Goal: Task Accomplishment & Management: Manage account settings

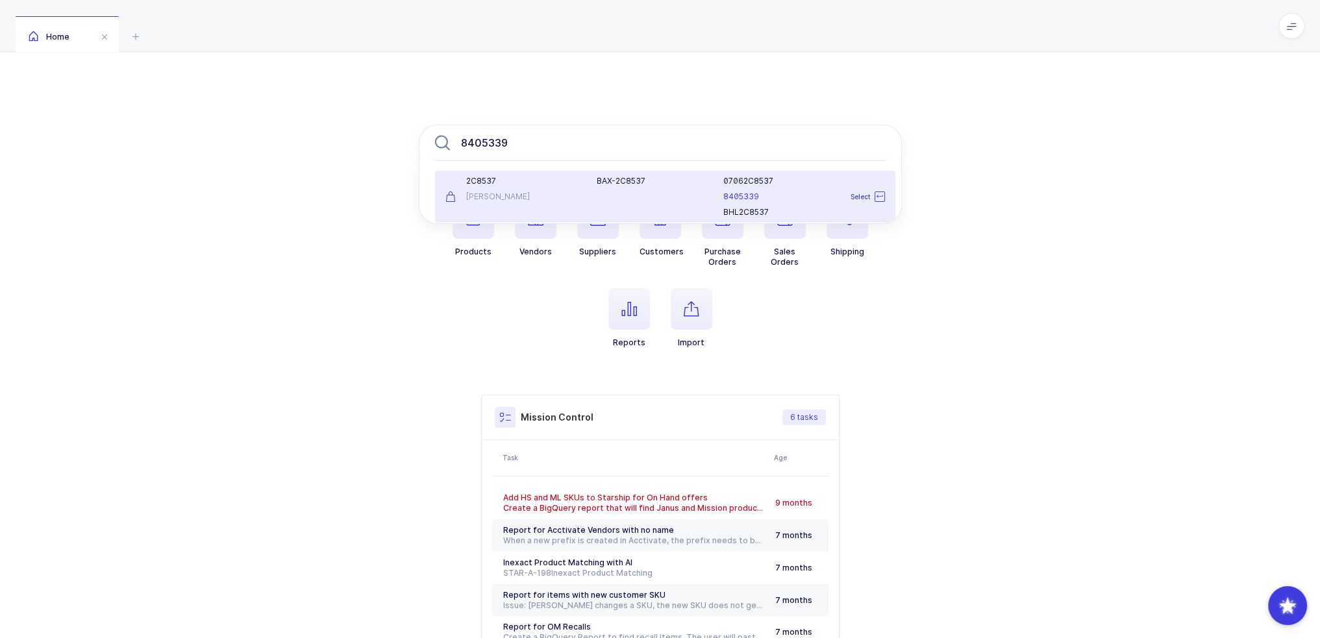
type input "8405339"
click at [548, 197] on div "[PERSON_NAME]" at bounding box center [513, 197] width 136 height 10
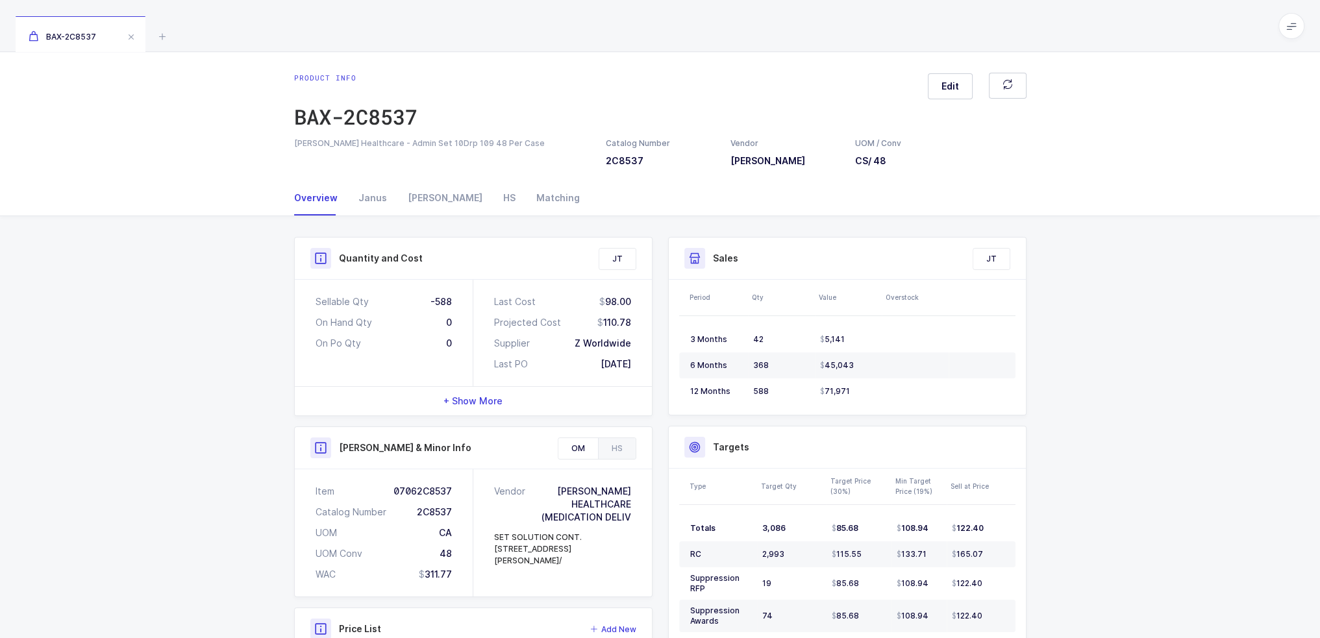
drag, startPoint x: 413, startPoint y: 299, endPoint x: 641, endPoint y: 363, distance: 237.2
click at [641, 363] on div "Sellable Qty -588 On Hand Qty 0 On Po Qty 0 Last Cost 98.00 Projected Cost 110.…" at bounding box center [473, 333] width 357 height 106
click at [641, 363] on div "Last Cost 98.00 Projected Cost 110.78 Supplier Z Worldwide Last PO 05/11/2023" at bounding box center [562, 333] width 179 height 106
drag, startPoint x: 644, startPoint y: 364, endPoint x: 304, endPoint y: 290, distance: 348.3
click at [304, 290] on div "Sellable Qty -588 On Hand Qty 0 On Po Qty 0 Last Cost 98.00 Projected Cost 110.…" at bounding box center [473, 333] width 357 height 106
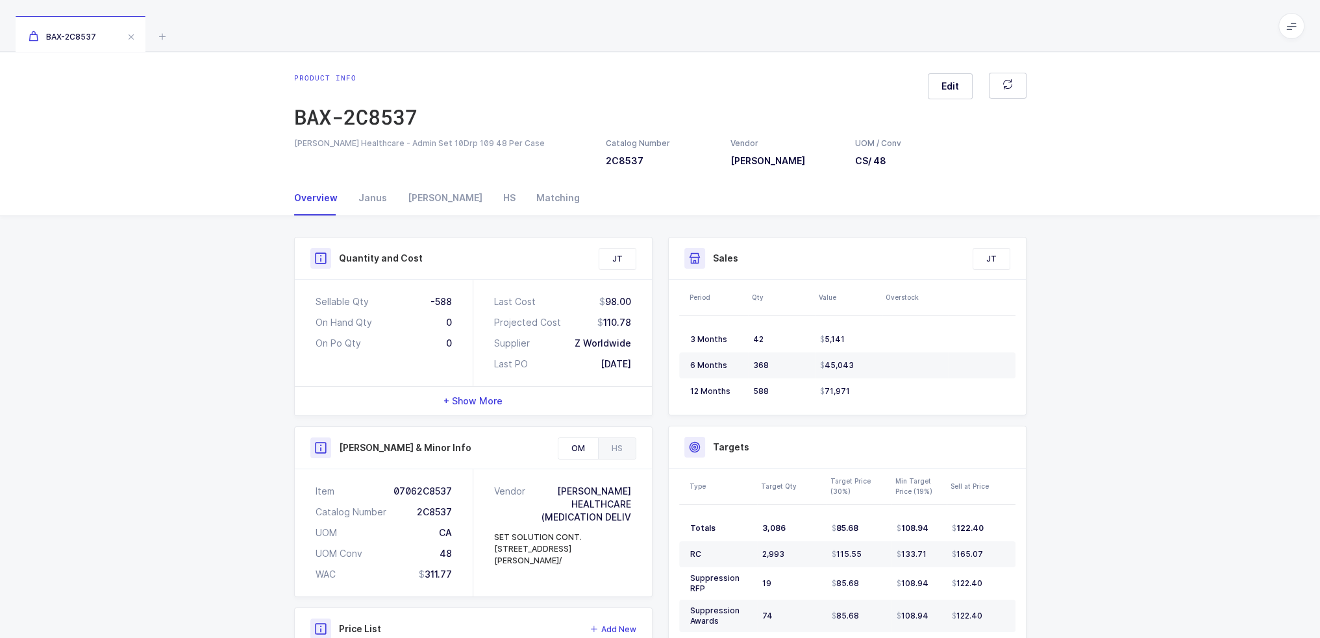
click at [306, 290] on div "Sellable Qty -588 On Hand Qty 0 On Po Qty 0" at bounding box center [384, 333] width 179 height 106
drag, startPoint x: 306, startPoint y: 290, endPoint x: 646, endPoint y: 360, distance: 347.3
click at [646, 360] on div "Sellable Qty -588 On Hand Qty 0 On Po Qty 0 Last Cost 98.00 Projected Cost 110.…" at bounding box center [473, 333] width 357 height 106
click at [646, 360] on div "Last Cost 98.00 Projected Cost 110.78 Supplier Z Worldwide Last PO 05/11/2023" at bounding box center [562, 333] width 179 height 106
click at [386, 199] on div "Janus" at bounding box center [372, 197] width 49 height 35
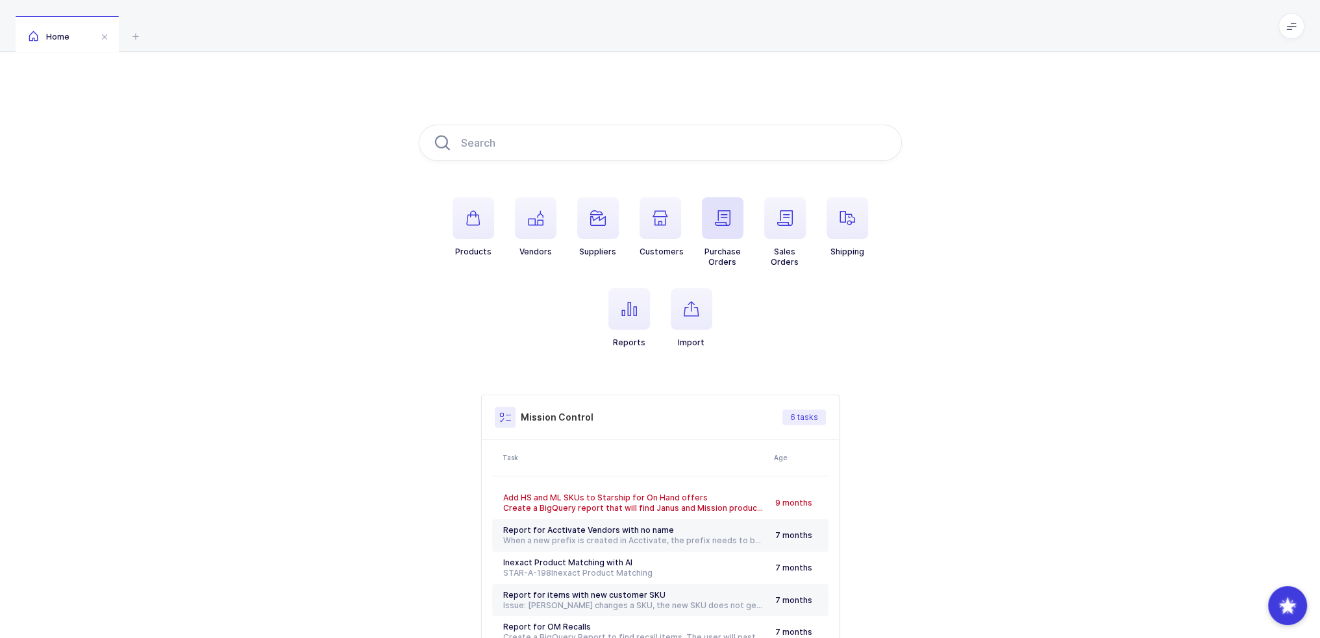
click at [732, 226] on span "button" at bounding box center [723, 218] width 42 height 42
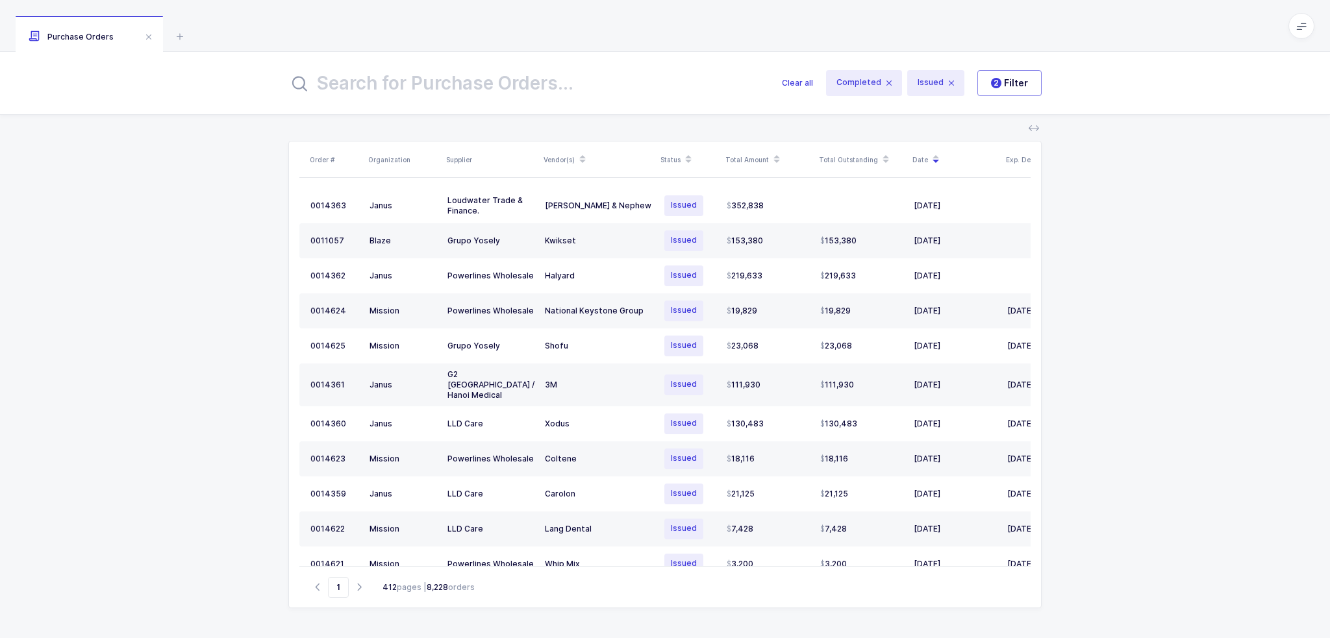
click at [479, 79] on input "text" at bounding box center [527, 83] width 478 height 31
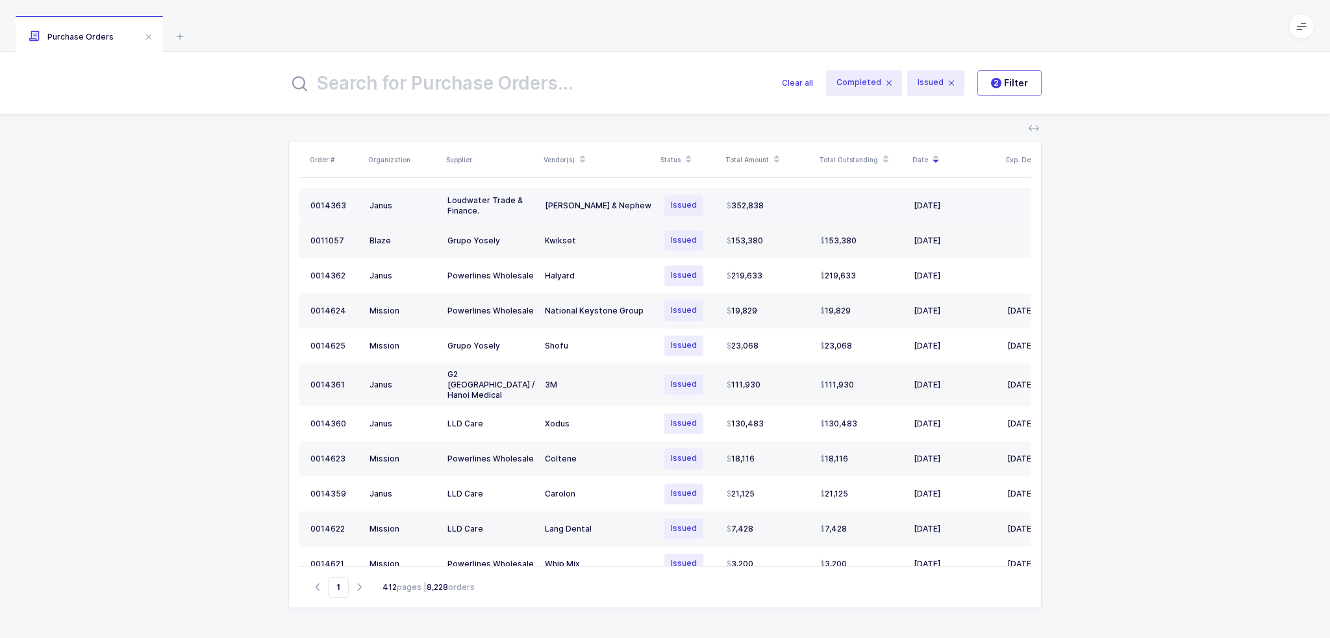
click at [797, 205] on div "352,838" at bounding box center [767, 206] width 83 height 10
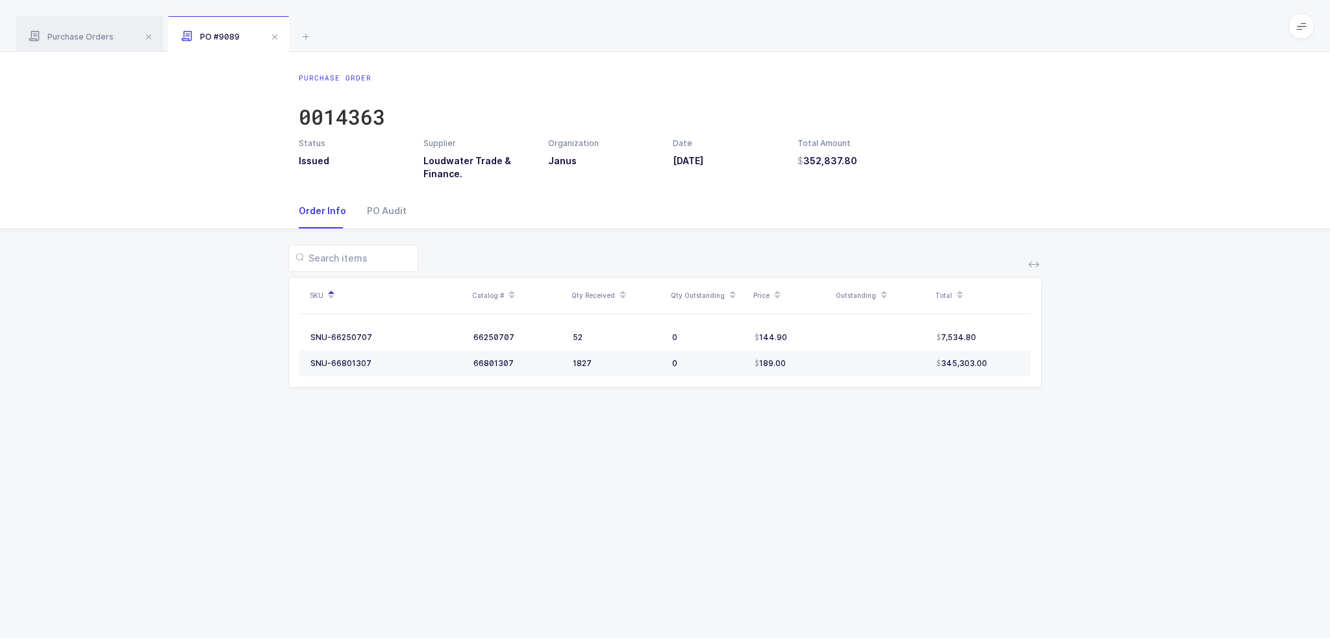
drag, startPoint x: 900, startPoint y: 369, endPoint x: 837, endPoint y: 380, distance: 63.9
click at [837, 378] on table "SNU-66250707 66250707 52 0 144.90 7,534.80 SNU-66801307 66801307 1827 0 189.00 …" at bounding box center [664, 350] width 731 height 73
drag, startPoint x: 812, startPoint y: 430, endPoint x: 782, endPoint y: 477, distance: 55.8
click at [782, 477] on div "Purchase Order 0014363 Status Issued Supplier Loudwater Trade & Finance. Organi…" at bounding box center [665, 345] width 1330 height 586
drag, startPoint x: 614, startPoint y: 371, endPoint x: 665, endPoint y: 443, distance: 88.6
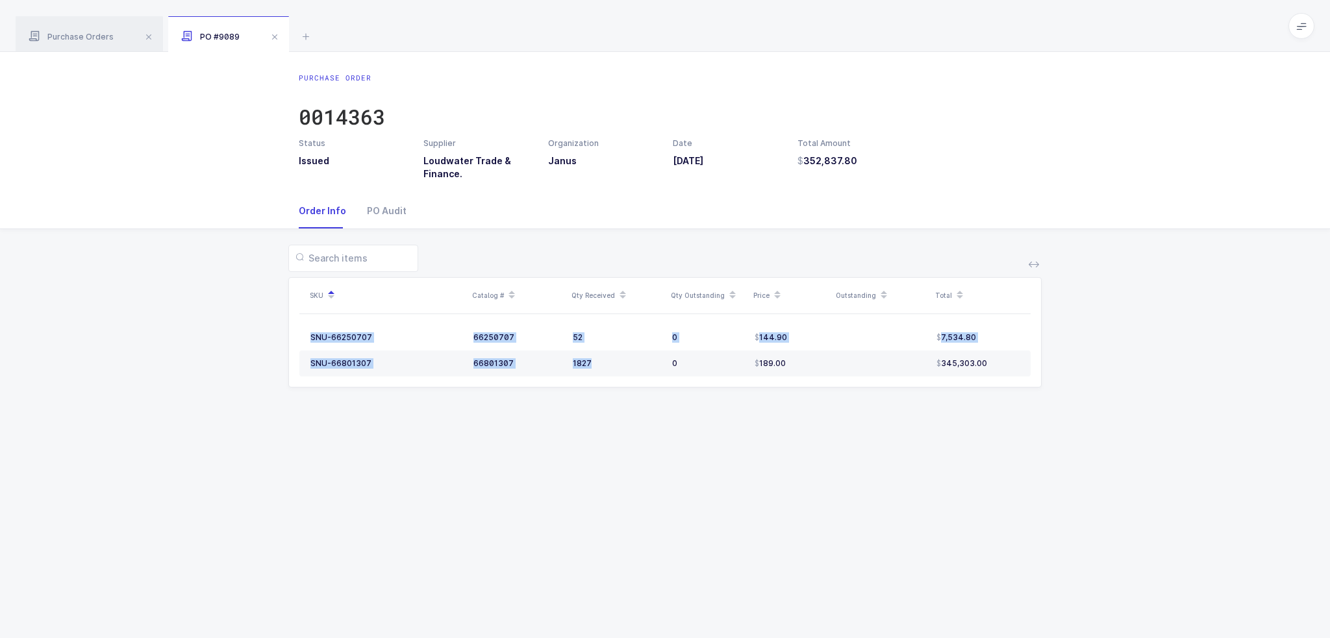
click at [665, 443] on div "Purchase Order 0014363 Status Issued Supplier Loudwater Trade & Finance. Organi…" at bounding box center [665, 345] width 1330 height 586
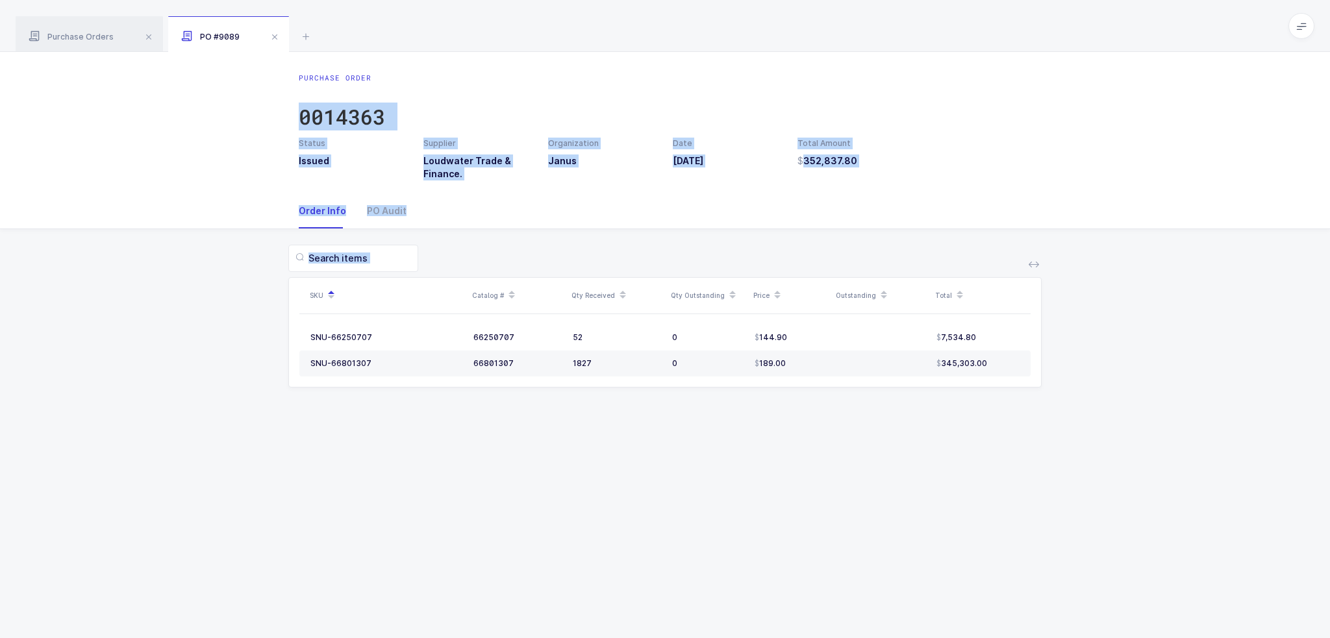
drag, startPoint x: 826, startPoint y: 475, endPoint x: 806, endPoint y: -19, distance: 494.5
click at [806, 0] on html "Apps Core Warehouse Admin Mission Control Purchasing Joey H. Logout Account Joe…" at bounding box center [665, 319] width 1330 height 638
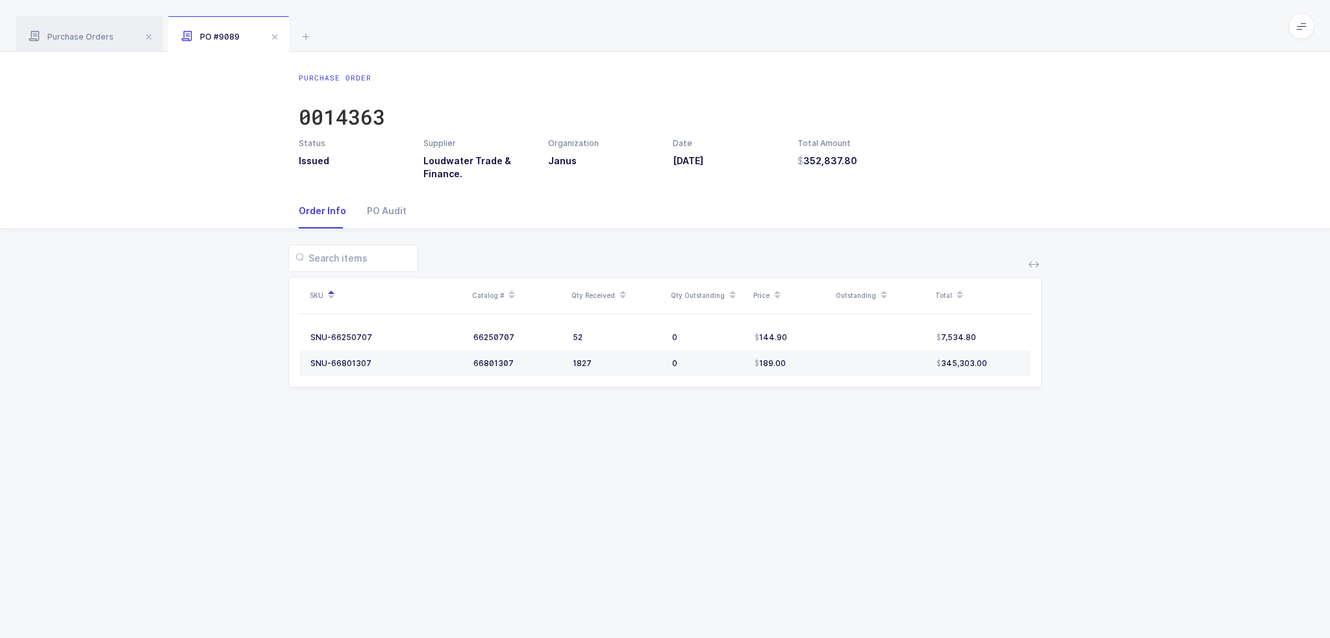
click at [777, 49] on div "Purchase Orders PO #9089" at bounding box center [665, 26] width 1330 height 52
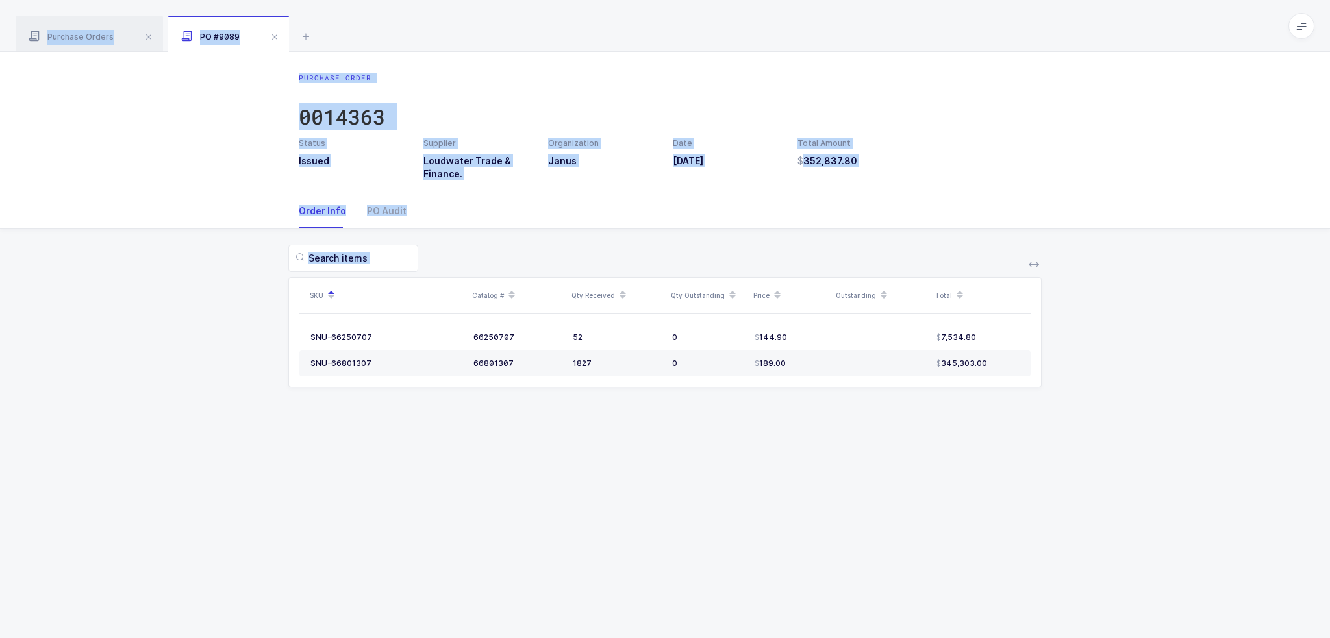
drag, startPoint x: 777, startPoint y: 49, endPoint x: 784, endPoint y: 541, distance: 491.5
click at [784, 541] on div "Purchase Orders PO #9089 Clear all Completed Issued 2 Filter Order # Organizati…" at bounding box center [665, 319] width 1330 height 638
click at [784, 541] on div "Purchase Order 0014363 Status Issued Supplier Loudwater Trade & Finance. Organi…" at bounding box center [665, 345] width 1330 height 586
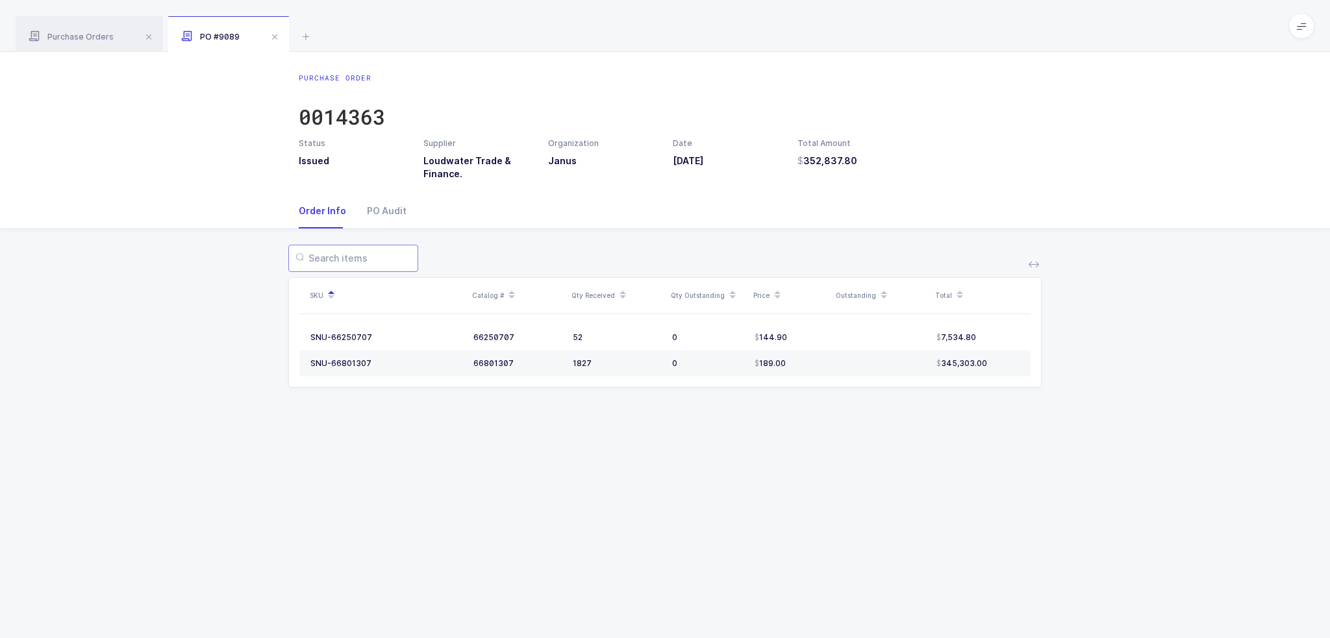
click at [364, 262] on input "text" at bounding box center [353, 258] width 130 height 27
drag, startPoint x: 644, startPoint y: 227, endPoint x: 734, endPoint y: 436, distance: 227.7
click at [734, 436] on div "Purchase Order 0014363 Status Issued Supplier Loudwater Trade & Finance. Organi…" at bounding box center [665, 345] width 1330 height 586
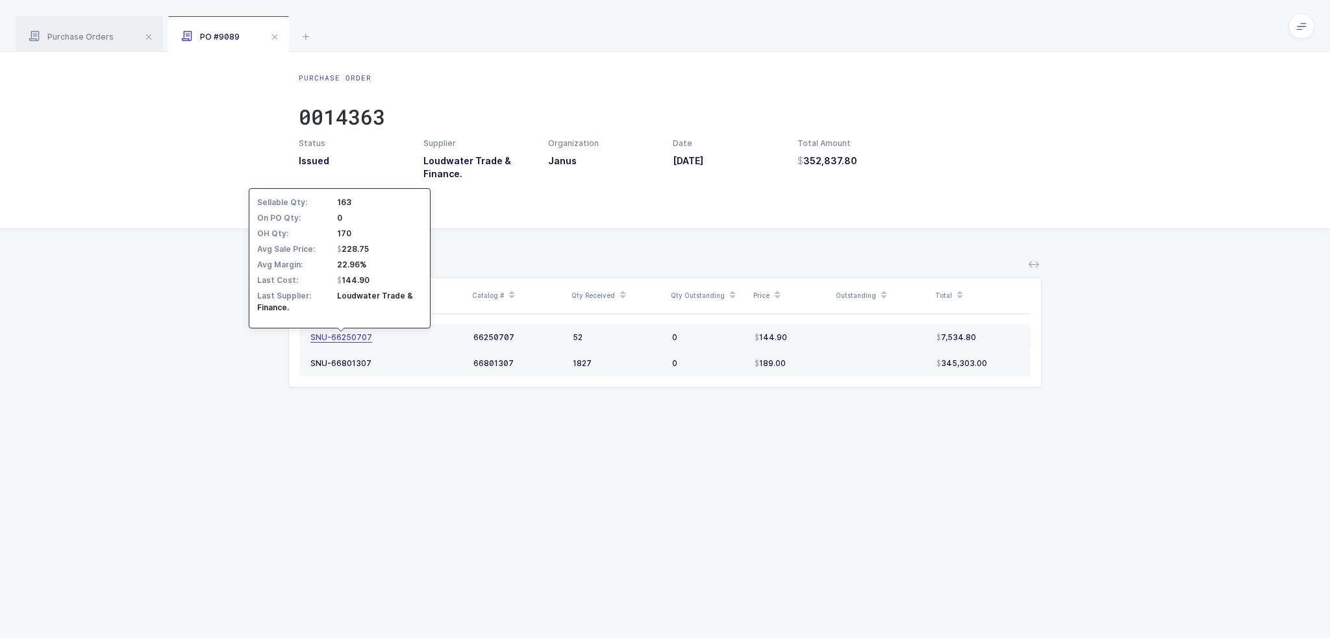
click at [354, 340] on div "SNU-66250707" at bounding box center [341, 337] width 62 height 10
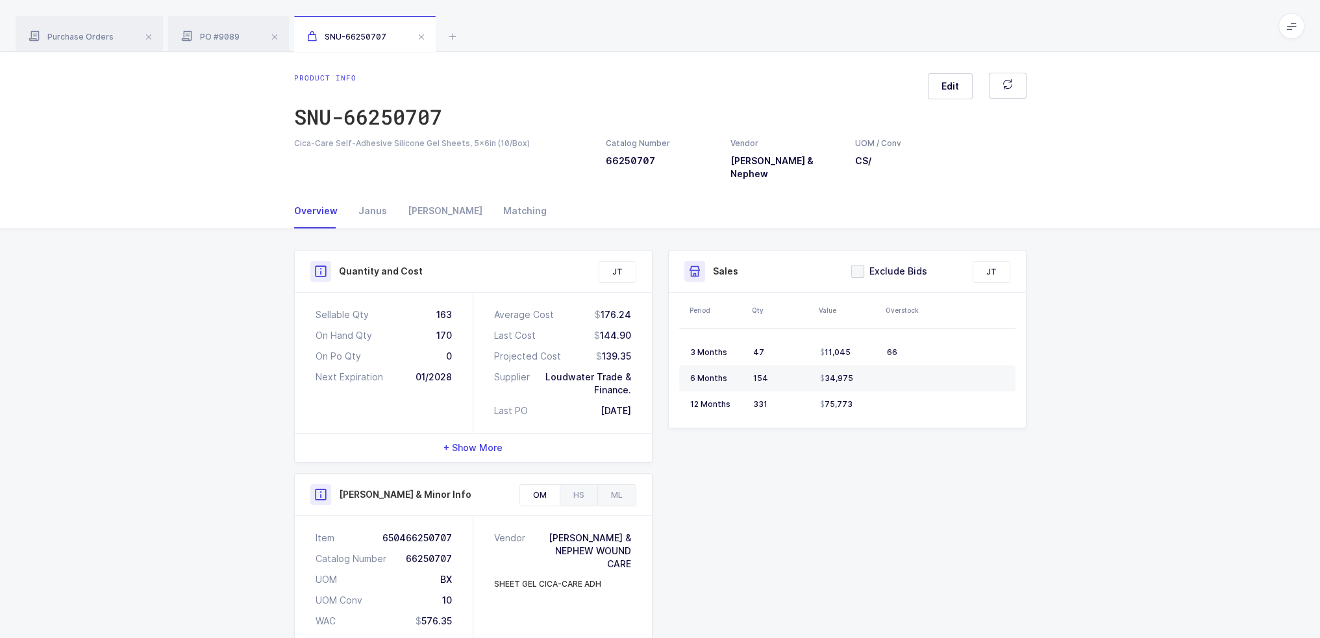
drag, startPoint x: 418, startPoint y: 291, endPoint x: 650, endPoint y: 407, distance: 259.3
click at [650, 407] on div "Sellable Qty 163 On Hand Qty 170 On Po Qty 0 Next Expiration 01/2028 Average Co…" at bounding box center [473, 363] width 357 height 140
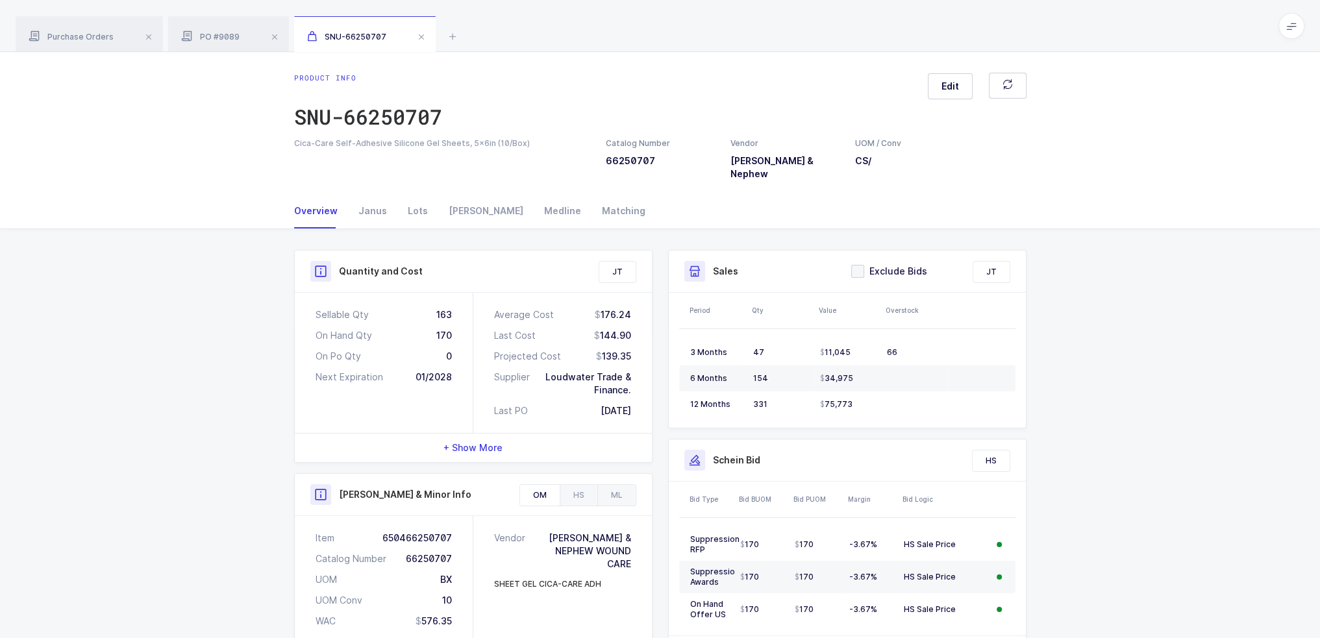
click at [650, 407] on div "Average Cost 176.24 Last Cost 144.90 Projected Cost 139.35 Supplier Loudwater T…" at bounding box center [562, 363] width 179 height 140
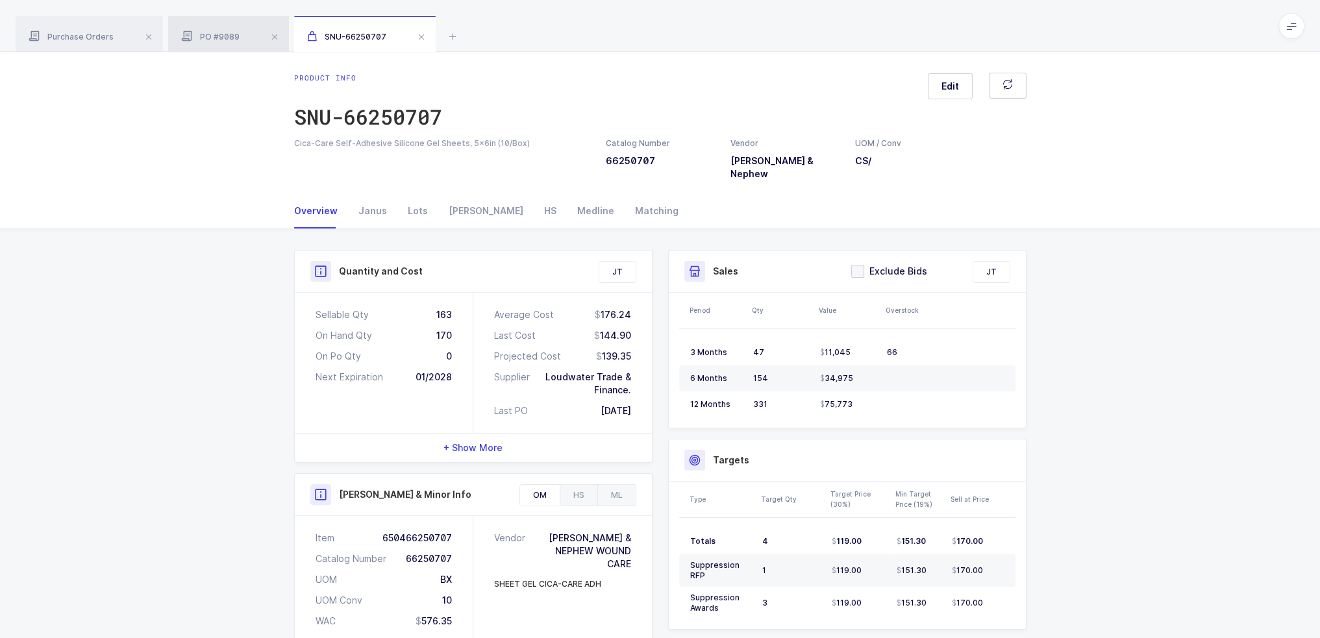
click at [212, 31] on div "PO #9089" at bounding box center [228, 34] width 121 height 36
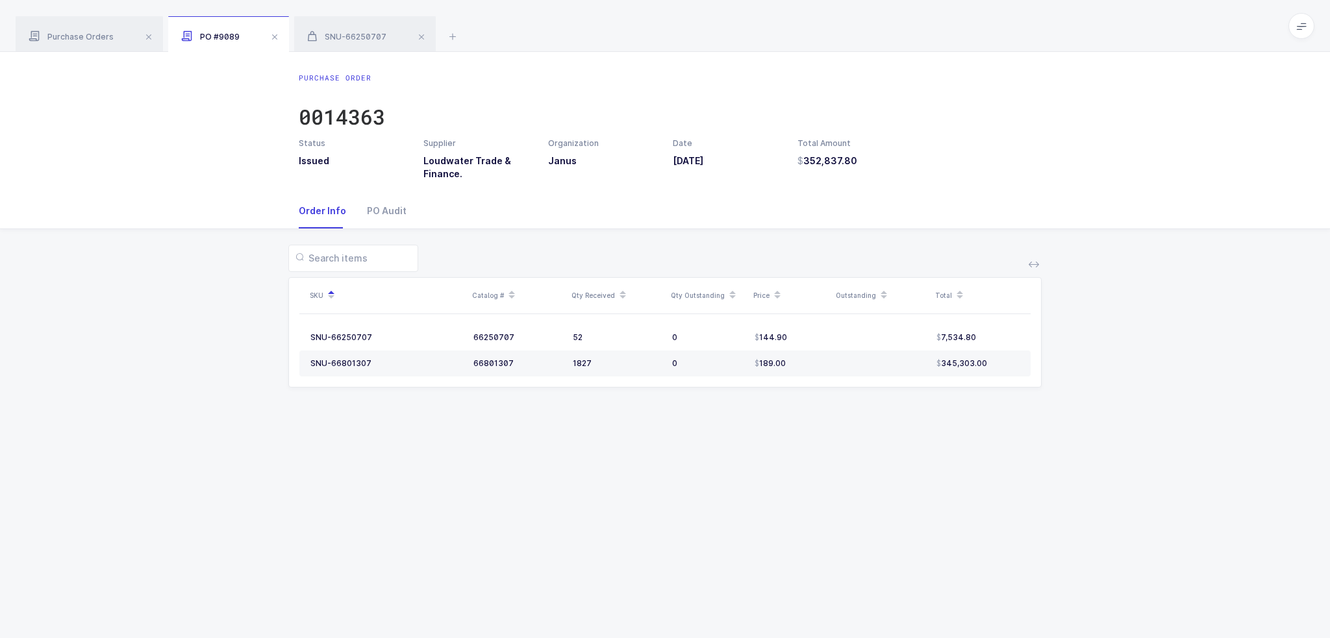
click at [452, 25] on div "Purchase Orders PO #9089 SNU-66250707" at bounding box center [665, 26] width 1330 height 52
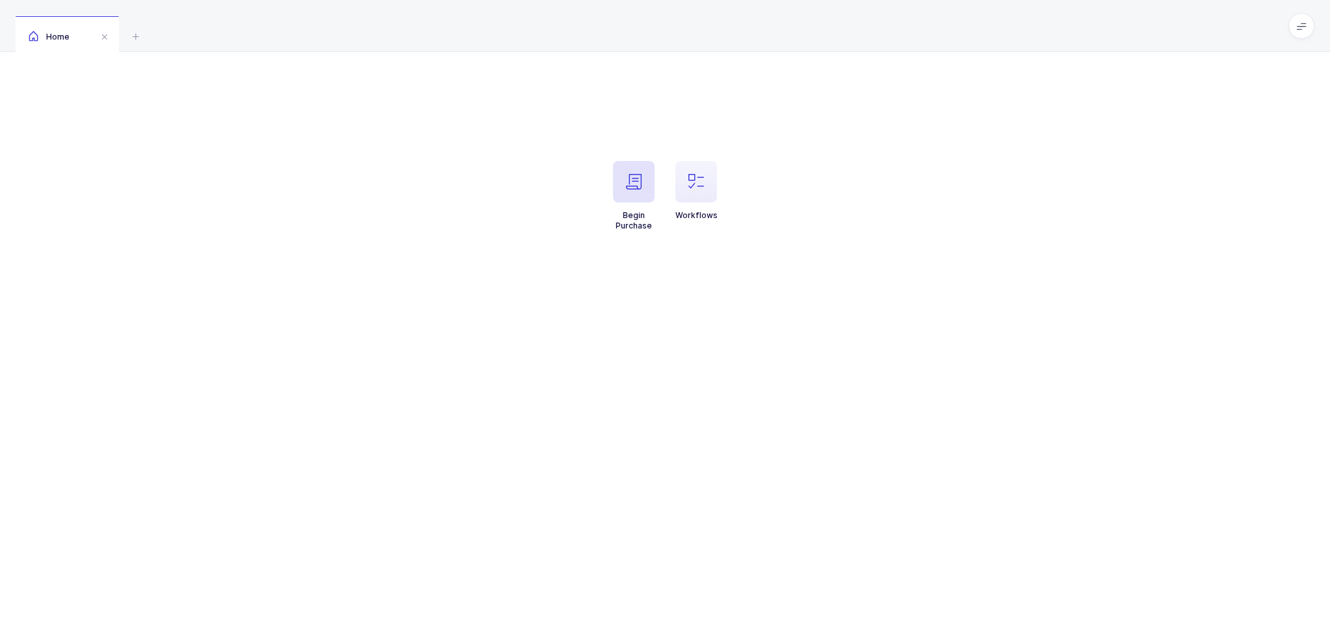
click at [622, 186] on span "button" at bounding box center [634, 182] width 42 height 42
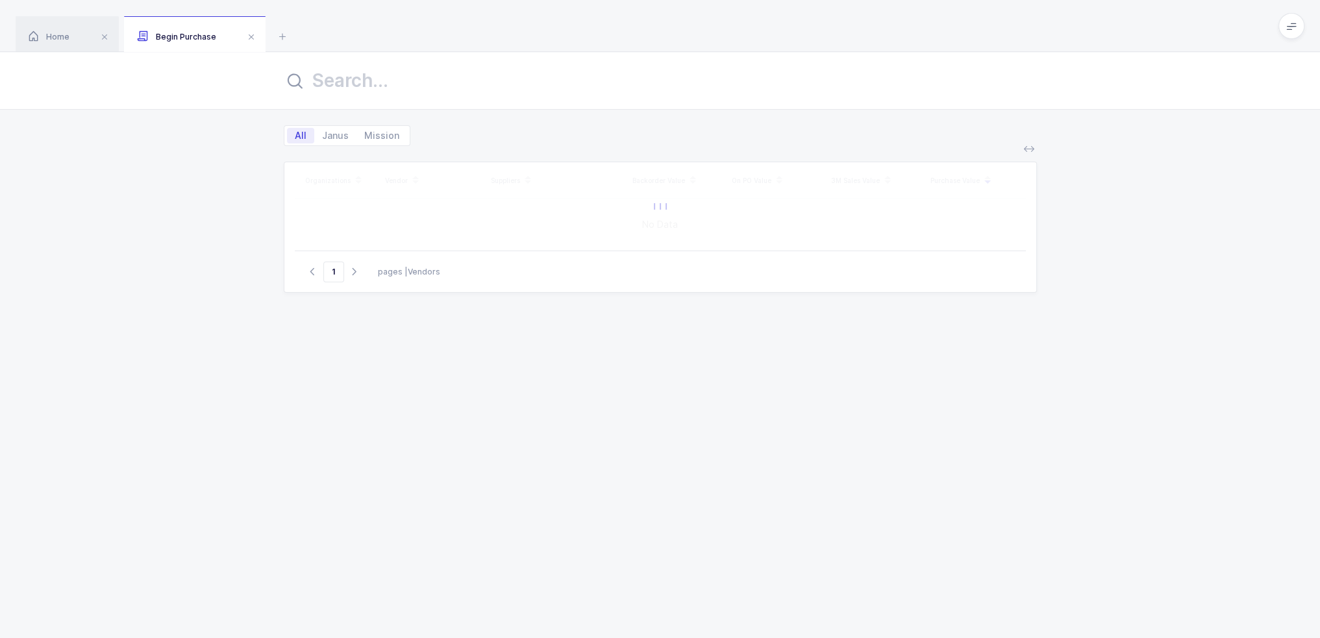
click at [379, 71] on input "text" at bounding box center [660, 80] width 753 height 31
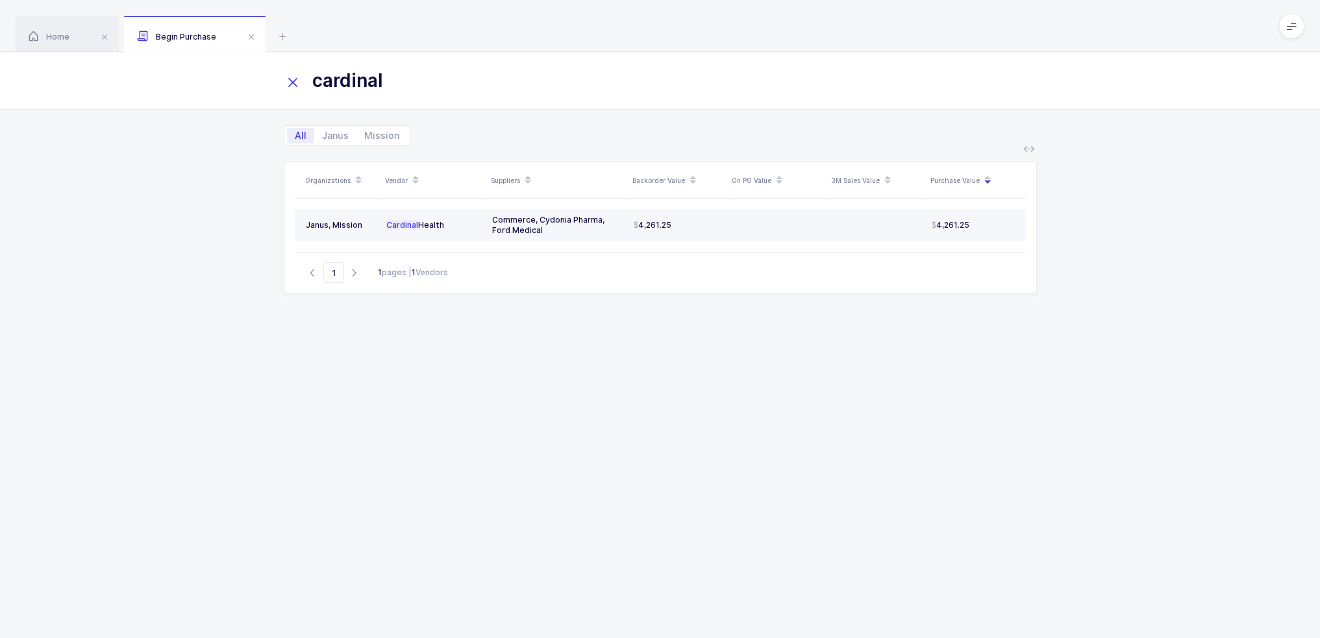
type input "cardinal"
drag, startPoint x: 715, startPoint y: 225, endPoint x: 738, endPoint y: 242, distance: 27.4
click at [738, 242] on table "Janus, Mission Cardinal Health Commerce, Cydonia Pharma, Ford Medical 4,261.25 …" at bounding box center [660, 225] width 731 height 53
click at [680, 320] on div "Organizations Vendor Suppliers Backorder Value On PO Value 3M Sales Value Purch…" at bounding box center [660, 384] width 753 height 445
click at [282, 34] on icon at bounding box center [283, 37] width 16 height 16
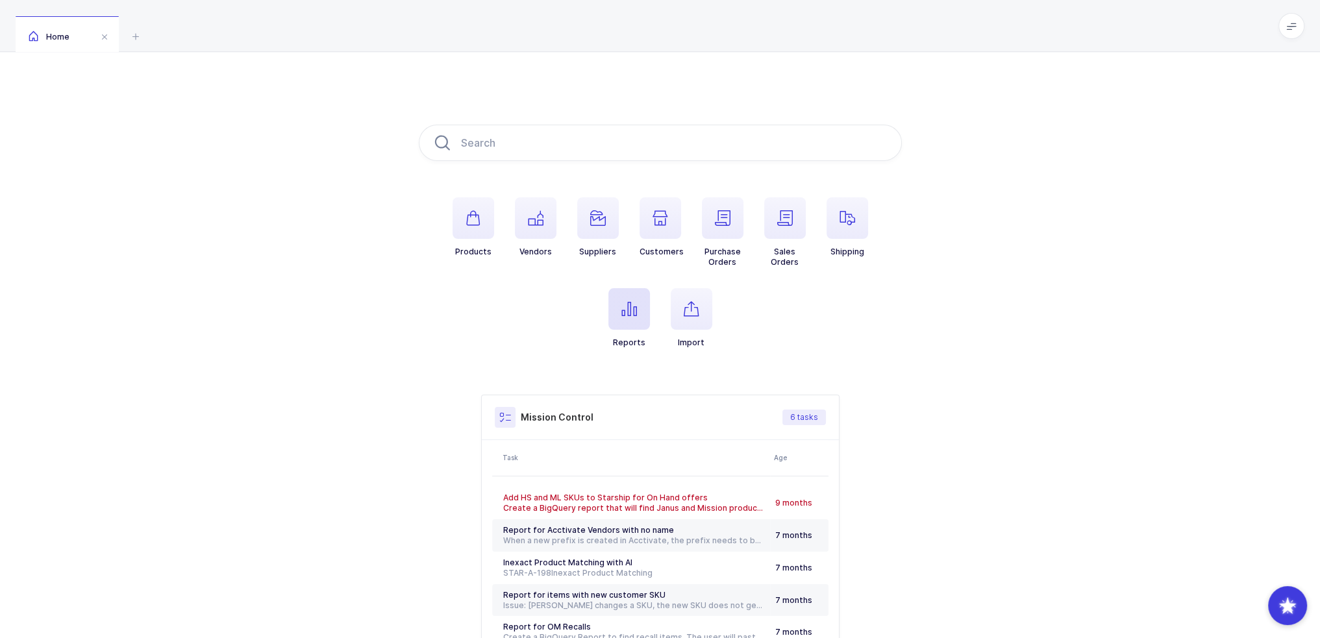
click at [625, 303] on icon "button" at bounding box center [629, 309] width 16 height 16
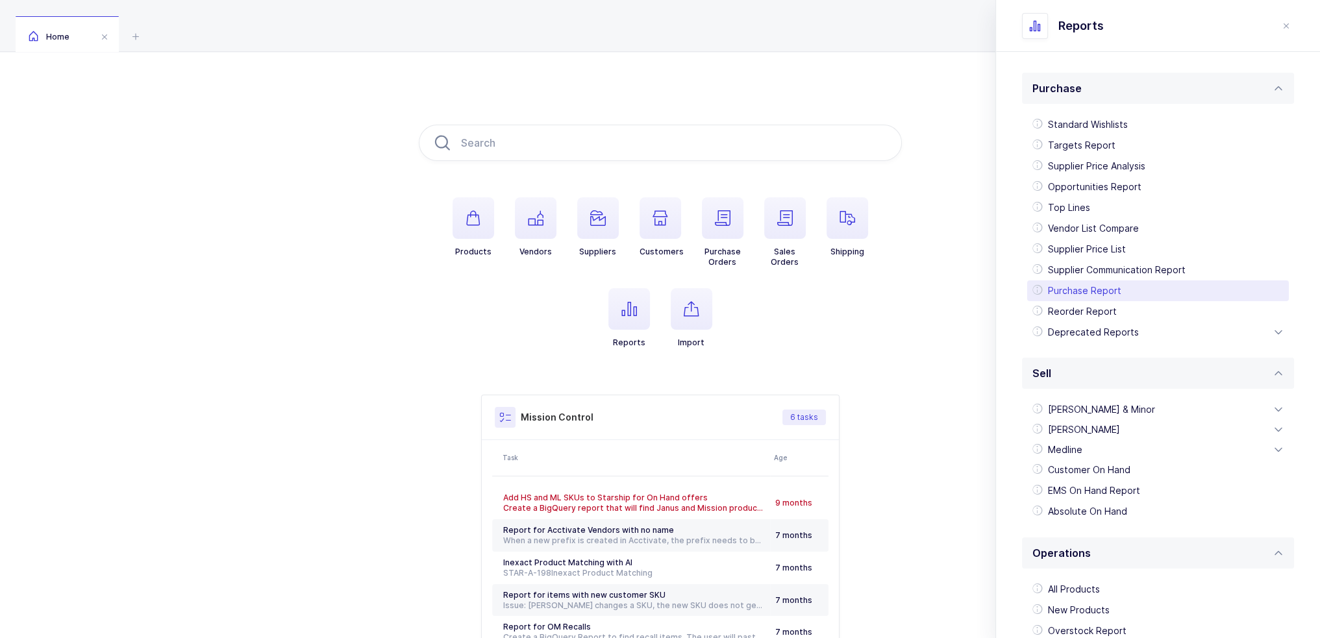
click at [1113, 295] on div "Purchase Report" at bounding box center [1158, 290] width 262 height 21
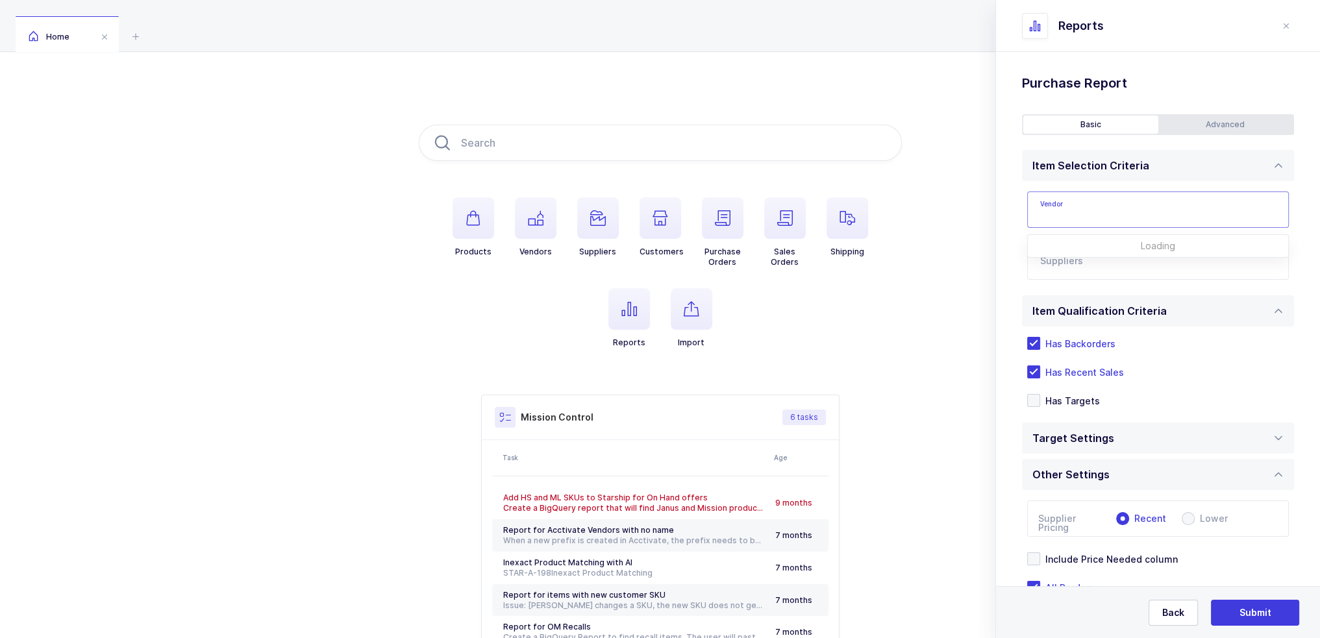
click at [1111, 217] on input "text" at bounding box center [1158, 210] width 262 height 36
click at [1065, 250] on span "Cardinal Health" at bounding box center [1075, 252] width 68 height 11
type input "Cardinal Health"
click at [1082, 262] on input "text" at bounding box center [1144, 265] width 209 height 17
type input "comm"
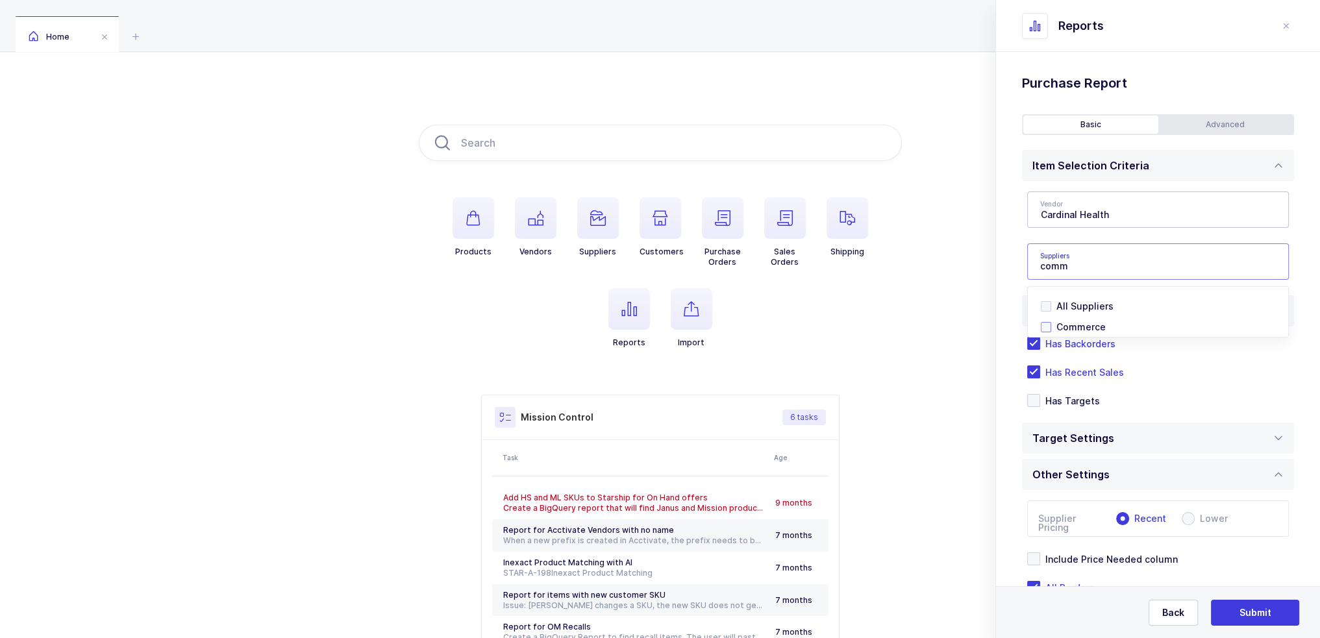
click at [1078, 323] on span "Commerce" at bounding box center [1080, 326] width 49 height 11
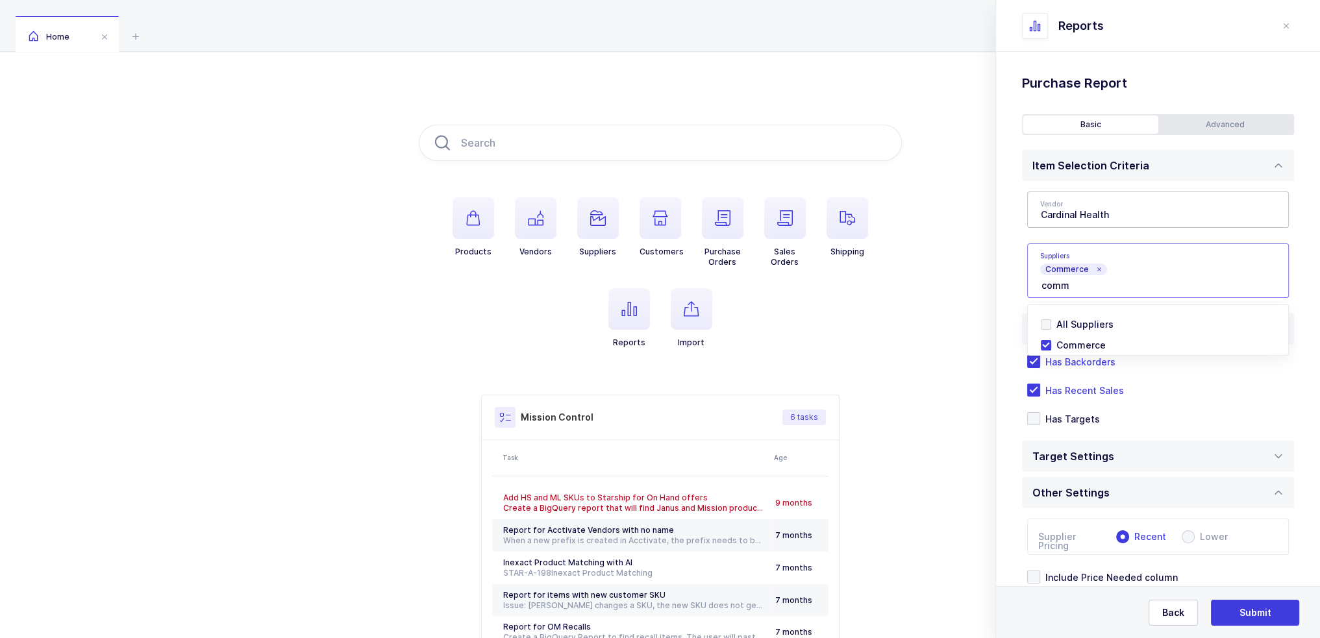
click at [1013, 268] on div "Standard Wishlists Targets Report Supplier Price Analysis Opportunities Report …" at bounding box center [1158, 387] width 324 height 671
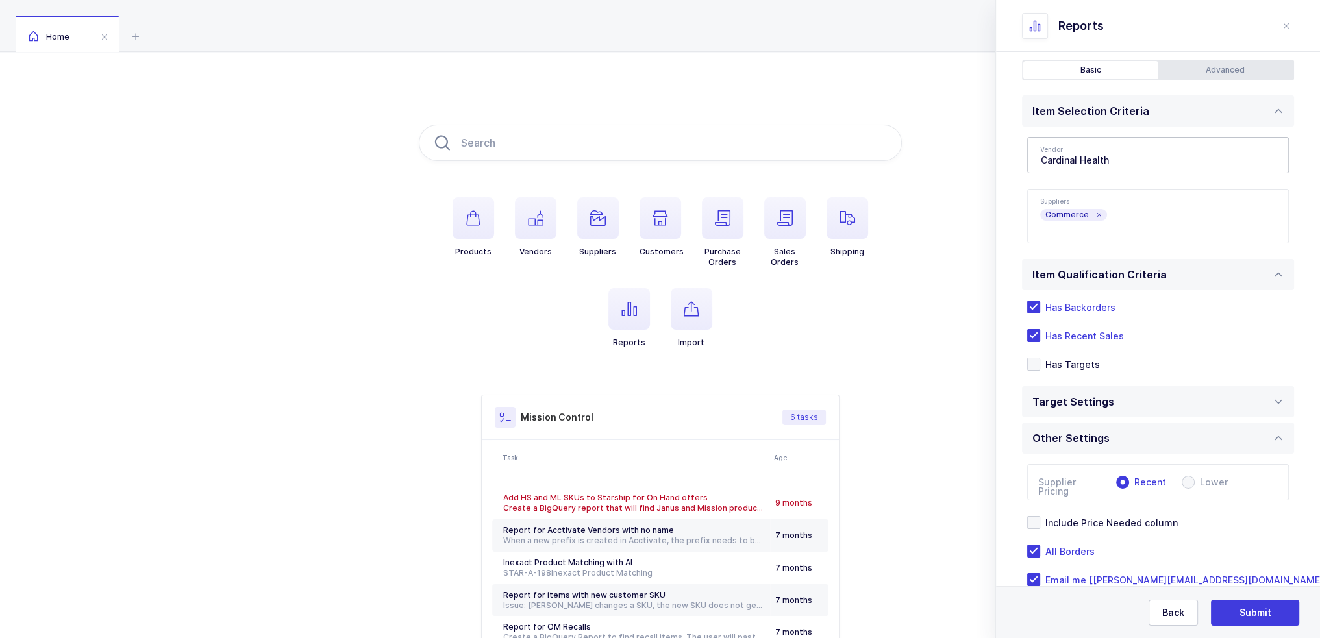
scroll to position [84, 0]
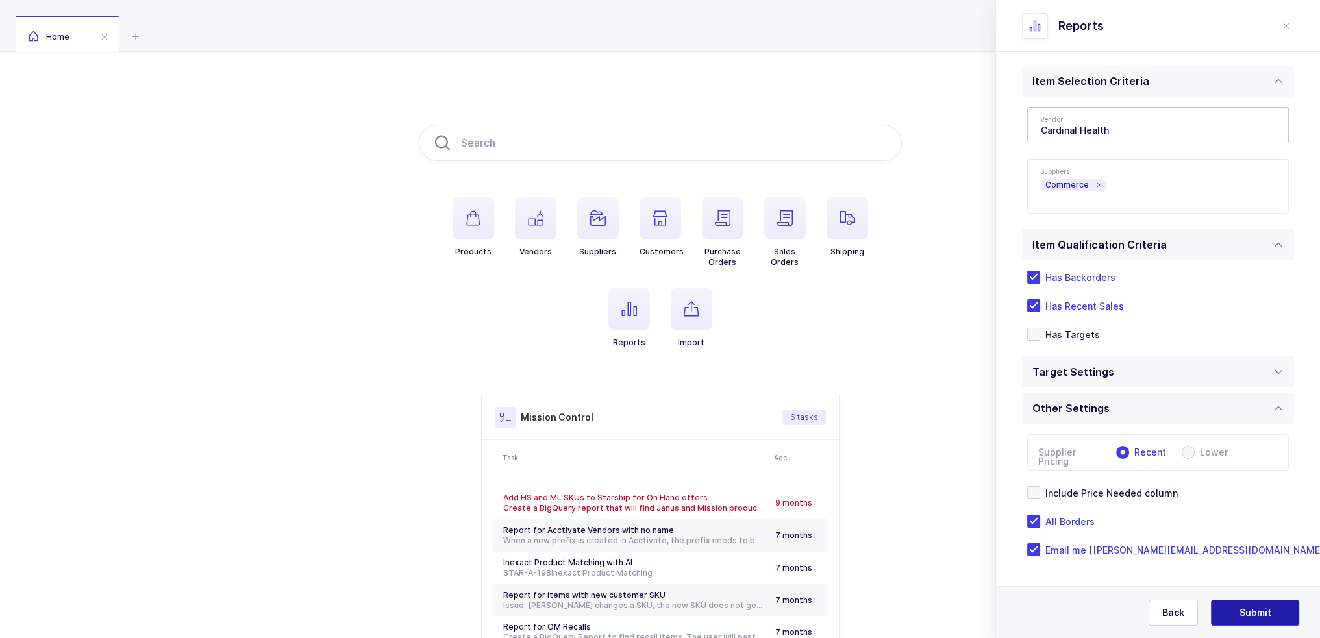
click at [1262, 614] on span "Submit" at bounding box center [1255, 612] width 32 height 13
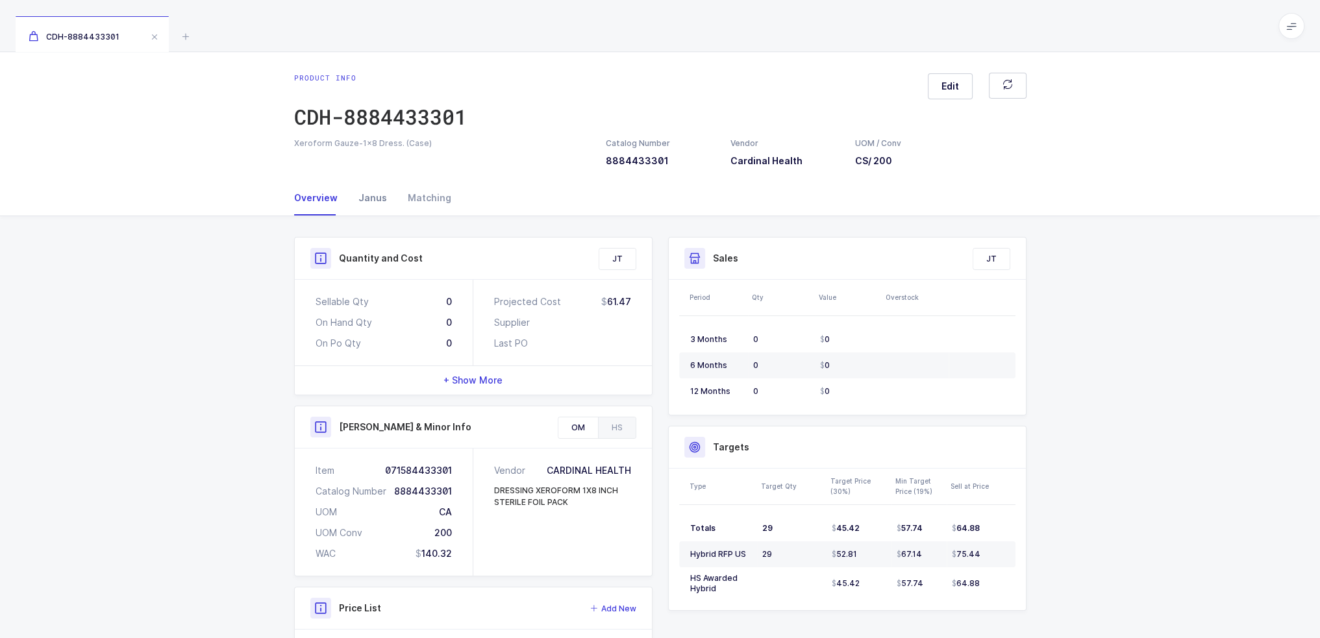
click at [364, 196] on div "Janus" at bounding box center [372, 197] width 49 height 35
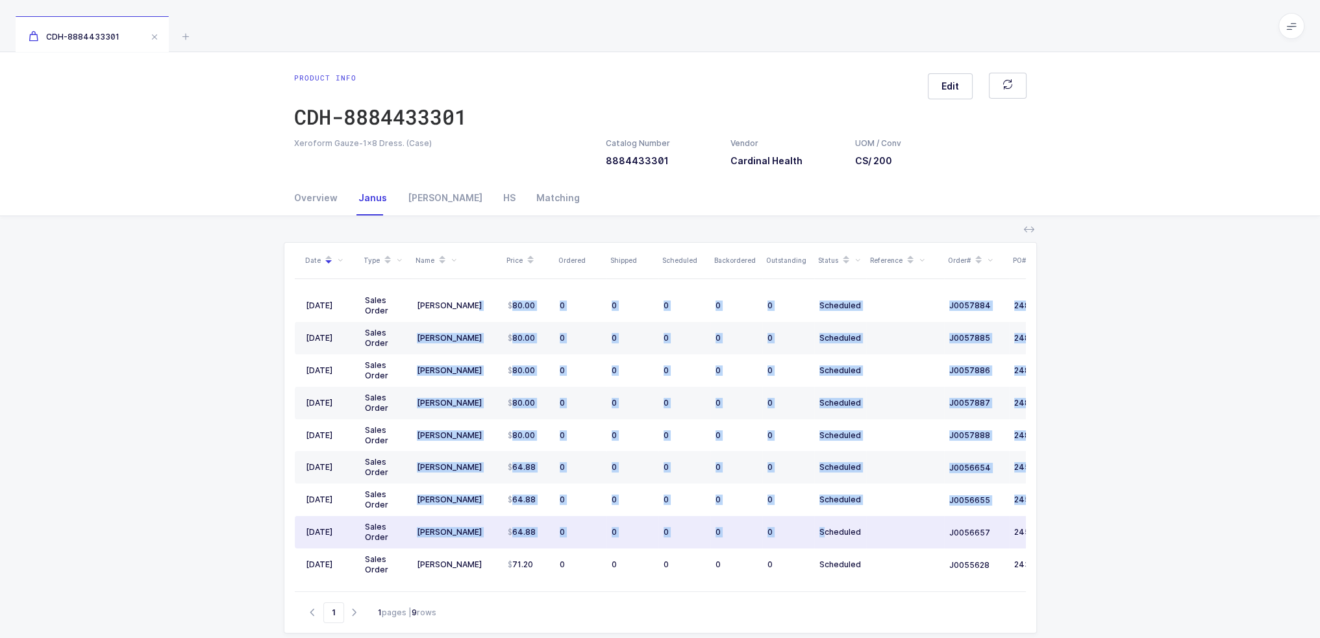
drag, startPoint x: 488, startPoint y: 308, endPoint x: 823, endPoint y: 521, distance: 396.9
click at [823, 521] on tbody "[DATE] Sales Order [PERSON_NAME] 80.00 0 0 0 0 0 Scheduled J0057884 24860196 [D…" at bounding box center [704, 435] width 818 height 291
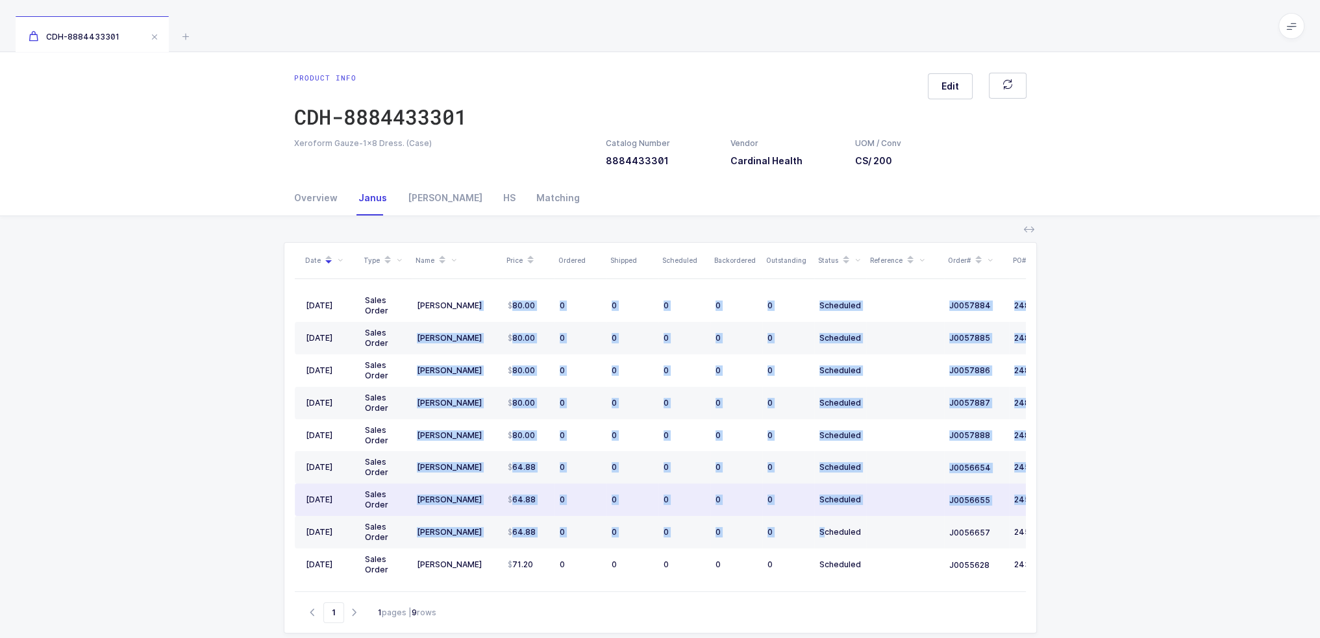
click at [723, 501] on div "0" at bounding box center [736, 500] width 42 height 10
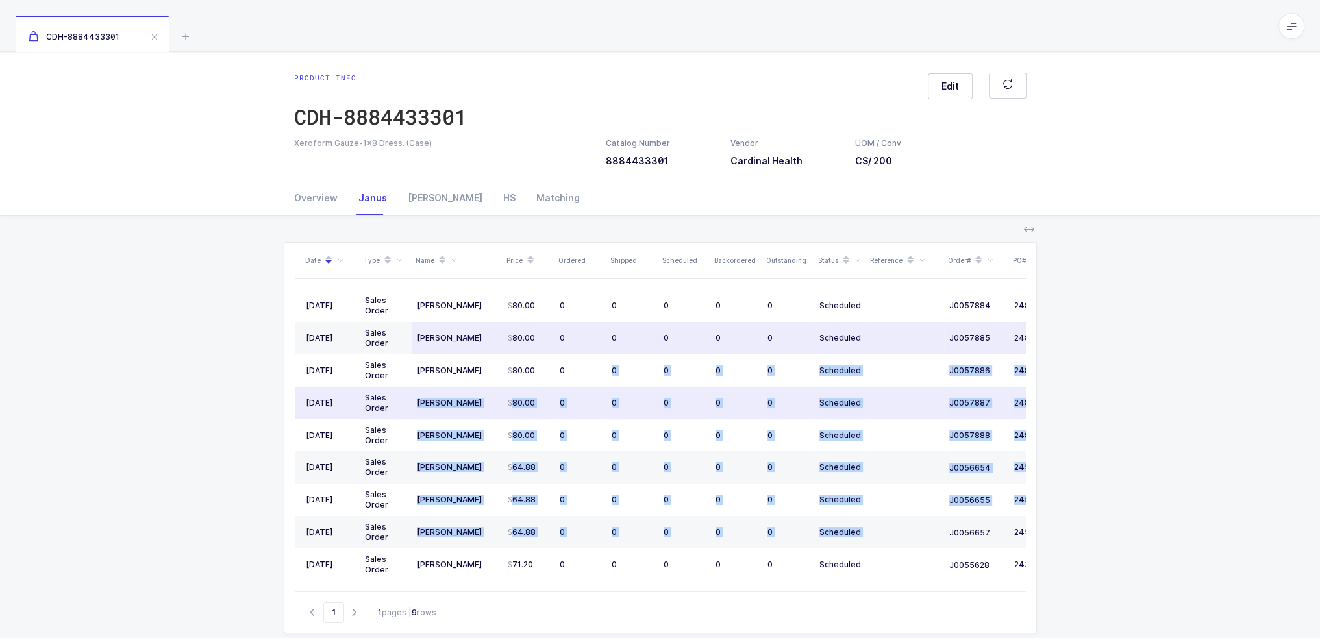
drag, startPoint x: 878, startPoint y: 540, endPoint x: 532, endPoint y: 352, distance: 393.9
click at [536, 352] on tbody "[DATE] Sales Order [PERSON_NAME] 80.00 0 0 0 0 0 Scheduled J0057884 24860196 [D…" at bounding box center [704, 435] width 818 height 291
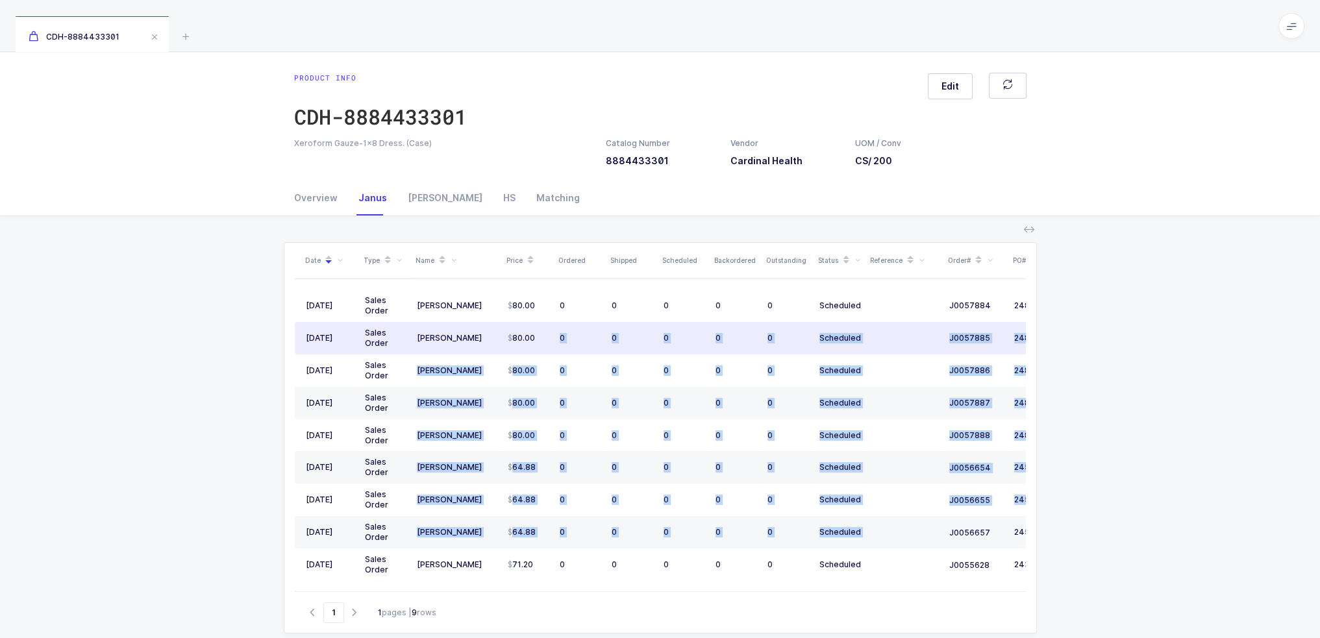
click at [532, 352] on td "80.00" at bounding box center [528, 338] width 52 height 32
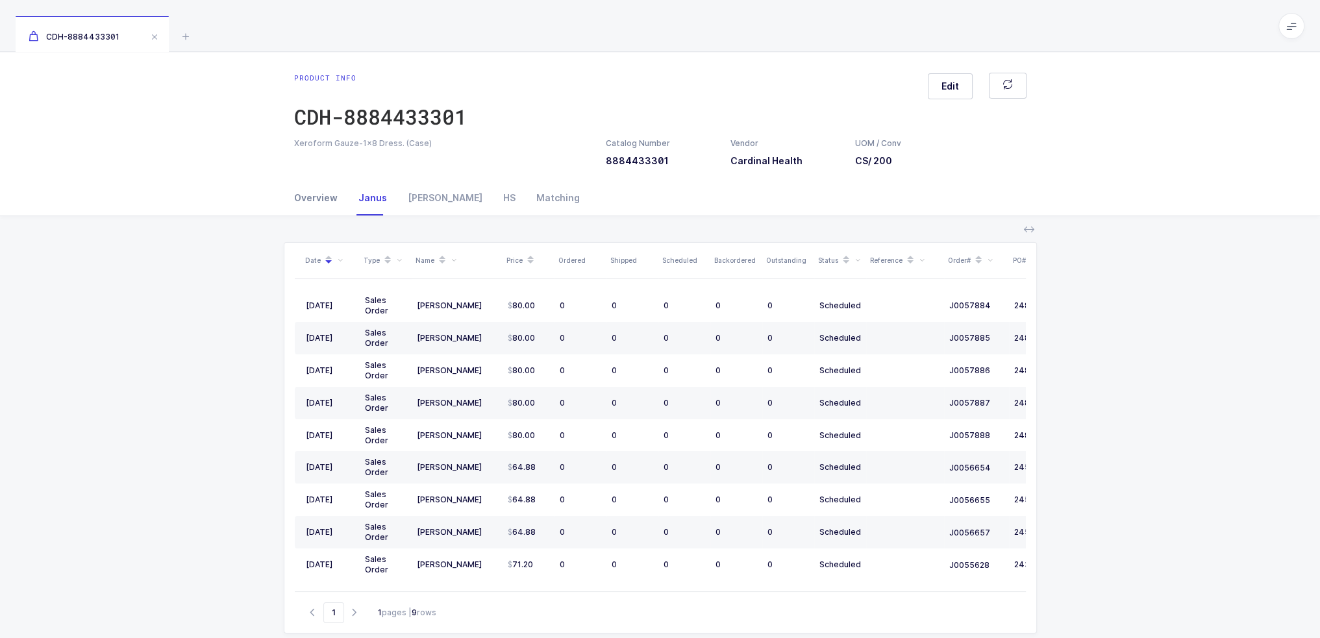
click at [317, 195] on div "Overview" at bounding box center [321, 197] width 54 height 35
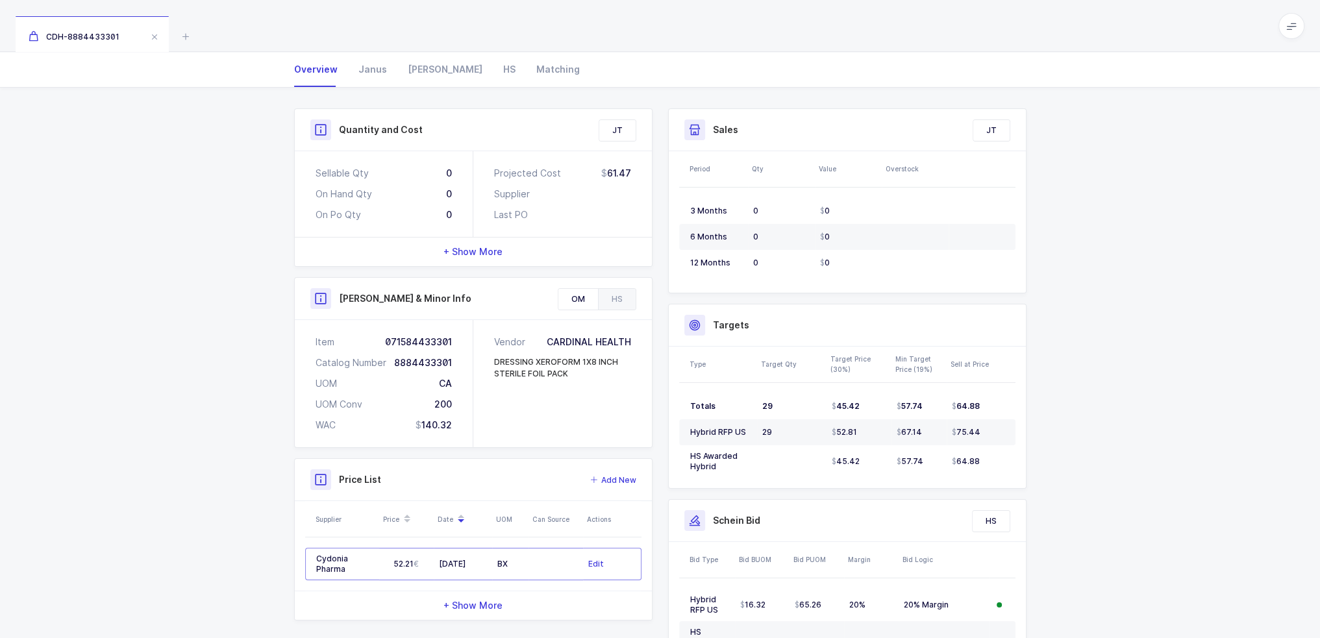
scroll to position [39, 0]
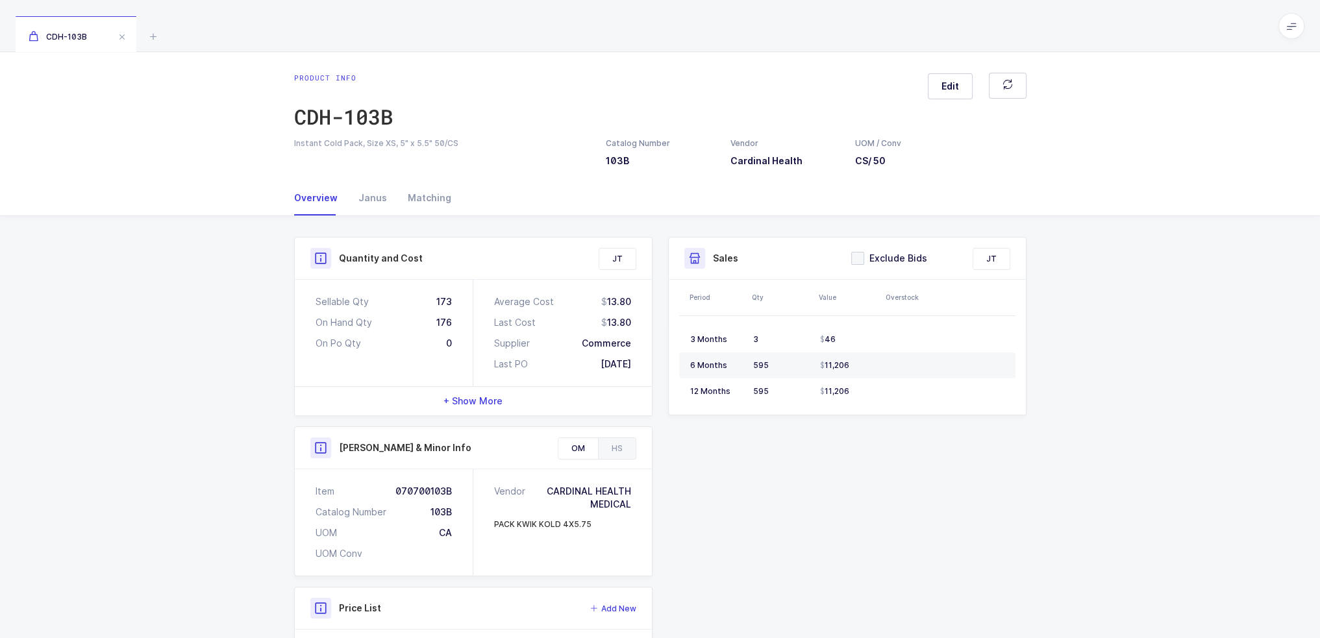
drag, startPoint x: 390, startPoint y: 280, endPoint x: 641, endPoint y: 368, distance: 266.3
click at [641, 368] on div "Sellable Qty 173 On Hand Qty 176 On Po Qty 0 Average Cost 13.80 Last Cost 13.80…" at bounding box center [473, 333] width 357 height 106
click at [641, 367] on div "Average Cost 13.80 Last Cost 13.80 Supplier Commerce Last PO 05/09/2025" at bounding box center [562, 333] width 179 height 106
click at [371, 190] on div "Janus" at bounding box center [372, 197] width 49 height 35
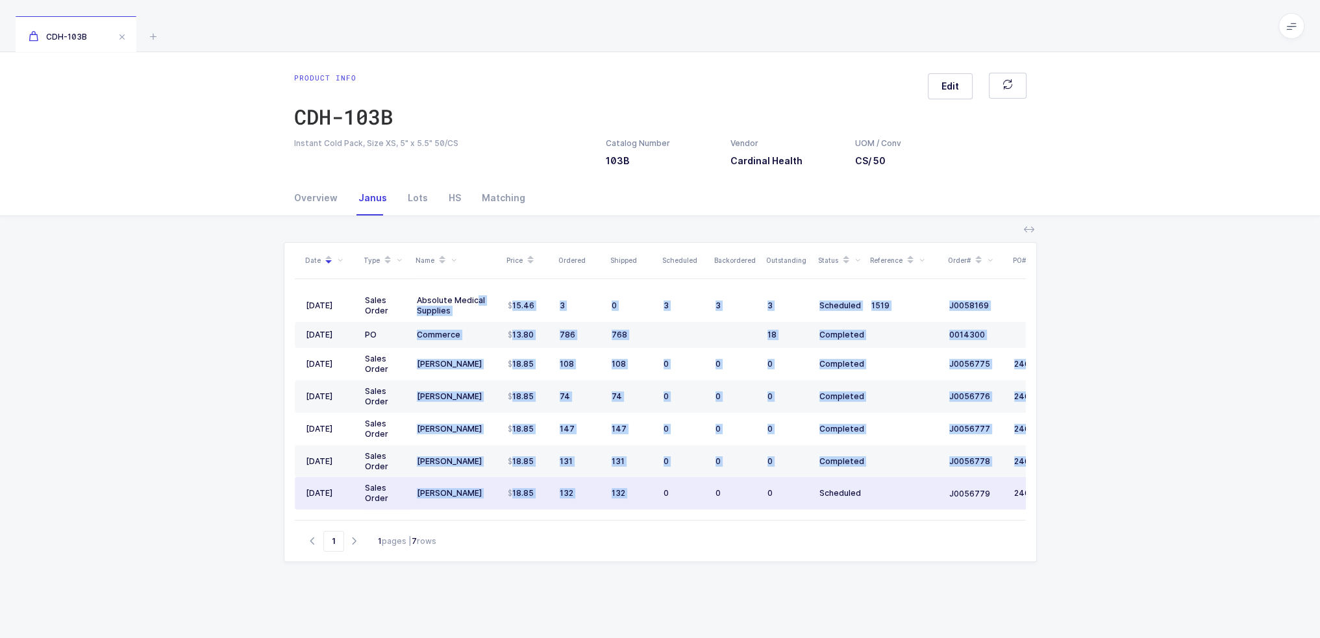
drag, startPoint x: 475, startPoint y: 301, endPoint x: 660, endPoint y: 493, distance: 265.8
click at [660, 493] on tbody "08/01/2025 Sales Order Absolute Medical Supplies 15.46 3 0 3 3 3 Scheduled 1519…" at bounding box center [704, 400] width 818 height 220
click at [660, 493] on td "0" at bounding box center [684, 493] width 52 height 32
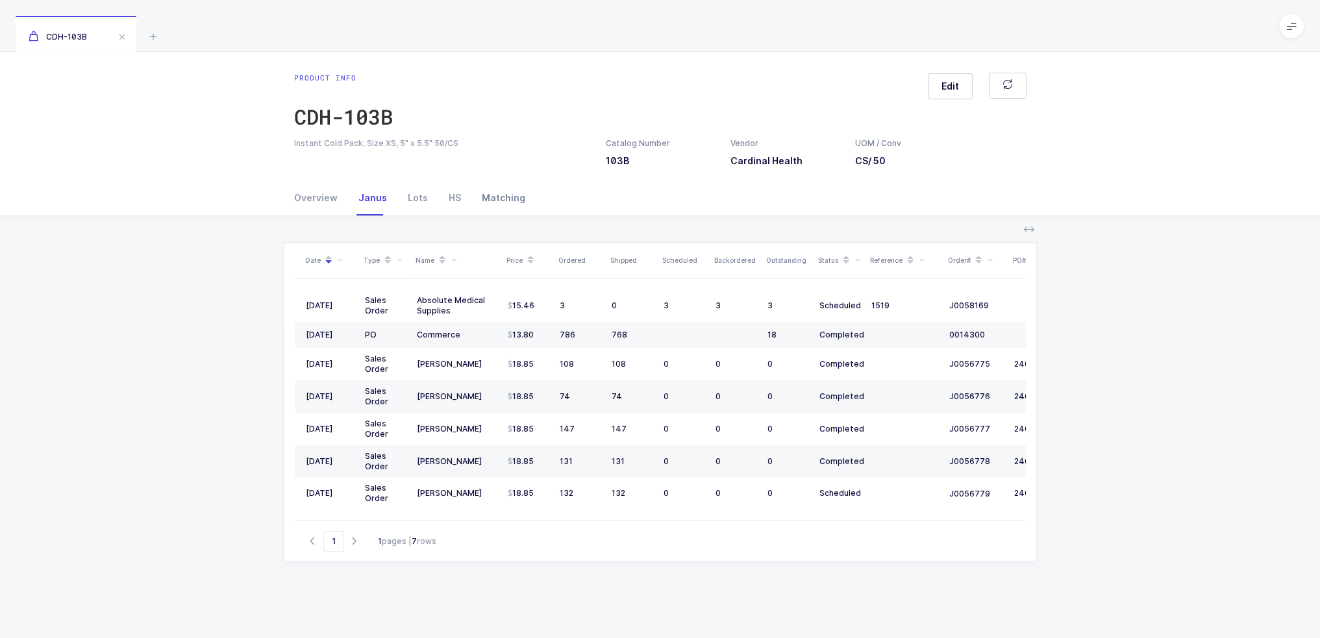
click at [471, 208] on div "Matching" at bounding box center [498, 197] width 54 height 35
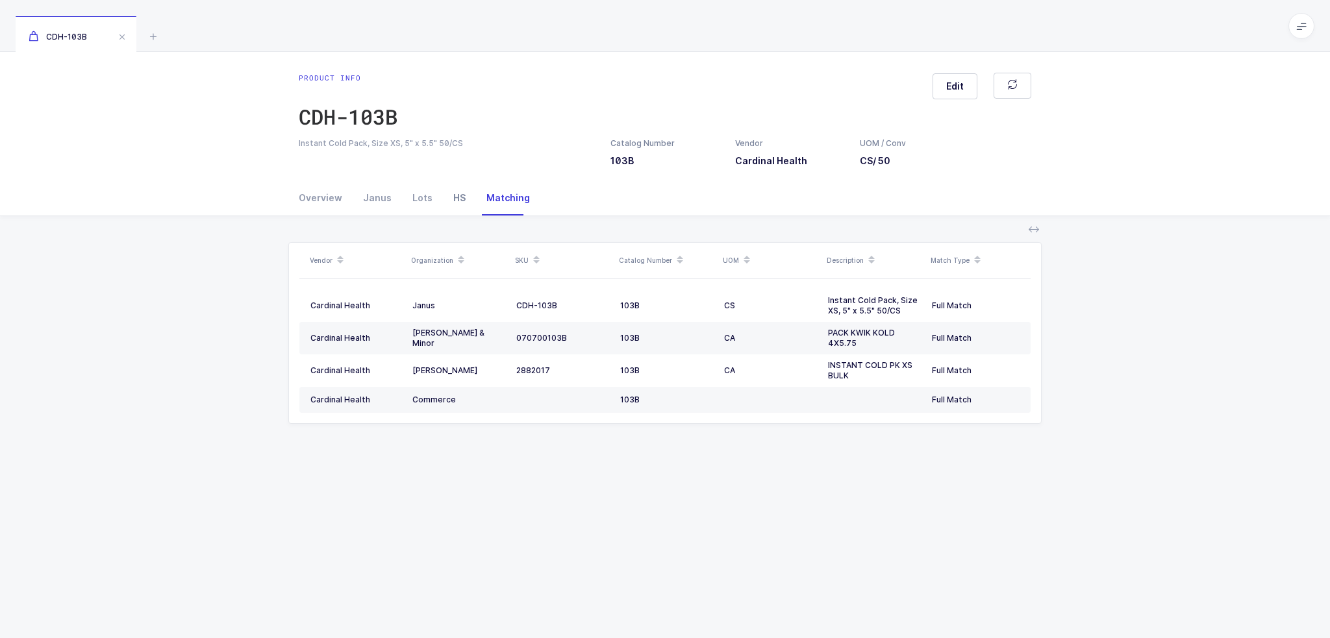
click at [445, 202] on div "HS" at bounding box center [459, 197] width 33 height 35
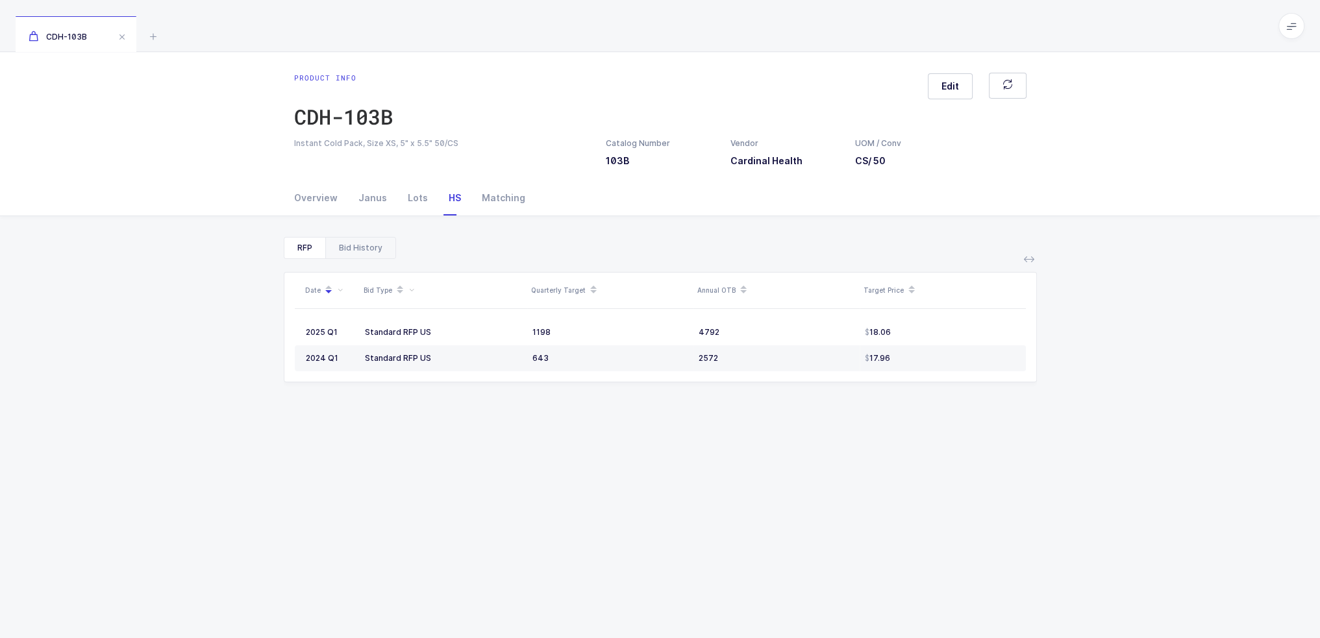
click at [347, 253] on div "Bid History" at bounding box center [360, 248] width 70 height 21
click at [312, 249] on div "RFP" at bounding box center [304, 248] width 41 height 21
click at [323, 177] on div "Product info CDH-103B Edit Instant Cold Pack, Size XS, 5" x 5.5" 50/CS Catalog …" at bounding box center [660, 116] width 1320 height 129
click at [322, 208] on div "Overview" at bounding box center [321, 197] width 54 height 35
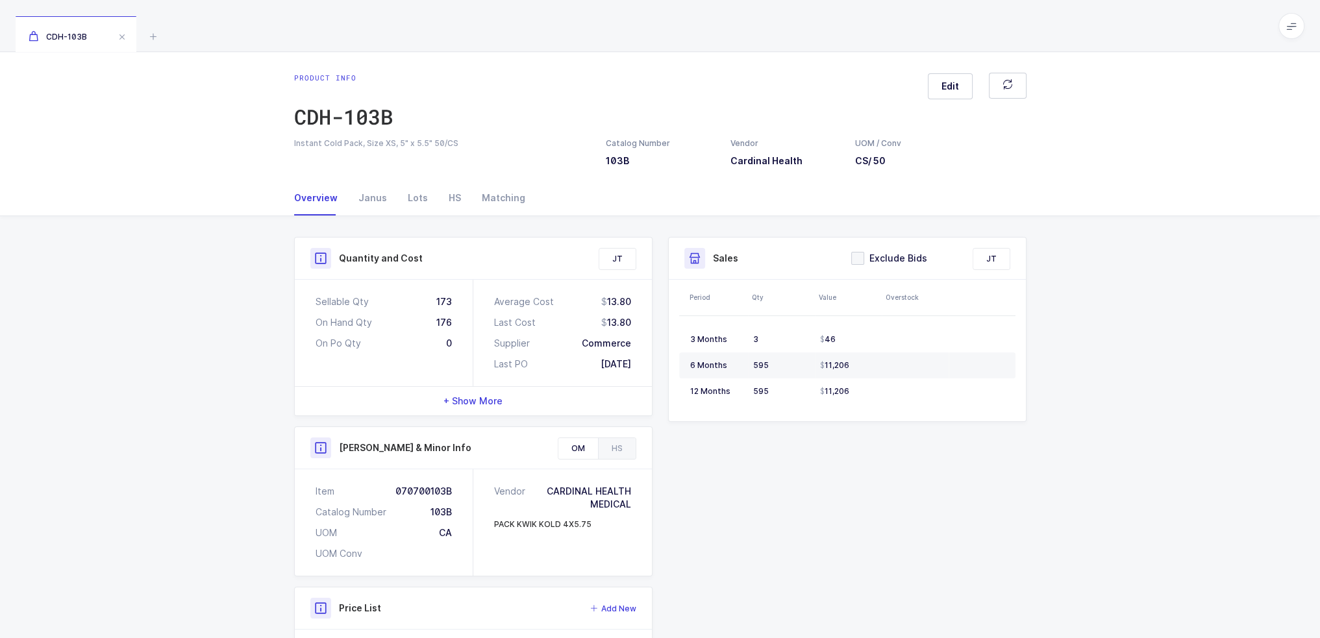
click at [613, 460] on div "Owens & Minor Info" at bounding box center [473, 448] width 357 height 42
click at [622, 449] on div "HS" at bounding box center [617, 448] width 38 height 21
drag, startPoint x: 1008, startPoint y: 524, endPoint x: 802, endPoint y: 519, distance: 205.2
click at [834, 508] on div "Quantity and Cost JT Sellable Qty 173 On Hand Qty 176 On Po Qty 0 Average Cost …" at bounding box center [660, 504] width 748 height 535
click at [752, 538] on div "Quantity and Cost JT Sellable Qty 173 On Hand Qty 176 On Po Qty 0 Average Cost …" at bounding box center [660, 504] width 748 height 535
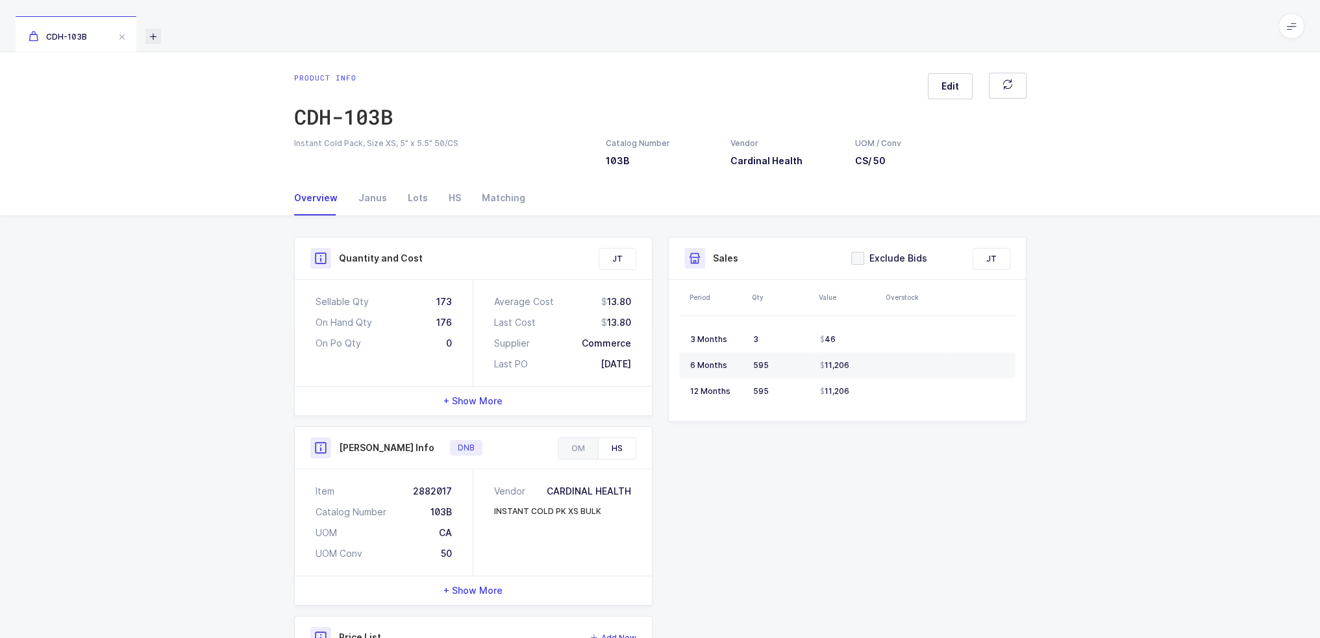
click at [153, 31] on icon at bounding box center [153, 37] width 16 height 16
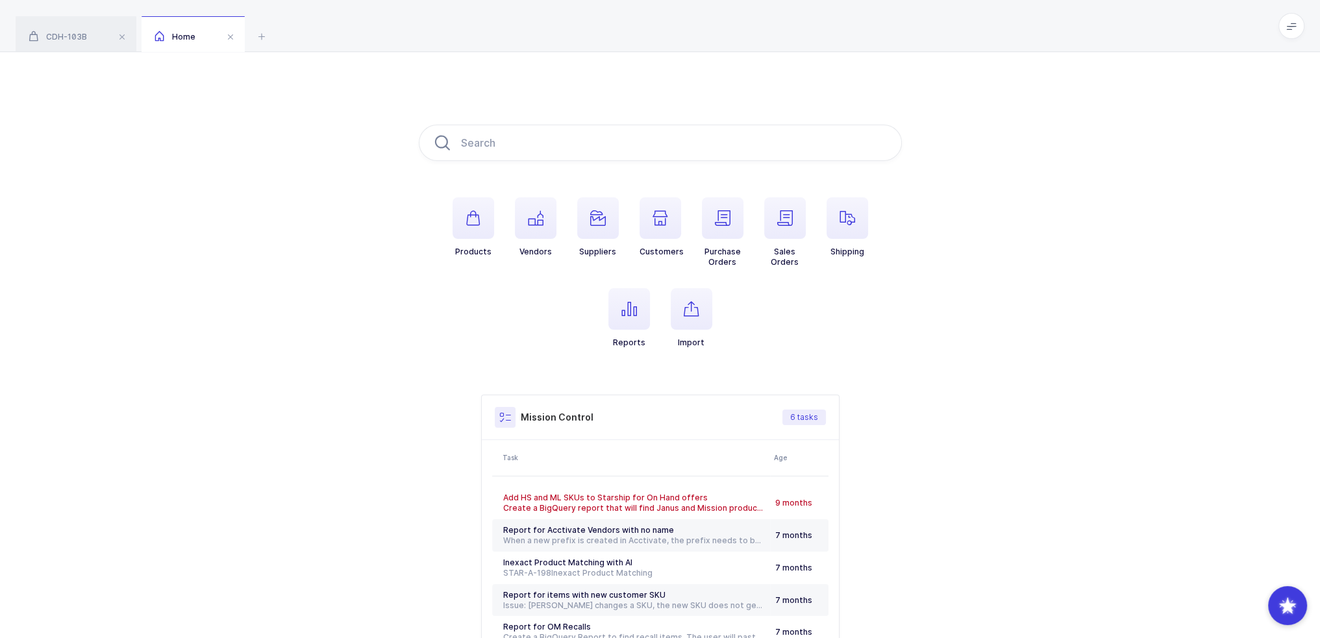
click at [493, 214] on li "Products" at bounding box center [473, 232] width 62 height 70
click at [481, 219] on span "button" at bounding box center [474, 218] width 42 height 42
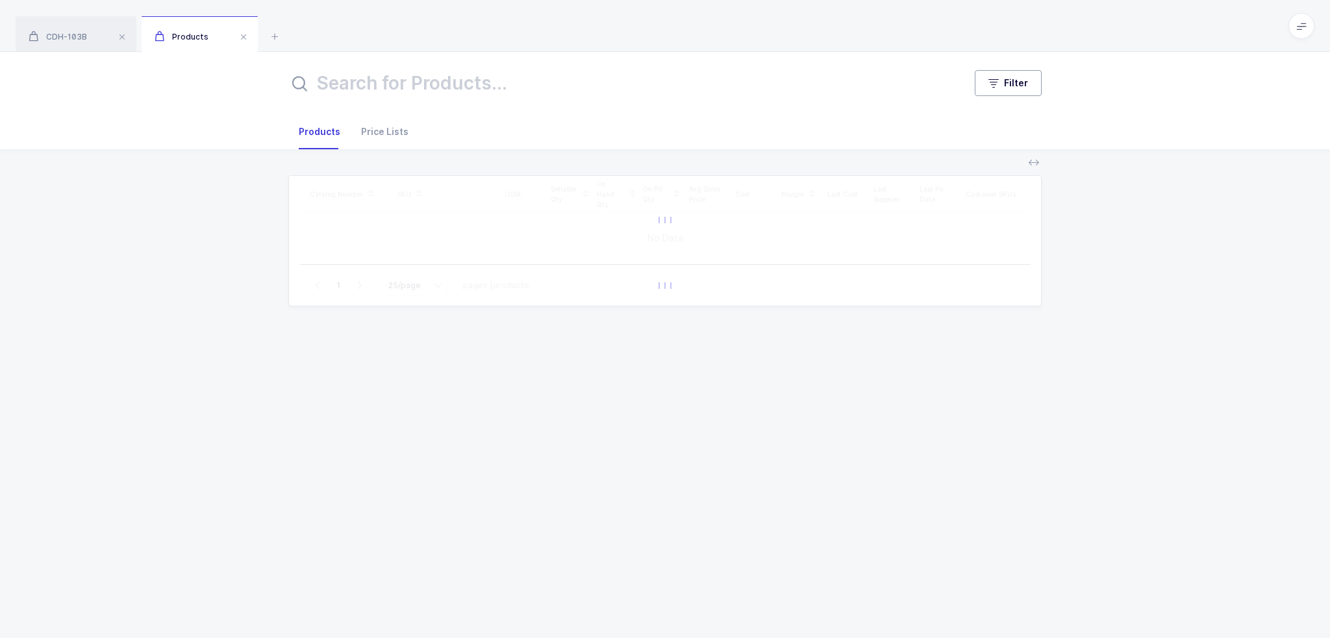
click at [1003, 79] on button "Filter" at bounding box center [1007, 83] width 67 height 26
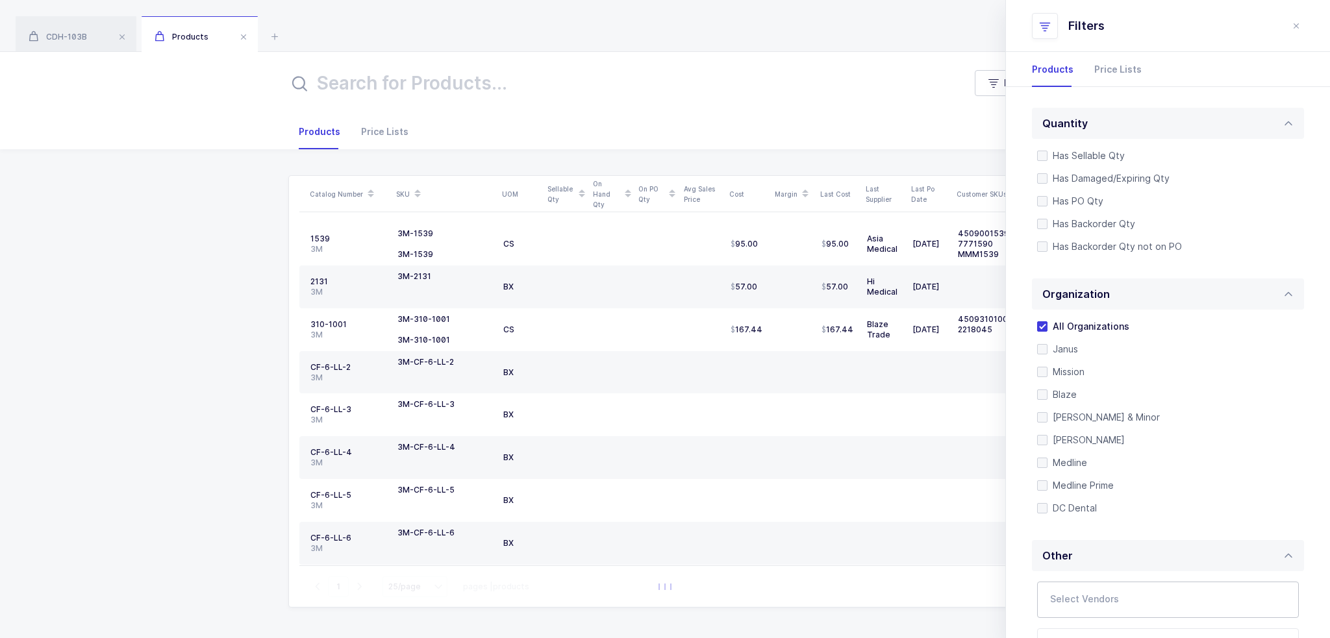
click at [1075, 599] on input "text" at bounding box center [1154, 603] width 209 height 17
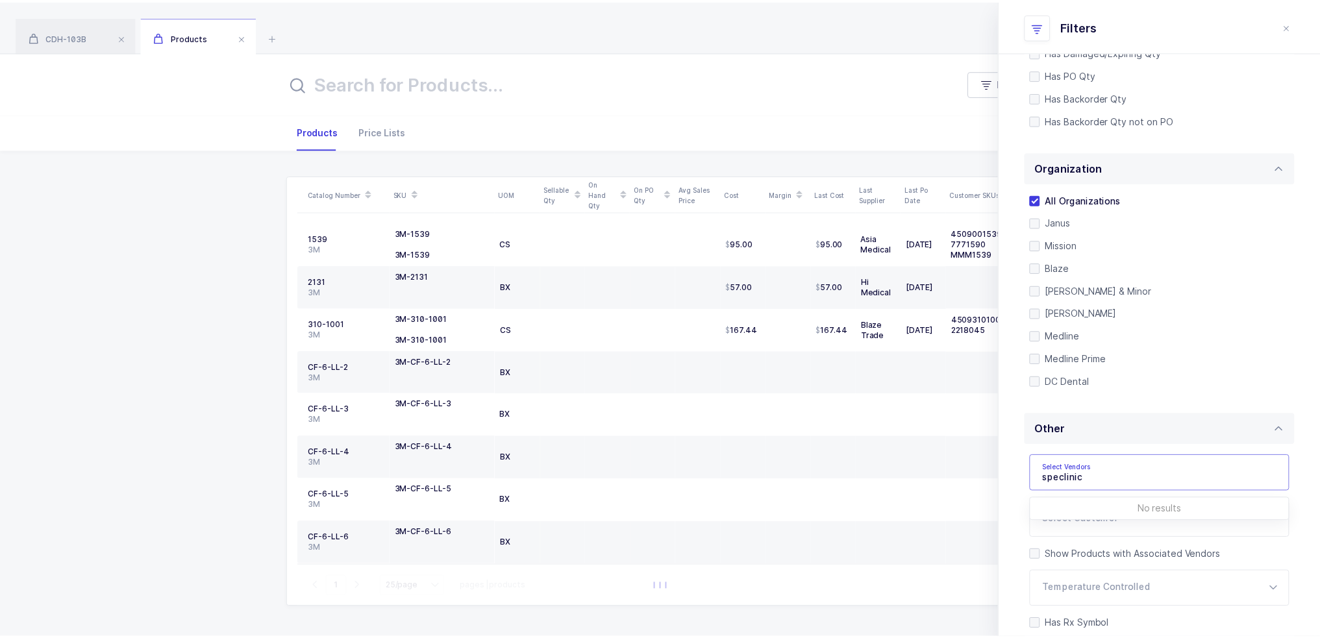
scroll to position [130, 0]
type input "specl"
click at [1102, 512] on span "Speclinc Incorporated" at bounding box center [1115, 514] width 99 height 11
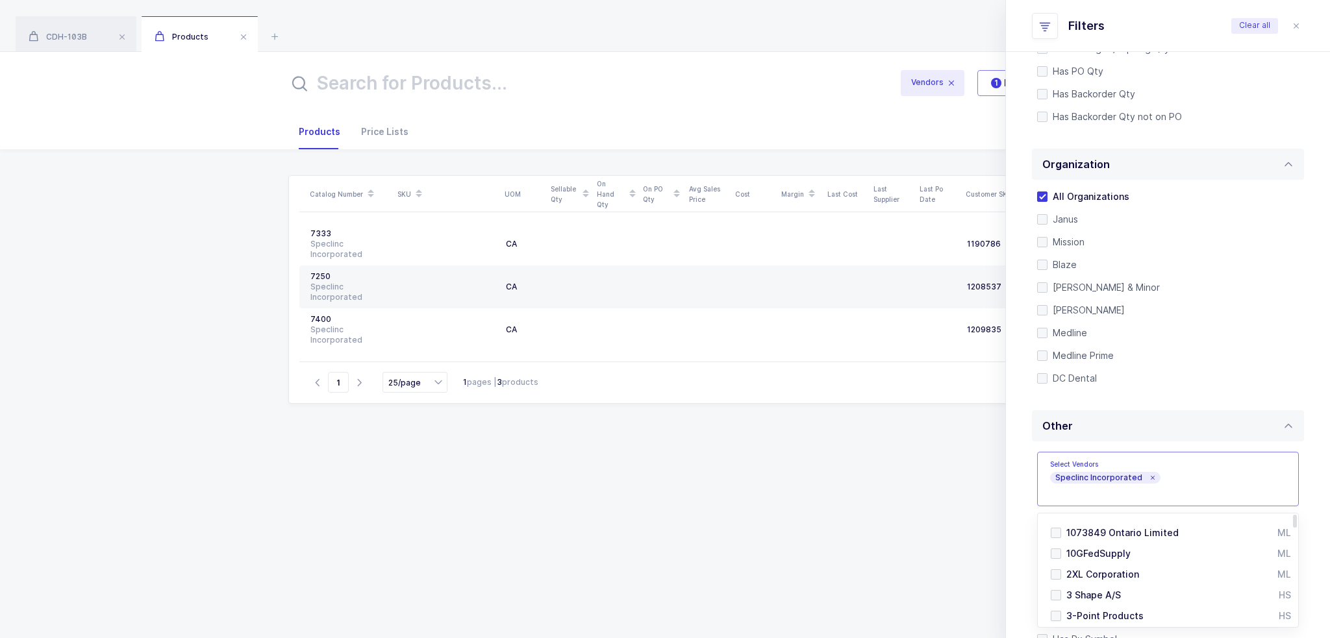
click at [524, 454] on div "Catalog Number SKU UOM Sellable Qty On Hand Qty On PO Qty Avg Sales Price Cost …" at bounding box center [664, 390] width 753 height 431
click at [1295, 25] on icon "close drawer" at bounding box center [1296, 26] width 10 height 10
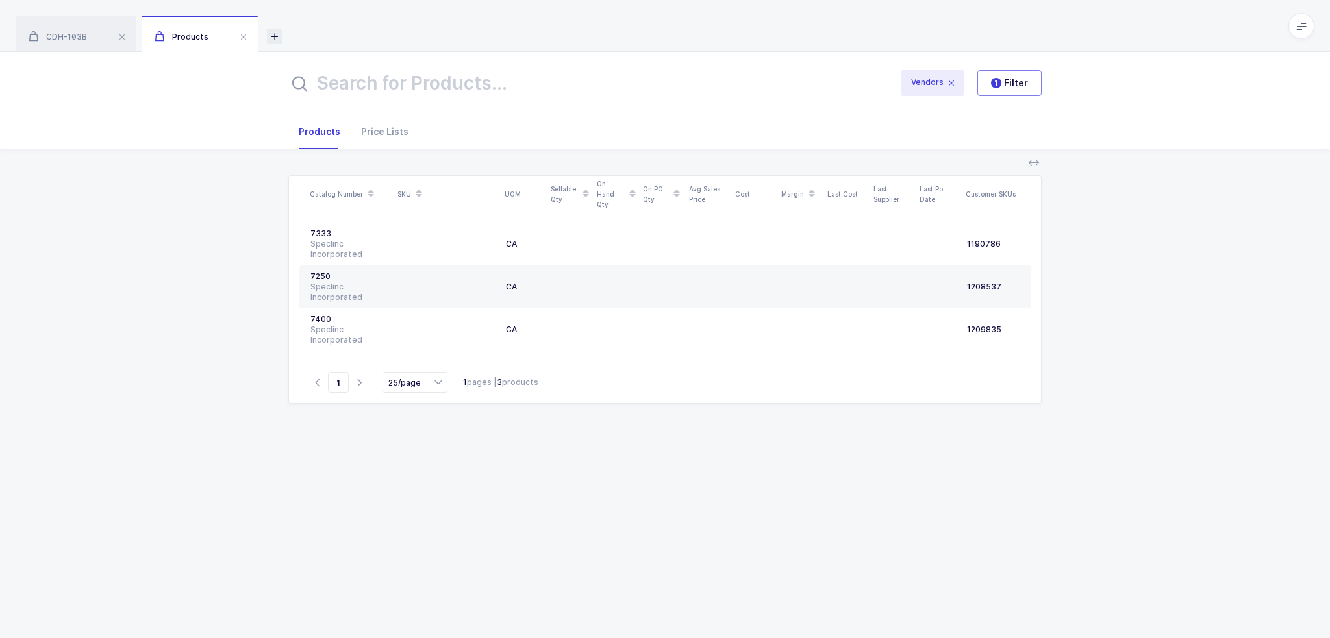
click at [273, 33] on icon at bounding box center [275, 37] width 16 height 16
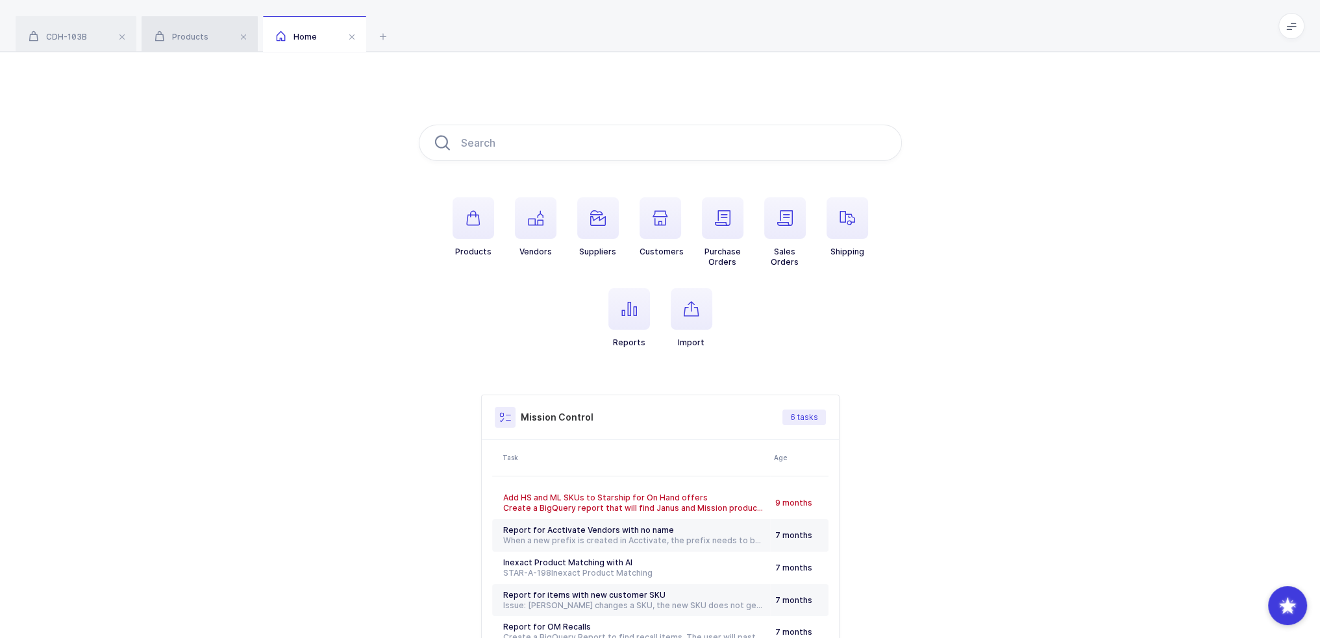
click at [184, 44] on div "Products" at bounding box center [200, 34] width 116 height 36
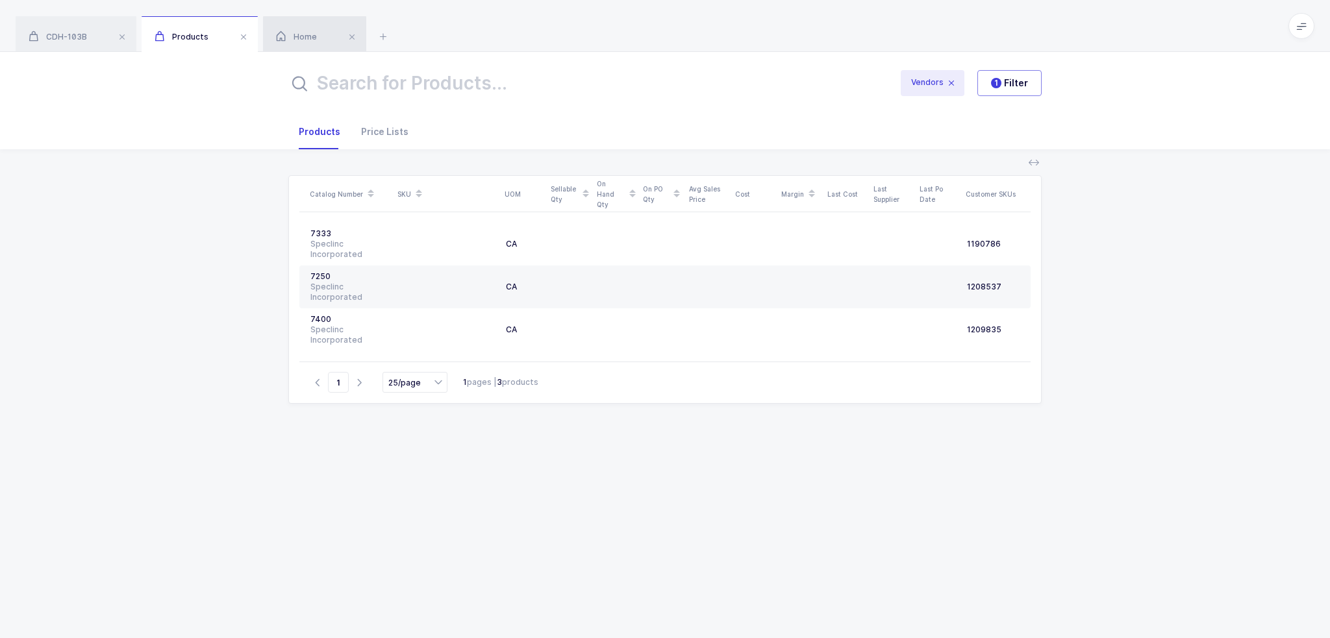
click at [335, 32] on div "Home" at bounding box center [314, 34] width 103 height 36
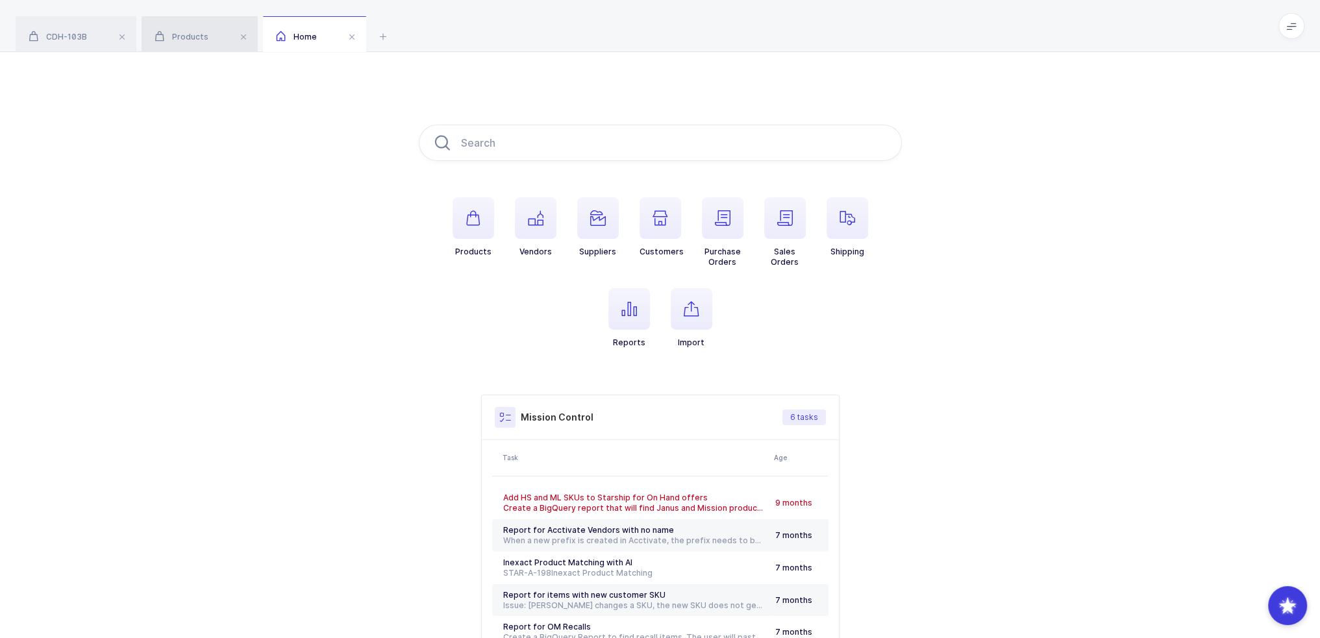
click at [184, 29] on div "Products" at bounding box center [200, 34] width 116 height 36
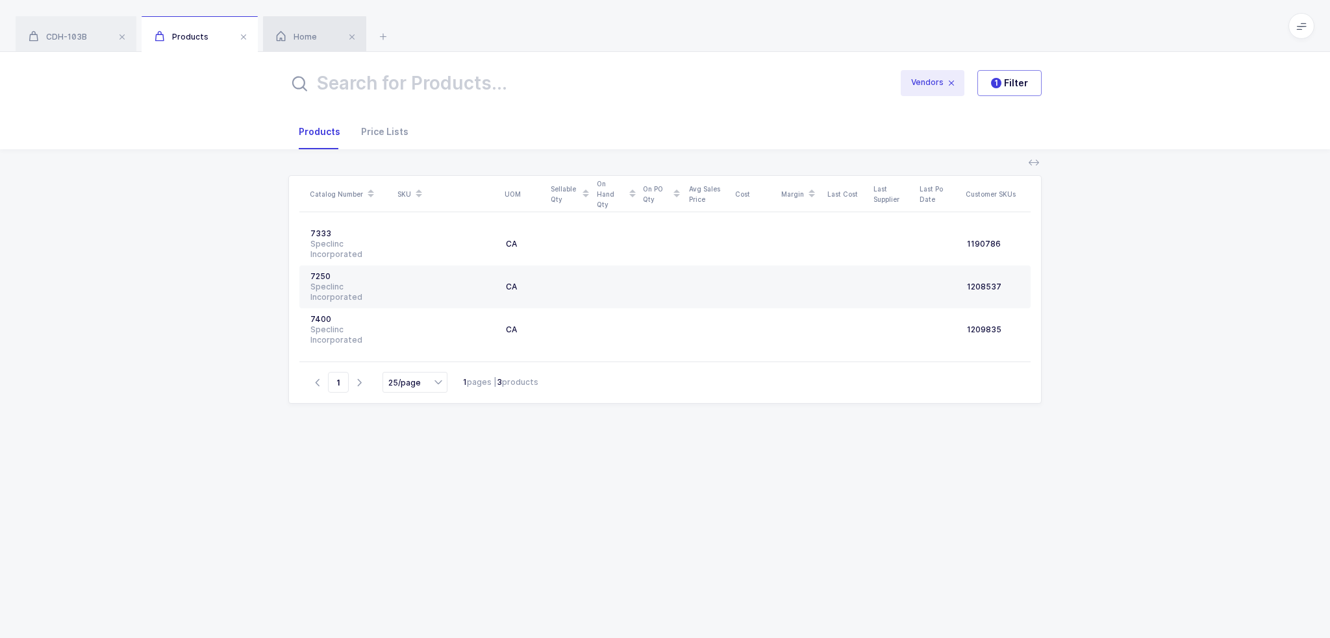
click at [326, 38] on div "Home" at bounding box center [314, 34] width 103 height 36
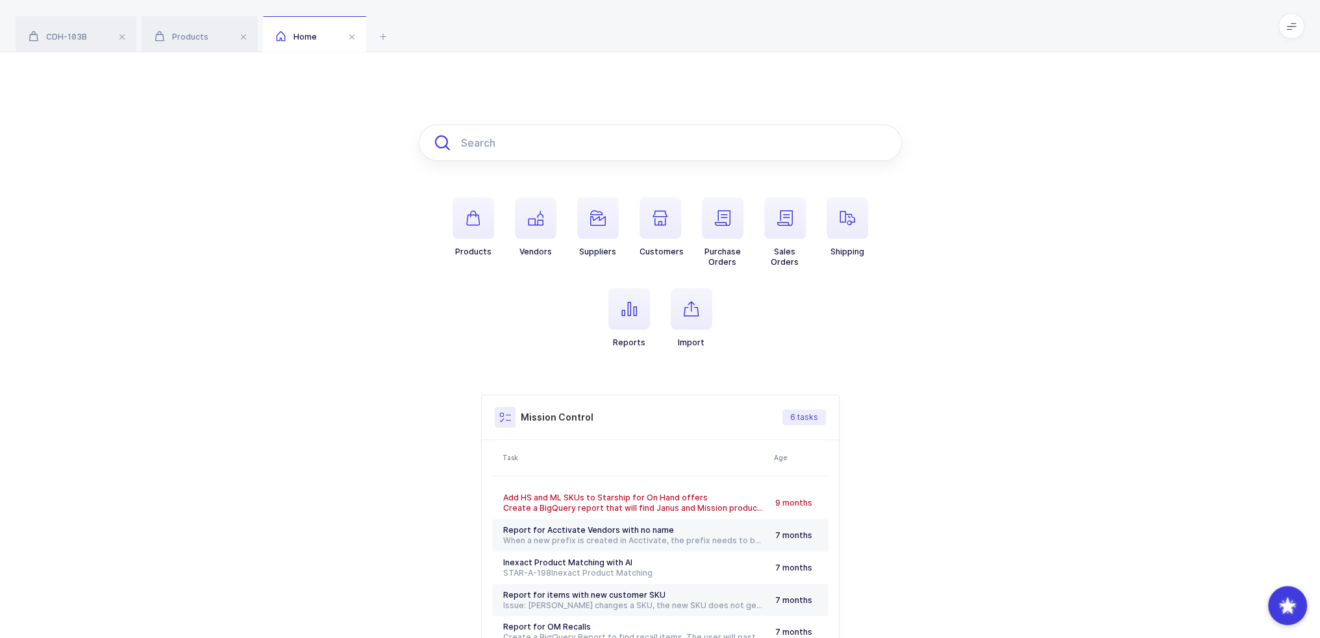
click at [519, 159] on input "text" at bounding box center [660, 143] width 483 height 36
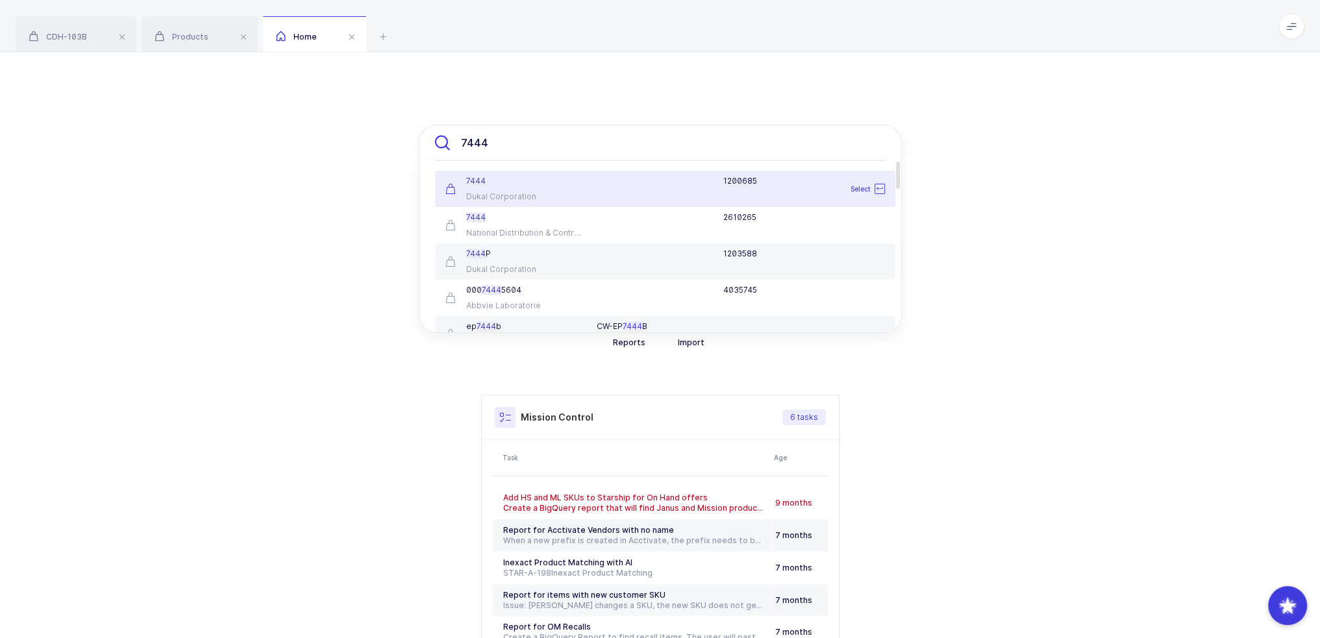
type input "7444"
click at [534, 185] on div "7444" at bounding box center [513, 181] width 136 height 10
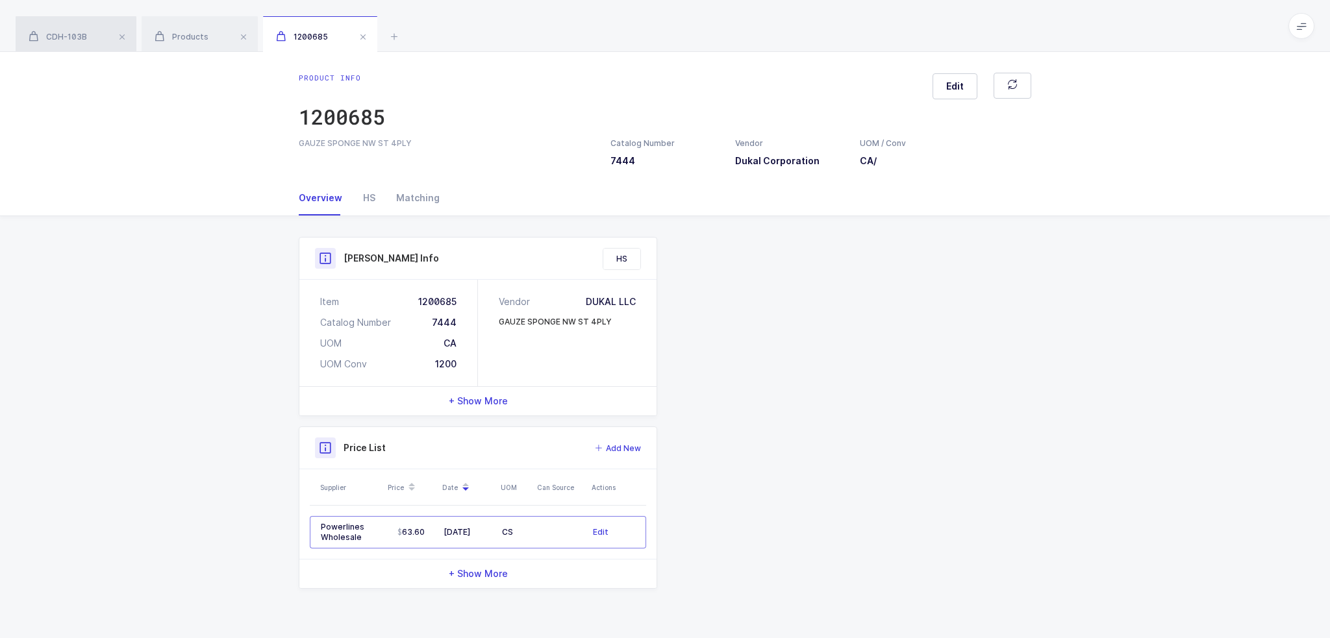
click at [31, 32] on icon at bounding box center [34, 36] width 10 height 11
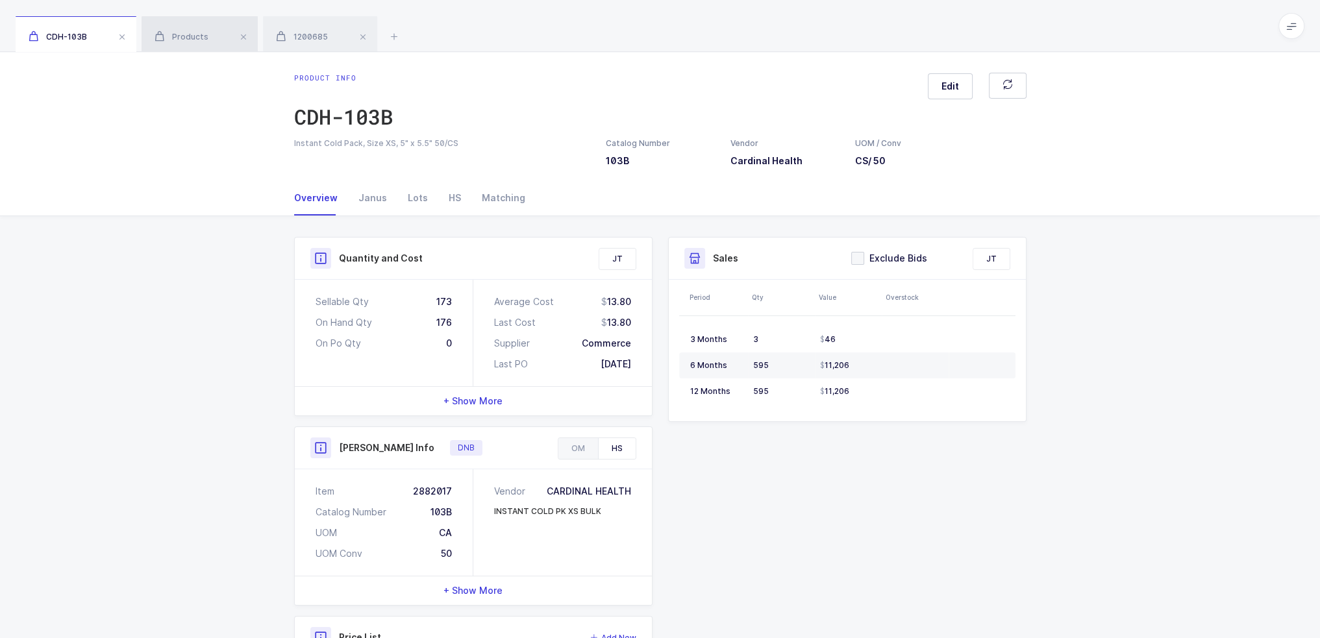
click at [158, 36] on icon at bounding box center [160, 36] width 10 height 11
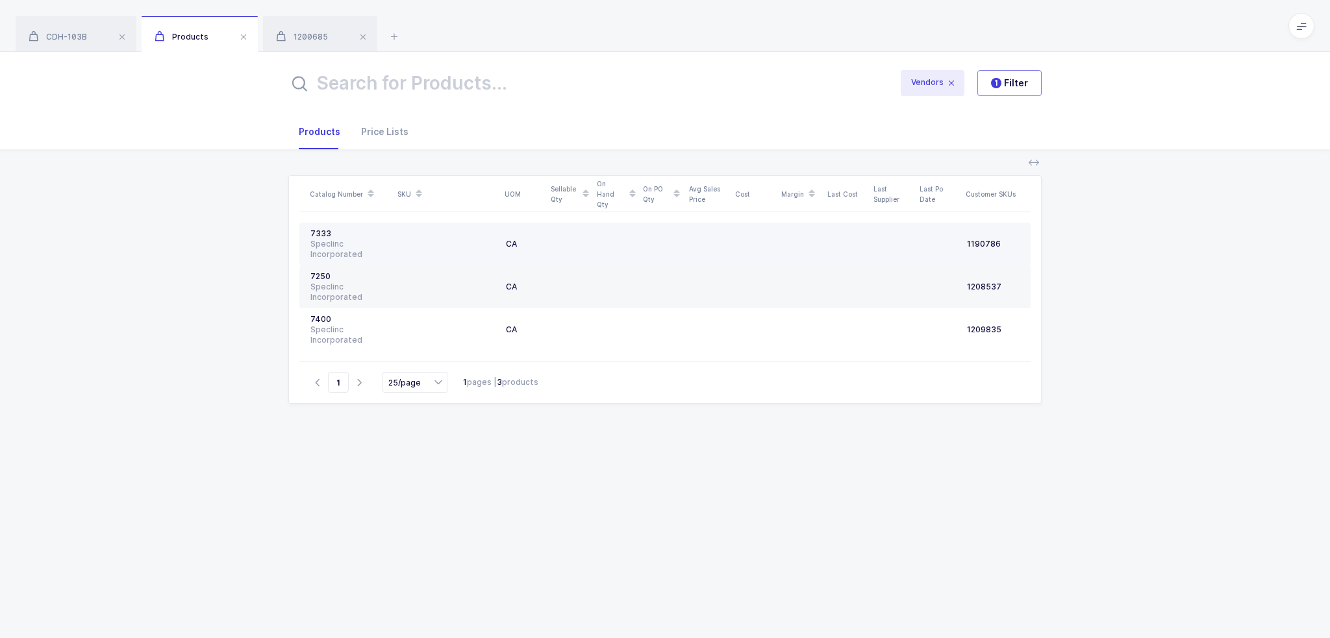
click at [329, 235] on div "7333" at bounding box center [349, 234] width 78 height 10
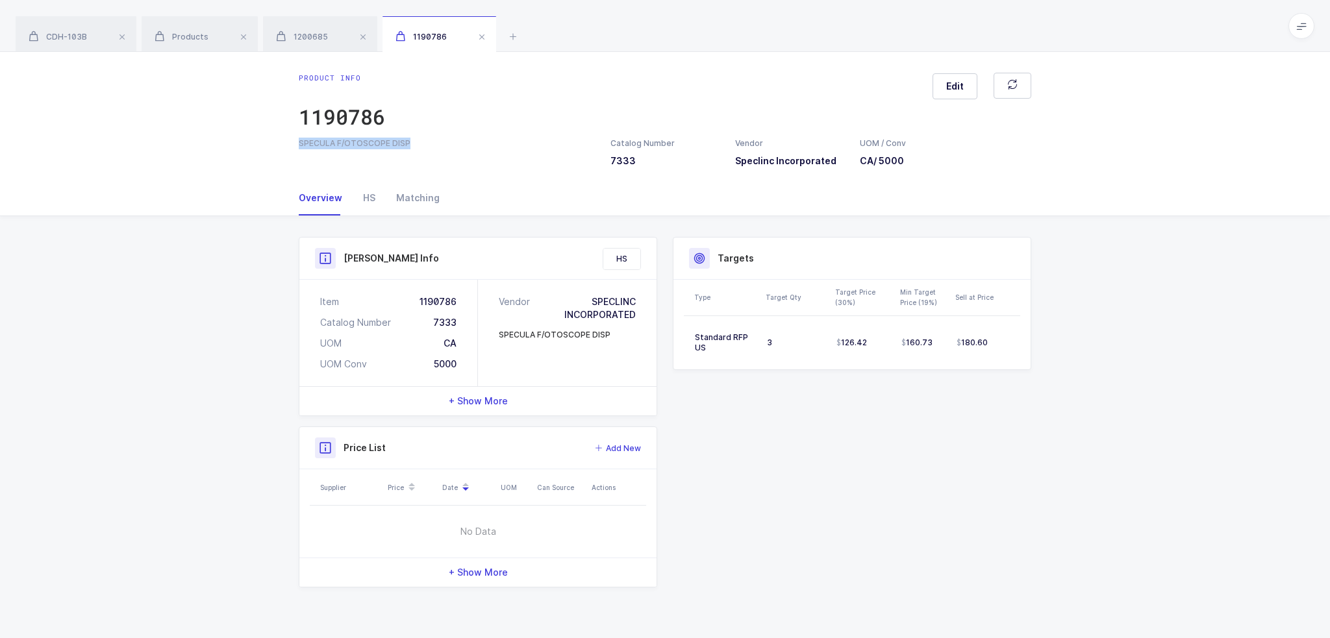
drag, startPoint x: 296, startPoint y: 143, endPoint x: 437, endPoint y: 140, distance: 140.9
click at [437, 140] on div "SPECULA F/OTOSCOPE DISP" at bounding box center [447, 144] width 312 height 12
click at [437, 140] on div "SPECULA F/OTOSCOPE DISP" at bounding box center [447, 144] width 296 height 12
click at [328, 36] on span "1200685" at bounding box center [302, 37] width 52 height 10
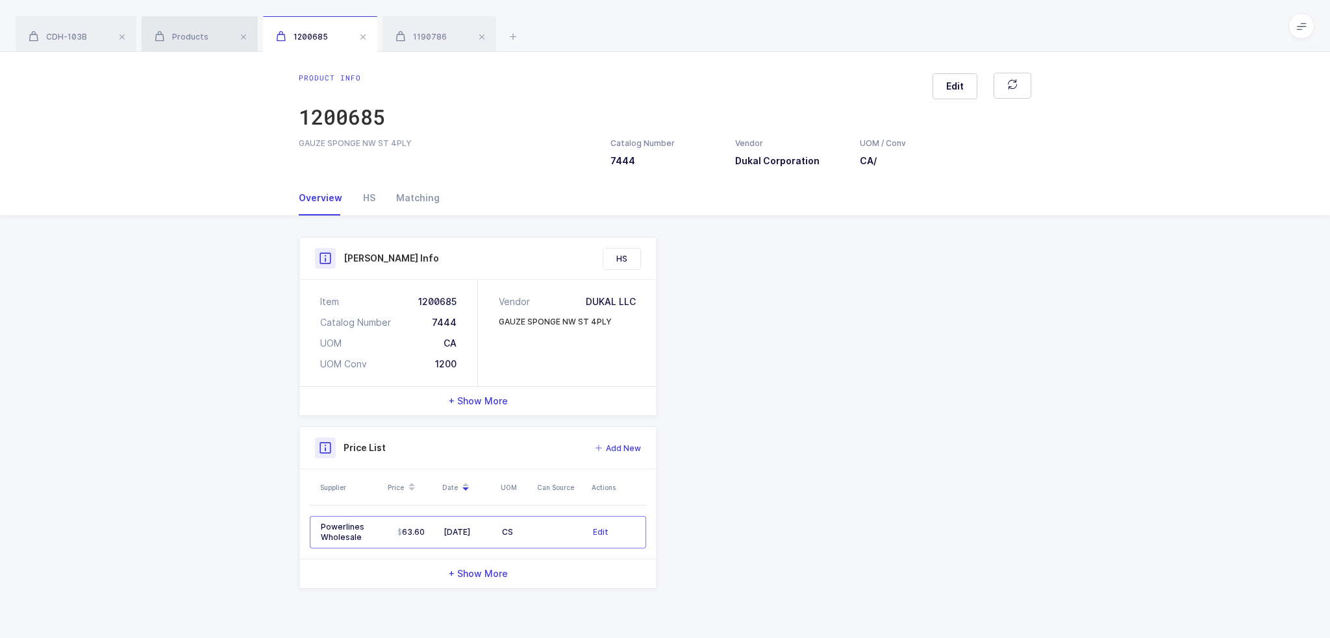
click at [206, 34] on span "Products" at bounding box center [182, 37] width 54 height 10
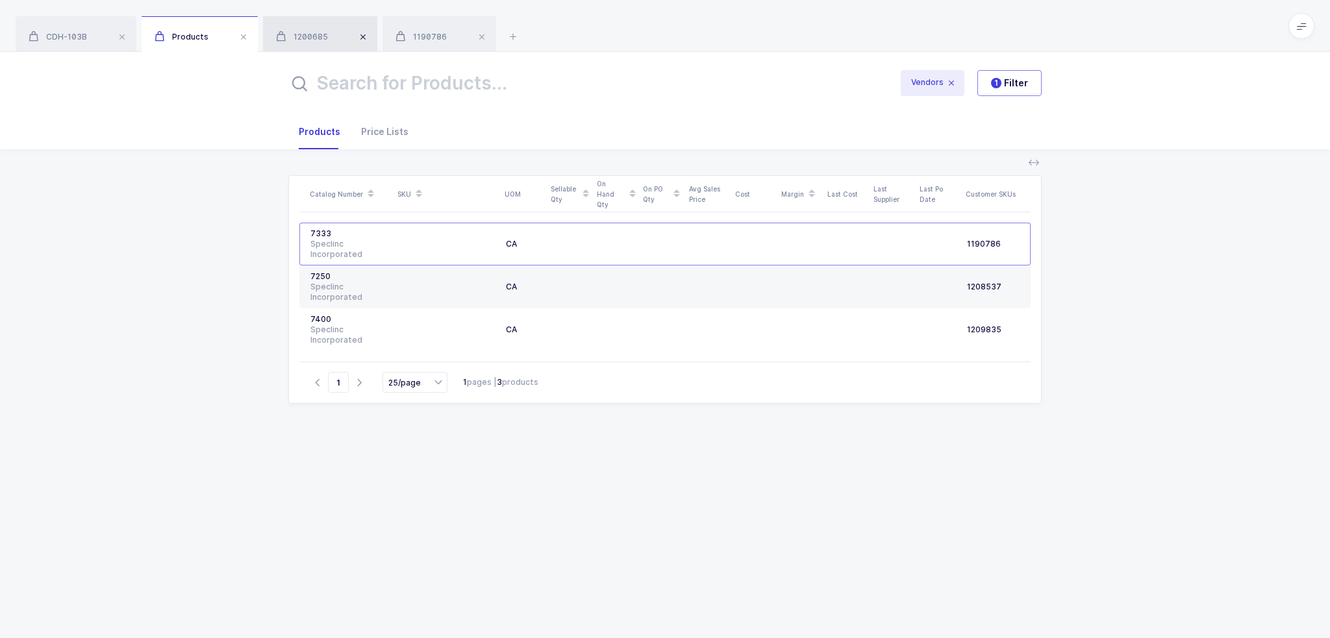
click at [364, 38] on span at bounding box center [363, 37] width 16 height 16
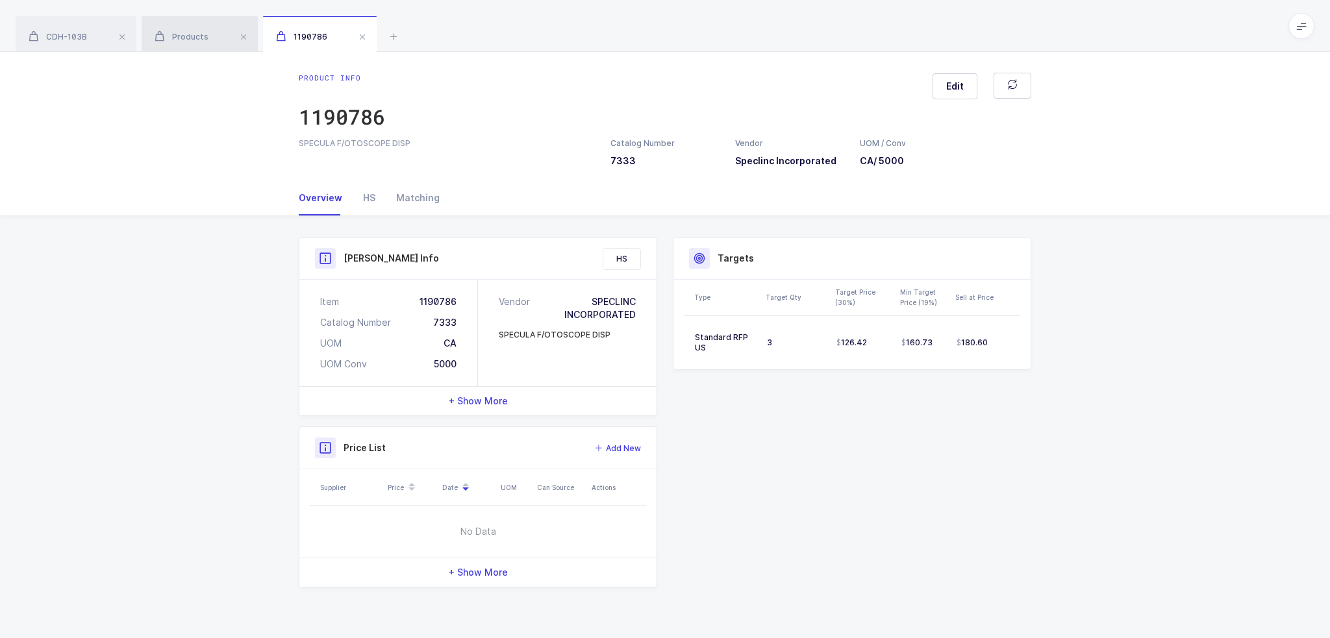
click at [212, 43] on div "Products" at bounding box center [200, 34] width 116 height 36
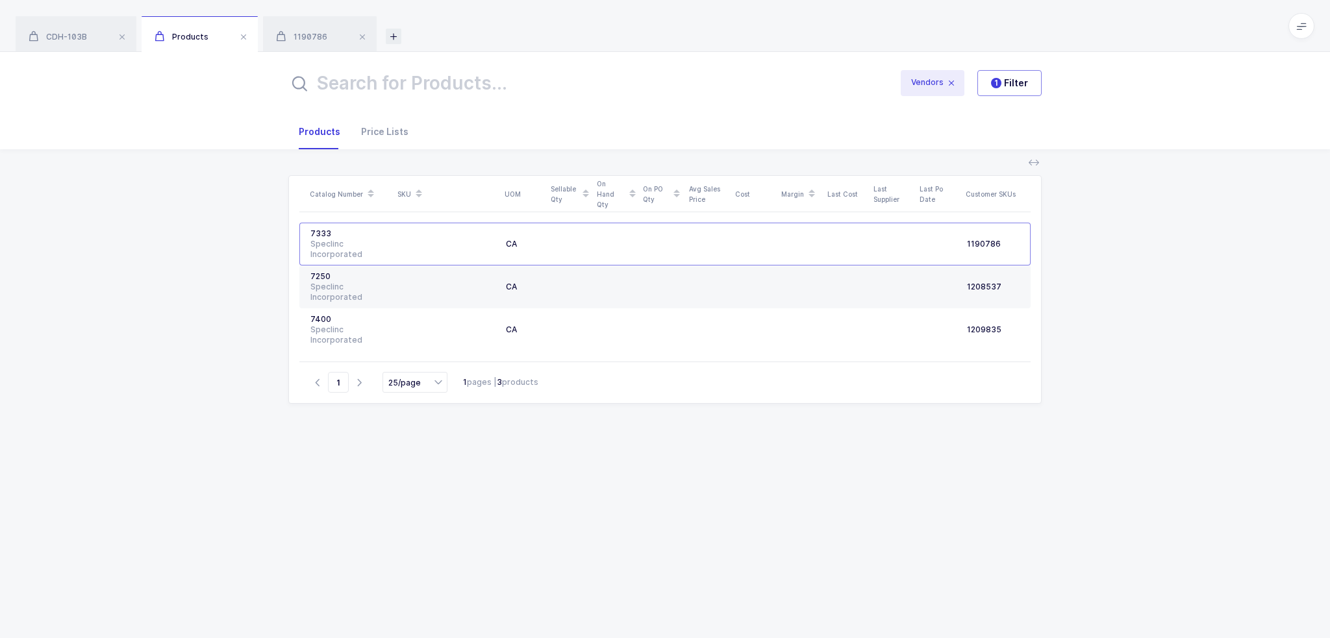
click at [395, 31] on icon at bounding box center [394, 37] width 16 height 16
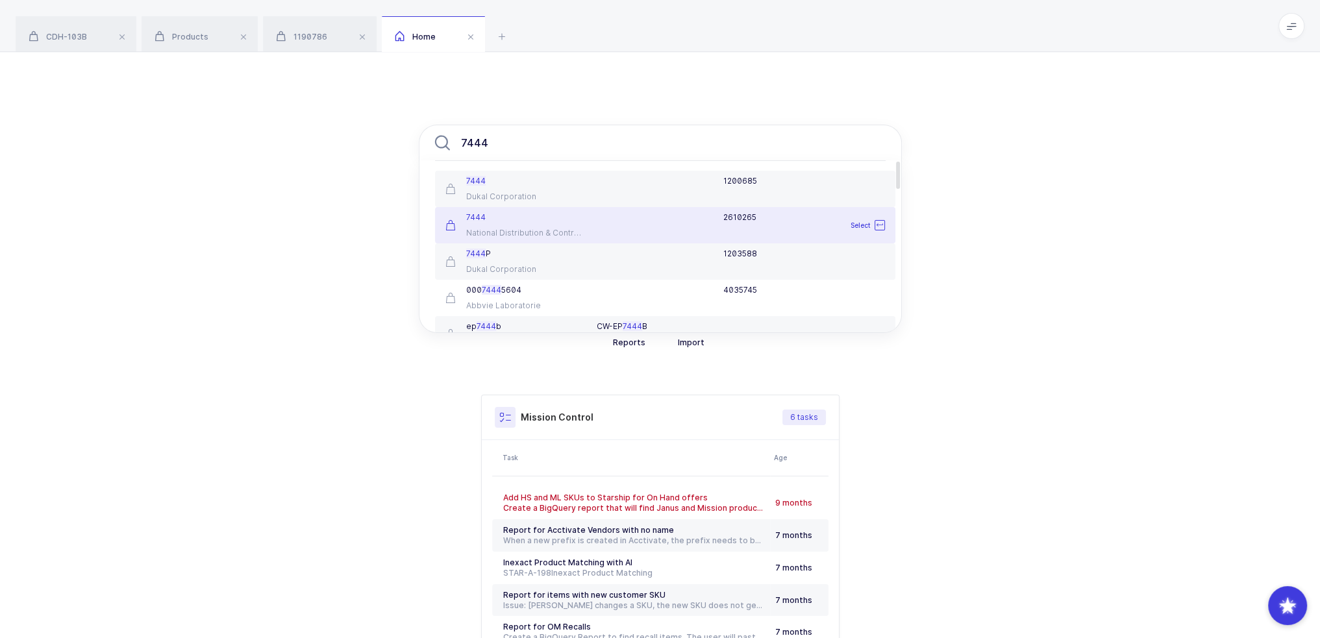
type input "7444"
click at [515, 220] on div "7444" at bounding box center [513, 217] width 136 height 10
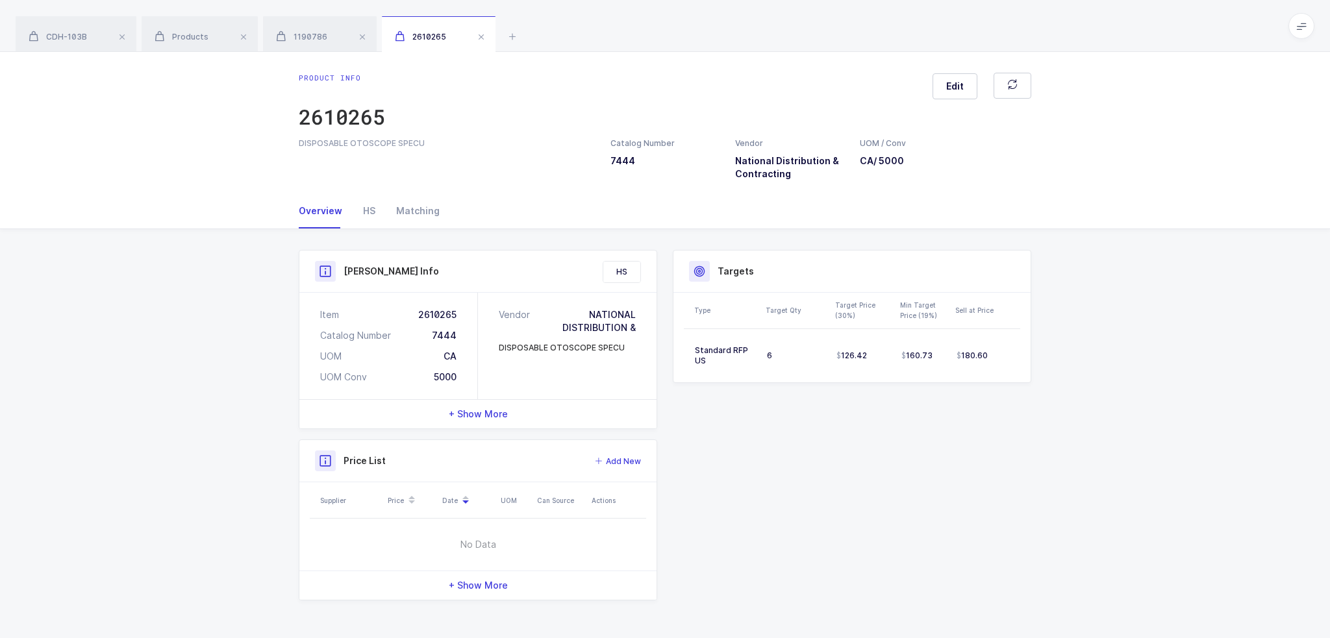
drag, startPoint x: 436, startPoint y: 143, endPoint x: 447, endPoint y: 153, distance: 14.2
click at [447, 153] on div "DISPOSABLE OTOSCOPE SPECU Catalog Number 7444 Vendor National Distribution & Co…" at bounding box center [665, 159] width 748 height 43
click at [449, 152] on div "DISPOSABLE OTOSCOPE SPECU Catalog Number 7444 Vendor National Distribution & Co…" at bounding box center [665, 159] width 748 height 43
click at [367, 210] on div "HS" at bounding box center [369, 210] width 33 height 35
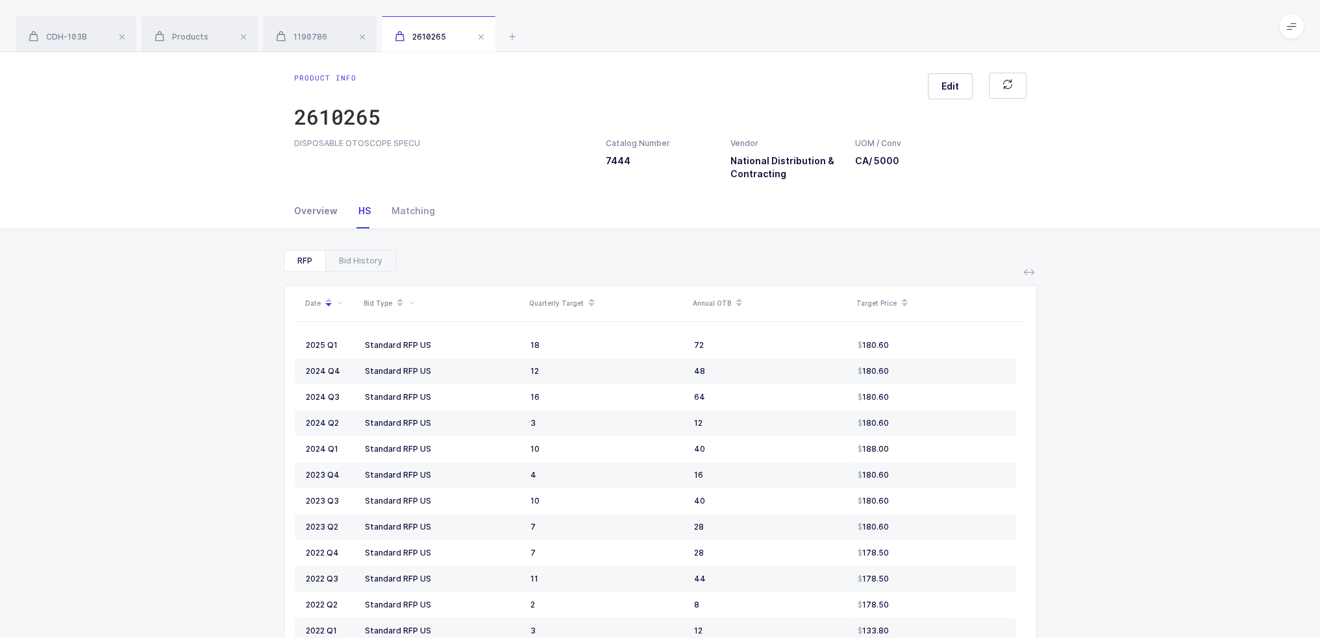
click at [310, 216] on div "Overview" at bounding box center [321, 210] width 54 height 35
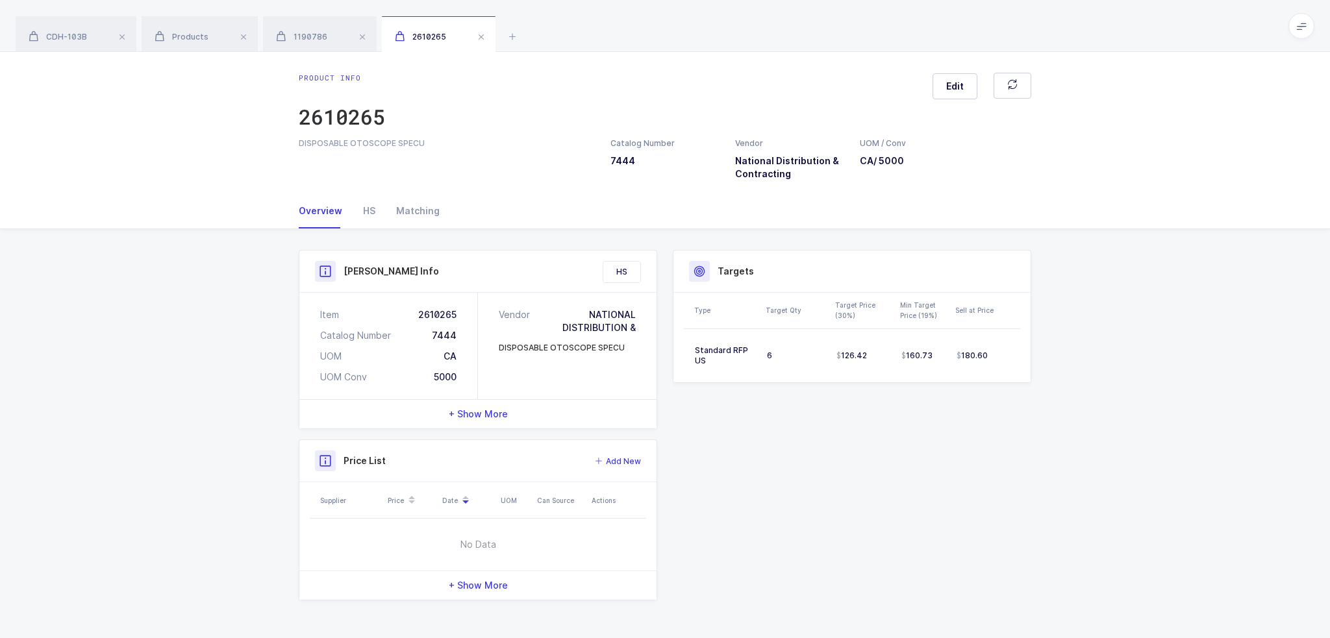
click at [545, 428] on div "Henry Schein Info HS Item 2610265 Catalog Number 7444 UOM CA UOM Conv 5000 Vend…" at bounding box center [478, 339] width 358 height 179
click at [542, 414] on div "+ Show More" at bounding box center [477, 414] width 357 height 29
click at [517, 415] on div "- Show Less" at bounding box center [473, 414] width 357 height 29
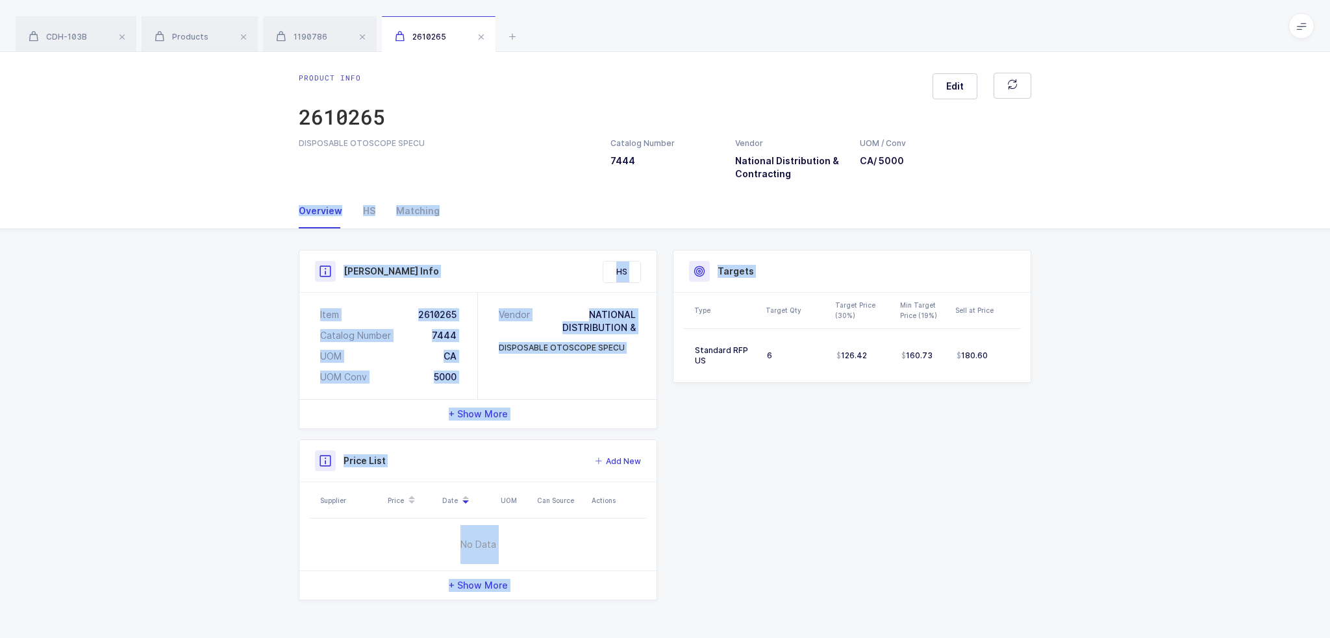
drag, startPoint x: 1030, startPoint y: 413, endPoint x: 956, endPoint y: 211, distance: 215.3
click at [956, 211] on div "Overview HS Matching Product Info Catalog Number 7444 Vendor National Distribut…" at bounding box center [665, 412] width 1330 height 438
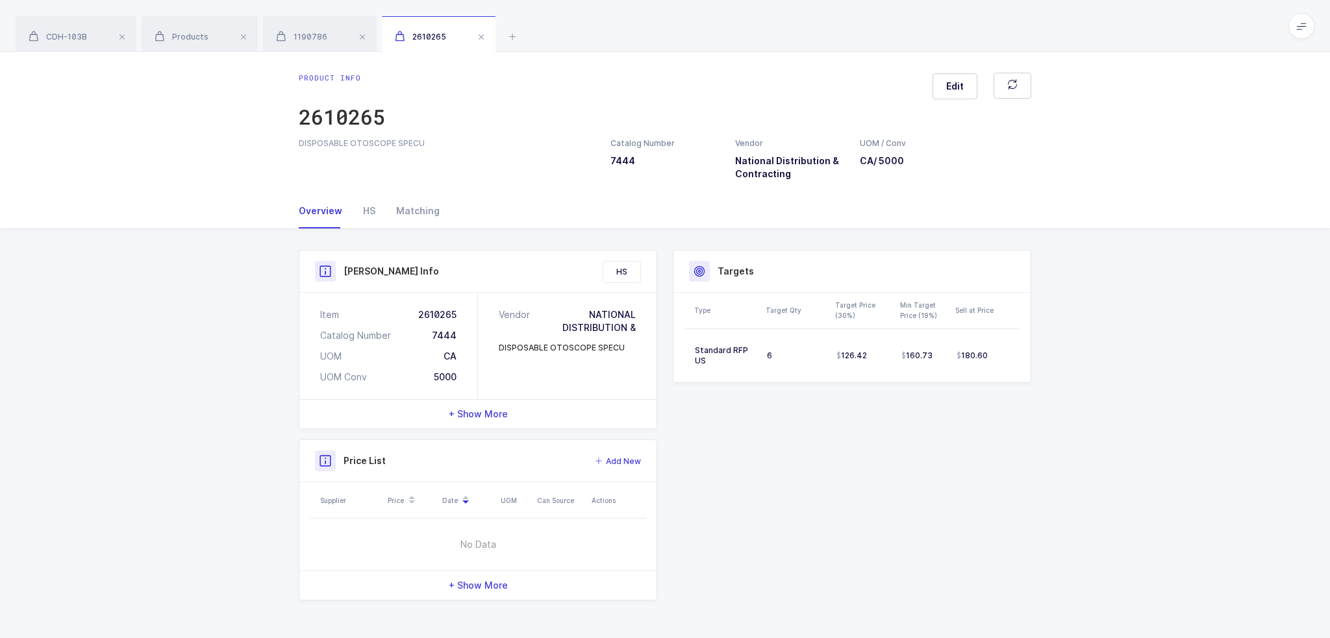
click at [956, 211] on div "Overview HS Matching" at bounding box center [665, 210] width 732 height 35
click at [366, 208] on div "HS" at bounding box center [369, 210] width 33 height 35
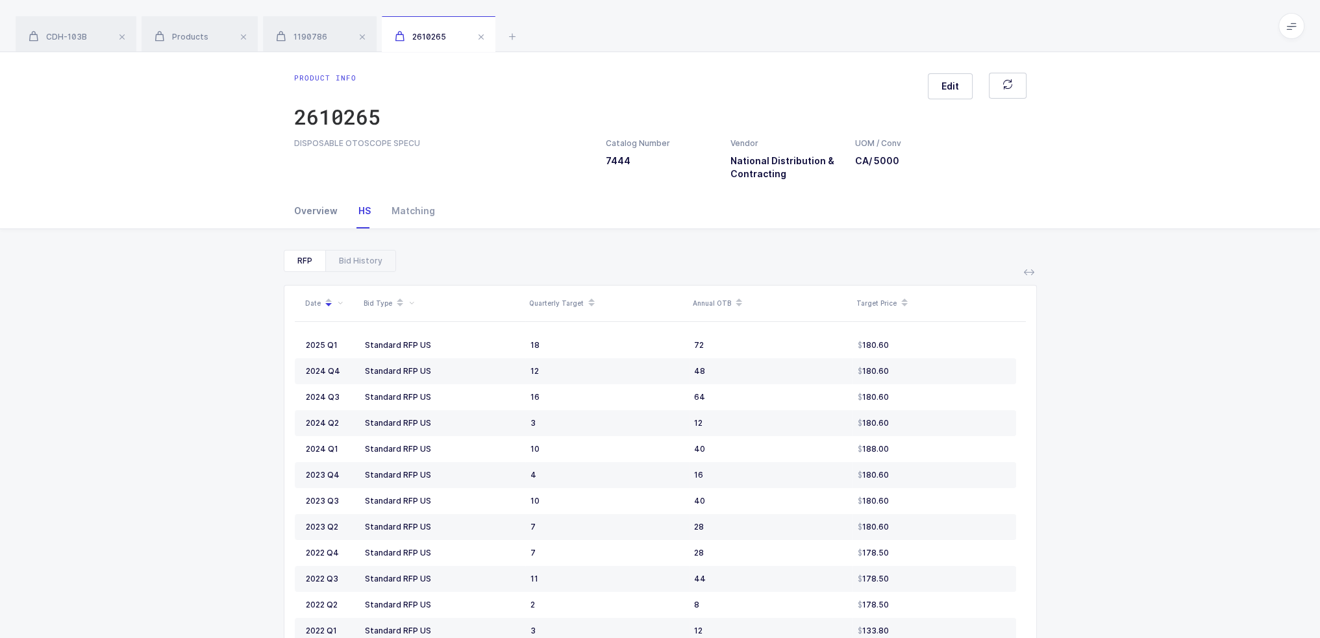
click at [304, 208] on div "Overview" at bounding box center [321, 210] width 54 height 35
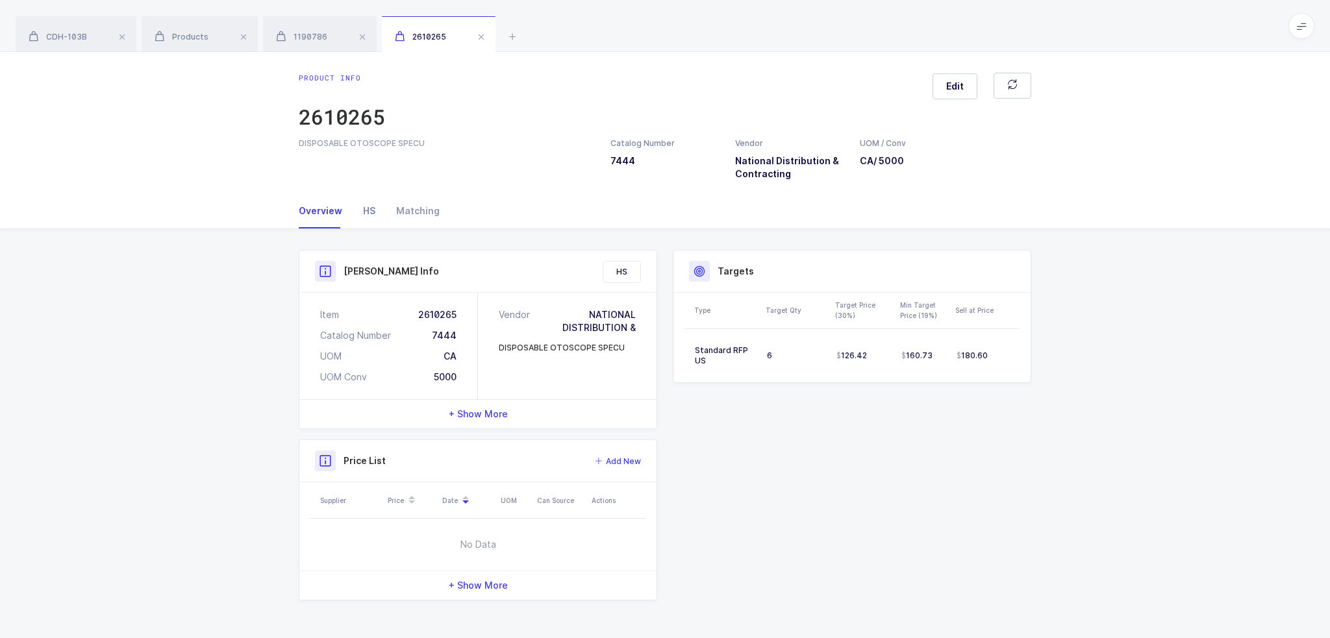
click at [375, 207] on div "HS" at bounding box center [369, 210] width 33 height 35
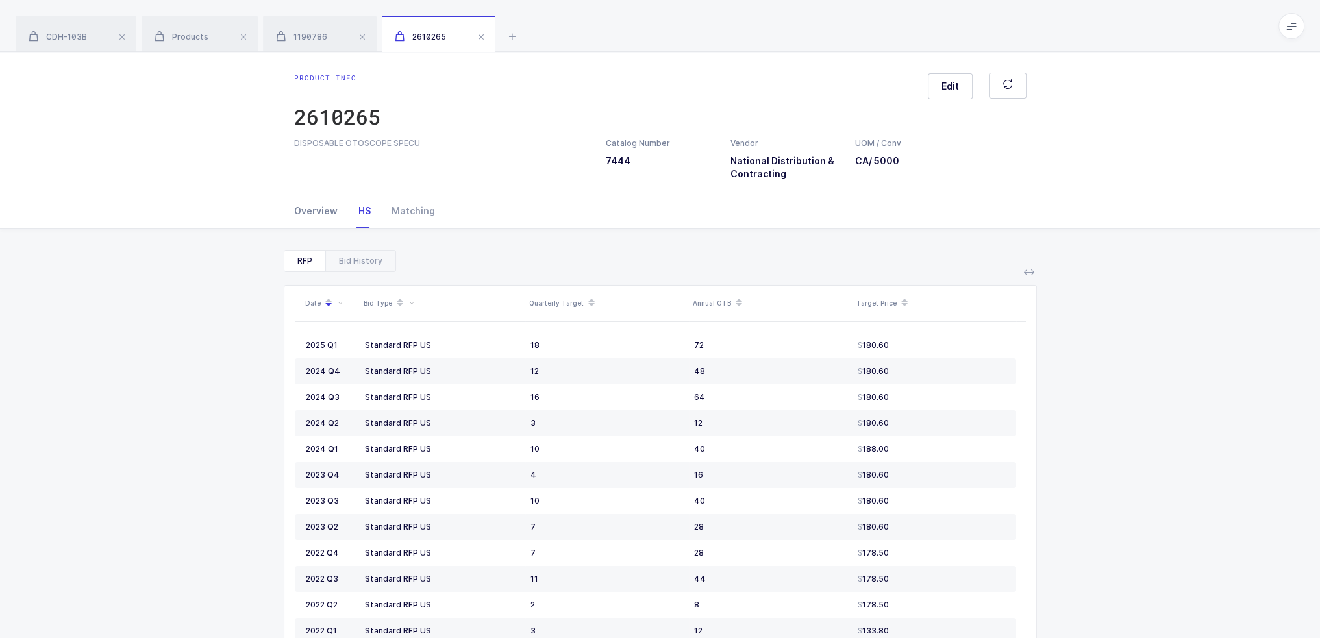
click at [312, 212] on div "Overview" at bounding box center [321, 210] width 54 height 35
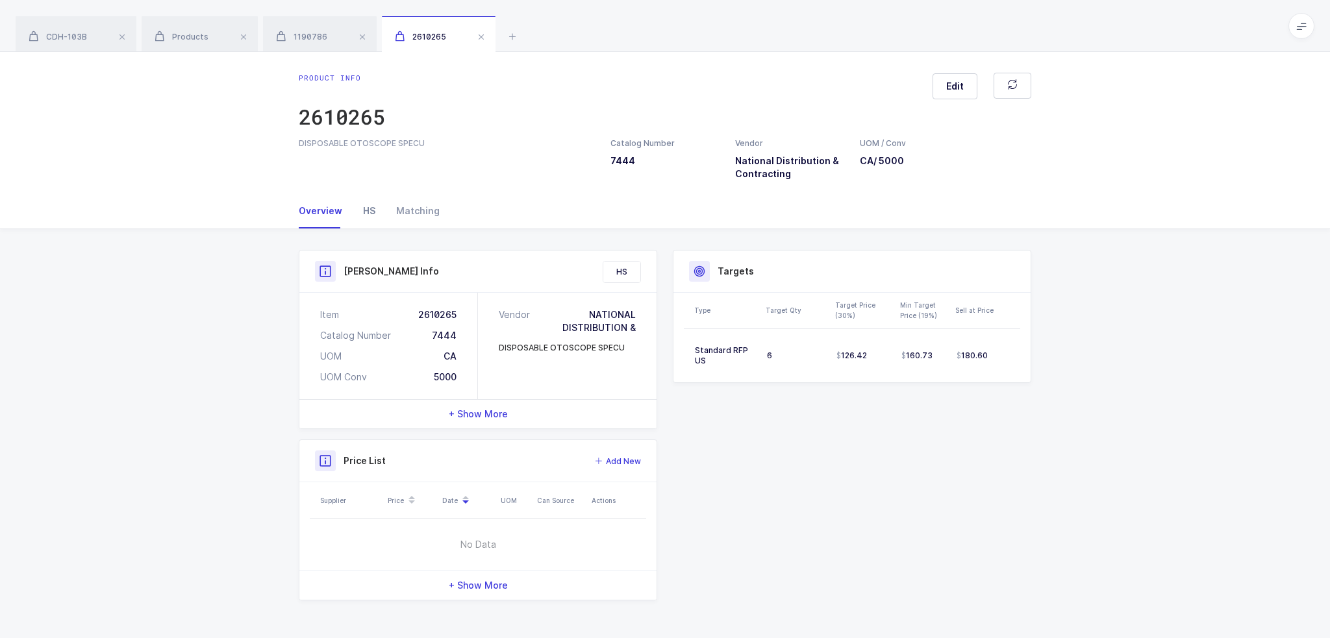
click at [358, 212] on div "HS" at bounding box center [369, 210] width 33 height 35
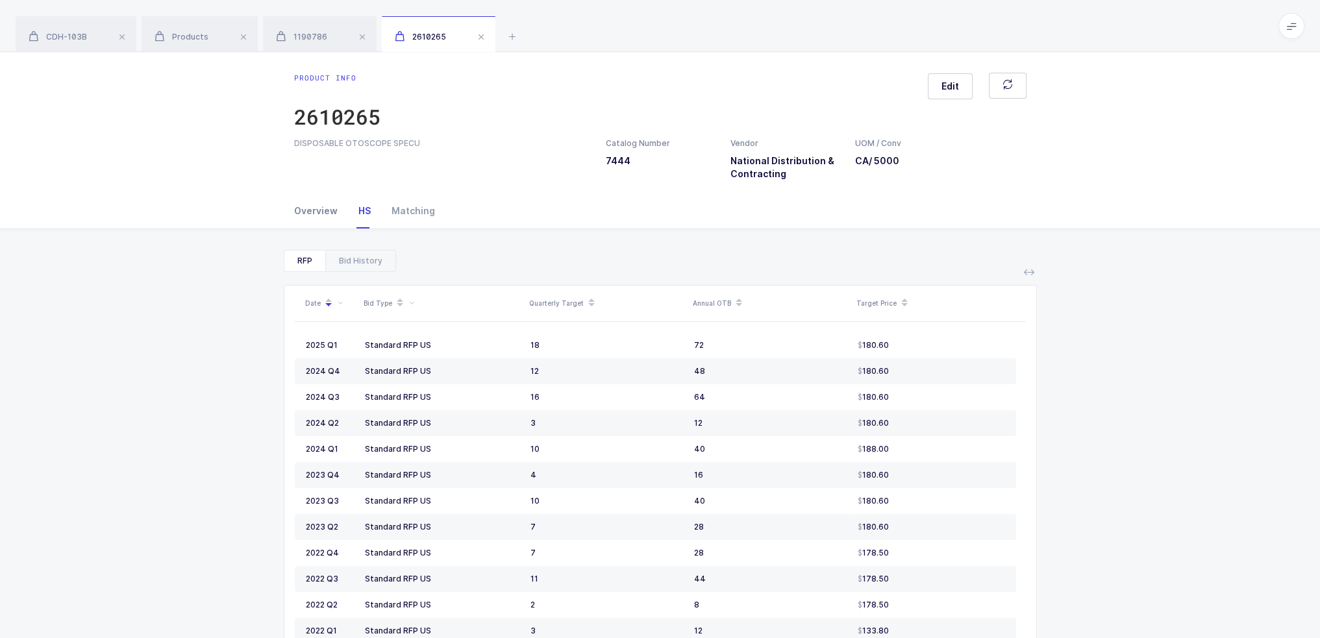
click at [314, 217] on div "Overview" at bounding box center [321, 210] width 54 height 35
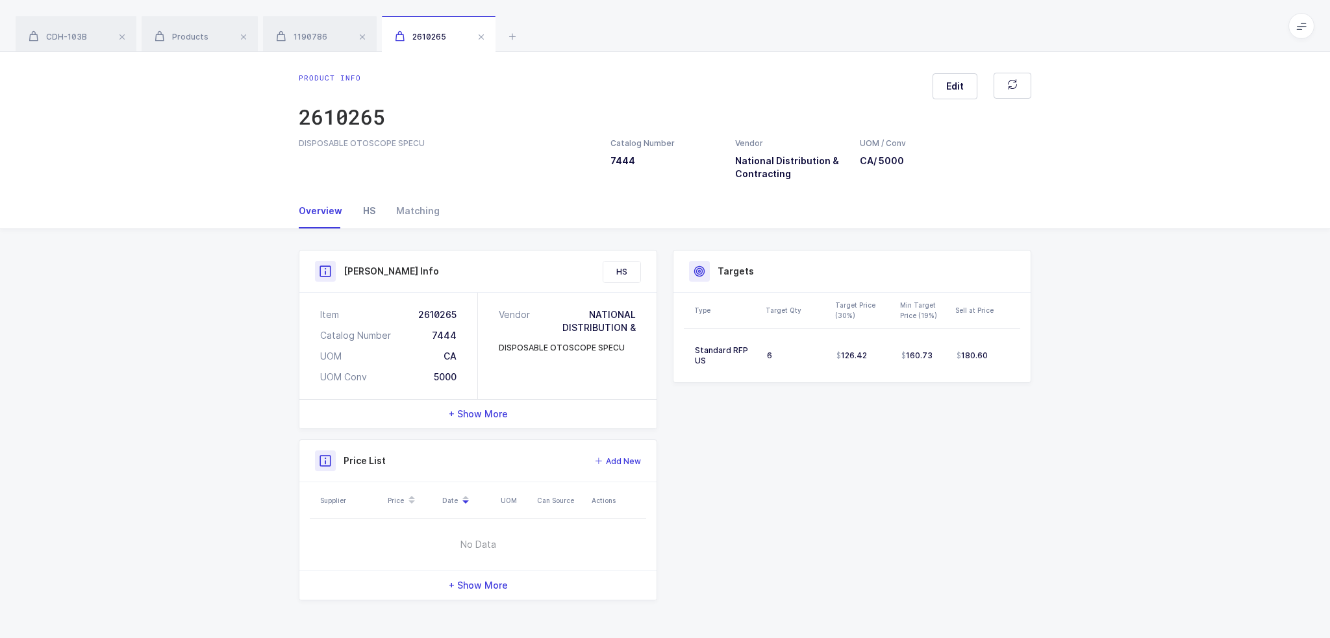
click at [353, 214] on div "HS" at bounding box center [369, 210] width 33 height 35
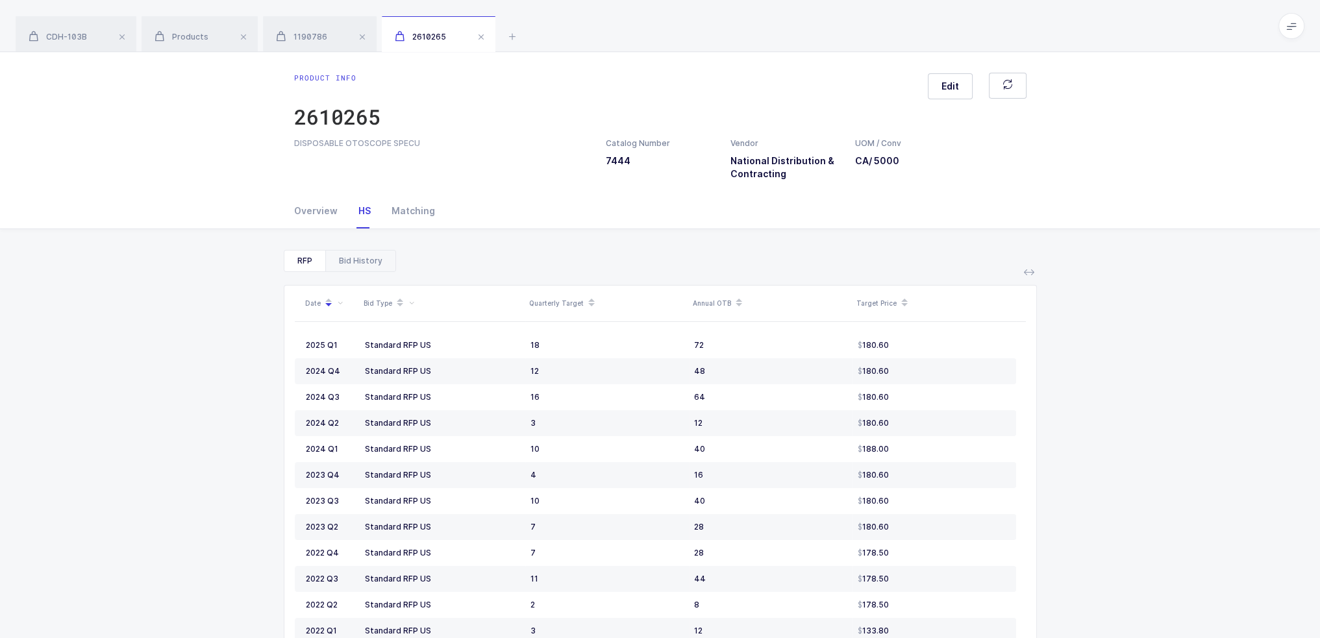
click at [373, 258] on div "Bid History" at bounding box center [360, 261] width 70 height 21
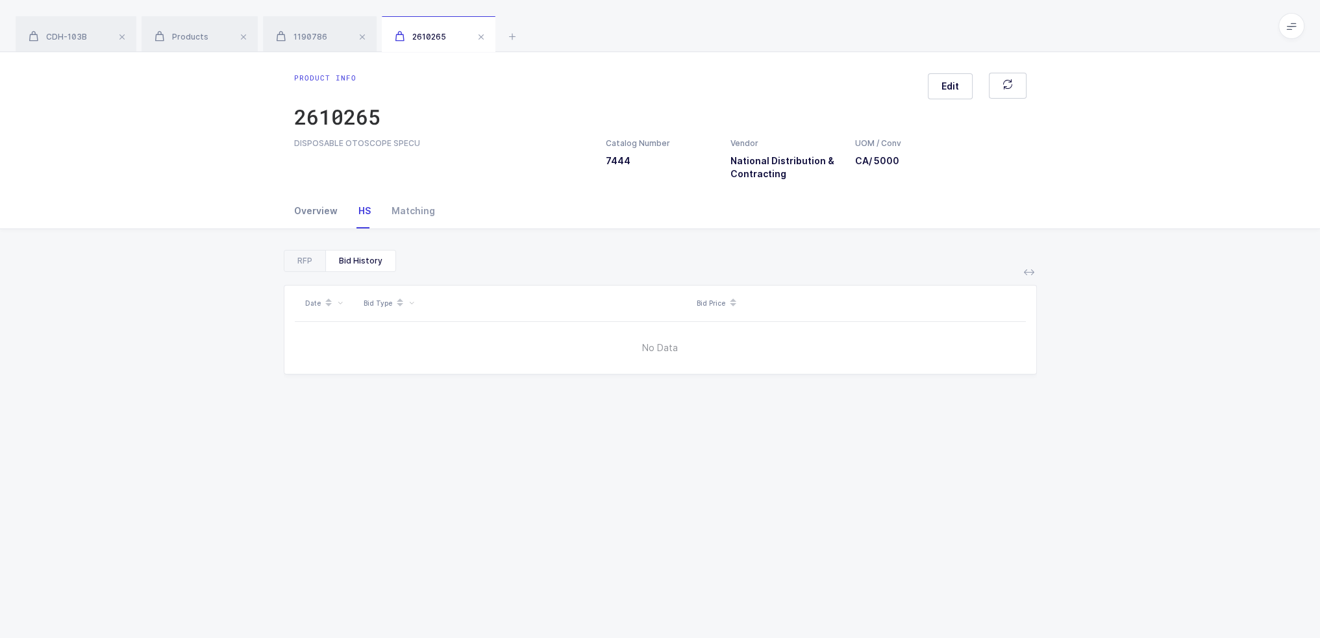
click at [306, 208] on div "Overview" at bounding box center [321, 210] width 54 height 35
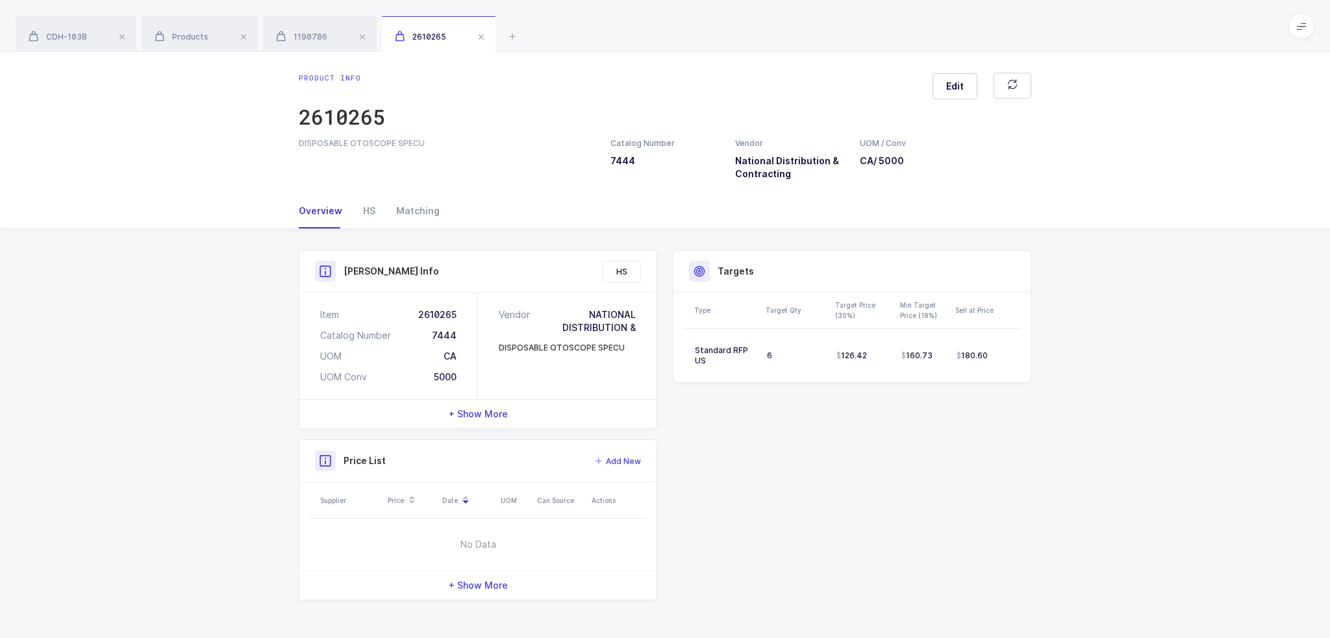
drag, startPoint x: 897, startPoint y: 432, endPoint x: 878, endPoint y: 443, distance: 22.4
click at [878, 443] on div "Product Info Catalog Number 7444 Vendor National Distribution & Contracting UOM…" at bounding box center [665, 425] width 748 height 351
drag, startPoint x: 950, startPoint y: 436, endPoint x: 930, endPoint y: 381, distance: 58.7
click at [930, 381] on div "Product Info Catalog Number 7444 Vendor National Distribution & Contracting UOM…" at bounding box center [665, 425] width 748 height 351
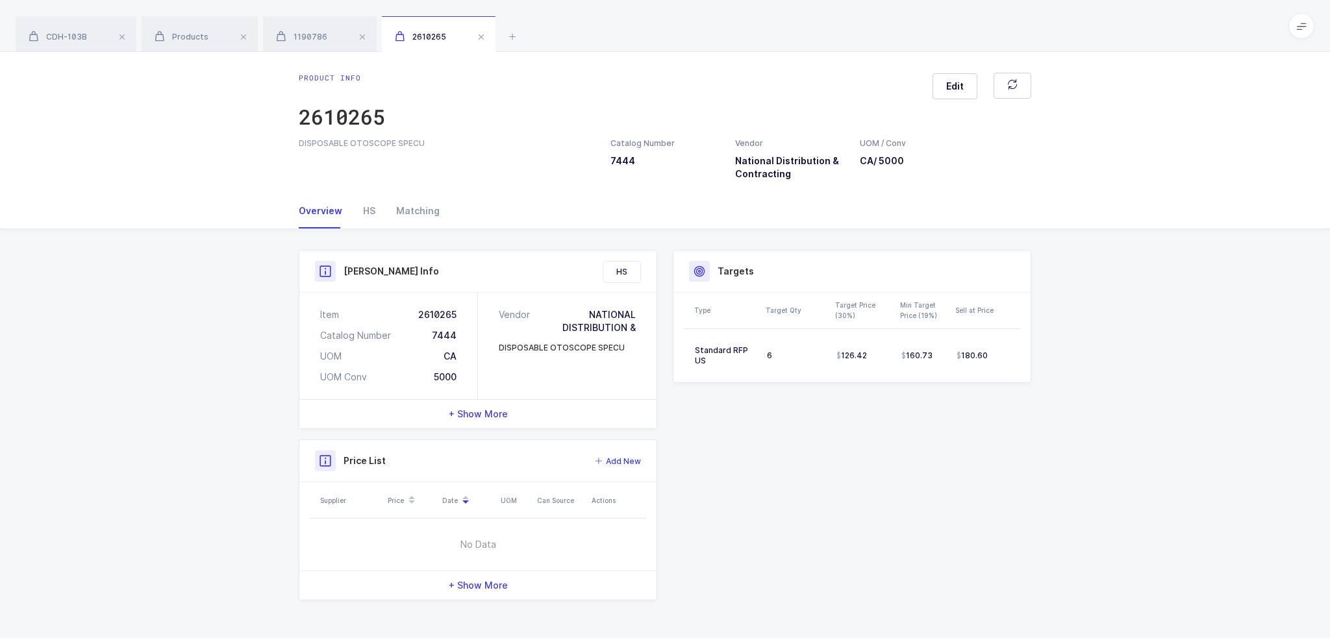
click at [921, 408] on div "Product Info Catalog Number 7444 Vendor National Distribution & Contracting UOM…" at bounding box center [665, 425] width 748 height 351
drag, startPoint x: 922, startPoint y: 233, endPoint x: 884, endPoint y: 273, distance: 55.1
click at [884, 273] on div "Product Info Catalog Number 7444 Vendor National Distribution & Contracting UOM…" at bounding box center [664, 430] width 753 height 403
click at [886, 417] on div "Product Info Catalog Number 7444 Vendor National Distribution & Contracting UOM…" at bounding box center [665, 425] width 748 height 351
click at [963, 77] on button "Edit" at bounding box center [954, 86] width 45 height 26
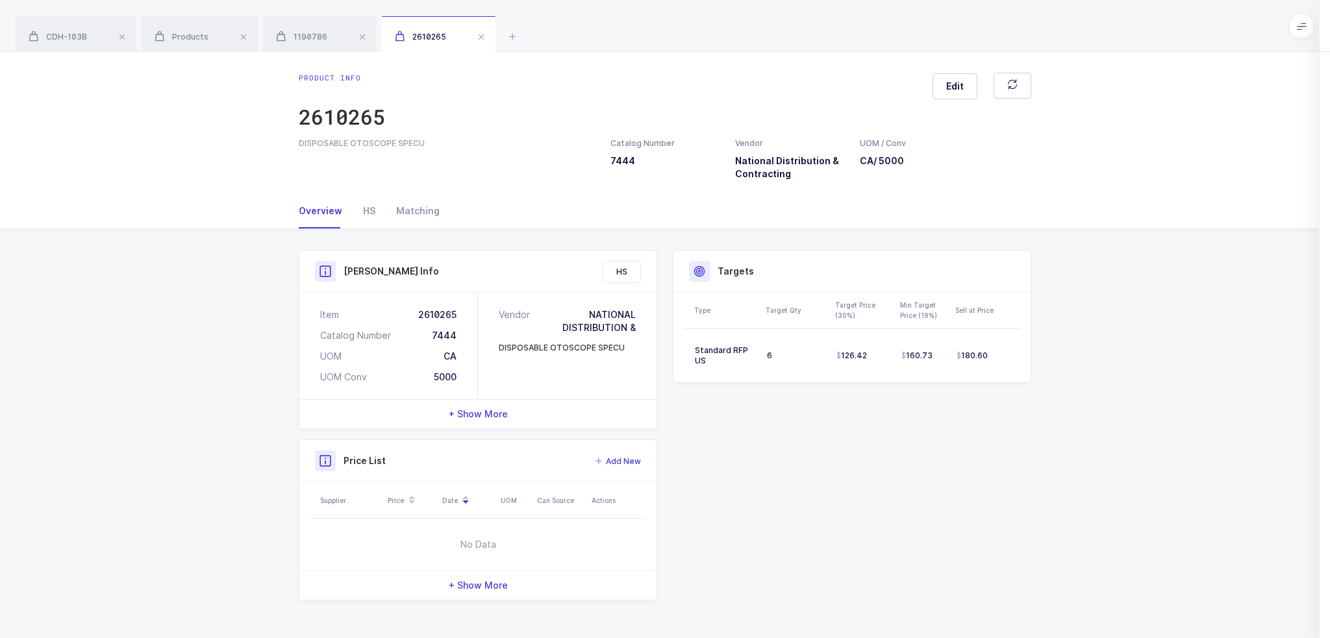
click at [1134, 95] on div "General" at bounding box center [1168, 88] width 272 height 31
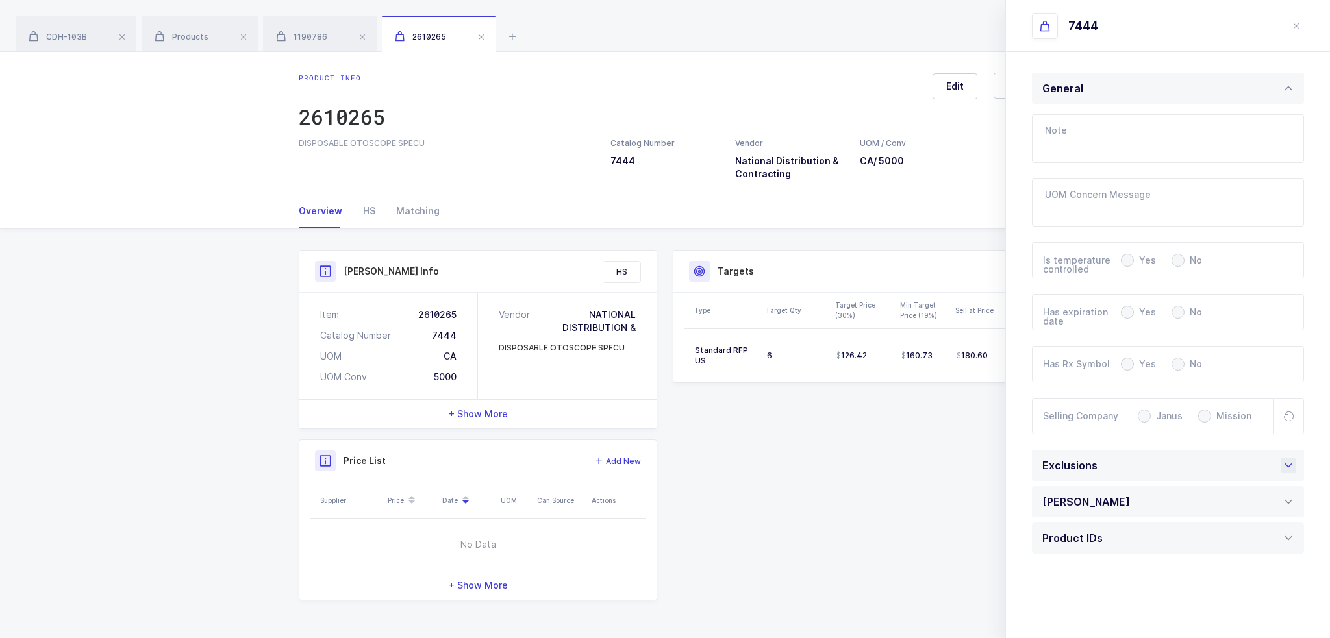
click at [1090, 467] on div "Exclusions" at bounding box center [1073, 465] width 62 height 31
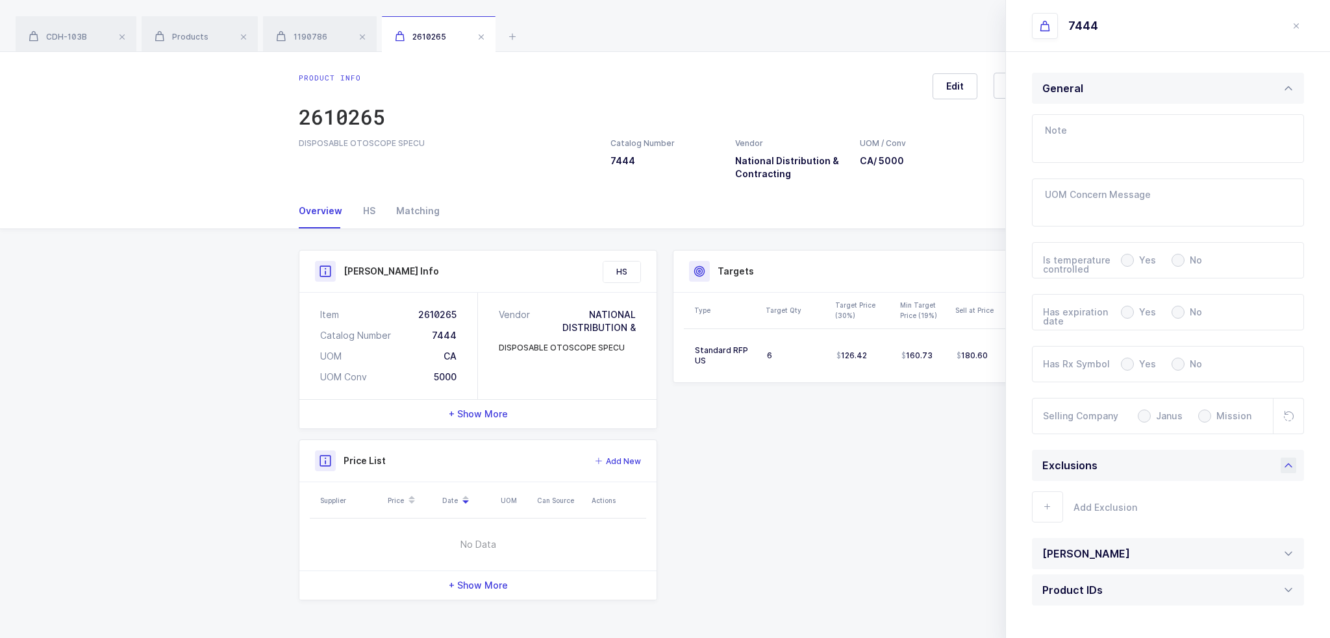
click at [1090, 467] on div "Exclusions" at bounding box center [1069, 465] width 55 height 31
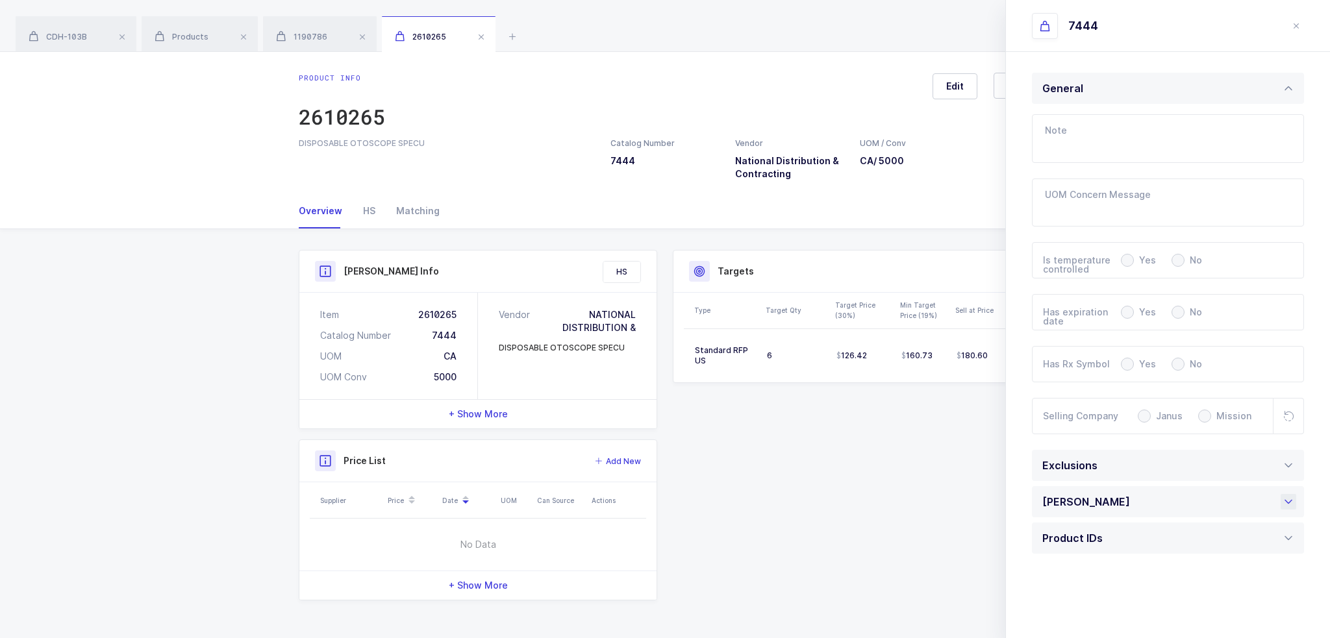
click at [1091, 500] on div "[PERSON_NAME]" at bounding box center [1089, 501] width 94 height 31
click at [1092, 499] on div "[PERSON_NAME]" at bounding box center [1086, 501] width 88 height 31
click at [1093, 527] on div "Product IDs" at bounding box center [1075, 538] width 67 height 31
click at [1094, 533] on div "Product IDs" at bounding box center [1072, 538] width 60 height 31
click at [841, 416] on div "Product Info Catalog Number 7444 Vendor National Distribution & Contracting UOM…" at bounding box center [665, 425] width 748 height 351
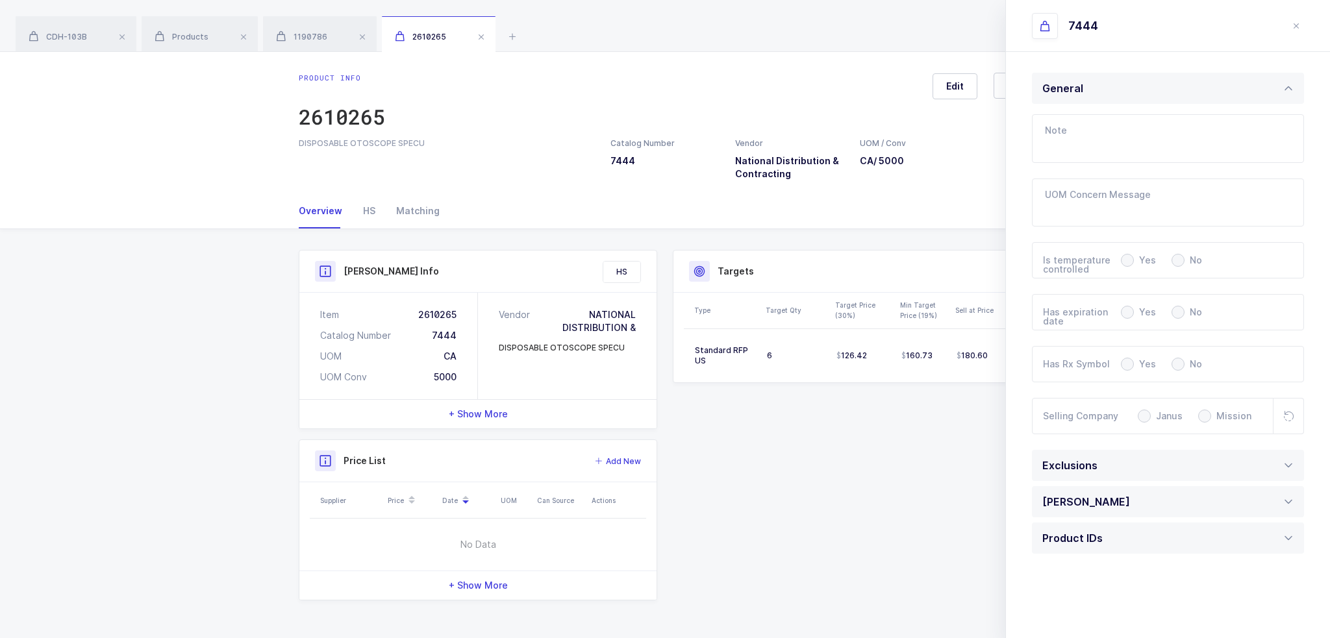
click at [479, 412] on span "+ Show More" at bounding box center [478, 414] width 59 height 13
click at [490, 411] on span "- Show Less" at bounding box center [473, 414] width 56 height 13
click at [373, 210] on div "HS" at bounding box center [369, 210] width 33 height 35
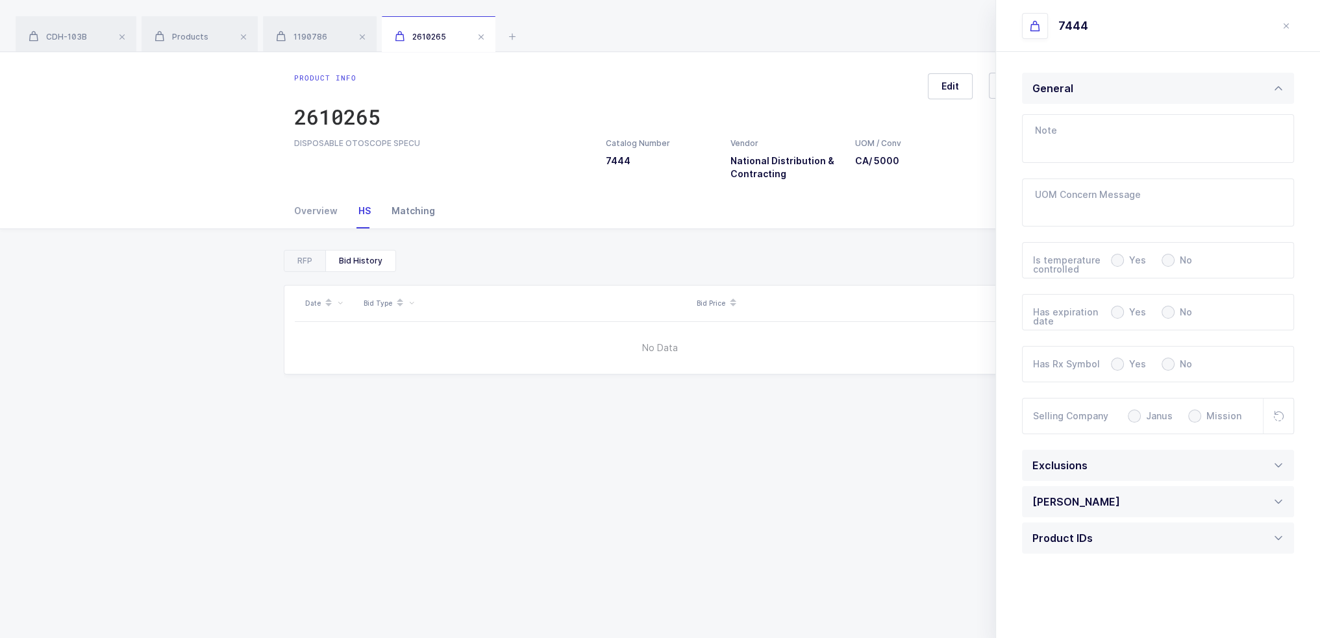
click at [409, 210] on div "Matching" at bounding box center [408, 210] width 54 height 35
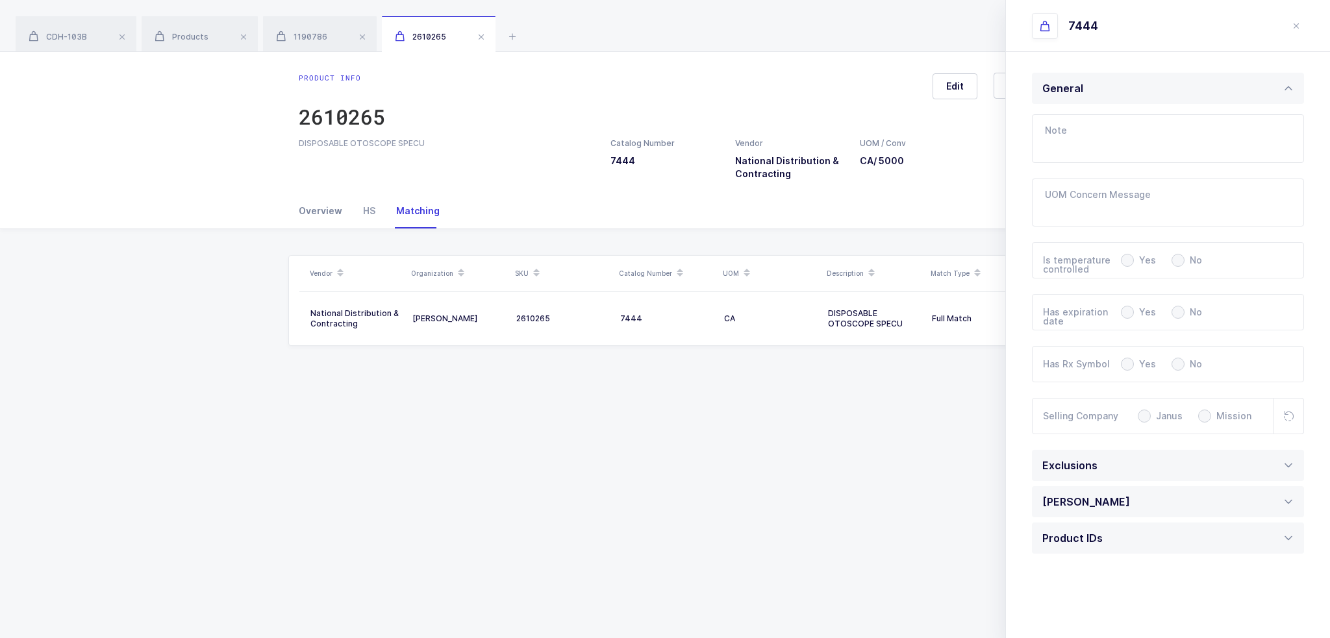
click at [342, 208] on div "Overview" at bounding box center [326, 210] width 54 height 35
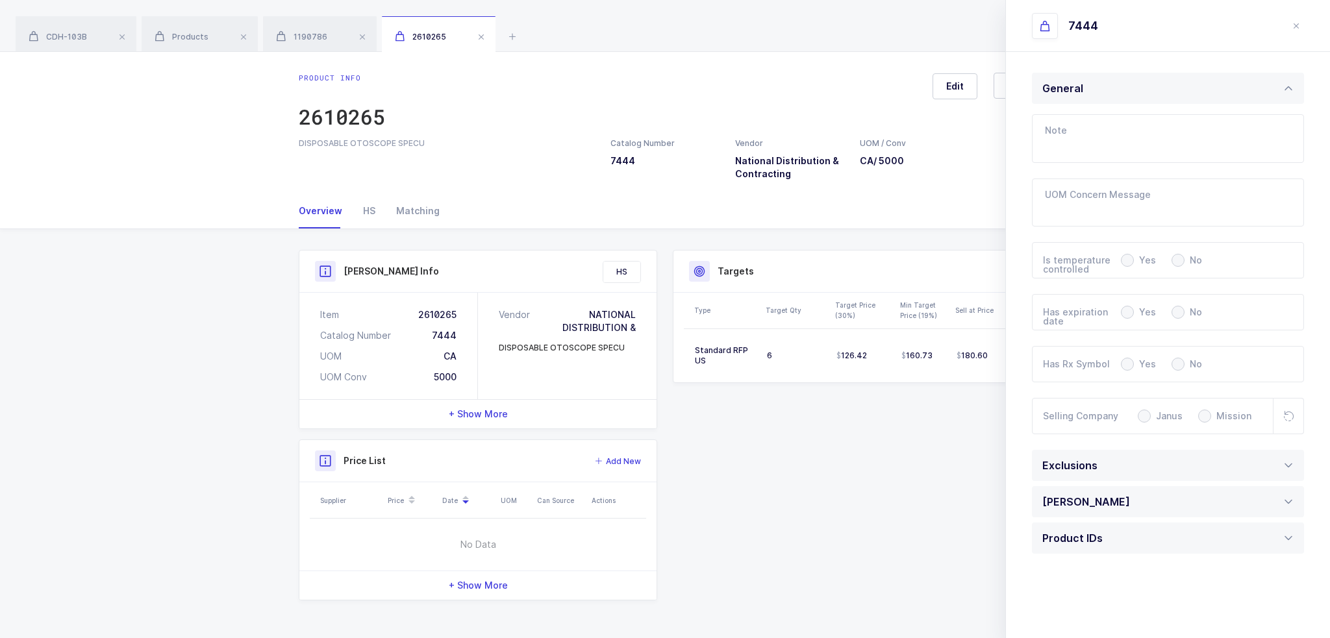
click at [315, 207] on div "Overview" at bounding box center [326, 210] width 54 height 35
click at [314, 41] on span "1190786" at bounding box center [301, 37] width 51 height 10
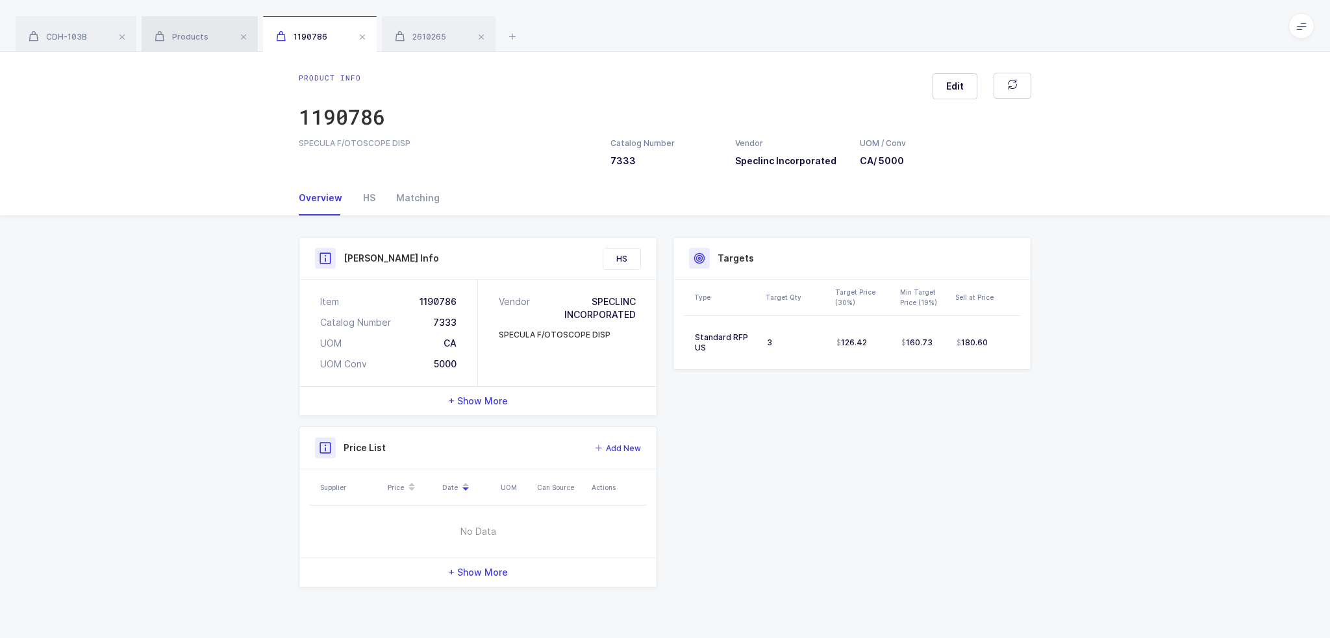
click at [199, 32] on span "Products" at bounding box center [182, 37] width 54 height 10
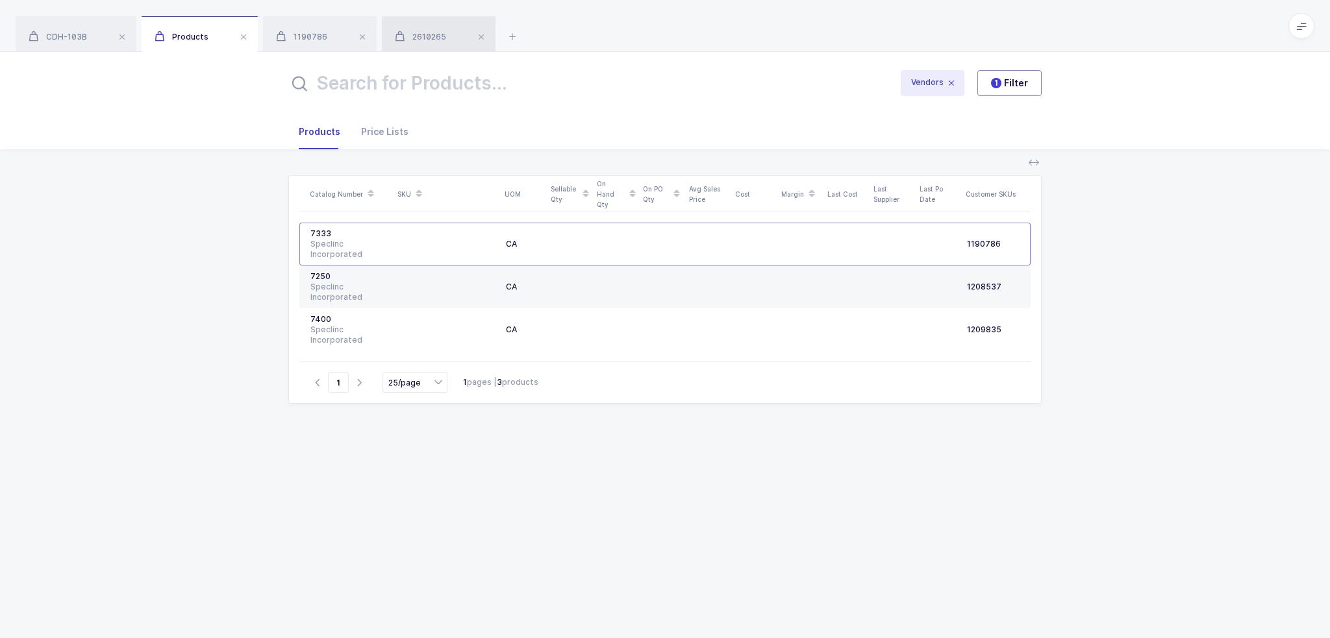
click at [421, 28] on div "2610265" at bounding box center [439, 34] width 114 height 36
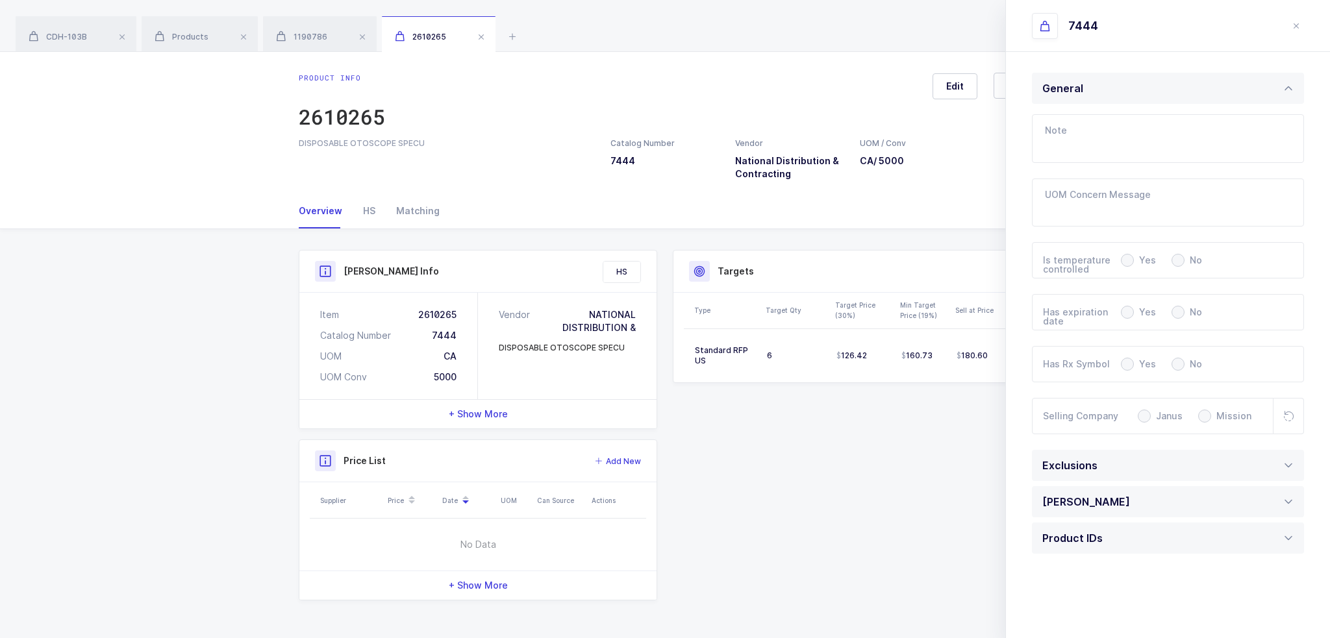
click at [917, 190] on div "Product info 2610265 Edit DISPOSABLE OTOSCOPE SPECU Catalog Number 7444 Vendor …" at bounding box center [665, 123] width 1330 height 142
drag, startPoint x: 592, startPoint y: 316, endPoint x: 640, endPoint y: 340, distance: 53.7
click at [640, 340] on div "Vendor NATIONAL DISTRIBUTION & DISPOSABLE OTOSCOPE SPECU" at bounding box center [567, 346] width 179 height 106
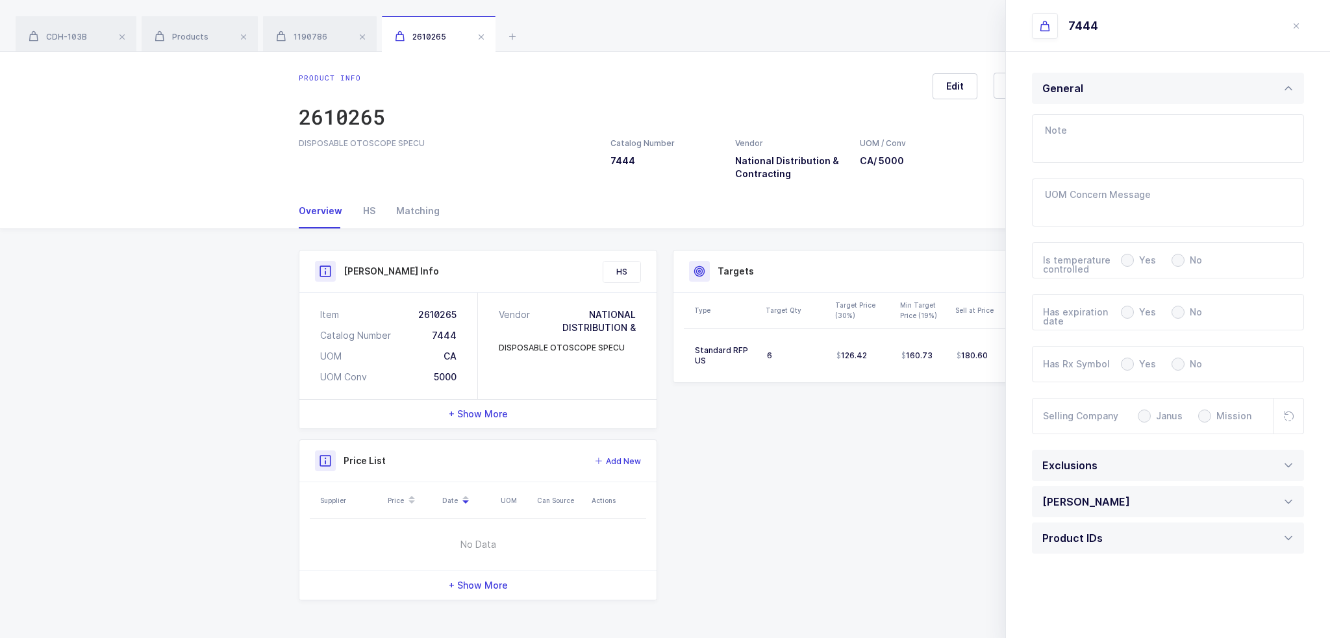
drag, startPoint x: 638, startPoint y: 343, endPoint x: 589, endPoint y: 304, distance: 62.0
click at [589, 304] on div "Vendor NATIONAL DISTRIBUTION & DISPOSABLE OTOSCOPE SPECU" at bounding box center [567, 346] width 179 height 106
click at [1293, 29] on icon "close drawer" at bounding box center [1296, 26] width 10 height 10
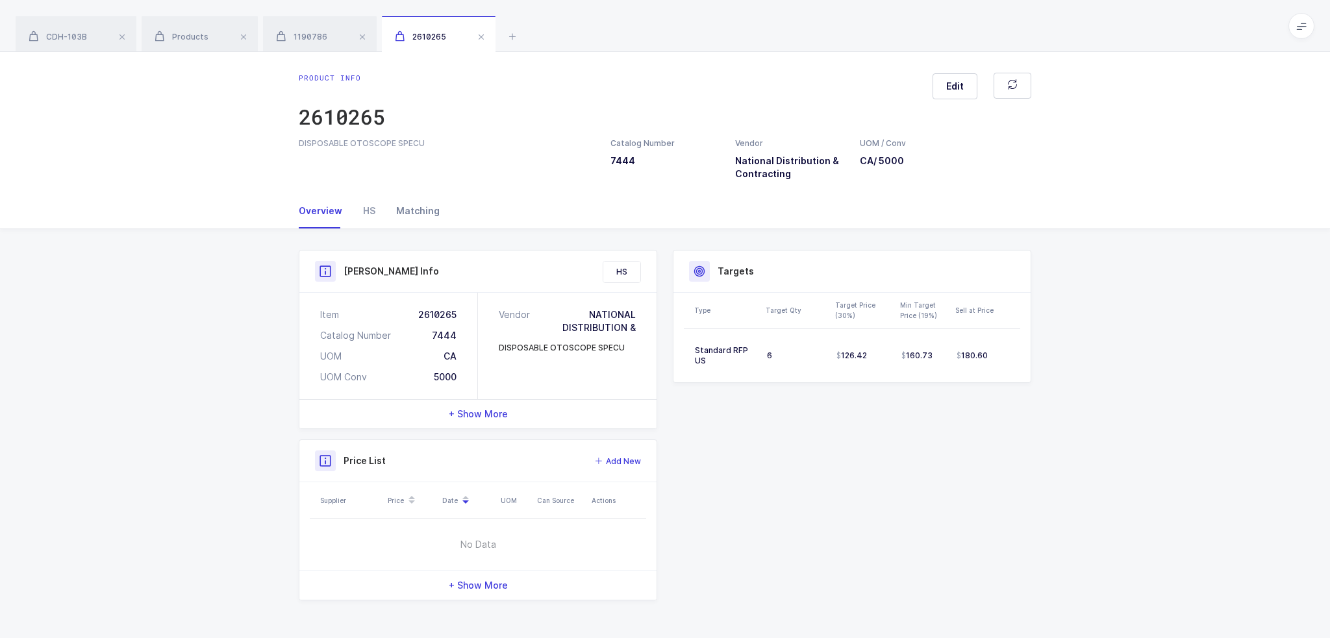
click at [390, 209] on div "Matching" at bounding box center [413, 210] width 54 height 35
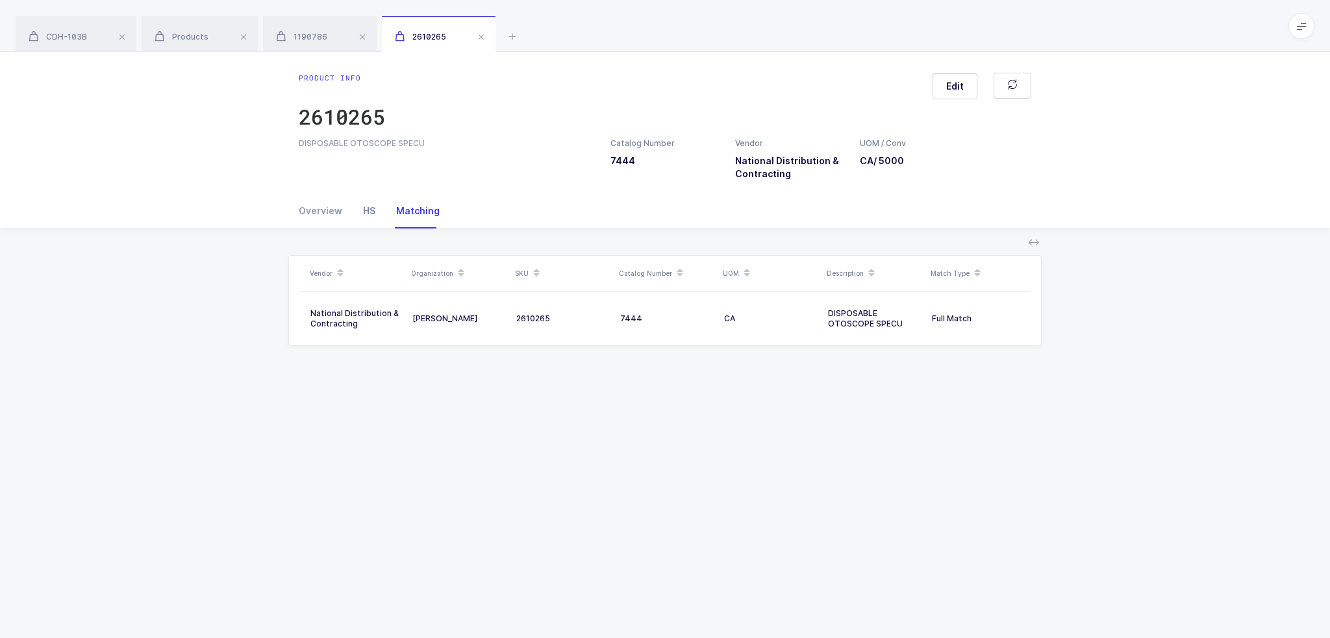
click at [371, 214] on div "HS" at bounding box center [369, 210] width 33 height 35
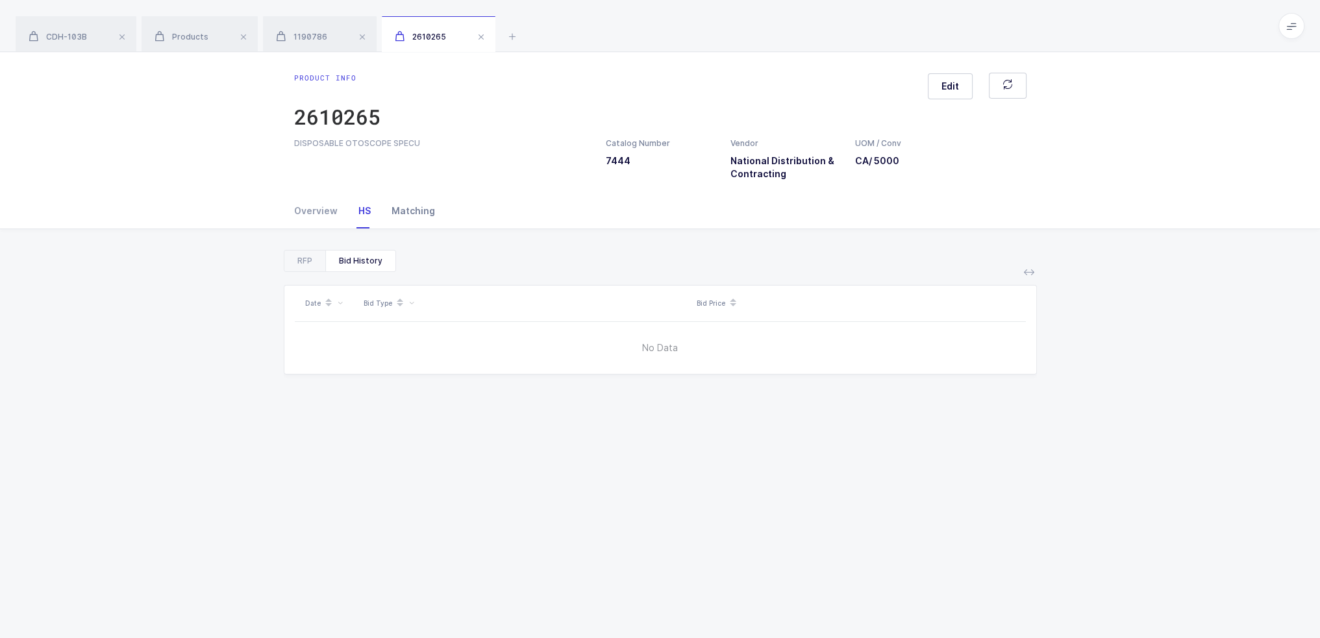
click at [397, 217] on div "Matching" at bounding box center [408, 210] width 54 height 35
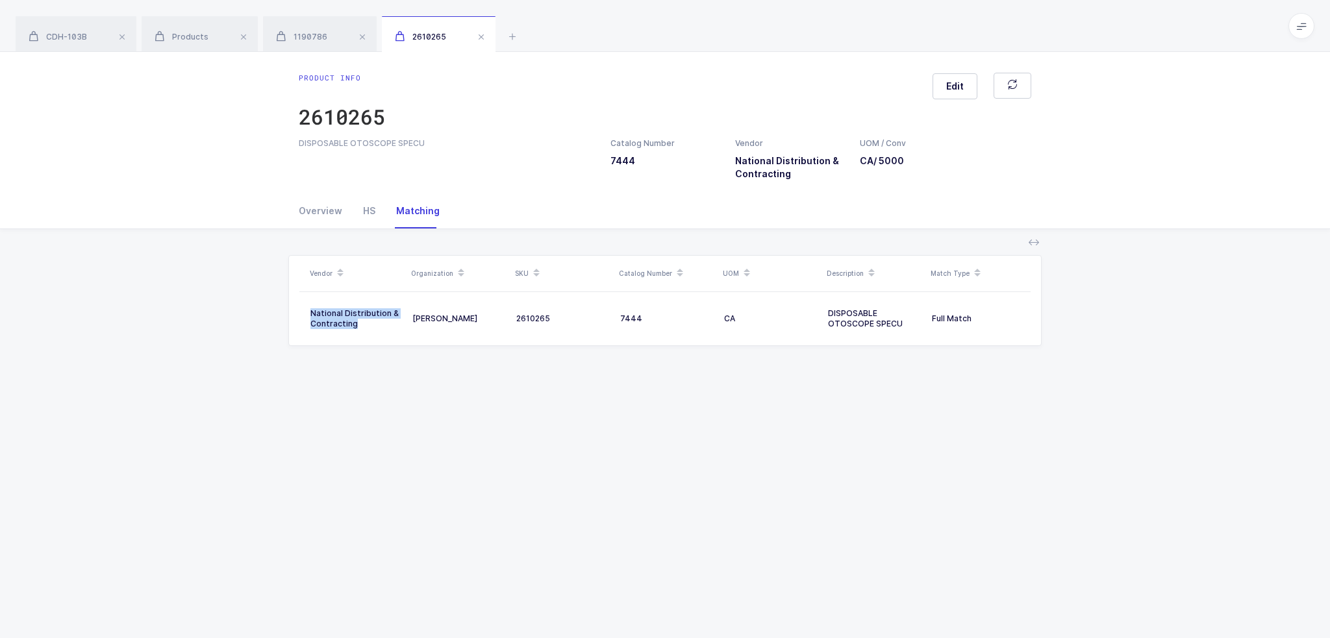
drag, startPoint x: 377, startPoint y: 322, endPoint x: 1057, endPoint y: 344, distance: 680.7
click at [1057, 344] on div "Vendor Organization SKU Catalog Number UOM Description Match Type National Dist…" at bounding box center [664, 303] width 1309 height 148
drag, startPoint x: 1000, startPoint y: 323, endPoint x: 986, endPoint y: 366, distance: 44.6
click at [987, 364] on div "Vendor Organization SKU Catalog Number UOM Description Match Type National Dist…" at bounding box center [664, 303] width 1309 height 148
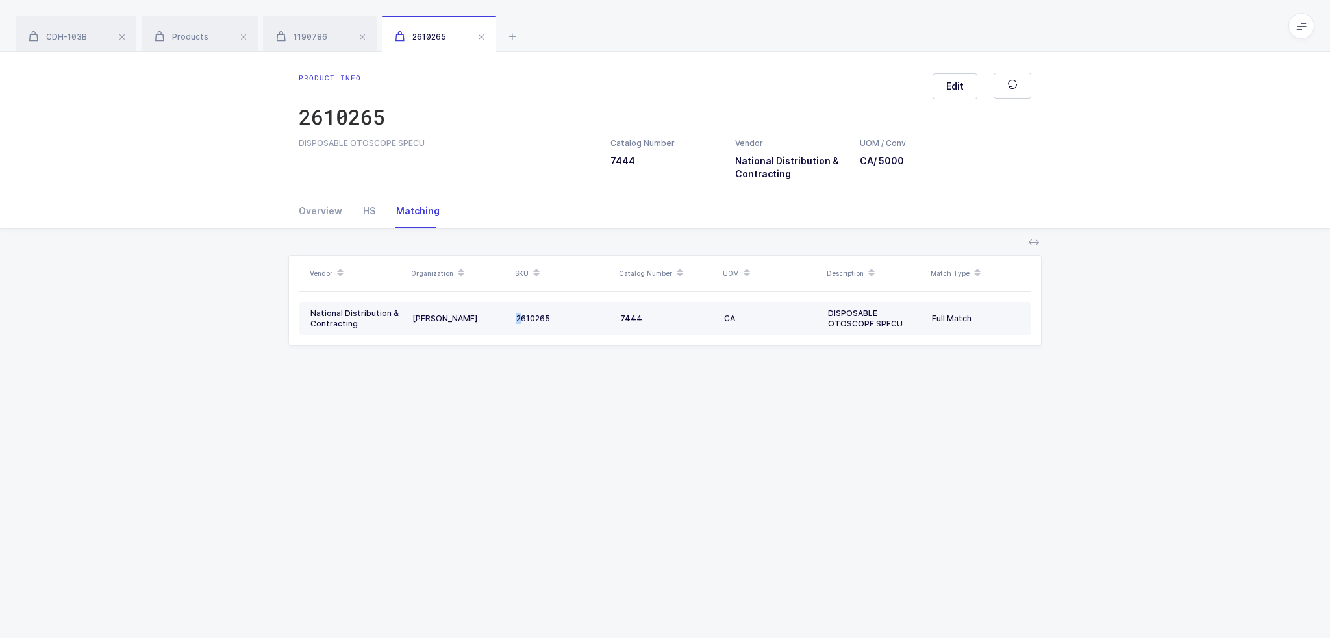
drag, startPoint x: 519, startPoint y: 321, endPoint x: 512, endPoint y: 321, distance: 7.1
click at [513, 321] on td "2610265" at bounding box center [563, 319] width 104 height 32
click at [535, 316] on div "2610265" at bounding box center [562, 319] width 93 height 10
click at [571, 319] on div "2610265" at bounding box center [562, 319] width 93 height 10
click at [551, 323] on div "2610265" at bounding box center [562, 319] width 93 height 10
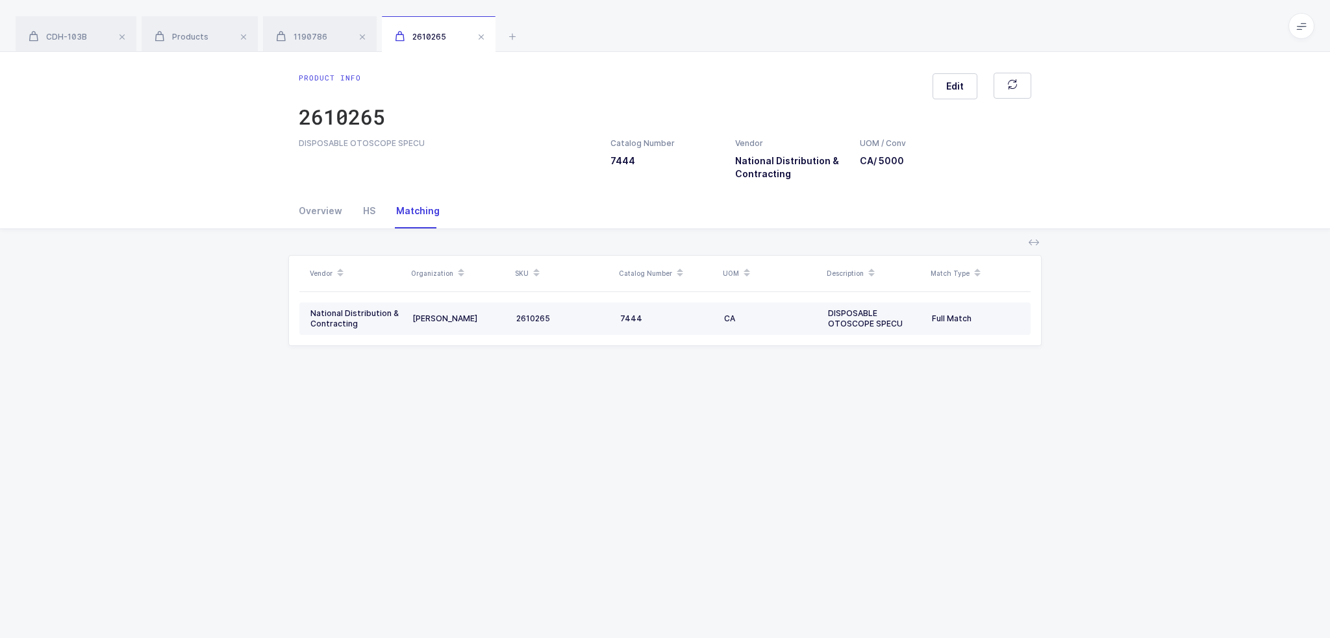
click at [551, 323] on div "2610265" at bounding box center [562, 319] width 93 height 10
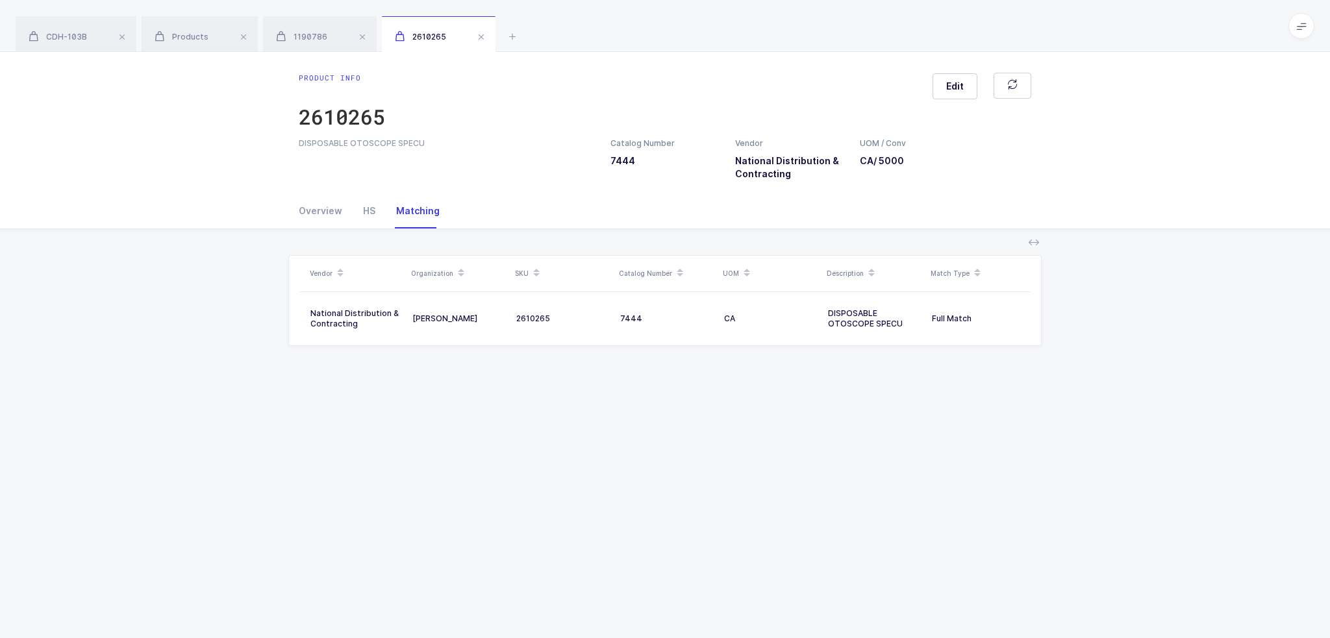
click at [679, 195] on div "Overview HS Matching" at bounding box center [665, 210] width 732 height 35
click at [302, 205] on div "Overview HS Matching" at bounding box center [664, 210] width 753 height 35
click at [333, 221] on div "Overview" at bounding box center [326, 210] width 54 height 35
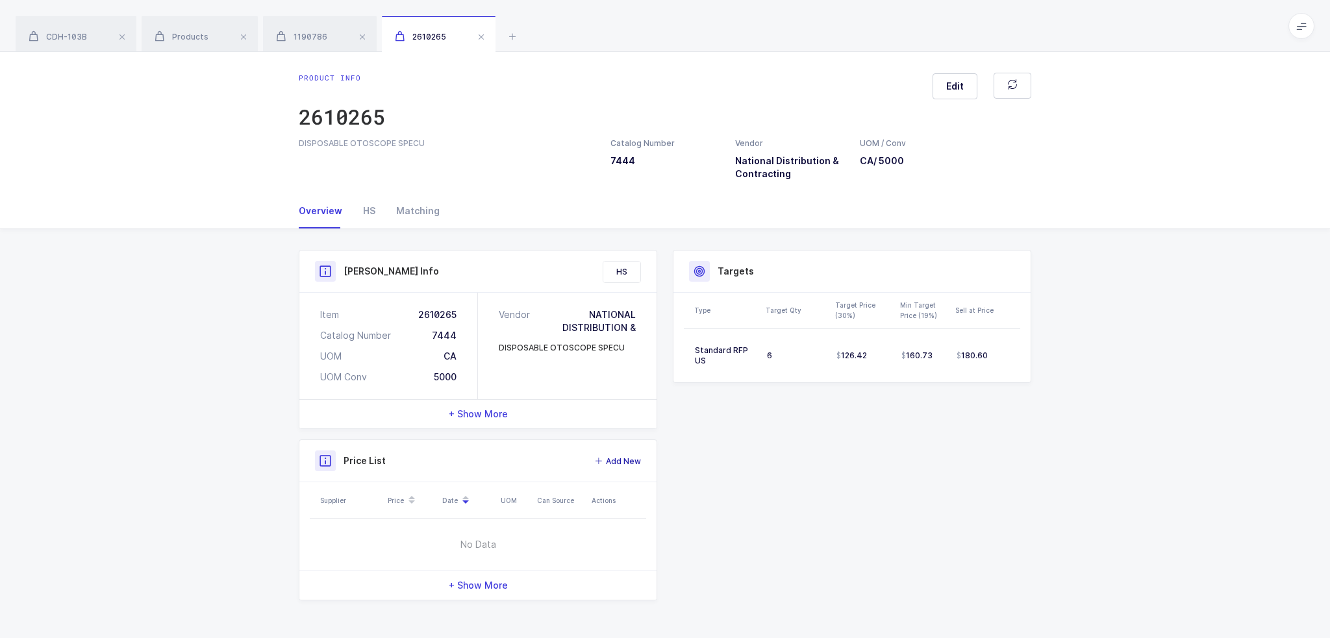
click at [620, 459] on span "Add New" at bounding box center [623, 461] width 35 height 13
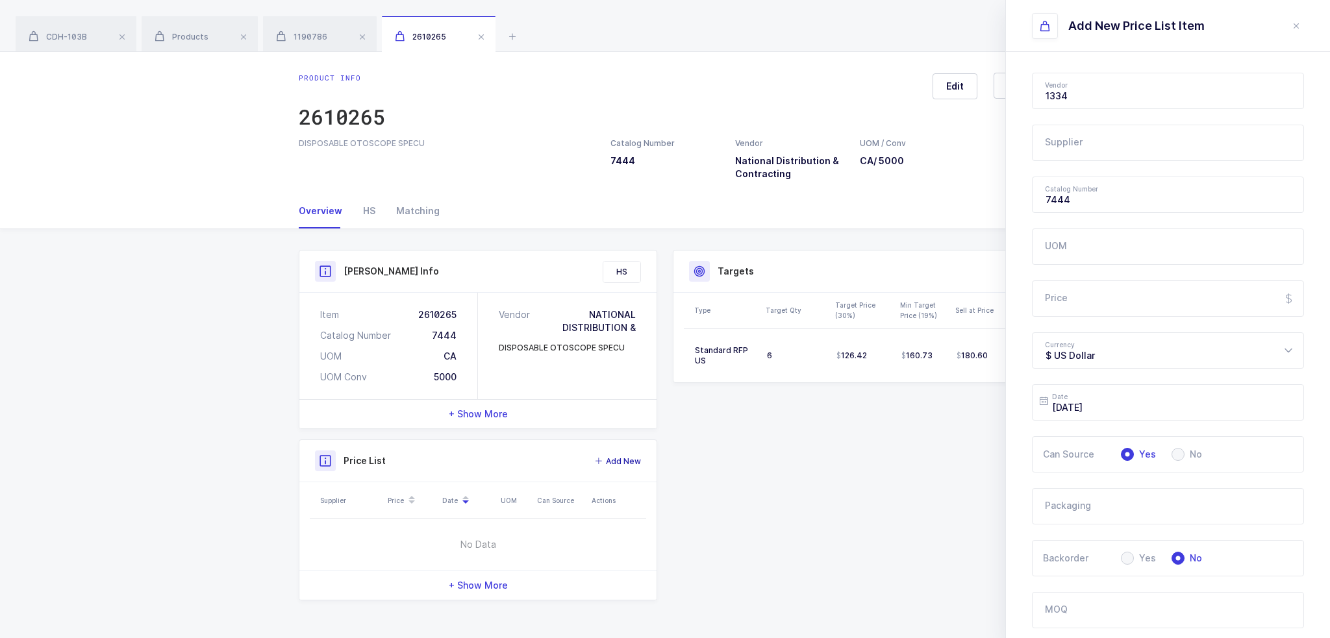
type input "National Distribution & Contracting"
click at [1145, 96] on input "text" at bounding box center [1168, 91] width 272 height 36
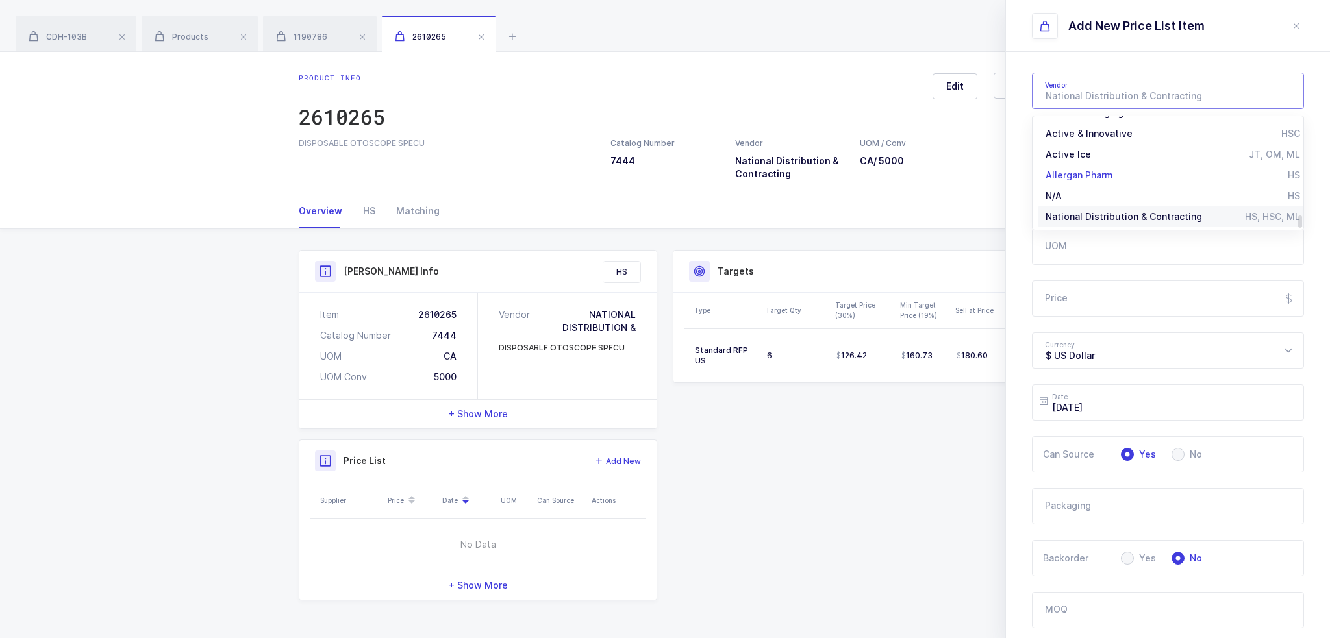
scroll to position [960, 0]
click at [1106, 93] on input "text" at bounding box center [1168, 91] width 272 height 36
type input "National Distribution & Contracting"
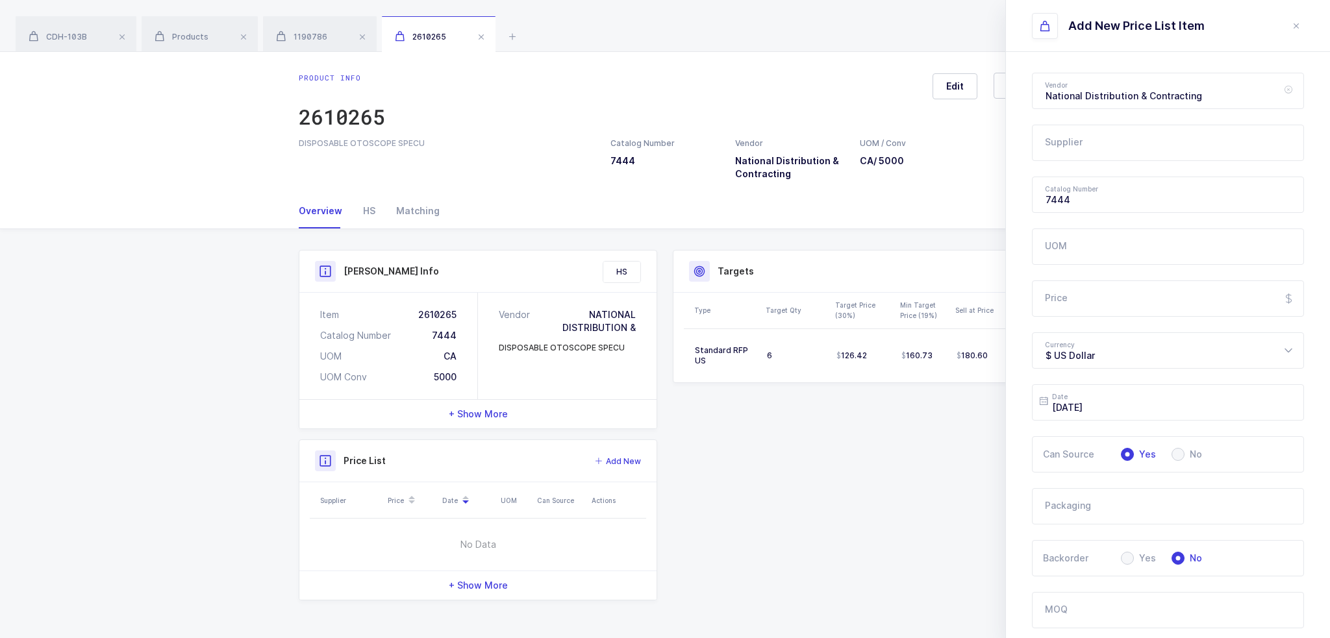
click at [1104, 93] on input "National Distribution & Contracting" at bounding box center [1168, 91] width 272 height 36
click at [1098, 132] on span "Speclinc Incorporated" at bounding box center [1094, 134] width 99 height 11
type input "Speclinc Incorporated"
click at [1096, 147] on input "text" at bounding box center [1168, 143] width 272 height 36
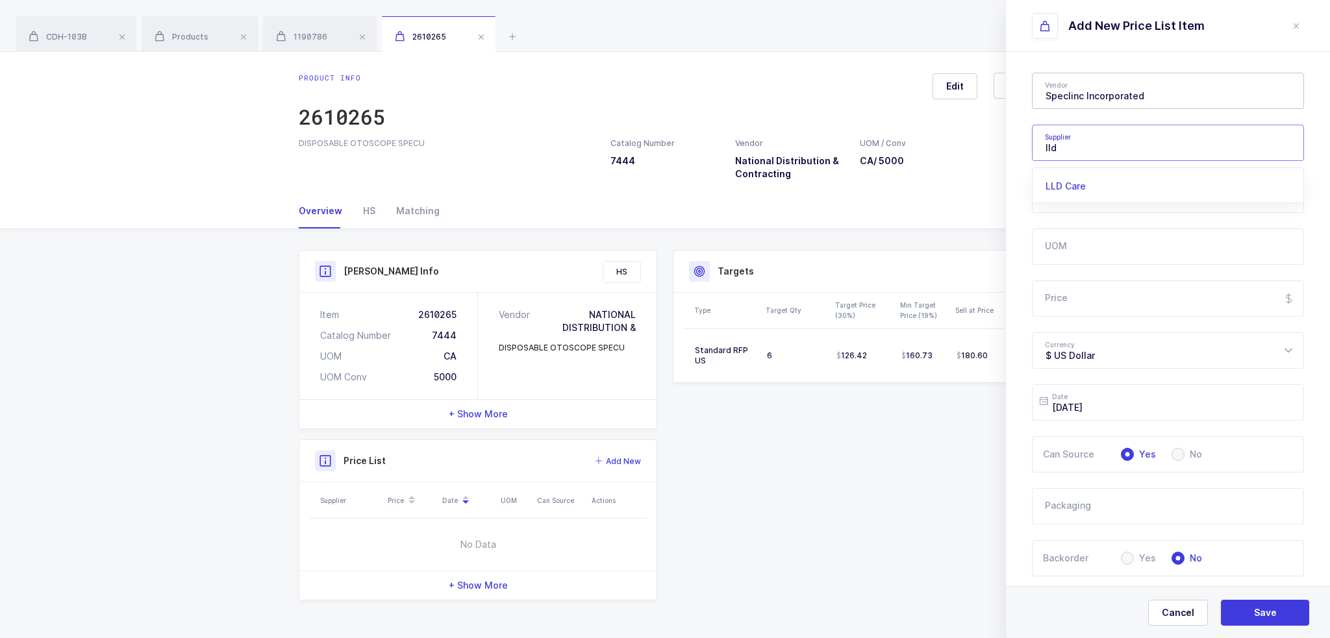
click at [1076, 179] on li "LLD Care" at bounding box center [1172, 186] width 270 height 21
type input "LLD Care"
click at [1084, 314] on input "Price" at bounding box center [1168, 298] width 272 height 36
type input "20"
click at [1109, 245] on input "UOM" at bounding box center [1168, 247] width 272 height 36
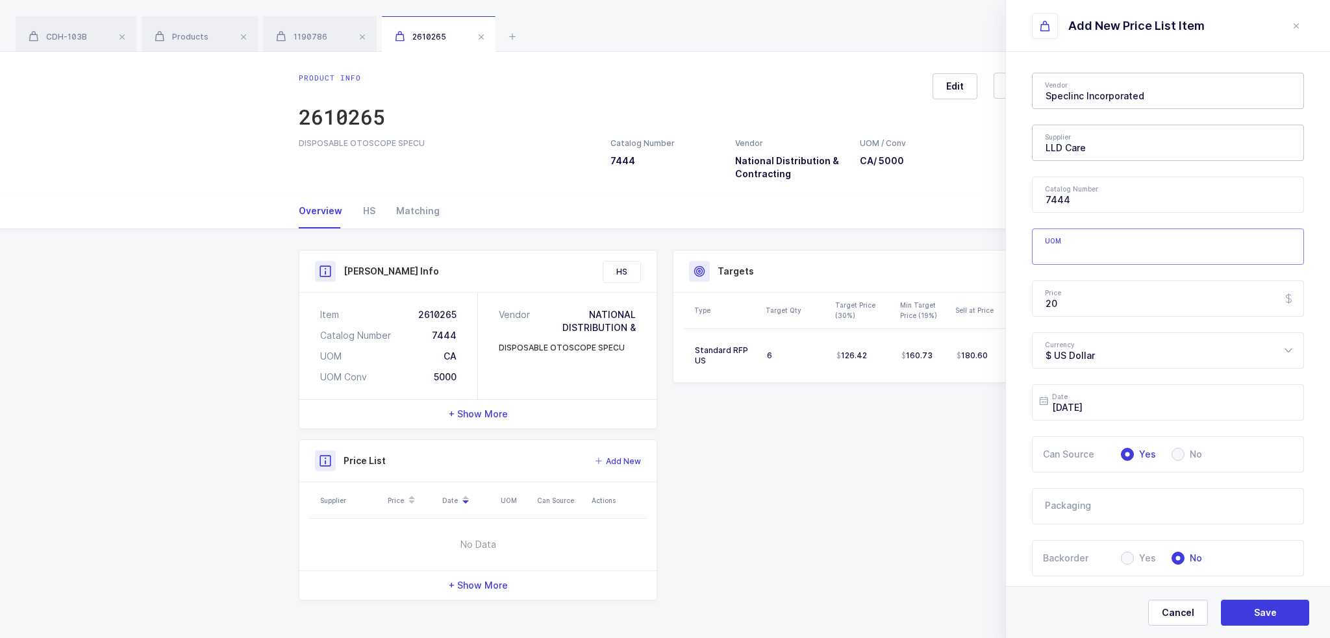
type input "z"
type input "Bag"
click at [1262, 610] on span "Save" at bounding box center [1265, 612] width 23 height 13
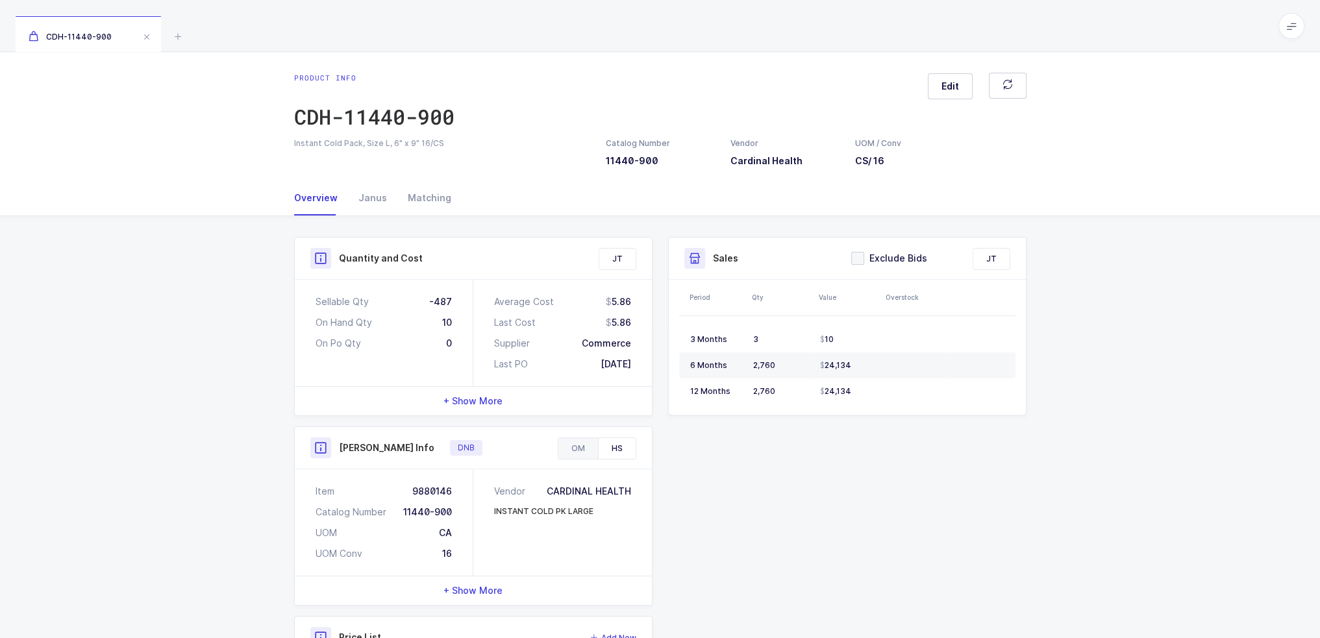
click at [583, 447] on div "OM" at bounding box center [578, 448] width 40 height 21
click at [611, 446] on div "HS" at bounding box center [617, 448] width 38 height 21
click at [366, 199] on div "Janus" at bounding box center [372, 197] width 49 height 35
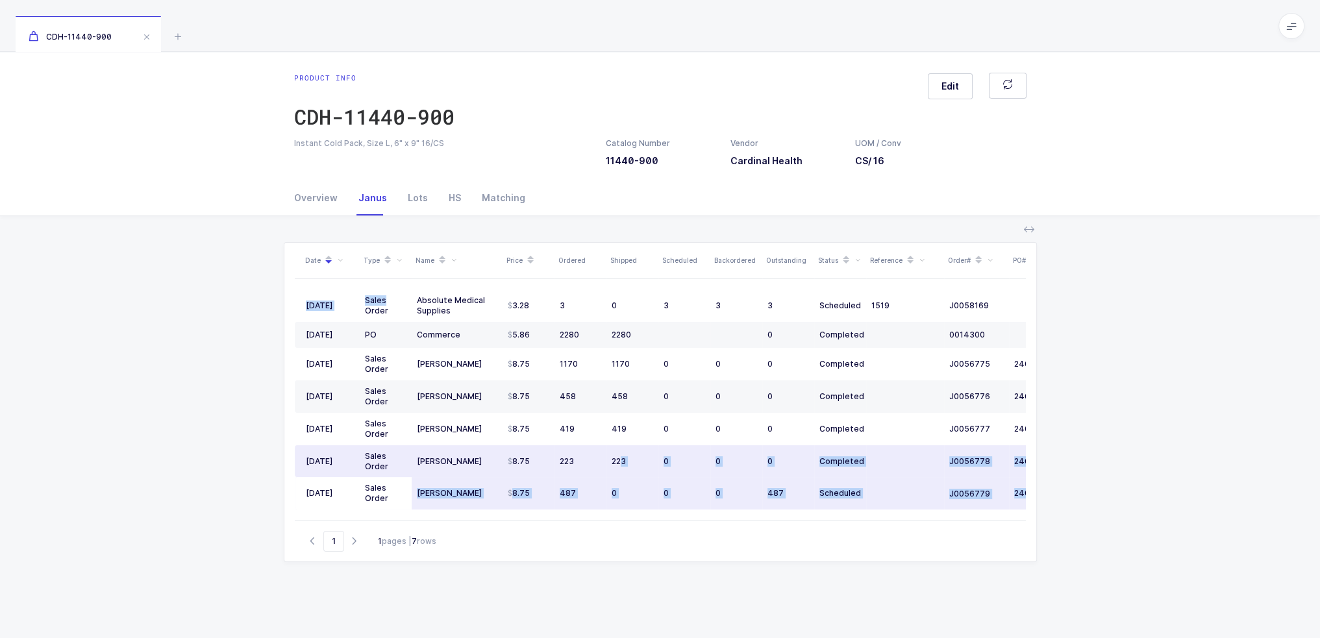
drag, startPoint x: 397, startPoint y: 303, endPoint x: 621, endPoint y: 475, distance: 282.4
click at [621, 475] on div "Date Type Name Price Ordered Shipped Scheduled Backordered Outstanding Status R…" at bounding box center [660, 381] width 731 height 277
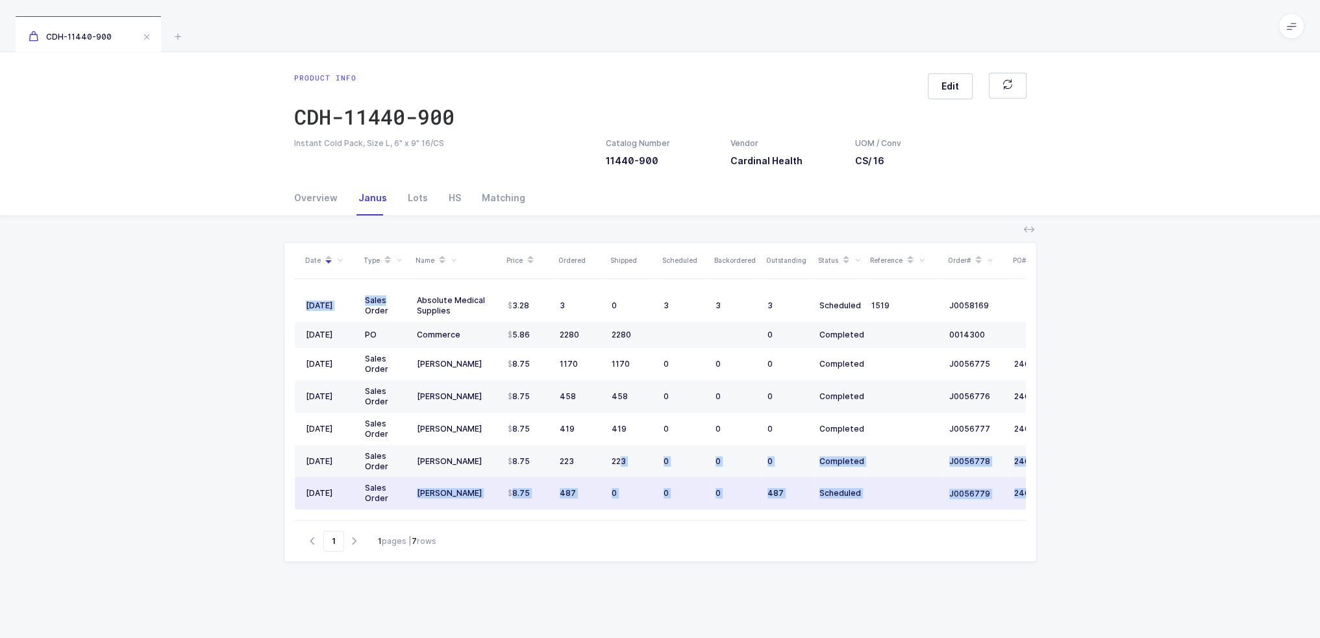
click at [621, 477] on td "0" at bounding box center [632, 493] width 52 height 32
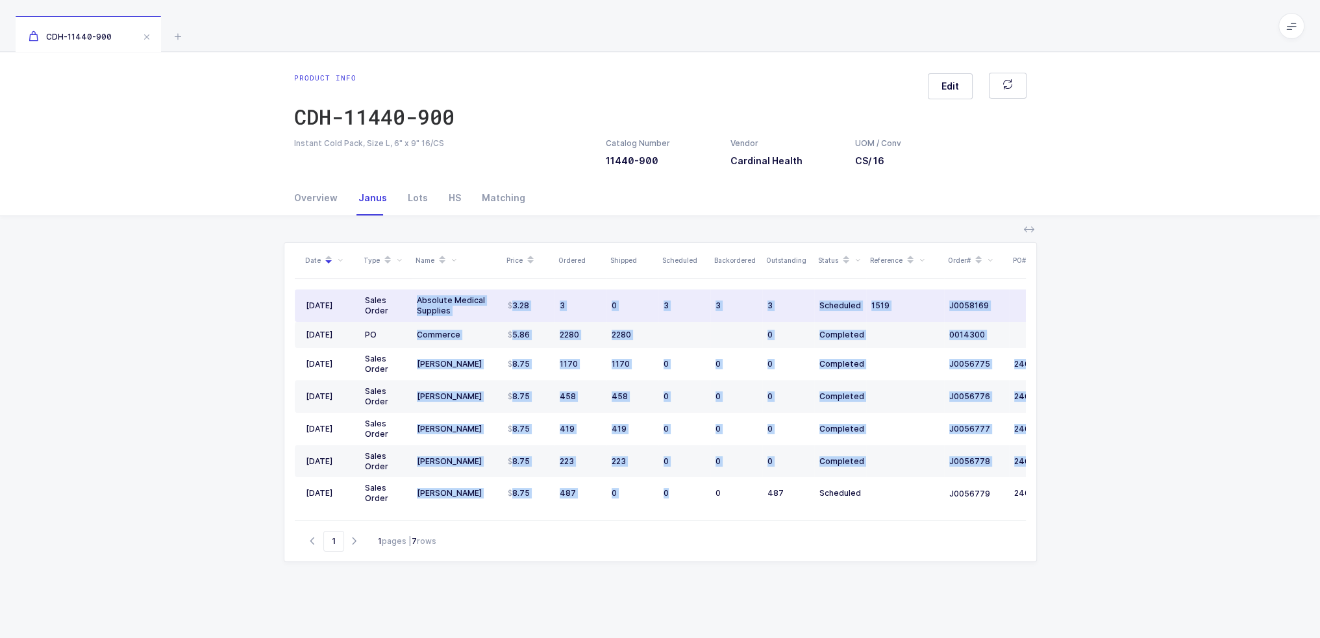
drag, startPoint x: 676, startPoint y: 501, endPoint x: 416, endPoint y: 297, distance: 330.3
click at [416, 297] on tbody "[DATE] Sales Order Absolute Medical Supplies 3.28 3 0 3 3 3 Scheduled 1519 J005…" at bounding box center [704, 400] width 818 height 220
click at [416, 297] on td "Absolute Medical Supplies" at bounding box center [457, 306] width 91 height 32
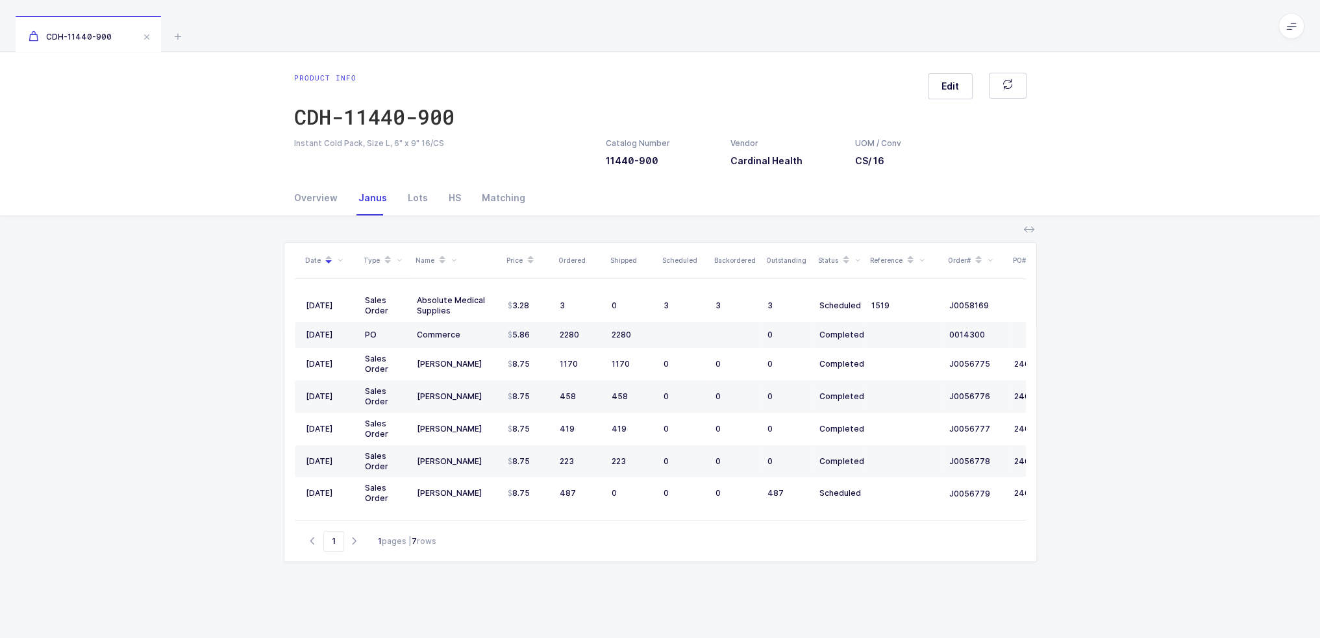
drag, startPoint x: 416, startPoint y: 297, endPoint x: 897, endPoint y: 511, distance: 527.0
click at [897, 511] on table "[DATE] Sales Order Absolute Medical Supplies 3.28 3 0 3 3 3 Scheduled 1519 J005…" at bounding box center [704, 399] width 818 height 241
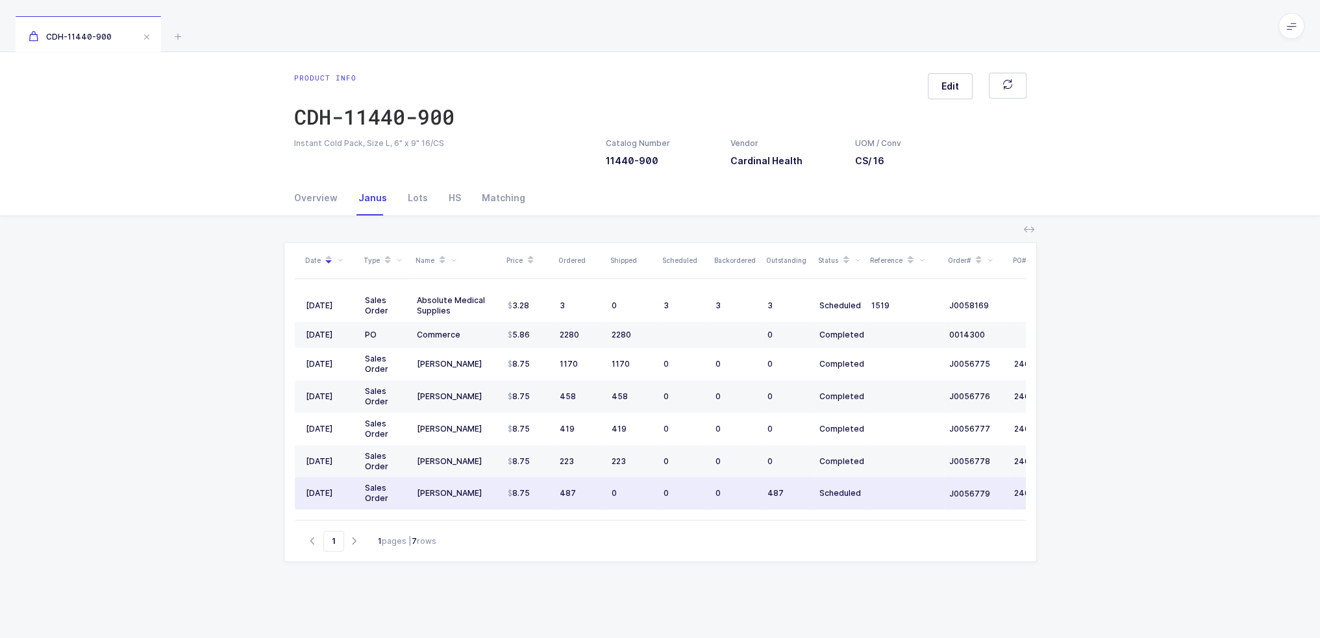
click at [903, 495] on td at bounding box center [905, 493] width 78 height 32
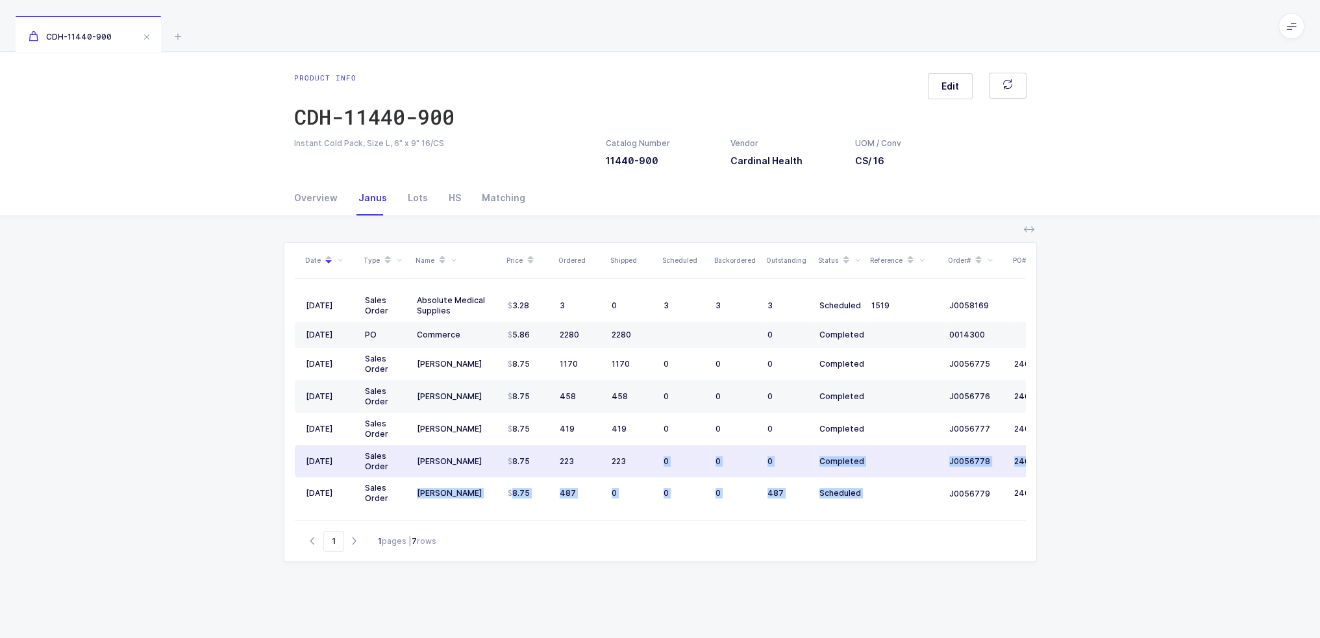
drag, startPoint x: 928, startPoint y: 496, endPoint x: 661, endPoint y: 463, distance: 269.5
click at [661, 463] on tbody "08/01/2025 Sales Order Absolute Medical Supplies 3.28 3 0 3 3 3 Scheduled 1519 …" at bounding box center [704, 400] width 818 height 220
click at [661, 463] on td "0" at bounding box center [684, 461] width 52 height 32
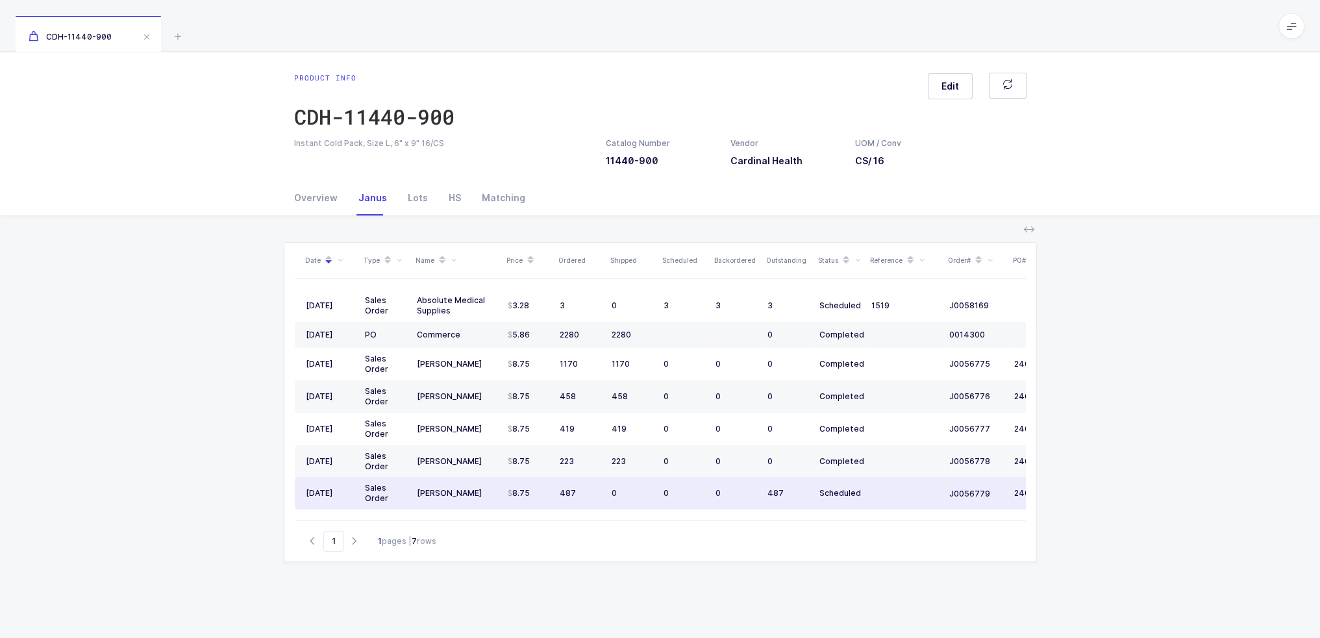
drag, startPoint x: 888, startPoint y: 490, endPoint x: 891, endPoint y: 499, distance: 9.5
click at [891, 499] on td at bounding box center [905, 493] width 78 height 32
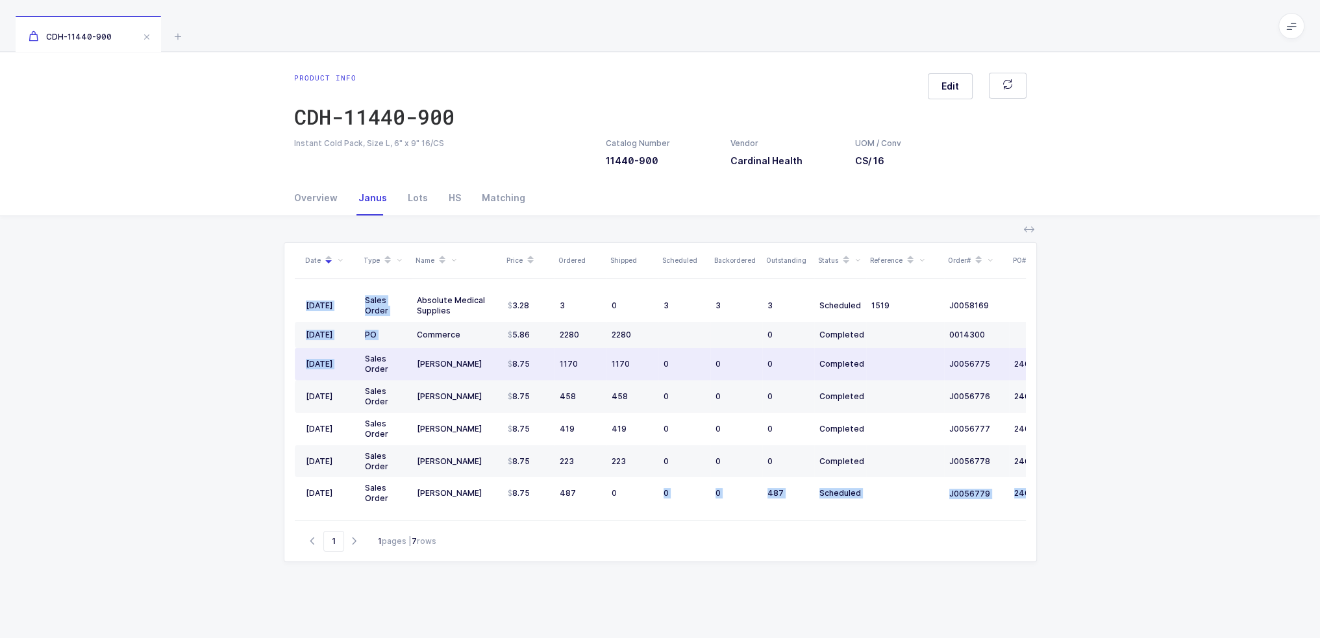
drag, startPoint x: 639, startPoint y: 495, endPoint x: 366, endPoint y: 354, distance: 308.1
click at [366, 354] on div "Date Type Name Price Ordered Shipped Scheduled Backordered Outstanding Status R…" at bounding box center [660, 381] width 731 height 277
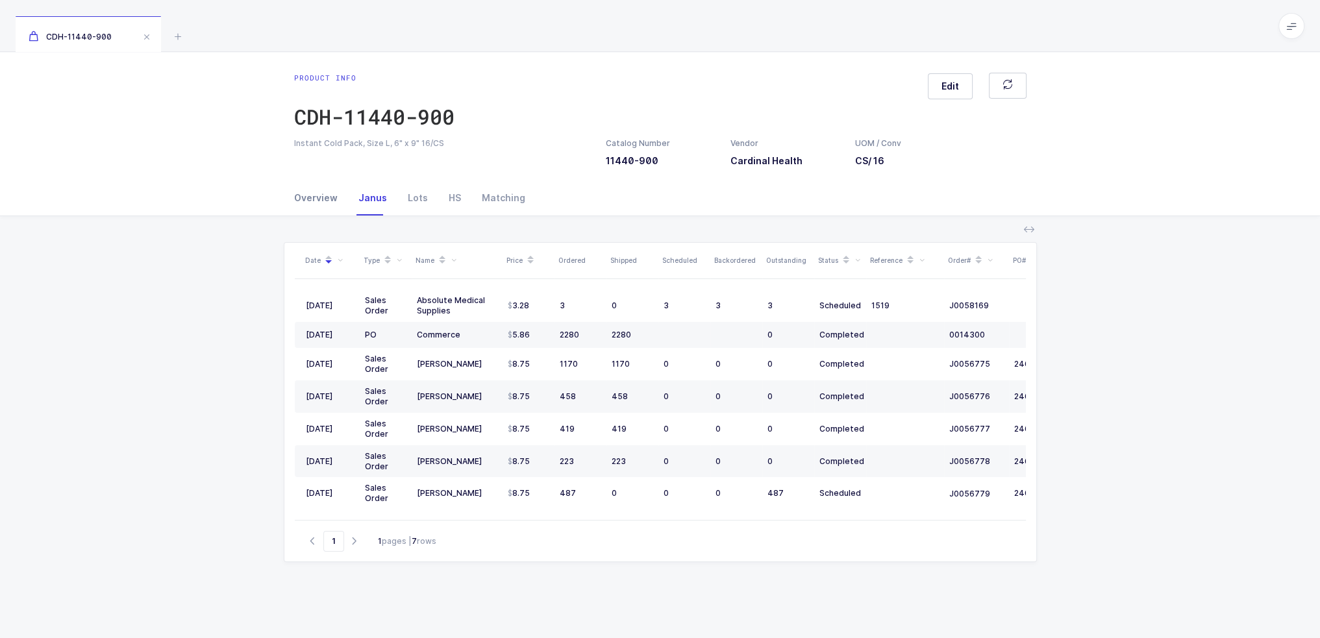
click at [327, 209] on div "Overview" at bounding box center [321, 197] width 54 height 35
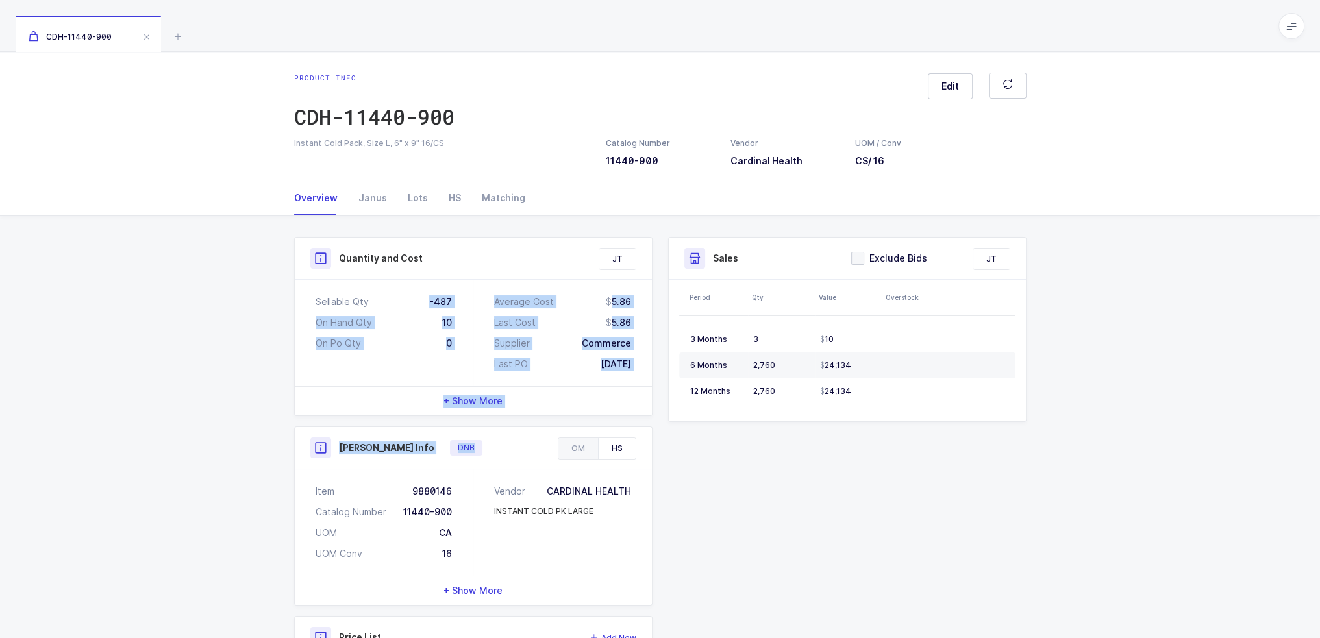
drag, startPoint x: 412, startPoint y: 296, endPoint x: 707, endPoint y: 475, distance: 345.2
click at [660, 454] on div "Quantity and Cost JT Sellable Qty -487 On Hand Qty 10 On Po Qty 0 Average Cost …" at bounding box center [660, 504] width 748 height 535
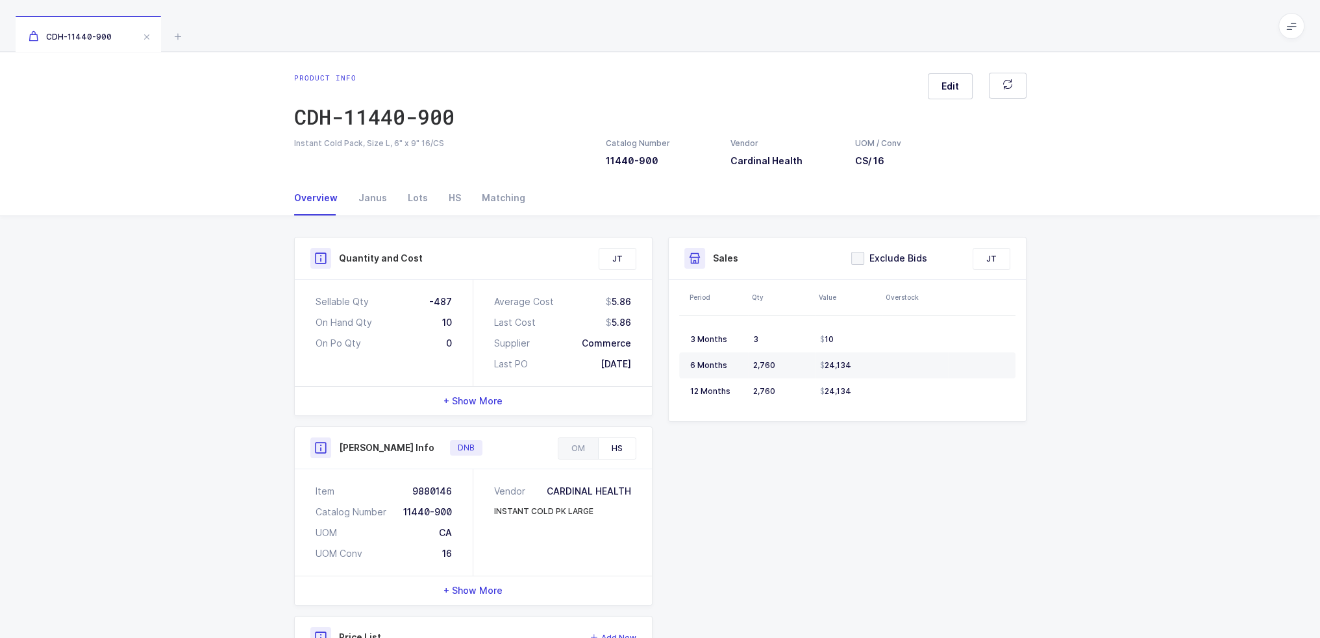
click at [717, 480] on div "Quantity and Cost JT Sellable Qty -487 On Hand Qty 10 On Po Qty 0 Average Cost …" at bounding box center [660, 504] width 748 height 535
drag, startPoint x: 491, startPoint y: 555, endPoint x: 599, endPoint y: 555, distance: 107.8
click at [599, 555] on div "Vendor CARDINAL HEALTH INSTANT COLD PK LARGE" at bounding box center [562, 522] width 179 height 106
drag, startPoint x: 626, startPoint y: 552, endPoint x: 625, endPoint y: 415, distance: 137.0
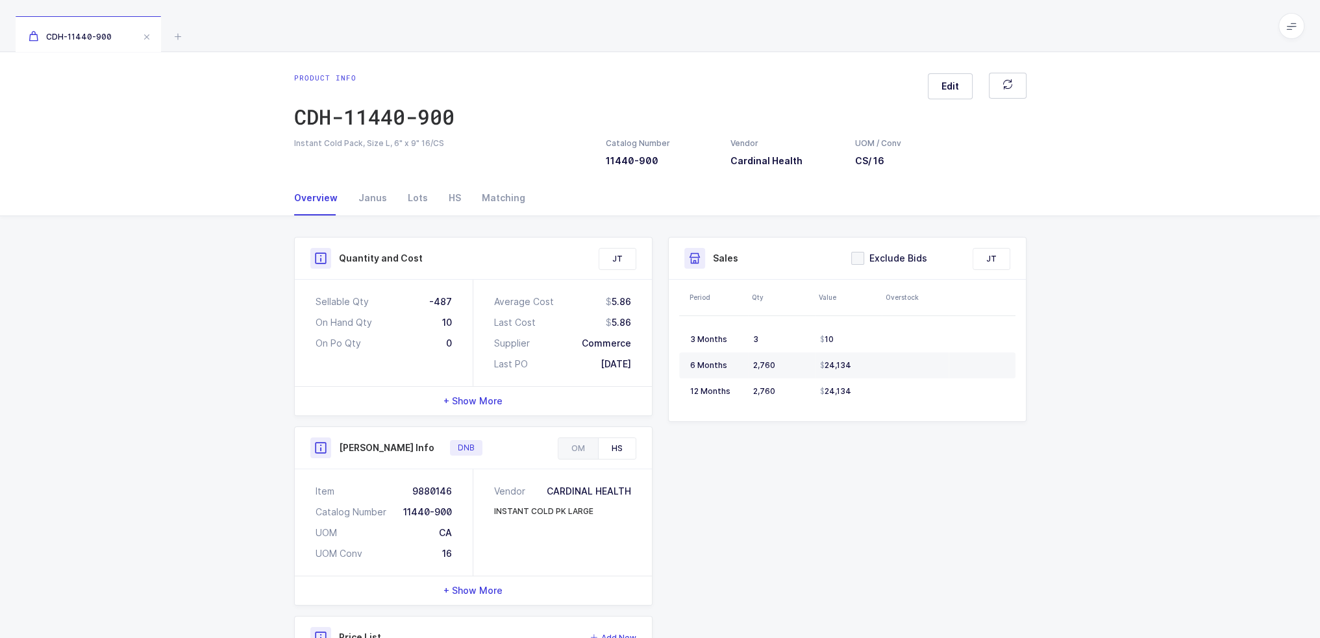
click at [625, 415] on div "Quantity and Cost JT Sellable Qty -487 On Hand Qty 10 On Po Qty 0 Average Cost …" at bounding box center [473, 504] width 374 height 535
click at [360, 199] on div "Janus" at bounding box center [372, 197] width 49 height 35
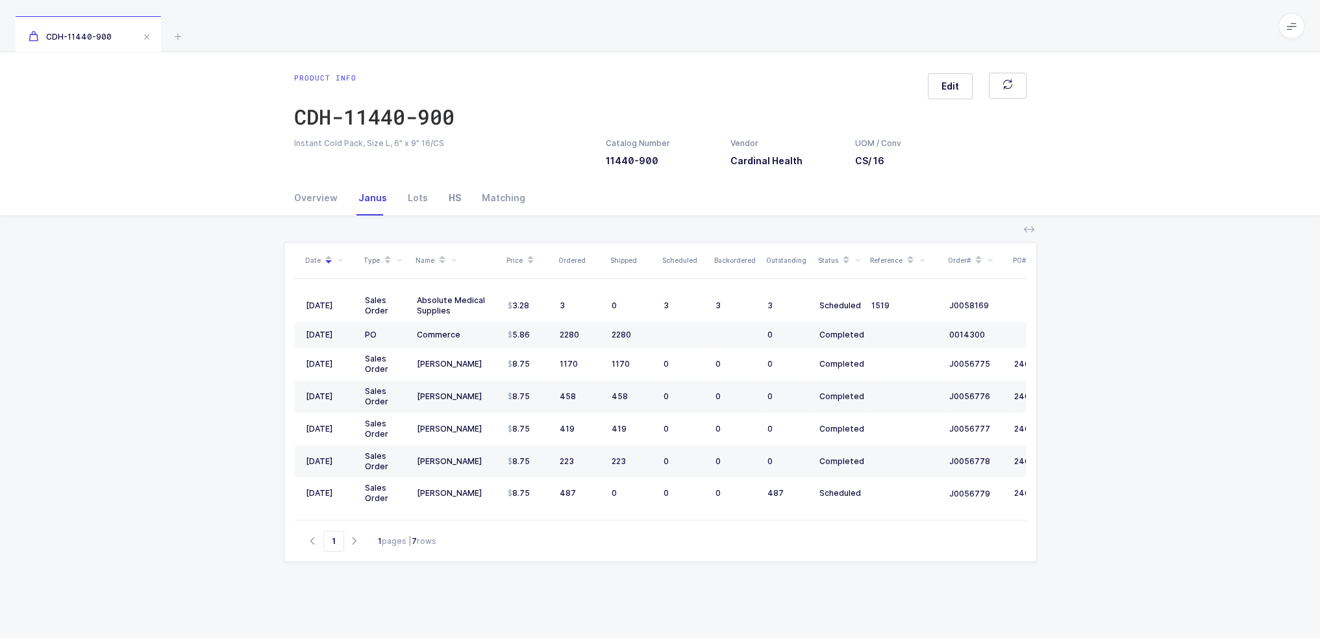
click at [453, 190] on div "HS" at bounding box center [454, 197] width 33 height 35
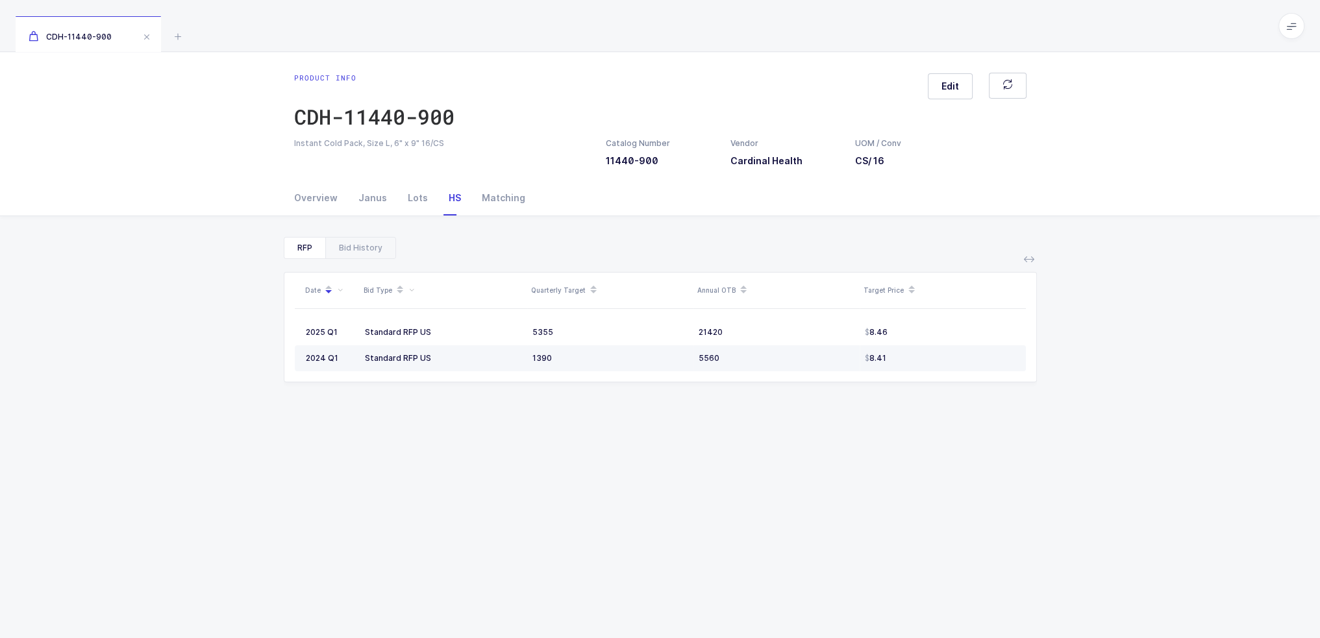
drag, startPoint x: 393, startPoint y: 329, endPoint x: 738, endPoint y: 369, distance: 347.7
click at [738, 369] on tbody "2025 Q1 Standard RFP US 5355 21420 8.46 2024 Q1 Standard RFP US 1390 5560 8.41" at bounding box center [660, 345] width 731 height 52
click at [738, 369] on td "5560" at bounding box center [776, 358] width 166 height 26
drag, startPoint x: 906, startPoint y: 345, endPoint x: 916, endPoint y: 356, distance: 15.6
click at [916, 356] on td "8.41" at bounding box center [943, 358] width 166 height 26
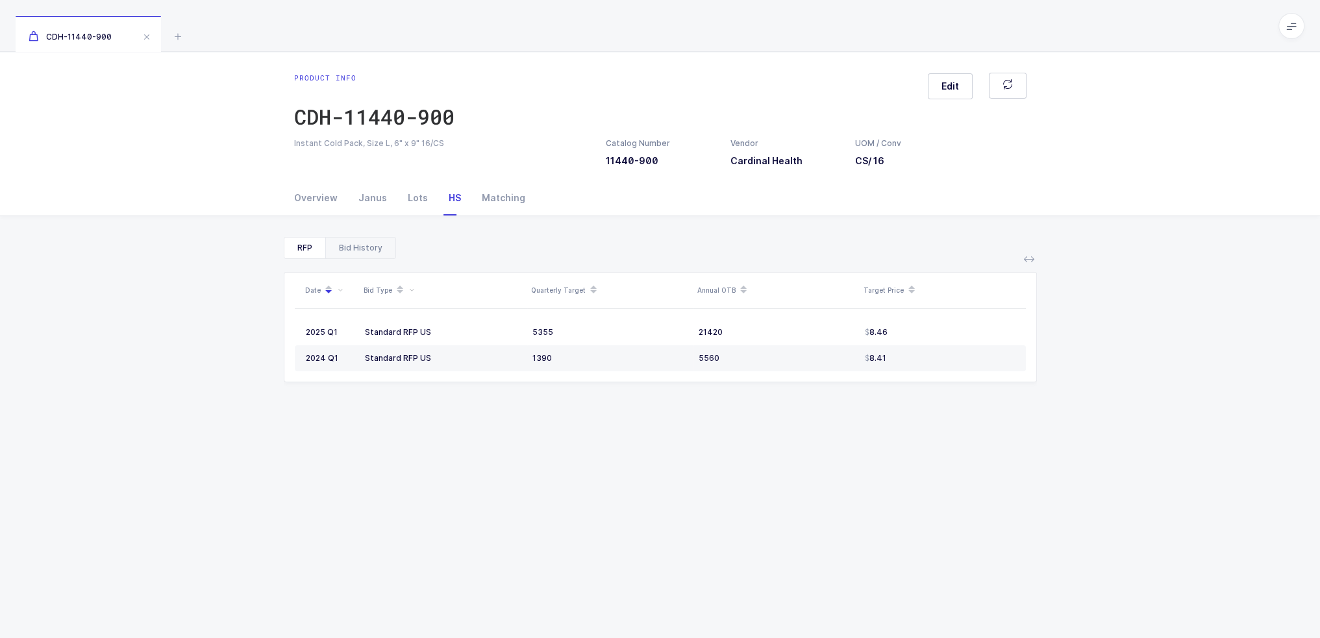
click at [358, 241] on div "Bid History" at bounding box center [360, 248] width 70 height 21
click at [302, 251] on div "RFP" at bounding box center [304, 248] width 41 height 21
click at [312, 191] on div "Overview" at bounding box center [321, 197] width 54 height 35
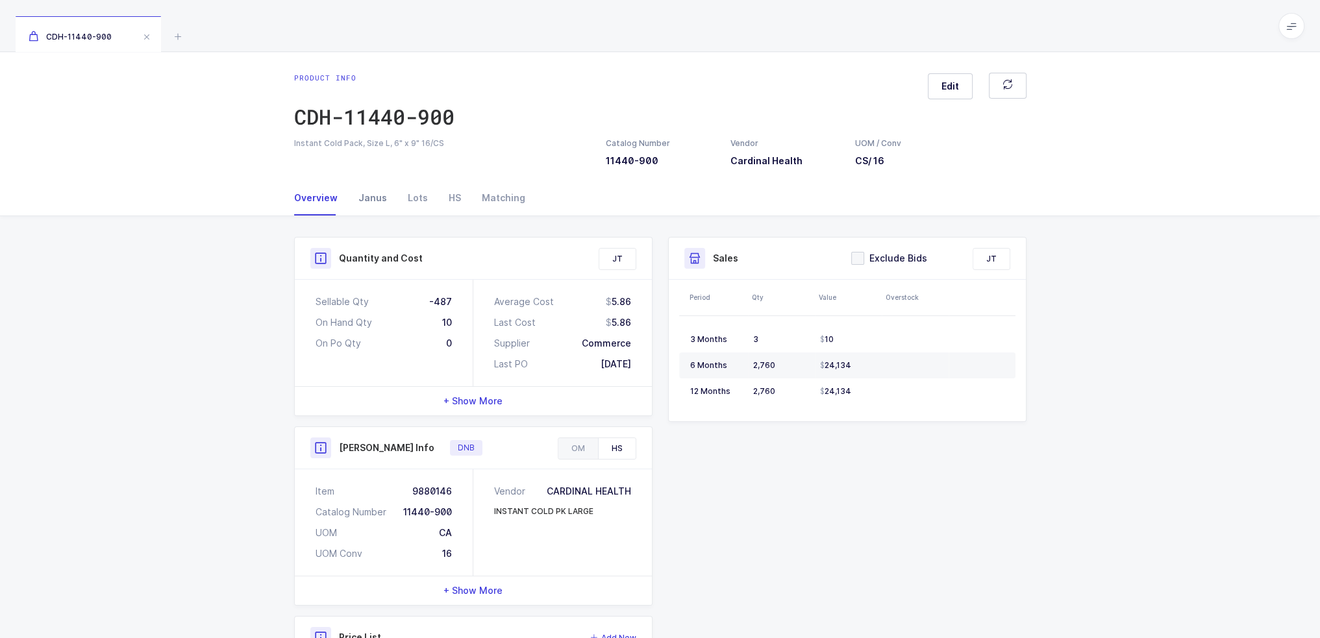
click at [383, 211] on div "Janus" at bounding box center [372, 197] width 49 height 35
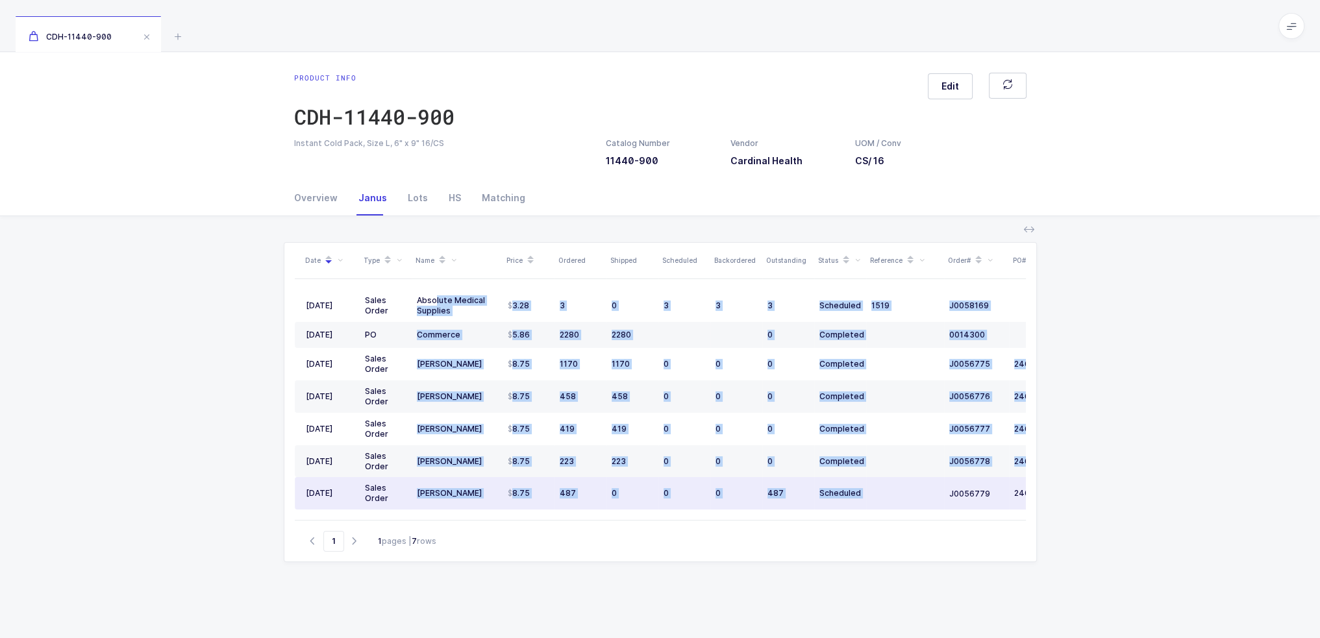
drag, startPoint x: 434, startPoint y: 297, endPoint x: 916, endPoint y: 484, distance: 517.3
click at [916, 484] on tbody "08/01/2025 Sales Order Absolute Medical Supplies 3.28 3 0 3 3 3 Scheduled 1519 …" at bounding box center [704, 400] width 818 height 220
click at [916, 484] on td at bounding box center [905, 493] width 78 height 32
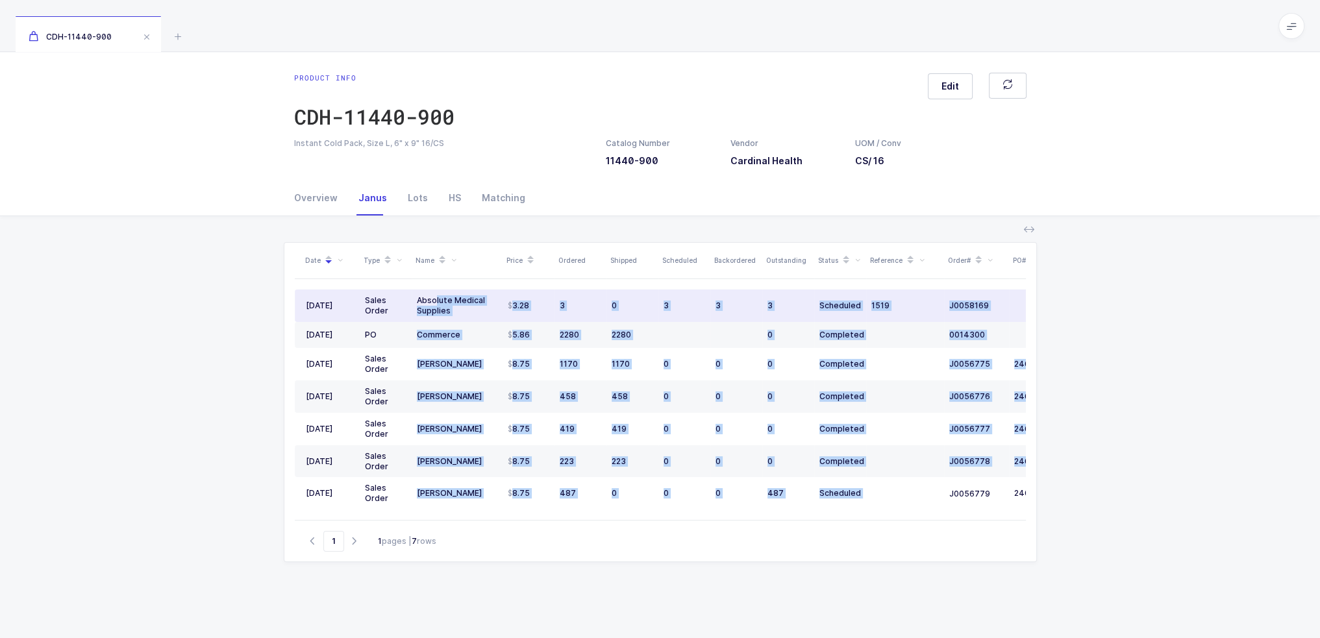
drag, startPoint x: 916, startPoint y: 484, endPoint x: 416, endPoint y: 302, distance: 532.8
click at [421, 303] on tbody "08/01/2025 Sales Order Absolute Medical Supplies 3.28 3 0 3 3 3 Scheduled 1519 …" at bounding box center [704, 400] width 818 height 220
click at [417, 302] on div "Absolute Medical Supplies" at bounding box center [457, 305] width 81 height 21
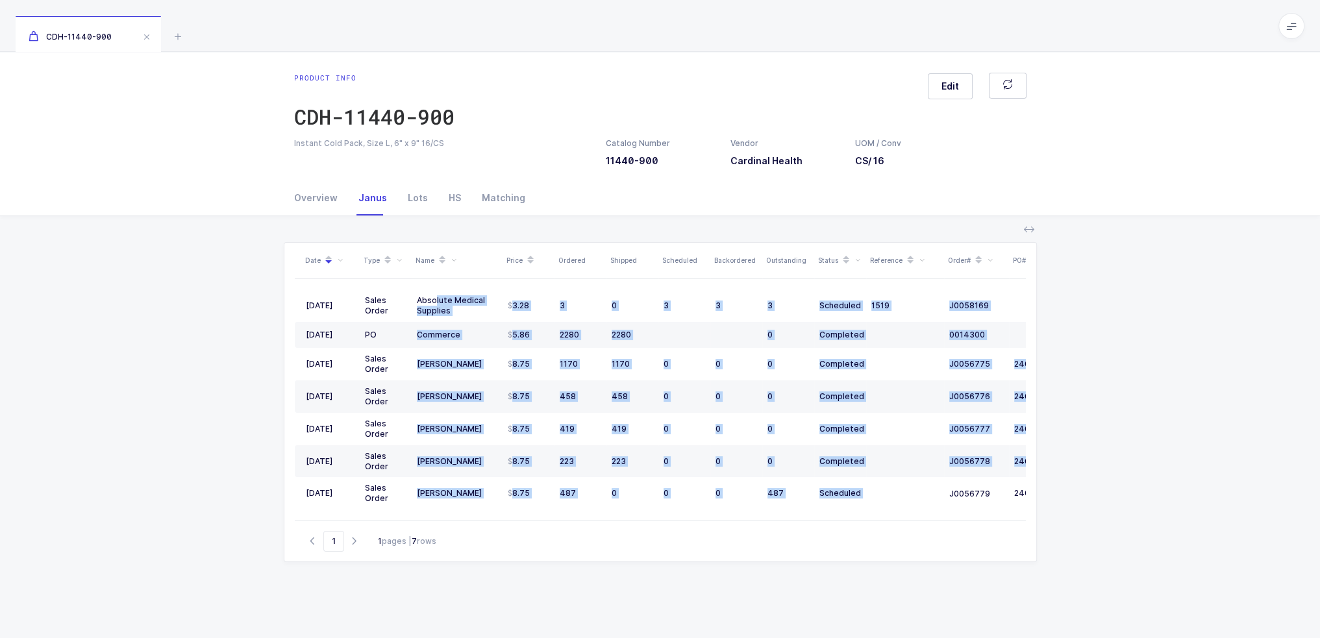
drag, startPoint x: 416, startPoint y: 302, endPoint x: 883, endPoint y: 508, distance: 511.0
click at [883, 508] on table "08/01/2025 Sales Order Absolute Medical Supplies 3.28 3 0 3 3 3 Scheduled 1519 …" at bounding box center [704, 399] width 818 height 241
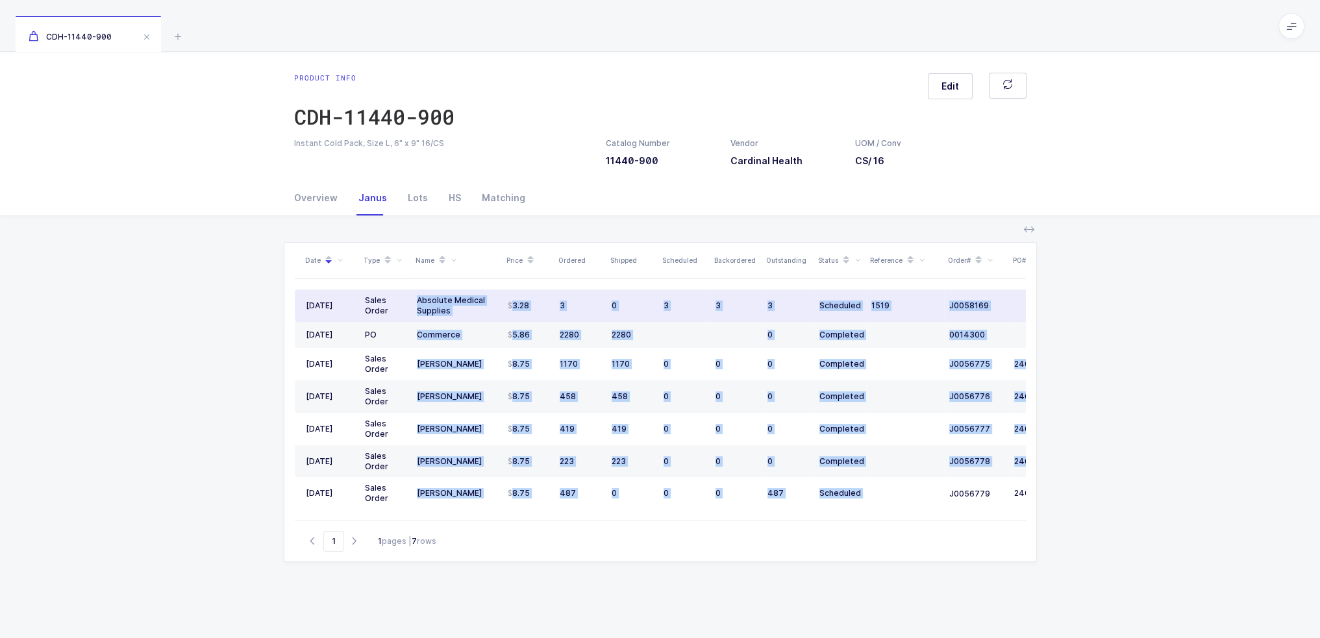
drag, startPoint x: 899, startPoint y: 500, endPoint x: 413, endPoint y: 301, distance: 525.5
click at [413, 301] on tbody "08/01/2025 Sales Order Absolute Medical Supplies 3.28 3 0 3 3 3 Scheduled 1519 …" at bounding box center [704, 400] width 818 height 220
click at [413, 301] on td "Absolute Medical Supplies" at bounding box center [457, 306] width 91 height 32
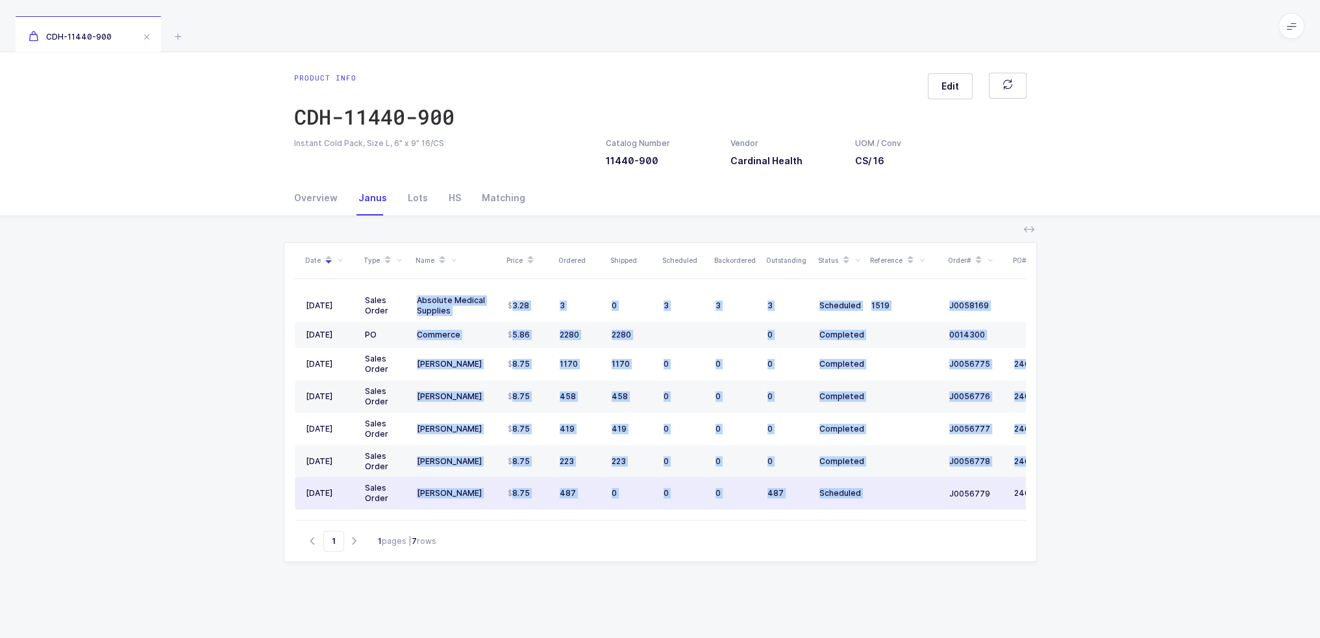
drag, startPoint x: 413, startPoint y: 301, endPoint x: 897, endPoint y: 515, distance: 529.6
click at [897, 515] on table "08/01/2025 Sales Order Absolute Medical Supplies 3.28 3 0 3 3 3 Scheduled 1519 …" at bounding box center [704, 399] width 818 height 241
click at [893, 496] on td at bounding box center [905, 493] width 78 height 32
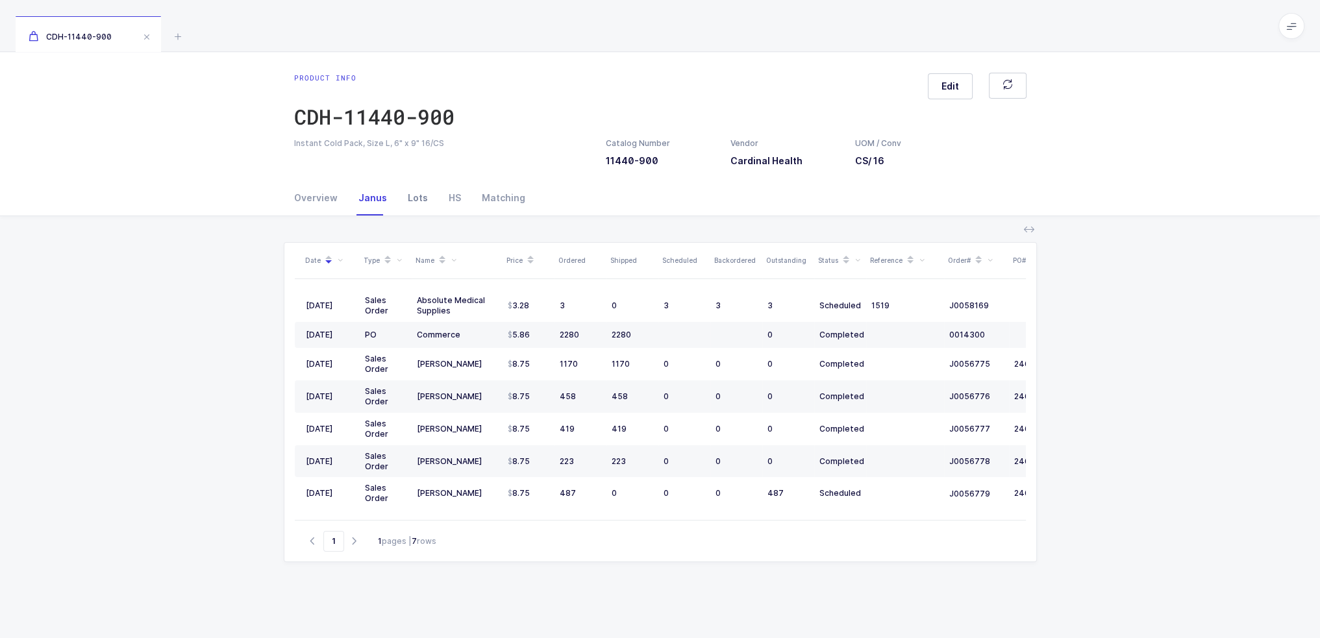
click at [405, 199] on div "Lots" at bounding box center [417, 197] width 41 height 35
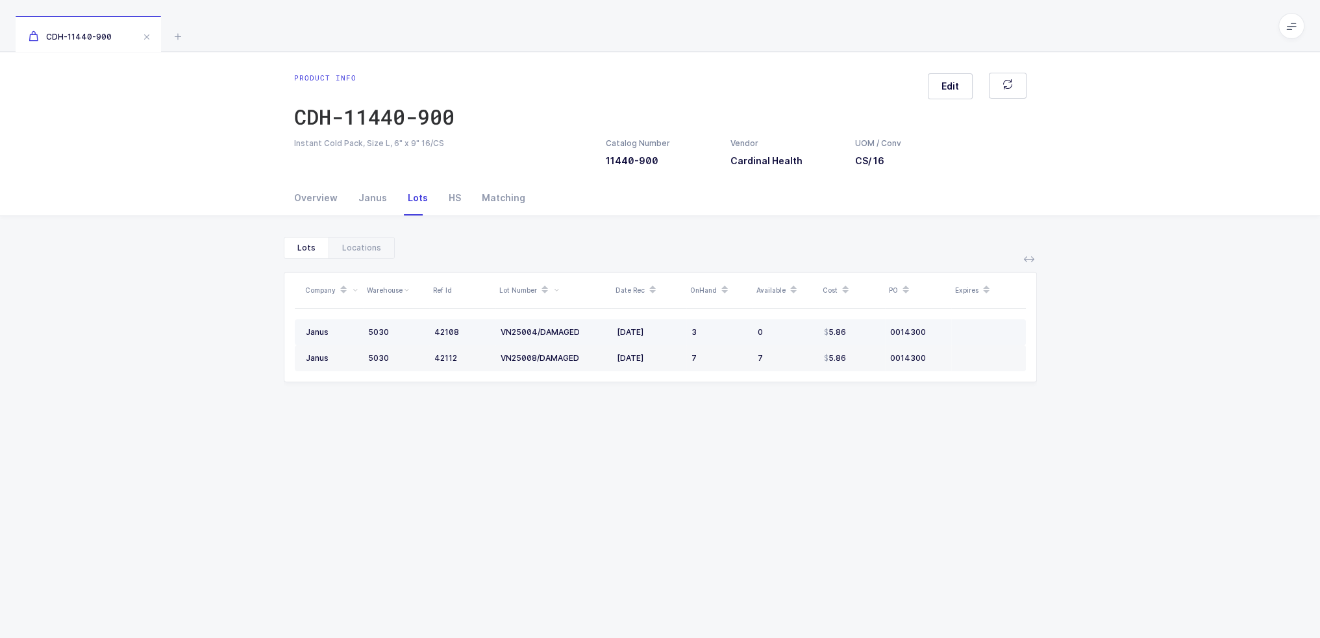
click at [958, 334] on td at bounding box center [988, 332] width 75 height 26
click at [320, 192] on div "Overview" at bounding box center [321, 197] width 54 height 35
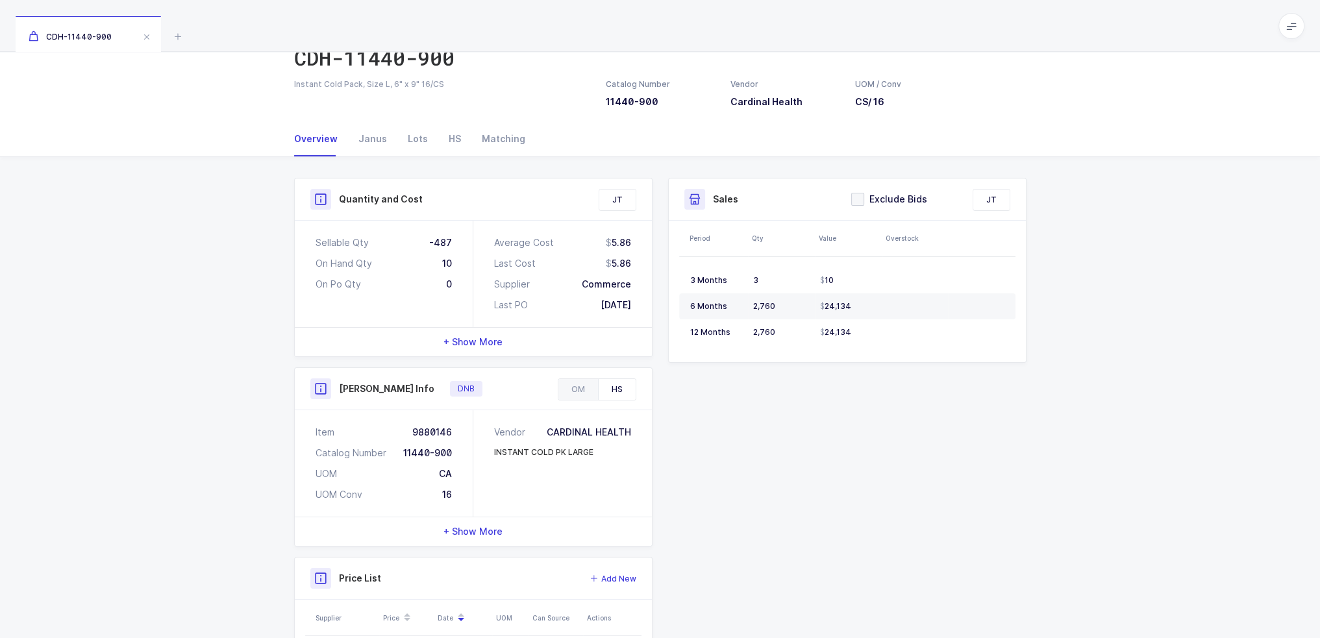
scroll to position [163, 0]
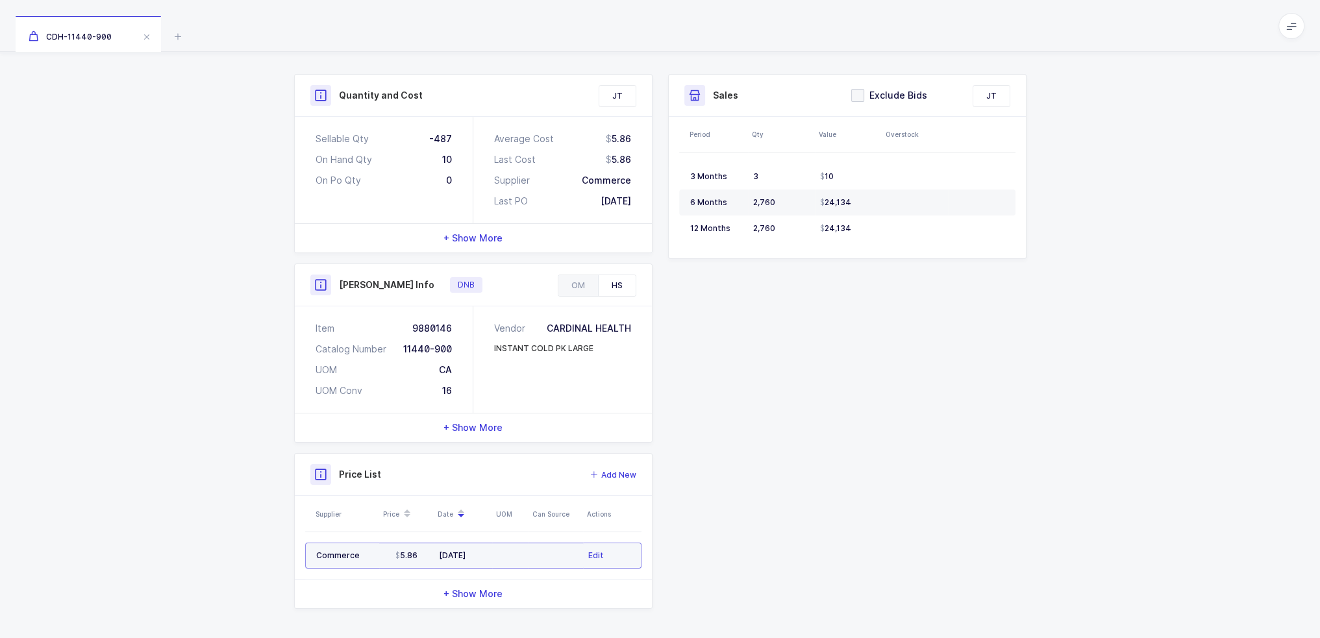
drag, startPoint x: 517, startPoint y: 554, endPoint x: 516, endPoint y: 545, distance: 8.5
click at [516, 545] on td at bounding box center [510, 556] width 36 height 26
click at [586, 288] on div "OM" at bounding box center [578, 285] width 40 height 21
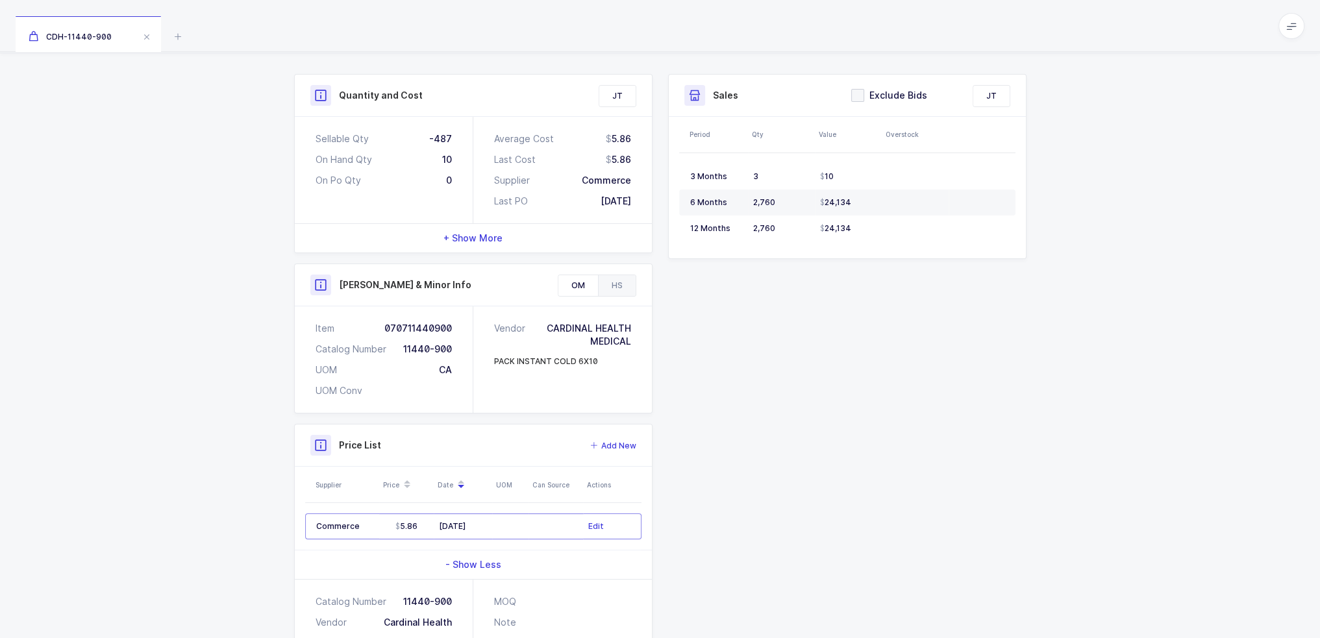
click at [634, 288] on div "OM HS" at bounding box center [597, 286] width 79 height 22
click at [624, 288] on div "HS" at bounding box center [617, 285] width 38 height 21
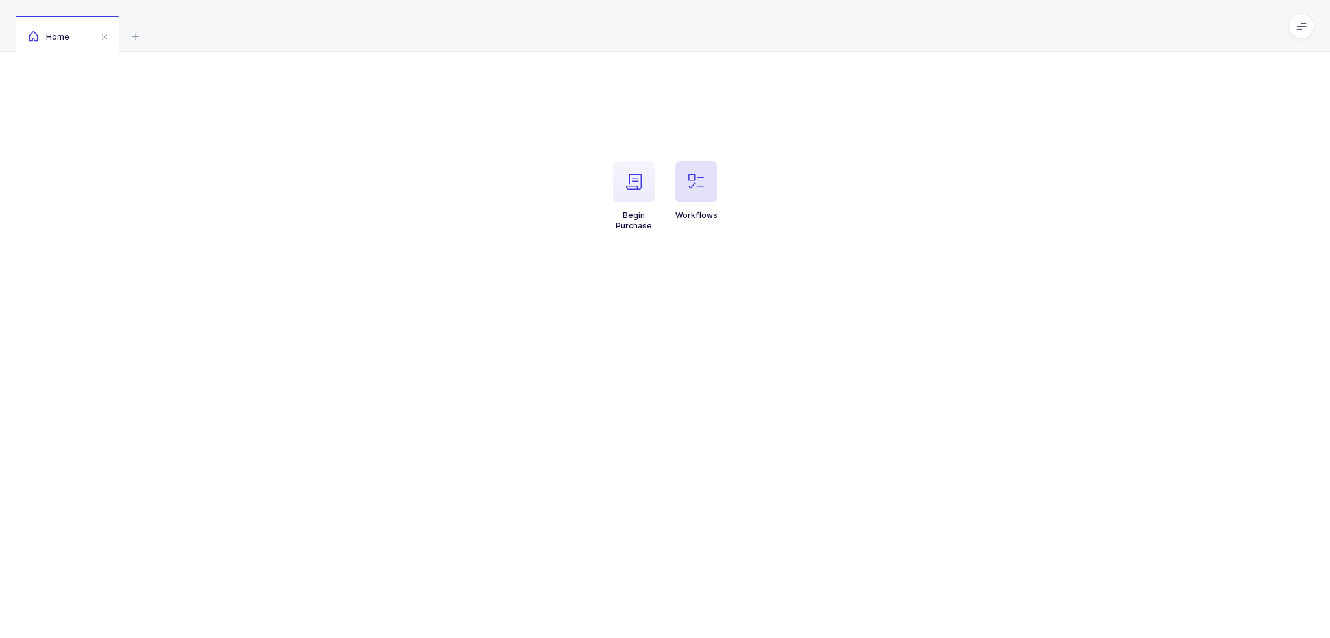
click at [699, 168] on span "button" at bounding box center [696, 182] width 42 height 42
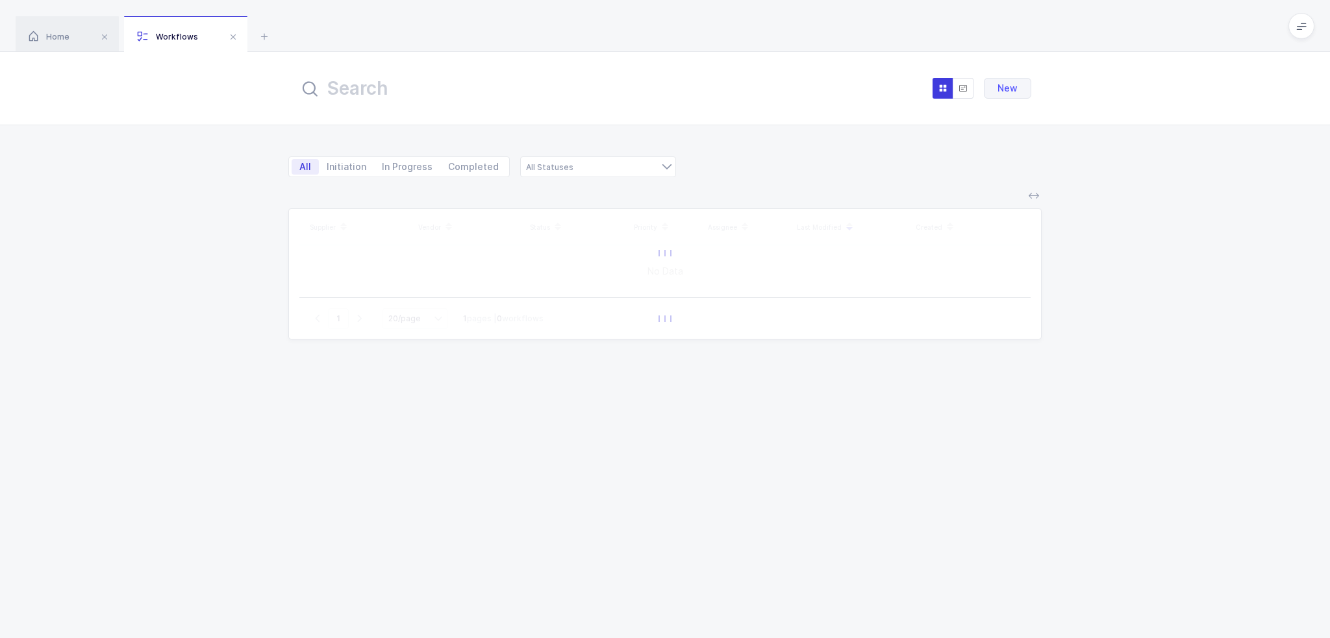
click at [441, 75] on input "text" at bounding box center [442, 88] width 286 height 31
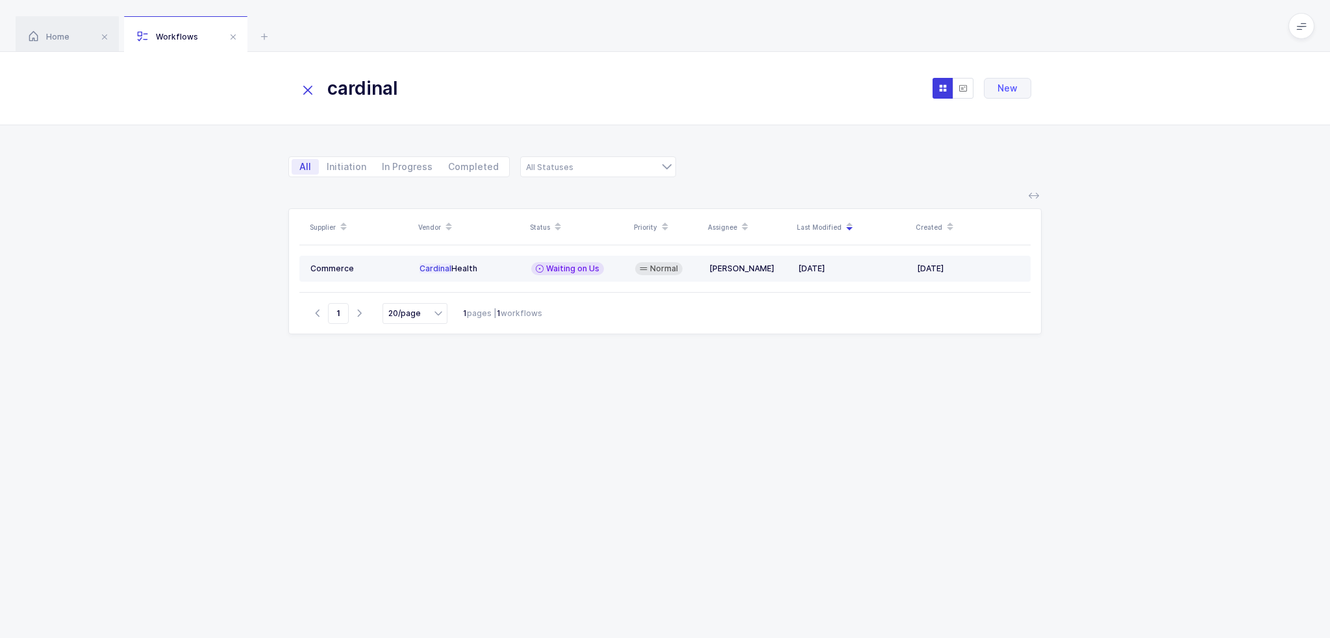
type input "cardinal"
click at [580, 273] on span "Waiting on Us" at bounding box center [572, 269] width 53 height 10
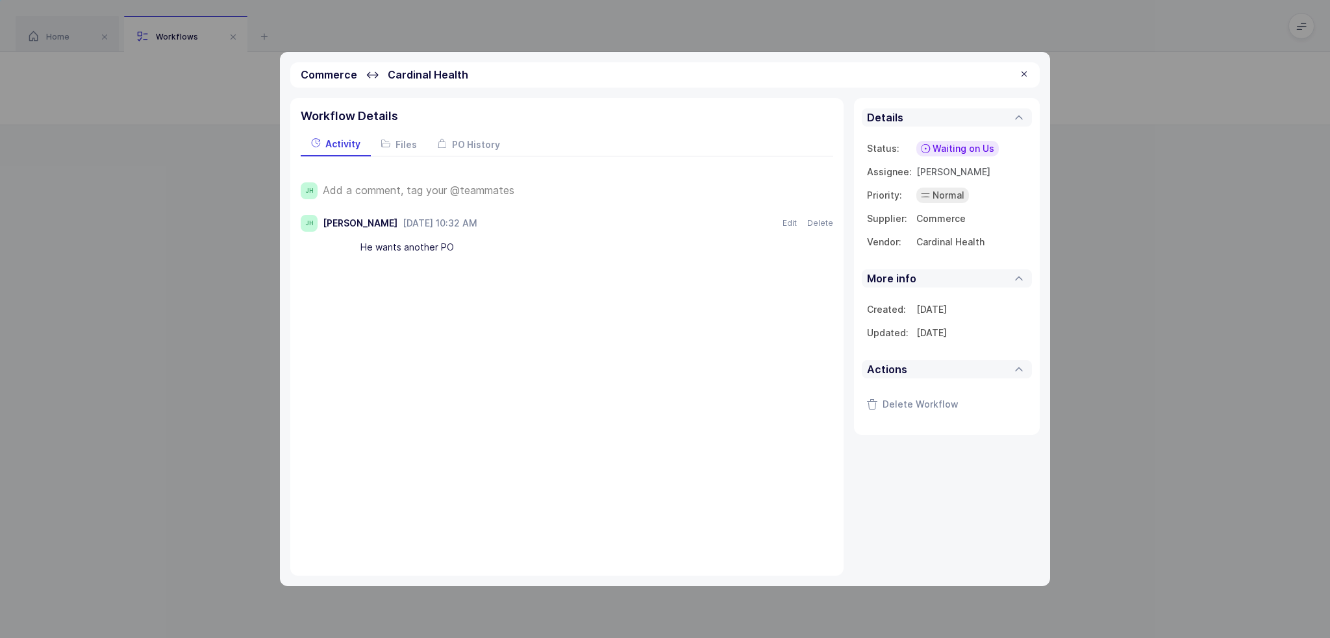
click at [410, 193] on span "Add a comment, tag your @teammates" at bounding box center [419, 190] width 192 height 12
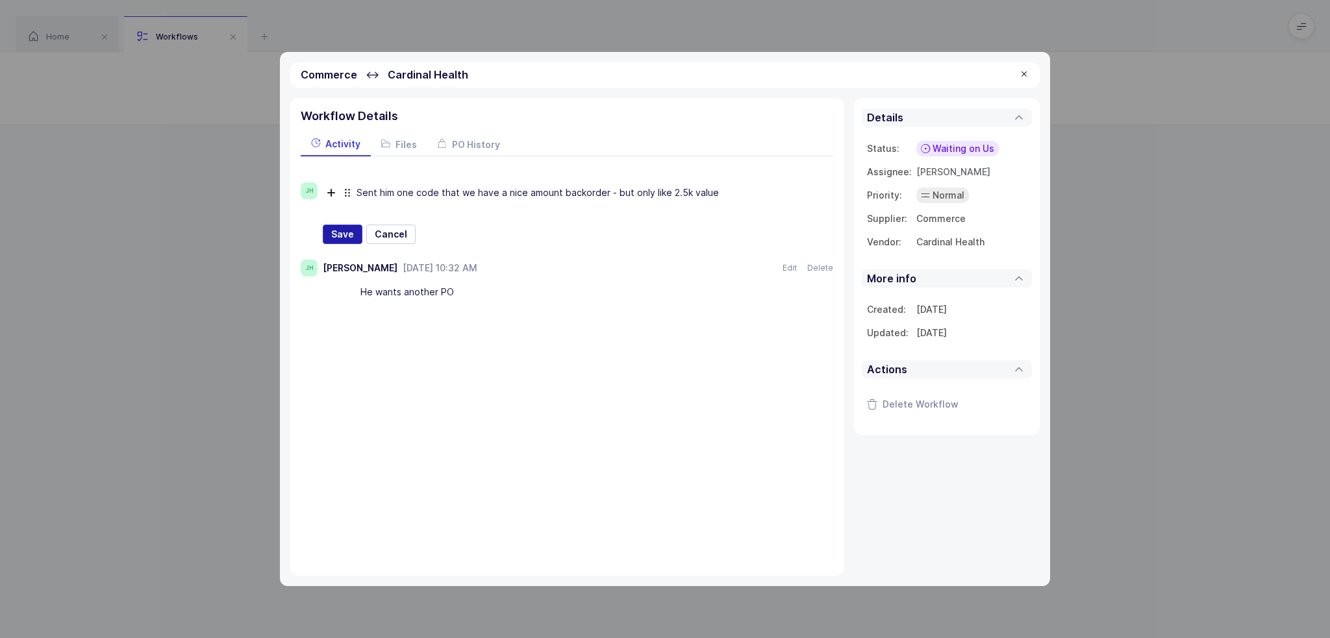
click at [346, 234] on span "Save" at bounding box center [342, 234] width 23 height 13
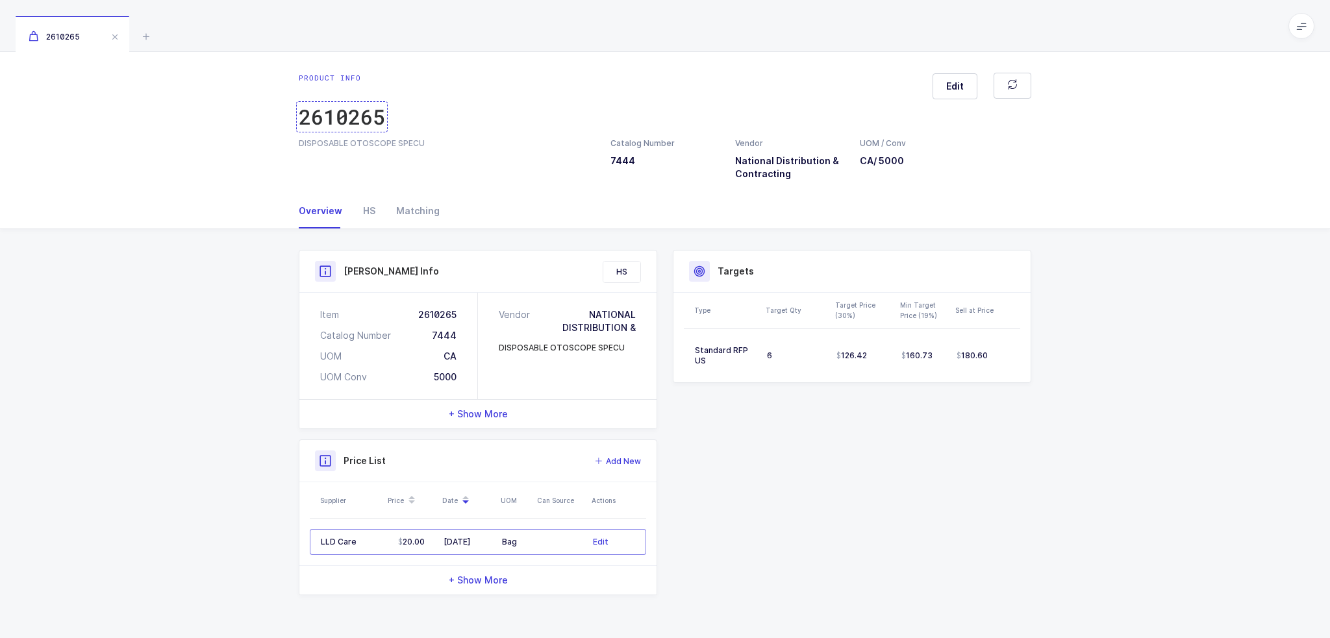
click at [342, 121] on div "2610265" at bounding box center [342, 117] width 86 height 26
click at [140, 29] on icon at bounding box center [146, 37] width 16 height 16
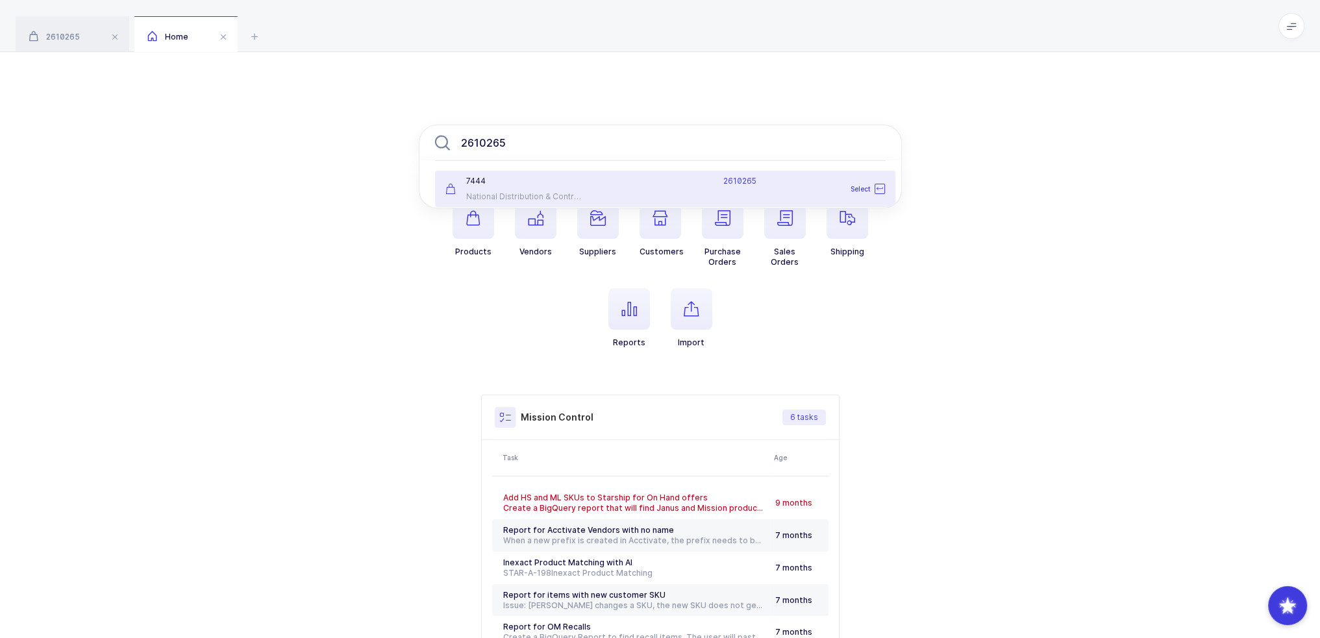
type input "2610265"
click at [545, 195] on div "National Distribution & Contracting" at bounding box center [513, 197] width 136 height 10
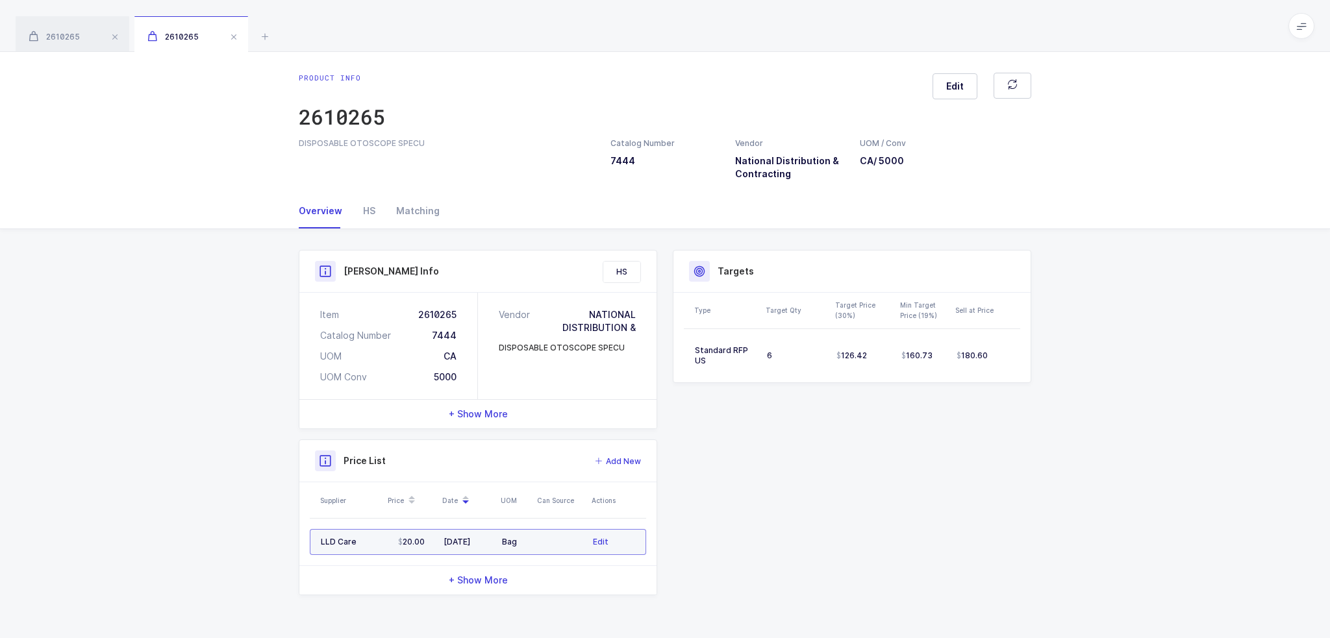
click at [614, 540] on div "Edit" at bounding box center [614, 542] width 42 height 13
click at [608, 541] on div "Edit" at bounding box center [609, 542] width 42 height 13
click at [602, 542] on div "Edit" at bounding box center [609, 542] width 42 height 13
click at [599, 542] on span "Edit" at bounding box center [596, 542] width 16 height 13
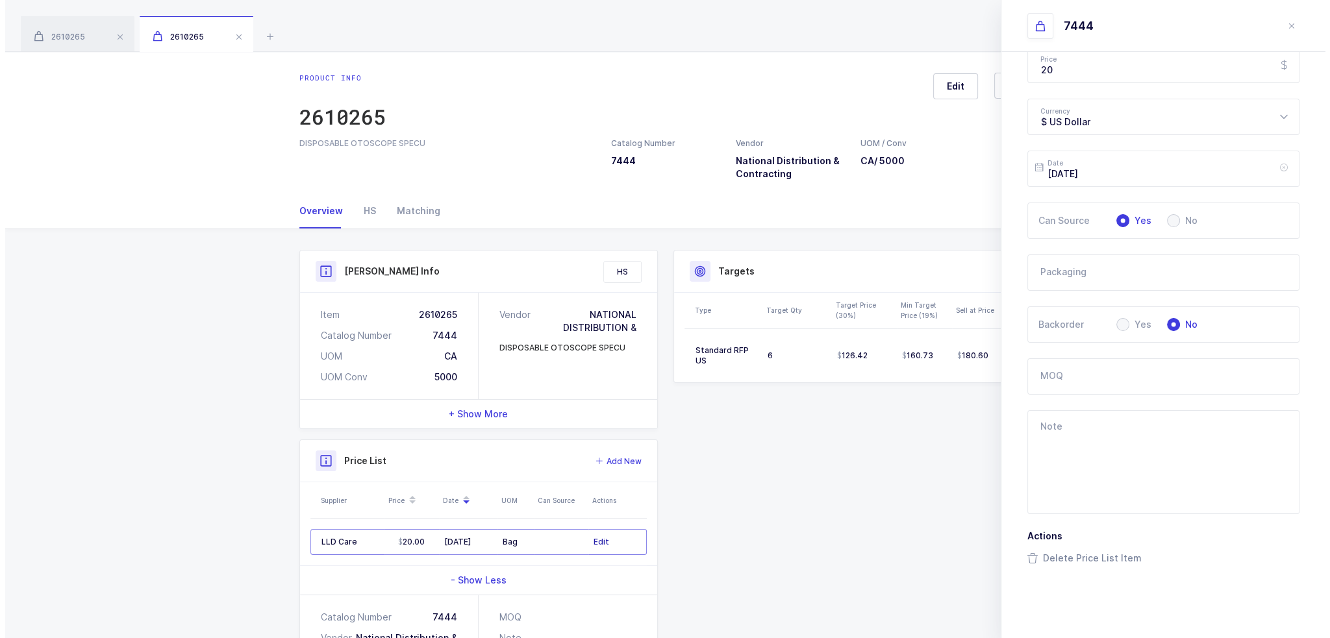
scroll to position [236, 0]
click at [1287, 28] on icon "close drawer" at bounding box center [1286, 26] width 10 height 10
type input "[DATE]"
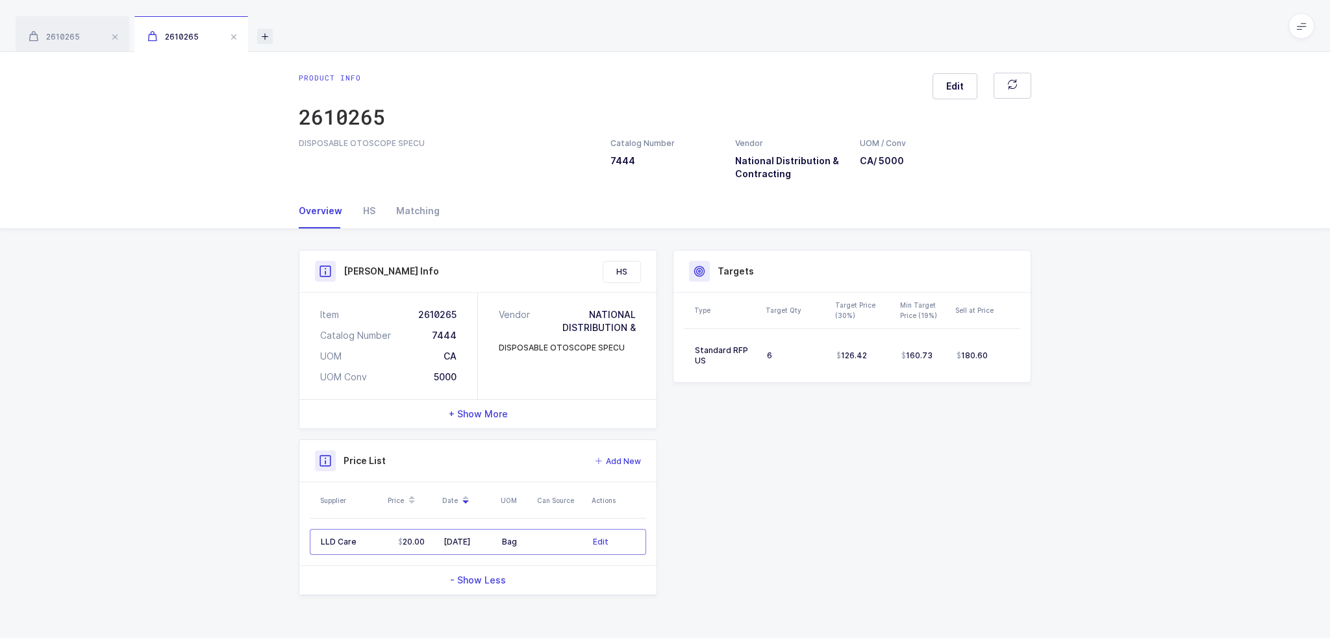
click at [263, 34] on icon at bounding box center [265, 37] width 16 height 16
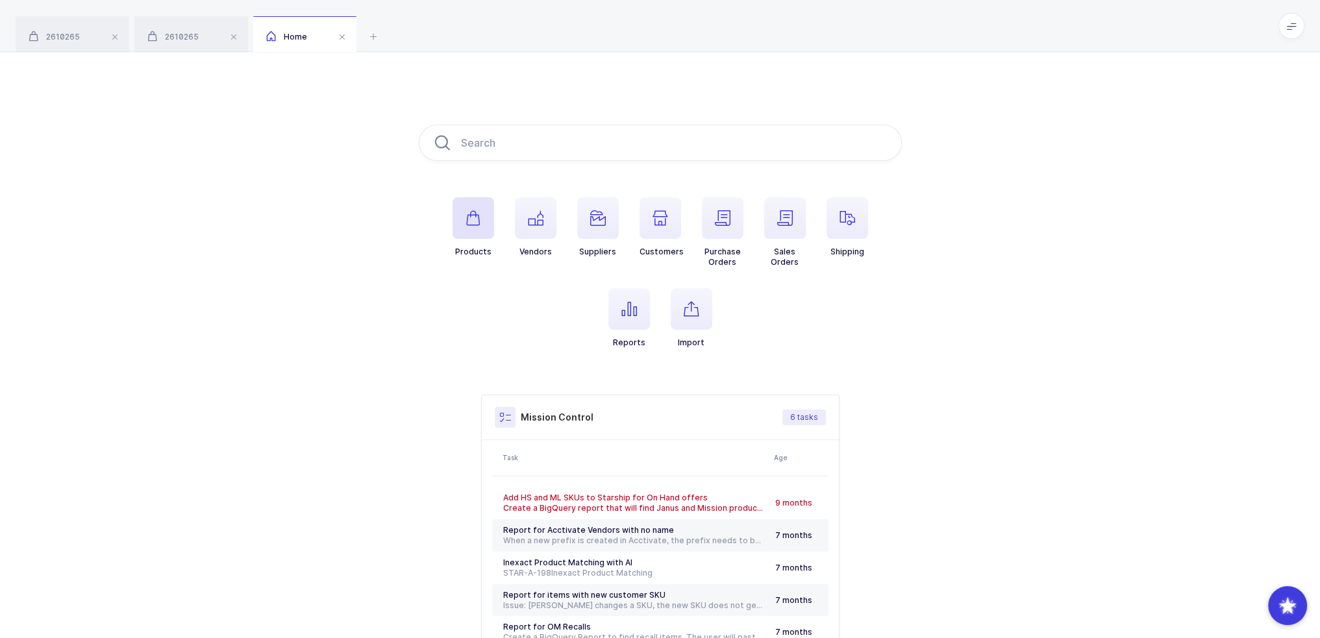
click at [474, 230] on span "button" at bounding box center [474, 218] width 42 height 42
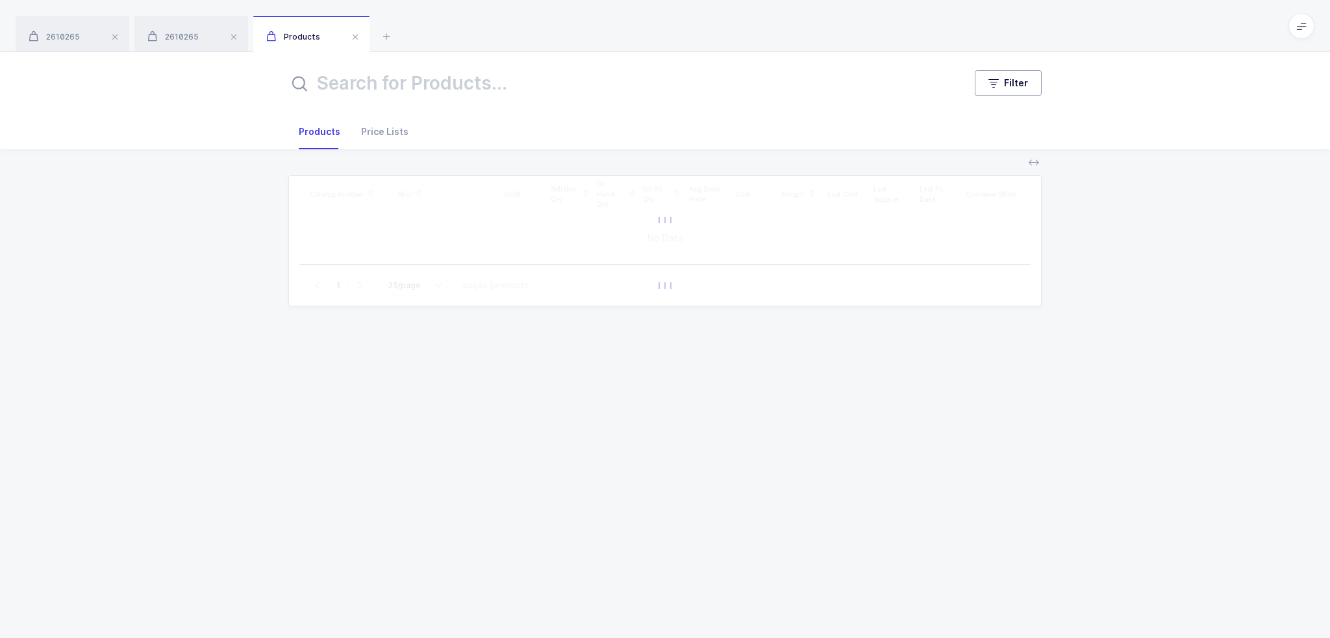
click at [1004, 84] on button "Filter" at bounding box center [1007, 83] width 67 height 26
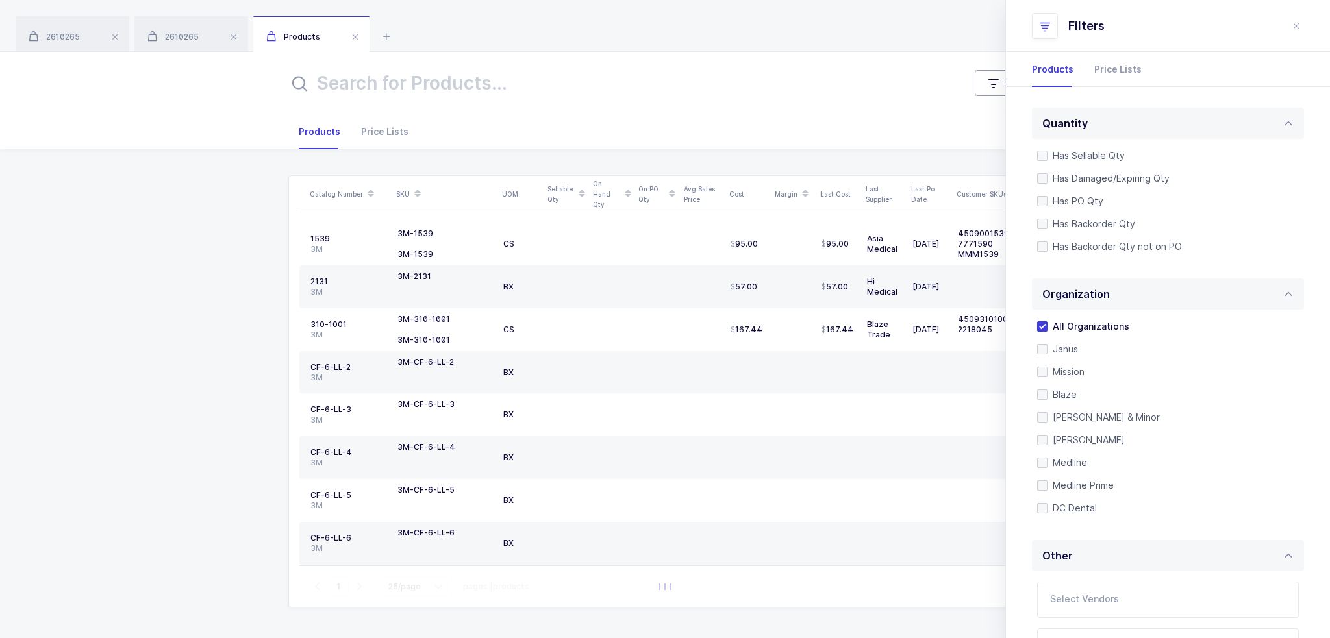
scroll to position [273, 0]
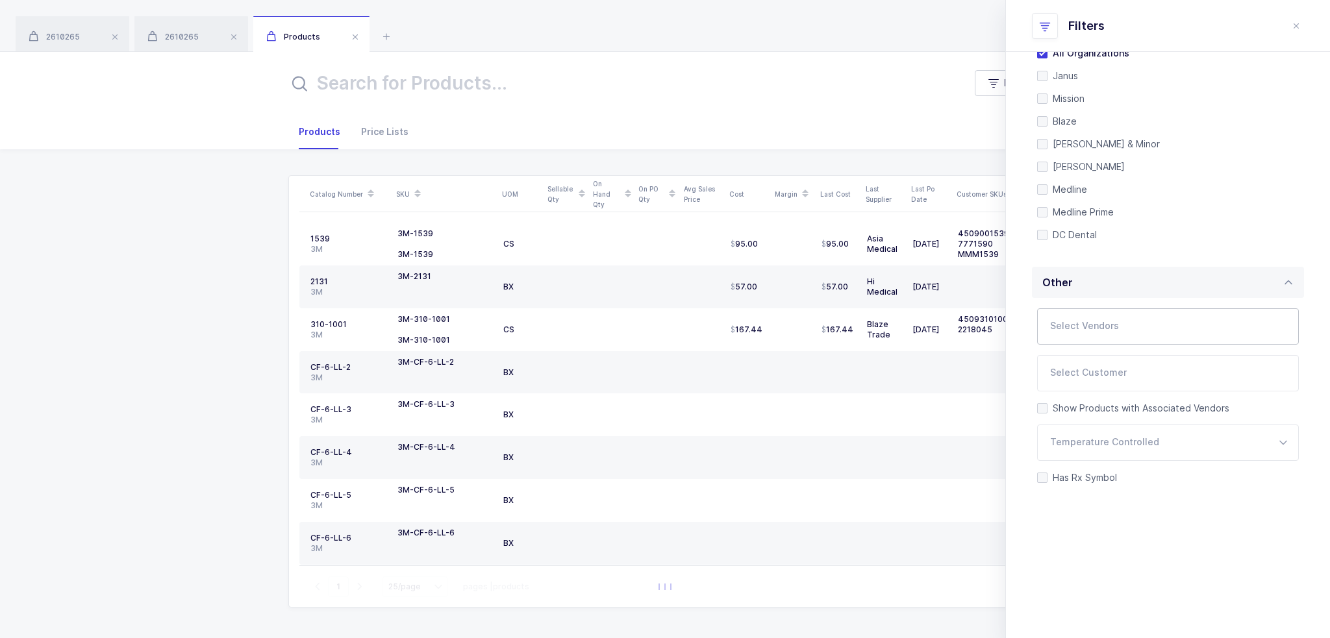
click at [1091, 317] on div at bounding box center [1152, 327] width 231 height 30
type input "specli"
click at [1116, 373] on span "Speclinc Incorporated" at bounding box center [1115, 371] width 99 height 11
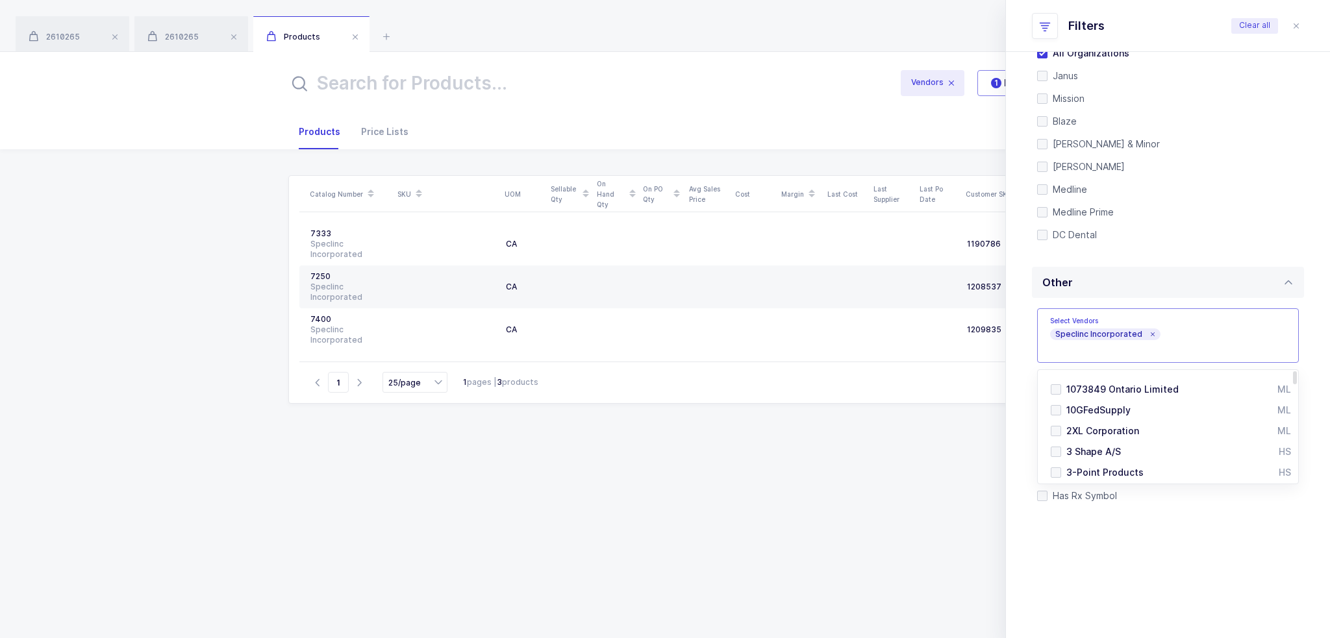
click at [554, 449] on div "Catalog Number SKU UOM Sellable Qty On Hand Qty On PO Qty Avg Sales Price Cost …" at bounding box center [664, 390] width 753 height 431
click at [1295, 23] on icon "close drawer" at bounding box center [1296, 26] width 10 height 10
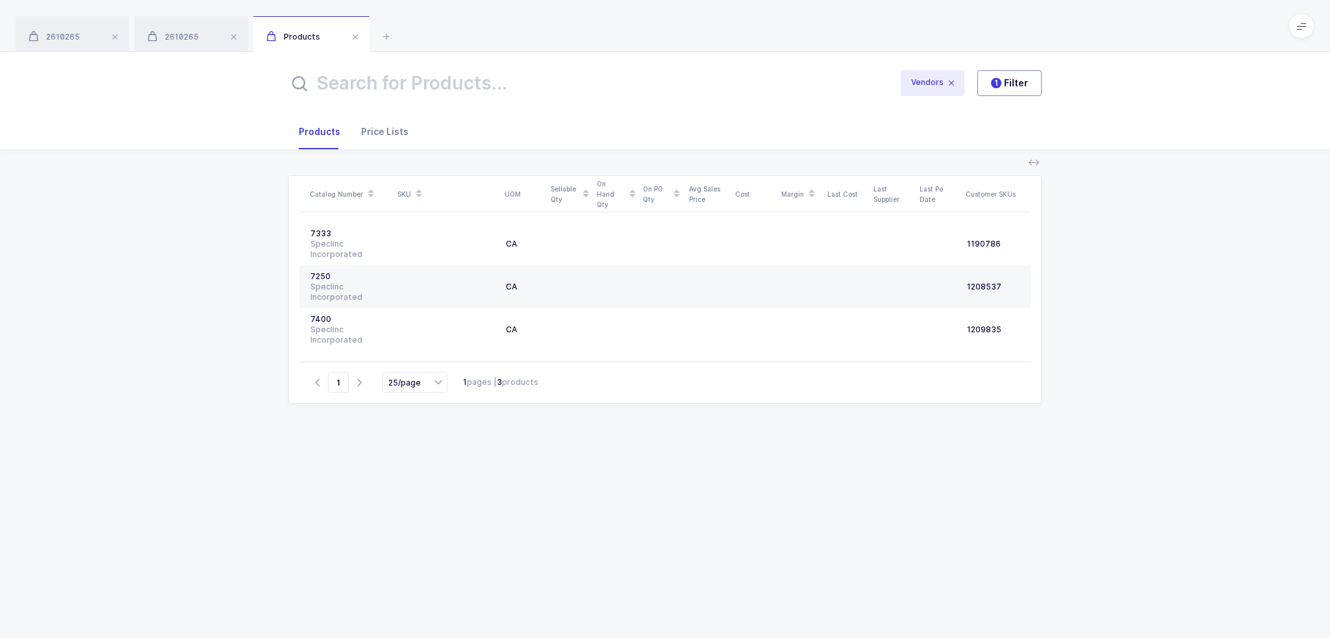
click at [374, 134] on div "Price Lists" at bounding box center [380, 131] width 58 height 35
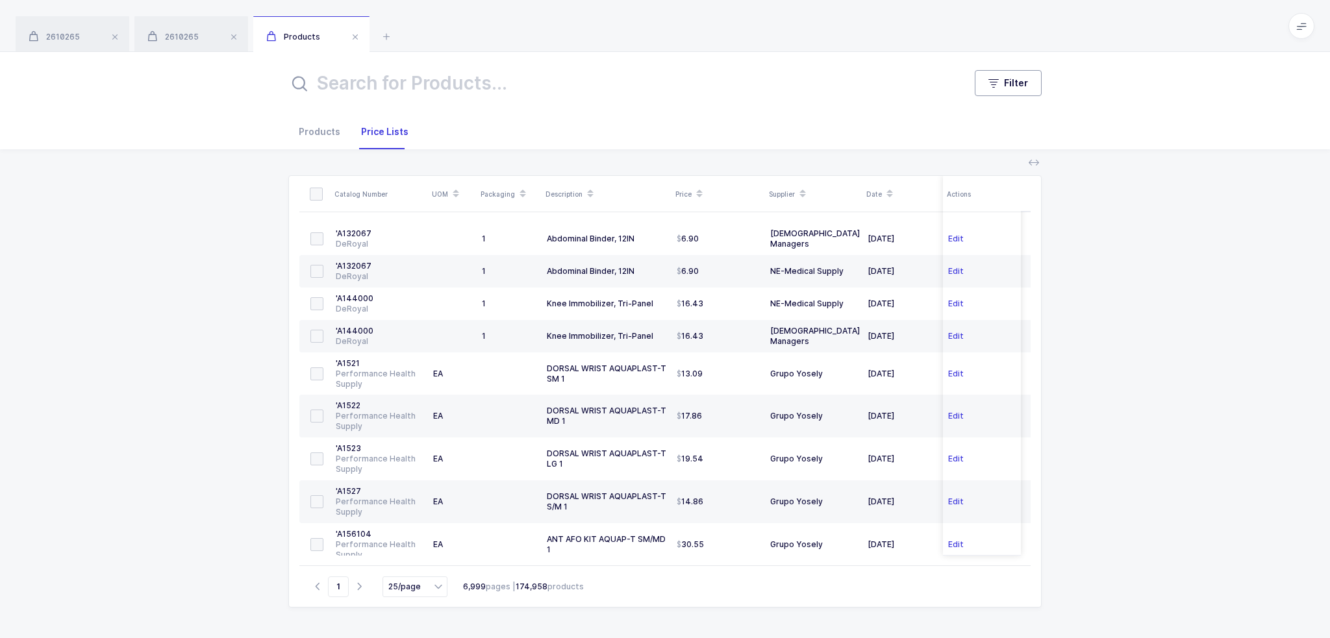
click at [995, 83] on icon "button" at bounding box center [993, 83] width 10 height 10
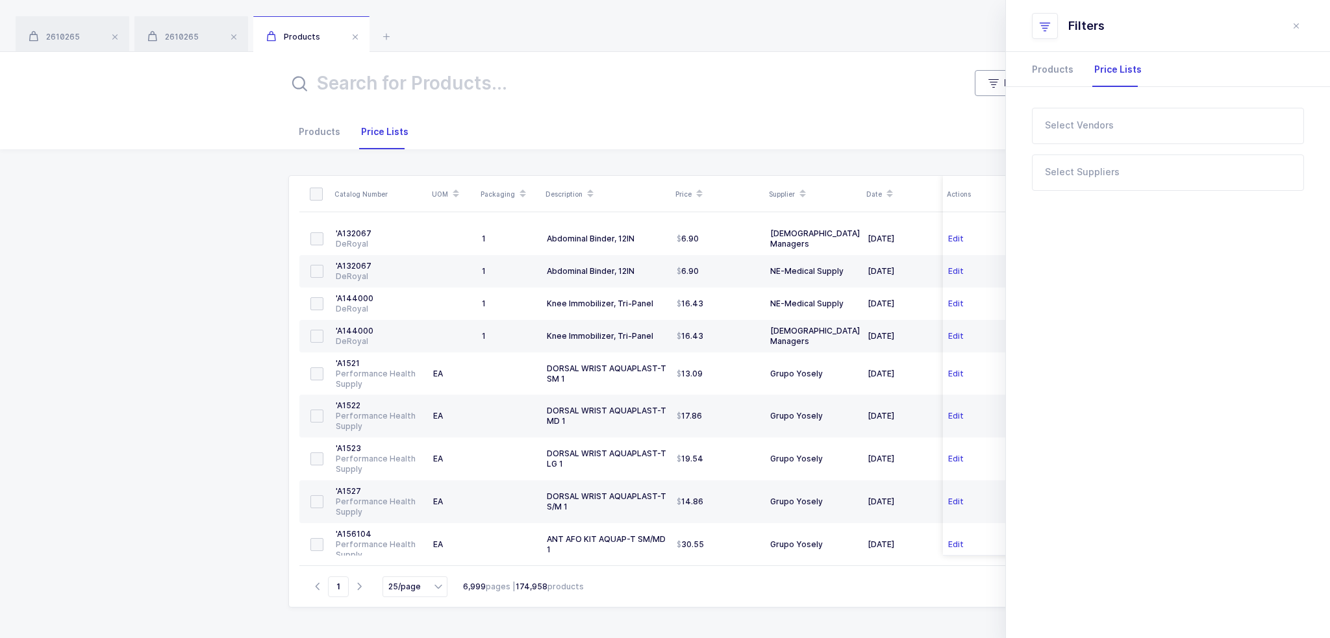
scroll to position [0, 0]
click at [1116, 129] on input "text" at bounding box center [1159, 129] width 229 height 17
type input "specl"
click at [1096, 162] on li "Speclinc Incorporated HS" at bounding box center [1172, 170] width 254 height 21
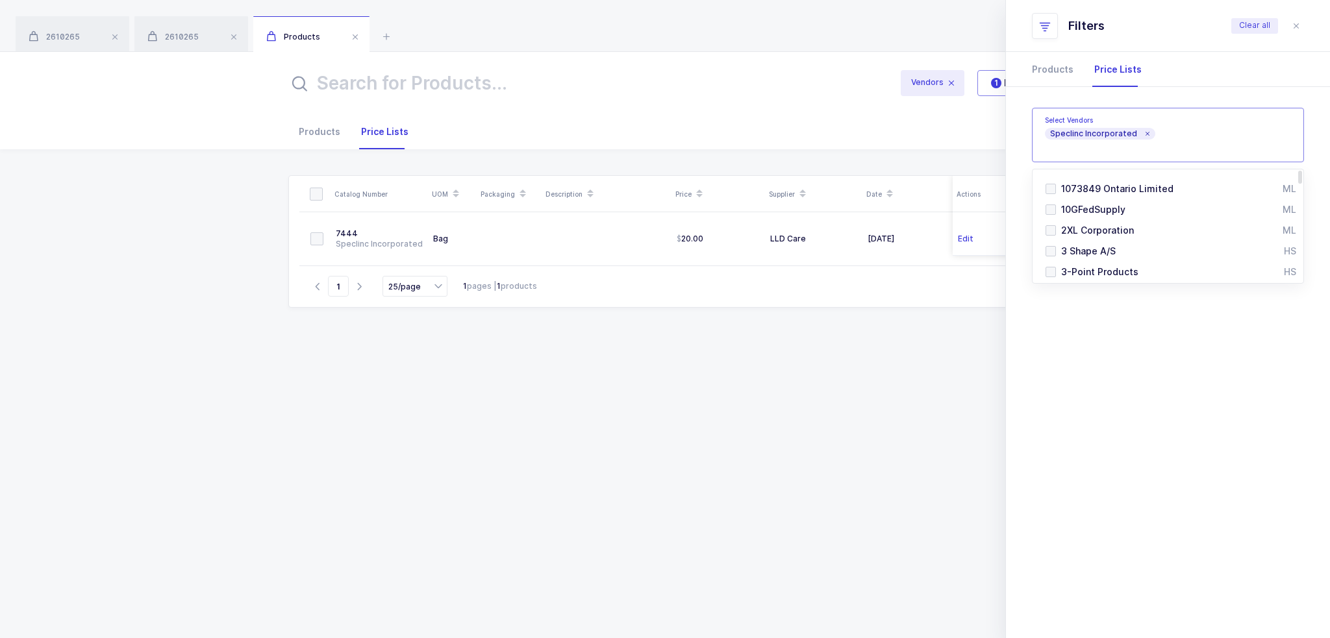
click at [1124, 419] on section "Products Price Lists Quantity Has Sellable Qty Has Sellable Qty Has Damaged/Exp…" at bounding box center [1168, 345] width 324 height 586
click at [643, 422] on div "Select all items on this page Select all items on all pages Catalog Number UOM …" at bounding box center [664, 390] width 753 height 431
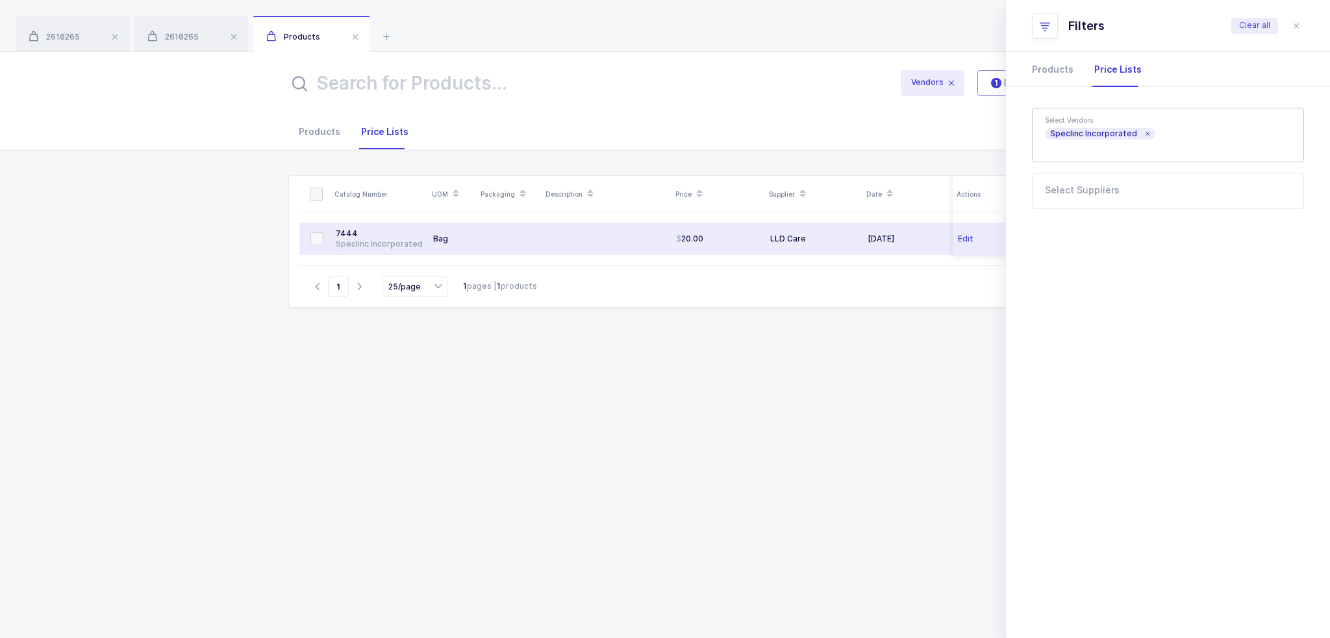
click at [496, 232] on td at bounding box center [509, 239] width 65 height 32
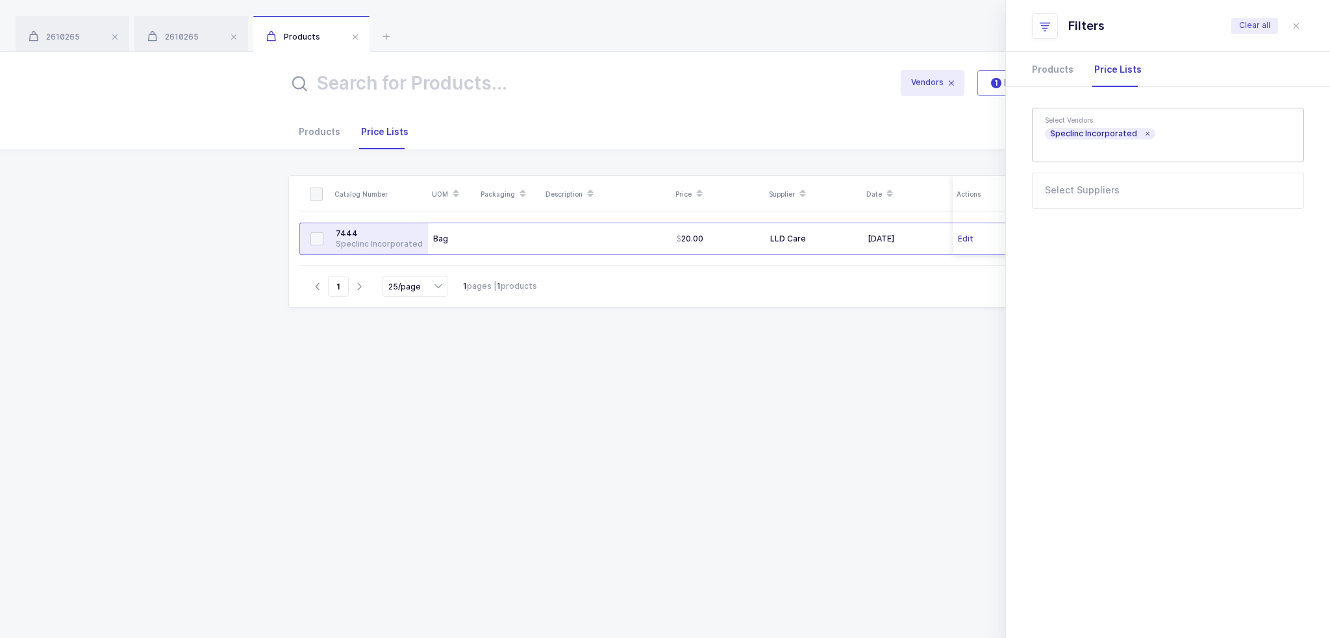
click at [371, 233] on div "7444" at bounding box center [379, 234] width 87 height 10
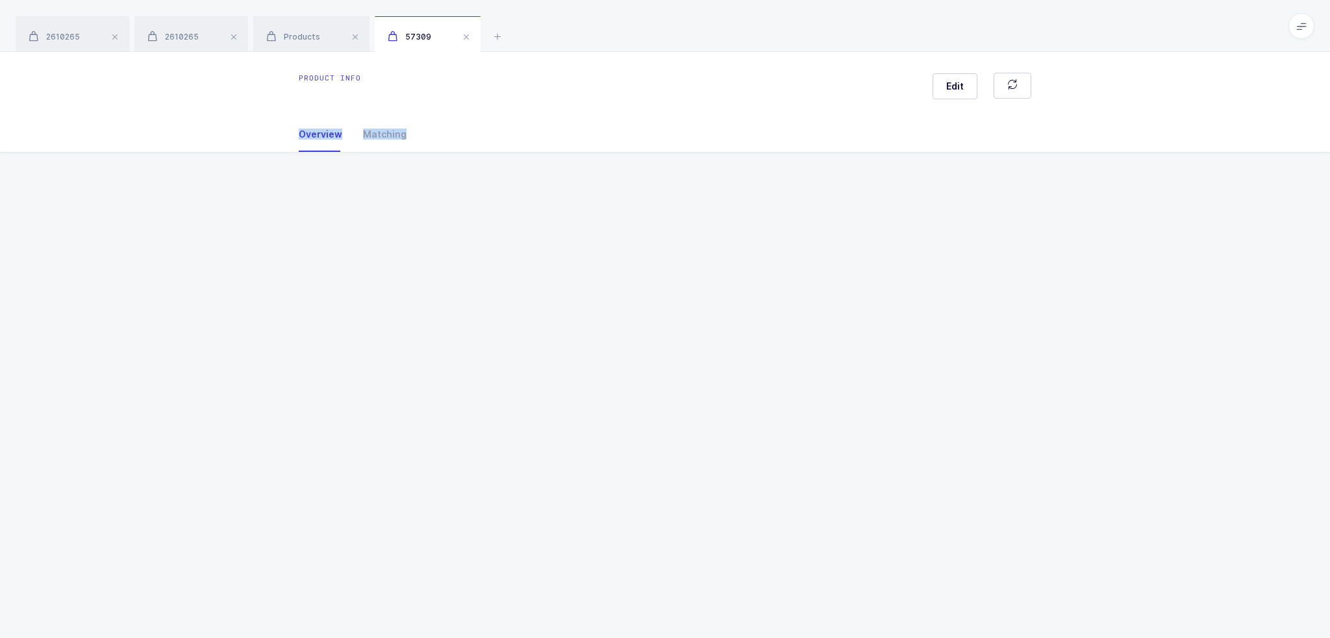
click at [371, 233] on div "Product info Edit Overview Matching Vendor Organization SKU Catalog Number UOM …" at bounding box center [665, 345] width 1330 height 586
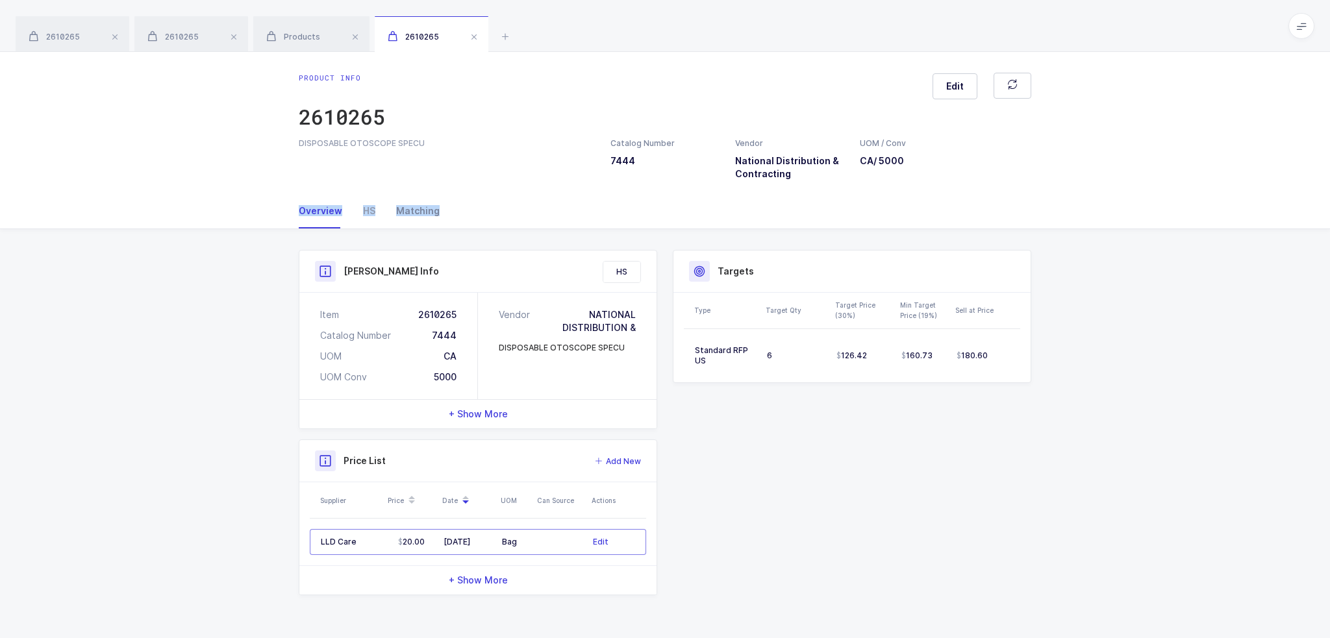
click at [421, 199] on div "Matching" at bounding box center [413, 210] width 54 height 35
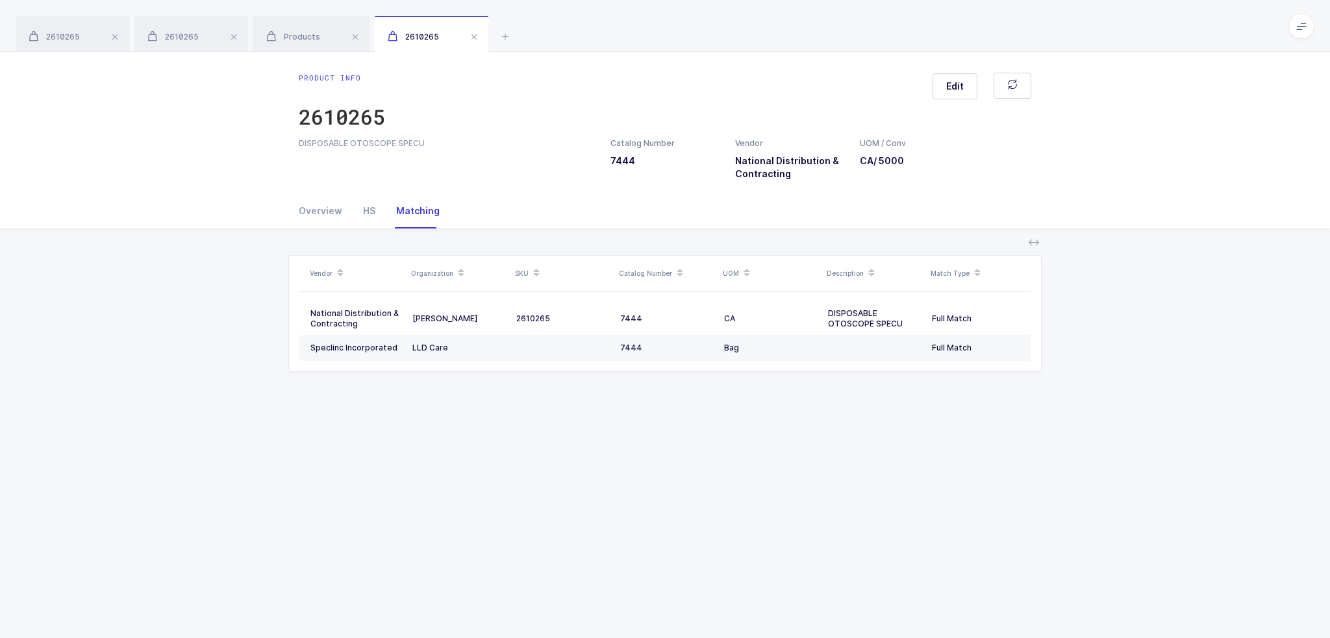
drag, startPoint x: 473, startPoint y: 416, endPoint x: 1128, endPoint y: 345, distance: 658.8
click at [1128, 345] on div "Product info 2610265 Edit DISPOSABLE OTOSCOPE SPECU Catalog Number 7444 Vendor …" at bounding box center [665, 345] width 1330 height 586
click at [1128, 345] on div "Vendor Organization SKU Catalog Number UOM Description Match Type National Dist…" at bounding box center [664, 316] width 1309 height 174
drag, startPoint x: 1110, startPoint y: 384, endPoint x: 1056, endPoint y: 390, distance: 54.2
click at [1056, 390] on div "Vendor Organization SKU Catalog Number UOM Description Match Type National Dist…" at bounding box center [664, 316] width 1309 height 174
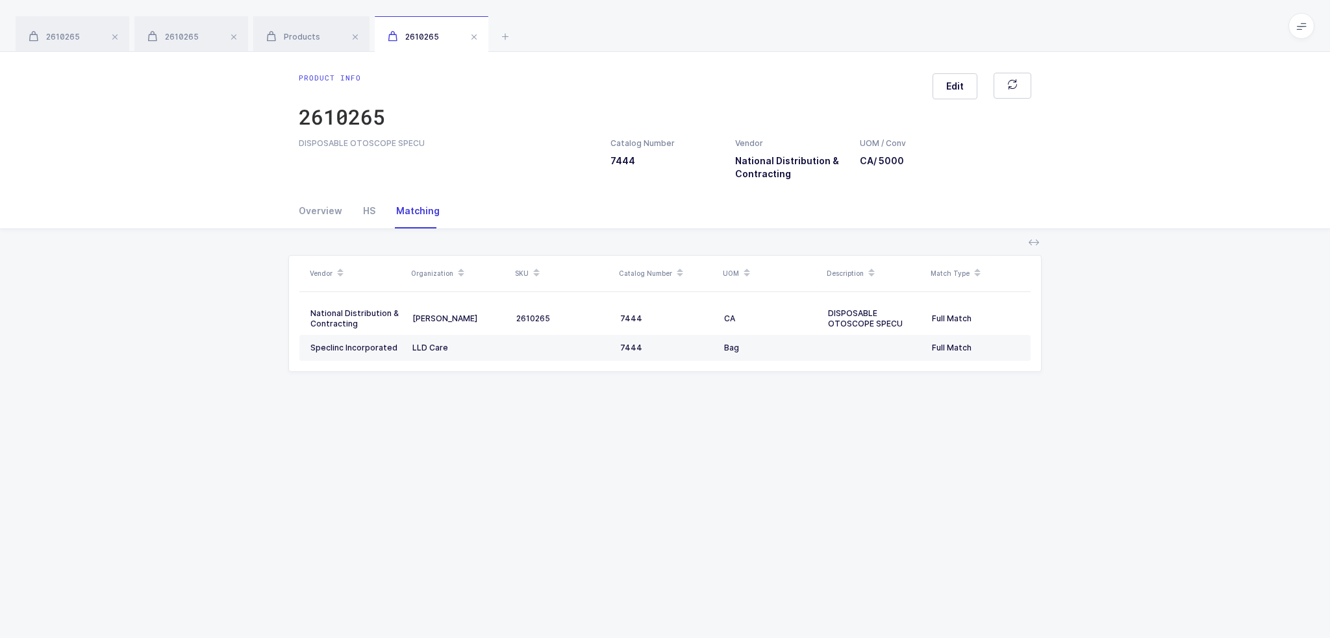
click at [961, 299] on table "National Distribution & Contracting Henry Schein 2610265 7444 CA DISPOSABLE OTO…" at bounding box center [664, 331] width 731 height 79
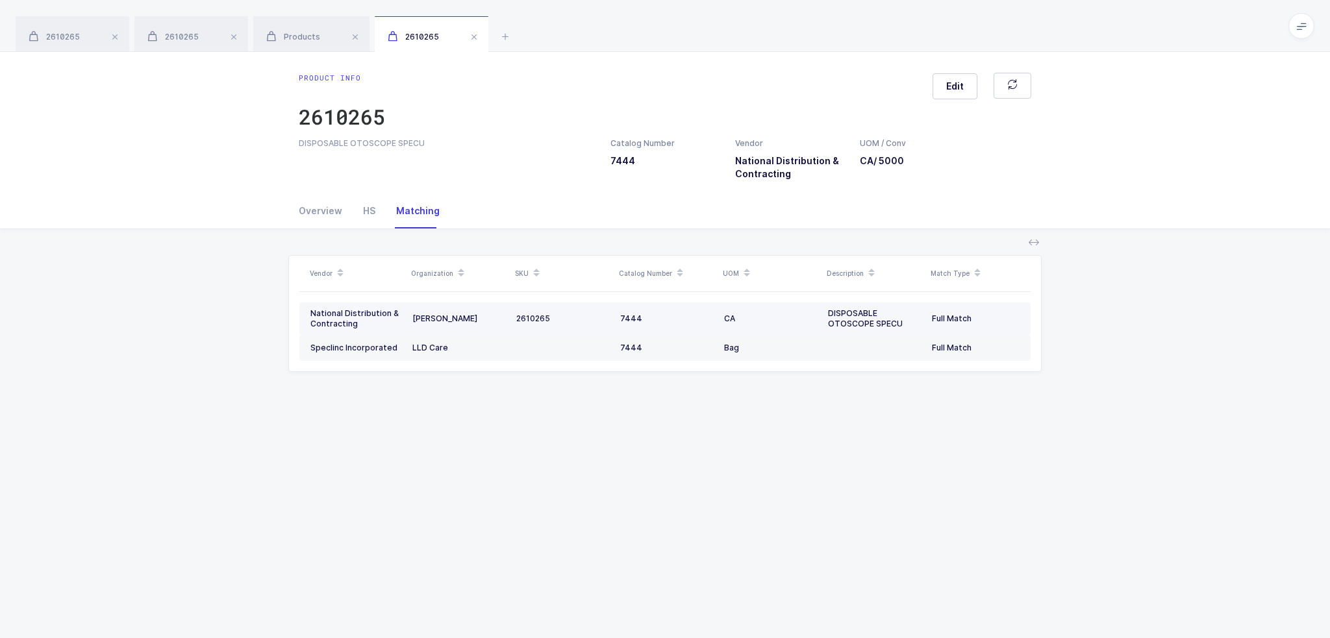
click at [954, 316] on div "Full Match" at bounding box center [976, 319] width 88 height 10
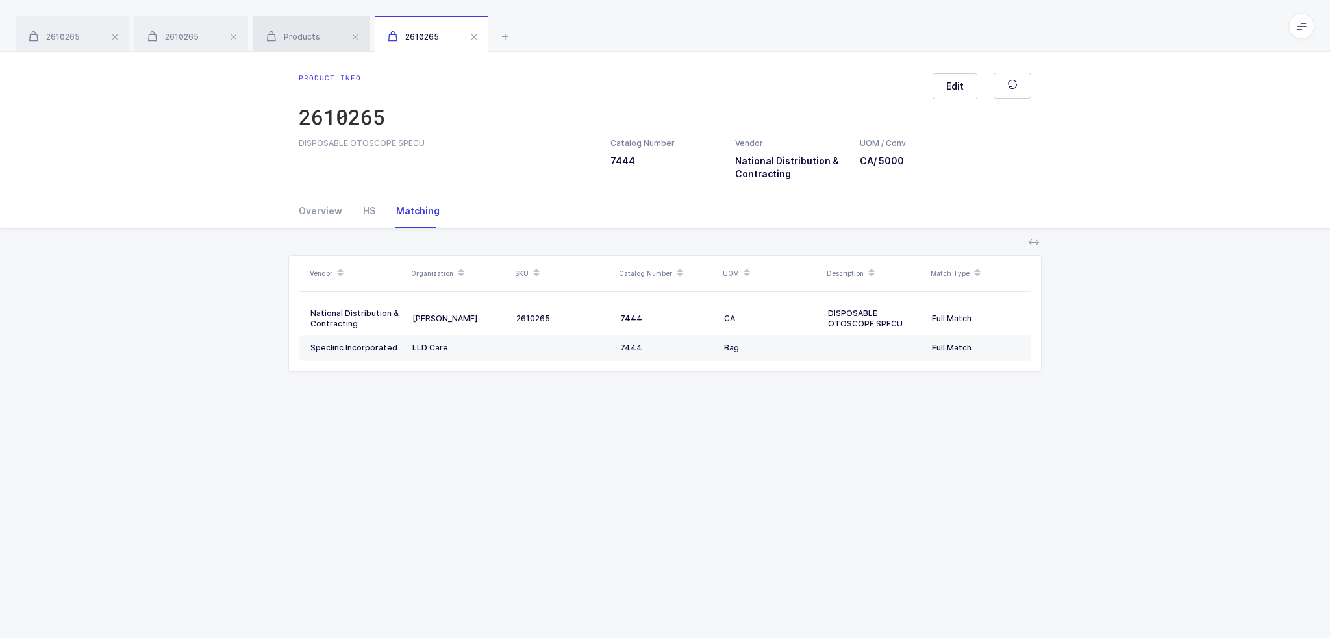
click at [306, 42] on div "Products" at bounding box center [311, 34] width 116 height 36
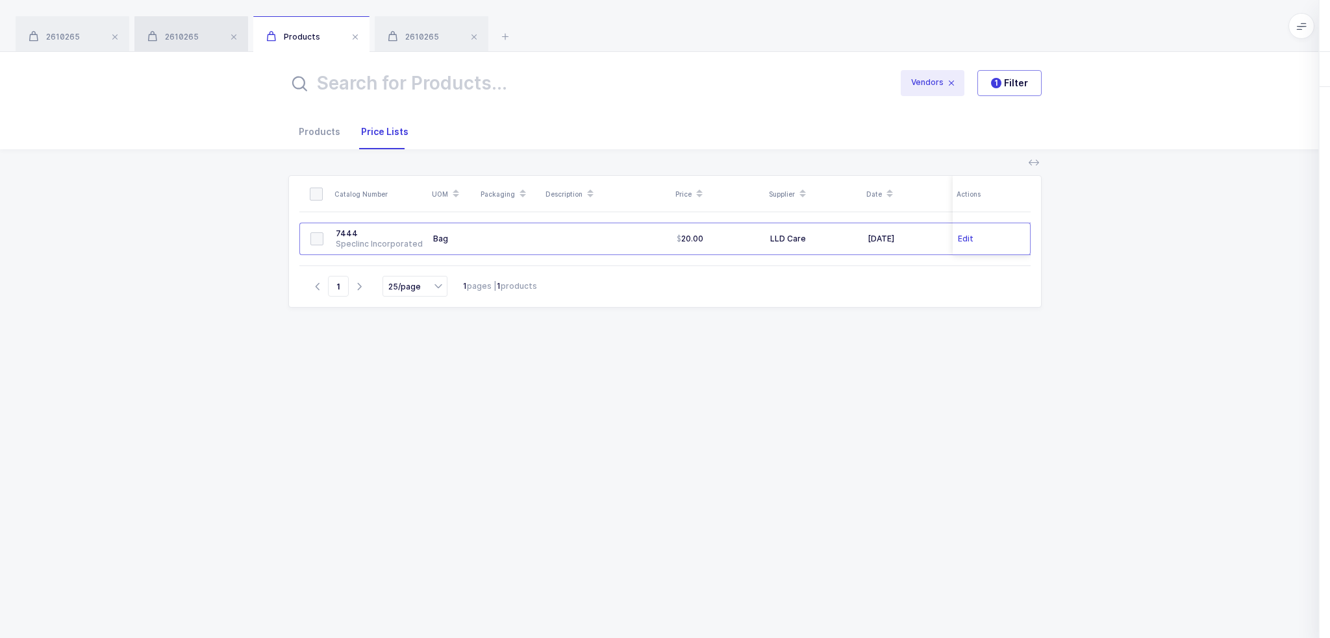
click at [199, 32] on span "2610265" at bounding box center [172, 37] width 51 height 10
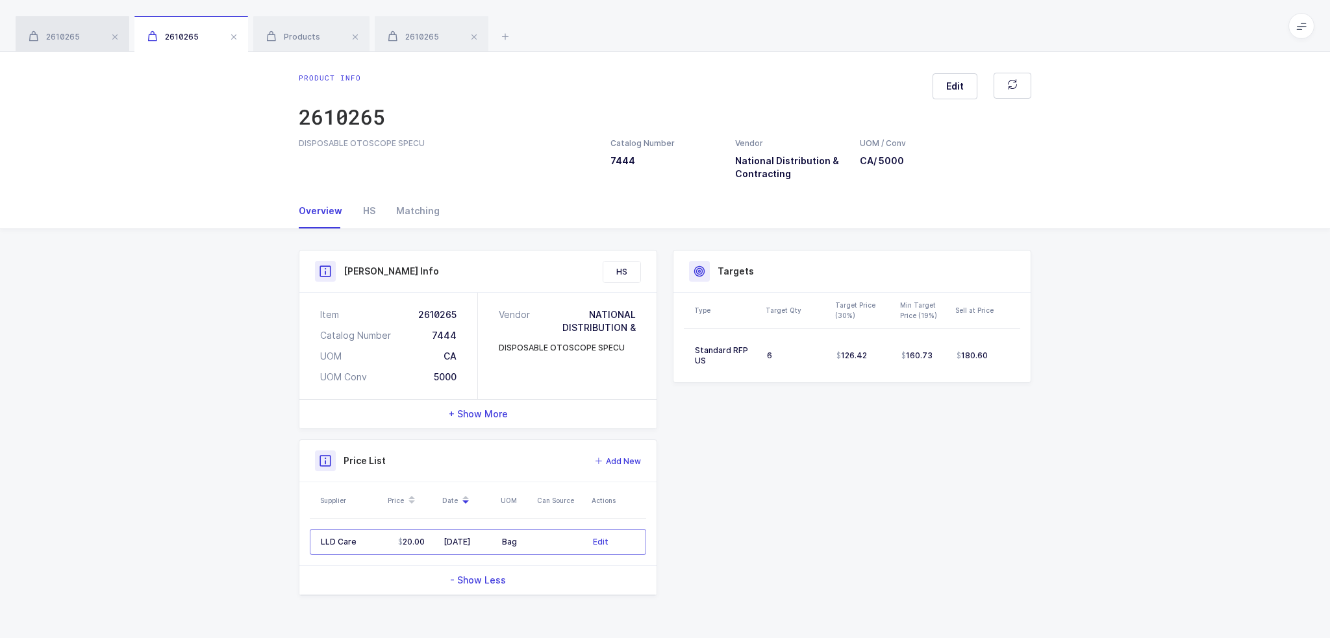
click at [53, 32] on span "2610265" at bounding box center [54, 37] width 51 height 10
click at [276, 36] on icon at bounding box center [271, 36] width 10 height 11
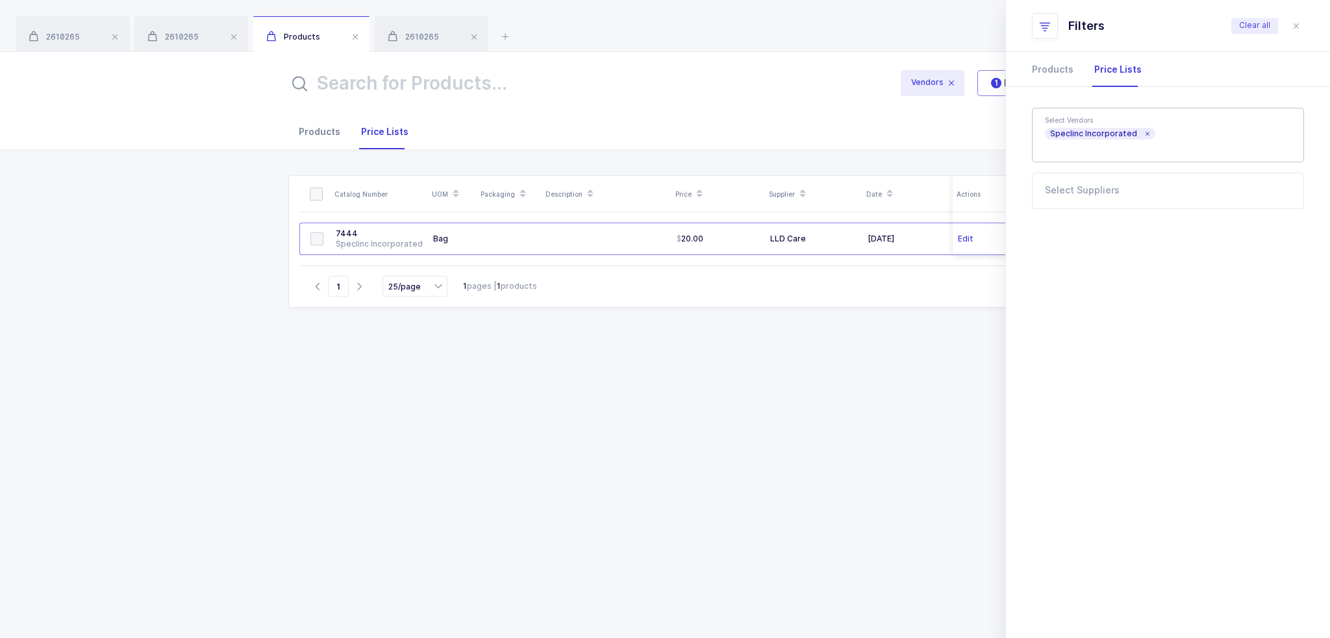
click at [312, 131] on div "Products" at bounding box center [325, 131] width 52 height 35
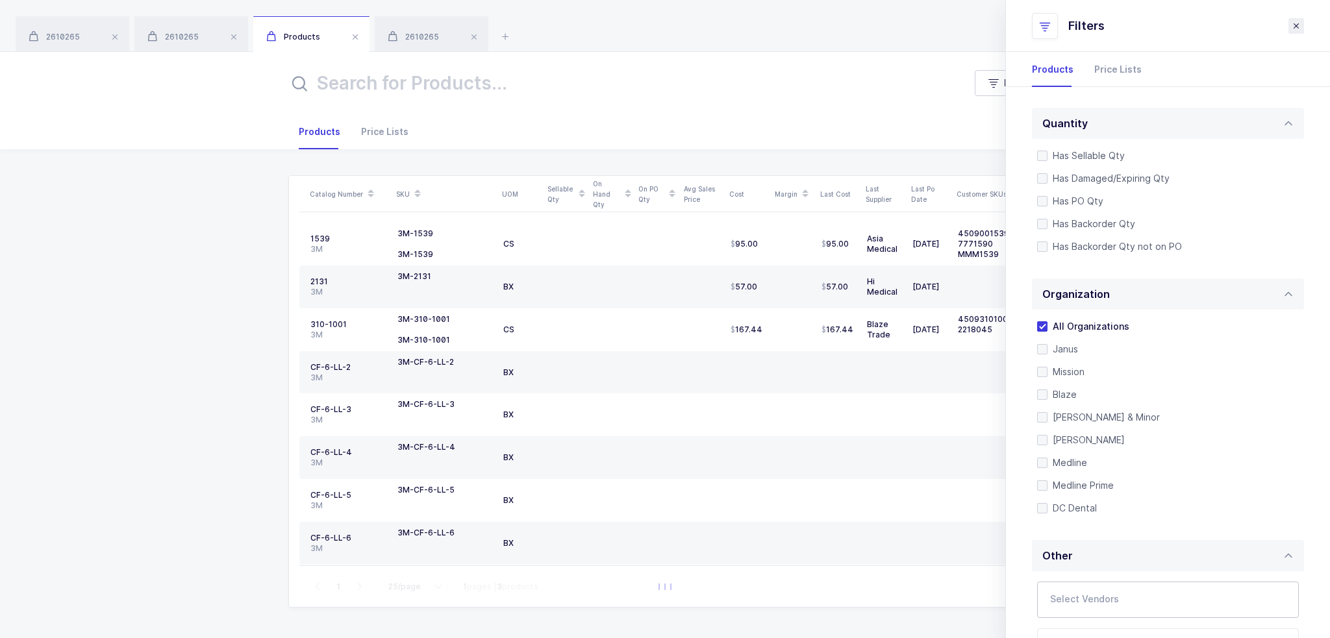
click at [1293, 32] on button "close drawer" at bounding box center [1296, 26] width 16 height 16
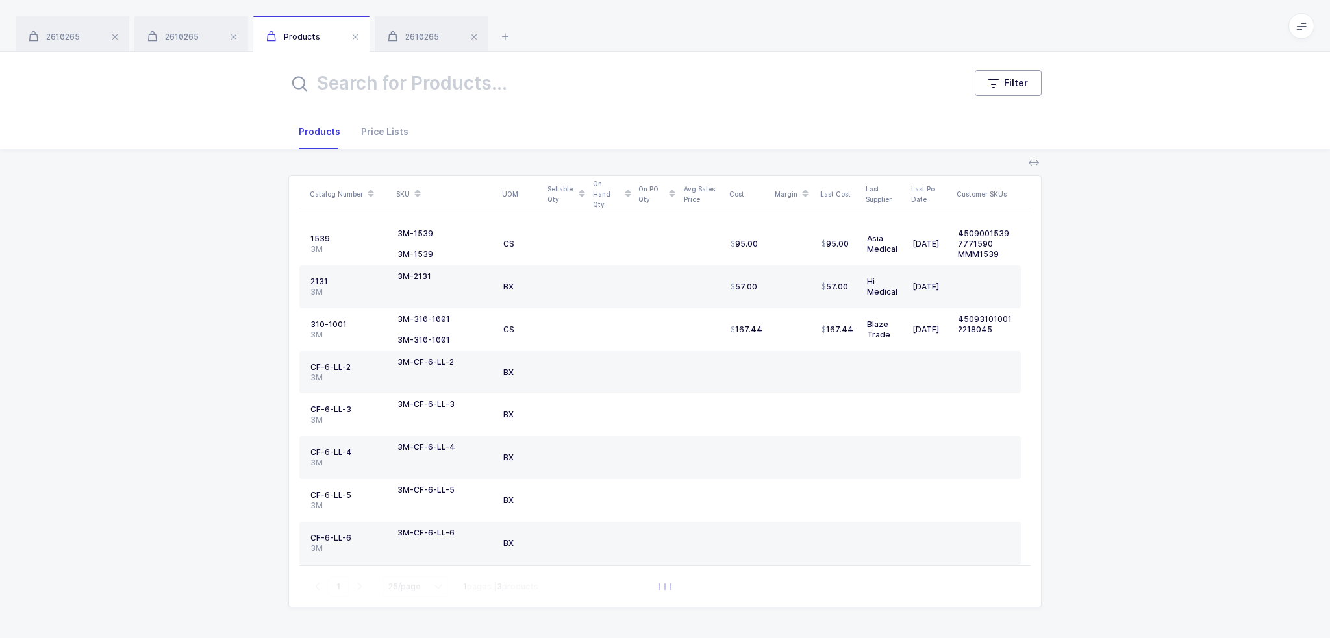
click at [1019, 77] on span "Filter" at bounding box center [1016, 83] width 24 height 13
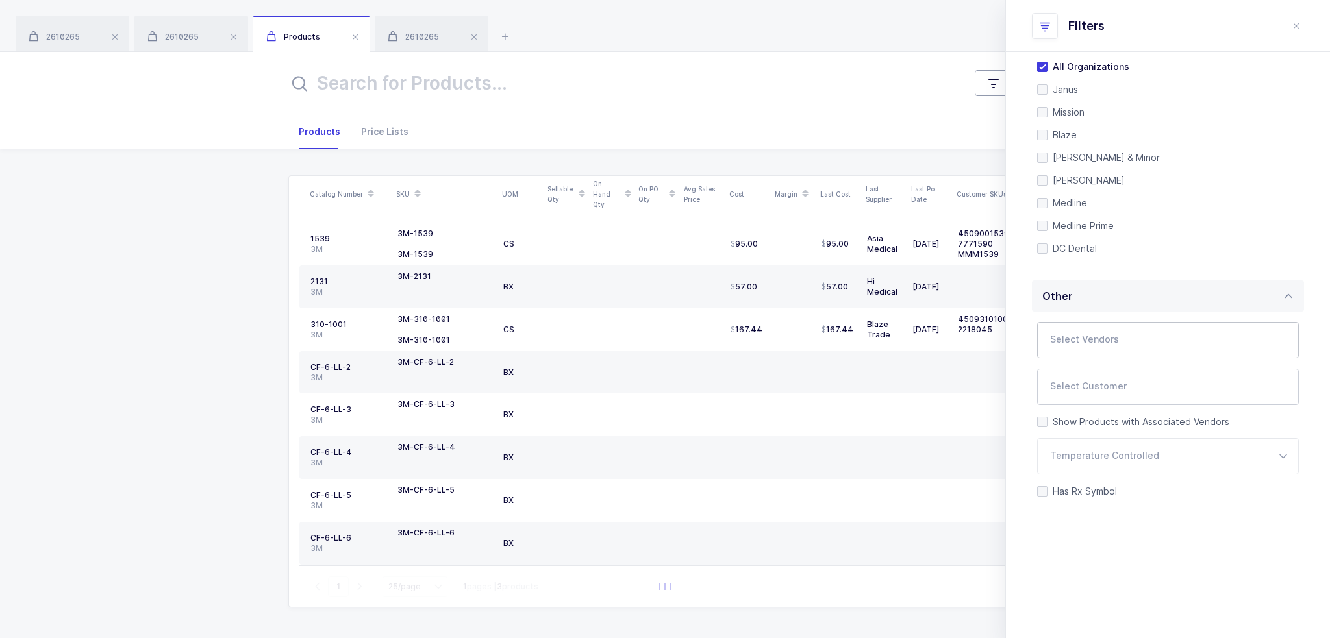
scroll to position [273, 0]
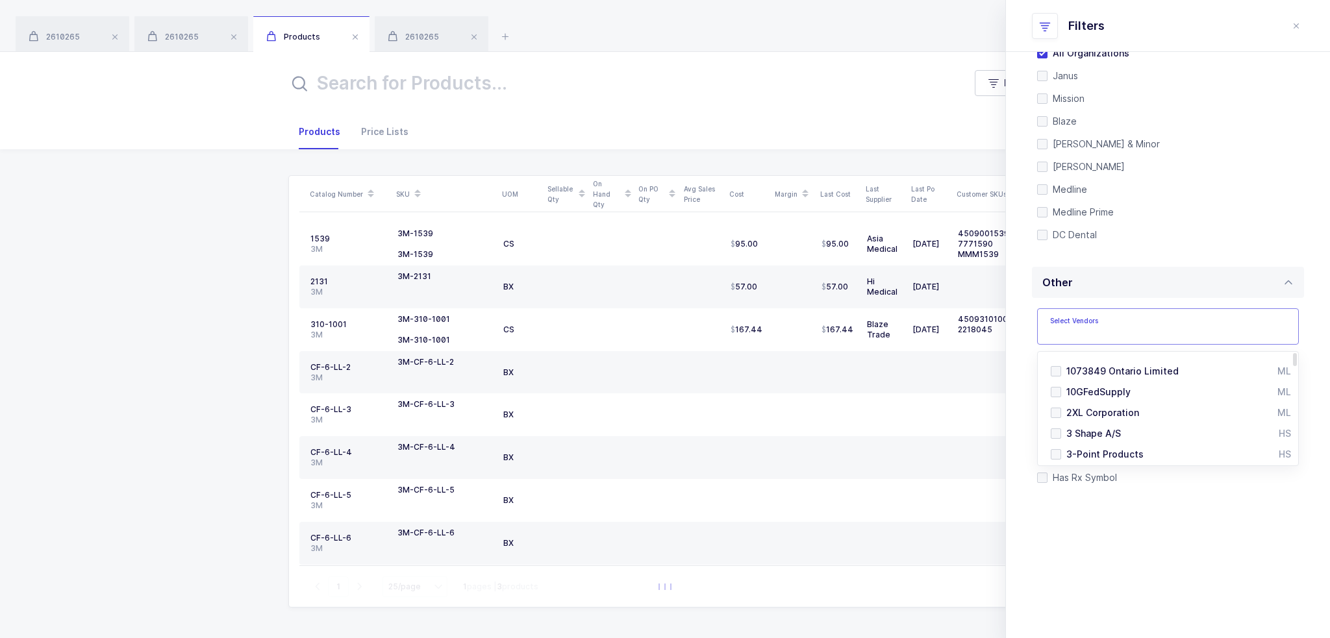
click at [1047, 308] on input "text" at bounding box center [1168, 326] width 262 height 36
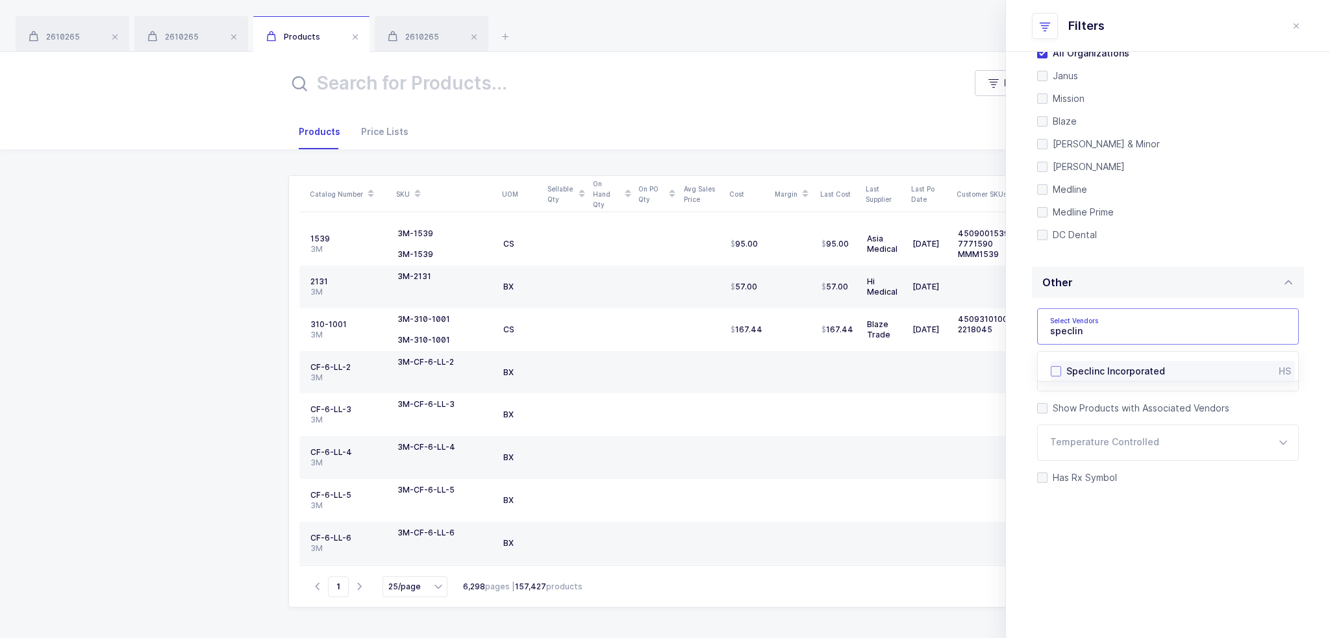
type input "speclin"
click at [1102, 362] on li "Speclinc Incorporated HS" at bounding box center [1172, 371] width 244 height 21
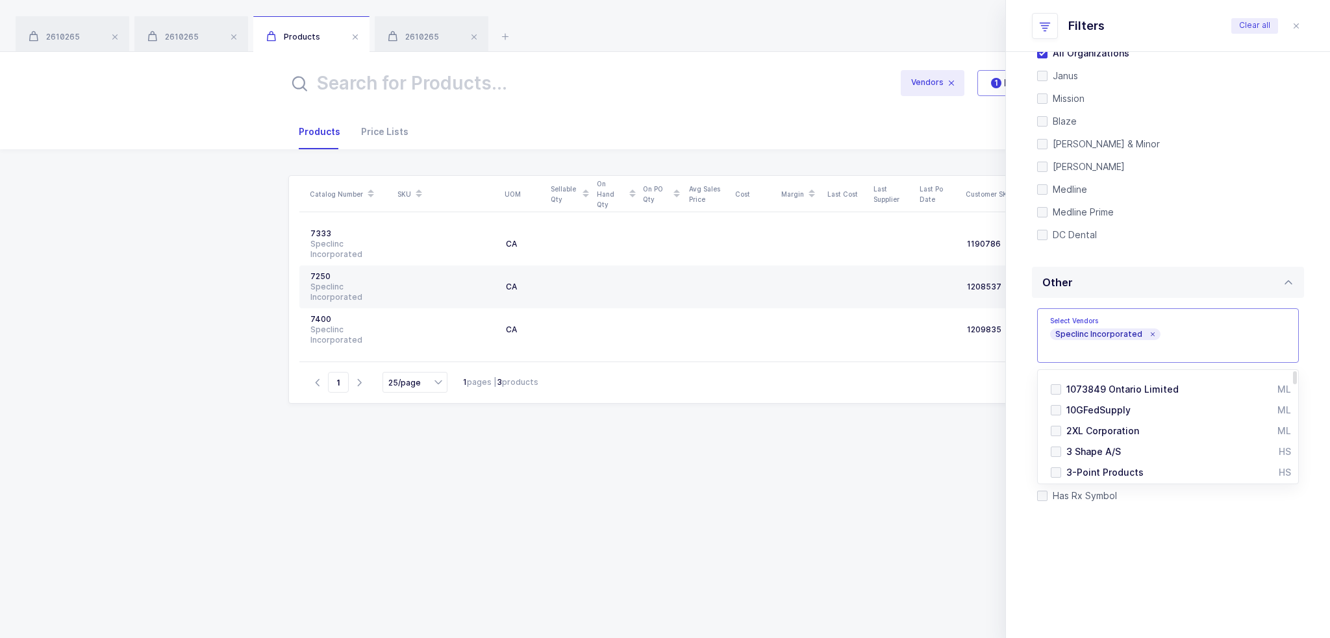
click at [388, 491] on div "Catalog Number SKU UOM Sellable Qty On Hand Qty On PO Qty Avg Sales Price Cost …" at bounding box center [664, 390] width 753 height 431
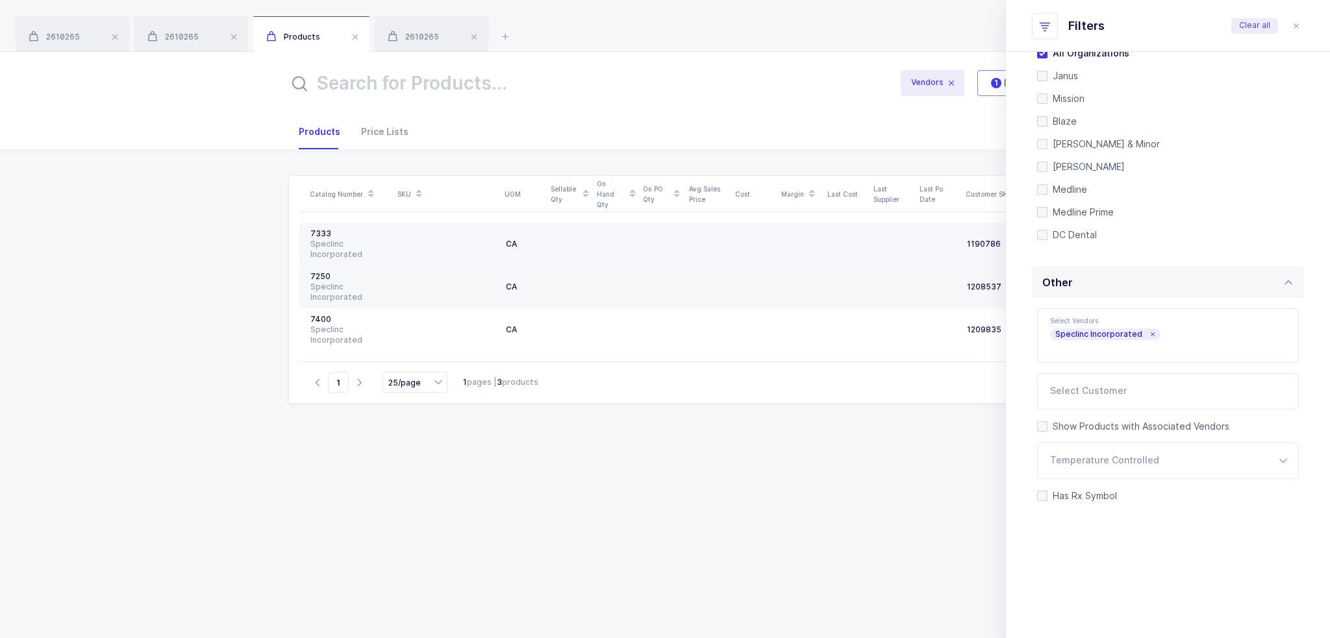
click at [396, 250] on td at bounding box center [446, 244] width 107 height 43
click at [970, 248] on div "1190786" at bounding box center [993, 244] width 53 height 10
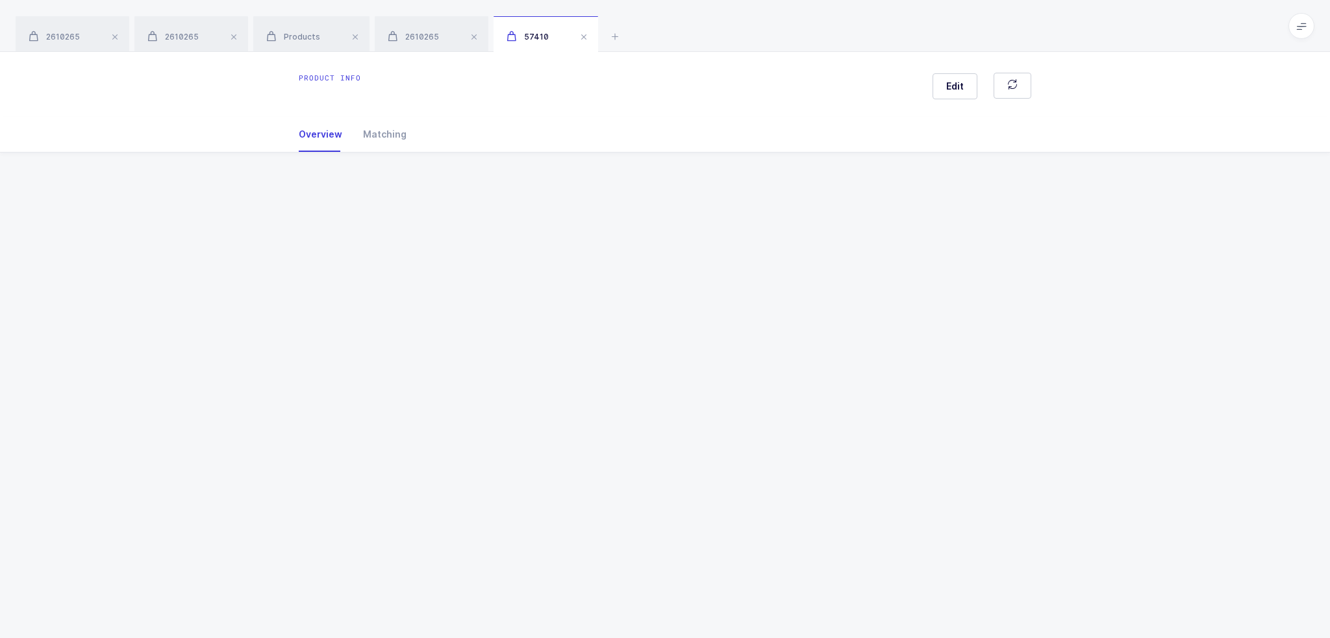
click at [970, 248] on div "Product info Edit Overview Matching Vendor Organization SKU Catalog Number UOM …" at bounding box center [665, 345] width 1330 height 586
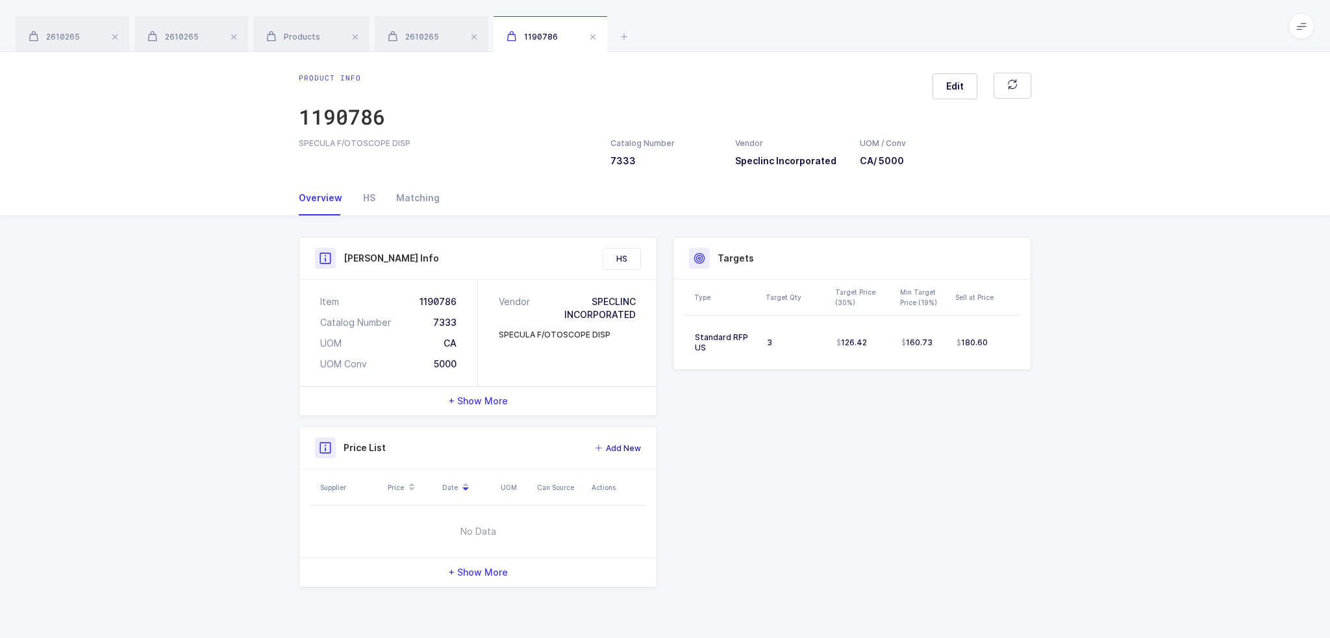
click at [617, 446] on span "Add New" at bounding box center [623, 448] width 35 height 13
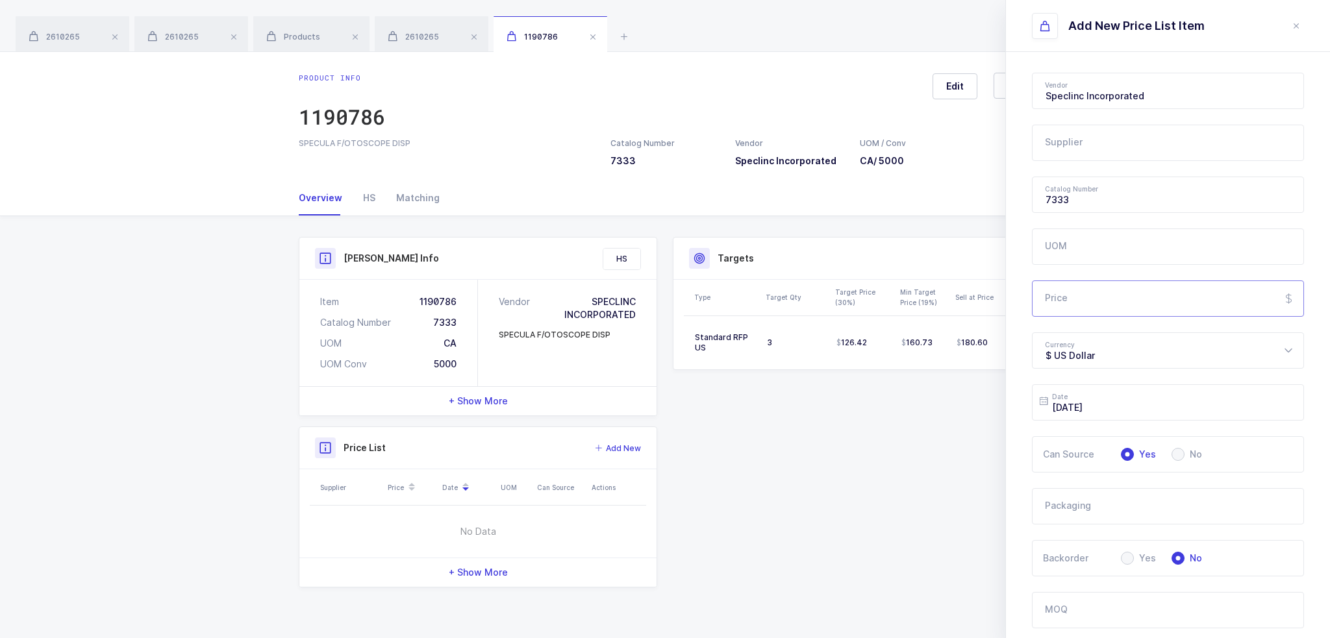
click at [1096, 284] on input "Price" at bounding box center [1168, 298] width 272 height 36
type input "20"
click at [1100, 247] on input "UOM" at bounding box center [1168, 247] width 272 height 36
type input "Bag"
click at [1106, 140] on input "text" at bounding box center [1168, 143] width 272 height 36
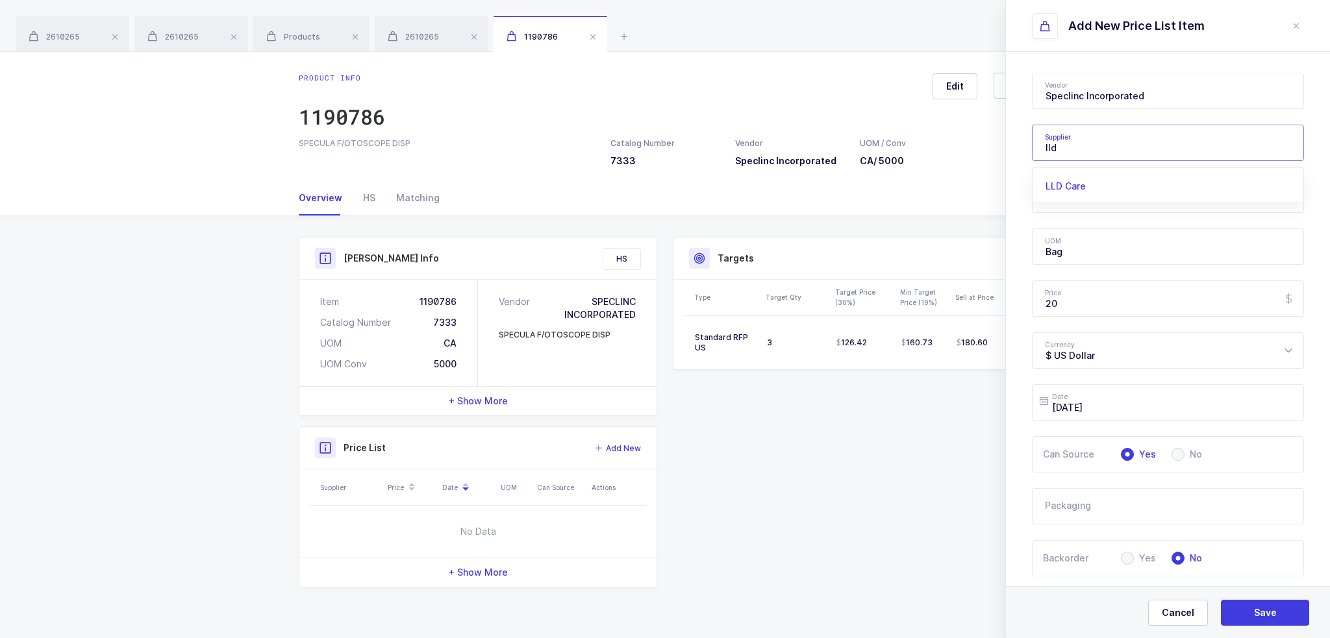
click at [1071, 177] on li "LLD Care" at bounding box center [1172, 186] width 270 height 21
type input "LLD Care"
click at [1266, 619] on button "Save" at bounding box center [1265, 613] width 88 height 26
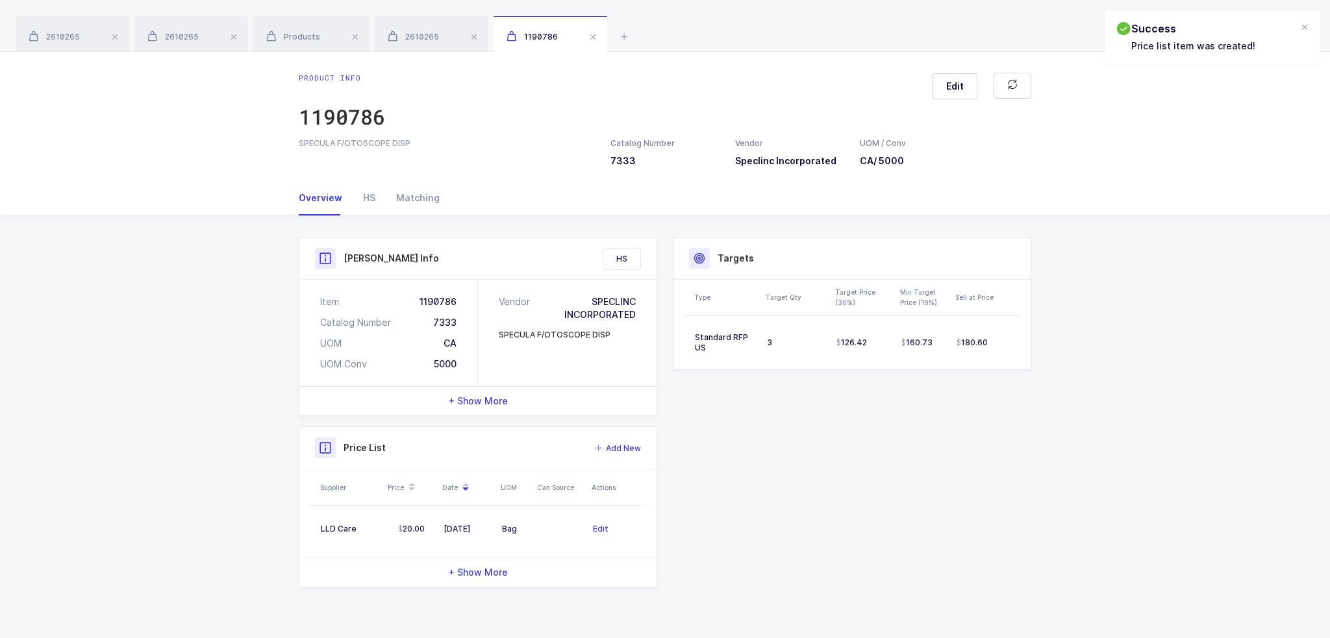
drag, startPoint x: 708, startPoint y: 541, endPoint x: 643, endPoint y: 495, distance: 79.1
click at [643, 495] on div "Product Info Catalog Number 7333 Vendor Speclinc Incorporated UOM / Conv CA / 5…" at bounding box center [665, 412] width 748 height 351
click at [719, 515] on div "Product Info Catalog Number 7333 Vendor Speclinc Incorporated UOM / Conv CA / 5…" at bounding box center [665, 412] width 748 height 351
click at [308, 43] on div "Products" at bounding box center [311, 34] width 116 height 36
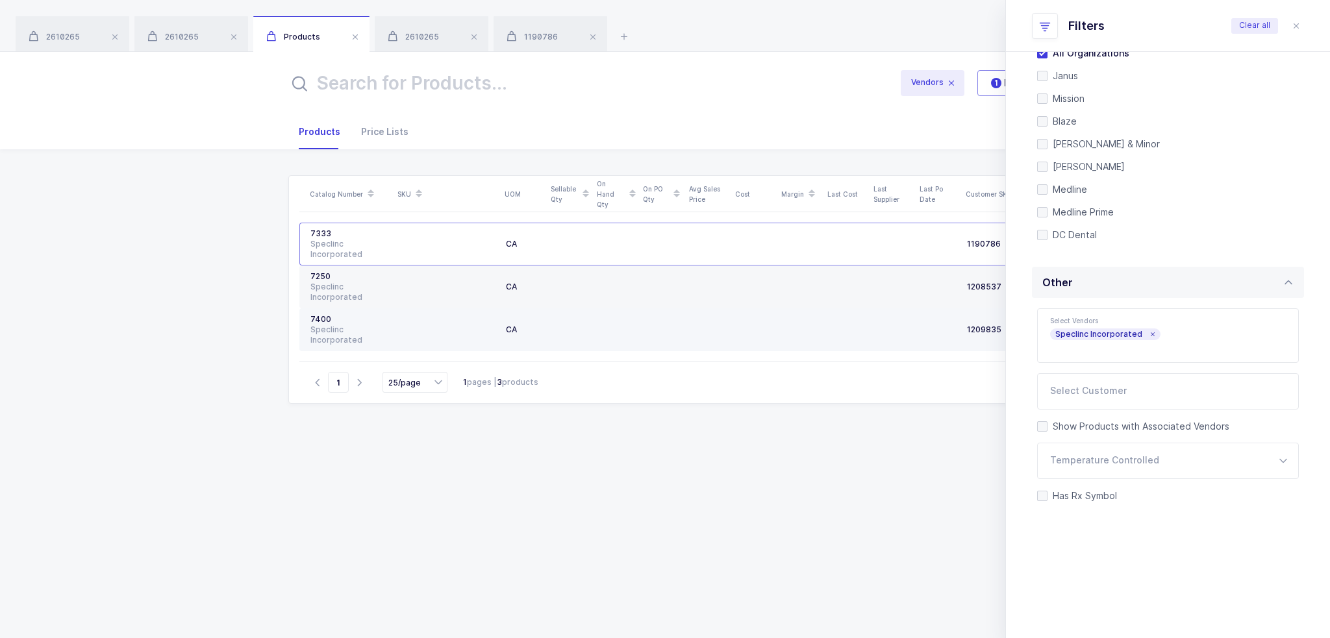
click at [360, 325] on div "Speclinc Incorporated" at bounding box center [349, 335] width 78 height 21
click at [327, 323] on div "7400" at bounding box center [349, 319] width 78 height 10
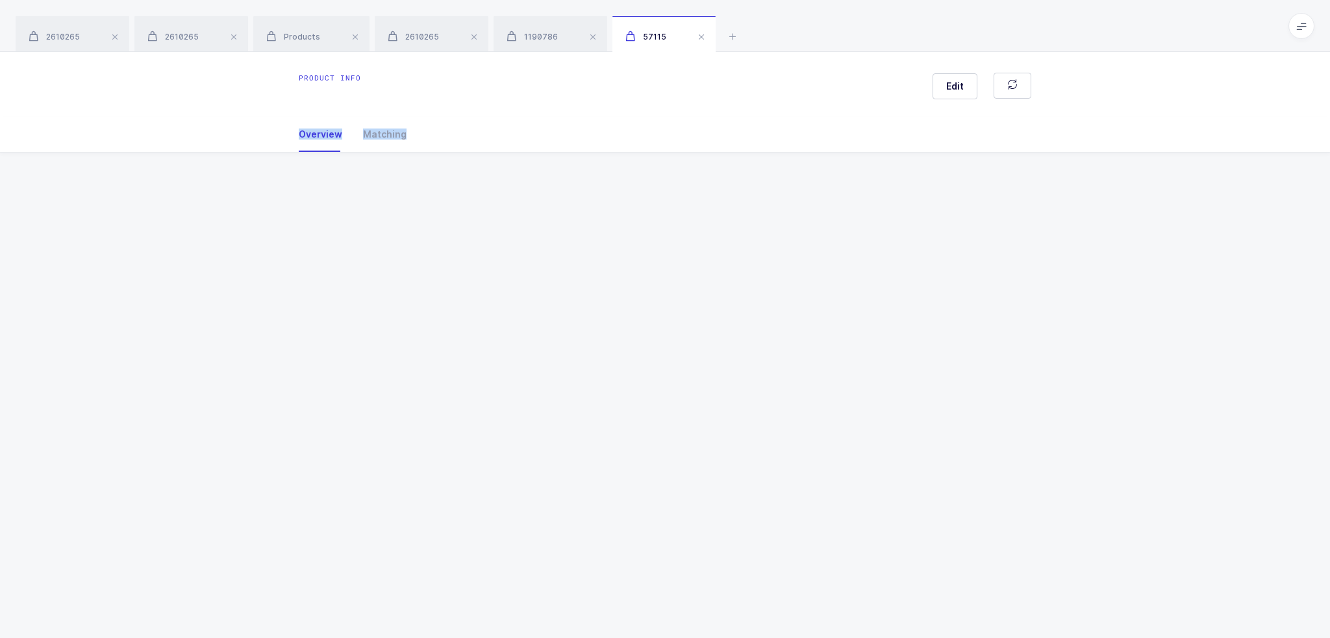
click at [327, 323] on div "Product info Edit Overview Matching Vendor Organization SKU Catalog Number UOM …" at bounding box center [665, 345] width 1330 height 586
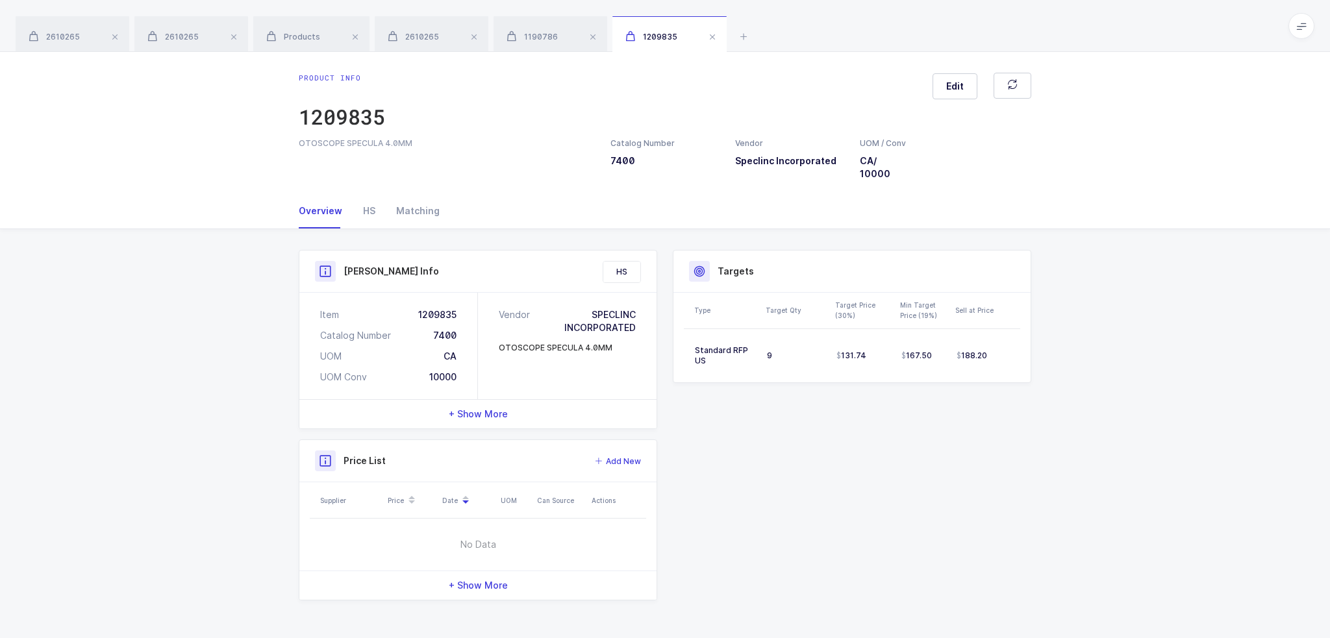
click at [200, 319] on div "Product Info Catalog Number 7400 Vendor Speclinc Incorporated UOM / Conv CA / 1…" at bounding box center [665, 430] width 1330 height 403
click at [349, 214] on div "Overview" at bounding box center [326, 210] width 54 height 35
click at [358, 210] on div "HS" at bounding box center [369, 210] width 33 height 35
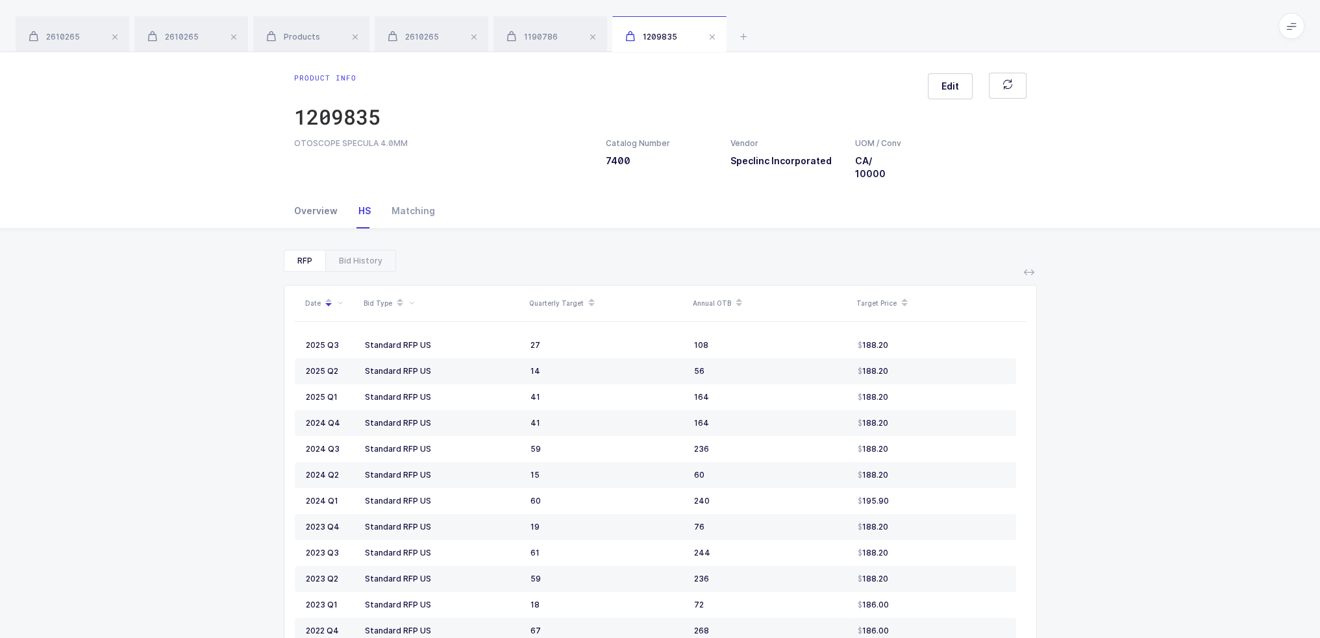
click at [313, 215] on div "Overview" at bounding box center [321, 210] width 54 height 35
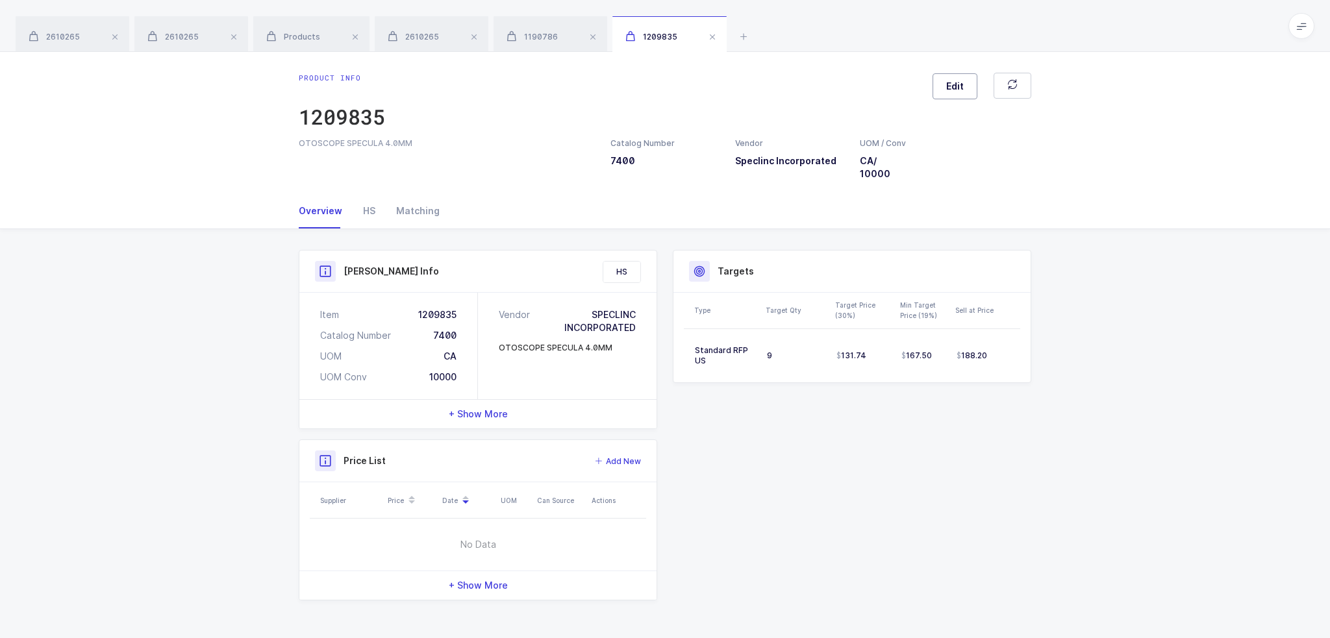
click at [961, 79] on button "Edit" at bounding box center [954, 86] width 45 height 26
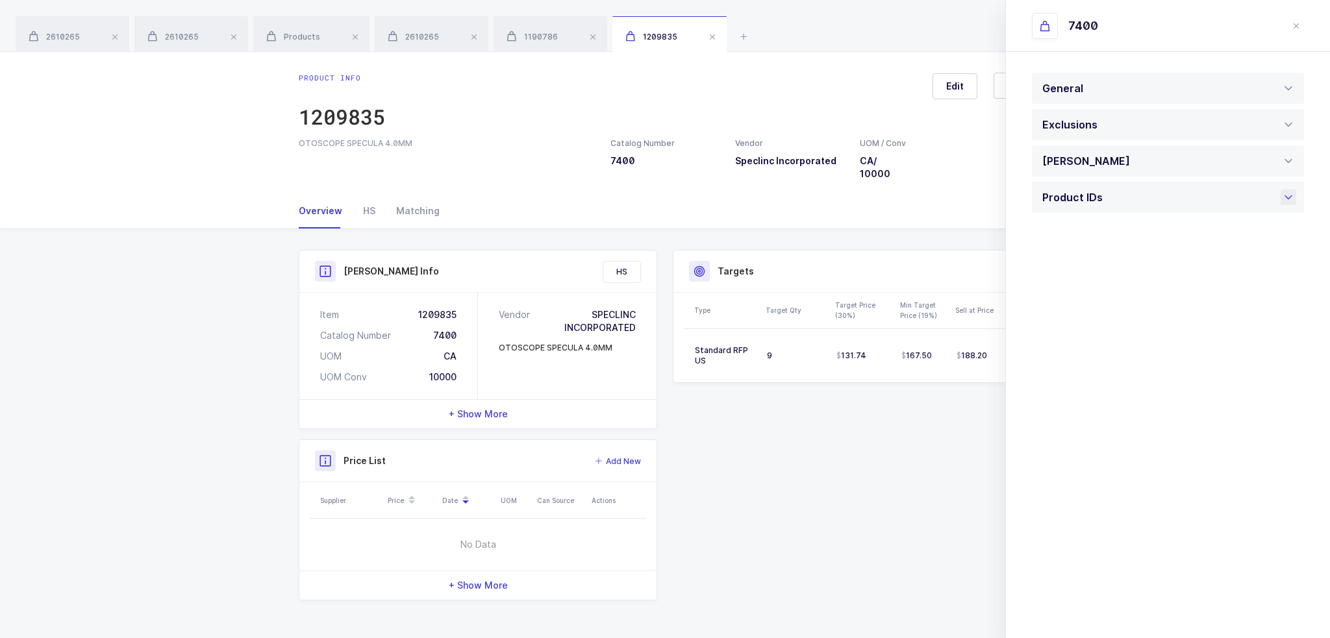
click at [1088, 201] on div "Product IDs" at bounding box center [1075, 197] width 67 height 31
click at [1088, 201] on div "Product IDs" at bounding box center [1072, 197] width 60 height 31
click at [623, 461] on span "Add New" at bounding box center [623, 461] width 35 height 13
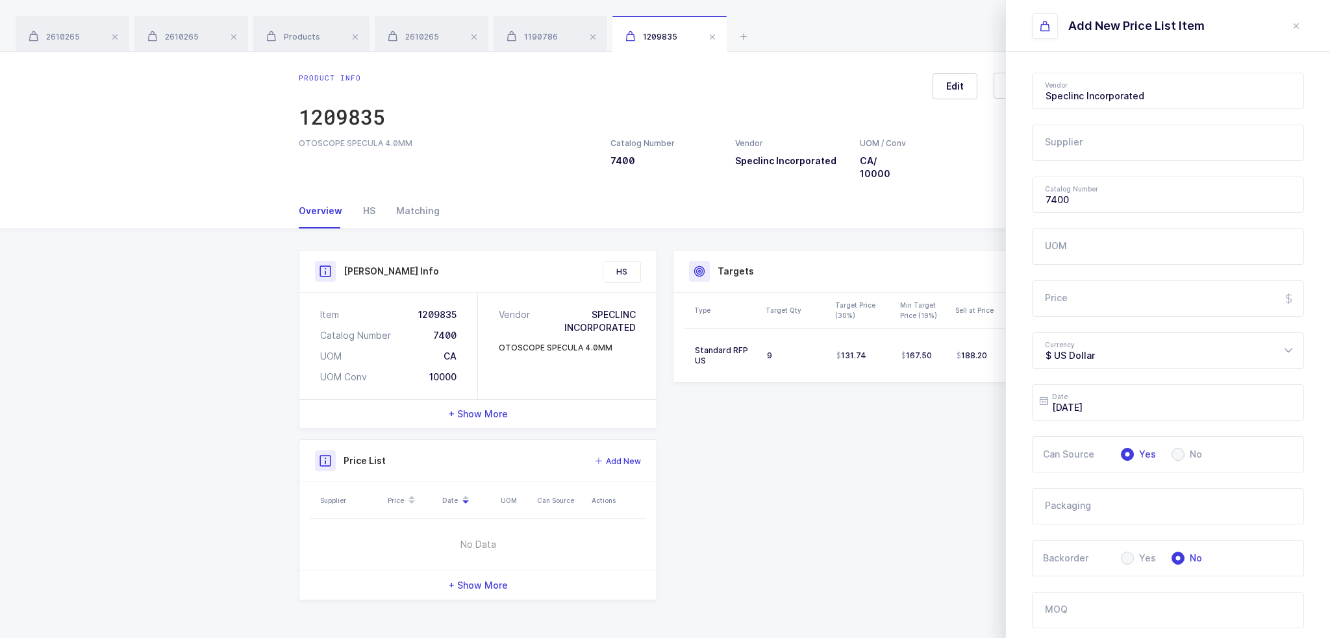
click at [1157, 135] on input "text" at bounding box center [1168, 143] width 272 height 36
click at [1084, 189] on span "LLD Care" at bounding box center [1065, 185] width 40 height 11
type input "LLD Care"
click at [1093, 295] on input "Price" at bounding box center [1168, 298] width 272 height 36
type input "22"
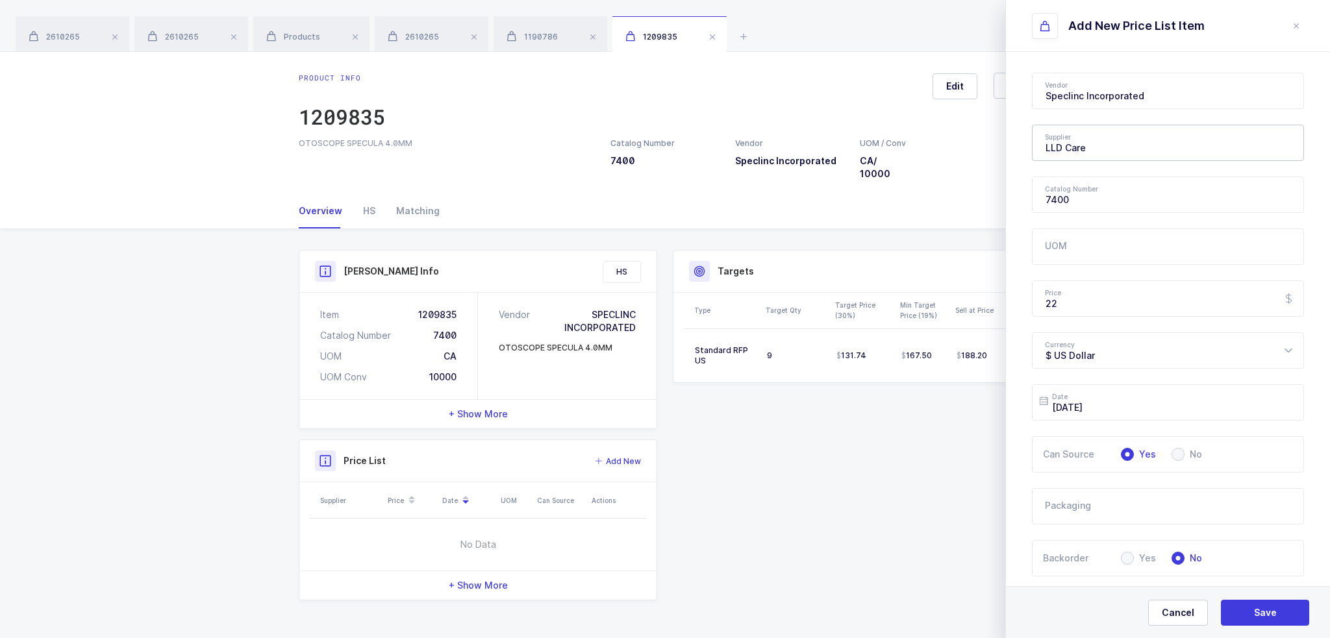
click at [1010, 271] on div "Vendor Speclinc Incorporated 1073849 Ontario Limited ML 10GFedSupply ML 2XL Cor…" at bounding box center [1168, 444] width 324 height 784
click at [1088, 253] on input "UOM" at bounding box center [1168, 247] width 272 height 36
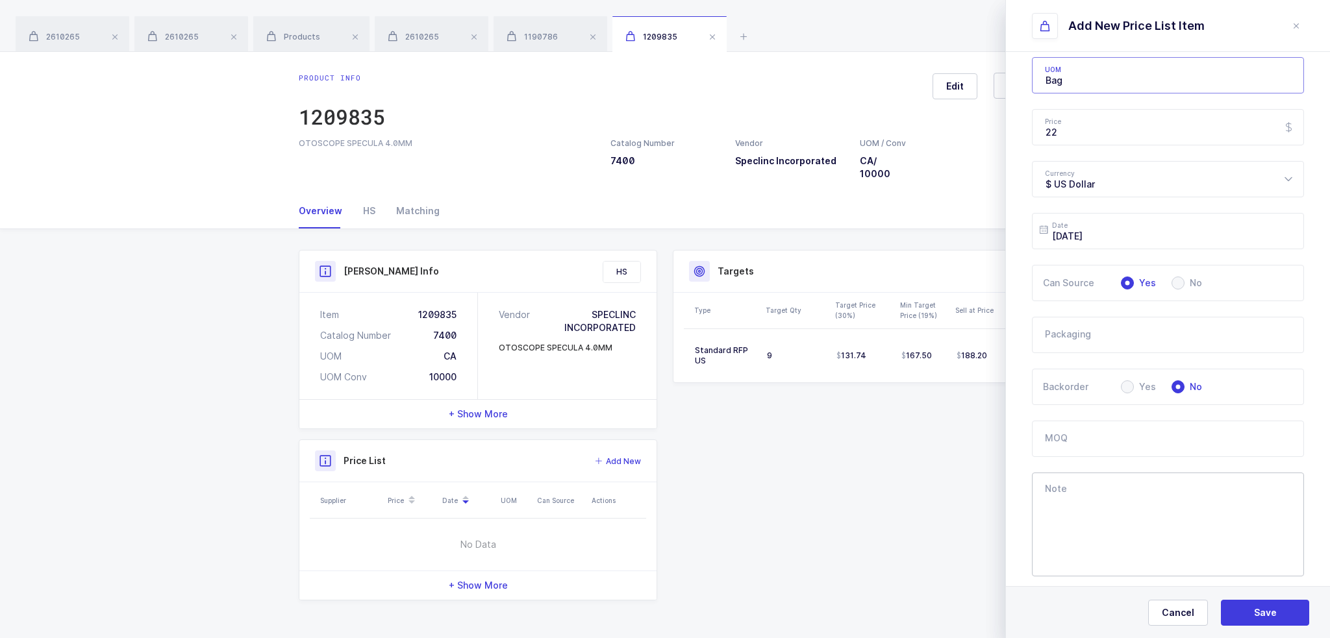
scroll to position [195, 0]
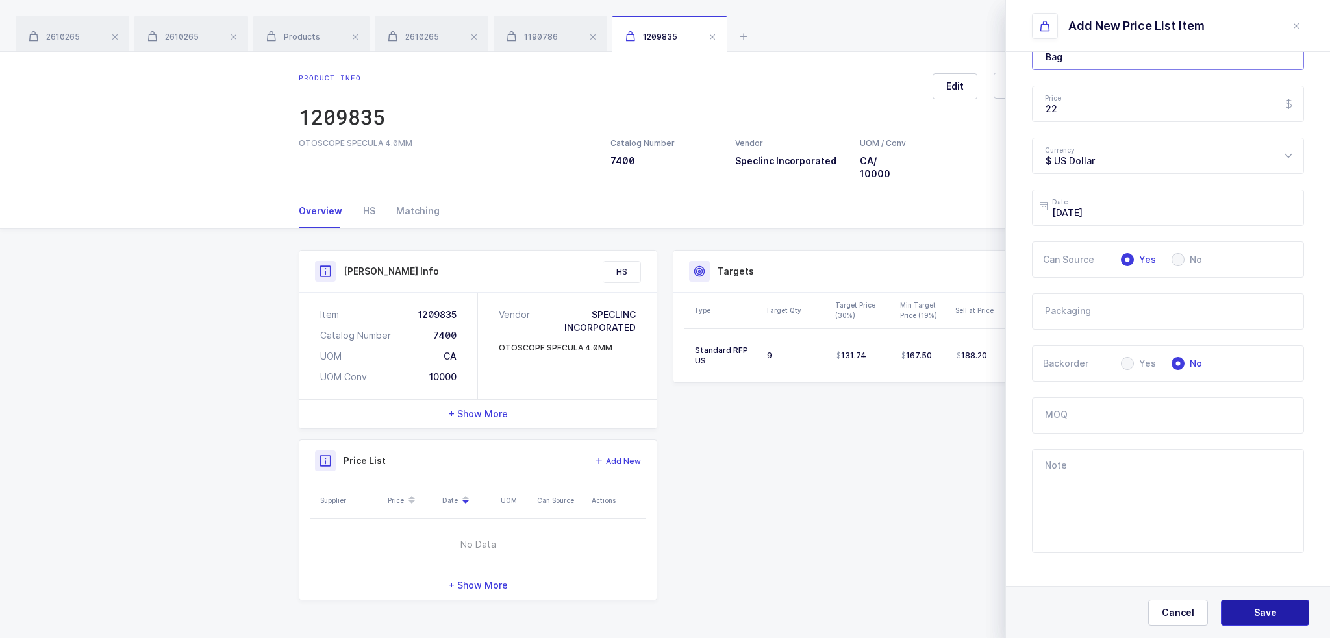
type input "Bag"
click at [1273, 615] on span "Save" at bounding box center [1265, 612] width 23 height 13
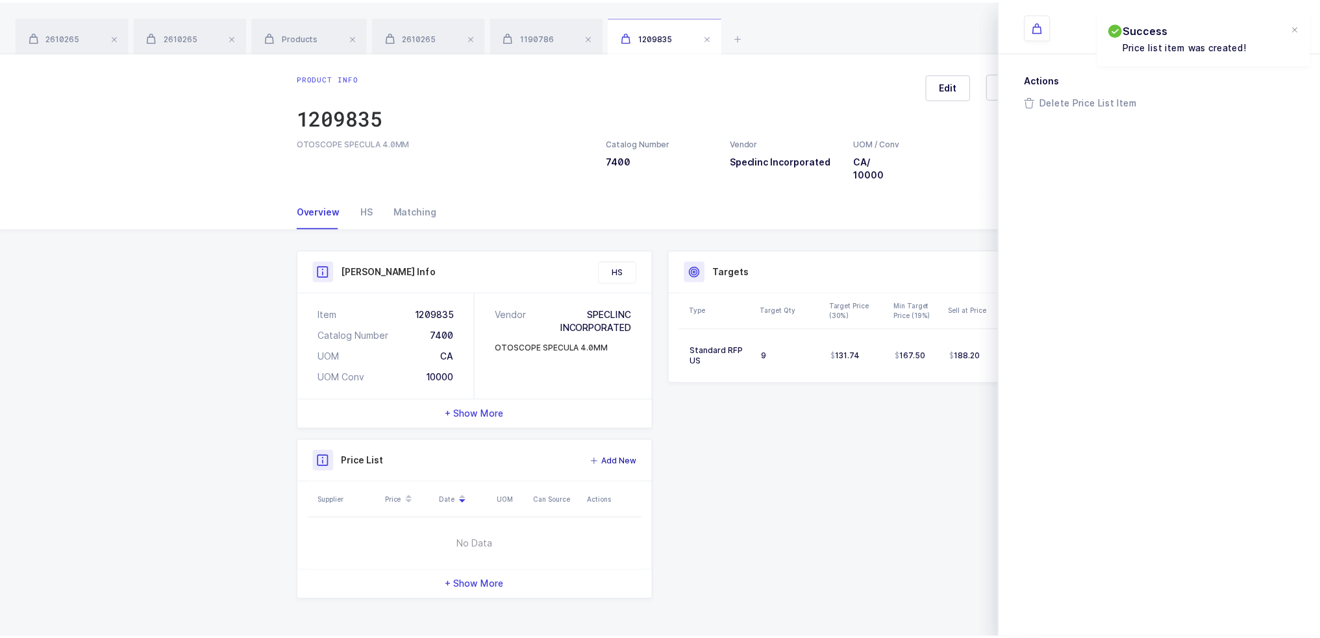
scroll to position [0, 0]
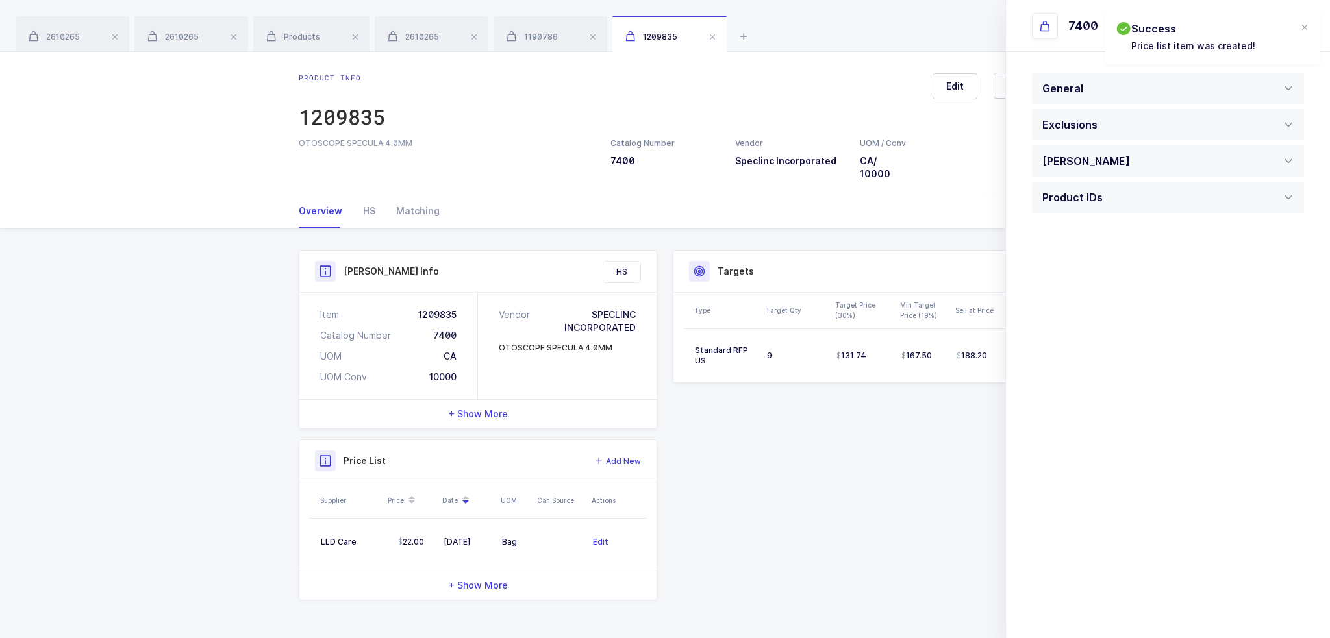
click at [883, 477] on div "Product Info Catalog Number 7400 Vendor Speclinc Incorporated UOM / Conv CA / 1…" at bounding box center [665, 425] width 748 height 351
click at [1303, 26] on div at bounding box center [1304, 28] width 10 height 12
click at [1308, 28] on header "7400" at bounding box center [1168, 26] width 324 height 52
click at [1304, 25] on header "7400" at bounding box center [1168, 26] width 324 height 52
click at [1302, 25] on button "close drawer" at bounding box center [1296, 26] width 16 height 16
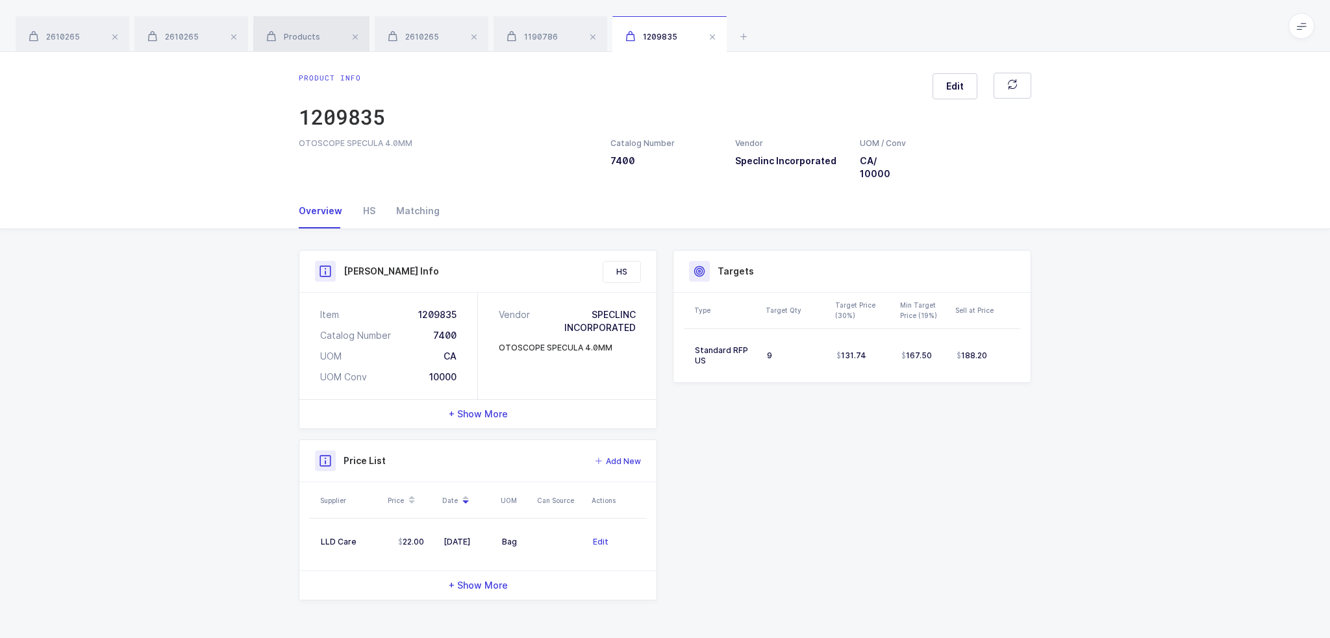
click at [318, 41] on span "Products" at bounding box center [293, 37] width 54 height 10
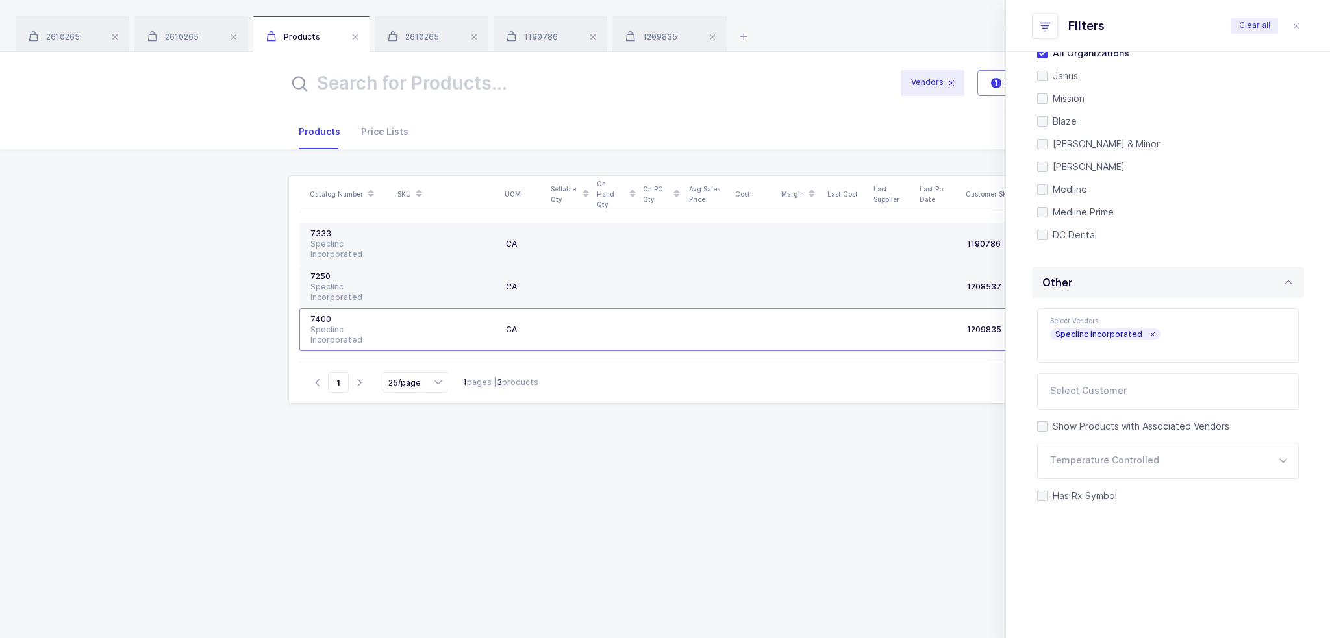
click at [369, 255] on div "Speclinc Incorporated" at bounding box center [349, 249] width 78 height 21
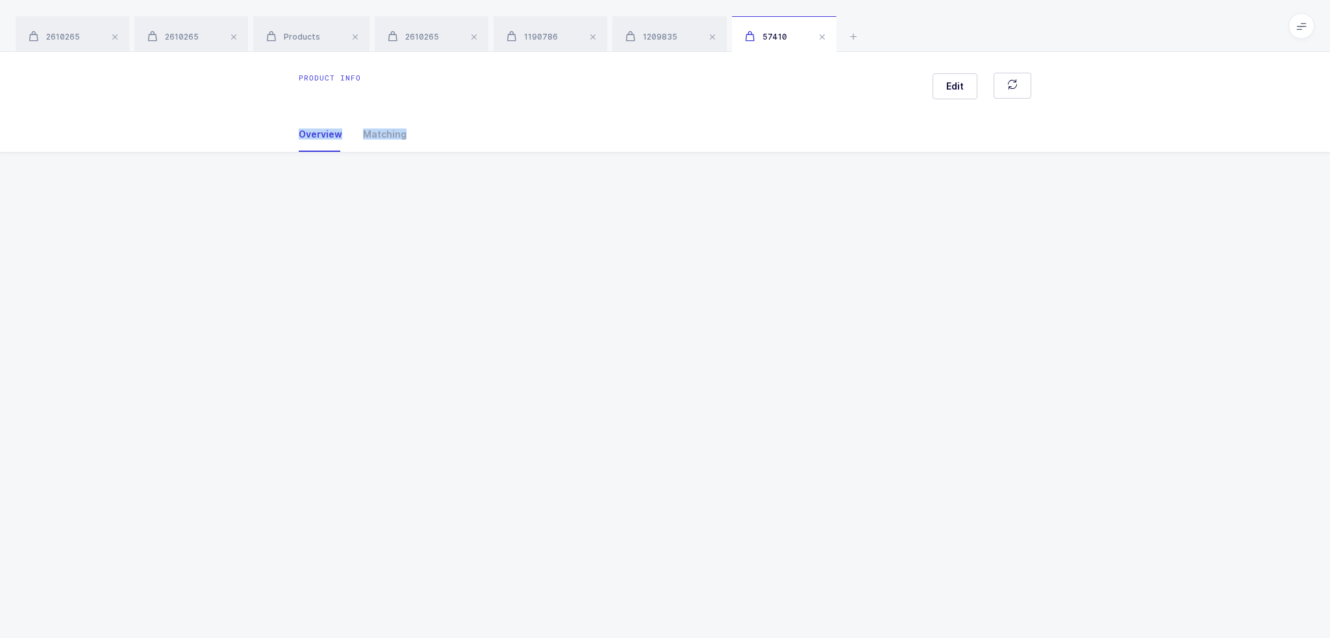
click at [369, 255] on div "Product info Edit Overview Matching Vendor Organization SKU Catalog Number UOM …" at bounding box center [665, 345] width 1330 height 586
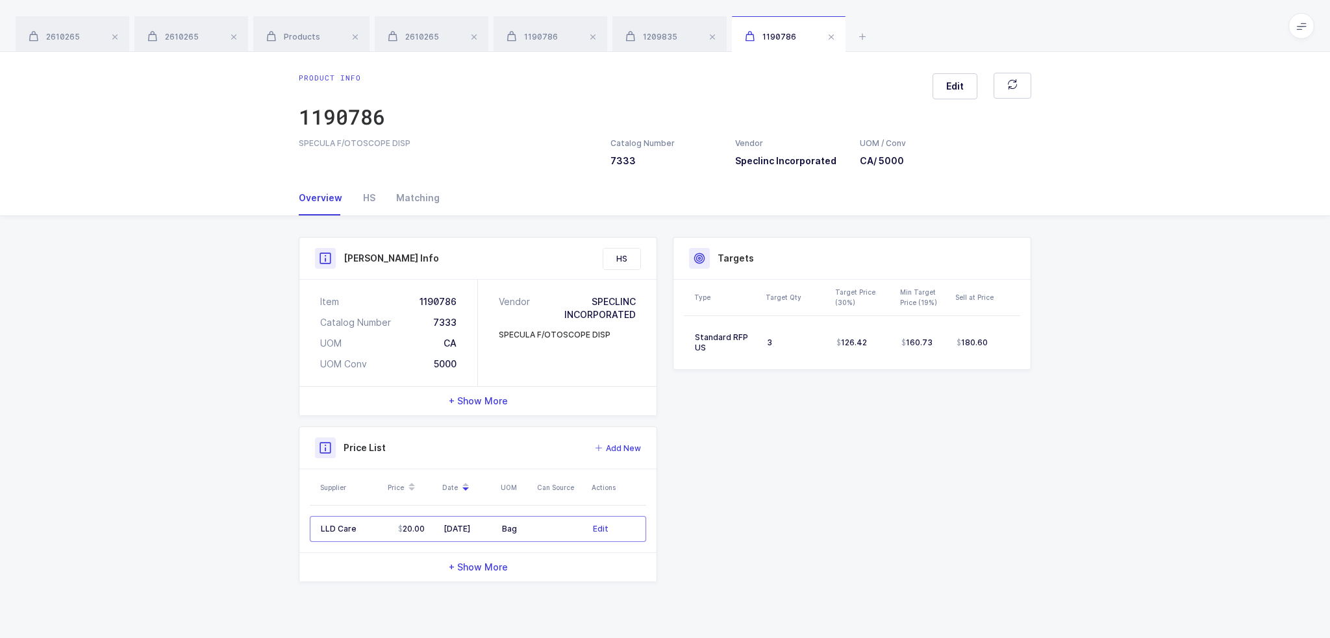
click at [225, 354] on div "Product Info Catalog Number 7333 Vendor Speclinc Incorporated UOM / Conv CA / 5…" at bounding box center [665, 414] width 1330 height 397
click at [308, 32] on span "Products" at bounding box center [293, 37] width 54 height 10
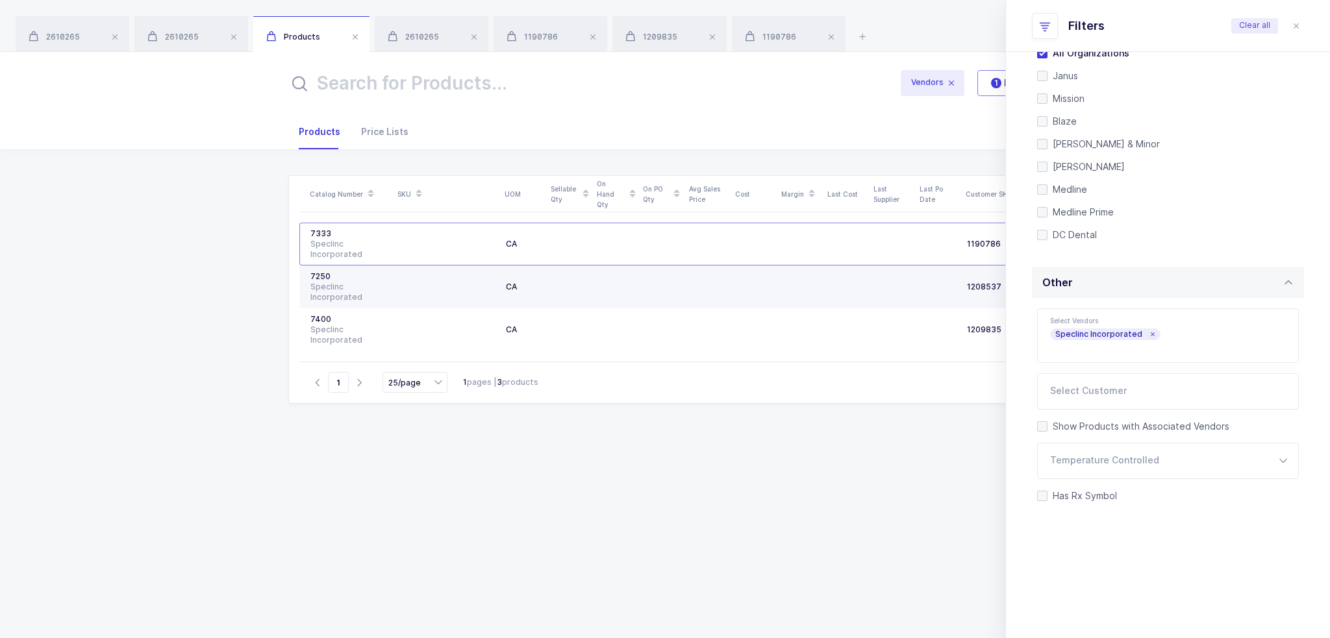
click at [382, 271] on div "7250" at bounding box center [349, 276] width 78 height 10
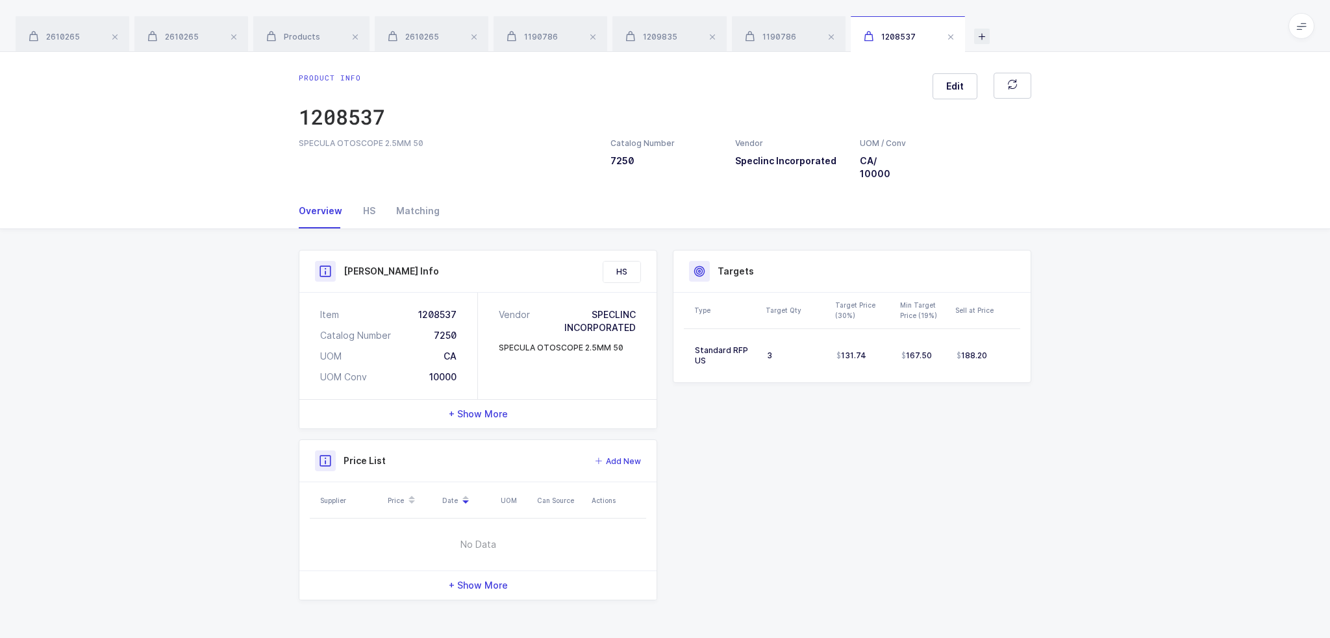
click at [987, 31] on icon at bounding box center [982, 37] width 16 height 16
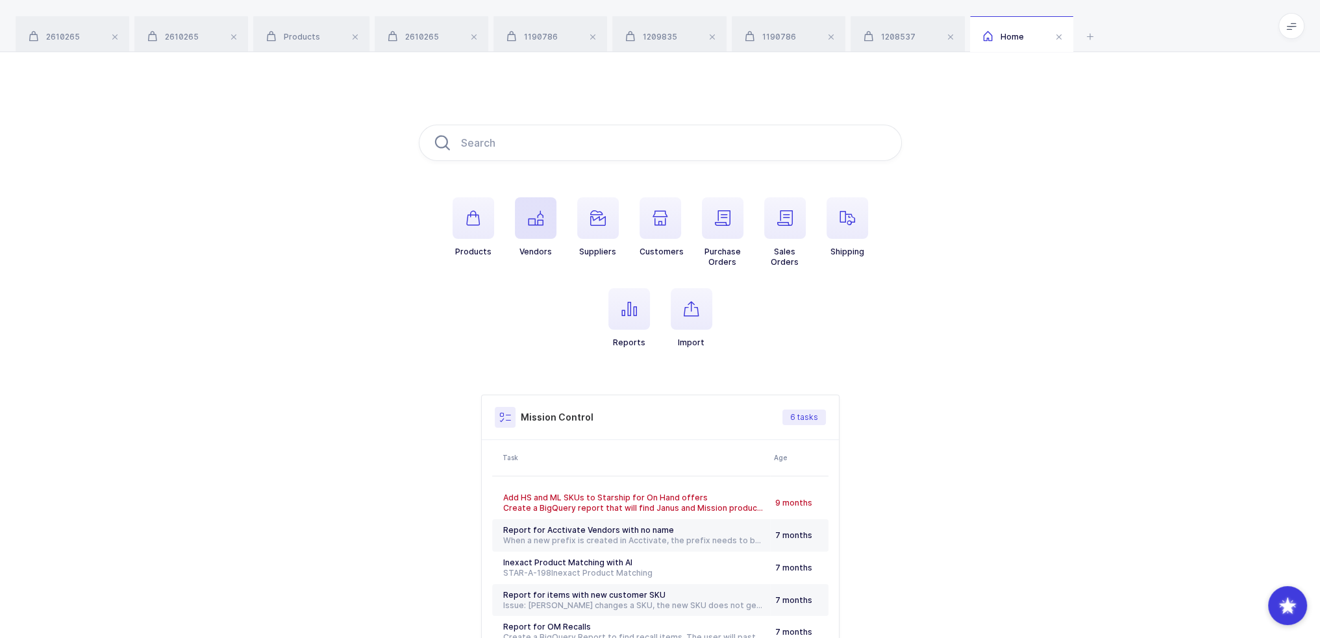
click at [535, 225] on icon "button" at bounding box center [536, 218] width 16 height 16
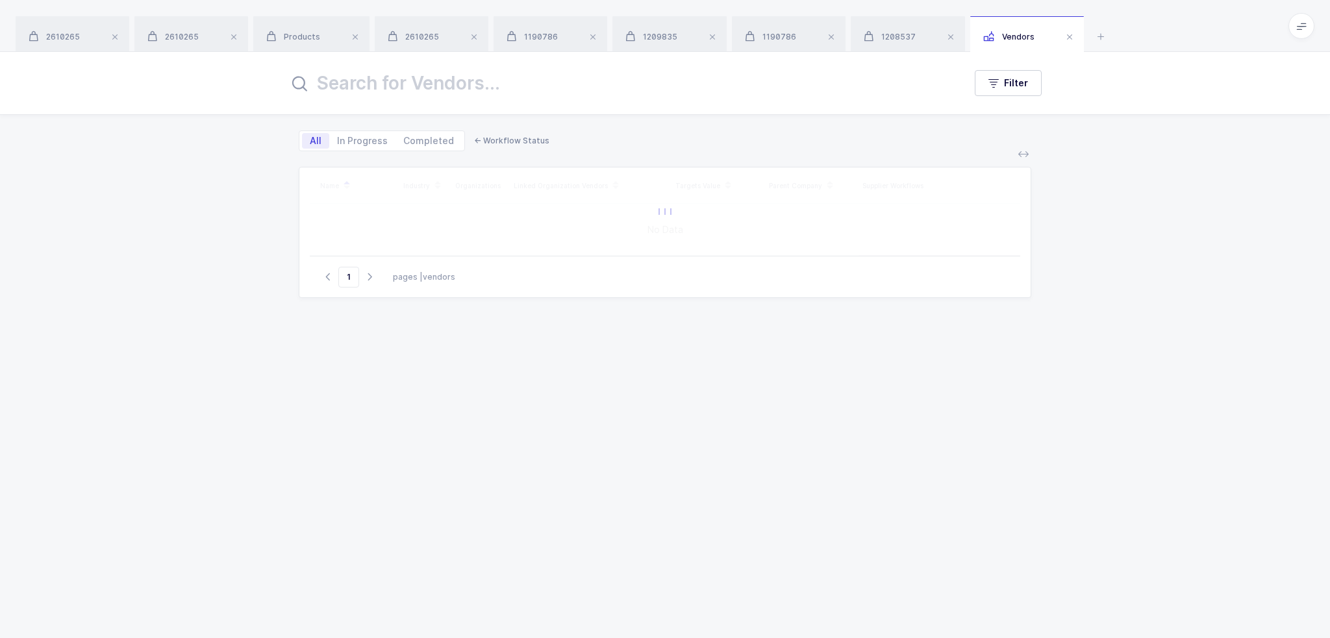
click at [519, 81] on input "text" at bounding box center [618, 83] width 660 height 31
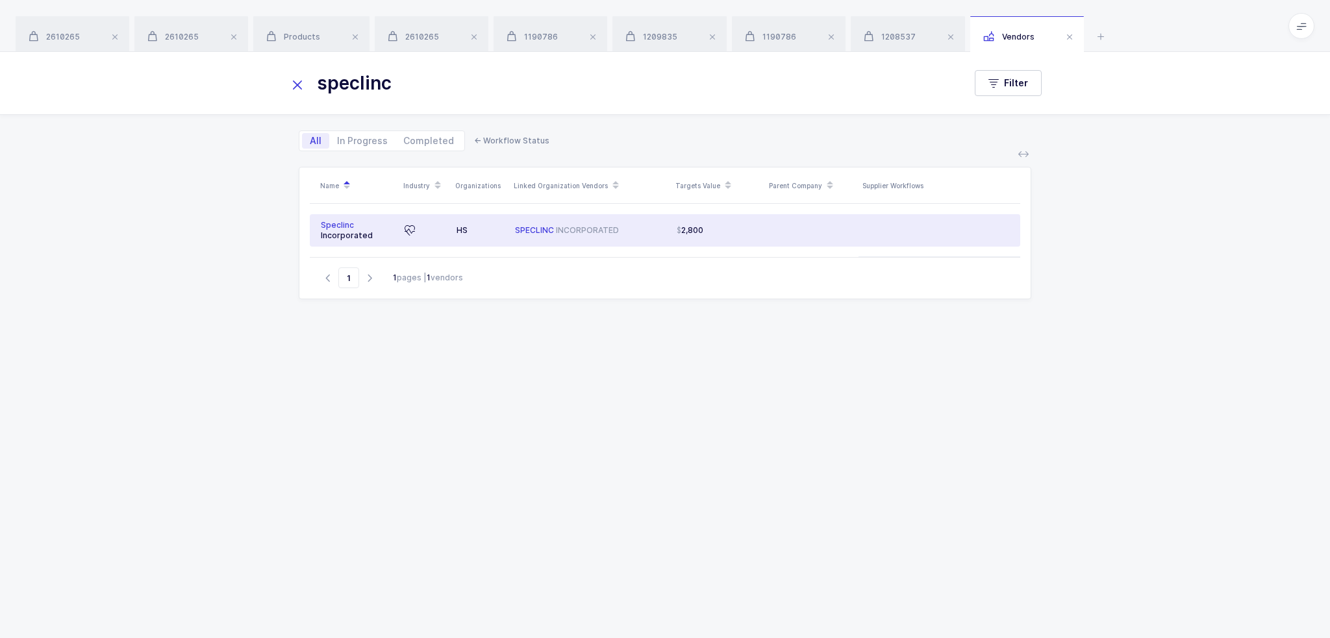
type input "speclinc"
click at [602, 230] on div "SPECLINC I N C O R P O R A T E D" at bounding box center [590, 230] width 151 height 10
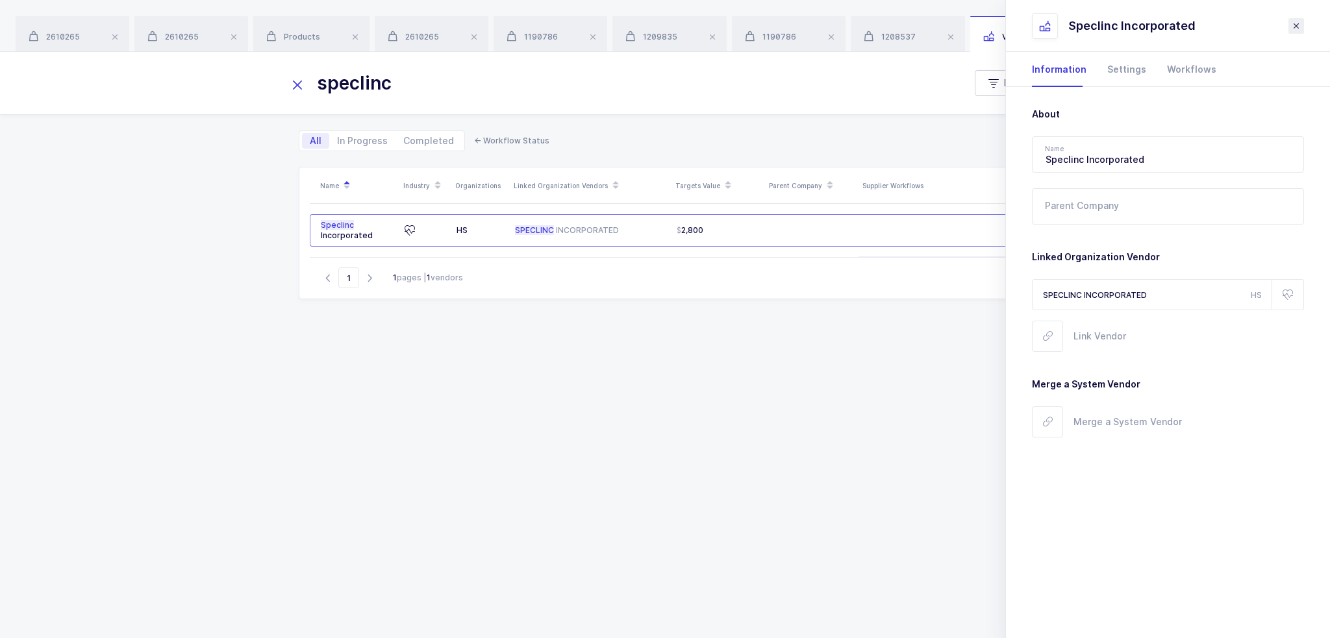
click at [1291, 25] on icon "close drawer" at bounding box center [1296, 26] width 10 height 10
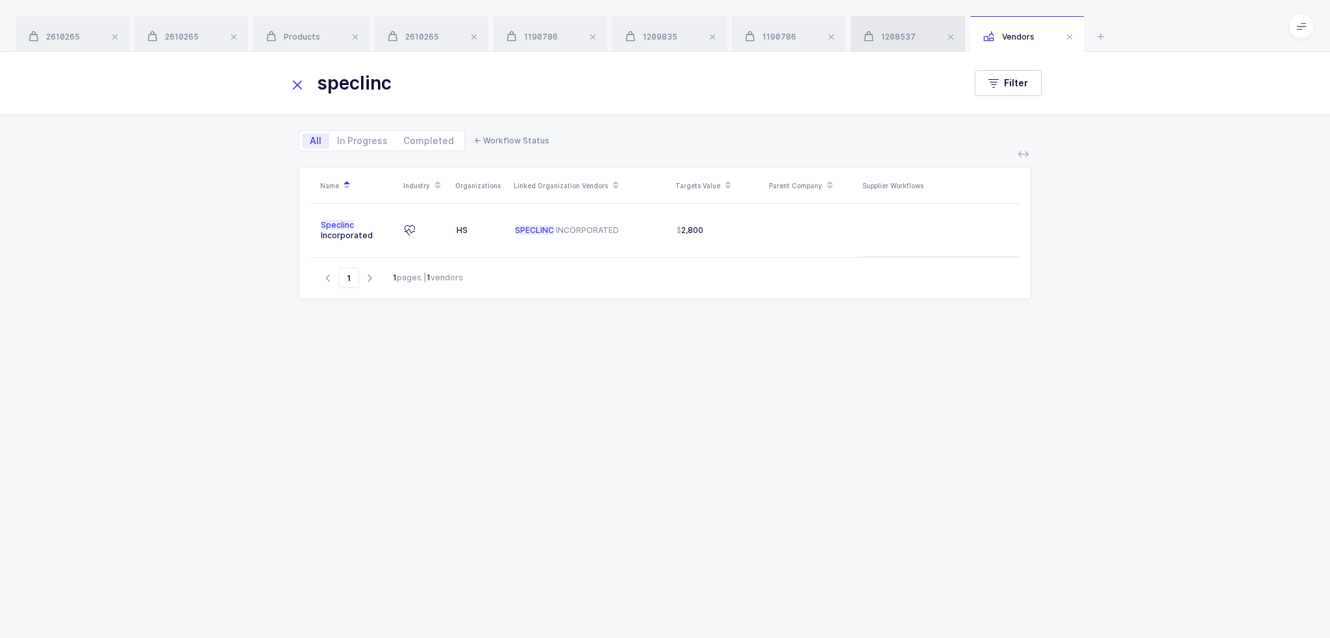
click at [915, 36] on span "1208537" at bounding box center [889, 37] width 52 height 10
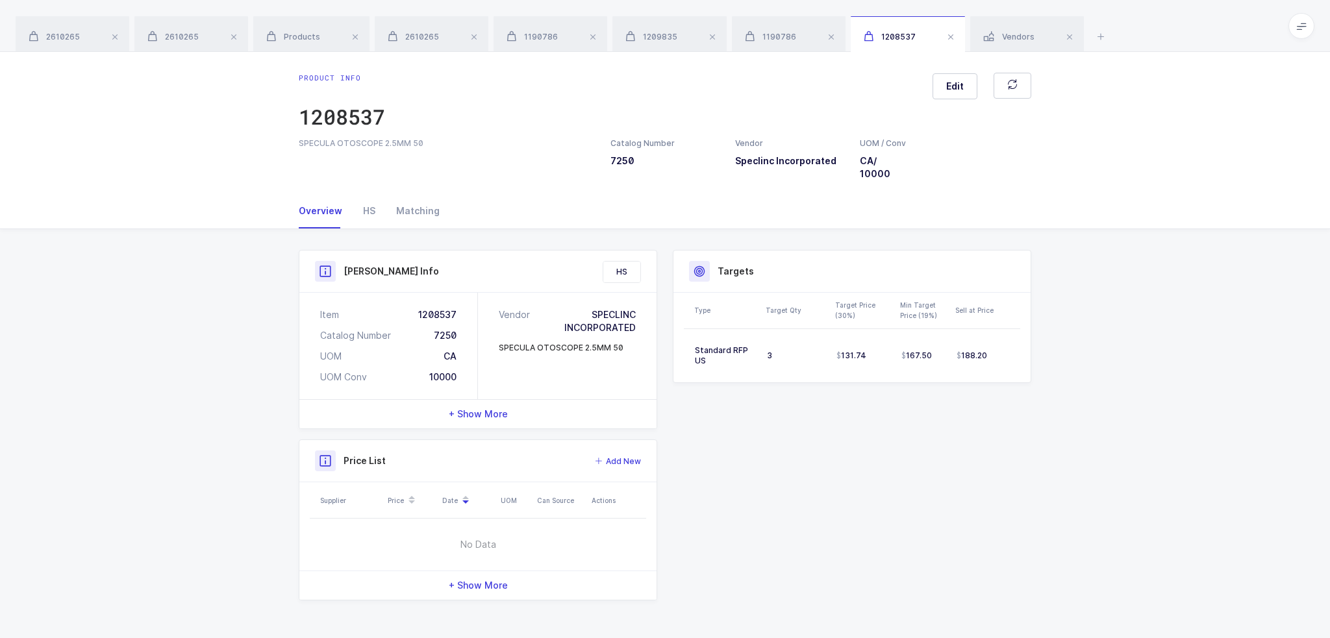
drag, startPoint x: 823, startPoint y: 366, endPoint x: 1023, endPoint y: 384, distance: 200.1
click at [1013, 358] on tr "Standard RFP US 3 131.74 167.50 188.20" at bounding box center [852, 356] width 336 height 32
click at [1050, 457] on div "Product Info Catalog Number 7250 Vendor Speclinc Incorporated UOM / Conv CA / 1…" at bounding box center [665, 430] width 1330 height 403
click at [1108, 36] on icon at bounding box center [1101, 37] width 16 height 16
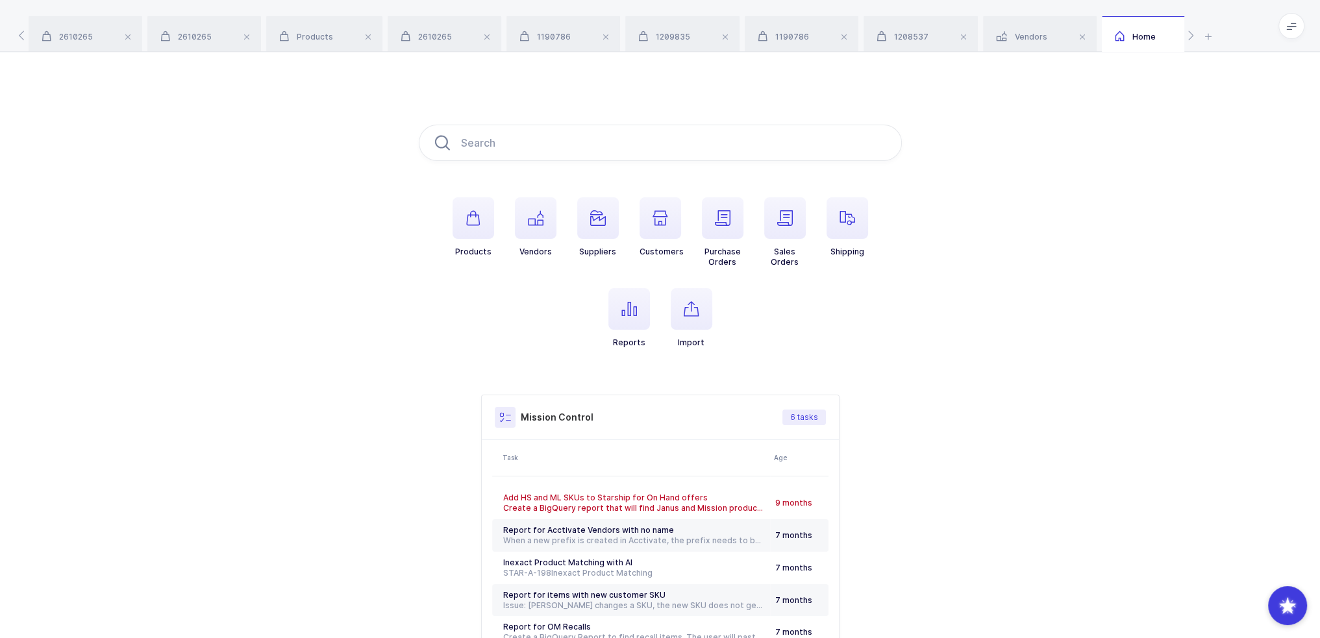
click at [1169, 34] on div "Home" at bounding box center [1153, 34] width 103 height 36
click at [1176, 33] on div "Home" at bounding box center [1153, 34] width 103 height 36
click at [588, 122] on div "Products Vendors Suppliers Customers Purchase Orders Sales Orders Shipping Repo…" at bounding box center [660, 408] width 1320 height 713
click at [573, 139] on input "text" at bounding box center [660, 143] width 483 height 36
click at [641, 152] on input "text" at bounding box center [660, 143] width 483 height 36
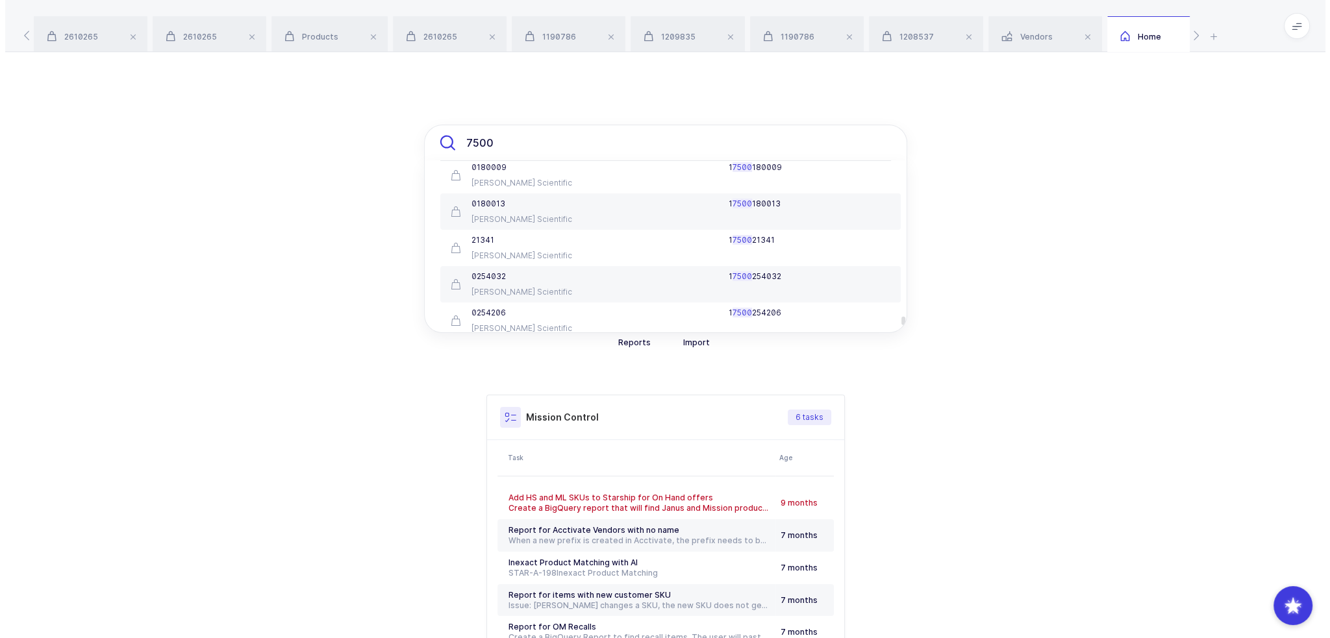
scroll to position [3592, 0]
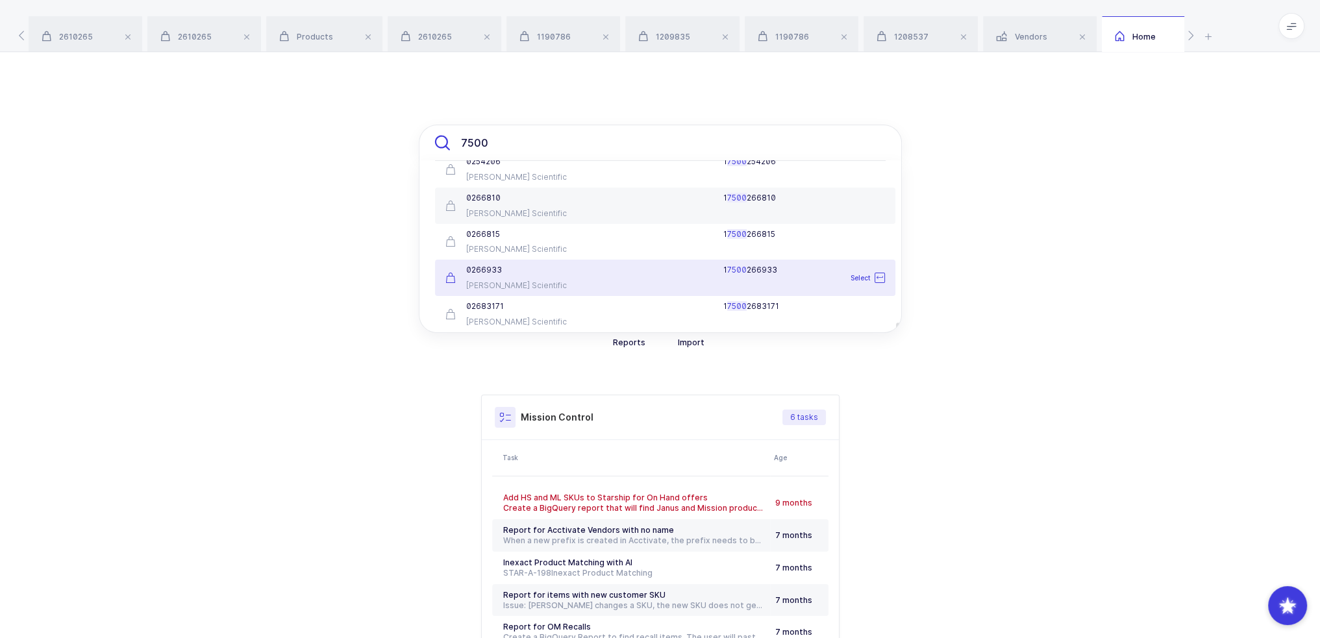
type input "7500"
click at [370, 254] on div "7500 7500 Healthcare Logistics HCL- 7500 305900 7500 Select 7500 Temrex 5636483…" at bounding box center [660, 408] width 1320 height 713
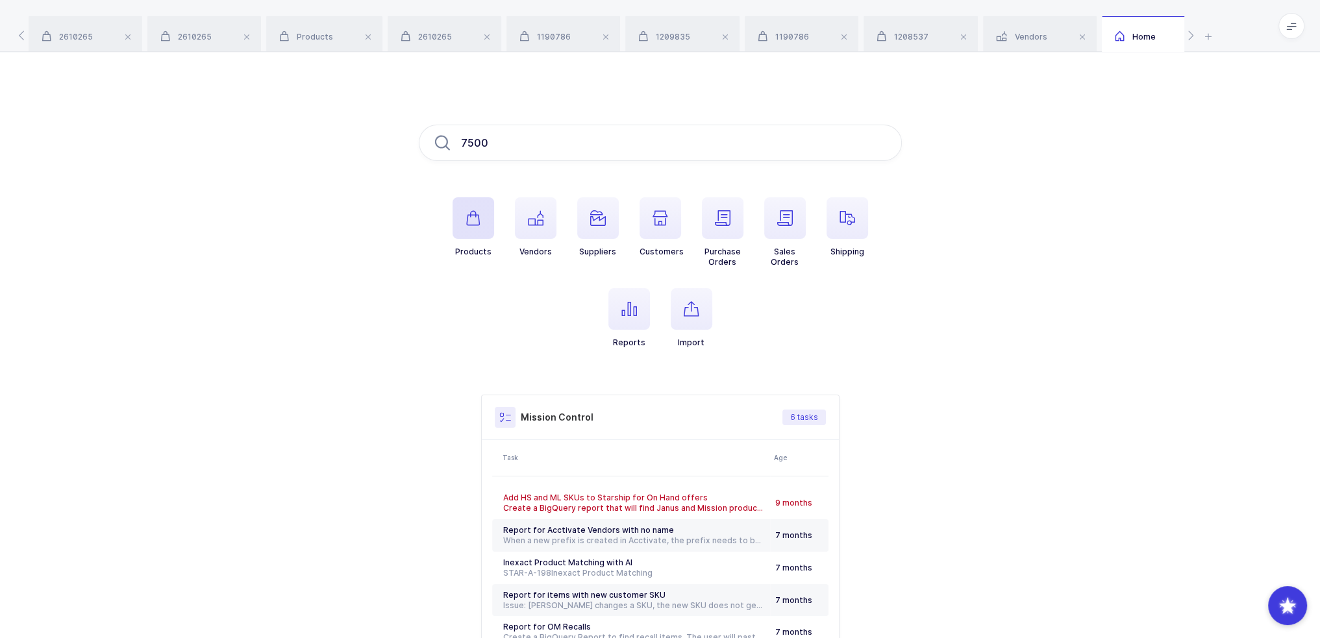
click at [463, 206] on span "button" at bounding box center [474, 218] width 42 height 42
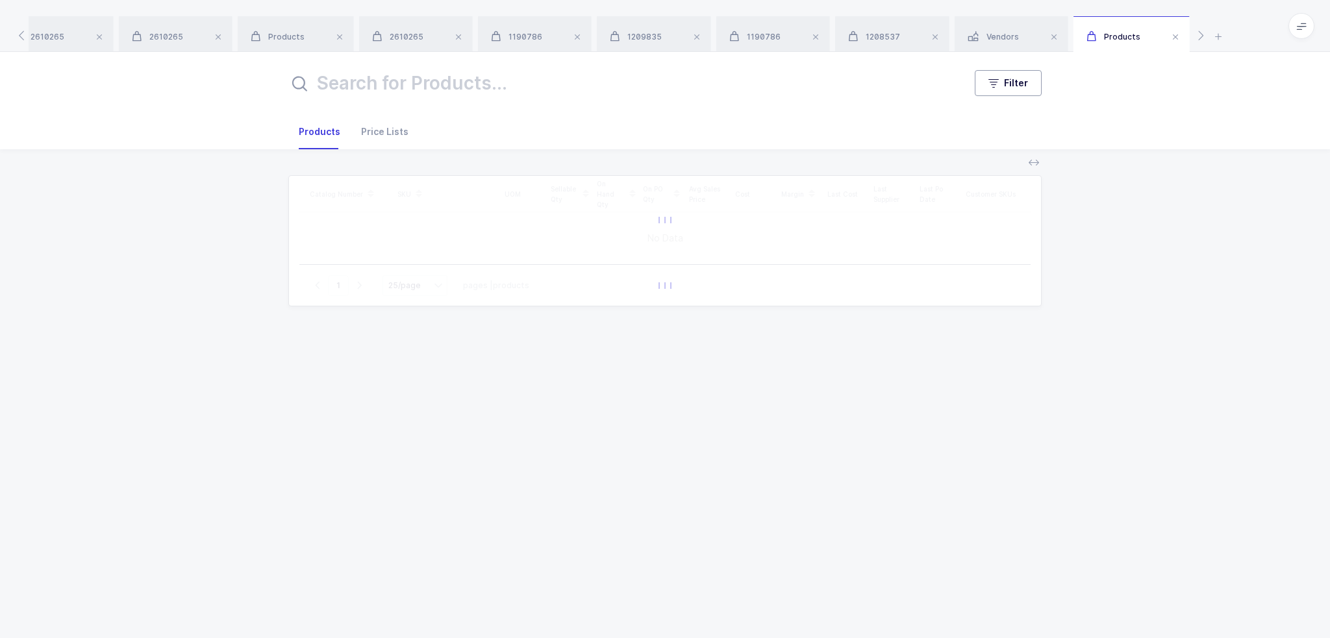
click at [1034, 88] on button "Filter" at bounding box center [1007, 83] width 67 height 26
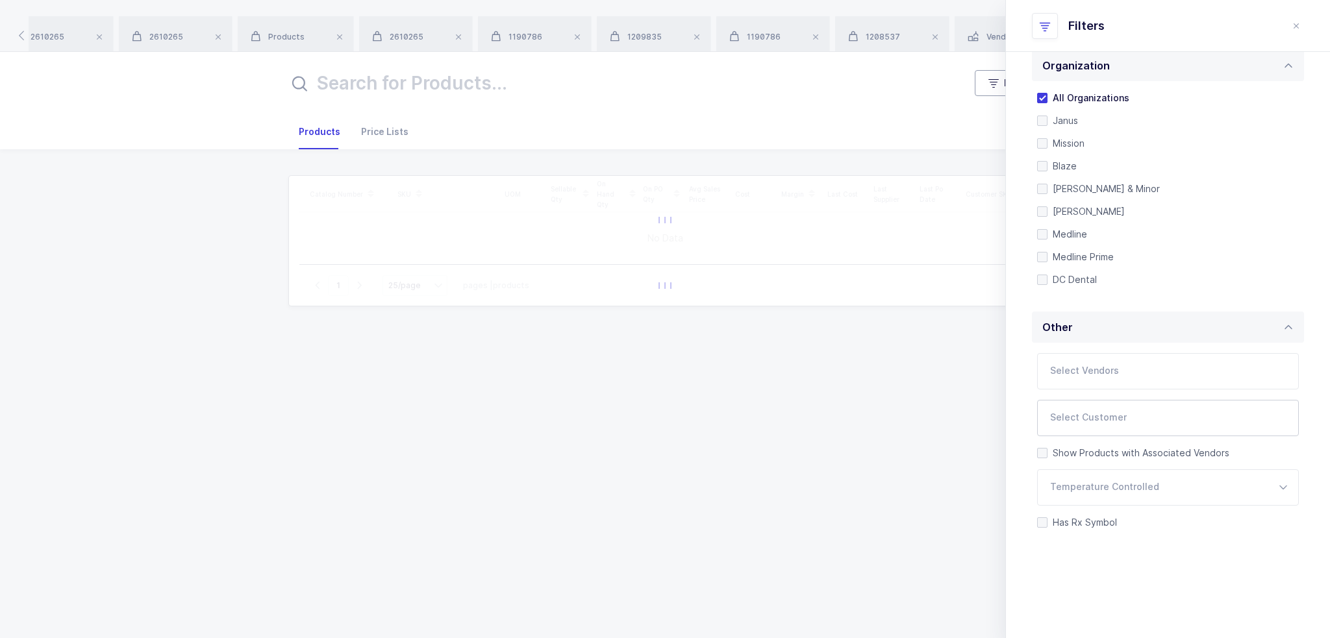
scroll to position [273, 0]
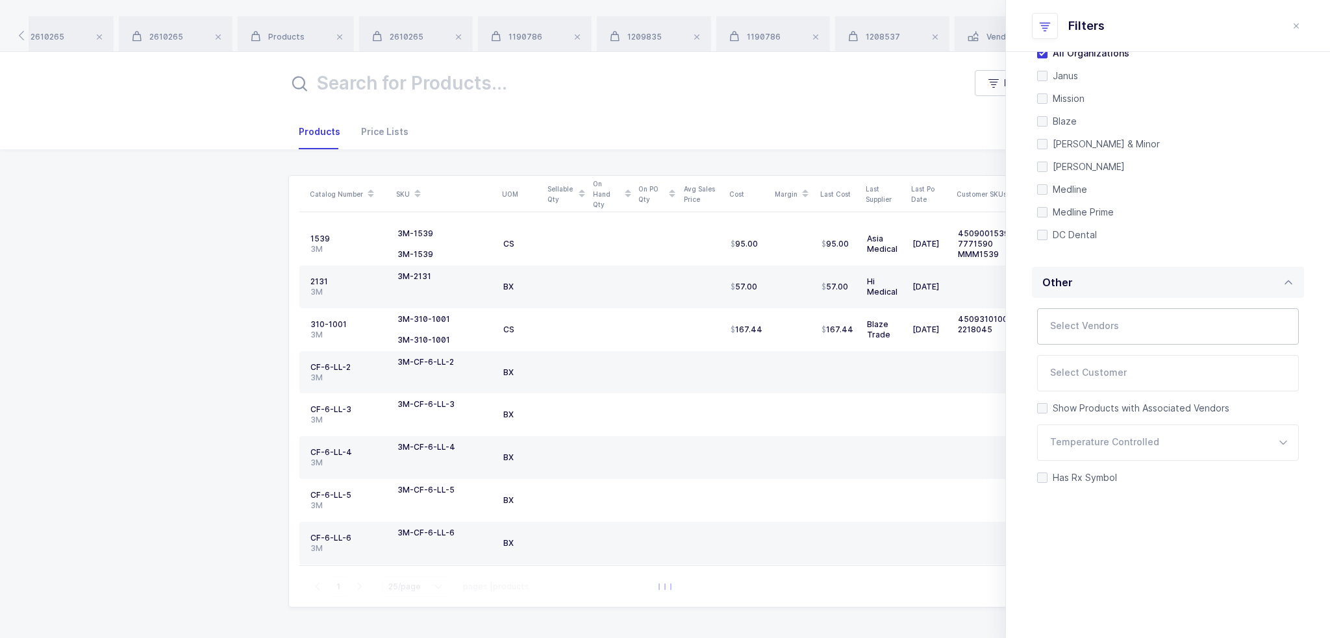
click at [1111, 340] on div at bounding box center [1152, 327] width 231 height 30
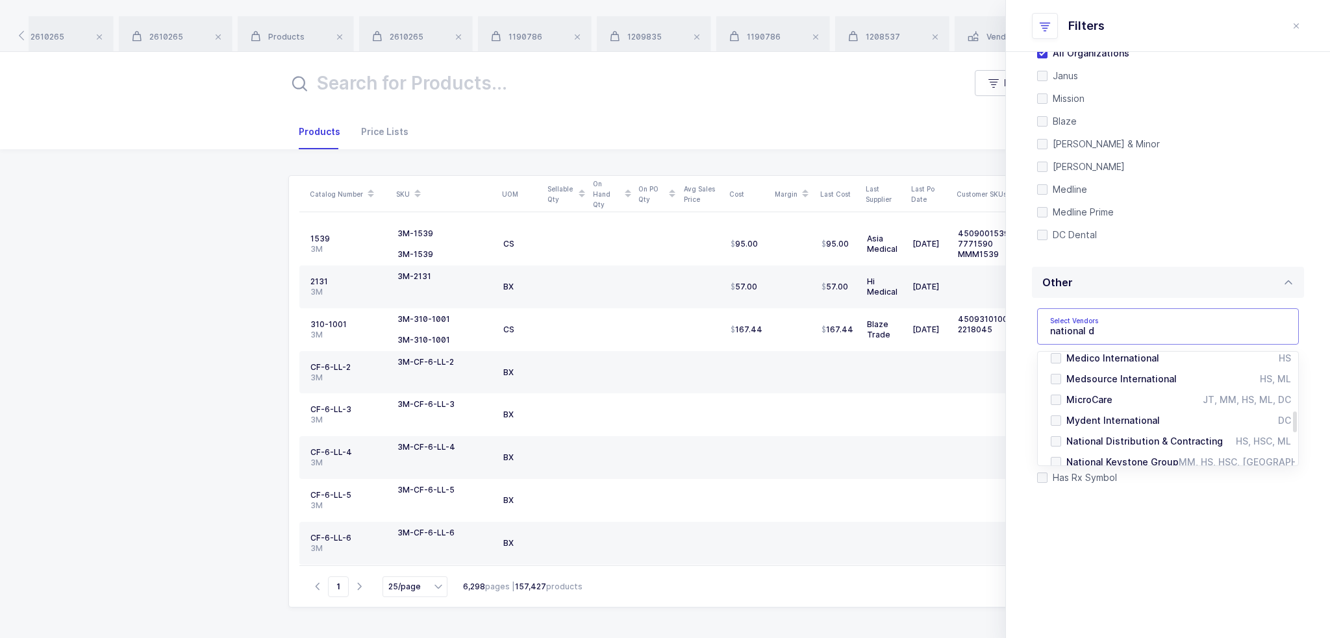
scroll to position [390, 0]
type input "national d"
click at [1176, 376] on span "National Distribution & Contracting" at bounding box center [1144, 376] width 156 height 11
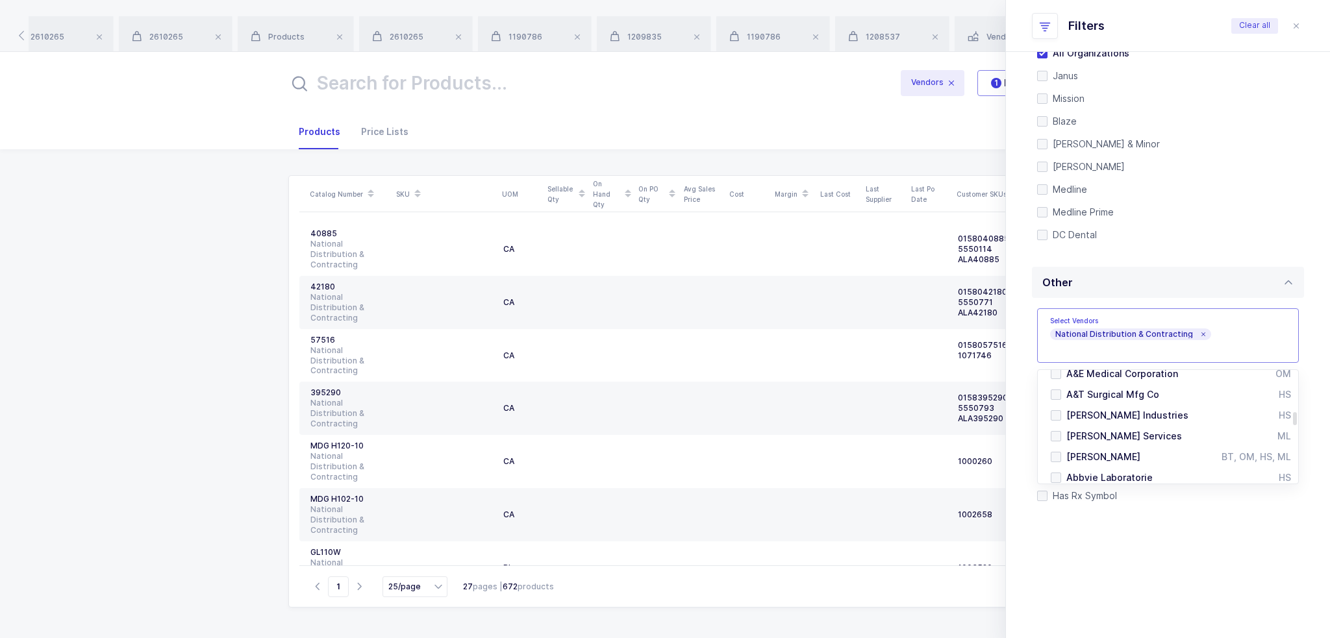
click at [188, 332] on div "Catalog Number SKU UOM Sellable Qty On Hand Qty On PO Qty Avg Sales Price Cost …" at bounding box center [664, 393] width 1309 height 488
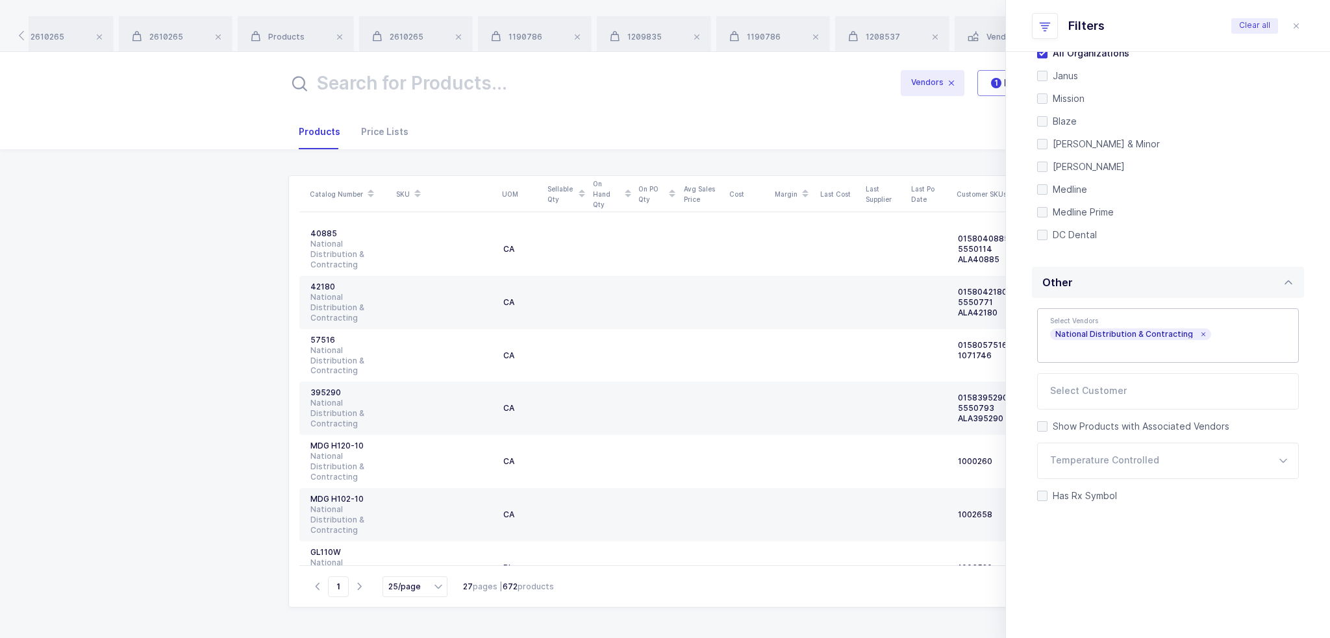
click at [425, 78] on input "text" at bounding box center [585, 83] width 594 height 31
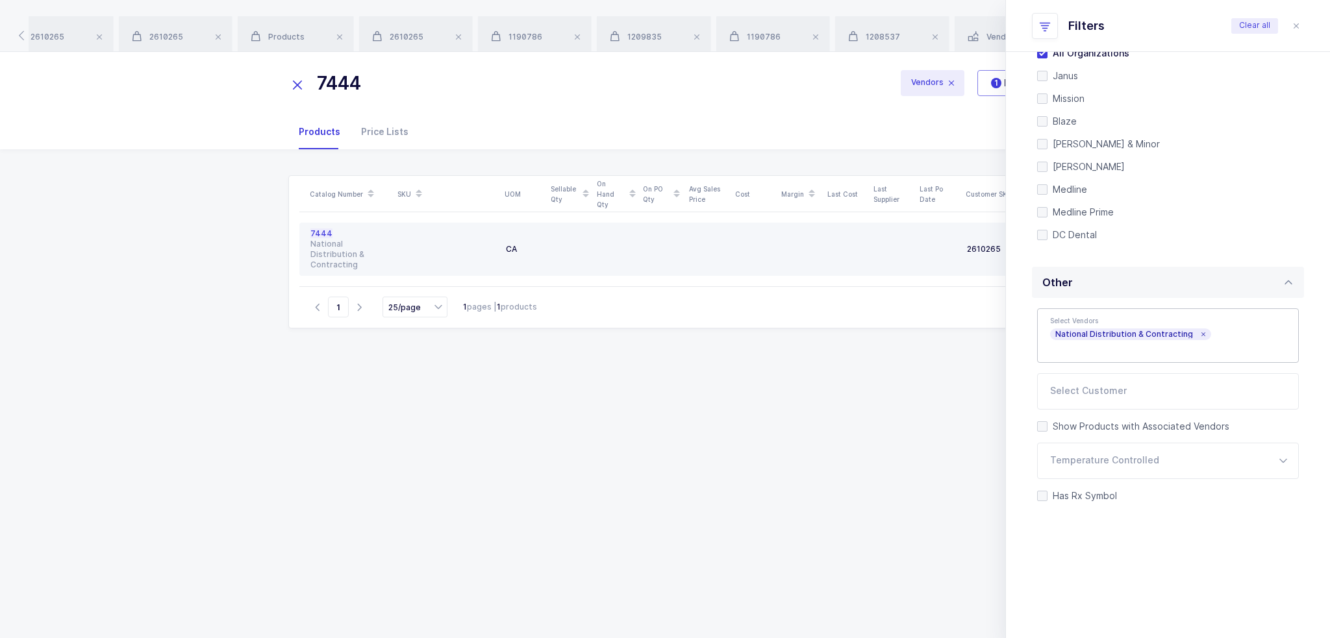
type input "7444"
click at [338, 245] on div "National Distribution & Contracting" at bounding box center [349, 254] width 78 height 31
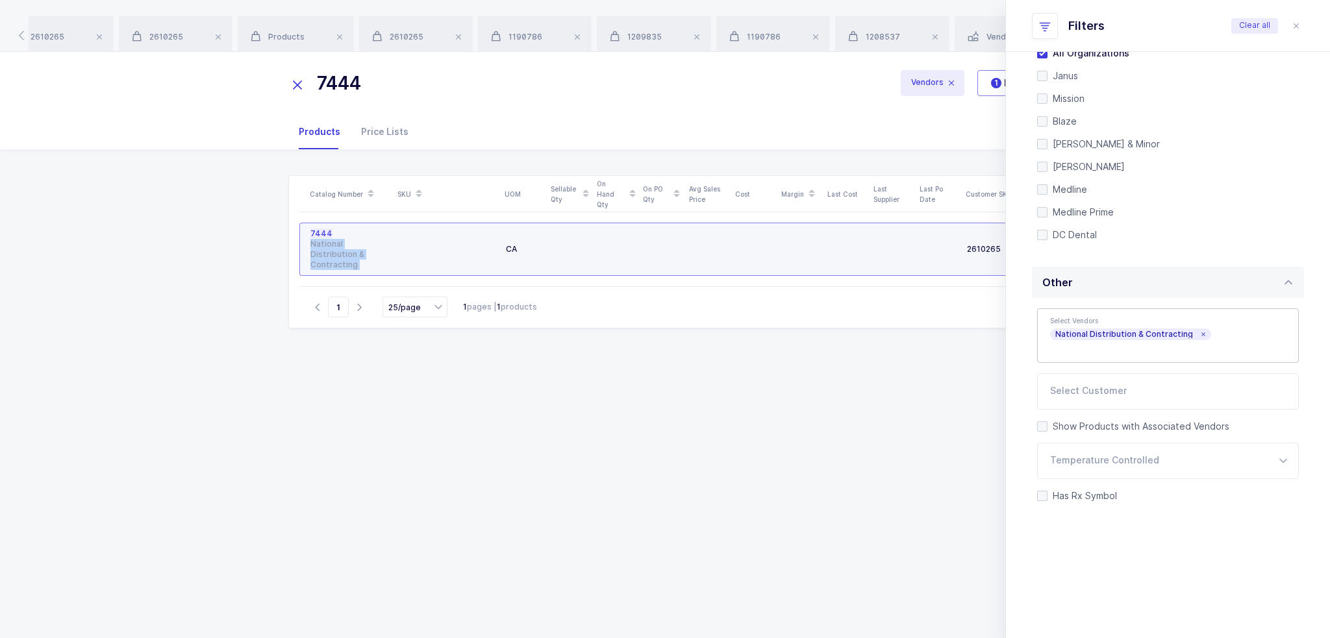
click at [338, 245] on div "National Distribution & Contracting" at bounding box center [349, 254] width 78 height 31
click at [491, 251] on div at bounding box center [447, 249] width 97 height 31
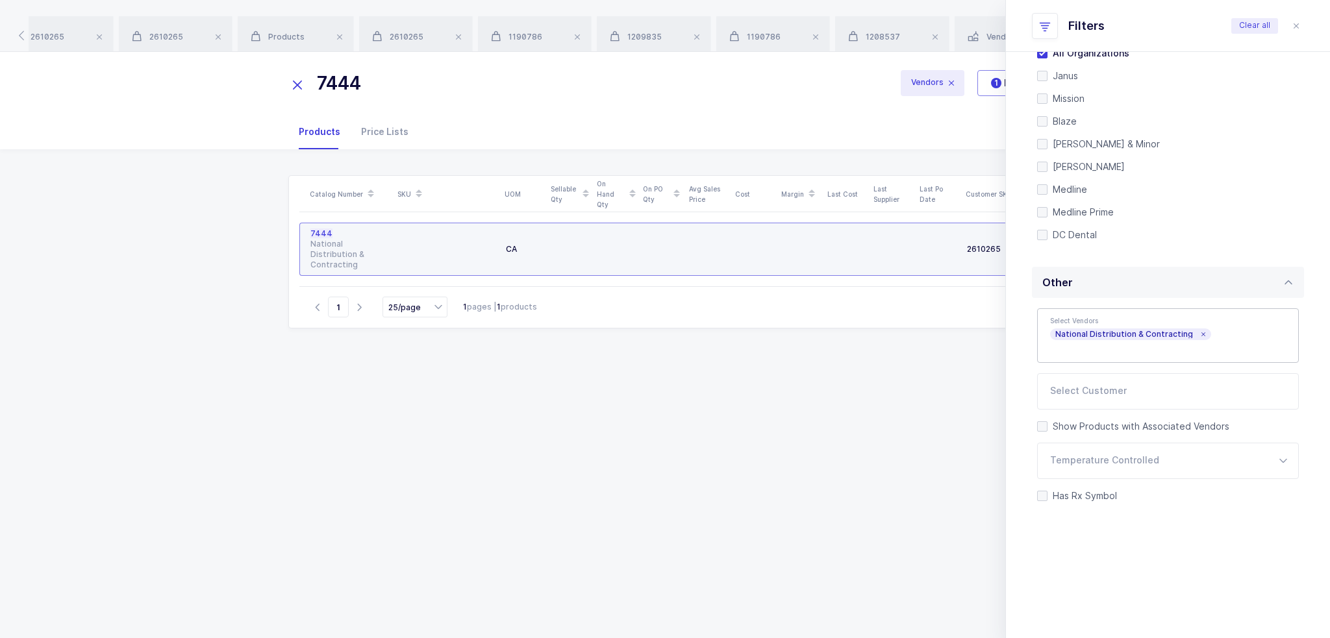
click at [491, 249] on div at bounding box center [447, 249] width 97 height 31
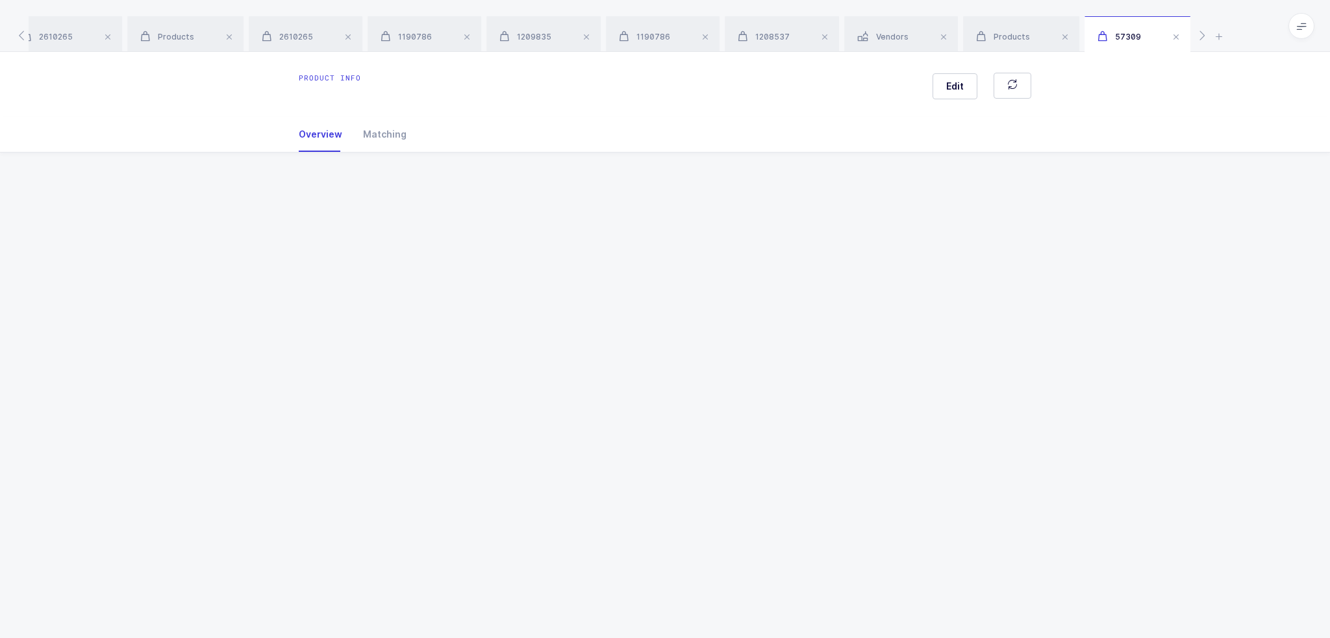
click at [486, 251] on div "Product info Edit Overview Matching Vendor Organization SKU Catalog Number UOM …" at bounding box center [665, 345] width 1330 height 586
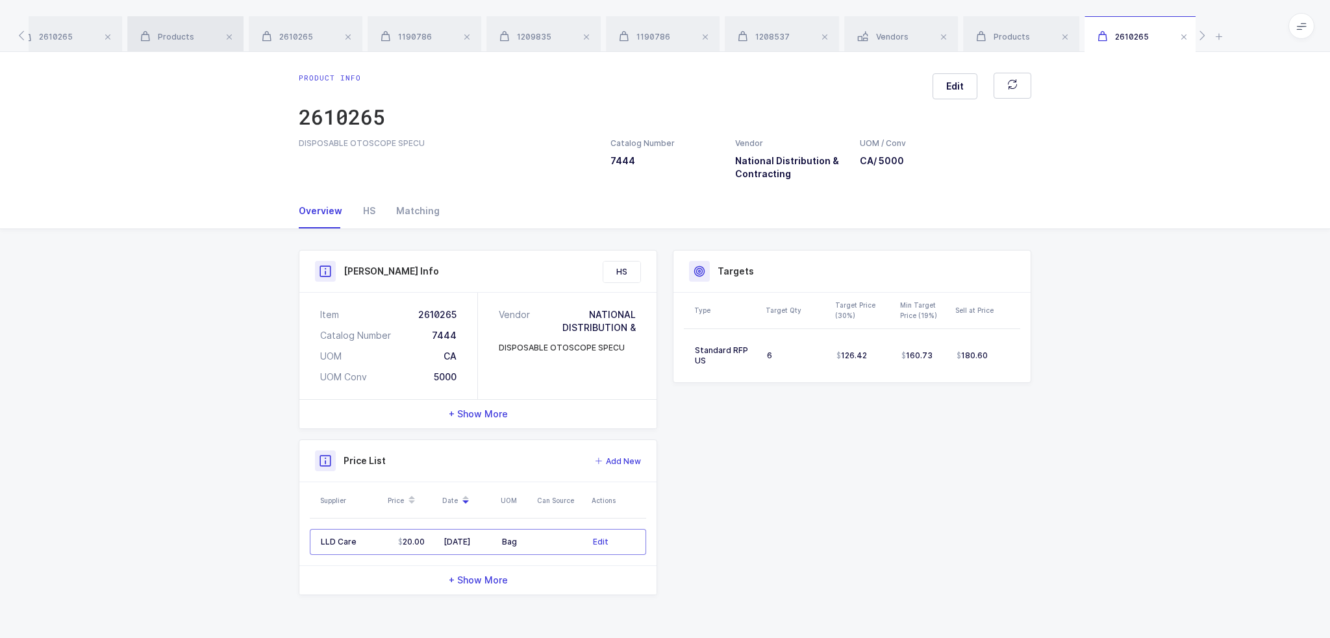
click at [192, 37] on span "Products" at bounding box center [167, 37] width 54 height 10
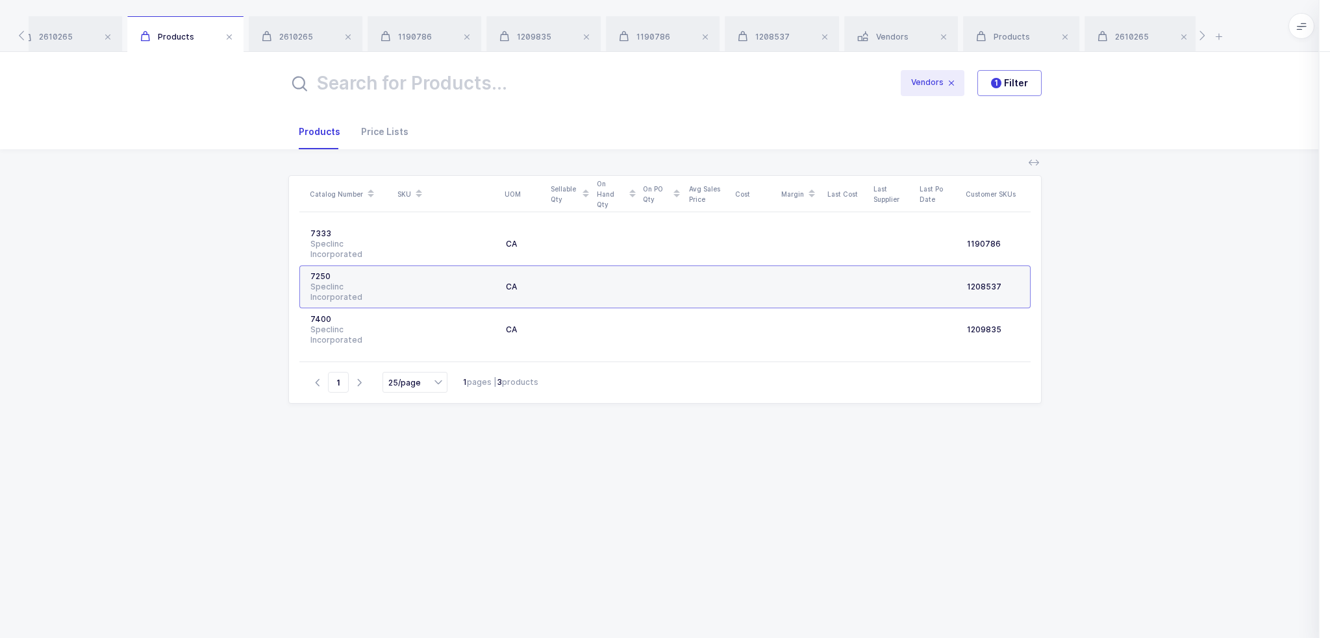
click at [1295, 26] on icon "close drawer" at bounding box center [1296, 26] width 10 height 10
click at [1013, 28] on div "Products" at bounding box center [1021, 34] width 116 height 36
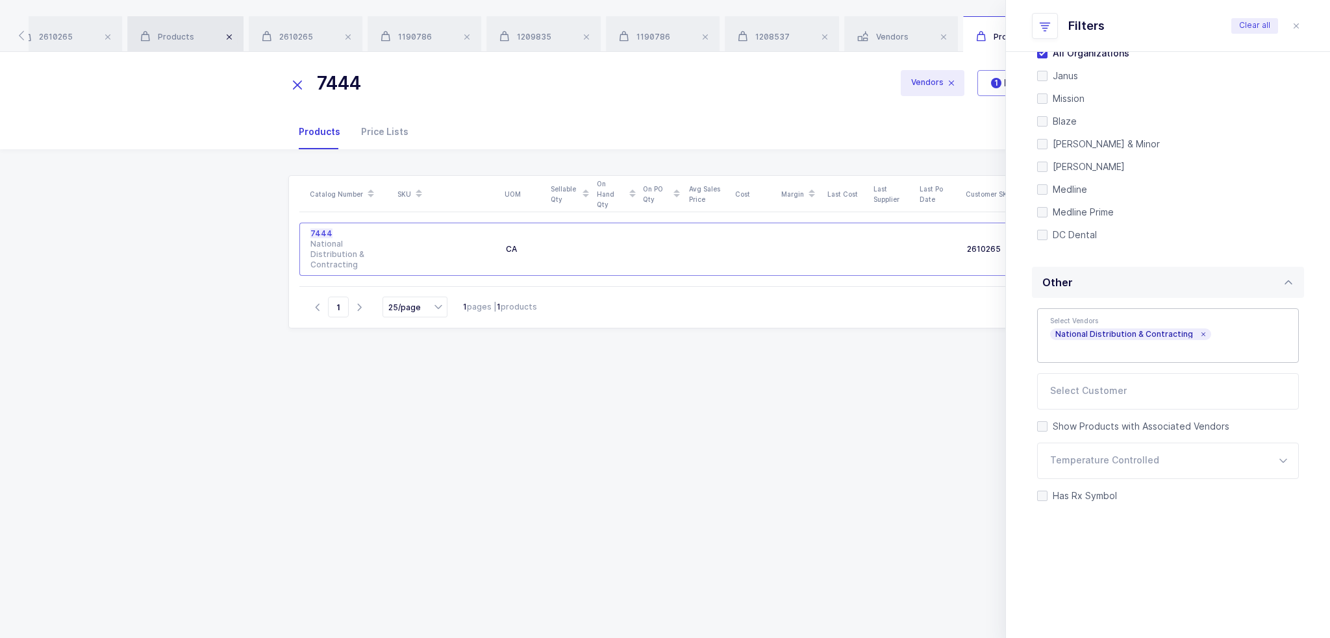
click at [230, 41] on span at bounding box center [229, 37] width 16 height 16
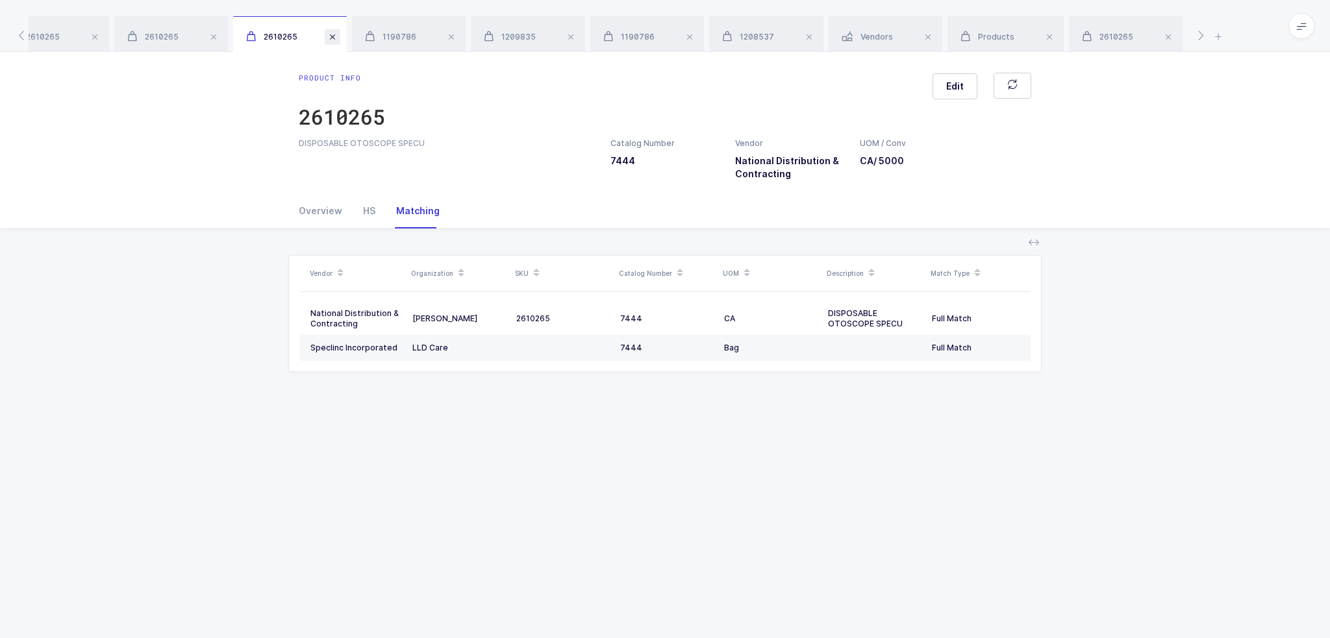
click at [340, 38] on span at bounding box center [333, 37] width 16 height 16
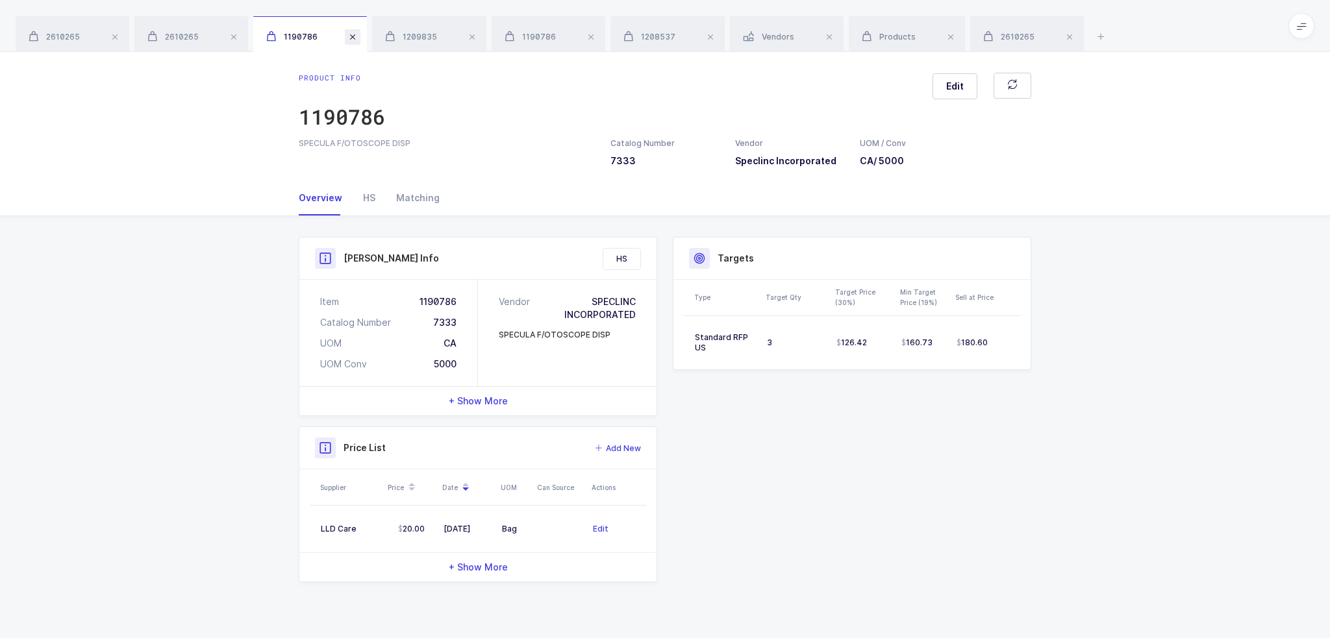
click at [360, 38] on span at bounding box center [353, 37] width 16 height 16
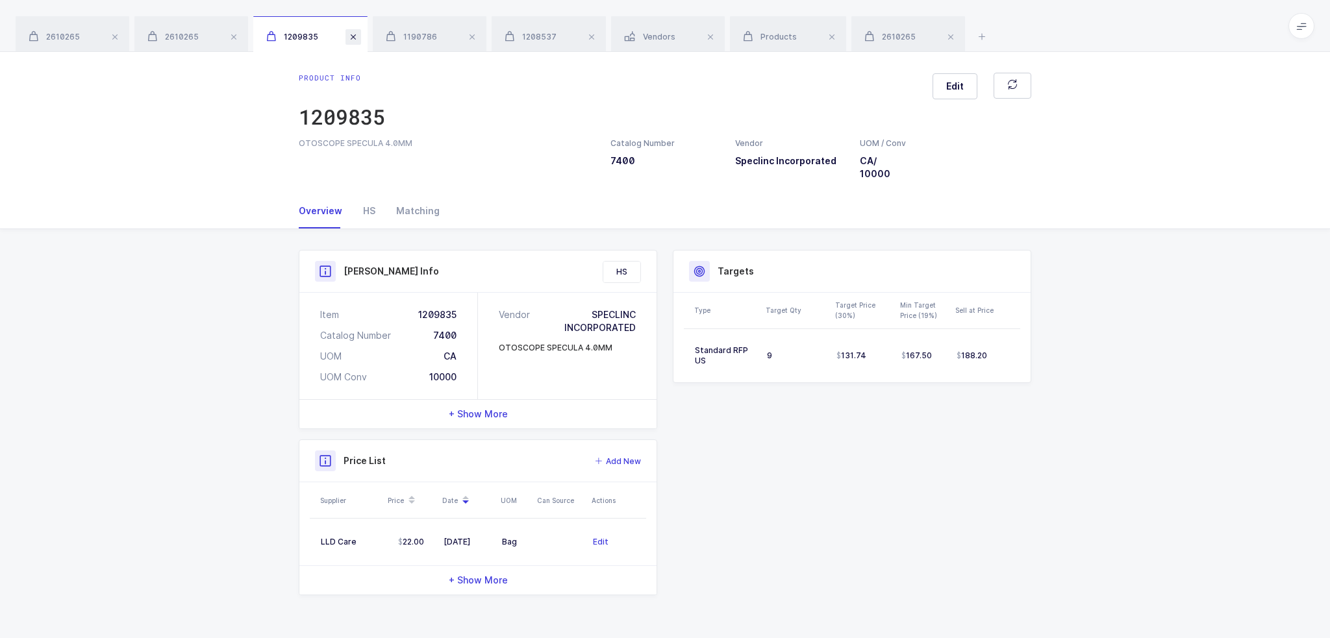
click at [360, 38] on span at bounding box center [353, 37] width 16 height 16
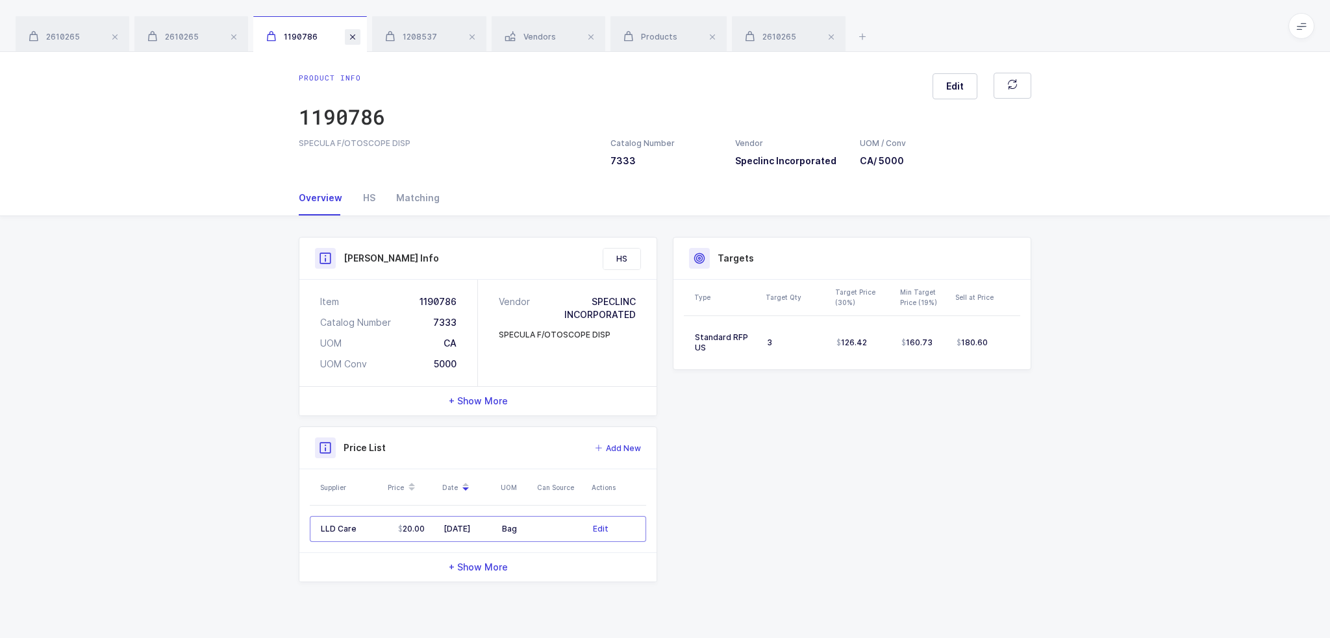
click at [357, 38] on span at bounding box center [353, 37] width 16 height 16
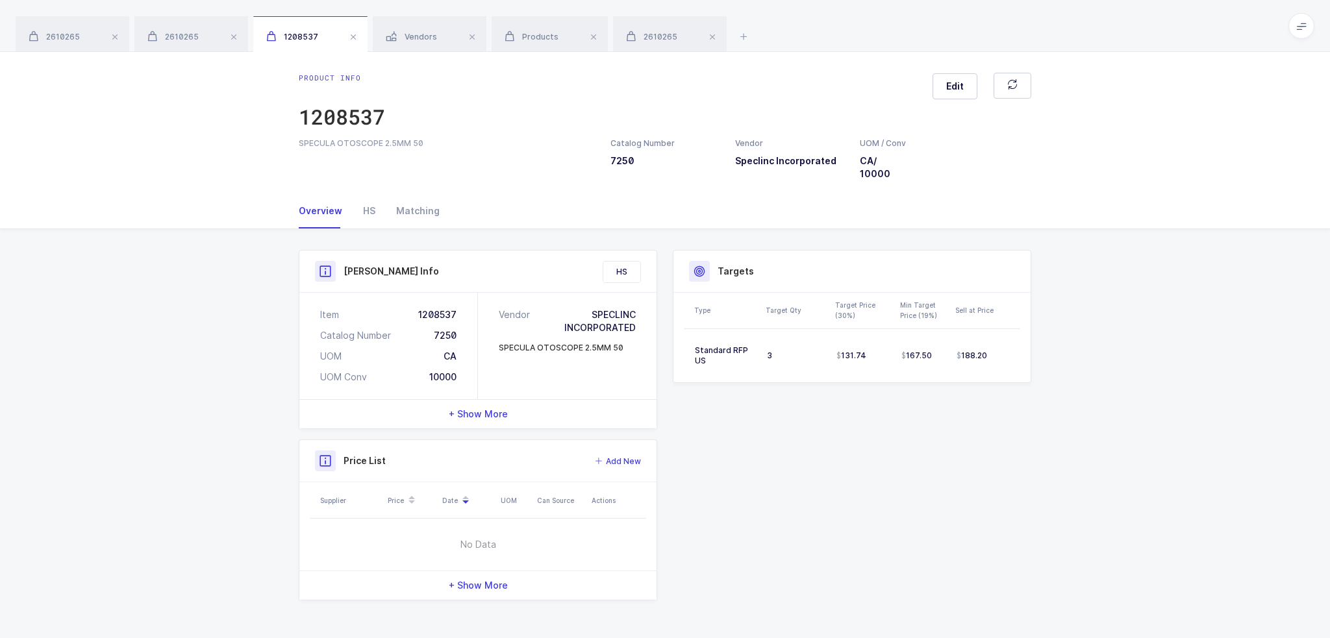
click at [357, 38] on span at bounding box center [353, 37] width 16 height 16
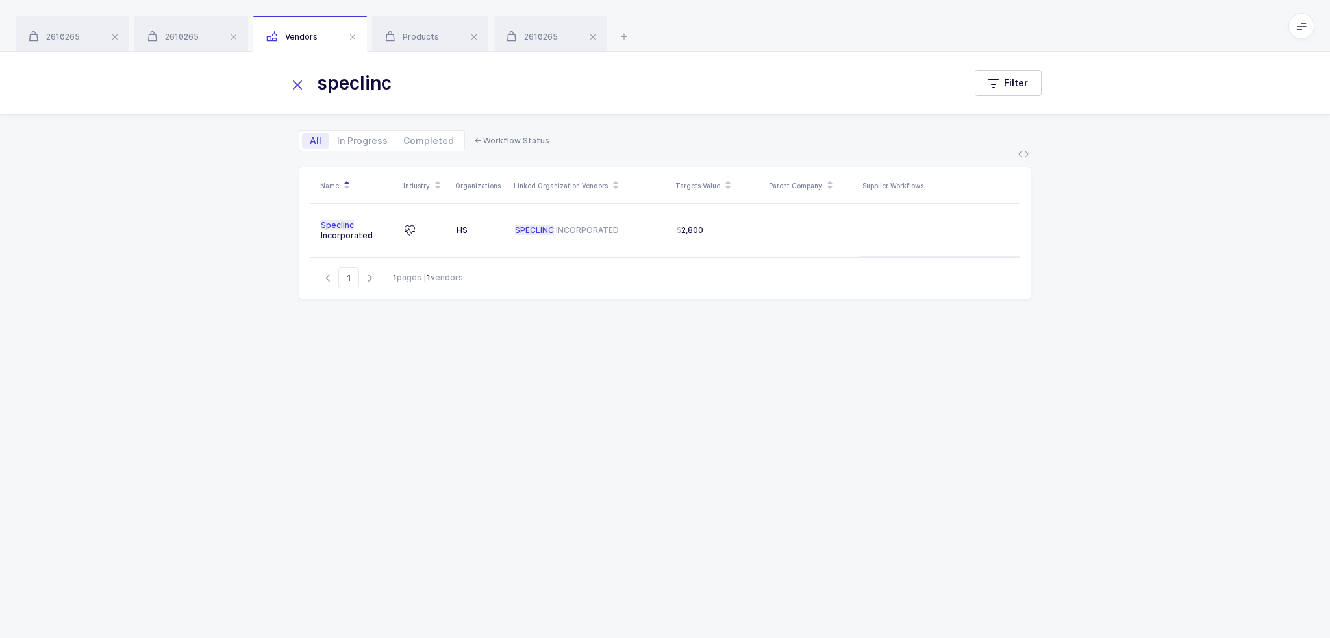
click at [357, 38] on span at bounding box center [353, 37] width 16 height 16
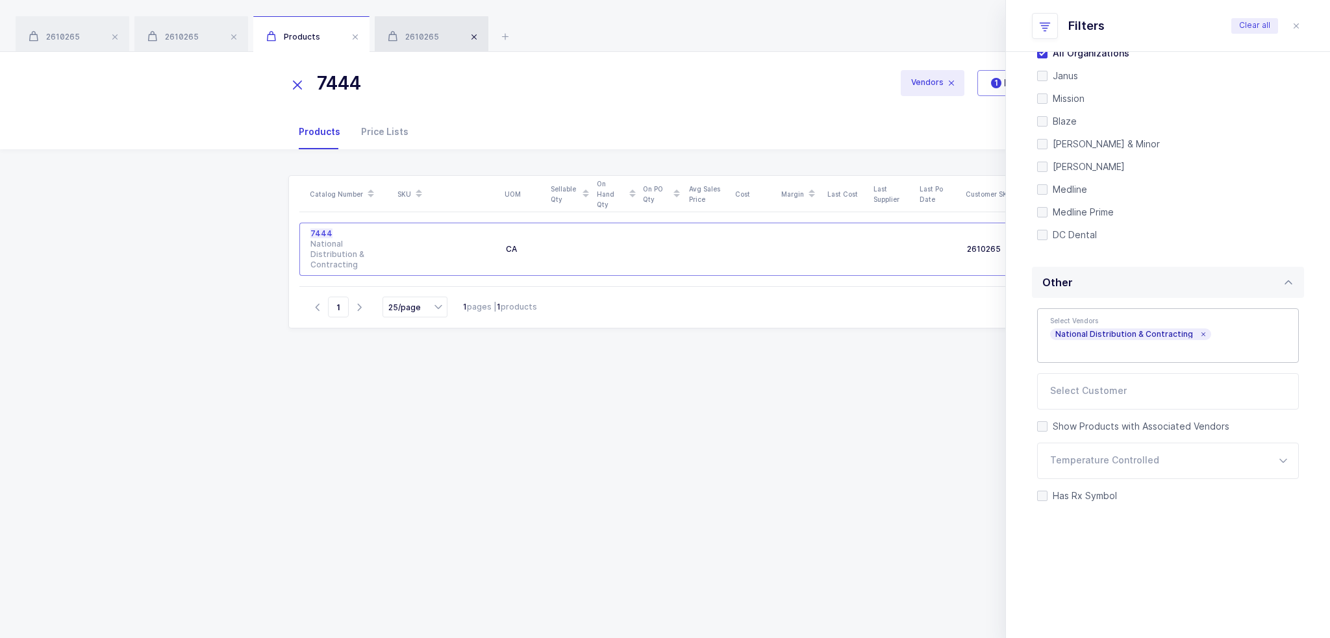
click at [482, 38] on span at bounding box center [474, 37] width 16 height 16
drag, startPoint x: 408, startPoint y: 81, endPoint x: 216, endPoint y: 86, distance: 192.2
click at [217, 86] on div "7444 Vendors 1 Filter" at bounding box center [665, 83] width 1330 height 62
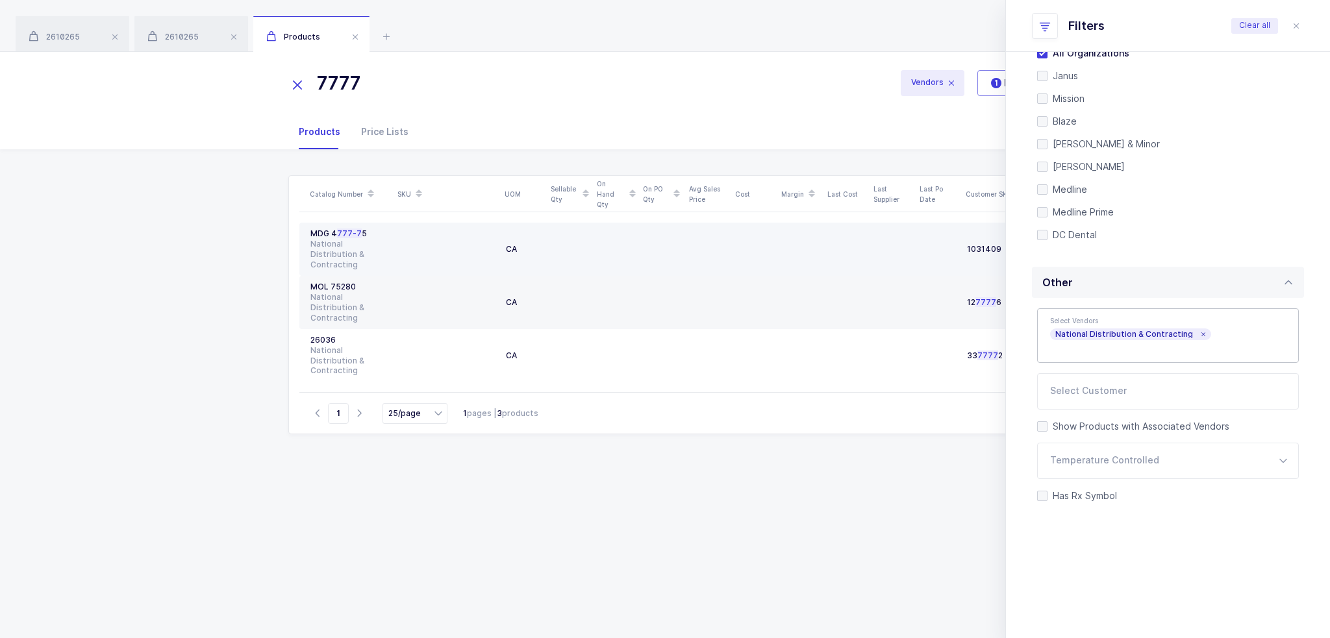
click at [395, 234] on td at bounding box center [446, 249] width 107 height 53
click at [343, 243] on div "National Distribution & Contracting" at bounding box center [349, 254] width 78 height 31
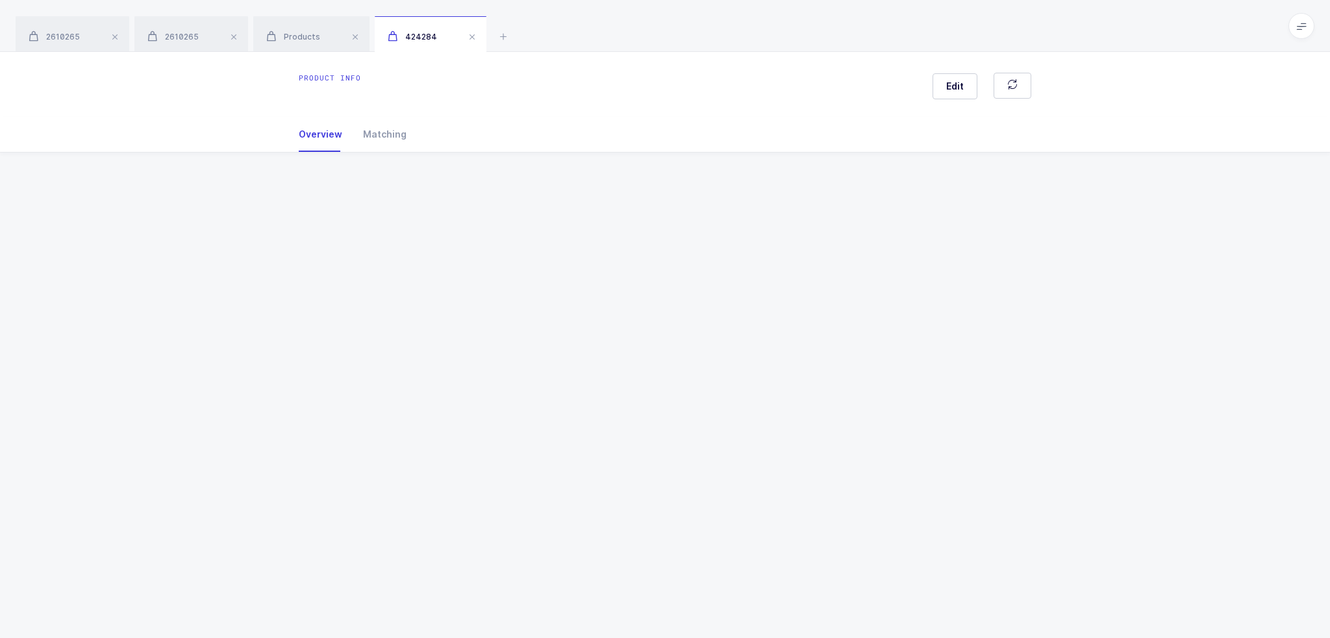
click at [343, 243] on div "Product info Edit Overview Matching Vendor Organization SKU Catalog Number UOM …" at bounding box center [665, 345] width 1330 height 586
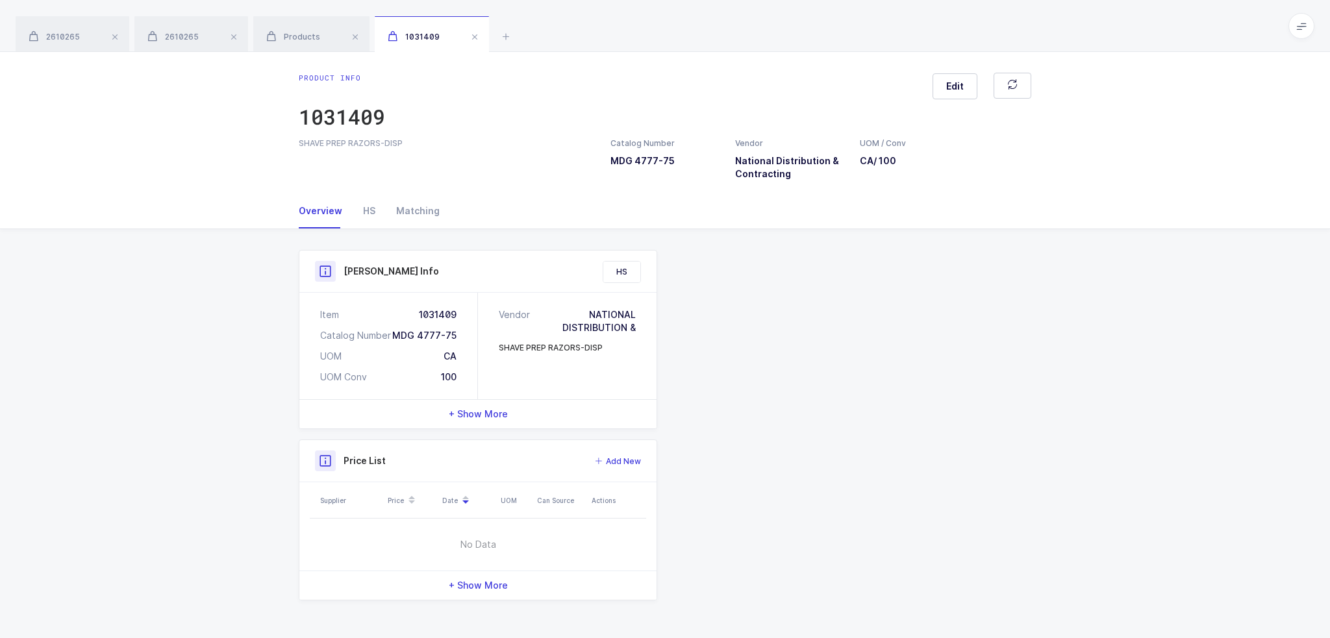
click at [513, 184] on div "Product info 1031409 Edit SHAVE PREP RAZORS-DISP Catalog Number MDG 4777-75 Ven…" at bounding box center [665, 123] width 1330 height 142
click at [479, 37] on span at bounding box center [475, 37] width 16 height 16
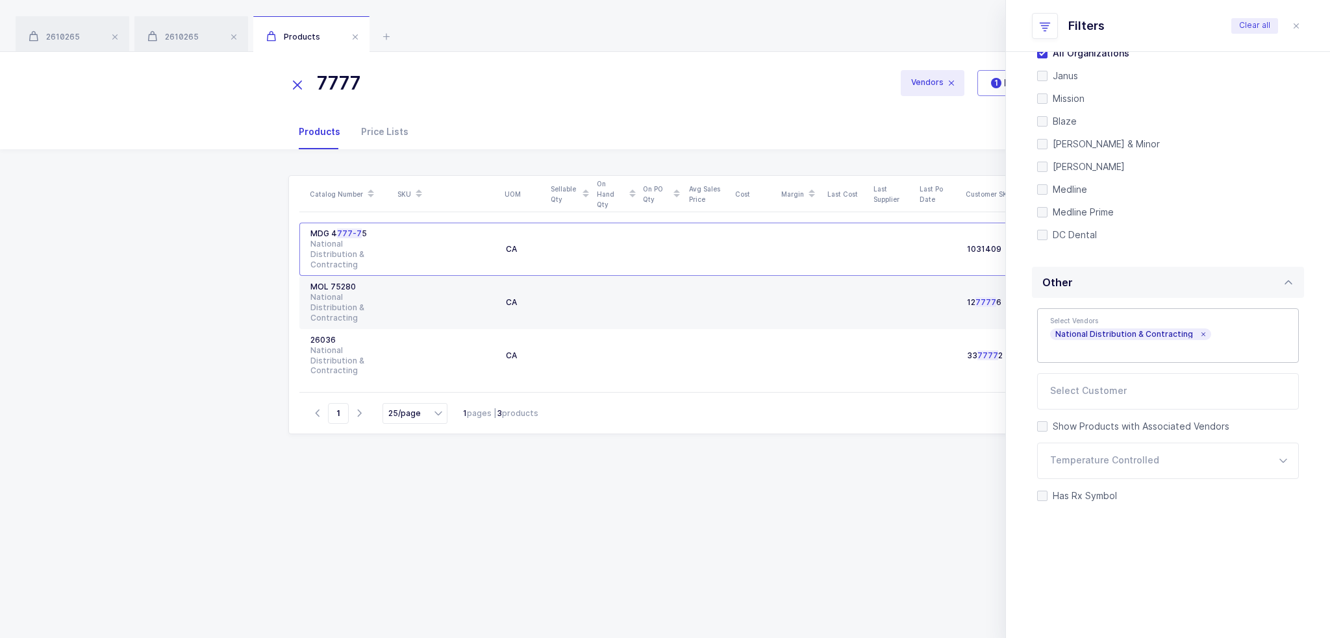
drag, startPoint x: 390, startPoint y: 82, endPoint x: 238, endPoint y: 82, distance: 151.9
click at [238, 82] on div "7777 Vendors 1 Filter" at bounding box center [665, 83] width 1330 height 62
type input "7"
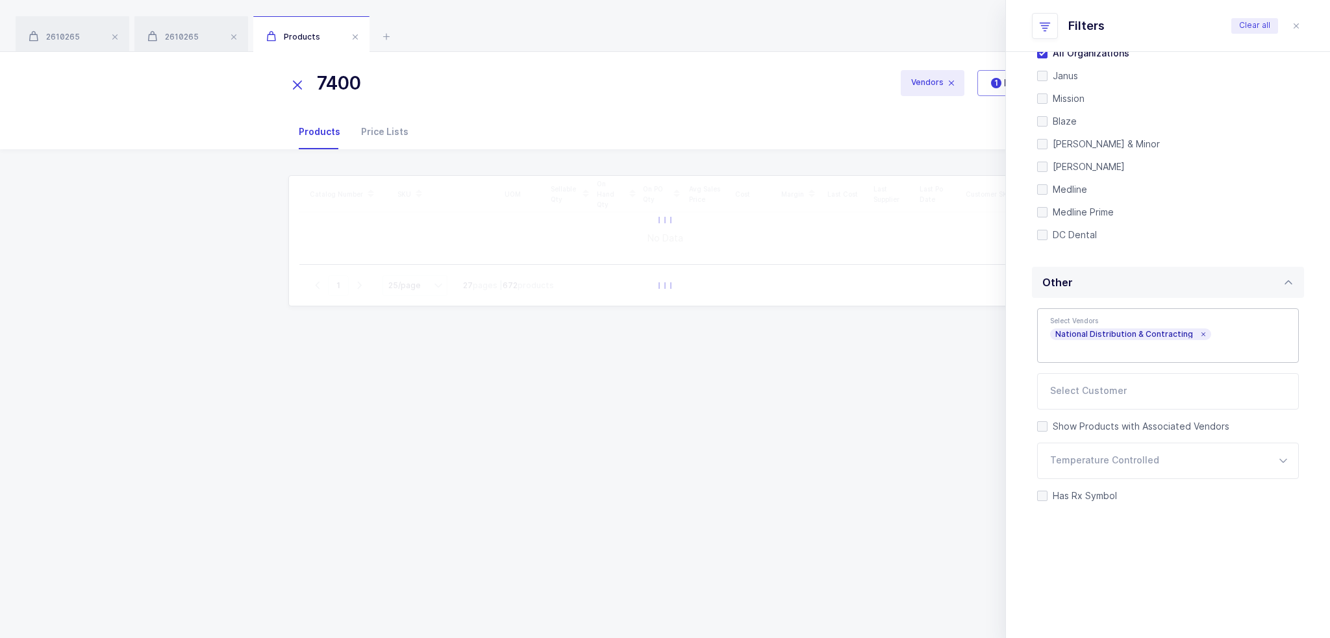
type input "7400"
click at [295, 91] on icon at bounding box center [297, 85] width 18 height 18
click at [177, 270] on div "Catalog Number SKU UOM Sellable Qty On Hand Qty On PO Qty Avg Sales Price Cost …" at bounding box center [664, 393] width 1309 height 488
click at [1299, 26] on icon "close drawer" at bounding box center [1296, 26] width 10 height 10
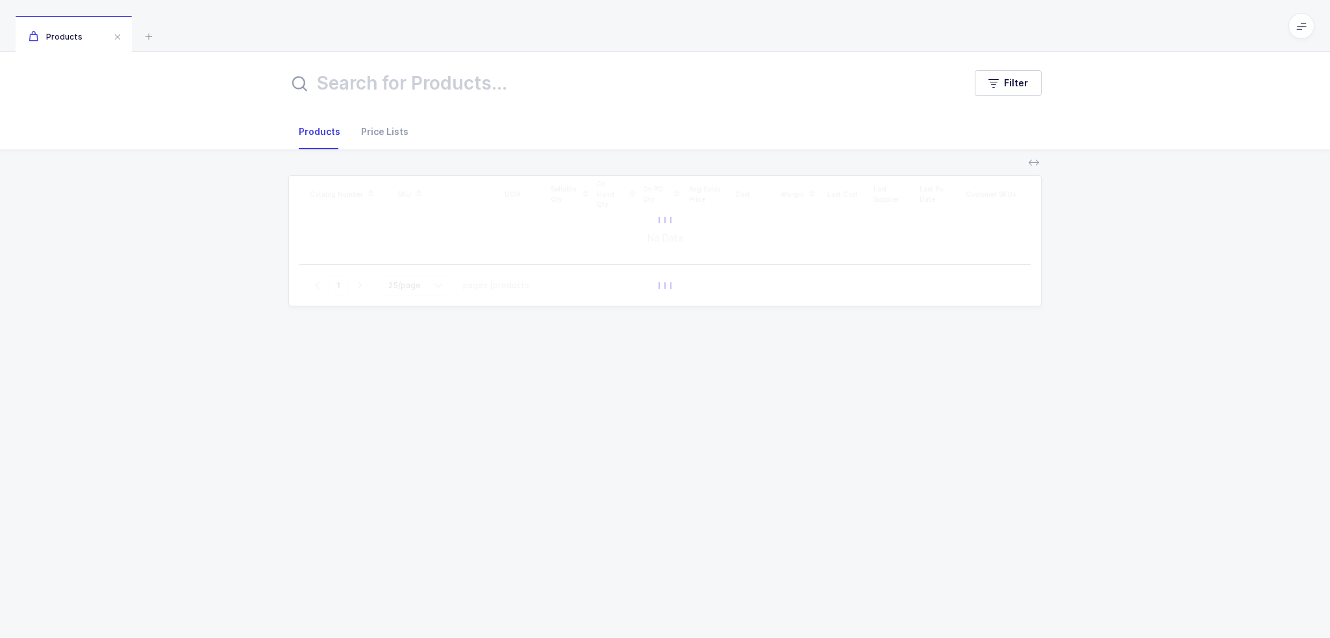
click at [414, 94] on input "text" at bounding box center [618, 83] width 660 height 31
type input "7400"
click at [998, 78] on icon "button" at bounding box center [993, 83] width 10 height 10
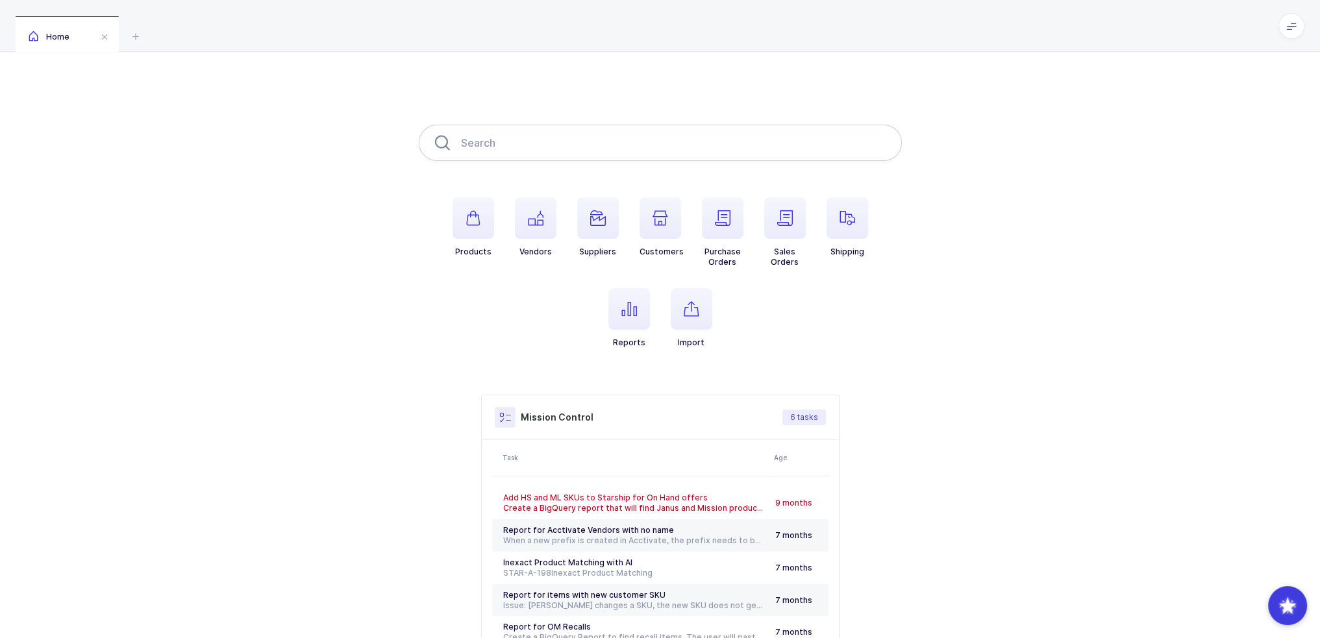
click at [545, 136] on input "text" at bounding box center [660, 143] width 483 height 36
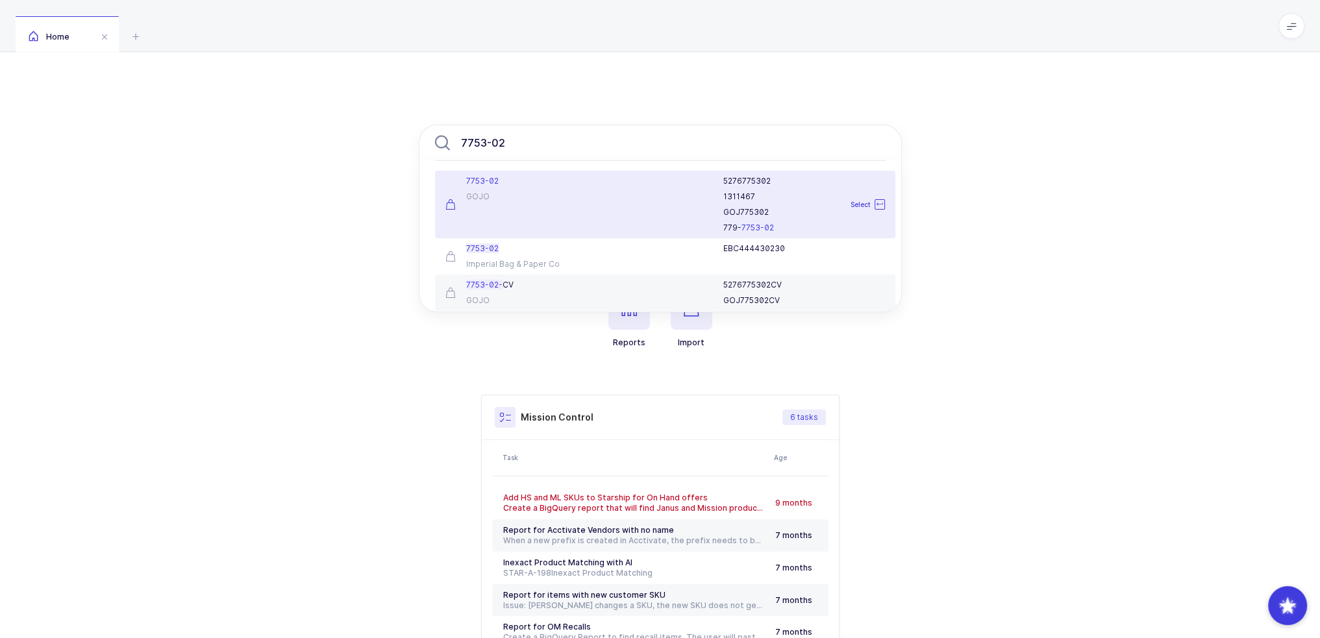
type input "7753-02"
click at [506, 205] on div "7753-02 GOJO" at bounding box center [514, 204] width 152 height 57
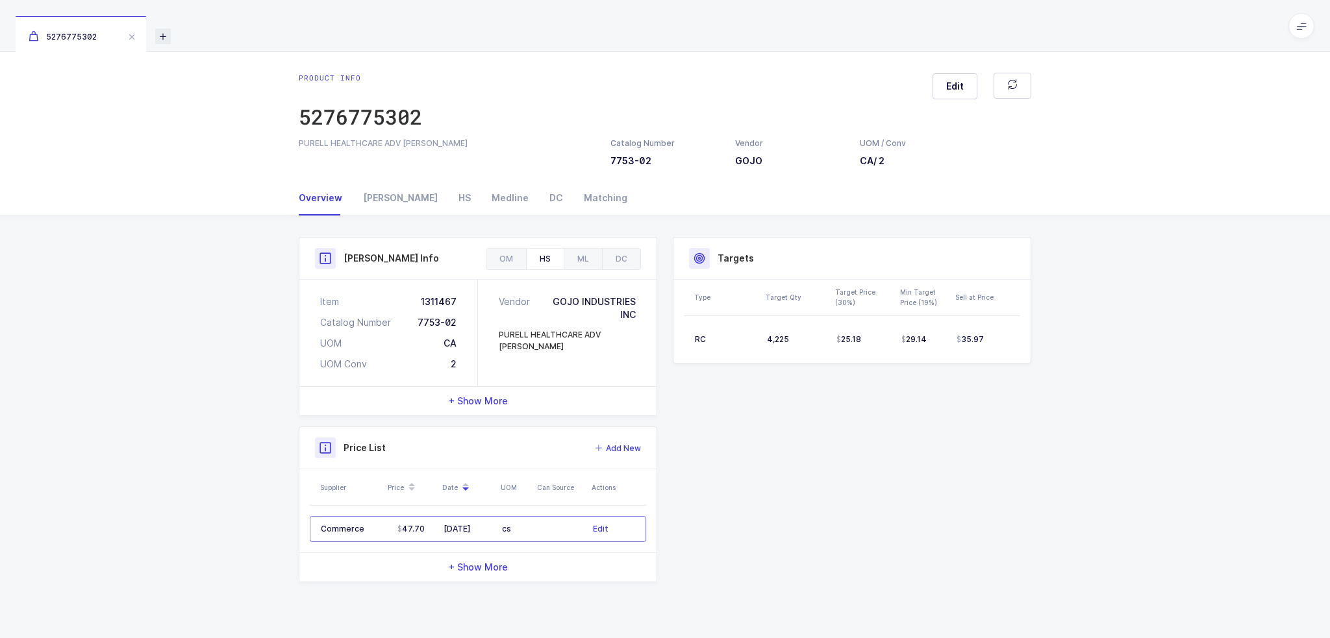
click at [165, 29] on icon at bounding box center [163, 37] width 16 height 16
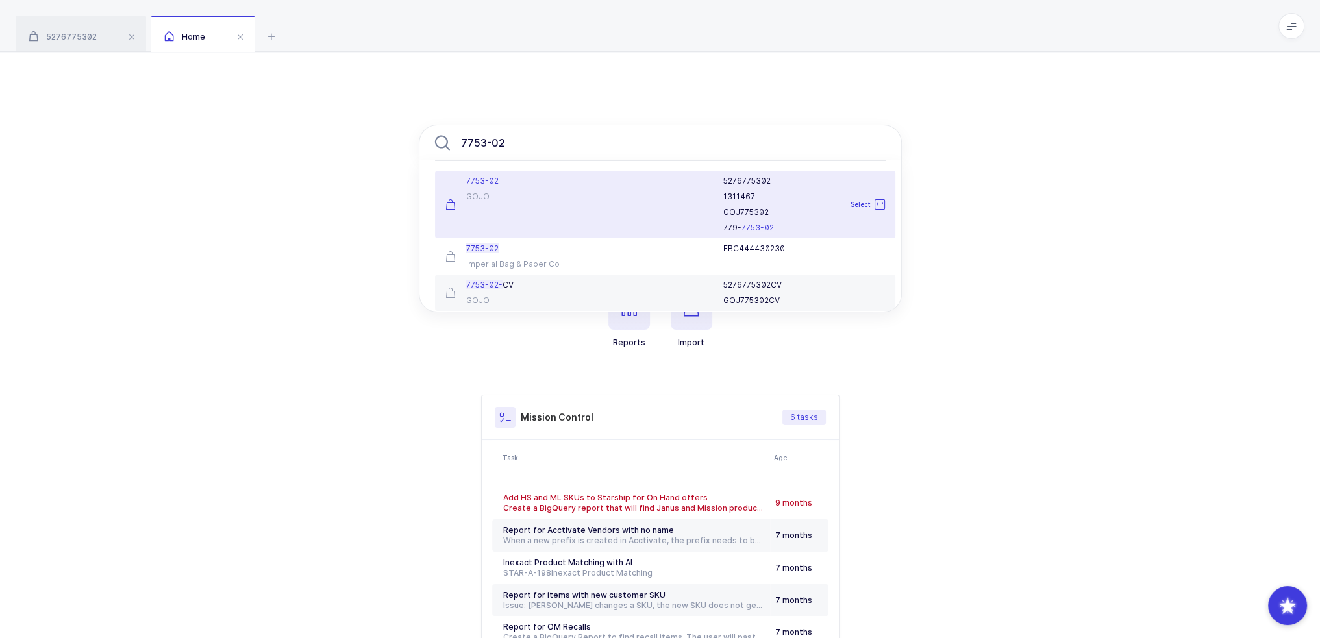
type input "7753-02"
click at [593, 195] on div at bounding box center [652, 204] width 127 height 57
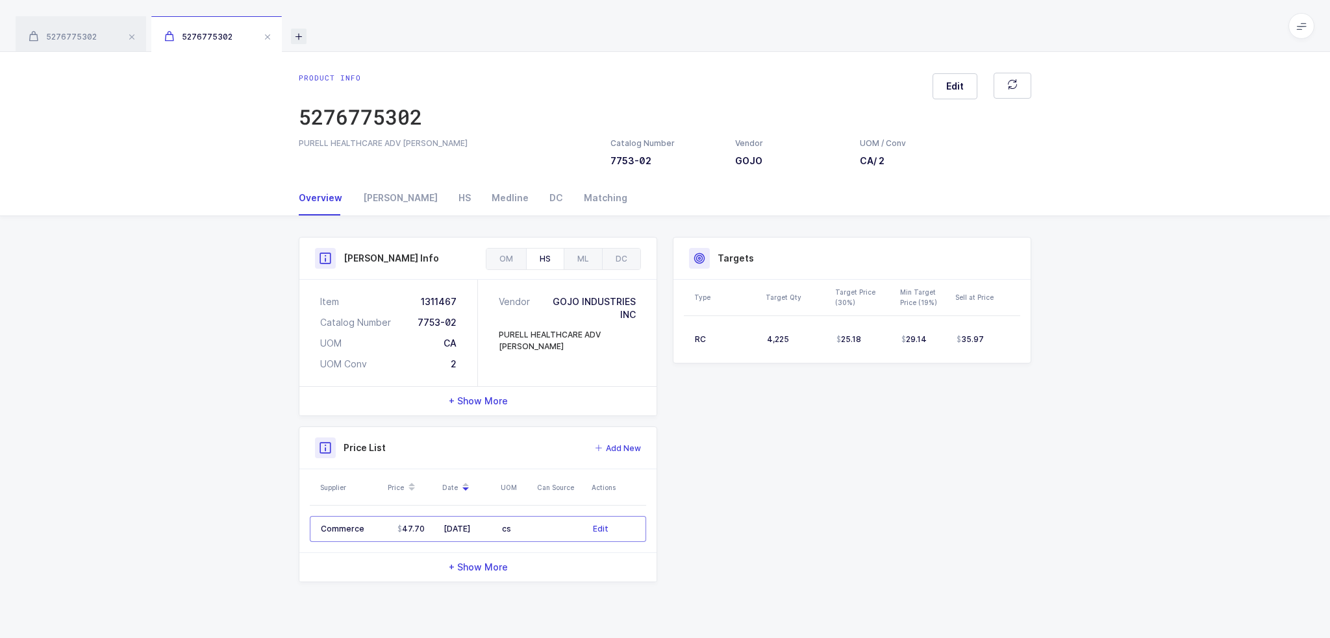
click at [298, 36] on icon at bounding box center [299, 37] width 16 height 16
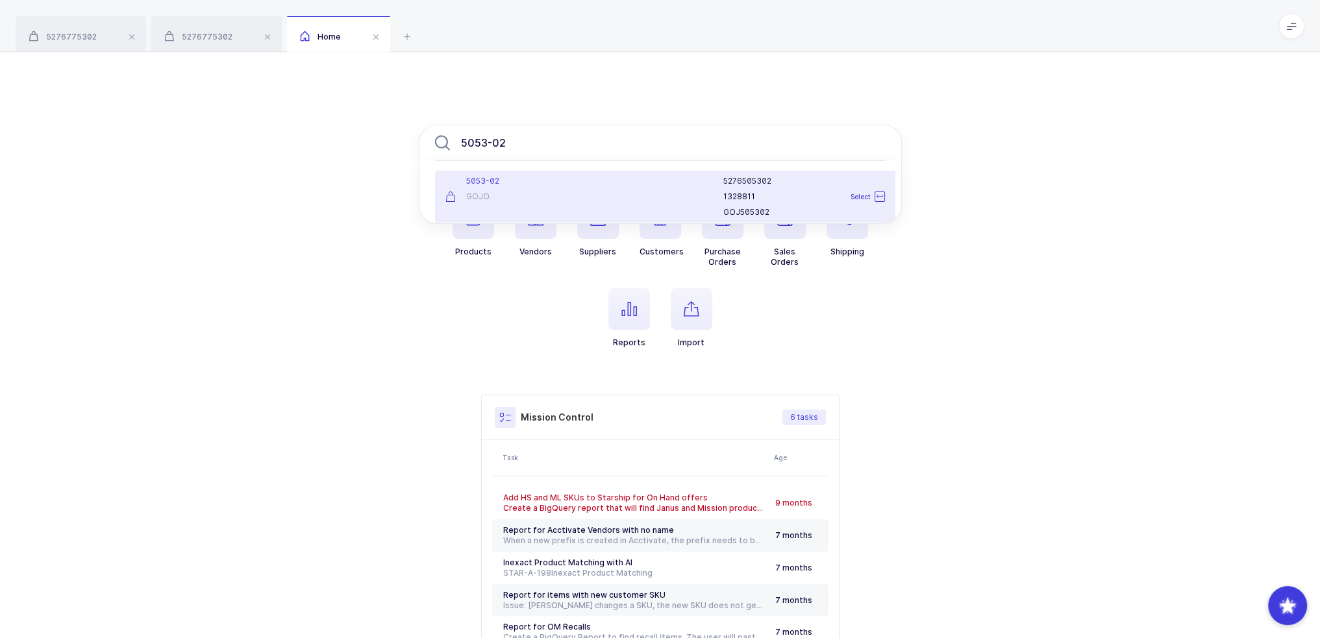
type input "5053-02"
click at [610, 190] on div at bounding box center [652, 197] width 127 height 42
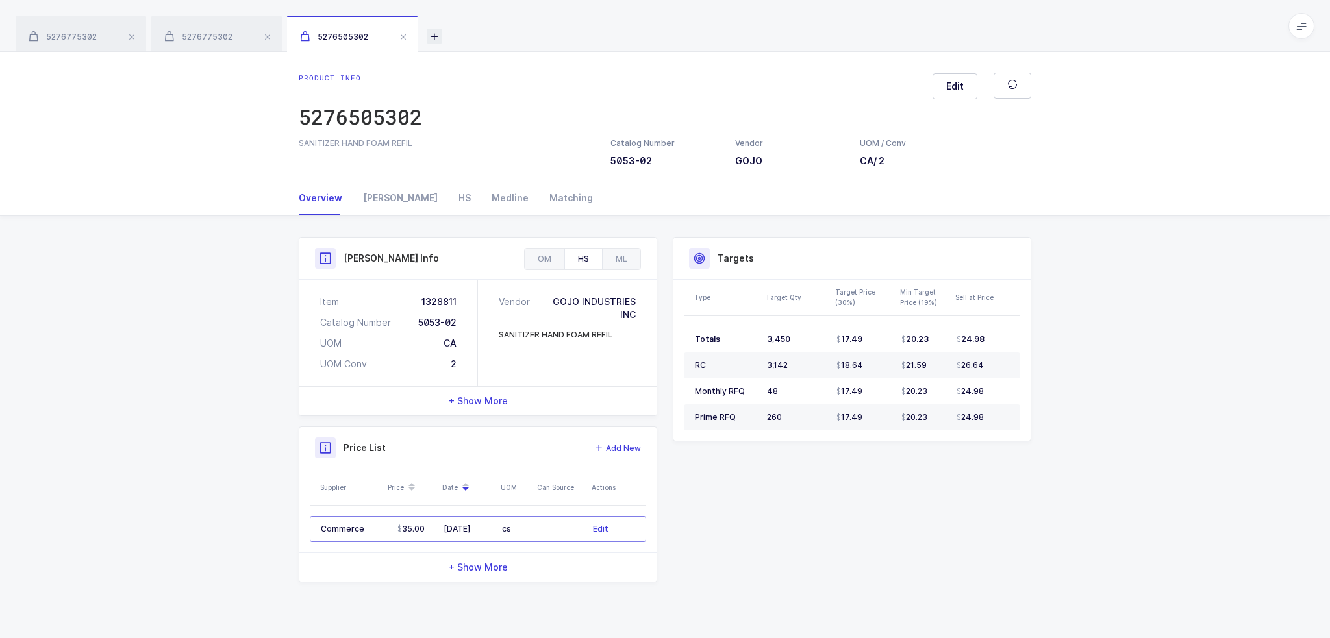
click at [438, 35] on icon at bounding box center [435, 37] width 16 height 16
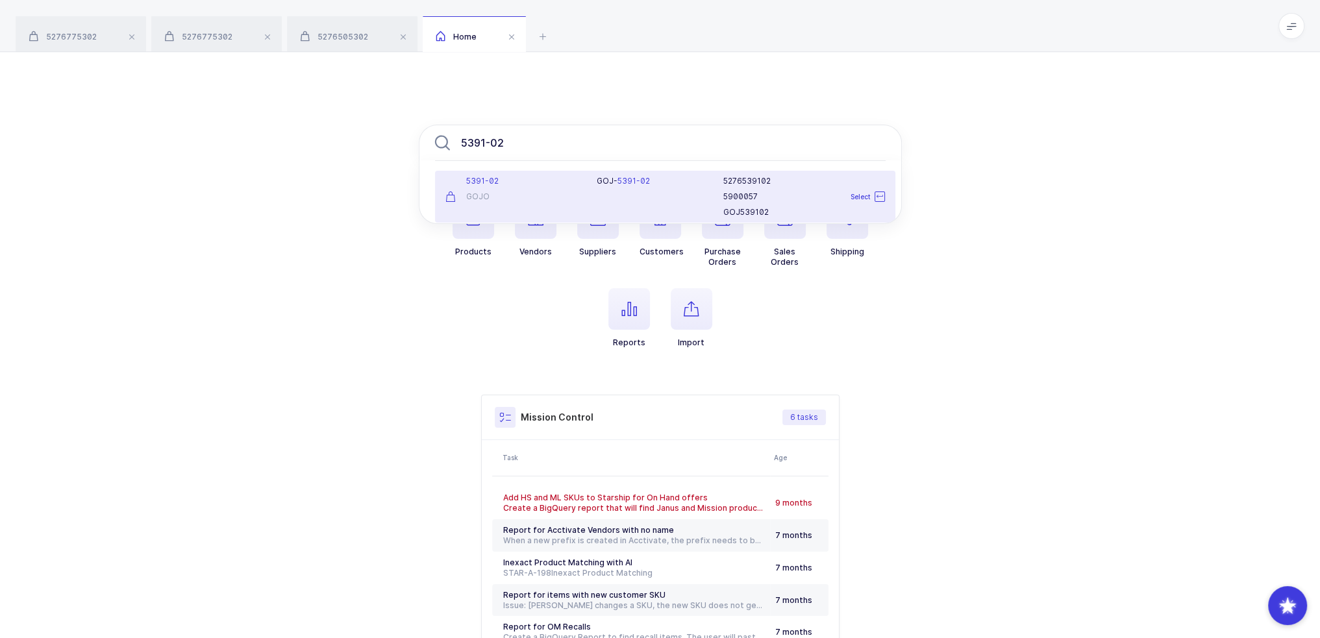
type input "5391-02"
click at [530, 189] on div "5391-02 GOJO" at bounding box center [514, 197] width 152 height 42
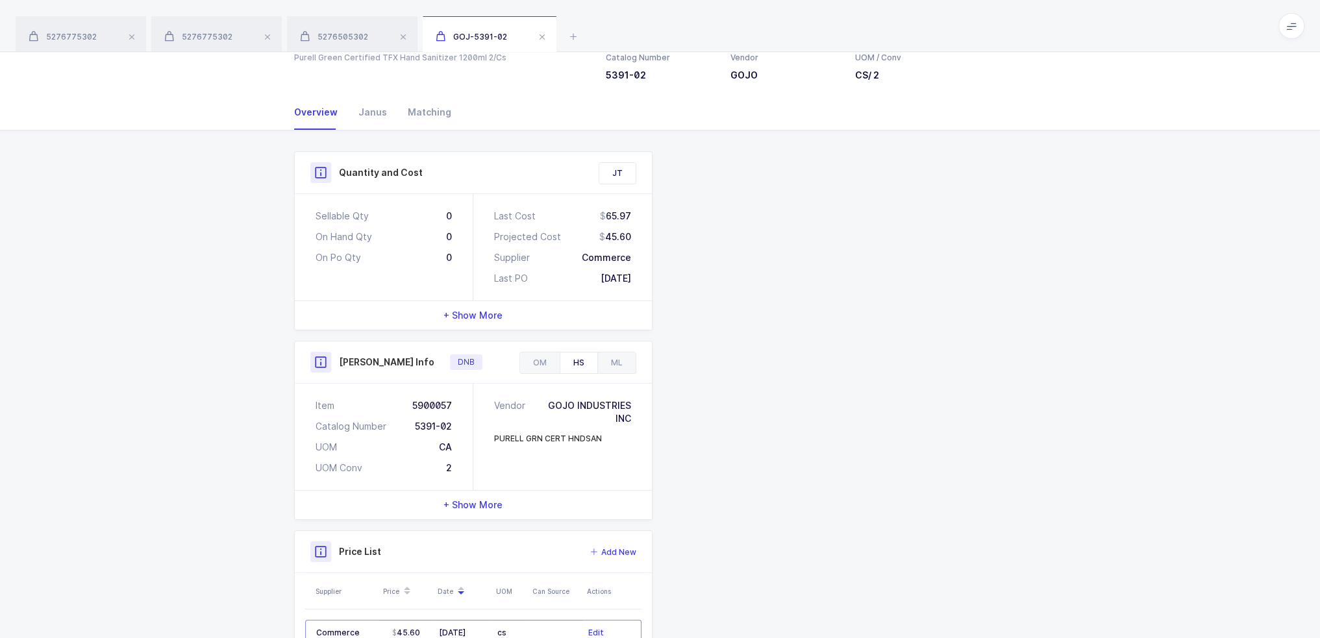
scroll to position [163, 0]
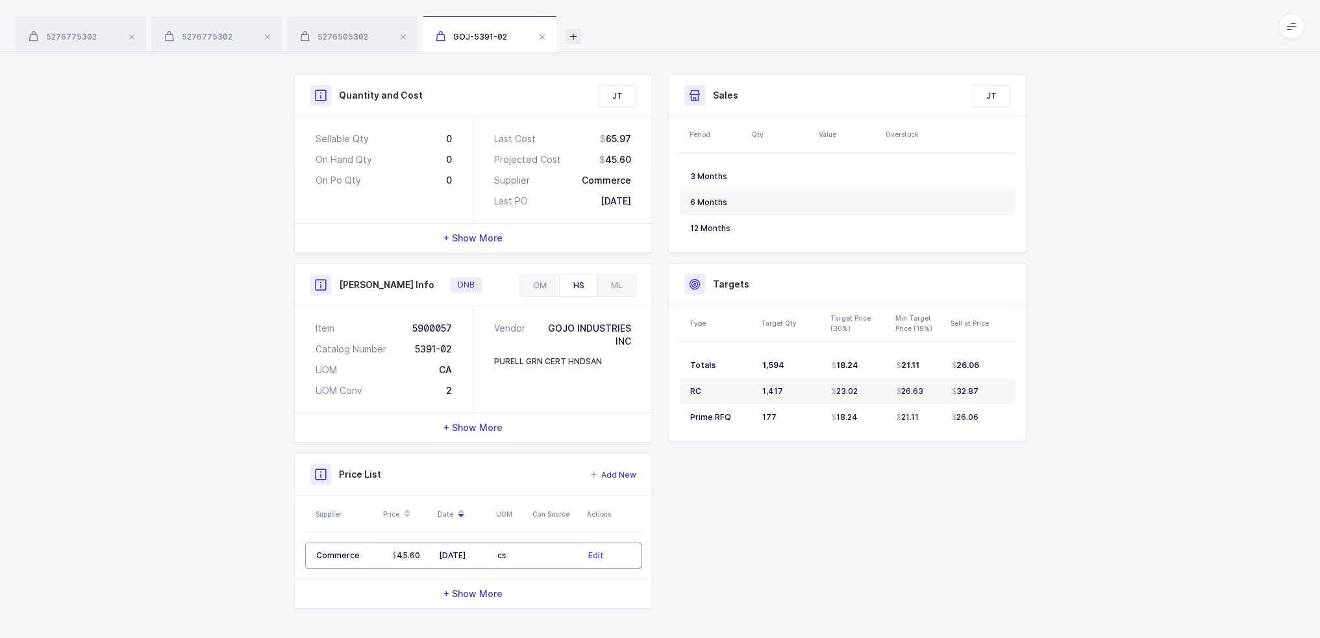
click at [568, 34] on icon at bounding box center [573, 37] width 16 height 16
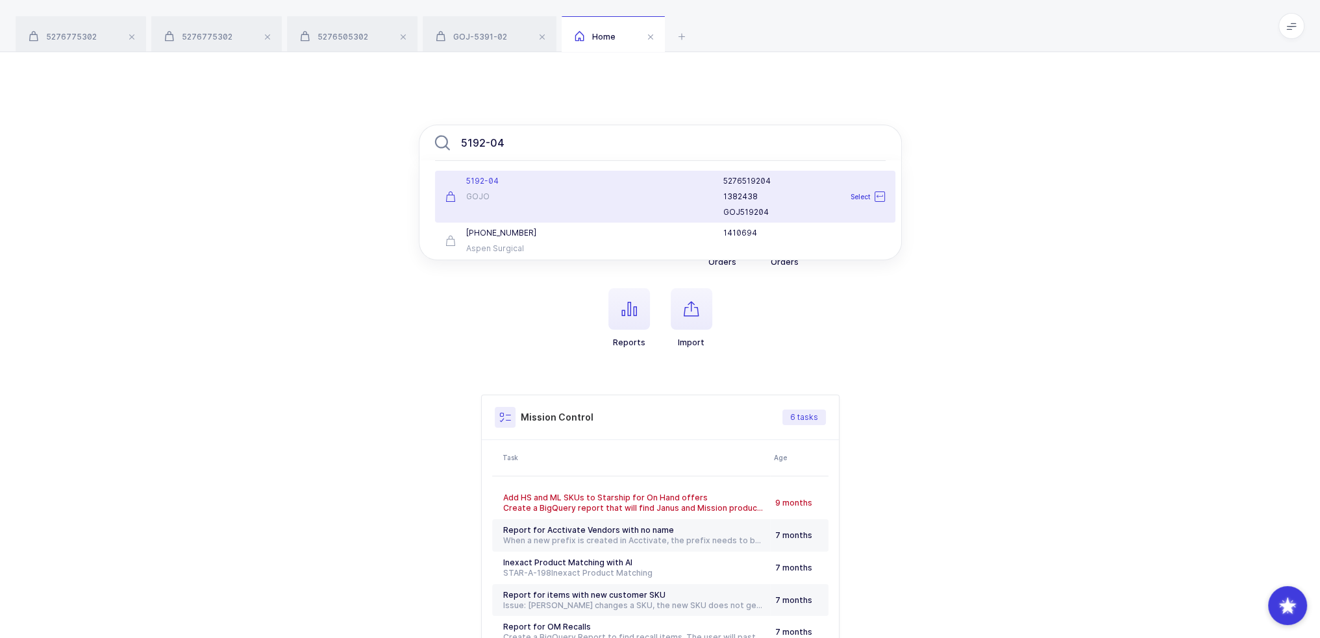
type input "5192-04"
click at [571, 186] on div "5192-04 GOJO" at bounding box center [514, 197] width 152 height 42
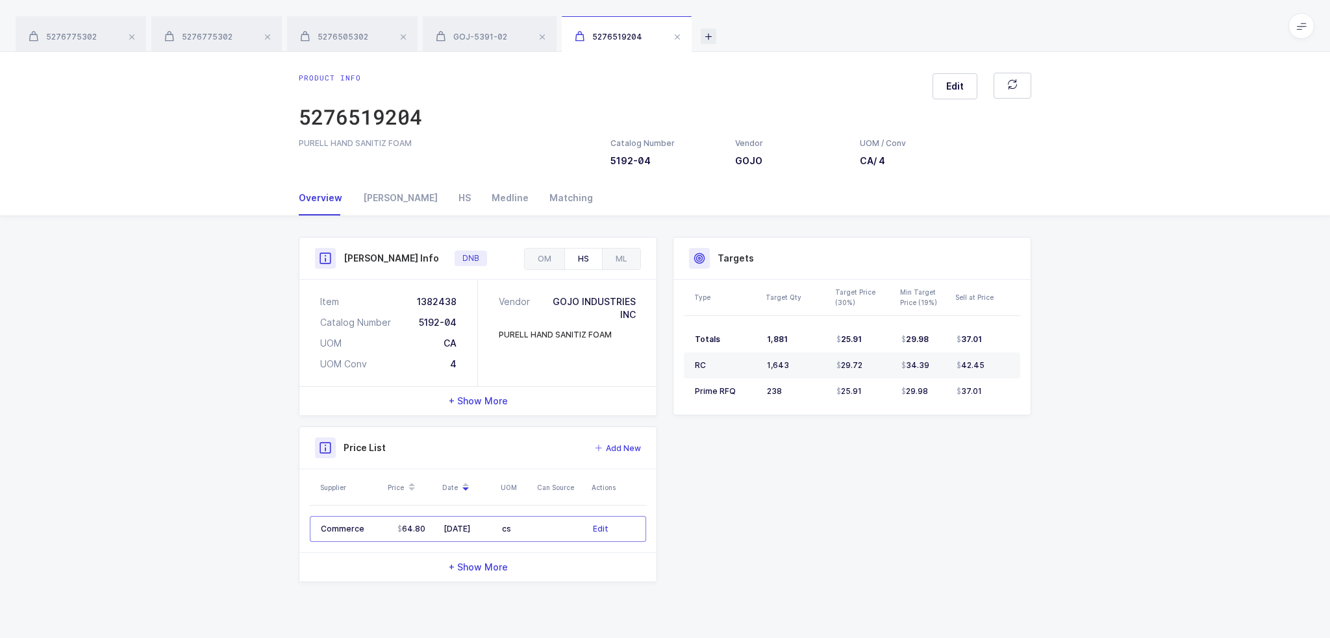
click at [704, 36] on icon at bounding box center [709, 37] width 16 height 16
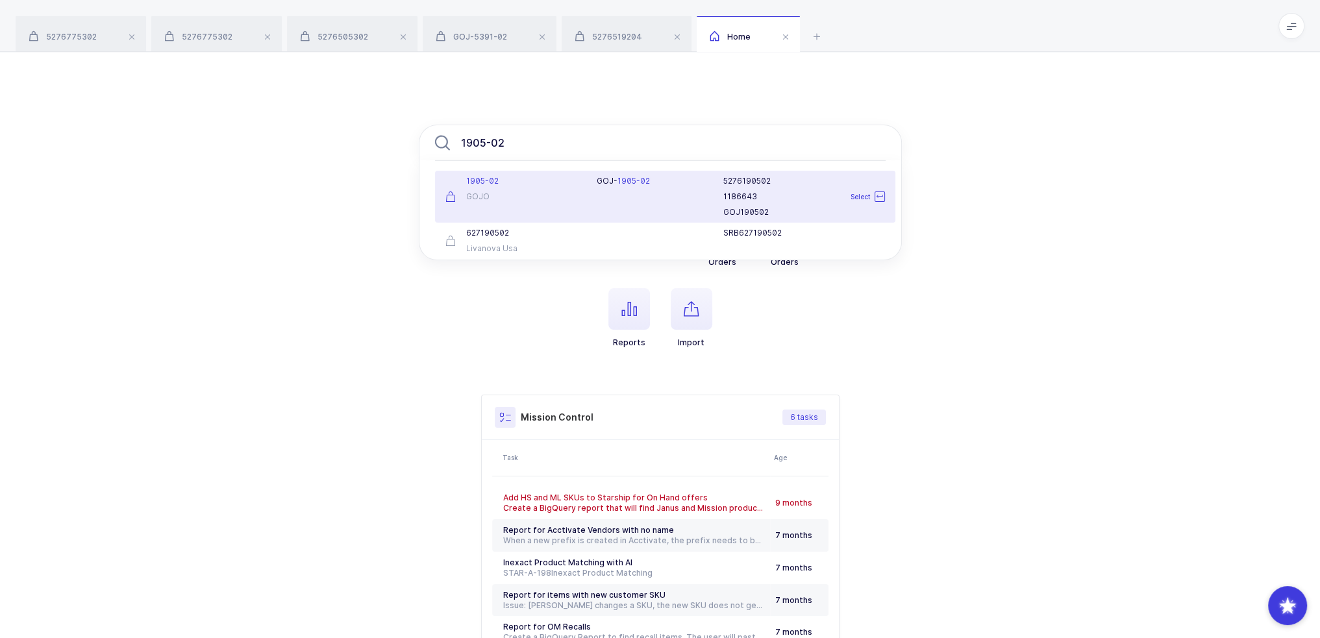
type input "1905-02"
click at [552, 192] on div "GOJO" at bounding box center [513, 197] width 136 height 10
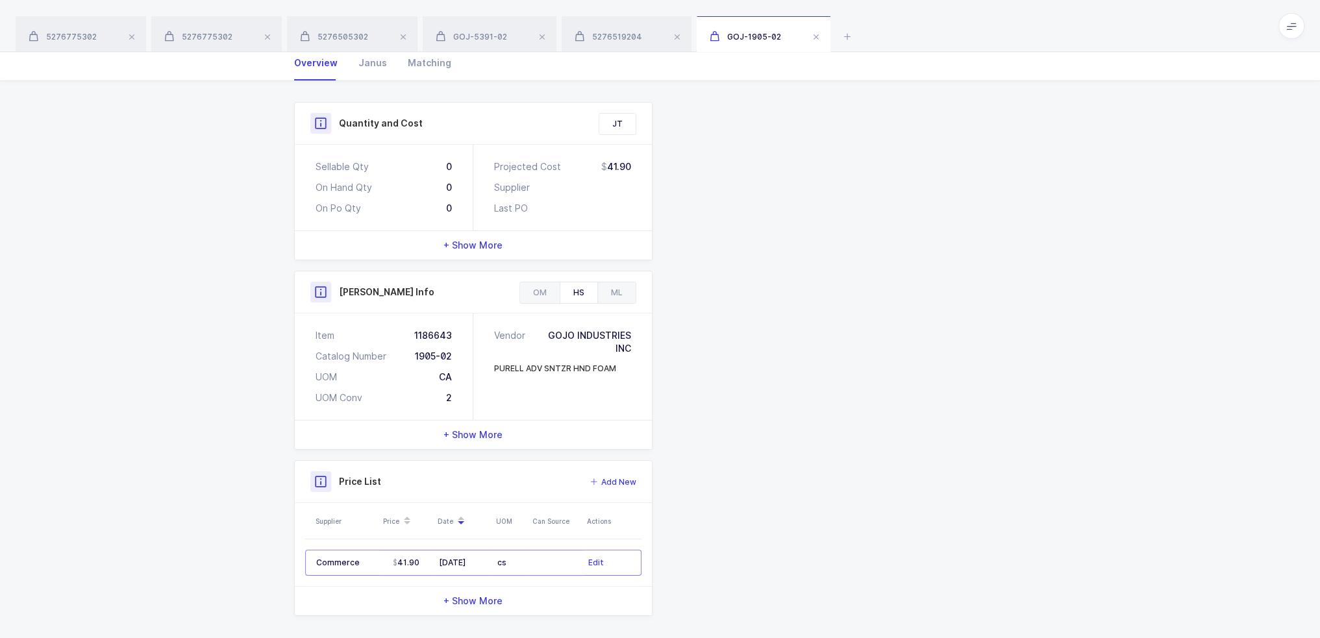
scroll to position [142, 0]
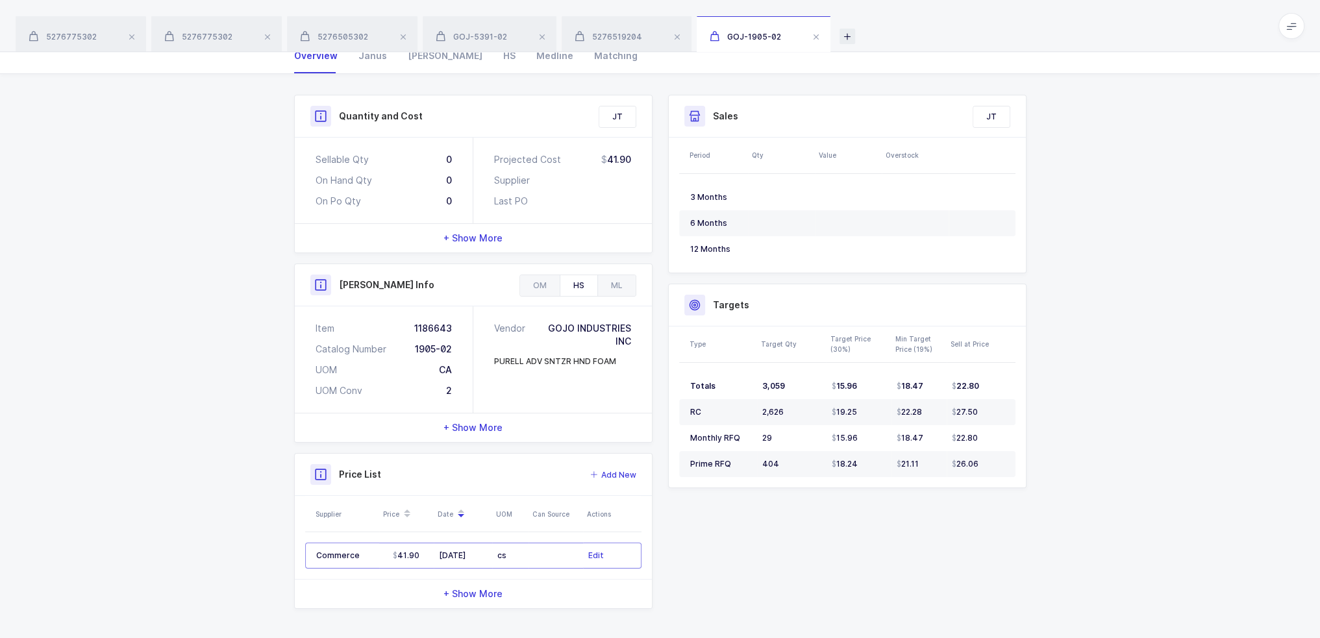
click at [841, 35] on icon at bounding box center [847, 37] width 16 height 16
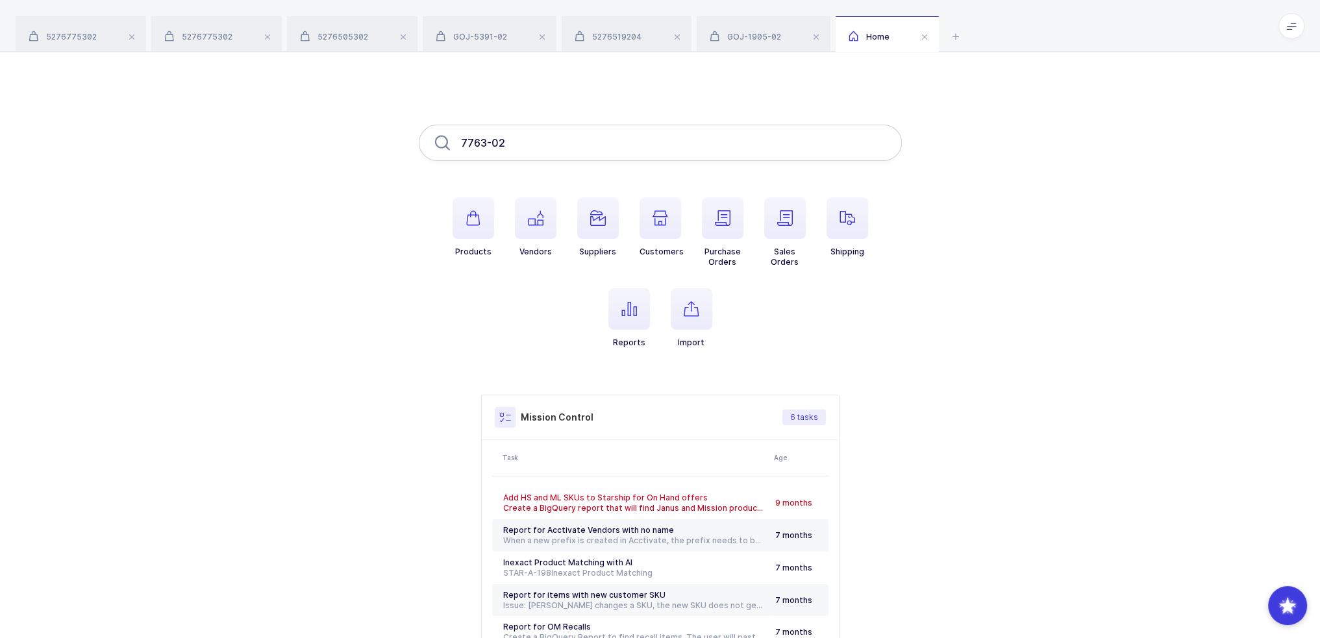
click at [688, 149] on input "7763-02" at bounding box center [660, 143] width 483 height 36
click at [580, 143] on input "7763-02" at bounding box center [660, 143] width 483 height 36
type input "7763-02"
click at [956, 33] on icon at bounding box center [956, 37] width 16 height 16
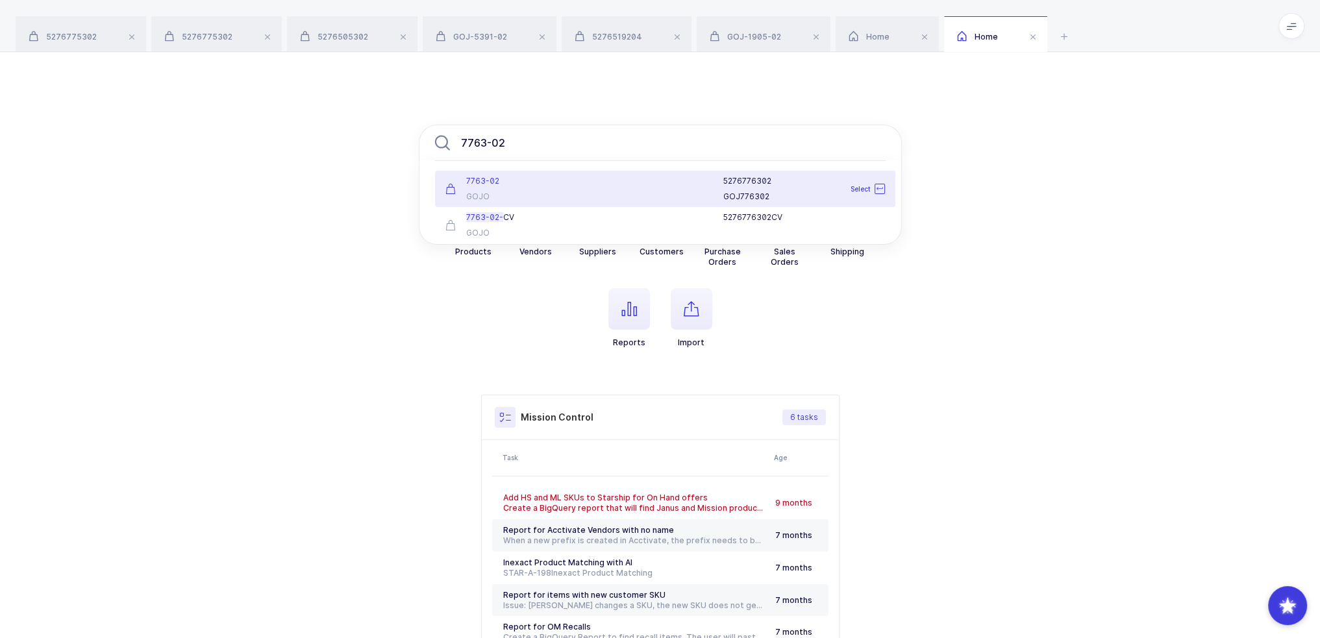
type input "7763-02"
click at [532, 187] on div "7763-02 GOJO" at bounding box center [514, 189] width 152 height 26
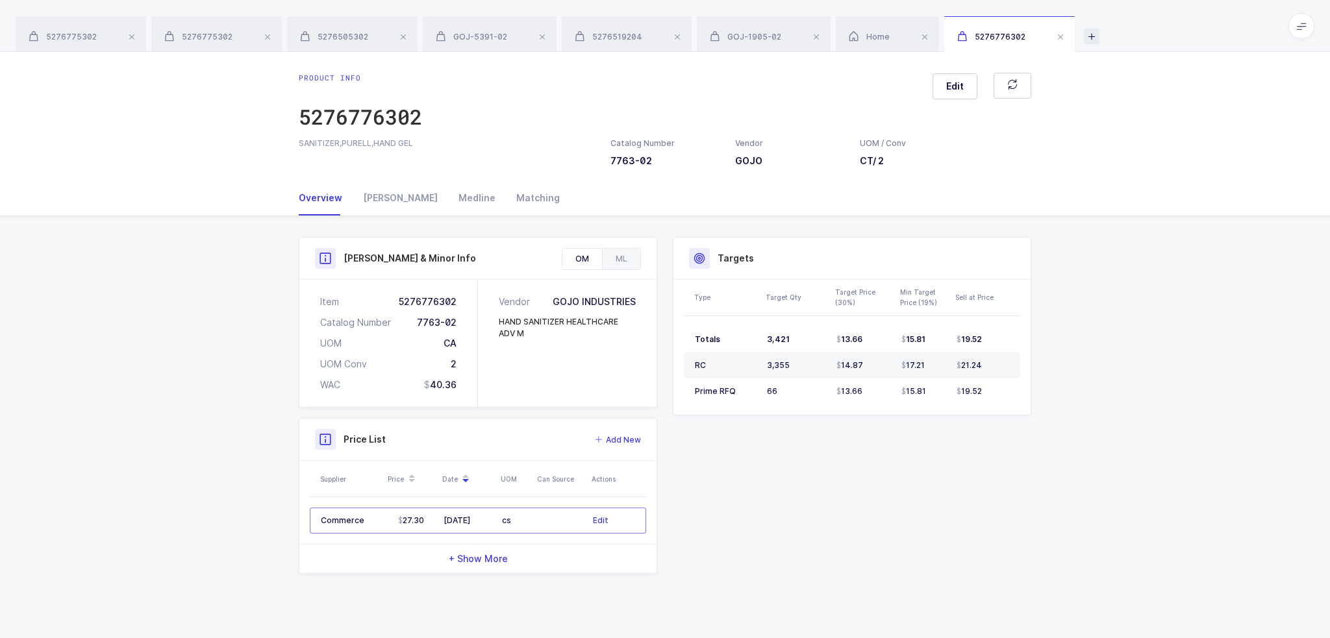
click at [1088, 33] on icon at bounding box center [1092, 37] width 16 height 16
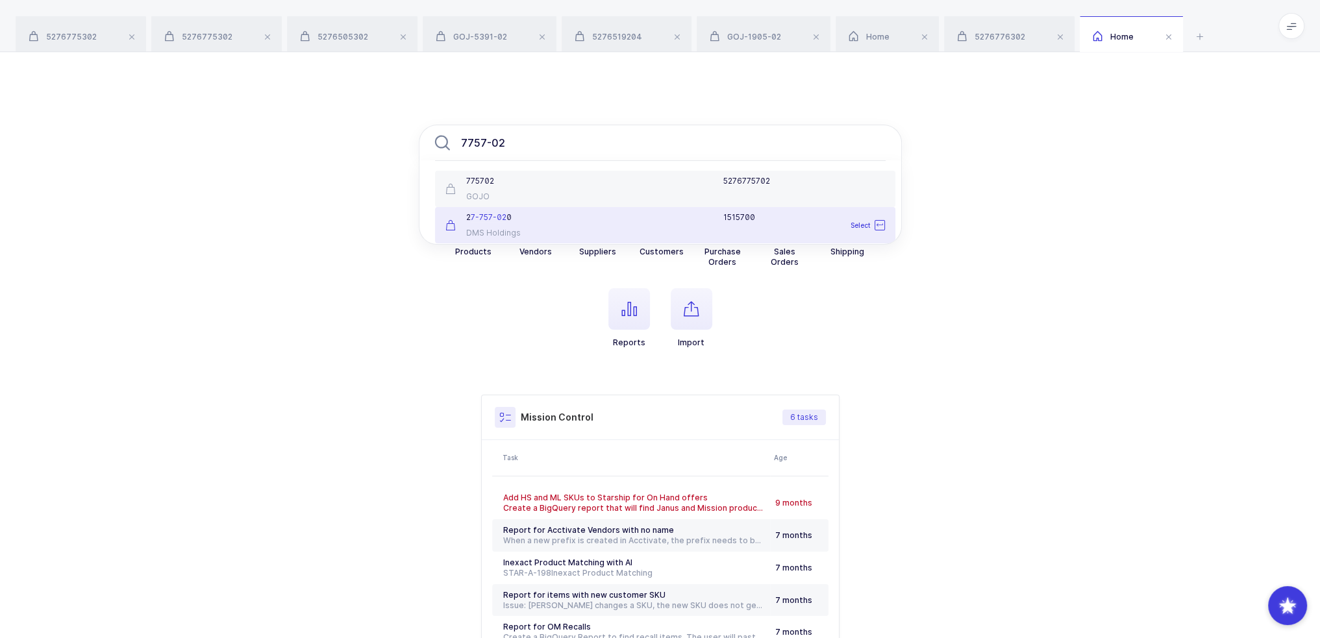
type input "7757-02"
click at [560, 196] on div "GOJO" at bounding box center [513, 197] width 136 height 10
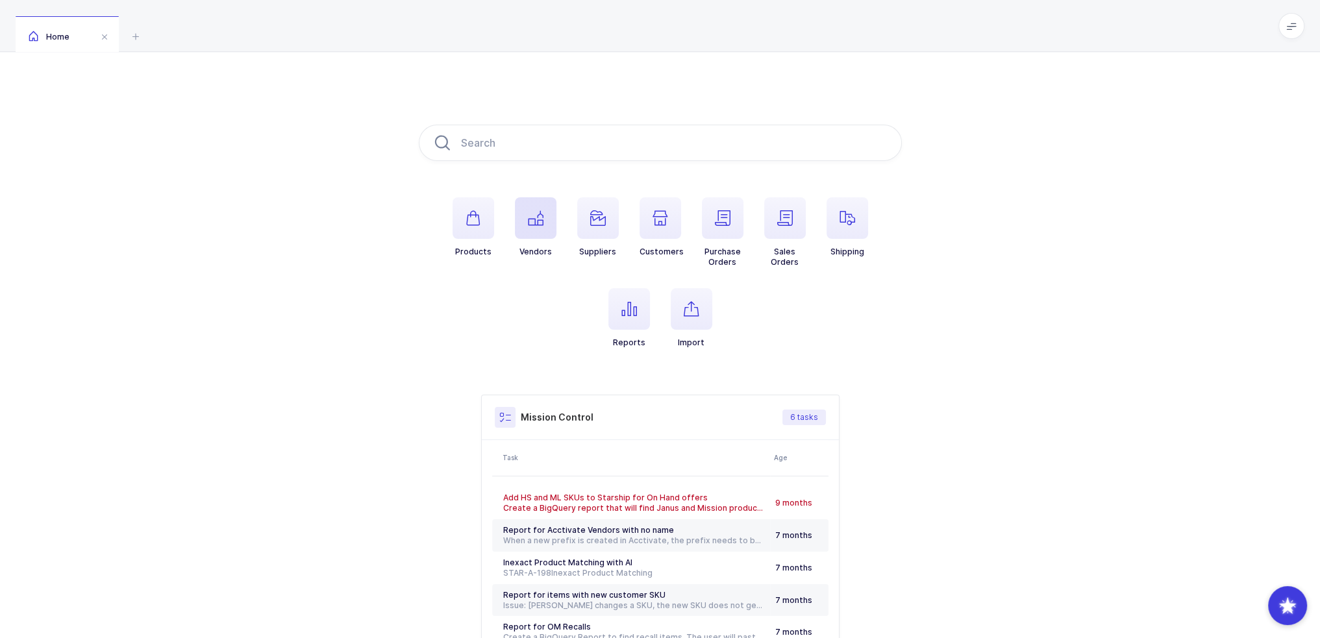
click at [538, 228] on span "button" at bounding box center [536, 218] width 42 height 42
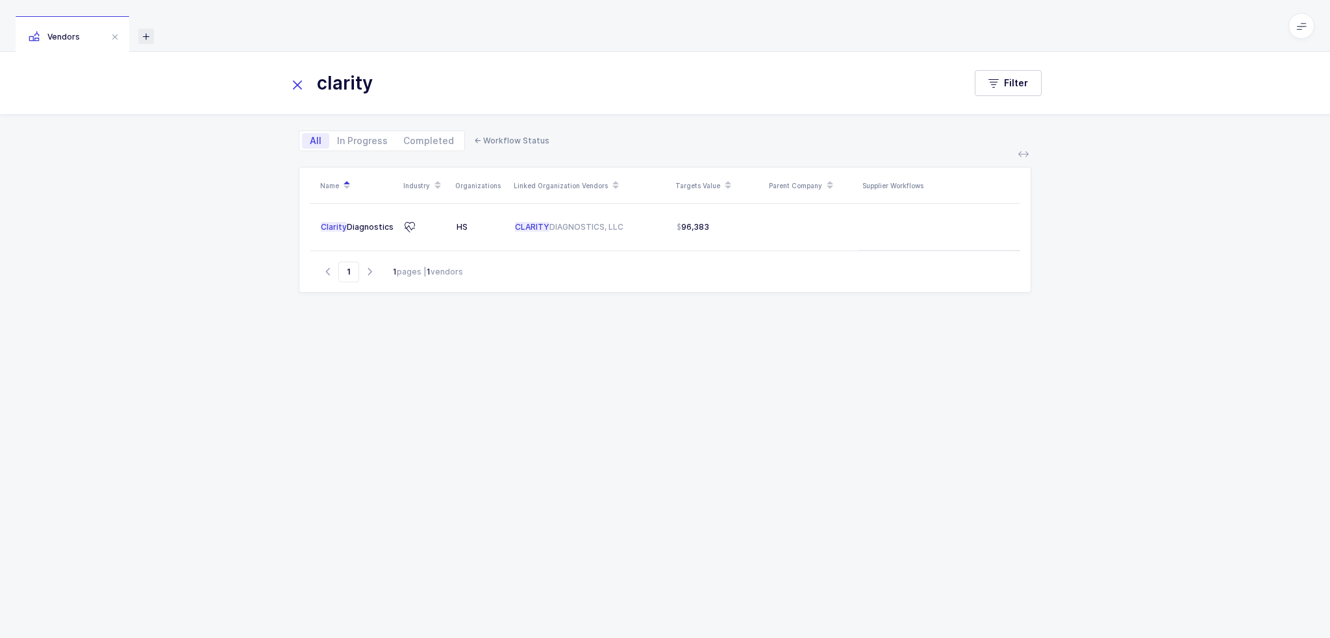
type input "clarity"
click at [140, 34] on icon at bounding box center [146, 37] width 16 height 16
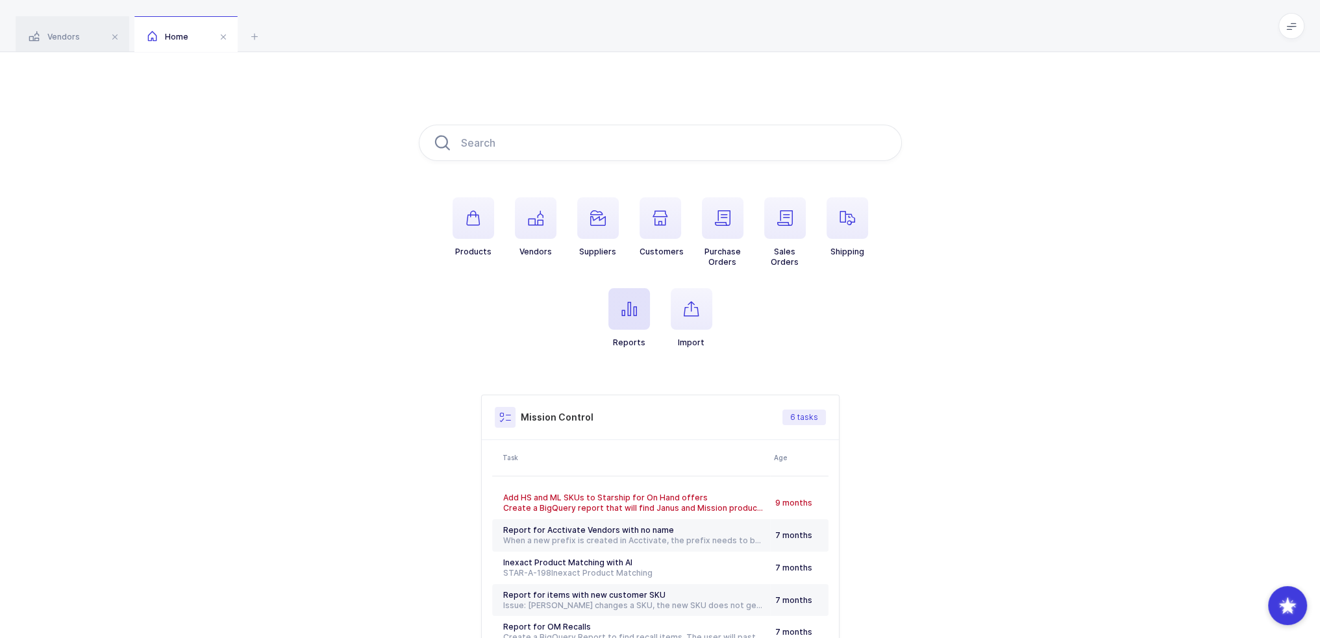
click at [638, 308] on span "button" at bounding box center [629, 309] width 42 height 42
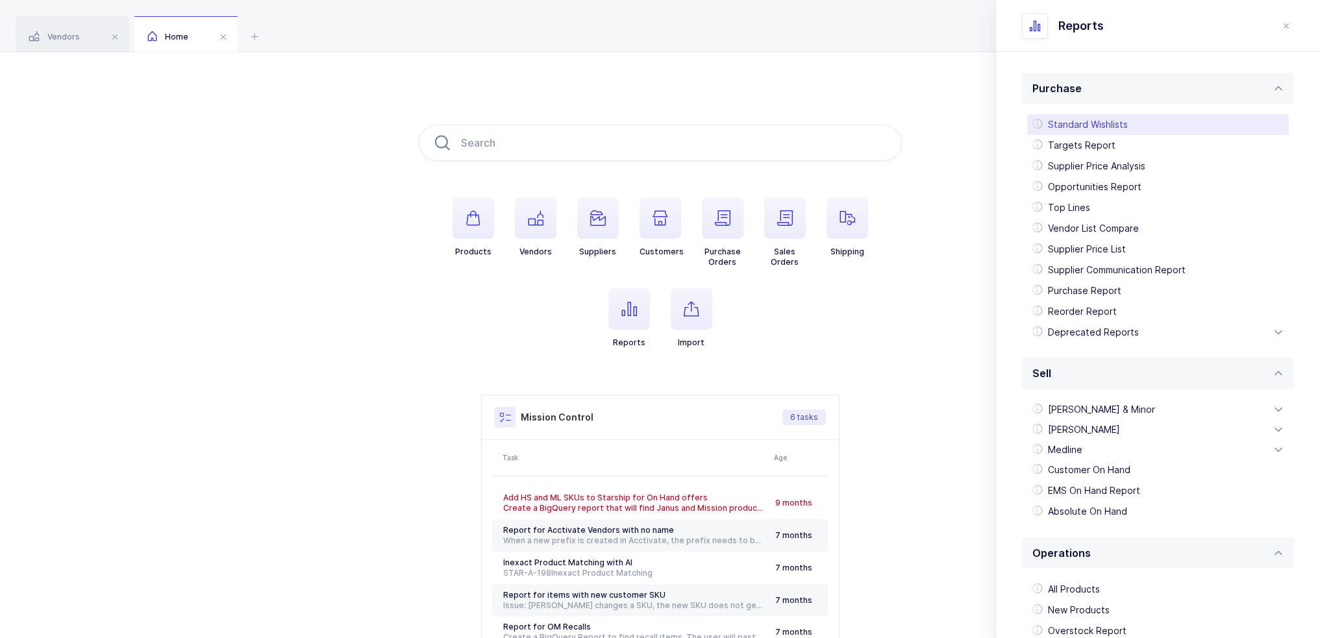
click at [1106, 127] on div "Standard Wishlists" at bounding box center [1158, 124] width 262 height 21
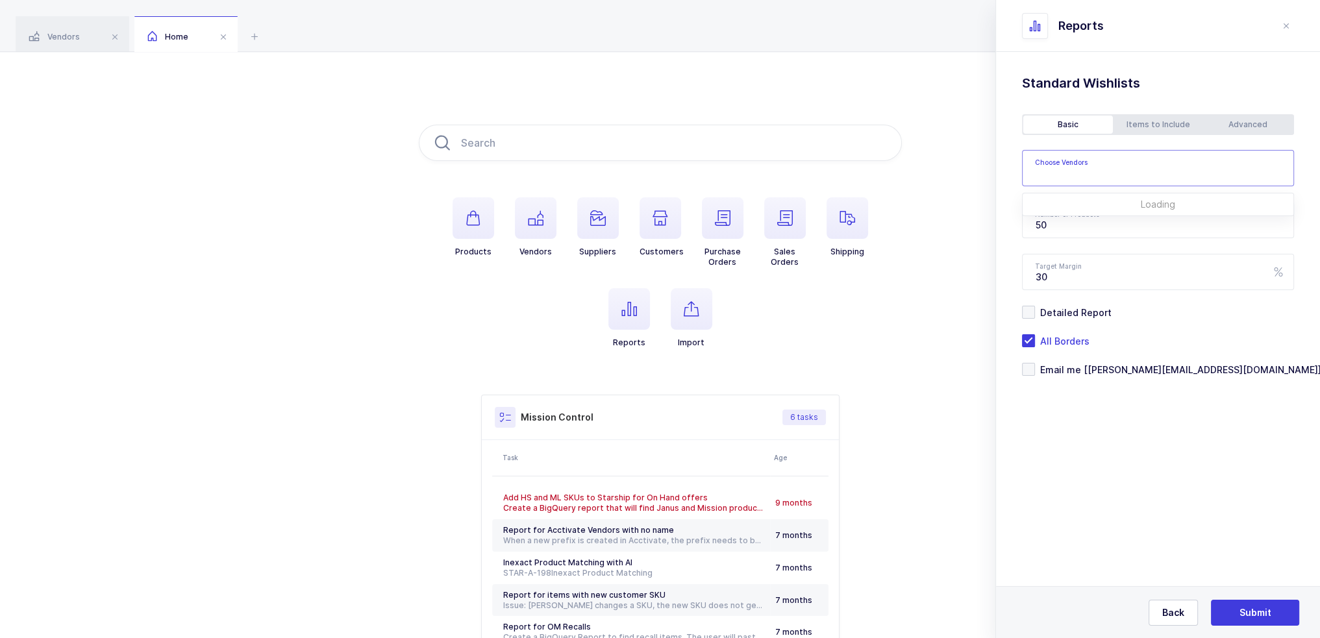
click at [1055, 169] on input "text" at bounding box center [1149, 172] width 229 height 17
type input "clarity diag"
click at [1085, 215] on span "Clarity Diagnostics" at bounding box center [1093, 212] width 85 height 11
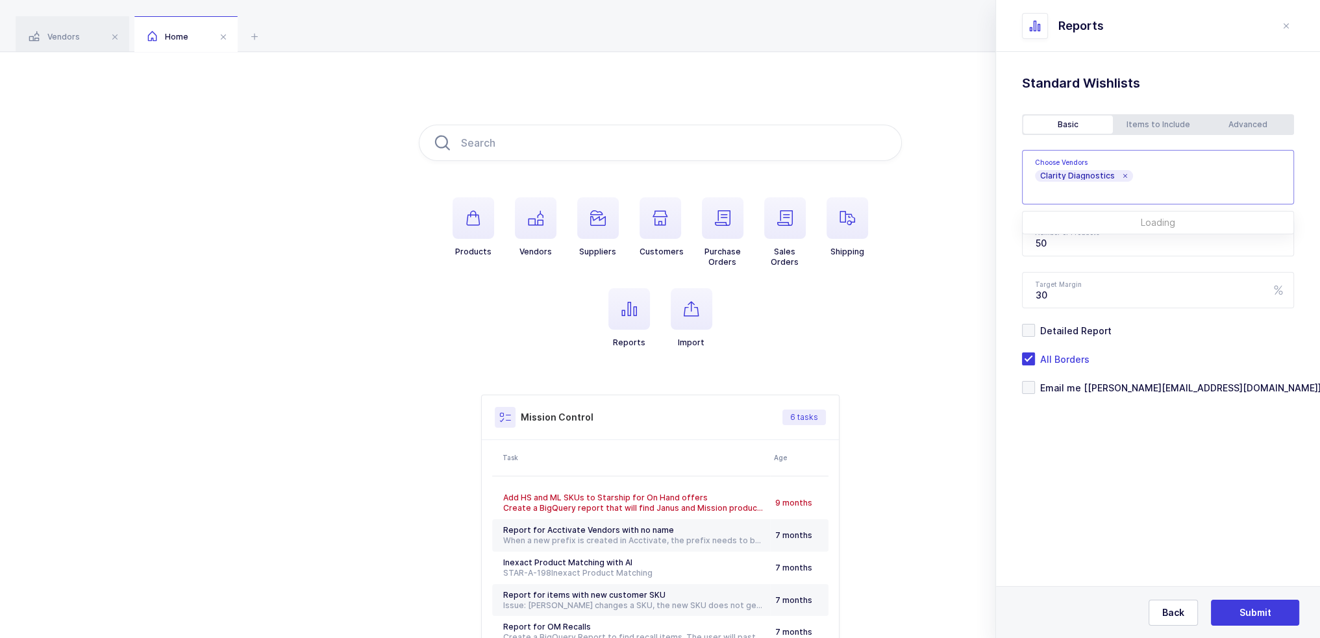
click at [1117, 440] on div "Standard Wishlists Targets Report Supplier Price Analysis Opportunities Report …" at bounding box center [1158, 267] width 324 height 430
drag, startPoint x: 1012, startPoint y: 245, endPoint x: 963, endPoint y: 243, distance: 49.4
click at [963, 243] on div "Products Vendors Suppliers Customers Purchase Orders Sales Orders Shipping Repo…" at bounding box center [660, 408] width 1320 height 713
type input "500"
click at [1176, 125] on div "Items to Include" at bounding box center [1158, 125] width 90 height 18
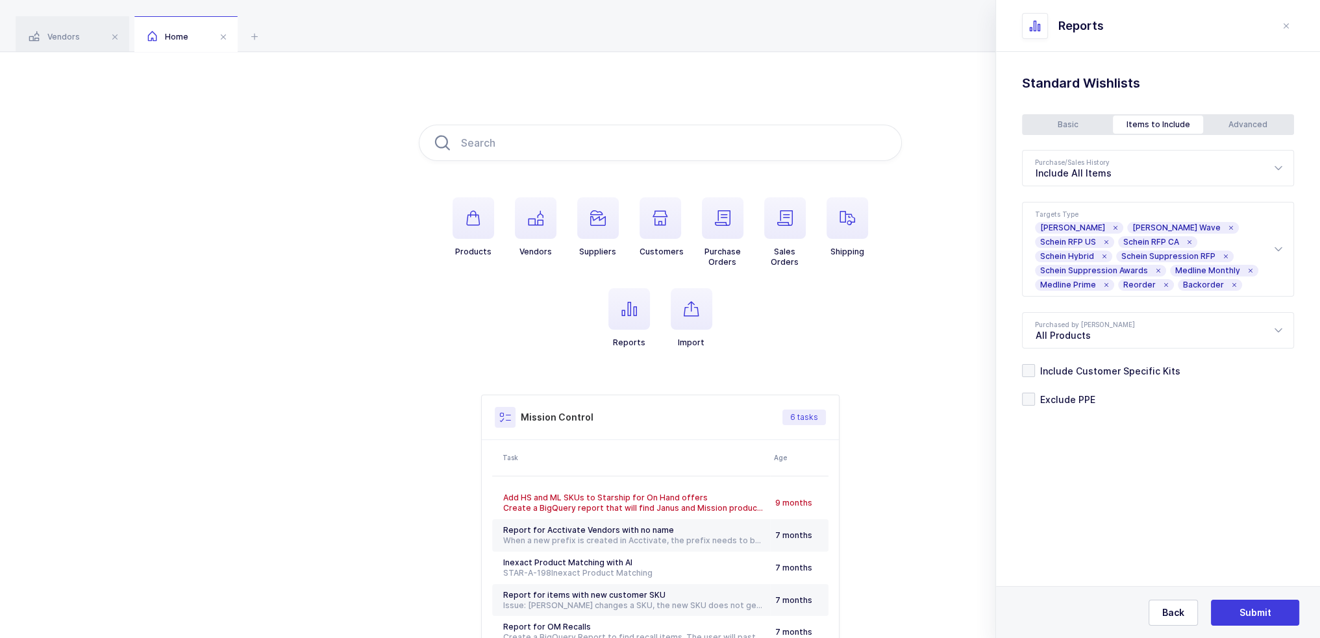
click at [1241, 127] on div "Advanced" at bounding box center [1248, 125] width 90 height 18
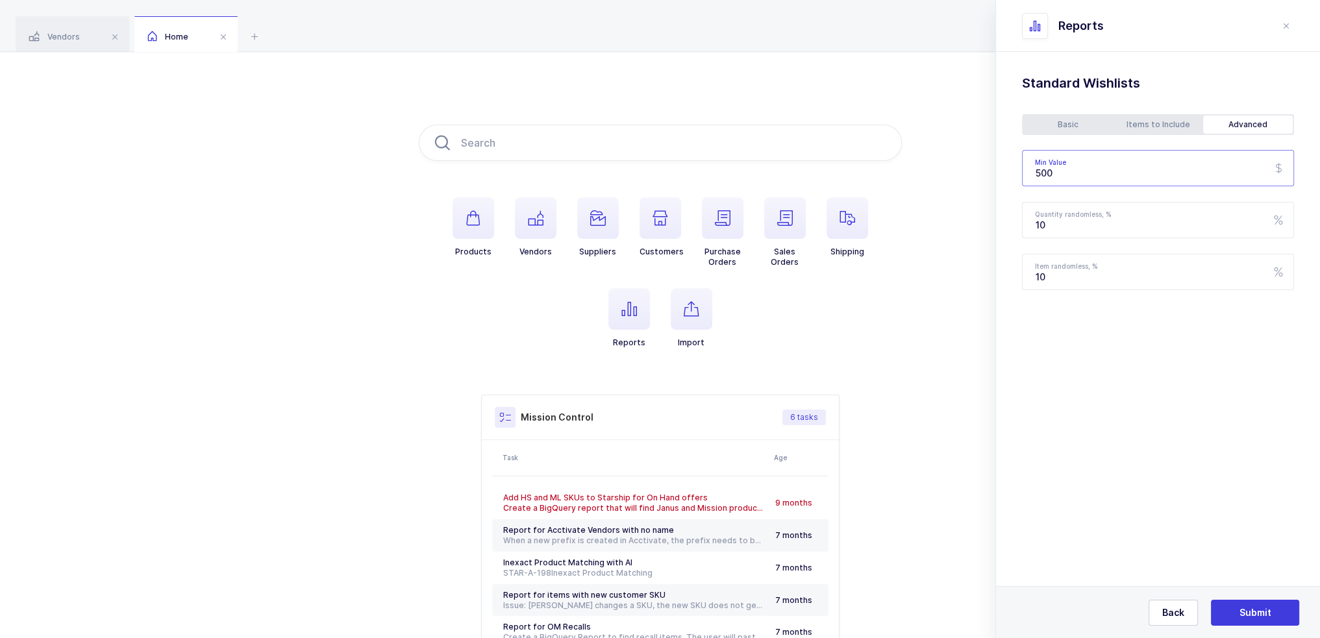
drag, startPoint x: 1072, startPoint y: 173, endPoint x: 1140, endPoint y: 171, distance: 68.2
click at [1140, 171] on input "500" at bounding box center [1158, 168] width 272 height 36
drag, startPoint x: 1140, startPoint y: 171, endPoint x: 1005, endPoint y: 172, distance: 135.0
click at [1005, 172] on div "Standard Wishlists Targets Report Supplier Price Analysis Opportunities Report …" at bounding box center [1158, 215] width 324 height 327
type input "250"
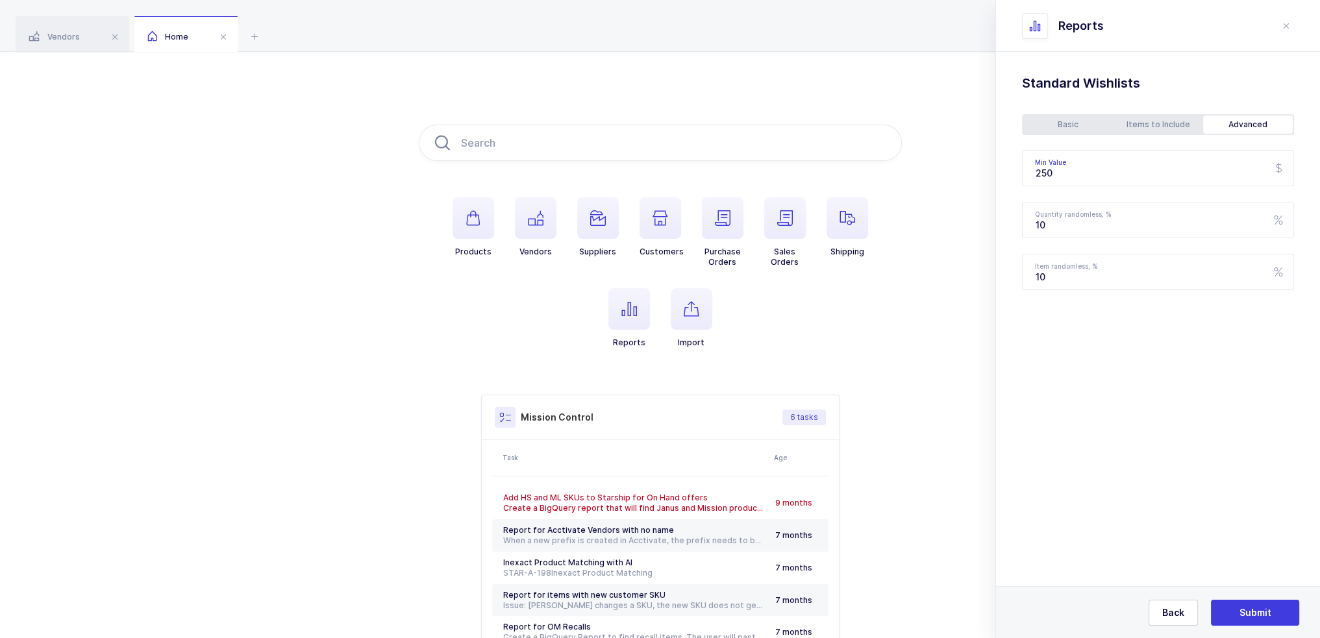
click at [1053, 129] on div "Basic" at bounding box center [1068, 125] width 90 height 18
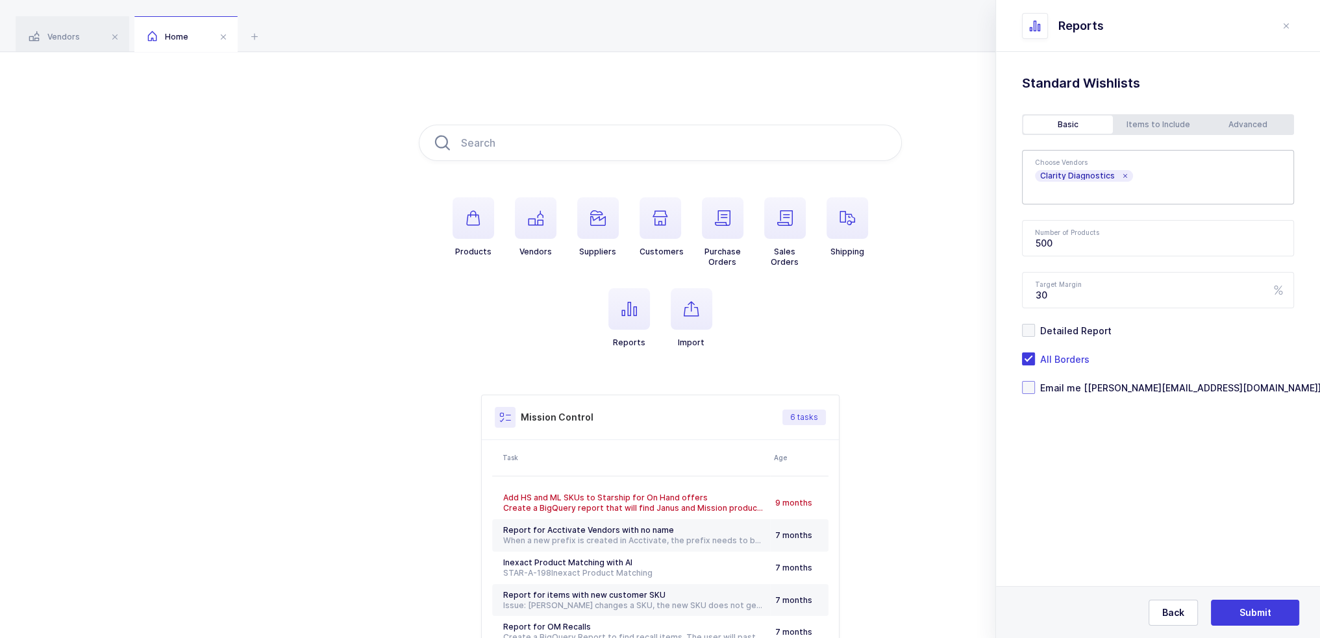
click at [1091, 388] on span "Email me [joey@janustrade.com]" at bounding box center [1178, 388] width 286 height 12
click at [1035, 381] on input "Email me [joey@janustrade.com]" at bounding box center [1035, 381] width 0 height 0
click at [1257, 608] on span "Submit" at bounding box center [1255, 612] width 32 height 13
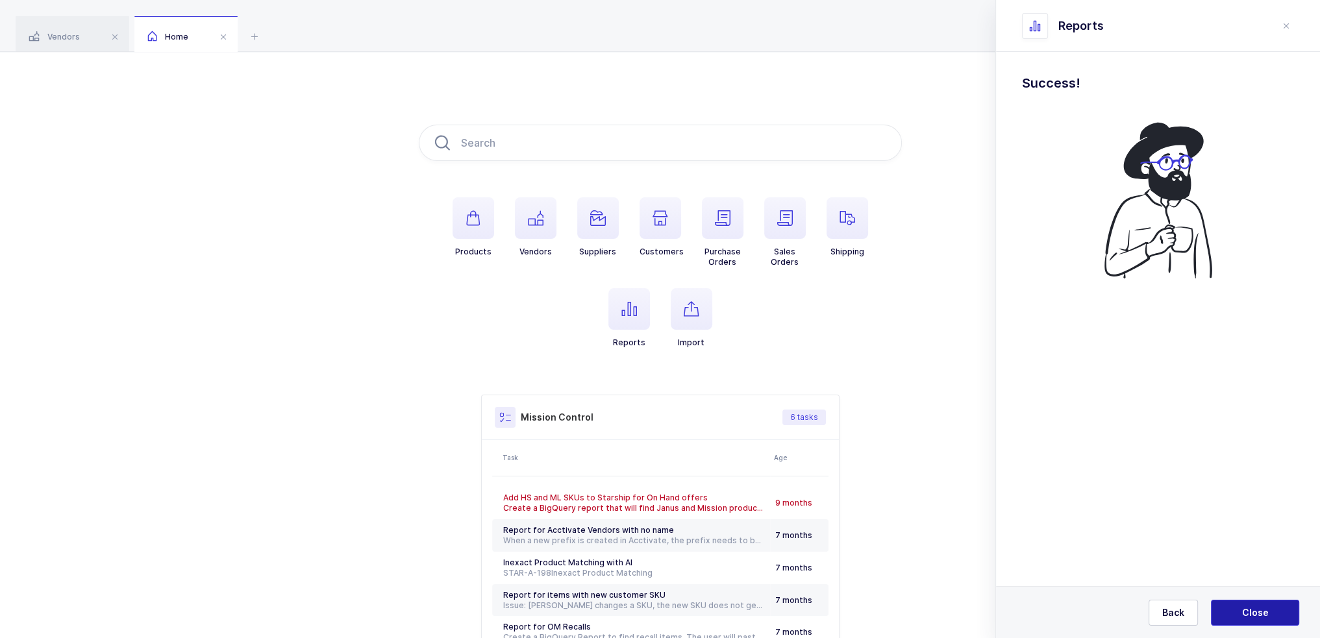
click at [1257, 608] on span "Close" at bounding box center [1255, 612] width 27 height 13
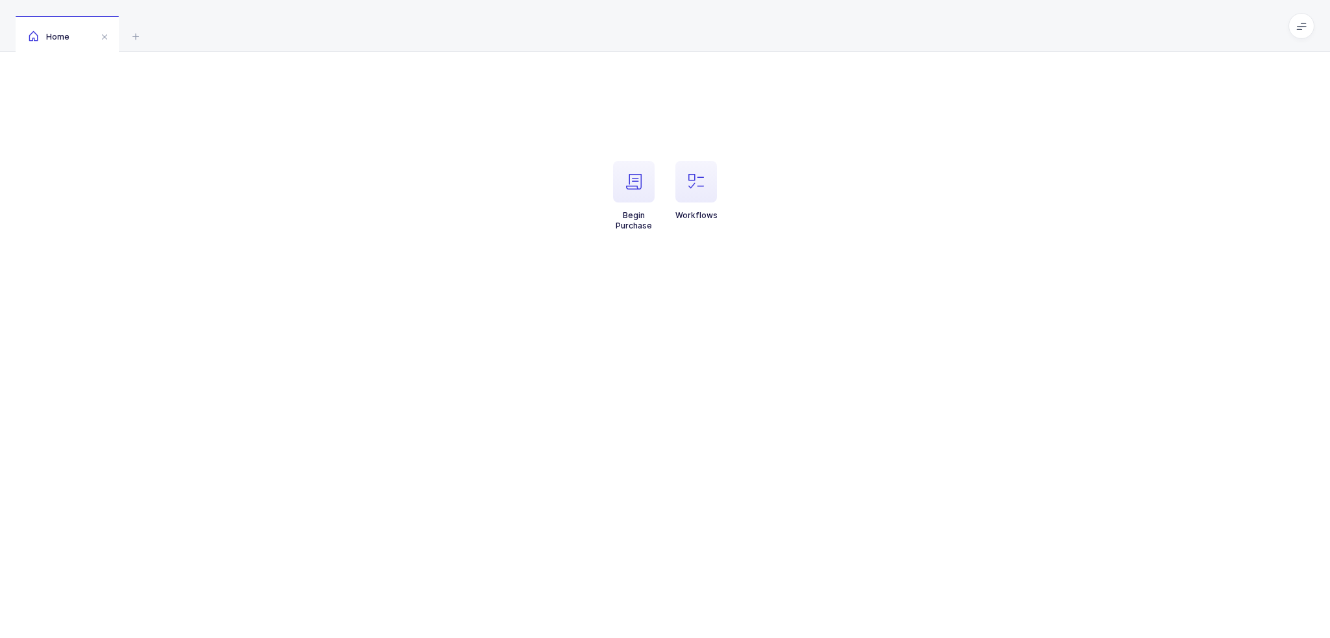
click at [673, 184] on li "Workflows" at bounding box center [696, 196] width 62 height 70
click at [723, 169] on li "Workflows" at bounding box center [696, 196] width 62 height 70
click at [706, 174] on span "button" at bounding box center [696, 182] width 42 height 42
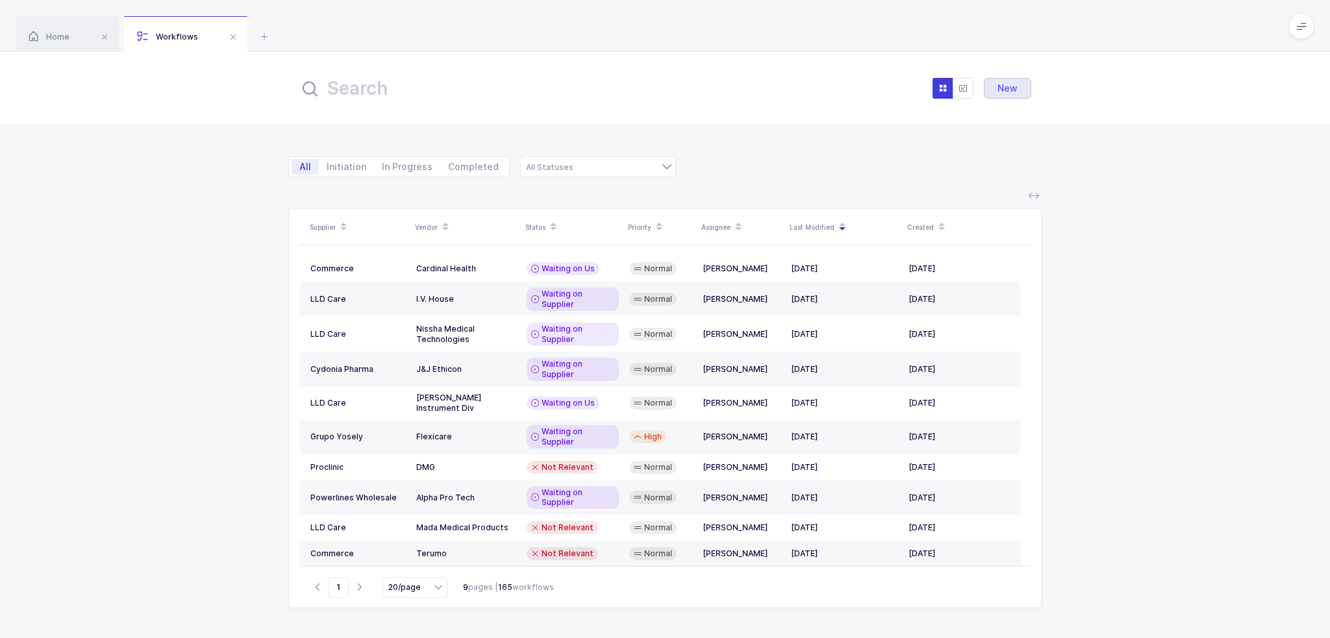
click at [1011, 84] on span "New" at bounding box center [1007, 88] width 20 height 10
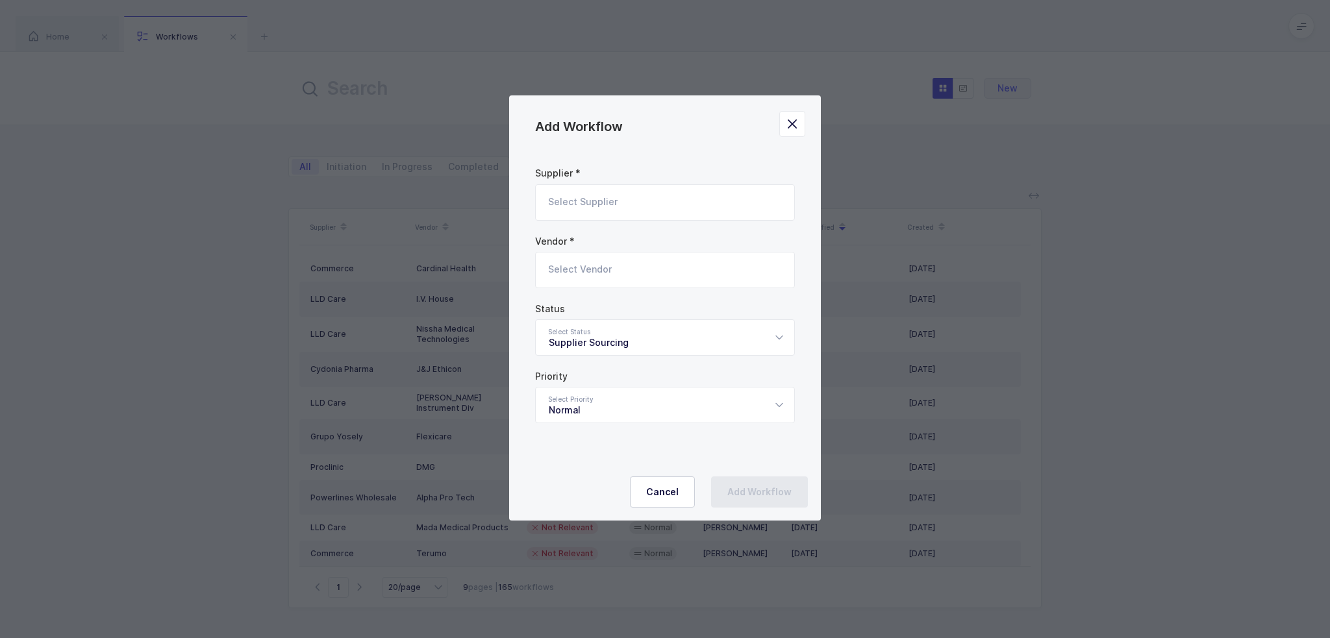
click at [685, 214] on input "Add Workflow" at bounding box center [665, 202] width 260 height 36
click at [627, 246] on li "LLD Care" at bounding box center [670, 246] width 258 height 21
type input "LLD Care"
click at [605, 269] on input "Add Workflow" at bounding box center [665, 270] width 260 height 36
click at [594, 310] on span "Clarity Diagnostics" at bounding box center [591, 313] width 85 height 11
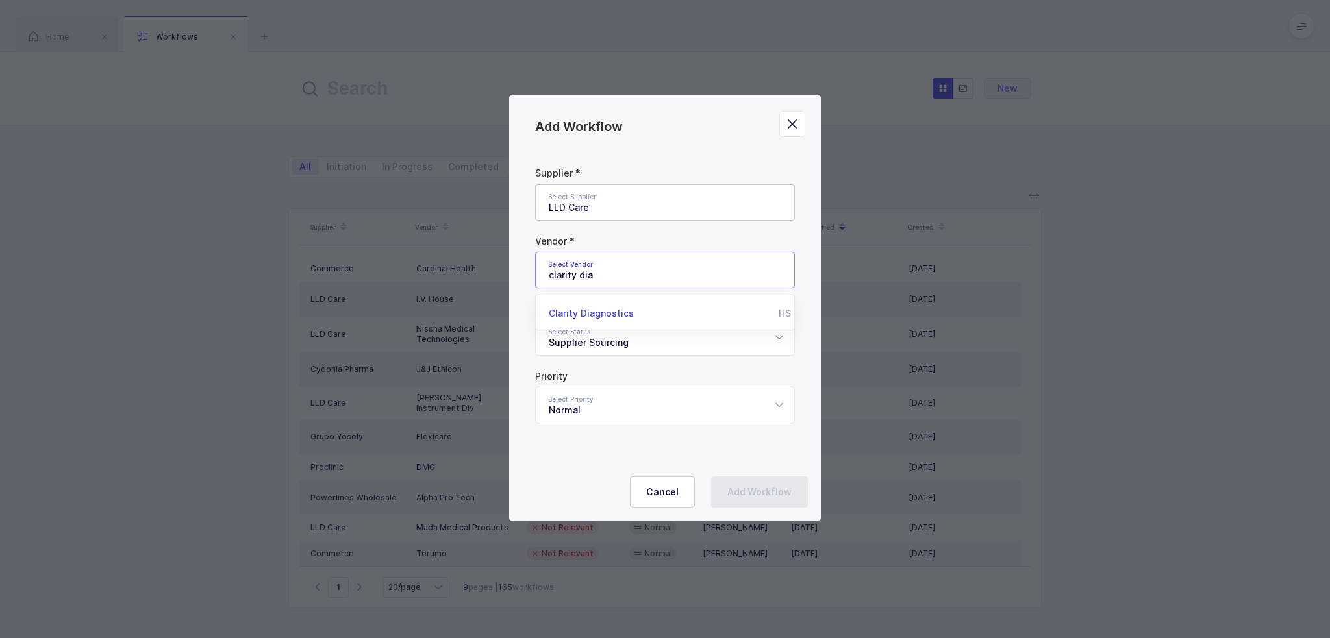
type input "Clarity Diagnostics"
click at [610, 343] on div "Supplier Sourcing" at bounding box center [665, 337] width 260 height 36
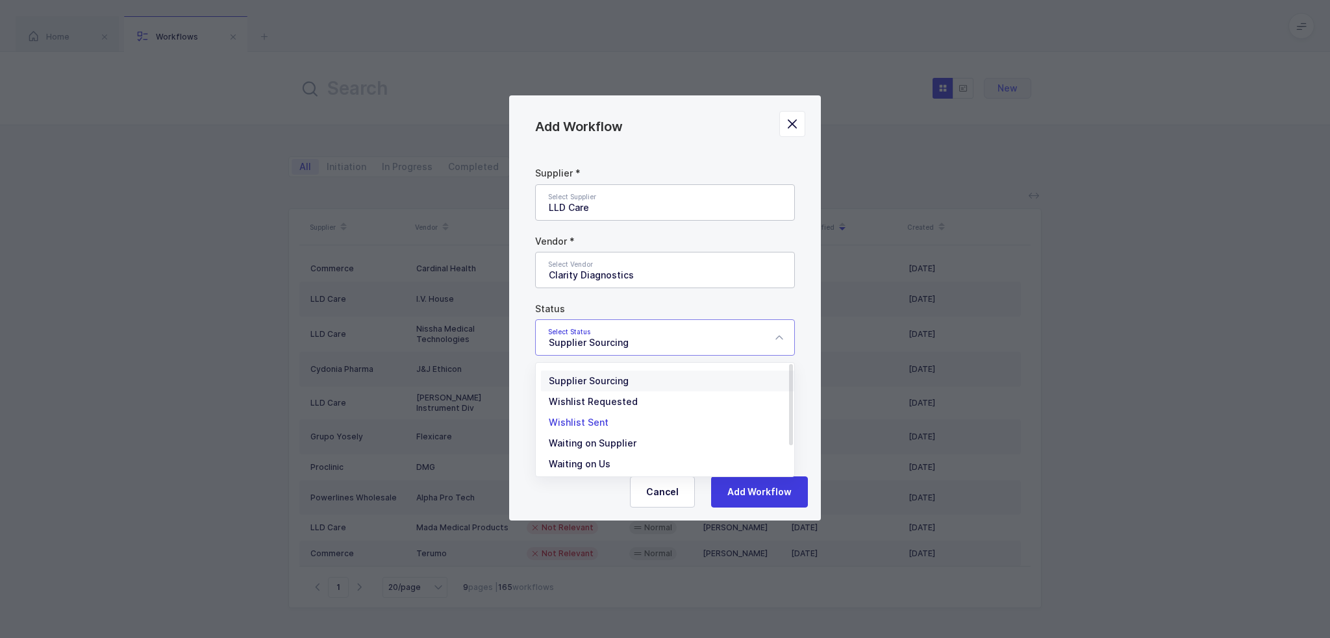
click at [592, 423] on span "Wishlist Sent" at bounding box center [579, 422] width 60 height 11
type input "Wishlist Sent"
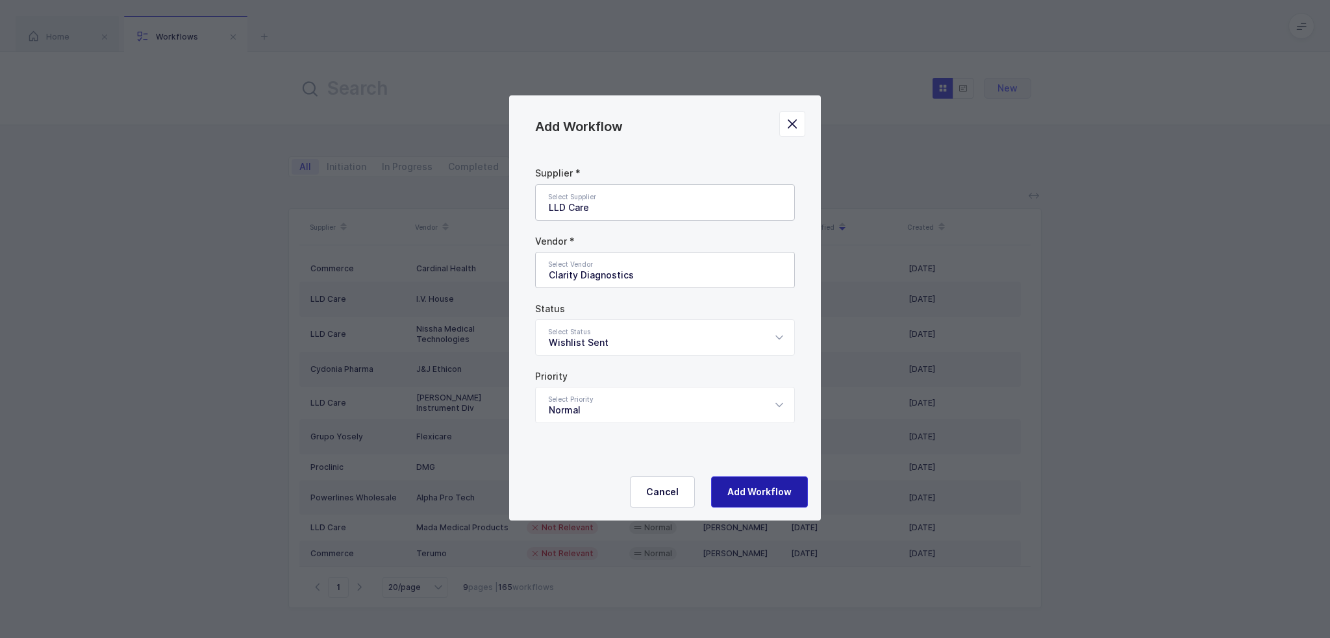
click at [753, 485] on button "Add Workflow" at bounding box center [759, 492] width 97 height 31
type input "Supplier Sourcing"
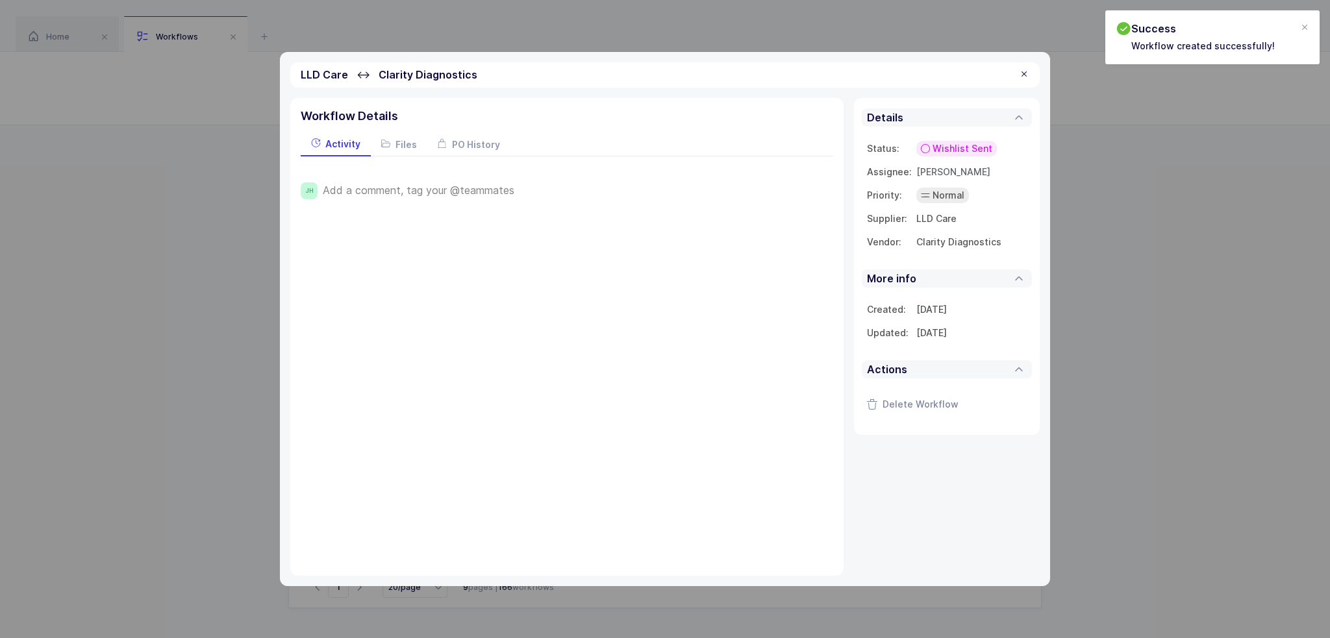
click at [1021, 76] on div at bounding box center [1024, 75] width 10 height 12
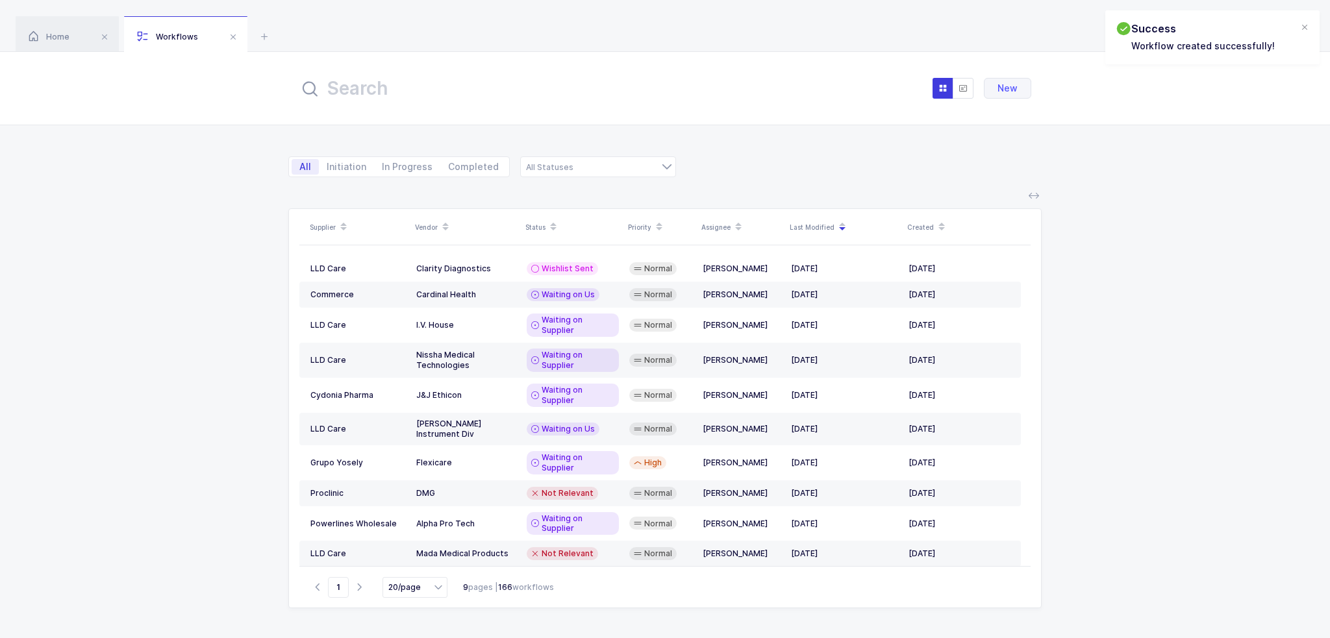
click at [188, 277] on div "Supplier Vendor Status Priority Assignee Last Modified Created LLD Care Clarity…" at bounding box center [665, 415] width 1330 height 445
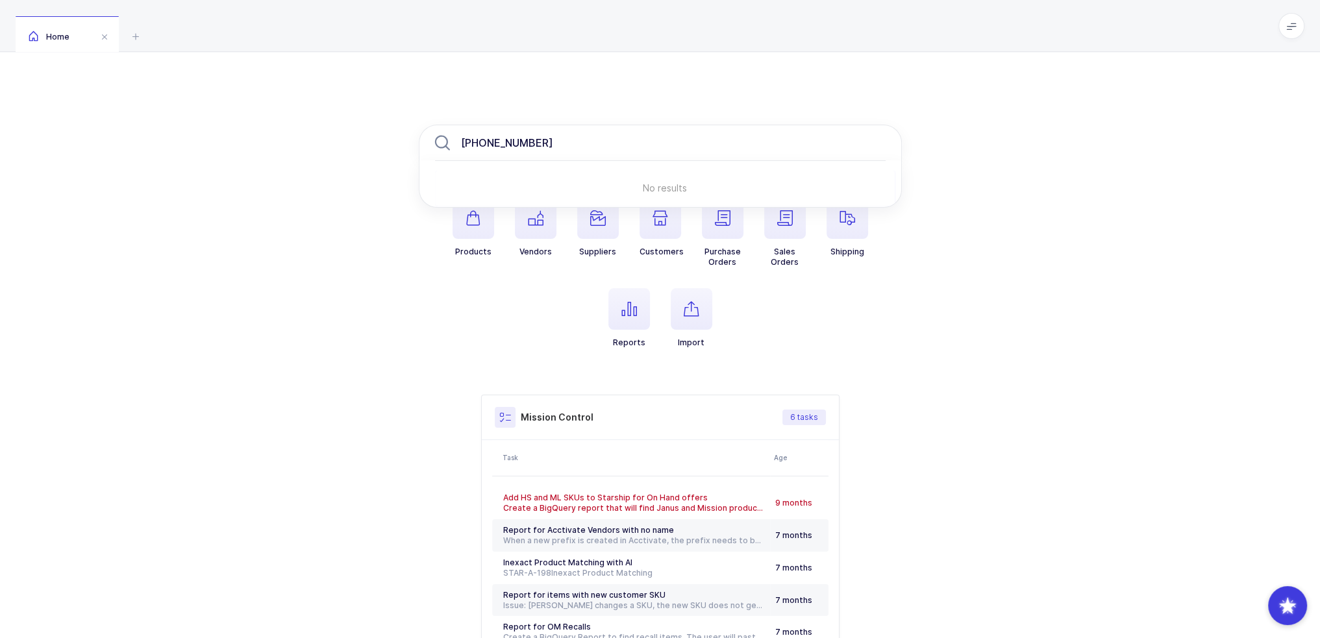
type input "[PHONE_NUMBER]"
click at [406, 43] on div "Home" at bounding box center [660, 26] width 1320 height 52
click at [1298, 19] on span at bounding box center [1291, 26] width 26 height 26
click at [1256, 173] on li "Purchasing" at bounding box center [1243, 174] width 97 height 10
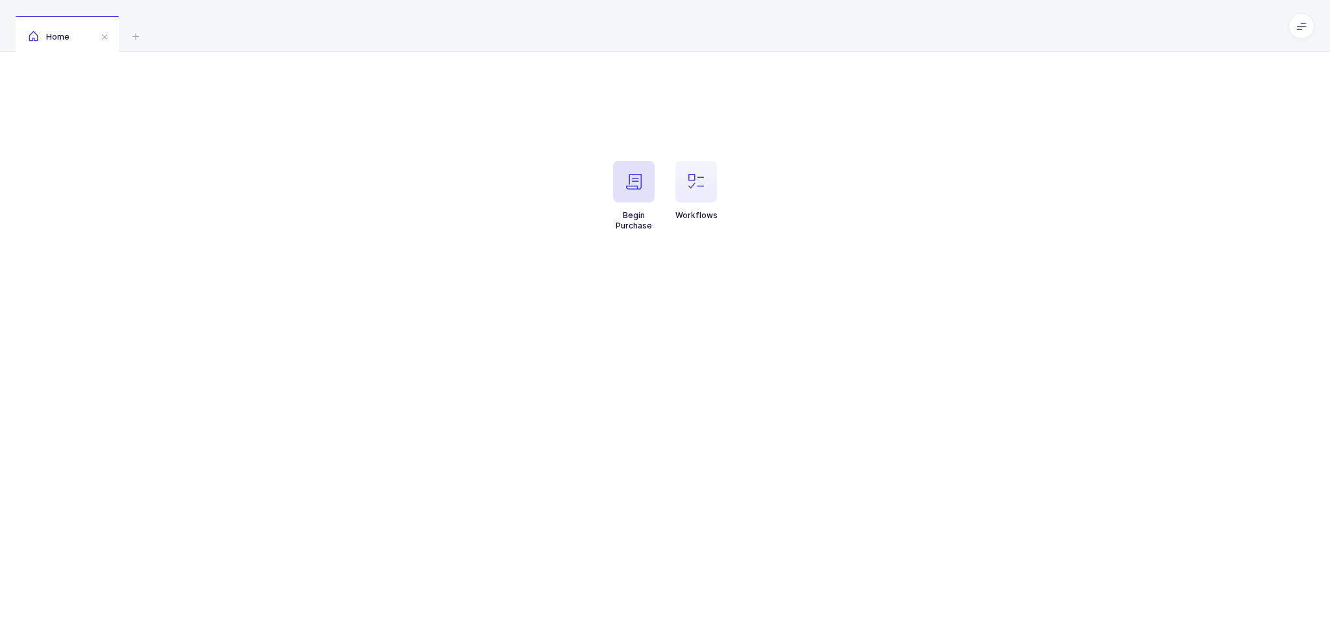
click at [632, 195] on span "button" at bounding box center [634, 182] width 42 height 42
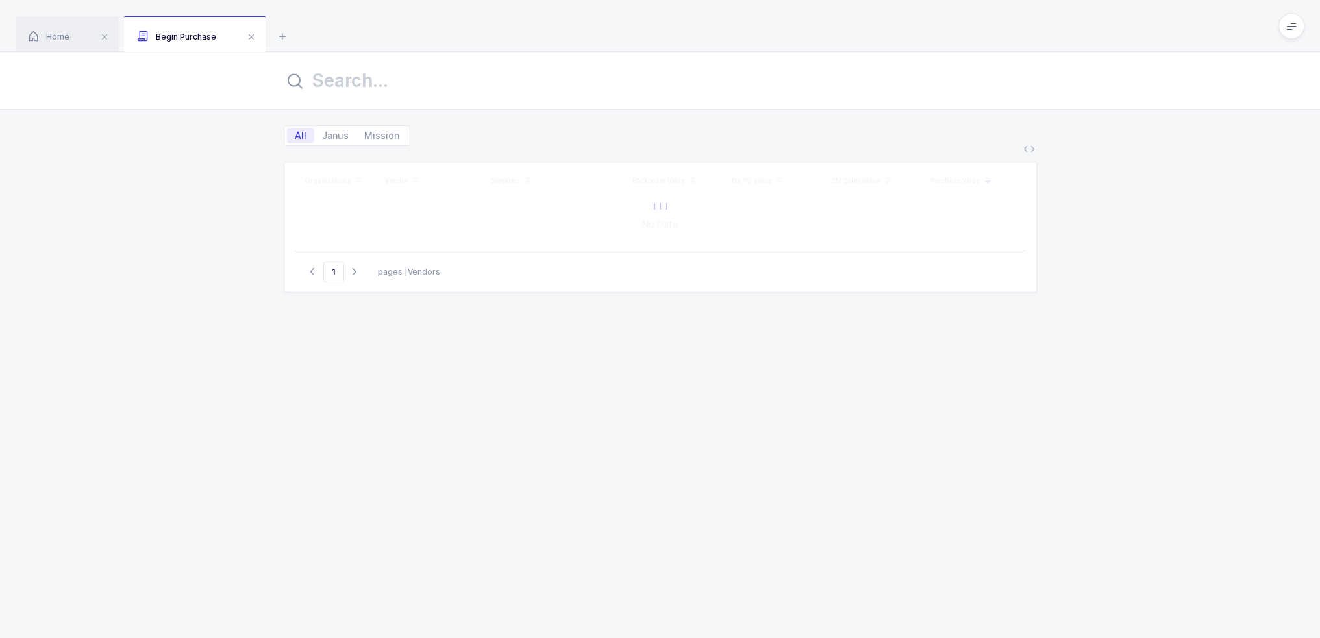
drag, startPoint x: 483, startPoint y: 101, endPoint x: 483, endPoint y: 83, distance: 17.5
click at [483, 98] on div at bounding box center [660, 81] width 1320 height 58
click at [483, 83] on input "text" at bounding box center [660, 80] width 753 height 31
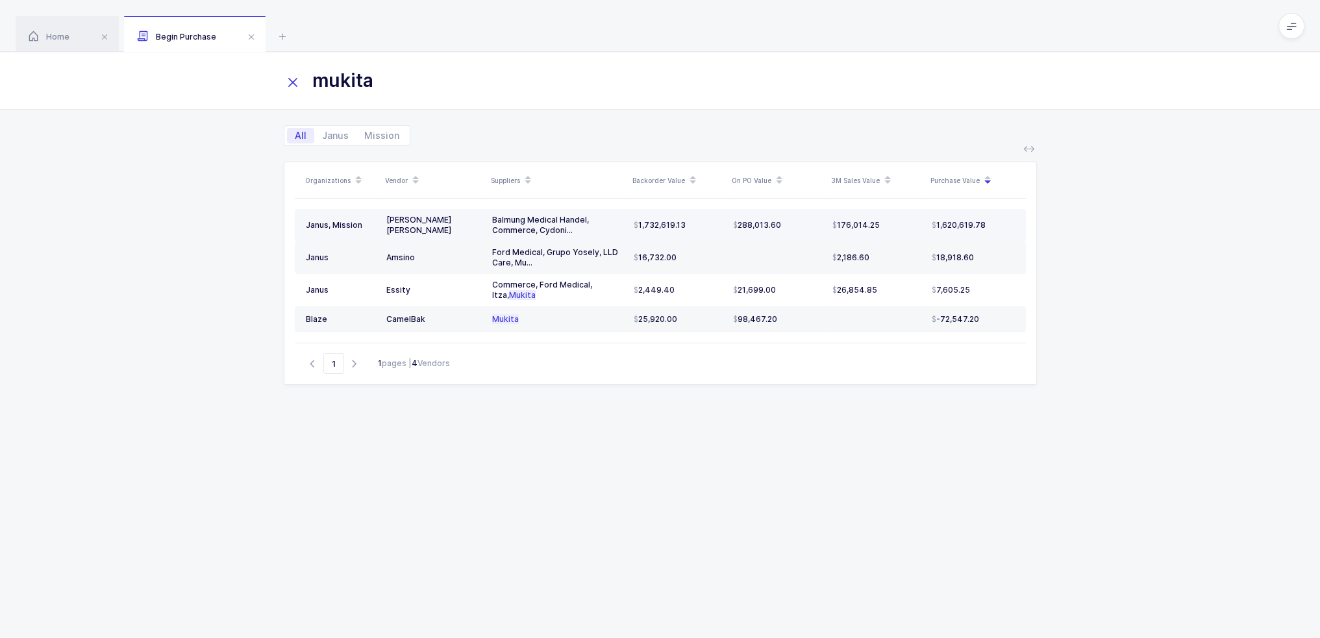
type input "mukita"
drag, startPoint x: 386, startPoint y: 228, endPoint x: 458, endPoint y: 218, distance: 73.4
click at [458, 218] on td "[PERSON_NAME] [PERSON_NAME]" at bounding box center [434, 225] width 106 height 32
drag, startPoint x: 395, startPoint y: 259, endPoint x: 428, endPoint y: 256, distance: 32.6
click at [428, 256] on div "Amsino" at bounding box center [433, 258] width 95 height 10
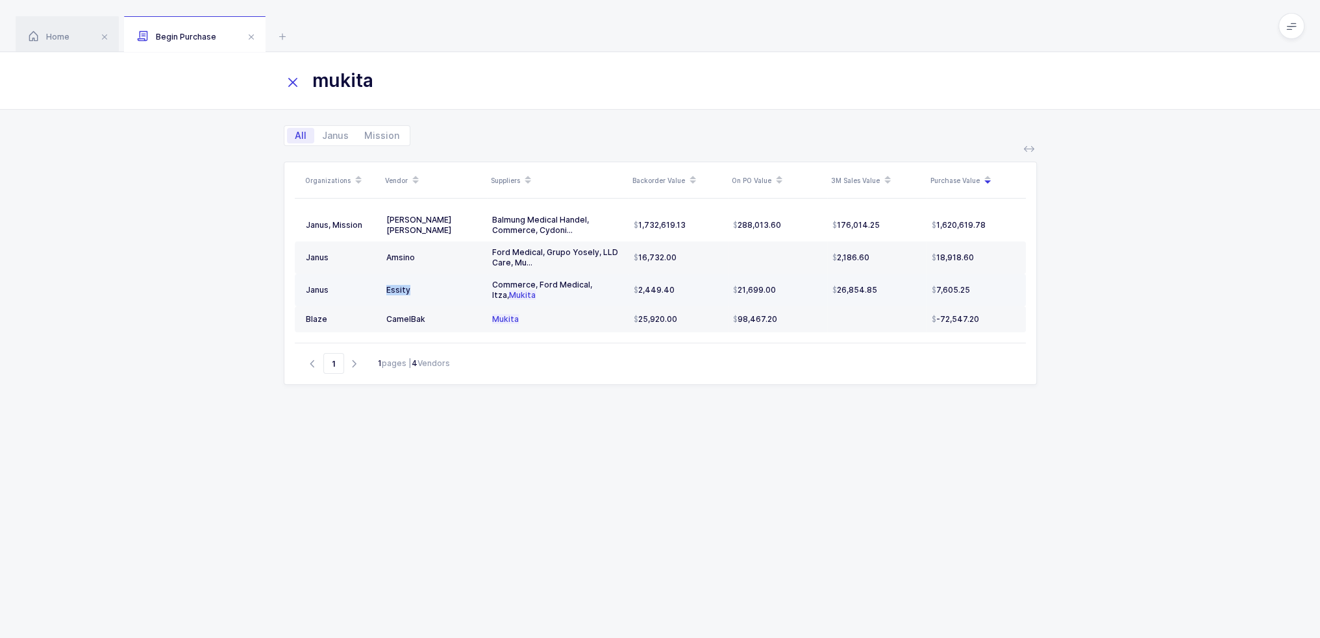
drag, startPoint x: 409, startPoint y: 295, endPoint x: 378, endPoint y: 291, distance: 30.8
click at [378, 291] on tr "Janus Essity Commerce, Ford Medical, Itza, Mukita 2,449.40 21,699.00 26,854.85 …" at bounding box center [660, 290] width 731 height 32
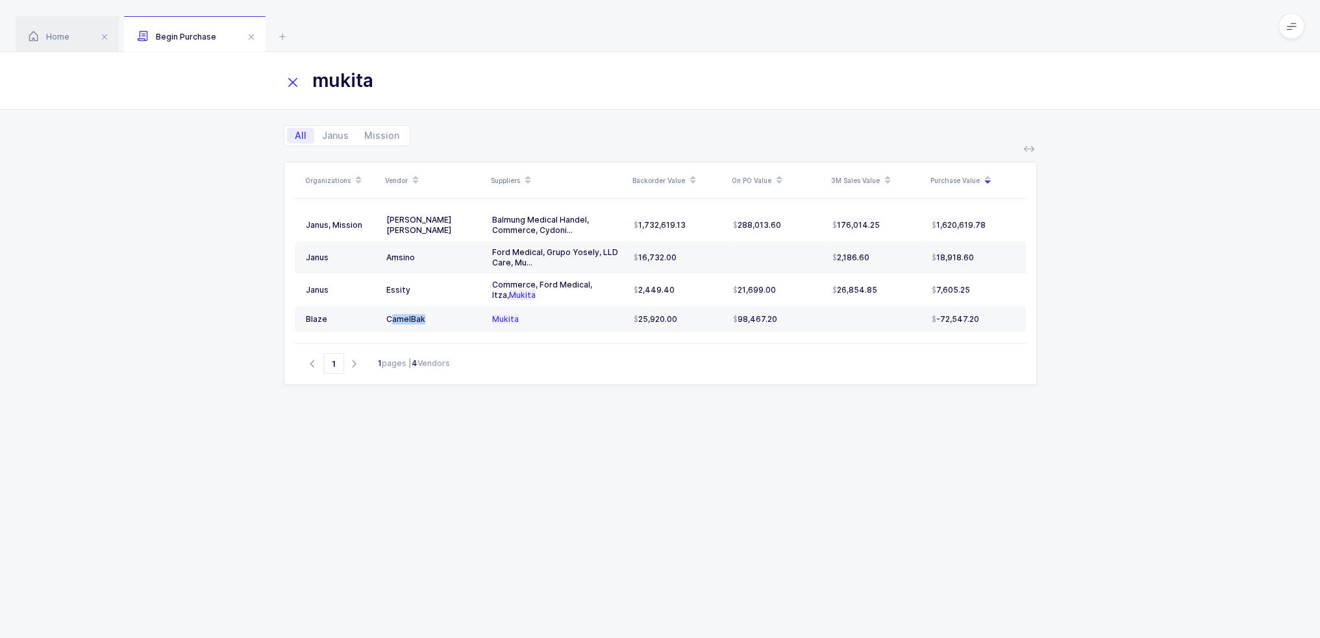
drag, startPoint x: 437, startPoint y: 315, endPoint x: 390, endPoint y: 321, distance: 47.8
click at [390, 321] on div "CamelBak" at bounding box center [433, 319] width 95 height 10
click at [247, 293] on div "Organizations Vendor Suppliers Backorder Value On PO Value 3M Sales Value Purch…" at bounding box center [660, 392] width 1320 height 492
click at [280, 31] on icon at bounding box center [283, 37] width 16 height 16
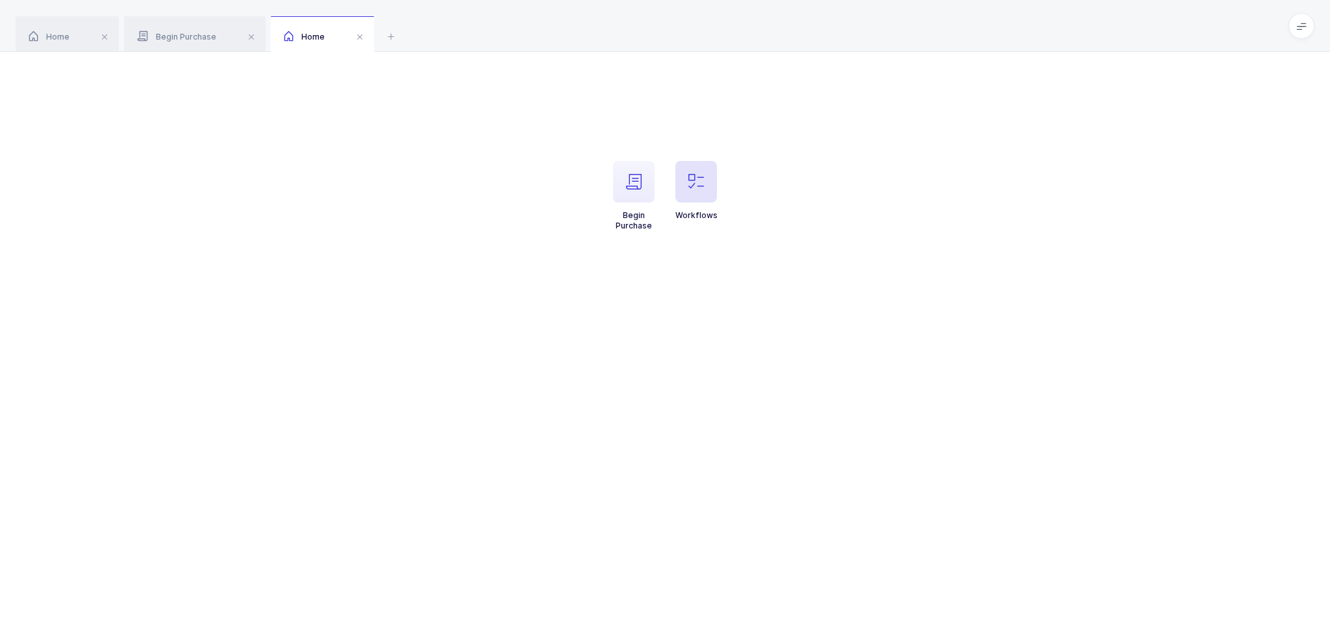
click at [693, 182] on icon "button" at bounding box center [696, 182] width 16 height 16
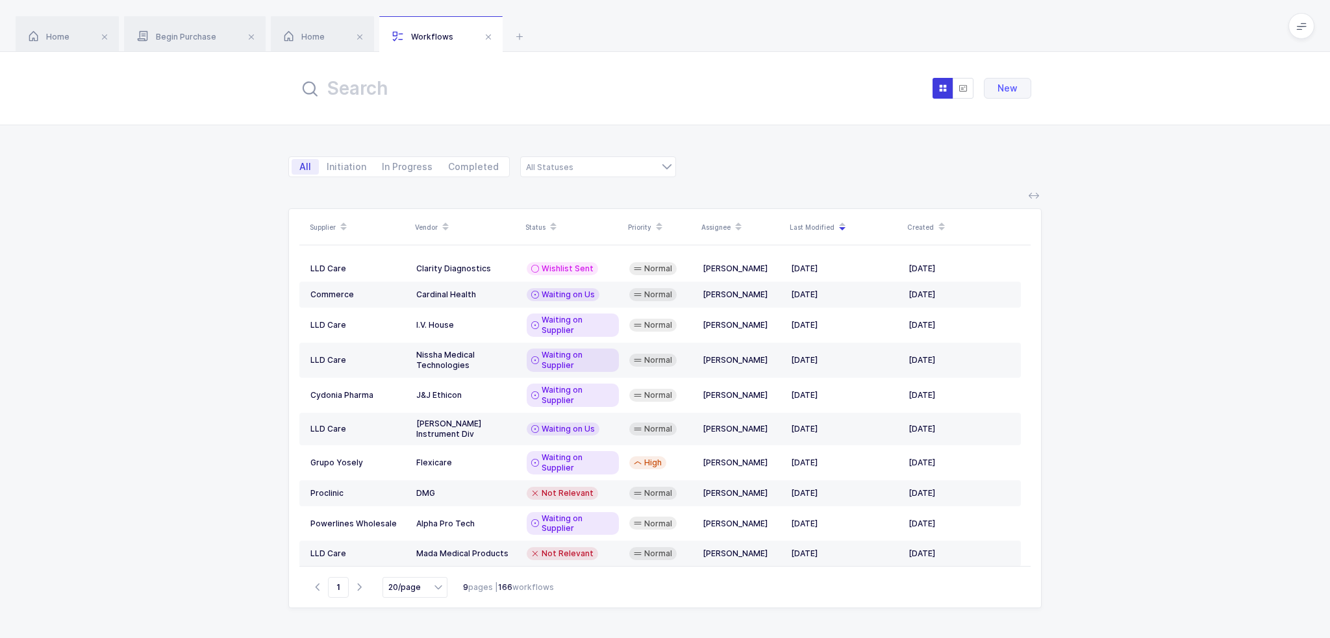
click at [478, 79] on input "text" at bounding box center [442, 88] width 286 height 31
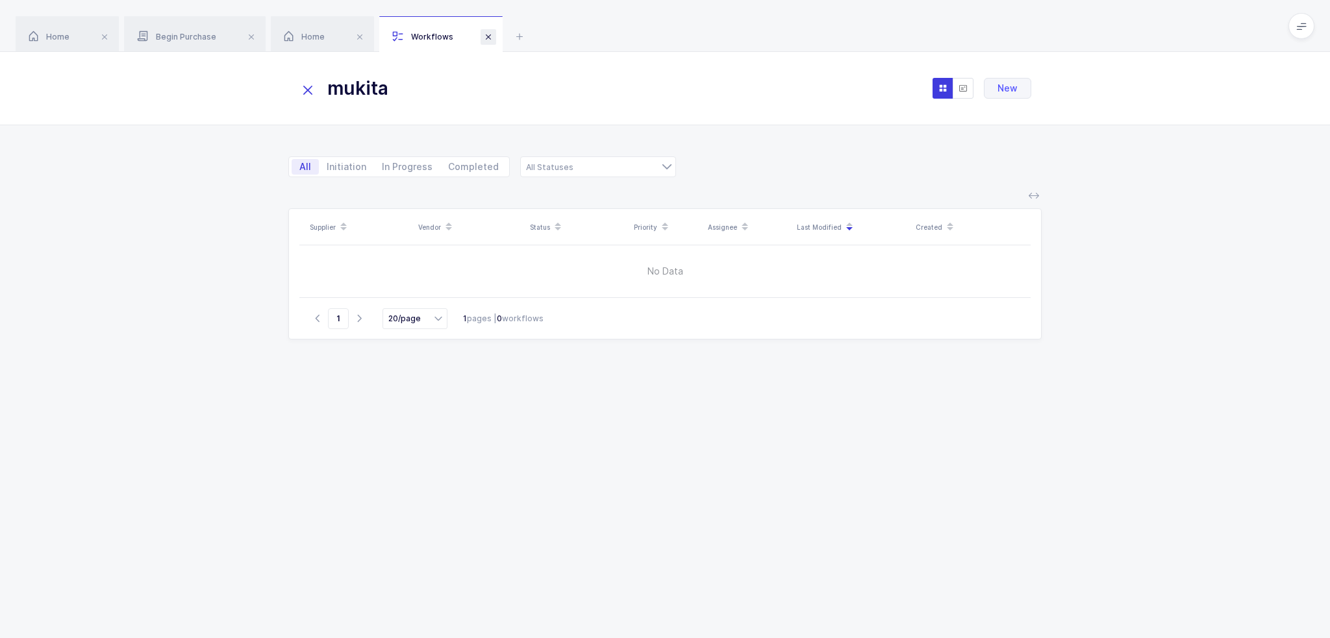
type input "mukita"
click at [490, 38] on span at bounding box center [488, 37] width 16 height 16
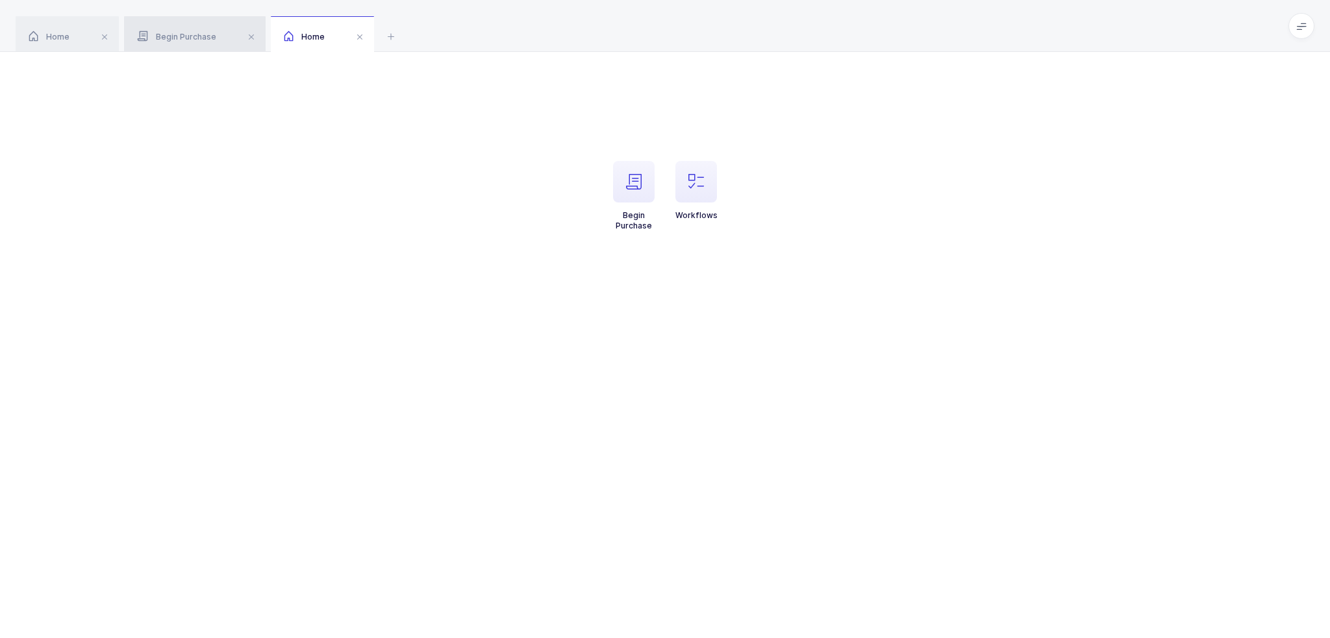
click at [162, 23] on div "Begin Purchase" at bounding box center [195, 34] width 142 height 36
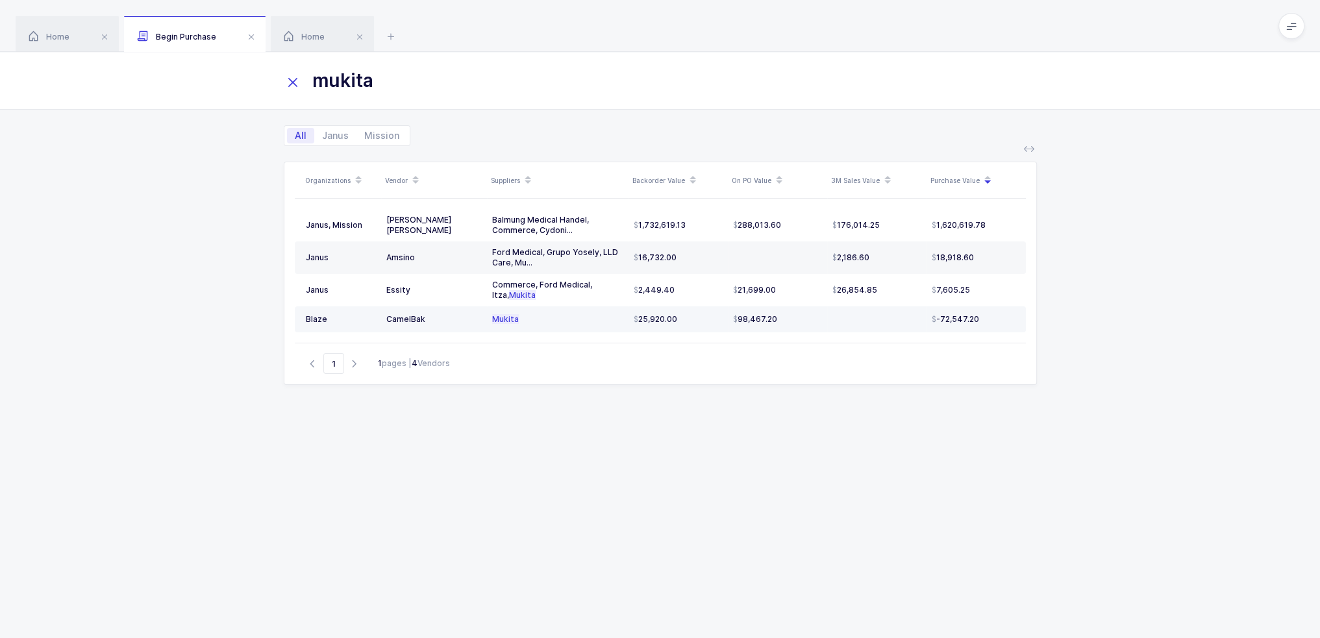
drag, startPoint x: 428, startPoint y: 316, endPoint x: 444, endPoint y: 312, distance: 16.2
click at [444, 312] on td "CamelBak" at bounding box center [434, 319] width 106 height 26
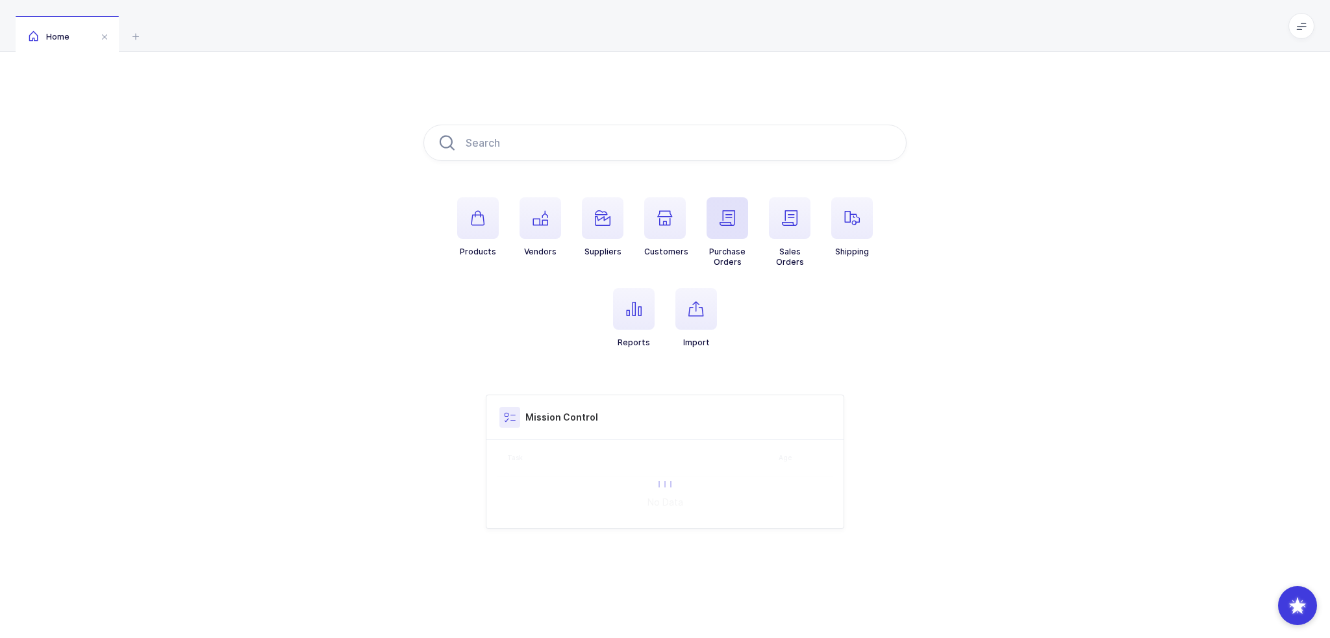
click at [730, 209] on span "button" at bounding box center [727, 218] width 42 height 42
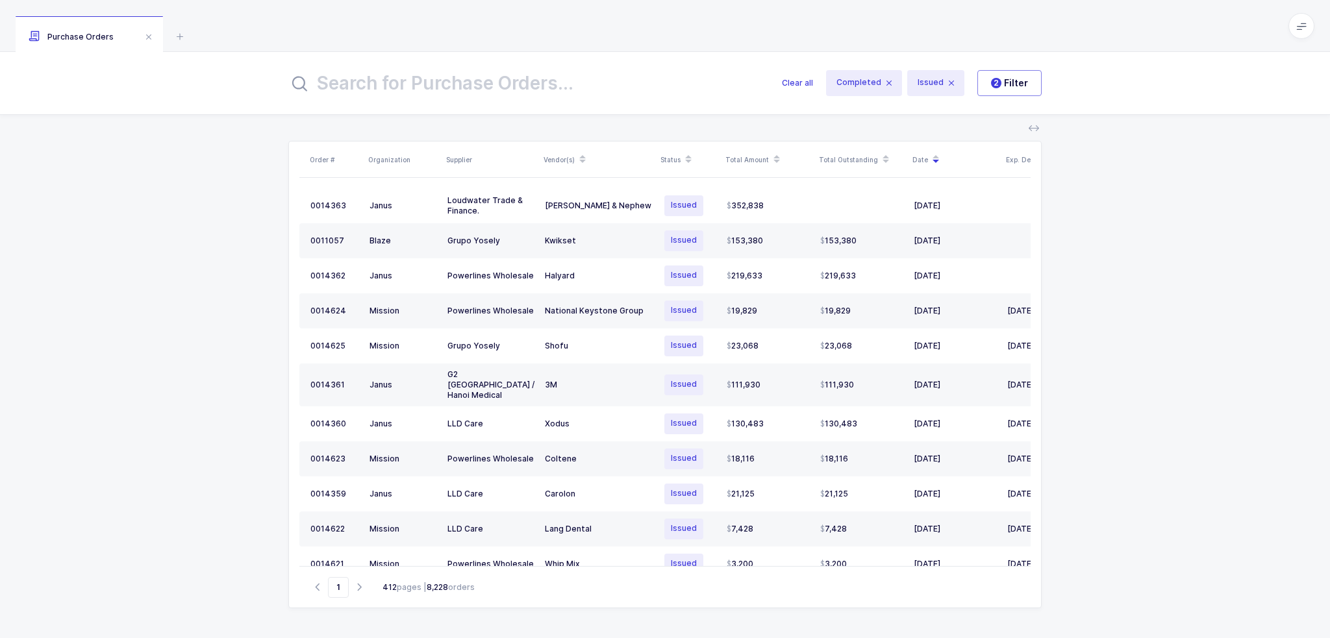
click at [557, 77] on input "text" at bounding box center [527, 83] width 478 height 31
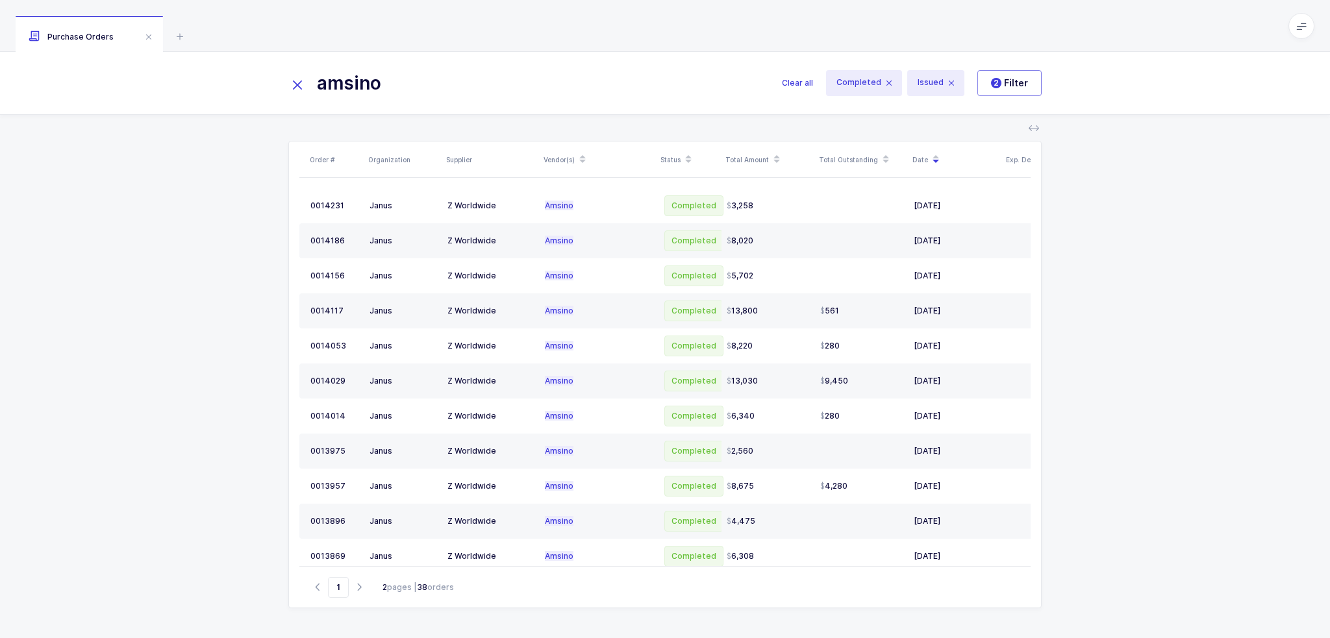
drag, startPoint x: 397, startPoint y: 86, endPoint x: 293, endPoint y: 83, distance: 103.9
click at [293, 83] on div "amsino" at bounding box center [534, 83] width 493 height 31
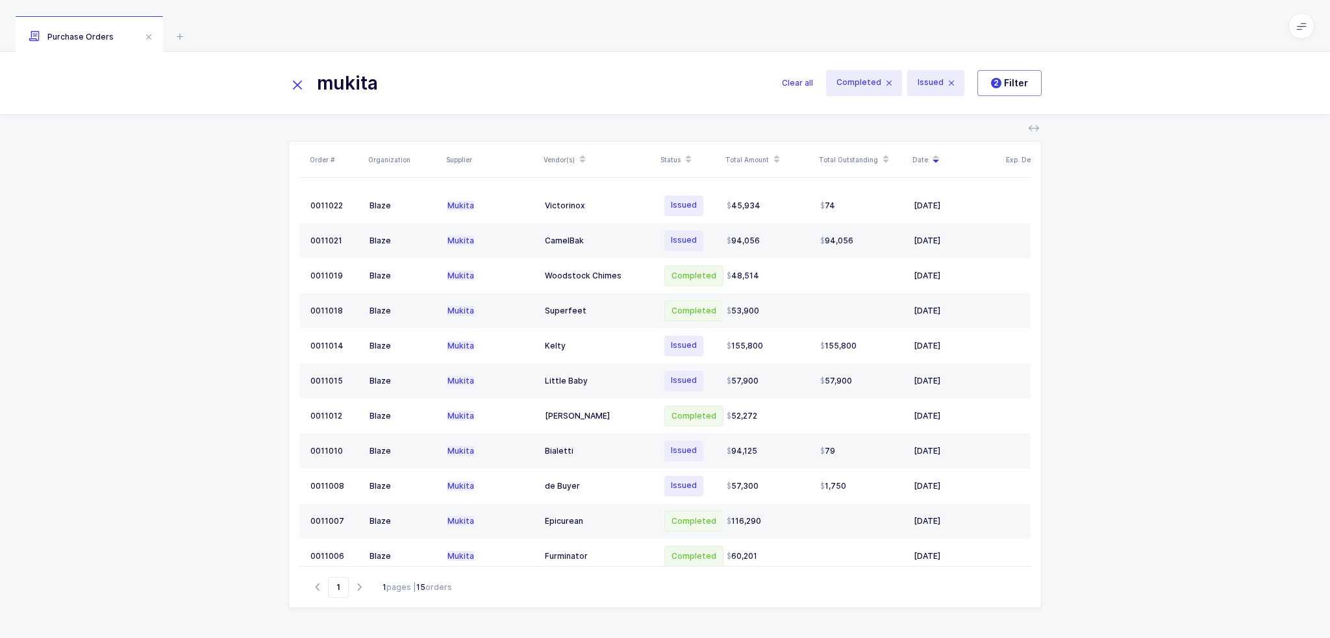
type input "mukita"
click at [224, 225] on div "Order # Organization Supplier Vendor(s) Status Total Amount Total Outstanding D…" at bounding box center [665, 376] width 1330 height 523
click at [1009, 82] on span "2 Filter" at bounding box center [1009, 83] width 37 height 13
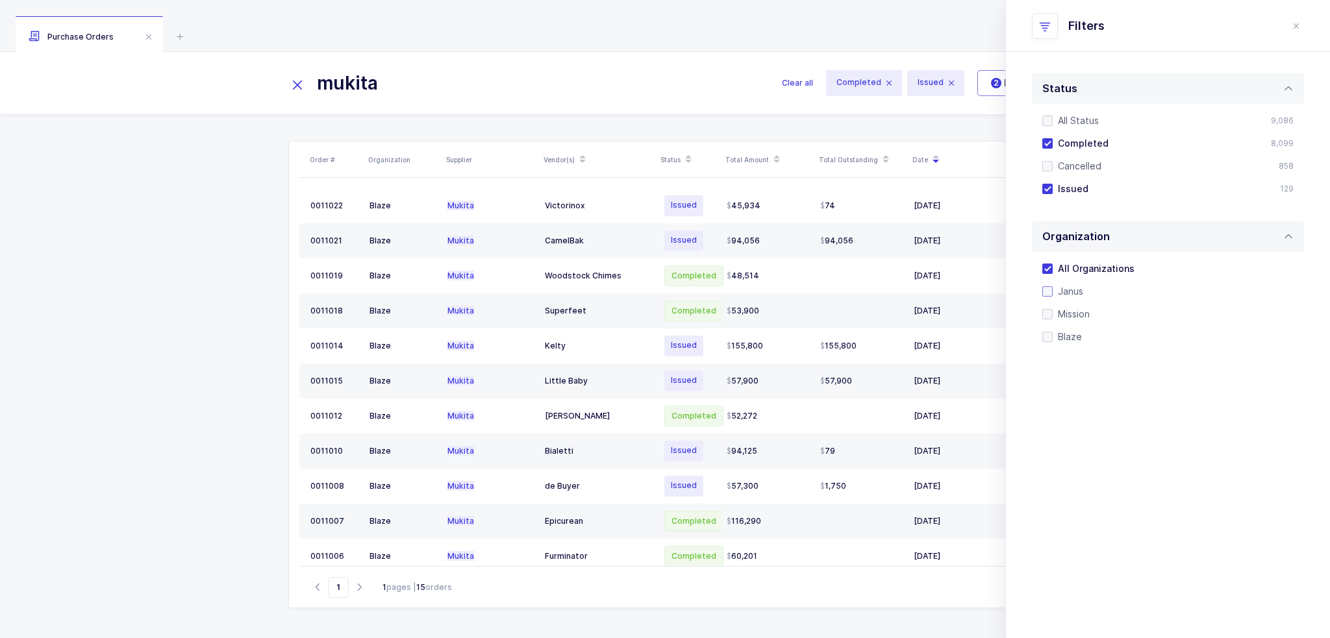
click at [1073, 291] on span "Janus" at bounding box center [1067, 291] width 31 height 12
click at [1052, 286] on input "Janus" at bounding box center [1052, 286] width 0 height 0
click at [1071, 310] on span "Mission" at bounding box center [1070, 314] width 37 height 12
click at [1052, 309] on input "Mission" at bounding box center [1052, 309] width 0 height 0
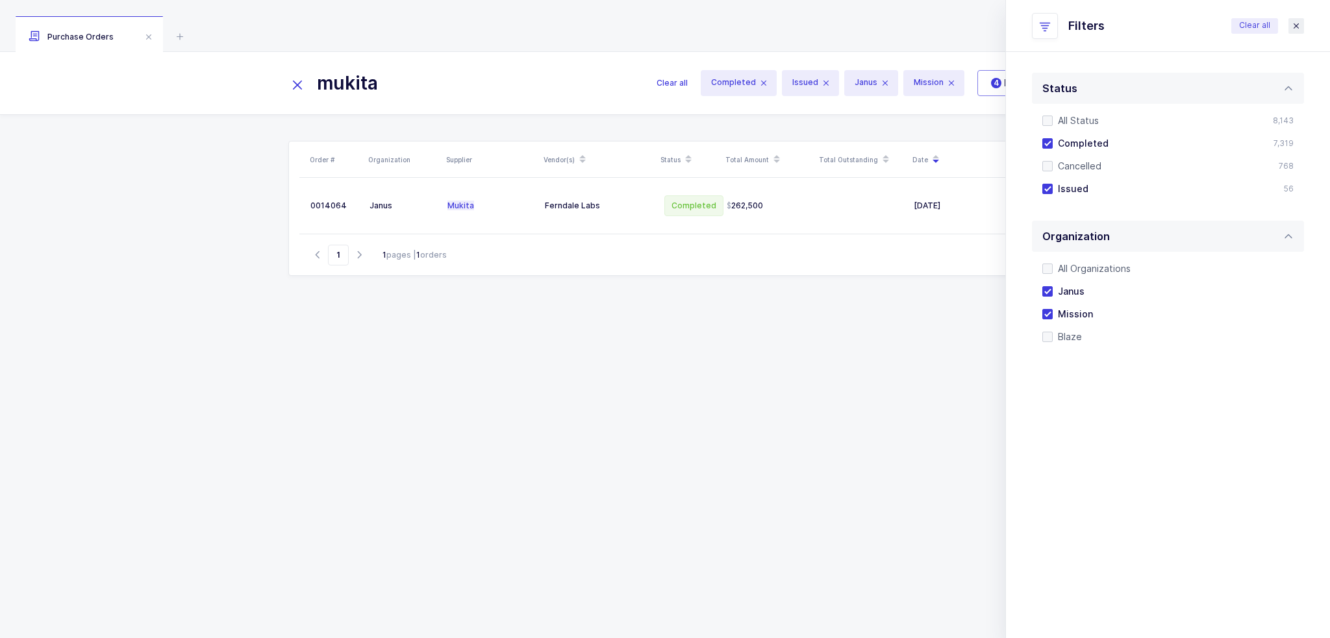
click at [1297, 27] on icon "close drawer" at bounding box center [1296, 26] width 10 height 10
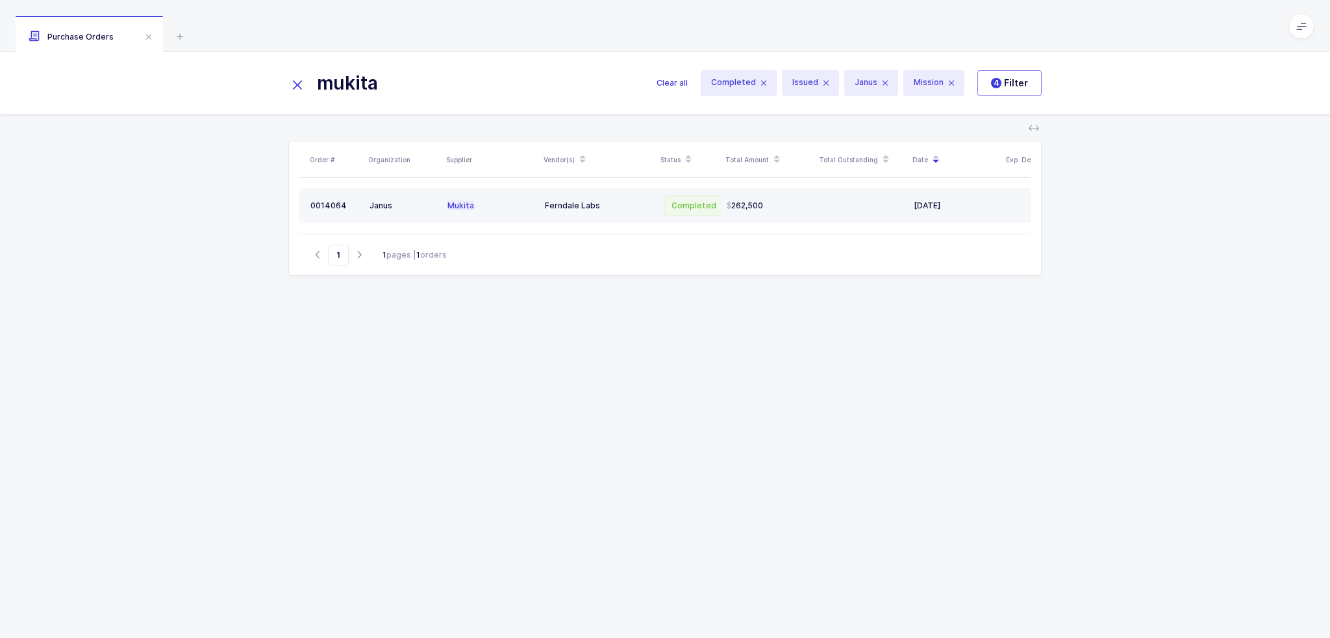
drag, startPoint x: 616, startPoint y: 199, endPoint x: 963, endPoint y: 207, distance: 347.4
click at [963, 207] on tr "0014064 [PERSON_NAME] Ferndale Labs Completed 262,500 [DATE]" at bounding box center [697, 205] width 796 height 35
click at [963, 207] on div "[DATE]" at bounding box center [954, 206] width 83 height 10
click at [504, 219] on td "Mukita" at bounding box center [490, 205] width 97 height 35
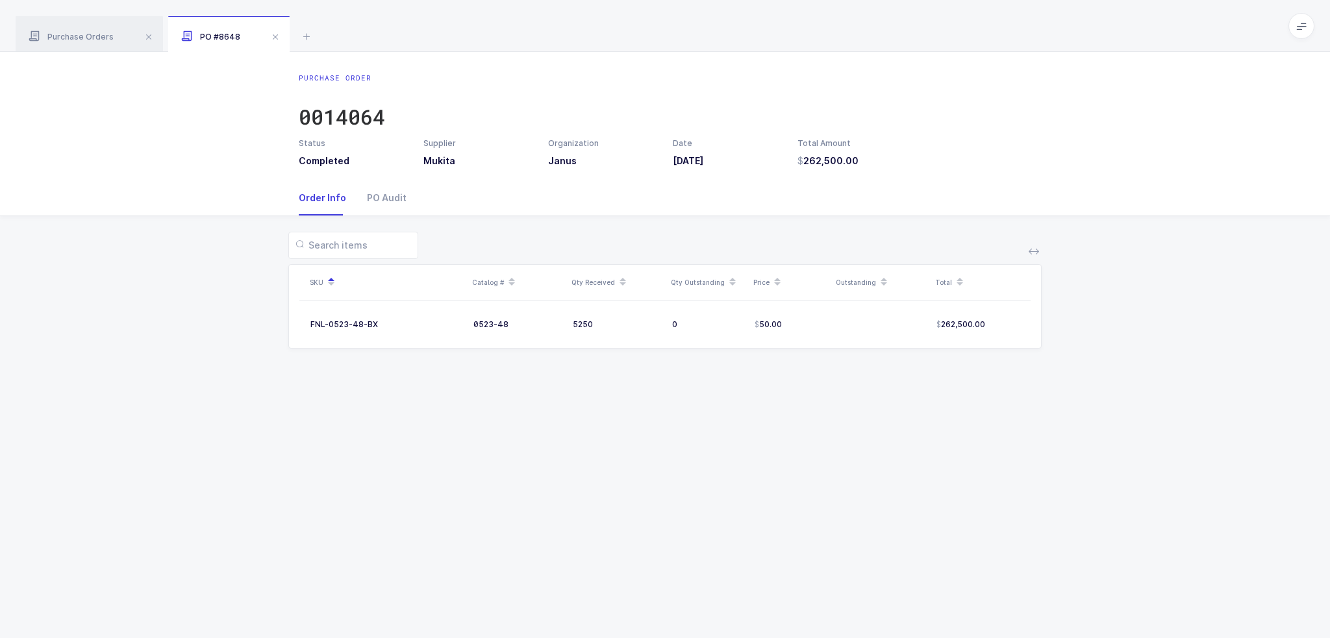
click at [584, 447] on div "Purchase Order 0014064 Status Completed Supplier Mukita Organization Janus Date…" at bounding box center [665, 345] width 1330 height 586
click at [397, 205] on div "PO Audit" at bounding box center [381, 197] width 50 height 35
click at [322, 196] on div "Order Info" at bounding box center [328, 197] width 58 height 35
click at [81, 28] on div "Purchase Orders" at bounding box center [89, 34] width 147 height 36
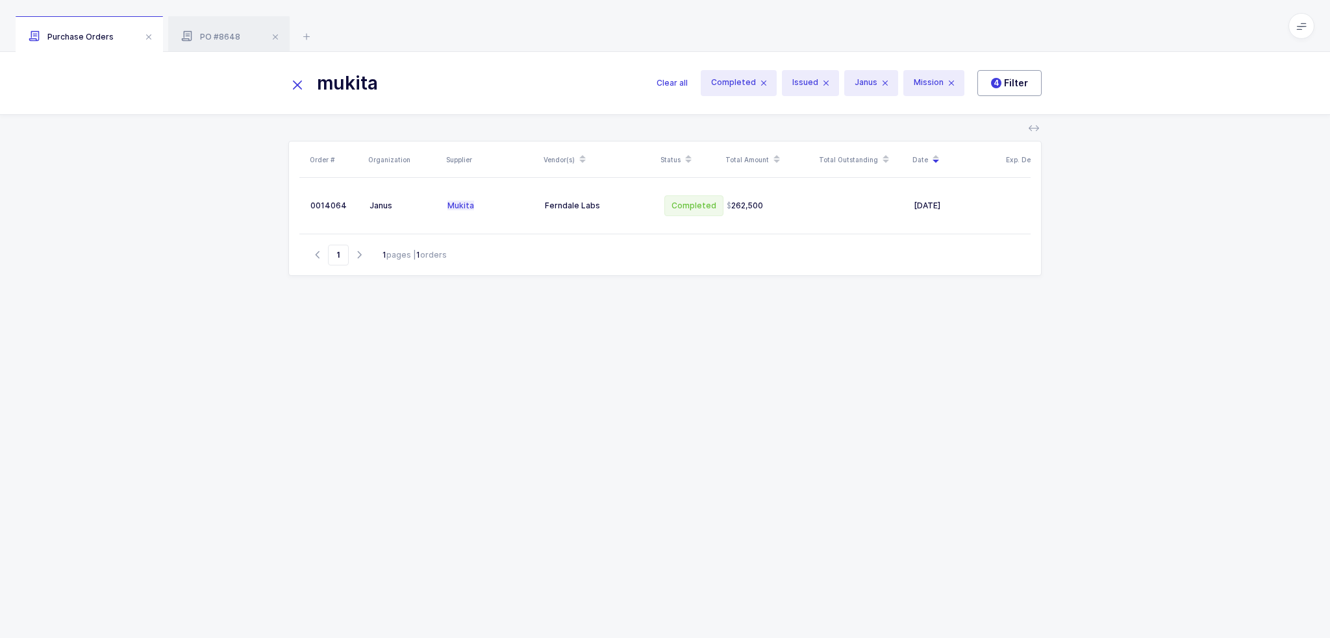
click at [1008, 81] on span "4 Filter" at bounding box center [1009, 83] width 37 height 13
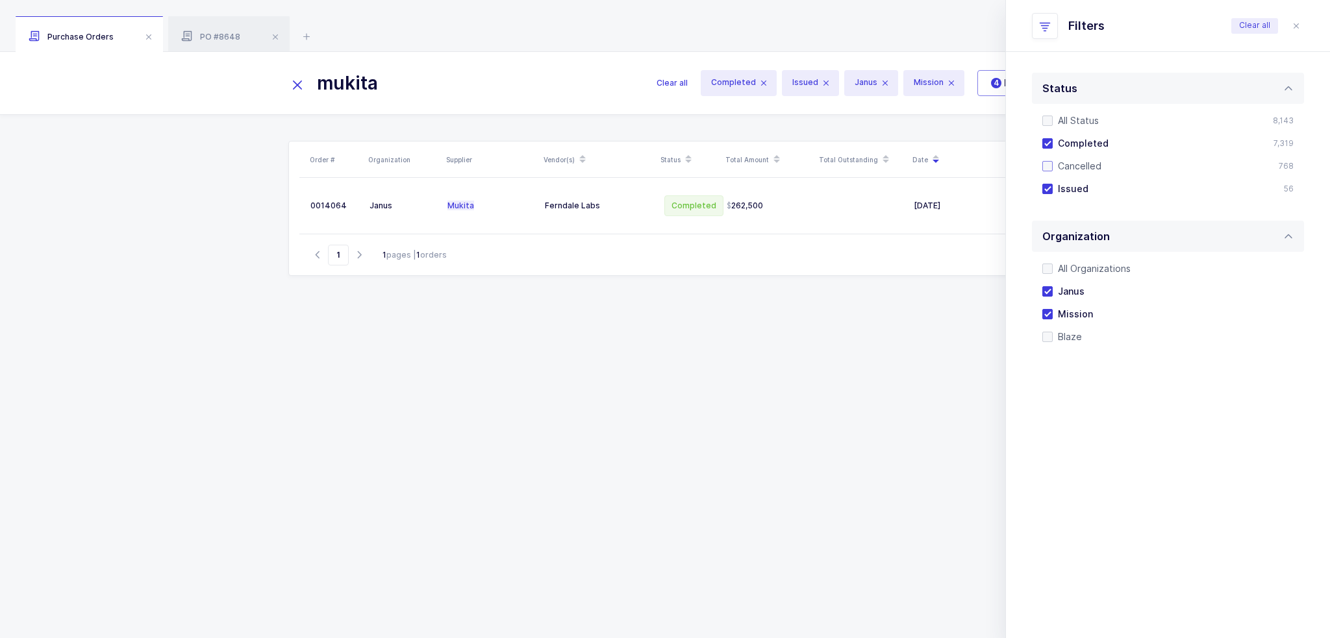
click at [1074, 163] on span "Cancelled" at bounding box center [1076, 166] width 49 height 12
click at [1052, 161] on input "Cancelled" at bounding box center [1052, 161] width 0 height 0
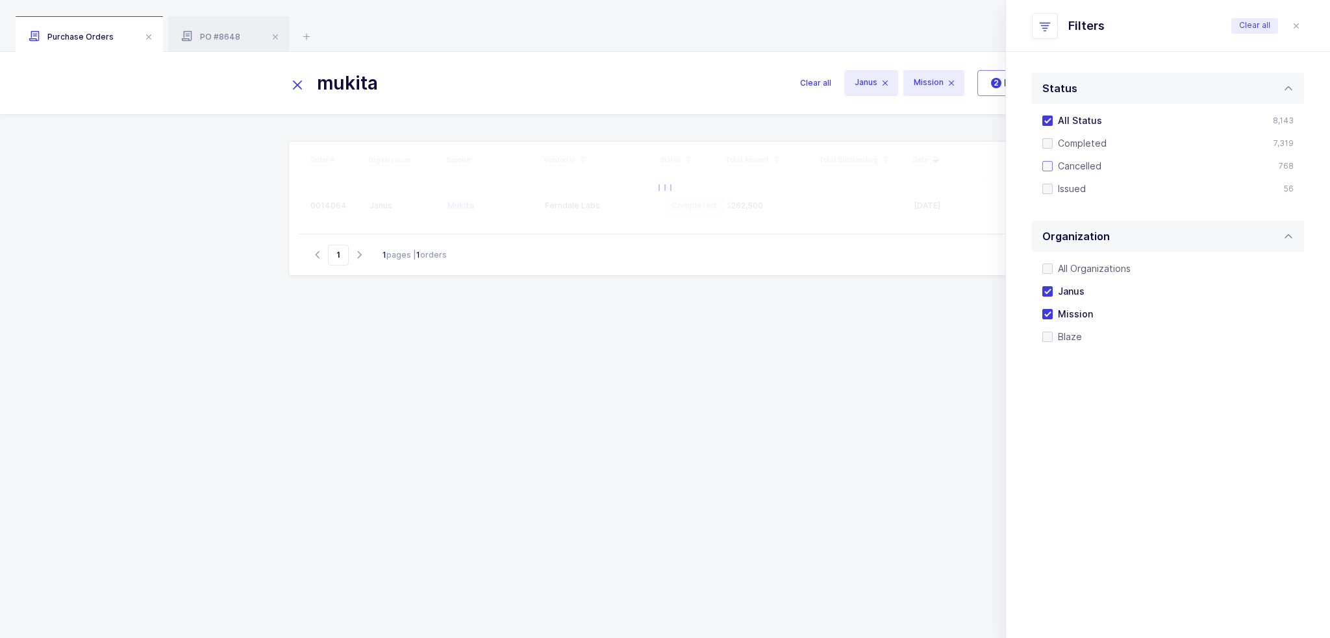
click at [1060, 161] on span "Cancelled" at bounding box center [1076, 166] width 49 height 12
click at [1052, 161] on input "Cancelled" at bounding box center [1052, 161] width 0 height 0
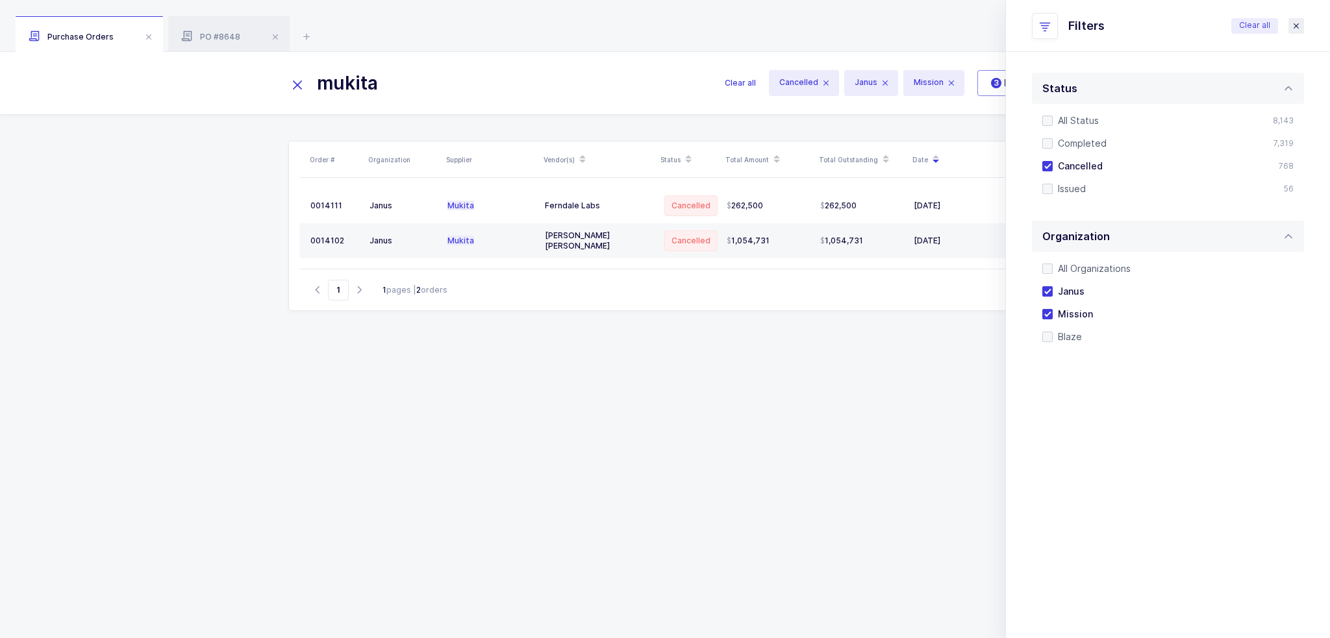
click at [1292, 23] on icon "close drawer" at bounding box center [1296, 26] width 10 height 10
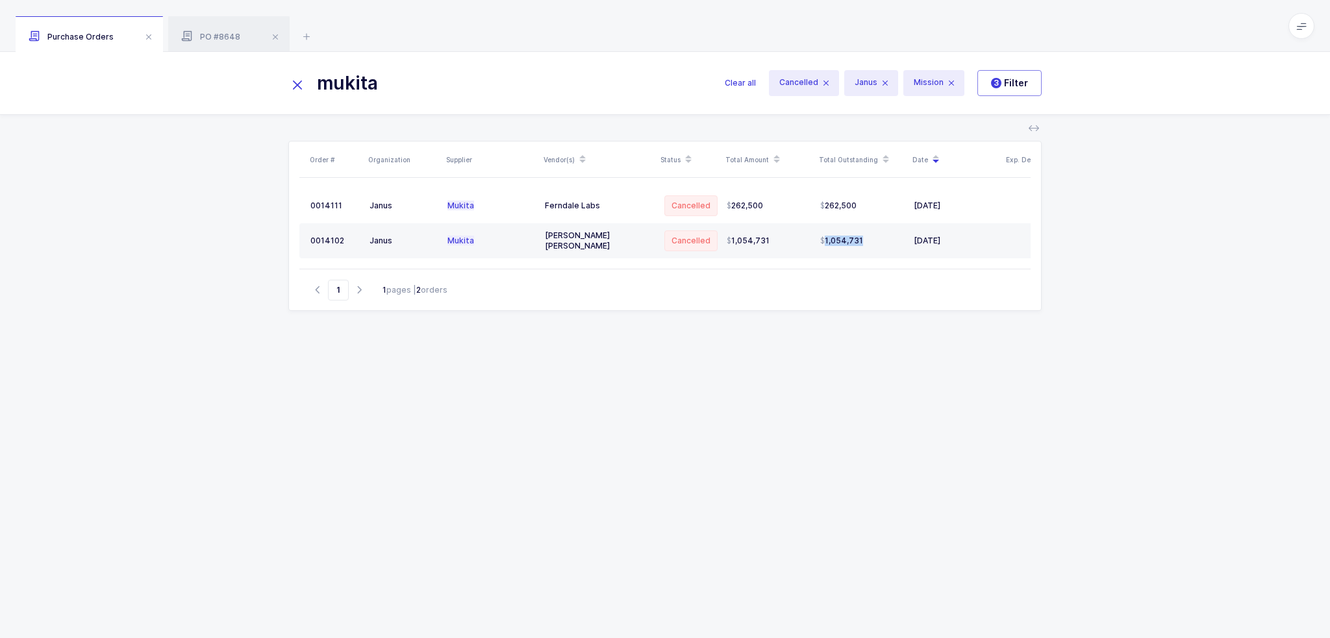
drag, startPoint x: 785, startPoint y: 266, endPoint x: 841, endPoint y: 265, distance: 55.8
click at [841, 265] on table "0014111 [PERSON_NAME] Ferndale Labs Cancelled 262,500 262,500 [DATE] 0014102 [P…" at bounding box center [697, 223] width 796 height 91
click at [782, 293] on div "Go to 1 1 pages | 2 orders" at bounding box center [664, 290] width 731 height 42
click at [782, 278] on div "Go to 1 1 pages | 2 orders" at bounding box center [664, 290] width 731 height 42
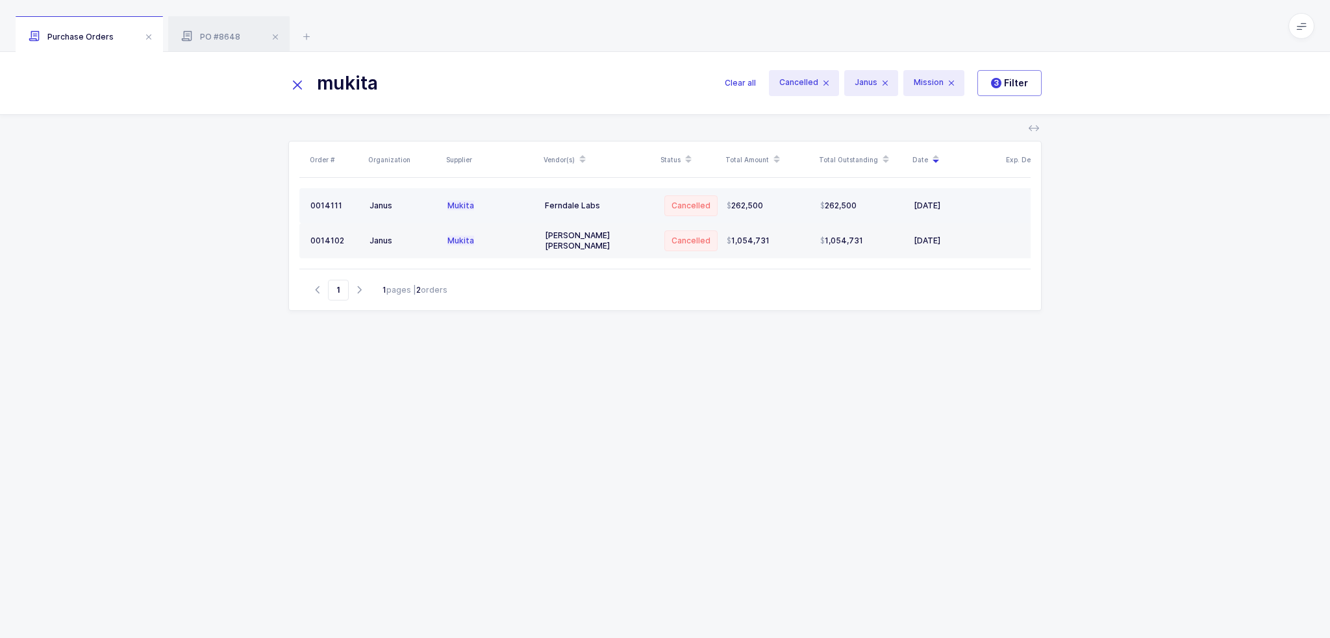
click at [551, 207] on div "Ferndale Labs" at bounding box center [598, 206] width 106 height 10
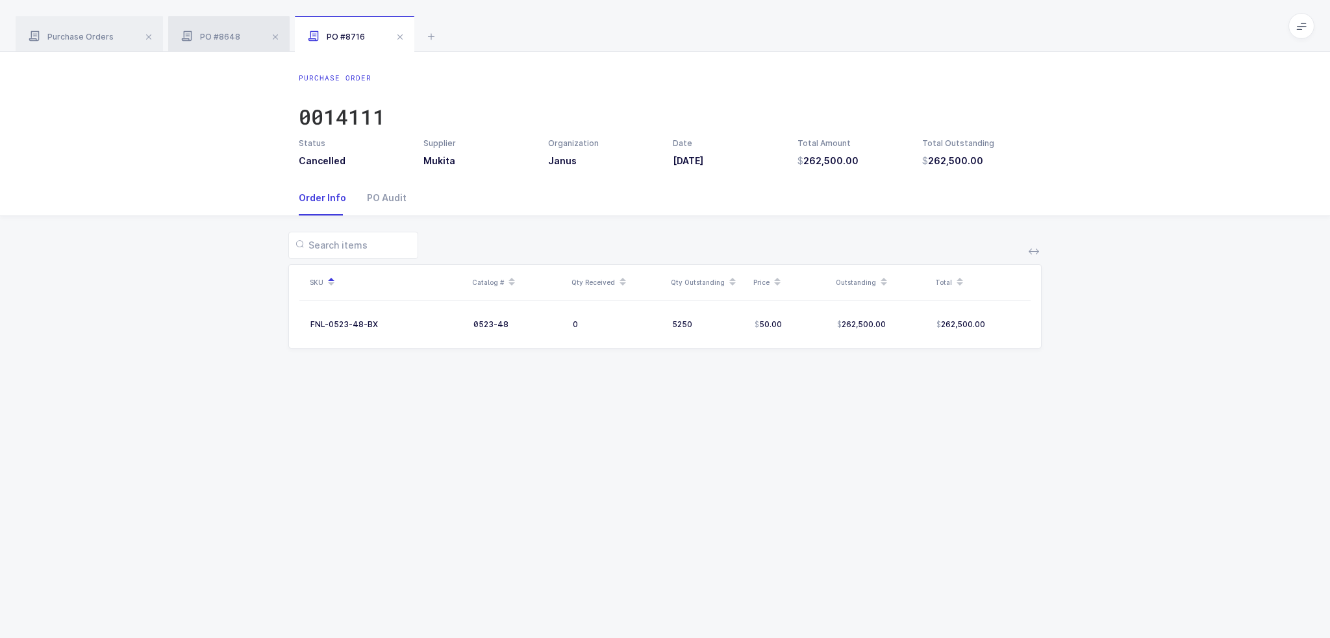
click at [217, 33] on span "PO #8648" at bounding box center [210, 37] width 59 height 10
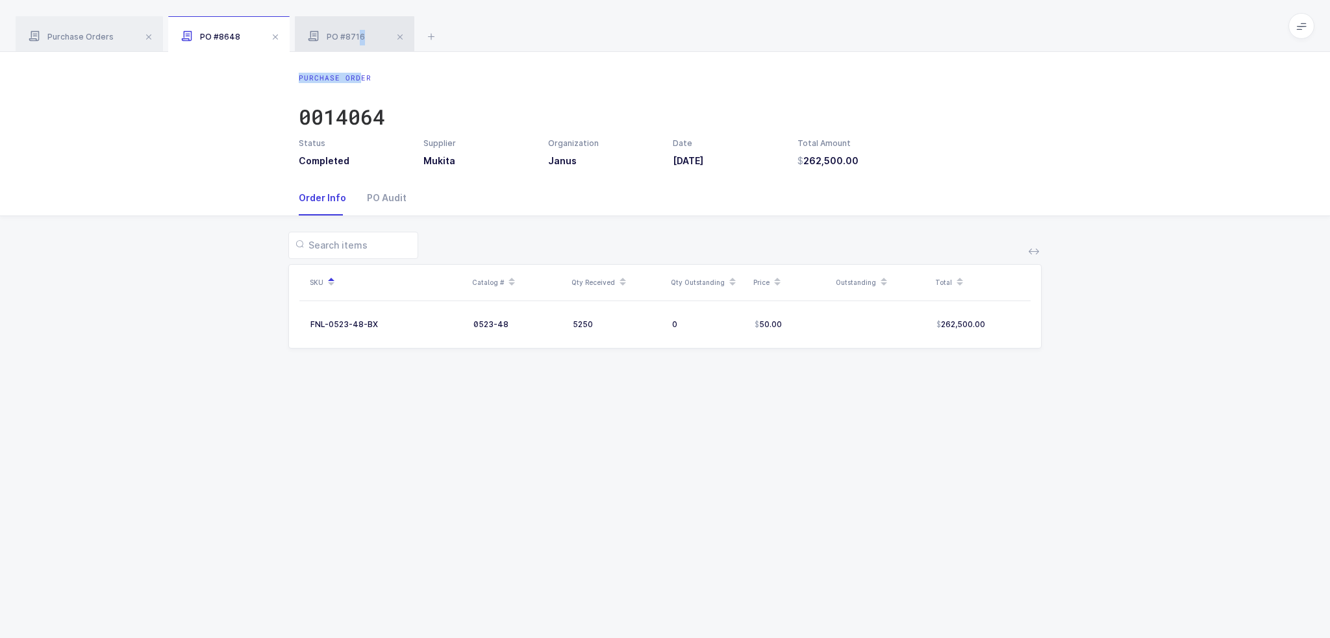
click at [353, 49] on div "Purchase Orders PO #8648 PO #8716 mukita Clear all Cancelled Janus Mission 3 Fi…" at bounding box center [665, 319] width 1330 height 638
click at [351, 42] on div "PO #8716" at bounding box center [354, 34] width 119 height 36
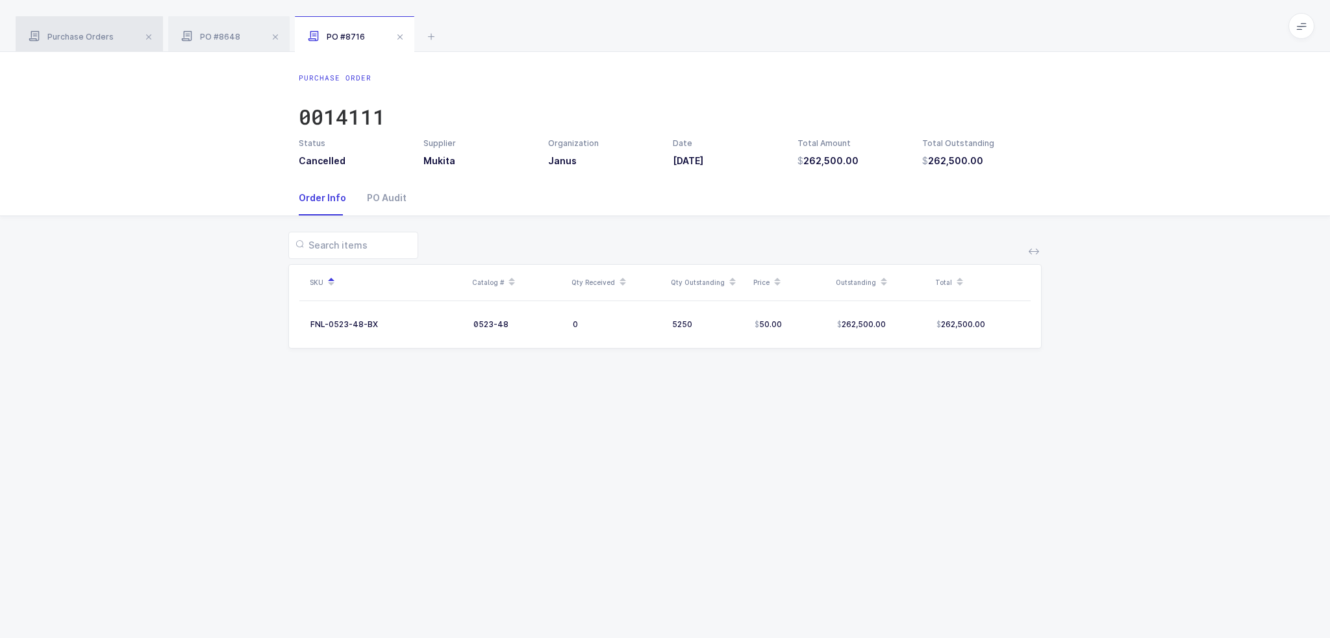
click at [69, 43] on div "Purchase Orders" at bounding box center [89, 34] width 147 height 36
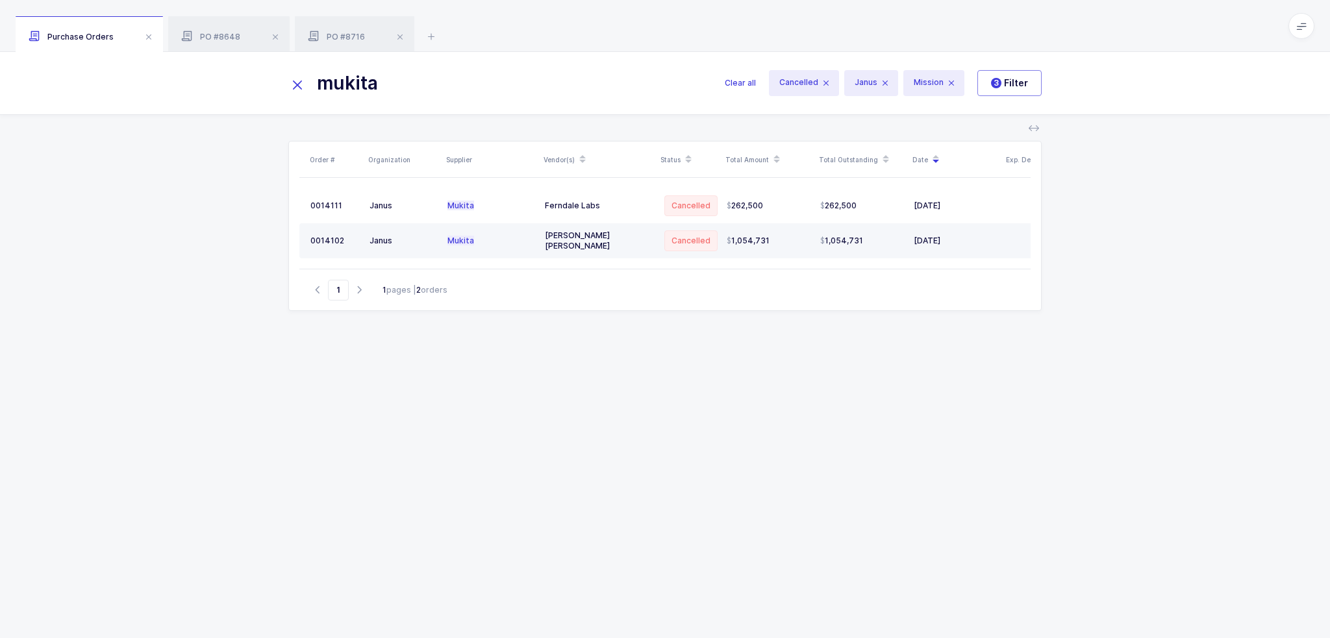
click at [490, 243] on div "Mukita" at bounding box center [490, 241] width 87 height 10
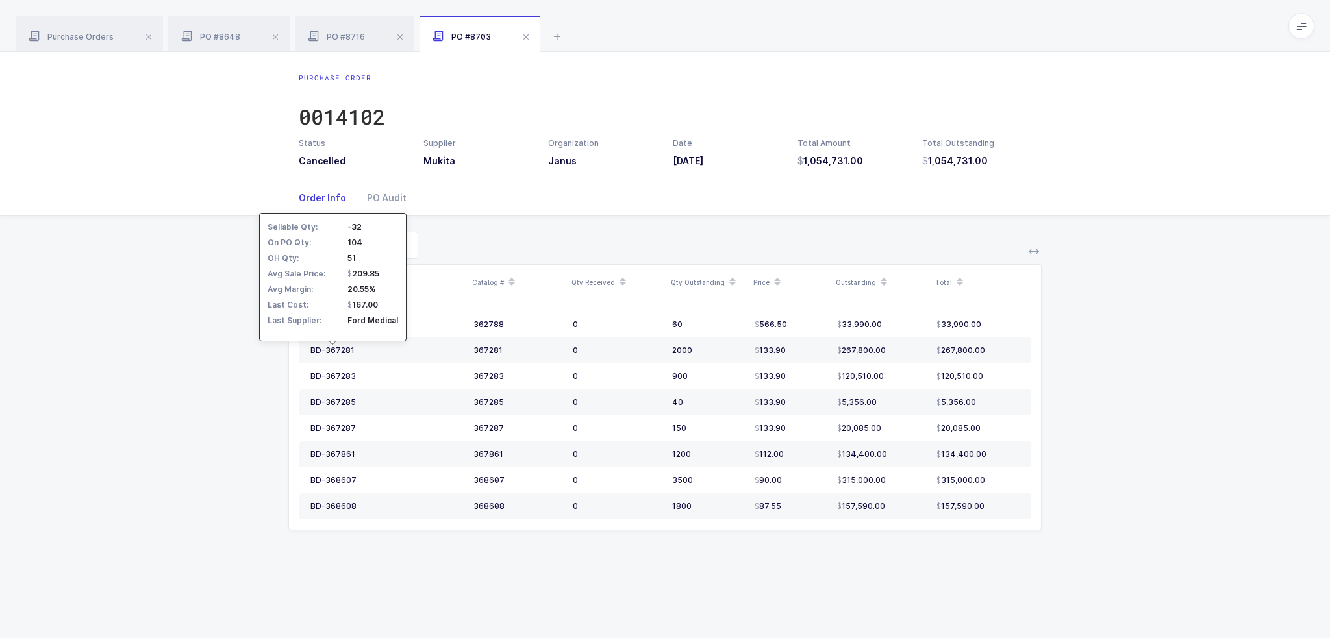
click at [221, 346] on div "SKU Catalog # Qty Received Qty Outstanding Price Outstanding Total BD-362788 36…" at bounding box center [664, 388] width 1309 height 345
click at [401, 197] on div "PO Audit" at bounding box center [381, 197] width 50 height 35
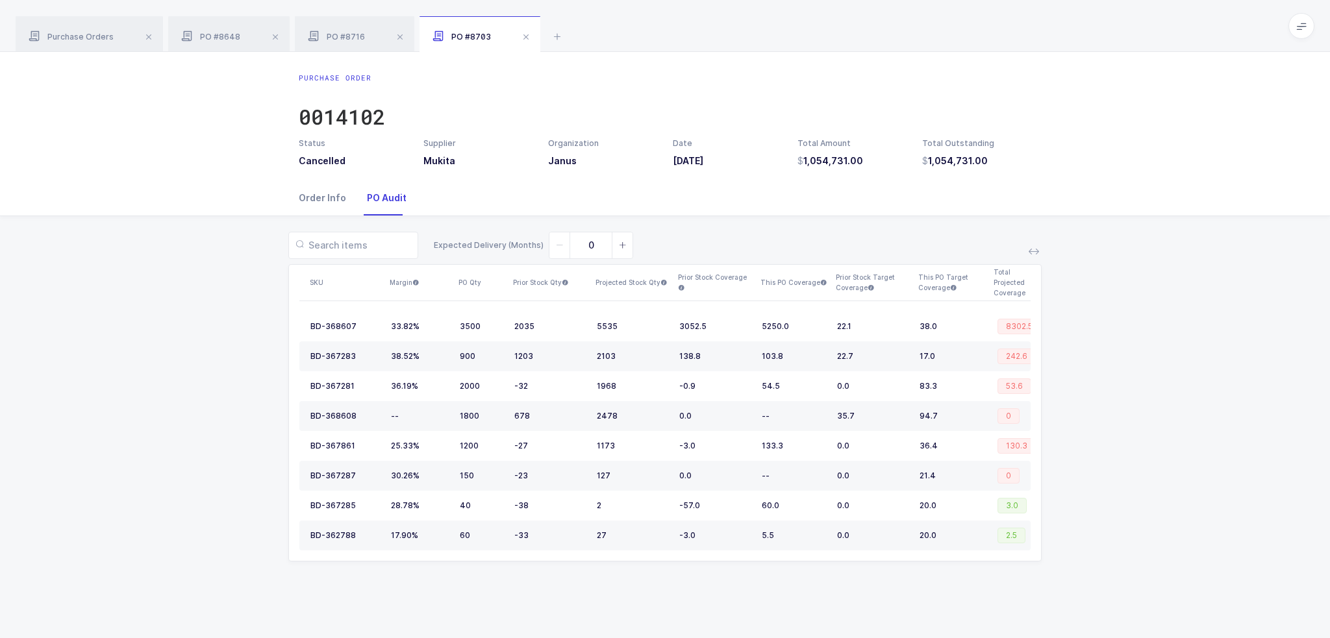
click at [337, 197] on div "Order Info" at bounding box center [328, 197] width 58 height 35
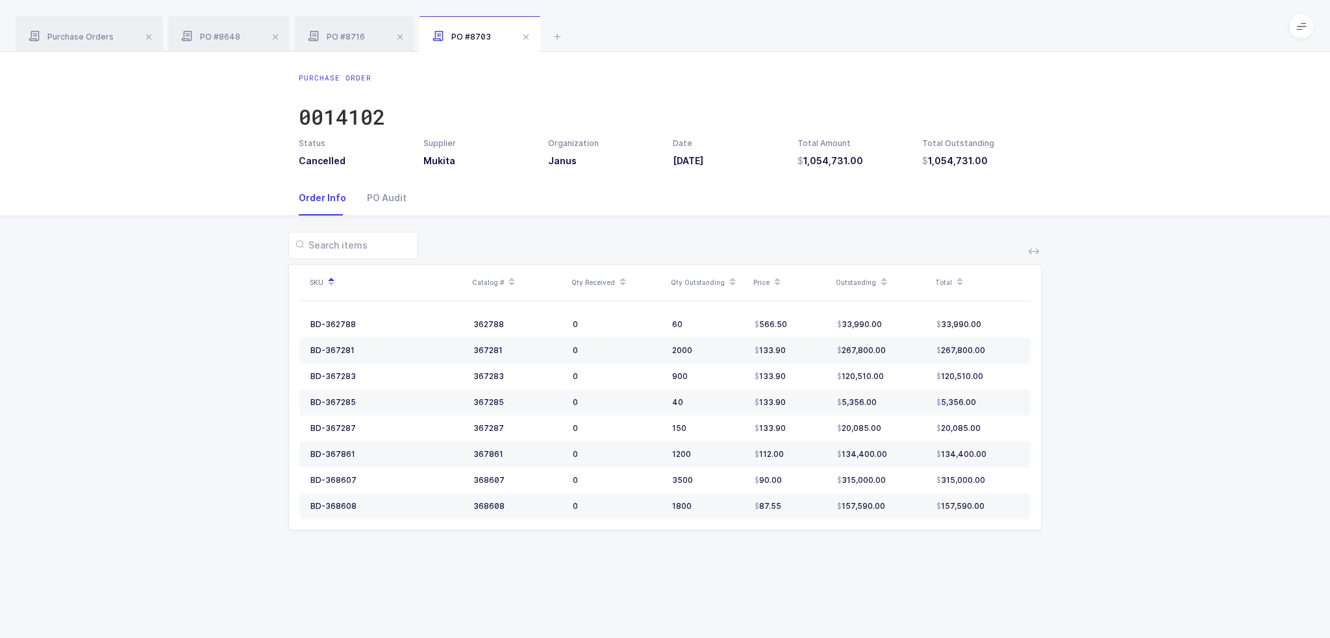
drag, startPoint x: 219, startPoint y: 286, endPoint x: 342, endPoint y: 310, distance: 125.7
click at [342, 310] on div "SKU Catalog # Qty Received Qty Outstanding Price Outstanding Total BD-362788 36…" at bounding box center [664, 388] width 1309 height 345
click at [364, 197] on div "PO Audit" at bounding box center [381, 197] width 50 height 35
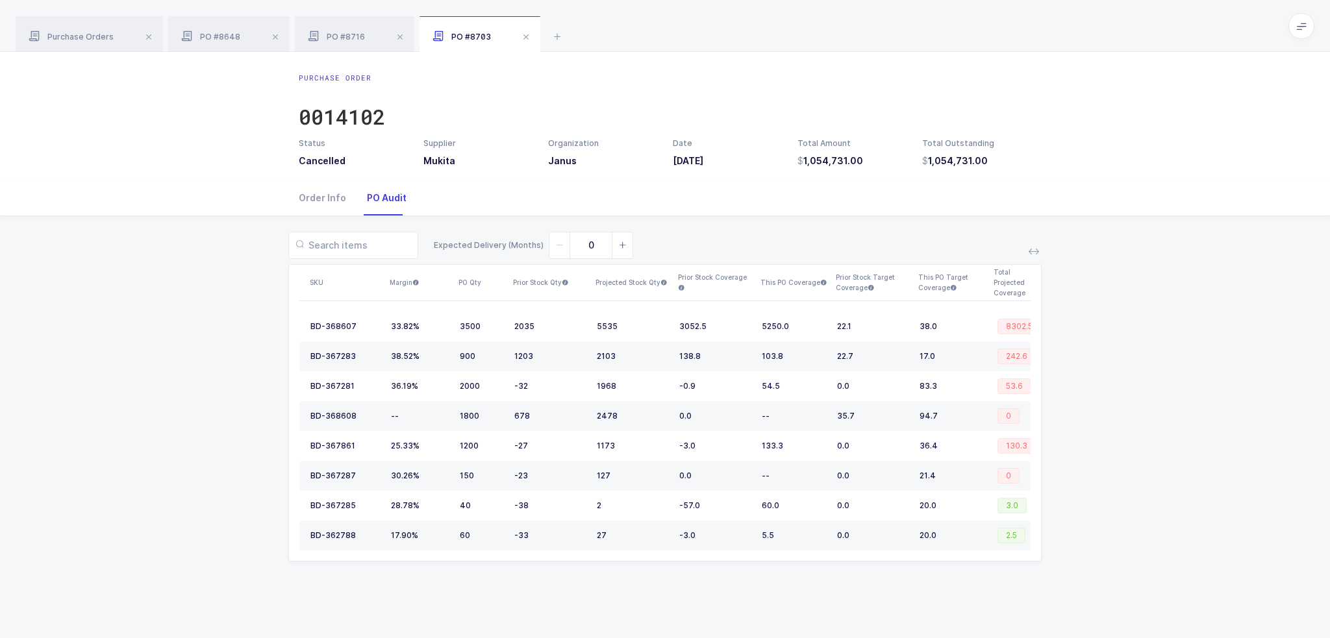
drag, startPoint x: 1102, startPoint y: 538, endPoint x: 1074, endPoint y: 508, distance: 40.4
click at [1074, 508] on div "Expected Delivery (Months) 0 SKU Margin PO Qty Prior Stock Qty Projected Stock …" at bounding box center [664, 404] width 1309 height 377
click at [1039, 256] on button at bounding box center [1034, 251] width 16 height 16
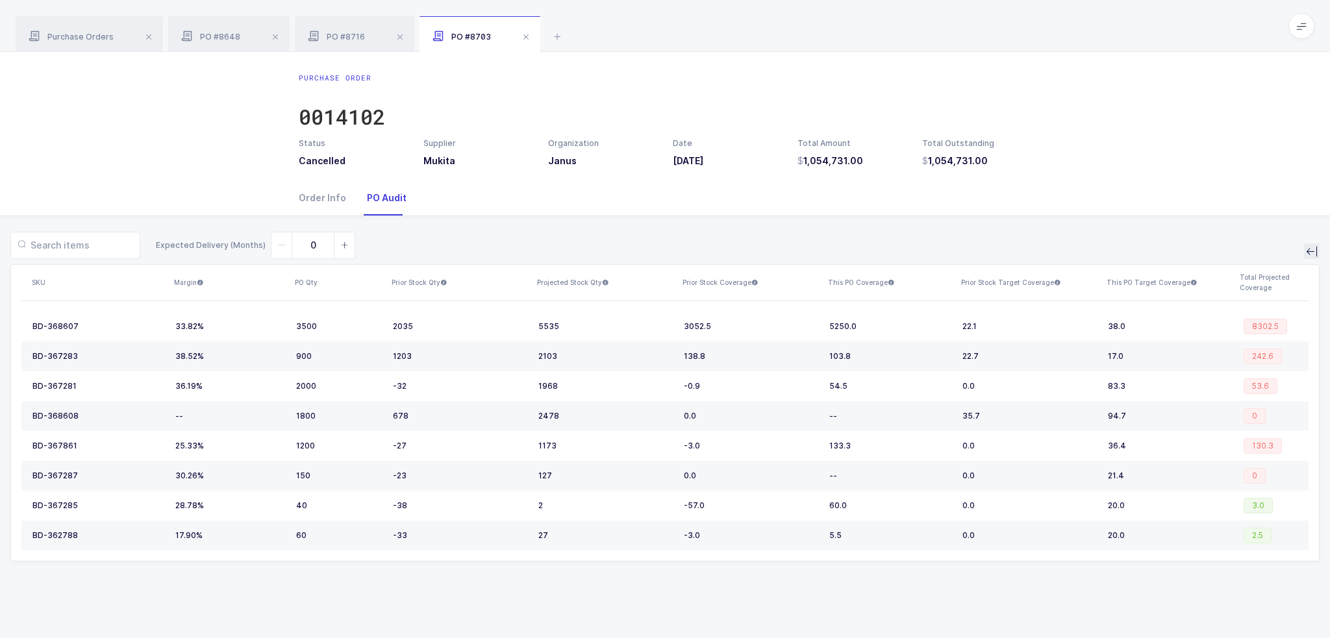
click at [1315, 249] on icon at bounding box center [1311, 251] width 10 height 10
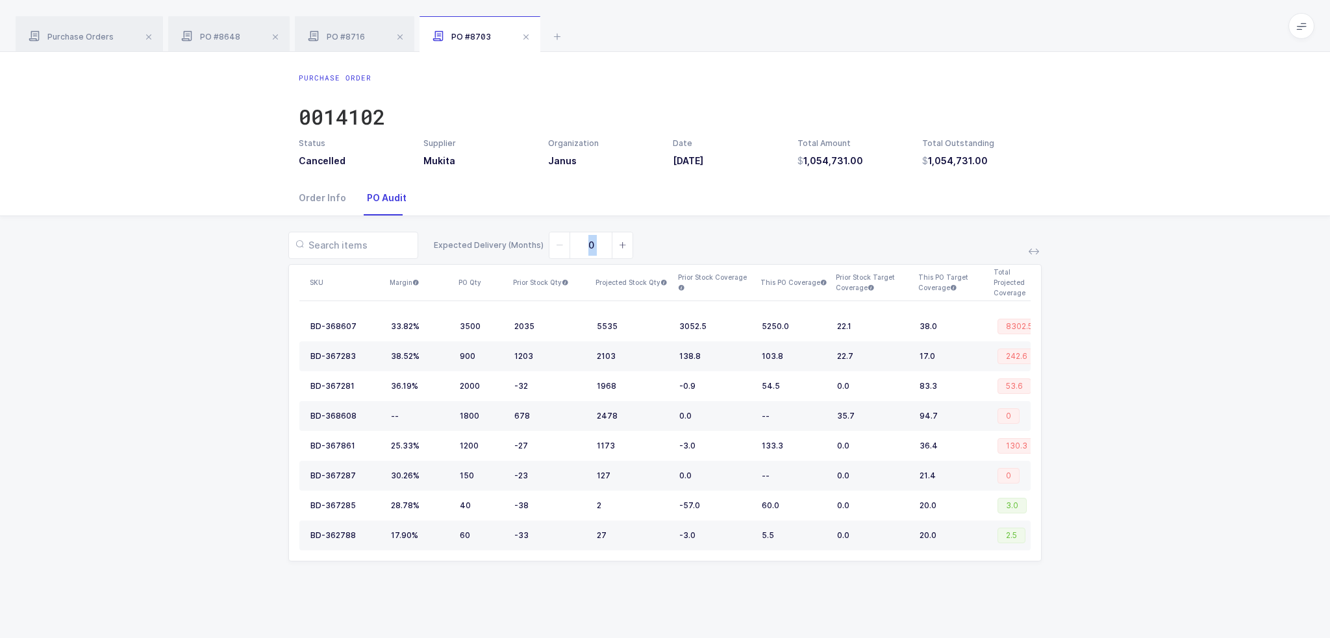
drag, startPoint x: 992, startPoint y: 223, endPoint x: 1100, endPoint y: 548, distance: 342.2
click at [1100, 548] on div "Expected Delivery (Months) 0 SKU Margin PO Qty Prior Stock Qty Projected Stock …" at bounding box center [664, 404] width 1309 height 377
drag, startPoint x: 404, startPoint y: 419, endPoint x: 332, endPoint y: 412, distance: 71.7
click at [332, 412] on tr "BD-368608 -- 1800 678 2478 0.0 -- 35.7 94.7 0" at bounding box center [664, 416] width 731 height 30
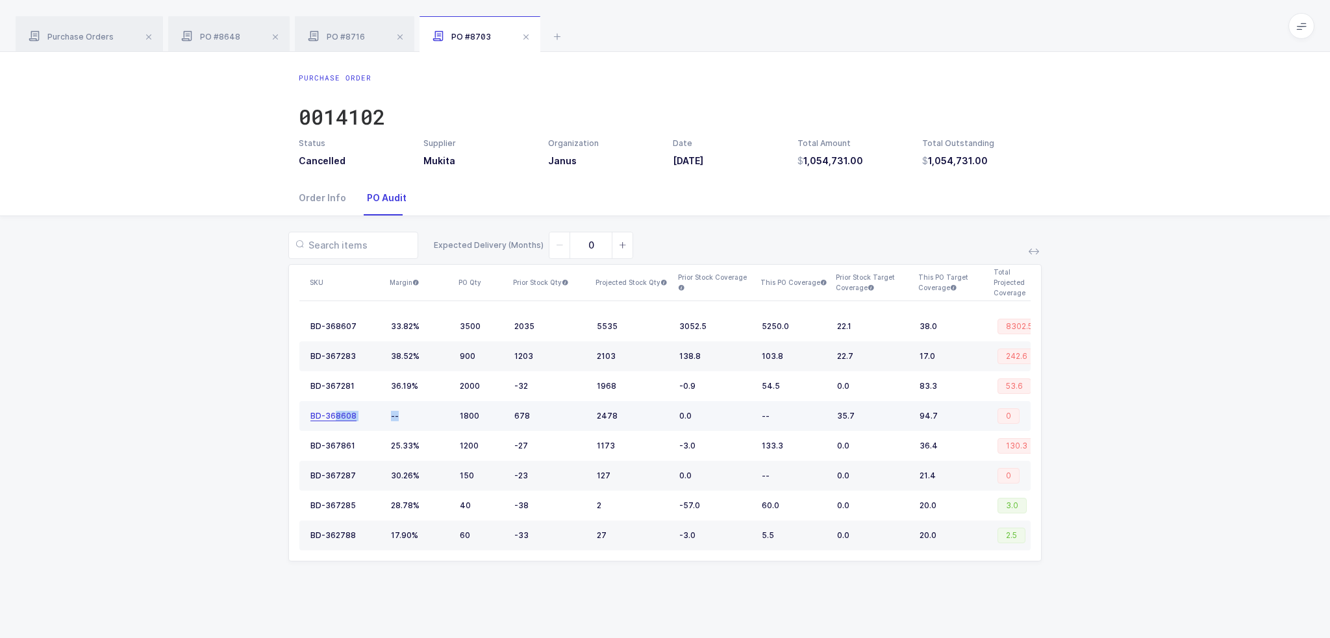
click at [332, 412] on div "BD-368608" at bounding box center [333, 416] width 46 height 10
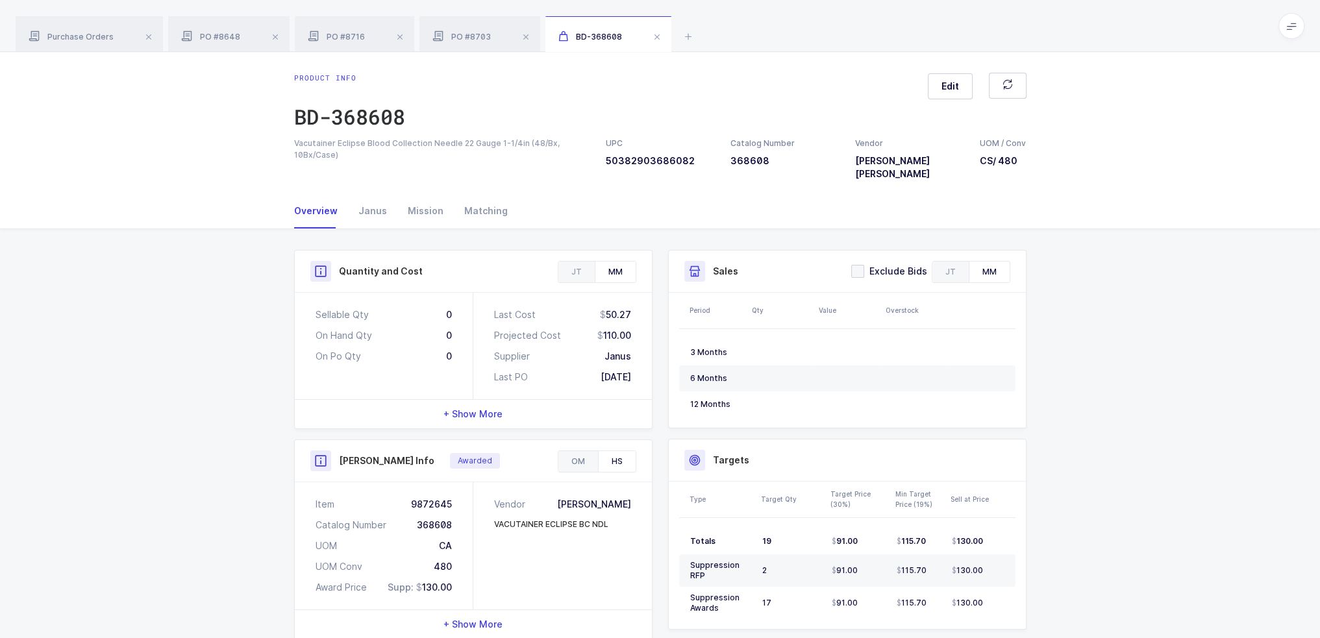
click at [569, 451] on div "OM" at bounding box center [578, 461] width 40 height 21
click at [614, 451] on div "HS" at bounding box center [617, 461] width 38 height 21
click at [577, 262] on div "JT" at bounding box center [576, 272] width 36 height 21
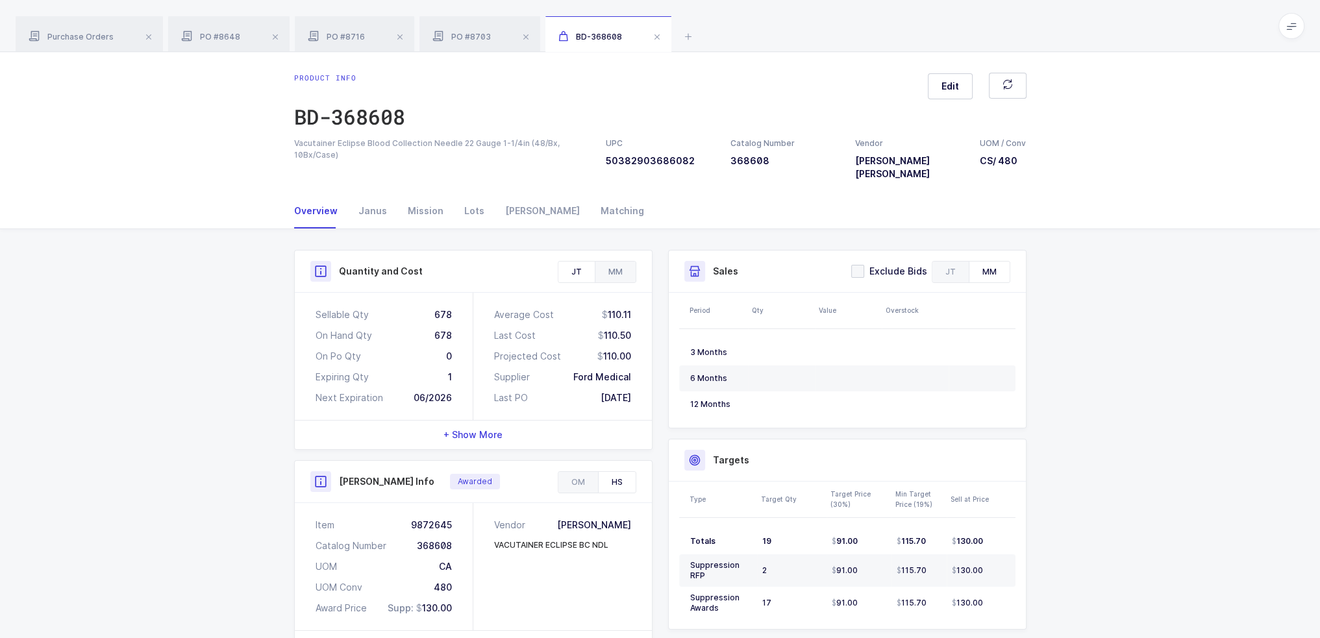
click at [618, 262] on div "MM" at bounding box center [615, 272] width 41 height 21
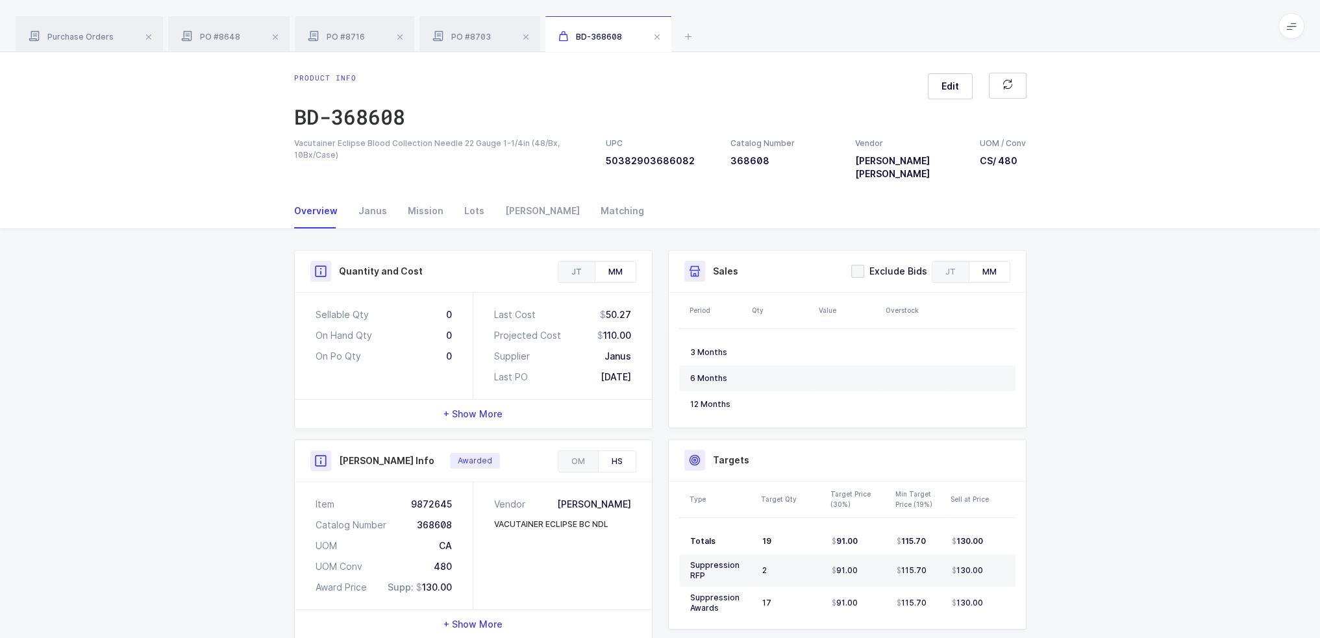
click at [561, 262] on div "JT" at bounding box center [576, 272] width 36 height 21
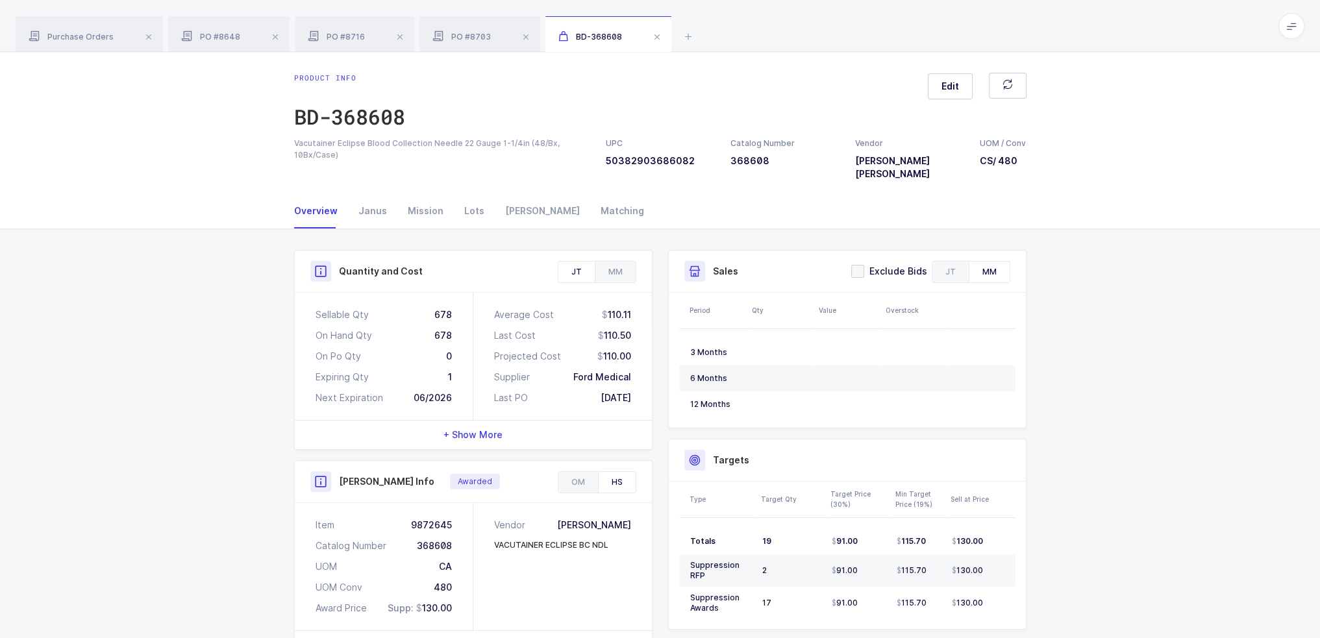
drag, startPoint x: 397, startPoint y: 294, endPoint x: 643, endPoint y: 388, distance: 264.1
click at [643, 388] on div "Sellable Qty 678 On Hand Qty 678 On Po Qty 0 Expiring Qty 1 Next Expiration 06/…" at bounding box center [473, 356] width 357 height 127
click at [643, 388] on div "Average Cost 110.11 Last Cost 110.50 Projected Cost 110.00 Supplier Ford Medica…" at bounding box center [562, 356] width 179 height 127
drag, startPoint x: 646, startPoint y: 382, endPoint x: 290, endPoint y: 291, distance: 367.0
click at [290, 291] on div "Quantity and Cost JT MM Sellable Qty 678 On Hand Qty 678 On Po Qty 0 Expiring Q…" at bounding box center [473, 554] width 374 height 609
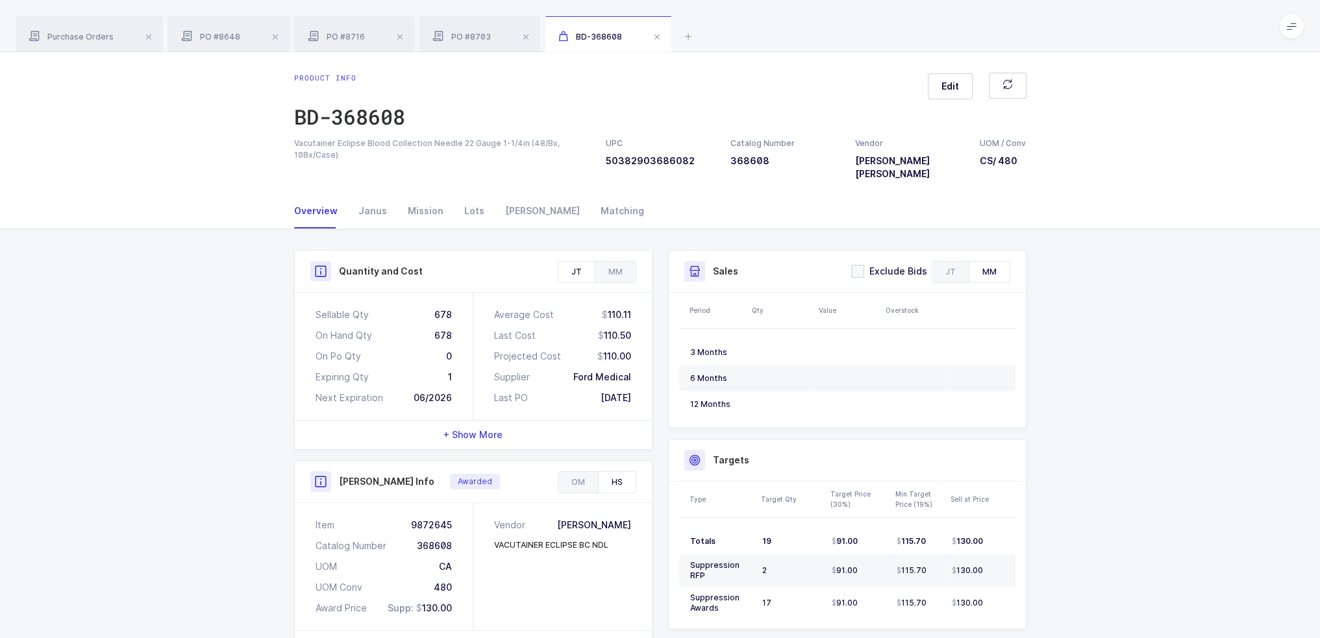
click at [290, 291] on div "Quantity and Cost JT MM Sellable Qty 678 On Hand Qty 678 On Po Qty 0 Expiring Q…" at bounding box center [473, 554] width 374 height 609
click at [521, 44] on span at bounding box center [526, 37] width 16 height 16
click at [525, 43] on span at bounding box center [531, 37] width 16 height 16
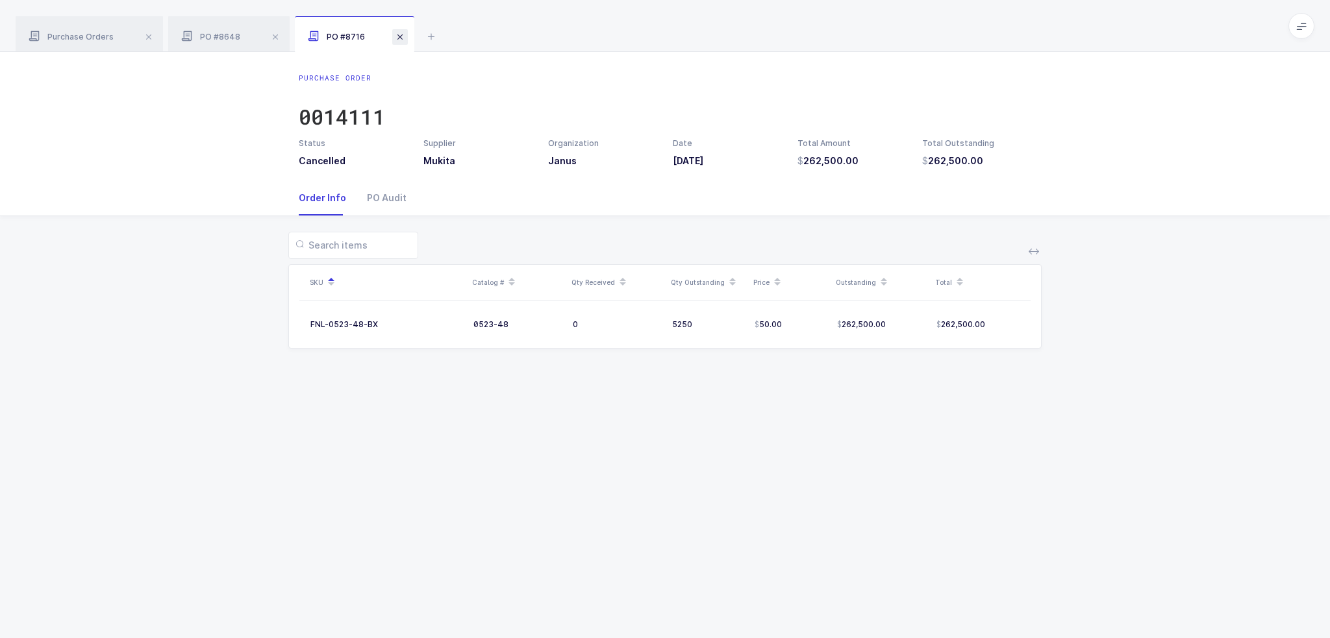
click at [396, 43] on span at bounding box center [400, 37] width 16 height 16
click at [276, 38] on span at bounding box center [275, 37] width 16 height 16
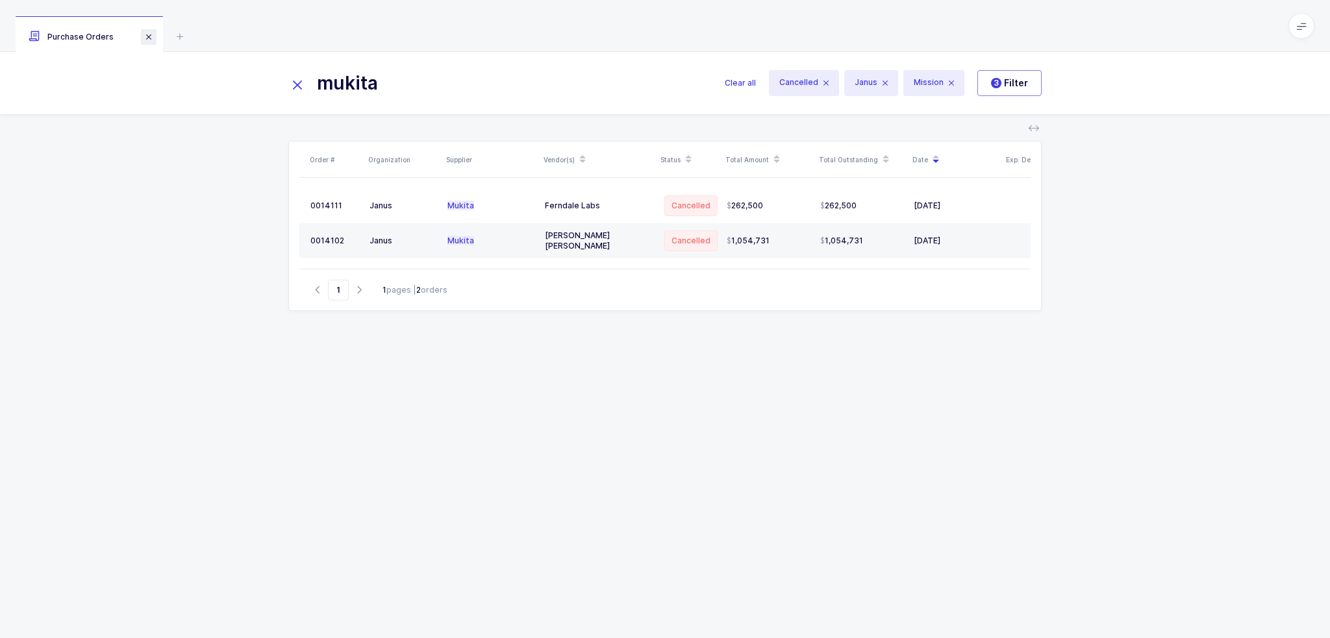
click at [148, 40] on span at bounding box center [149, 37] width 16 height 16
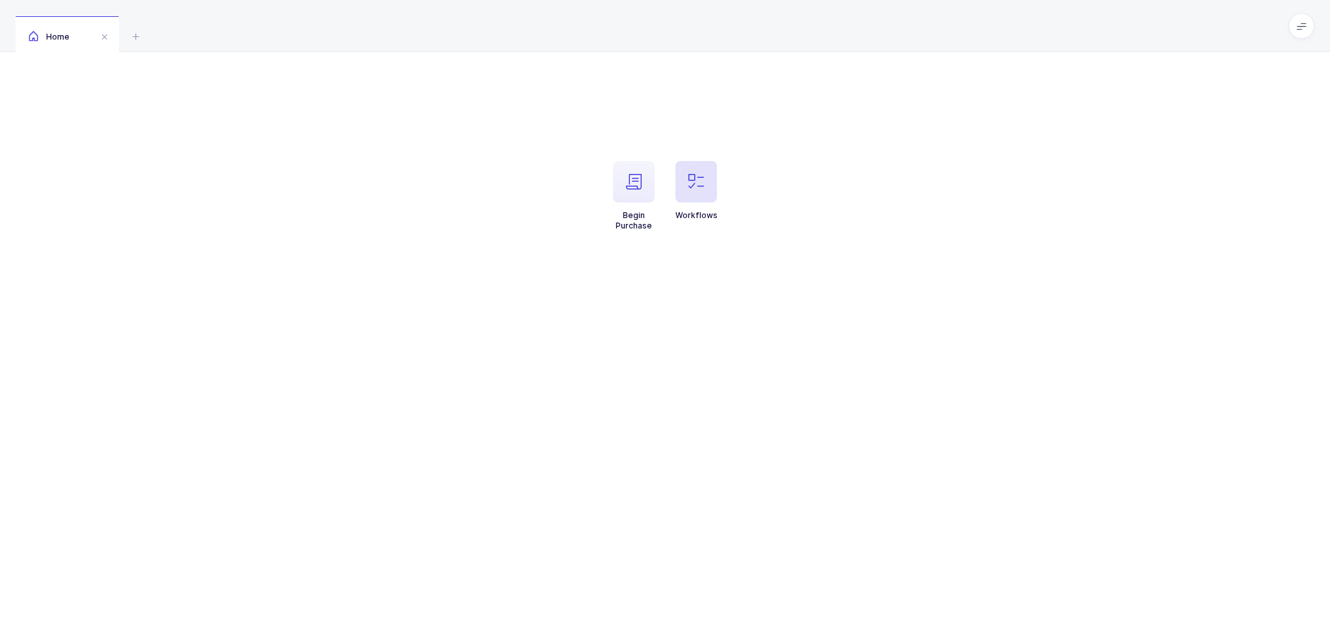
click at [713, 190] on span "button" at bounding box center [696, 182] width 42 height 42
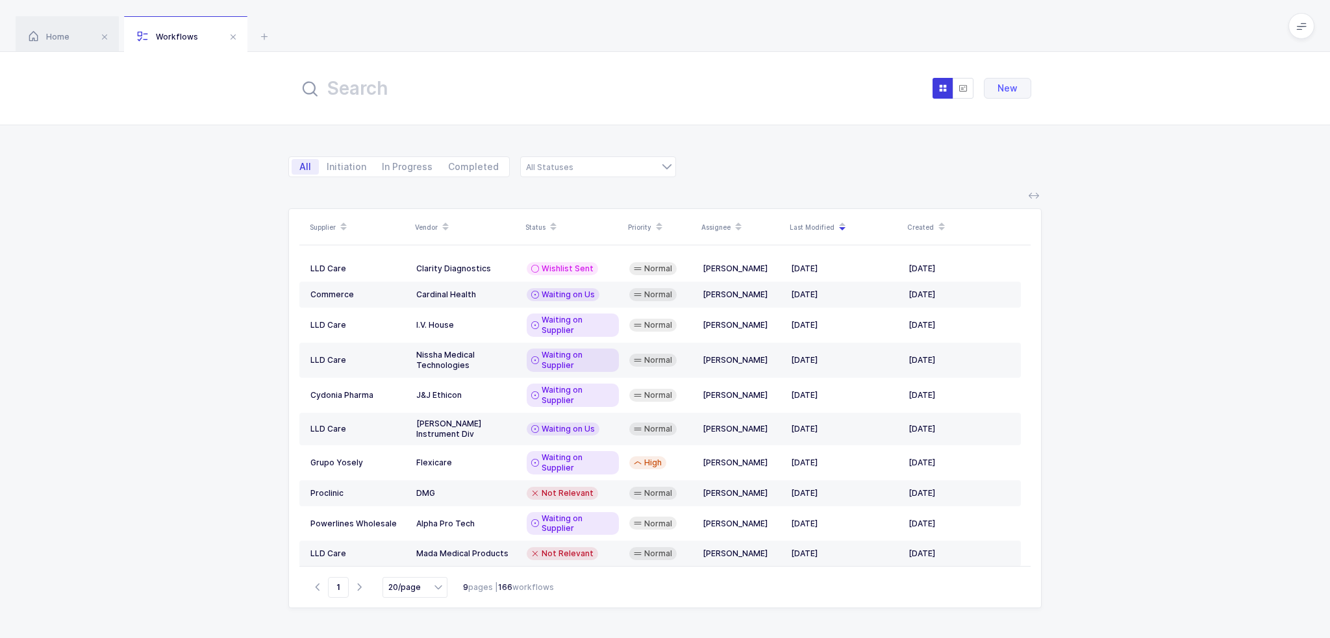
click at [419, 91] on input "text" at bounding box center [442, 88] width 286 height 31
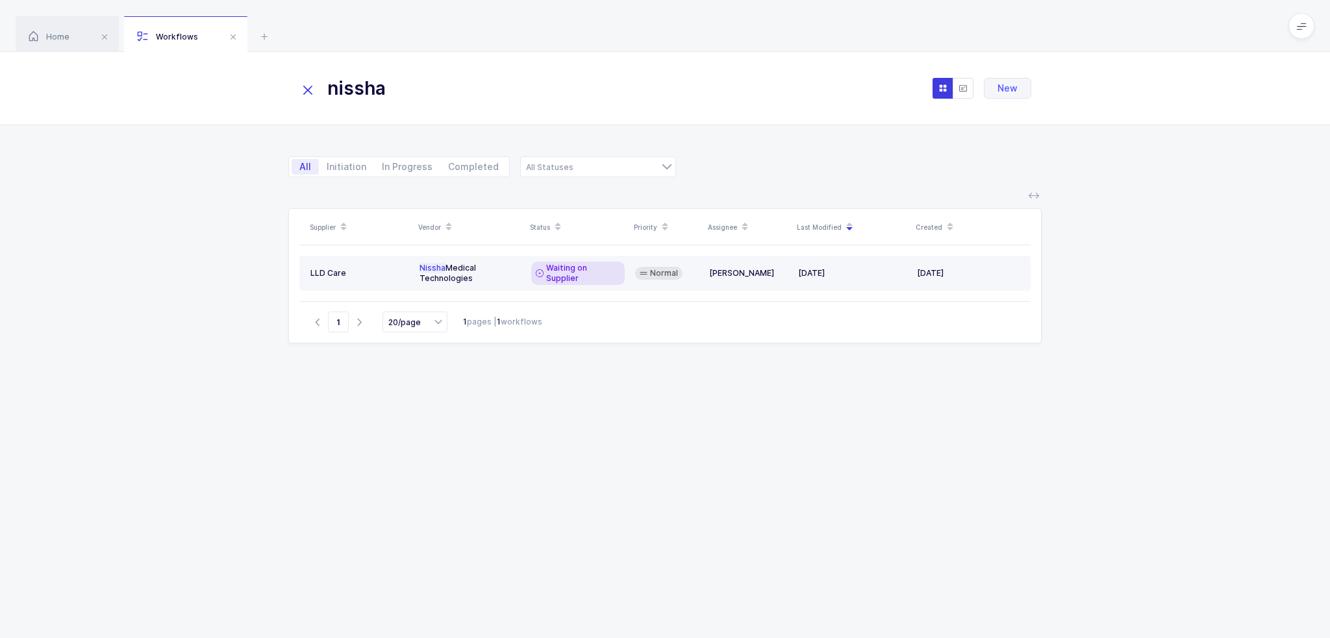
type input "nissha"
click at [564, 275] on span "Waiting on Supplier" at bounding box center [583, 273] width 74 height 21
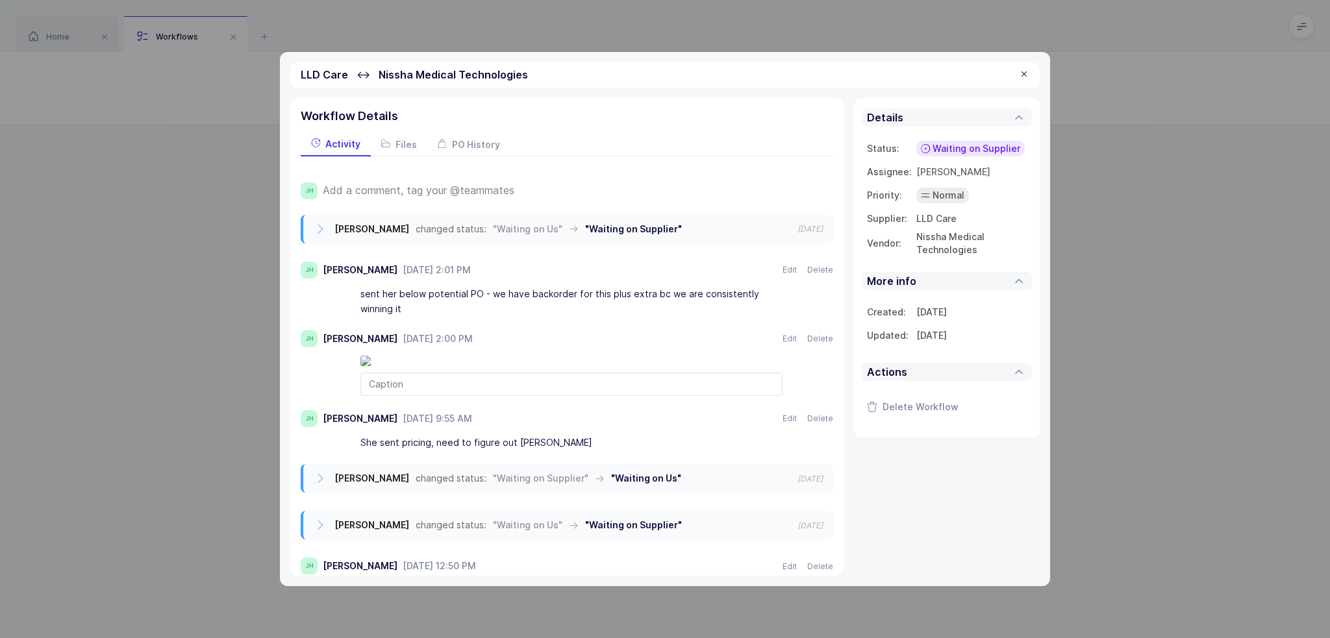
drag, startPoint x: 488, startPoint y: 303, endPoint x: 467, endPoint y: 303, distance: 20.8
click at [467, 303] on div "sent her below potential PO - we have backorder for this plus extra bc we are c…" at bounding box center [571, 302] width 422 height 36
click at [402, 186] on span "Add a comment, tag your @teammates" at bounding box center [419, 190] width 192 height 12
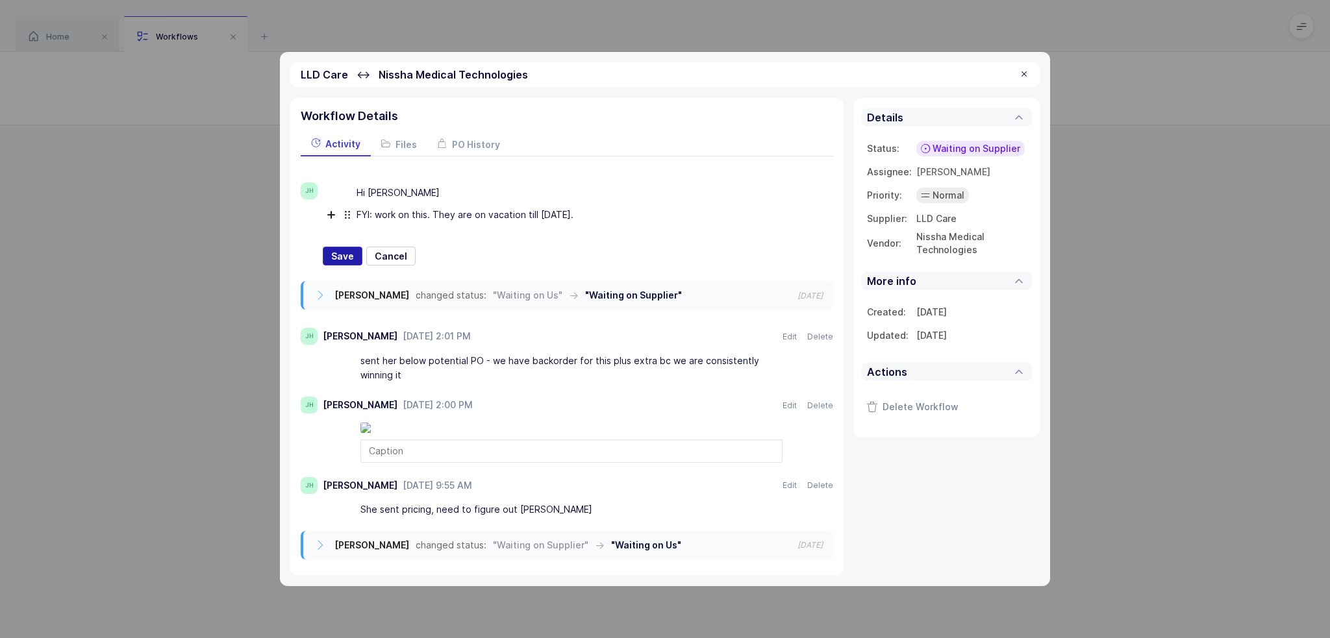
click at [343, 256] on span "Save" at bounding box center [342, 256] width 23 height 13
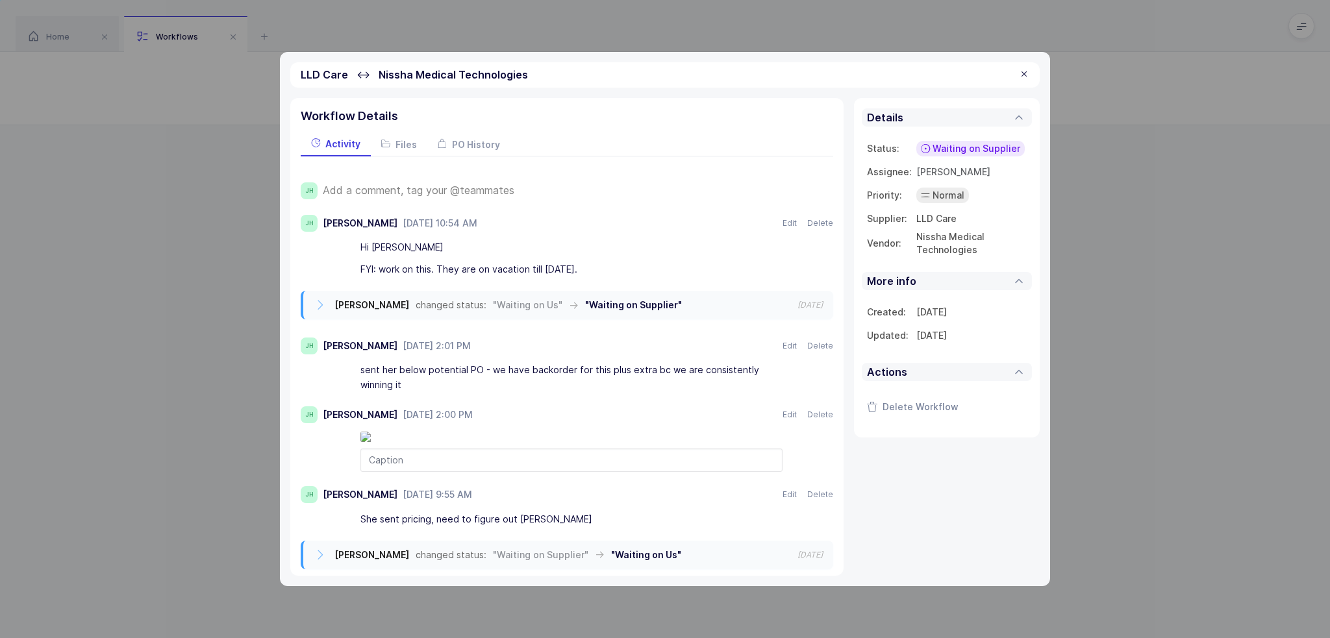
click at [1019, 72] on div at bounding box center [1024, 75] width 10 height 12
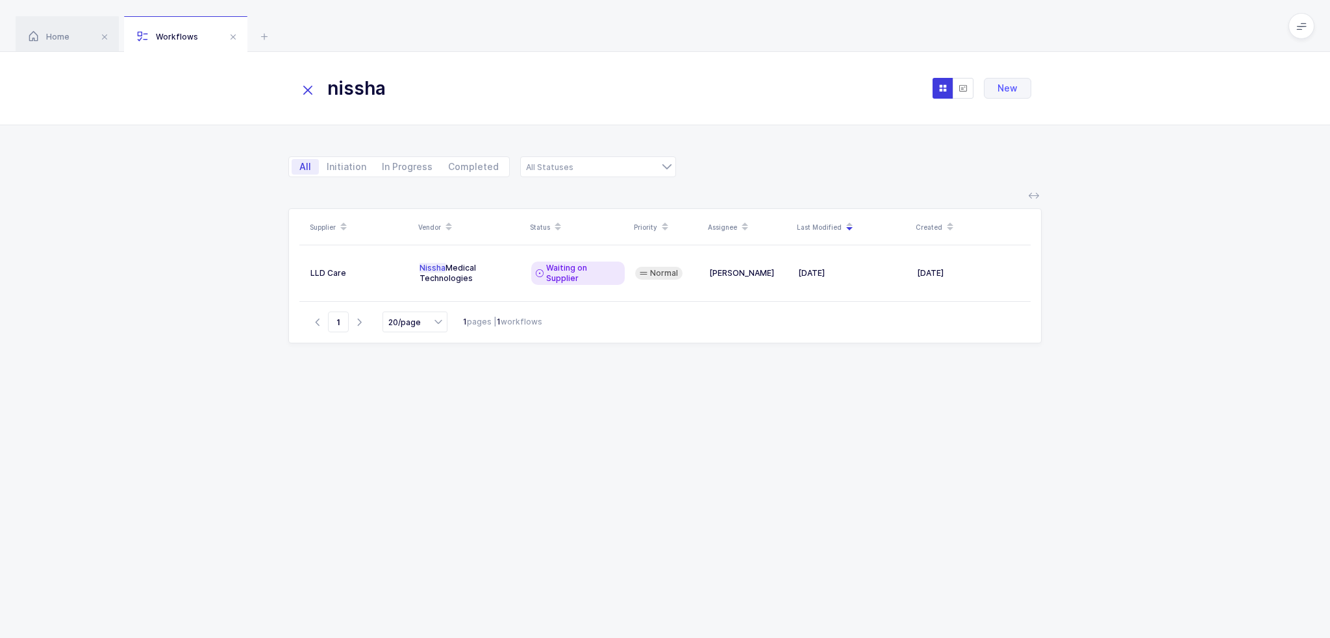
click at [310, 87] on icon at bounding box center [308, 90] width 18 height 18
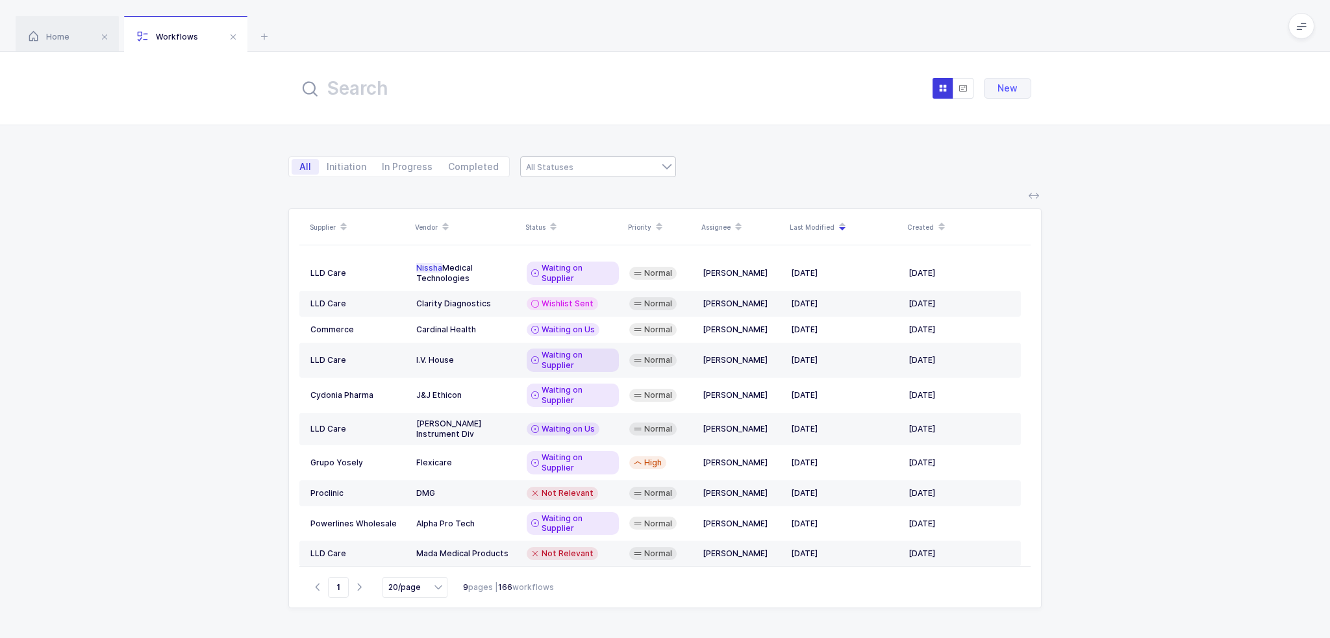
click at [561, 158] on div at bounding box center [598, 166] width 156 height 21
click at [600, 255] on span "Waiting on Supplier" at bounding box center [578, 258] width 88 height 11
type input "Waiting on Supplier"
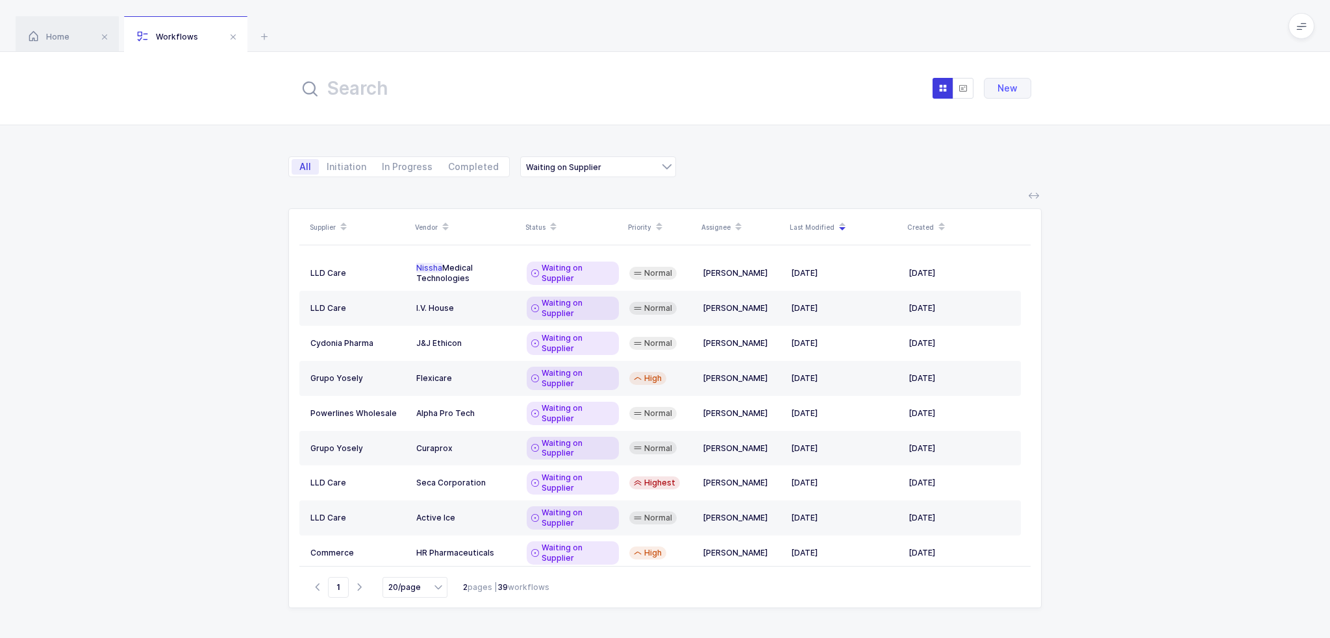
click at [839, 223] on icon at bounding box center [842, 222] width 6 height 6
click at [273, 36] on div "Home Workflows" at bounding box center [665, 26] width 1330 height 52
click at [272, 36] on div "Home Workflows" at bounding box center [665, 26] width 1330 height 52
drag, startPoint x: 272, startPoint y: 36, endPoint x: 263, endPoint y: 39, distance: 9.5
click at [271, 37] on div "Home Workflows" at bounding box center [665, 26] width 1330 height 52
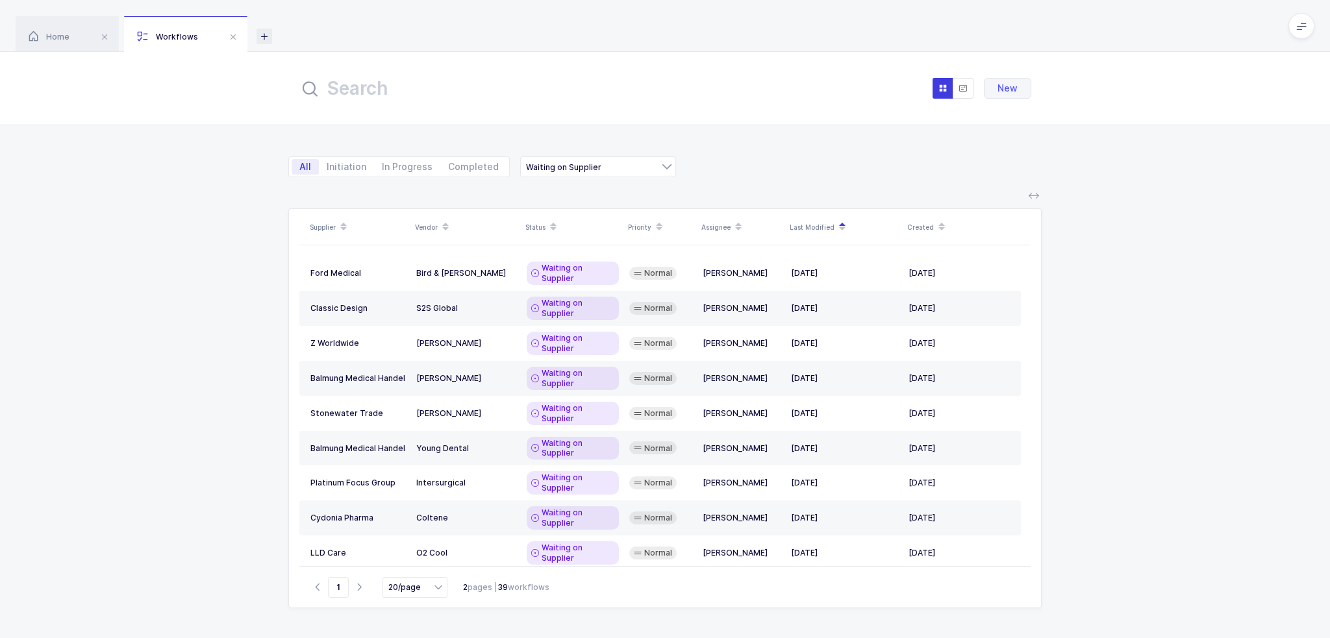
click at [263, 39] on icon at bounding box center [264, 37] width 16 height 16
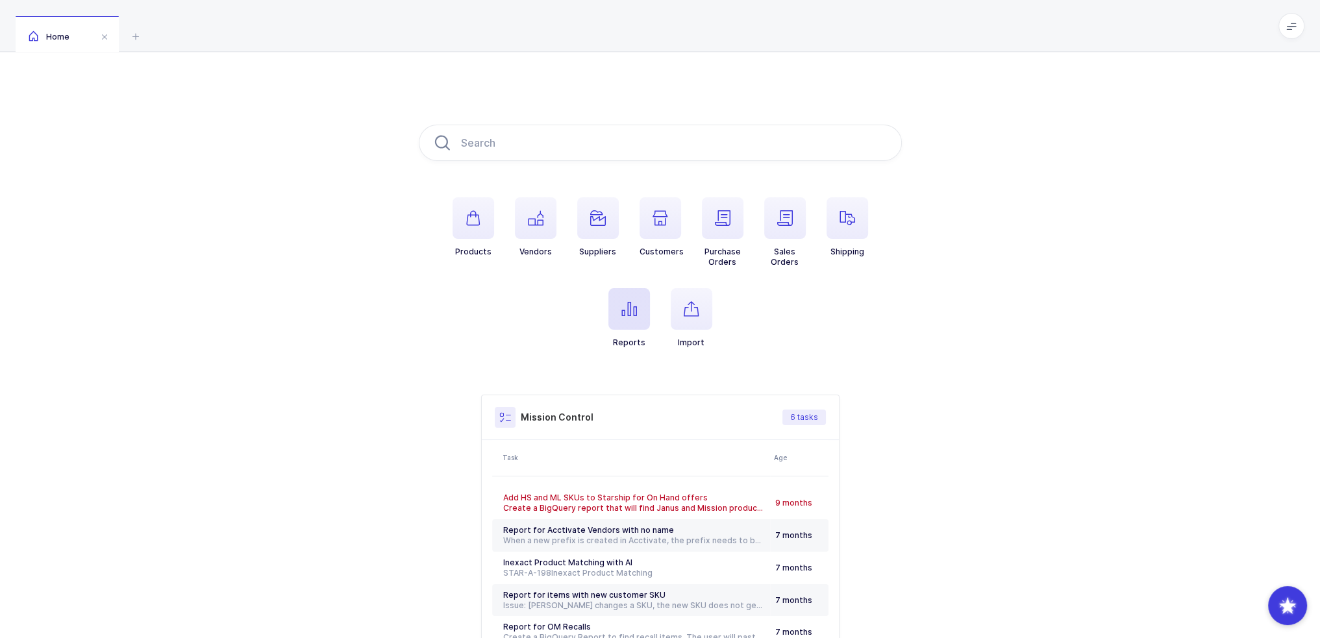
click at [613, 304] on span "button" at bounding box center [629, 309] width 42 height 42
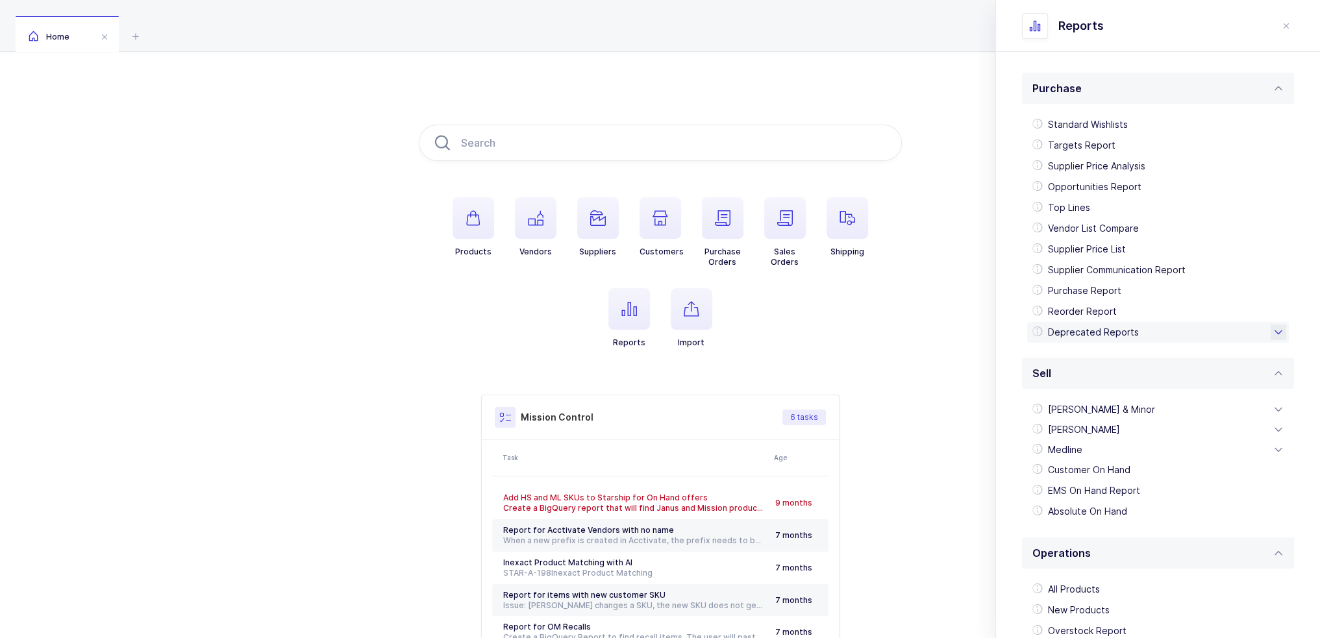
click at [1139, 327] on div "Deprecated Reports" at bounding box center [1158, 332] width 262 height 21
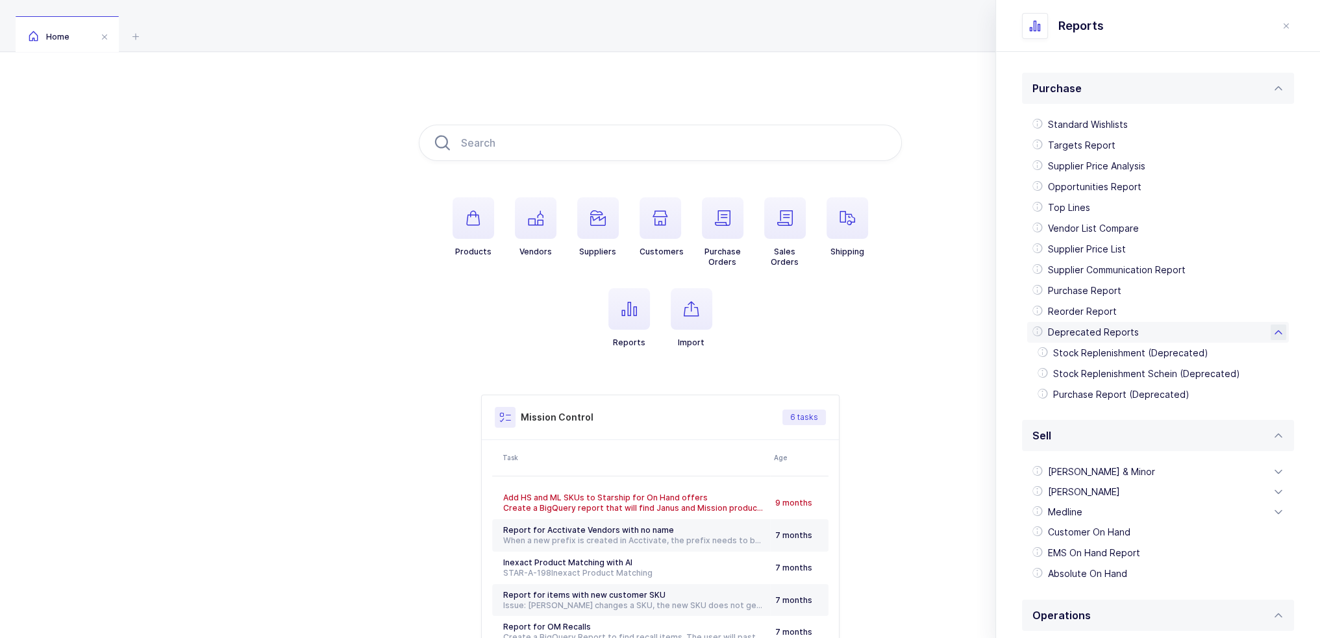
click at [1135, 329] on div "Deprecated Reports" at bounding box center [1158, 332] width 262 height 21
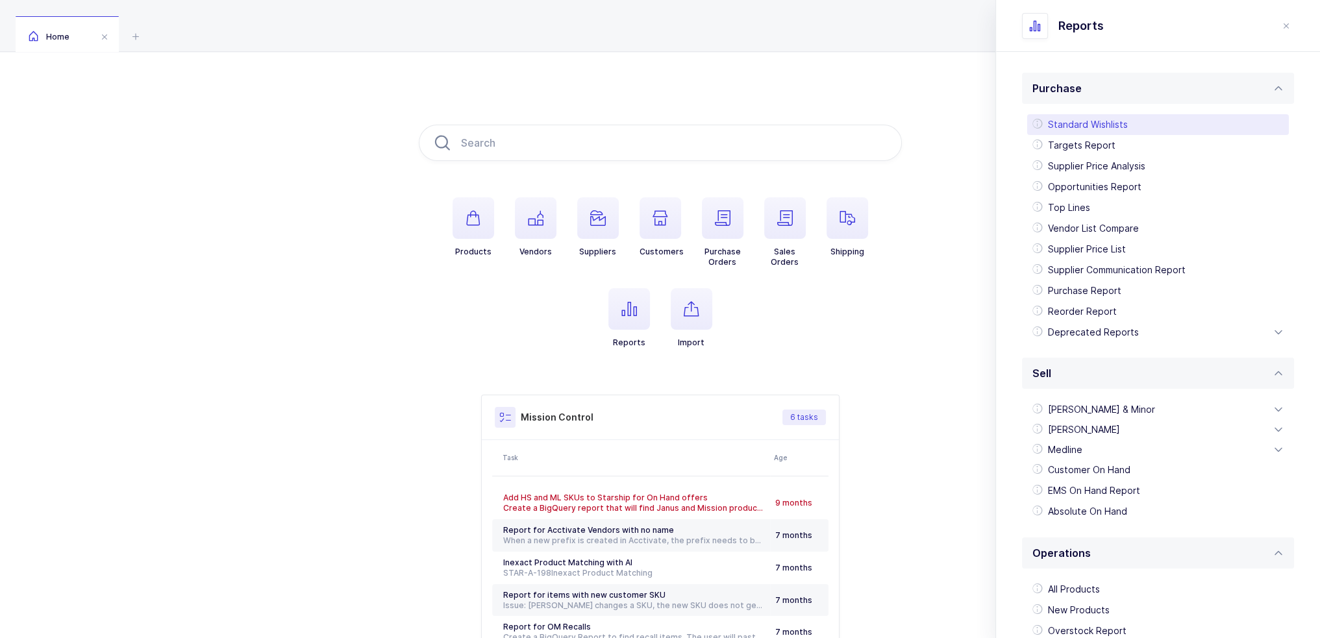
click at [1095, 129] on div "Standard Wishlists" at bounding box center [1158, 124] width 262 height 21
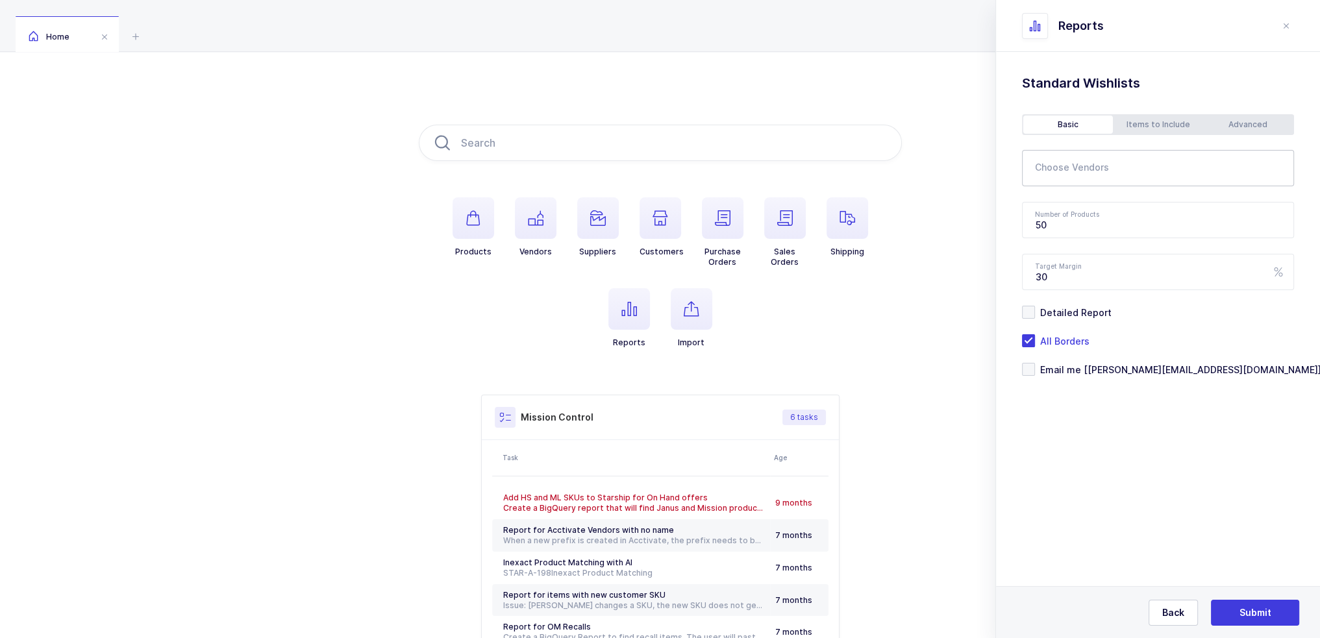
click at [1101, 172] on input "text" at bounding box center [1149, 172] width 229 height 17
type input "gojo"
click at [1070, 208] on span "GOJO" at bounding box center [1064, 212] width 27 height 11
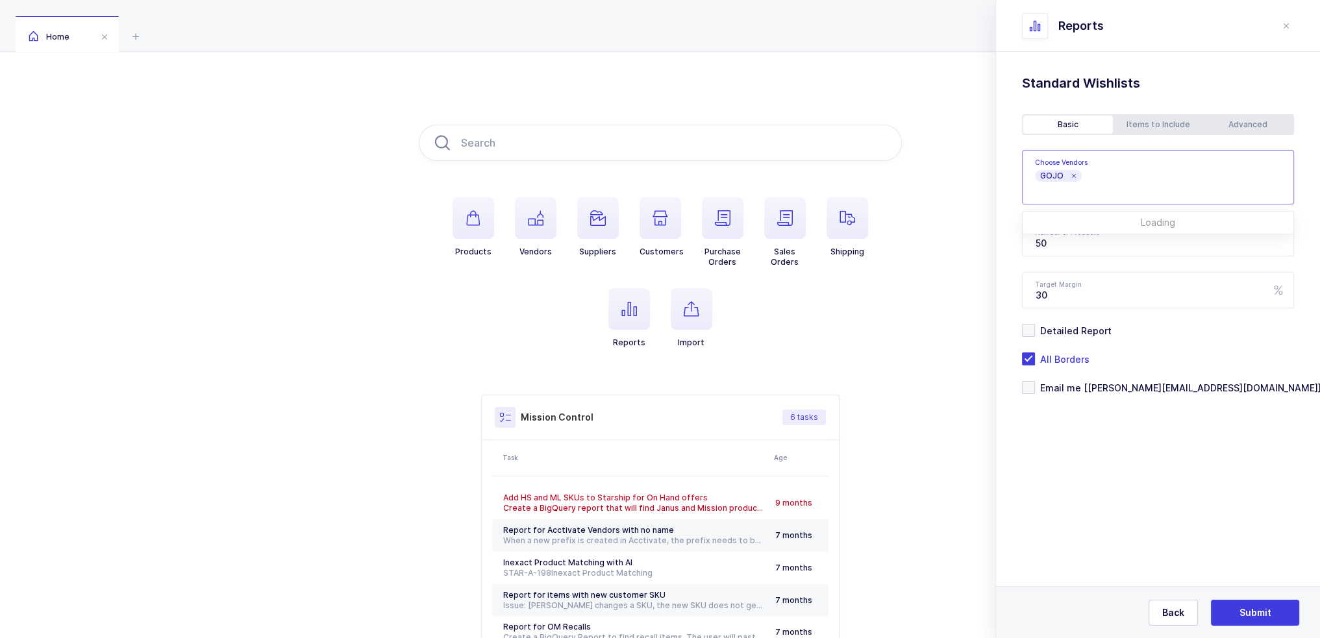
click at [1097, 495] on section "Purchase Standard Wishlists Targets Report Supplier Price Analysis Opportunitie…" at bounding box center [1158, 345] width 324 height 586
drag, startPoint x: 1091, startPoint y: 237, endPoint x: 927, endPoint y: 250, distance: 164.1
click at [928, 250] on div "Products Vendors Suppliers Customers Purchase Orders Sales Orders Shipping Repo…" at bounding box center [660, 408] width 1320 height 713
type input "500"
drag, startPoint x: 1176, startPoint y: 200, endPoint x: 1178, endPoint y: 182, distance: 17.6
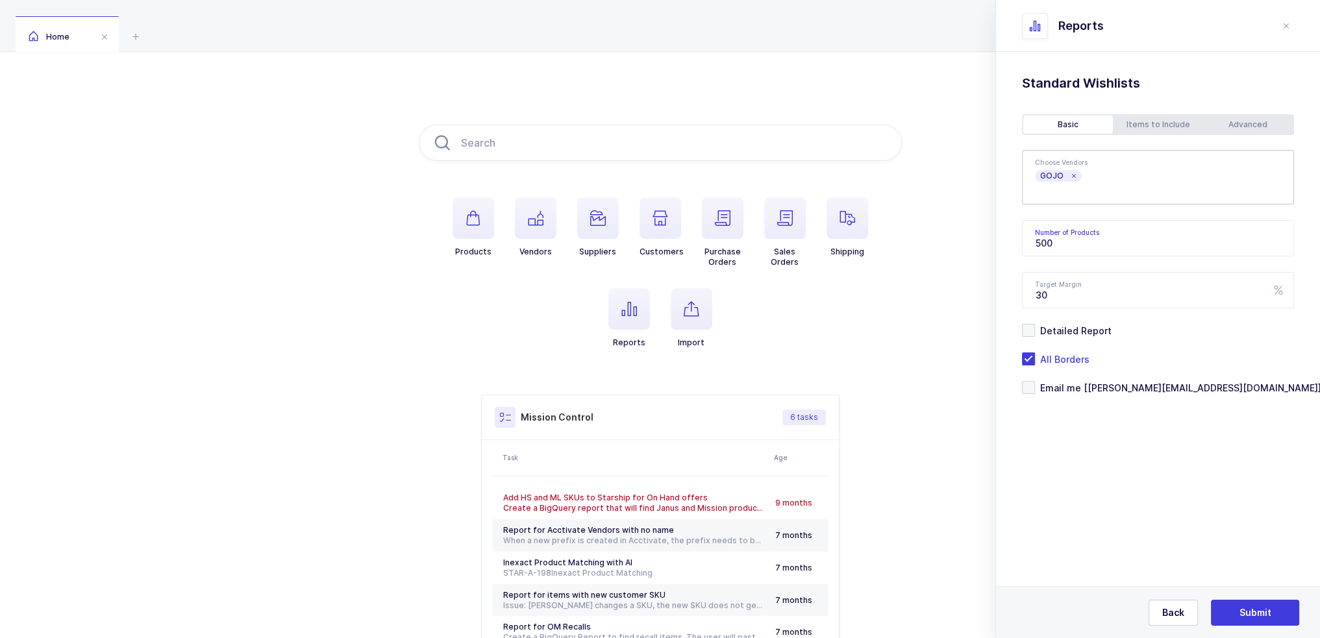
click at [1176, 190] on div "GOJO" at bounding box center [1147, 177] width 251 height 51
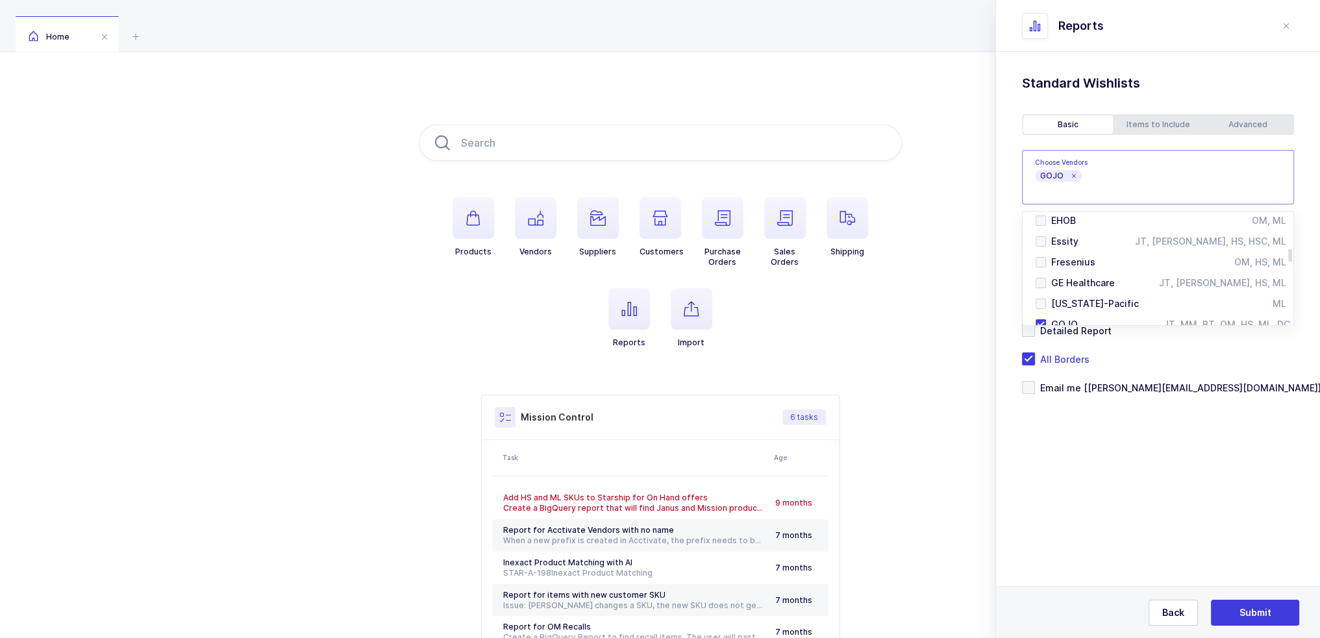
click at [1179, 178] on div "GOJO" at bounding box center [1147, 177] width 251 height 51
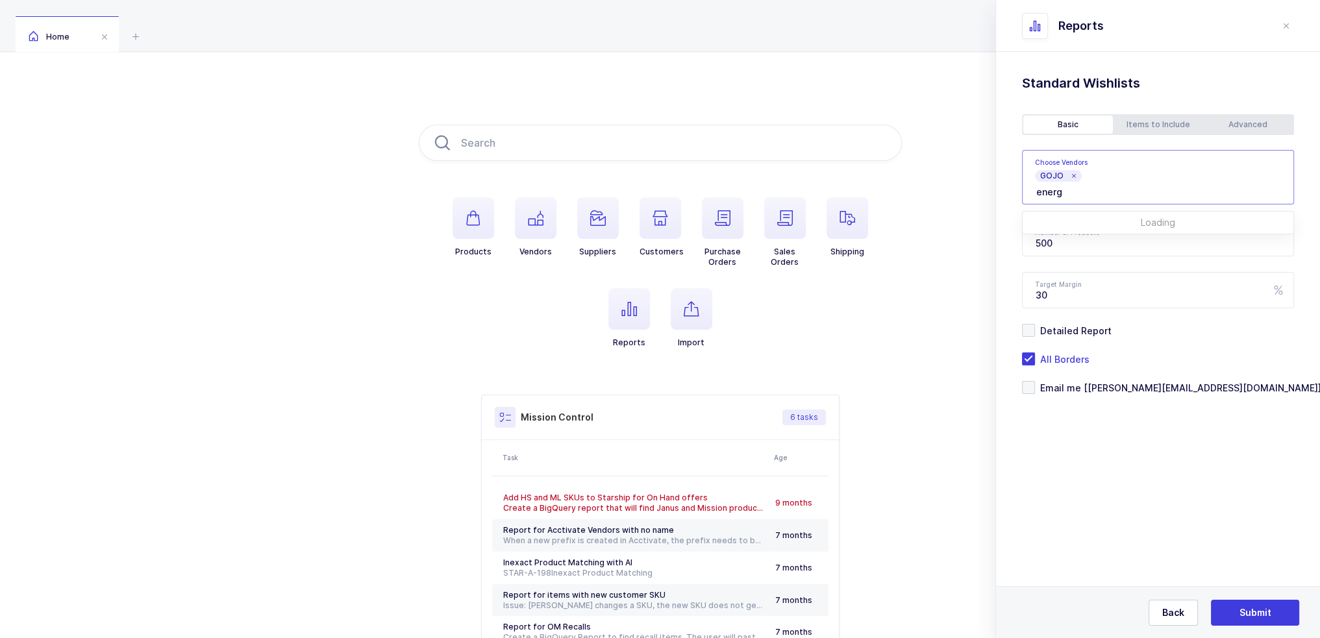
scroll to position [0, 0]
type input "energ"
click at [1060, 226] on span "Energizer" at bounding box center [1072, 230] width 42 height 11
type input "a"
type input "convatec"
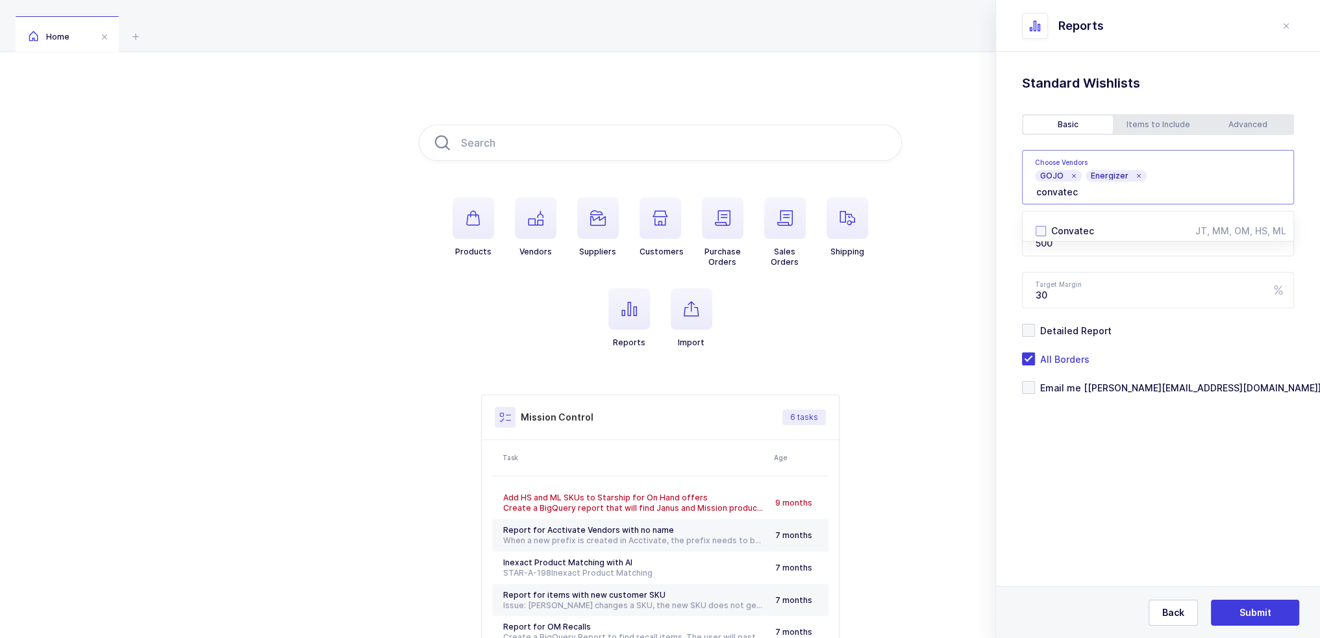
click at [1090, 228] on span "Convatec" at bounding box center [1072, 230] width 43 height 11
click at [1130, 493] on section "Purchase Standard Wishlists Targets Report Supplier Price Analysis Opportunitie…" at bounding box center [1158, 345] width 324 height 586
click at [1137, 390] on span "Email me [[PERSON_NAME][EMAIL_ADDRESS][DOMAIN_NAME]]" at bounding box center [1178, 388] width 286 height 12
click at [1035, 381] on input "Email me [[PERSON_NAME][EMAIL_ADDRESS][DOMAIN_NAME]]" at bounding box center [1035, 381] width 0 height 0
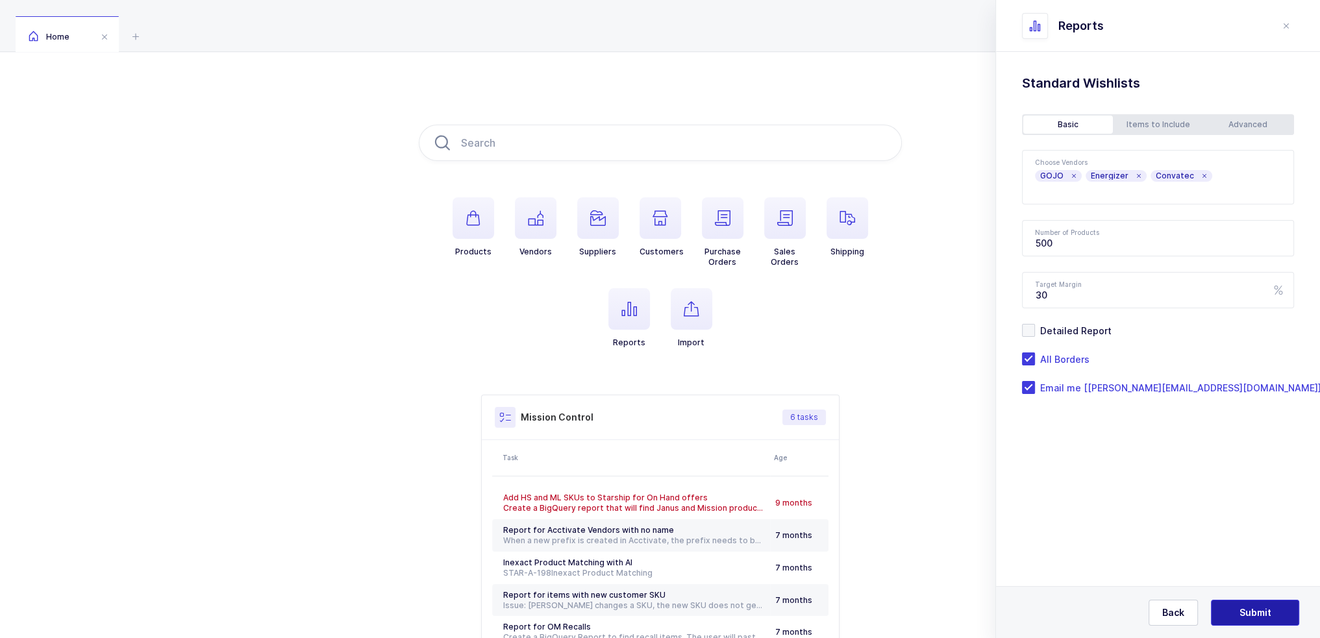
click at [1252, 612] on span "Submit" at bounding box center [1255, 612] width 32 height 13
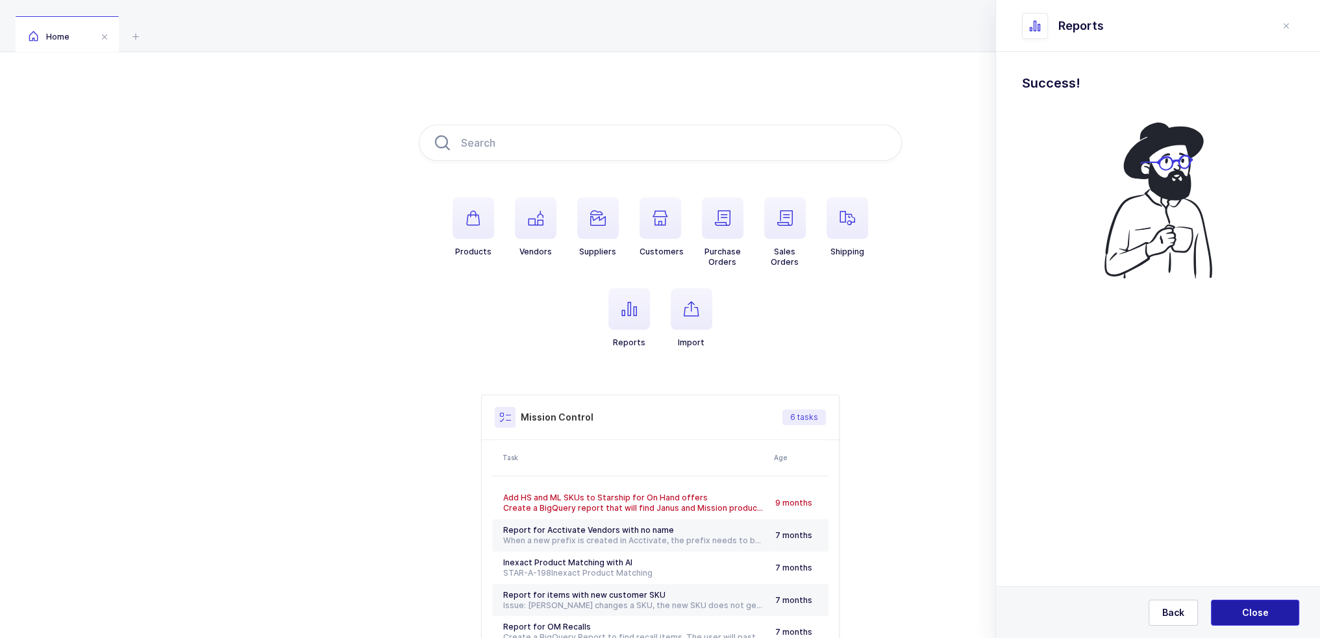
click at [1245, 610] on span "Close" at bounding box center [1255, 612] width 27 height 13
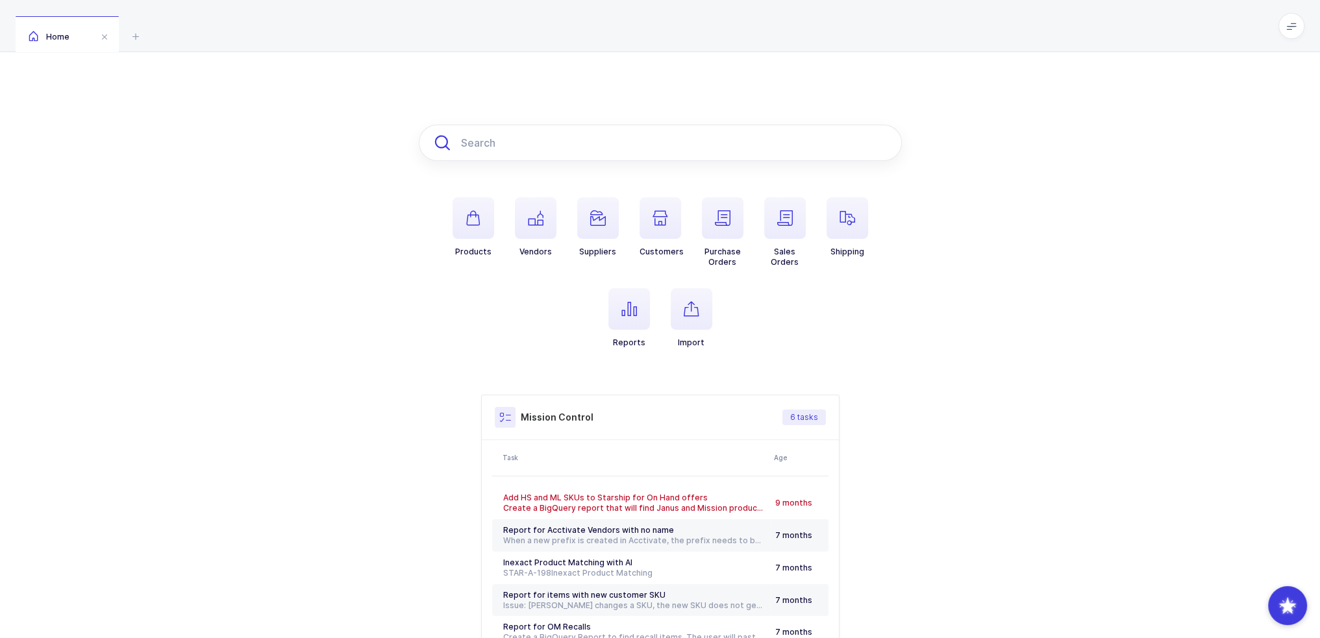
click at [500, 143] on input "text" at bounding box center [660, 143] width 483 height 36
paste input "7753-02"
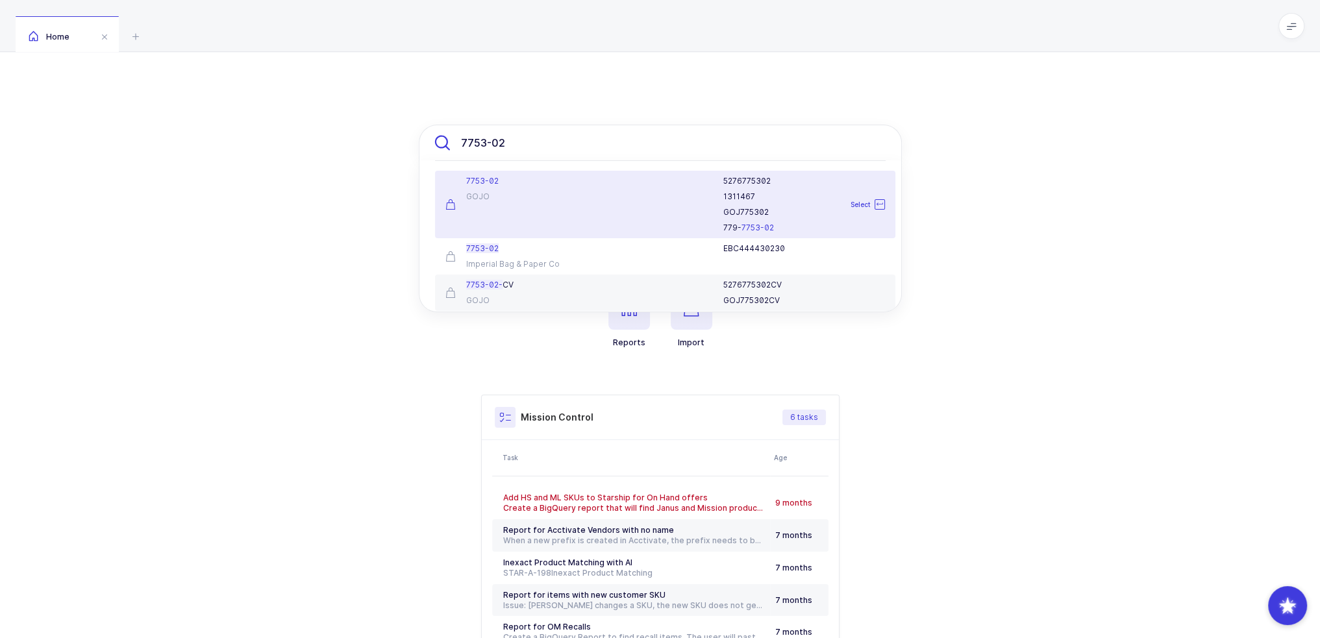
type input "7753-02"
click at [519, 202] on div "7753-02 GOJO" at bounding box center [514, 204] width 152 height 57
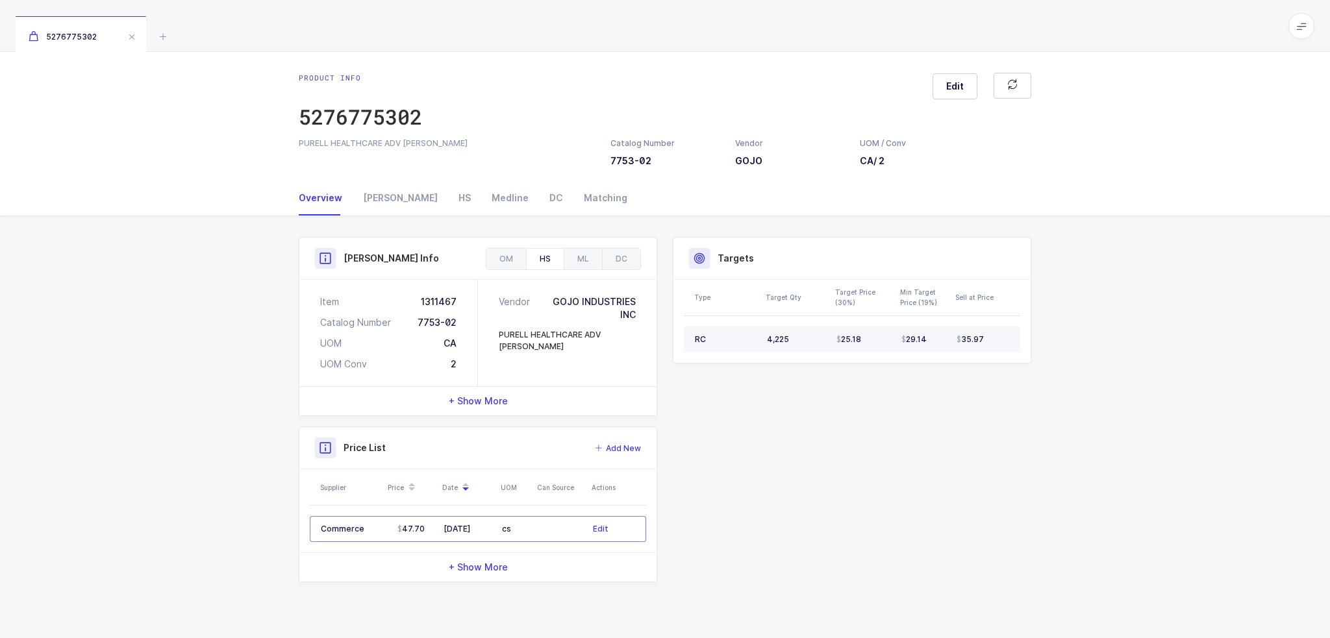
drag, startPoint x: 1006, startPoint y: 338, endPoint x: 1000, endPoint y: 346, distance: 9.7
click at [1000, 346] on td "35.97" at bounding box center [985, 340] width 69 height 26
click at [1039, 369] on div "Product Info Catalog Number 7753-02 Vendor GOJO UOM / Conv CA / 2 Description P…" at bounding box center [664, 414] width 753 height 397
drag, startPoint x: 1032, startPoint y: 376, endPoint x: 1043, endPoint y: 398, distance: 24.7
click at [1043, 398] on div "Product Info Catalog Number 7753-02 Vendor GOJO UOM / Conv CA / 2 Description P…" at bounding box center [665, 414] width 1330 height 397
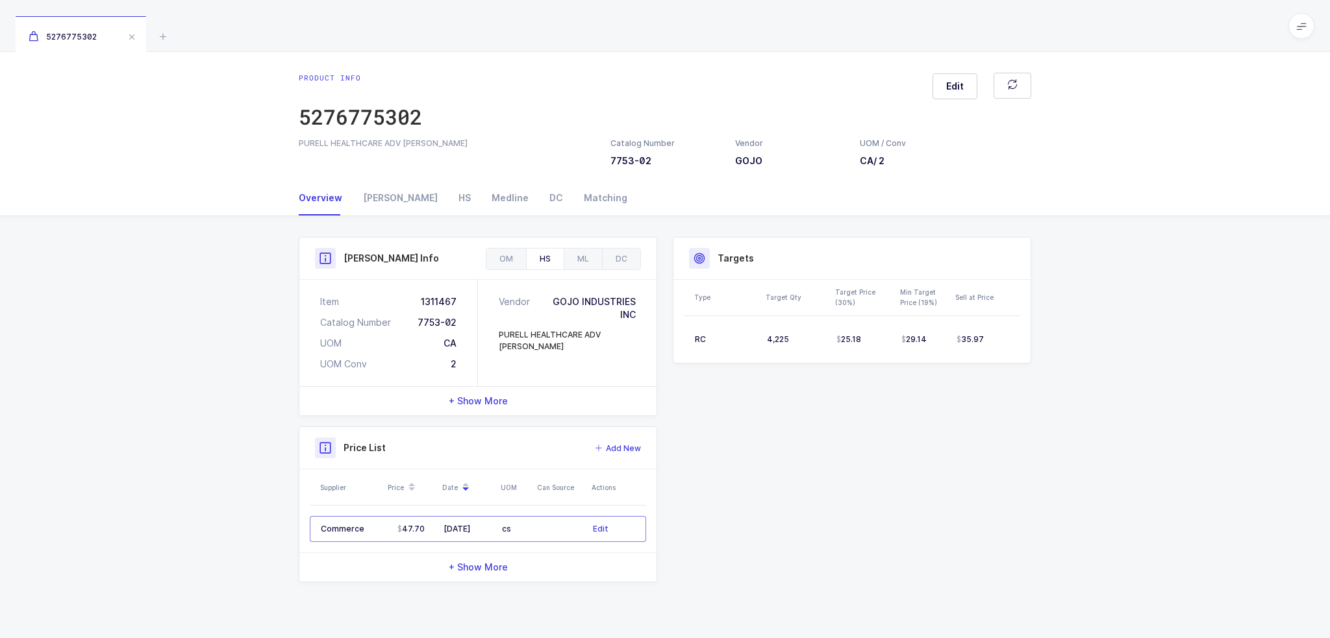
click at [1043, 398] on div "Product Info Catalog Number 7753-02 Vendor GOJO UOM / Conv CA / 2 Description P…" at bounding box center [665, 414] width 1330 height 397
click at [156, 40] on icon at bounding box center [163, 37] width 16 height 16
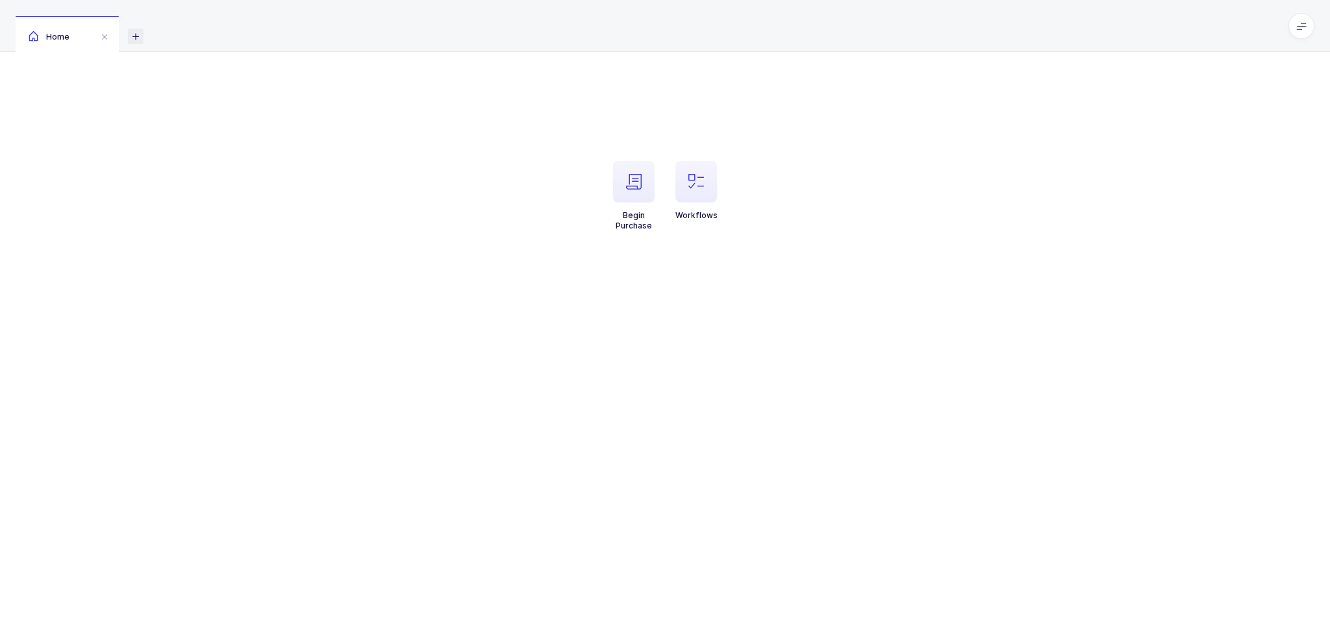
click at [136, 32] on icon at bounding box center [136, 37] width 16 height 16
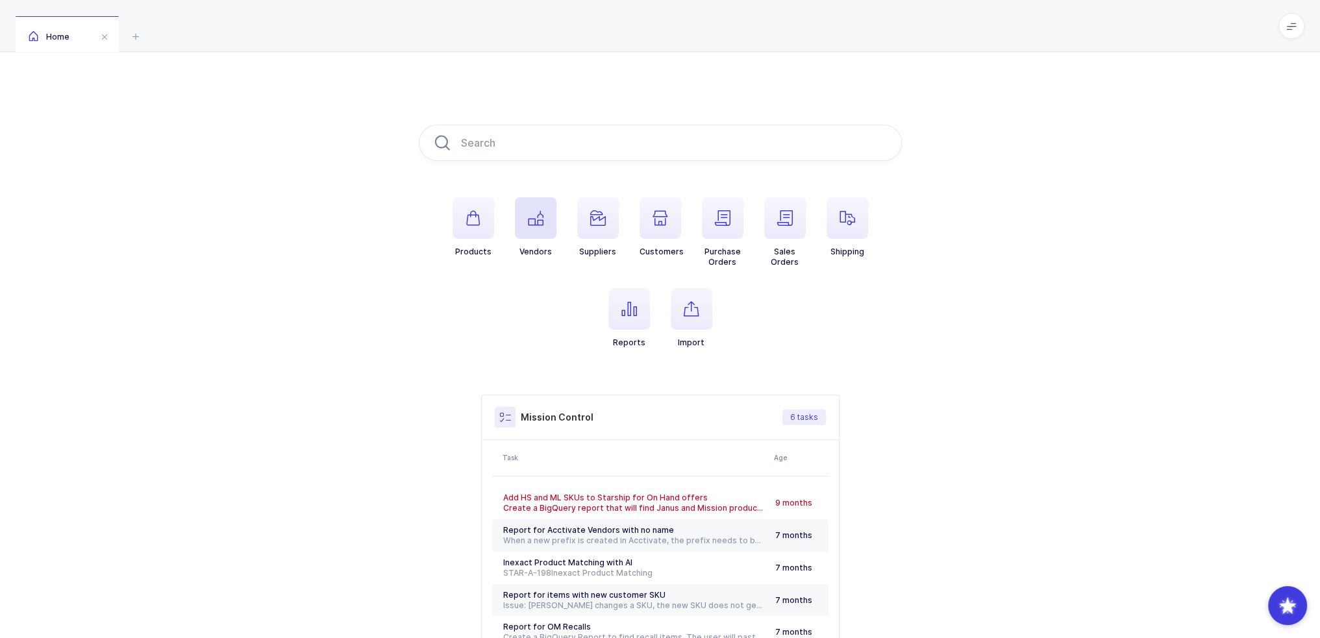
click at [528, 220] on icon "button" at bounding box center [536, 218] width 16 height 16
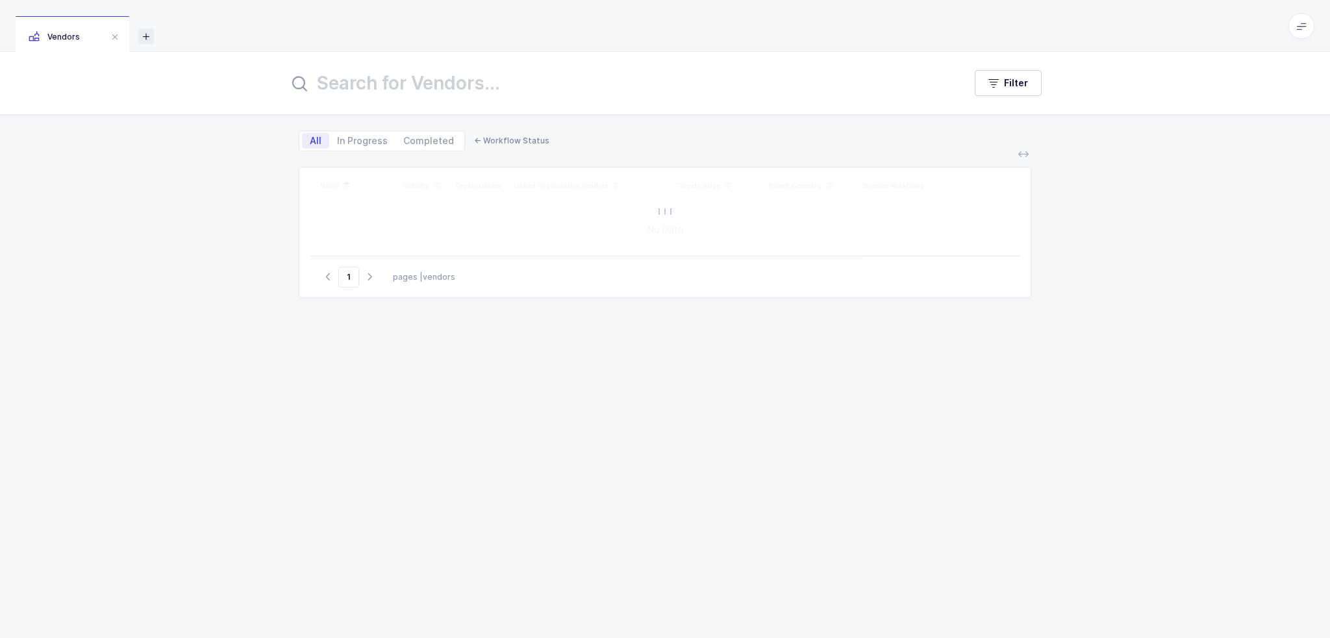
click at [142, 33] on icon at bounding box center [146, 37] width 16 height 16
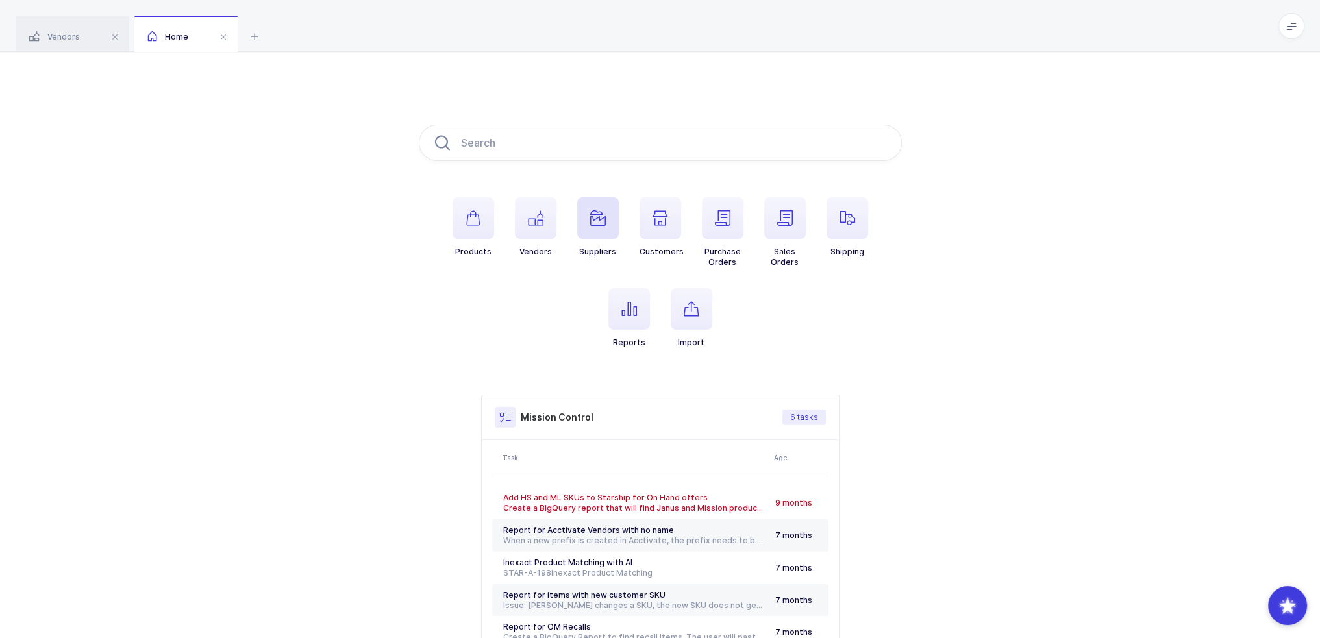
click at [588, 218] on span "button" at bounding box center [598, 218] width 42 height 42
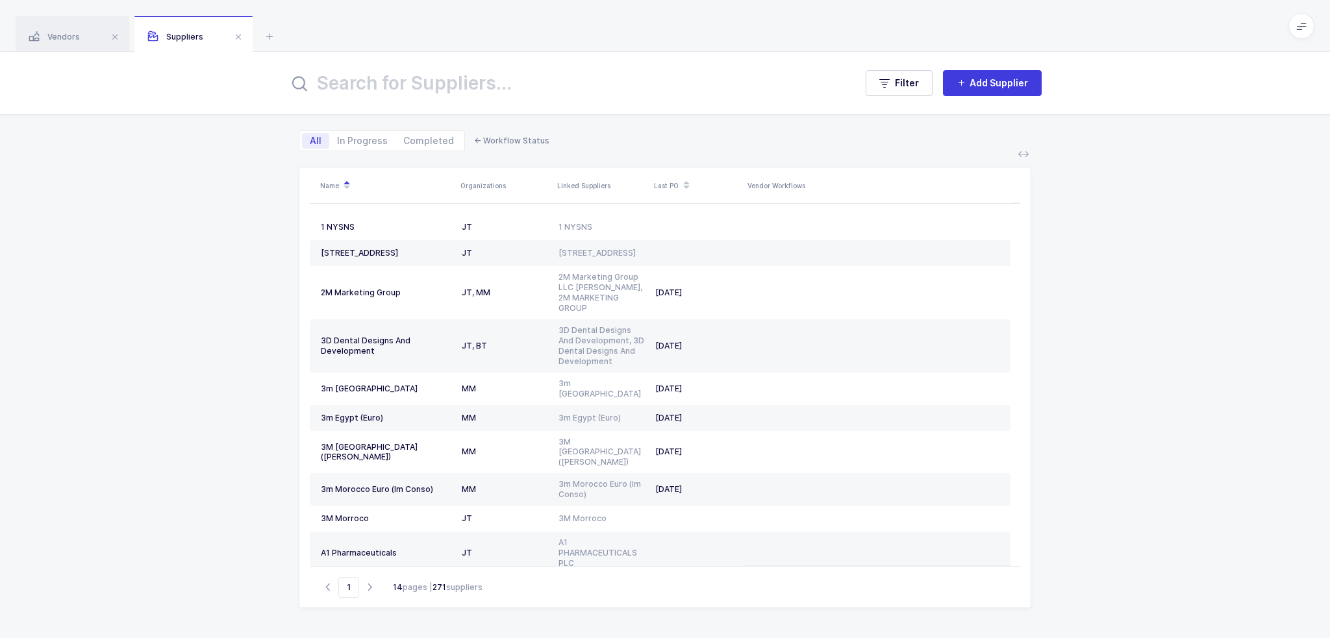
click at [464, 83] on input "text" at bounding box center [563, 83] width 551 height 31
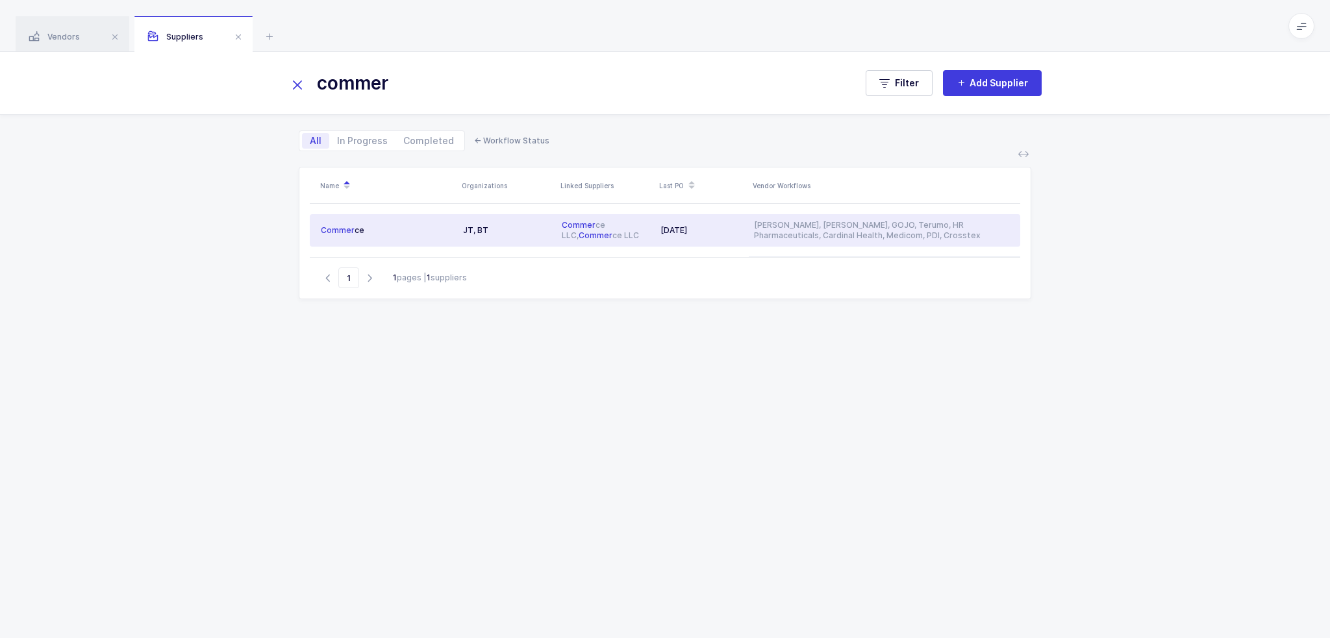
type input "commer"
click at [560, 234] on td "[PERSON_NAME] LLC, [PERSON_NAME] LLC" at bounding box center [605, 230] width 99 height 32
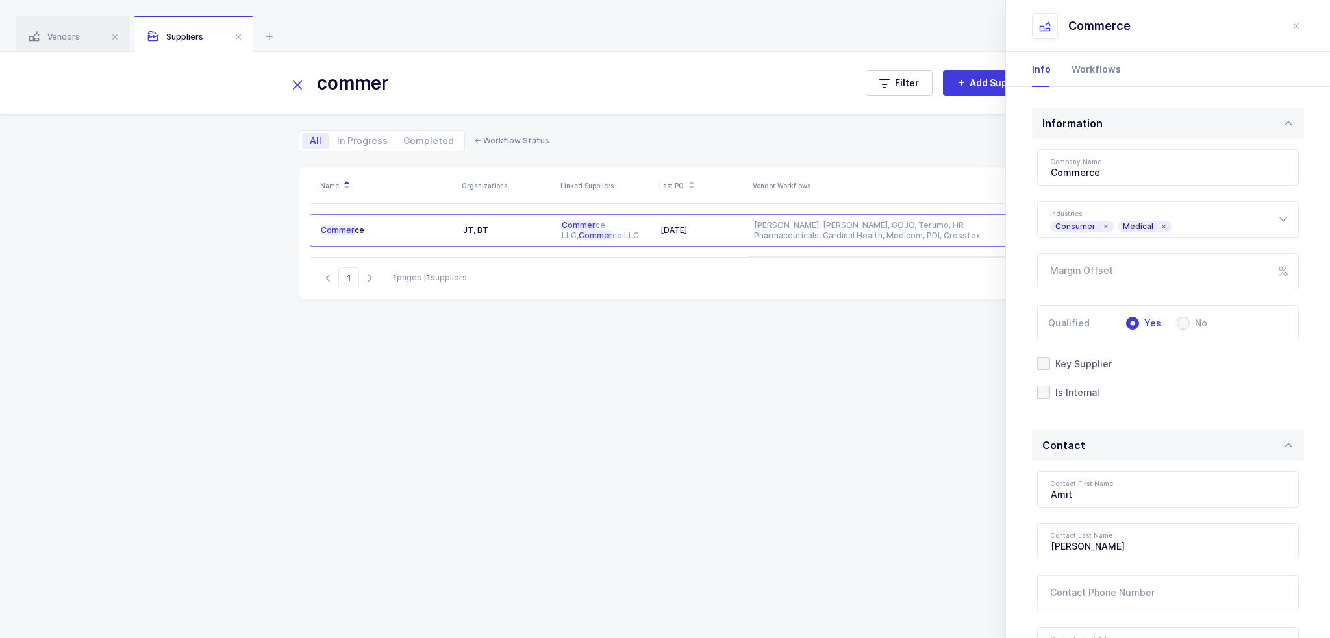
click at [1089, 64] on div "Workflows" at bounding box center [1091, 69] width 60 height 35
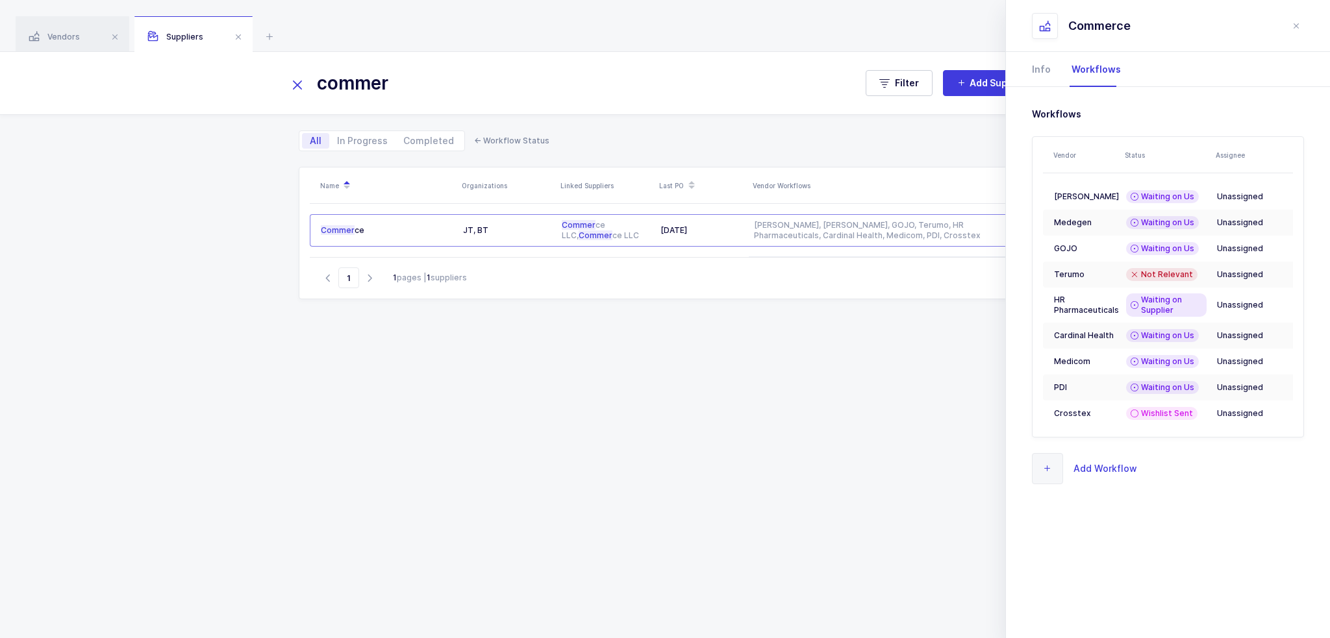
click at [1094, 469] on span "Add Workflow" at bounding box center [1084, 468] width 105 height 31
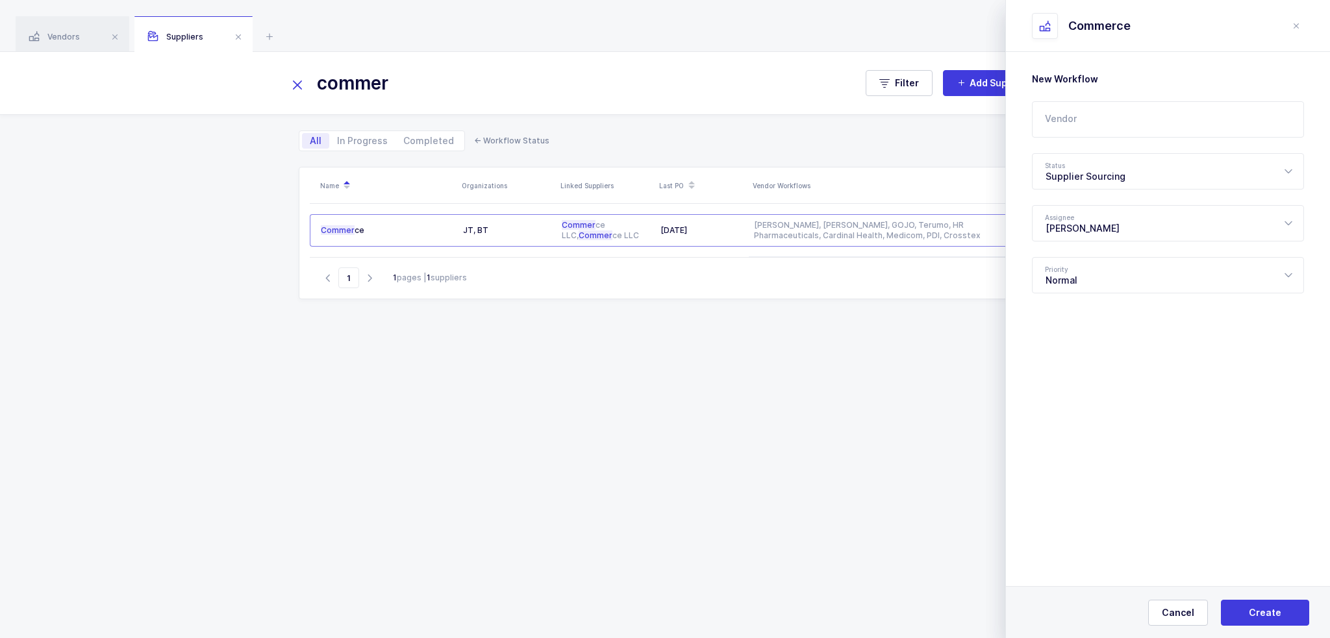
click at [1106, 105] on input "text" at bounding box center [1168, 119] width 272 height 36
click at [1075, 164] on div "GOJO" at bounding box center [1109, 162] width 128 height 13
type input "GOJO"
click at [1101, 176] on div "Supplier Sourcing" at bounding box center [1168, 171] width 272 height 36
click at [1097, 256] on span "Wishlist Sent" at bounding box center [1075, 256] width 60 height 11
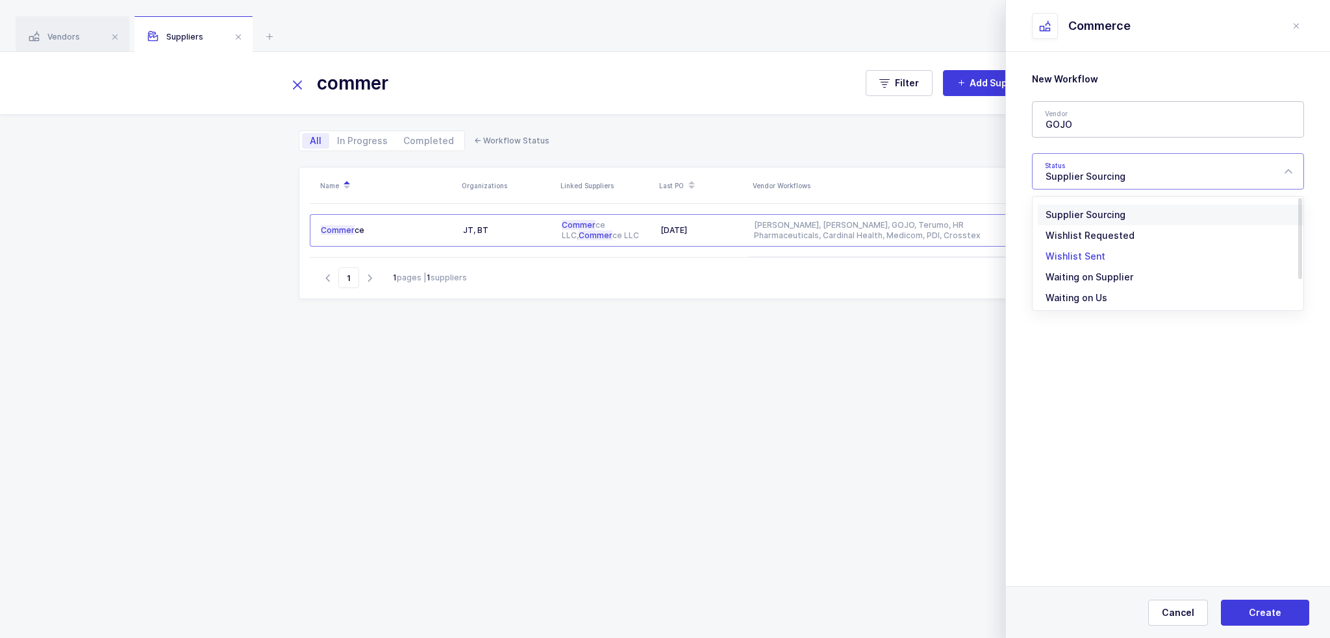
type input "Wishlist Sent"
click at [1254, 614] on span "Create" at bounding box center [1264, 612] width 32 height 13
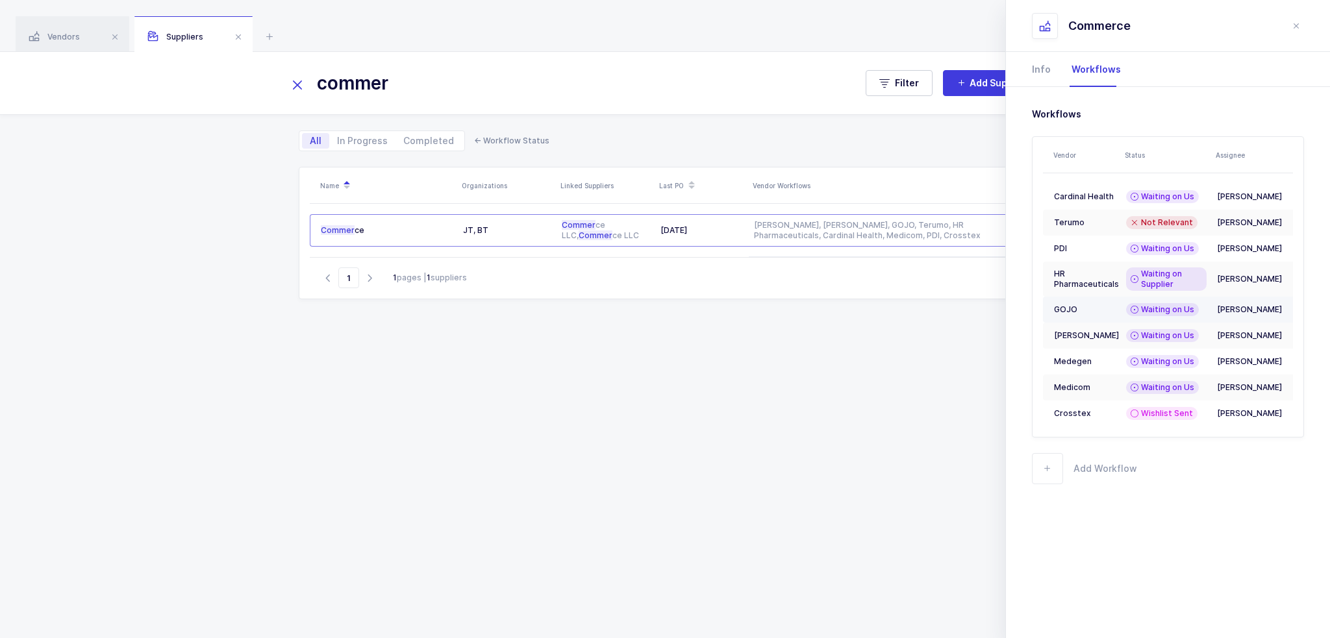
click at [1115, 306] on td "GOJO" at bounding box center [1082, 310] width 78 height 26
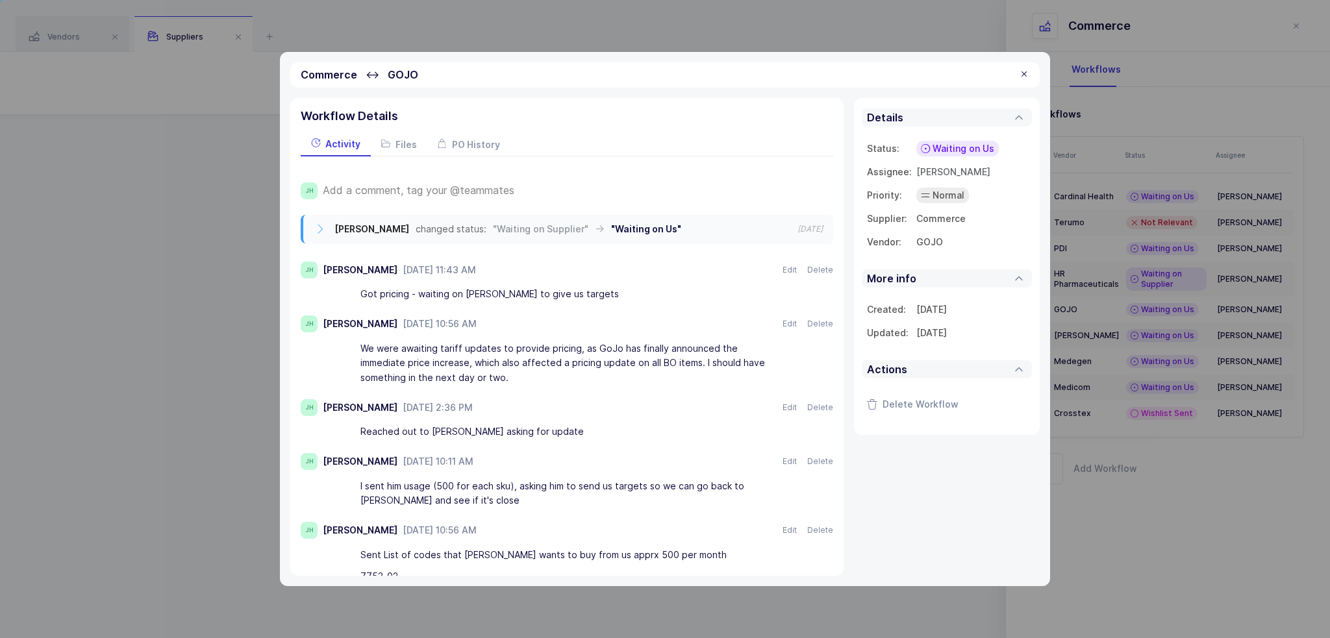
drag, startPoint x: 631, startPoint y: 296, endPoint x: 605, endPoint y: 290, distance: 26.6
click at [605, 290] on div "Got pricing - waiting on meyer saftie to give us targets" at bounding box center [571, 295] width 422 height 22
click at [1023, 76] on div at bounding box center [1024, 75] width 10 height 12
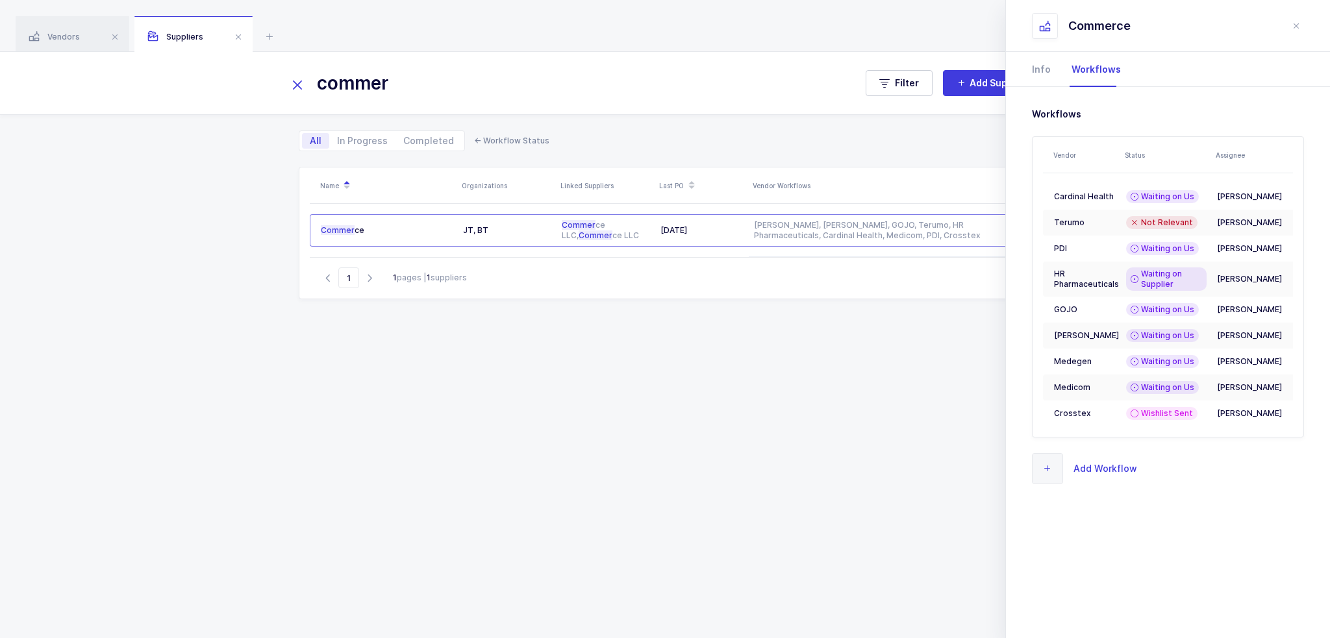
click at [1086, 476] on span "Add Workflow" at bounding box center [1105, 468] width 64 height 15
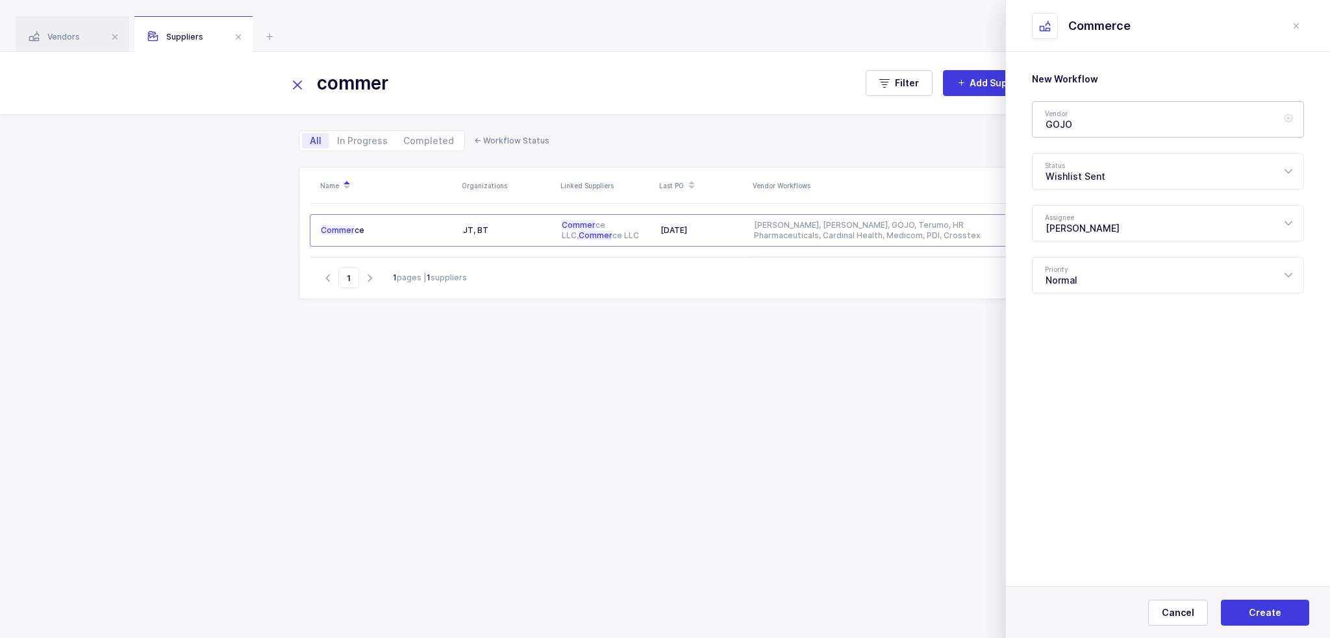
click at [1287, 119] on icon at bounding box center [1288, 119] width 16 height 36
click at [1237, 119] on input "text" at bounding box center [1168, 119] width 272 height 36
click at [1143, 166] on div "Convatec" at bounding box center [1127, 162] width 164 height 13
type input "Convatec"
click at [1265, 606] on button "Create" at bounding box center [1265, 613] width 88 height 26
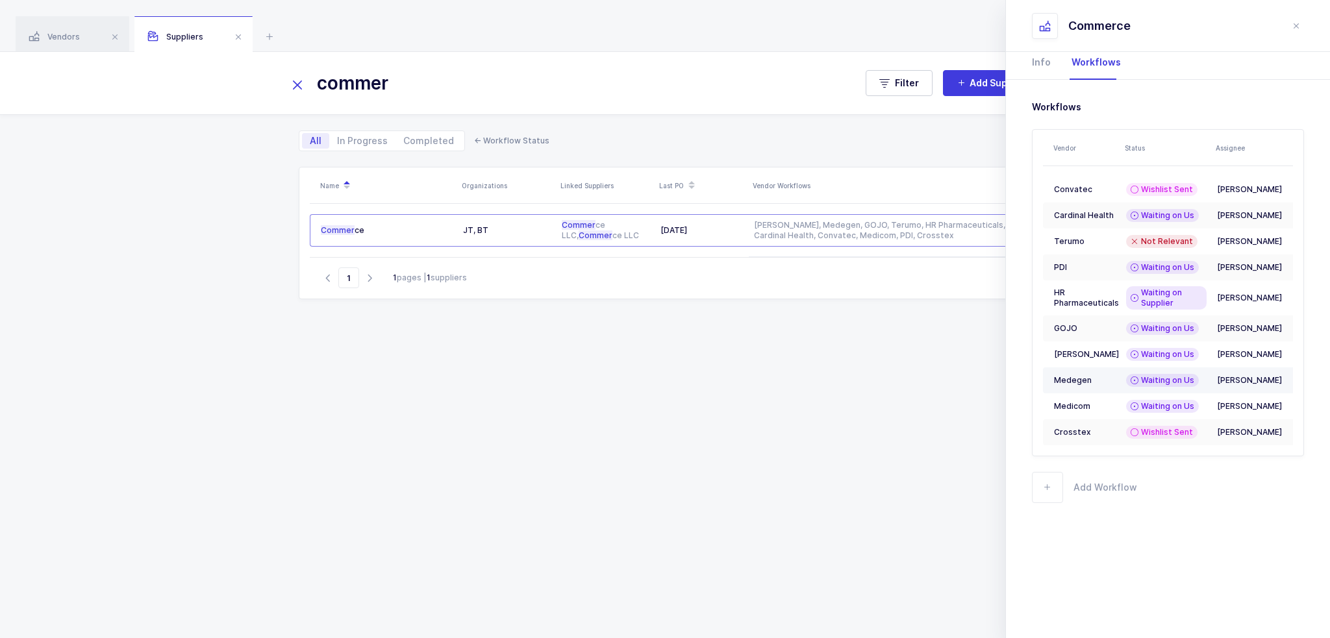
scroll to position [16, 0]
click at [1101, 493] on span "Add Workflow" at bounding box center [1105, 487] width 64 height 15
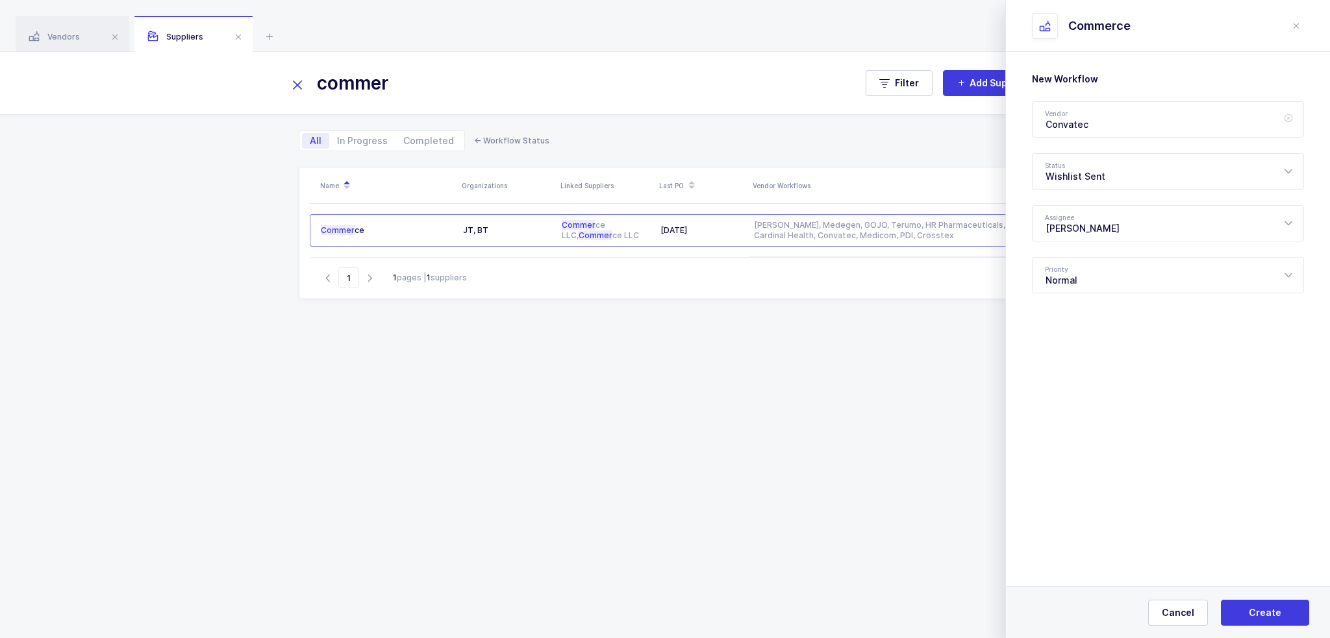
click at [1287, 119] on icon at bounding box center [1288, 119] width 16 height 36
click at [1231, 119] on input "text" at bounding box center [1168, 119] width 272 height 36
click at [1089, 164] on div "Energizer" at bounding box center [1146, 162] width 203 height 13
type input "Energizer"
click at [1261, 610] on span "Create" at bounding box center [1264, 612] width 32 height 13
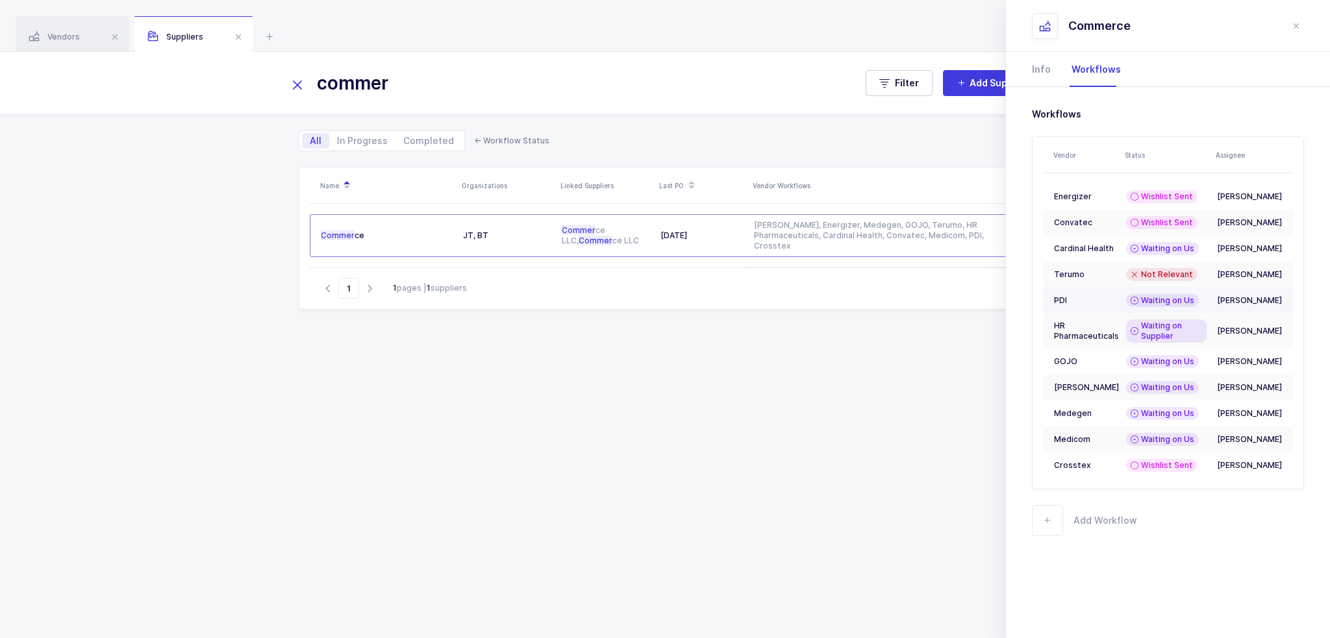
click at [1130, 303] on icon at bounding box center [1134, 300] width 8 height 10
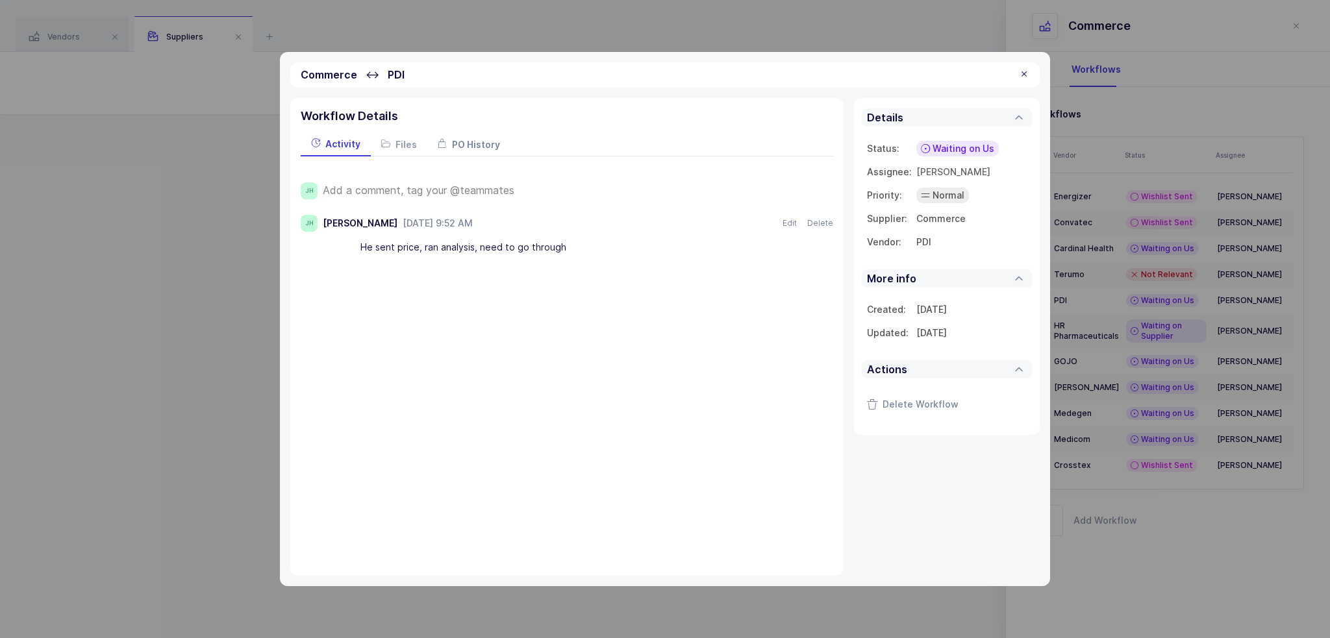
click at [477, 139] on span "PO History" at bounding box center [476, 144] width 48 height 11
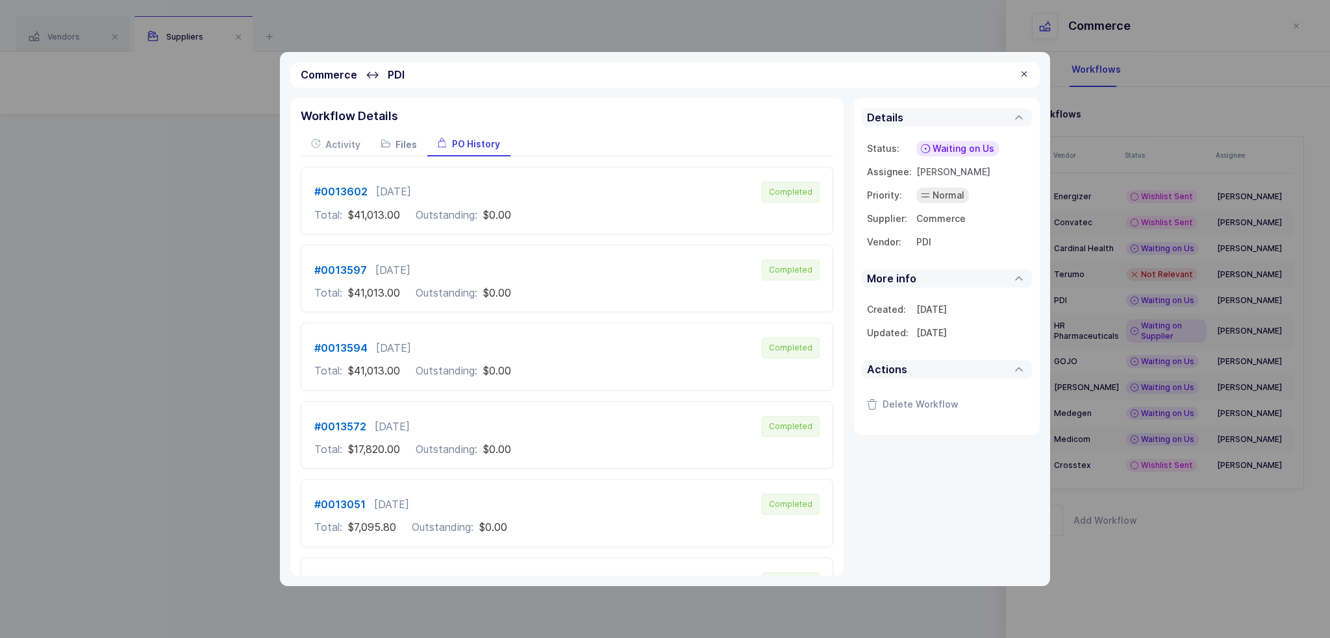
click at [401, 143] on span "Files" at bounding box center [405, 144] width 21 height 11
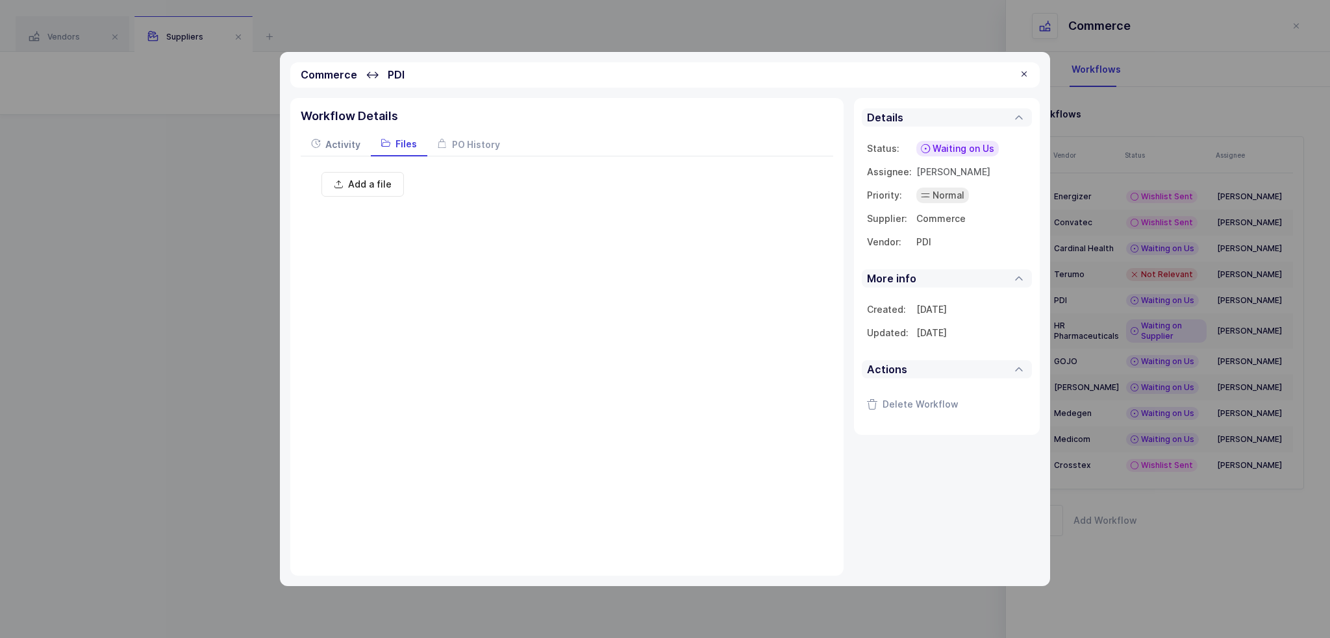
click at [317, 144] on icon at bounding box center [315, 143] width 9 height 9
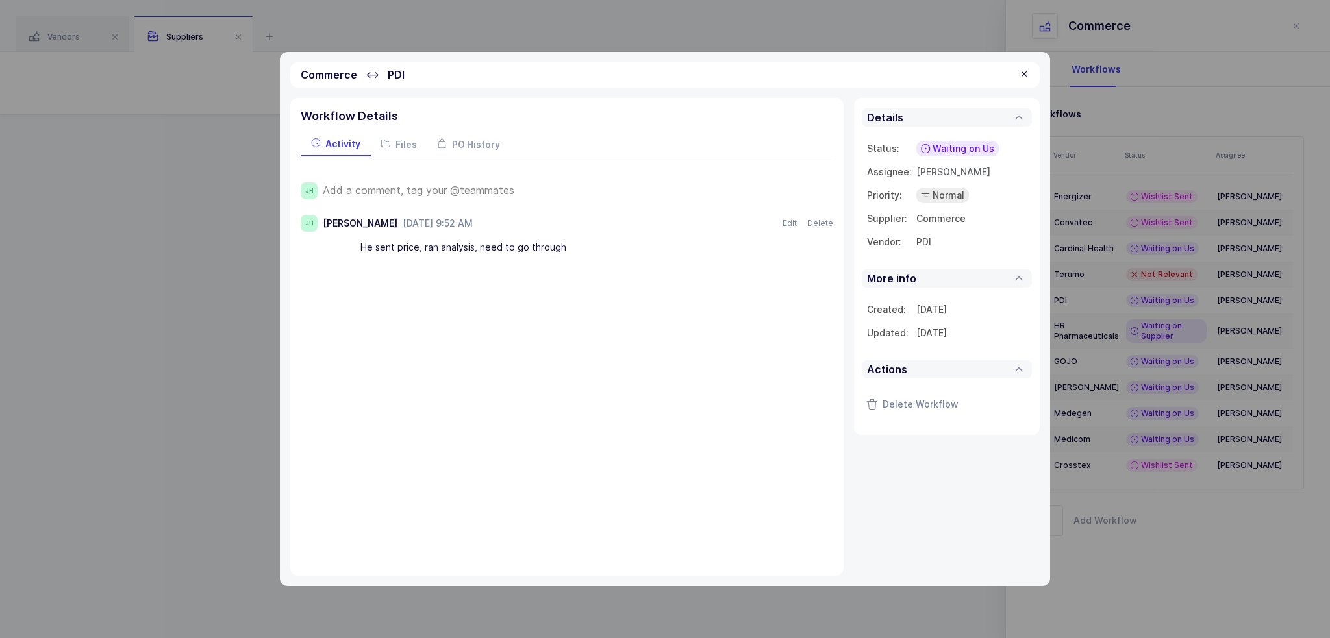
click at [1031, 75] on div "Commerce ↔ PDI" at bounding box center [664, 74] width 749 height 25
click at [1016, 76] on div "Commerce ↔ PDI" at bounding box center [664, 74] width 749 height 25
click at [1021, 73] on div at bounding box center [1024, 75] width 10 height 12
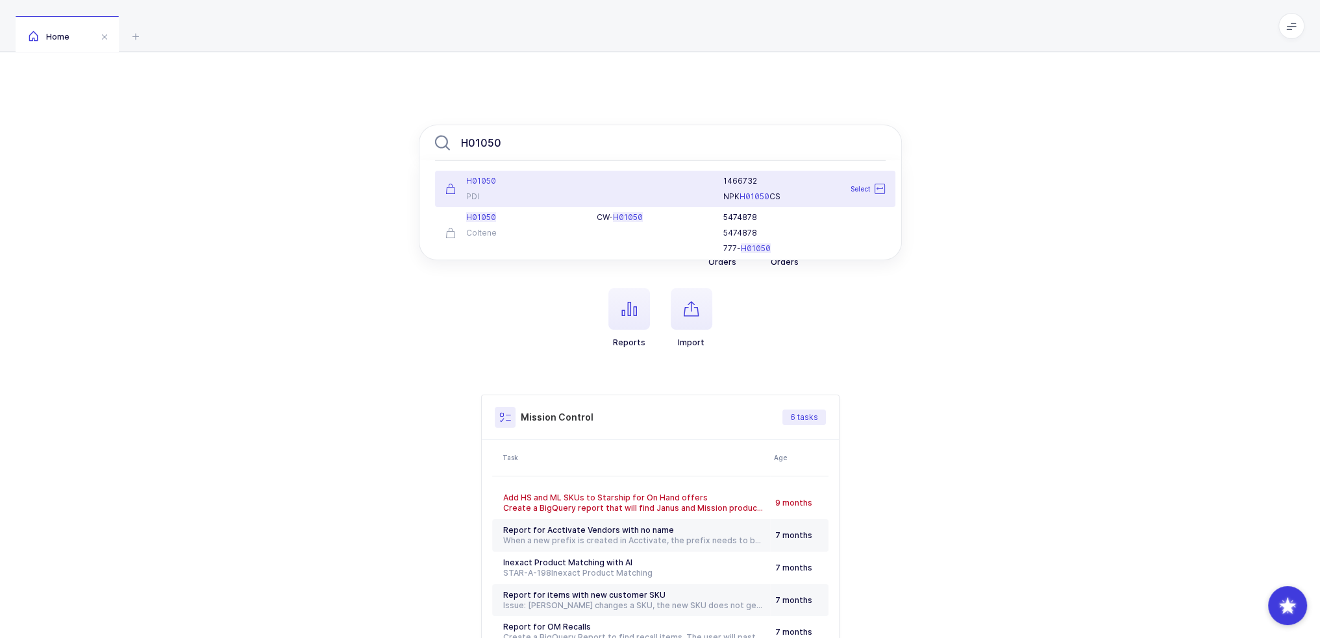
type input "H01050"
click at [551, 193] on div "PDI" at bounding box center [513, 197] width 136 height 10
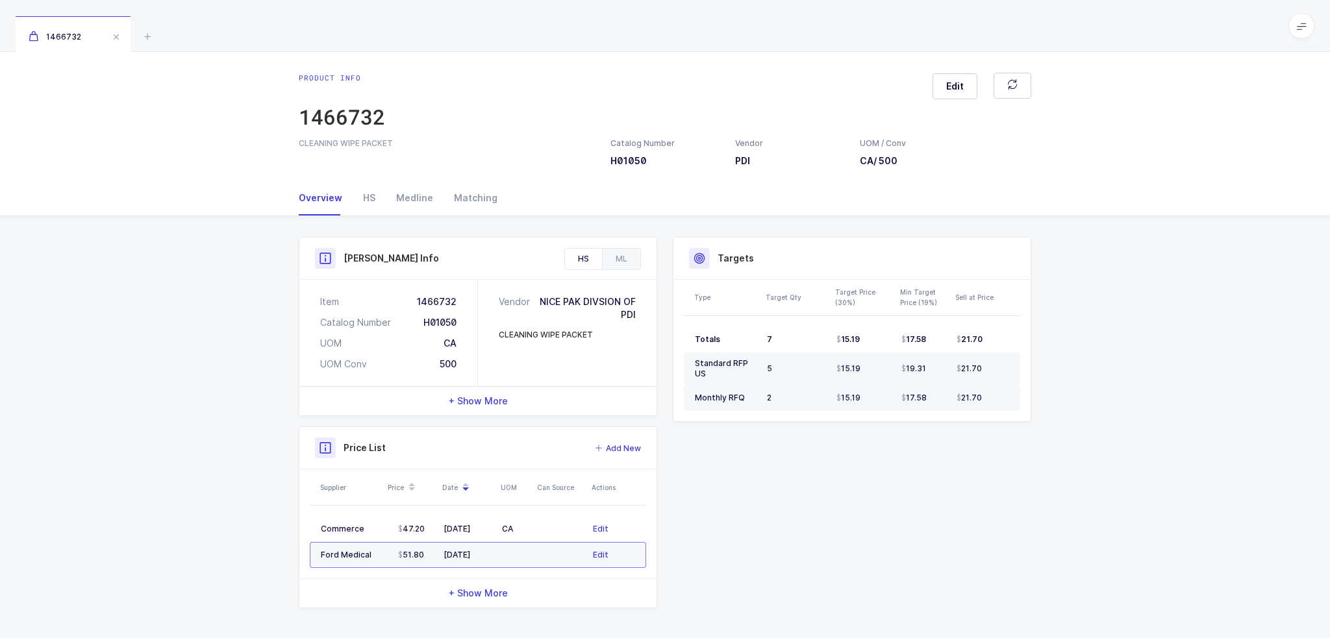
drag, startPoint x: 834, startPoint y: 331, endPoint x: 987, endPoint y: 402, distance: 169.4
click at [987, 402] on tbody "Totals 7 15.19 17.58 21.70 Standard RFP US 5 15.19 19.31 21.70 Monthly RFQ 2 15…" at bounding box center [852, 369] width 336 height 84
click at [987, 402] on div "21.70" at bounding box center [982, 398] width 53 height 10
drag, startPoint x: 1010, startPoint y: 405, endPoint x: 1041, endPoint y: 441, distance: 47.4
click at [1041, 441] on div "Product Info Catalog Number H01050 Vendor PDI UOM / Conv CA / 500 Description C…" at bounding box center [665, 427] width 1330 height 423
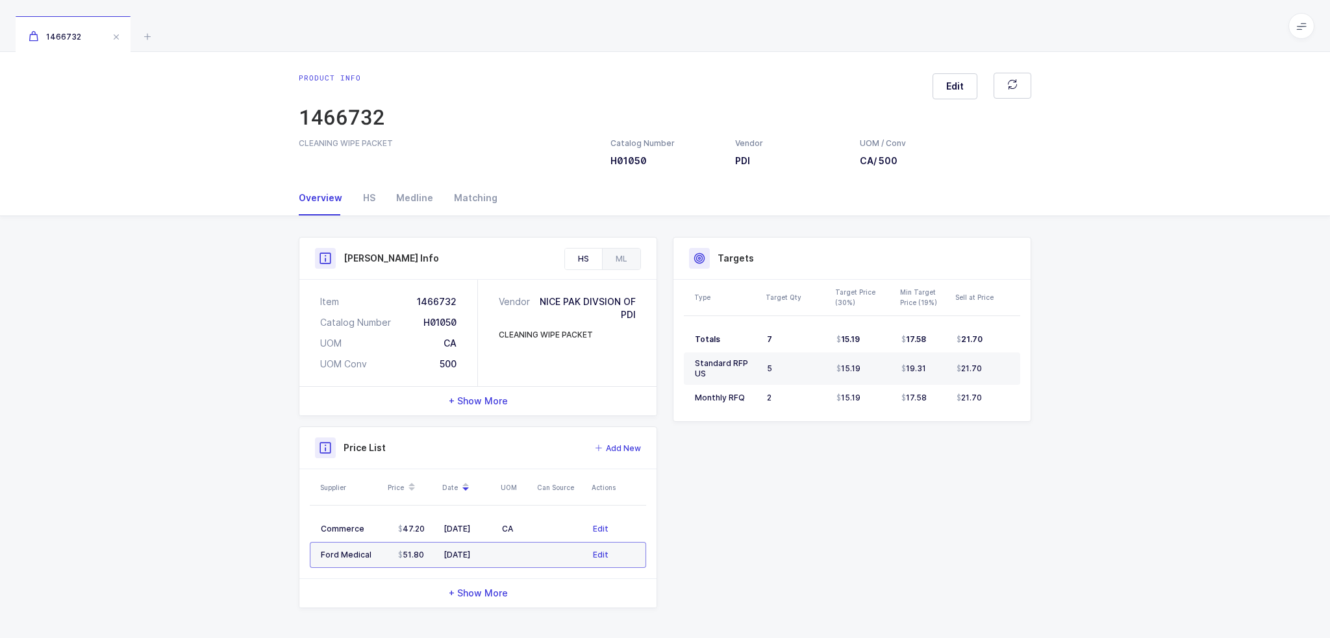
click at [1041, 441] on div "Product Info Catalog Number H01050 Vendor PDI UOM / Conv CA / 500 Description C…" at bounding box center [665, 427] width 1330 height 423
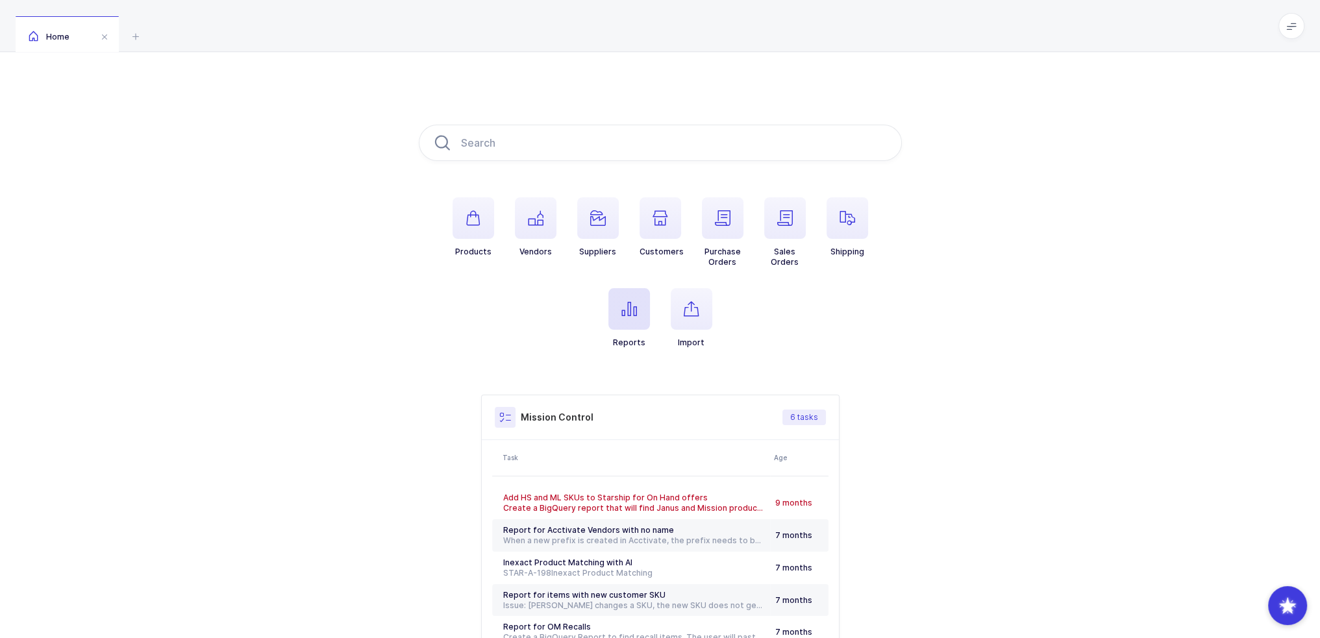
click at [623, 310] on icon "button" at bounding box center [629, 309] width 16 height 16
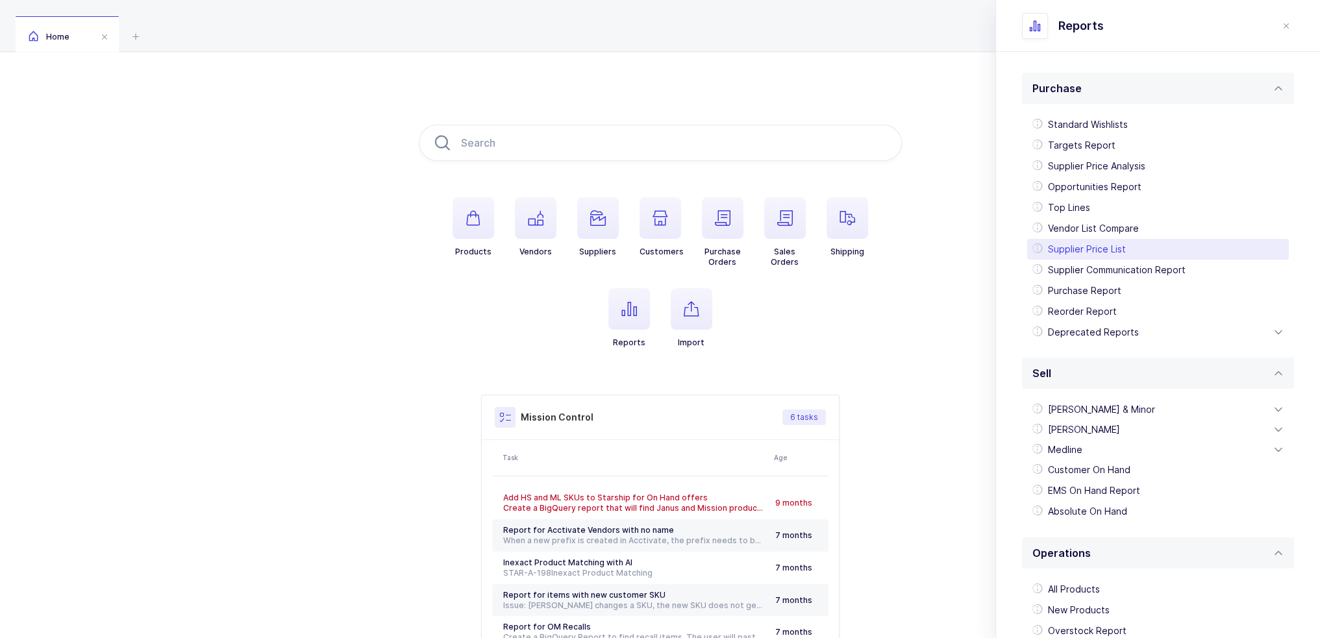
click at [1107, 247] on div "Supplier Price List" at bounding box center [1158, 249] width 262 height 21
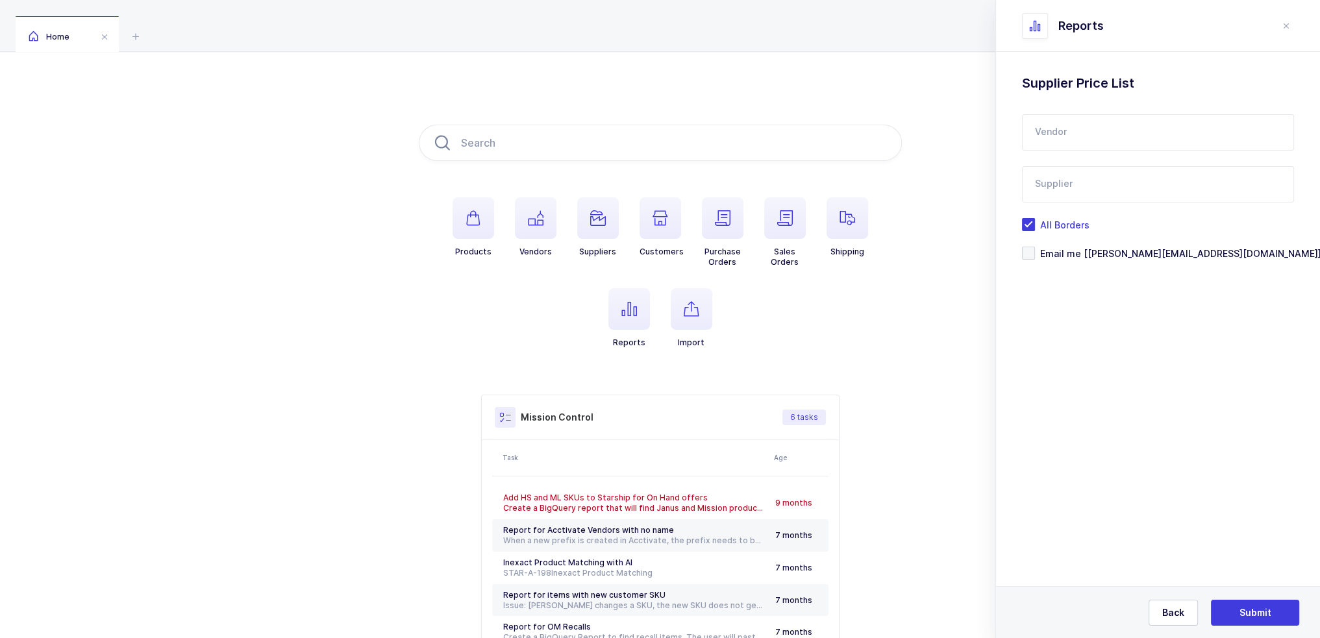
click at [1091, 132] on input "text" at bounding box center [1158, 132] width 272 height 36
type input "c"
click at [1053, 172] on div "PDI" at bounding box center [1096, 175] width 121 height 13
type input "PDI"
click at [1051, 184] on input "text" at bounding box center [1158, 184] width 272 height 36
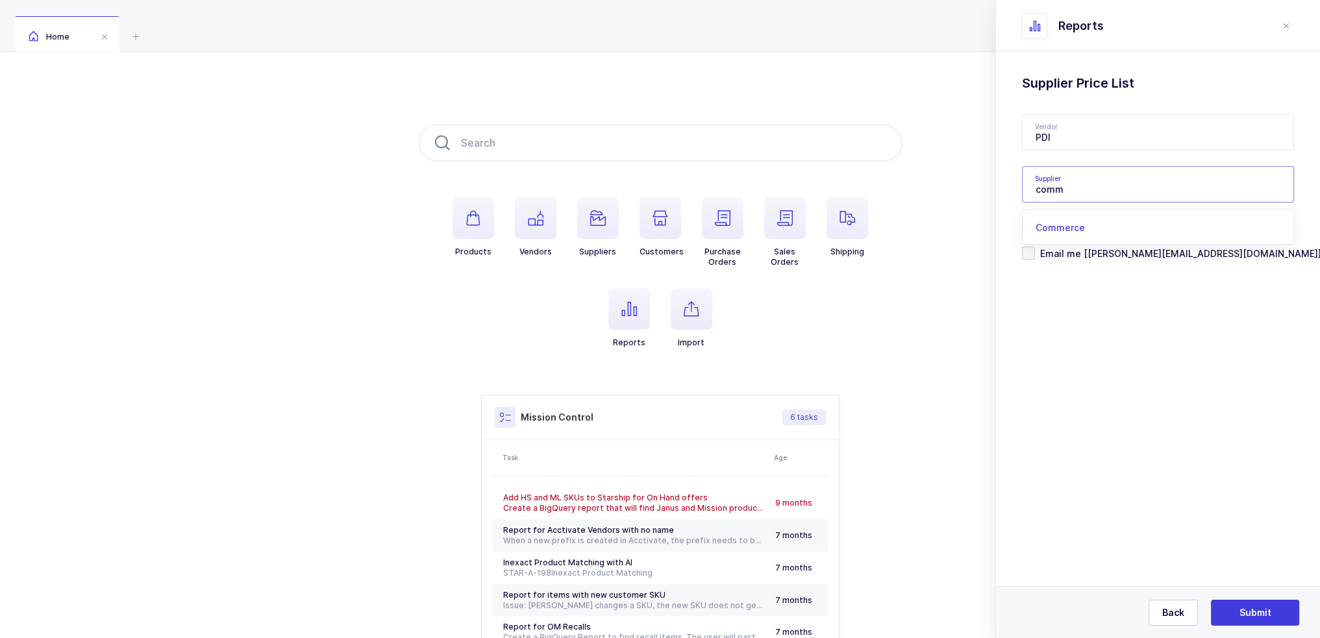
click at [1074, 228] on span "Commerce" at bounding box center [1060, 227] width 49 height 11
type input "Commerce"
click at [1256, 606] on button "Submit" at bounding box center [1255, 613] width 88 height 26
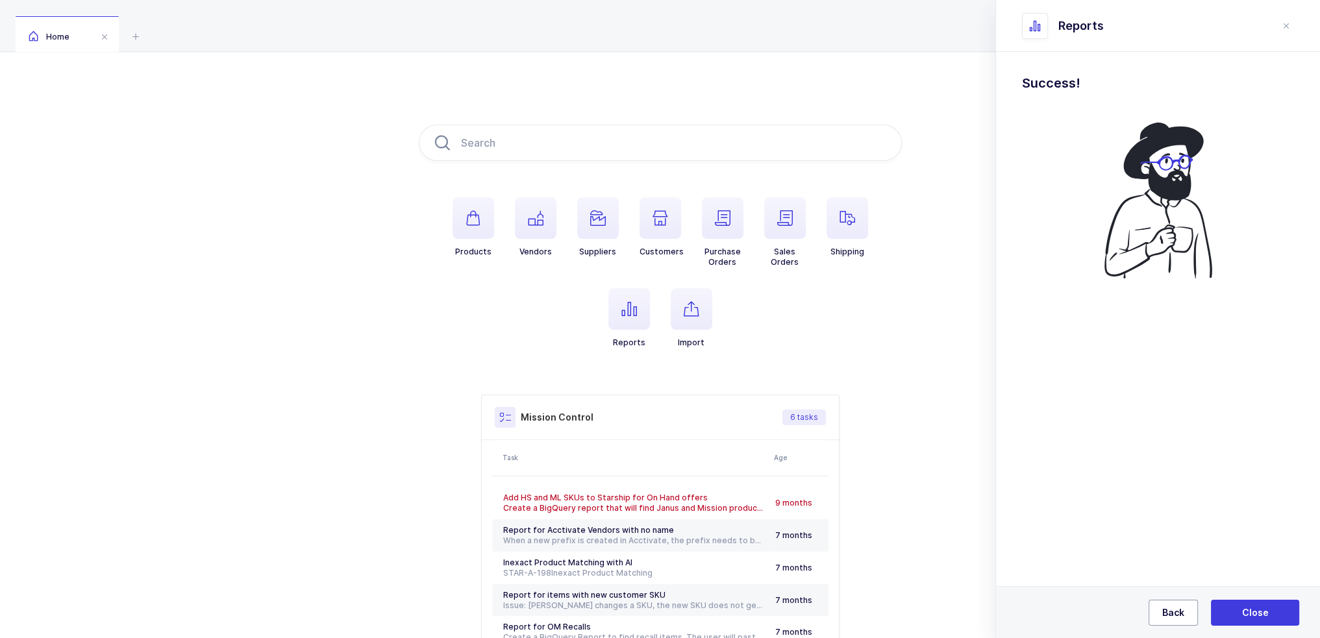
click at [1180, 620] on button "Back" at bounding box center [1172, 613] width 49 height 26
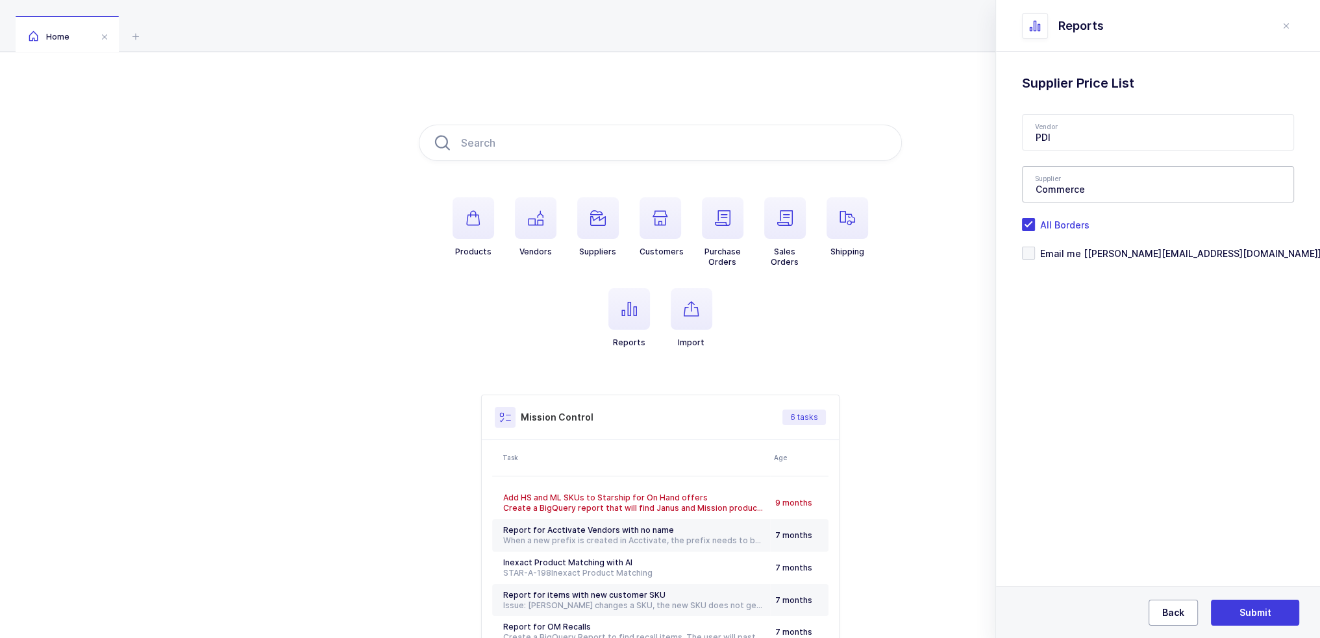
click at [1180, 620] on button "Back" at bounding box center [1172, 613] width 49 height 26
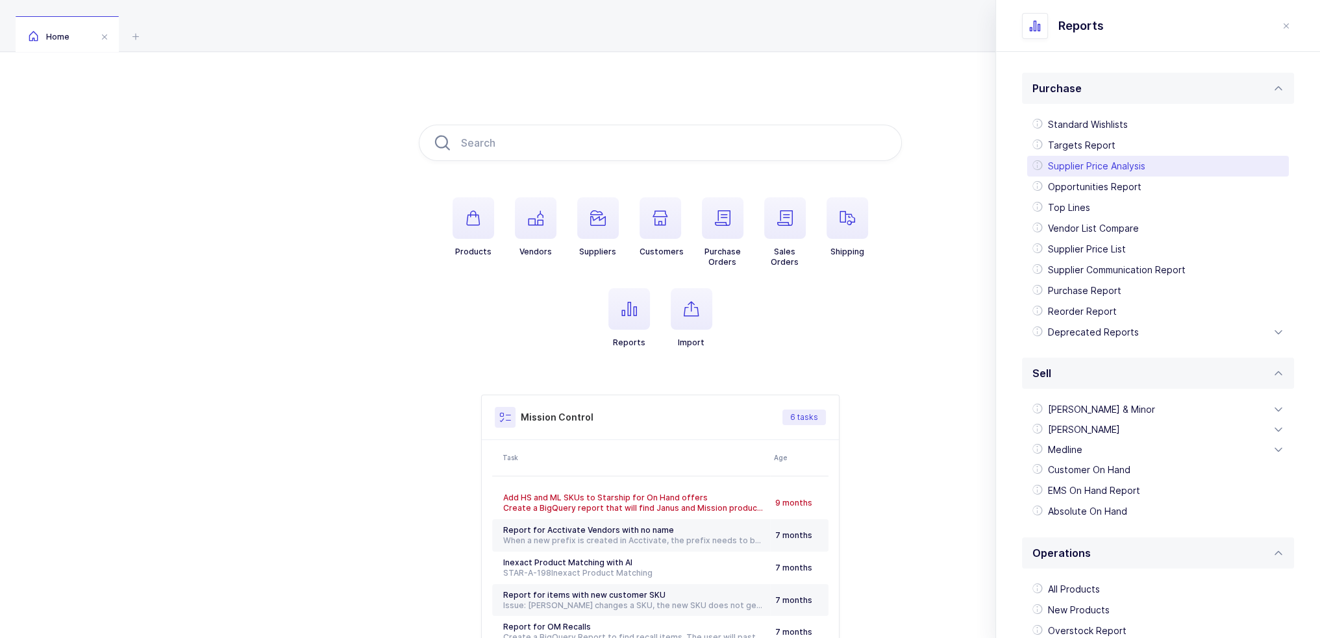
click at [1129, 169] on div "Supplier Price Analysis" at bounding box center [1158, 166] width 262 height 21
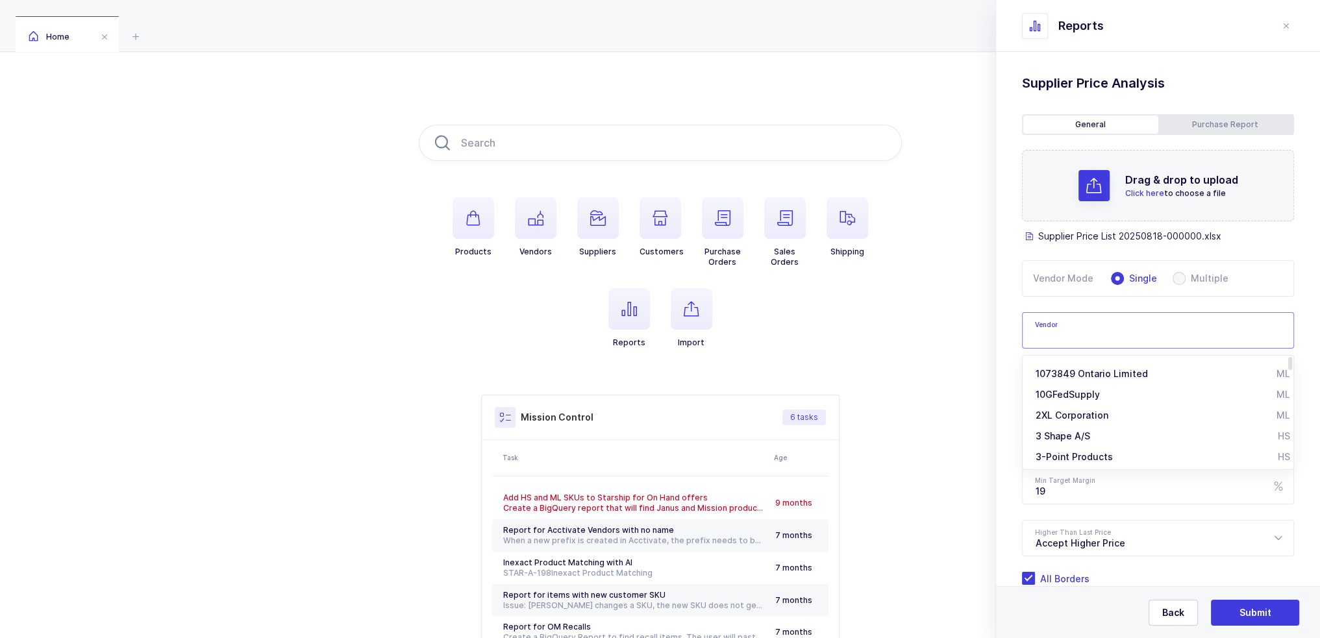
click at [1059, 333] on input "text" at bounding box center [1158, 330] width 272 height 36
click at [1057, 370] on div "PDI" at bounding box center [1096, 373] width 121 height 13
type input "PDI"
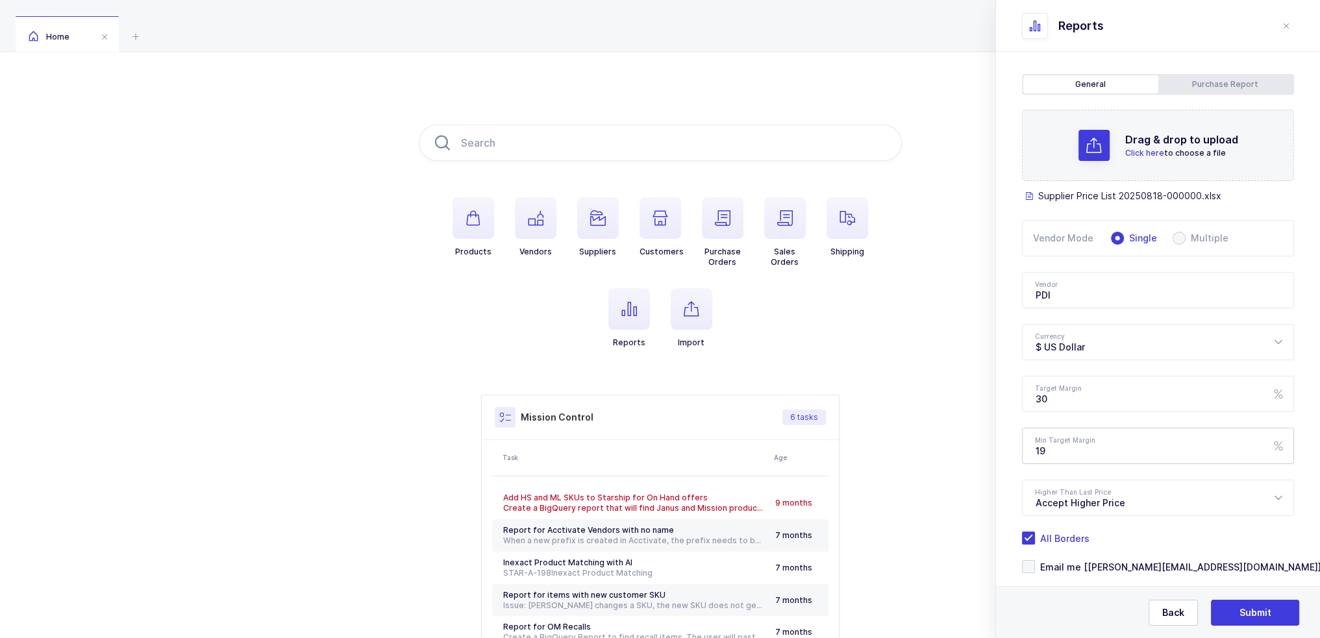
scroll to position [62, 0]
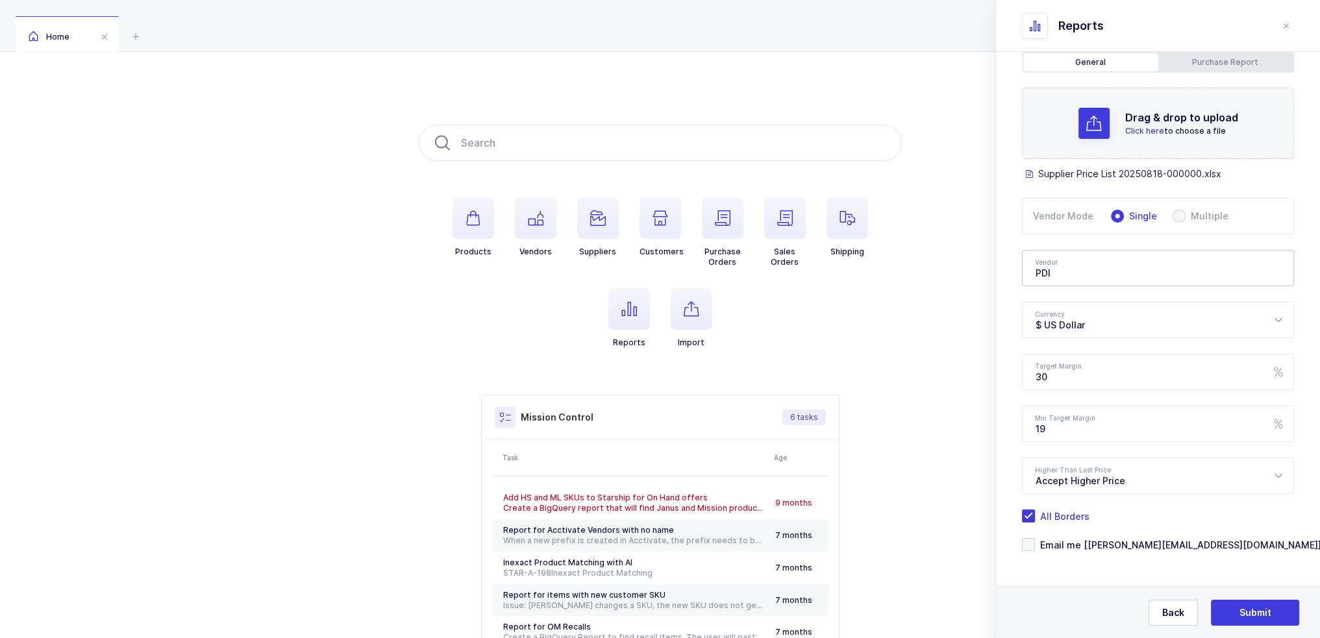
click at [1117, 535] on div "Drag & drop to upload Click here to choose a file Supplier Price List 20250818-…" at bounding box center [1158, 320] width 272 height 464
click at [1113, 545] on span "Email me [joey@janustrade.com]" at bounding box center [1178, 545] width 286 height 12
click at [1035, 538] on input "Email me [joey@janustrade.com]" at bounding box center [1035, 538] width 0 height 0
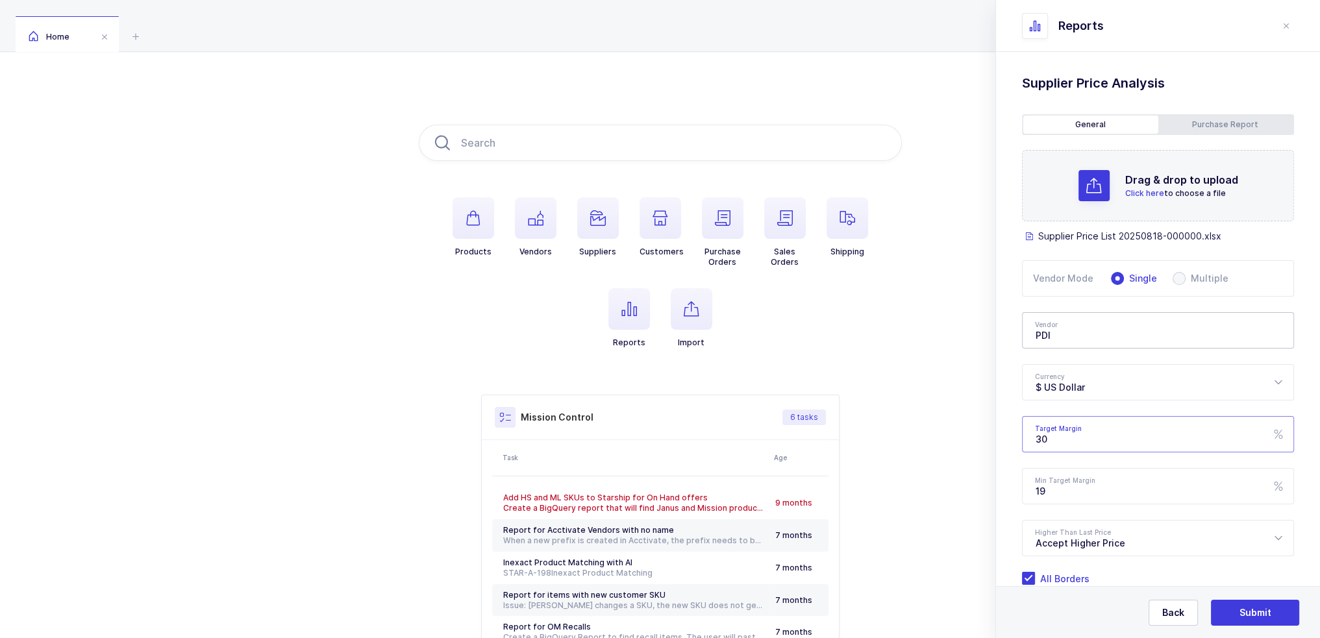
drag, startPoint x: 1087, startPoint y: 441, endPoint x: 988, endPoint y: 440, distance: 98.7
click at [988, 440] on div "Products Vendors Suppliers Customers Purchase Orders Sales Orders Shipping Repo…" at bounding box center [660, 408] width 1320 height 713
type input "25"
click at [1293, 251] on div "Standard Wishlists Targets Report Supplier Price Analysis Opportunities Report …" at bounding box center [1158, 377] width 324 height 650
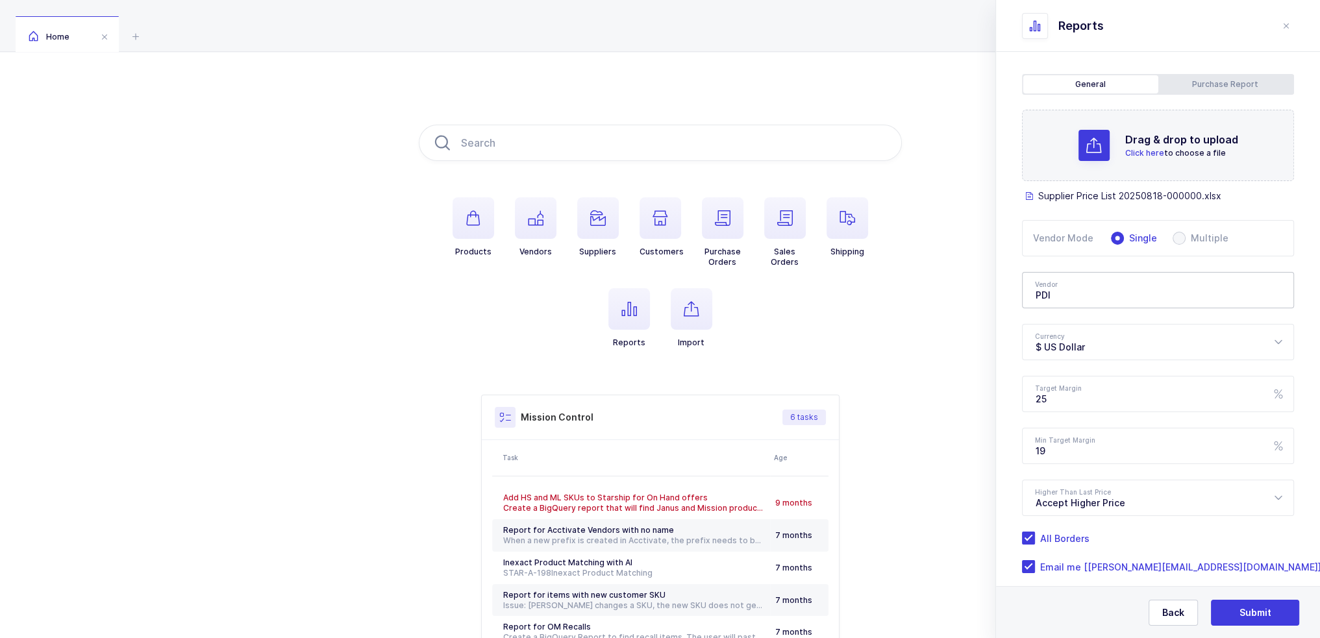
scroll to position [62, 0]
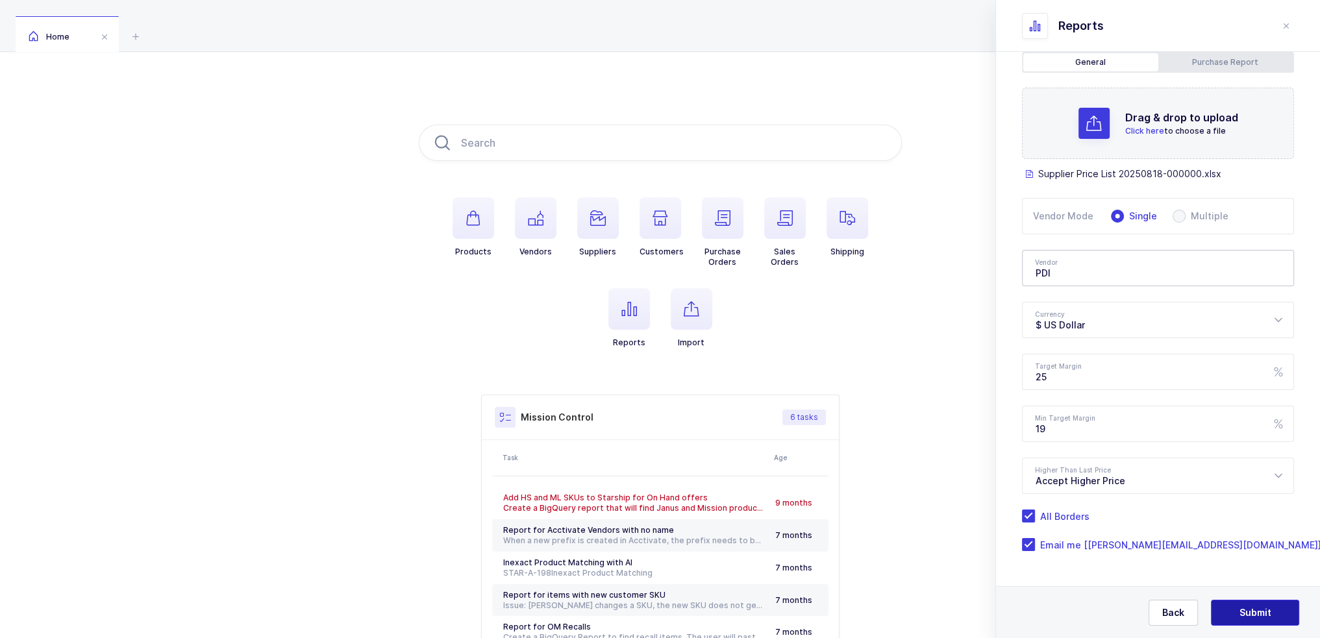
click at [1256, 614] on span "Submit" at bounding box center [1255, 612] width 32 height 13
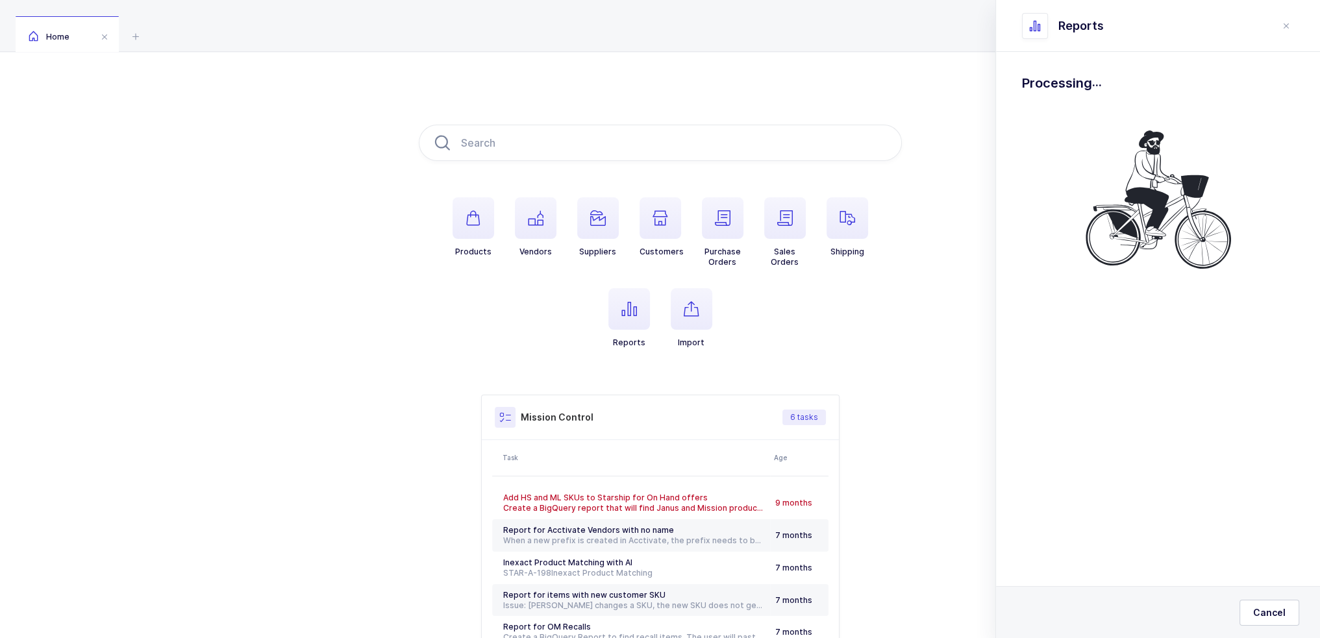
scroll to position [0, 0]
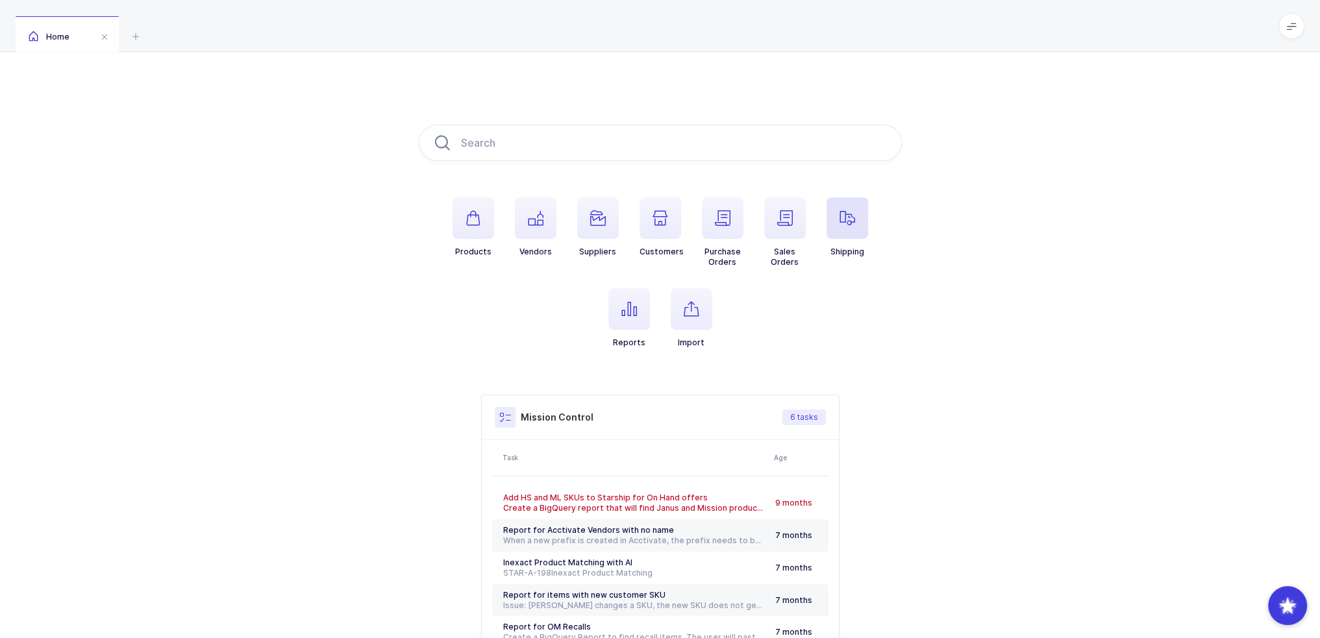
click at [843, 220] on icon "button" at bounding box center [847, 218] width 16 height 16
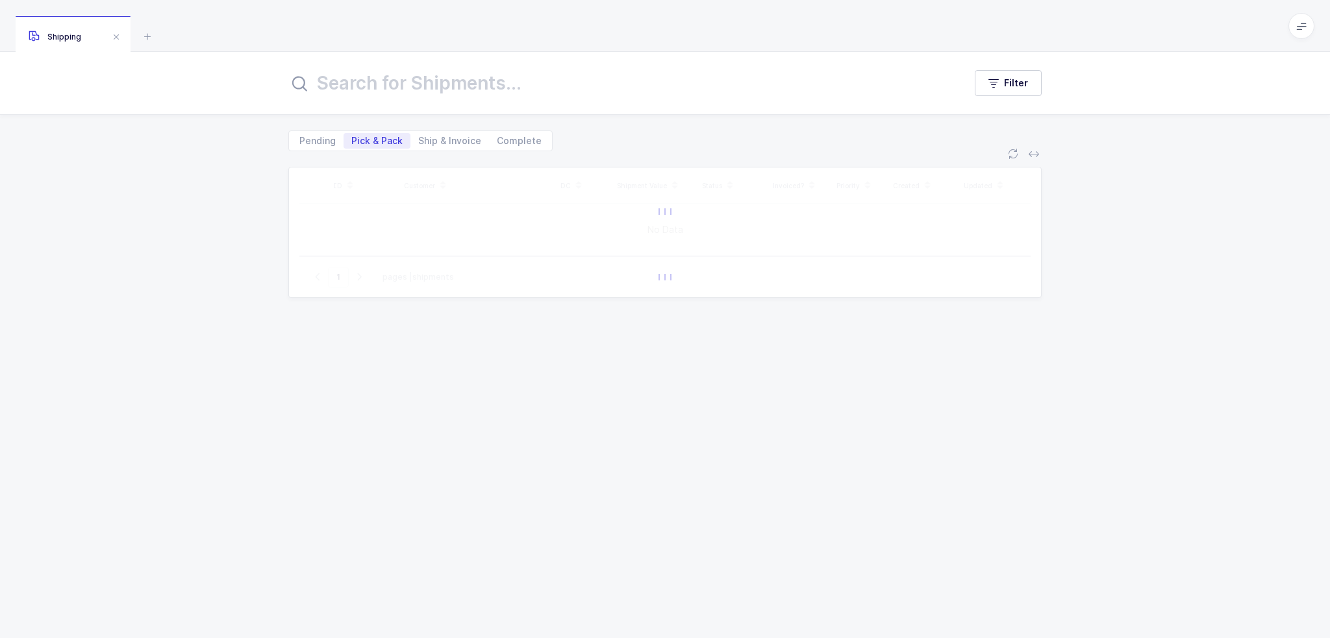
click at [439, 90] on input "text" at bounding box center [618, 83] width 660 height 31
type input "24303567"
click at [512, 143] on span "Complete" at bounding box center [519, 140] width 45 height 9
click at [497, 142] on input "Complete" at bounding box center [493, 137] width 8 height 8
radio input "true"
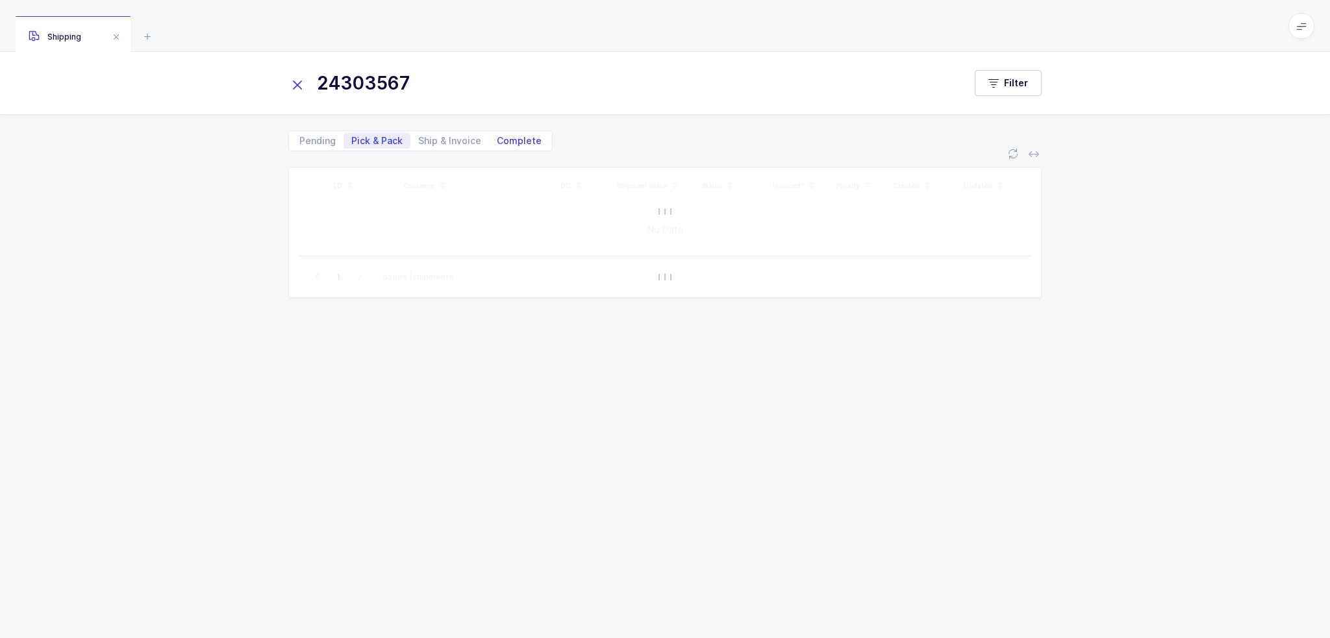
radio input "false"
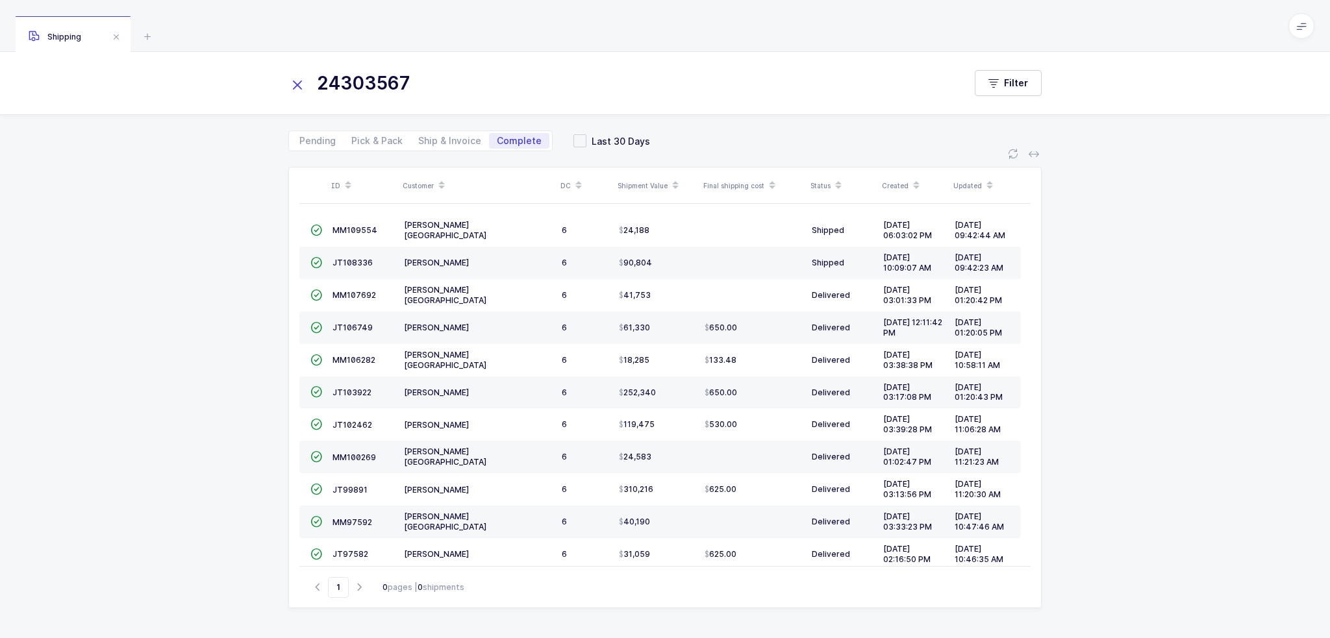
click at [515, 90] on input "24303567" at bounding box center [618, 83] width 660 height 31
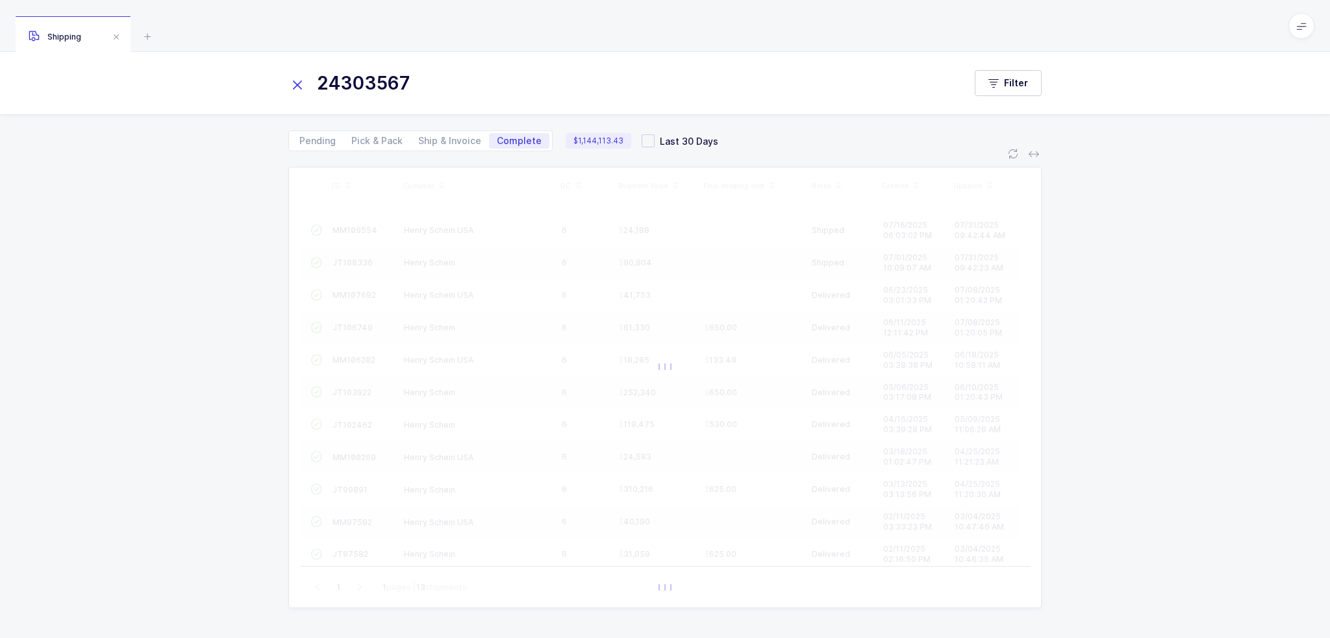
type input "24303567"
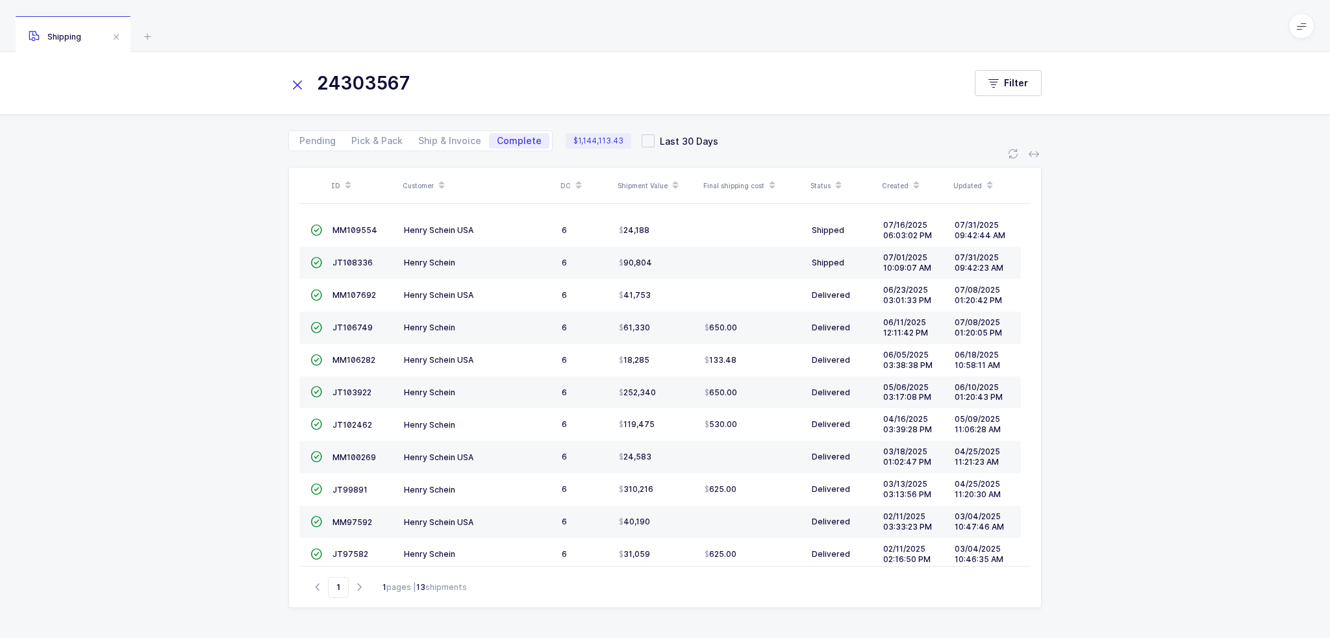
click at [425, 79] on input "24303567" at bounding box center [618, 83] width 660 height 31
click at [250, 241] on div "ID Customer DC Shipment Value Final shipping cost Status Created Updated  M M …" at bounding box center [665, 394] width 1330 height 487
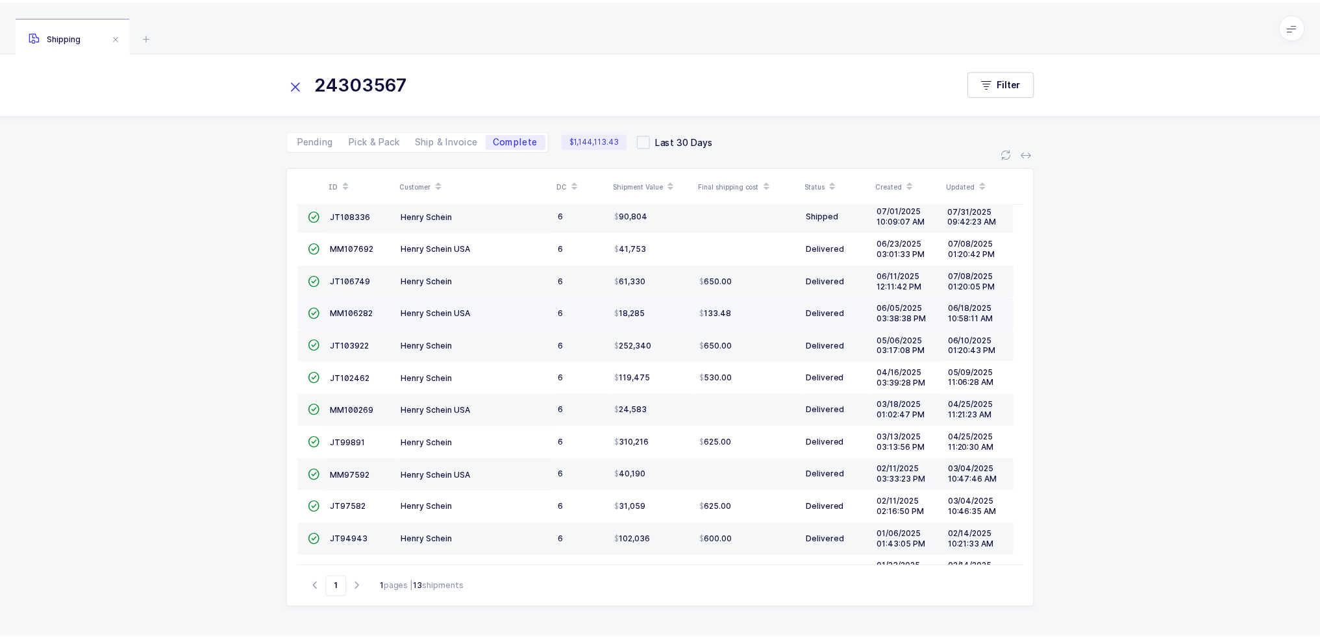
scroll to position [75, 0]
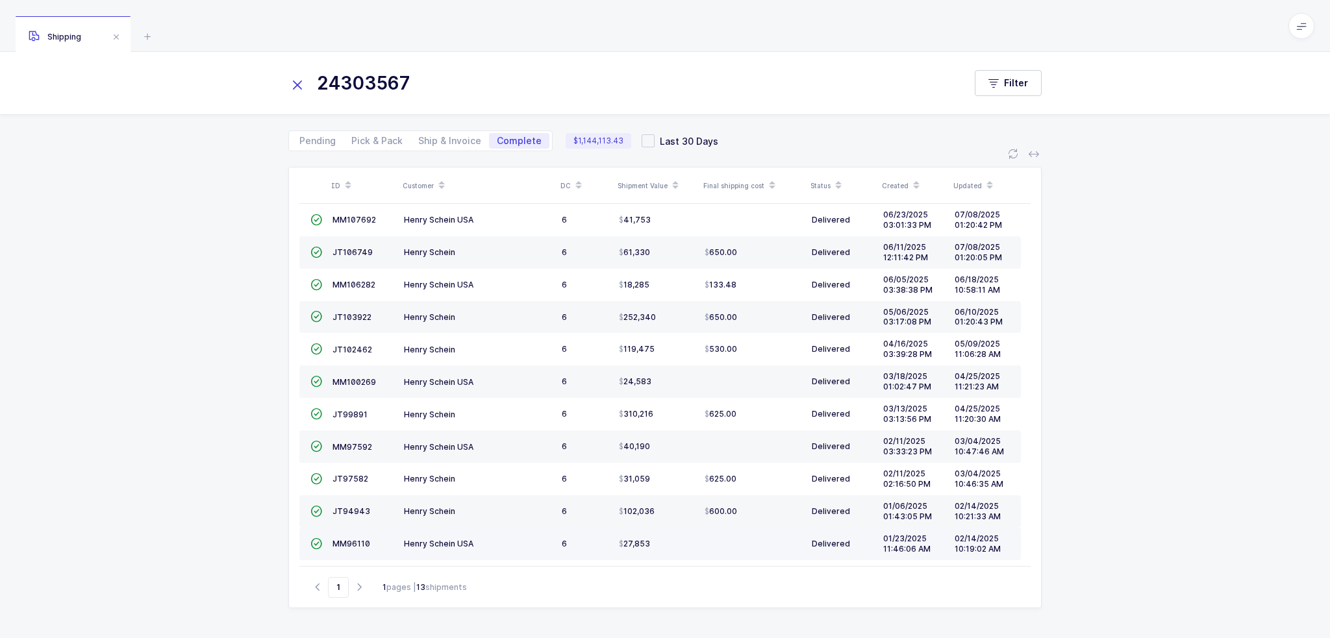
click at [525, 542] on div "H [PERSON_NAME] U S A" at bounding box center [477, 543] width 147 height 11
click at [514, 542] on div "H e n r y S c h e i n U S A" at bounding box center [477, 543] width 147 height 11
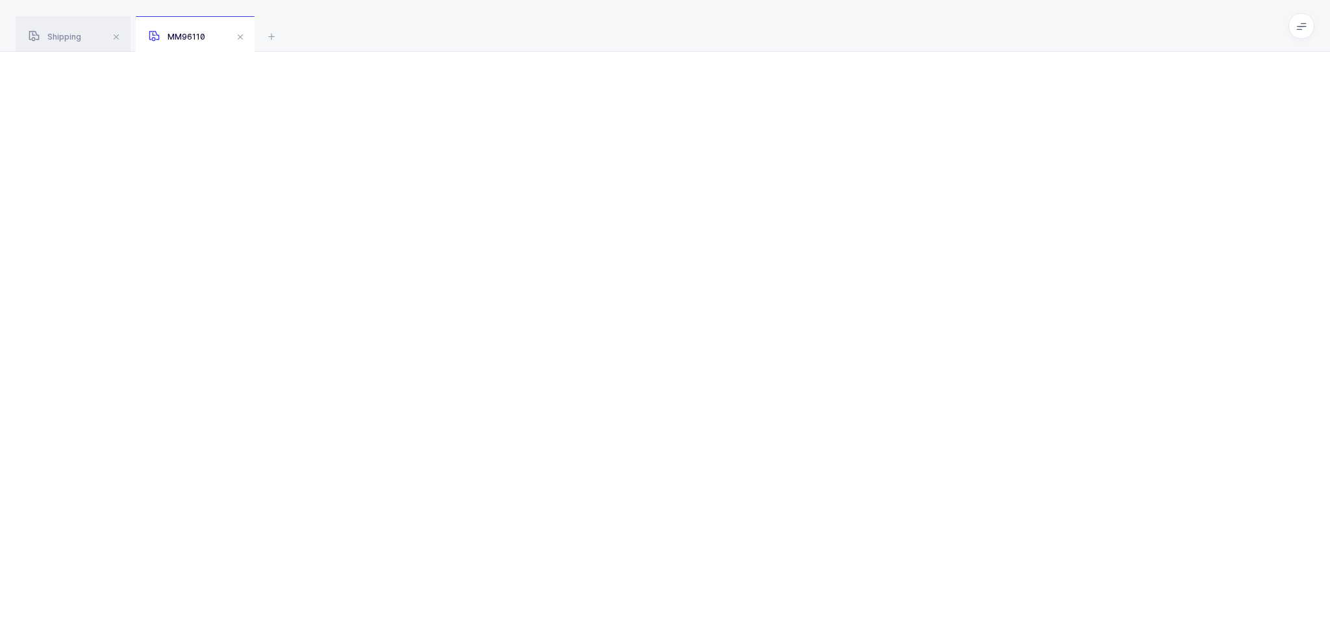
click at [514, 542] on div at bounding box center [665, 345] width 1330 height 586
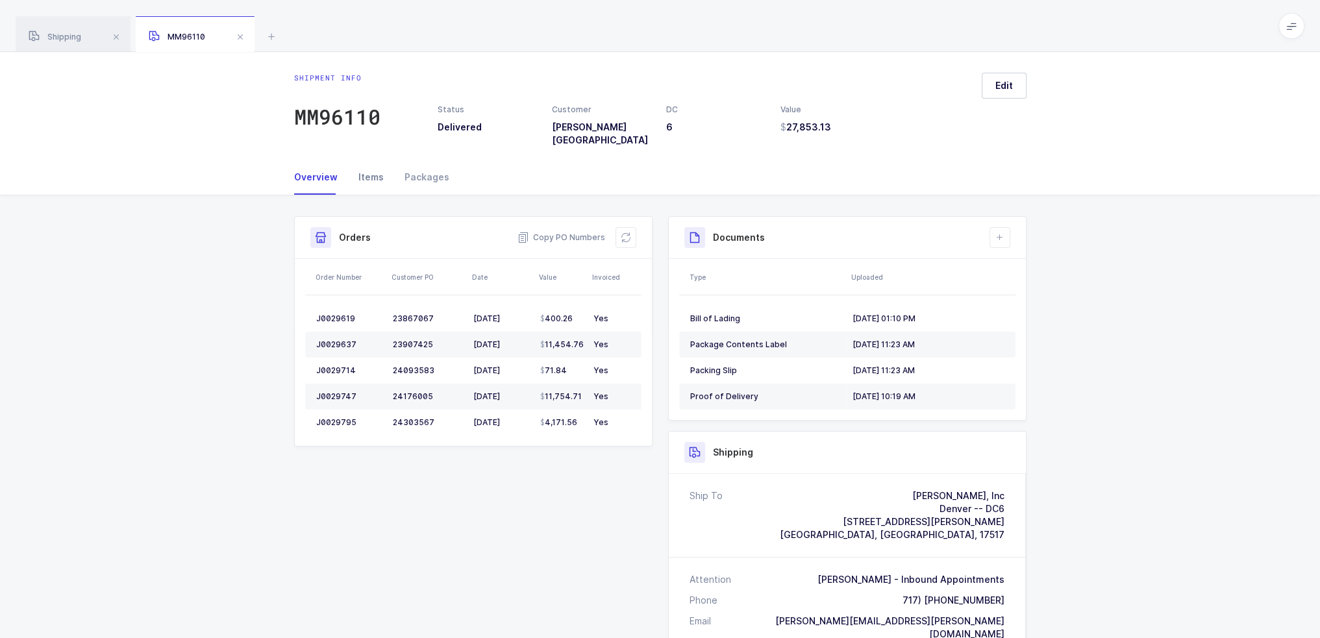
click at [366, 172] on div "Items" at bounding box center [371, 177] width 46 height 35
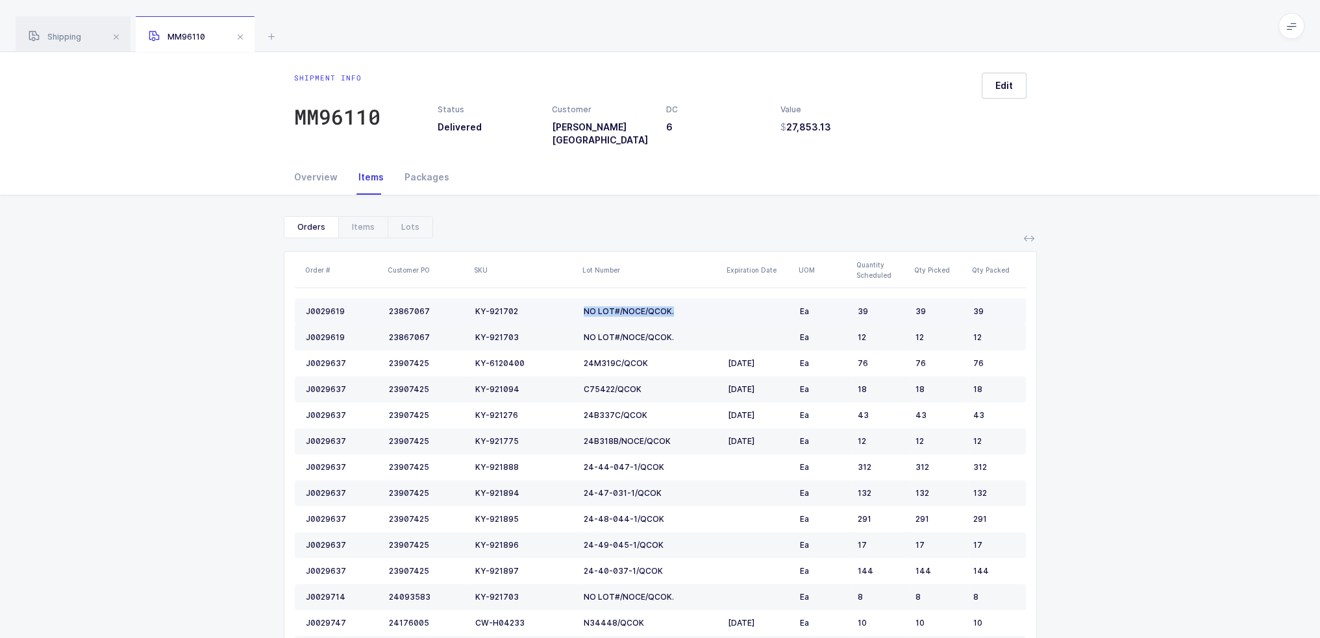
drag, startPoint x: 584, startPoint y: 303, endPoint x: 682, endPoint y: 304, distance: 98.0
click at [682, 306] on div "NO LOT#/NOCE/QCOK." at bounding box center [651, 311] width 134 height 10
click at [351, 220] on div "Items" at bounding box center [362, 227] width 49 height 21
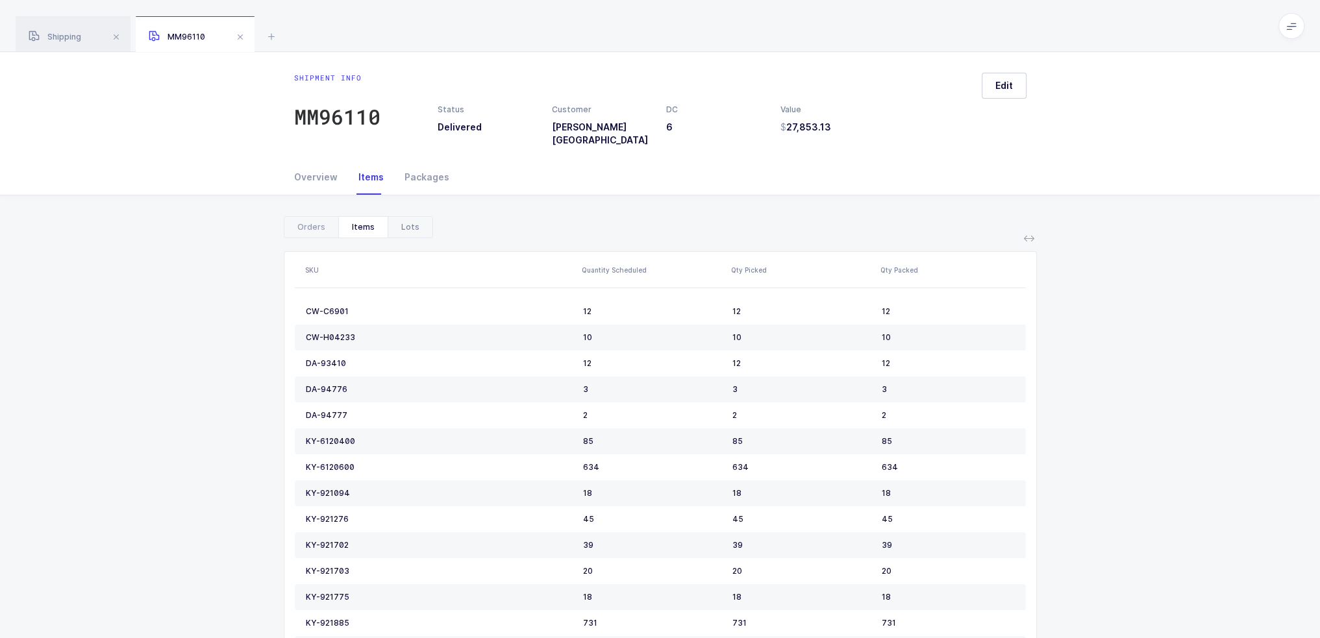
click at [403, 219] on div "Lots" at bounding box center [410, 227] width 45 height 21
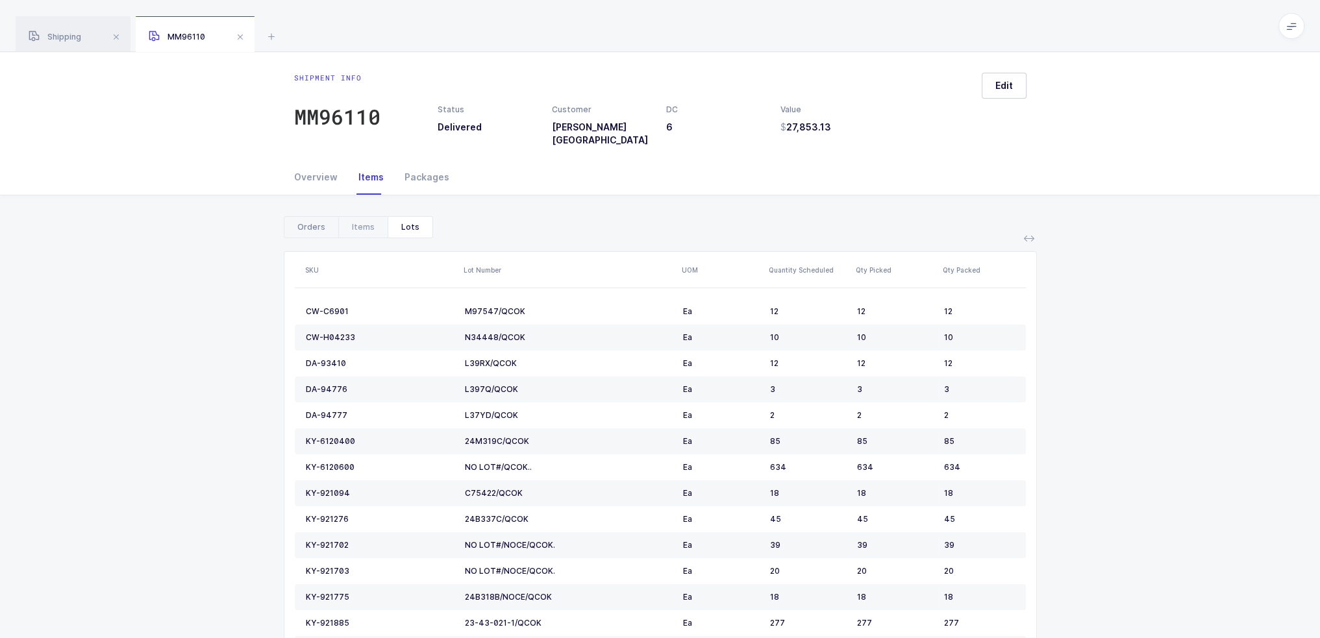
click at [311, 220] on div "Orders" at bounding box center [311, 227] width 54 height 21
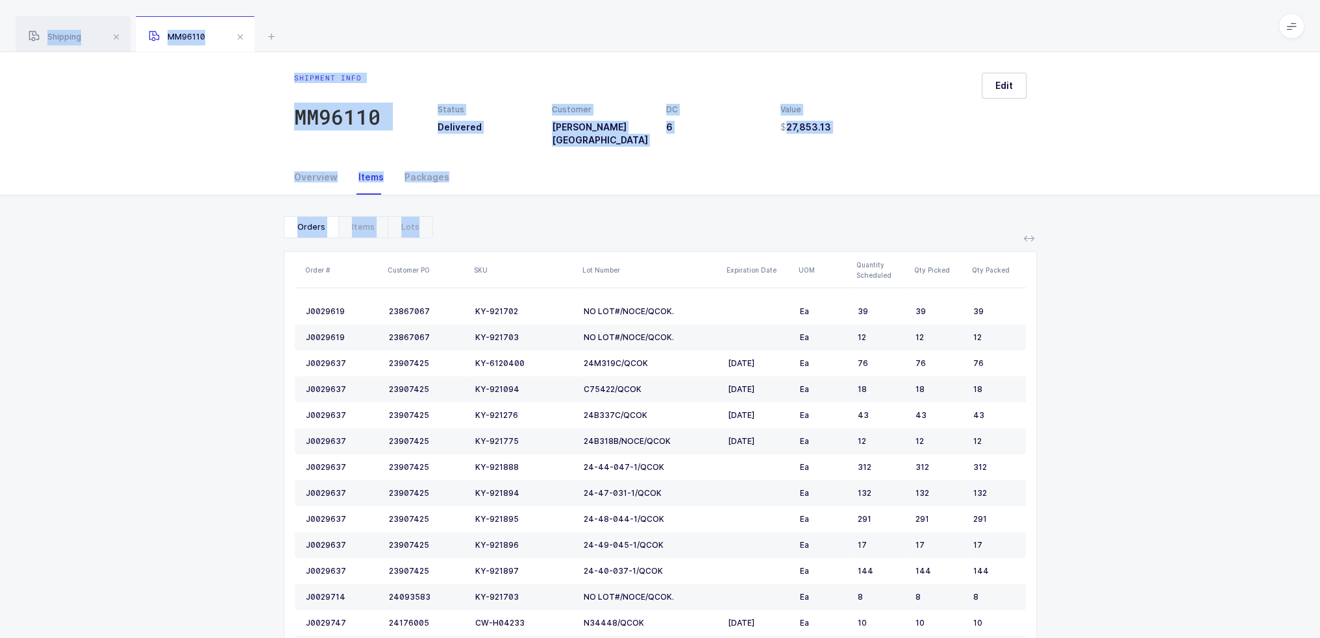
drag, startPoint x: 271, startPoint y: 32, endPoint x: 234, endPoint y: 272, distance: 242.4
click at [234, 272] on div "Shipping MM96110 24303567 Filter Pending Pick & Pack Ship & Invoice Complete $1…" at bounding box center [660, 599] width 1320 height 1198
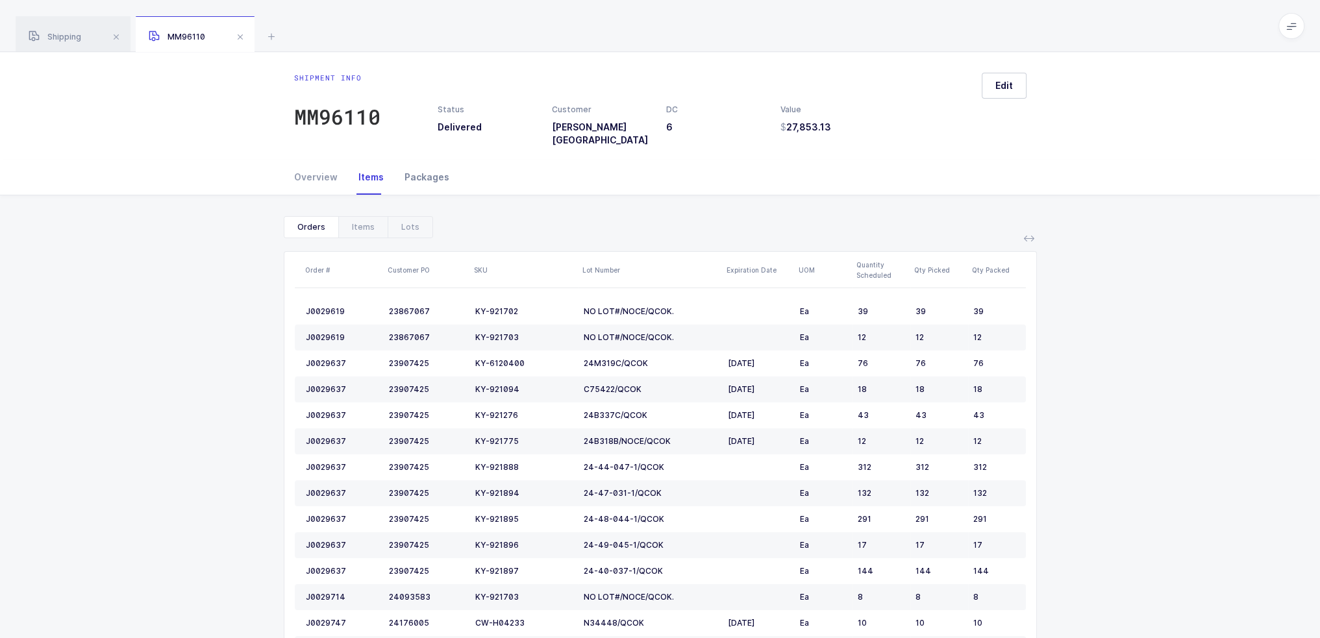
click at [399, 175] on div "Packages" at bounding box center [421, 177] width 55 height 35
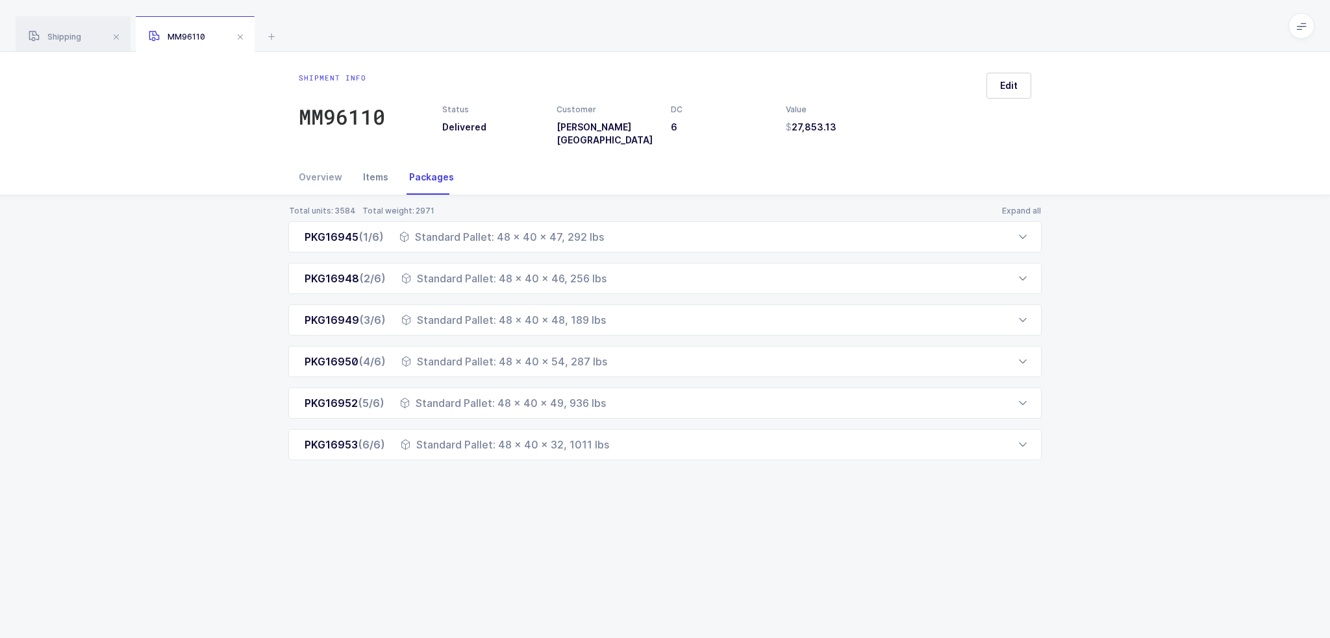
click at [356, 170] on div "Items" at bounding box center [376, 177] width 46 height 35
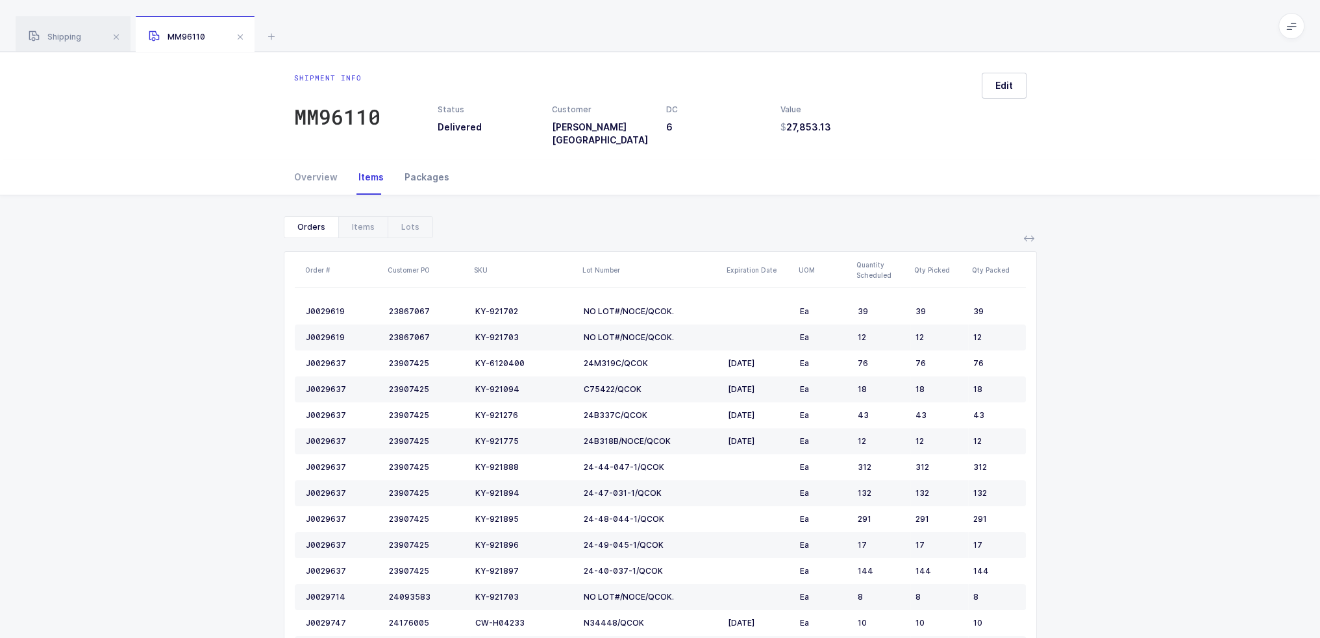
click at [415, 170] on div "Packages" at bounding box center [421, 177] width 55 height 35
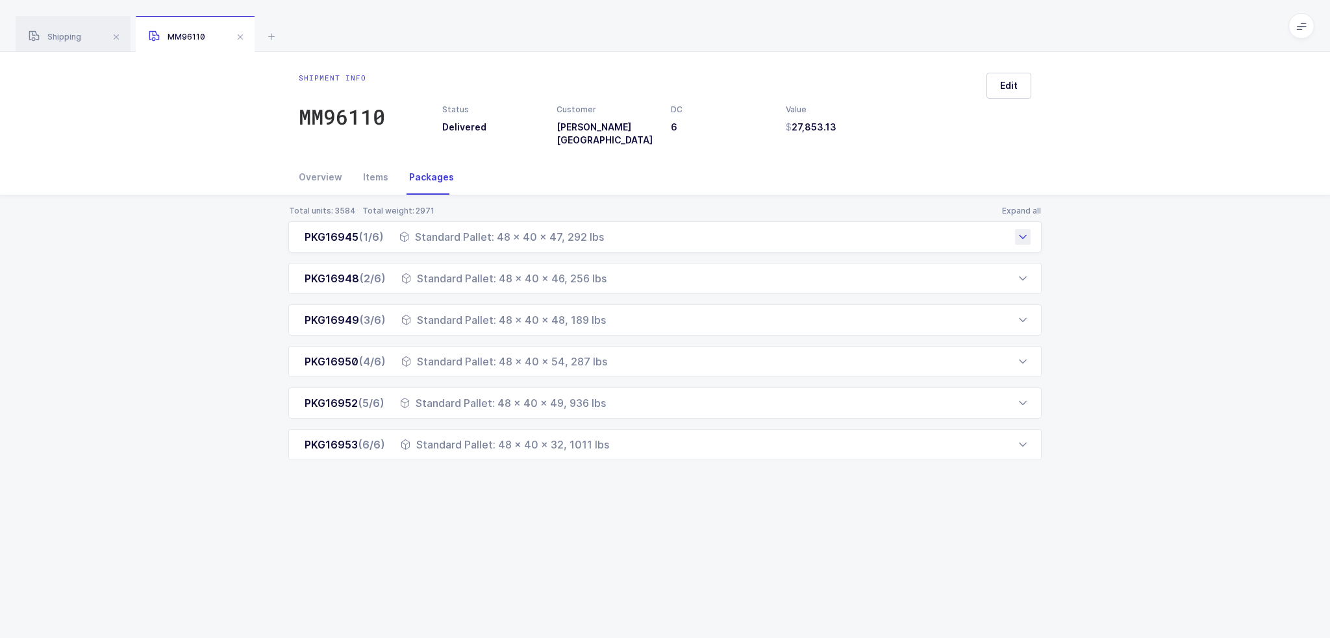
click at [423, 229] on div "Standard Pallet: 48 x 40 x 47, 292 lbs" at bounding box center [501, 237] width 205 height 16
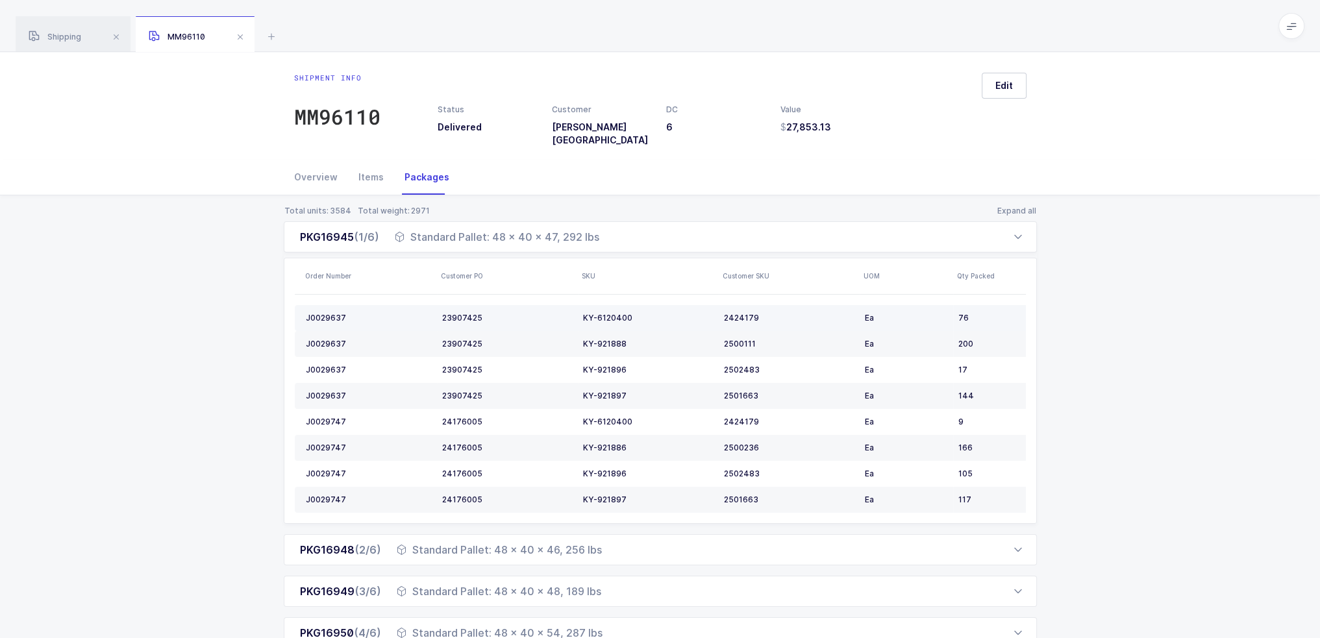
click at [763, 313] on td "2424179" at bounding box center [789, 318] width 141 height 26
click at [1023, 206] on div "Total units: 3584 Total weight: 2971 Expand all PKG16945 (1/6) Standard Pallet:…" at bounding box center [660, 469] width 753 height 526
click at [1022, 206] on button "Expand all" at bounding box center [1017, 211] width 40 height 10
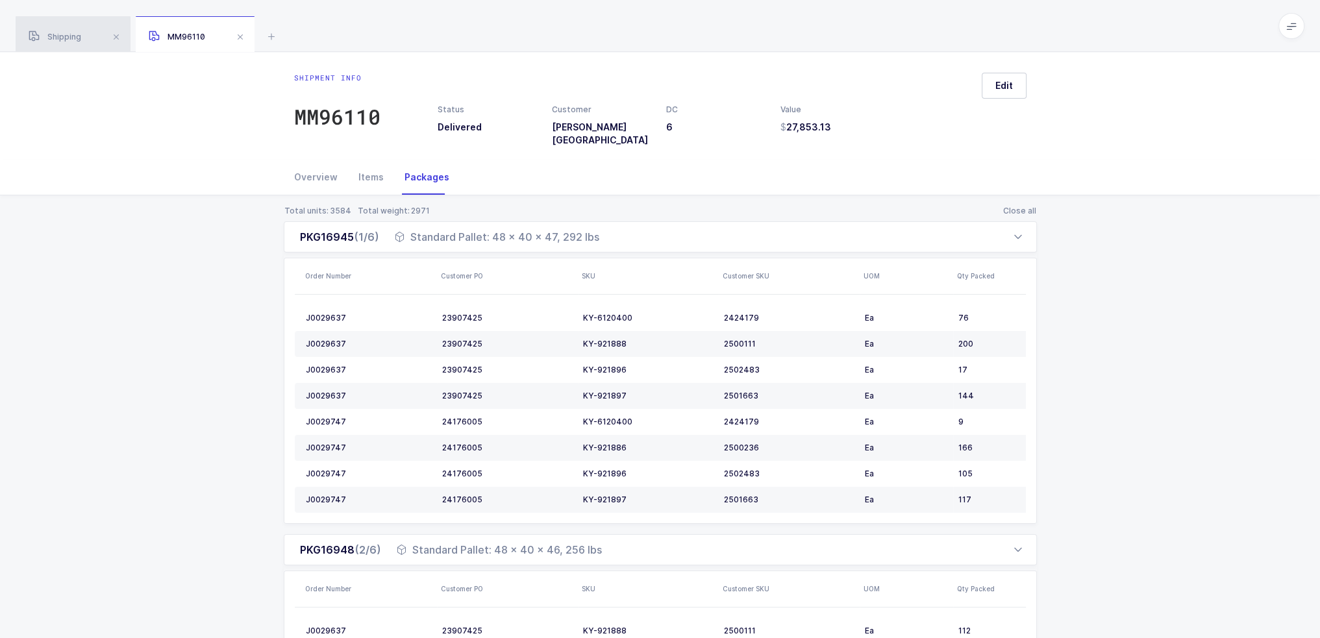
click at [92, 38] on div "Shipping" at bounding box center [73, 34] width 115 height 36
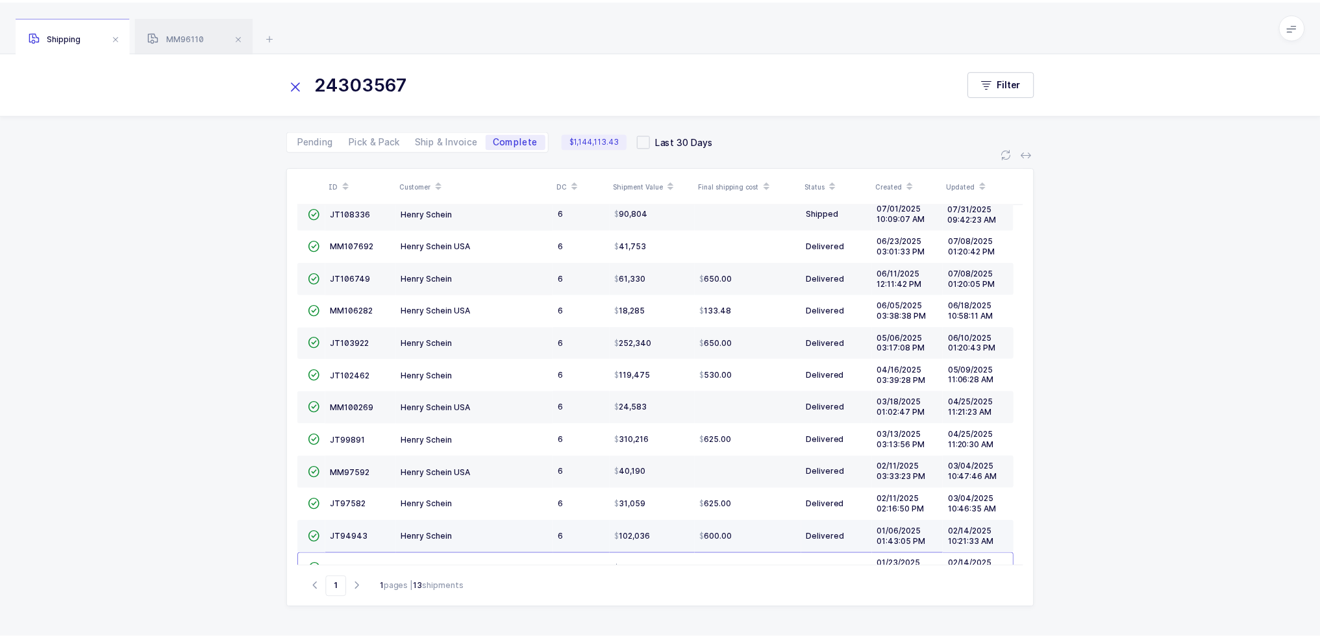
scroll to position [75, 0]
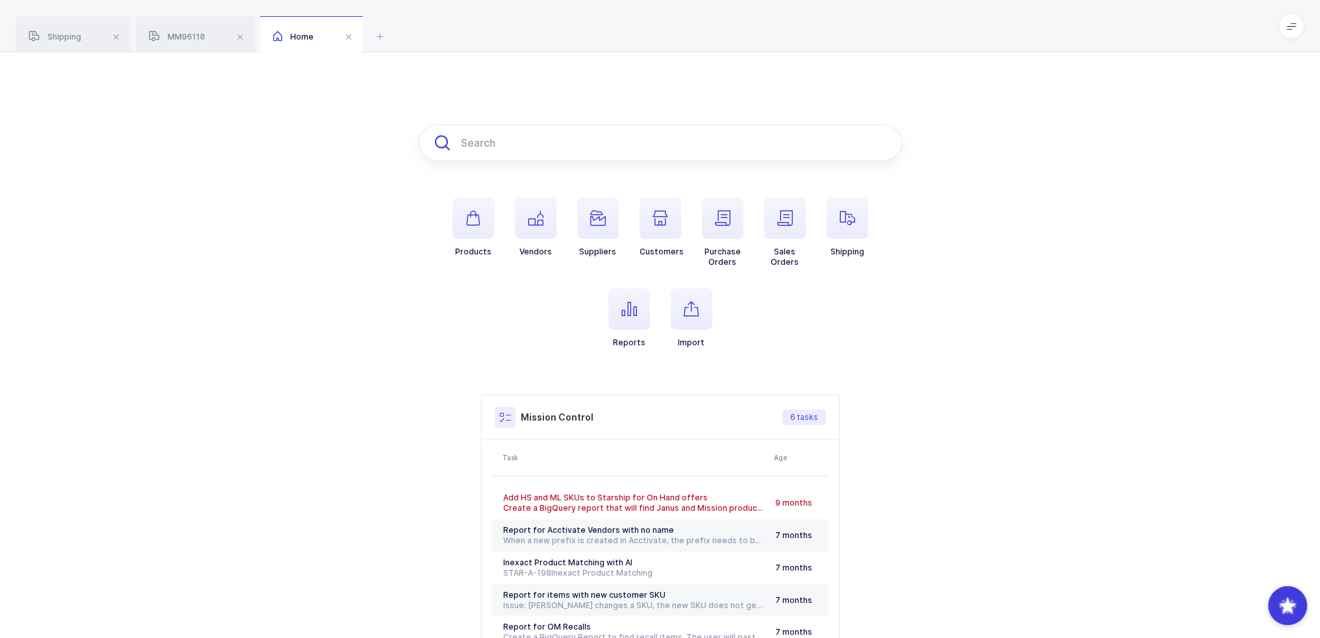
click at [493, 143] on input "text" at bounding box center [660, 143] width 483 height 36
paste input "1531368"
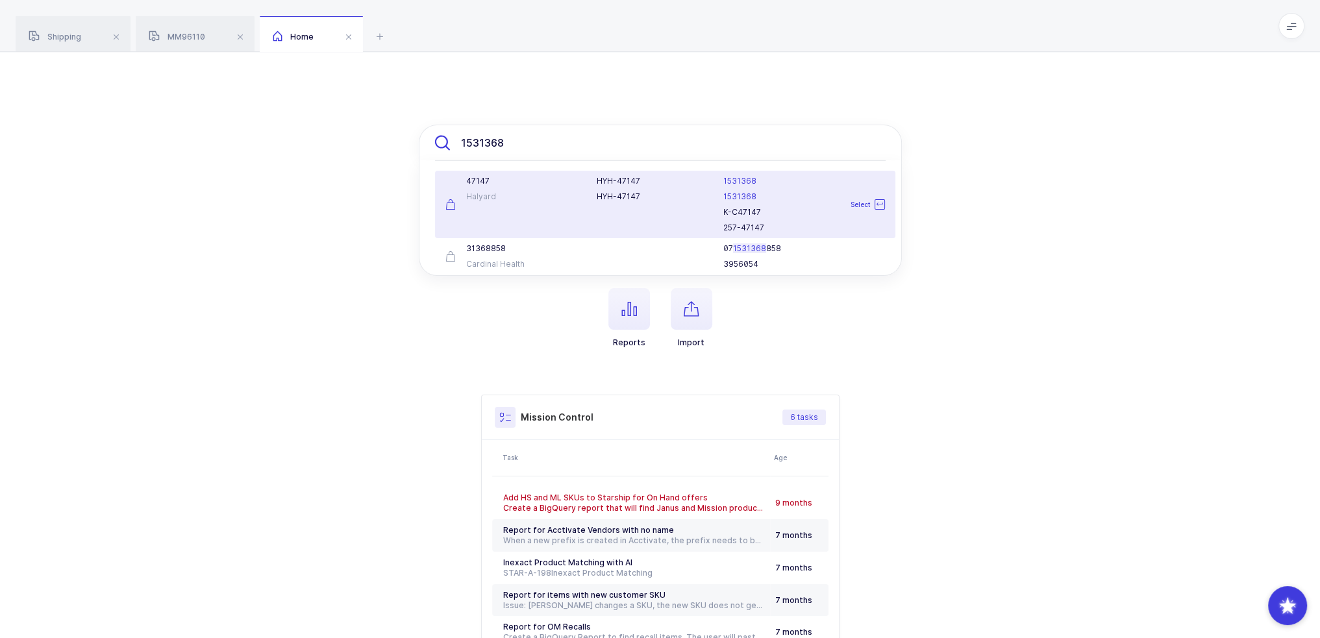
type input "1531368"
click at [631, 197] on div "HYH-47147" at bounding box center [652, 197] width 111 height 10
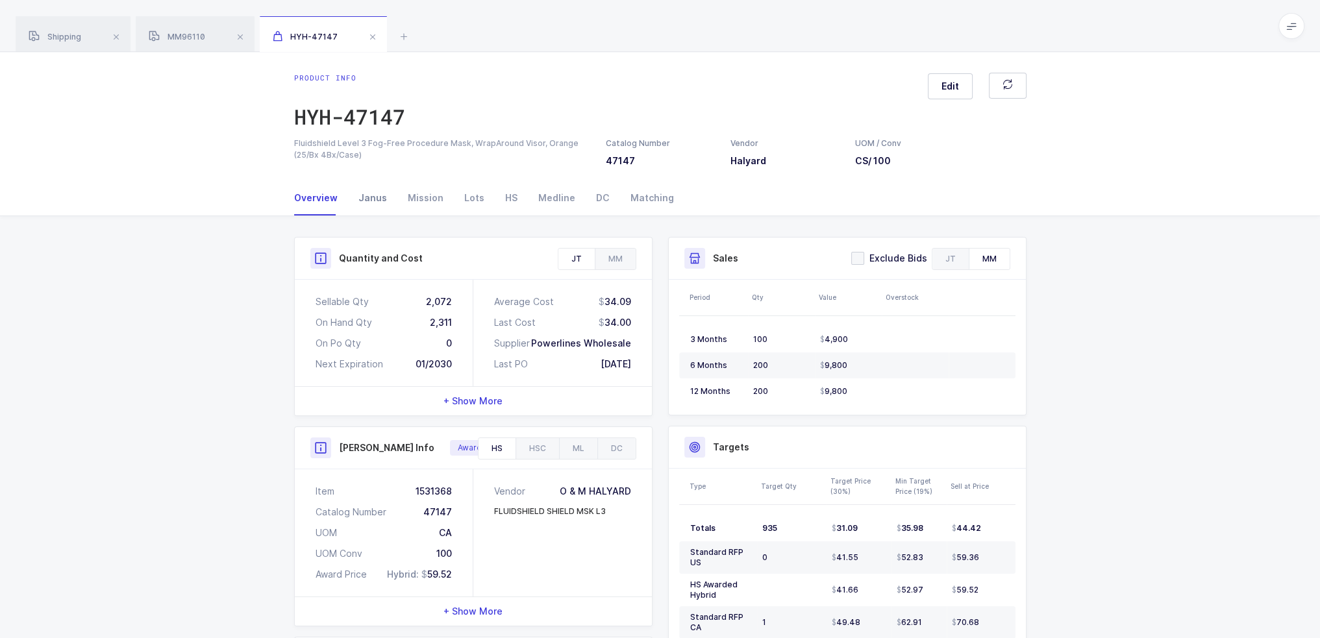
click at [377, 200] on div "Janus" at bounding box center [372, 197] width 49 height 35
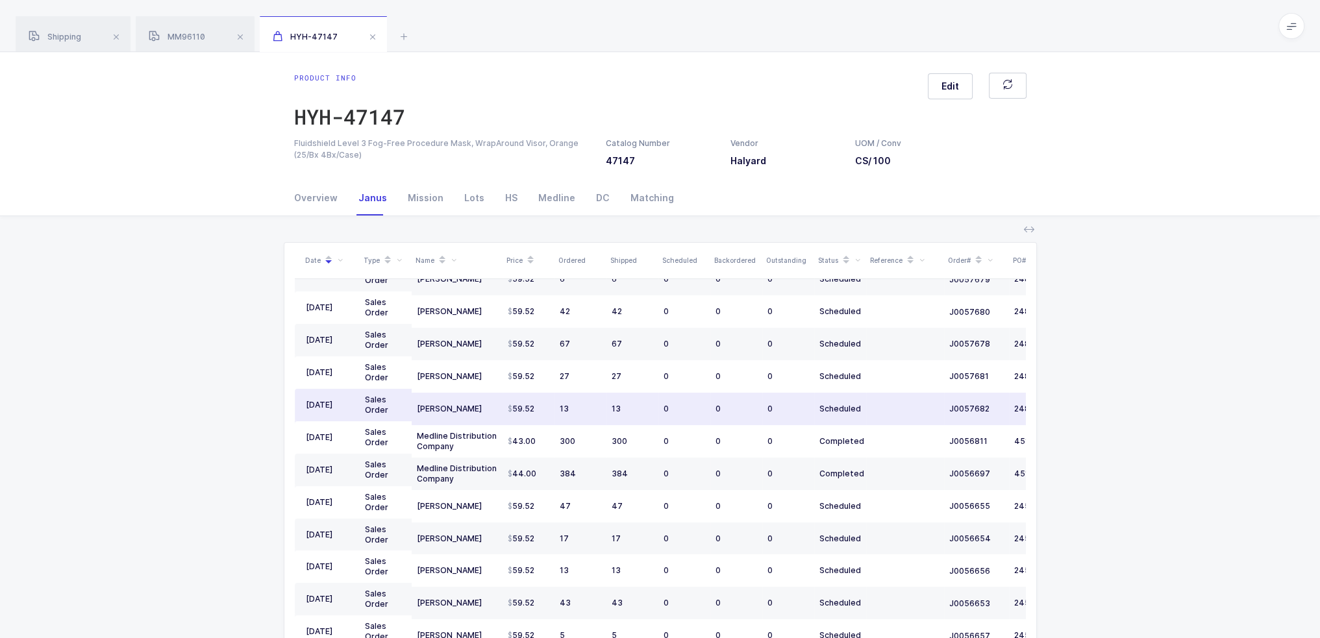
scroll to position [127, 0]
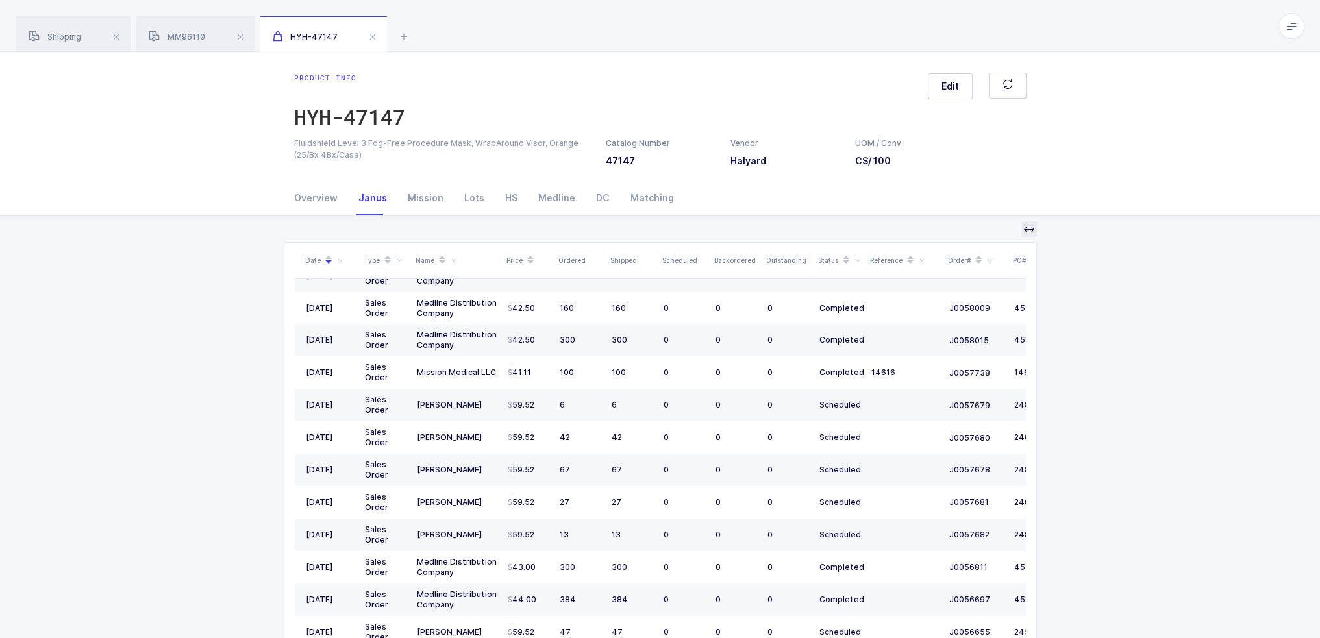
click at [1028, 225] on icon at bounding box center [1029, 229] width 10 height 10
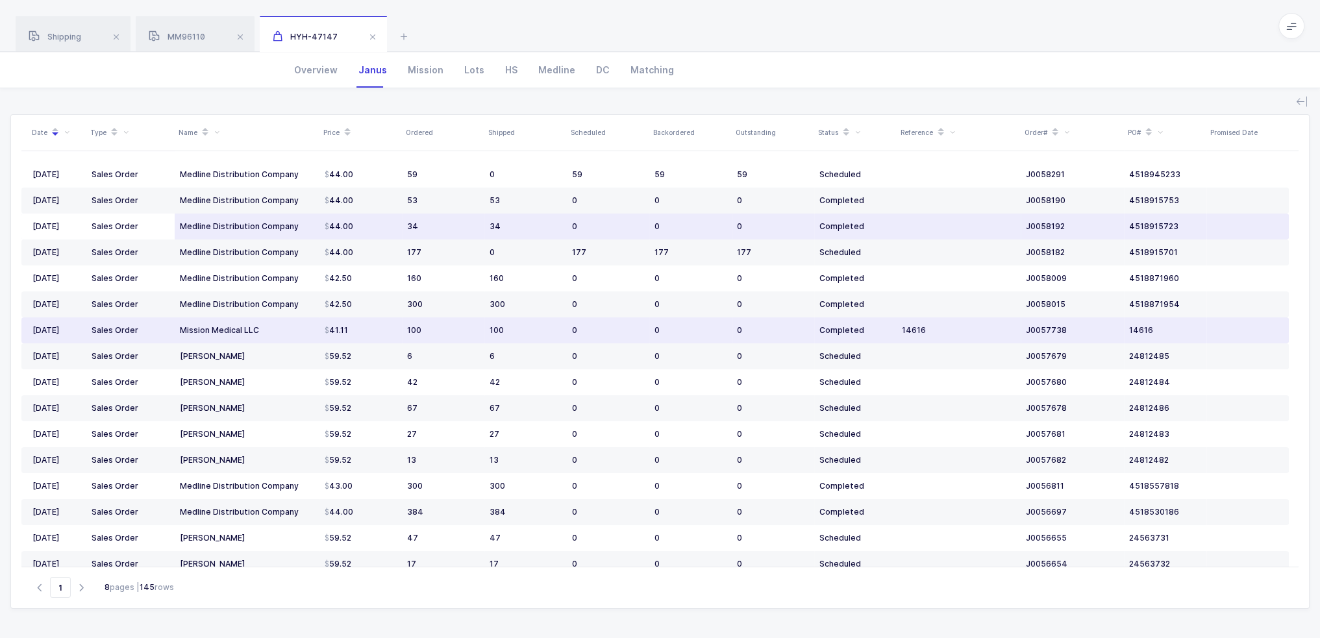
scroll to position [0, 0]
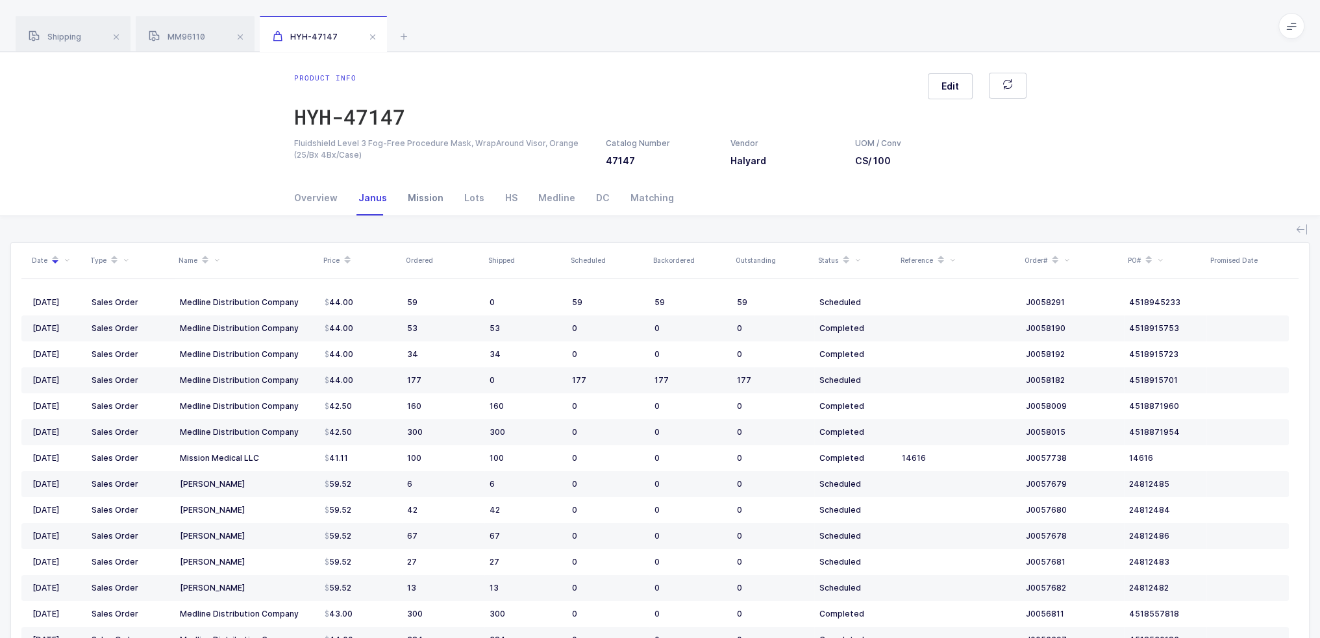
click at [418, 199] on div "Mission" at bounding box center [425, 197] width 56 height 35
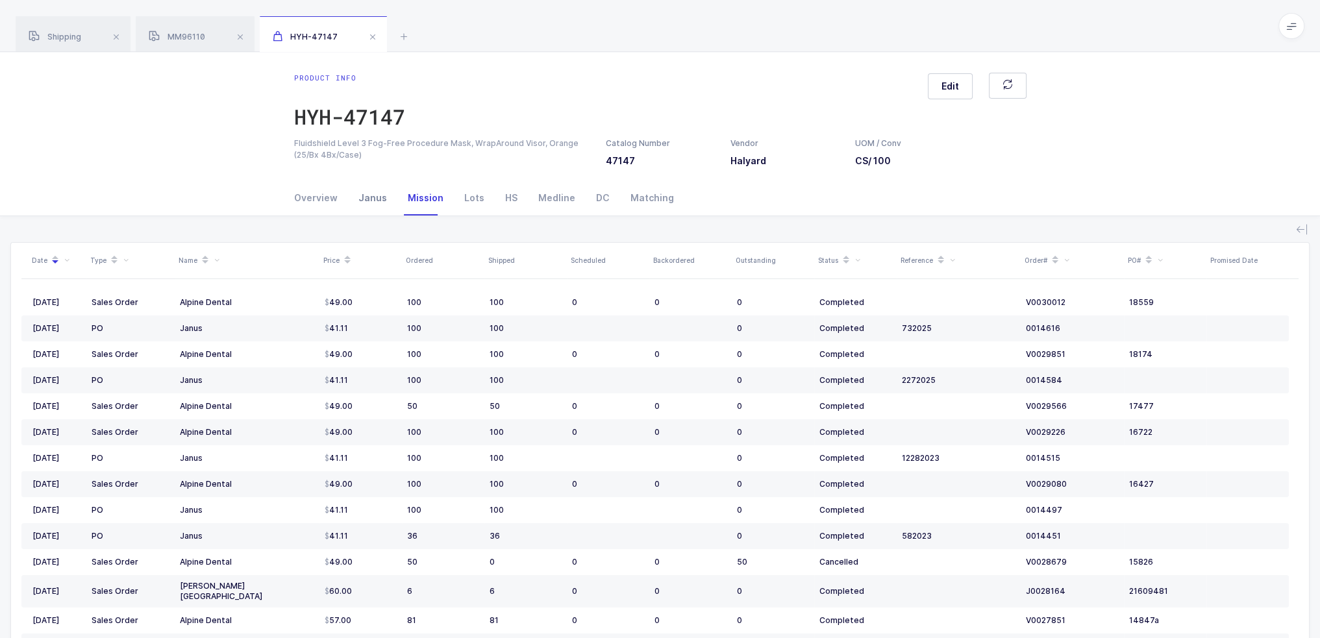
click at [380, 190] on div "Janus" at bounding box center [372, 197] width 49 height 35
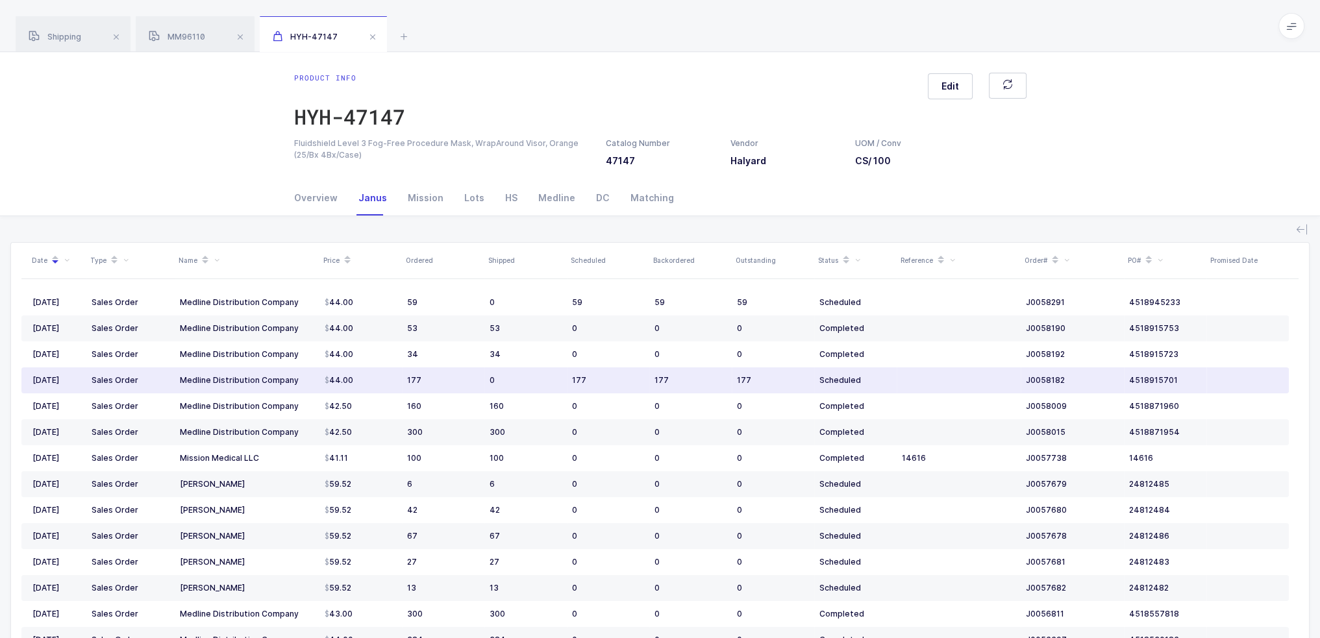
scroll to position [125, 0]
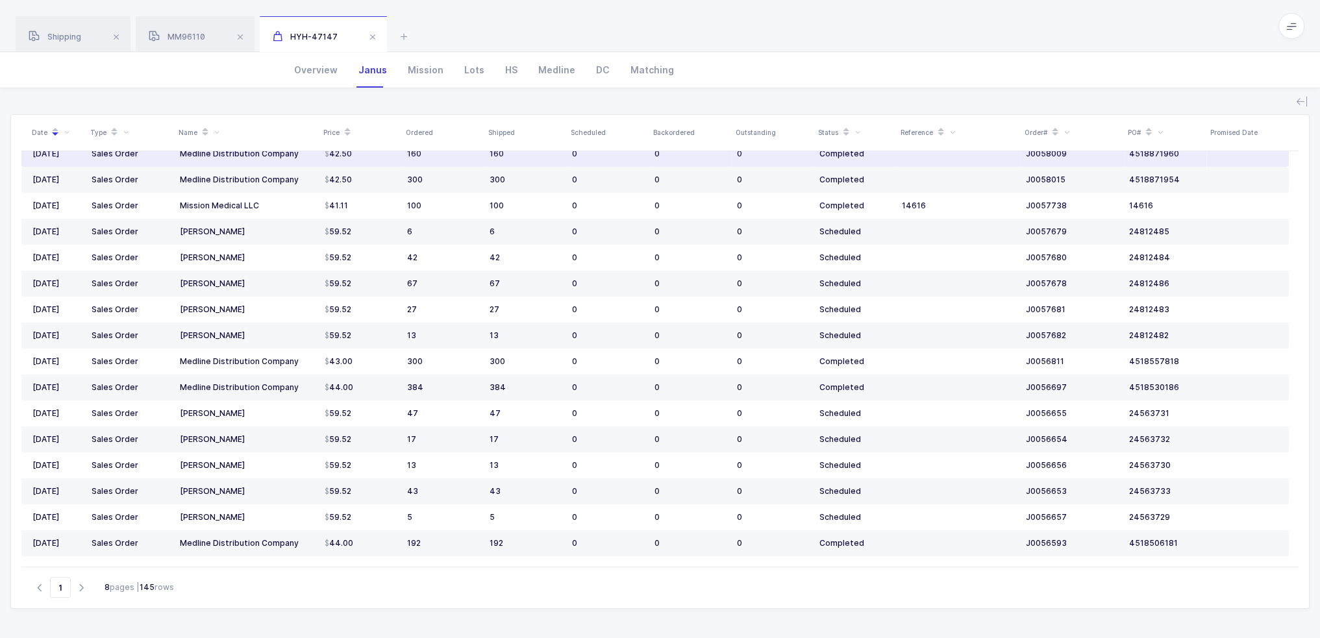
drag, startPoint x: 34, startPoint y: 158, endPoint x: 91, endPoint y: 164, distance: 56.9
click at [91, 164] on tr "07/24/2025 Sales Order Medline Distribution Company 42.50 160 160 0 0 0 Complet…" at bounding box center [654, 154] width 1267 height 26
click at [73, 173] on td "07/24/2025" at bounding box center [53, 180] width 65 height 26
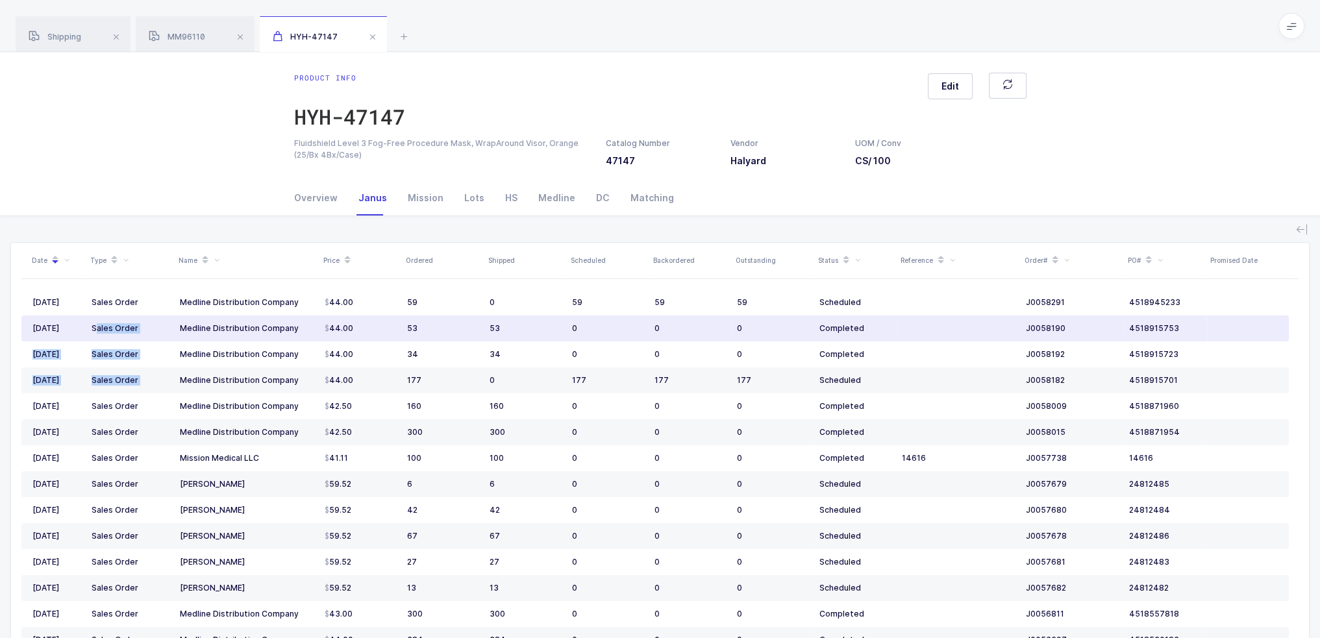
drag, startPoint x: 29, startPoint y: 151, endPoint x: 93, endPoint y: 337, distance: 197.1
click at [93, 337] on tbody "08/13/2025 Sales Order Medline Distribution Company 44.00 59 0 59 59 59 Schedul…" at bounding box center [654, 549] width 1267 height 519
click at [56, 325] on div "08/05/2025" at bounding box center [56, 328] width 49 height 10
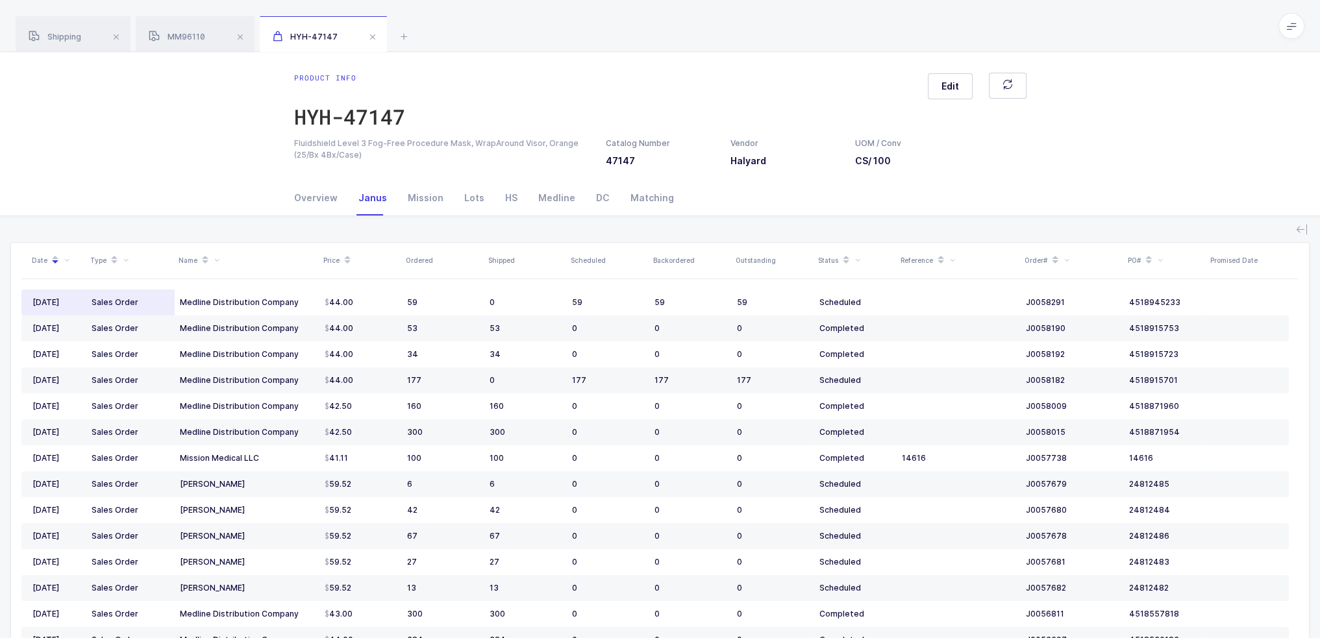
drag, startPoint x: 18, startPoint y: 286, endPoint x: 34, endPoint y: 296, distance: 18.4
click at [26, 290] on div "Date Type Name Price Ordered Shipped Scheduled Backordered Outstanding Status R…" at bounding box center [660, 489] width 1298 height 493
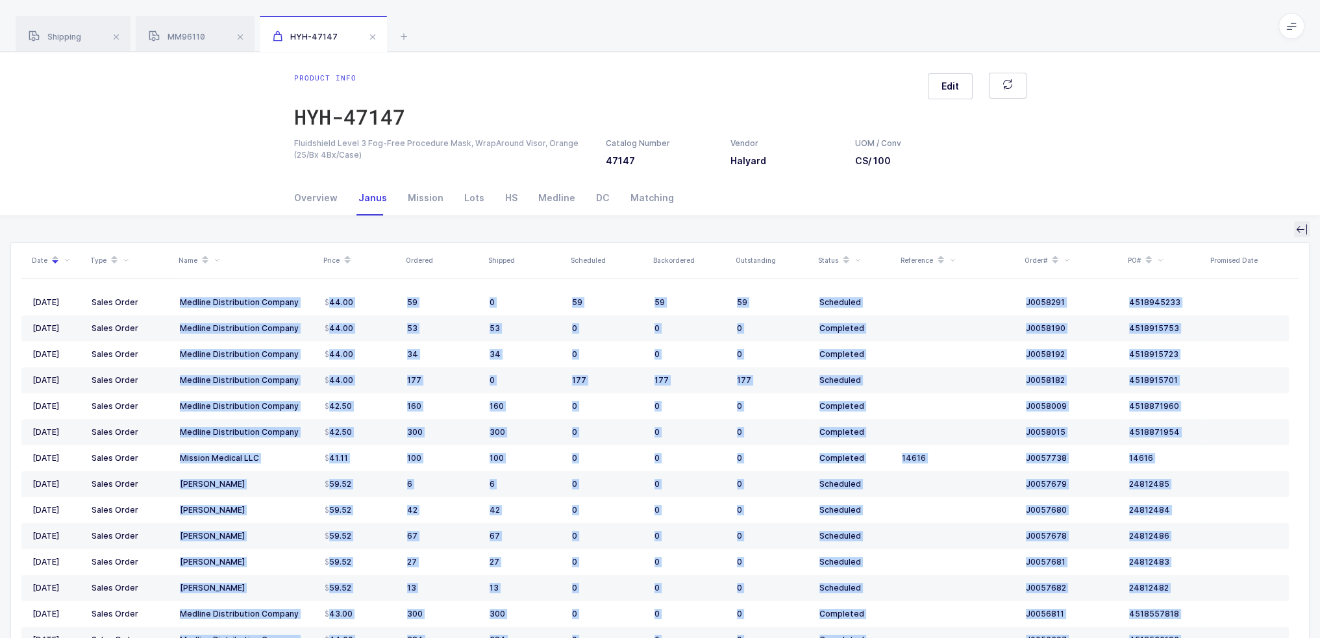
click at [1301, 231] on icon at bounding box center [1301, 229] width 10 height 10
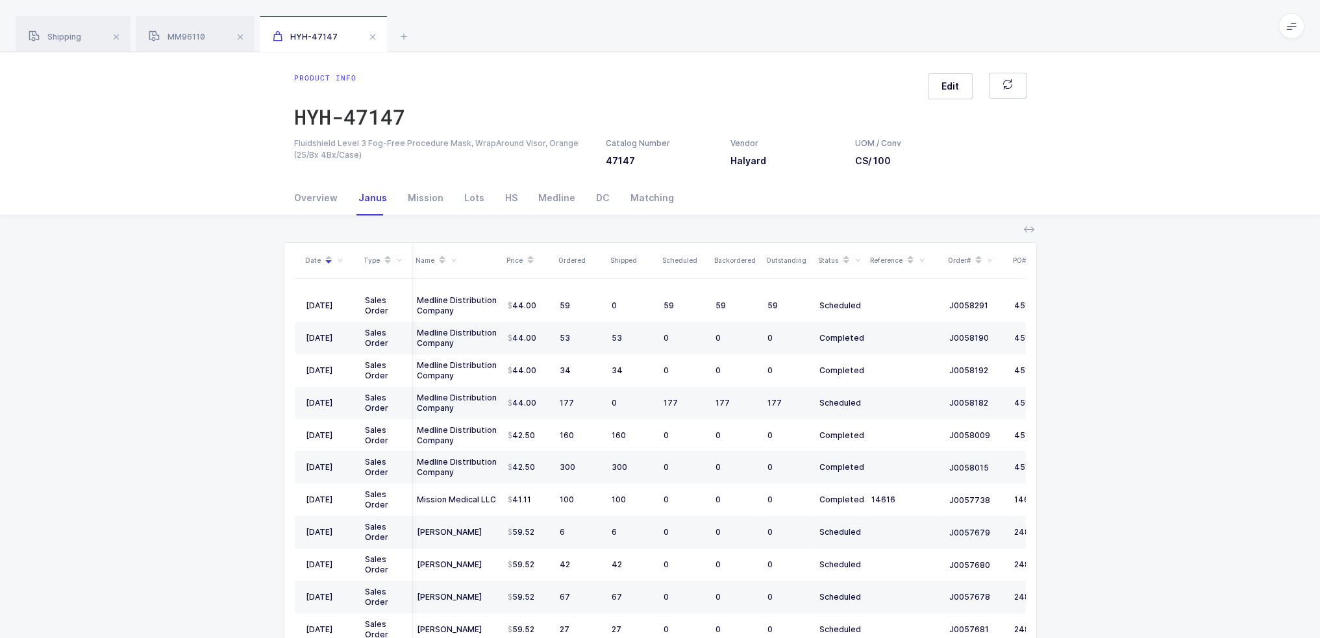
click at [1094, 231] on div "Date Type Name Price Ordered Shipped Scheduled Backordered Outstanding Status R…" at bounding box center [659, 491] width 1299 height 551
click at [604, 192] on div "DC" at bounding box center [603, 197] width 34 height 35
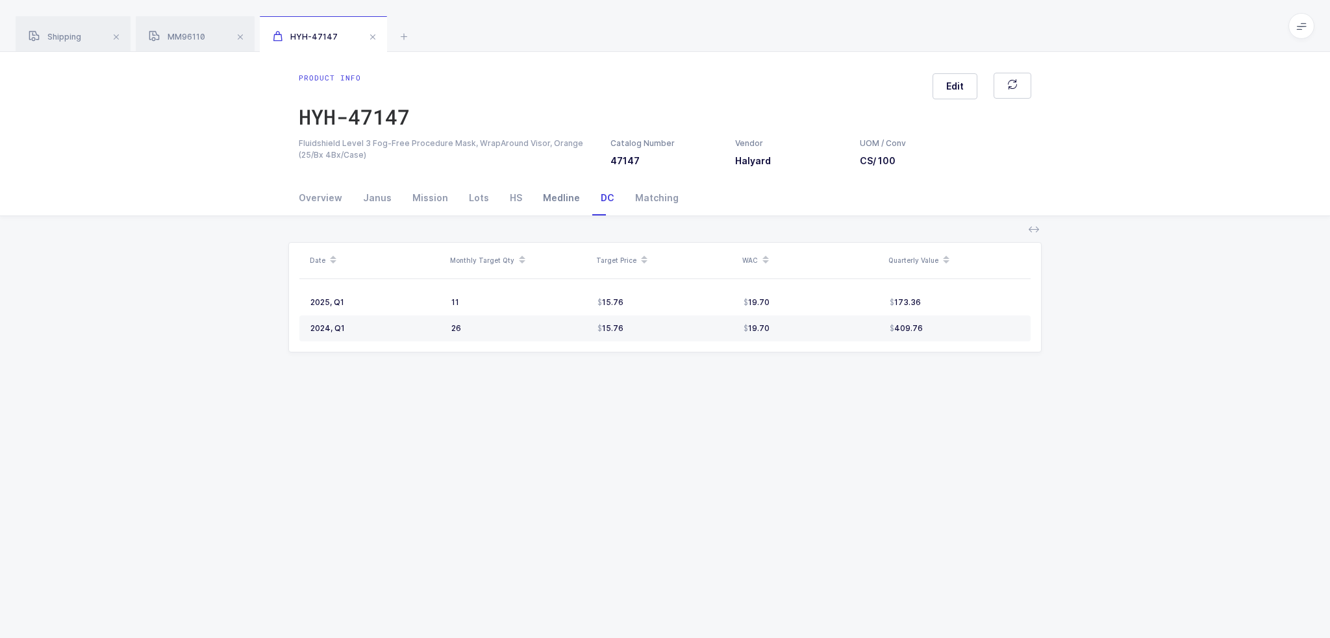
click at [560, 194] on div "Medline" at bounding box center [561, 197] width 58 height 35
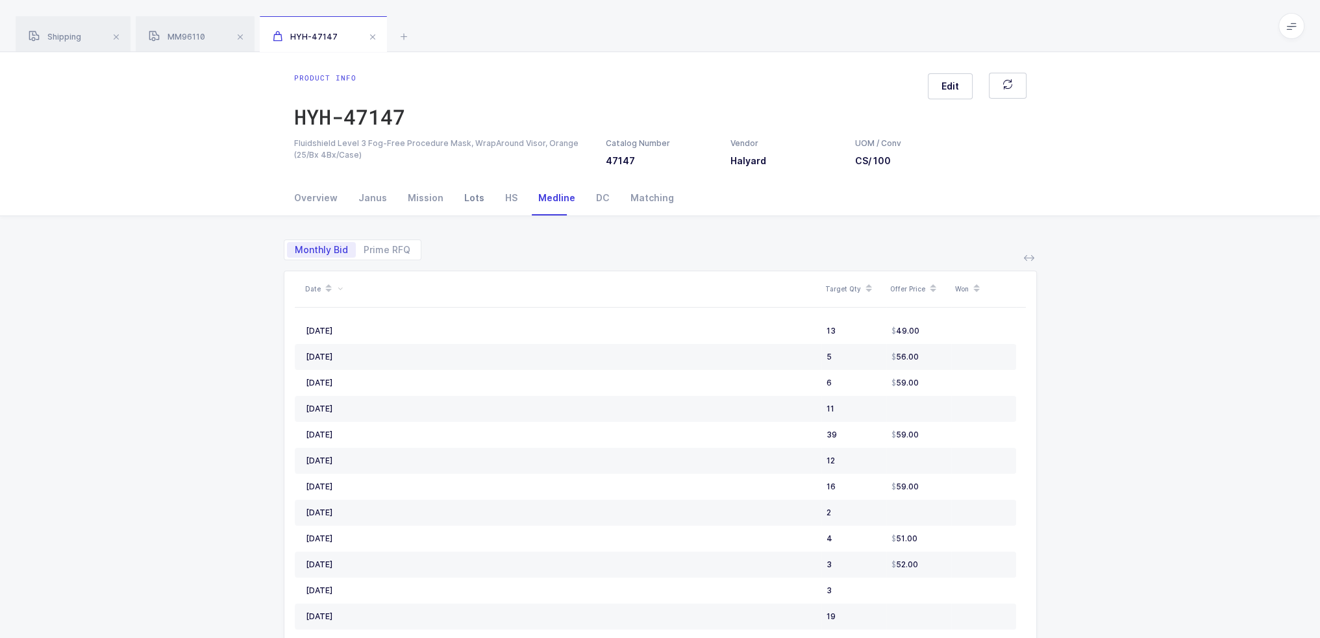
click at [480, 190] on div "Lots" at bounding box center [474, 197] width 41 height 35
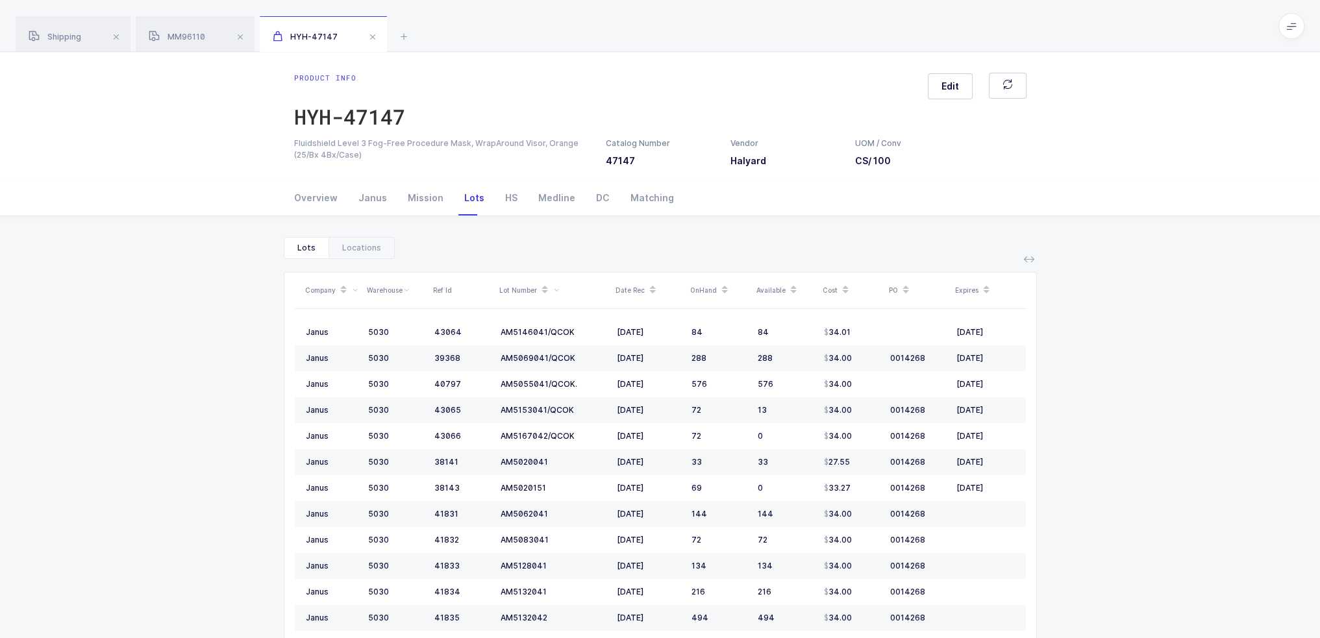
click at [452, 262] on div "Company Warehouse Ref Id Lot Number Date Rec OnHand Available Cost PO Expires J…" at bounding box center [660, 497] width 753 height 477
click at [280, 269] on div "Lots Locations Company Warehouse Ref Id Lot Number Date Rec OnHand Available Co…" at bounding box center [659, 486] width 1299 height 499
click at [449, 245] on div "Lots Locations" at bounding box center [660, 248] width 753 height 22
click at [402, 41] on icon at bounding box center [404, 37] width 16 height 16
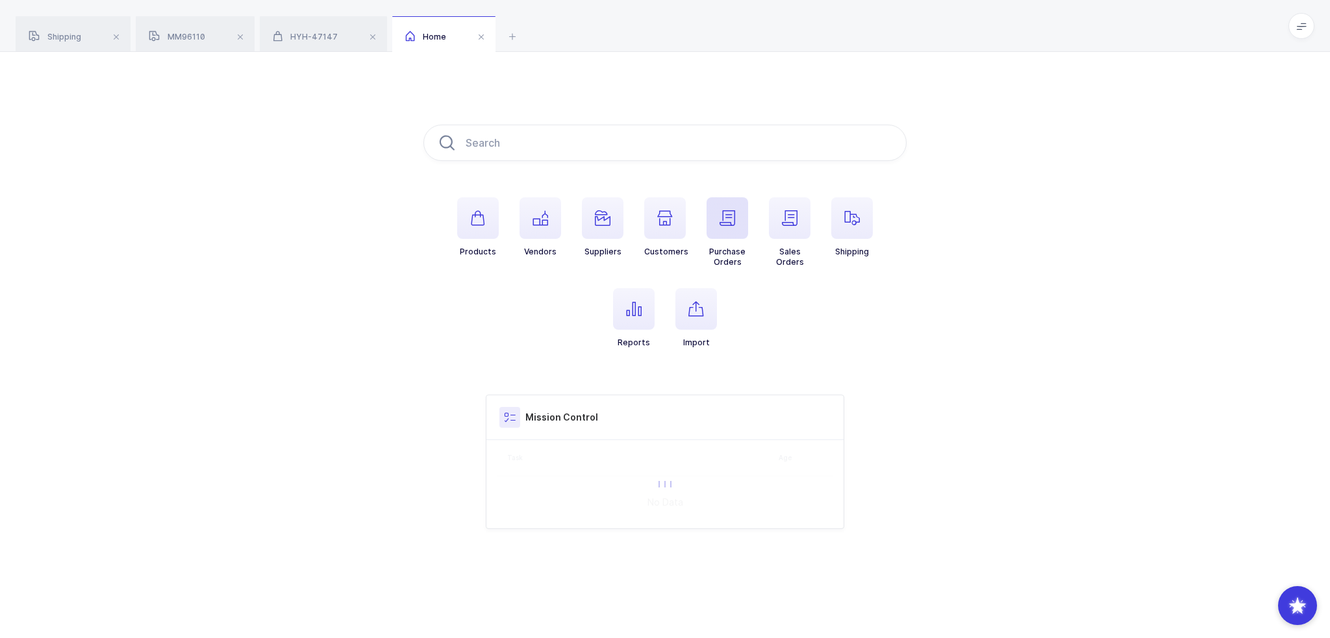
click at [726, 231] on span "button" at bounding box center [727, 218] width 42 height 42
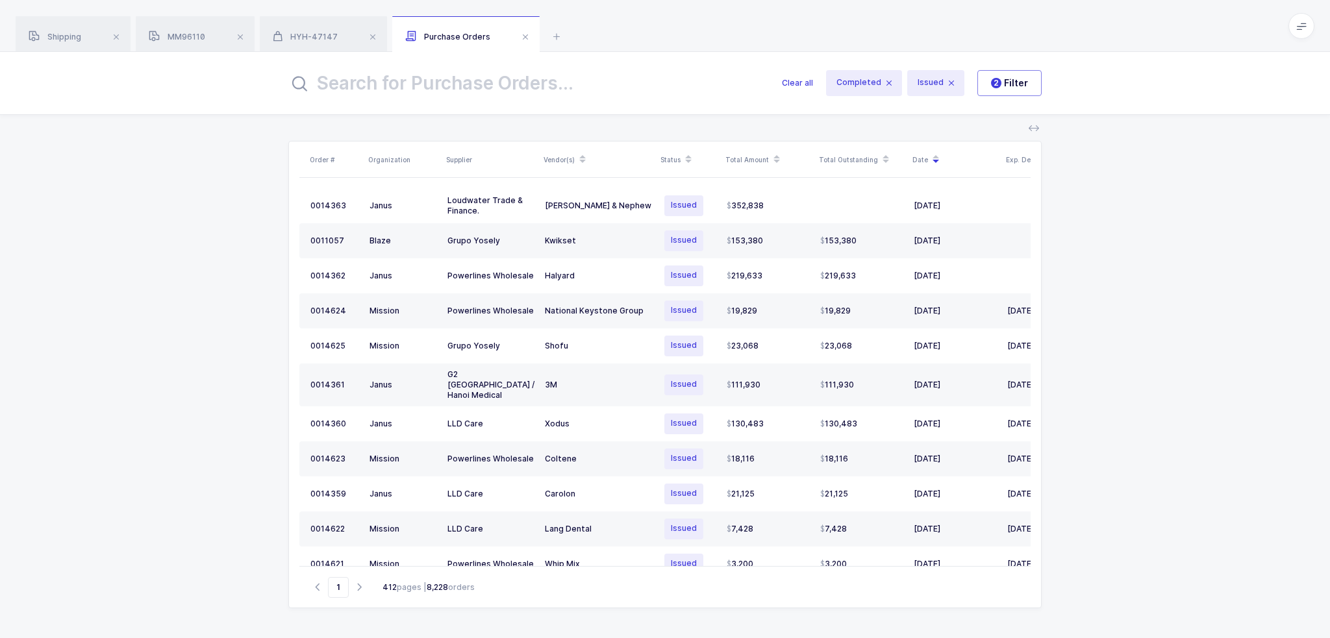
click at [558, 75] on input "text" at bounding box center [527, 83] width 478 height 31
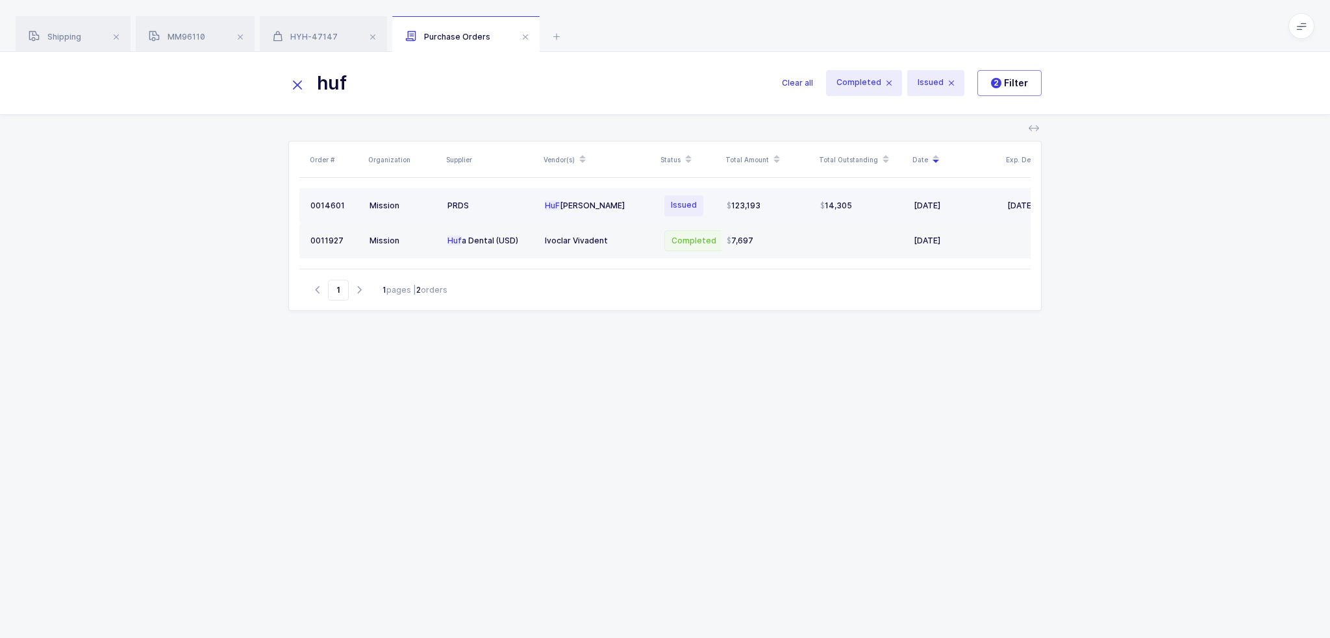
type input "huf"
click at [642, 204] on div "HuF riedy" at bounding box center [598, 206] width 106 height 10
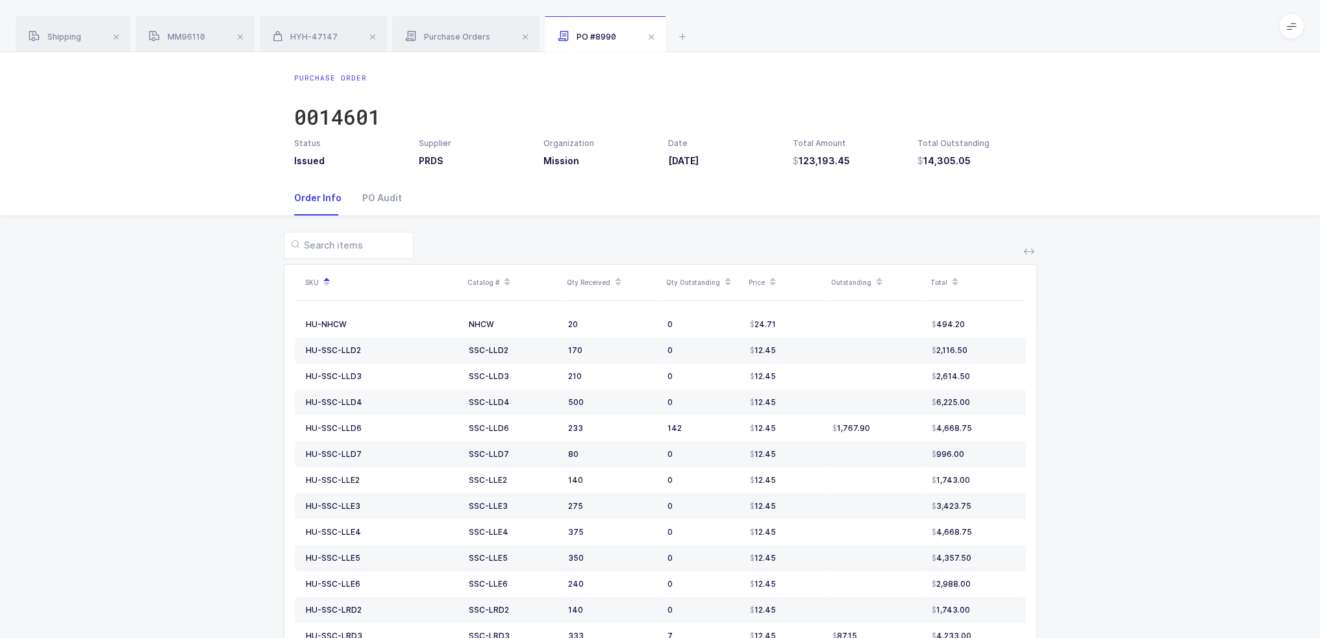
click at [954, 287] on icon at bounding box center [955, 285] width 6 height 6
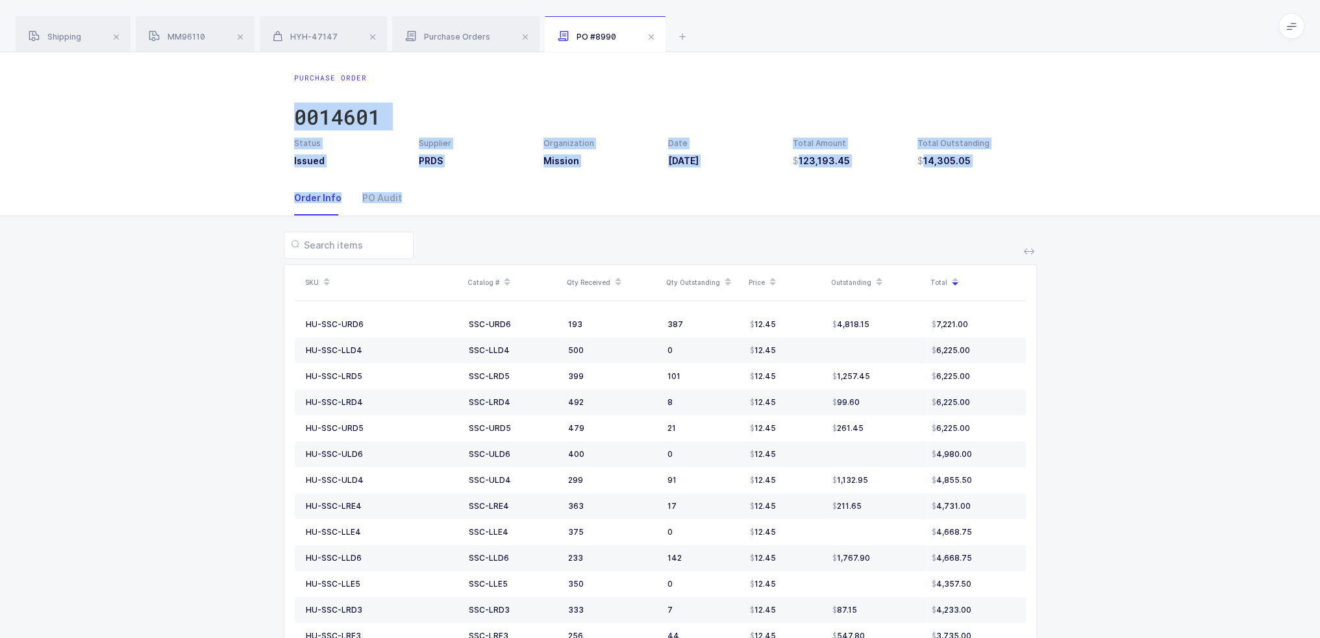
drag, startPoint x: 905, startPoint y: 232, endPoint x: 873, endPoint y: 82, distance: 153.4
click at [873, 82] on div "Purchase Order 0014601" at bounding box center [660, 105] width 732 height 65
drag, startPoint x: 875, startPoint y: 69, endPoint x: 904, endPoint y: 210, distance: 143.7
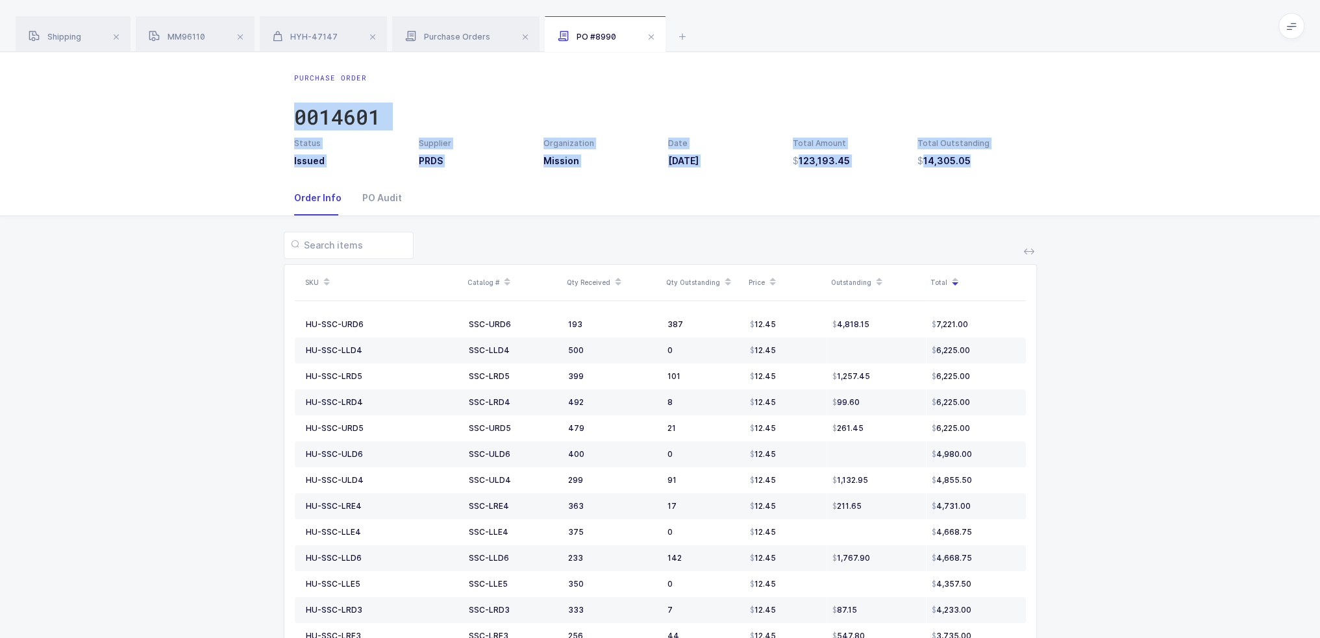
click at [904, 212] on div "Order Info PO Audit" at bounding box center [660, 197] width 732 height 35
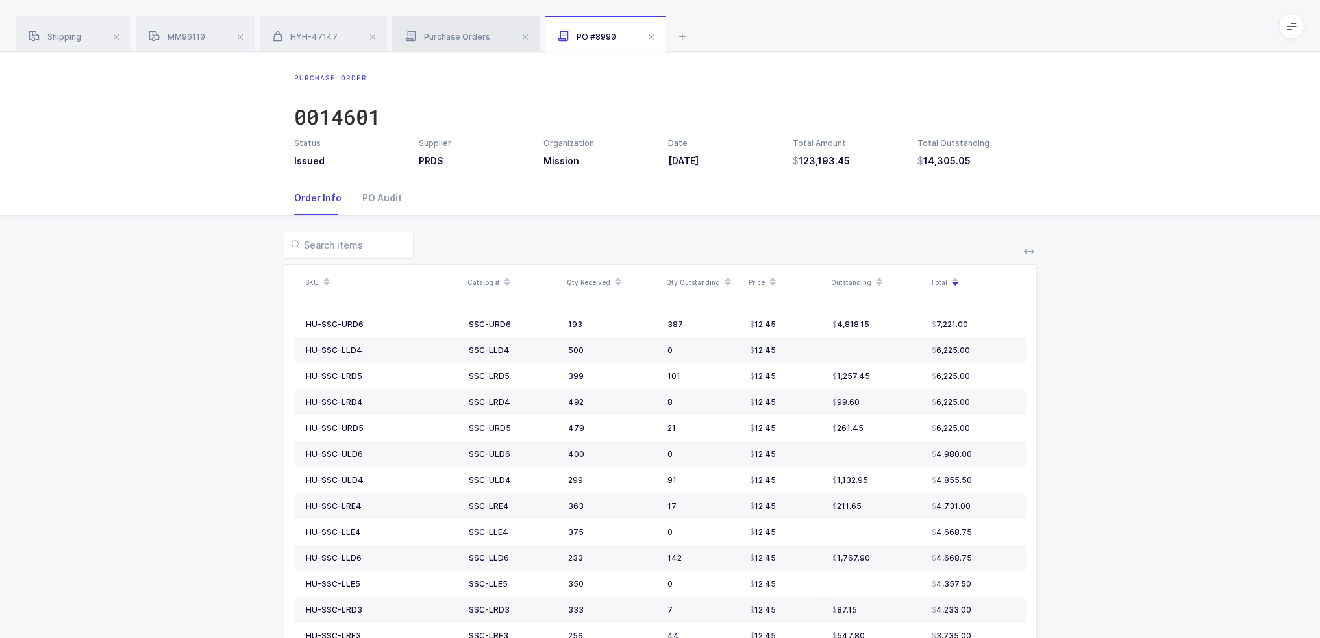
click at [470, 36] on span "Purchase Orders" at bounding box center [447, 37] width 85 height 10
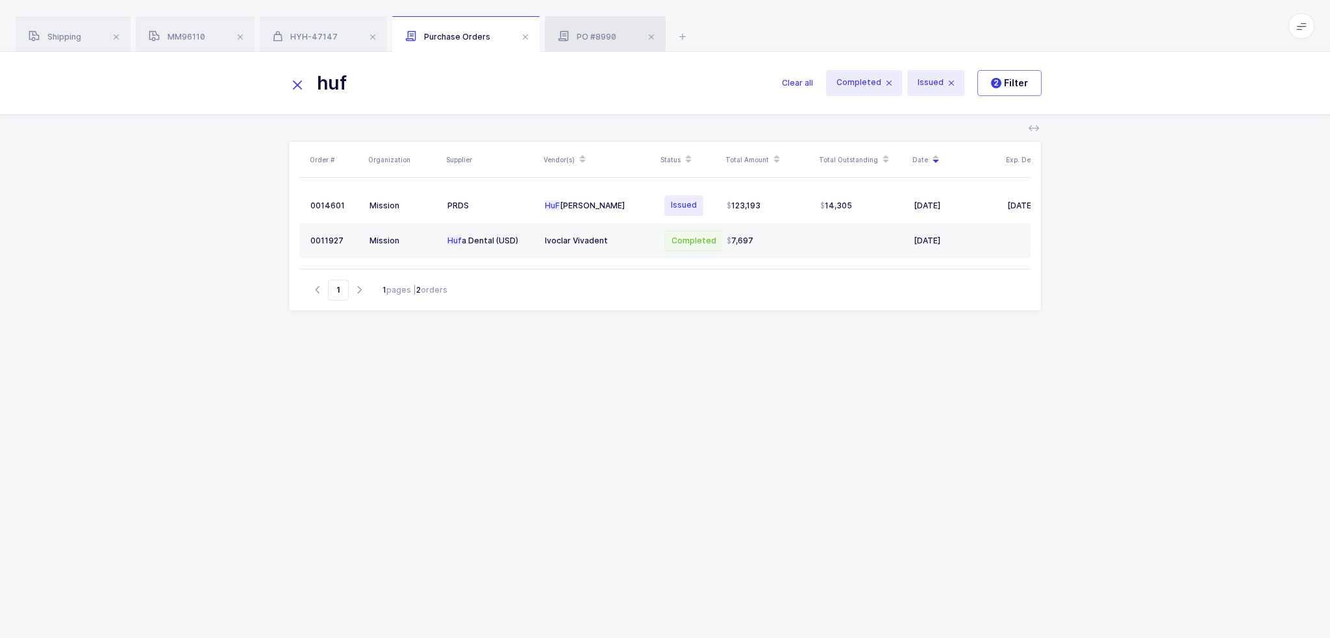
click at [572, 30] on div "PO #8990" at bounding box center [605, 34] width 121 height 36
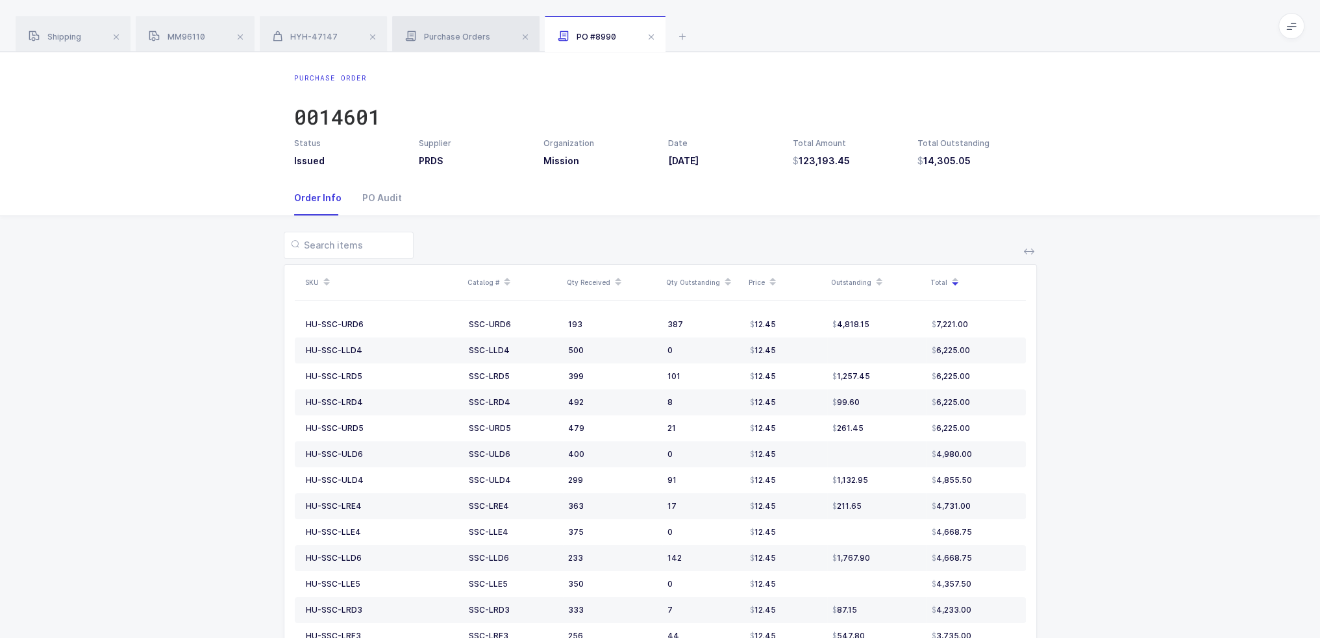
click at [463, 20] on div "Purchase Orders" at bounding box center [465, 34] width 147 height 36
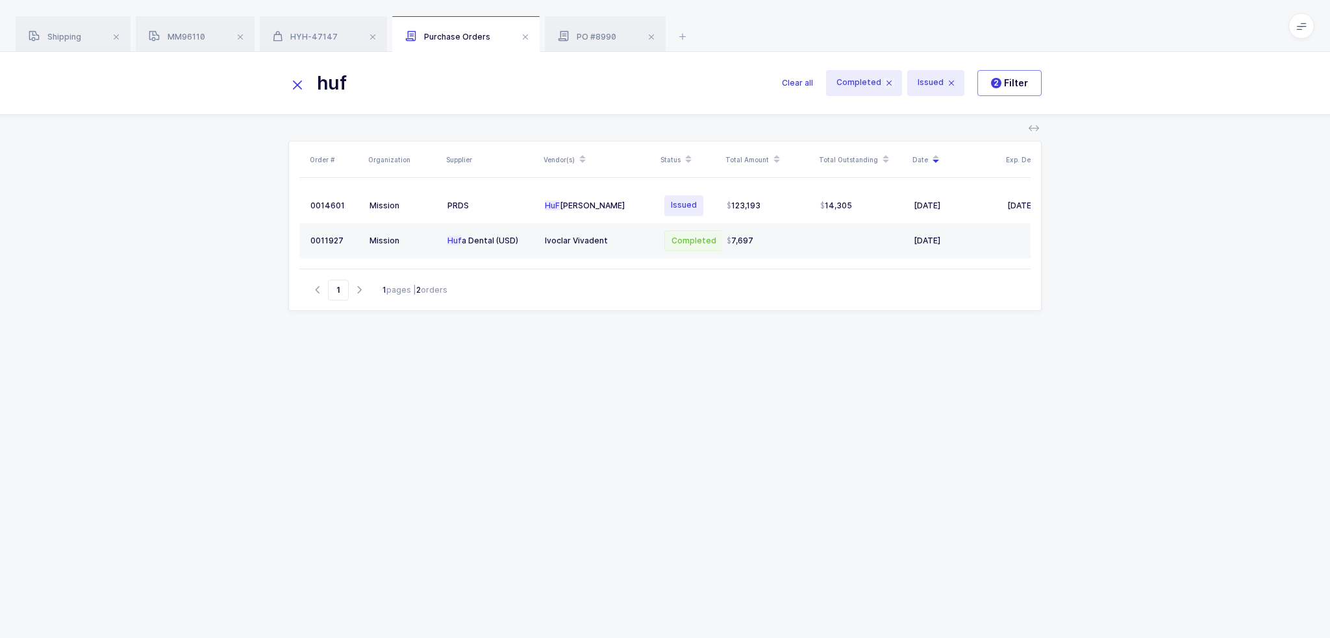
click at [885, 85] on icon at bounding box center [889, 83] width 10 height 10
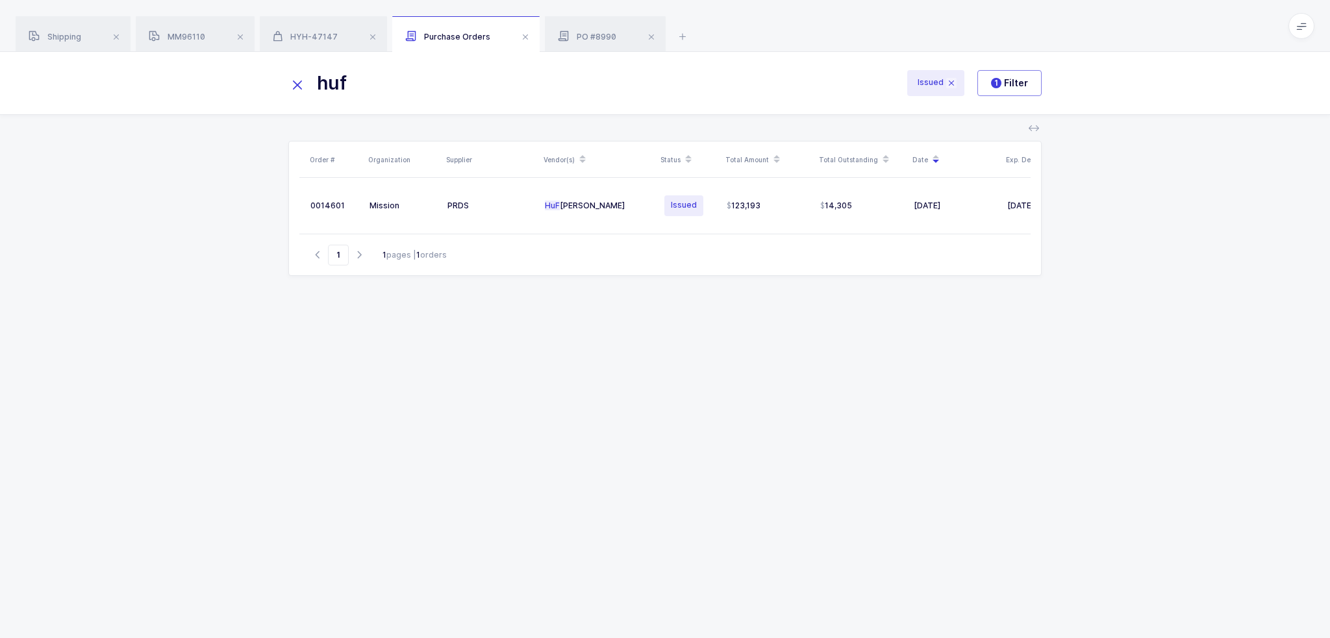
click at [953, 81] on icon at bounding box center [951, 83] width 10 height 10
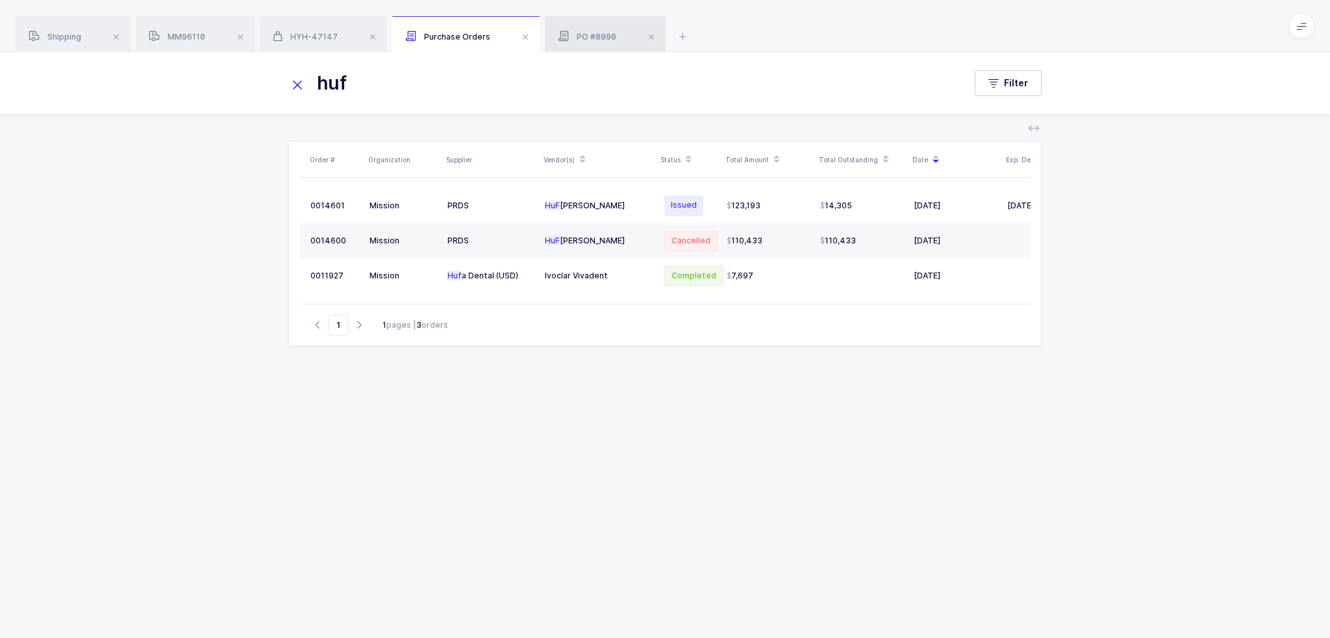
click at [589, 29] on div "PO #8990" at bounding box center [605, 34] width 121 height 36
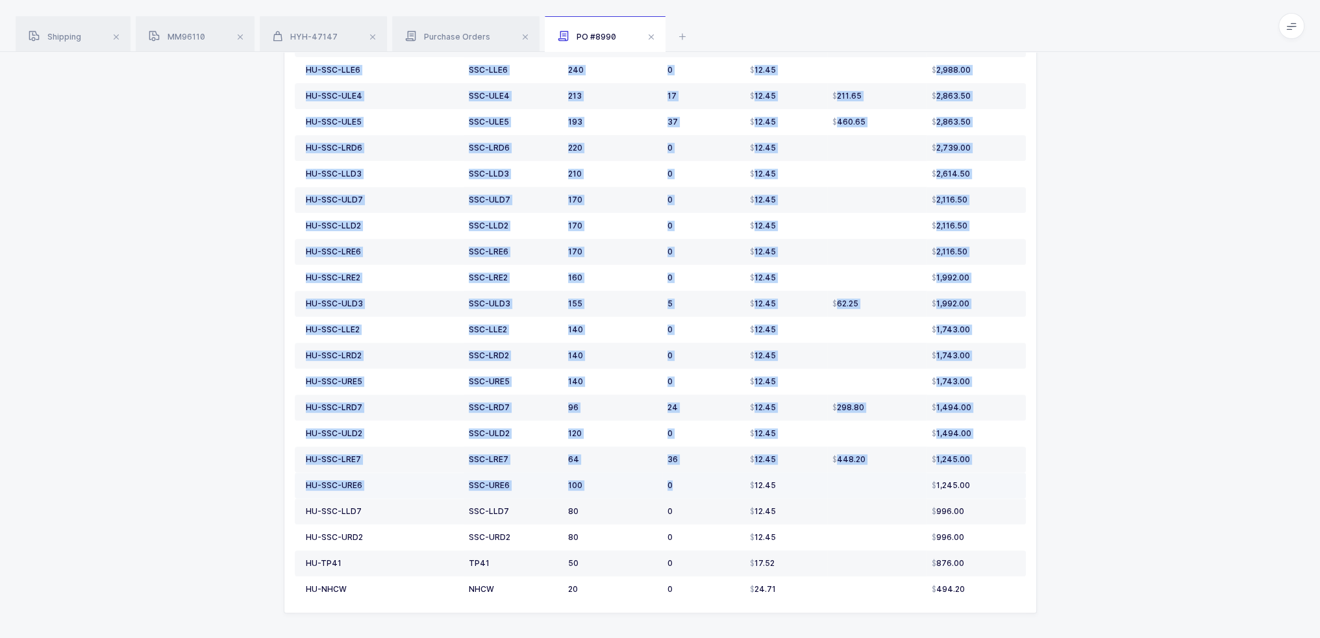
scroll to position [727, 0]
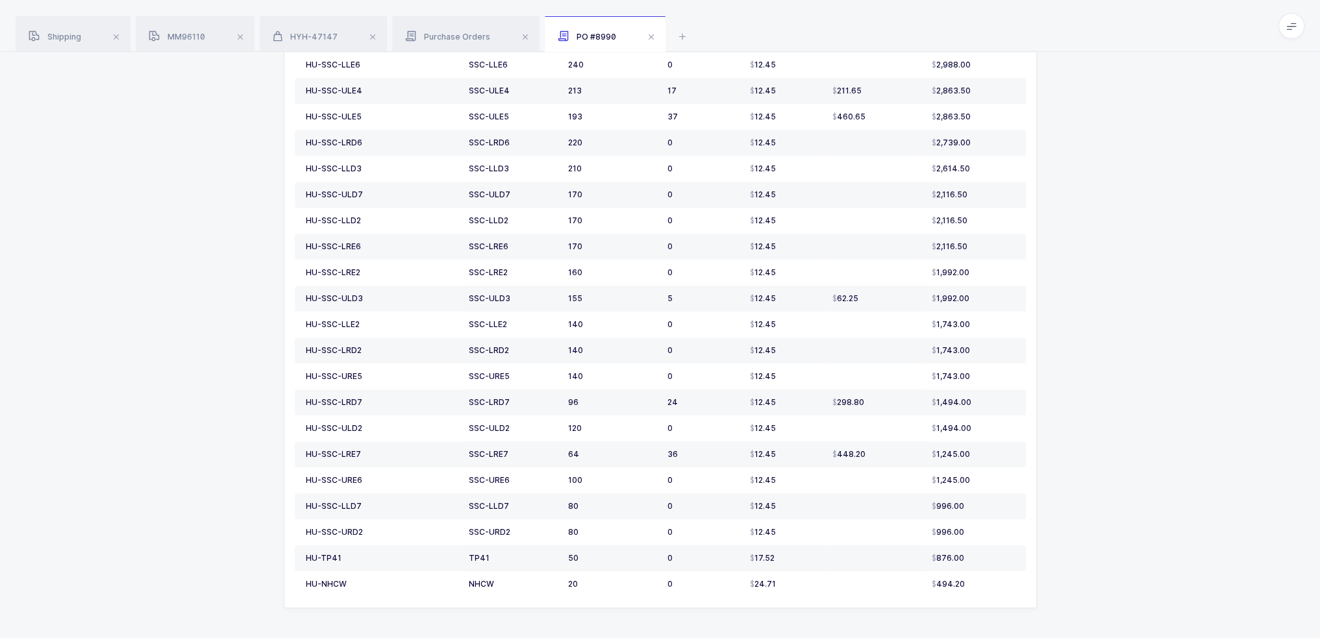
drag, startPoint x: 299, startPoint y: 319, endPoint x: 1032, endPoint y: 602, distance: 786.0
click at [1032, 602] on div "SKU Catalog # Qty Received Qty Outstanding Price Outstanding Total HU-SSC-URD6 …" at bounding box center [660, 73] width 752 height 1070
copy colgroup
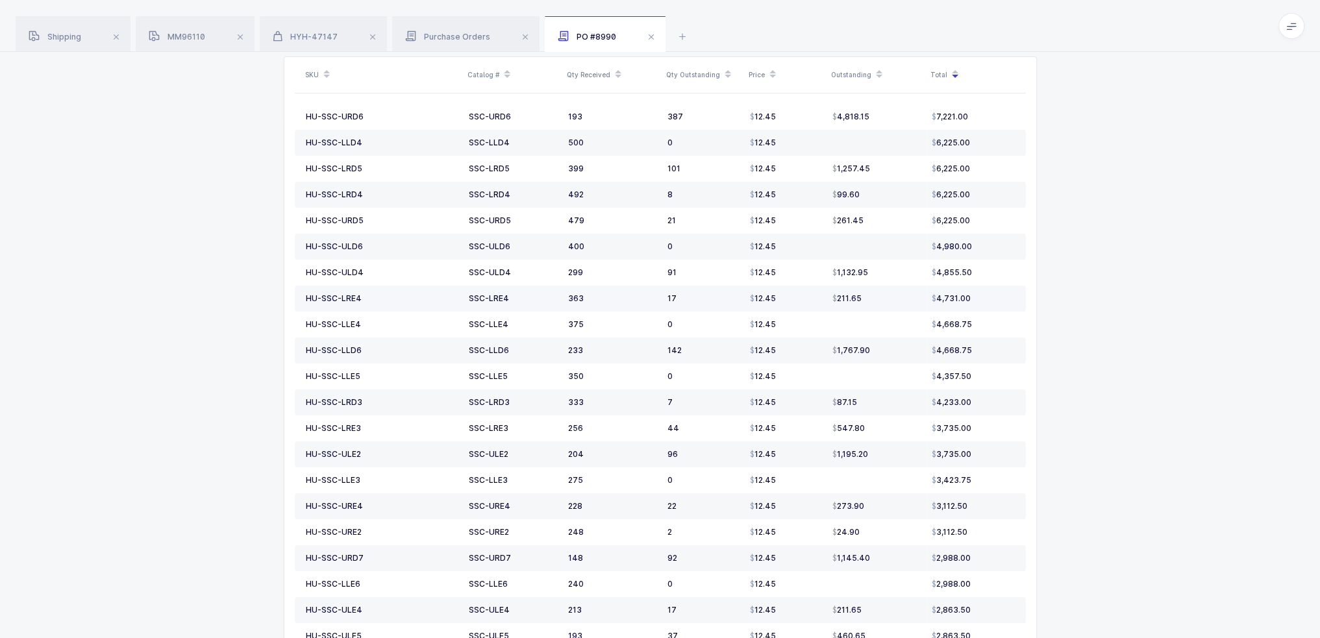
scroll to position [0, 0]
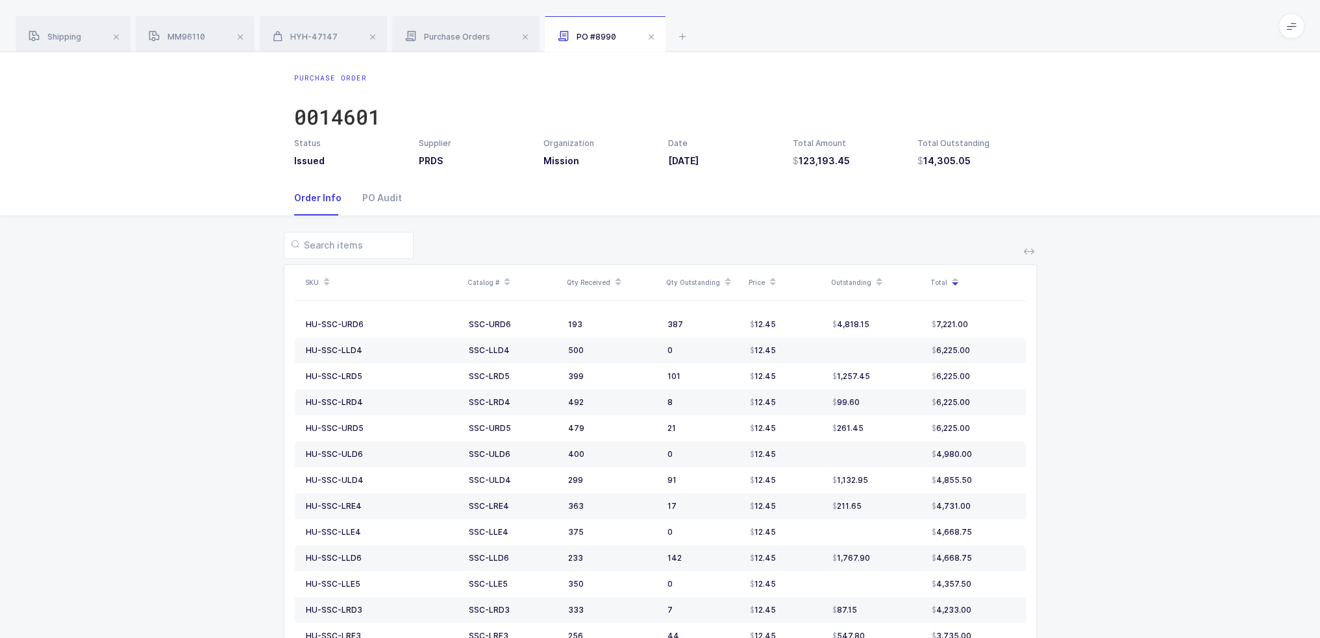
click at [601, 325] on div "193" at bounding box center [612, 324] width 89 height 10
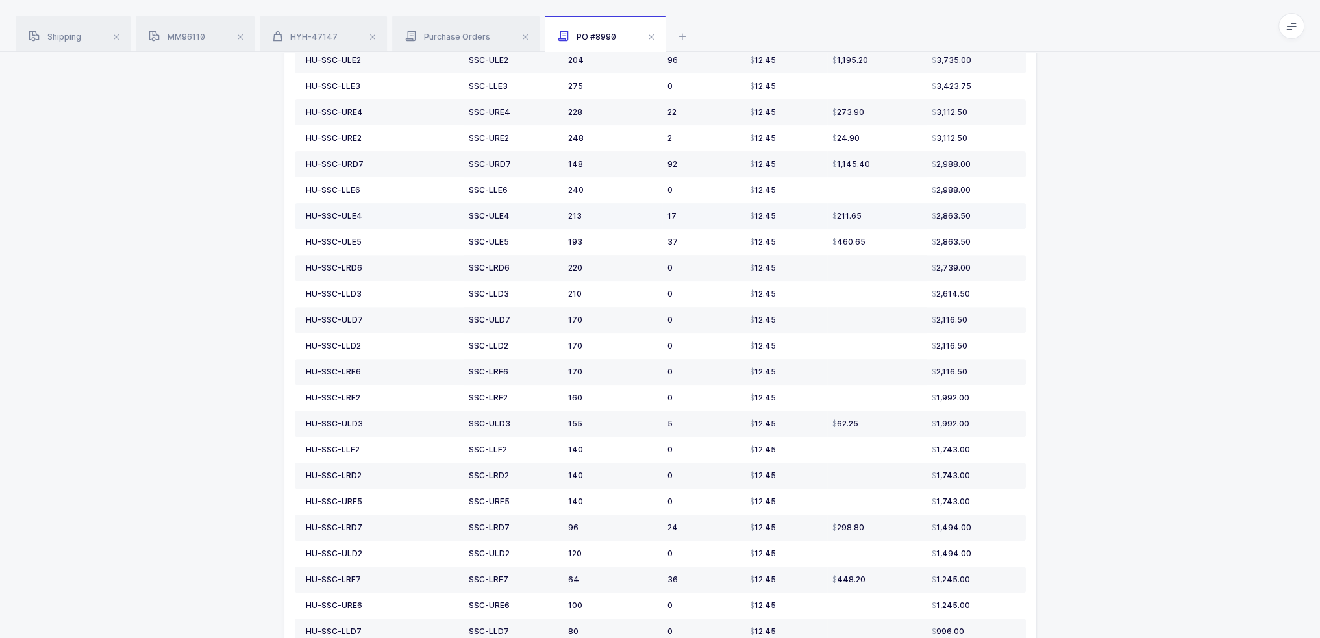
scroll to position [727, 0]
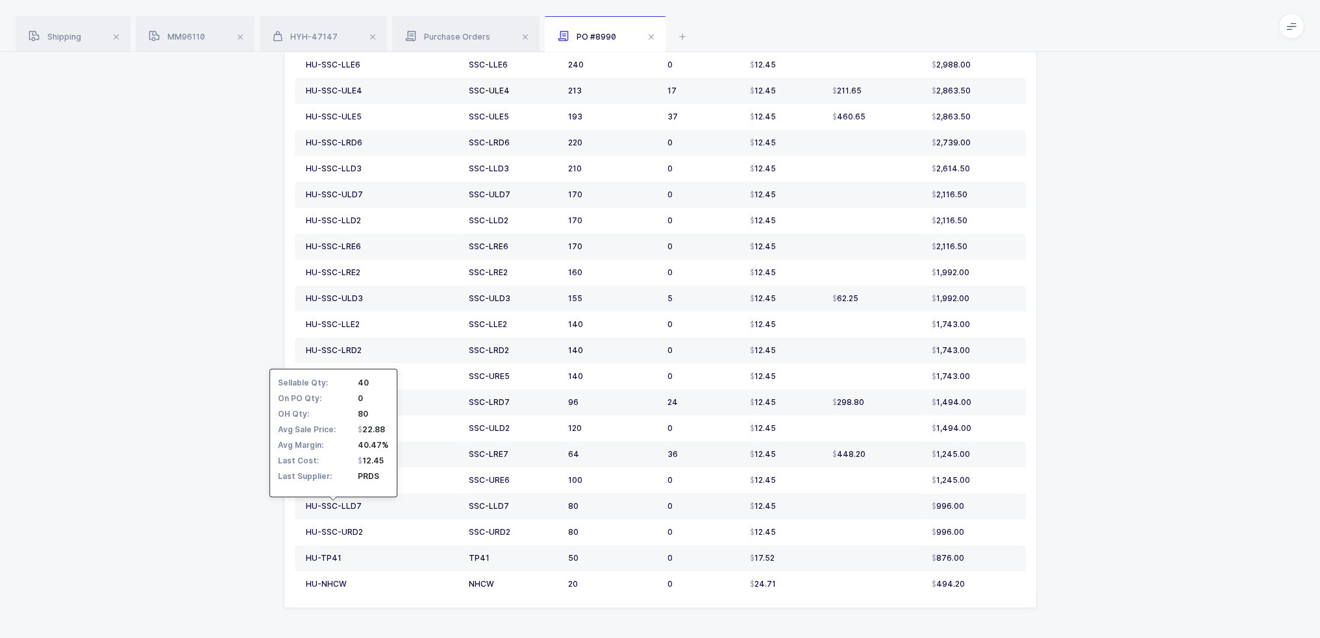
click at [216, 353] on div "SKU Catalog # Qty Received Qty Outstanding Price Outstanding Total HU-SSC-URD6 …" at bounding box center [659, 64] width 1299 height 1150
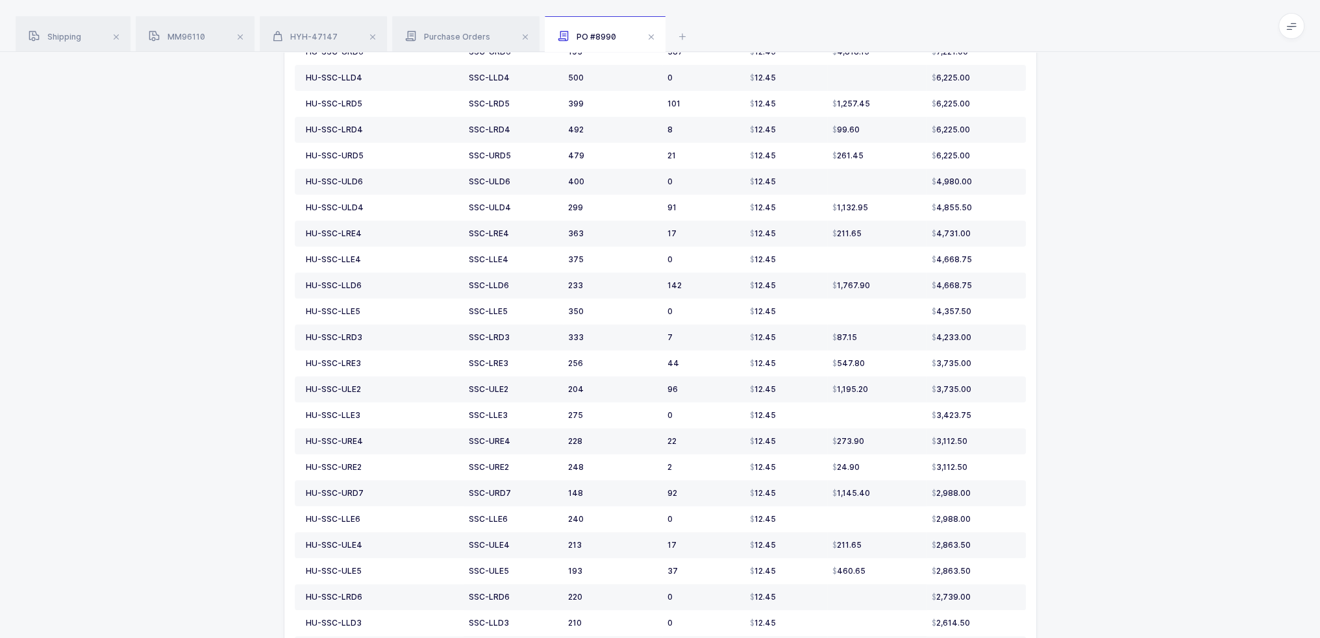
scroll to position [0, 0]
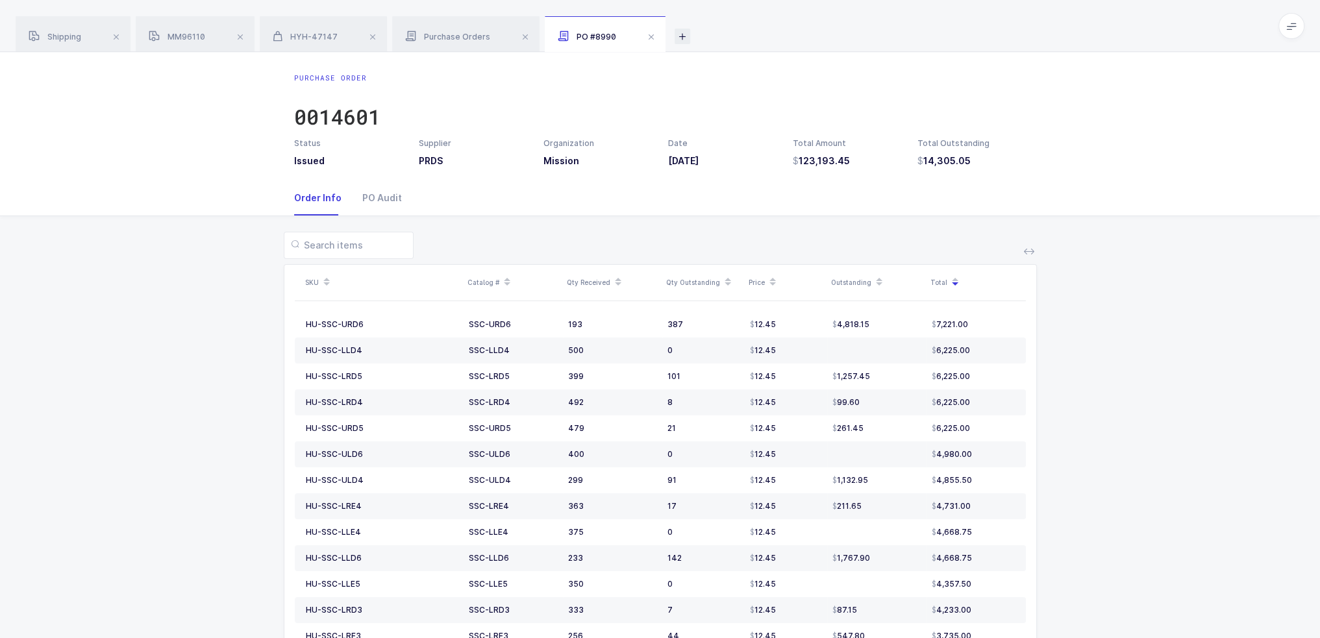
click at [686, 37] on icon at bounding box center [683, 37] width 16 height 16
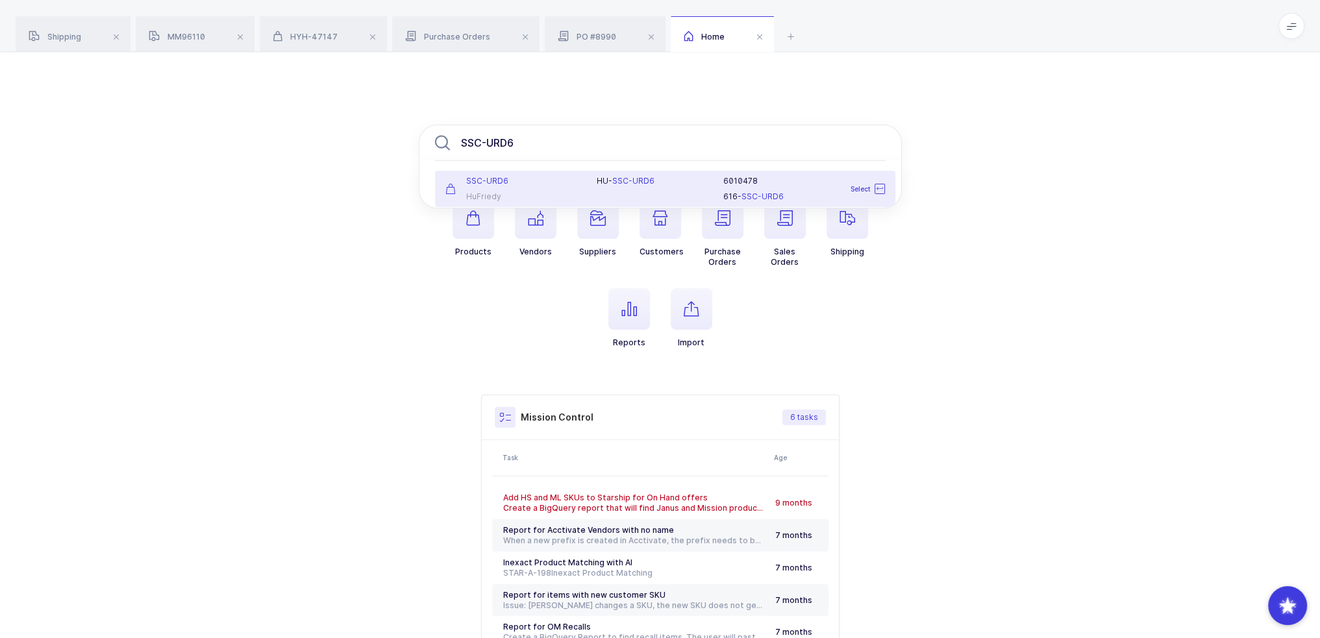
type input "SSC-URD6"
click at [587, 195] on div "SSC-URD6 HuFriedy" at bounding box center [514, 189] width 152 height 26
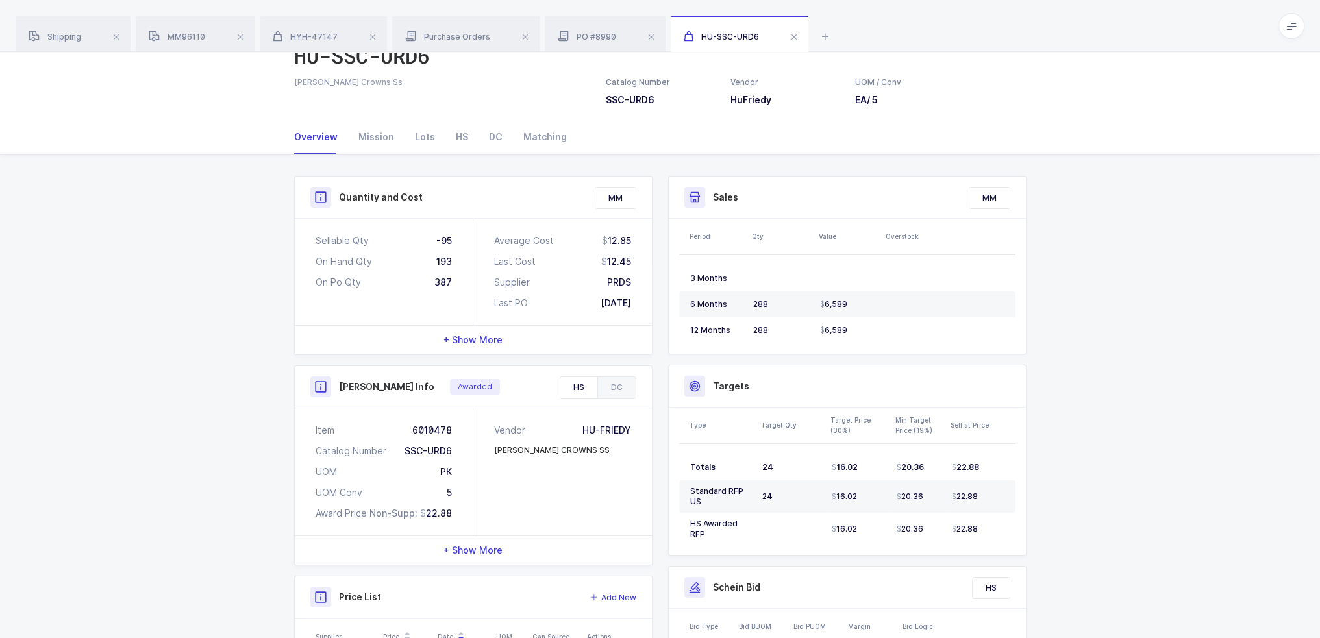
scroll to position [130, 0]
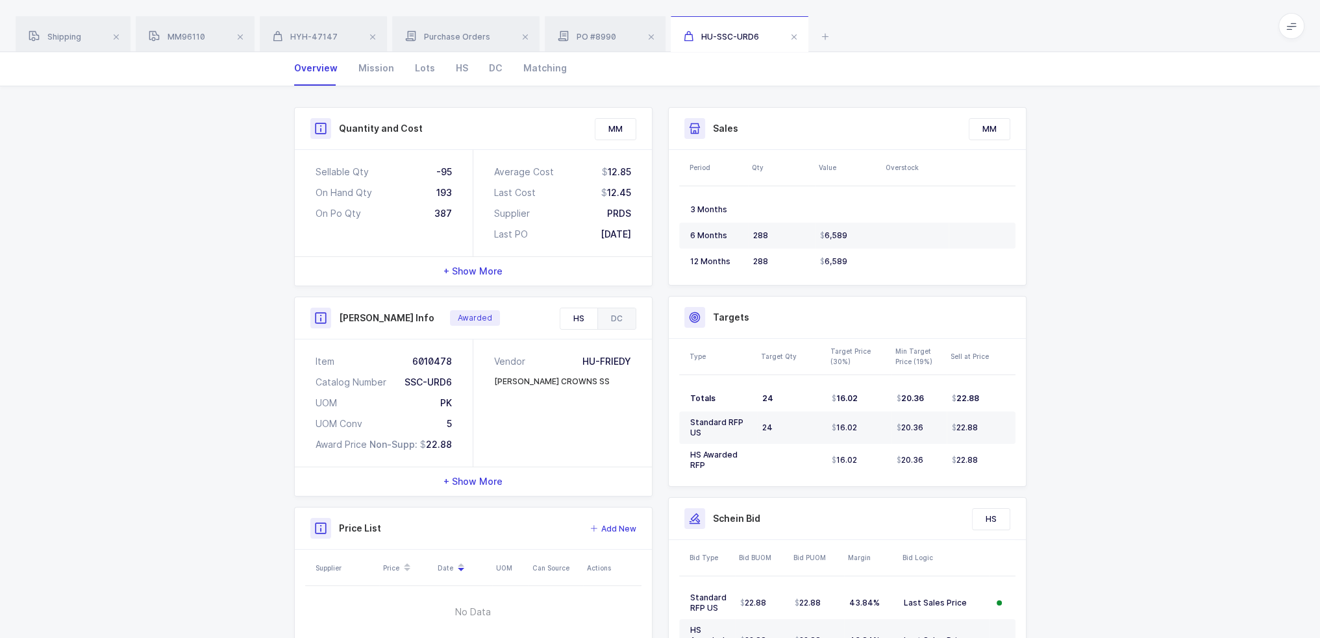
click at [604, 320] on div "DC" at bounding box center [616, 318] width 38 height 21
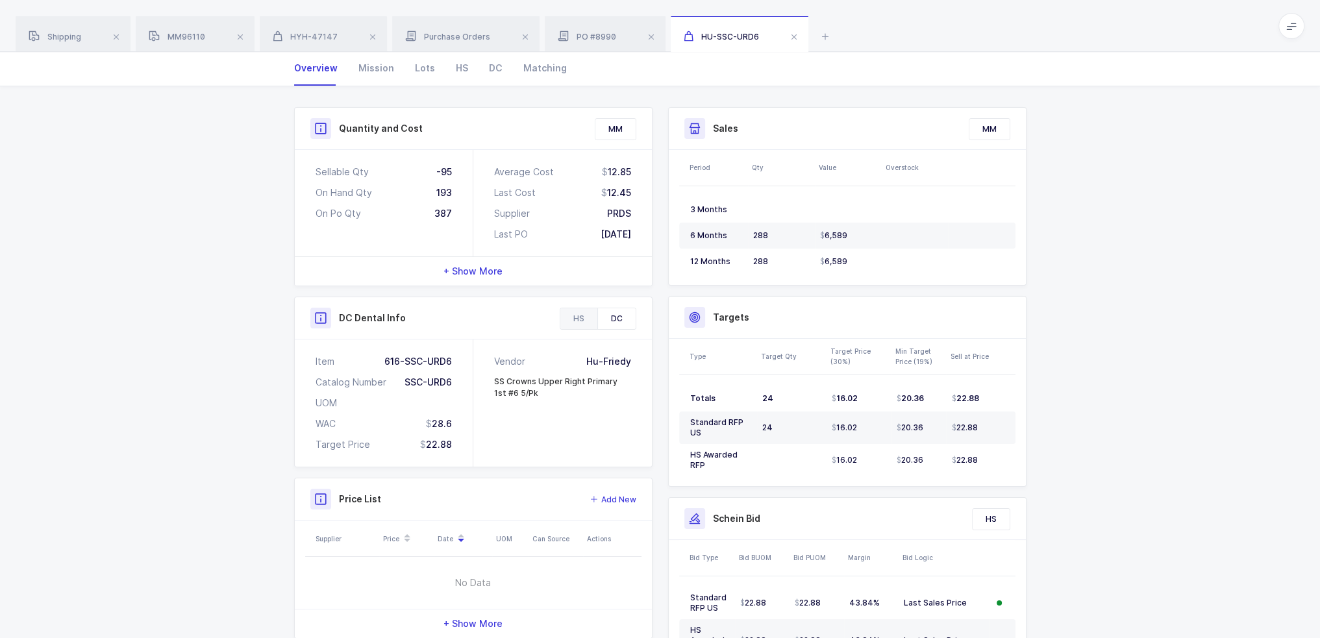
click at [584, 316] on div "HS" at bounding box center [578, 318] width 37 height 21
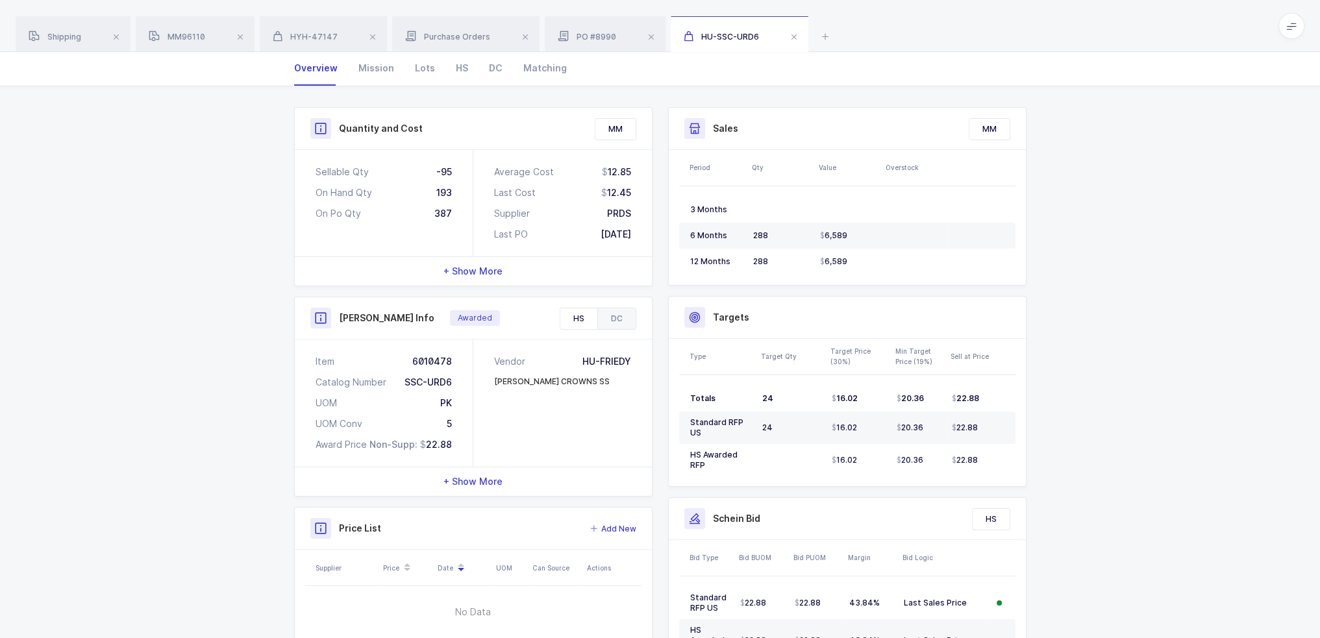
click at [617, 320] on div "DC" at bounding box center [616, 318] width 38 height 21
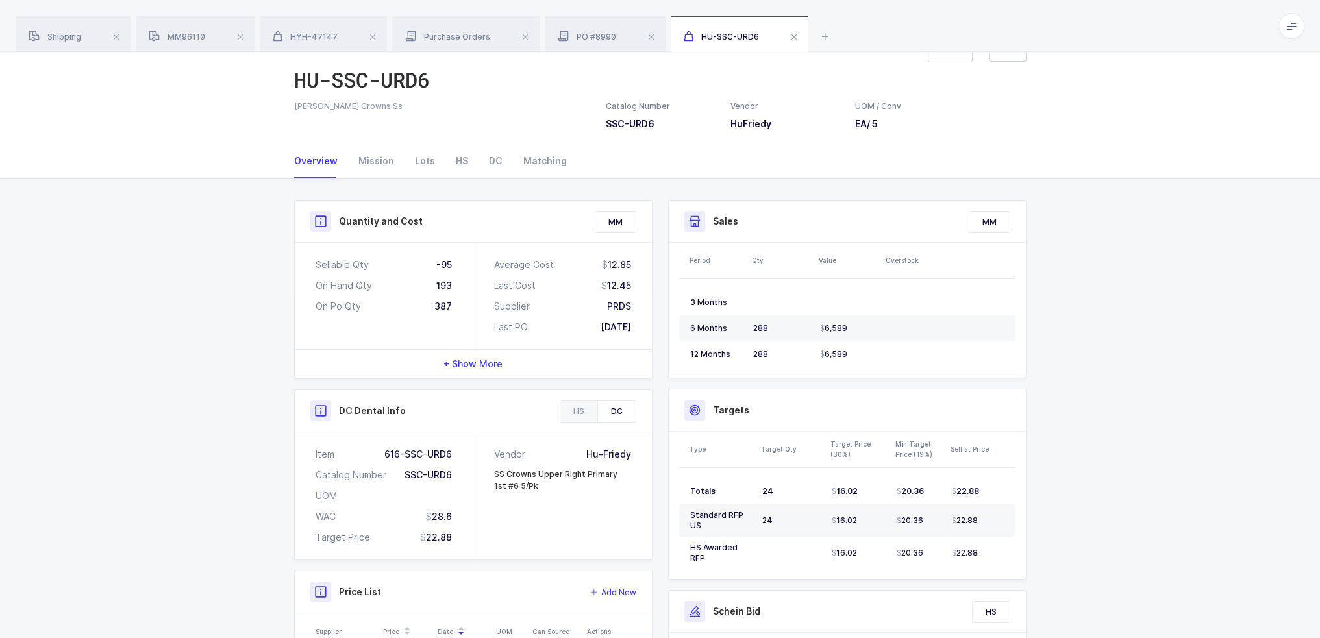
scroll to position [0, 0]
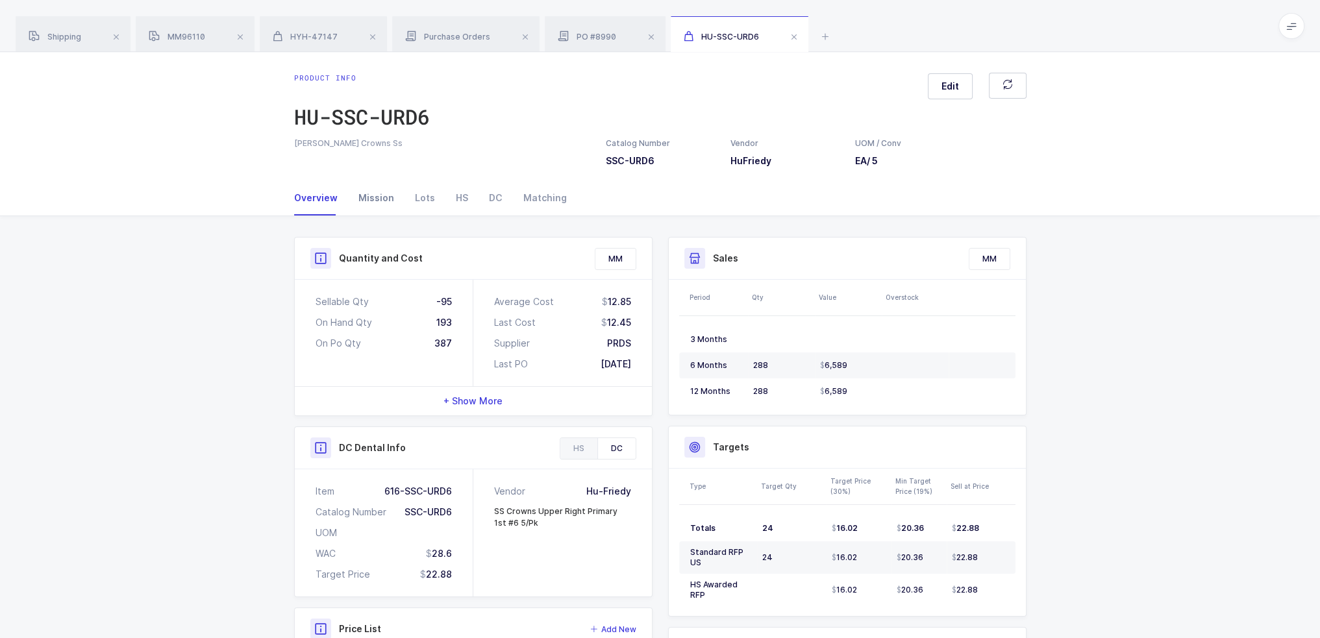
click at [386, 197] on div "Mission" at bounding box center [376, 197] width 56 height 35
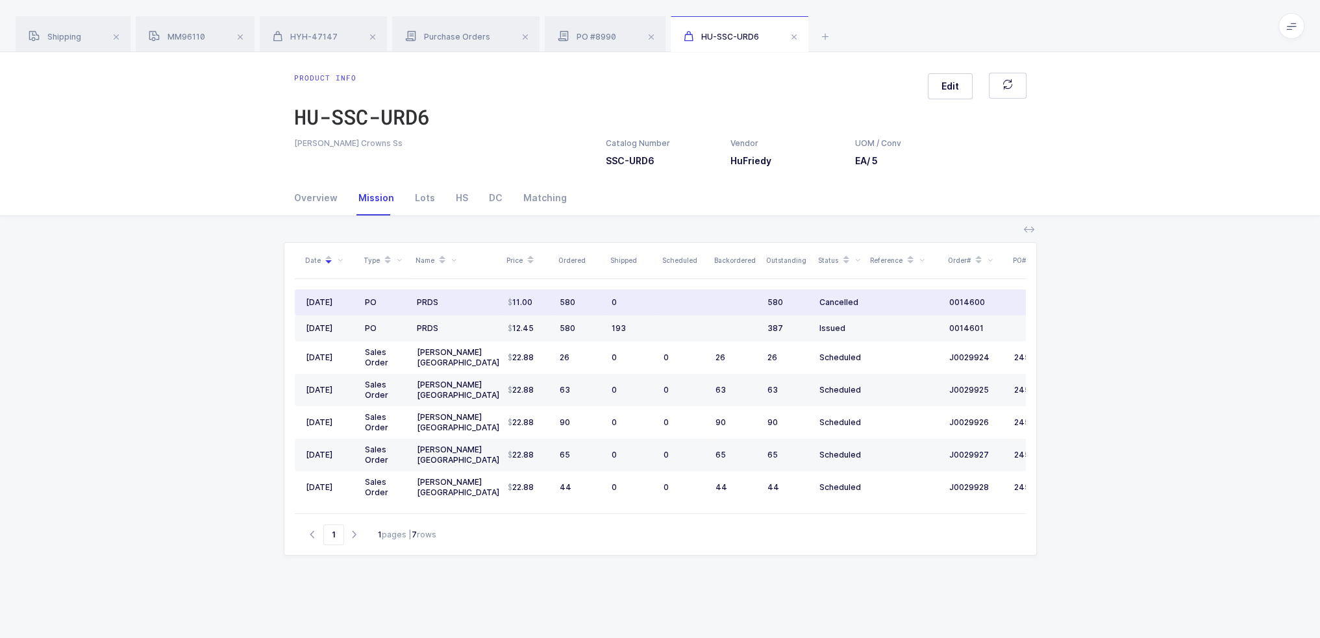
drag, startPoint x: 525, startPoint y: 304, endPoint x: 553, endPoint y: 303, distance: 28.6
click at [553, 303] on td "11.00" at bounding box center [528, 303] width 52 height 26
click at [965, 301] on span "0014600" at bounding box center [967, 302] width 36 height 10
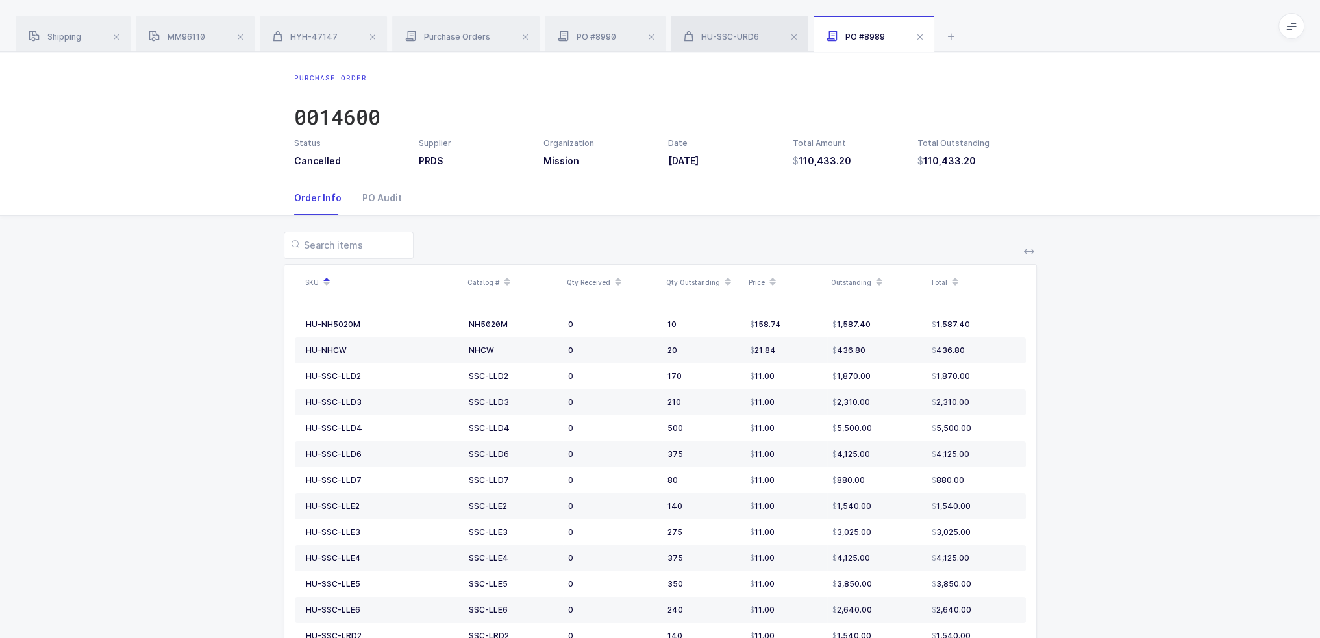
click at [750, 36] on span "HU-SSC-URD6" at bounding box center [721, 37] width 75 height 10
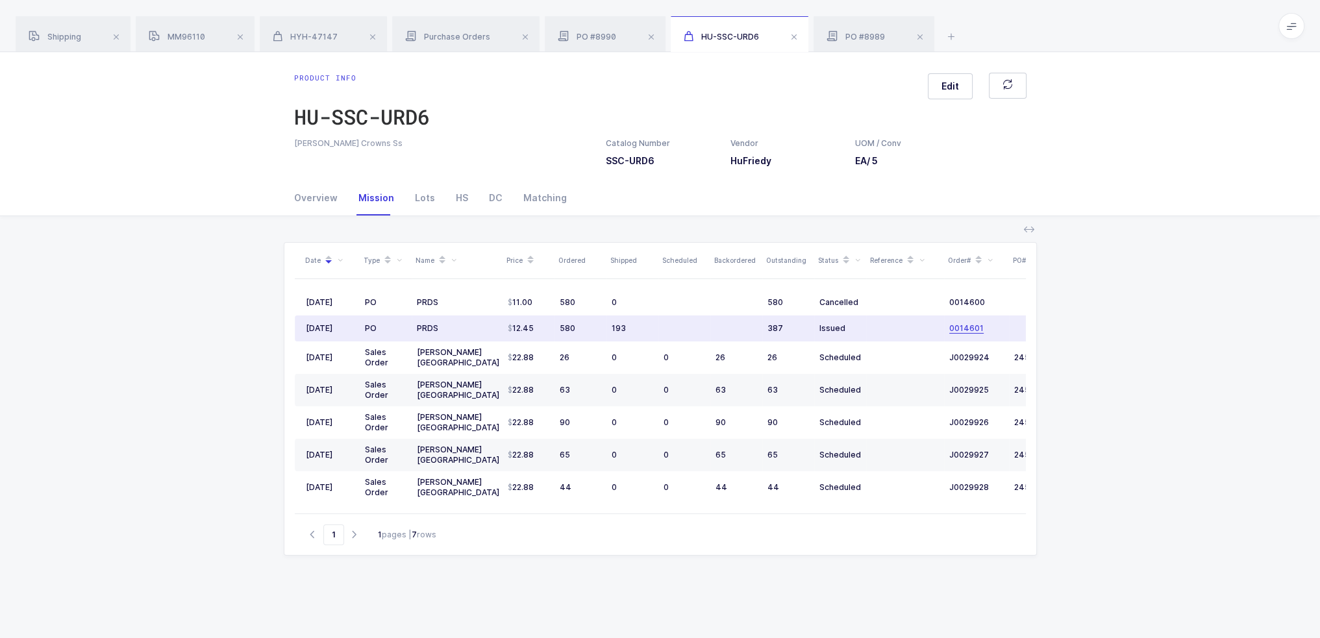
click at [967, 327] on span "0014601" at bounding box center [966, 328] width 34 height 10
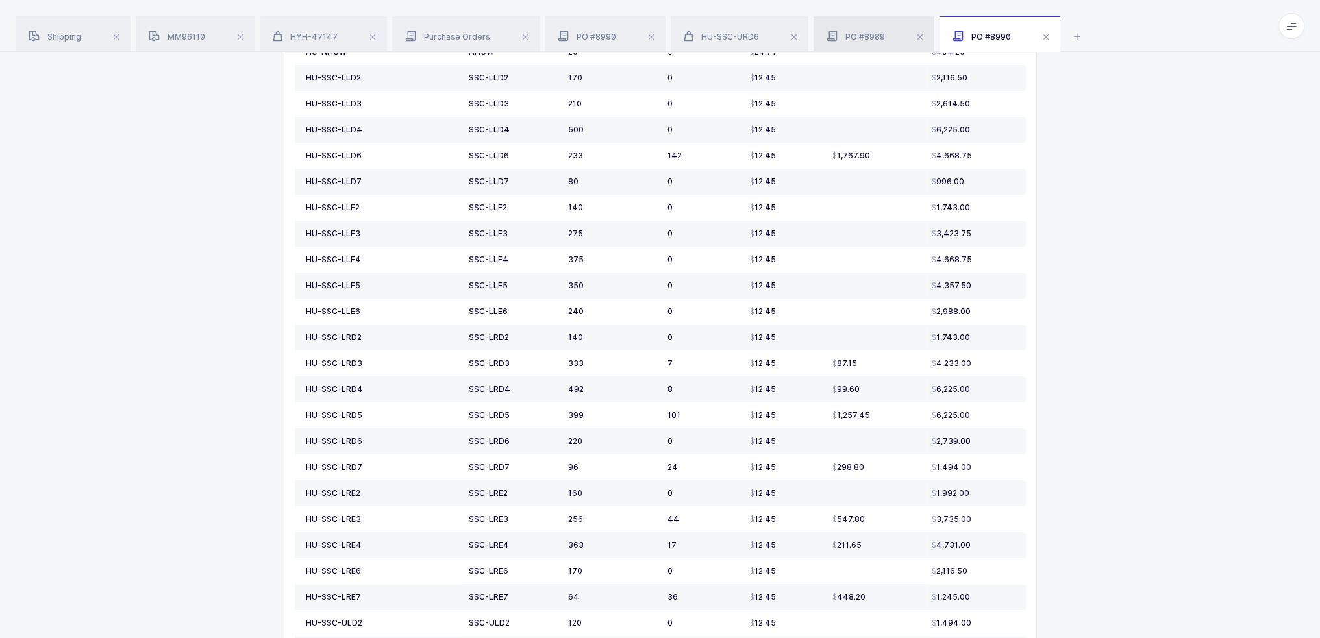
click at [858, 25] on div "PO #8989" at bounding box center [873, 34] width 121 height 36
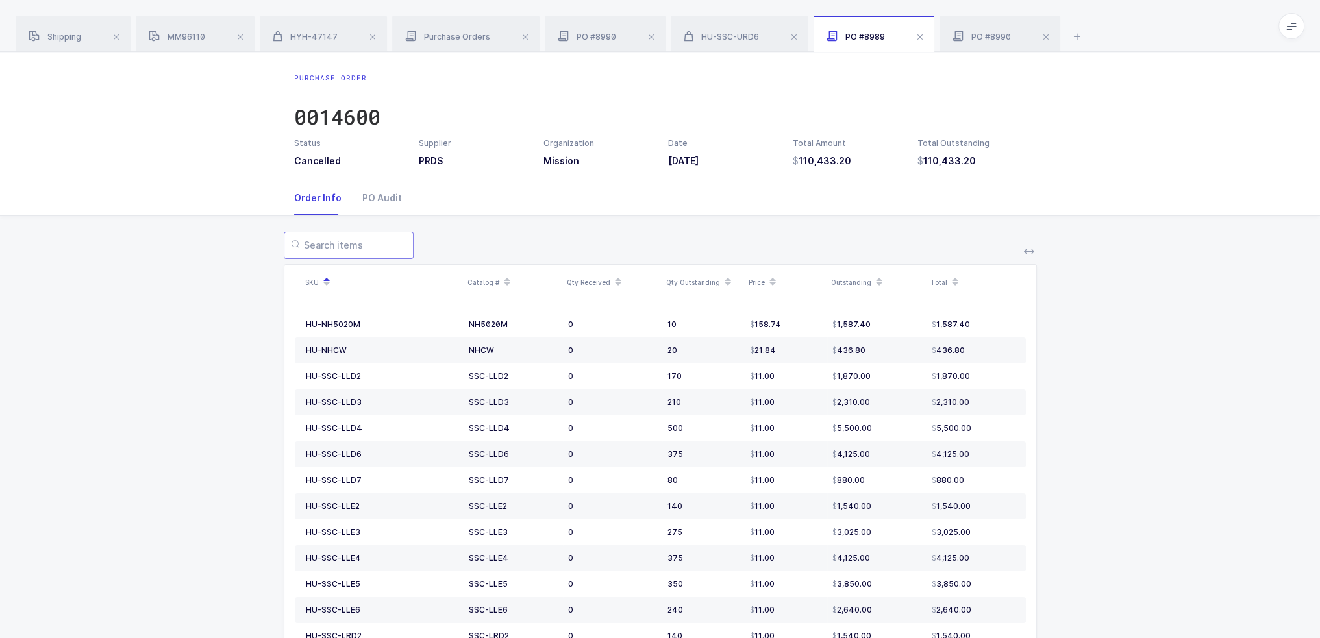
click at [333, 238] on input "text" at bounding box center [349, 245] width 130 height 27
type input "b"
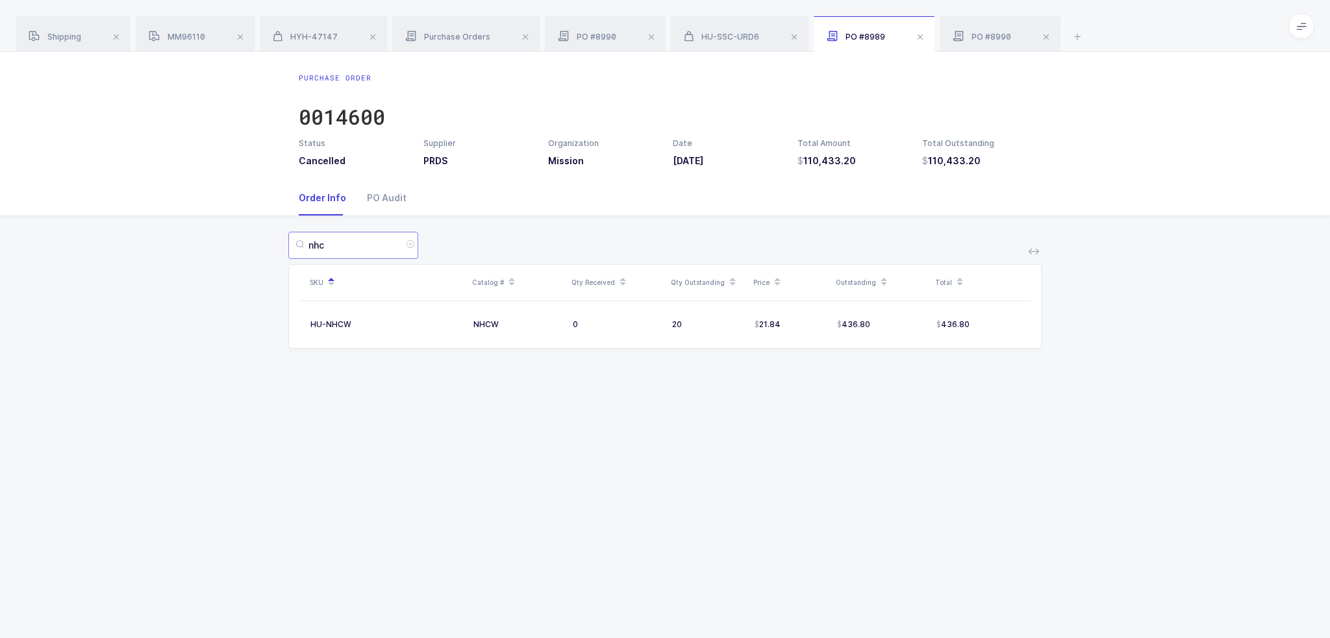
type input "nhc"
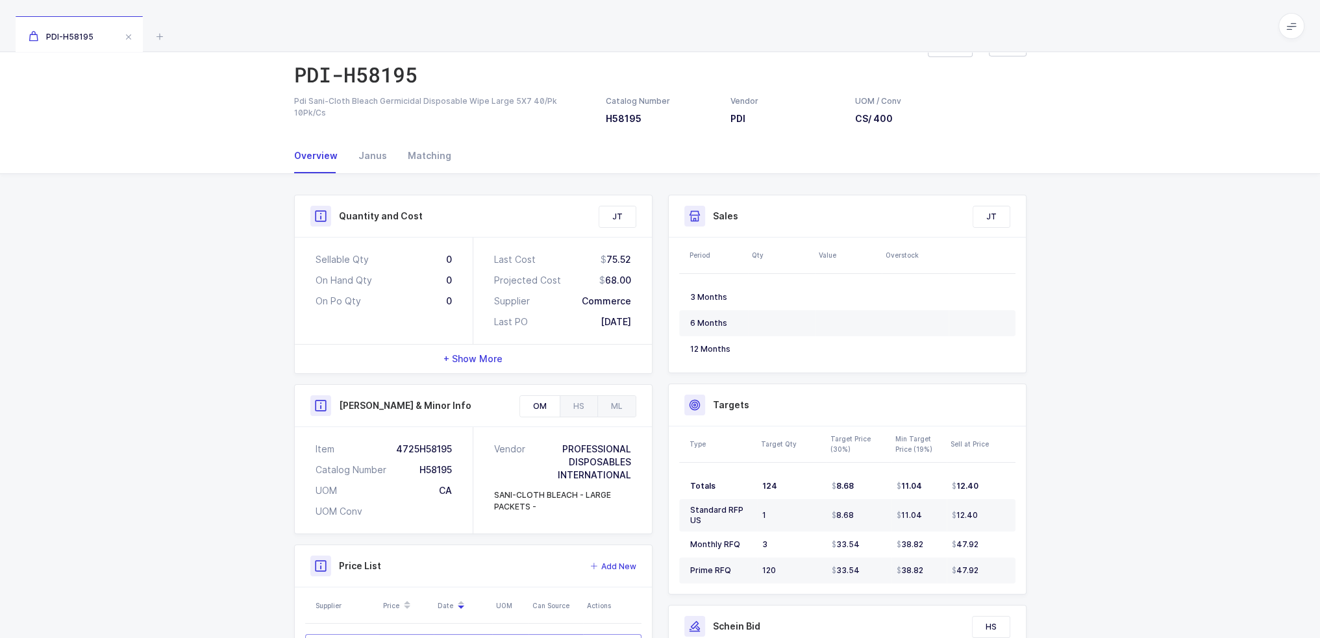
scroll to position [65, 0]
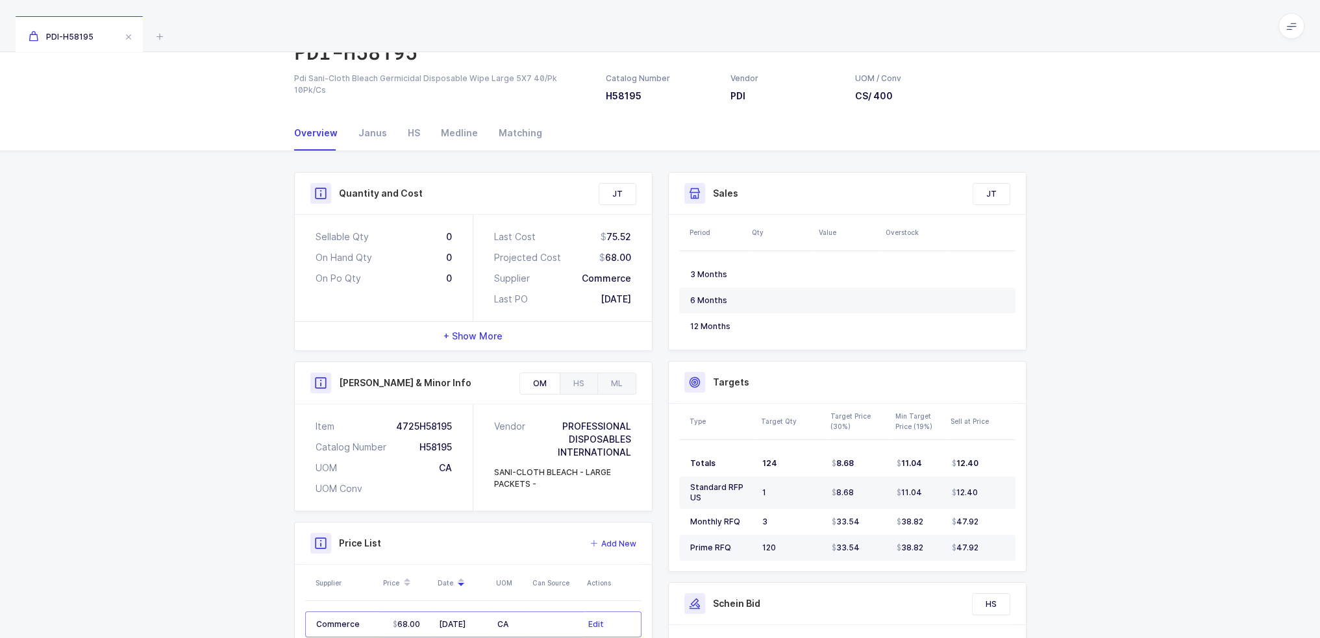
drag, startPoint x: 978, startPoint y: 547, endPoint x: 1000, endPoint y: 542, distance: 22.0
click at [1000, 543] on div "47.92" at bounding box center [978, 548] width 53 height 10
drag, startPoint x: 992, startPoint y: 546, endPoint x: 976, endPoint y: 541, distance: 16.9
click at [976, 543] on div "47.92" at bounding box center [978, 548] width 53 height 10
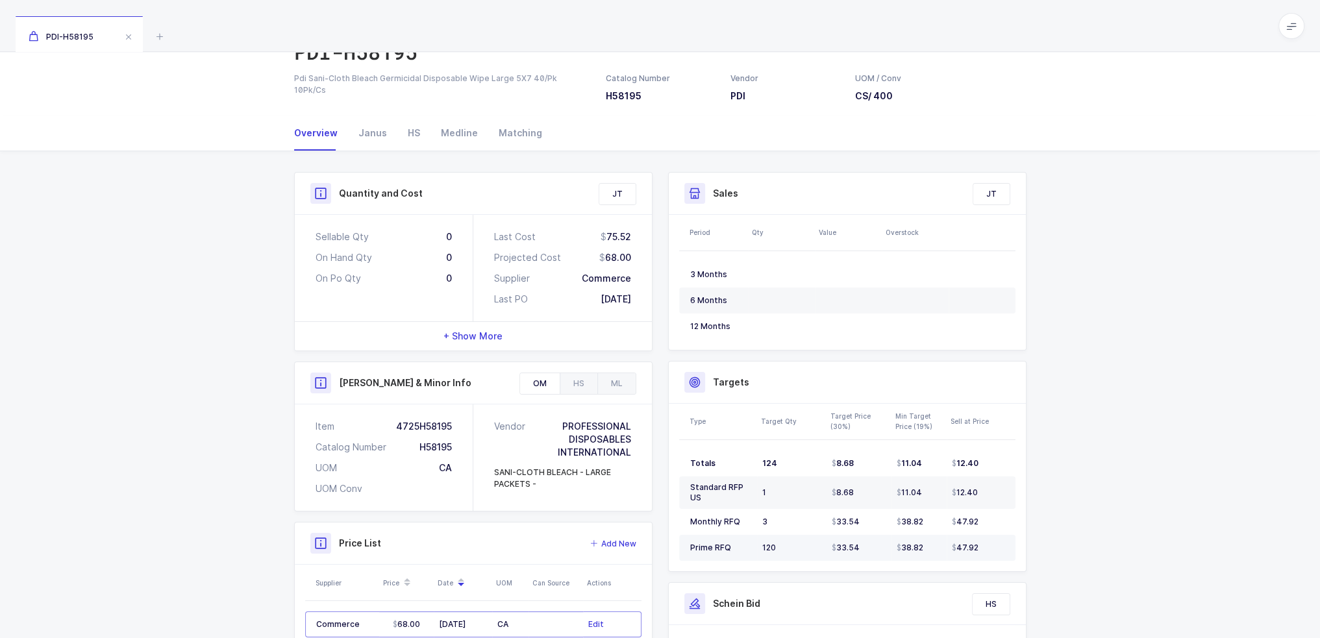
click at [984, 548] on div "47.92" at bounding box center [978, 548] width 53 height 10
click at [992, 552] on td "47.92" at bounding box center [981, 548] width 69 height 26
drag, startPoint x: 991, startPoint y: 552, endPoint x: 687, endPoint y: 378, distance: 350.7
click at [687, 378] on div "Targets Type Target Qty Target Price (30%) Min Target Price (19%) Sell at Price…" at bounding box center [847, 466] width 358 height 211
click at [687, 378] on div at bounding box center [694, 382] width 21 height 21
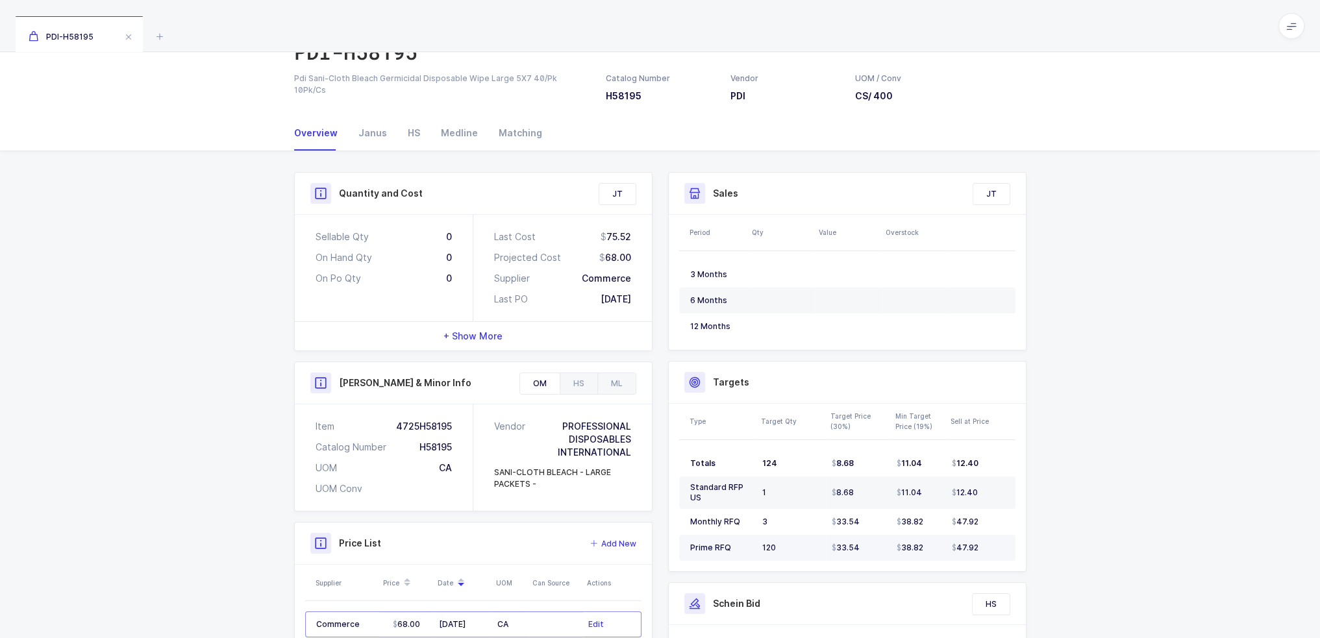
drag, startPoint x: 687, startPoint y: 378, endPoint x: 984, endPoint y: 537, distance: 336.9
click at [984, 538] on div "Targets Type Target Qty Target Price (30%) Min Target Price (19%) Sell at Price…" at bounding box center [847, 466] width 358 height 211
click at [984, 537] on td "47.92" at bounding box center [981, 548] width 69 height 26
drag, startPoint x: 992, startPoint y: 547, endPoint x: 965, endPoint y: 349, distance: 199.8
click at [965, 349] on div "Sales Exclude Bids JT Period Qty Value Overstock 3 Months 6 Months 12 Months Ta…" at bounding box center [847, 463] width 374 height 583
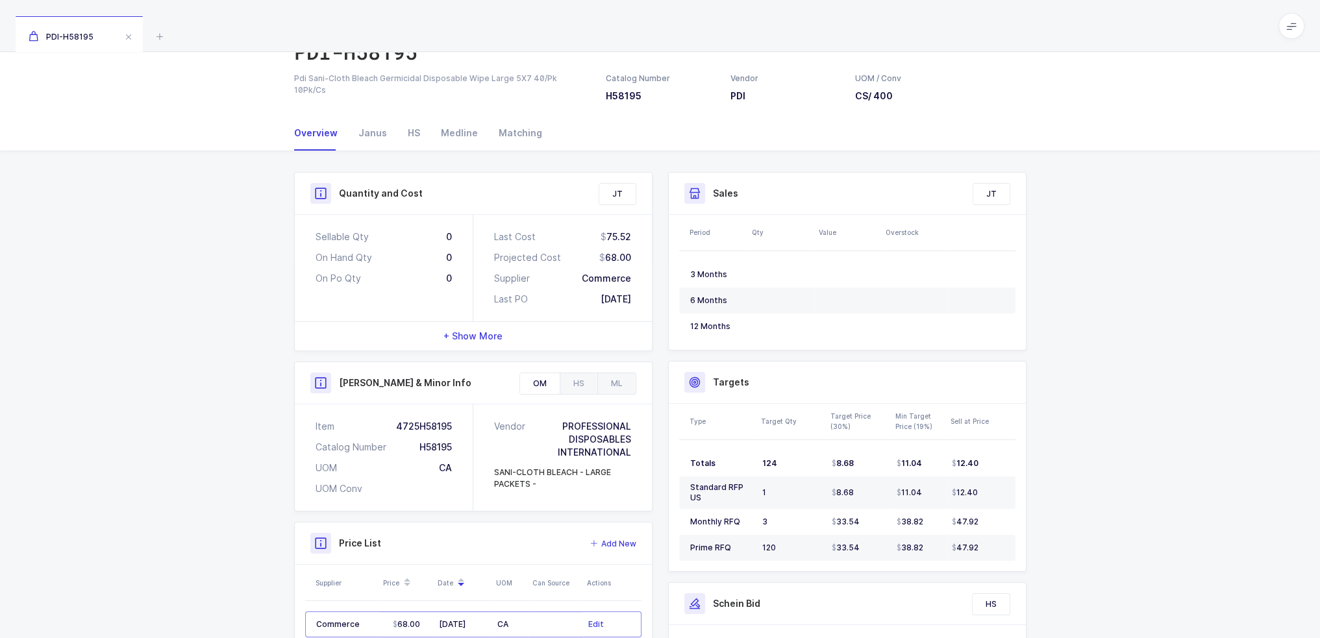
click at [669, 367] on div "Targets" at bounding box center [847, 383] width 357 height 42
drag, startPoint x: 668, startPoint y: 367, endPoint x: 986, endPoint y: 550, distance: 366.2
click at [986, 550] on div "Targets Type Target Qty Target Price (30%) Min Target Price (19%) Sell at Price…" at bounding box center [847, 466] width 358 height 211
click at [986, 550] on div "47.92" at bounding box center [978, 548] width 53 height 10
drag, startPoint x: 987, startPoint y: 550, endPoint x: 695, endPoint y: 358, distance: 349.7
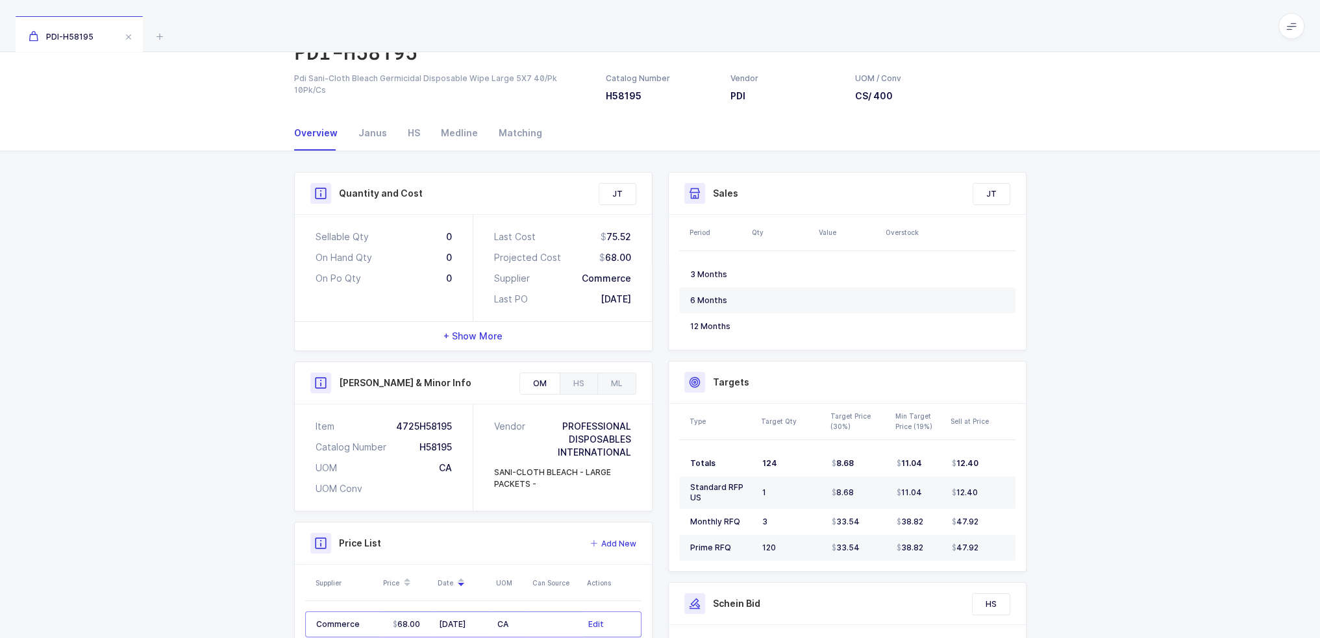
click at [695, 358] on div "Sales Exclude Bids JT Period Qty Value Overstock 3 Months 6 Months 12 Months Ta…" at bounding box center [847, 463] width 374 height 583
click at [693, 369] on div "Targets" at bounding box center [847, 383] width 357 height 42
drag, startPoint x: 693, startPoint y: 369, endPoint x: 1005, endPoint y: 558, distance: 364.4
click at [1005, 558] on div "Targets Type Target Qty Target Price (30%) Min Target Price (19%) Sell at Price…" at bounding box center [847, 466] width 358 height 211
click at [1005, 557] on td "47.92" at bounding box center [981, 548] width 69 height 26
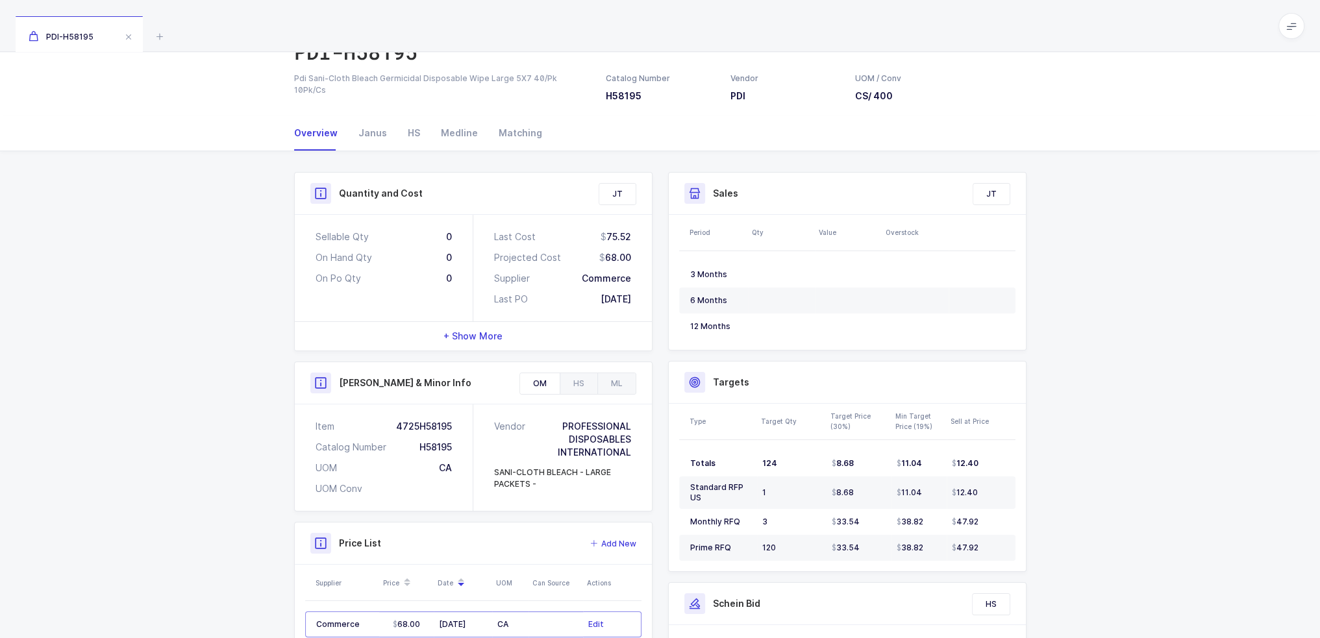
drag, startPoint x: 1001, startPoint y: 556, endPoint x: 712, endPoint y: 386, distance: 336.1
click at [712, 386] on div "Targets Type Target Qty Target Price (30%) Min Target Price (19%) Sell at Price…" at bounding box center [847, 466] width 358 height 211
click at [713, 386] on h3 "Targets" at bounding box center [731, 382] width 36 height 13
drag, startPoint x: 712, startPoint y: 386, endPoint x: 985, endPoint y: 546, distance: 316.9
click at [985, 546] on div "Targets Type Target Qty Target Price (30%) Min Target Price (19%) Sell at Price…" at bounding box center [847, 466] width 358 height 211
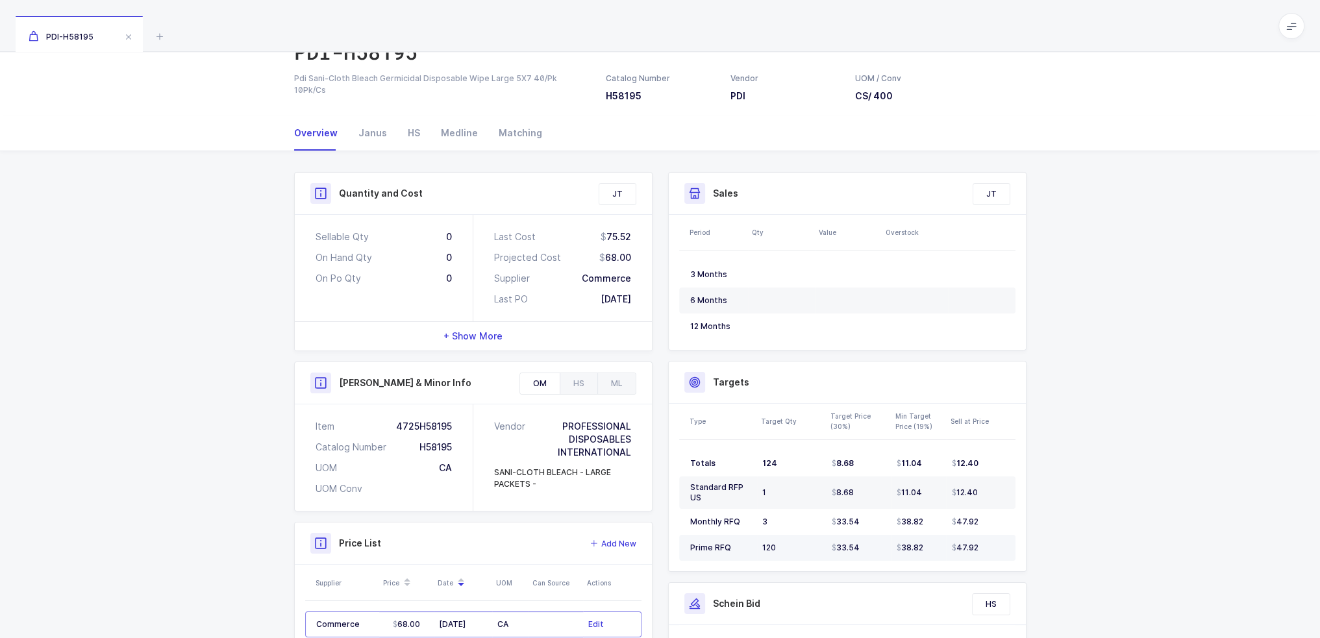
click at [985, 546] on div "47.92" at bounding box center [978, 548] width 53 height 10
drag, startPoint x: 997, startPoint y: 548, endPoint x: 688, endPoint y: 367, distance: 358.2
click at [688, 367] on div "Targets Type Target Qty Target Price (30%) Min Target Price (19%) Sell at Price…" at bounding box center [847, 466] width 358 height 211
click at [692, 369] on div "Targets" at bounding box center [847, 383] width 357 height 42
drag, startPoint x: 692, startPoint y: 369, endPoint x: 992, endPoint y: 549, distance: 350.1
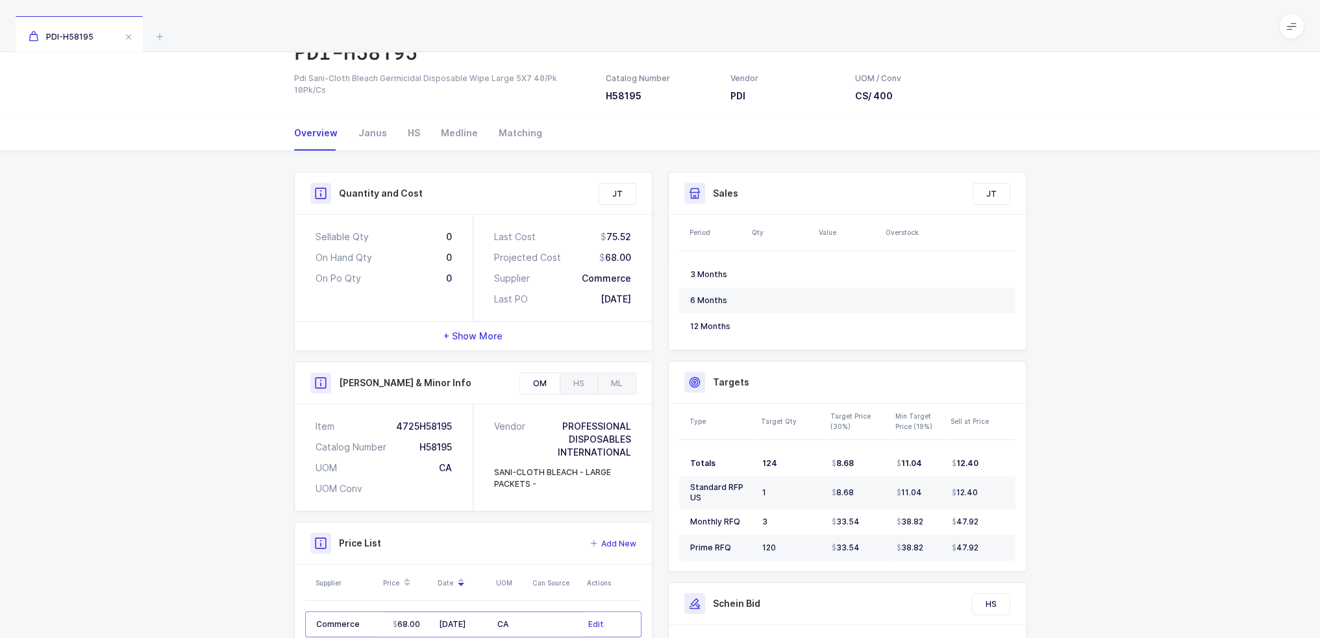
click at [992, 549] on div "Targets Type Target Qty Target Price (30%) Min Target Price (19%) Sell at Price…" at bounding box center [847, 466] width 358 height 211
click at [992, 549] on div "47.92" at bounding box center [978, 548] width 53 height 10
drag, startPoint x: 992, startPoint y: 549, endPoint x: 711, endPoint y: 371, distance: 333.0
click at [711, 371] on div "Targets Type Target Qty Target Price (30%) Min Target Price (19%) Sell at Price…" at bounding box center [847, 466] width 358 height 211
click at [711, 371] on div "Targets" at bounding box center [847, 383] width 357 height 42
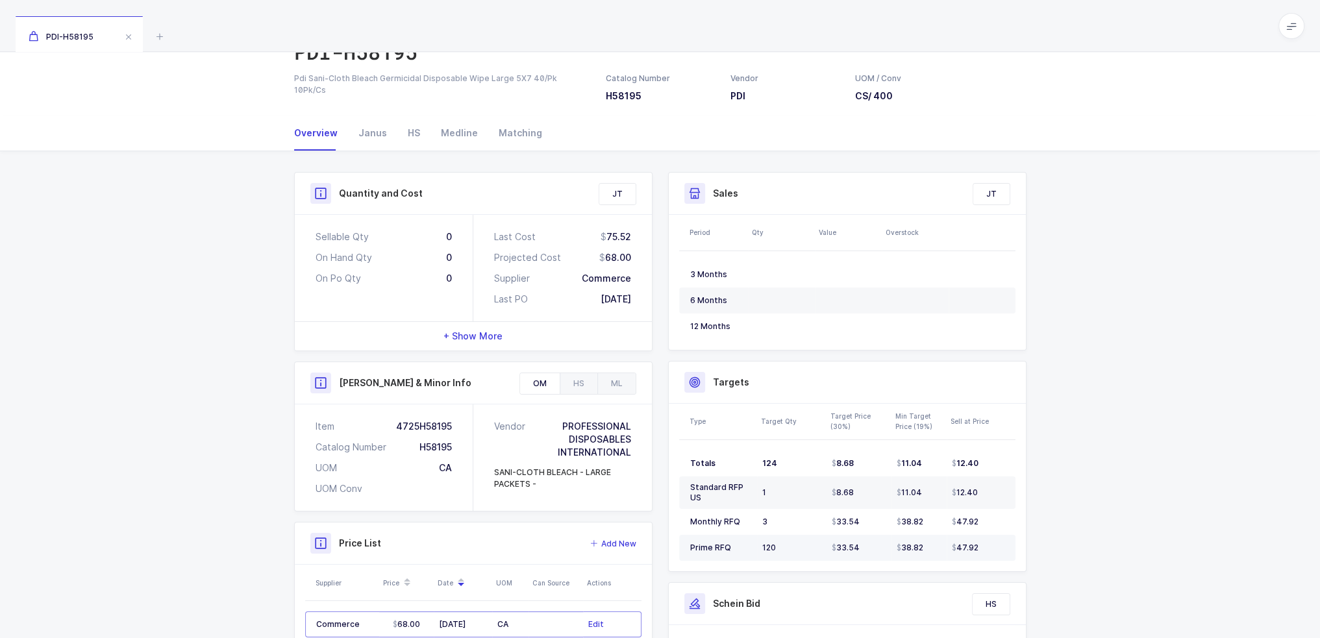
drag, startPoint x: 711, startPoint y: 371, endPoint x: 986, endPoint y: 542, distance: 324.3
click at [986, 542] on div "Targets Type Target Qty Target Price (30%) Min Target Price (19%) Sell at Price…" at bounding box center [847, 466] width 358 height 211
click at [986, 543] on div "47.92" at bounding box center [978, 548] width 53 height 10
drag, startPoint x: 991, startPoint y: 548, endPoint x: 1000, endPoint y: 547, distance: 8.5
click at [1000, 543] on div "47.92" at bounding box center [978, 548] width 53 height 10
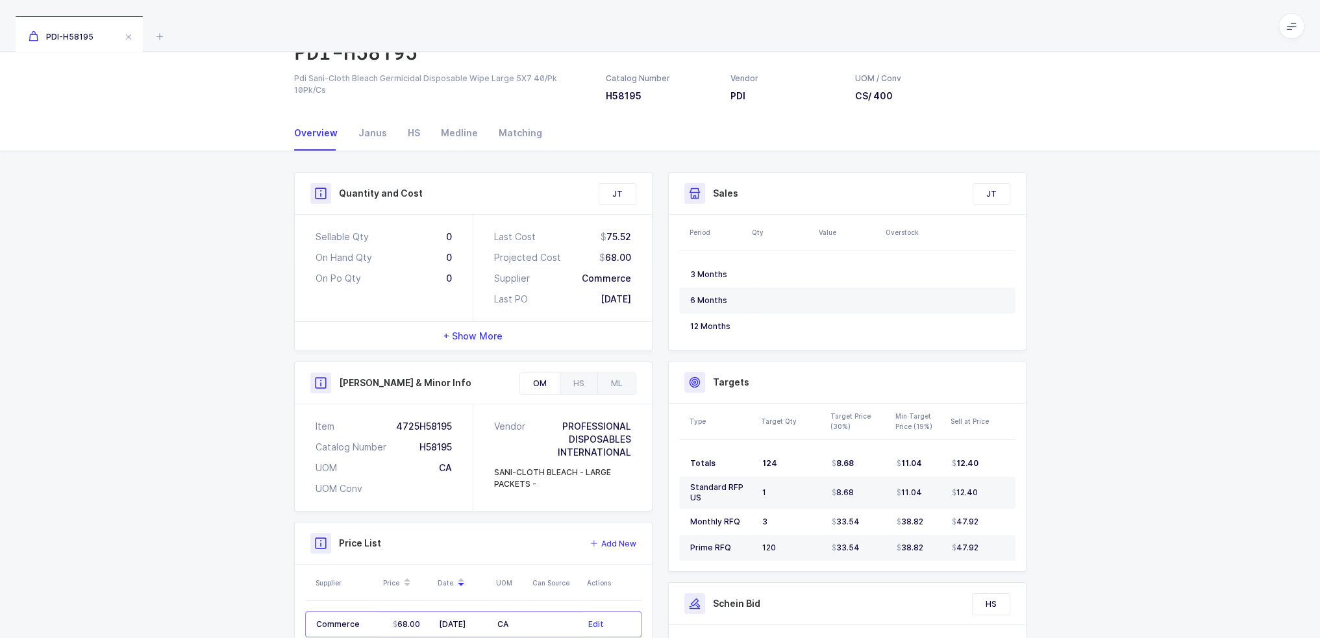
drag, startPoint x: 1000, startPoint y: 547, endPoint x: 701, endPoint y: 367, distance: 348.3
click at [701, 367] on div "Targets Type Target Qty Target Price (30%) Min Target Price (19%) Sell at Price…" at bounding box center [847, 466] width 358 height 211
click at [701, 367] on div "Targets" at bounding box center [847, 383] width 357 height 42
drag, startPoint x: 701, startPoint y: 367, endPoint x: 1003, endPoint y: 552, distance: 354.1
click at [1003, 552] on div "Targets Type Target Qty Target Price (30%) Min Target Price (19%) Sell at Price…" at bounding box center [847, 466] width 358 height 211
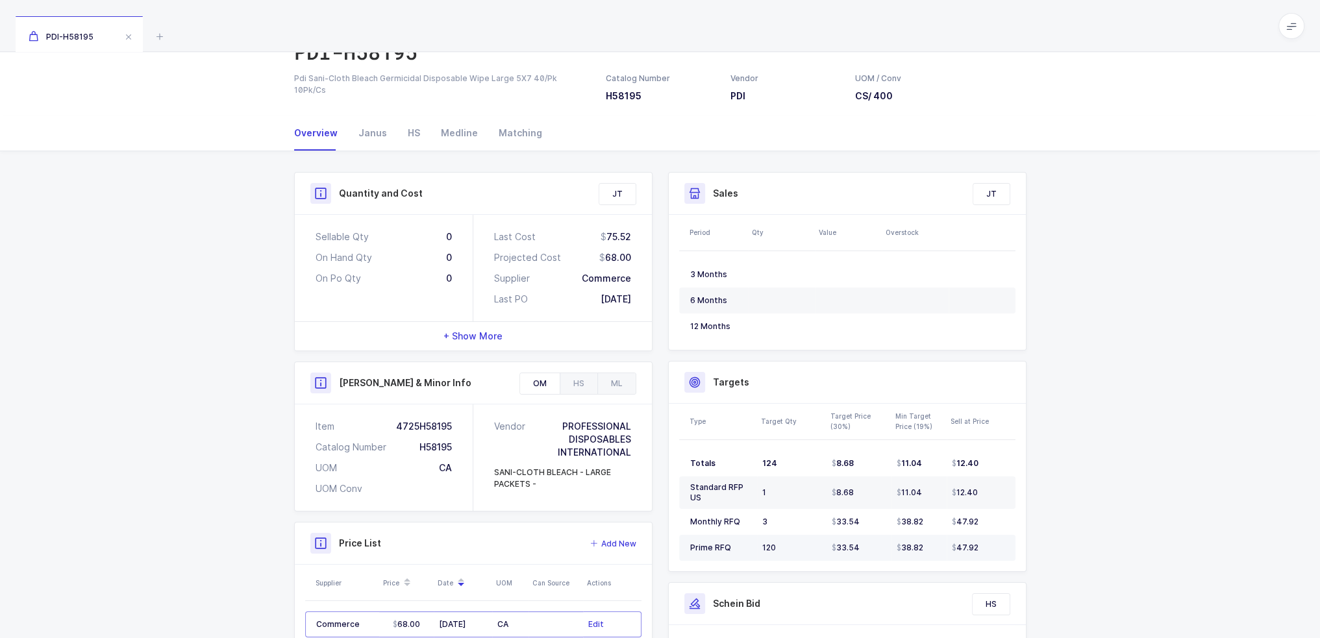
click at [1003, 552] on td "47.92" at bounding box center [981, 548] width 69 height 26
drag, startPoint x: 1003, startPoint y: 552, endPoint x: 715, endPoint y: 386, distance: 333.1
click at [715, 386] on div "Targets Type Target Qty Target Price (30%) Min Target Price (19%) Sell at Price…" at bounding box center [847, 466] width 358 height 211
click at [711, 384] on div "Targets" at bounding box center [847, 382] width 326 height 21
drag, startPoint x: 711, startPoint y: 384, endPoint x: 987, endPoint y: 558, distance: 325.8
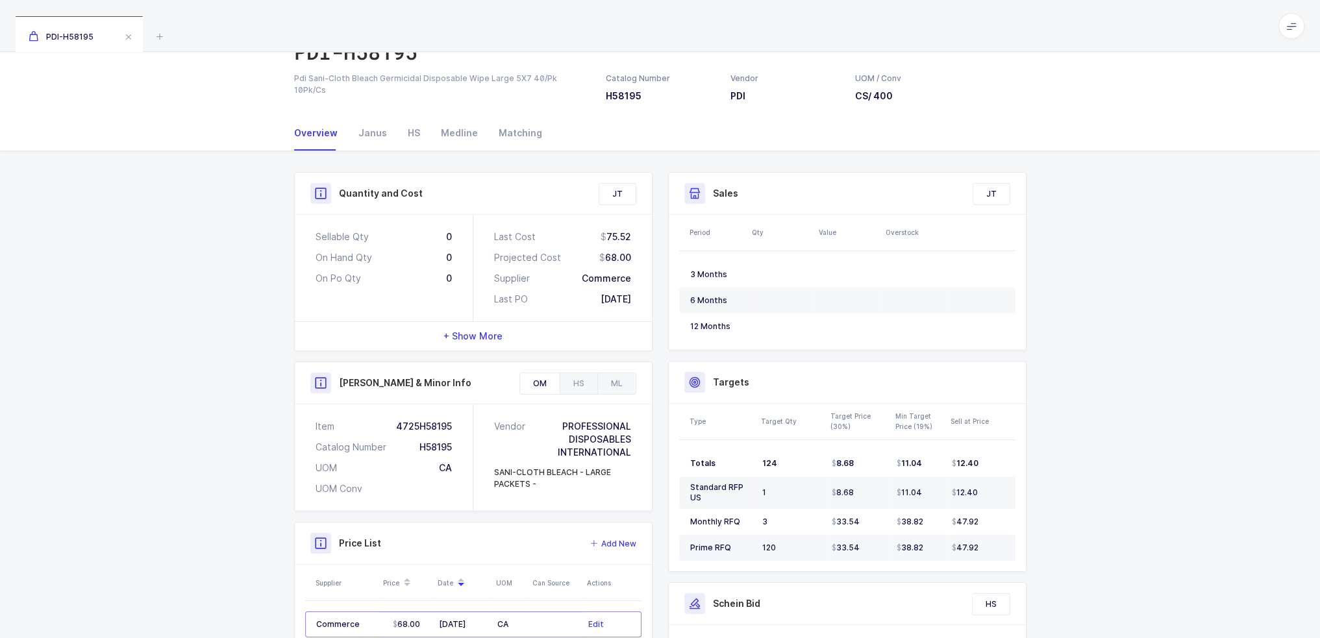
click at [987, 558] on div "Targets Type Target Qty Target Price (30%) Min Target Price (19%) Sell at Price…" at bounding box center [847, 466] width 358 height 211
click at [987, 558] on td "47.92" at bounding box center [981, 548] width 69 height 26
drag, startPoint x: 995, startPoint y: 550, endPoint x: 701, endPoint y: 378, distance: 341.0
click at [701, 378] on div "Targets Type Target Qty Target Price (30%) Min Target Price (19%) Sell at Price…" at bounding box center [847, 466] width 358 height 211
click at [701, 378] on div at bounding box center [694, 382] width 21 height 21
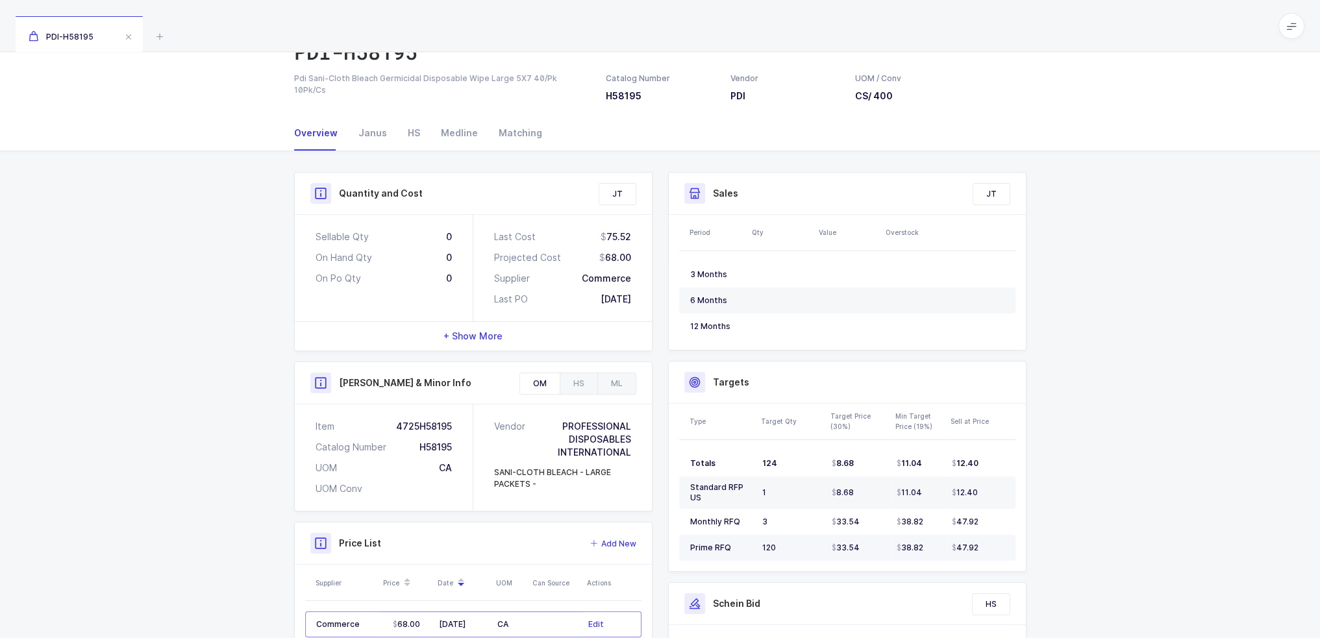
drag, startPoint x: 701, startPoint y: 378, endPoint x: 979, endPoint y: 554, distance: 329.1
click at [979, 554] on div "Targets Type Target Qty Target Price (30%) Min Target Price (19%) Sell at Price…" at bounding box center [847, 466] width 358 height 211
click at [980, 554] on td "47.92" at bounding box center [981, 548] width 69 height 26
drag, startPoint x: 990, startPoint y: 551, endPoint x: 715, endPoint y: 381, distance: 322.7
click at [715, 382] on div "Targets Type Target Qty Target Price (30%) Min Target Price (19%) Sell at Price…" at bounding box center [847, 466] width 358 height 211
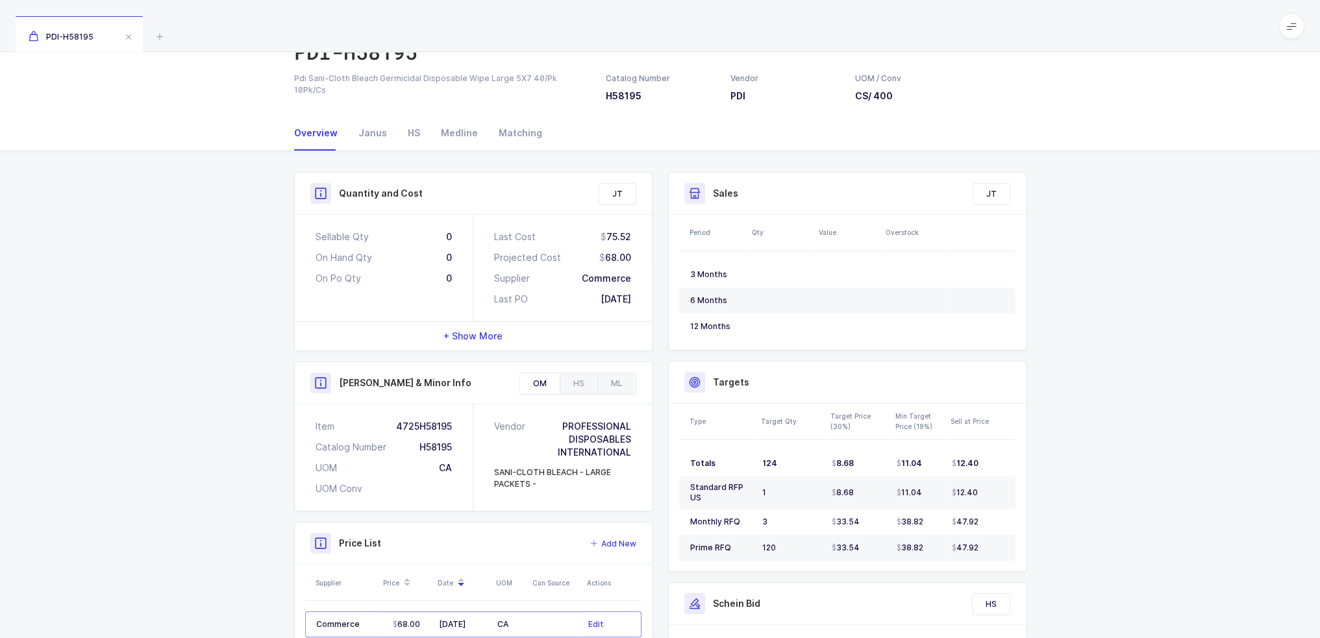
click at [715, 380] on h3 "Targets" at bounding box center [731, 382] width 36 height 13
drag, startPoint x: 715, startPoint y: 380, endPoint x: 994, endPoint y: 547, distance: 324.7
click at [994, 547] on div "Targets Type Target Qty Target Price (30%) Min Target Price (19%) Sell at Price…" at bounding box center [847, 466] width 358 height 211
click at [994, 547] on div "47.92" at bounding box center [978, 548] width 53 height 10
drag, startPoint x: 994, startPoint y: 547, endPoint x: 966, endPoint y: 350, distance: 199.3
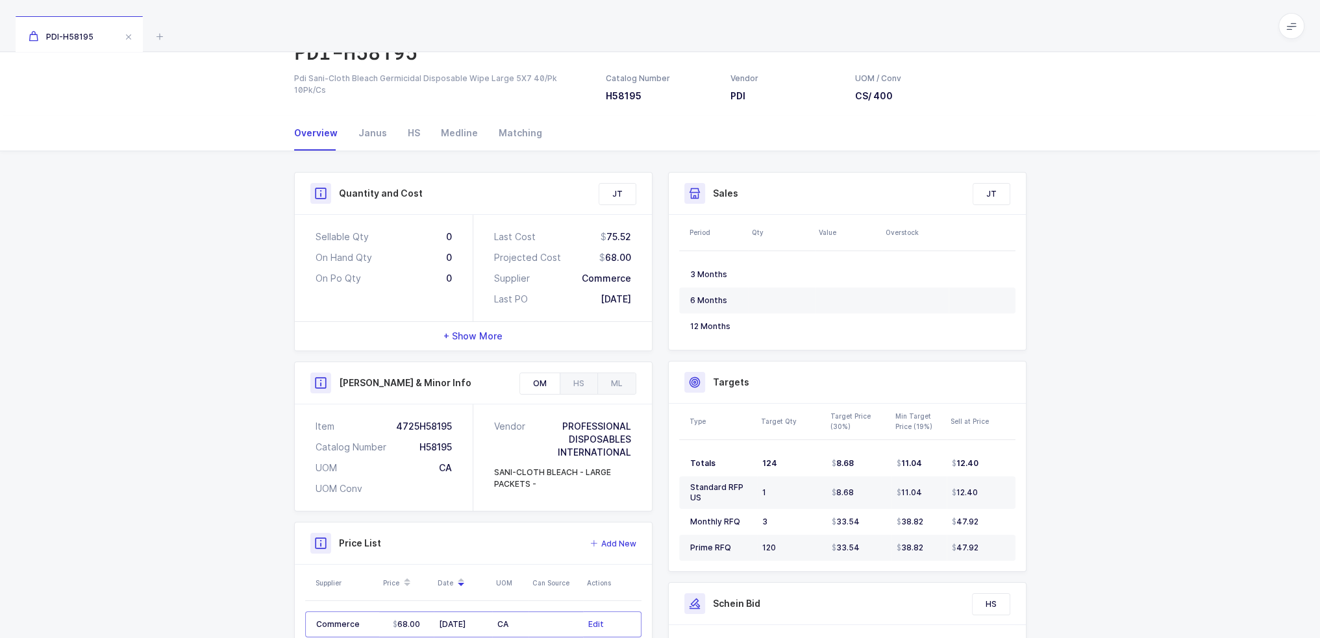
click at [966, 350] on div "Sales Exclude Bids JT Period Qty Value Overstock 3 Months 6 Months 12 Months Ta…" at bounding box center [847, 463] width 374 height 583
click at [966, 350] on div "Sales Exclude Bids JT Period Qty Value Overstock 3 Months 6 Months 12 Months" at bounding box center [847, 261] width 358 height 179
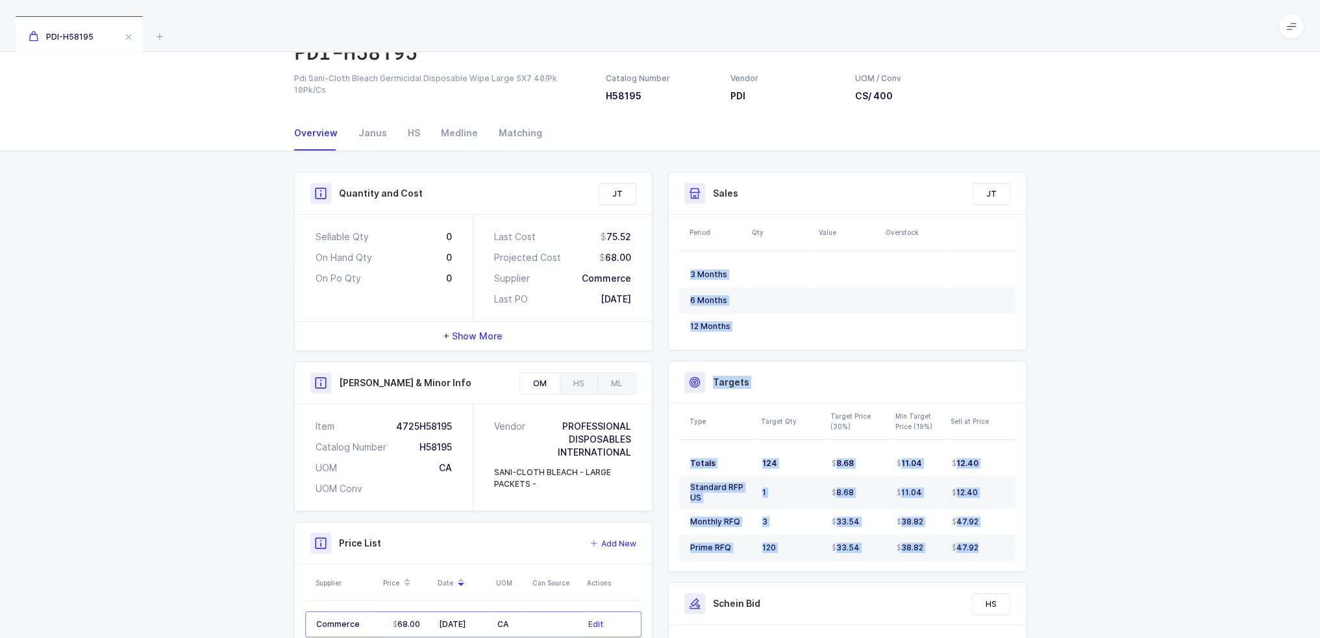
drag, startPoint x: 966, startPoint y: 350, endPoint x: 1015, endPoint y: 564, distance: 219.2
click at [1015, 564] on div "Sales Exclude Bids JT Period Qty Value Overstock 3 Months 6 Months 12 Months Ta…" at bounding box center [847, 463] width 374 height 583
click at [1015, 564] on div "Type Target Qty Target Price (30%) Min Target Price (19%) Sell at Price Totals …" at bounding box center [847, 487] width 357 height 167
drag, startPoint x: 1011, startPoint y: 560, endPoint x: 979, endPoint y: 338, distance: 224.4
click at [979, 338] on div "Sales Exclude Bids JT Period Qty Value Overstock 3 Months 6 Months 12 Months Ta…" at bounding box center [847, 463] width 374 height 583
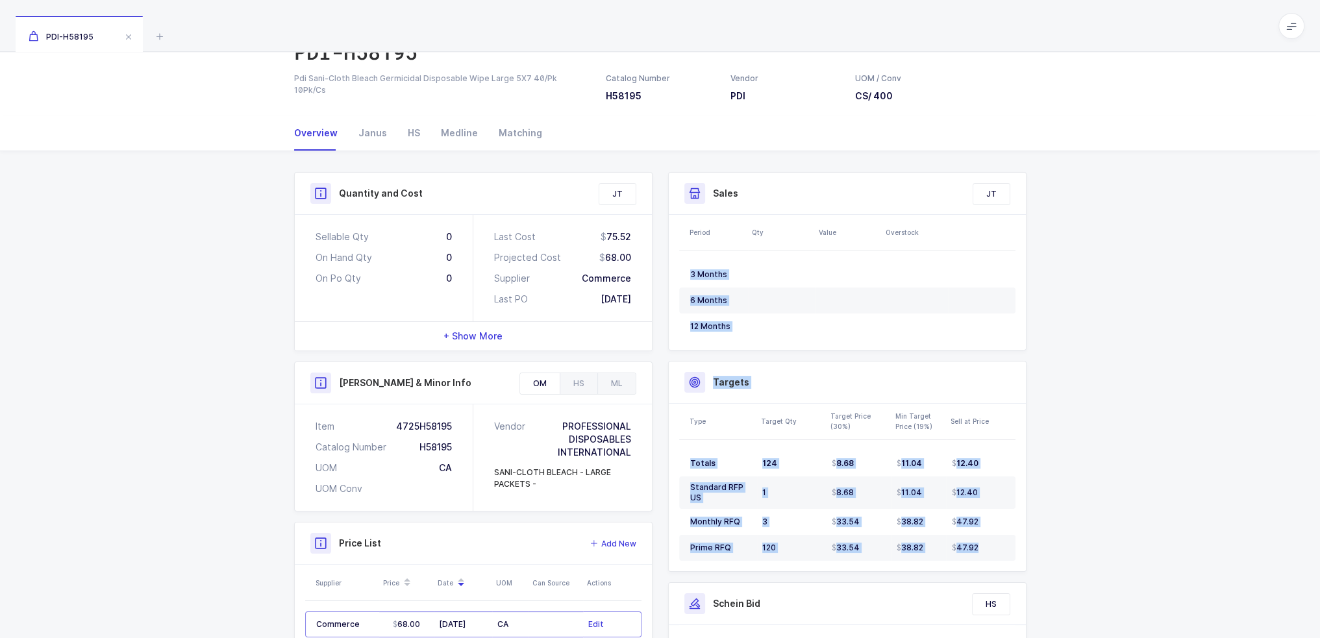
click at [691, 351] on div "Sales Exclude Bids JT Period Qty Value Overstock 3 Months 6 Months 12 Months Ta…" at bounding box center [847, 463] width 374 height 583
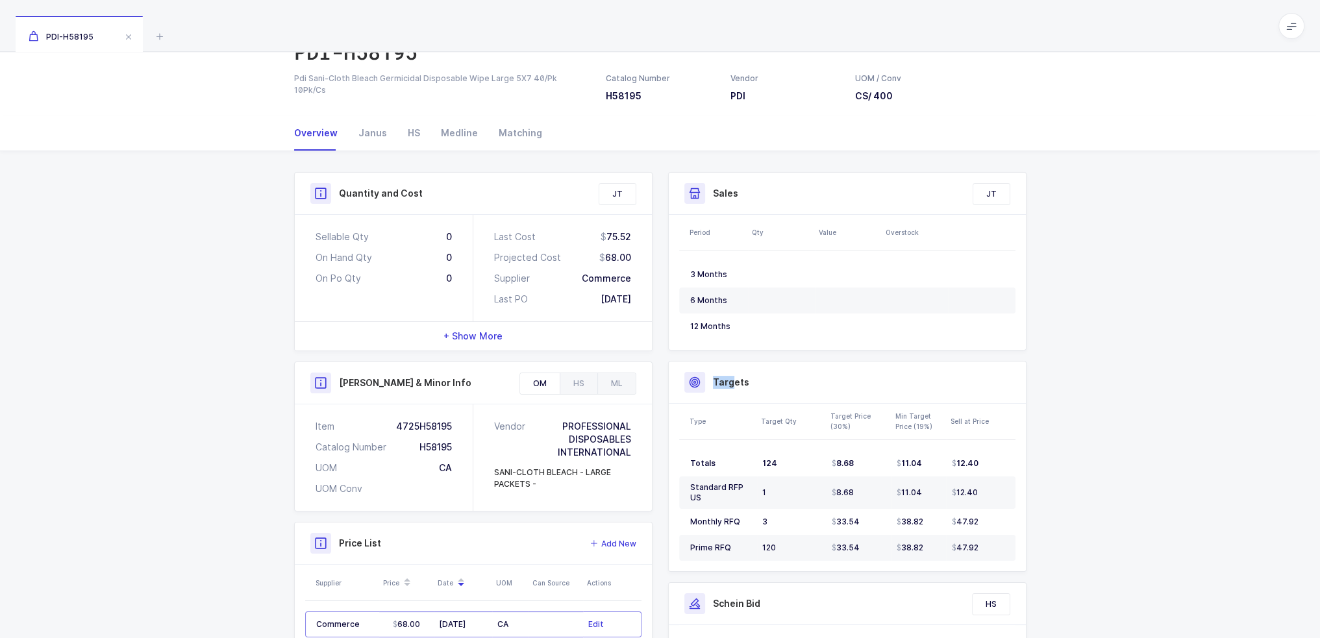
drag, startPoint x: 692, startPoint y: 363, endPoint x: 732, endPoint y: 386, distance: 46.2
click at [732, 386] on div "Targets" at bounding box center [847, 383] width 357 height 42
click at [732, 386] on h3 "Targets" at bounding box center [731, 382] width 36 height 13
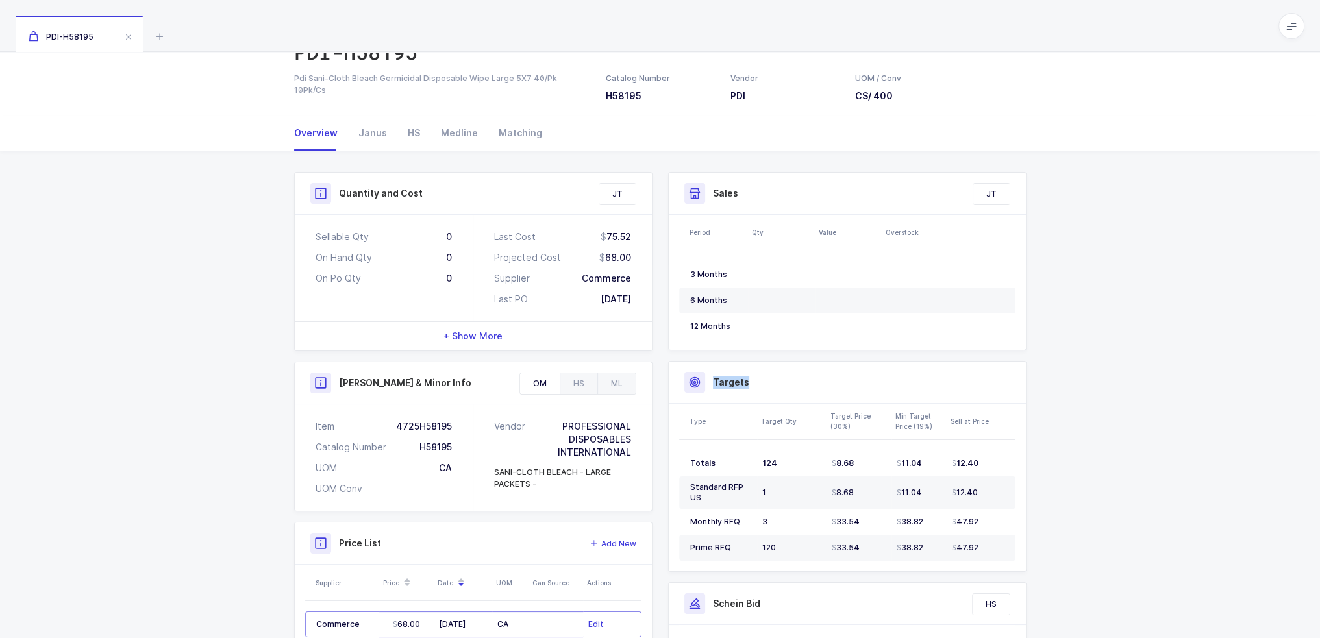
click at [719, 380] on h3 "Targets" at bounding box center [731, 382] width 36 height 13
drag, startPoint x: 710, startPoint y: 379, endPoint x: 997, endPoint y: 548, distance: 333.5
click at [997, 548] on div "Targets Type Target Qty Target Price (30%) Min Target Price (19%) Sell at Price…" at bounding box center [847, 466] width 358 height 211
click at [997, 548] on div "47.92" at bounding box center [978, 548] width 53 height 10
drag, startPoint x: 997, startPoint y: 548, endPoint x: 986, endPoint y: 351, distance: 197.7
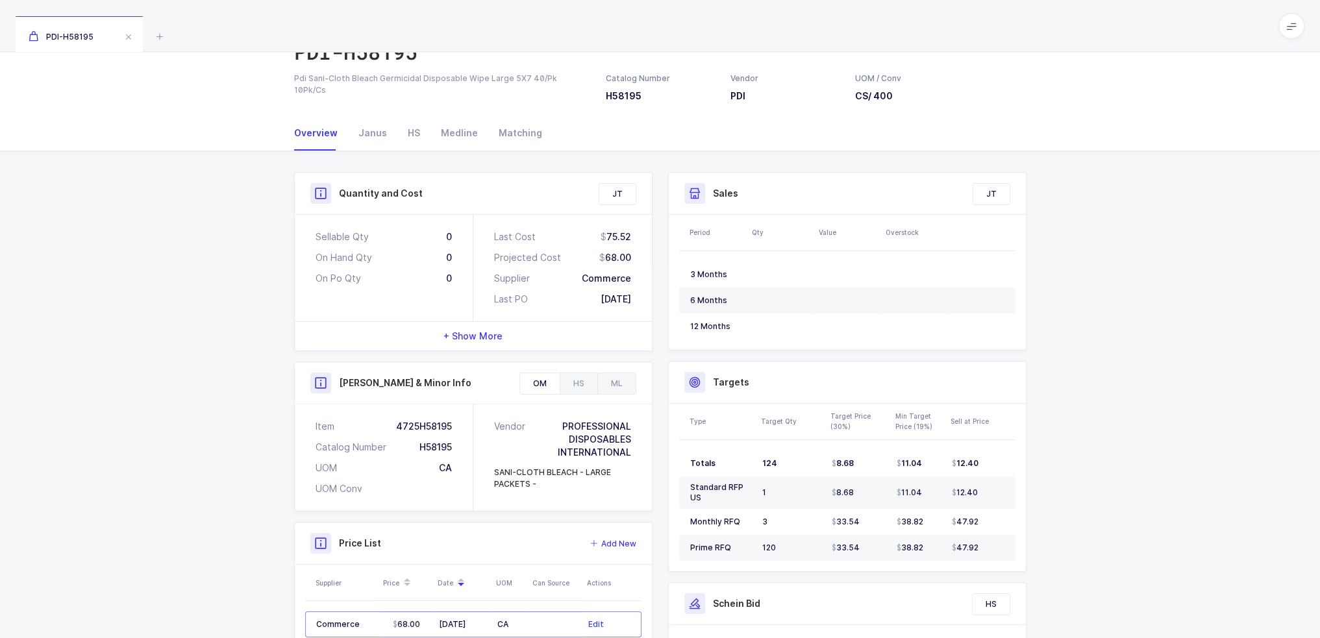
click at [986, 351] on div "Sales Exclude Bids JT Period Qty Value Overstock 3 Months 6 Months 12 Months Ta…" at bounding box center [847, 463] width 374 height 583
drag, startPoint x: 986, startPoint y: 351, endPoint x: 1006, endPoint y: 548, distance: 198.4
click at [1006, 548] on div "Sales Exclude Bids JT Period Qty Value Overstock 3 Months 6 Months 12 Months Ta…" at bounding box center [847, 463] width 374 height 583
click at [1006, 548] on td "47.92" at bounding box center [981, 548] width 69 height 26
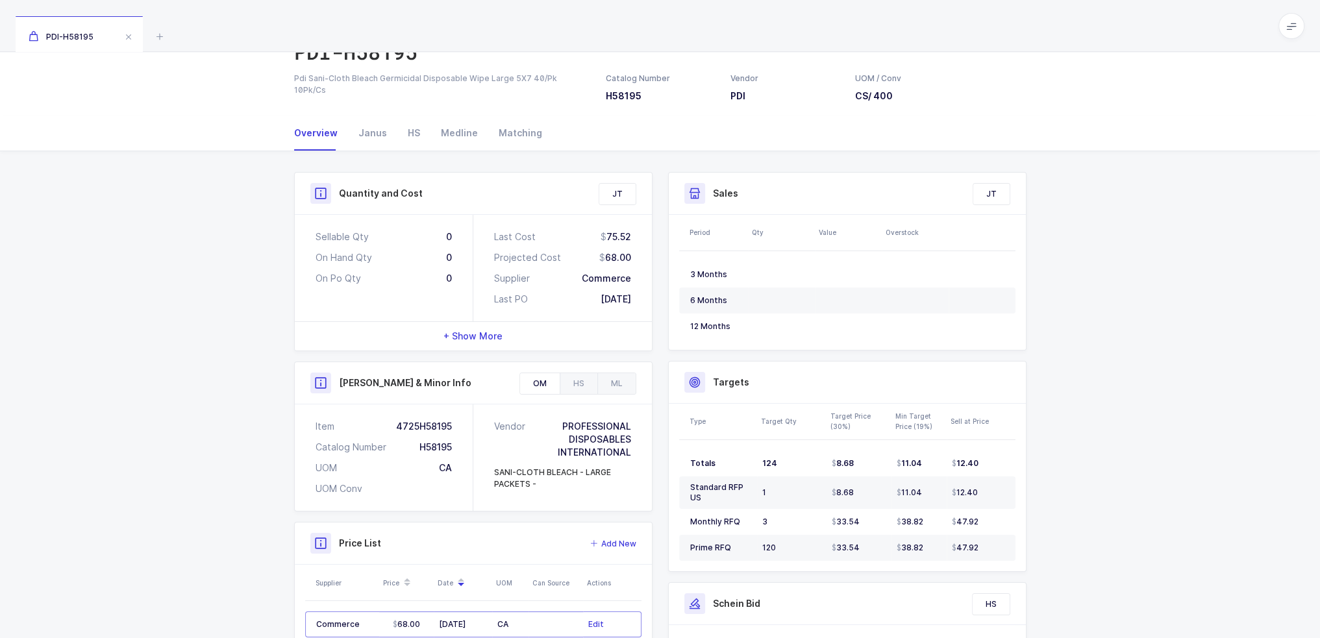
drag
click at [702, 374] on div "Targets Type Target Qty Target Price (30%) Min Target Price (19%) Sell at Price…" at bounding box center [847, 466] width 358 height 211
click at [702, 374] on div at bounding box center [694, 382] width 21 height 21
click at [979, 543] on div "Targets Type Target Qty Target Price (30%) Min Target Price (19%) Sell at Price…" at bounding box center [847, 466] width 358 height 211
click at [980, 543] on div "47.92" at bounding box center [978, 548] width 53 height 10
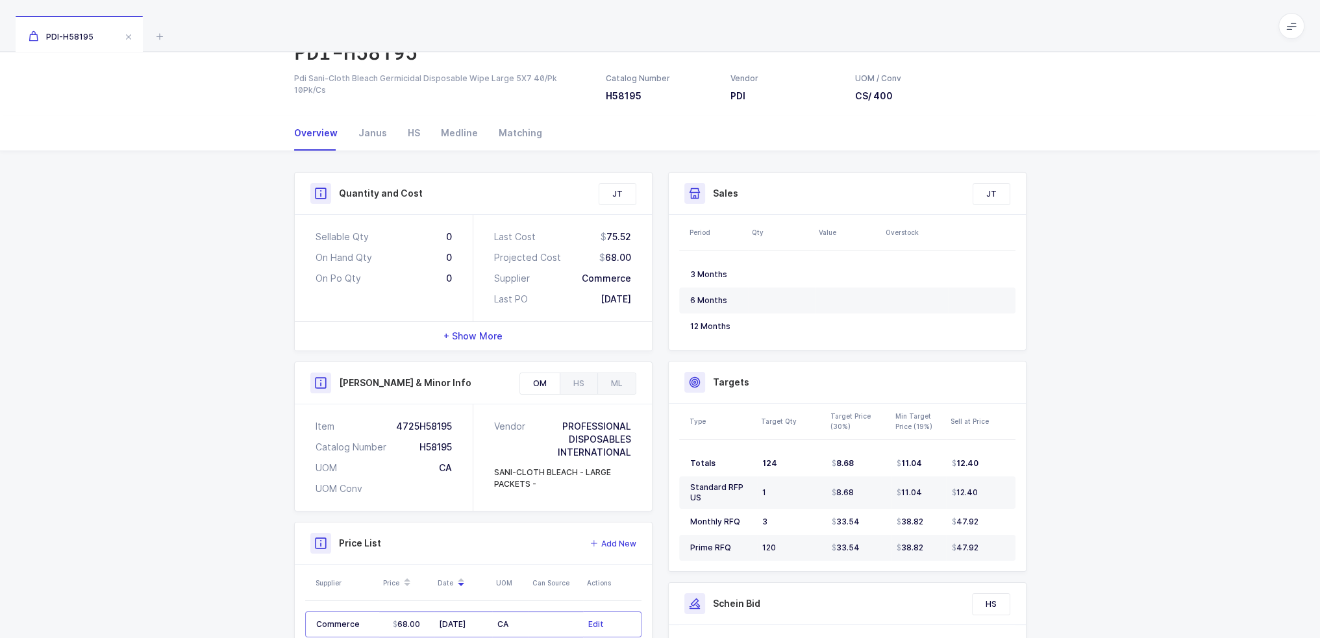
click at [700, 377] on div "Targets Type Target Qty Target Price (30%) Min Target Price (19%) Sell at Price…" at bounding box center [847, 466] width 358 height 211
click at [700, 377] on div at bounding box center [694, 382] width 21 height 21
click at [977, 546] on div "Targets Type Target Qty Target Price (30%) Min Target Price (19%) Sell at Price…" at bounding box center [847, 466] width 358 height 211
click at [977, 546] on div "47.92" at bounding box center [978, 548] width 53 height 10
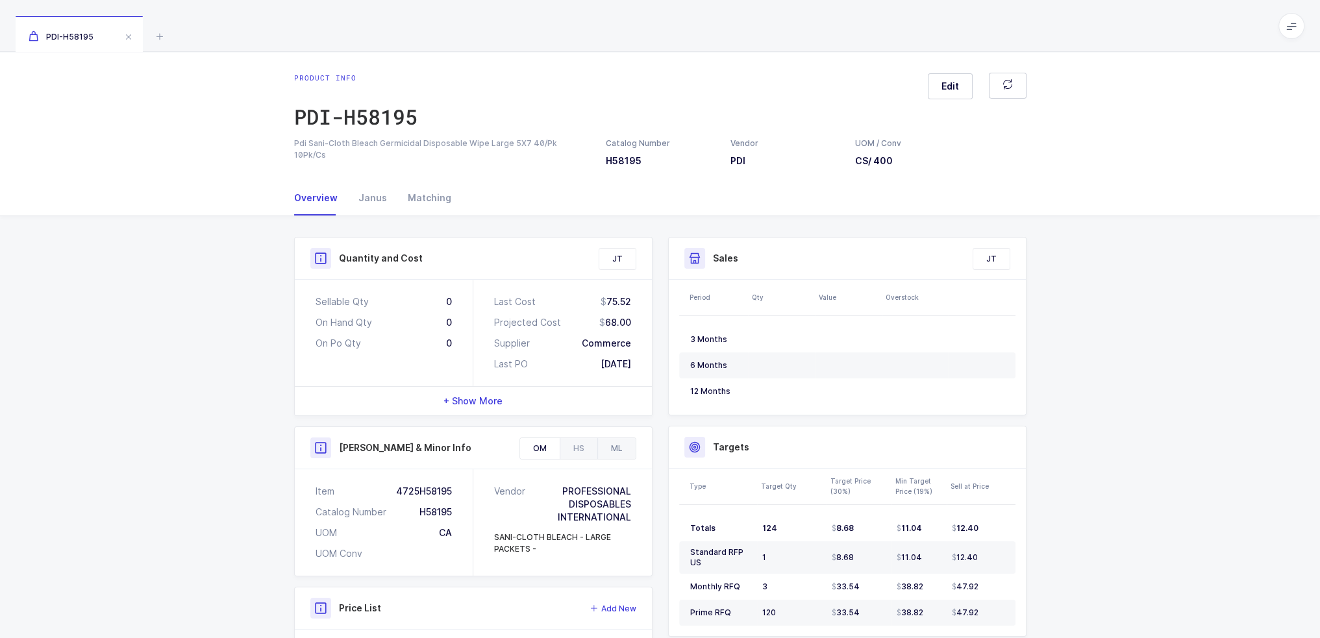
click at [605, 447] on div "ML" at bounding box center [616, 448] width 38 height 21
click at [444, 201] on div "Medline" at bounding box center [459, 197] width 58 height 35
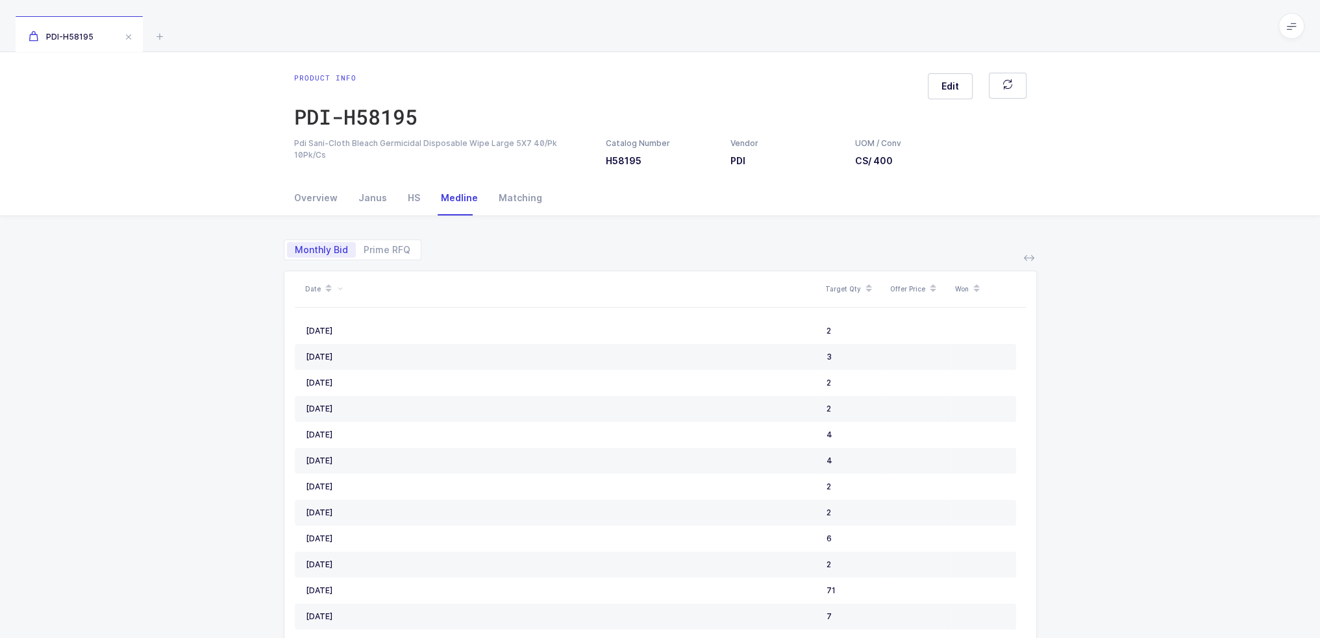
click at [379, 260] on div "Monthly Bid Prime RFQ Date Target Qty Offer Price Won August, 2025 2 June, 2025…" at bounding box center [660, 487] width 753 height 543
click at [379, 254] on span "Prime RFQ" at bounding box center [387, 249] width 47 height 9
click at [364, 251] on input "Prime RFQ" at bounding box center [360, 246] width 8 height 8
radio input "true"
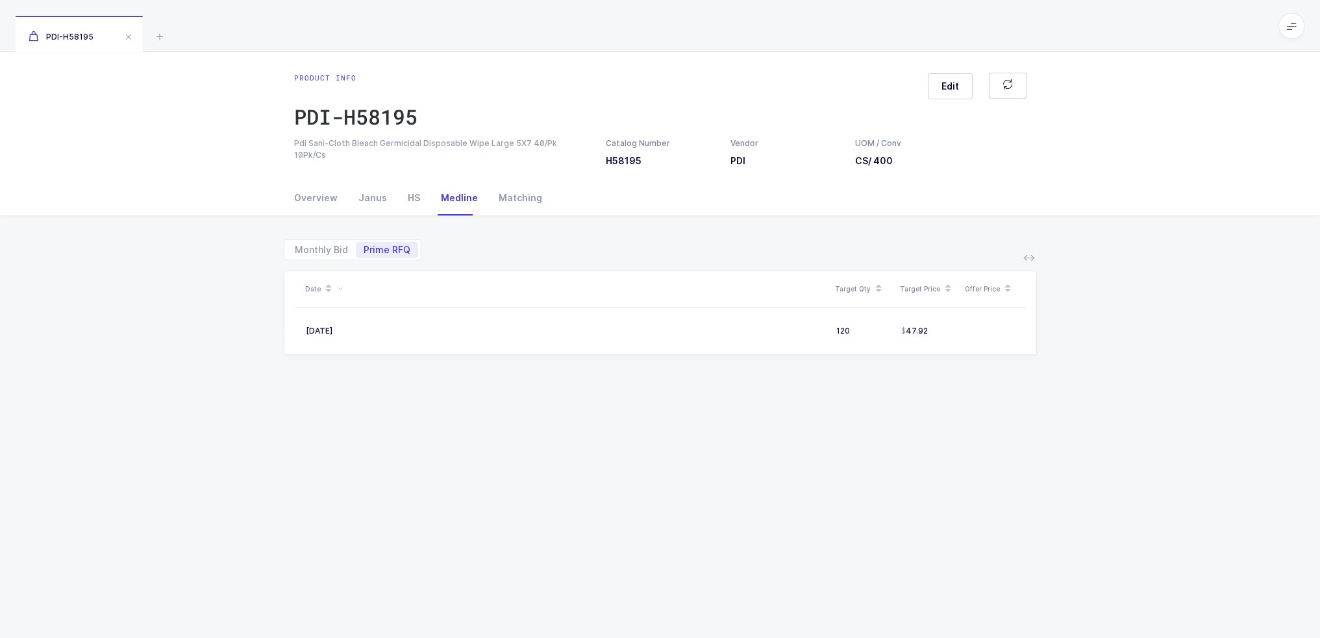
click at [329, 258] on div "Monthly Bid Prime RFQ" at bounding box center [353, 250] width 138 height 21
click at [330, 251] on span "Monthly Bid" at bounding box center [321, 249] width 53 height 9
click at [295, 251] on input "Monthly Bid" at bounding box center [291, 246] width 8 height 8
radio input "true"
radio input "false"
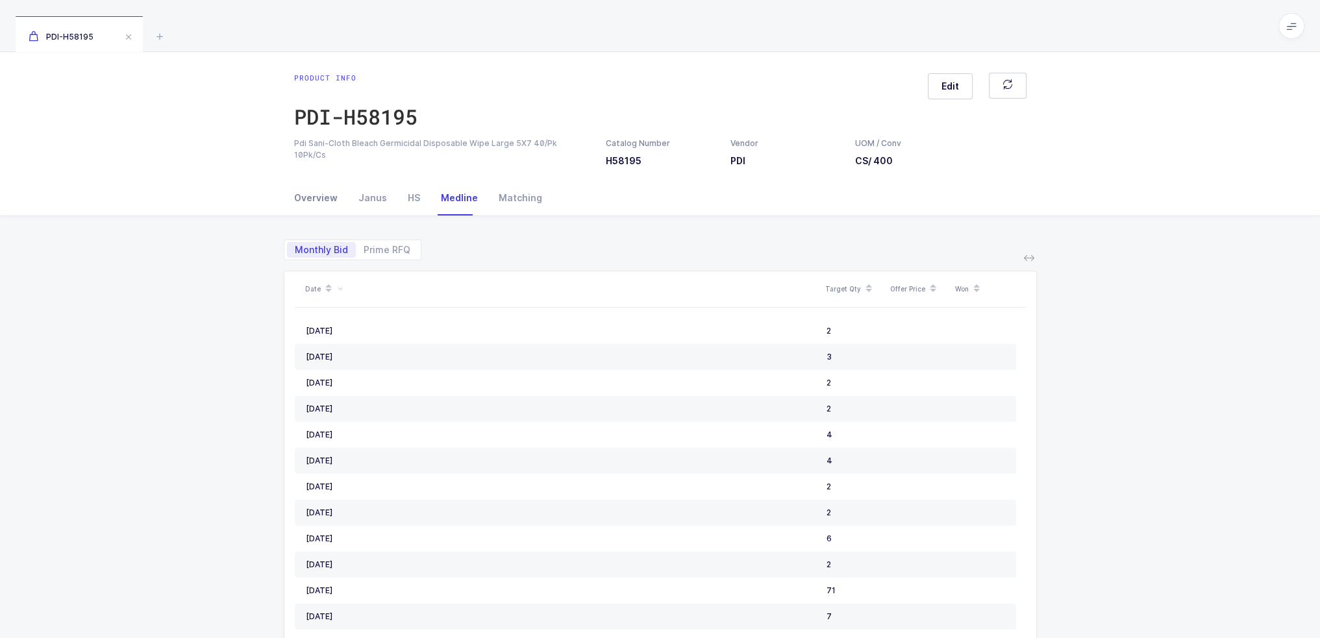
click at [335, 203] on div "Overview" at bounding box center [321, 197] width 54 height 35
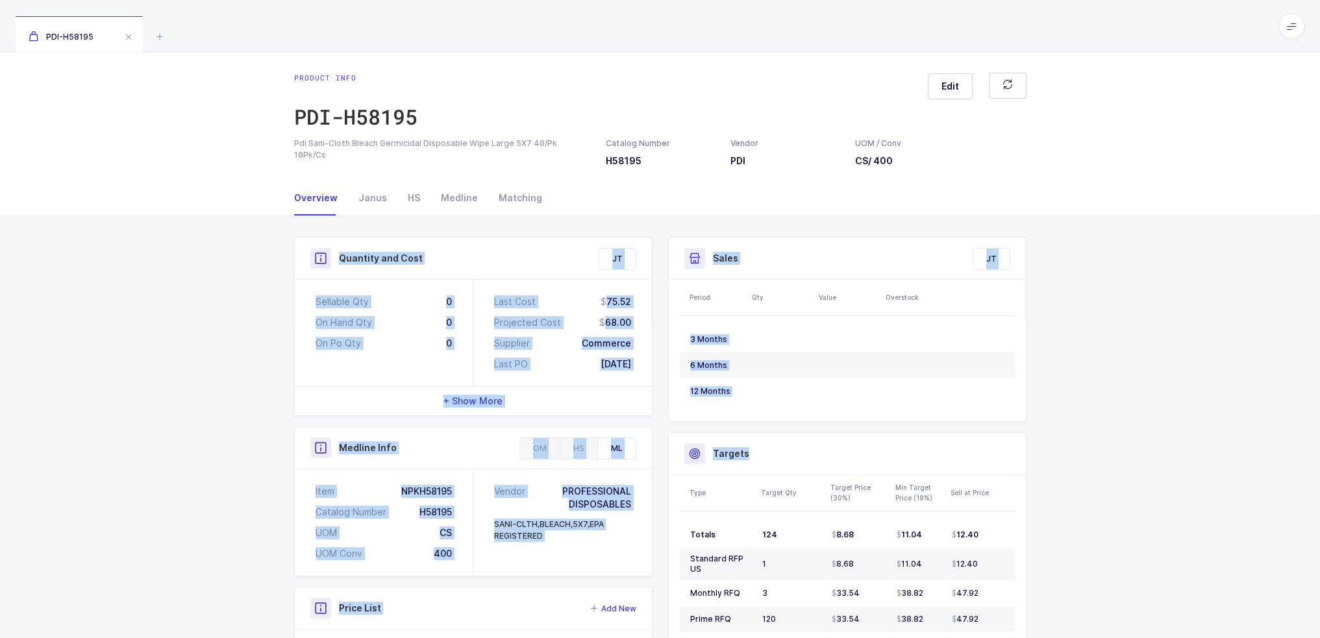
drag, startPoint x: 205, startPoint y: 234, endPoint x: 1141, endPoint y: 490, distance: 969.9
click at [1143, 489] on div "Quantity and Cost JT Sellable Qty 0 On Hand Qty 0 On Po Qty 0 Last Cost 75.52 P…" at bounding box center [660, 536] width 1320 height 641
click at [1139, 490] on div "Quantity and Cost JT Sellable Qty 0 On Hand Qty 0 On Po Qty 0 Last Cost 75.52 P…" at bounding box center [660, 536] width 1320 height 641
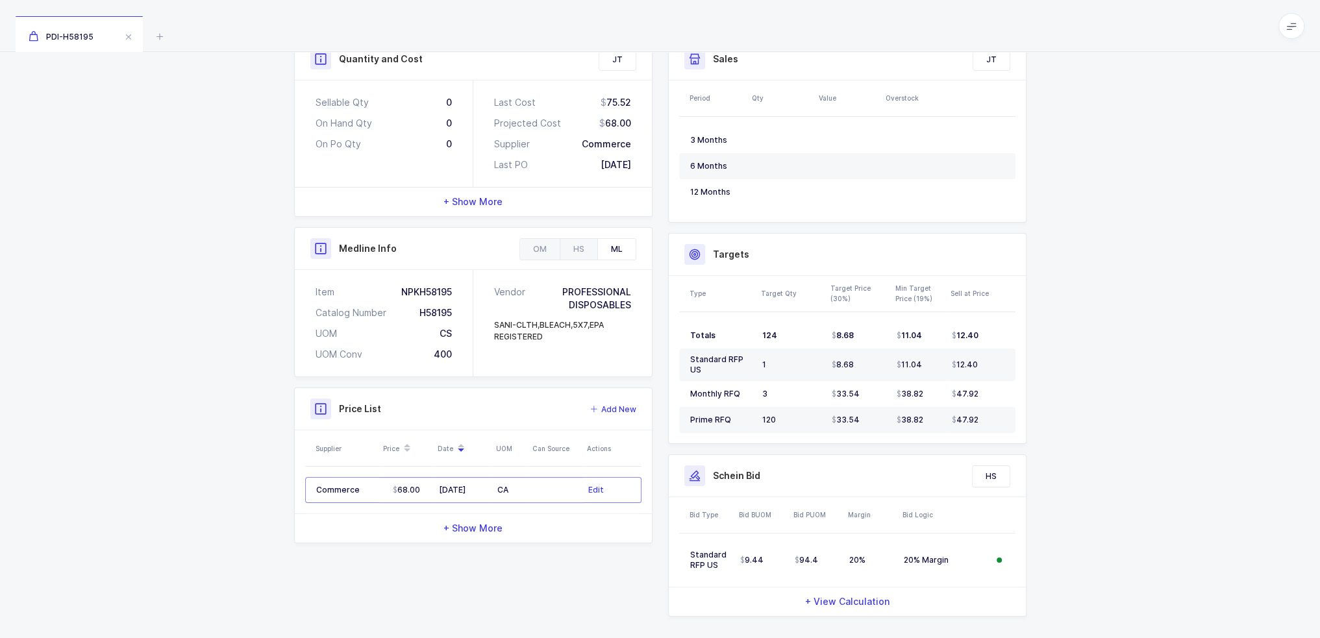
scroll to position [217, 0]
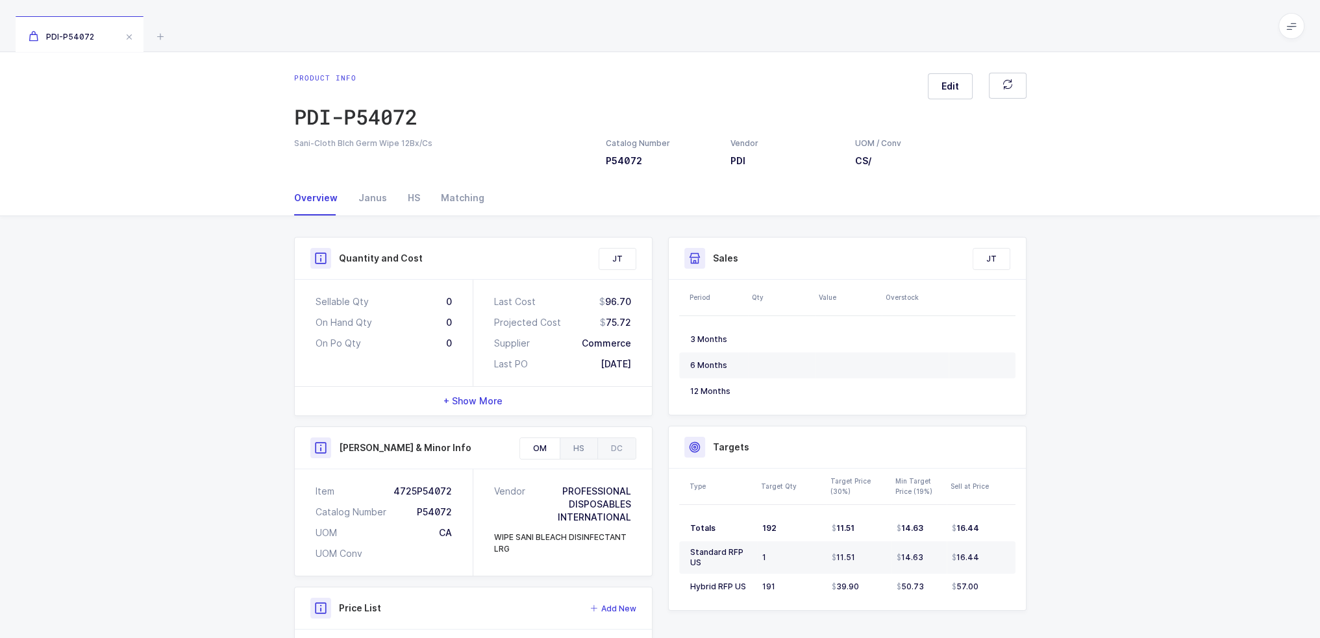
click at [591, 458] on div "HS" at bounding box center [579, 448] width 38 height 21
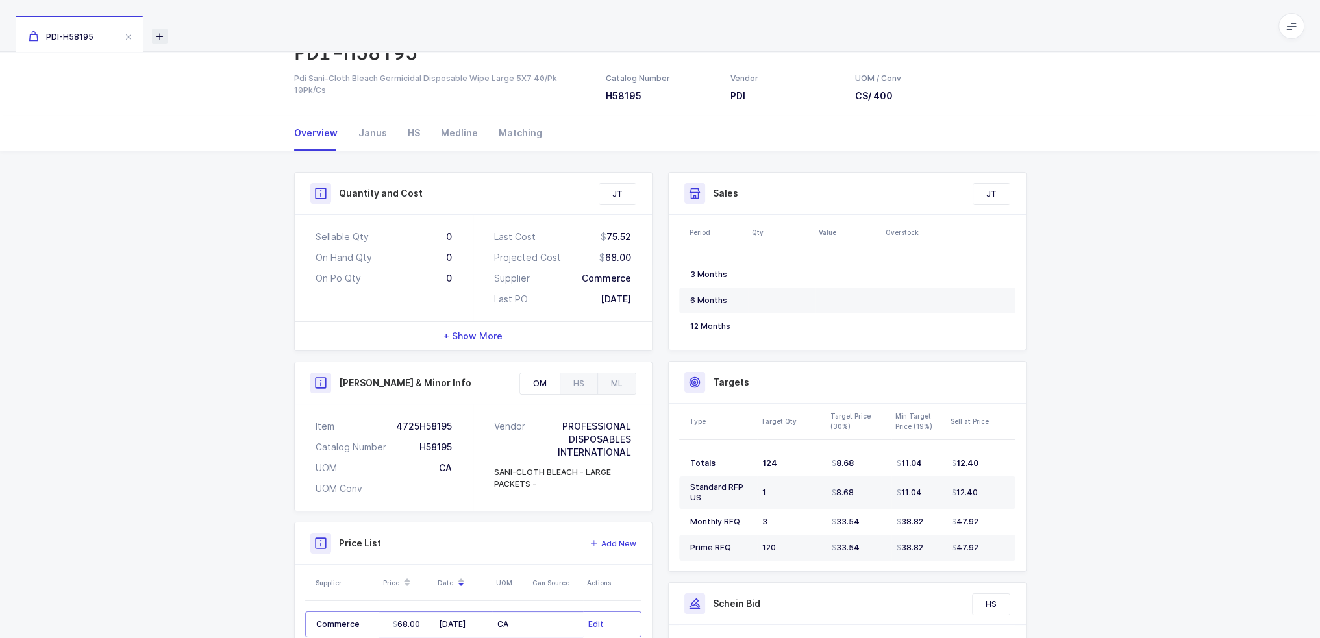
click at [166, 31] on icon at bounding box center [160, 37] width 16 height 16
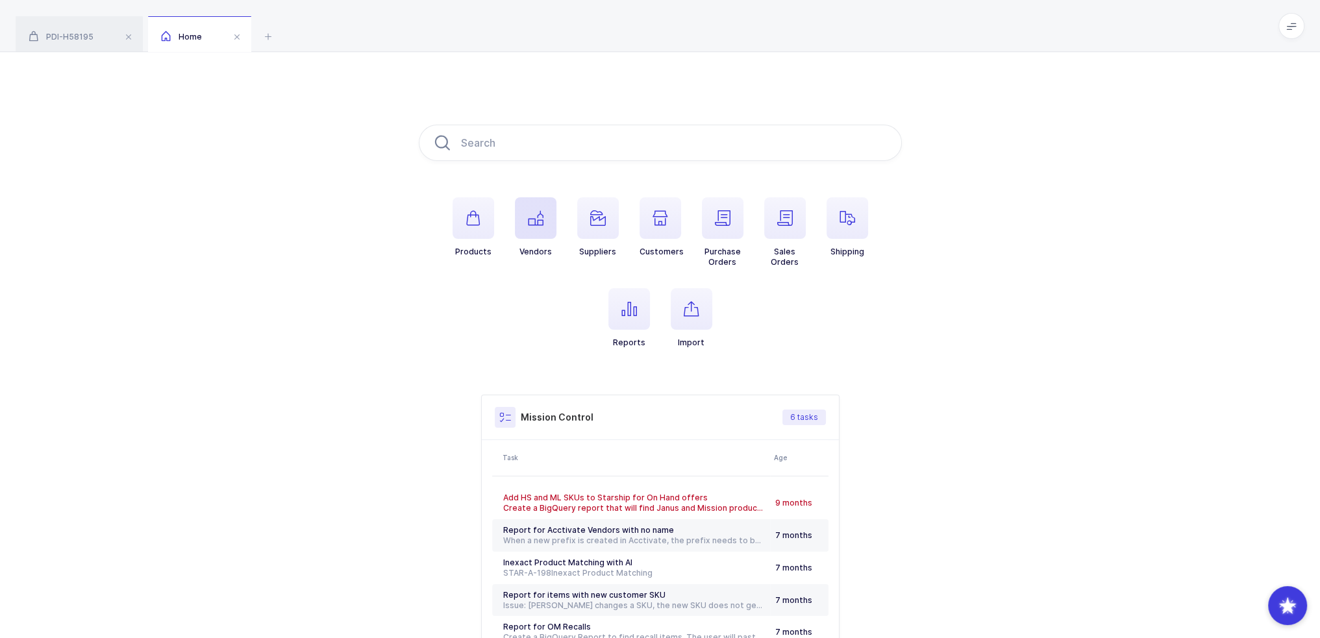
click at [515, 223] on span "button" at bounding box center [536, 218] width 42 height 42
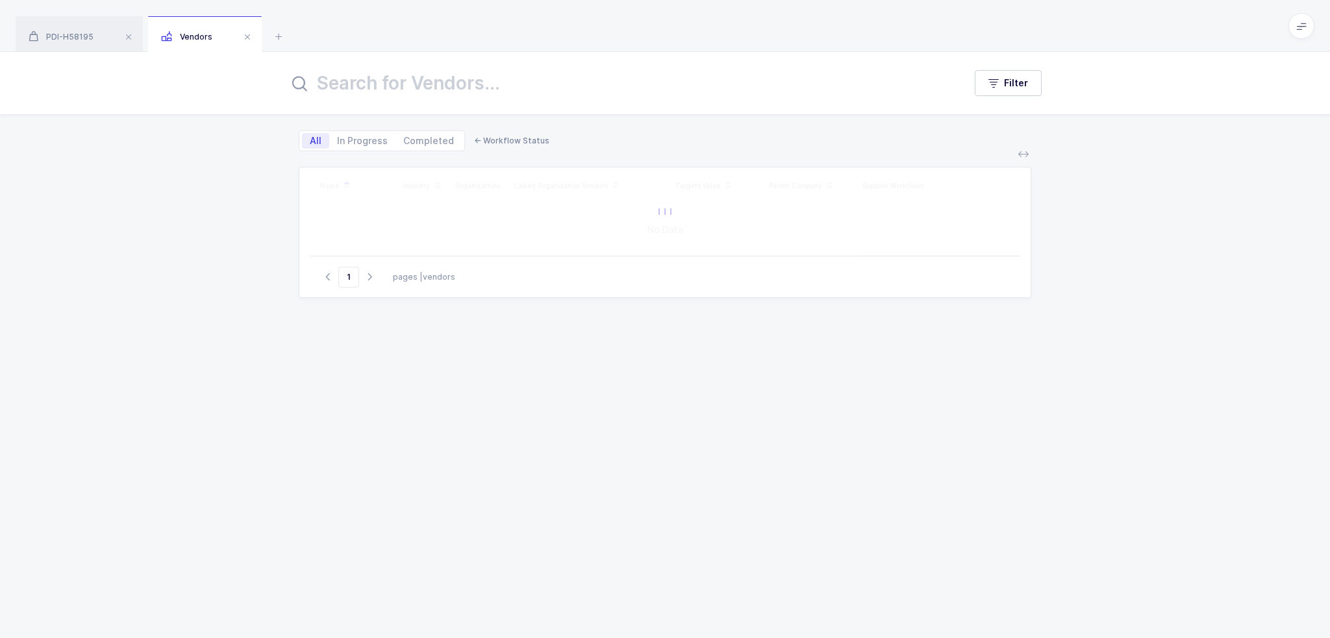
click at [484, 99] on div "Filter" at bounding box center [665, 83] width 1330 height 62
click at [483, 92] on input "text" at bounding box center [618, 83] width 660 height 31
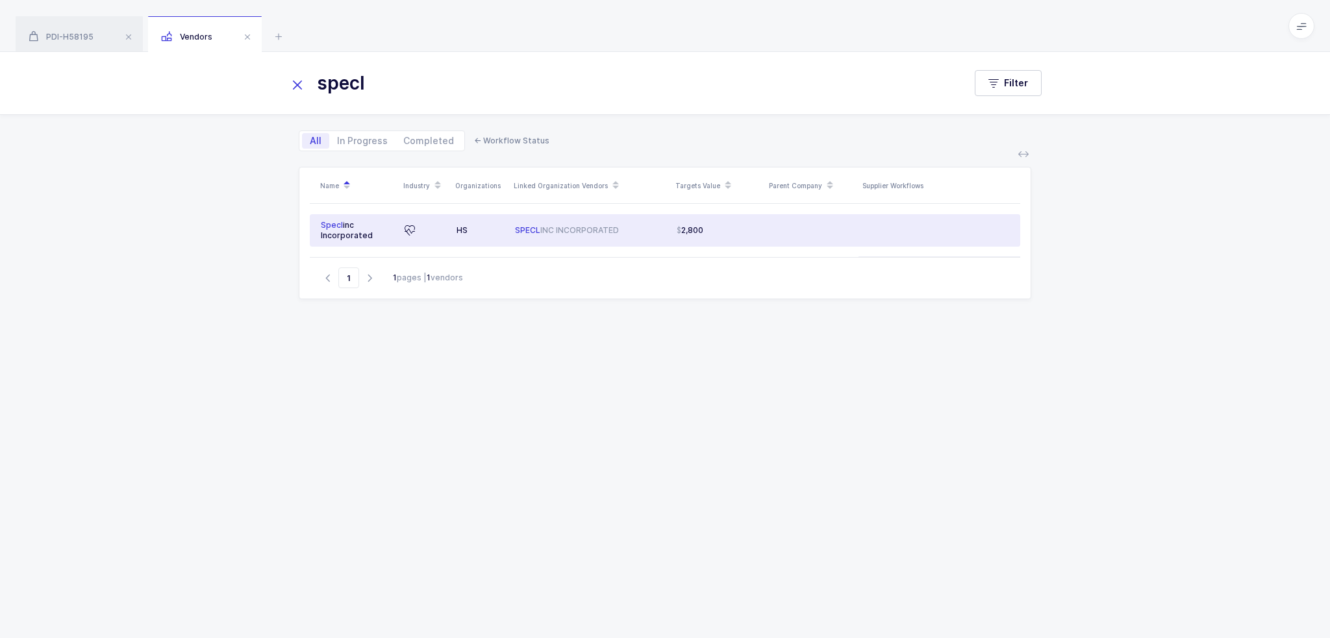
type input "specl"
click at [617, 234] on div "SPECL INC INCORPORATED" at bounding box center [590, 230] width 151 height 10
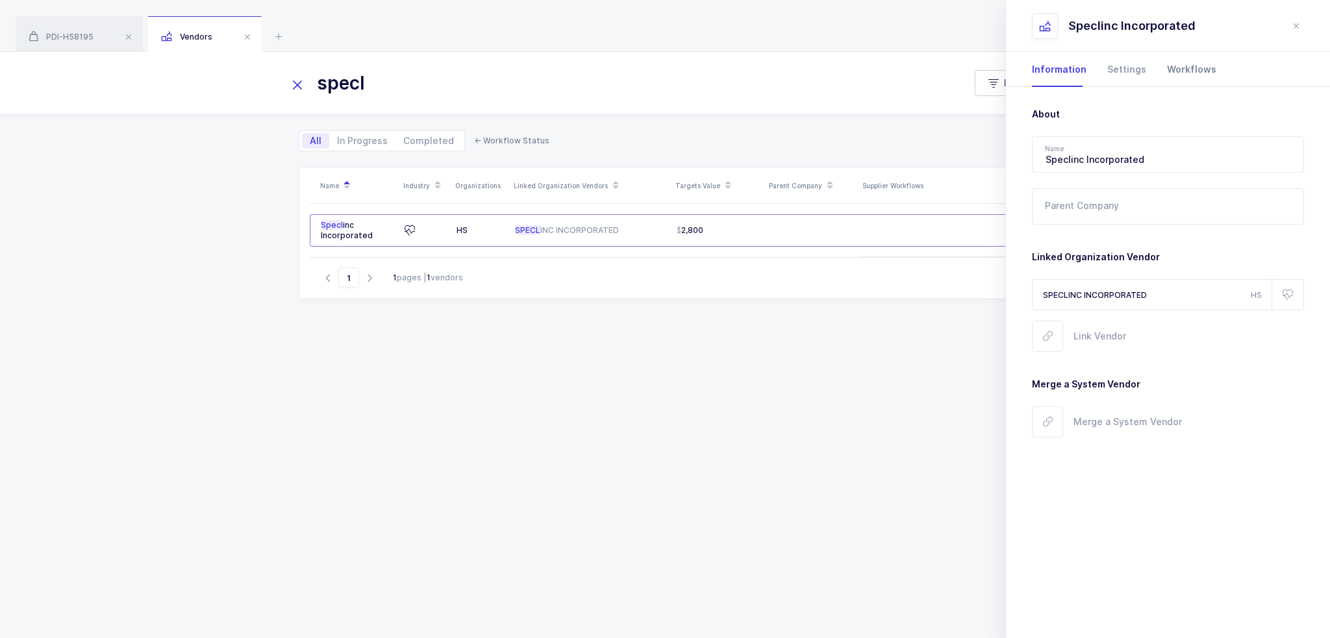
click at [1197, 73] on div "Workflows" at bounding box center [1186, 69] width 60 height 35
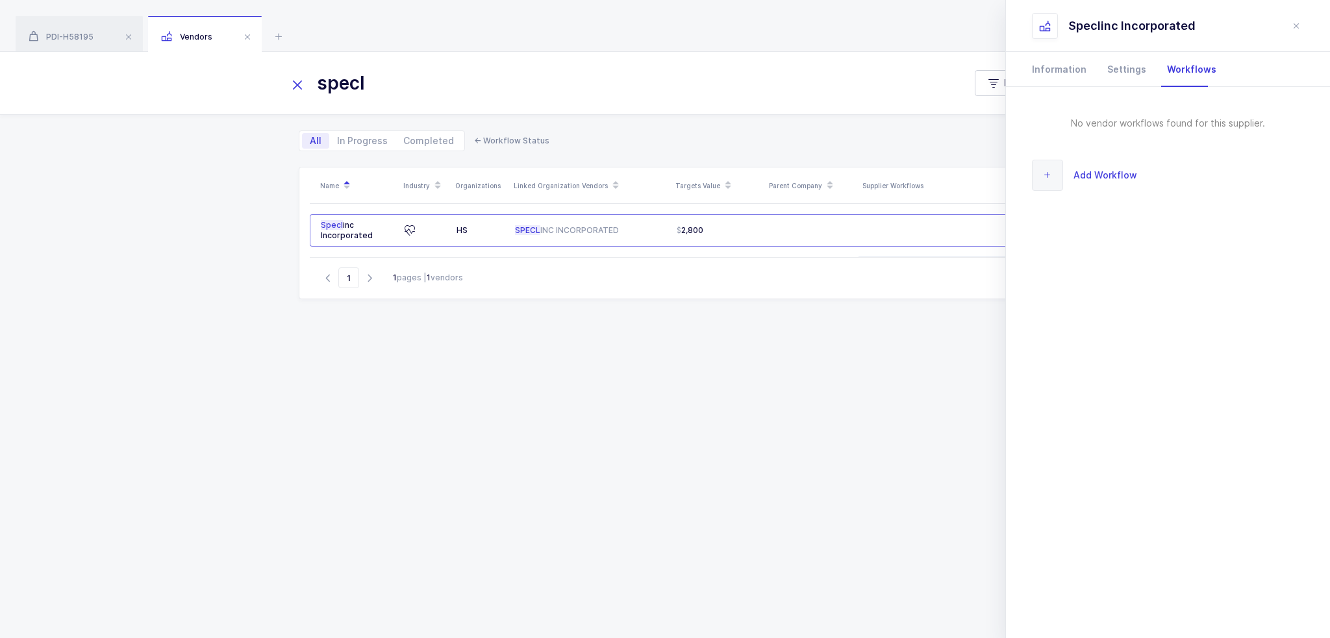
click at [1111, 173] on span "Add Workflow" at bounding box center [1105, 174] width 64 height 15
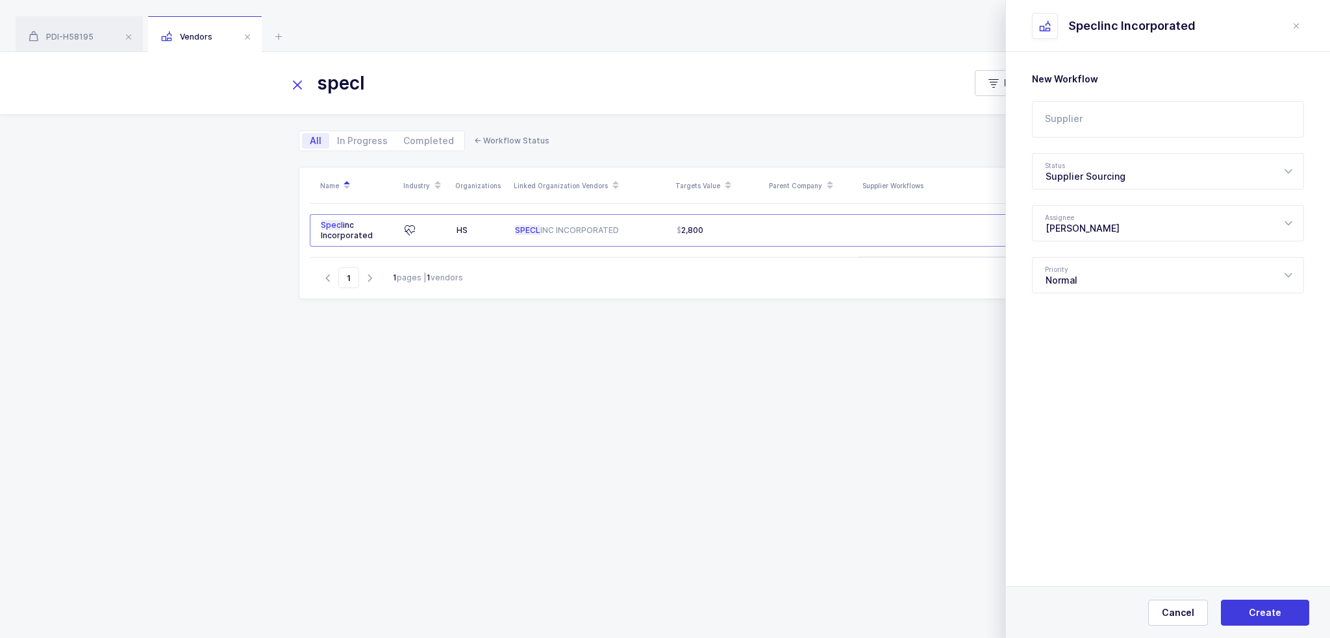
click at [1117, 135] on input "text" at bounding box center [1168, 119] width 272 height 36
click at [1130, 168] on li "LLD Care" at bounding box center [1172, 163] width 270 height 21
type input "LLD Care"
click at [1134, 159] on div "Supplier Sourcing" at bounding box center [1168, 171] width 272 height 36
click at [1105, 300] on div "Waiting on Us" at bounding box center [1172, 297] width 254 height 13
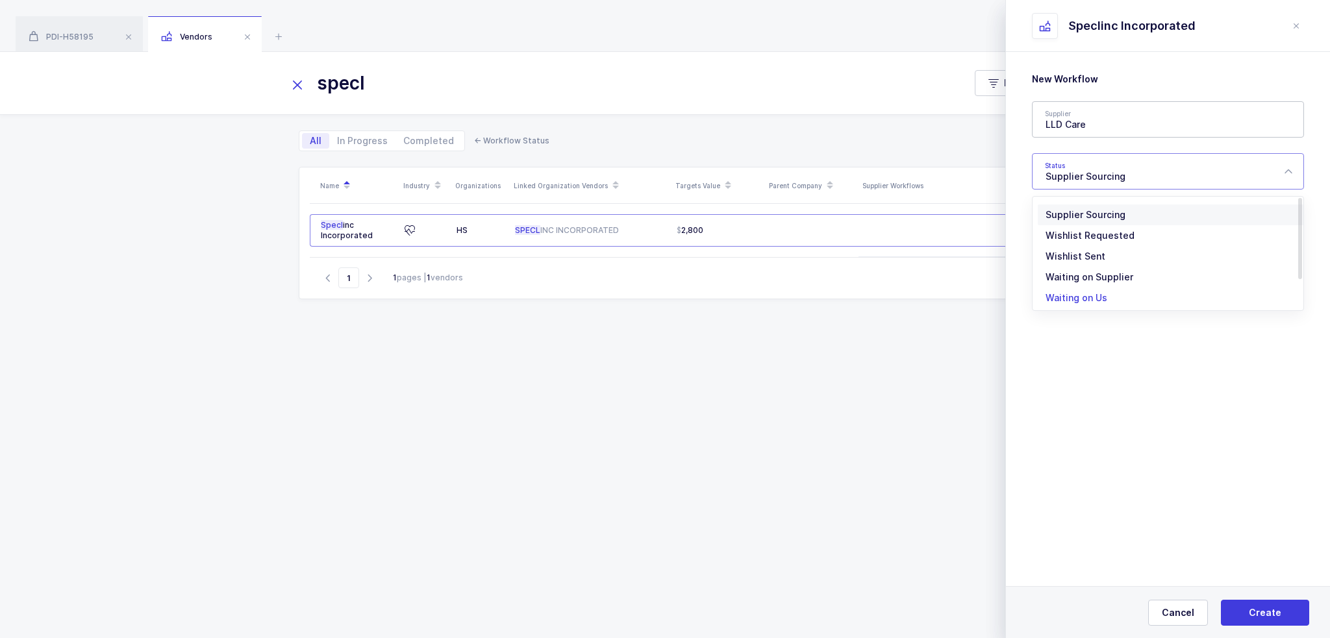
type input "Waiting on Us"
click at [1254, 609] on span "Create" at bounding box center [1264, 612] width 32 height 13
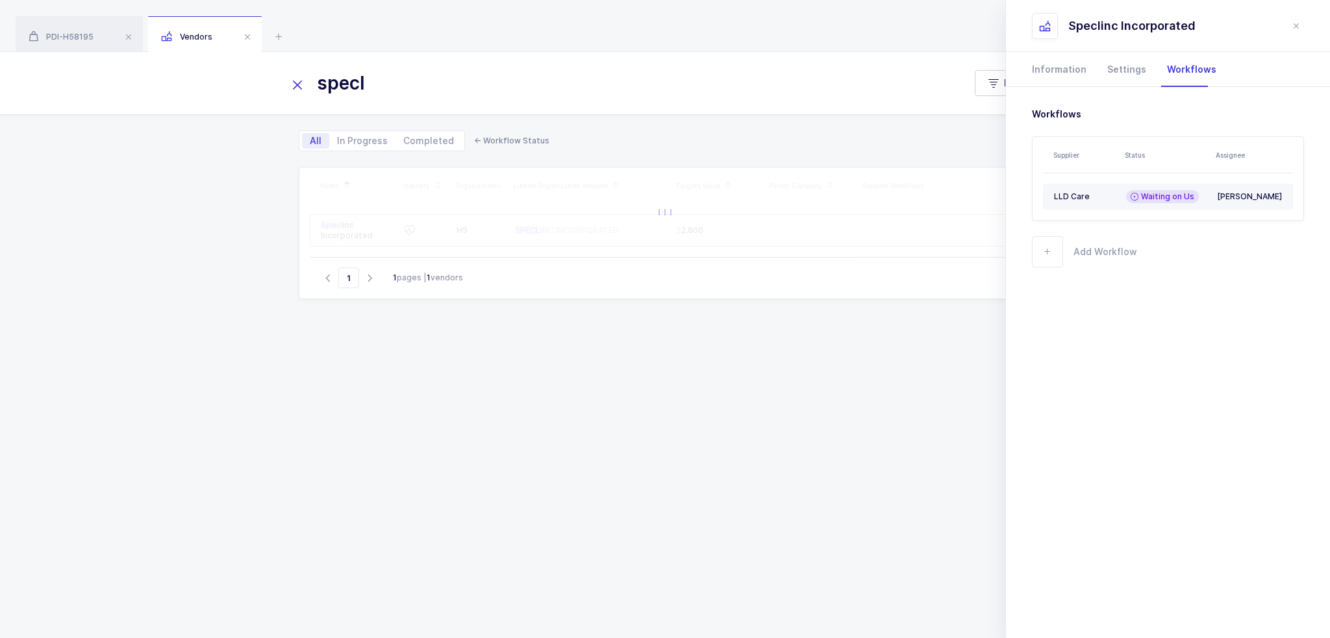
click at [1126, 194] on div "Waiting on Us" at bounding box center [1162, 196] width 73 height 13
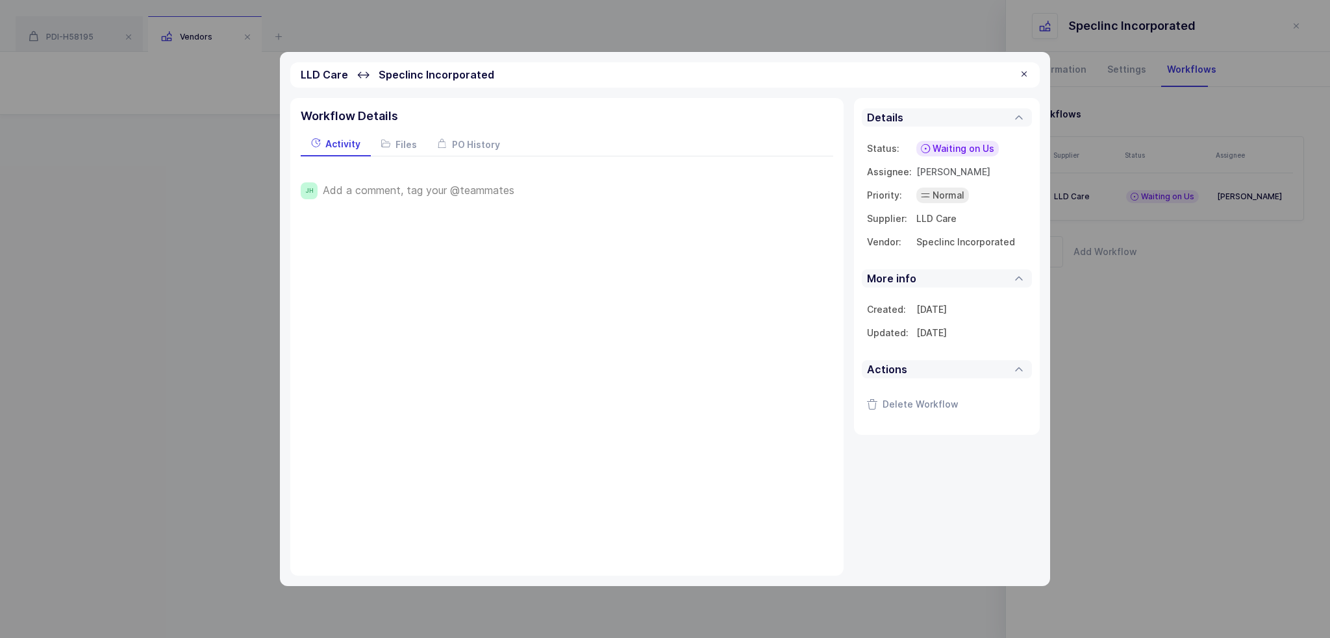
click at [423, 184] on span "Add a comment, tag your @teammates" at bounding box center [419, 190] width 192 height 12
click at [621, 188] on div "Very small value but she sent us this pricing" at bounding box center [567, 193] width 422 height 22
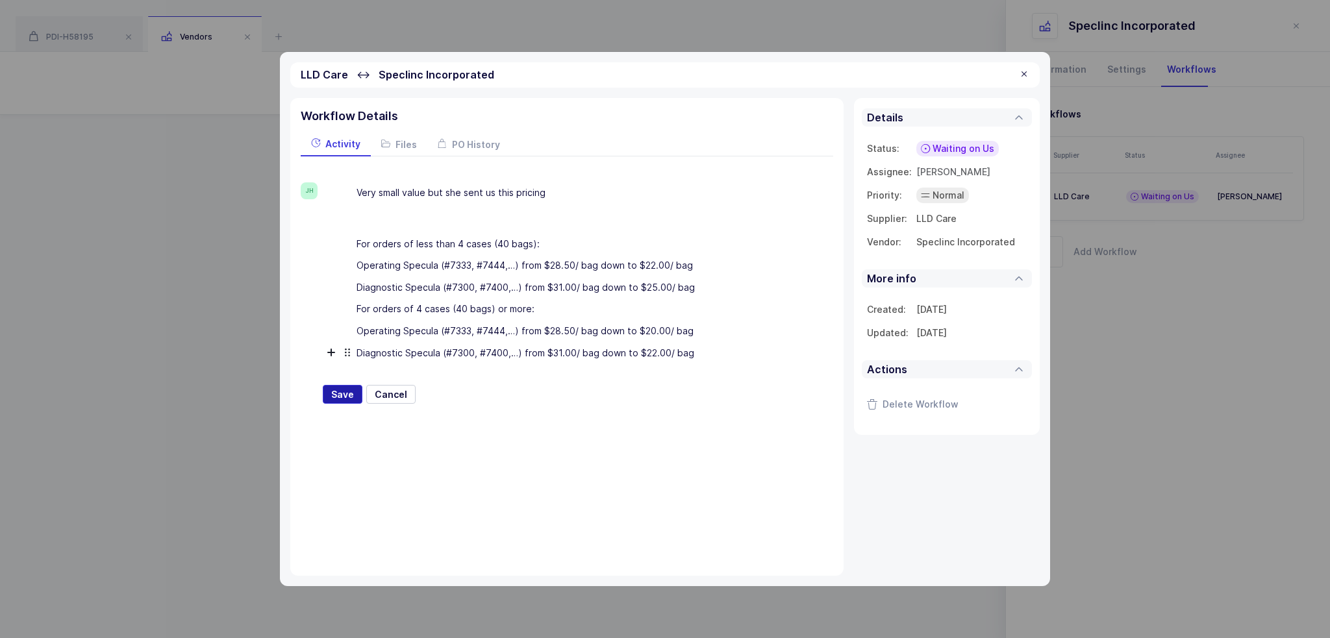
click at [351, 388] on span "Save" at bounding box center [342, 394] width 23 height 13
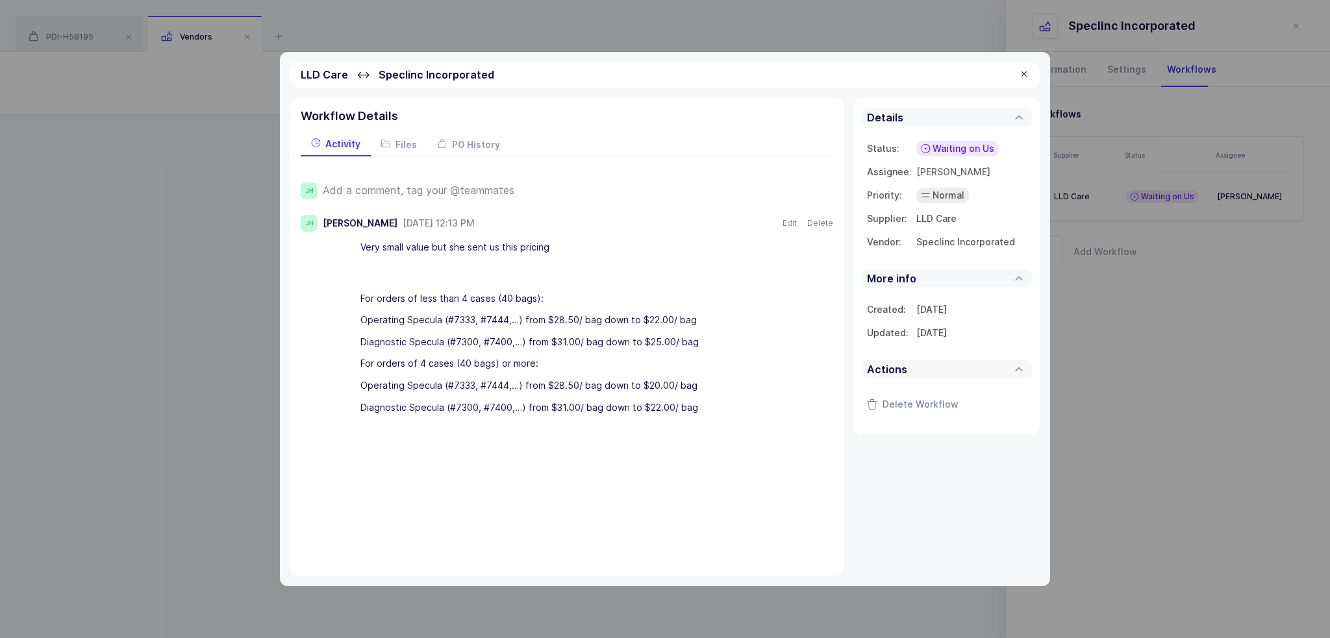
click at [465, 319] on div "Operating Specula (#7333, #7444,…) from $28.50/ bag down to $22.00/ bag" at bounding box center [571, 321] width 422 height 22
copy div "7333"
click at [1023, 75] on div at bounding box center [1024, 75] width 10 height 12
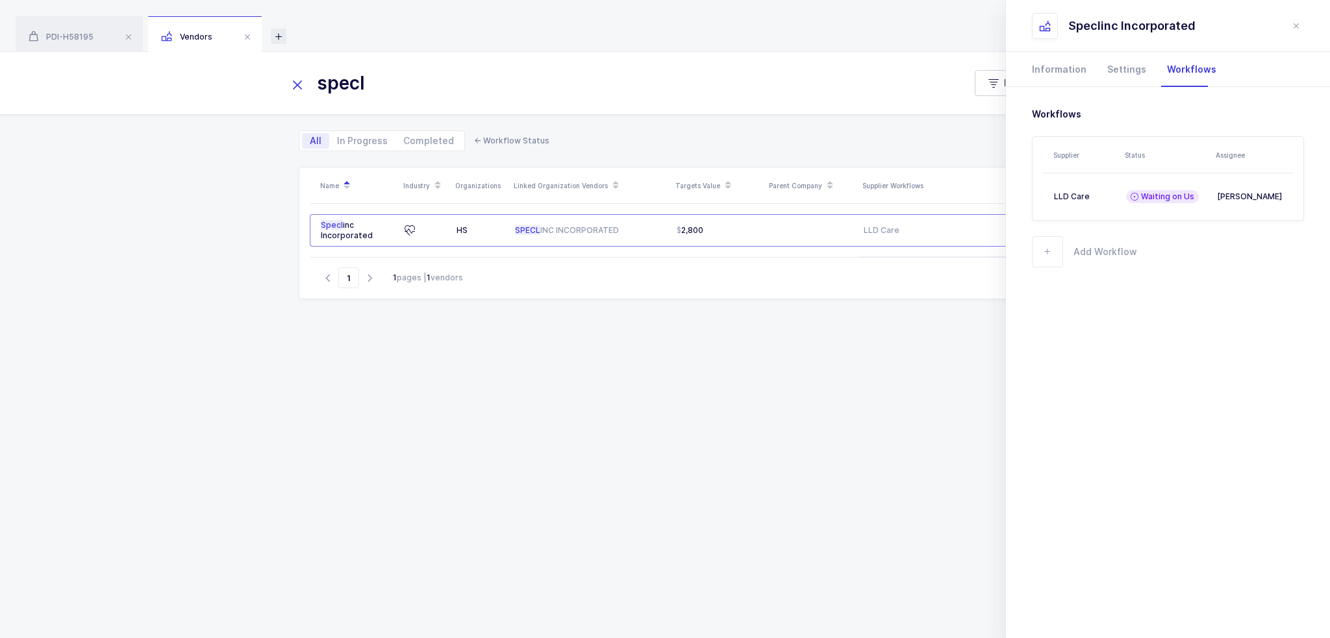
click at [286, 36] on icon at bounding box center [279, 37] width 16 height 16
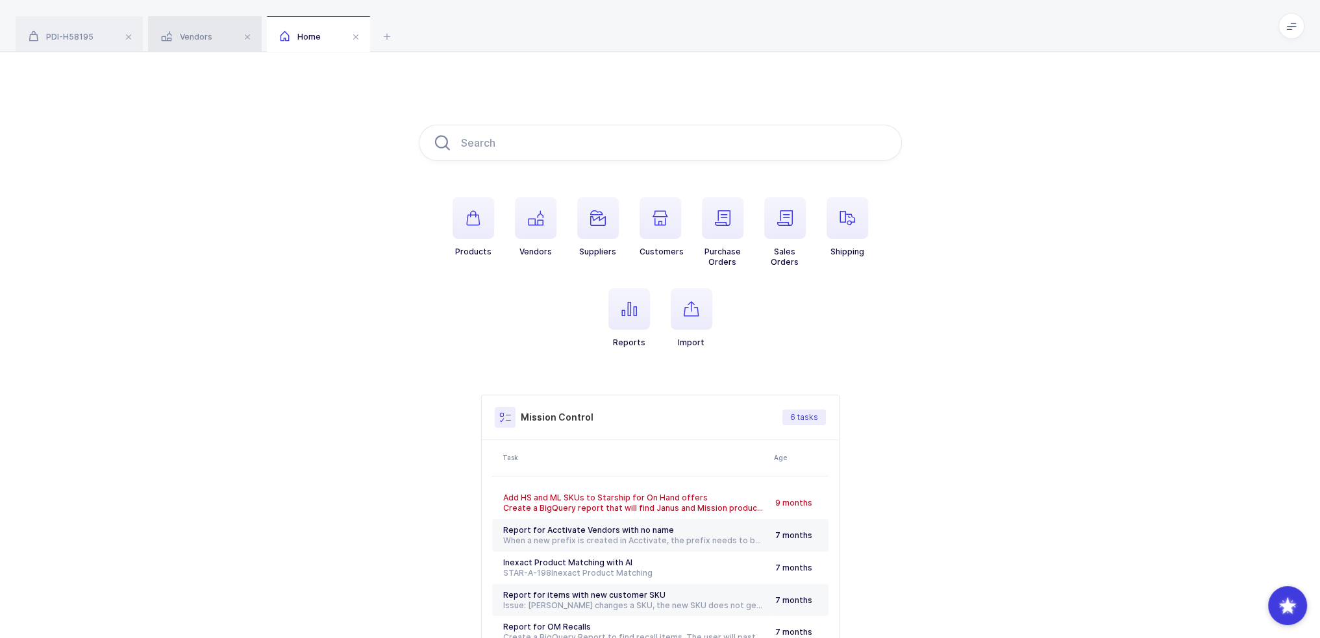
click at [191, 38] on span "Vendors" at bounding box center [186, 37] width 51 height 10
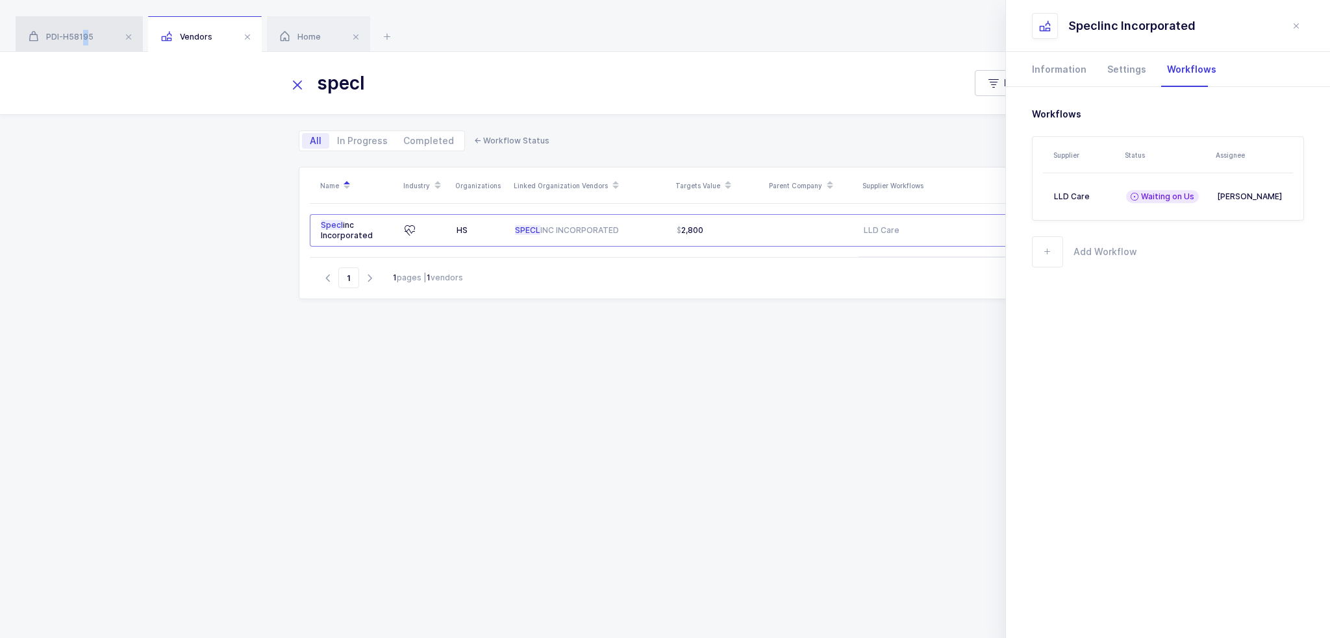
click at [84, 39] on span "PDI-H58195" at bounding box center [61, 37] width 65 height 10
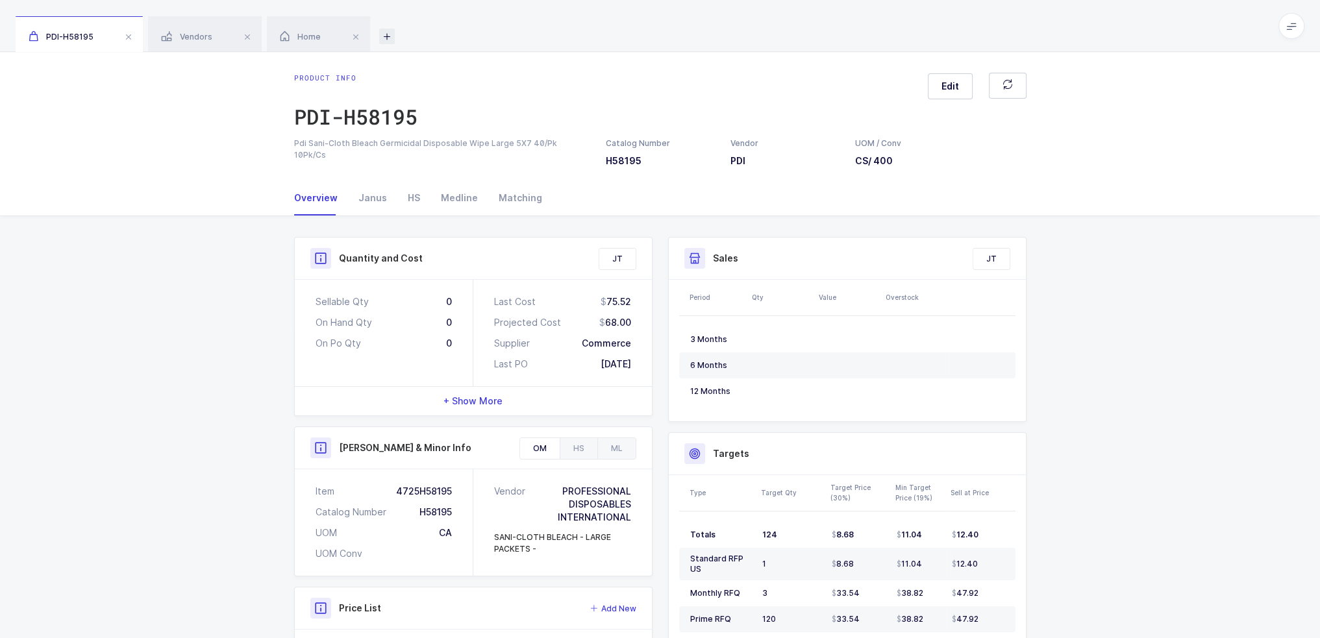
click at [384, 33] on icon at bounding box center [387, 37] width 16 height 16
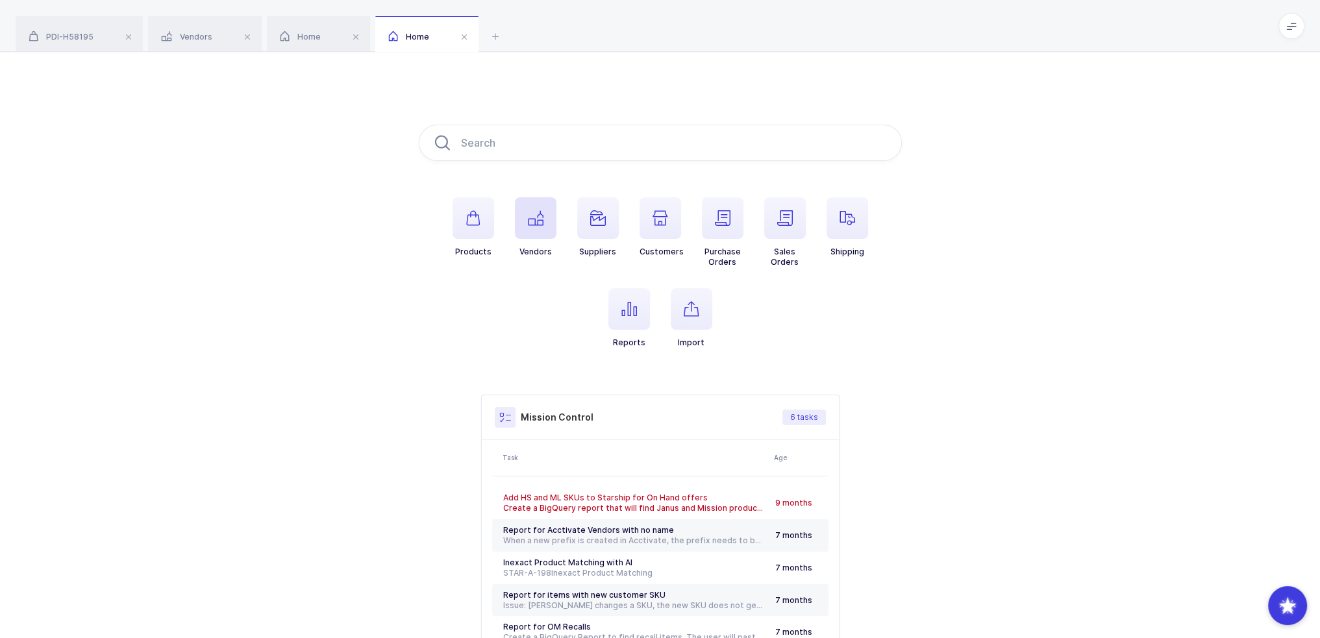
click at [540, 227] on span "button" at bounding box center [536, 218] width 42 height 42
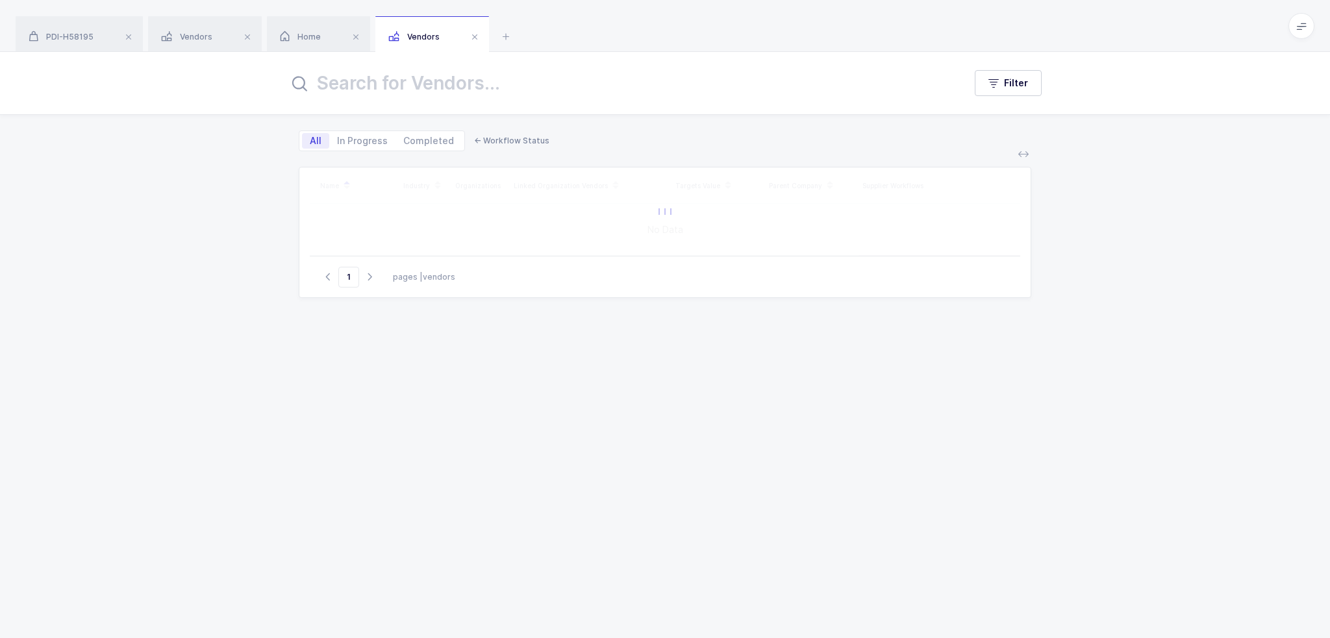
click at [436, 92] on input "text" at bounding box center [618, 83] width 660 height 31
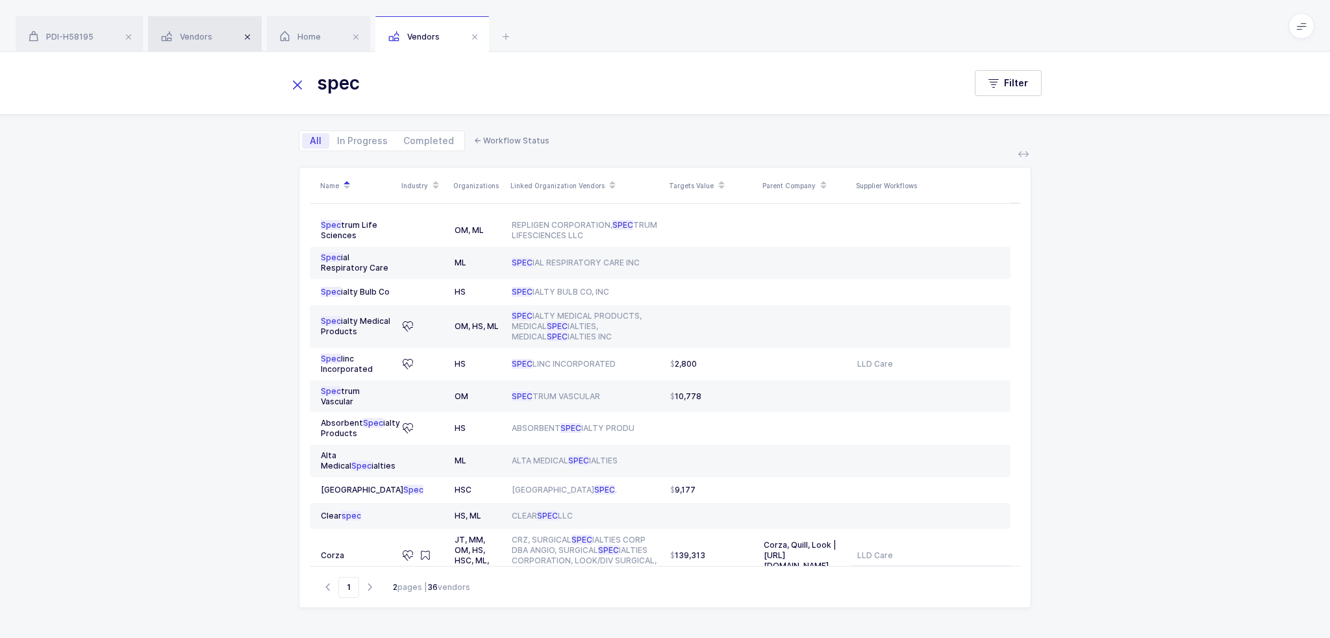
type input "spec"
click at [243, 36] on span at bounding box center [248, 37] width 16 height 16
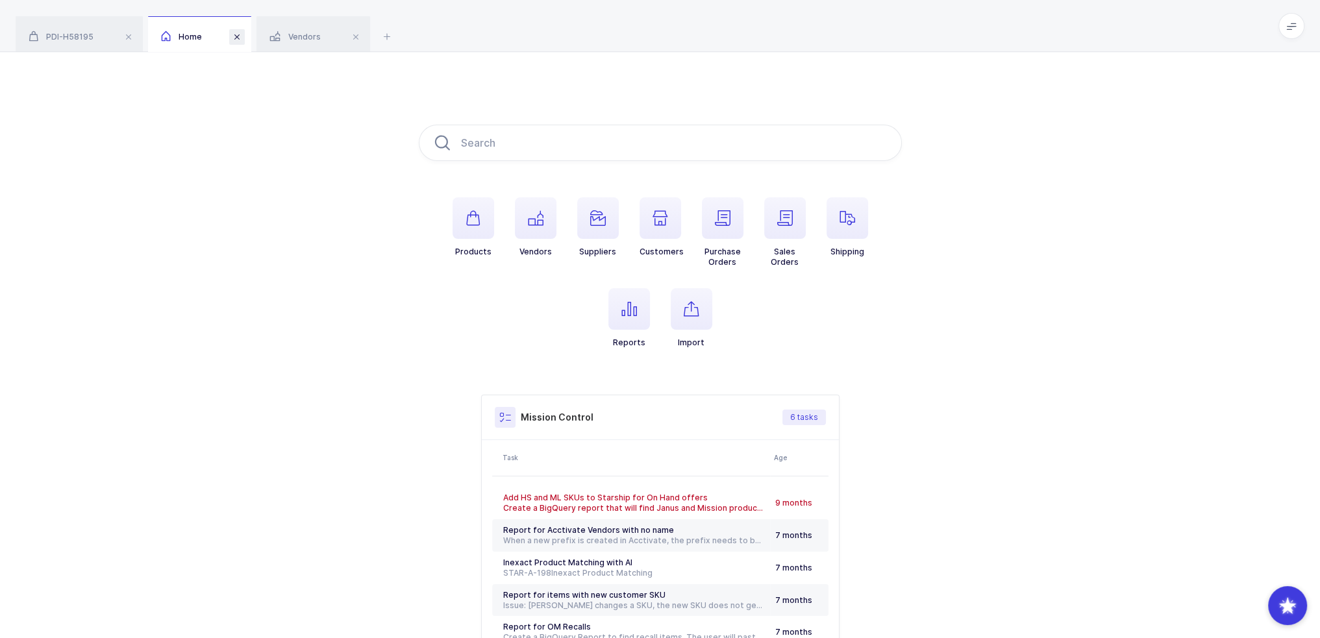
click at [239, 38] on span at bounding box center [237, 37] width 16 height 16
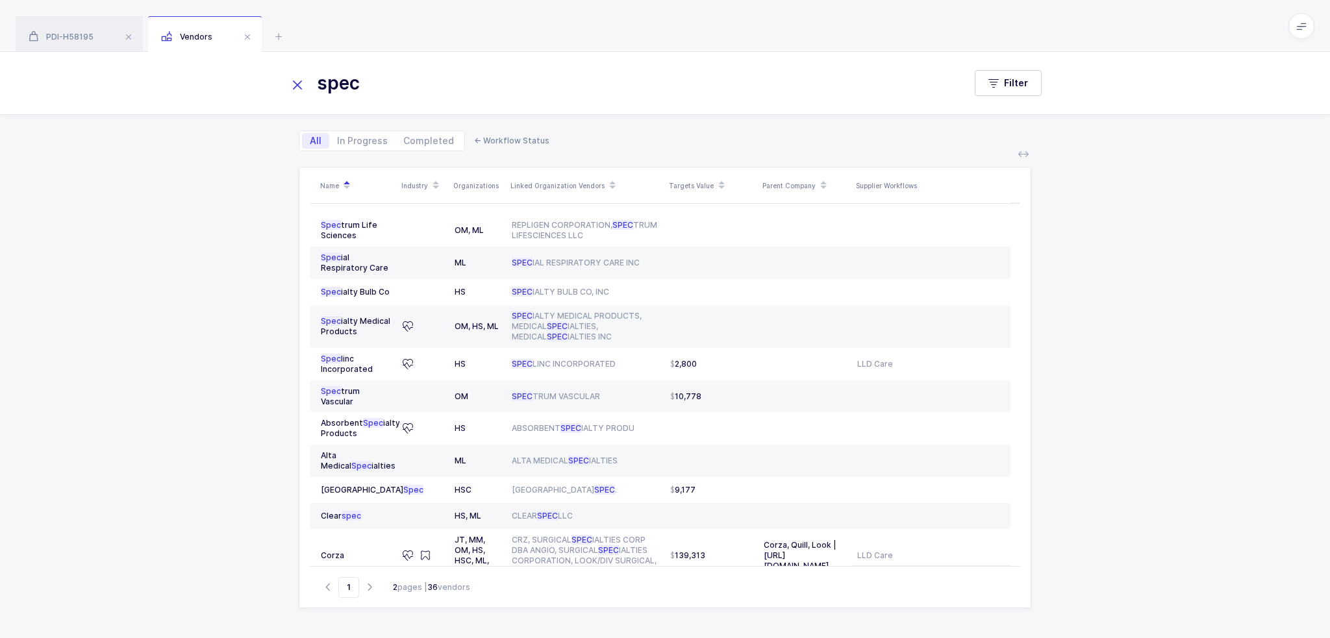
click at [239, 38] on div "Vendors" at bounding box center [205, 34] width 114 height 36
click at [244, 38] on span at bounding box center [248, 37] width 16 height 16
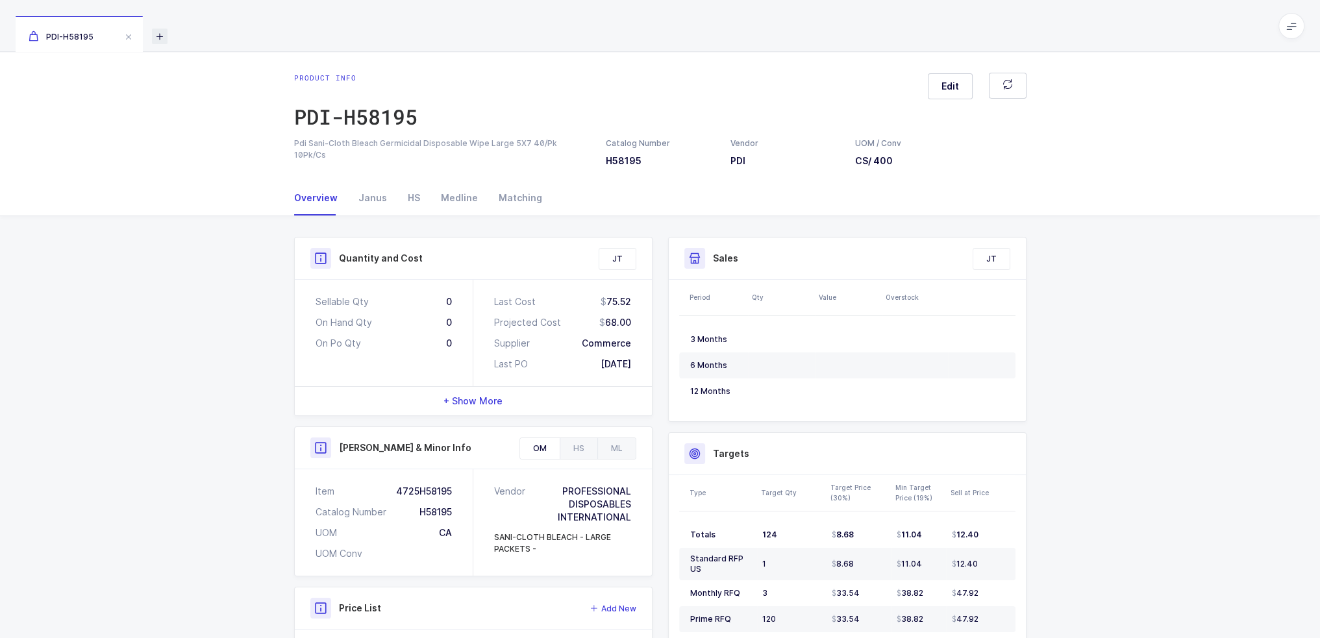
click at [164, 36] on icon at bounding box center [160, 37] width 16 height 16
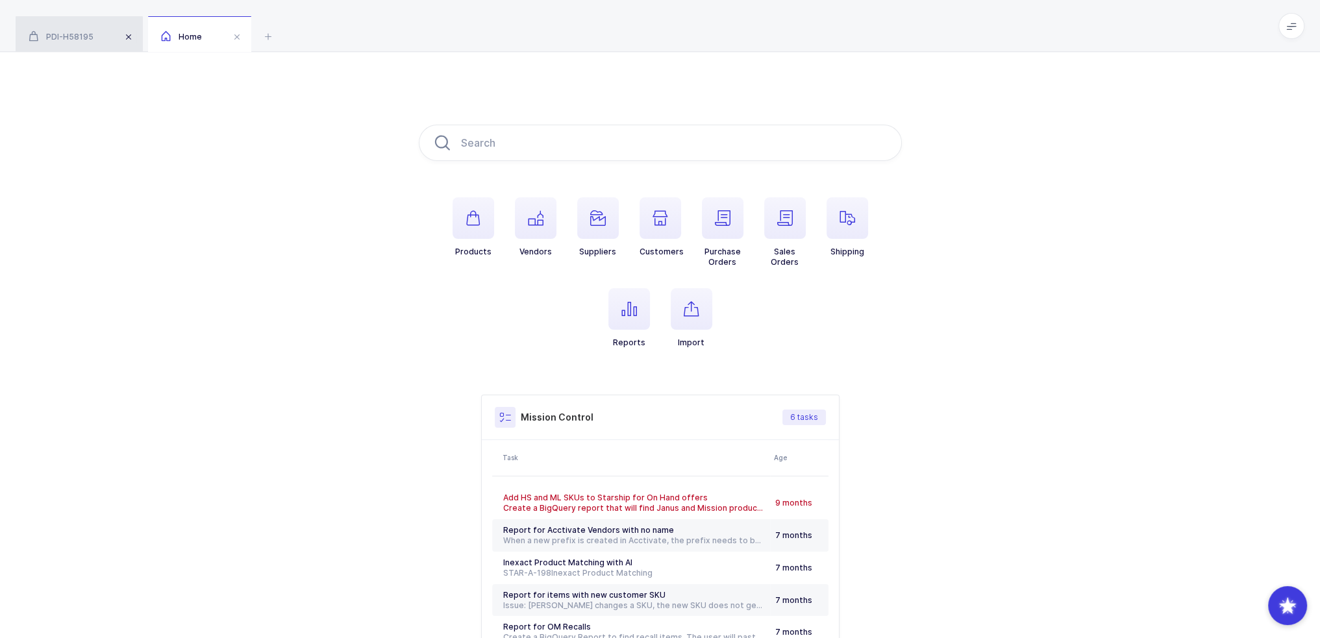
click at [123, 36] on span at bounding box center [129, 37] width 16 height 16
click at [485, 225] on span "button" at bounding box center [474, 218] width 42 height 42
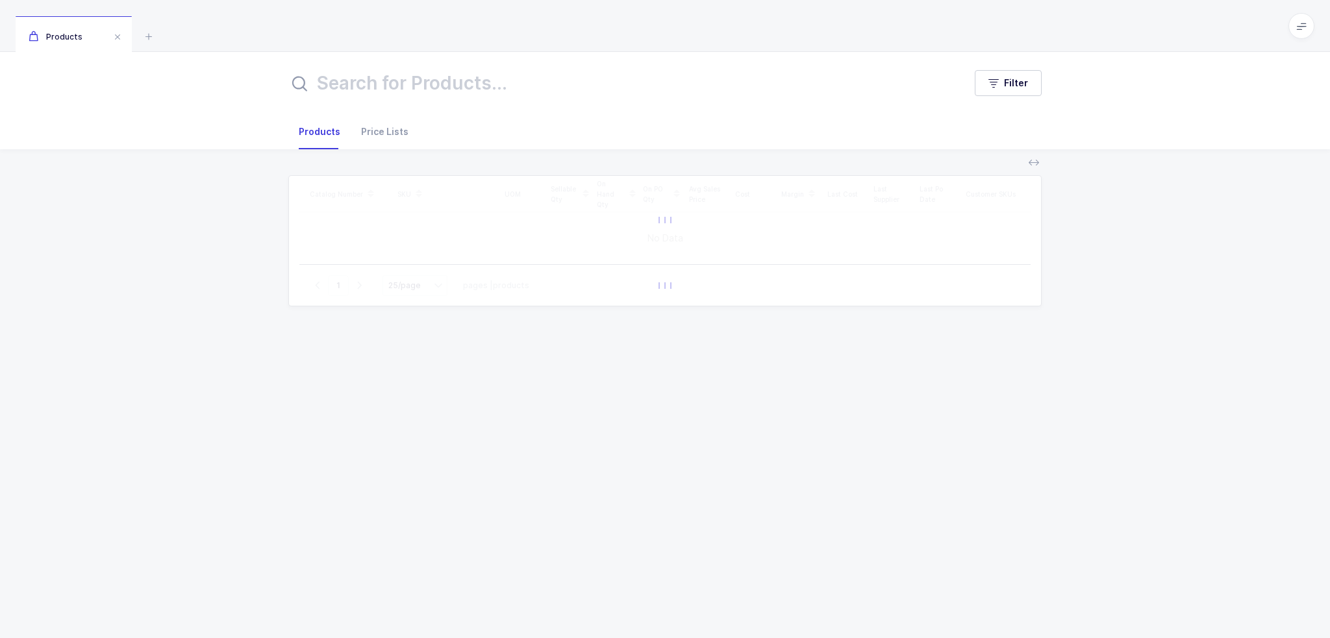
click at [1001, 96] on div "Filter" at bounding box center [664, 83] width 753 height 31
click at [1006, 90] on button "Filter" at bounding box center [1007, 83] width 67 height 26
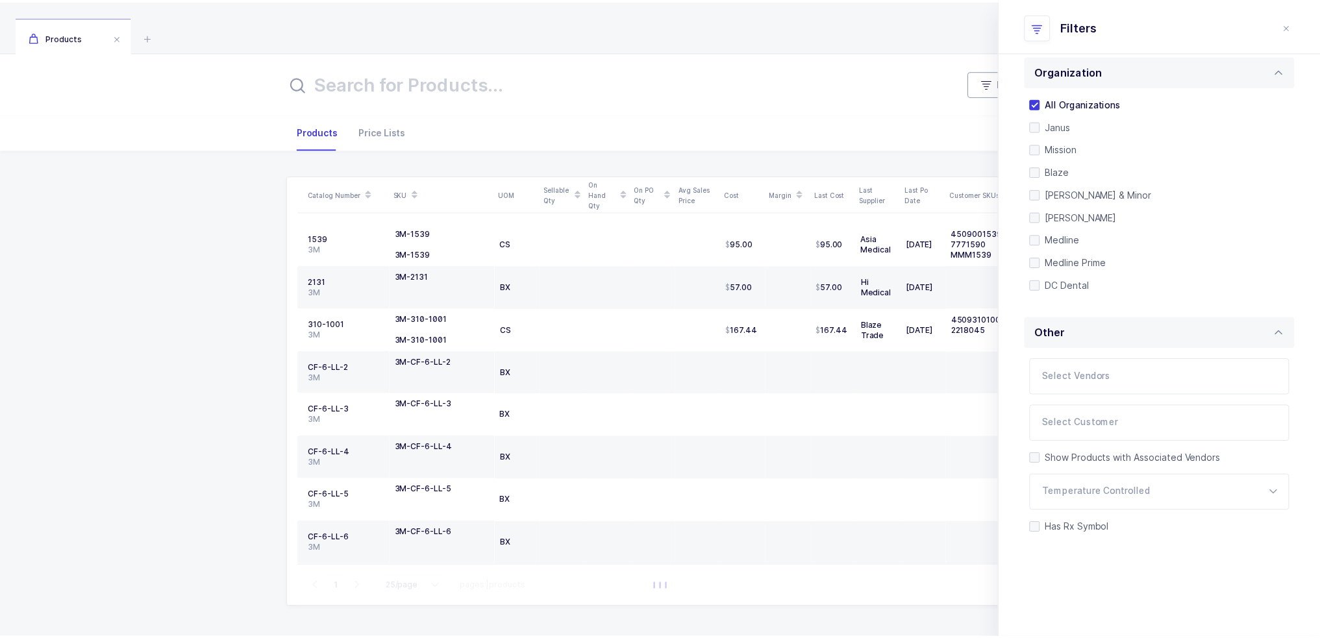
scroll to position [273, 0]
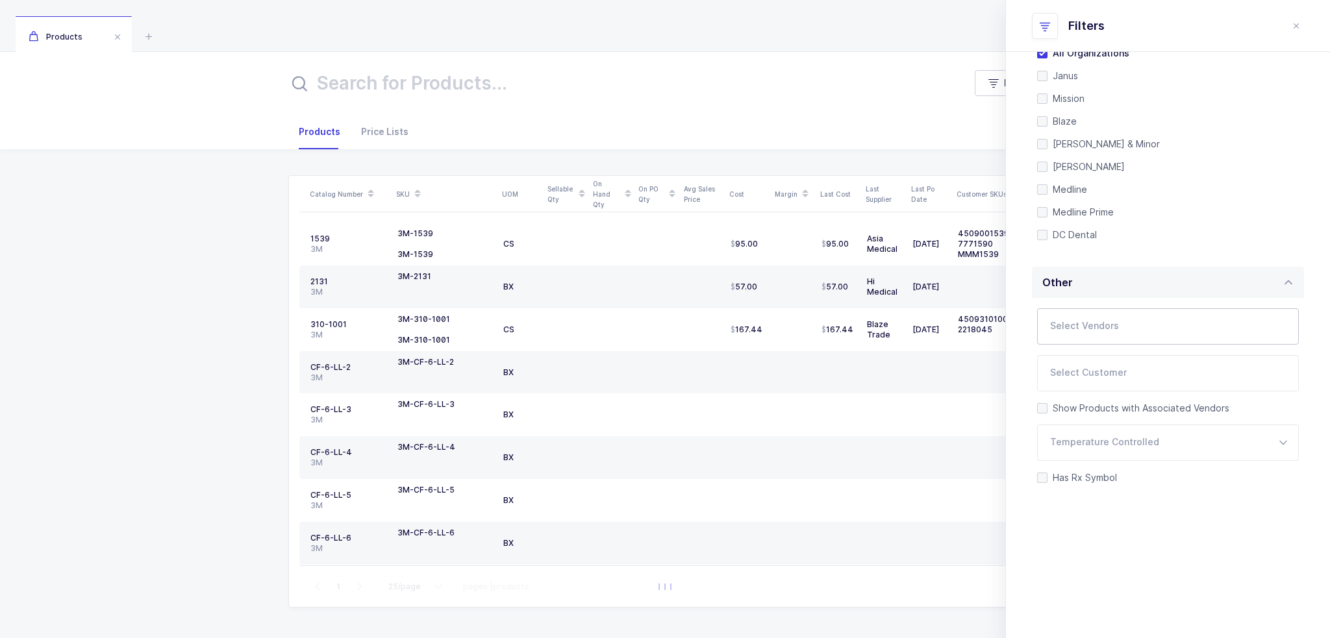
click at [1110, 332] on input "text" at bounding box center [1154, 330] width 209 height 17
type input "speclinc"
click at [1083, 362] on li "Speclinc Incorporated HS" at bounding box center [1172, 371] width 244 height 21
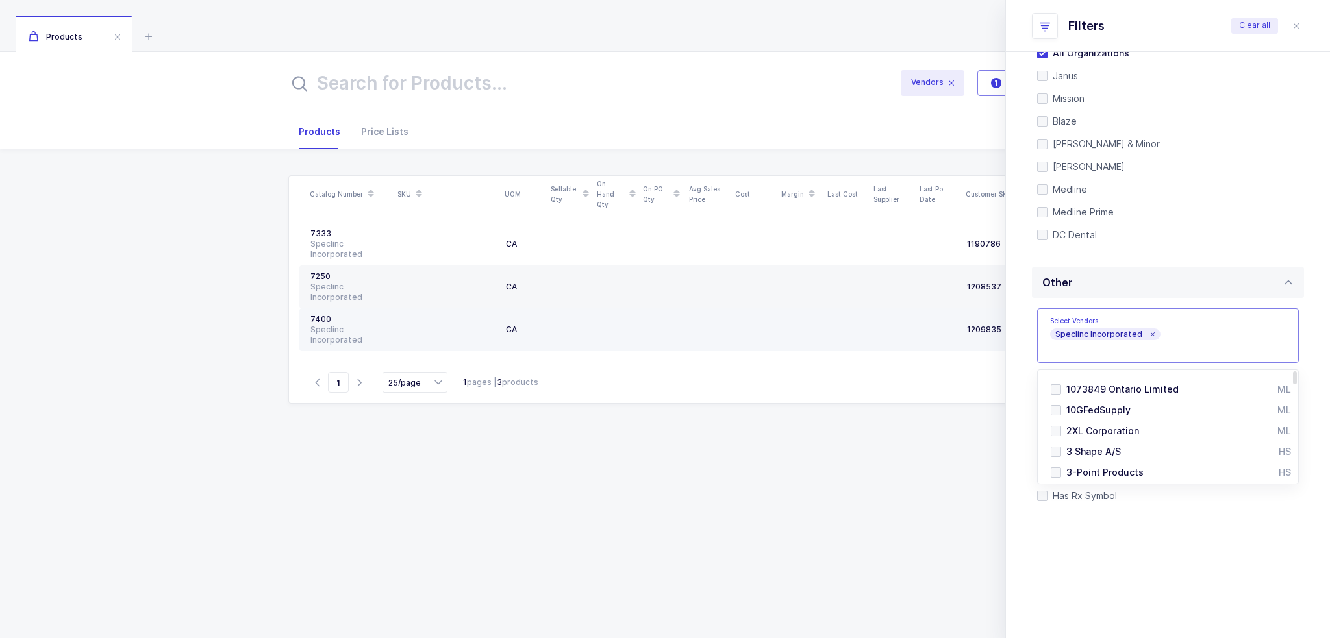
drag, startPoint x: 441, startPoint y: 565, endPoint x: 462, endPoint y: 331, distance: 234.7
click at [441, 562] on div "Catalog Number SKU UOM Sellable Qty On Hand Qty On PO Qty Avg Sales Price Cost …" at bounding box center [664, 390] width 753 height 431
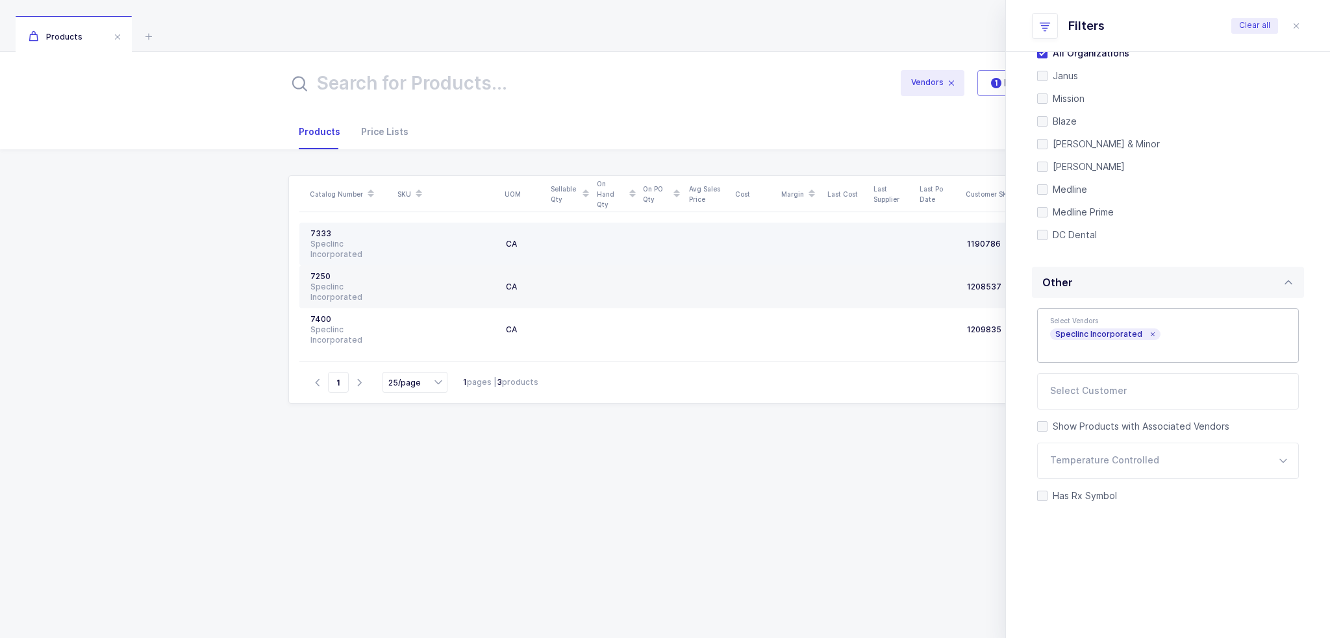
click at [354, 257] on div "Speclinc Incorporated" at bounding box center [349, 249] width 78 height 21
click at [356, 242] on div "Speclinc Incorporated" at bounding box center [349, 249] width 78 height 21
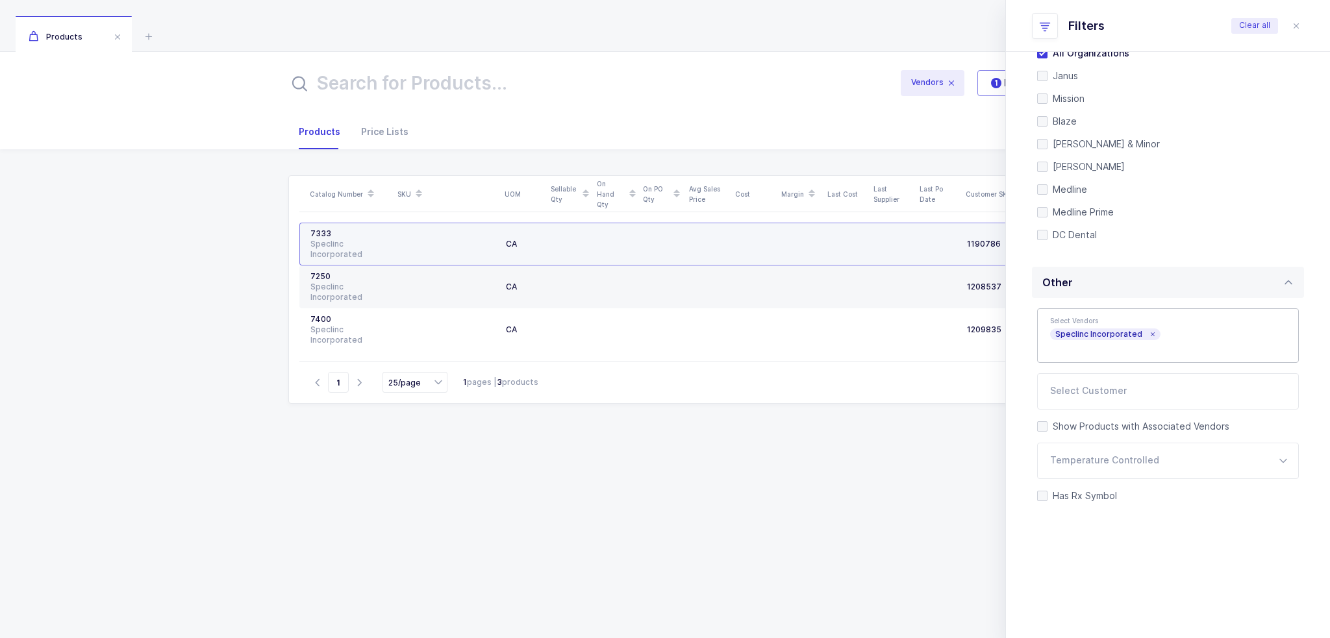
click at [366, 225] on td "7333 Speclinc Incorporated" at bounding box center [346, 244] width 94 height 43
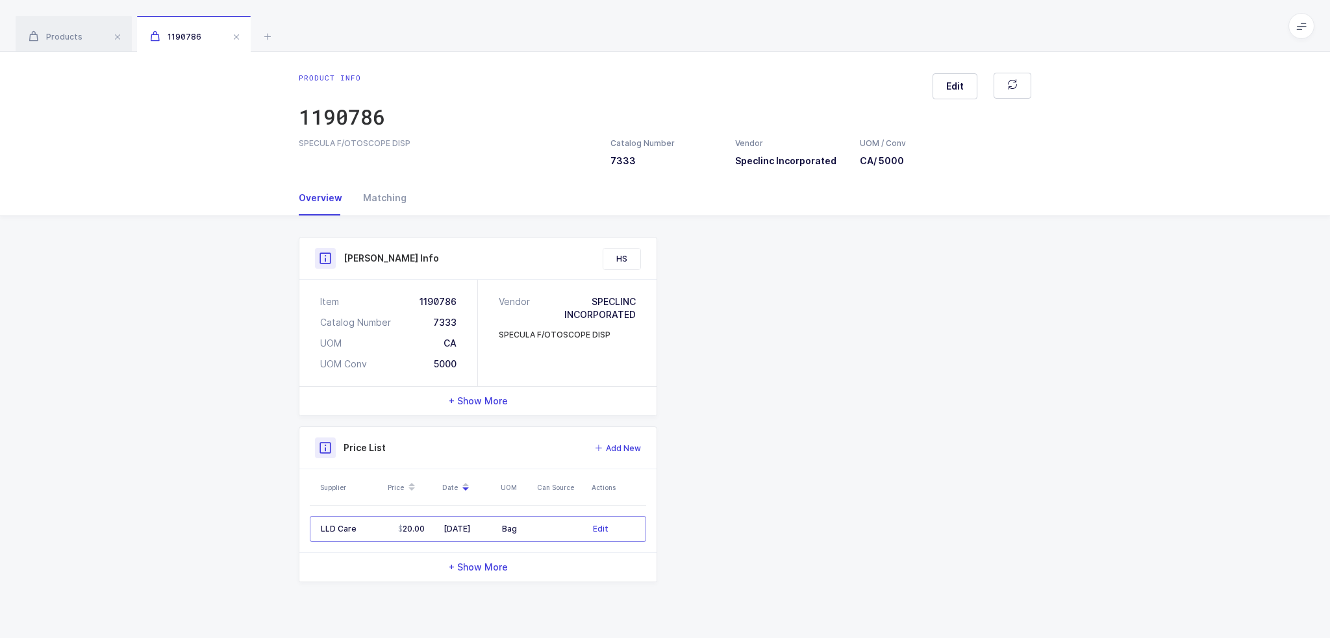
click at [366, 225] on div "Product info 1190786 Edit SPECULA F/OTOSCOPE DISP Catalog Number 7333 Vendor Sp…" at bounding box center [665, 345] width 1330 height 586
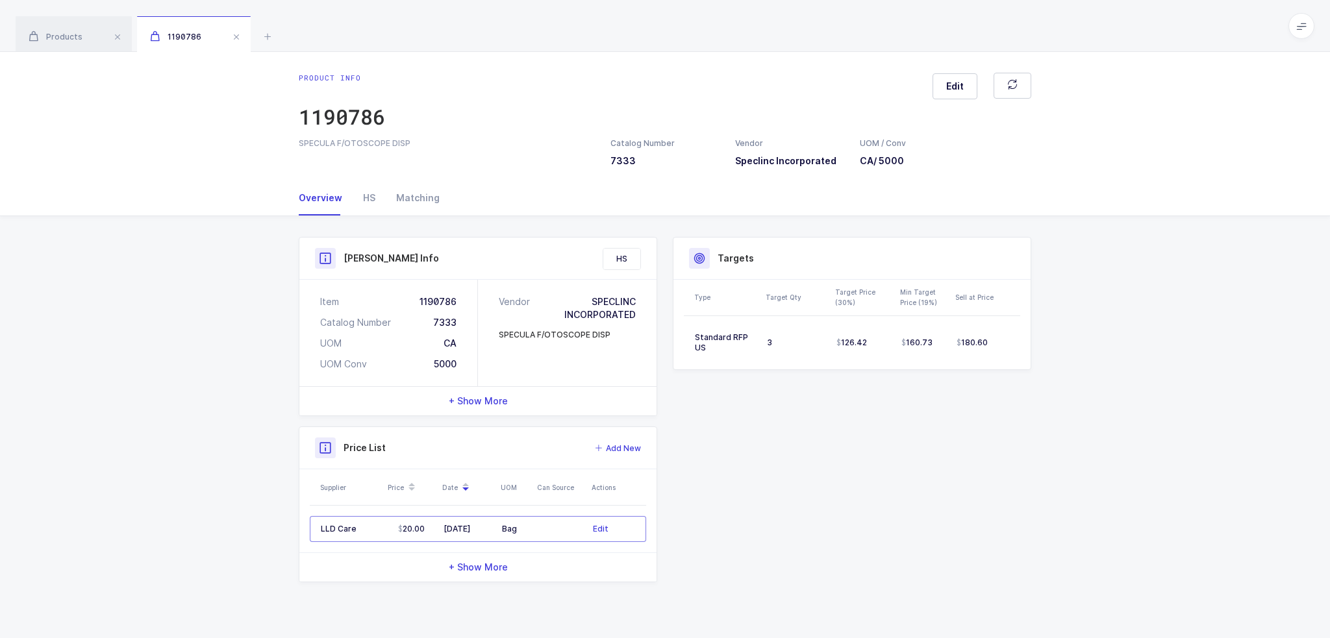
click at [859, 267] on div "Targets" at bounding box center [852, 258] width 326 height 21
click at [901, 425] on div "Product Info Catalog Number 7333 Vendor Speclinc Incorporated UOM / Conv CA / 5…" at bounding box center [665, 409] width 748 height 345
drag, startPoint x: 1007, startPoint y: 403, endPoint x: 1047, endPoint y: 427, distance: 46.7
click at [1047, 427] on div "Product Info Catalog Number 7333 Vendor Speclinc Incorporated UOM / Conv CA / 5…" at bounding box center [665, 414] width 1330 height 397
click at [491, 402] on span "+ Show More" at bounding box center [478, 401] width 59 height 13
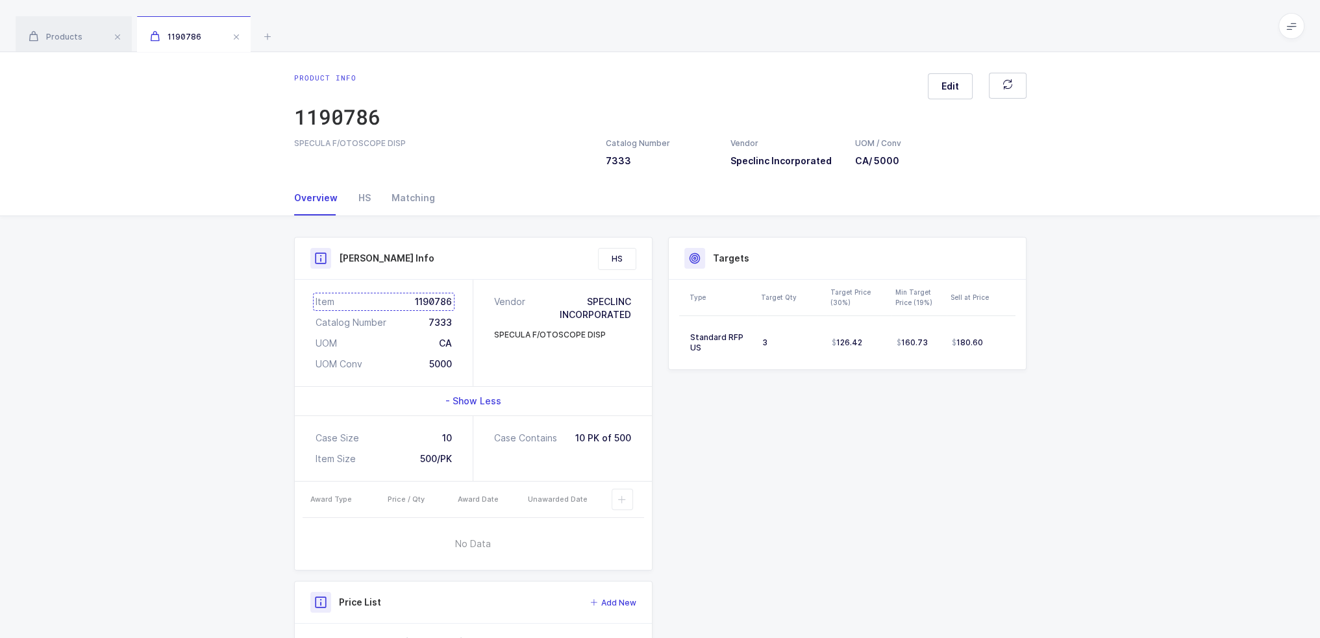
click at [444, 300] on div "Item 1190786" at bounding box center [384, 301] width 136 height 13
drag, startPoint x: 581, startPoint y: 440, endPoint x: 660, endPoint y: 430, distance: 79.2
click at [660, 430] on div "Product Info Catalog Number 7333 Vendor Speclinc Incorporated UOM / Conv CA / 5…" at bounding box center [473, 487] width 374 height 500
drag, startPoint x: 649, startPoint y: 434, endPoint x: 574, endPoint y: 438, distance: 74.8
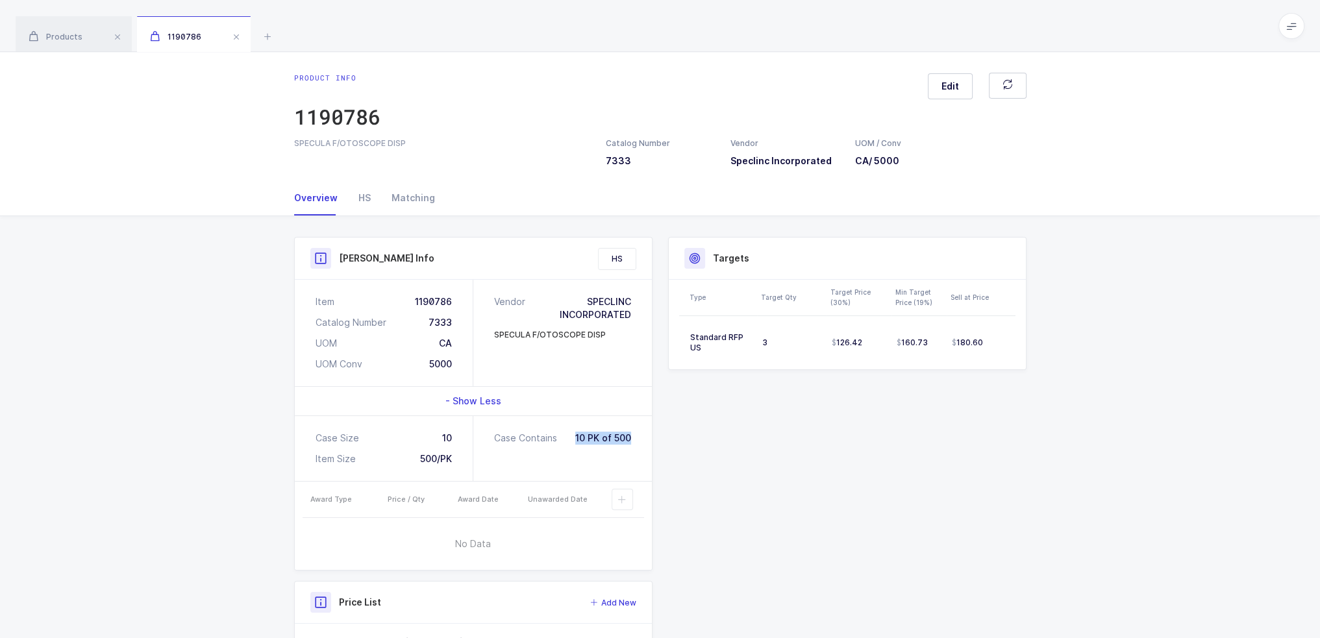
click at [574, 438] on div "Case Contains 10 PK of 500" at bounding box center [562, 448] width 179 height 65
click at [574, 438] on div "Case Contains 10 PK of 500" at bounding box center [562, 438] width 137 height 13
drag, startPoint x: 574, startPoint y: 438, endPoint x: 654, endPoint y: 436, distance: 79.9
click at [654, 436] on div "Product Info Catalog Number 7333 Vendor Speclinc Incorporated UOM / Conv CA / 5…" at bounding box center [473, 487] width 374 height 500
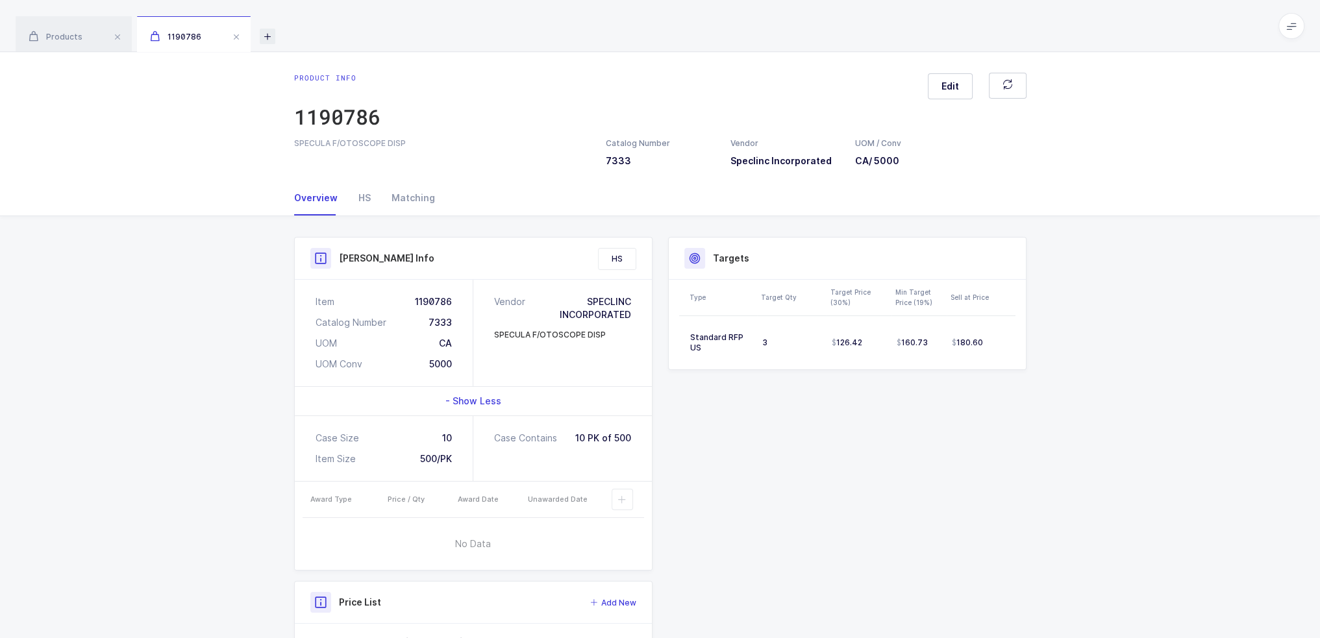
click at [271, 34] on icon at bounding box center [268, 37] width 16 height 16
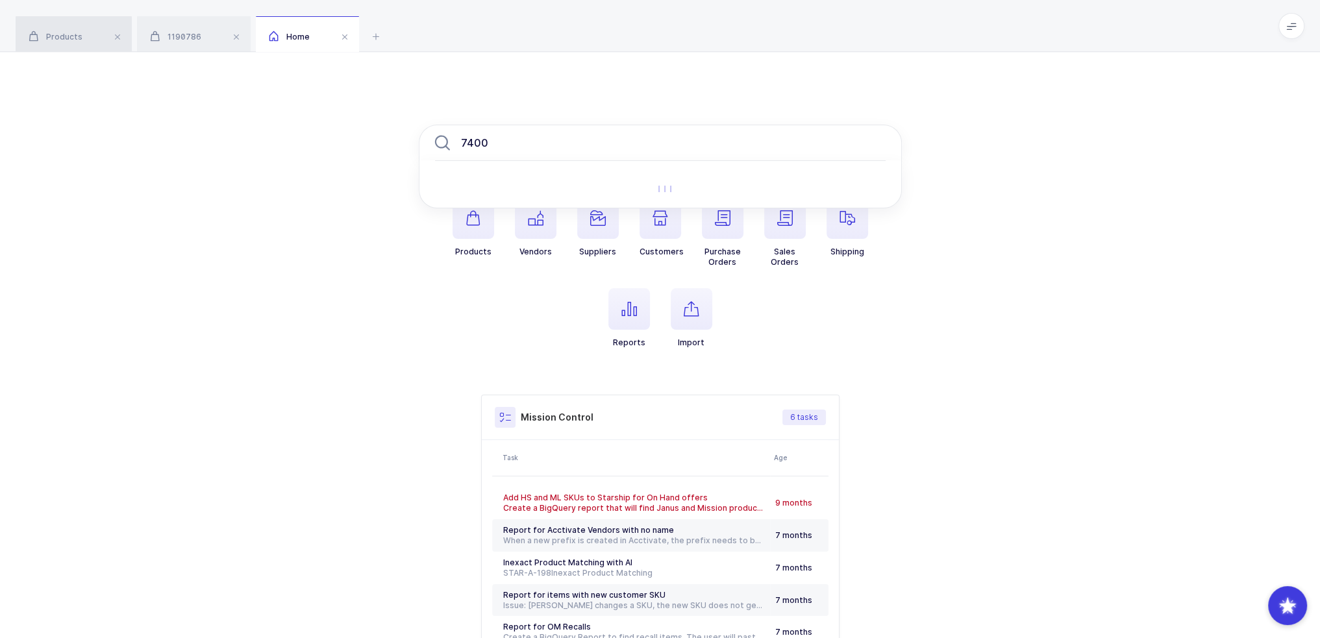
type input "7400"
click at [70, 32] on span "Products" at bounding box center [56, 37] width 54 height 10
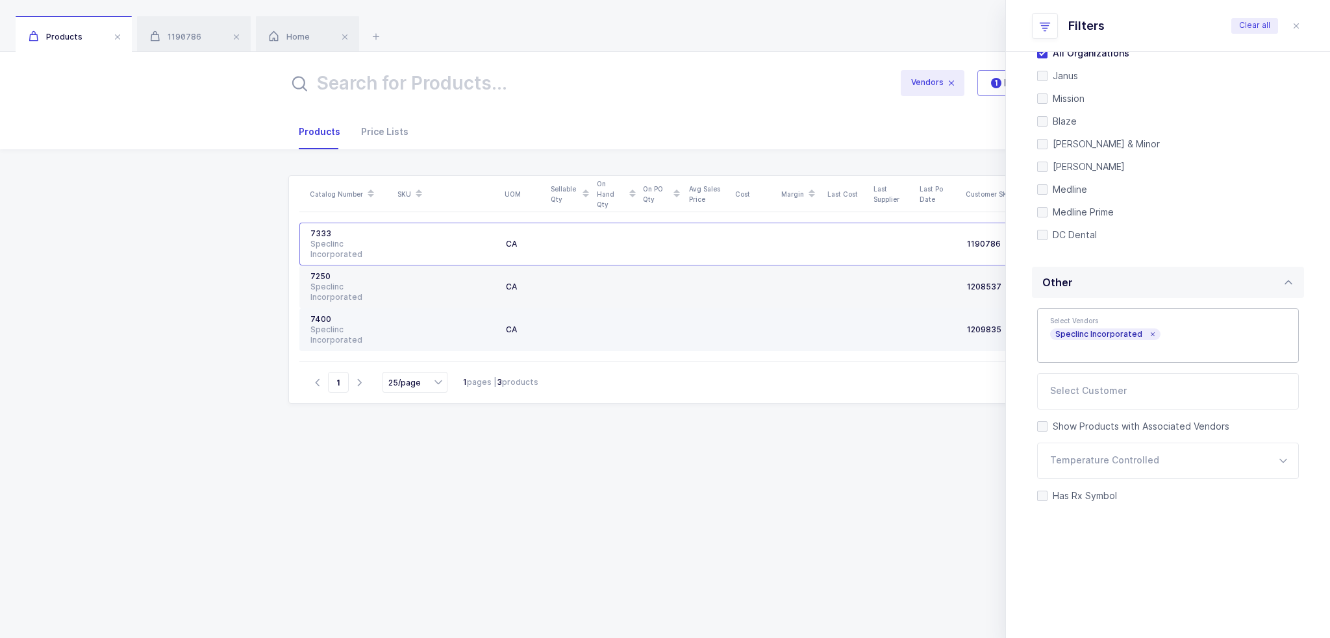
click at [351, 332] on div "Speclinc Incorporated" at bounding box center [349, 335] width 78 height 21
click at [315, 321] on div "7400" at bounding box center [349, 319] width 78 height 10
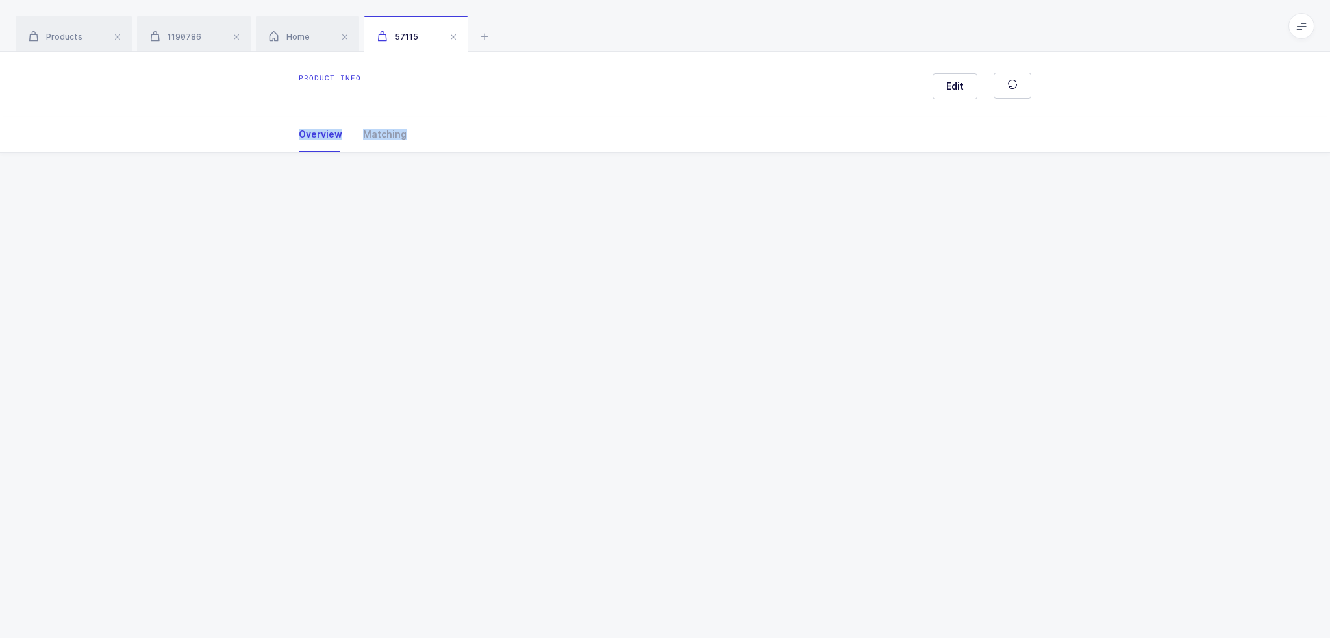
click at [315, 321] on div "Product info Edit Overview Matching Vendor Organization SKU Catalog Number UOM …" at bounding box center [665, 345] width 1330 height 586
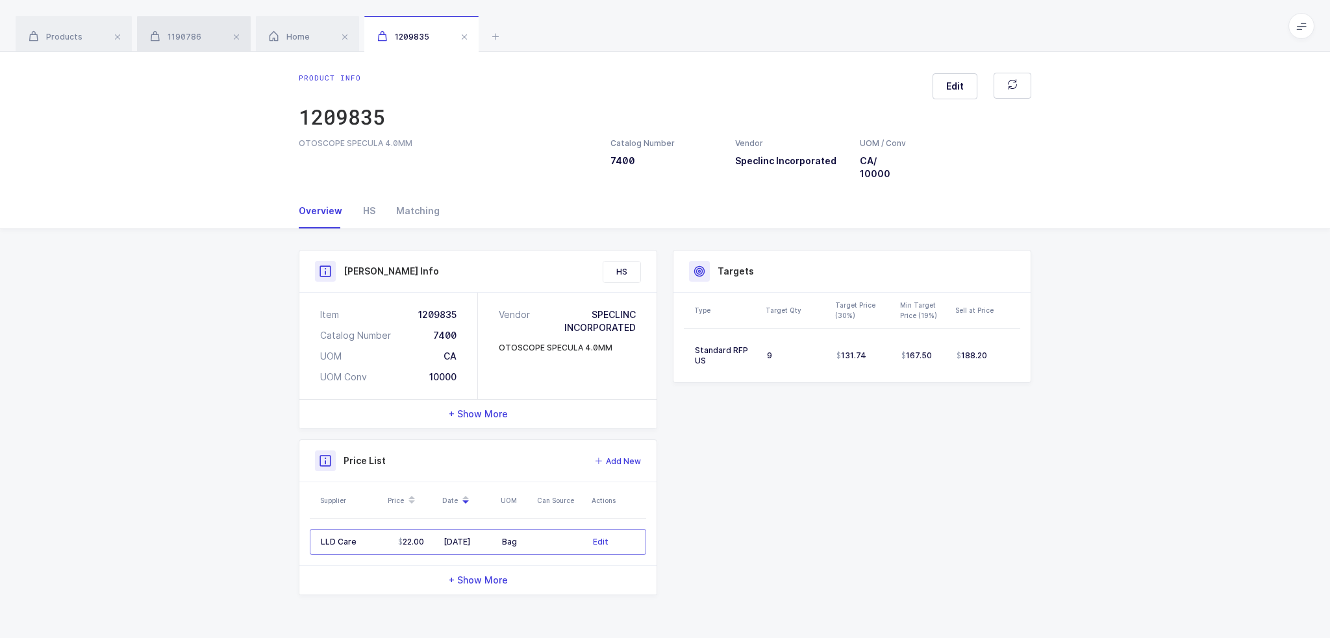
click at [212, 39] on div "1190786" at bounding box center [194, 34] width 114 height 36
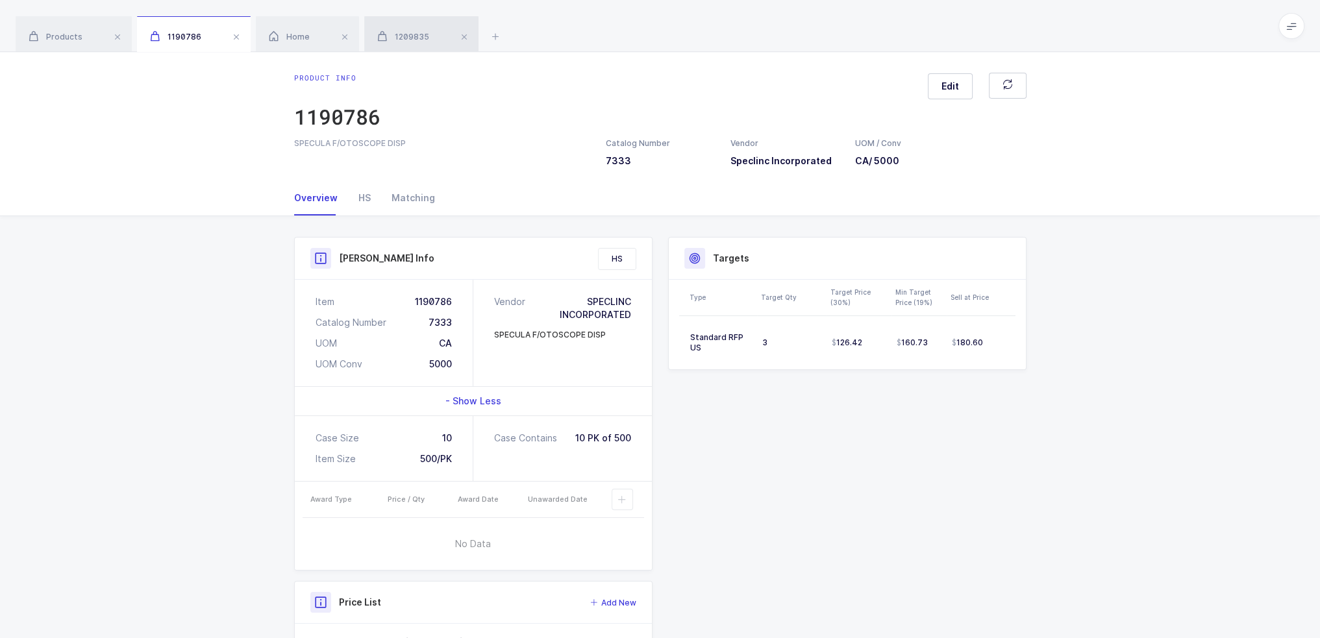
click at [418, 38] on span "1209835" at bounding box center [403, 37] width 52 height 10
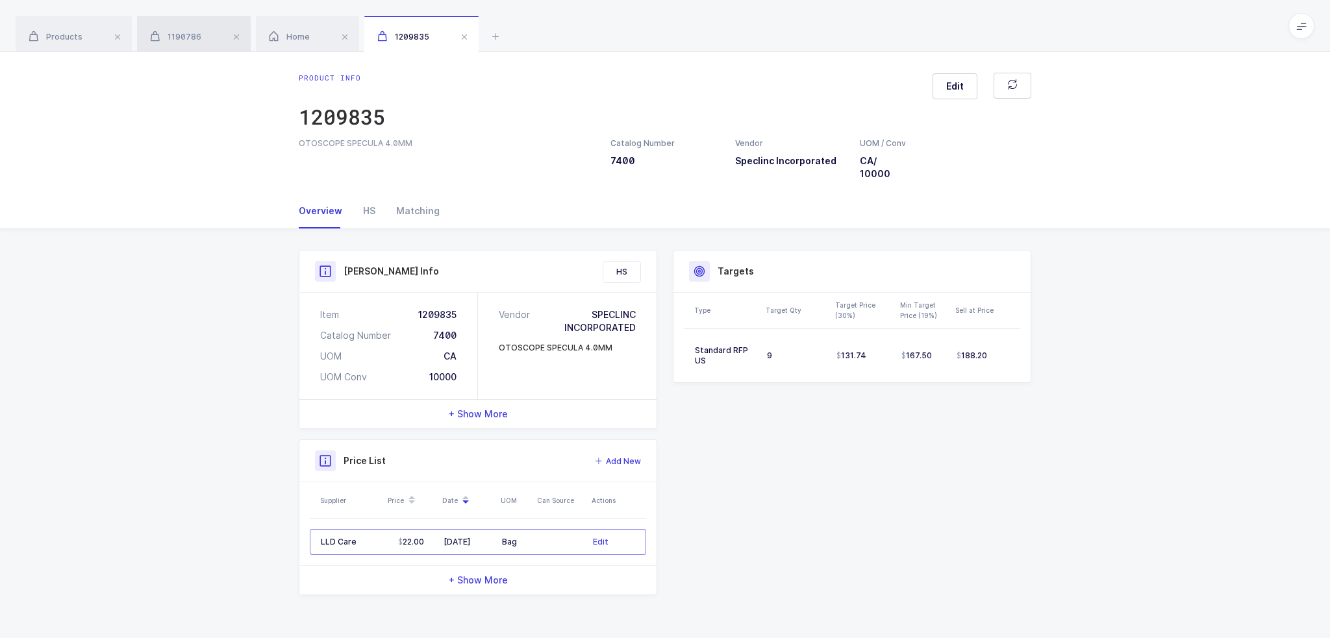
click at [192, 36] on span "1190786" at bounding box center [175, 37] width 51 height 10
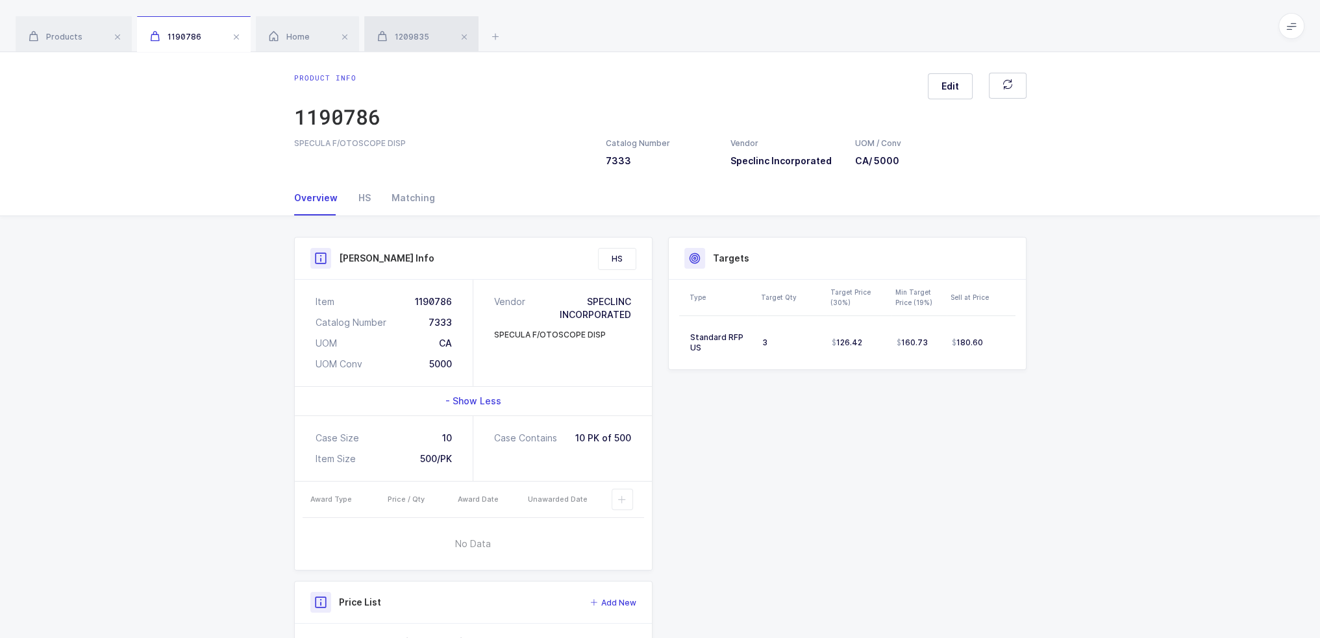
click at [404, 32] on span "1209835" at bounding box center [403, 37] width 52 height 10
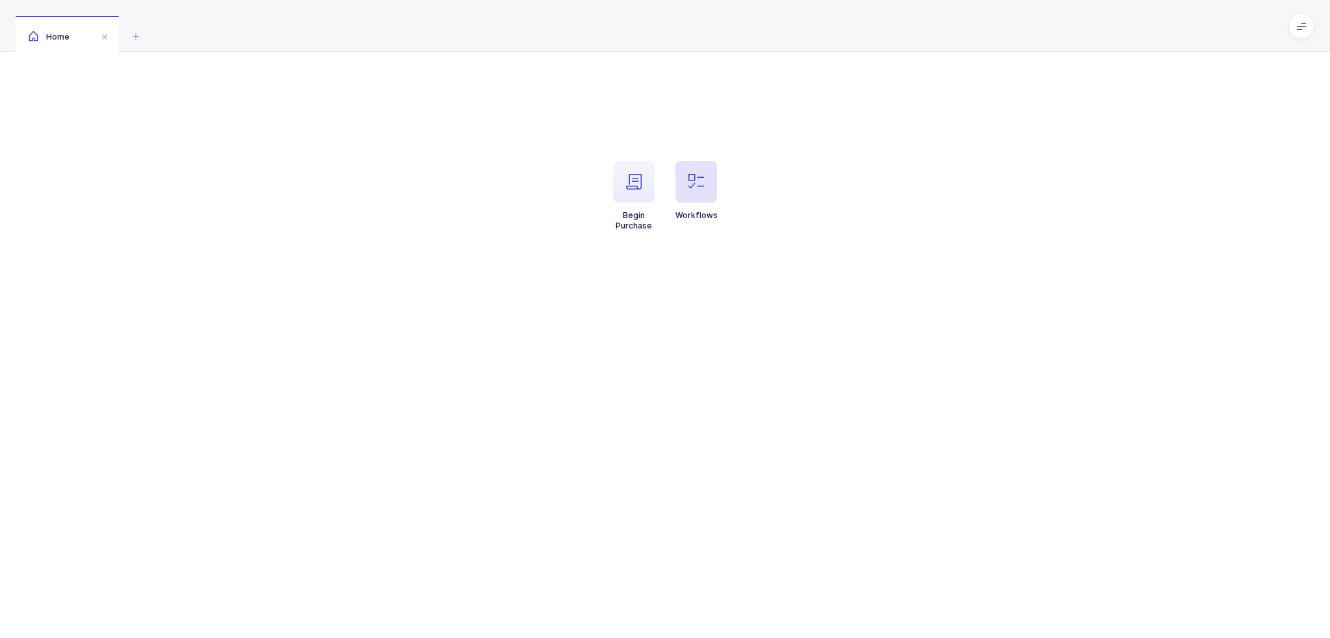
click at [712, 193] on span "button" at bounding box center [696, 182] width 42 height 42
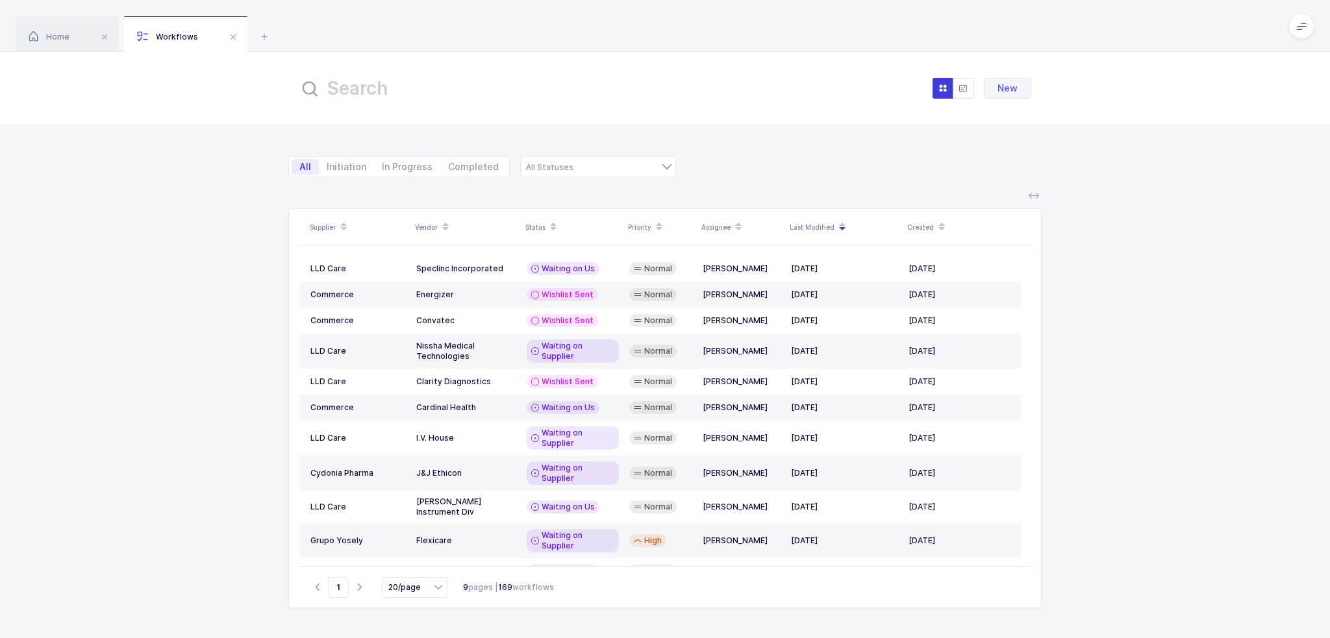
click at [473, 97] on input "text" at bounding box center [442, 88] width 286 height 31
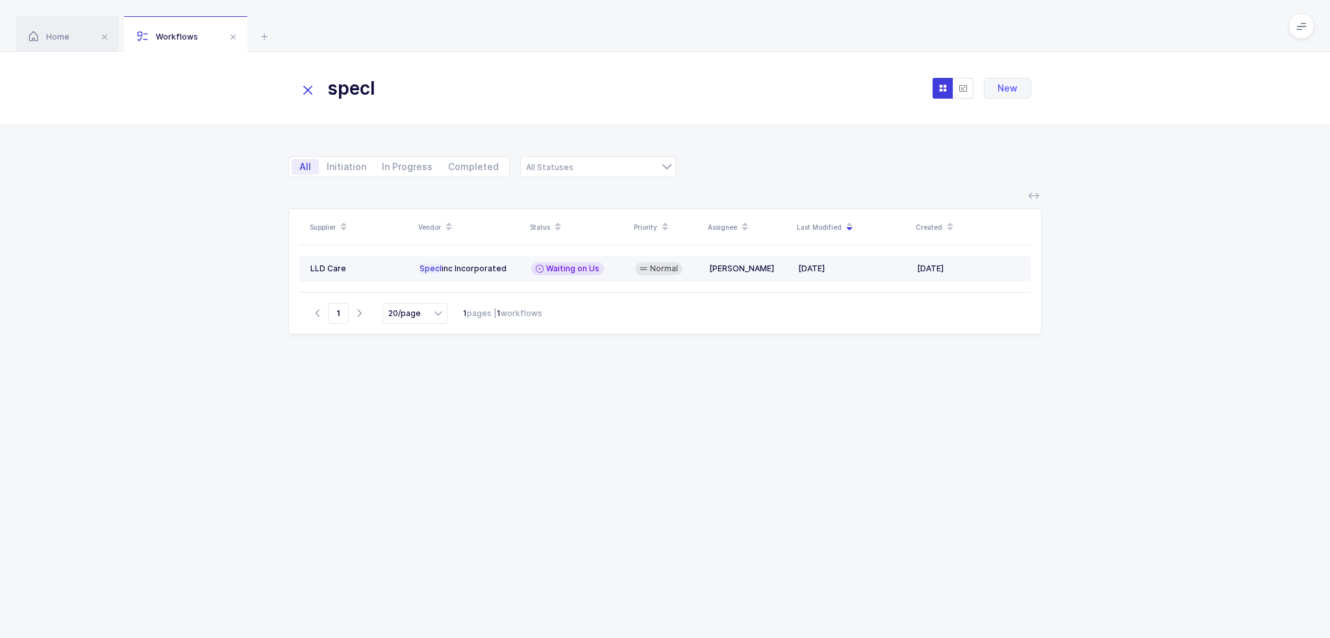
type input "specl"
click at [591, 273] on span "Waiting on Us" at bounding box center [572, 269] width 53 height 10
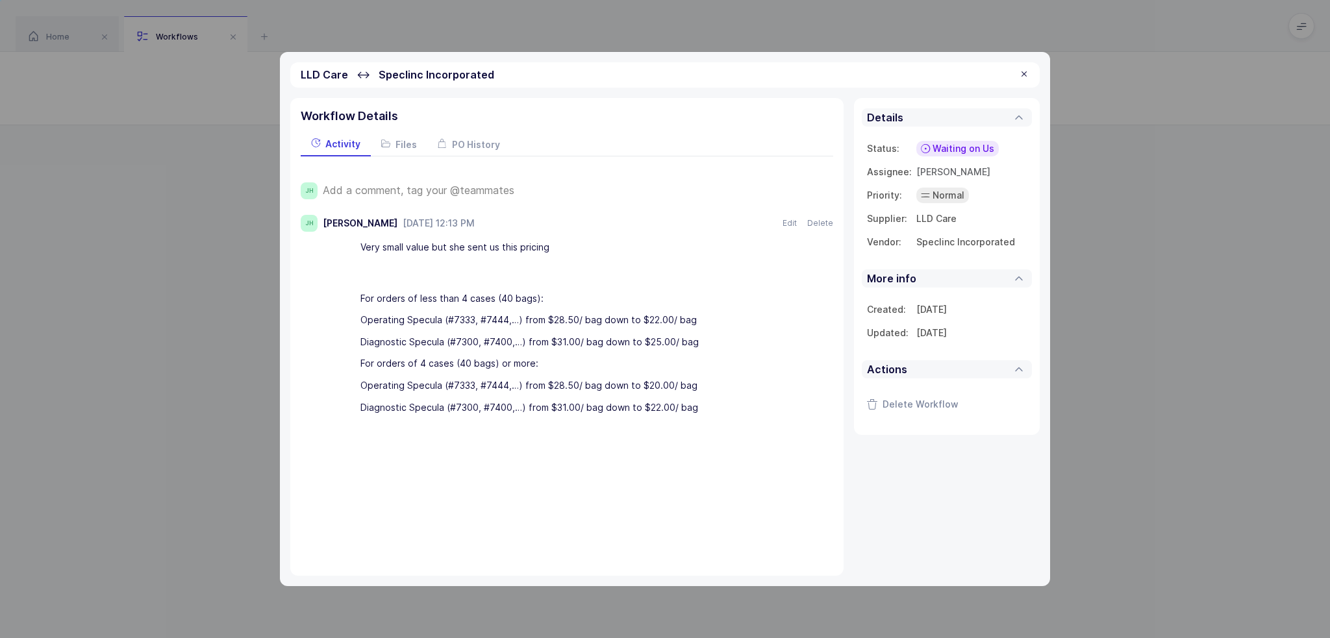
click at [454, 193] on span "Add a comment, tag your @teammates" at bounding box center [419, 190] width 192 height 12
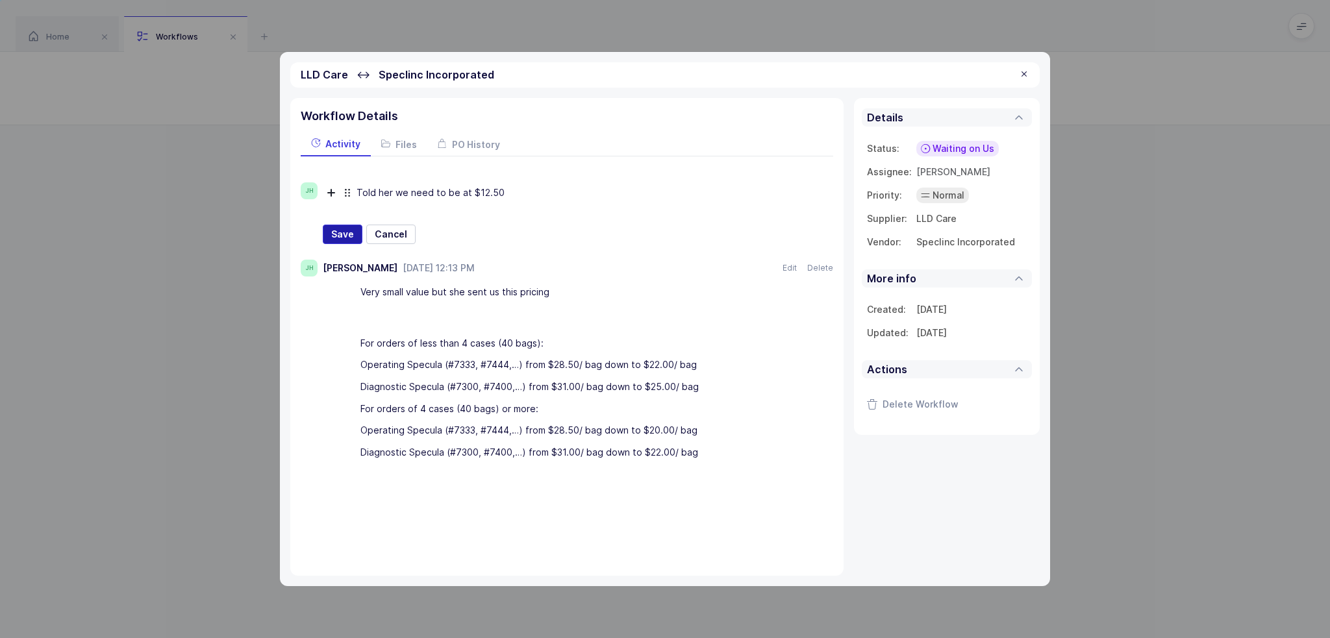
click at [339, 225] on button "Save" at bounding box center [343, 234] width 40 height 19
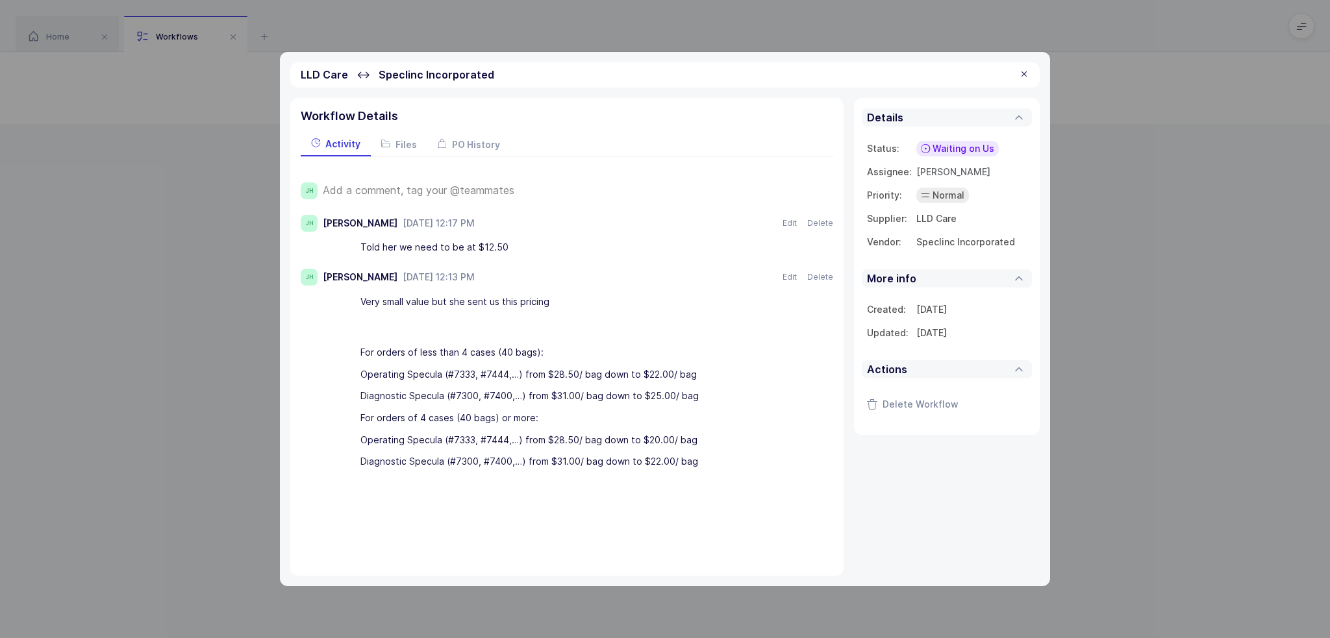
click at [978, 147] on span "Waiting on Us" at bounding box center [963, 148] width 62 height 13
click at [971, 249] on span "Waiting on Supplier" at bounding box center [939, 248] width 88 height 13
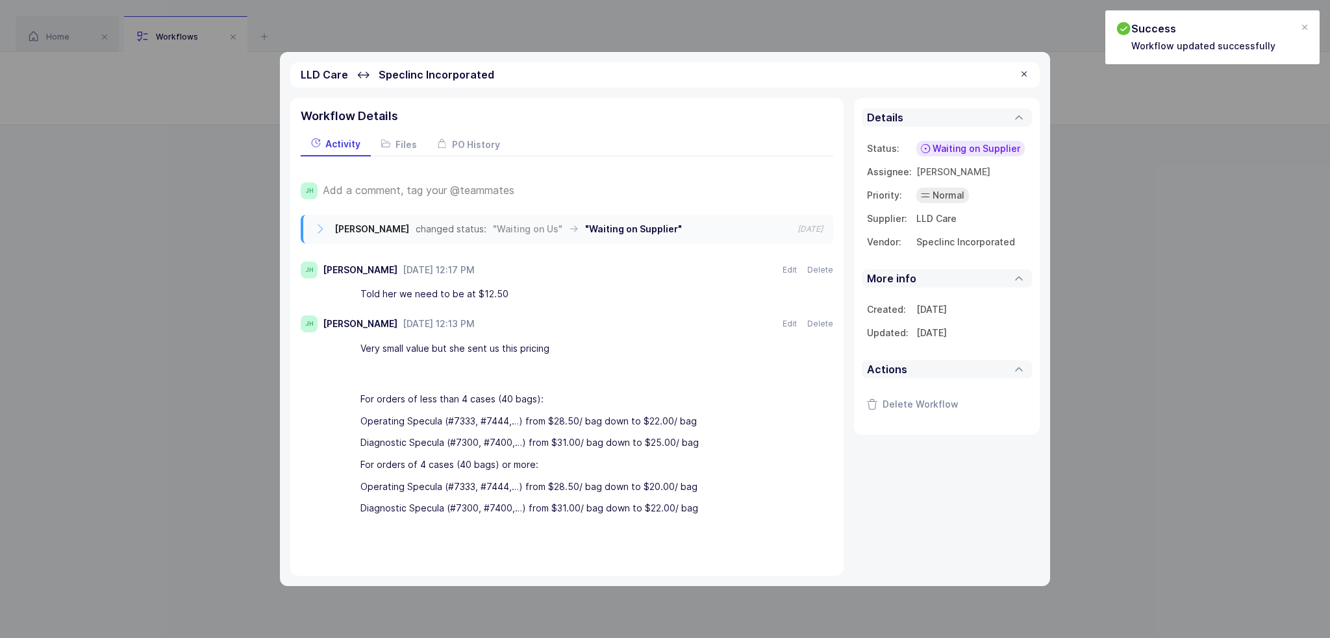
click at [1023, 72] on div at bounding box center [1024, 75] width 10 height 12
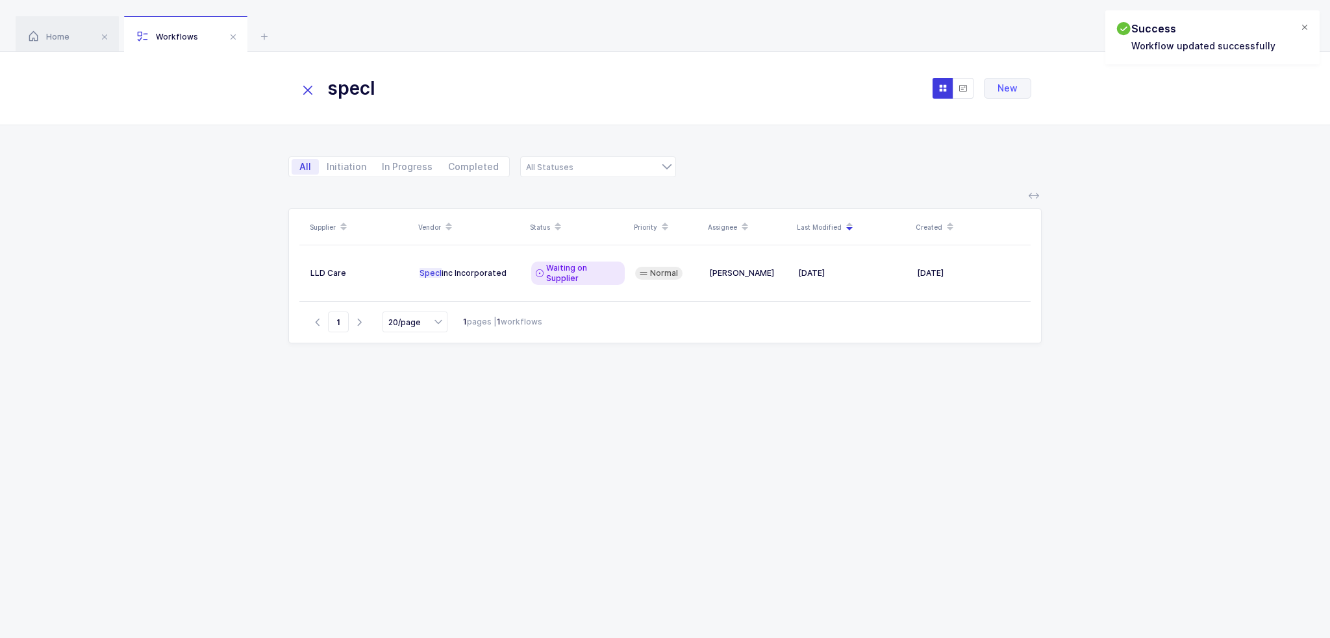
click at [1304, 25] on div at bounding box center [1304, 28] width 10 height 12
click at [229, 42] on span at bounding box center [233, 37] width 16 height 16
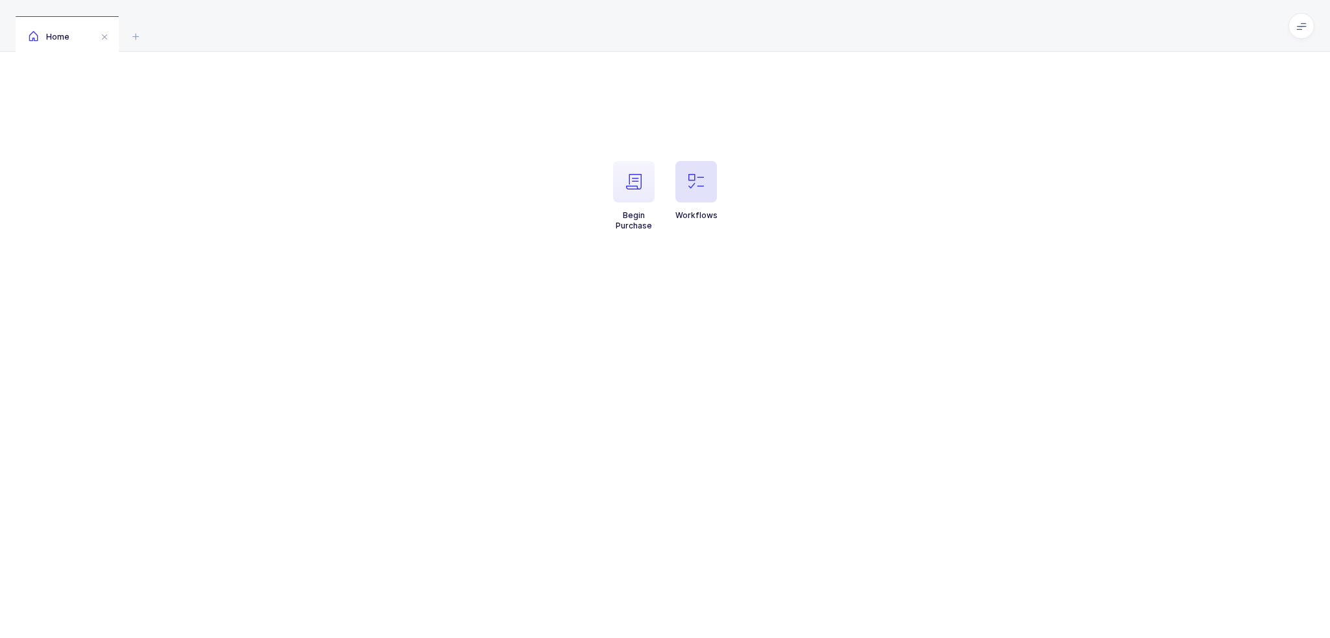
click at [696, 182] on icon "button" at bounding box center [696, 182] width 16 height 16
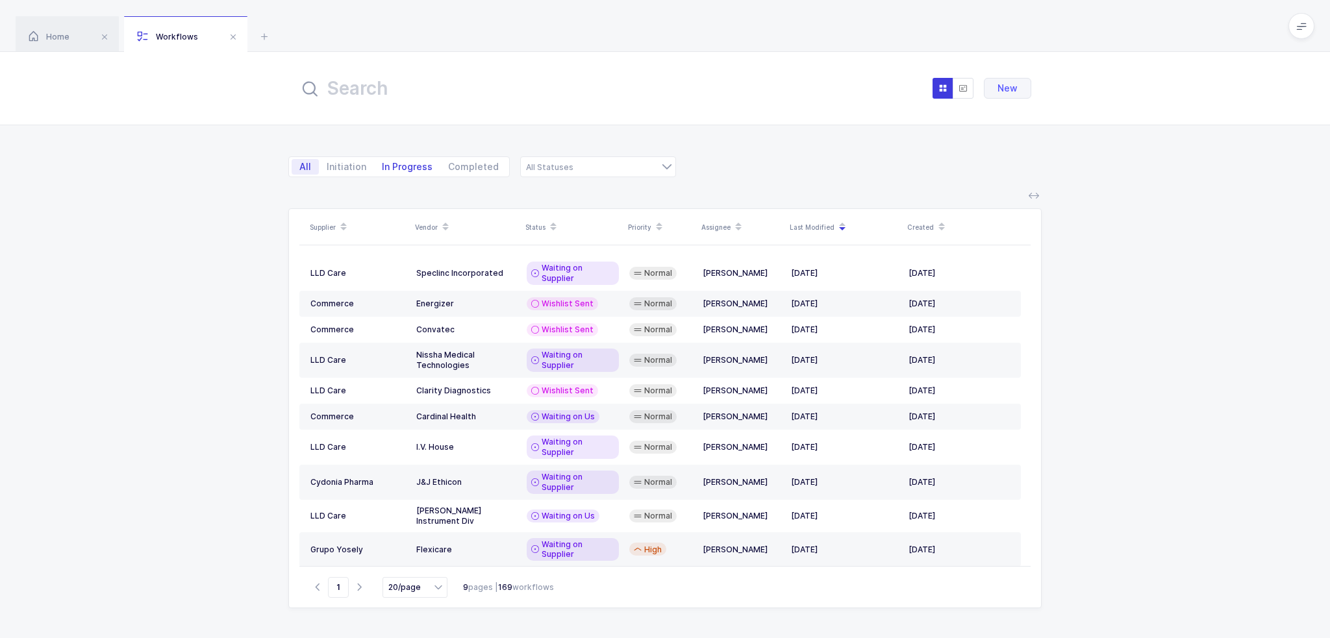
click at [404, 163] on span "In Progress" at bounding box center [407, 166] width 51 height 9
click at [382, 163] on input "In Progress" at bounding box center [378, 163] width 8 height 8
radio input "true"
radio input "false"
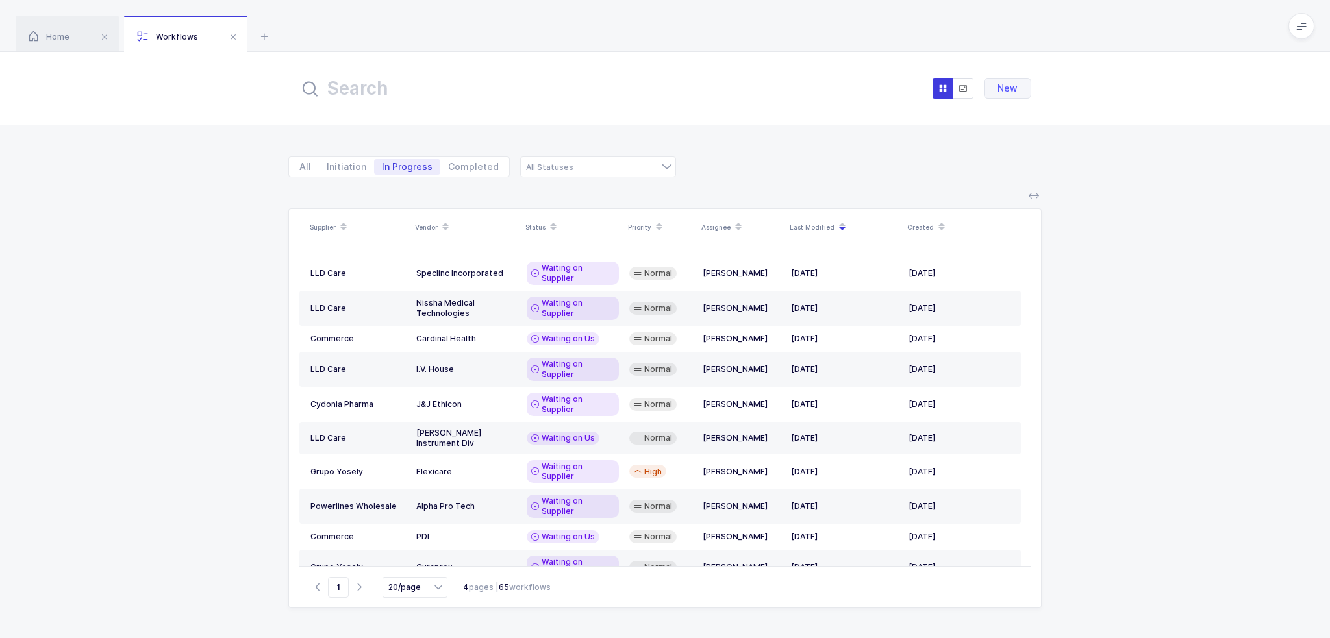
click at [840, 221] on icon at bounding box center [842, 222] width 6 height 6
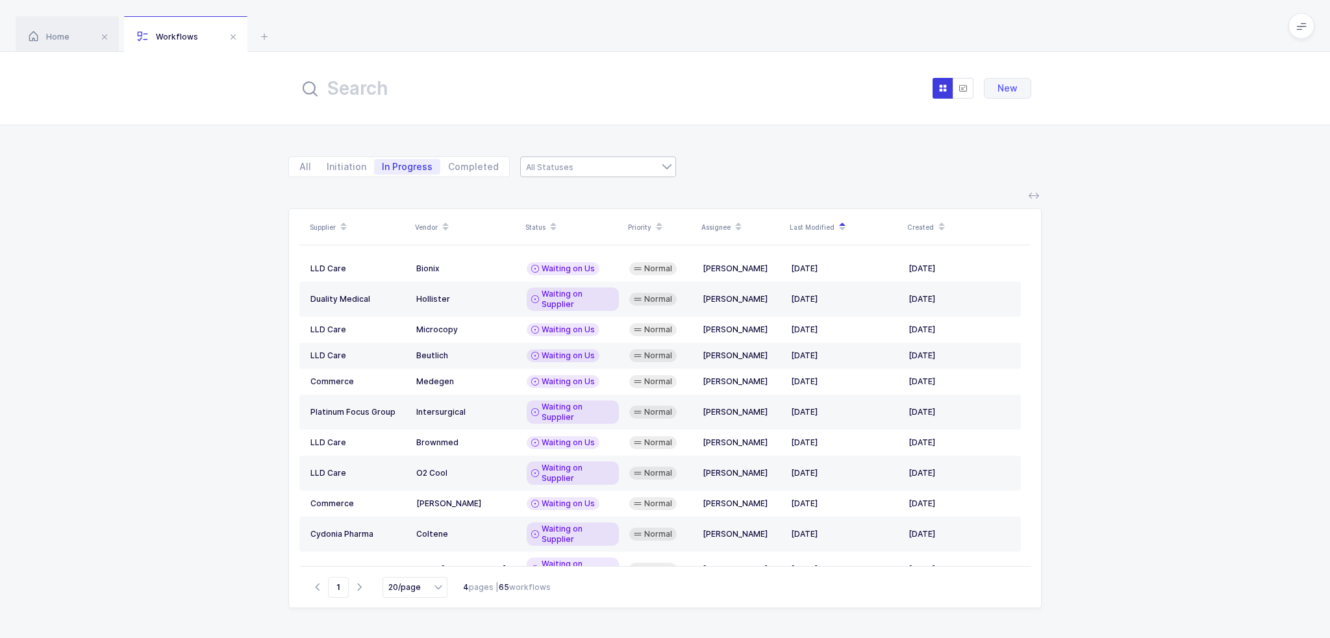
click at [622, 166] on div at bounding box center [598, 166] width 156 height 21
click at [585, 197] on span "Waiting on Supplier" at bounding box center [578, 195] width 88 height 11
type input "Waiting on Supplier"
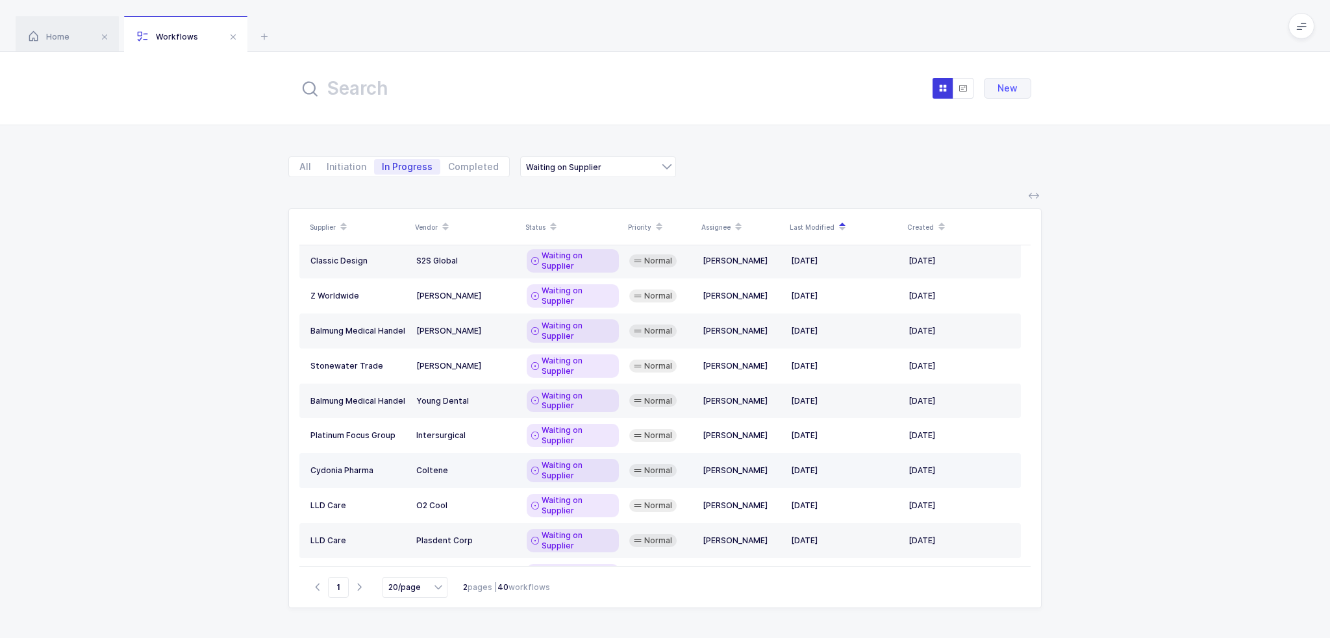
scroll to position [65, 0]
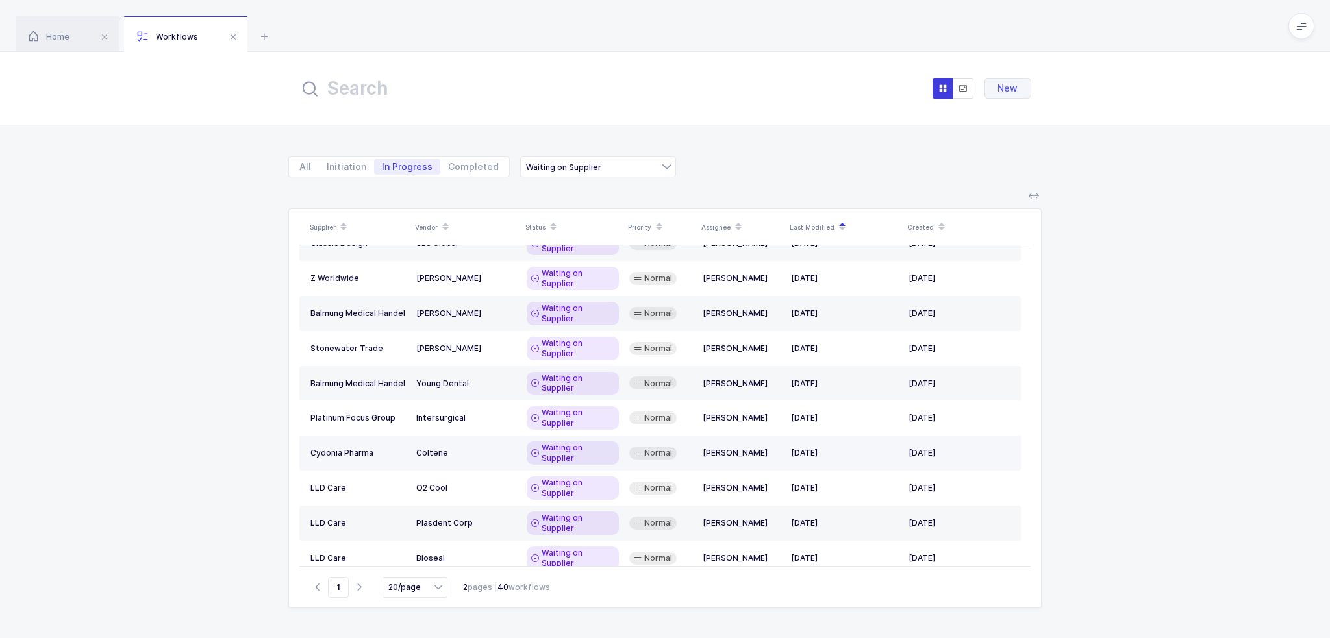
click at [476, 448] on div "Coltene" at bounding box center [466, 453] width 100 height 10
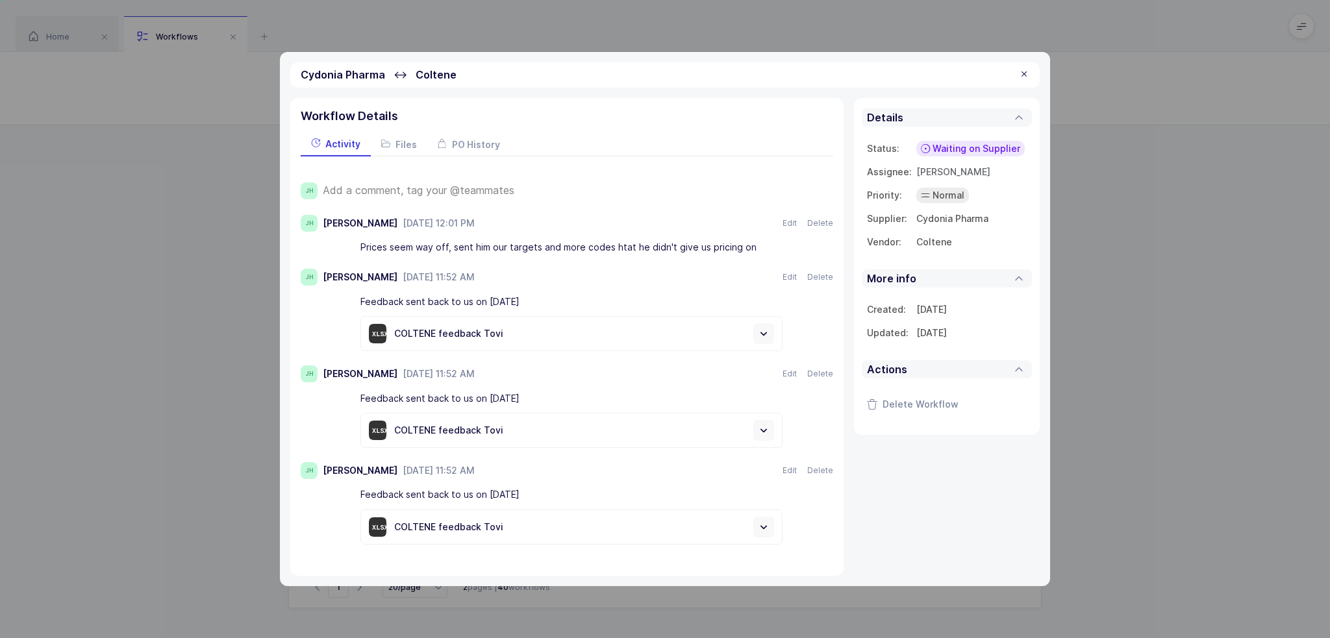
click at [453, 191] on span "Add a comment, tag your @teammates" at bounding box center [419, 190] width 192 height 12
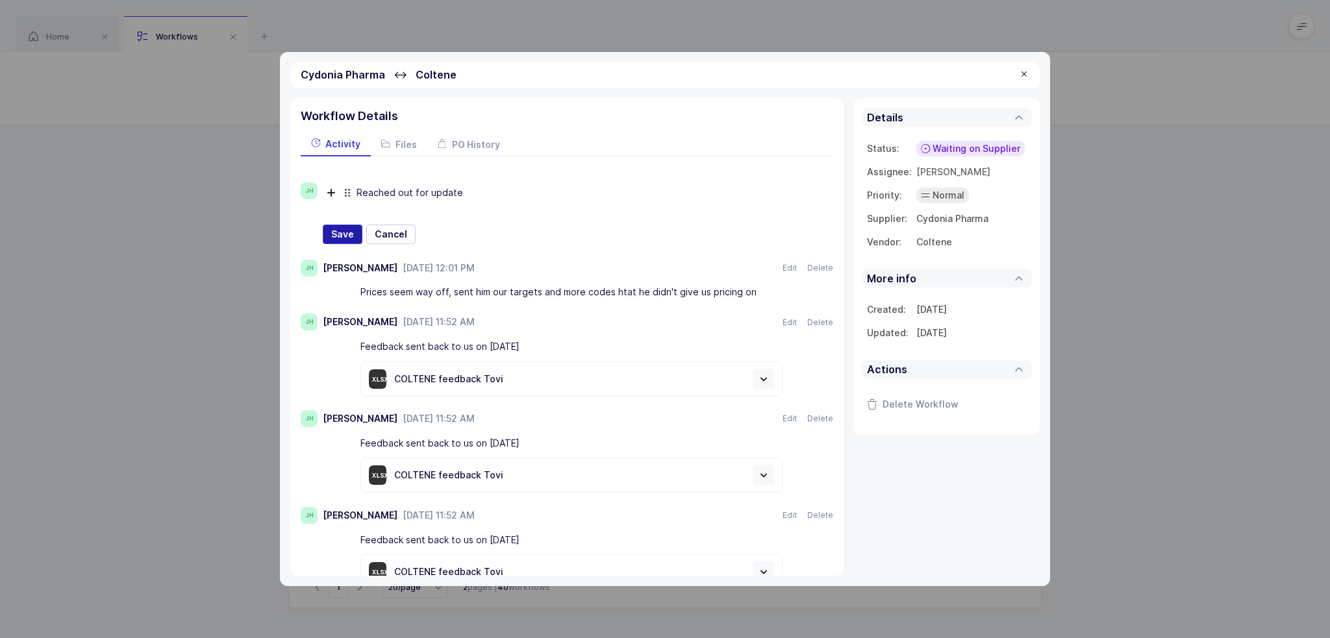
click at [339, 234] on span "Save" at bounding box center [342, 234] width 23 height 13
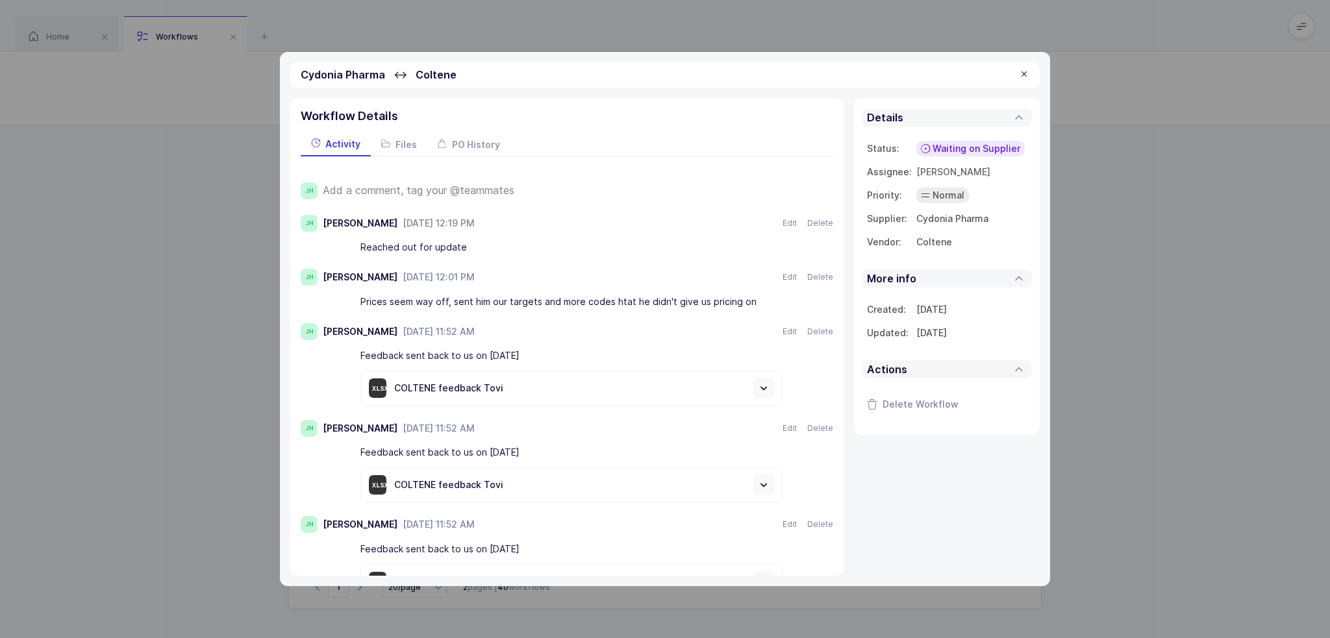
click at [1022, 77] on div at bounding box center [1024, 75] width 10 height 12
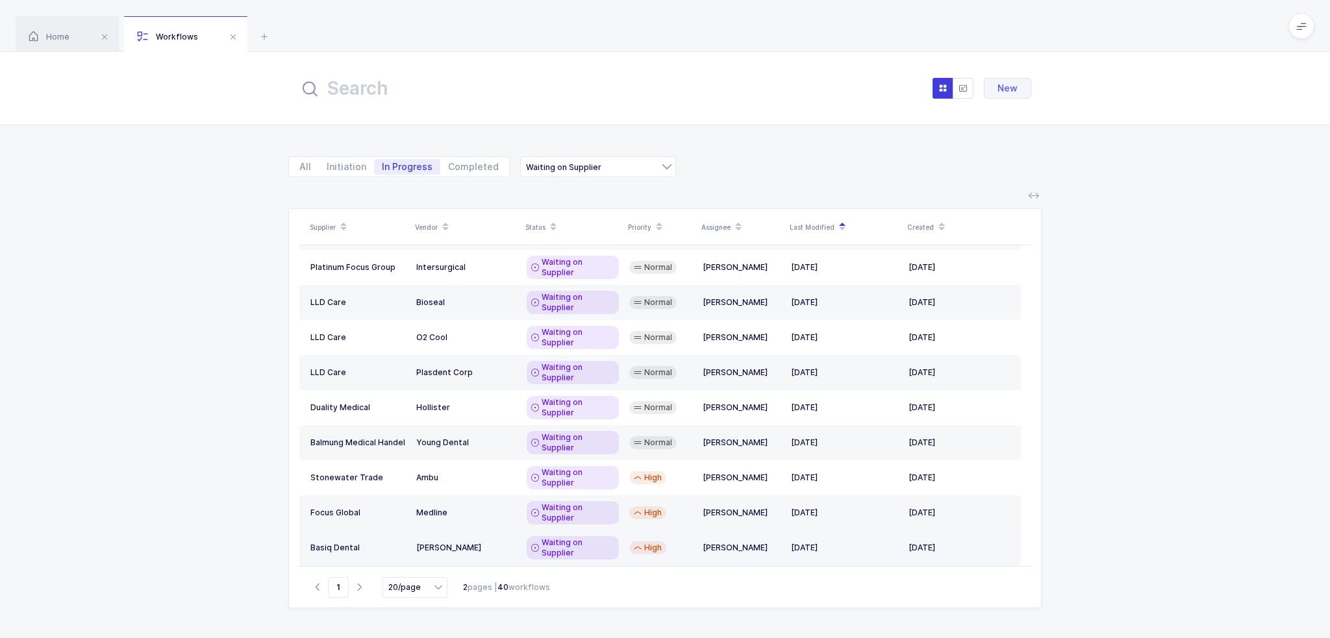
scroll to position [219, 0]
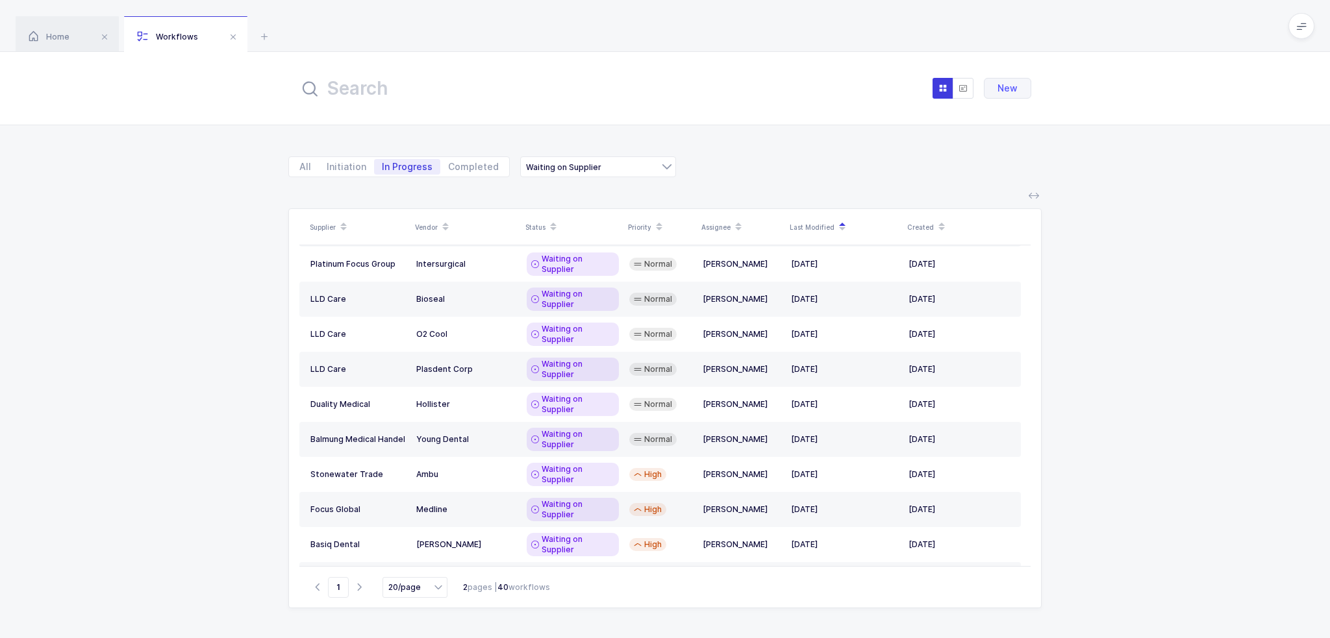
click at [495, 604] on div "[PERSON_NAME] Dental Solutions" at bounding box center [466, 614] width 100 height 21
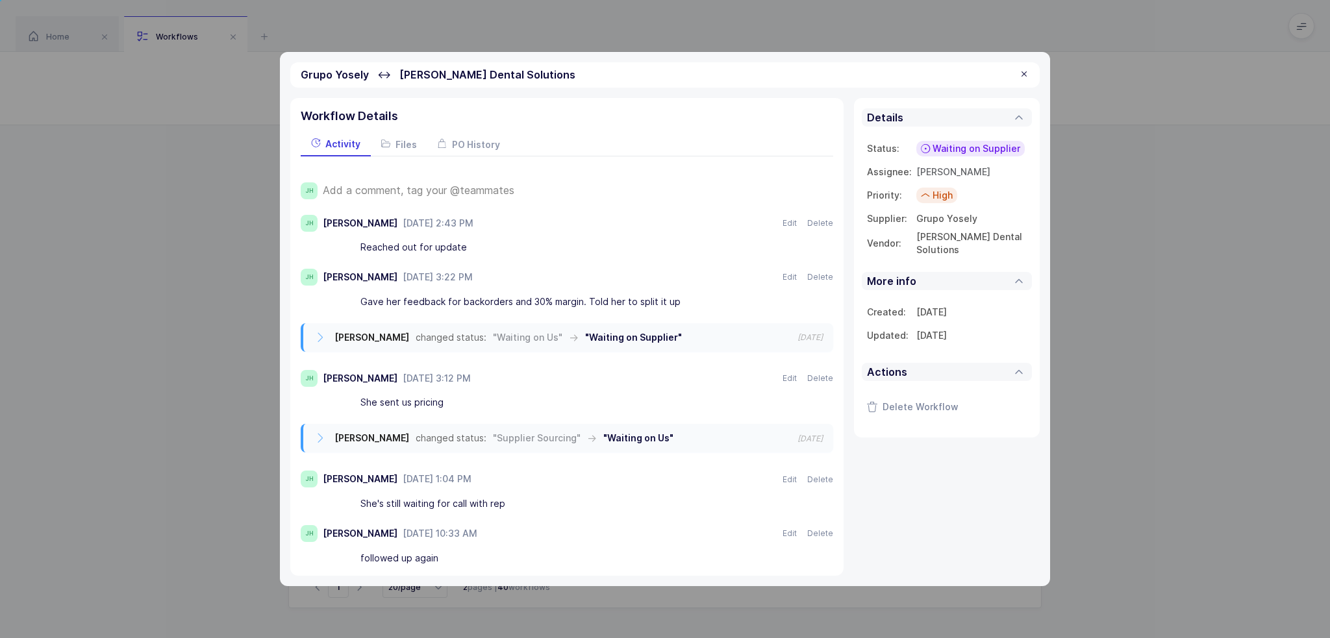
click at [451, 186] on span "Add a comment, tag your @teammates" at bounding box center [419, 190] width 192 height 12
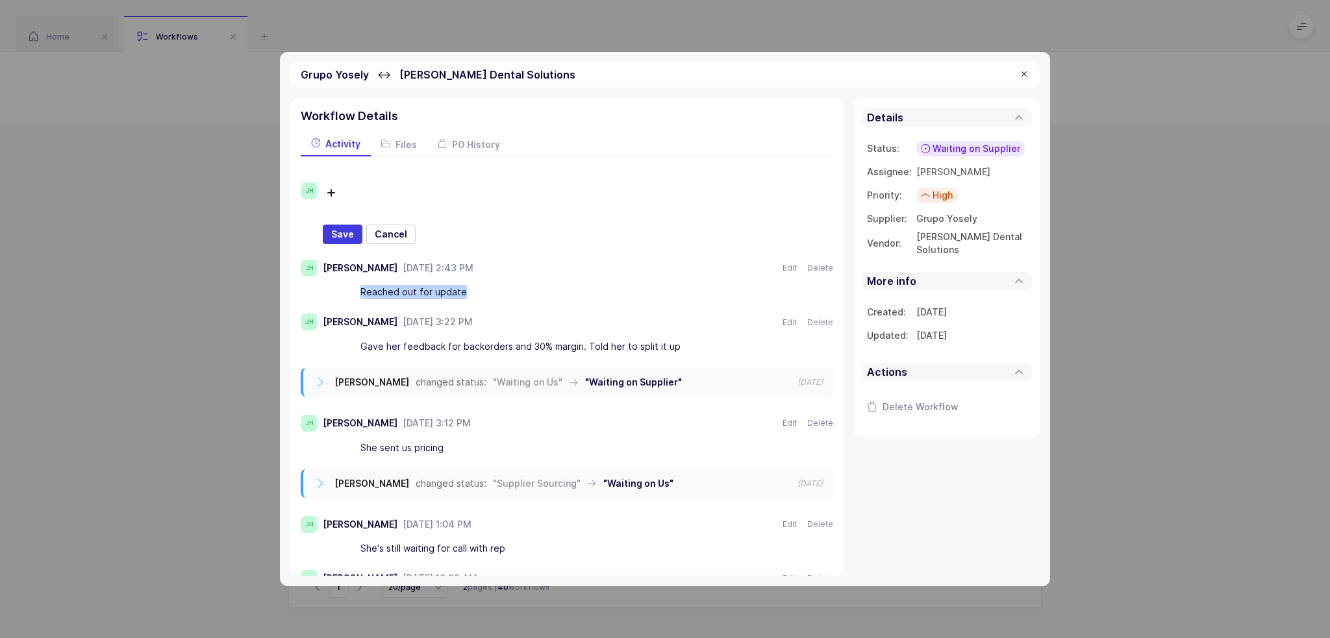
drag, startPoint x: 473, startPoint y: 292, endPoint x: 348, endPoint y: 299, distance: 125.5
click at [348, 299] on div "Reached out for update" at bounding box center [580, 293] width 506 height 22
copy div "Reached out for update"
click at [467, 190] on div at bounding box center [567, 193] width 422 height 22
paste div
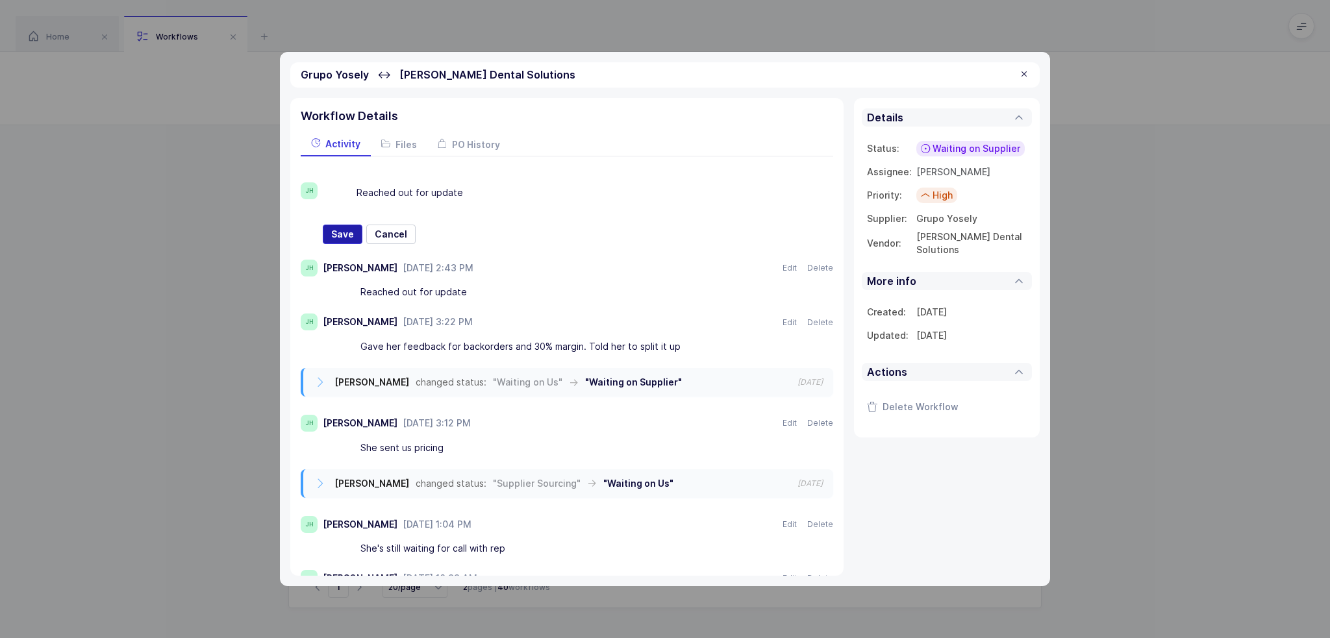
click at [351, 235] on span "Save" at bounding box center [342, 234] width 23 height 13
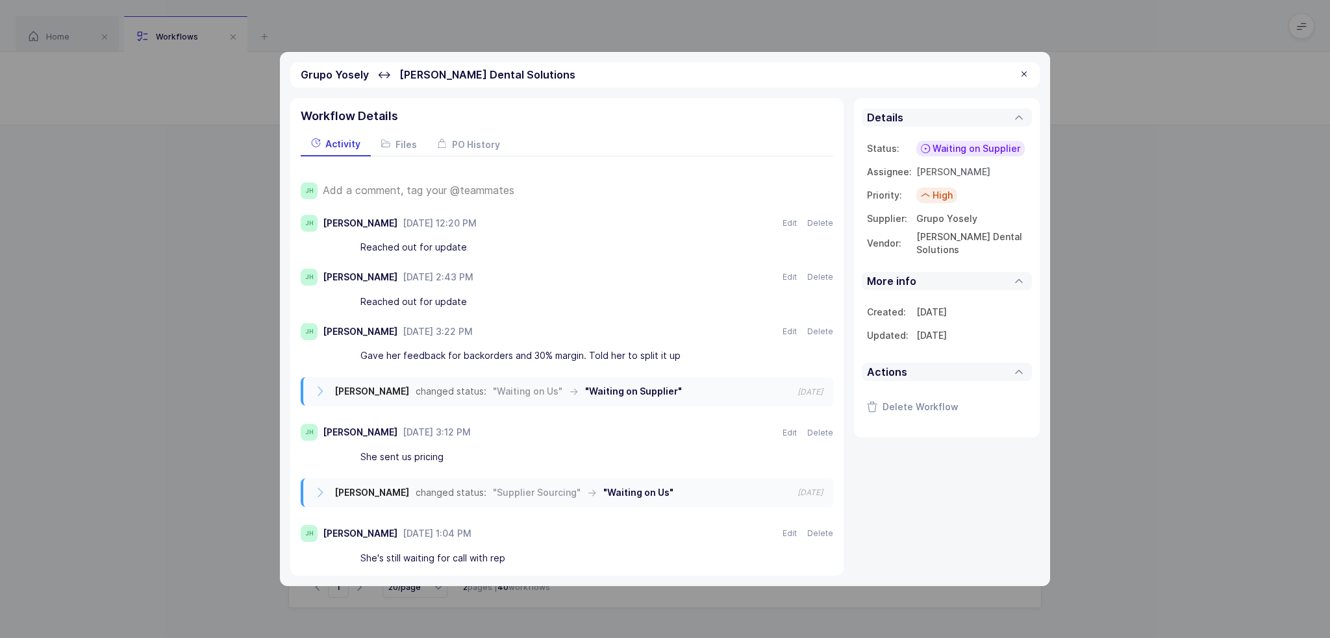
click at [1021, 75] on div at bounding box center [1024, 75] width 10 height 12
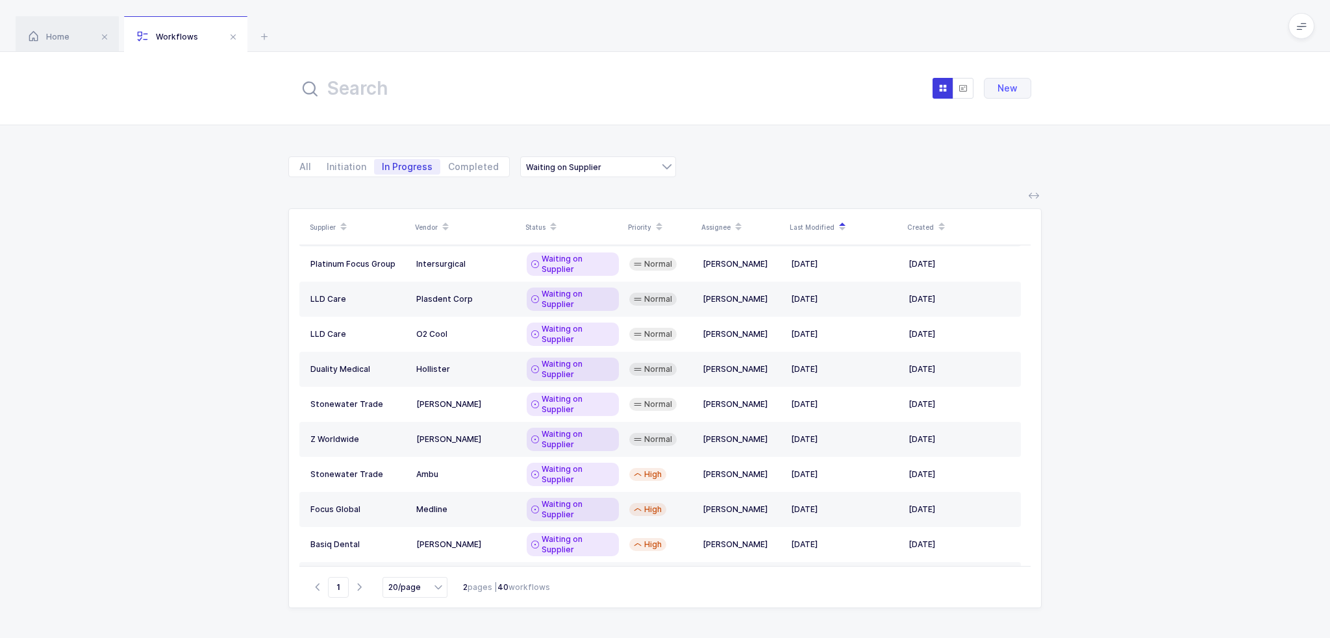
click at [515, 609] on div "Little Rapids Corporation" at bounding box center [466, 614] width 100 height 10
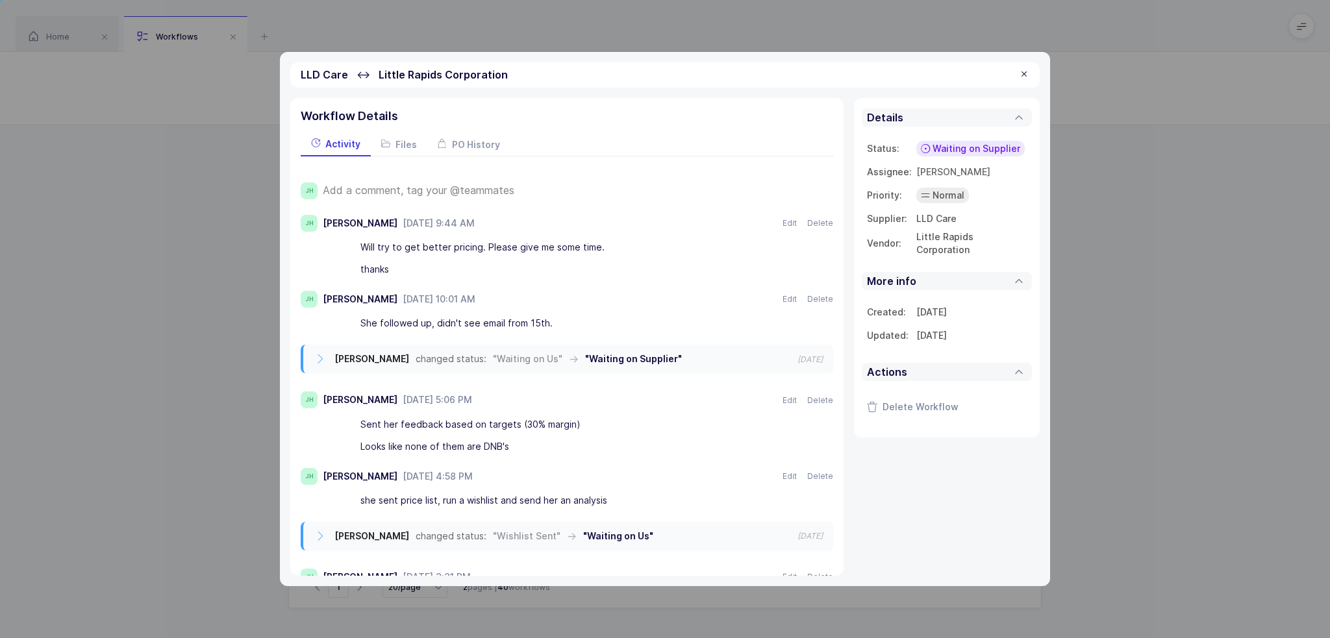
click at [443, 184] on span "Add a comment, tag your @teammates" at bounding box center [419, 190] width 192 height 12
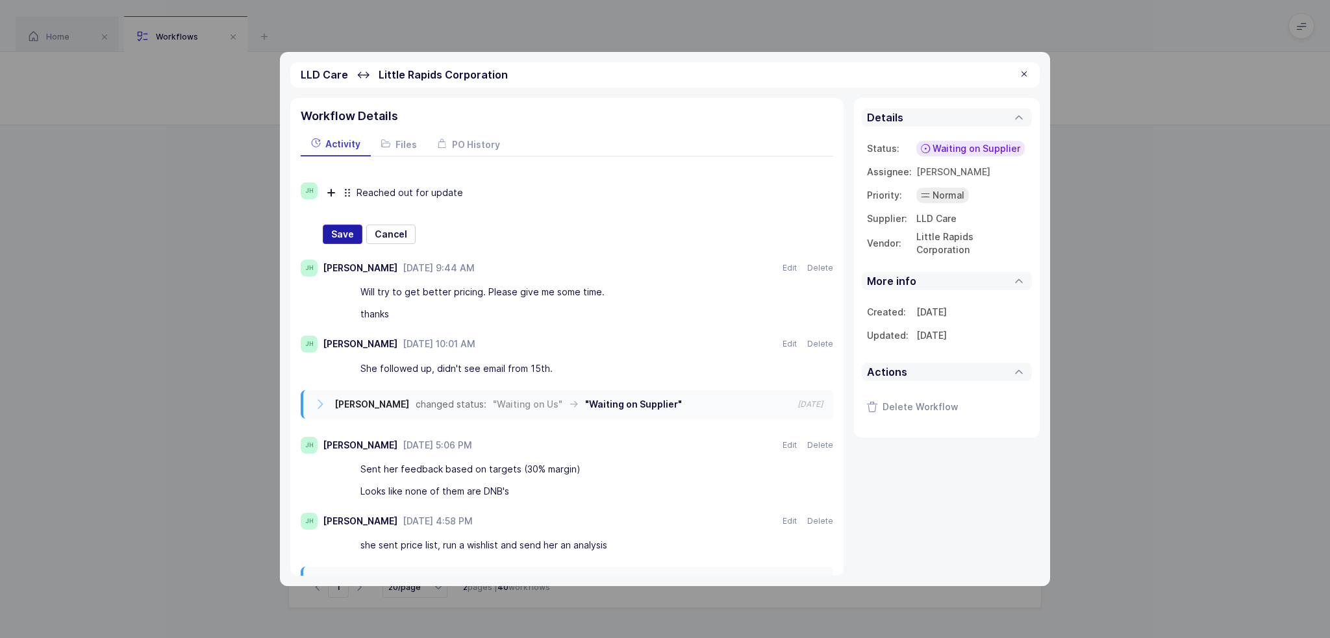
click at [345, 236] on span "Save" at bounding box center [342, 234] width 23 height 13
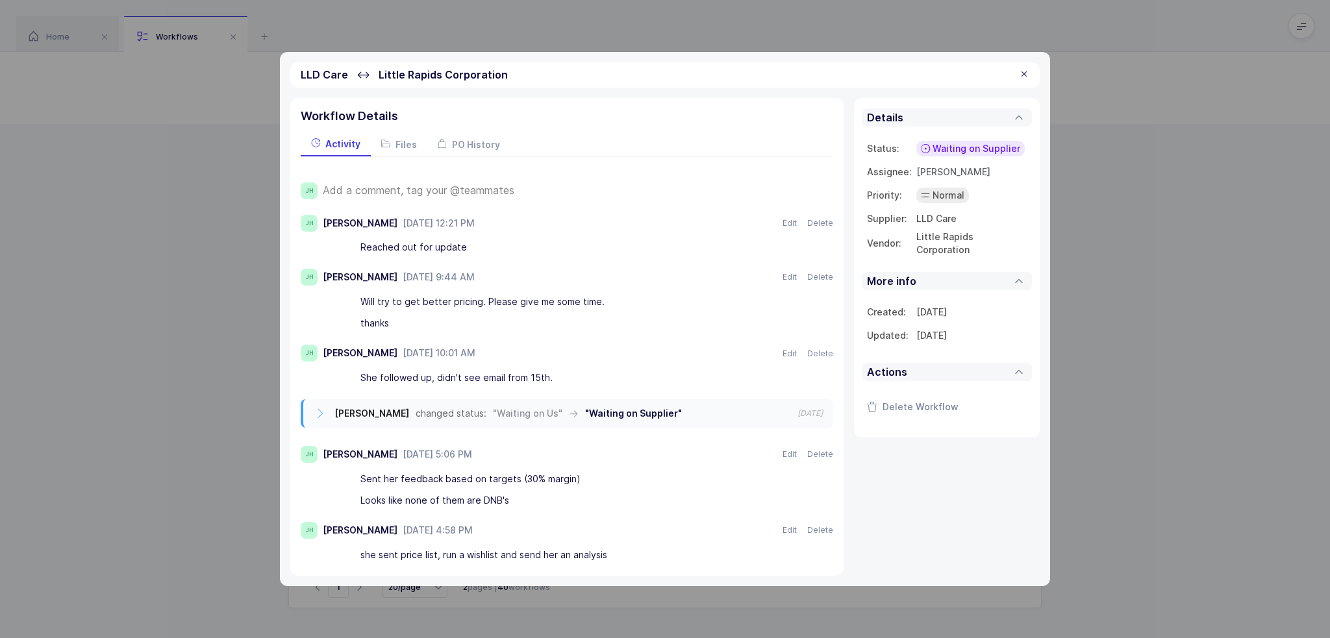
click at [1024, 73] on div at bounding box center [1024, 75] width 10 height 12
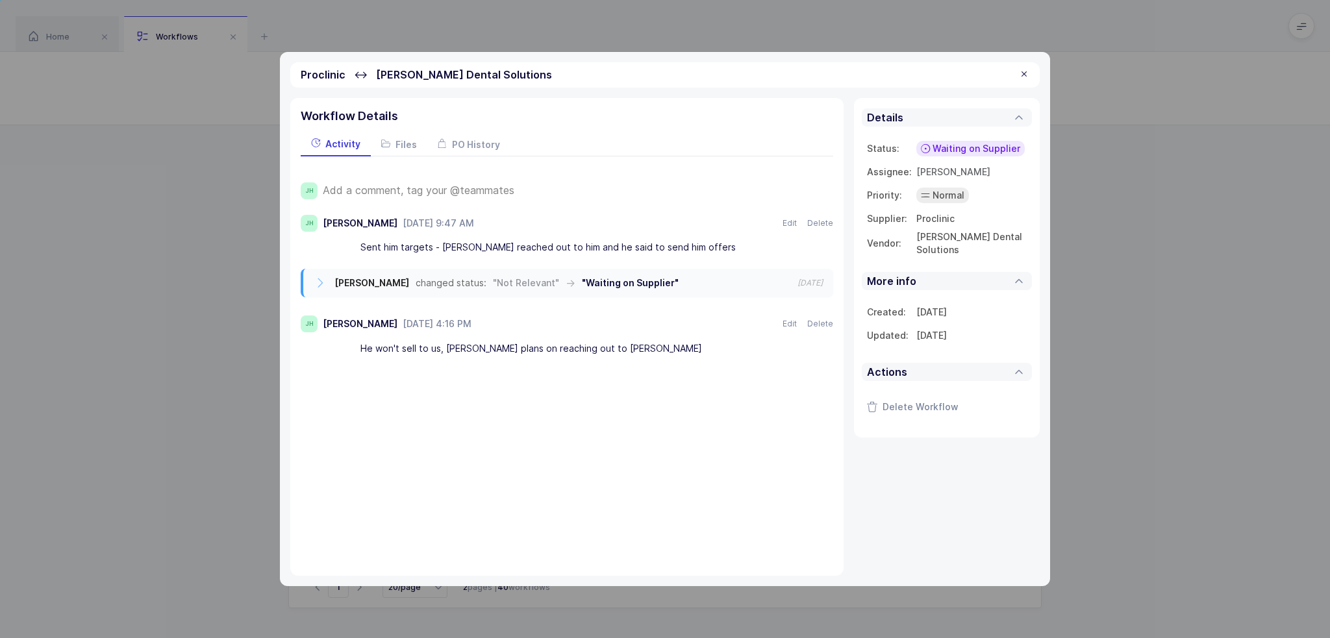
click at [481, 186] on span "Add a comment, tag your @teammates" at bounding box center [419, 190] width 192 height 12
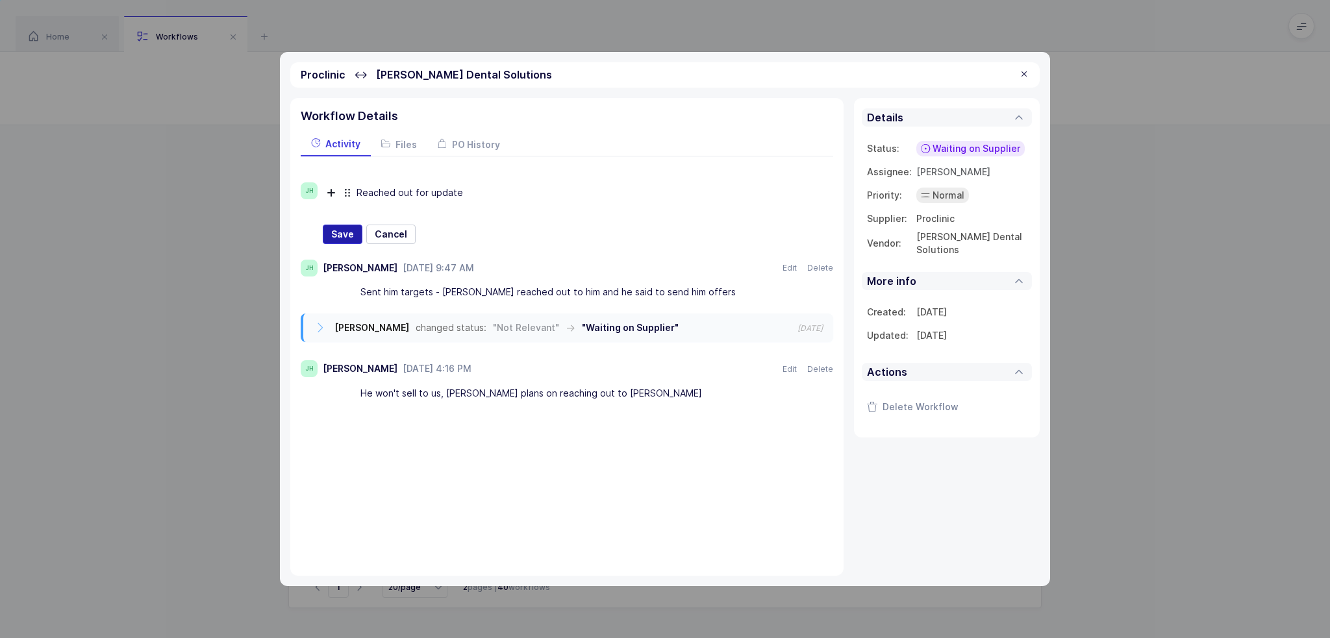
click at [347, 233] on span "Save" at bounding box center [342, 234] width 23 height 13
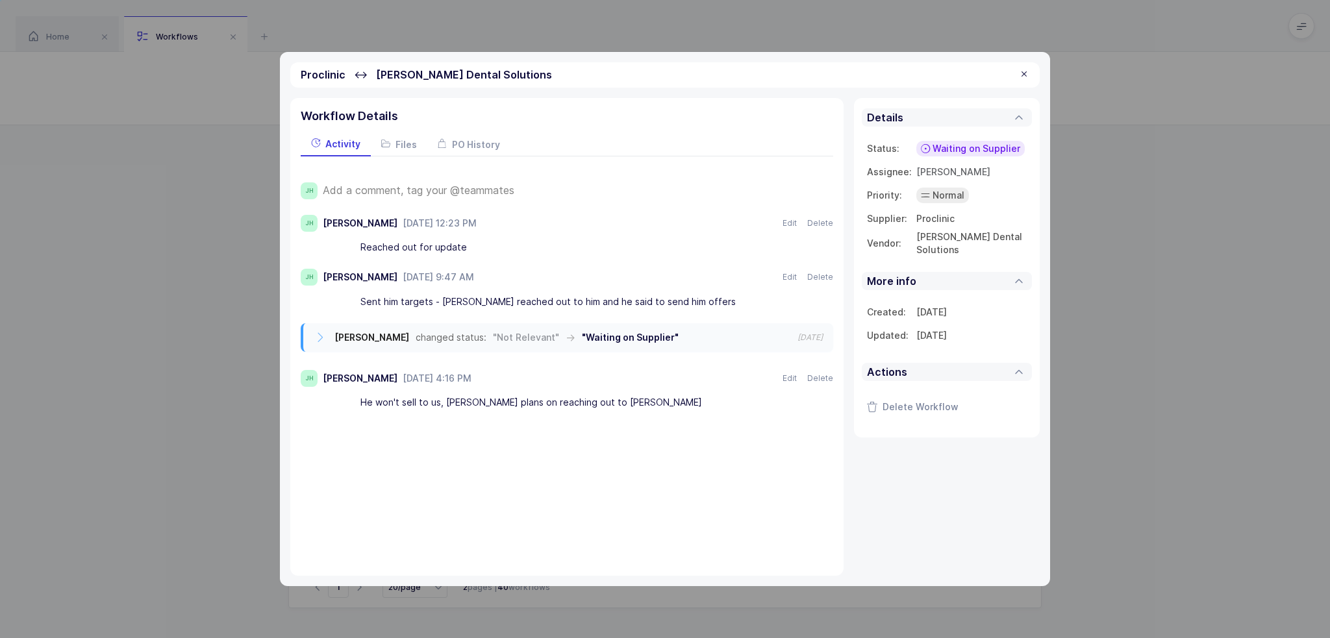
click at [1024, 75] on div at bounding box center [1024, 75] width 10 height 12
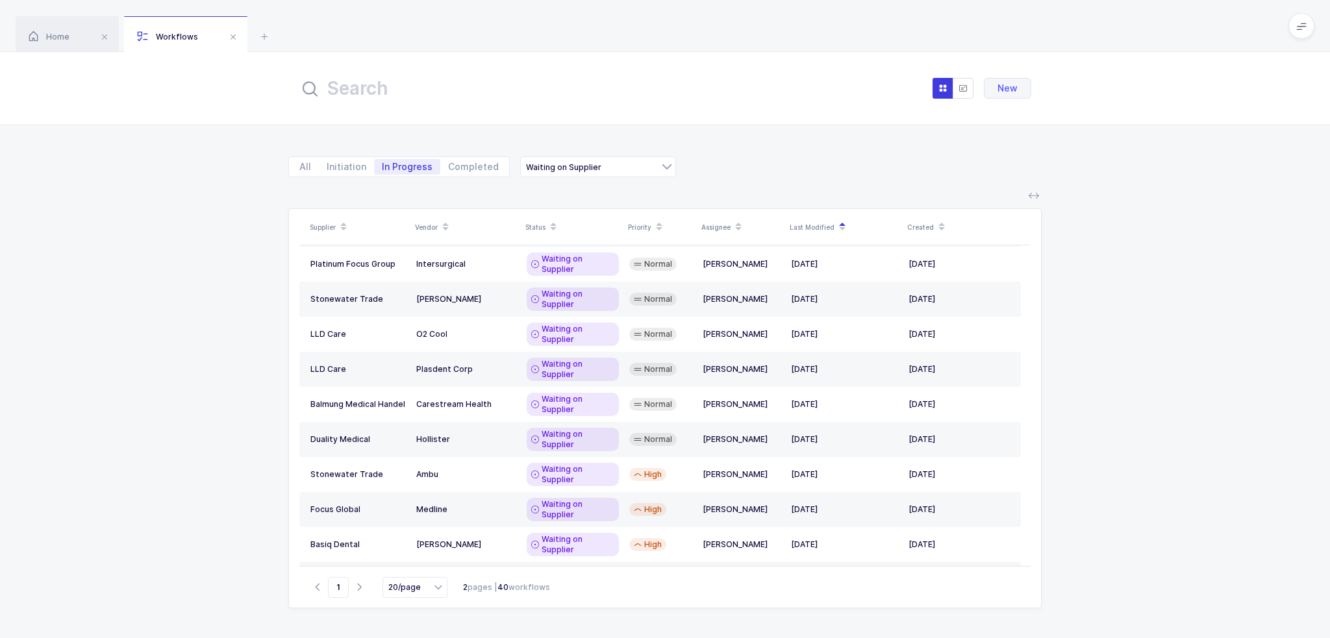
click at [456, 92] on input "text" at bounding box center [442, 88] width 286 height 31
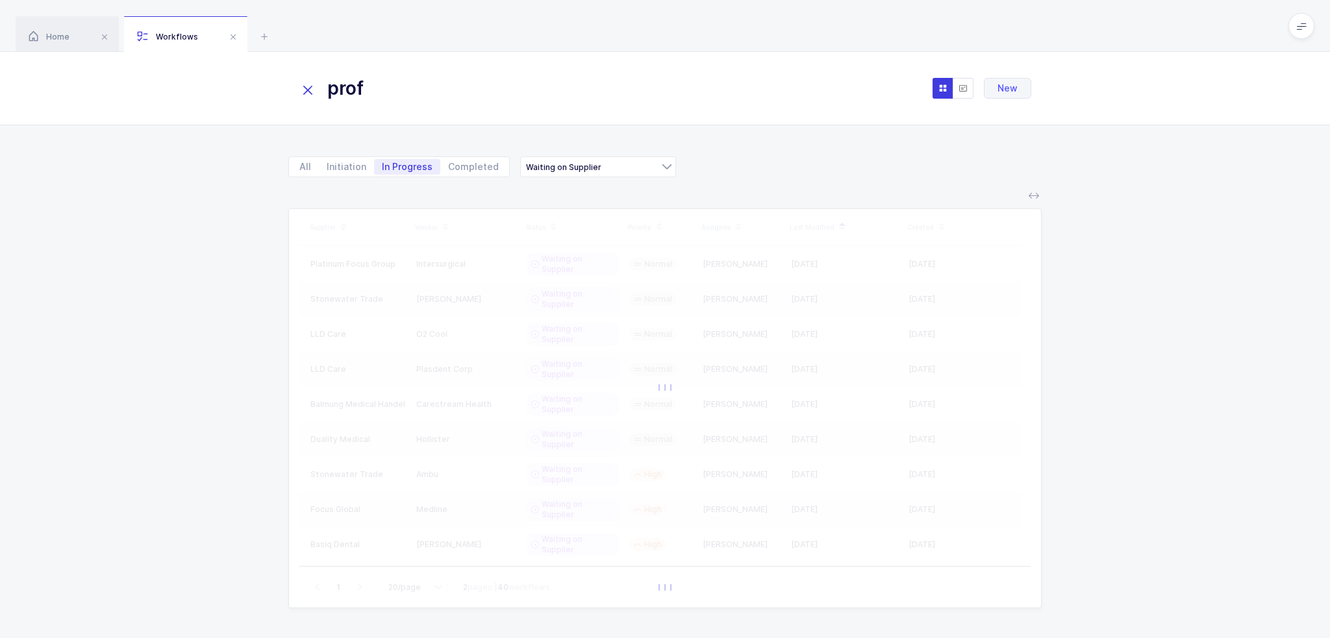
scroll to position [0, 0]
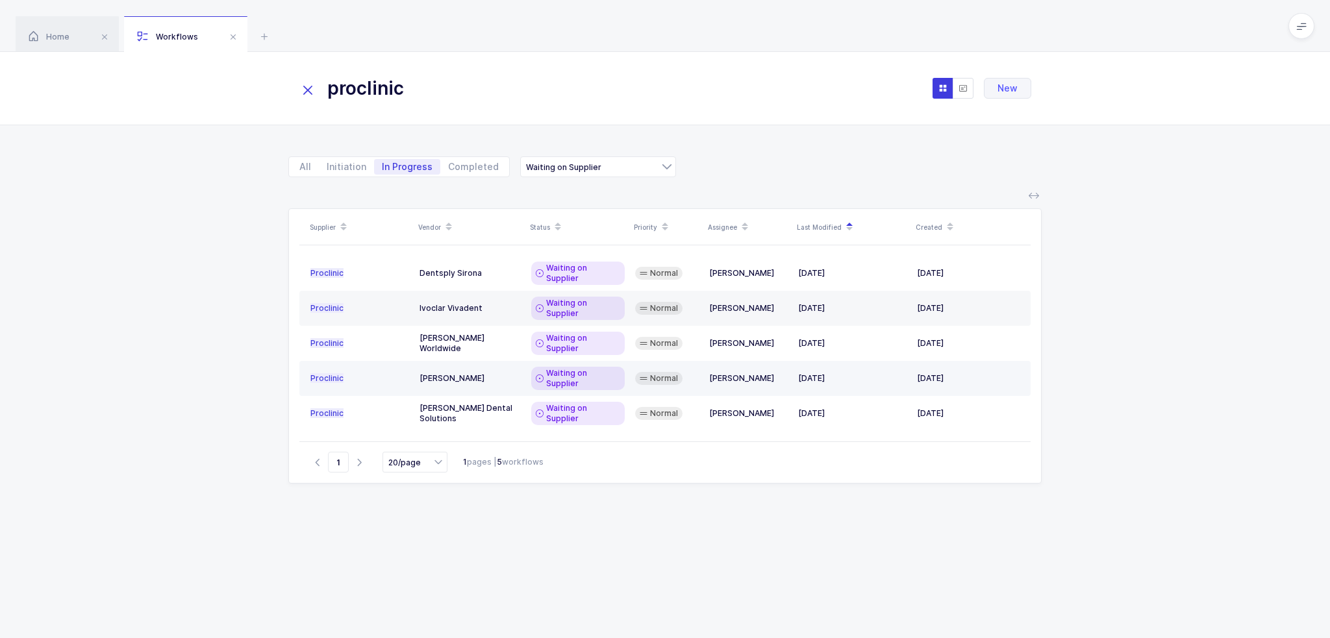
type input "proclinic"
click at [522, 361] on td "[PERSON_NAME]" at bounding box center [470, 378] width 112 height 35
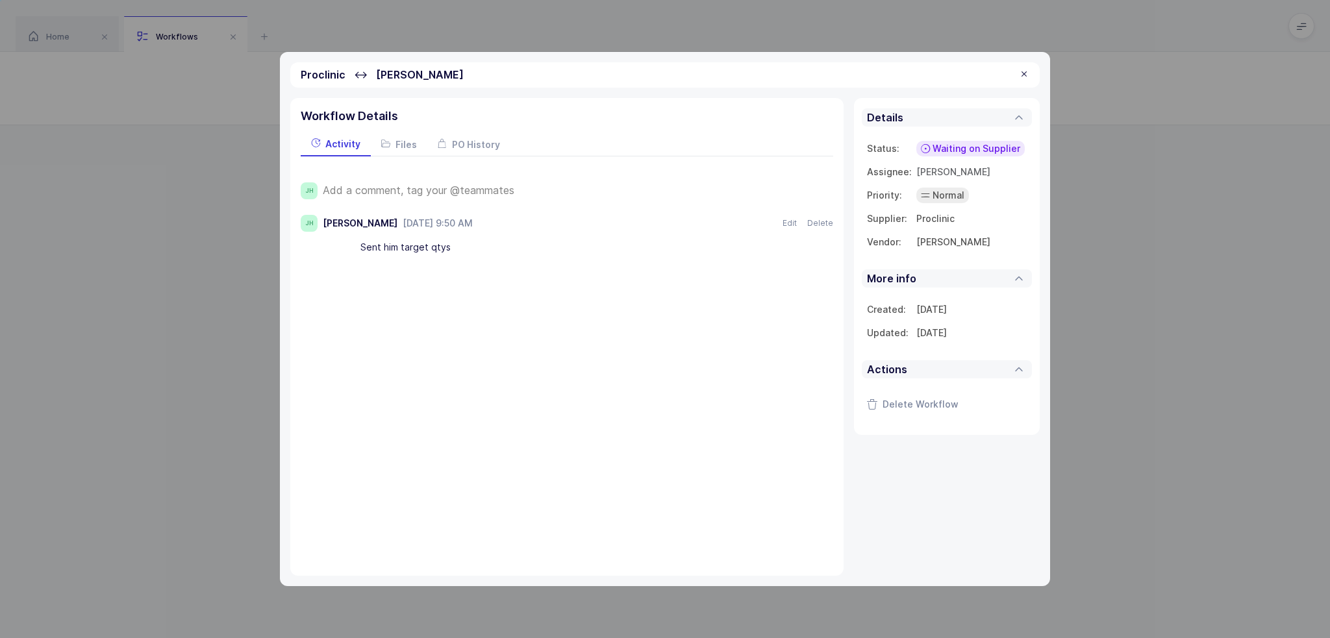
click at [434, 194] on span "Add a comment, tag your @teammates" at bounding box center [419, 190] width 192 height 12
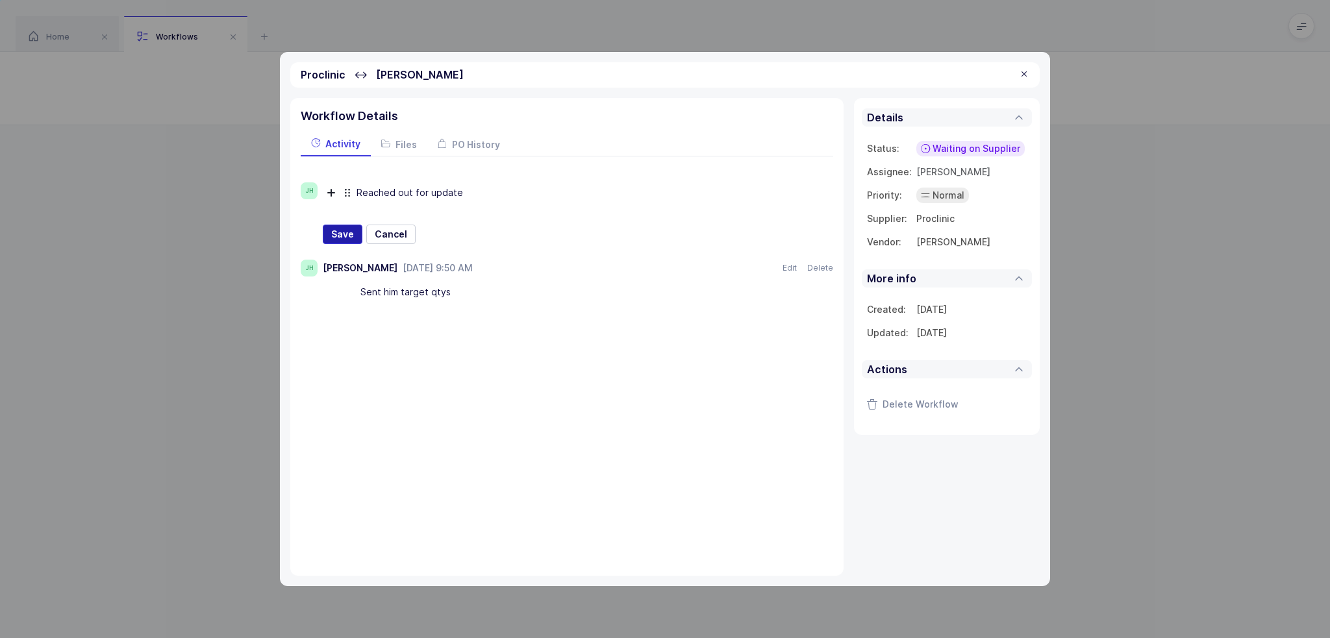
click at [348, 233] on span "Save" at bounding box center [342, 234] width 23 height 13
click at [1026, 75] on div at bounding box center [1024, 75] width 10 height 12
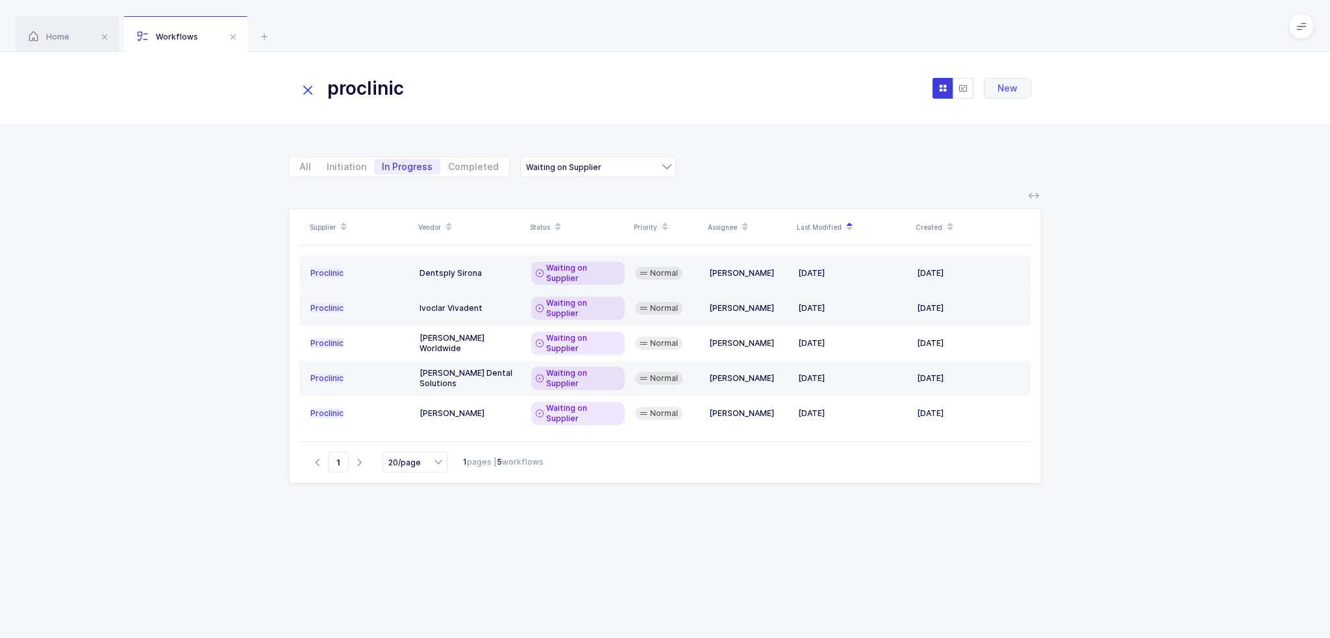
click at [814, 268] on div "[DATE]" at bounding box center [852, 273] width 108 height 10
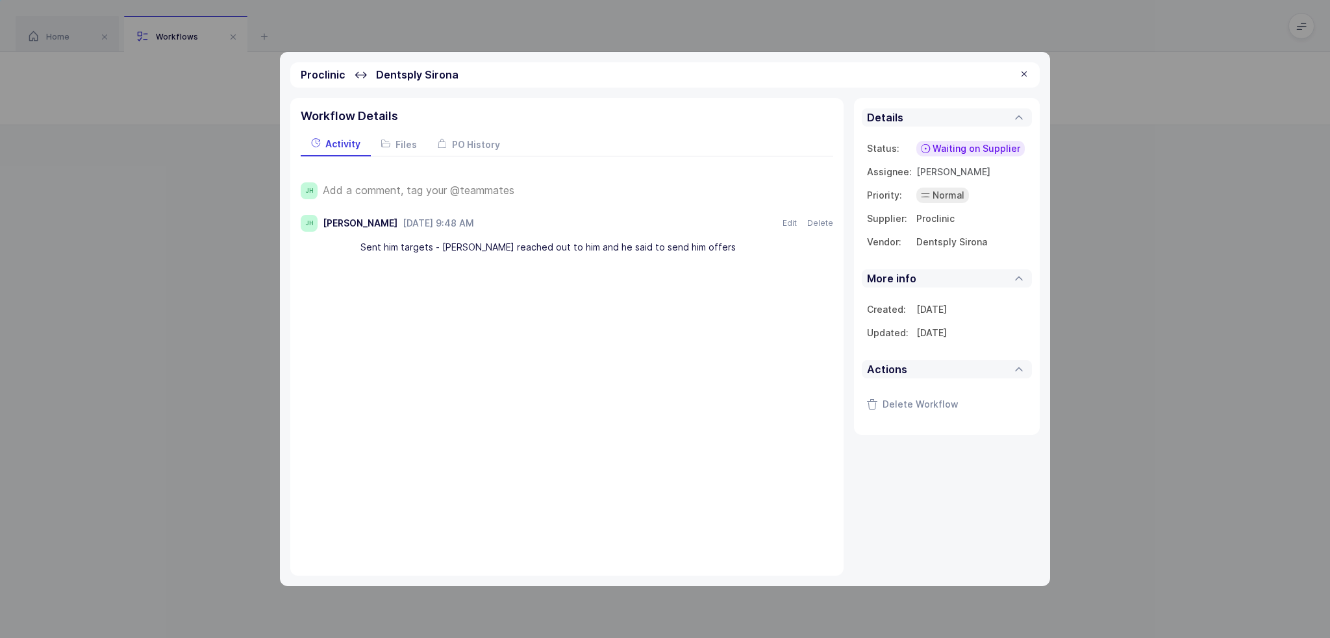
click at [466, 197] on div "Add a comment, tag your @teammates" at bounding box center [578, 190] width 510 height 17
click at [467, 191] on span "Add a comment, tag your @teammates" at bounding box center [419, 190] width 192 height 12
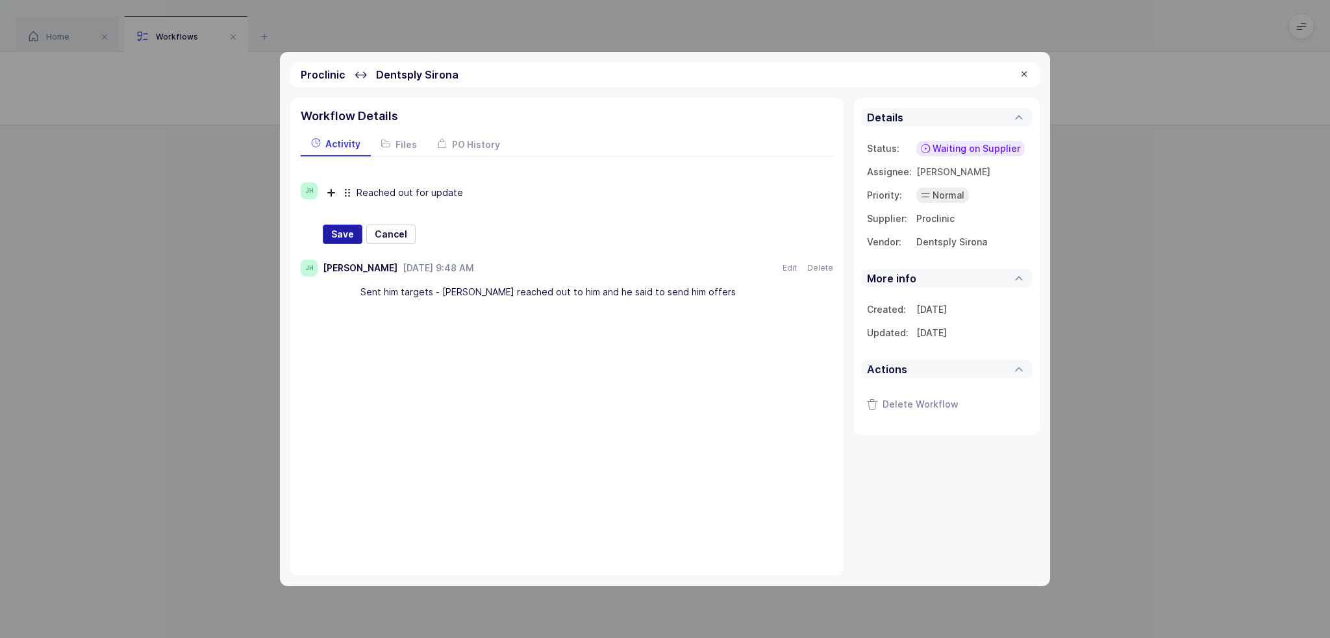
click at [340, 228] on span "Save" at bounding box center [342, 234] width 23 height 13
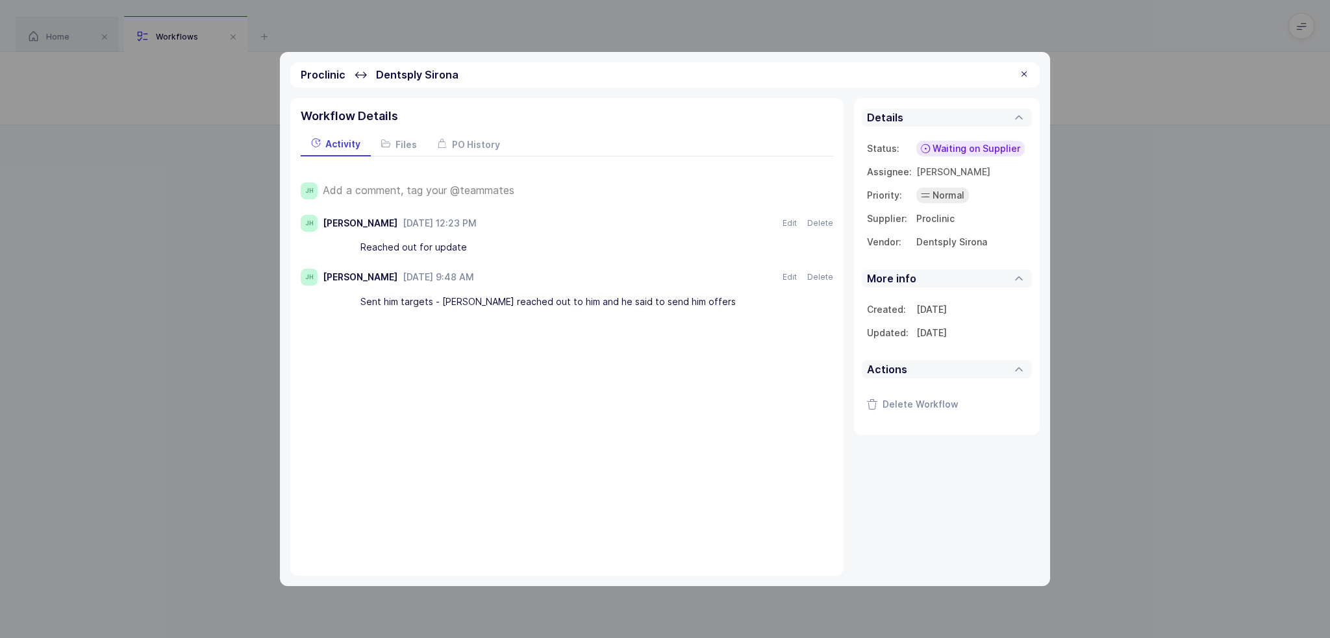
click at [1023, 75] on div at bounding box center [1024, 75] width 10 height 12
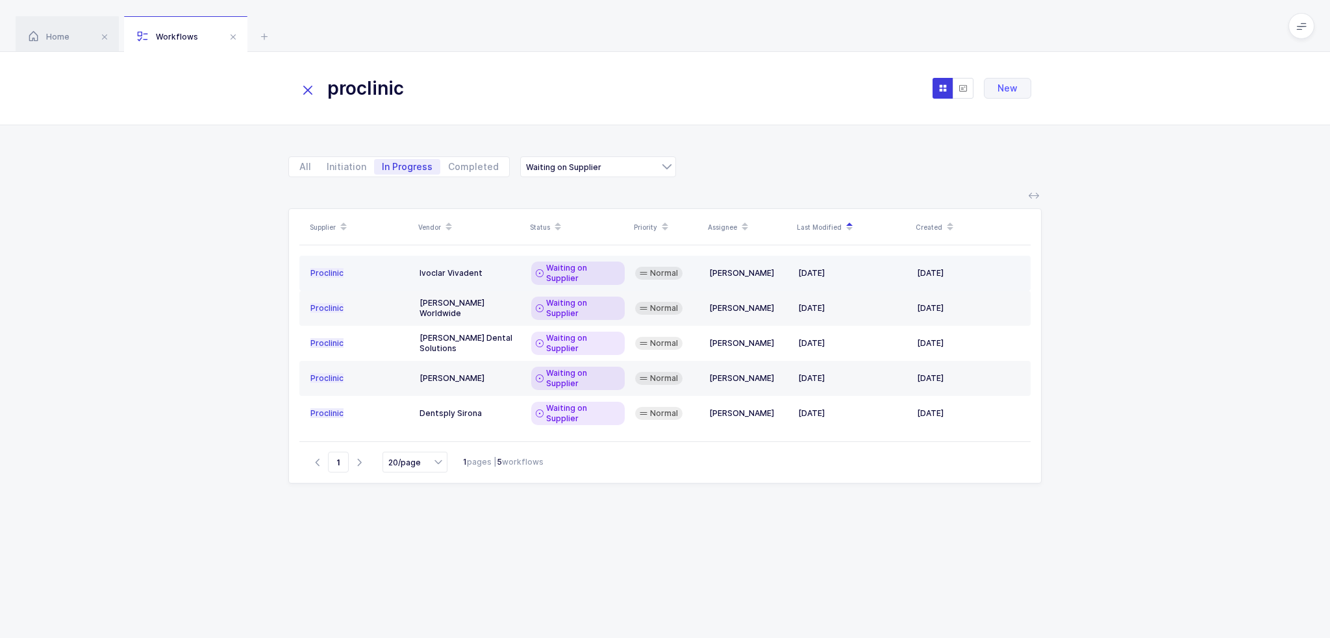
click at [612, 262] on div "Waiting on Supplier" at bounding box center [577, 273] width 93 height 23
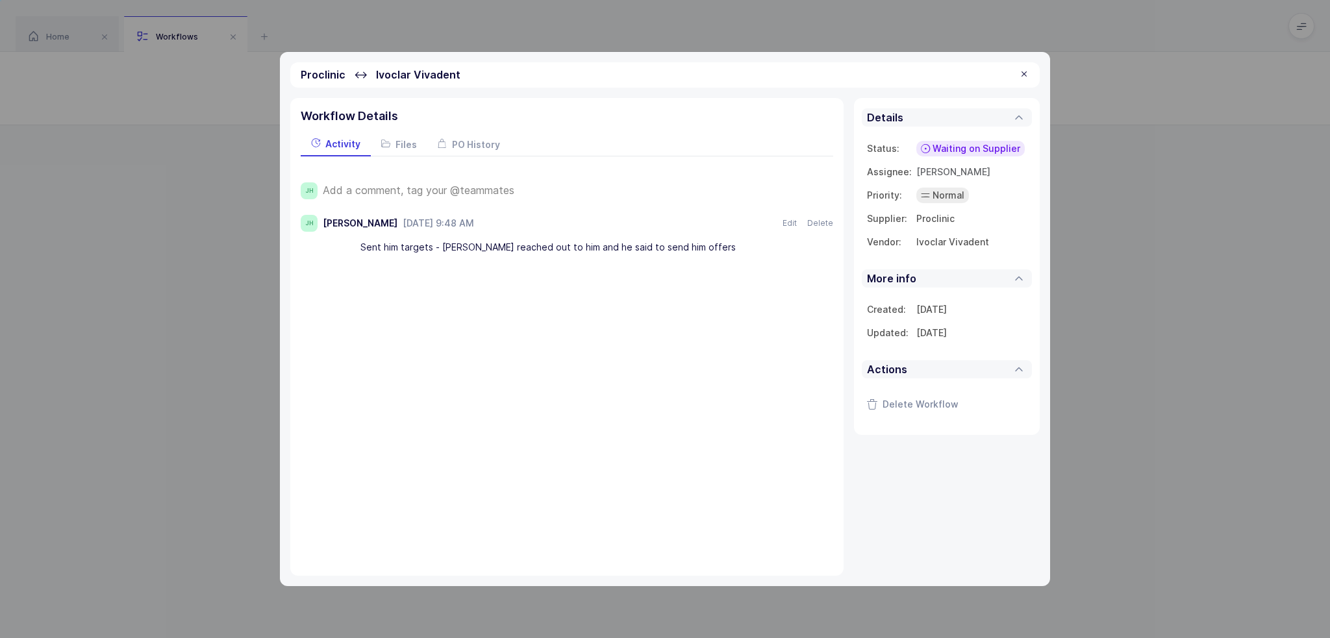
click at [432, 190] on span "Add a comment, tag your @teammates" at bounding box center [419, 190] width 192 height 12
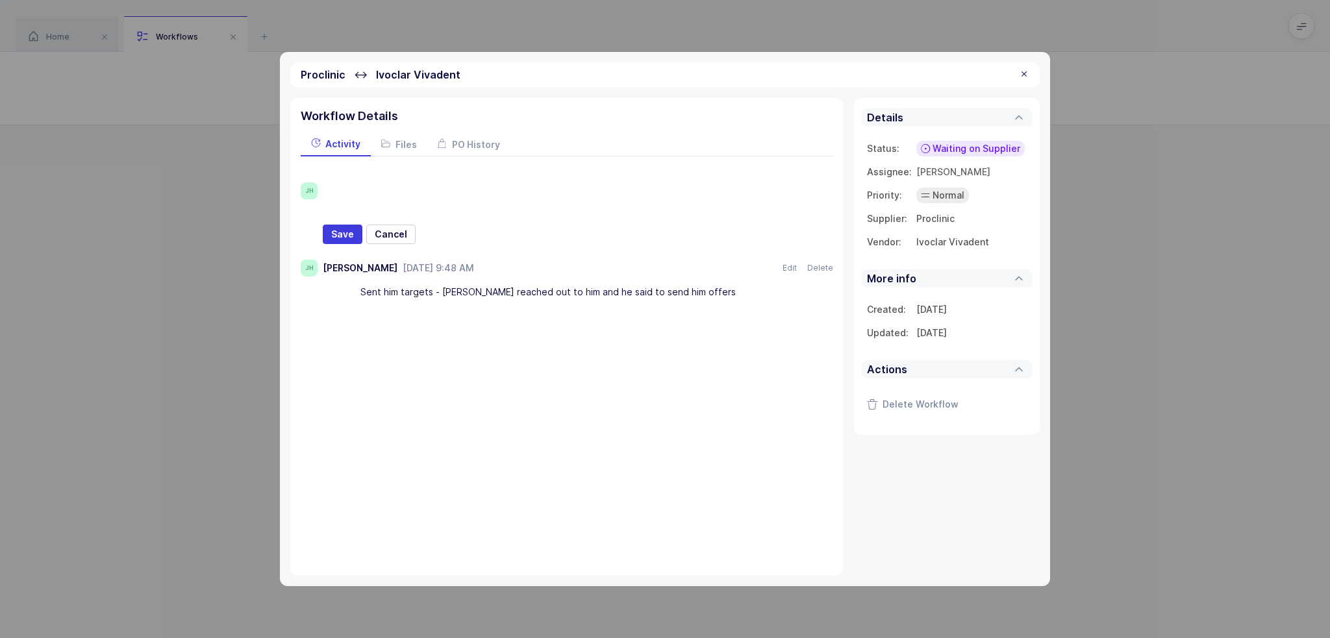
paste div
click at [334, 228] on span "Save" at bounding box center [342, 234] width 23 height 13
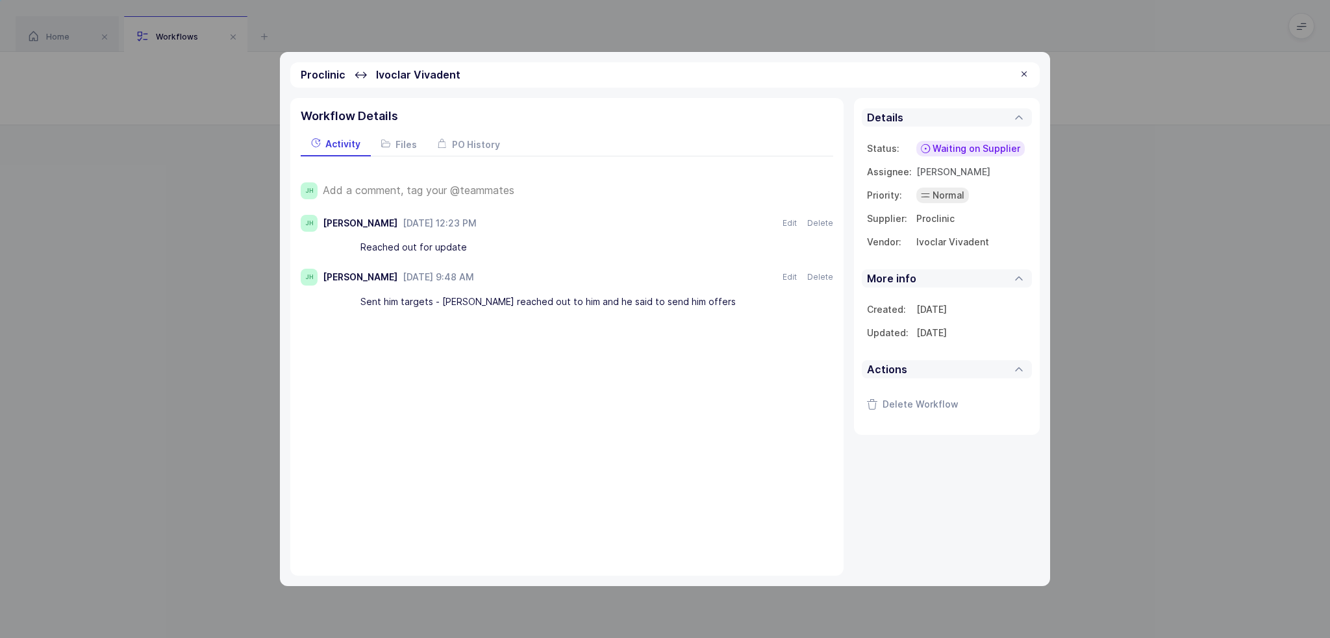
click at [1023, 73] on div at bounding box center [1024, 75] width 10 height 12
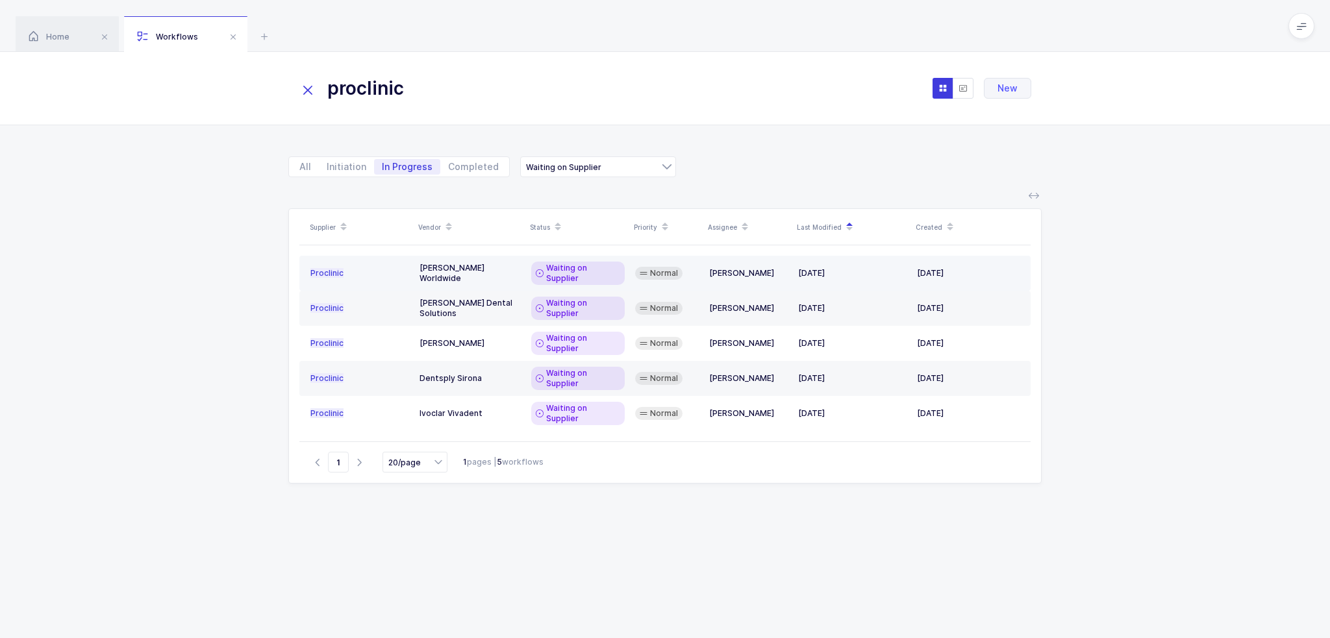
click at [597, 260] on td "Waiting on Supplier" at bounding box center [578, 273] width 104 height 35
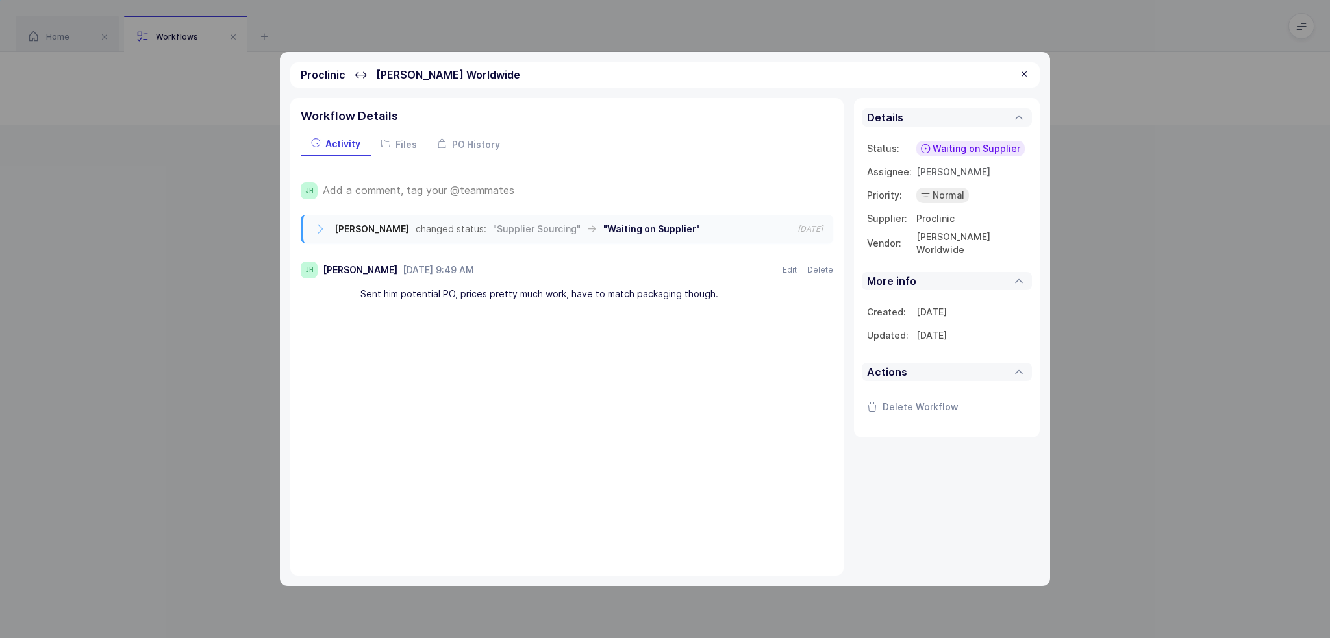
click at [500, 182] on div "Add a comment, tag your @teammates" at bounding box center [578, 190] width 510 height 17
click at [492, 189] on span "Add a comment, tag your @teammates" at bounding box center [419, 190] width 192 height 12
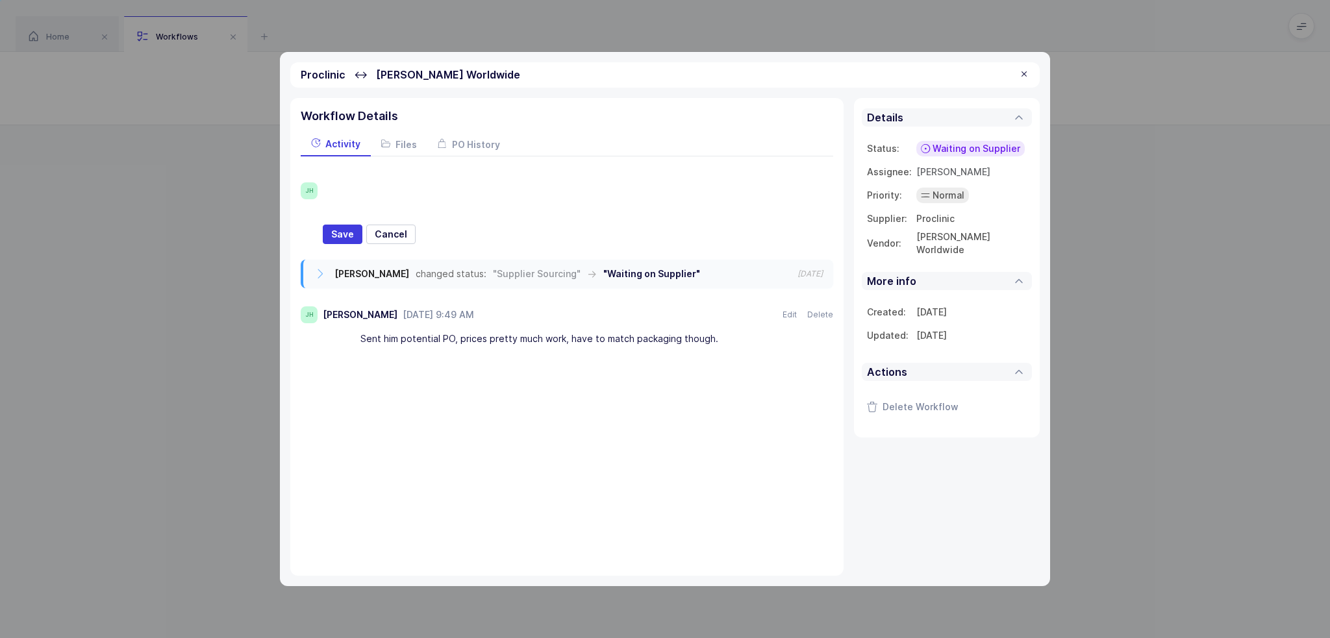
paste div
click at [340, 233] on span "Save" at bounding box center [342, 234] width 23 height 13
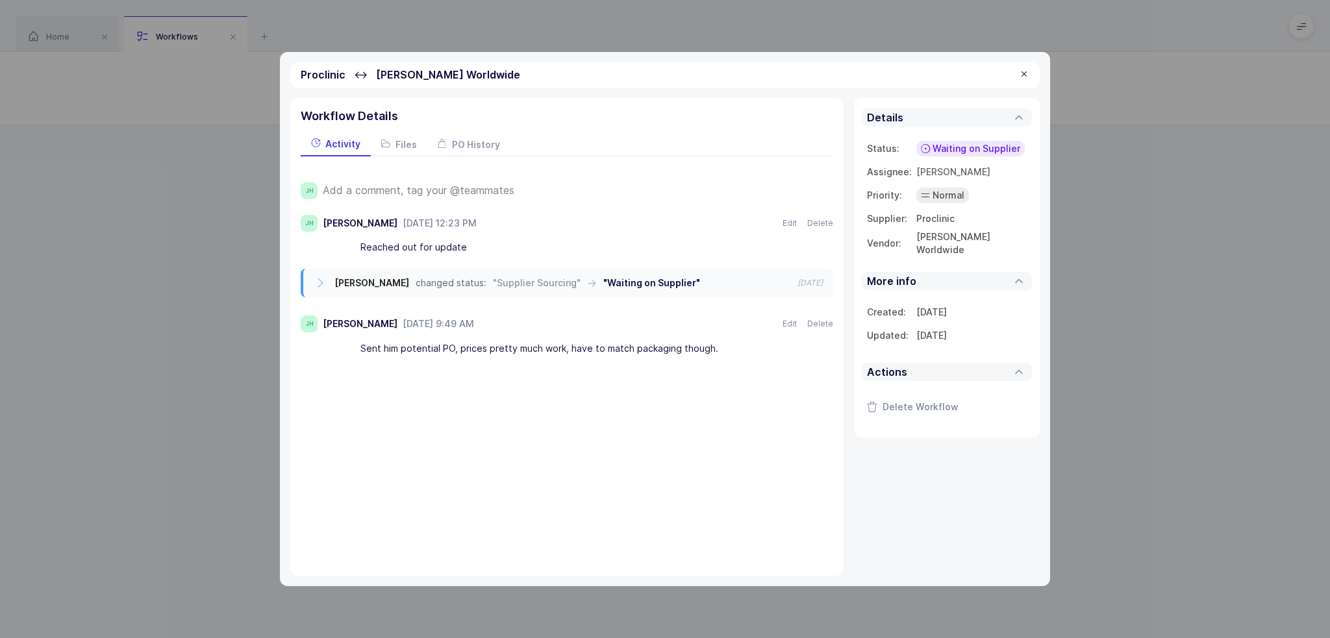
click at [1023, 75] on div at bounding box center [1024, 75] width 10 height 12
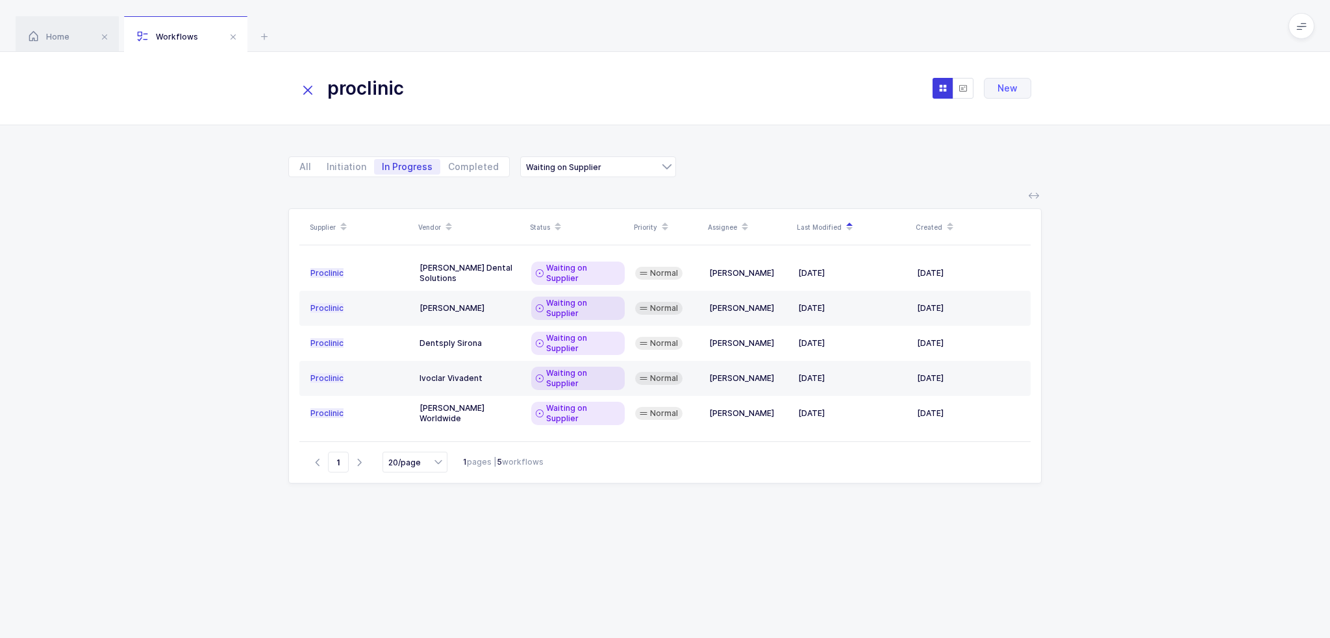
click at [304, 93] on icon at bounding box center [308, 90] width 18 height 18
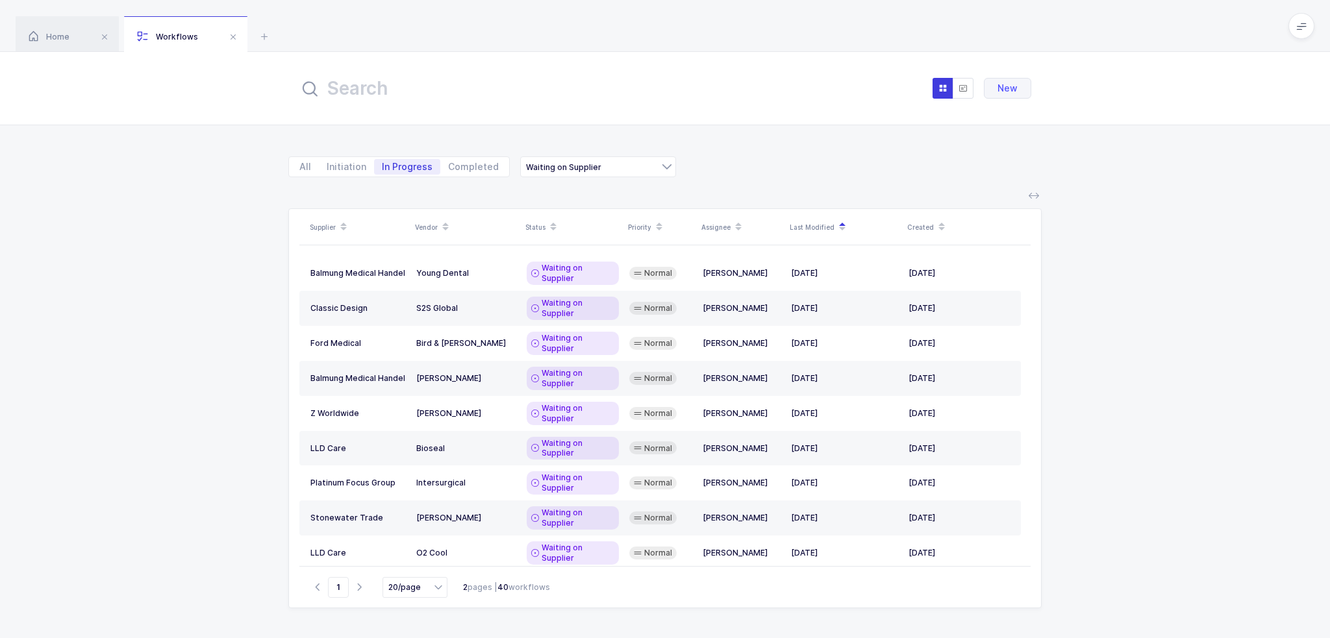
click at [1121, 313] on div "Supplier Vendor Status Priority Assignee Last Modified Created Balmung Medical …" at bounding box center [665, 415] width 1330 height 445
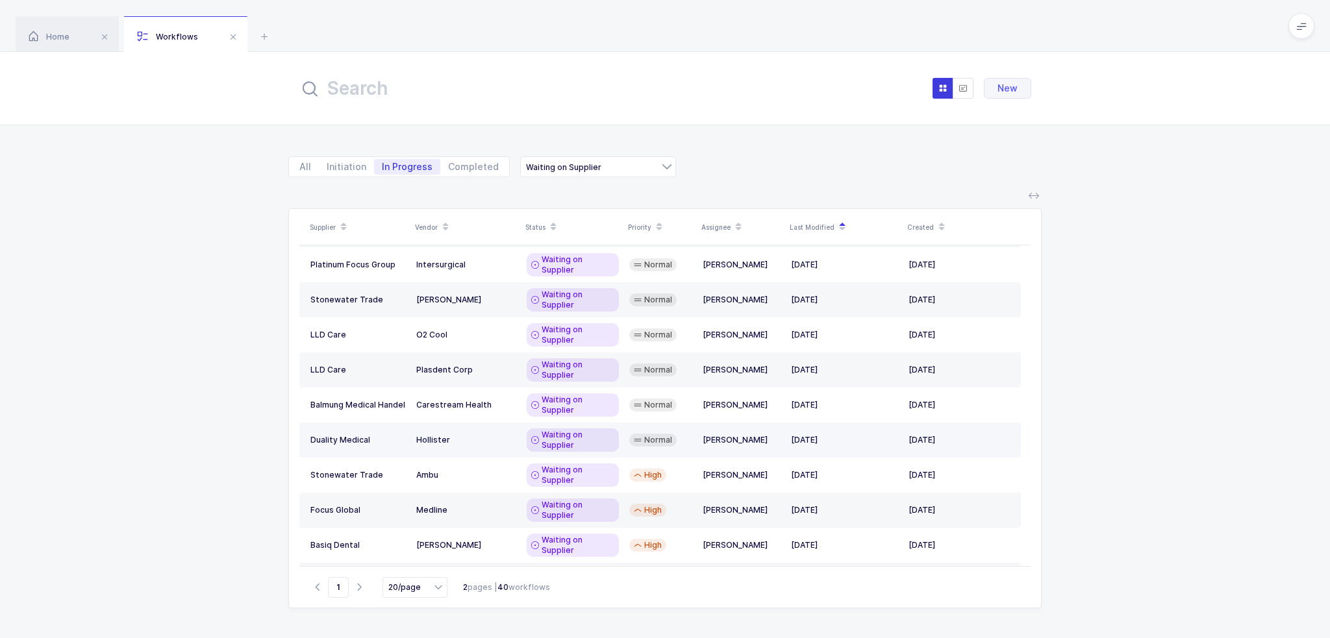
scroll to position [219, 0]
click at [645, 609] on span "Normal" at bounding box center [658, 614] width 28 height 10
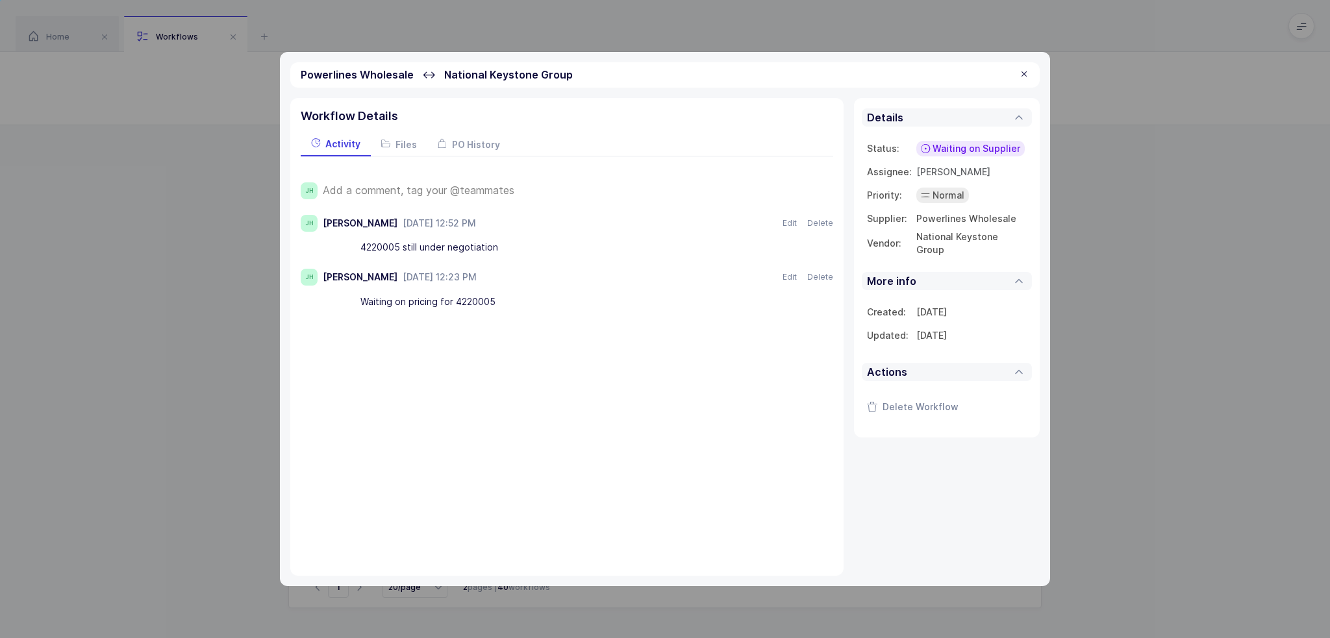
click at [1021, 72] on div at bounding box center [1024, 75] width 10 height 12
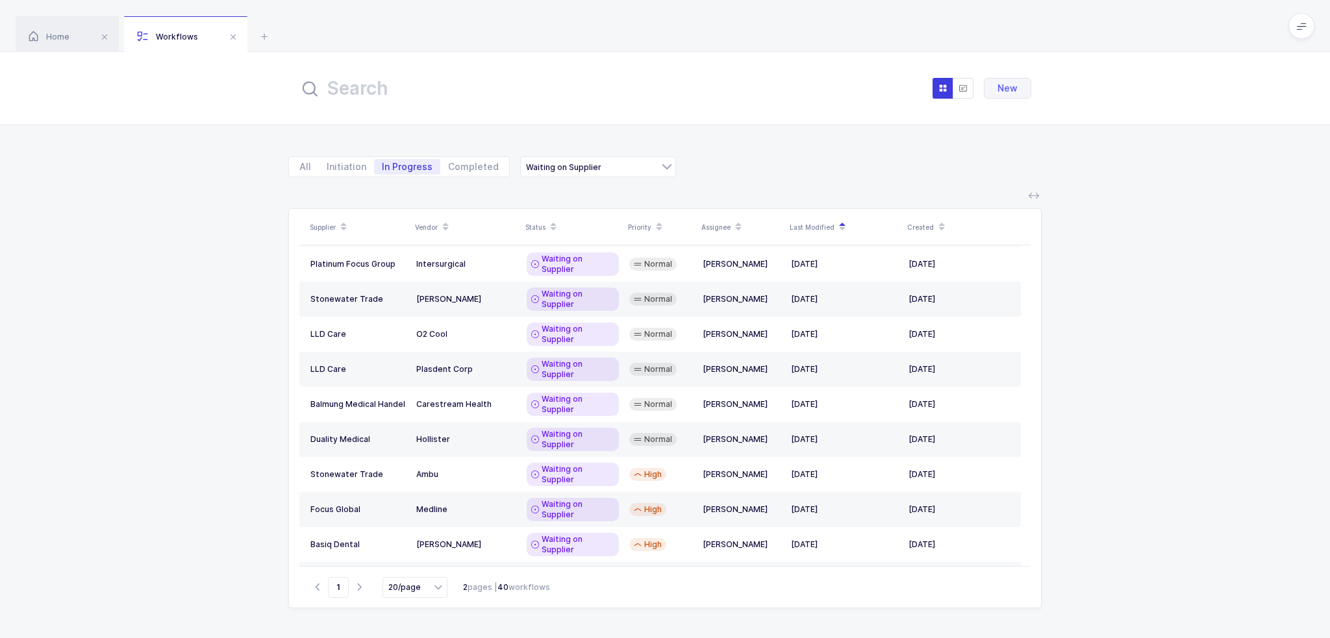
click at [511, 638] on div "[PERSON_NAME] Health Care" at bounding box center [466, 649] width 100 height 21
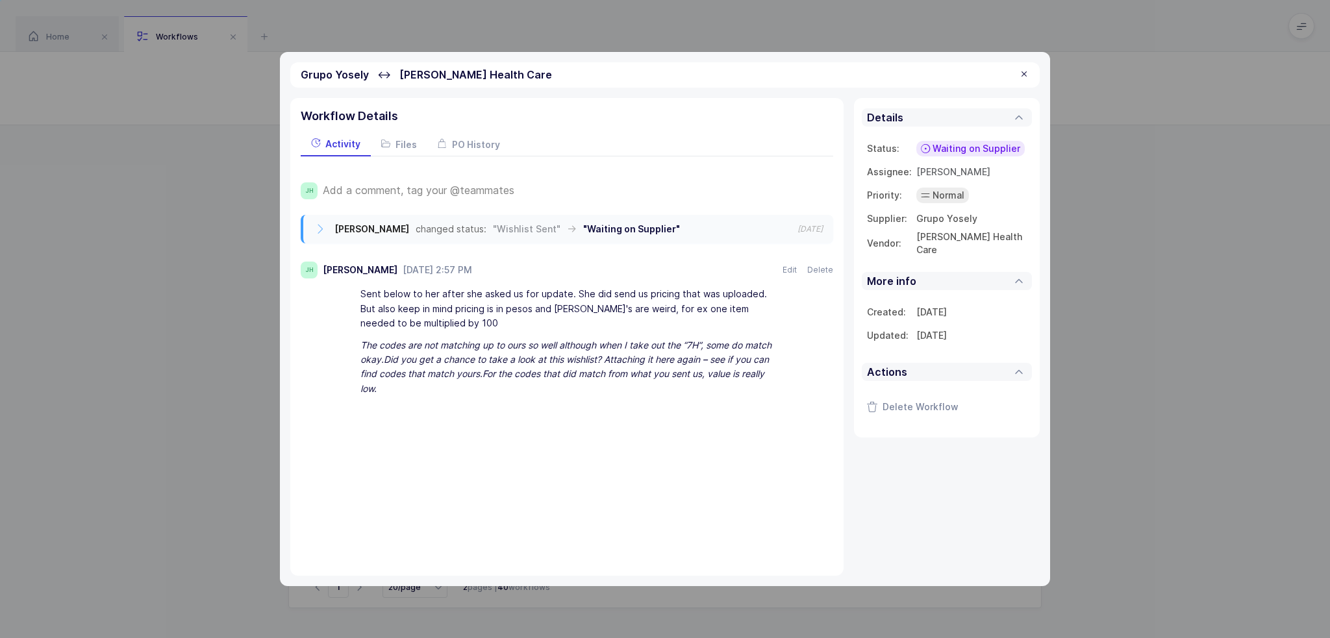
drag, startPoint x: 483, startPoint y: 393, endPoint x: 470, endPoint y: 391, distance: 13.0
click at [470, 391] on div "The codes are not matching up to ours so well although when I take out the “7H”…" at bounding box center [571, 367] width 422 height 66
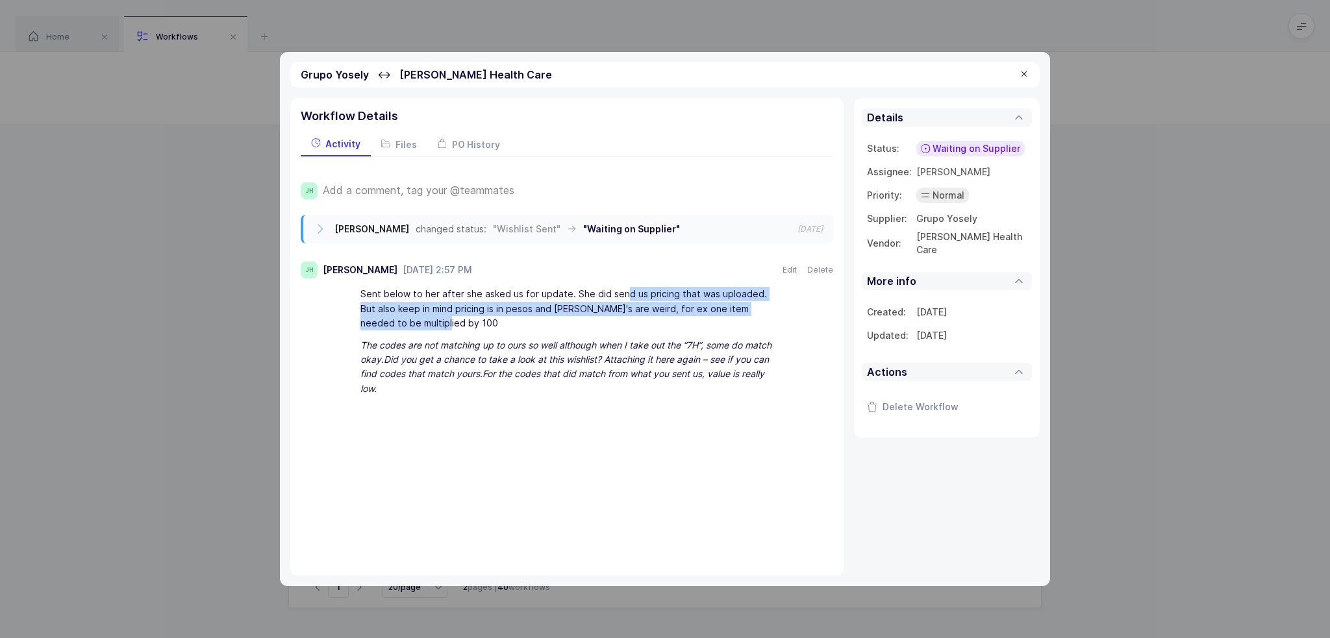
drag, startPoint x: 621, startPoint y: 294, endPoint x: 708, endPoint y: 321, distance: 90.4
click at [708, 321] on div "Sent below to her after she asked us for update. She did send us pricing that w…" at bounding box center [571, 309] width 422 height 51
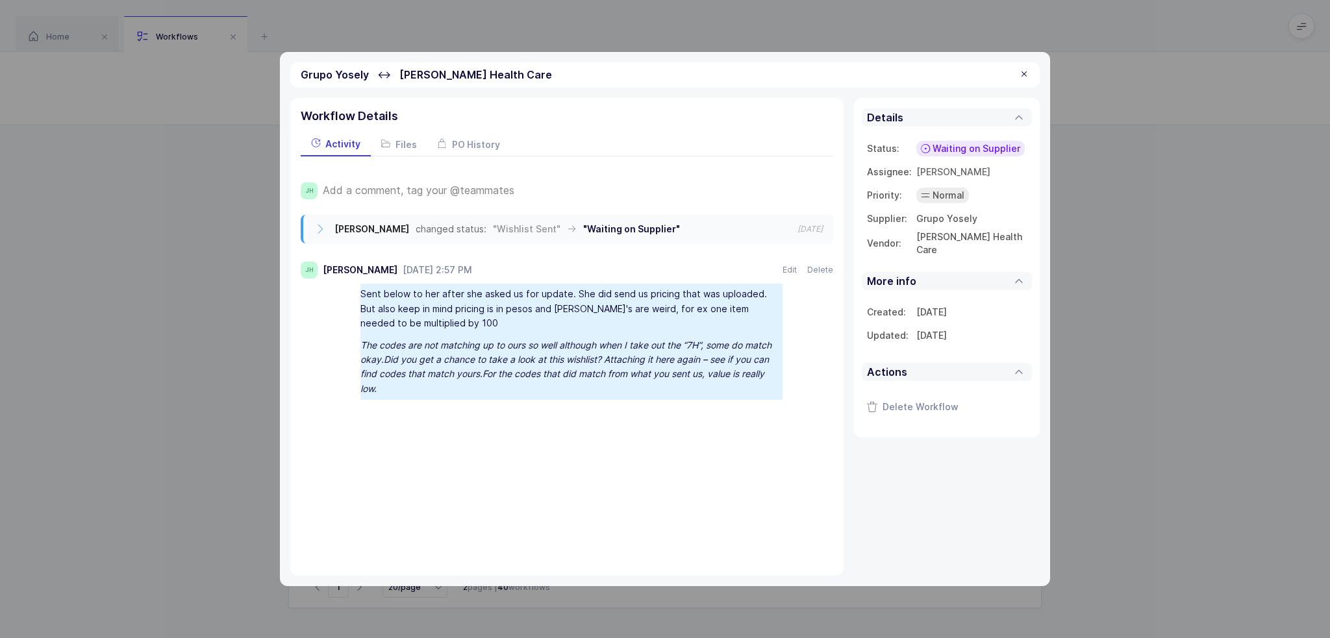
drag, startPoint x: 651, startPoint y: 327, endPoint x: 449, endPoint y: 383, distance: 209.7
click at [449, 383] on div "Sent below to her after she asked us for update. She did send us pricing that w…" at bounding box center [580, 342] width 506 height 116
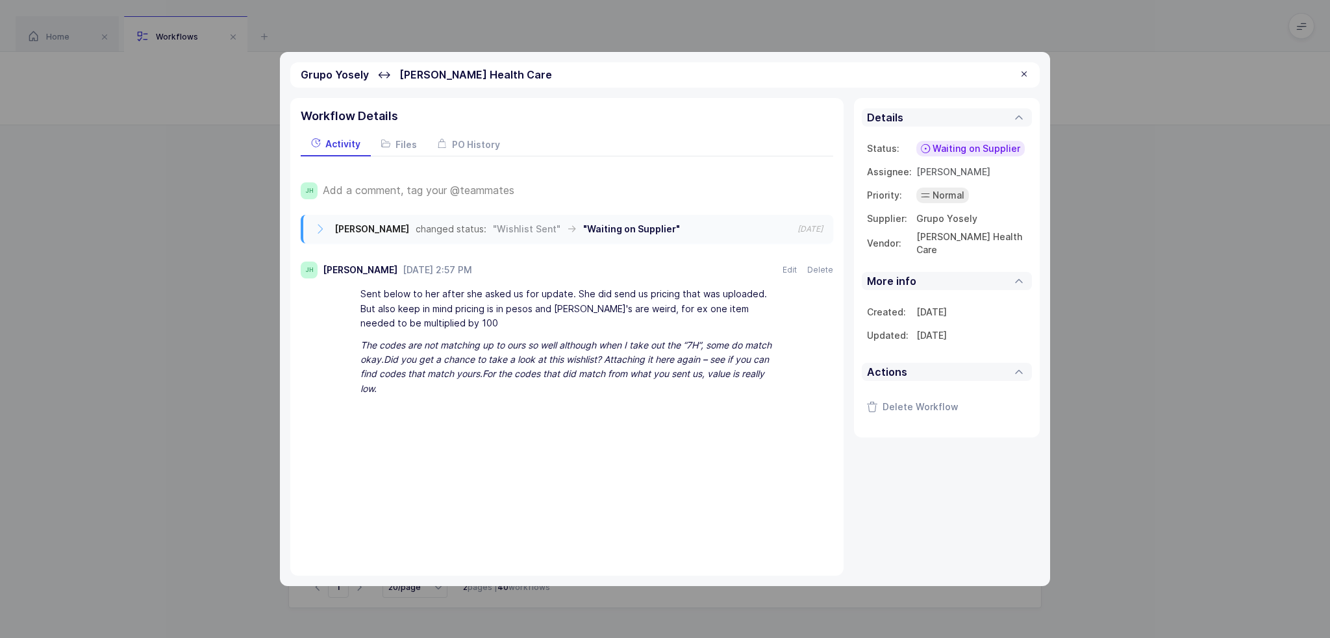
click at [449, 383] on div "The codes are not matching up to ours so well although when I take out the “7H”…" at bounding box center [571, 367] width 422 height 66
drag, startPoint x: 501, startPoint y: 392, endPoint x: 417, endPoint y: 384, distance: 83.5
click at [420, 384] on div "The codes are not matching up to ours so well although when I take out the “7H”…" at bounding box center [571, 367] width 422 height 66
drag, startPoint x: 412, startPoint y: 384, endPoint x: 449, endPoint y: 376, distance: 37.8
click at [449, 376] on div "The codes are not matching up to ours so well although when I take out the “7H”…" at bounding box center [571, 367] width 422 height 66
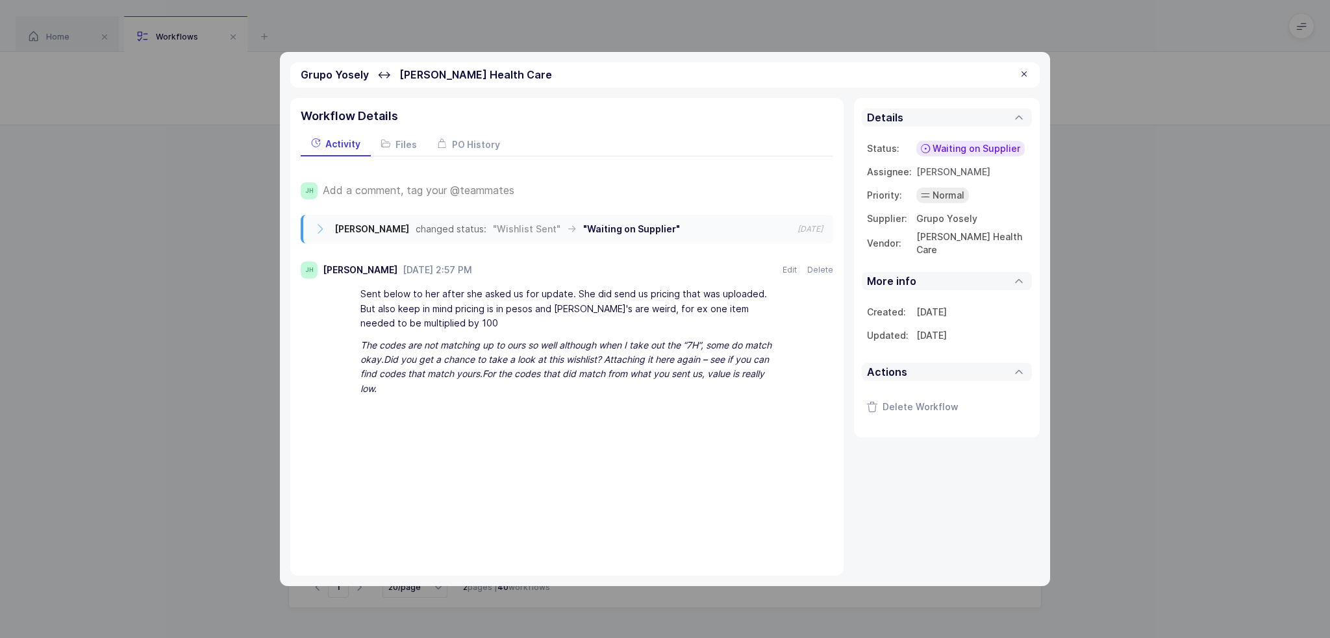
click at [449, 378] on icon "Did you get a chance to take a look at this wishlist? Attaching it here again –…" at bounding box center [564, 366] width 408 height 25
drag, startPoint x: 440, startPoint y: 387, endPoint x: 488, endPoint y: 388, distance: 47.4
click at [488, 388] on div "The codes are not matching up to ours so well although when I take out the “7H”…" at bounding box center [571, 367] width 422 height 66
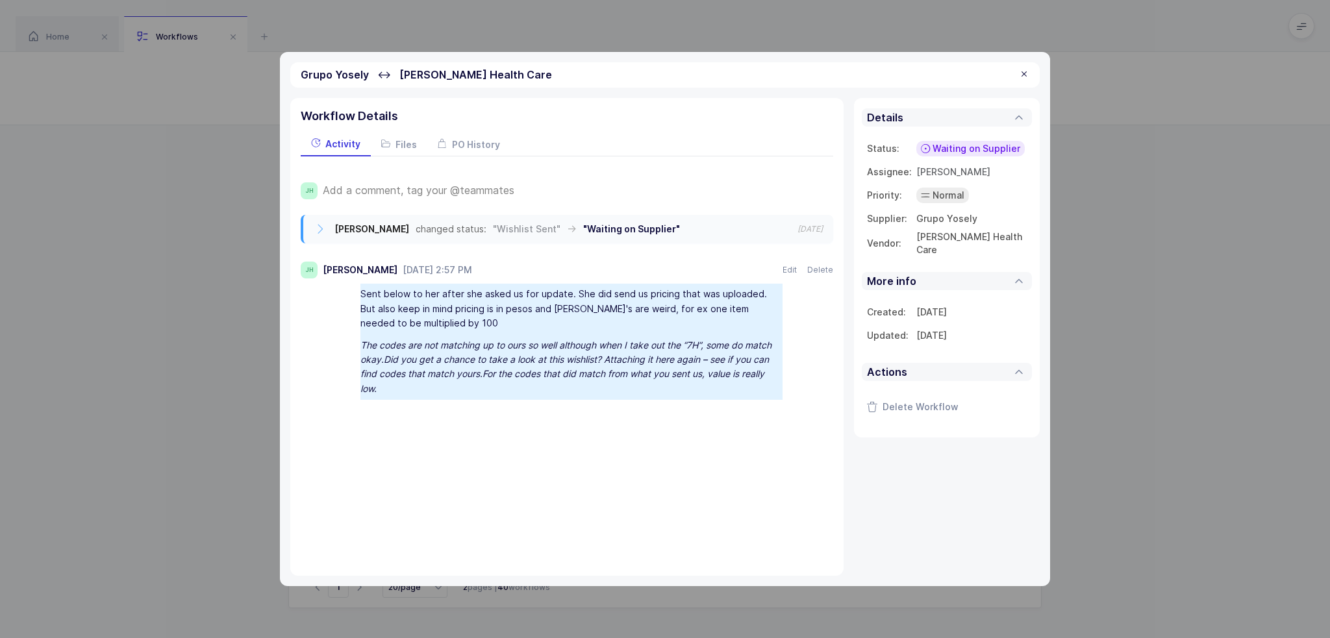
drag, startPoint x: 489, startPoint y: 388, endPoint x: 361, endPoint y: 297, distance: 156.9
click at [361, 297] on div "Sent below to her after she asked us for update. She did send us pricing that w…" at bounding box center [580, 342] width 506 height 116
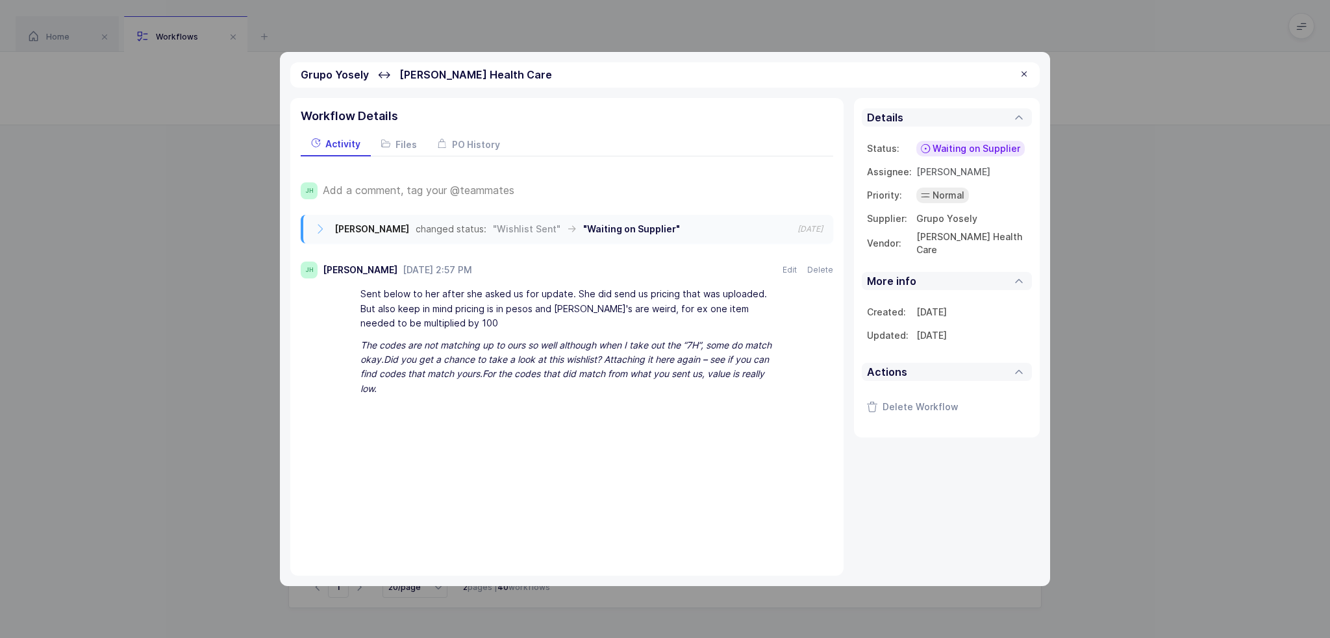
click at [361, 297] on div "Sent below to her after she asked us for update. She did send us pricing that w…" at bounding box center [571, 309] width 422 height 51
click at [407, 184] on span "Add a comment, tag your @teammates" at bounding box center [419, 190] width 192 height 12
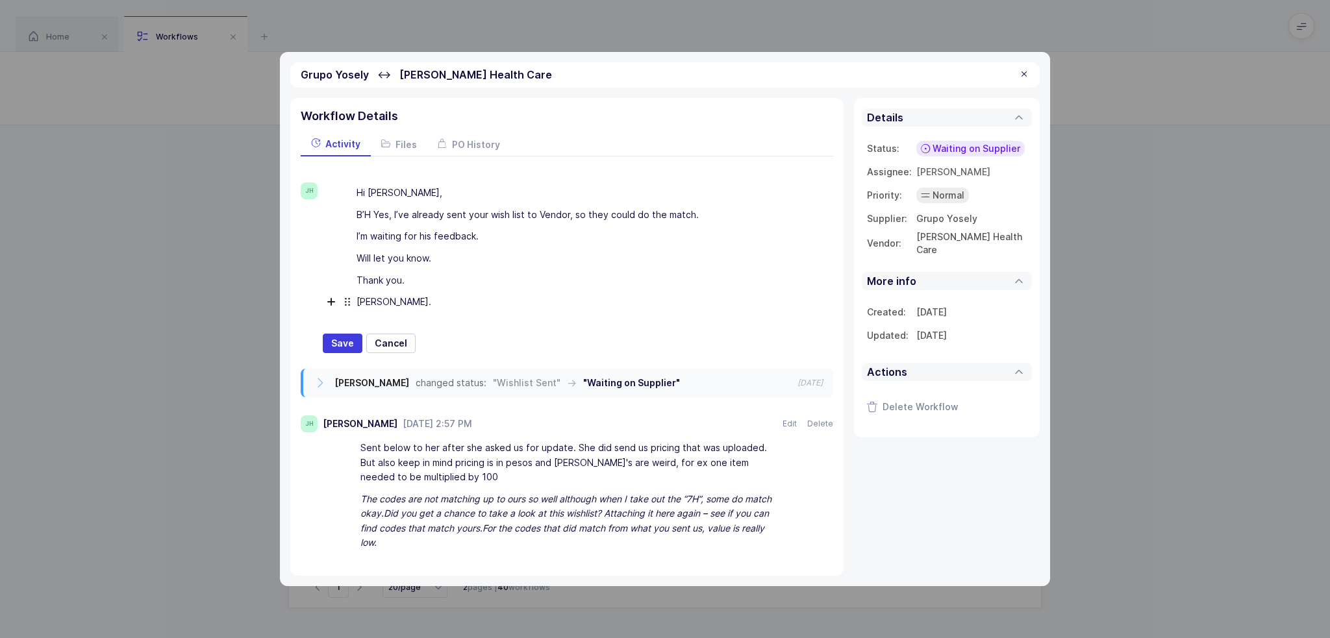
click at [406, 304] on div "[PERSON_NAME]." at bounding box center [567, 302] width 422 height 22
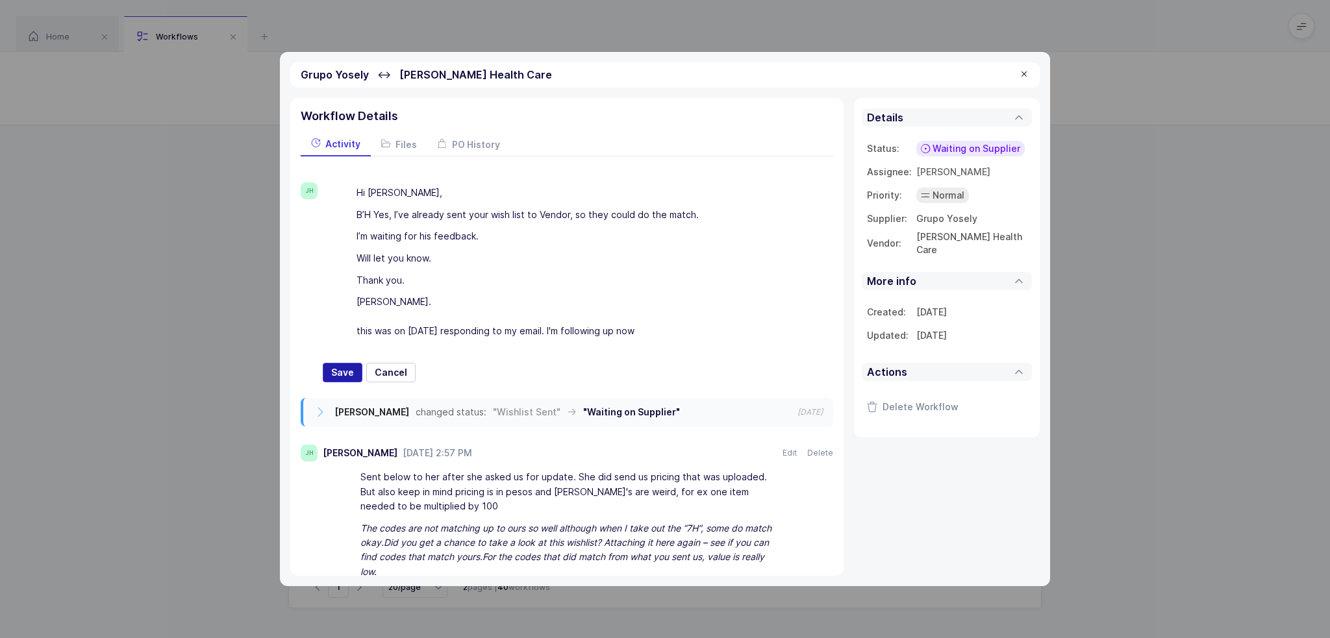
click at [340, 366] on span "Save" at bounding box center [342, 372] width 23 height 13
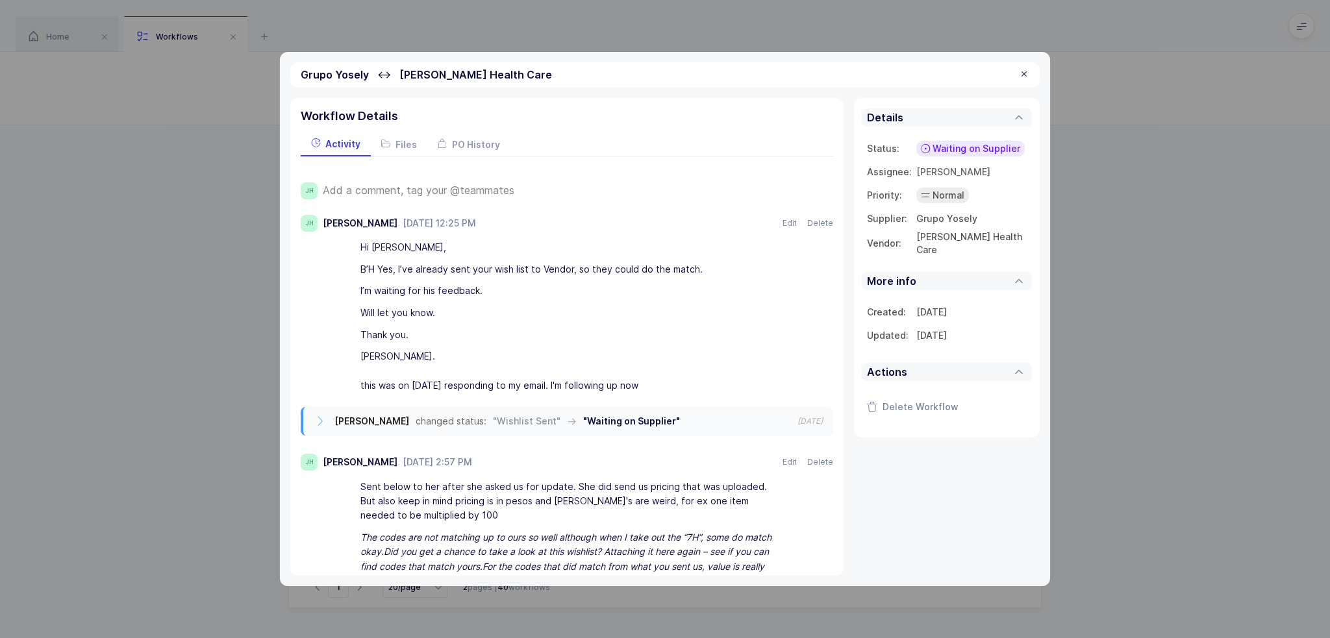
click at [1022, 75] on div at bounding box center [1024, 75] width 10 height 12
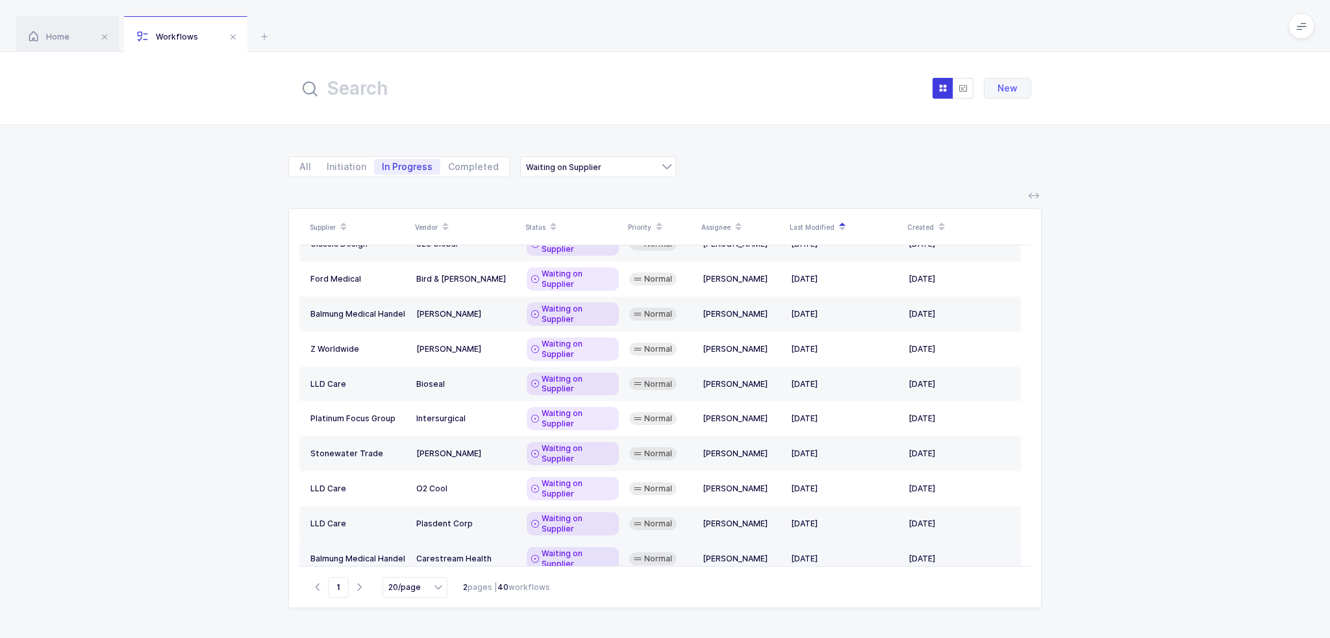
scroll to position [0, 0]
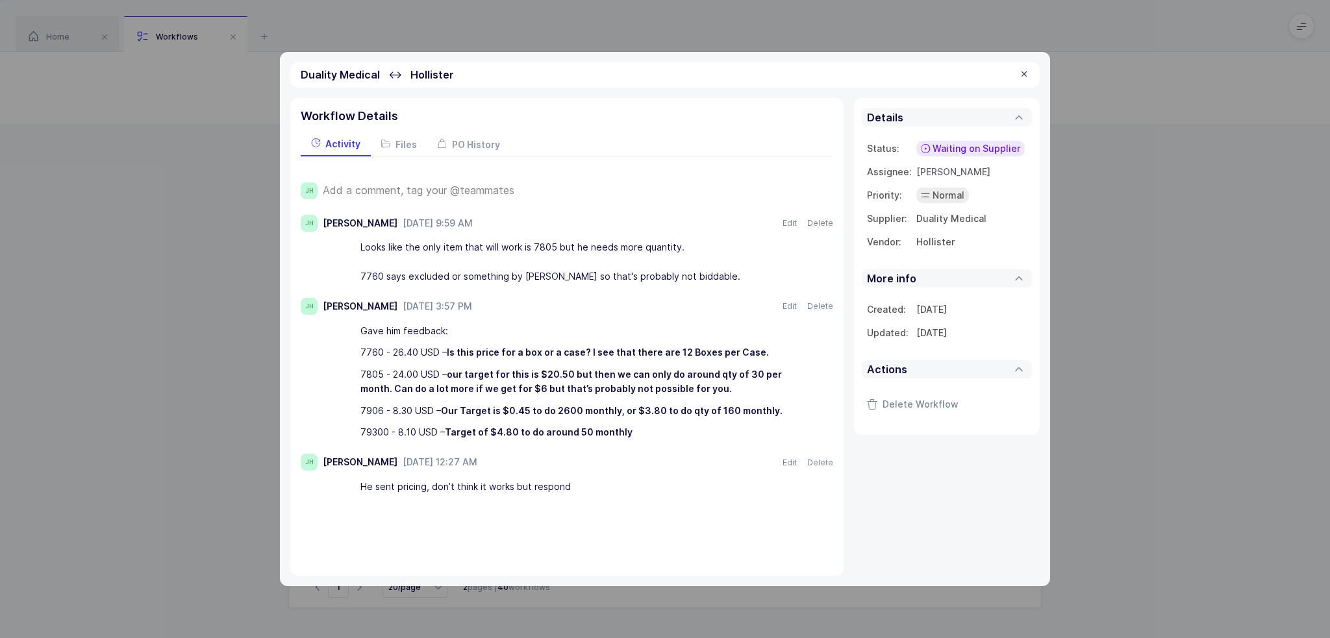
click at [453, 189] on span "Add a comment, tag your @teammates" at bounding box center [419, 190] width 192 height 12
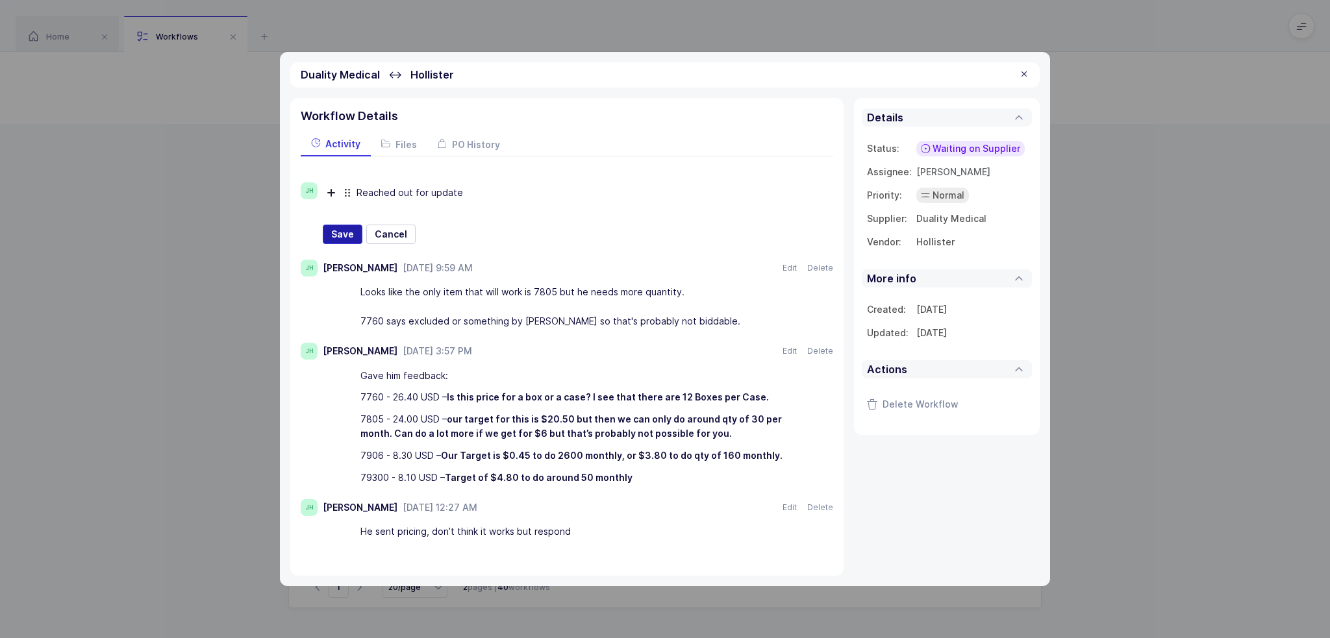
click at [337, 242] on button "Save" at bounding box center [343, 234] width 40 height 19
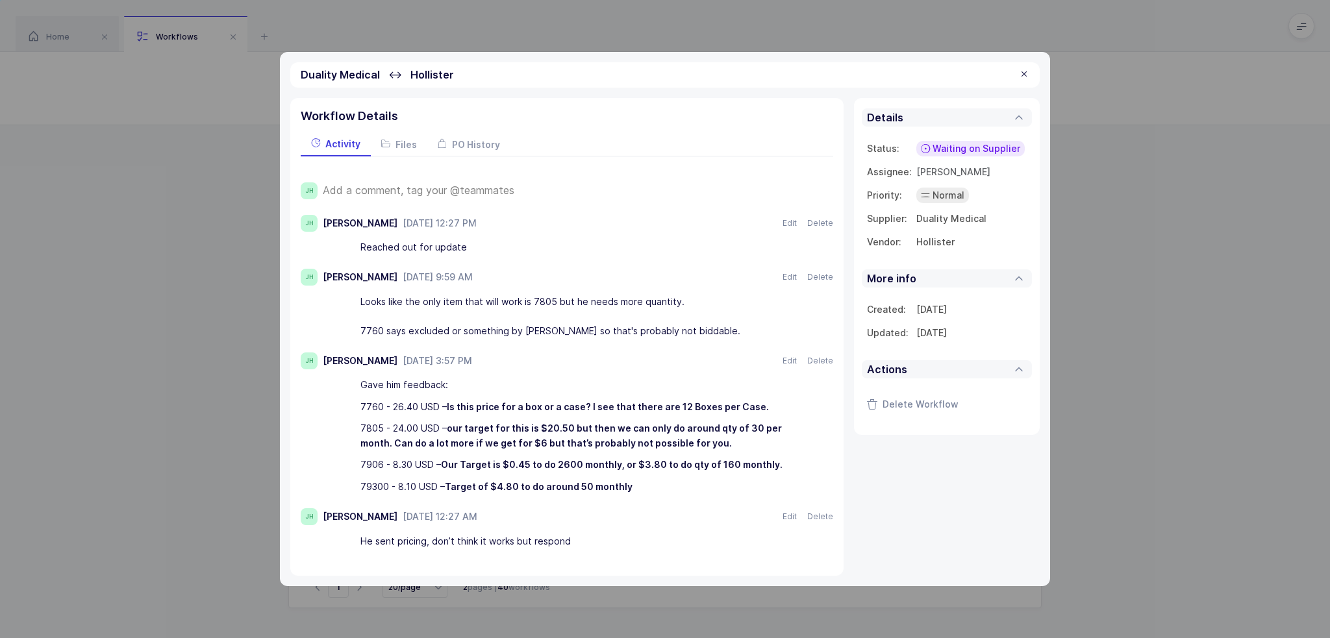
click at [1028, 72] on div at bounding box center [1024, 75] width 10 height 12
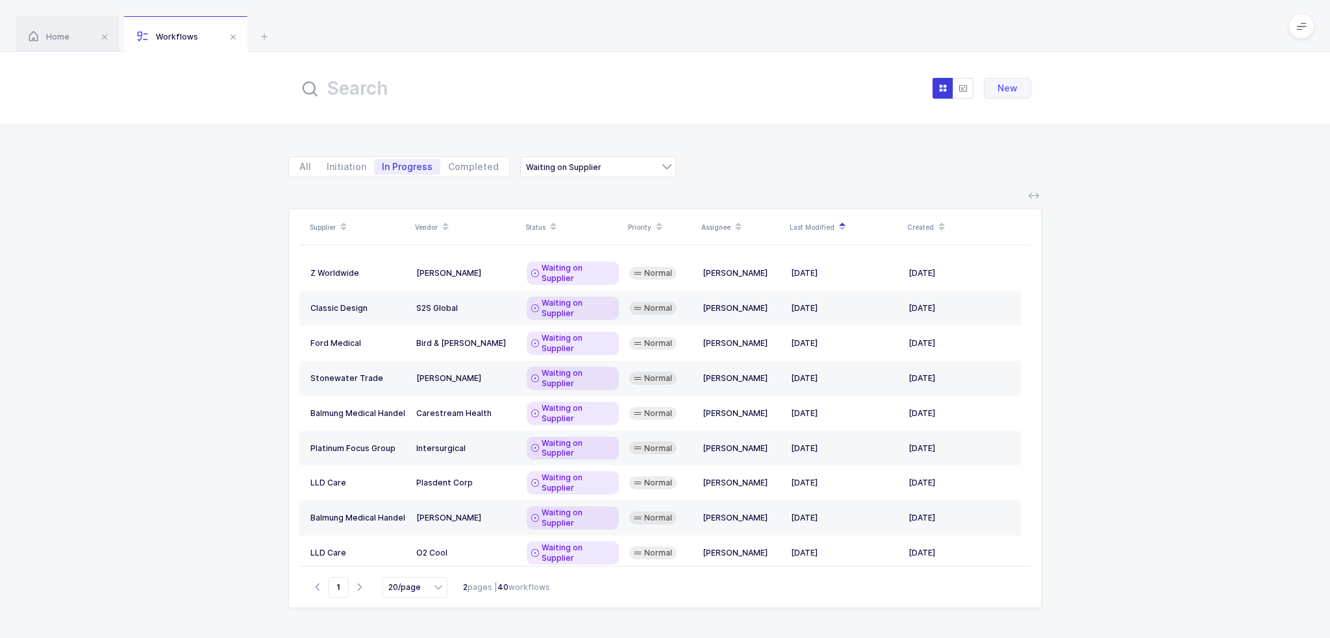
click at [244, 187] on div "All Initiation In Progress Completed Waiting on Supplier Waiting on Supplier Wa…" at bounding box center [665, 159] width 1330 height 68
click at [241, 142] on div "All Initiation In Progress Completed Waiting on Supplier Waiting on Supplier Wa…" at bounding box center [665, 159] width 1330 height 68
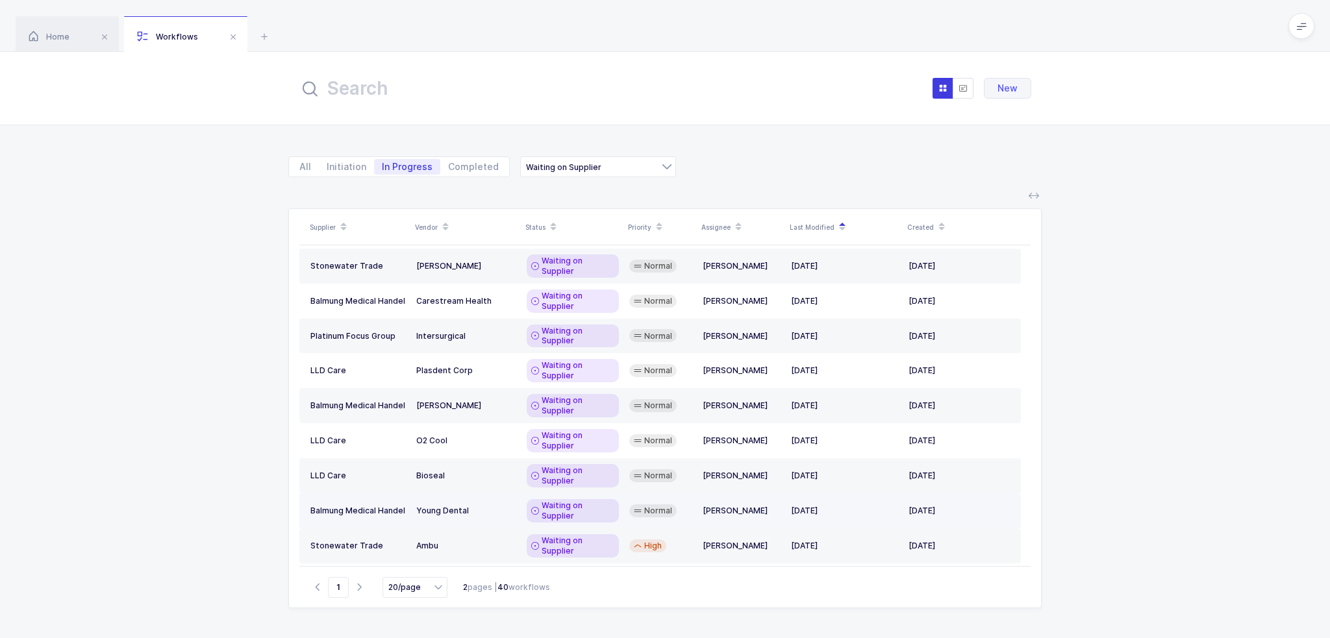
scroll to position [219, 0]
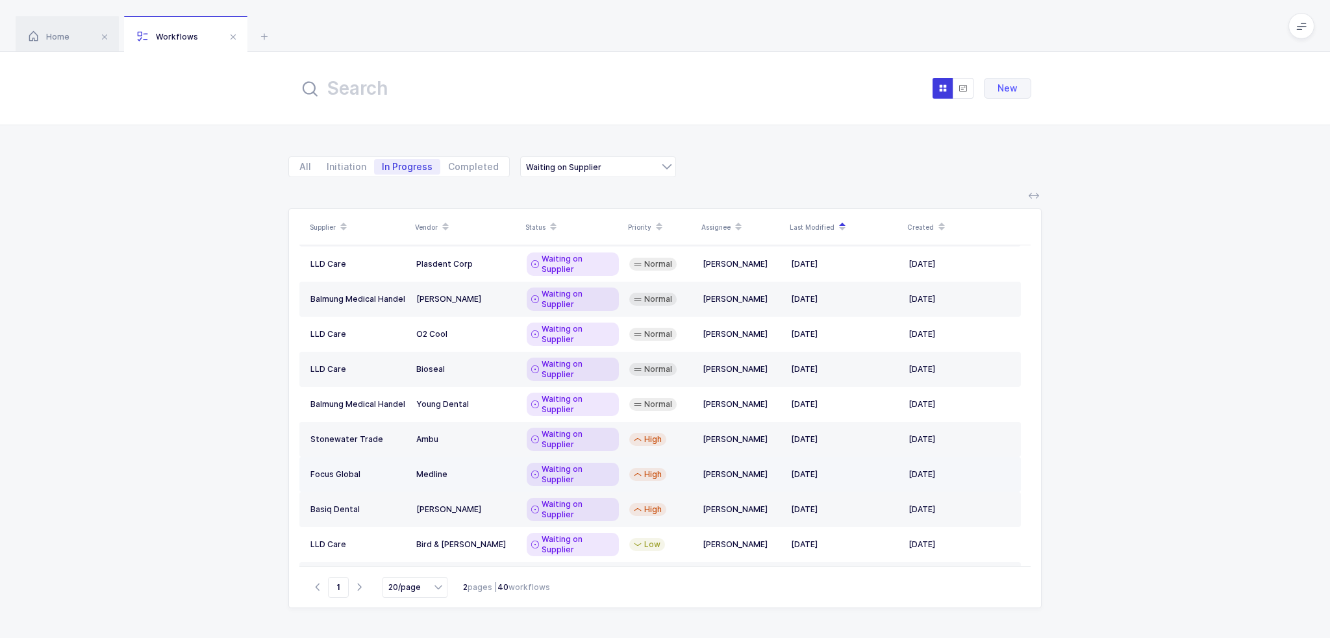
click at [491, 469] on div "Medline" at bounding box center [466, 474] width 100 height 10
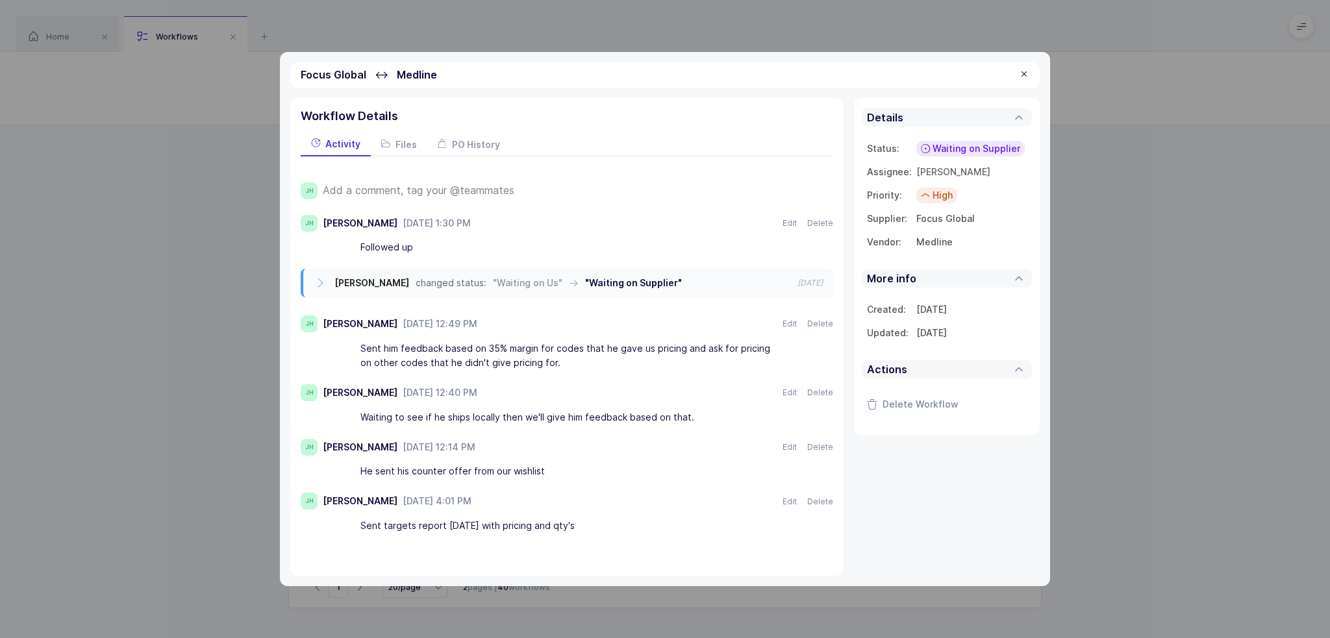
click at [440, 186] on span "Add a comment, tag your @teammates" at bounding box center [419, 190] width 192 height 12
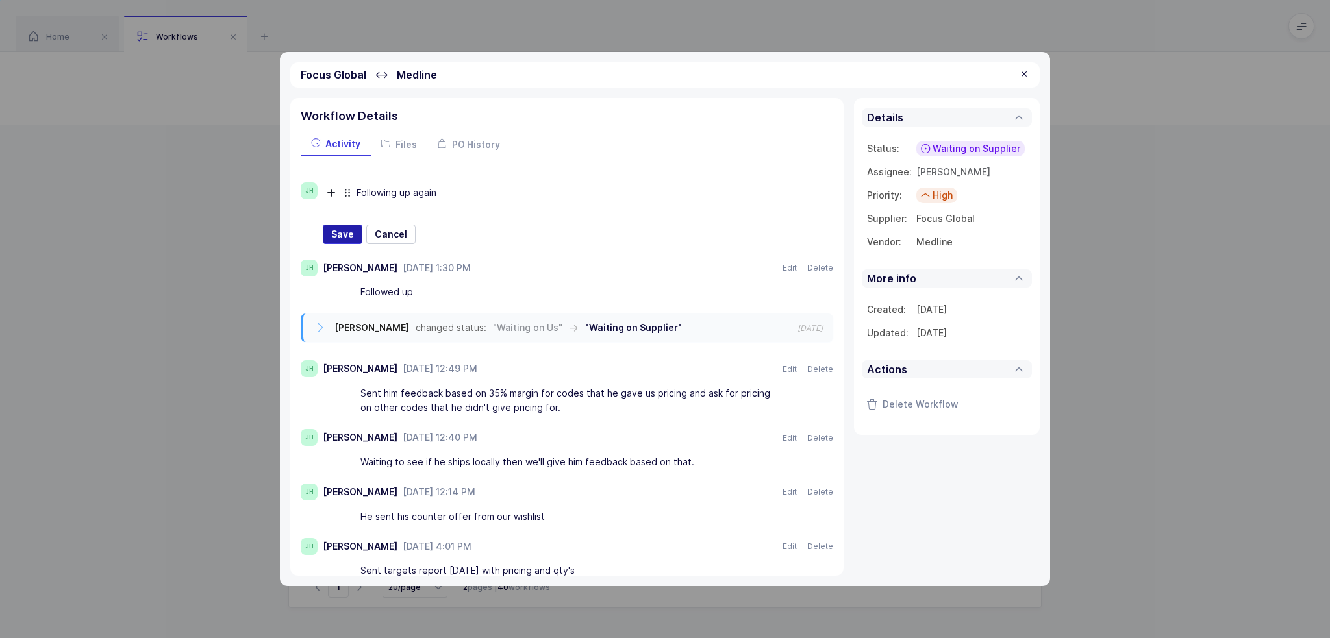
click at [335, 229] on span "Save" at bounding box center [342, 234] width 23 height 13
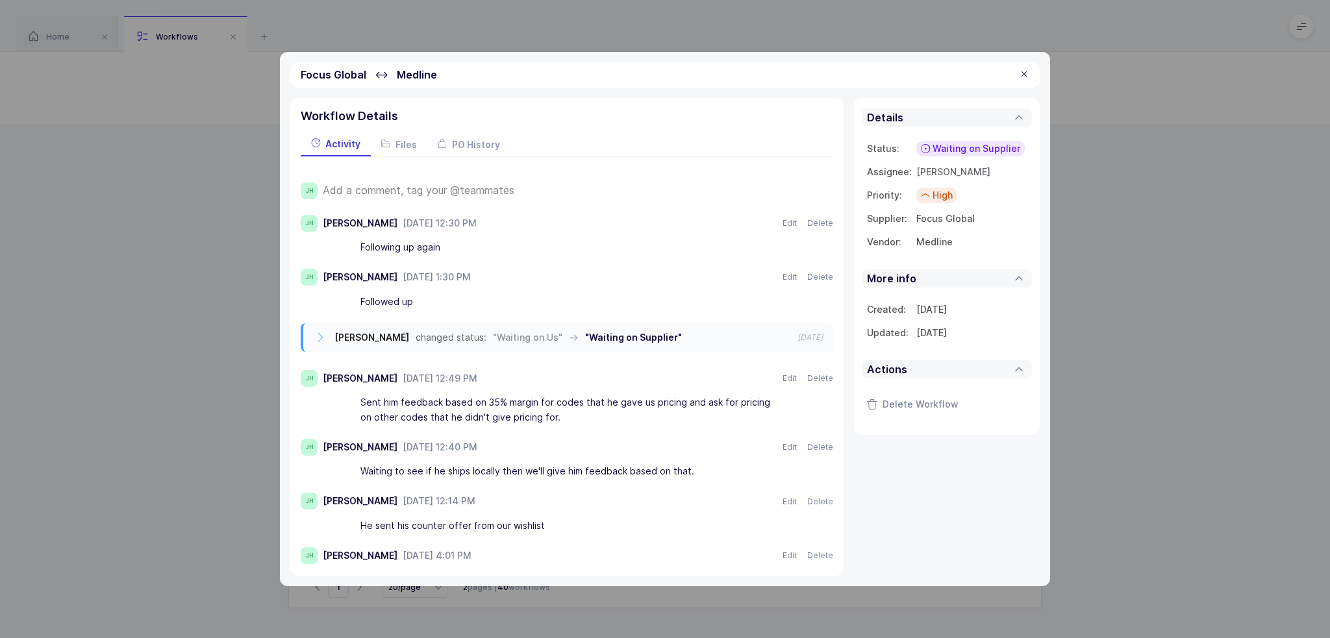
click at [1026, 78] on div at bounding box center [1024, 75] width 10 height 12
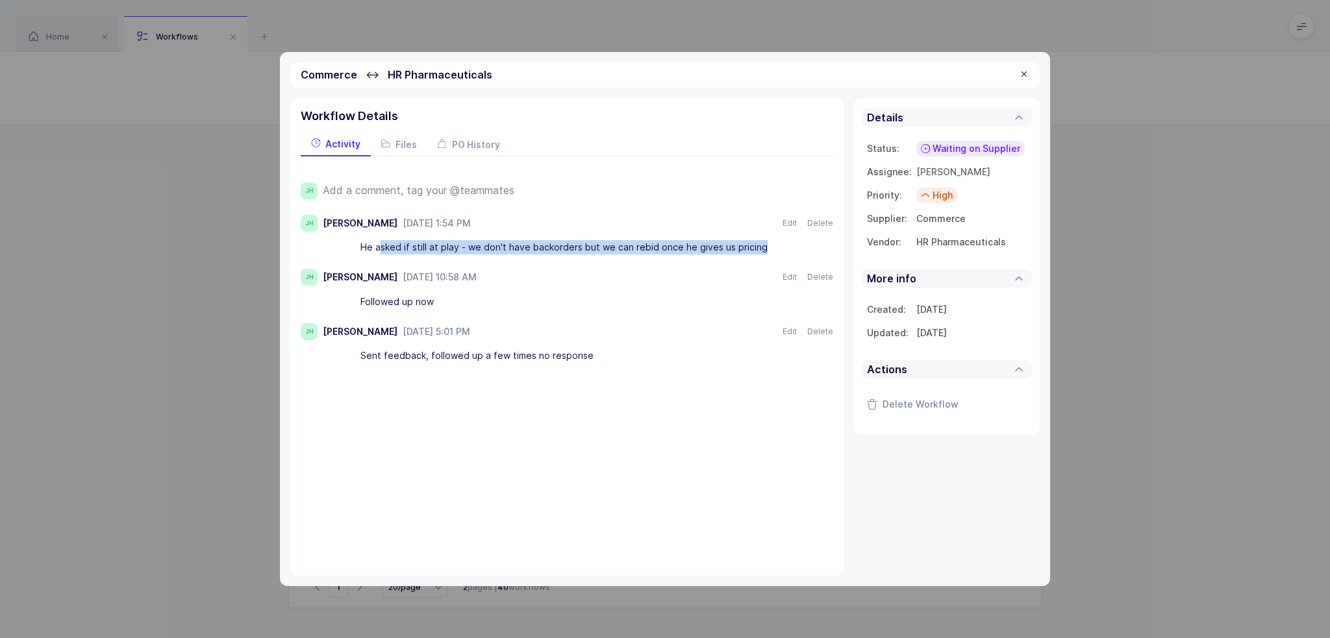
drag, startPoint x: 380, startPoint y: 243, endPoint x: 772, endPoint y: 243, distance: 392.1
click at [772, 243] on div "He asked if still at play - we don't have backorders but we can rebid once he g…" at bounding box center [571, 248] width 422 height 22
click at [773, 246] on div "He asked if still at play - we don't have backorders but we can rebid once he g…" at bounding box center [571, 248] width 422 height 22
click at [473, 149] on span "PO History" at bounding box center [476, 144] width 48 height 11
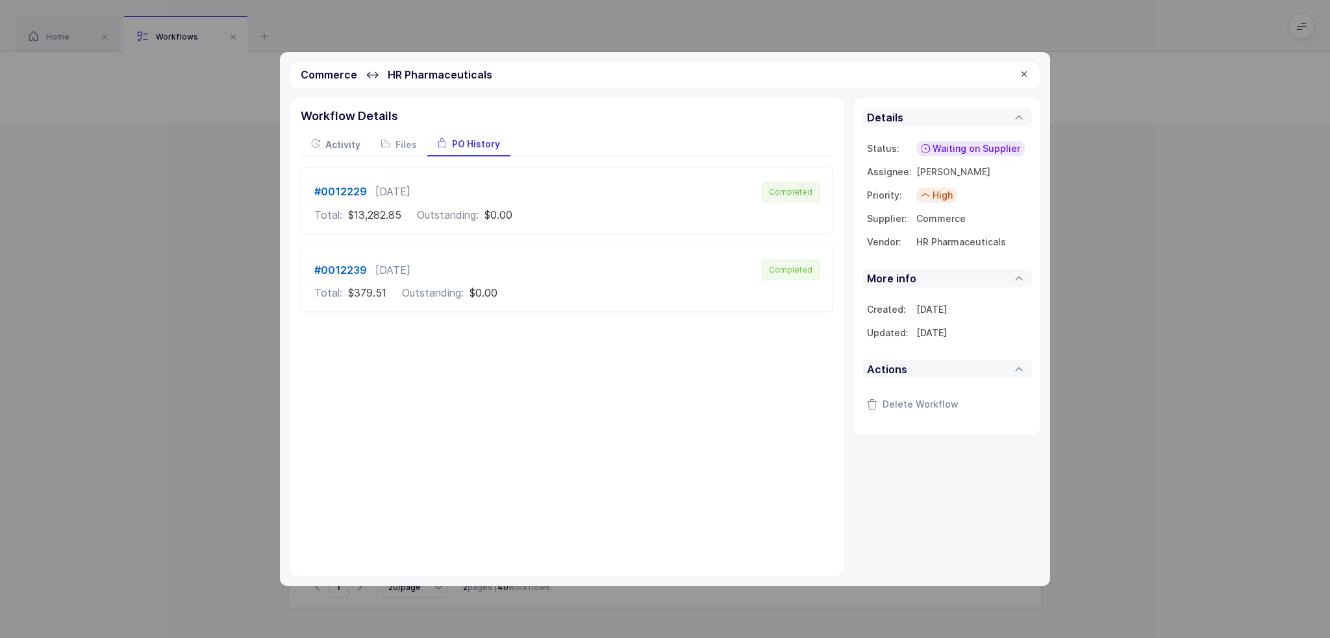
click at [356, 141] on span "Activity" at bounding box center [342, 144] width 35 height 11
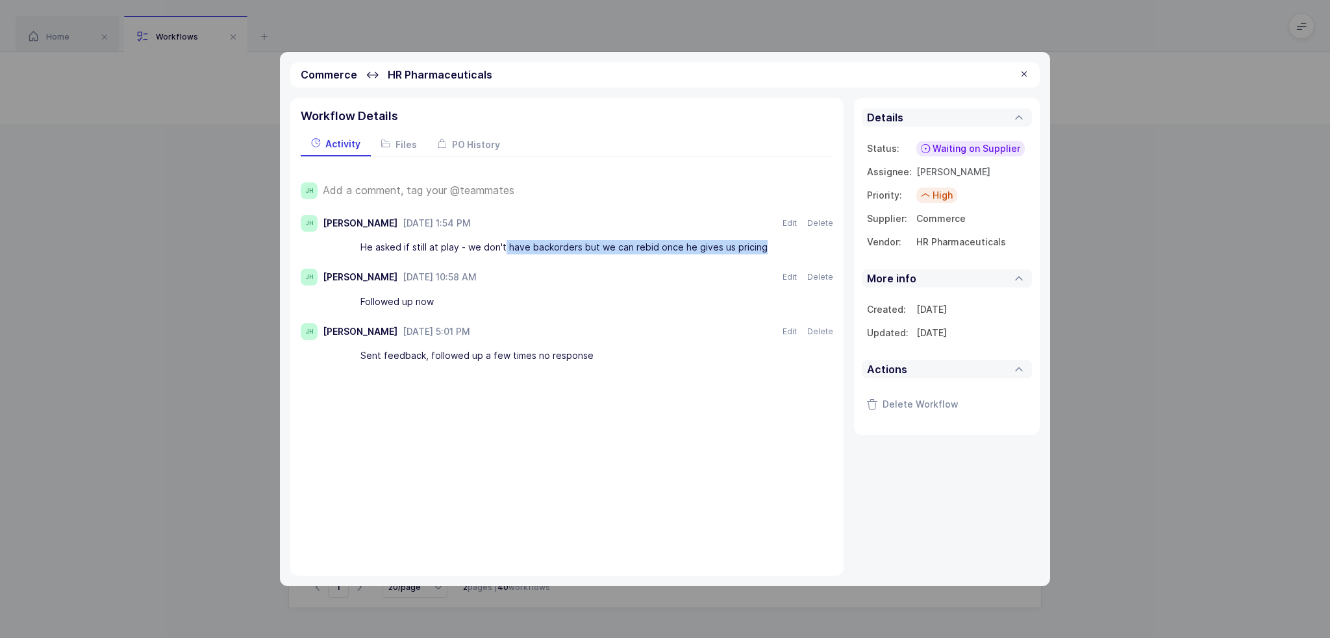
drag, startPoint x: 502, startPoint y: 250, endPoint x: 769, endPoint y: 243, distance: 266.9
click at [769, 243] on div "He asked if still at play - we don't have backorders but we can rebid once he g…" at bounding box center [571, 248] width 422 height 22
drag, startPoint x: 776, startPoint y: 243, endPoint x: 792, endPoint y: 249, distance: 16.6
click at [792, 249] on div "He asked if still at play - we don't have backorders but we can rebid once he g…" at bounding box center [580, 248] width 506 height 22
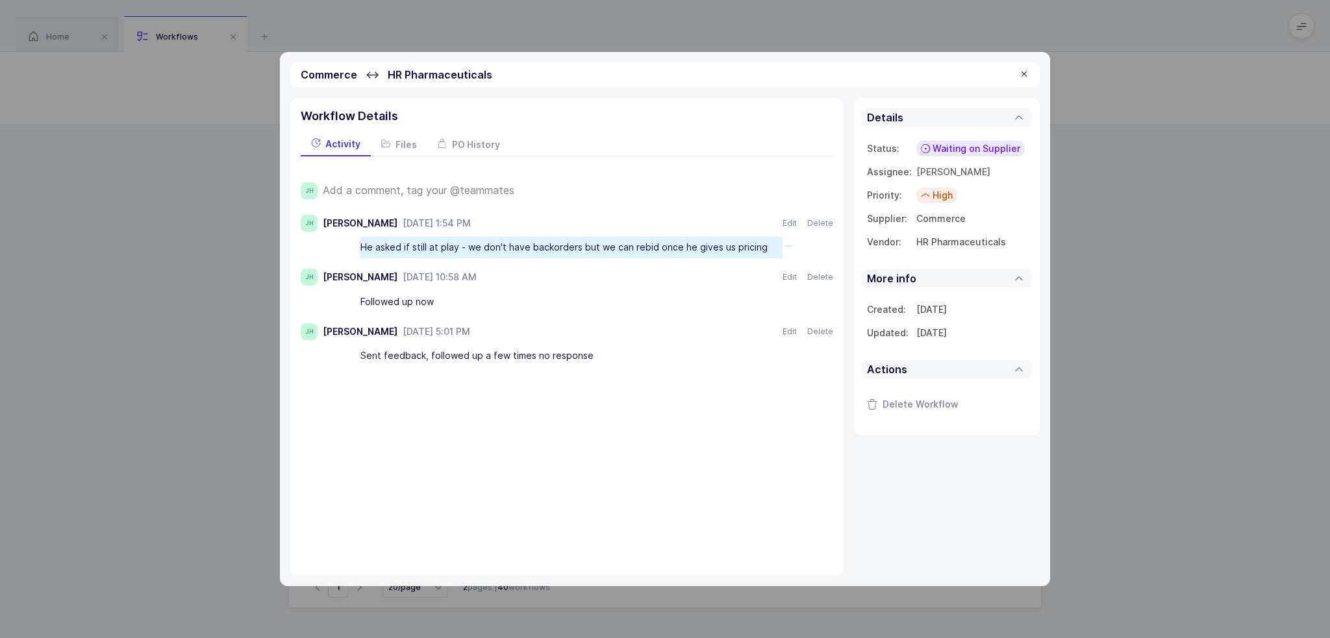
drag, startPoint x: 793, startPoint y: 245, endPoint x: 758, endPoint y: 254, distance: 36.1
click at [758, 254] on div "He asked if still at play - we don't have backorders but we can rebid once he g…" at bounding box center [580, 248] width 506 height 22
click at [758, 254] on div "He asked if still at play - we don't have backorders but we can rebid once he g…" at bounding box center [571, 248] width 422 height 22
click at [457, 186] on span "Add a comment, tag your @teammates" at bounding box center [419, 190] width 192 height 12
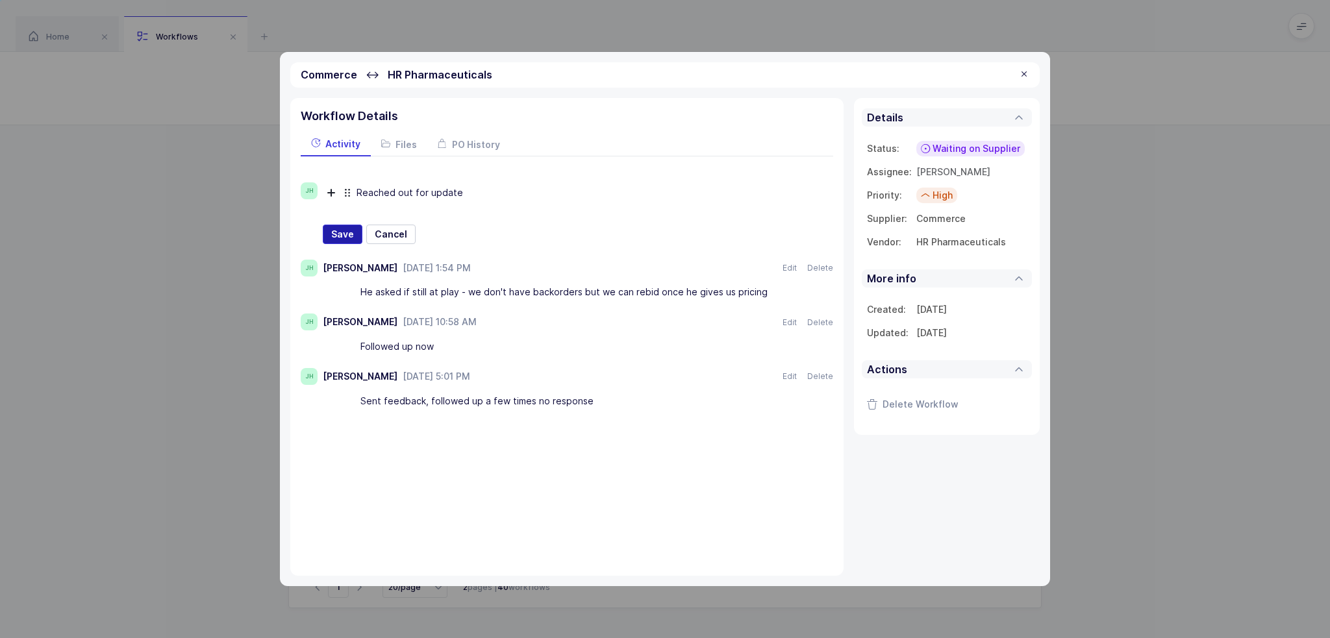
click at [328, 232] on button "Save" at bounding box center [343, 234] width 40 height 19
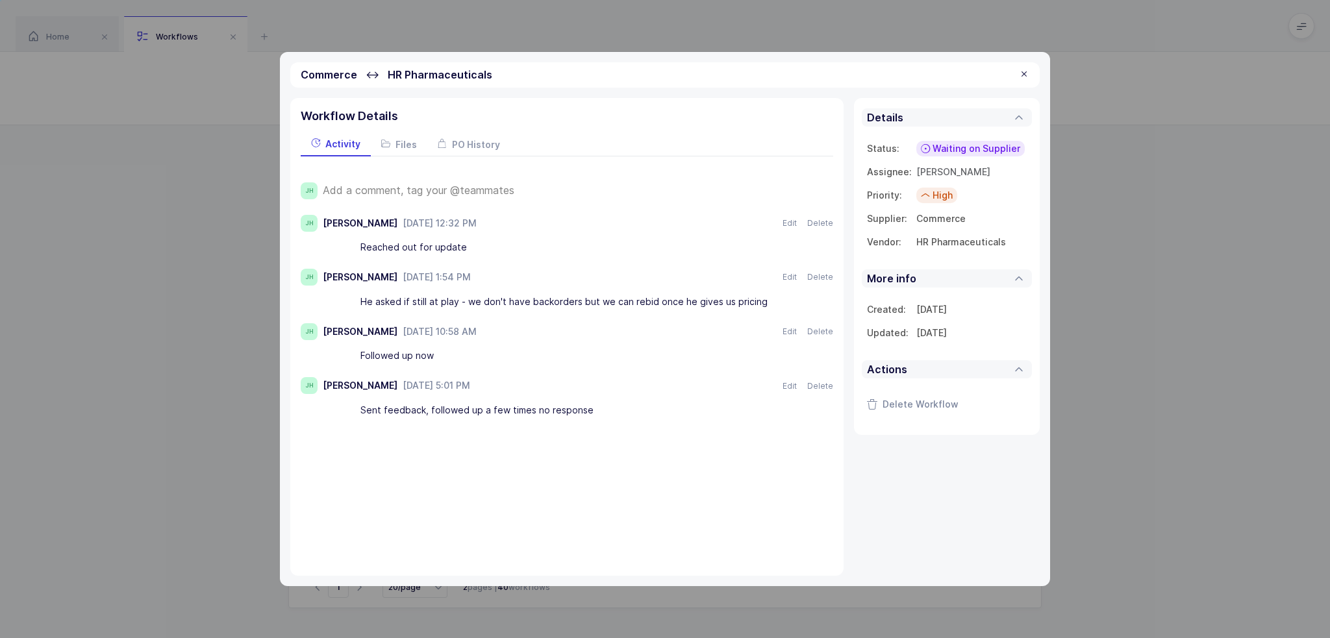
click at [1026, 76] on div at bounding box center [1024, 75] width 10 height 12
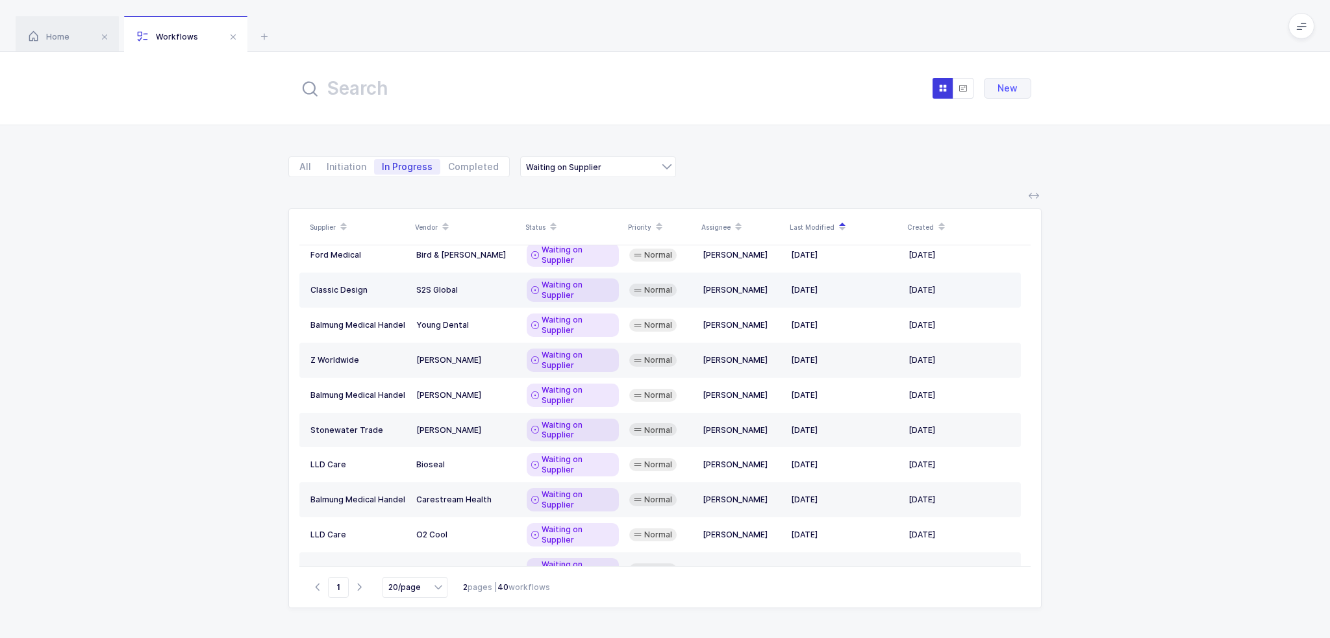
scroll to position [0, 0]
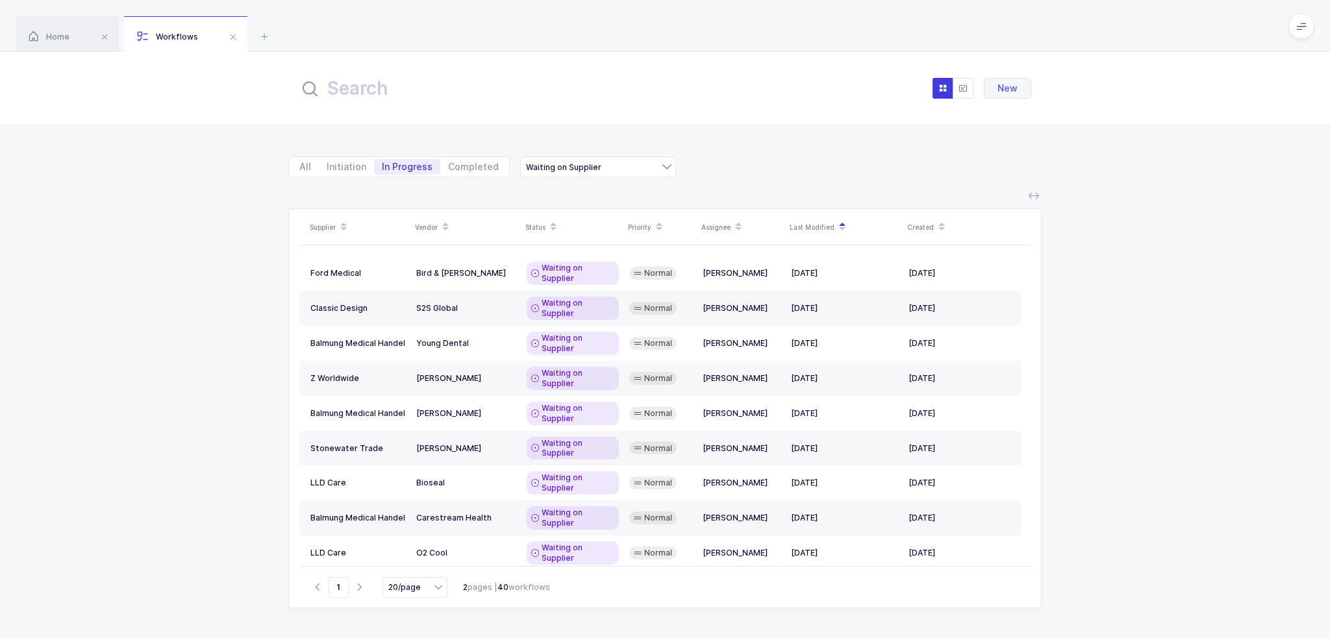
click at [502, 93] on input "text" at bounding box center [442, 88] width 286 height 31
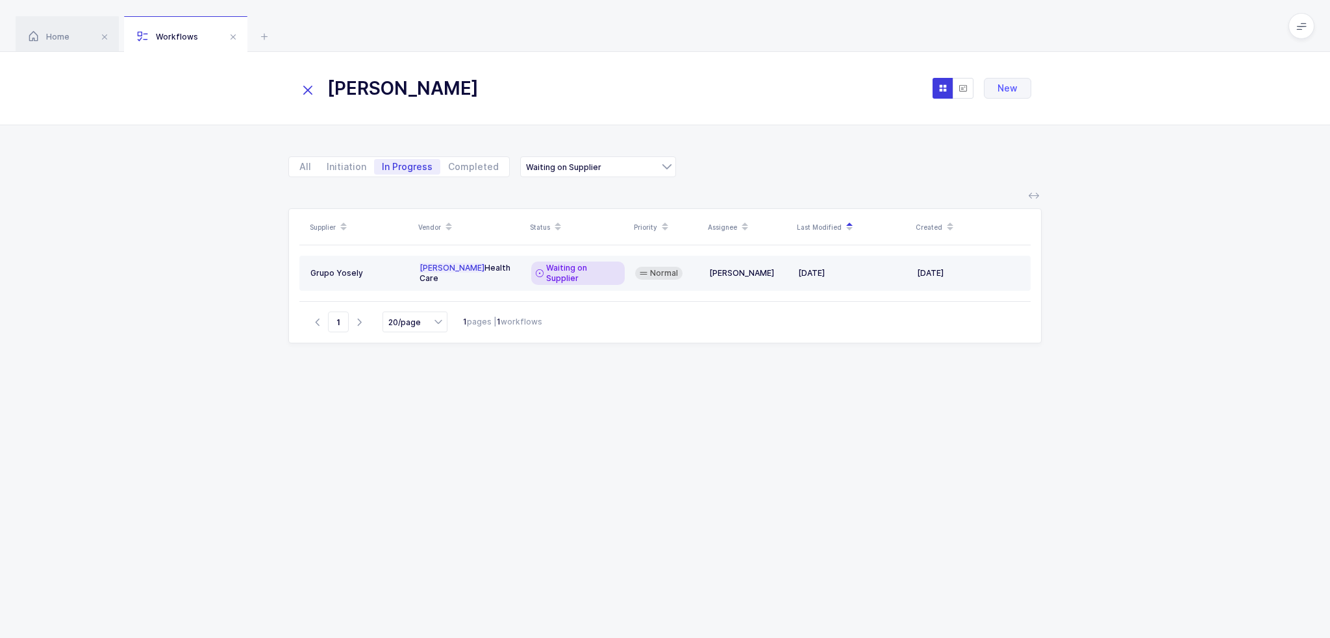
type input "[PERSON_NAME]"
click at [532, 265] on div "Waiting on Supplier" at bounding box center [577, 273] width 93 height 23
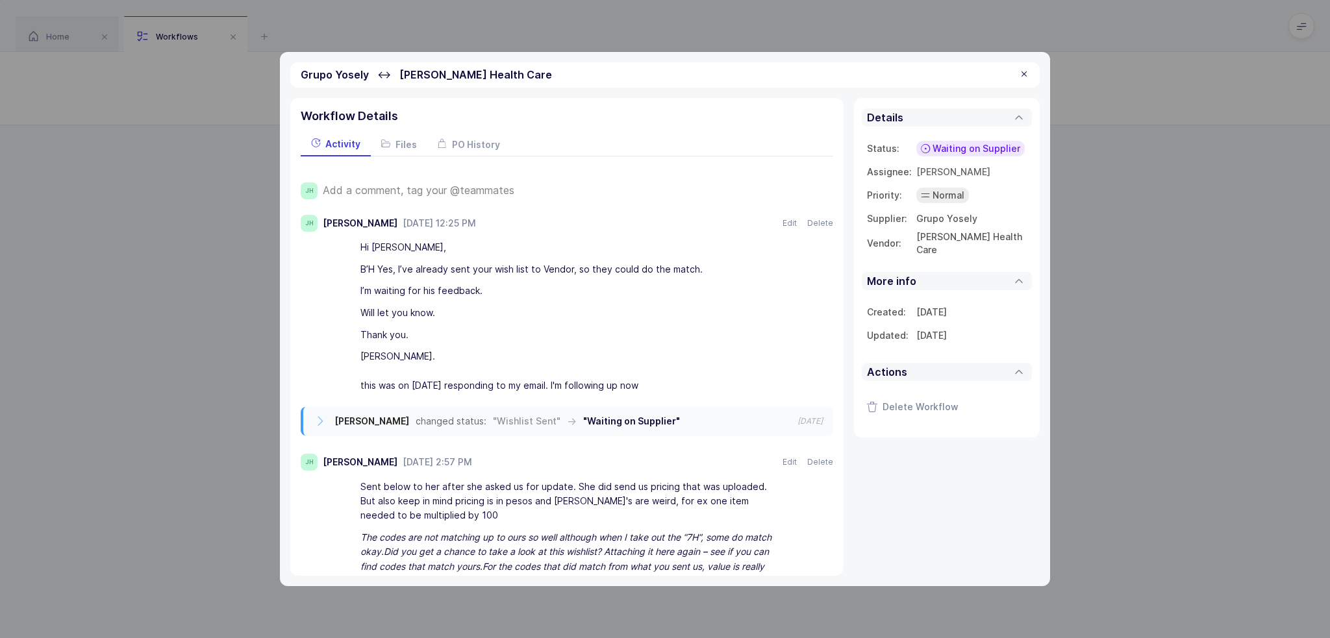
click at [468, 192] on span "Add a comment, tag your @teammates" at bounding box center [419, 190] width 192 height 12
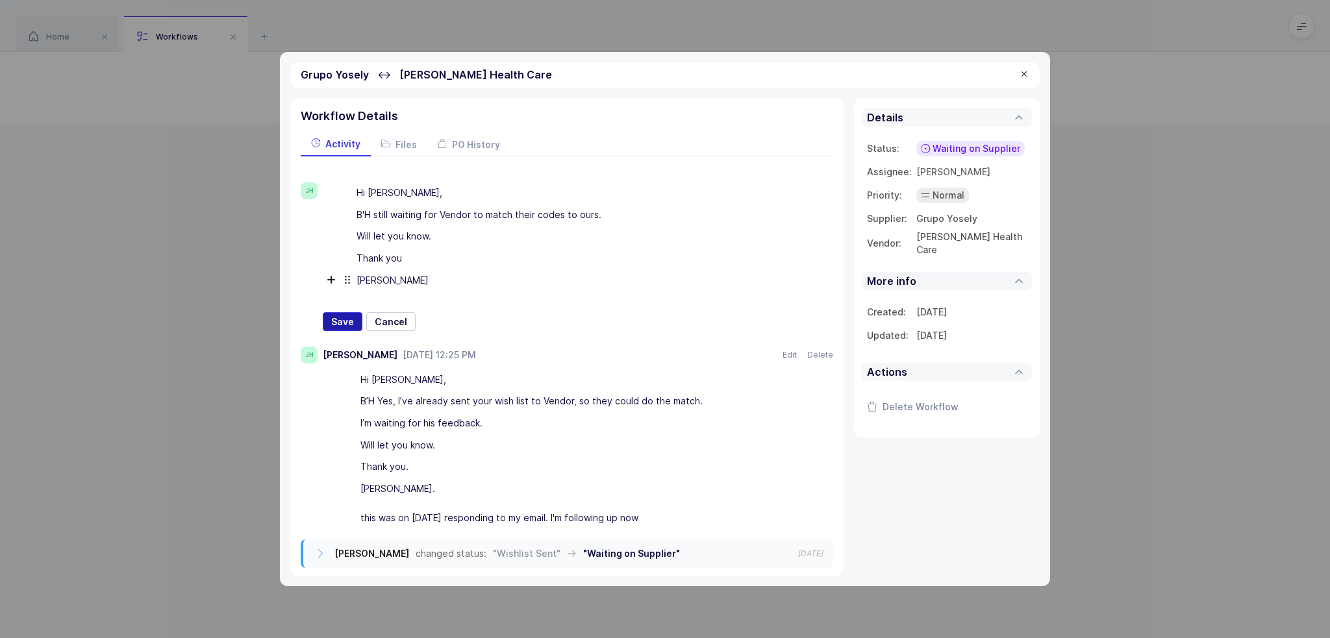
click at [352, 319] on span "Save" at bounding box center [342, 322] width 23 height 13
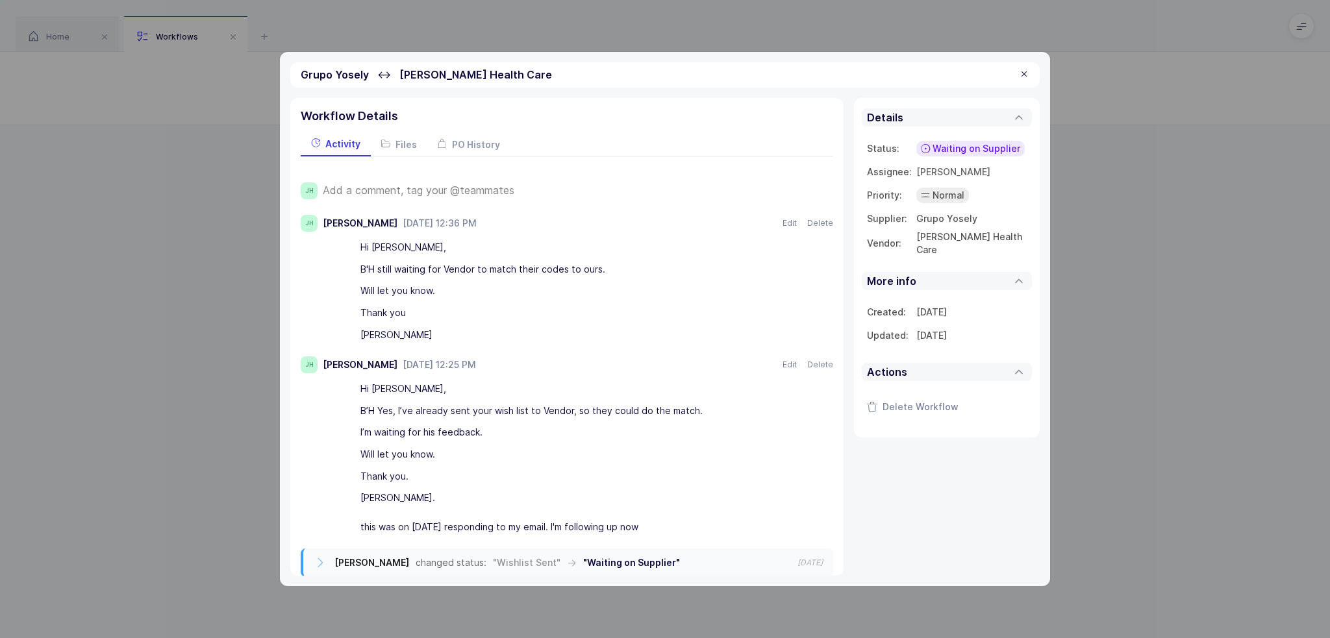
click at [1023, 71] on div at bounding box center [1024, 75] width 10 height 12
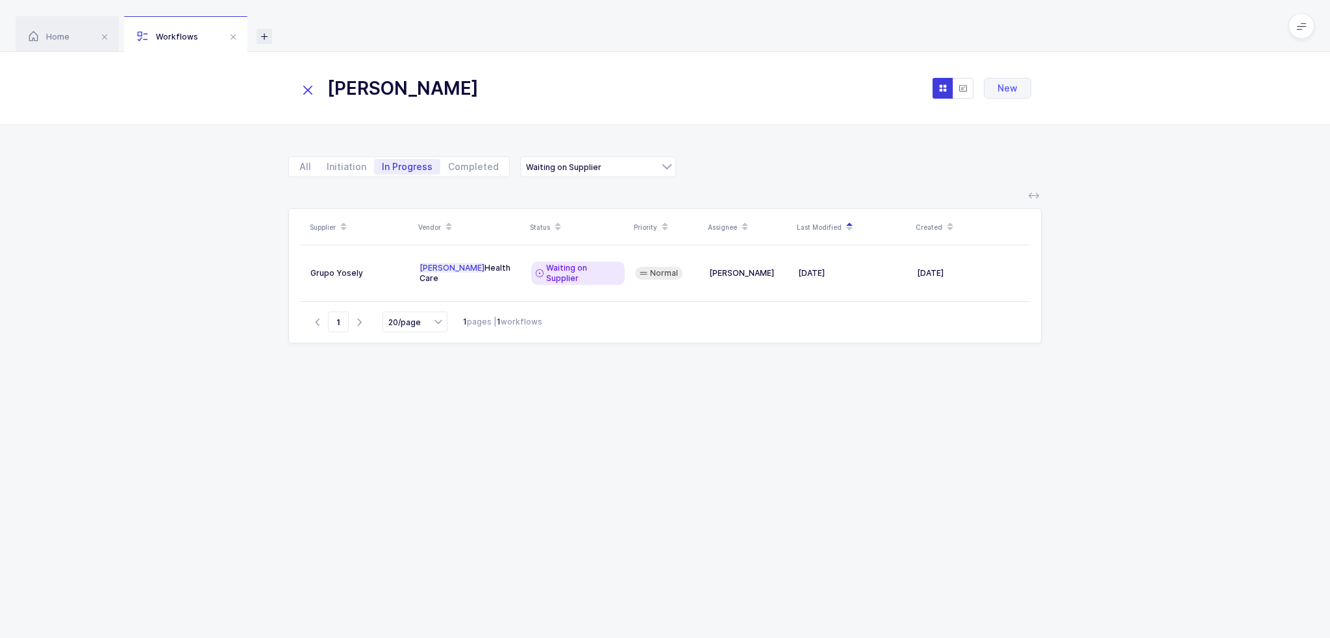
click at [266, 36] on icon at bounding box center [264, 37] width 16 height 16
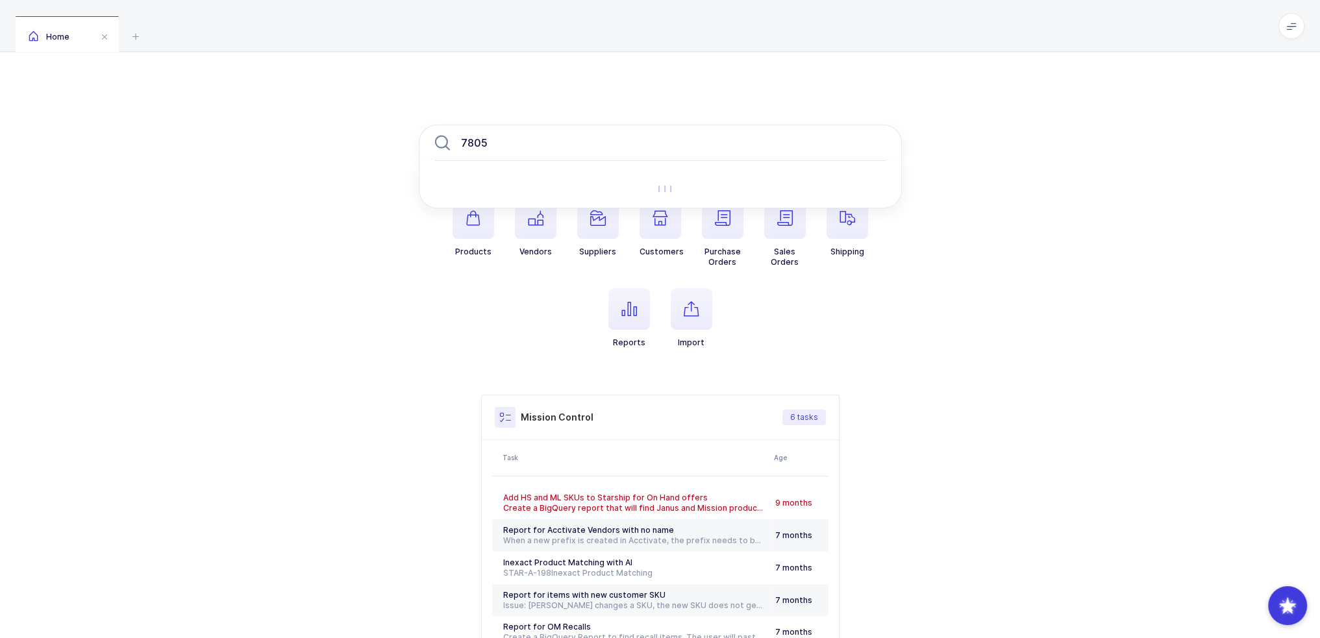
type input "7805"
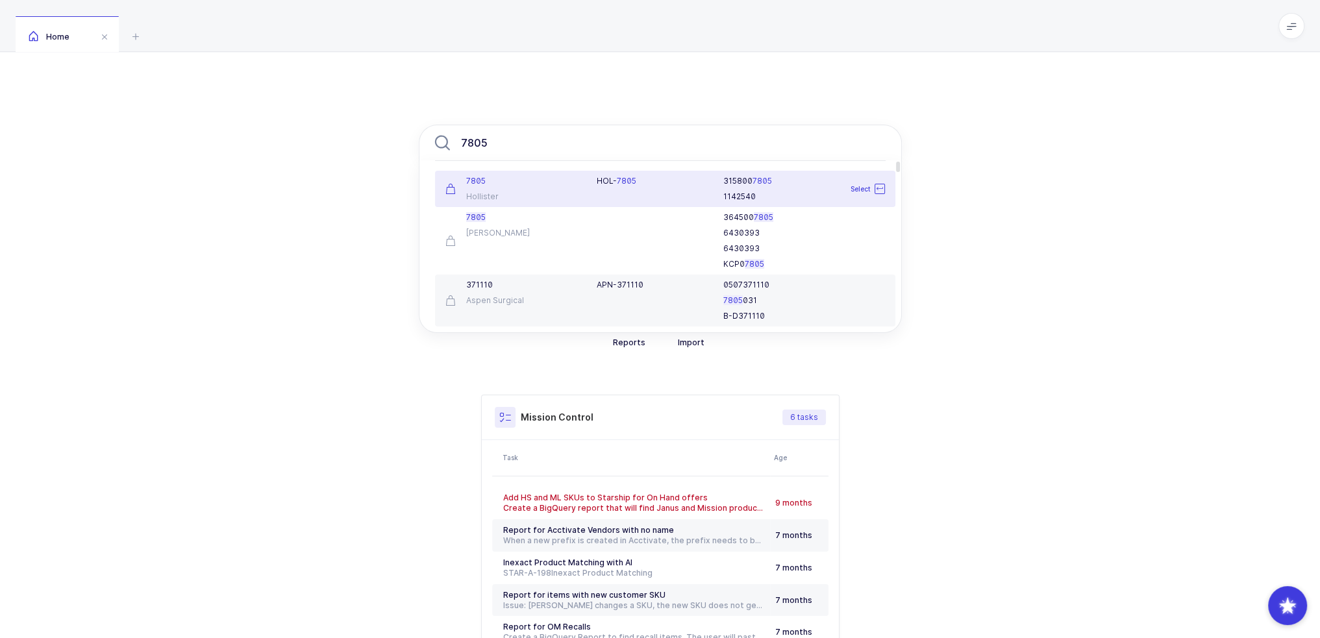
click at [522, 186] on div "7805 Hollister" at bounding box center [514, 189] width 152 height 26
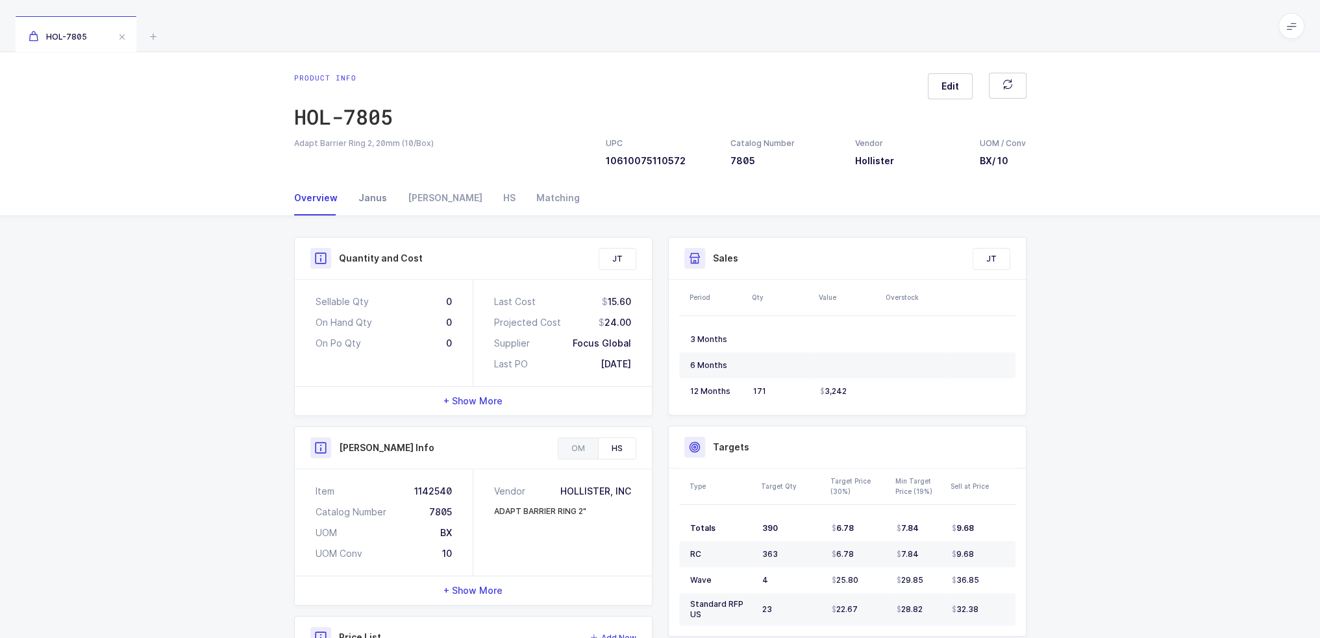
click at [380, 197] on div "Janus" at bounding box center [372, 197] width 49 height 35
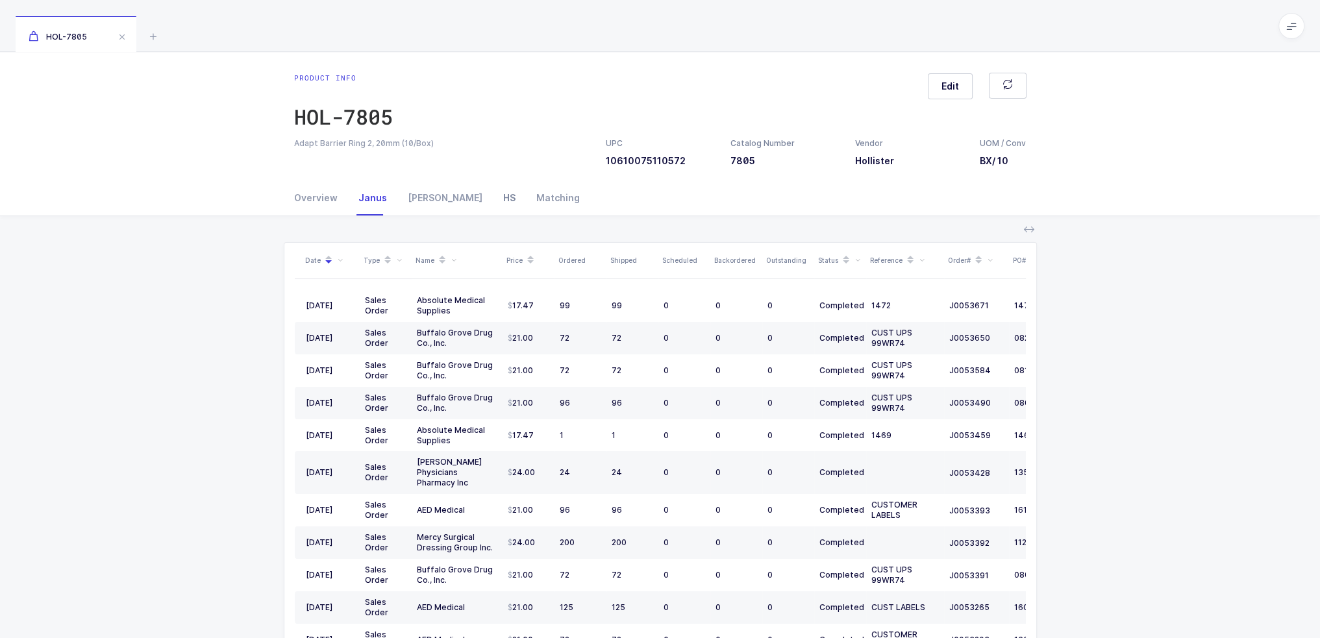
click at [493, 197] on div "HS" at bounding box center [509, 197] width 33 height 35
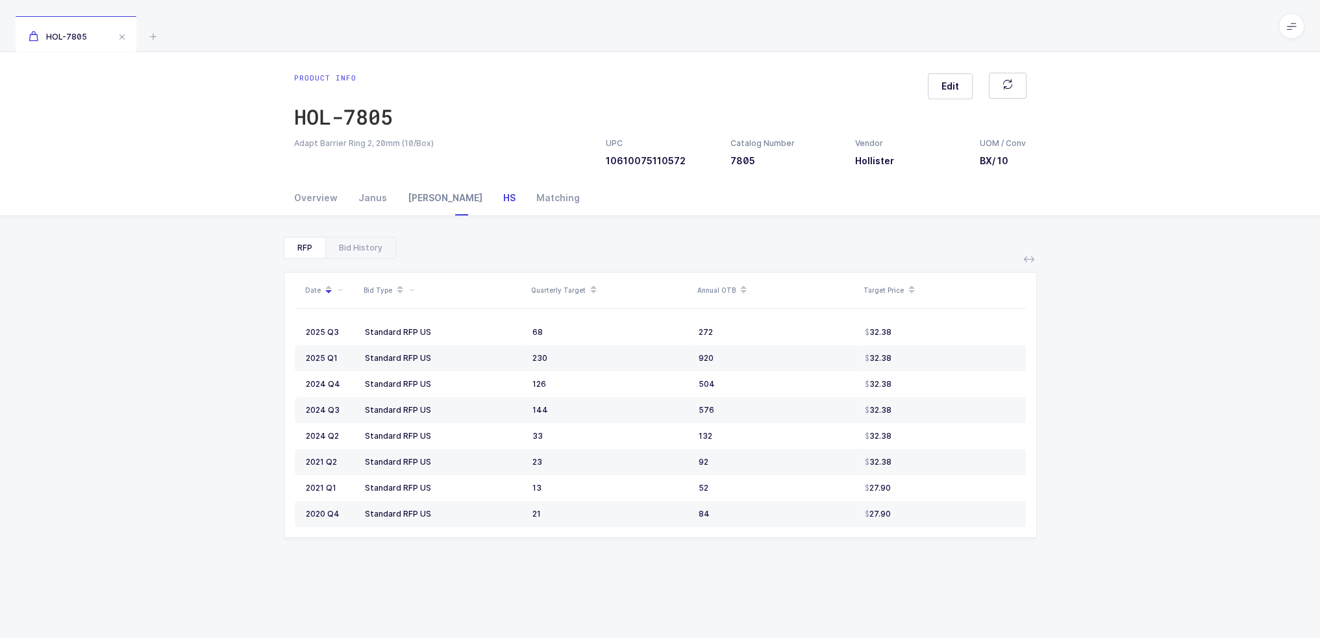
click at [429, 194] on div "[PERSON_NAME]" at bounding box center [444, 197] width 95 height 35
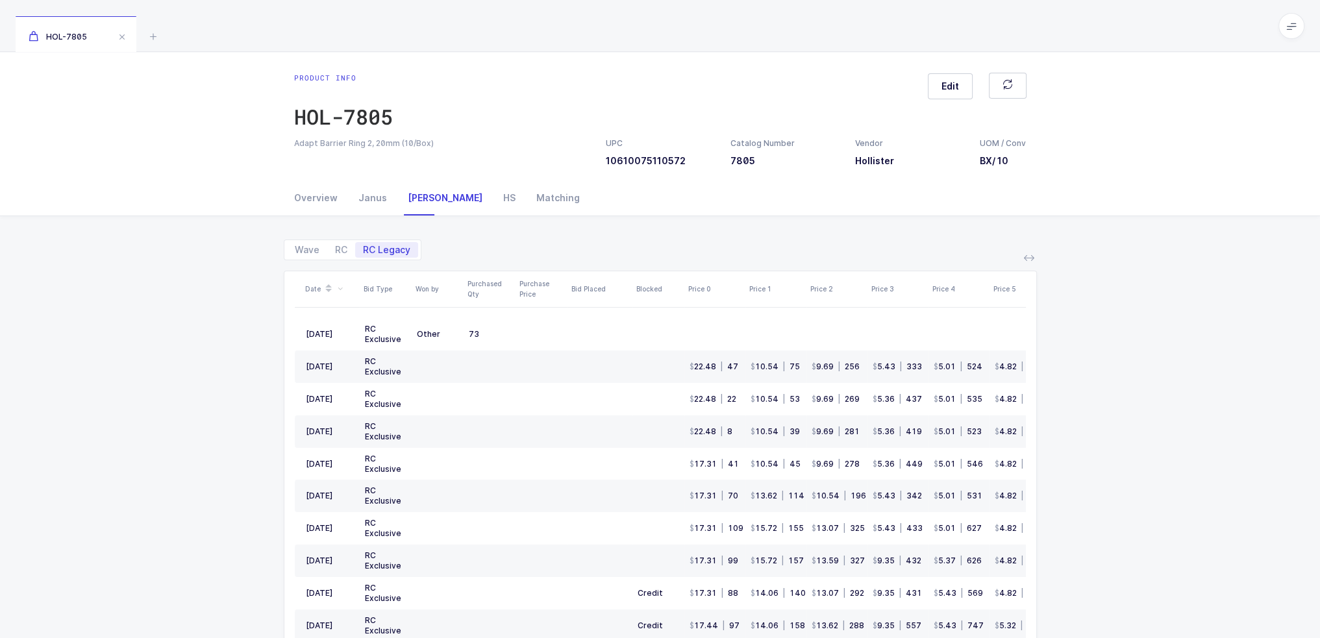
click at [165, 32] on div "HOL-7805" at bounding box center [660, 26] width 1320 height 52
click at [151, 34] on icon at bounding box center [153, 37] width 16 height 16
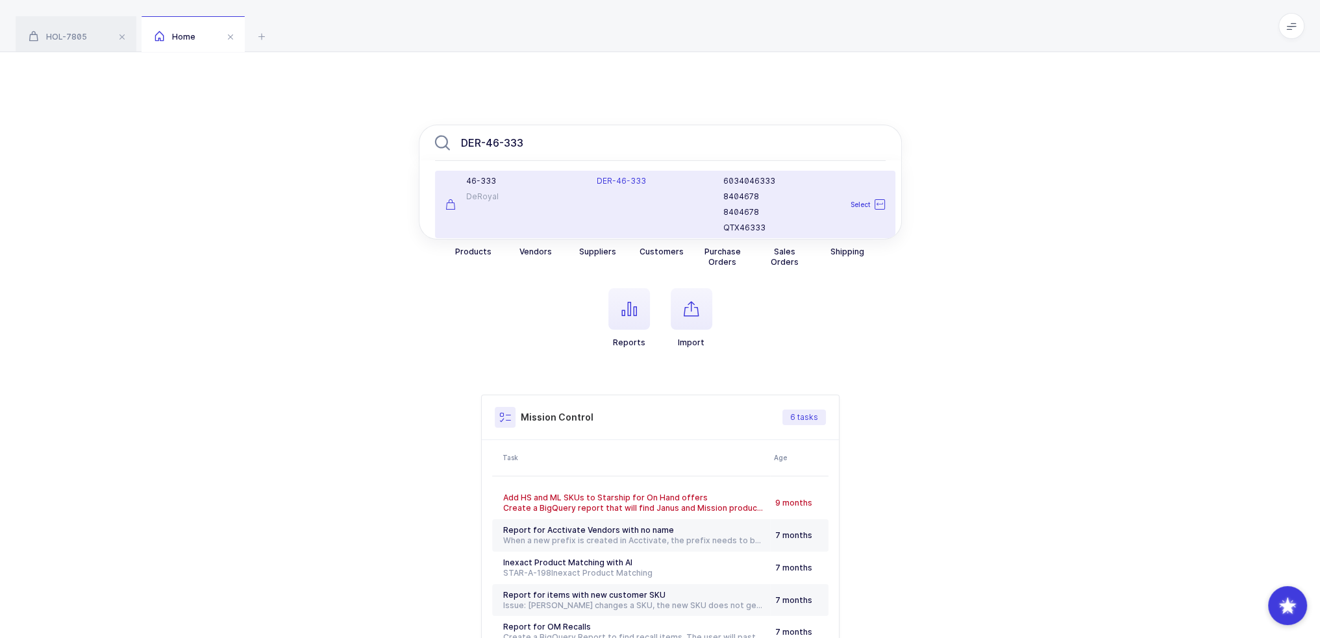
type input "DER-46-333"
click at [546, 194] on div "DeRoyal" at bounding box center [513, 197] width 136 height 10
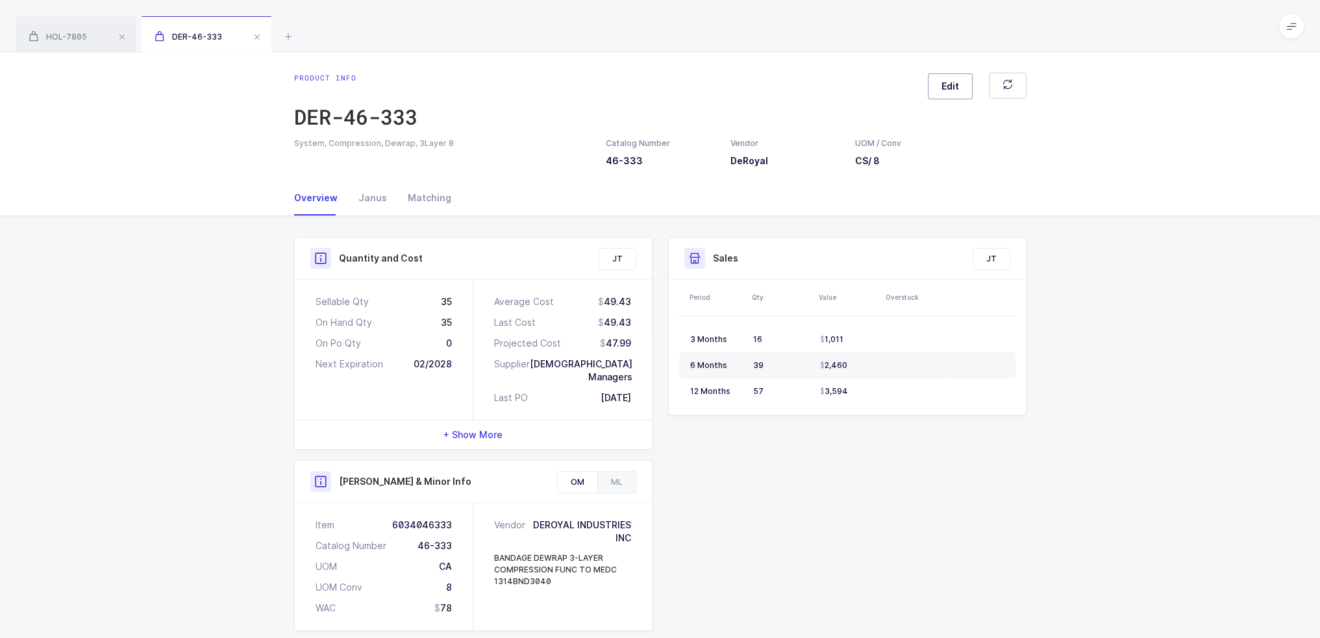
click at [953, 77] on button "Edit" at bounding box center [950, 86] width 45 height 26
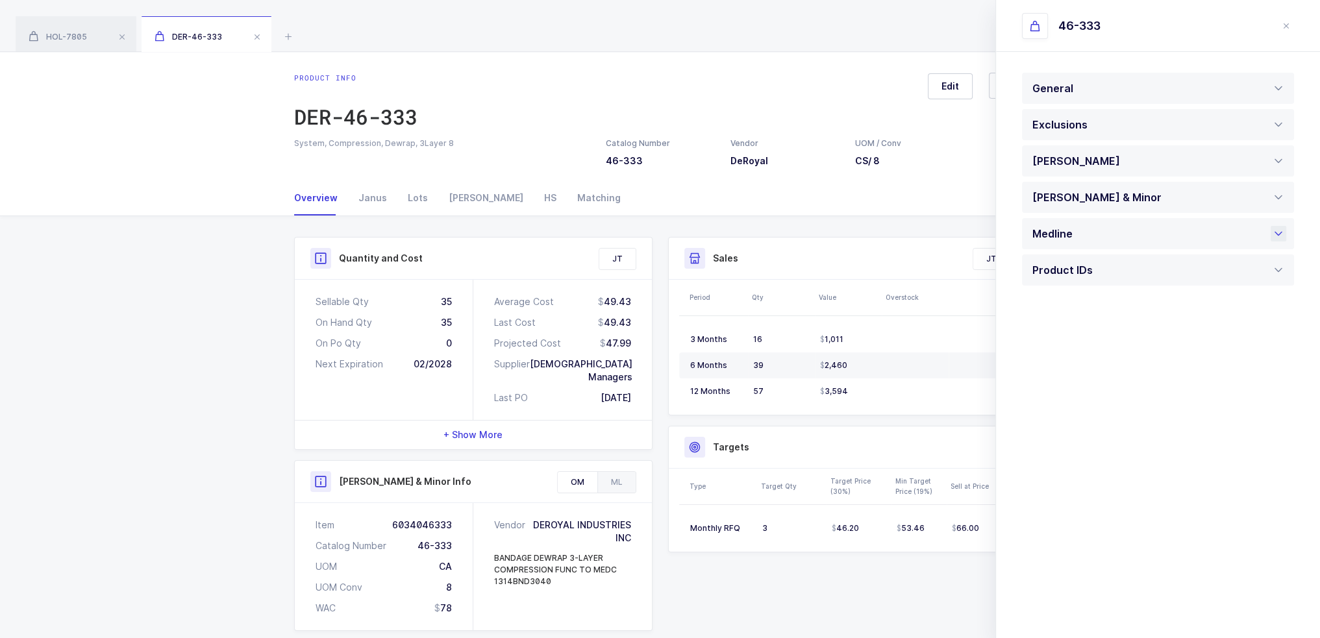
click at [1056, 231] on div "Medline" at bounding box center [1055, 233] width 47 height 31
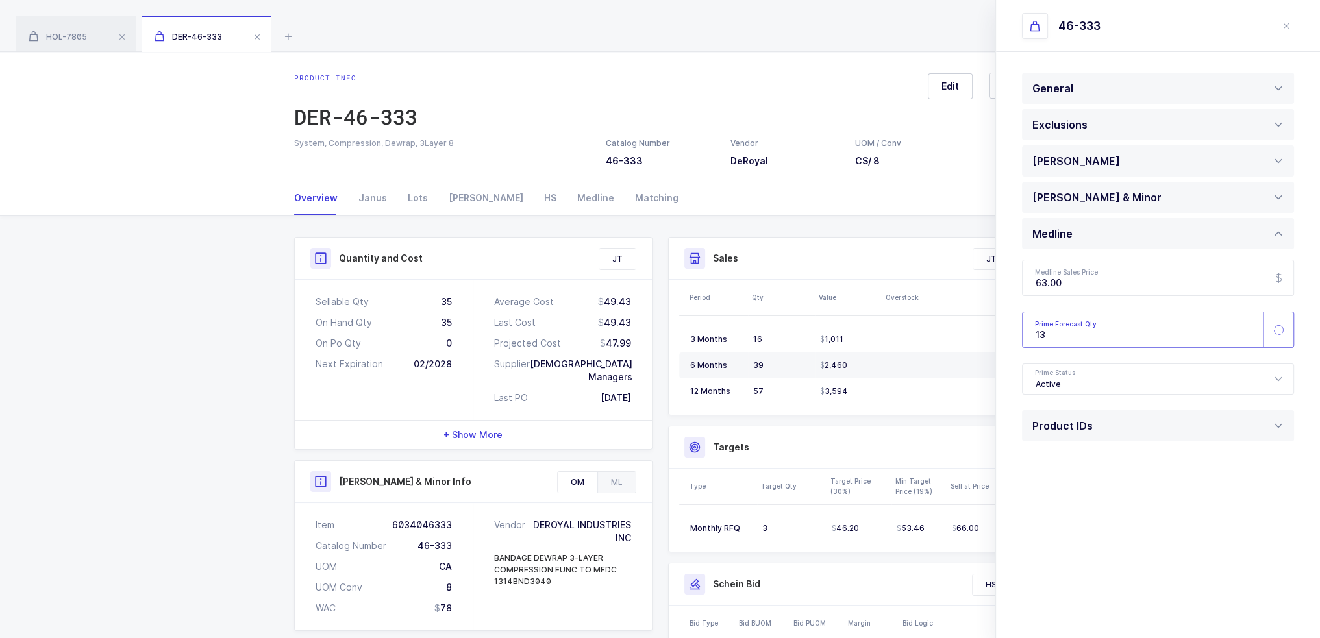
drag, startPoint x: 1124, startPoint y: 334, endPoint x: 1010, endPoint y: 342, distance: 114.5
click at [1010, 341] on div "General Note UOM Concern Message Is temperature controlled Yes No Has expiratio…" at bounding box center [1158, 283] width 324 height 462
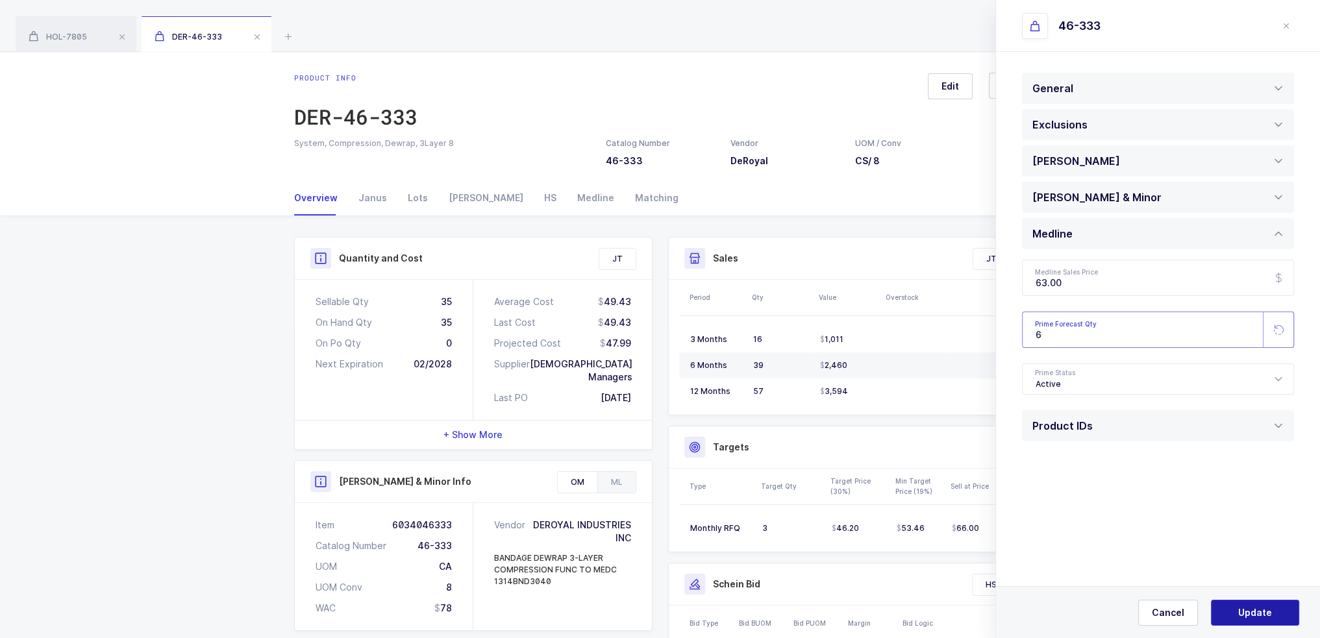
type input "6"
click at [1255, 612] on span "Update" at bounding box center [1255, 612] width 34 height 13
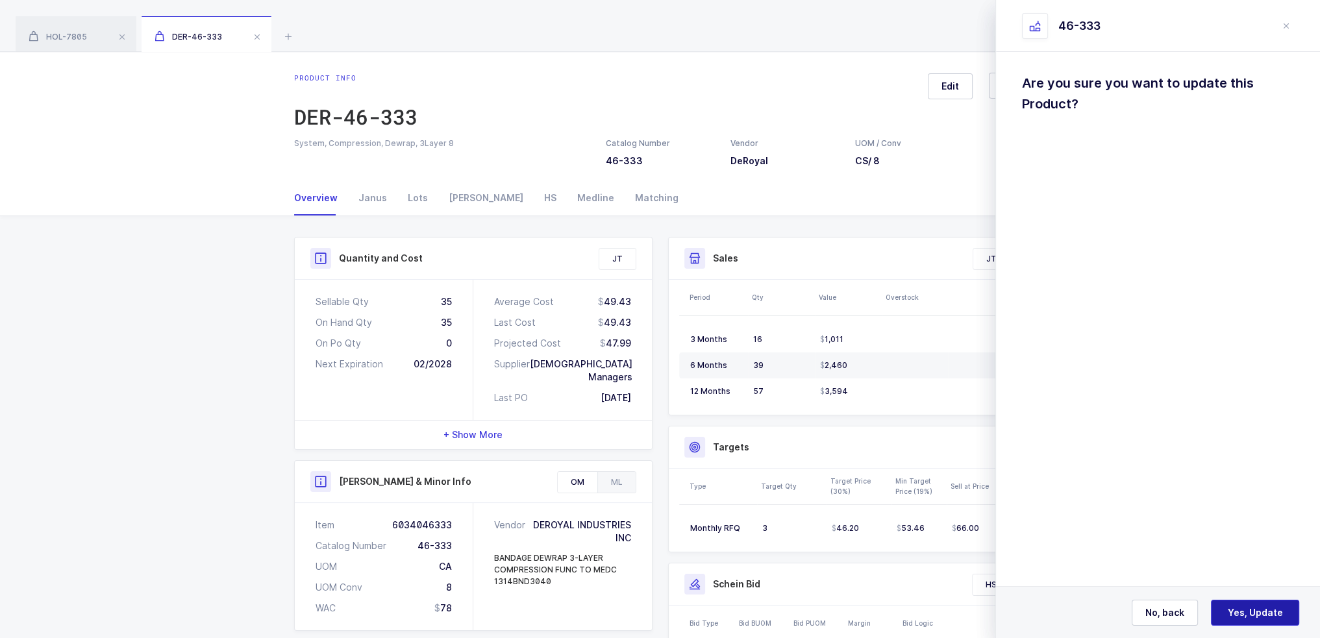
click at [1255, 615] on span "Yes, Update" at bounding box center [1255, 612] width 55 height 13
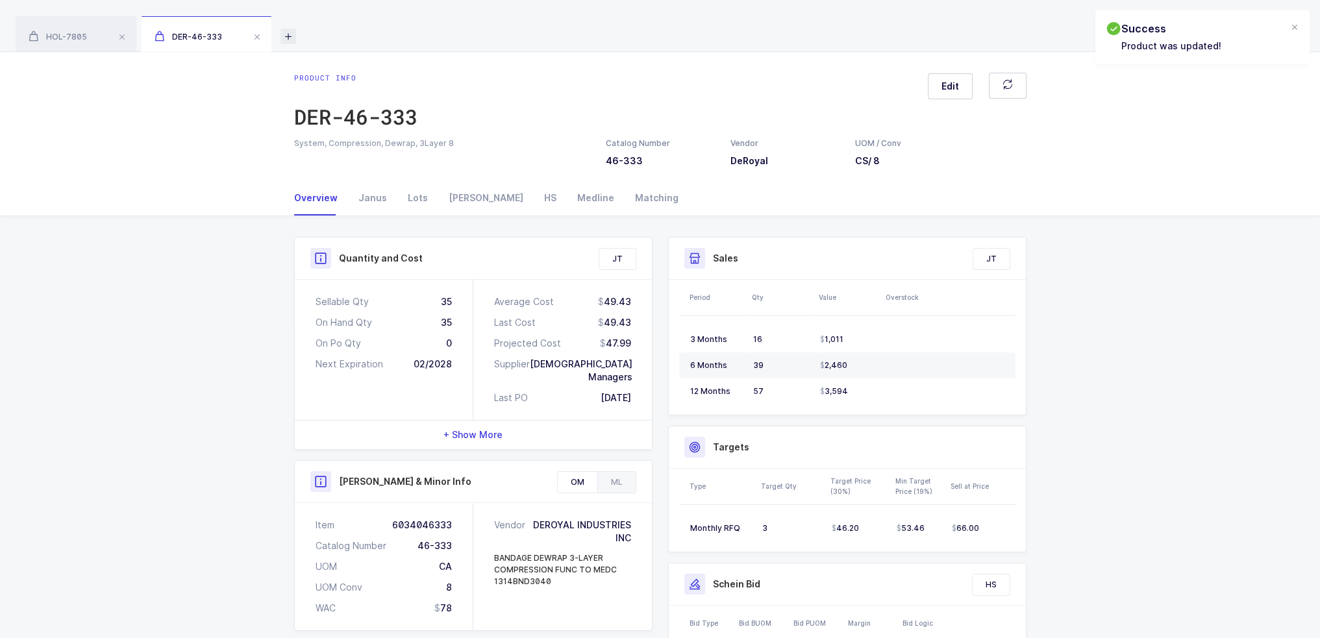
click at [291, 41] on icon at bounding box center [288, 37] width 16 height 16
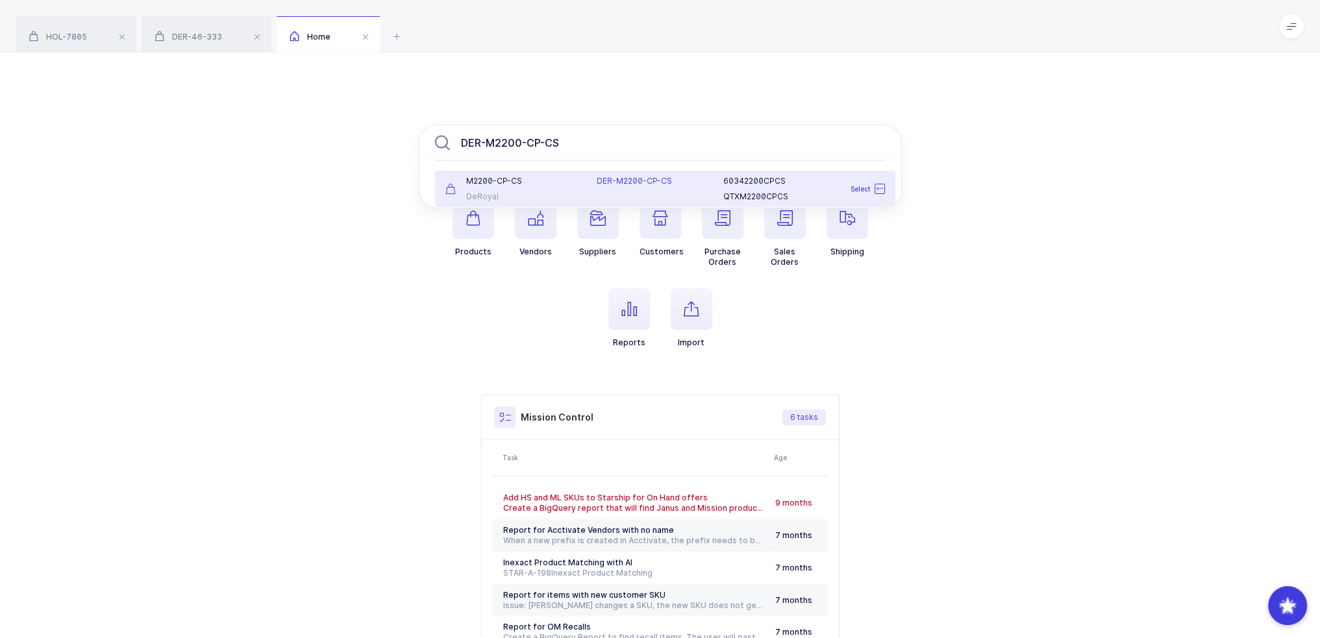
type input "DER-M2200-CP-CS"
click at [700, 197] on div "DER-M2200-CP-CS" at bounding box center [652, 189] width 127 height 26
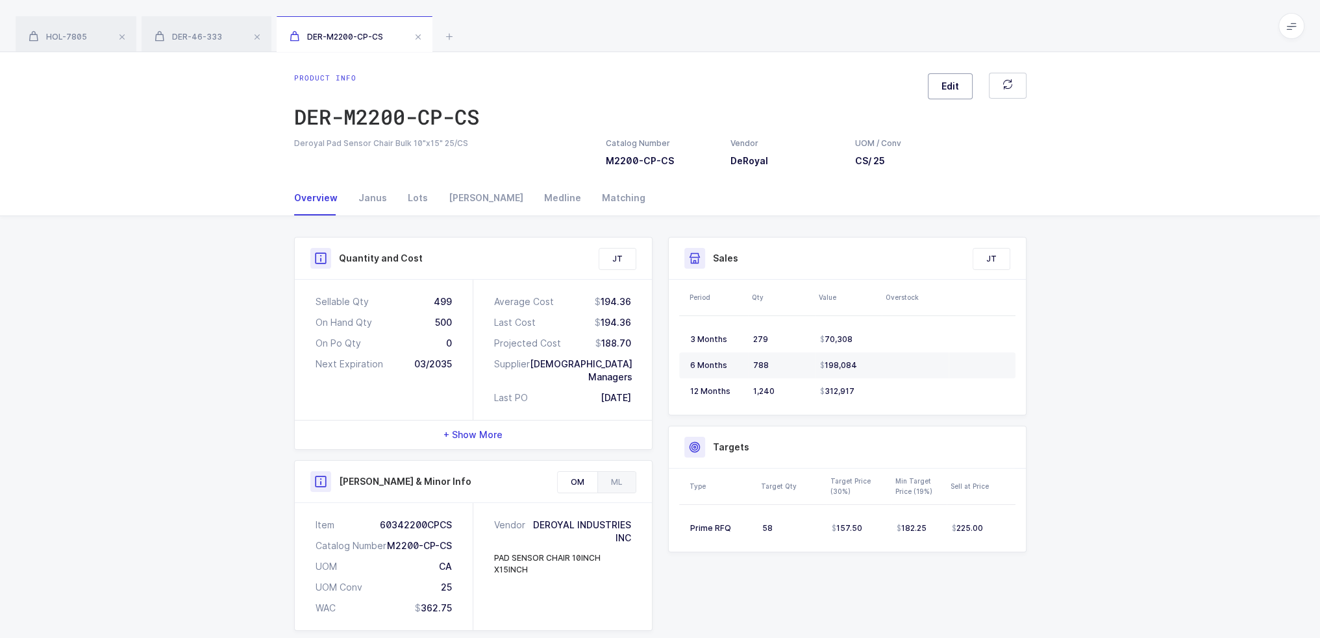
click at [955, 88] on span "Edit" at bounding box center [950, 86] width 18 height 13
click at [1078, 199] on div "Medline" at bounding box center [1158, 197] width 272 height 31
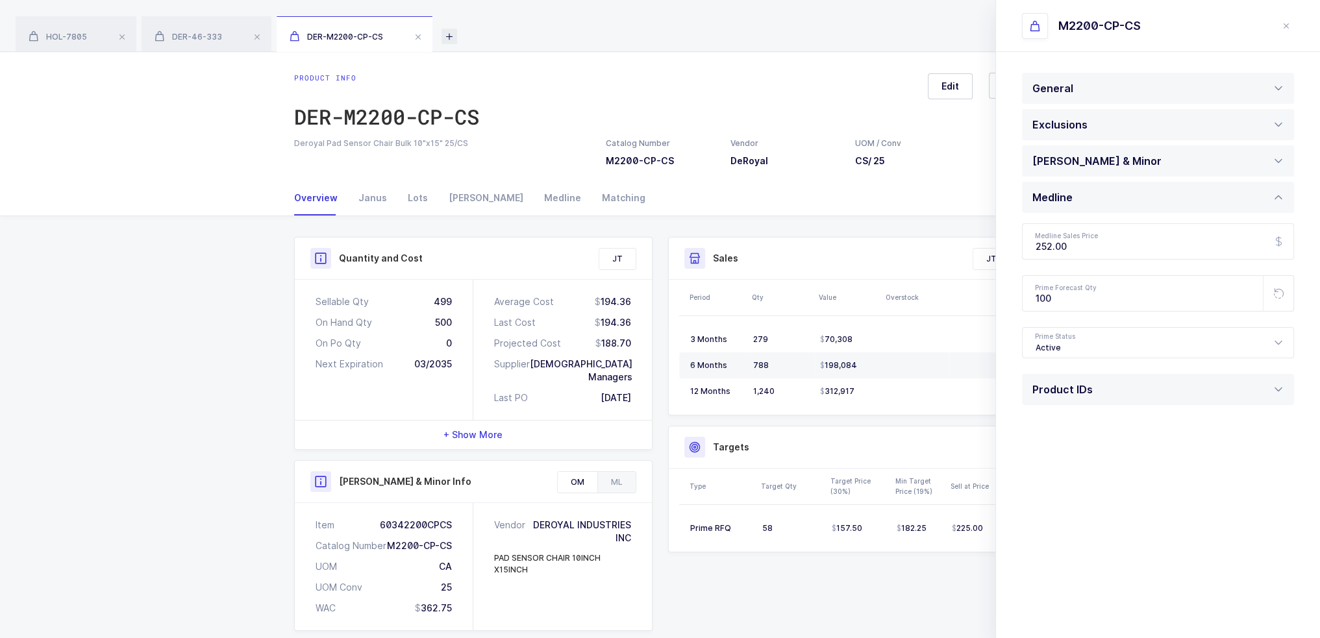
click at [447, 36] on icon at bounding box center [449, 37] width 16 height 16
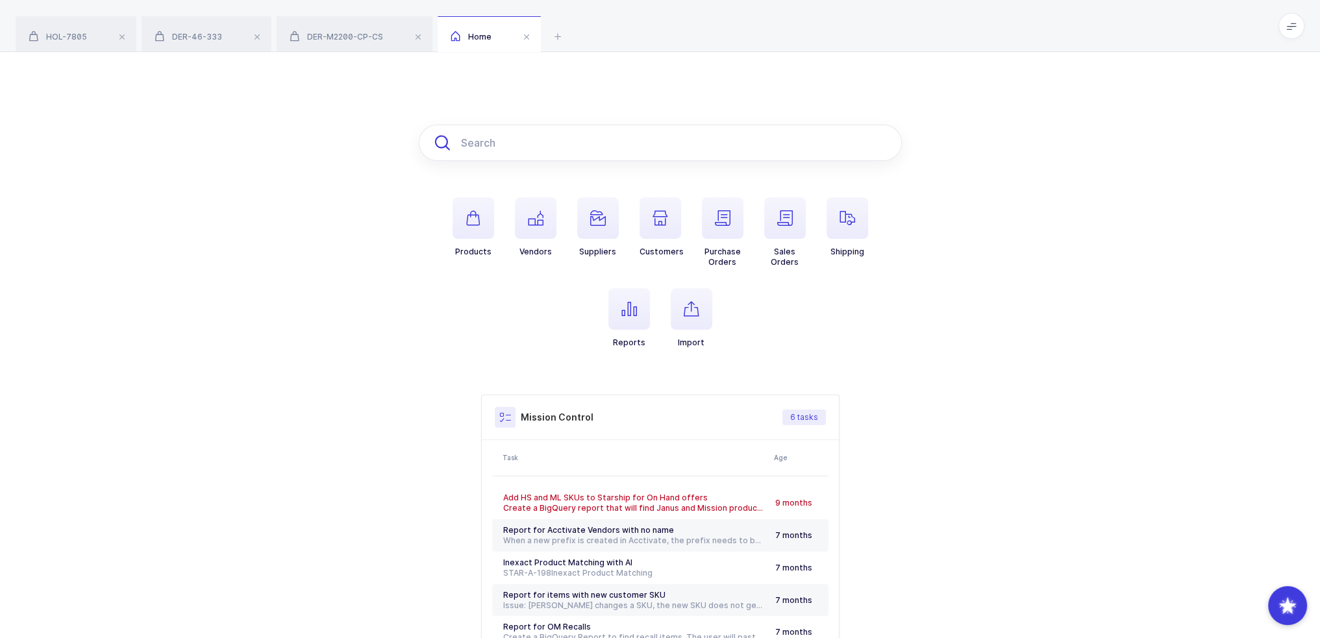
click at [546, 147] on input "text" at bounding box center [660, 143] width 483 height 36
paste input "NEO-N205"
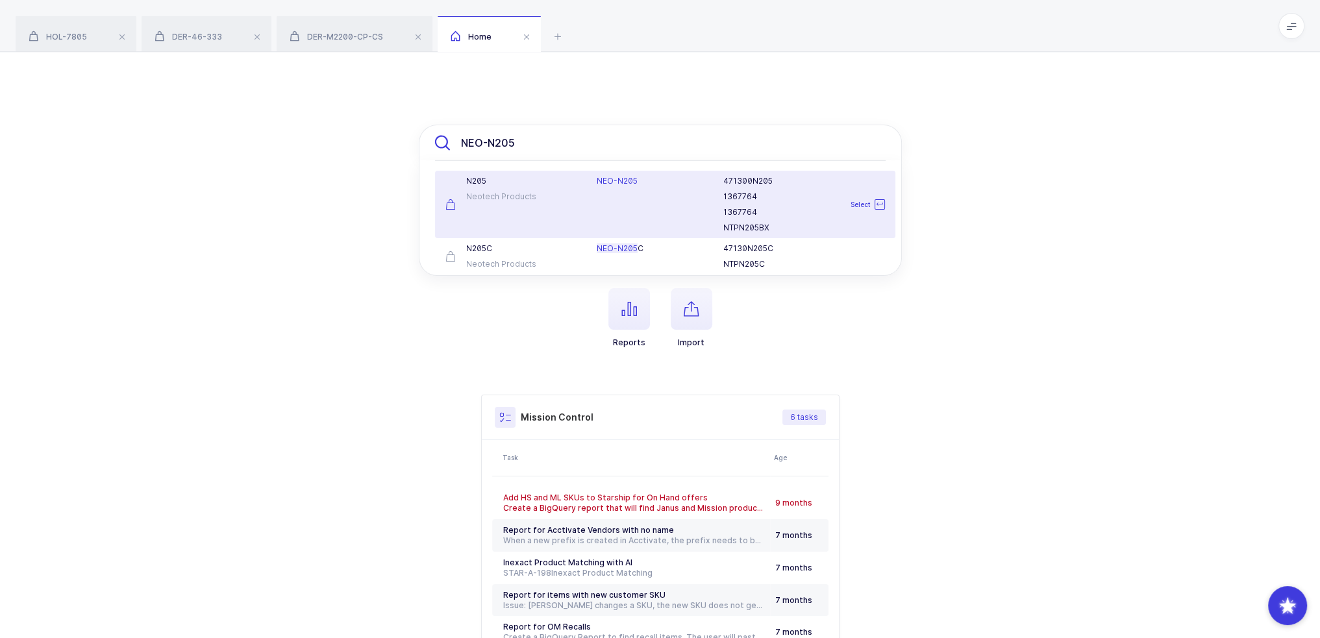
type input "NEO-N205"
click at [522, 192] on div "Neotech Products" at bounding box center [513, 197] width 136 height 10
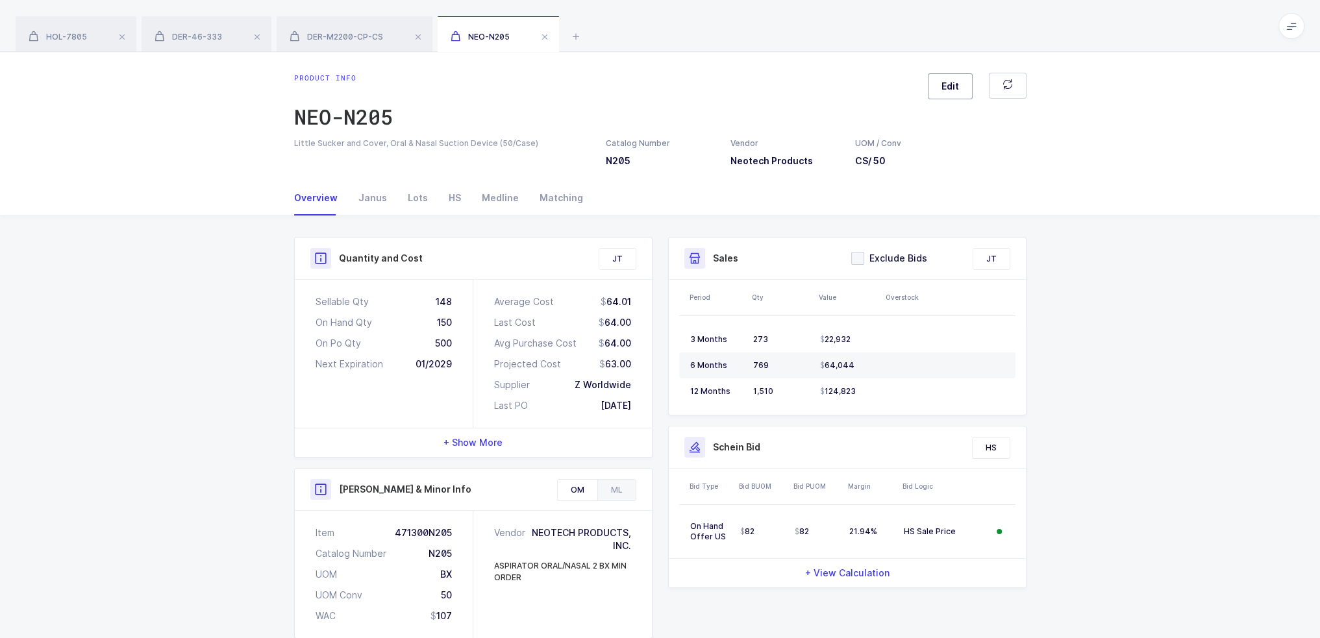
click at [943, 90] on span "Edit" at bounding box center [950, 86] width 18 height 13
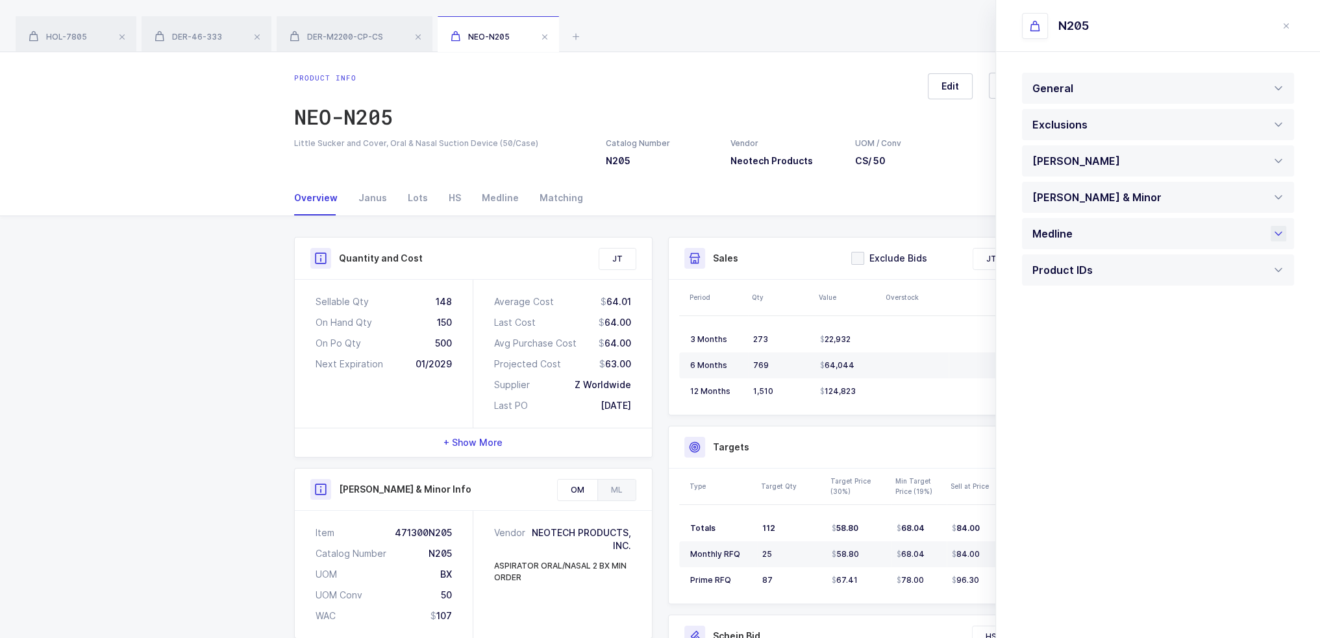
click at [1067, 236] on div "Medline" at bounding box center [1055, 233] width 47 height 31
click at [574, 38] on icon at bounding box center [576, 37] width 16 height 16
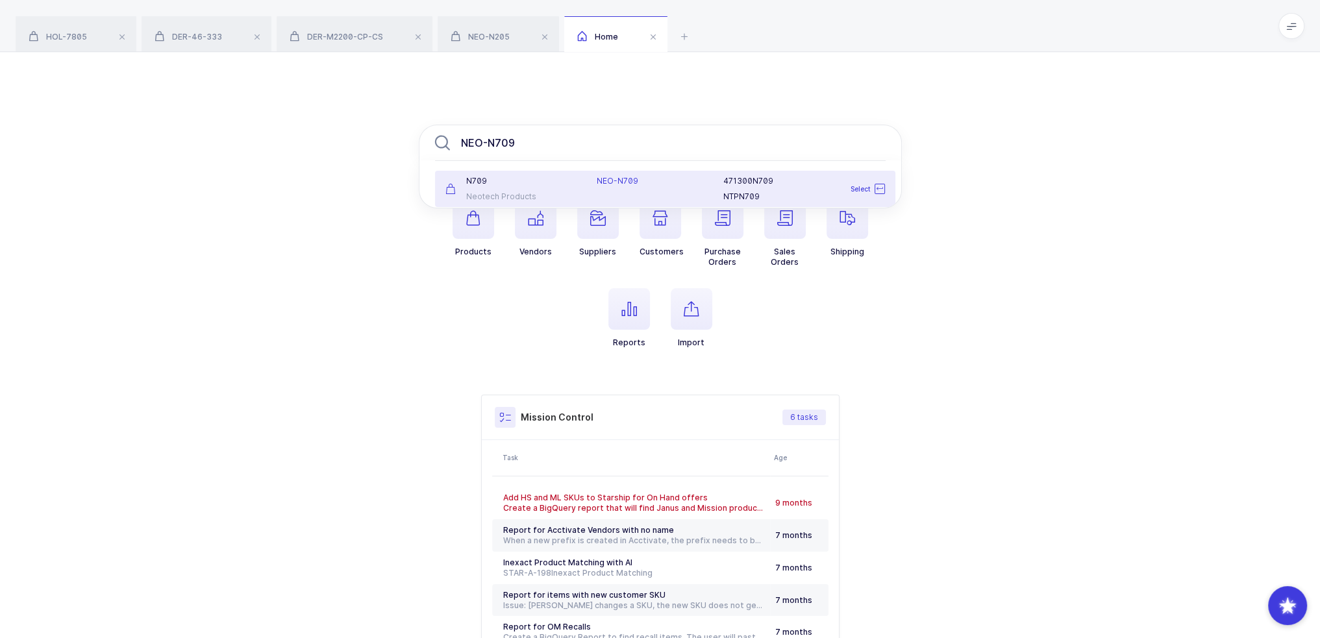
type input "NEO-N709"
click at [645, 181] on div "NEO-N709" at bounding box center [652, 181] width 111 height 10
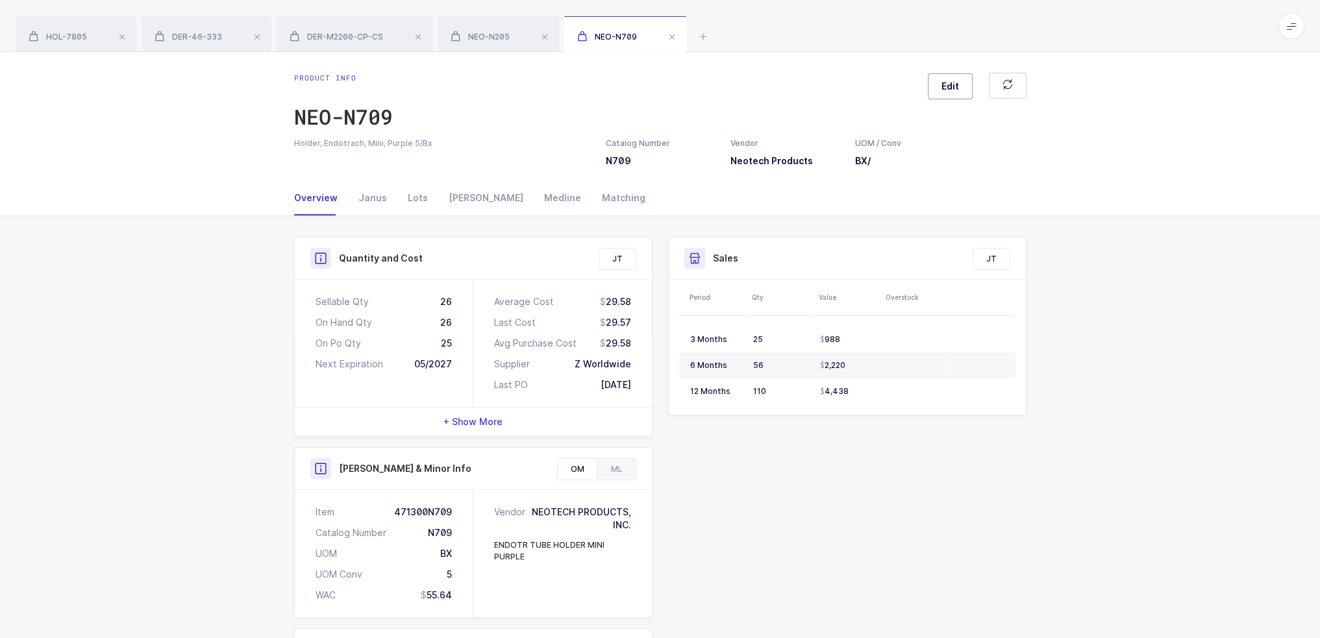
click at [962, 83] on button "Edit" at bounding box center [950, 86] width 45 height 26
click at [1053, 190] on div "Medline" at bounding box center [1055, 197] width 47 height 31
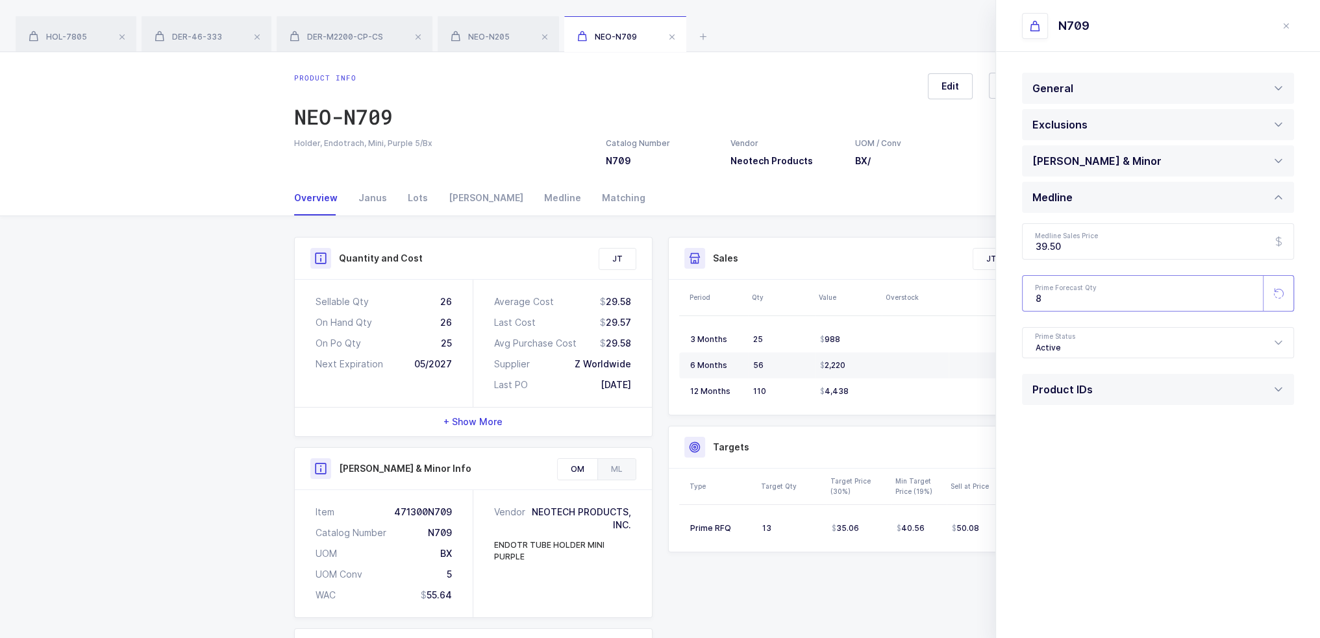
drag, startPoint x: 1073, startPoint y: 298, endPoint x: 963, endPoint y: 304, distance: 109.3
click at [963, 304] on div "Product info NEO-N709 Edit Holder, Endotrach, Mini, Purple 5/Bx Catalog Number …" at bounding box center [660, 433] width 1320 height 763
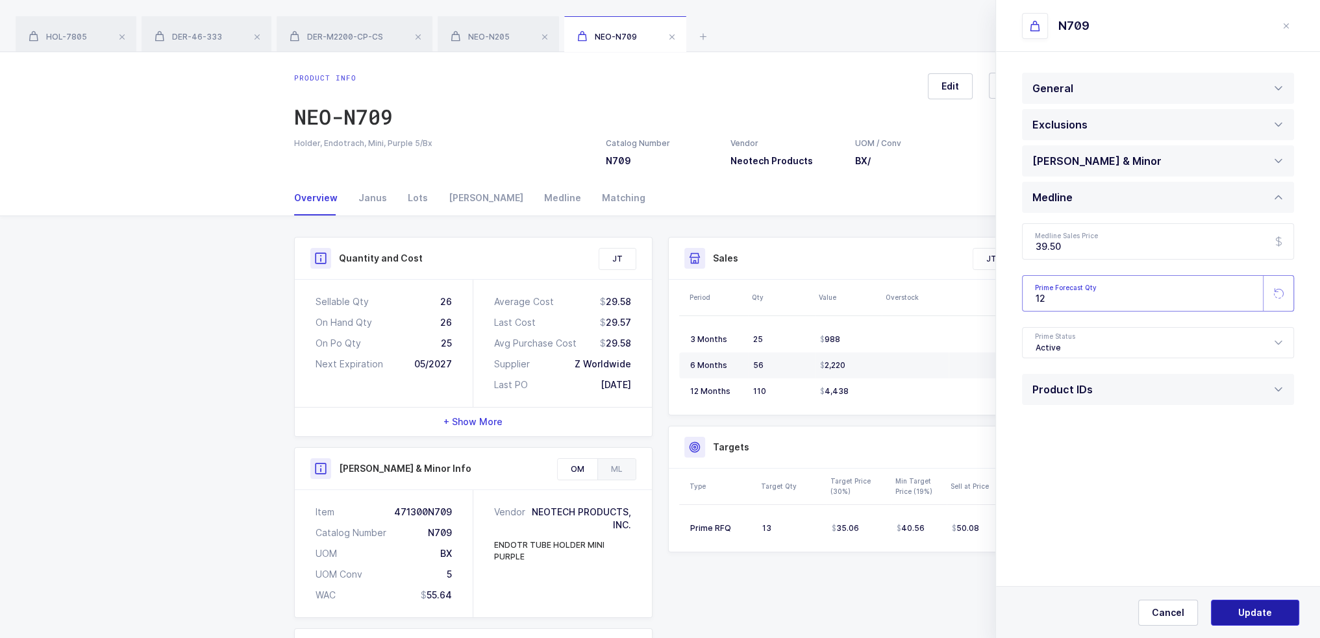
type input "12"
click at [1271, 606] on button "Update" at bounding box center [1255, 613] width 88 height 26
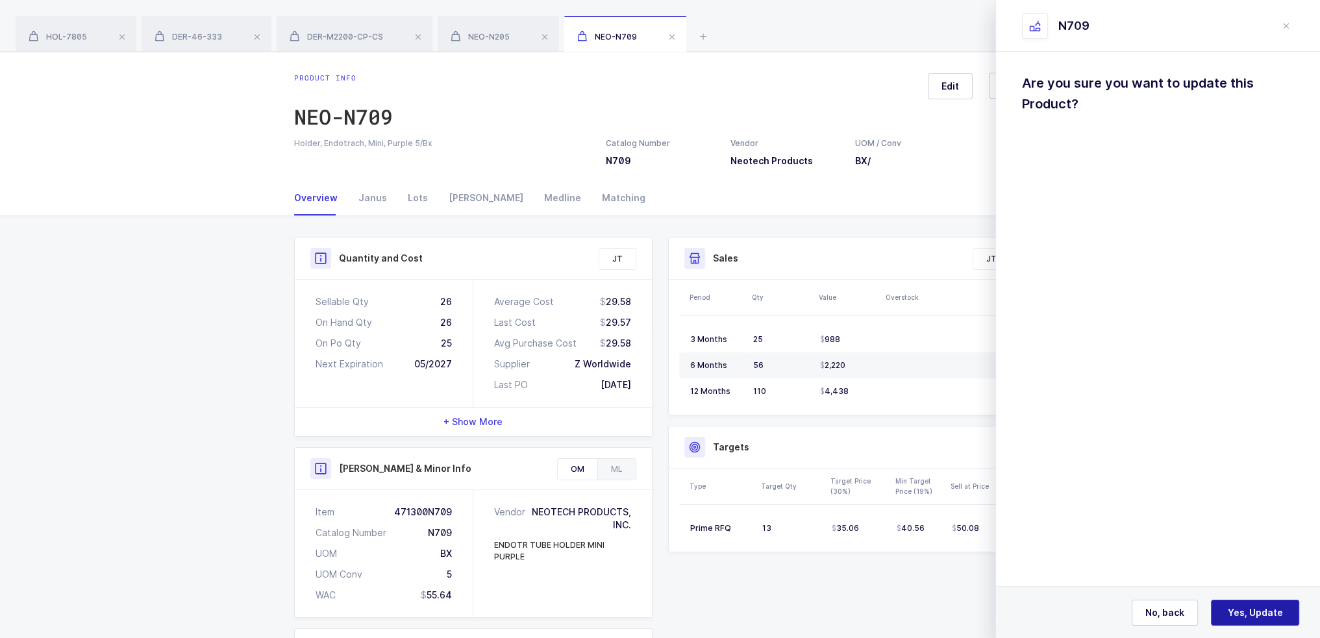
click at [1261, 614] on span "Yes, Update" at bounding box center [1255, 612] width 55 height 13
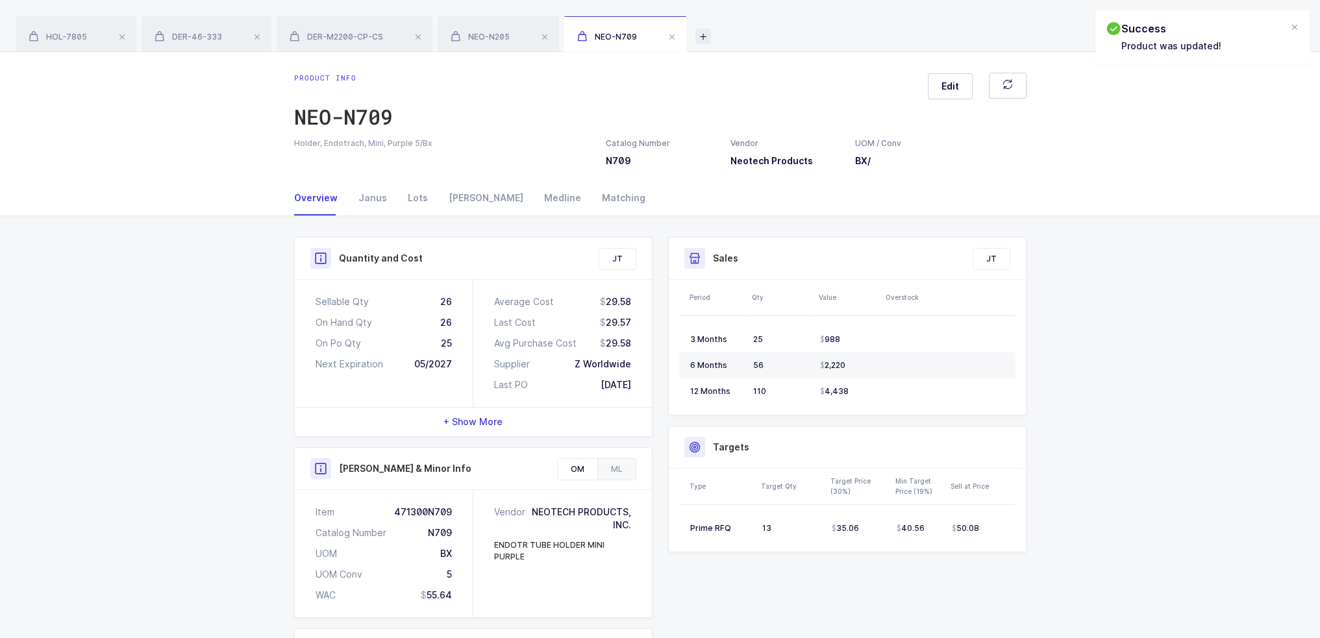
click at [701, 36] on icon at bounding box center [703, 37] width 16 height 16
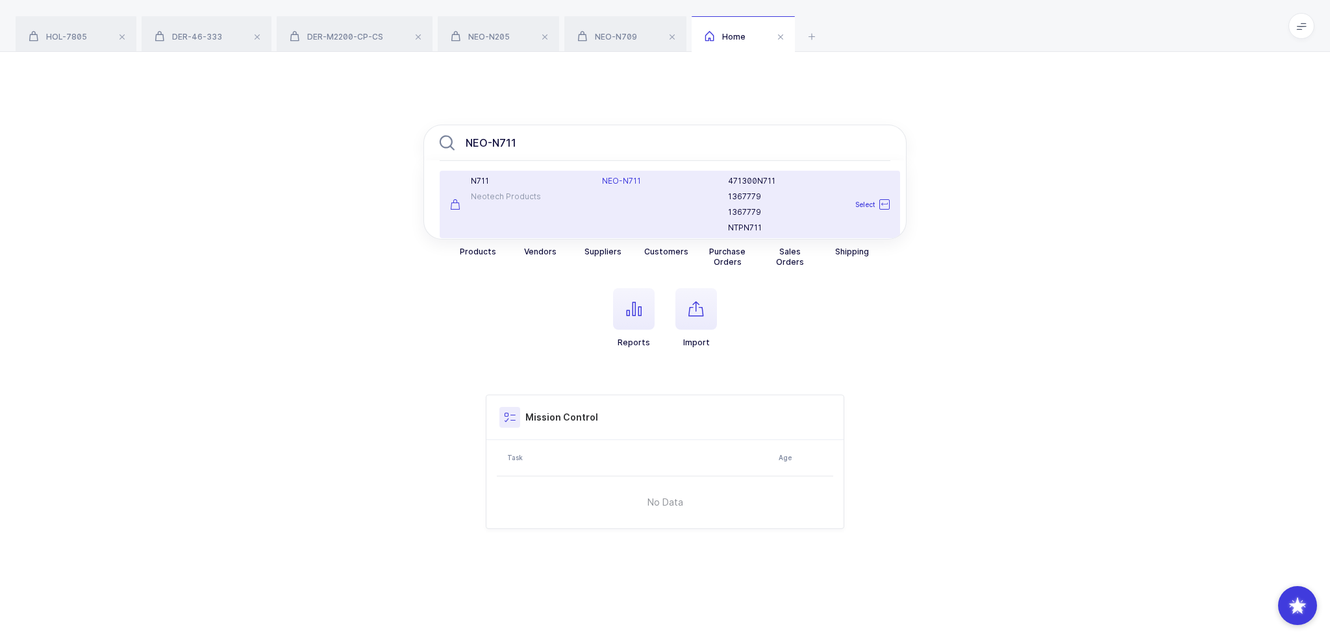
type input "NEO-N711"
click at [571, 186] on div "N711 Neotech Products" at bounding box center [518, 204] width 152 height 57
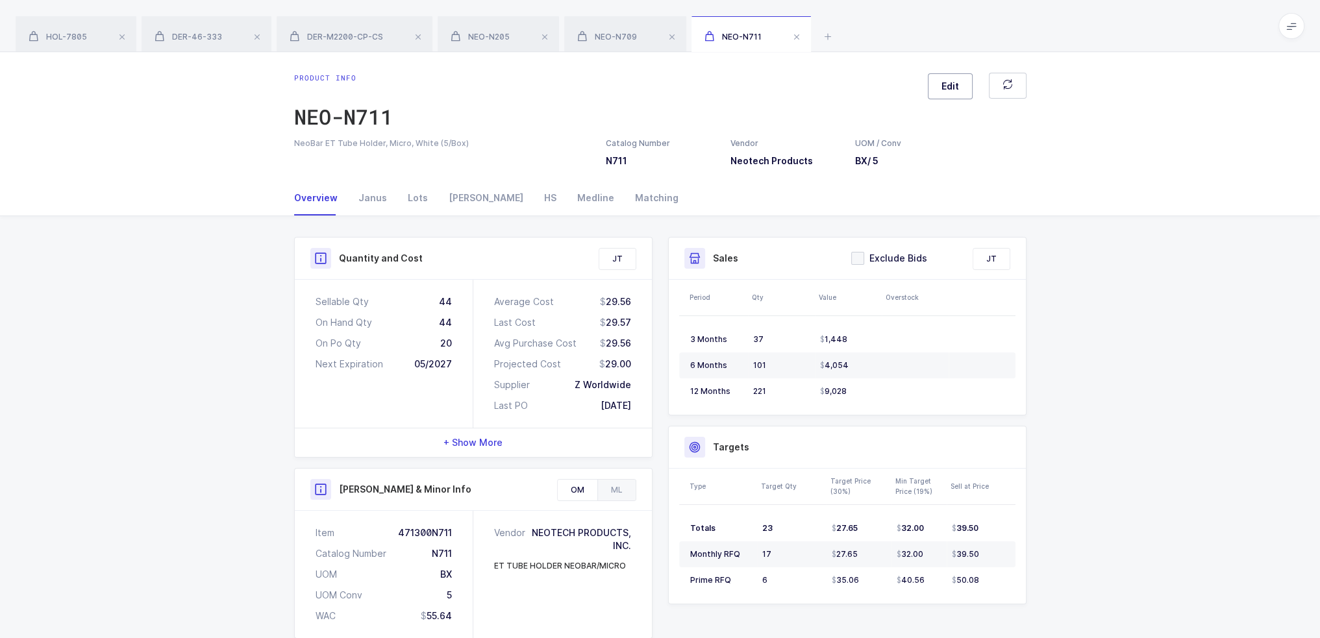
click at [961, 77] on button "Edit" at bounding box center [950, 86] width 45 height 26
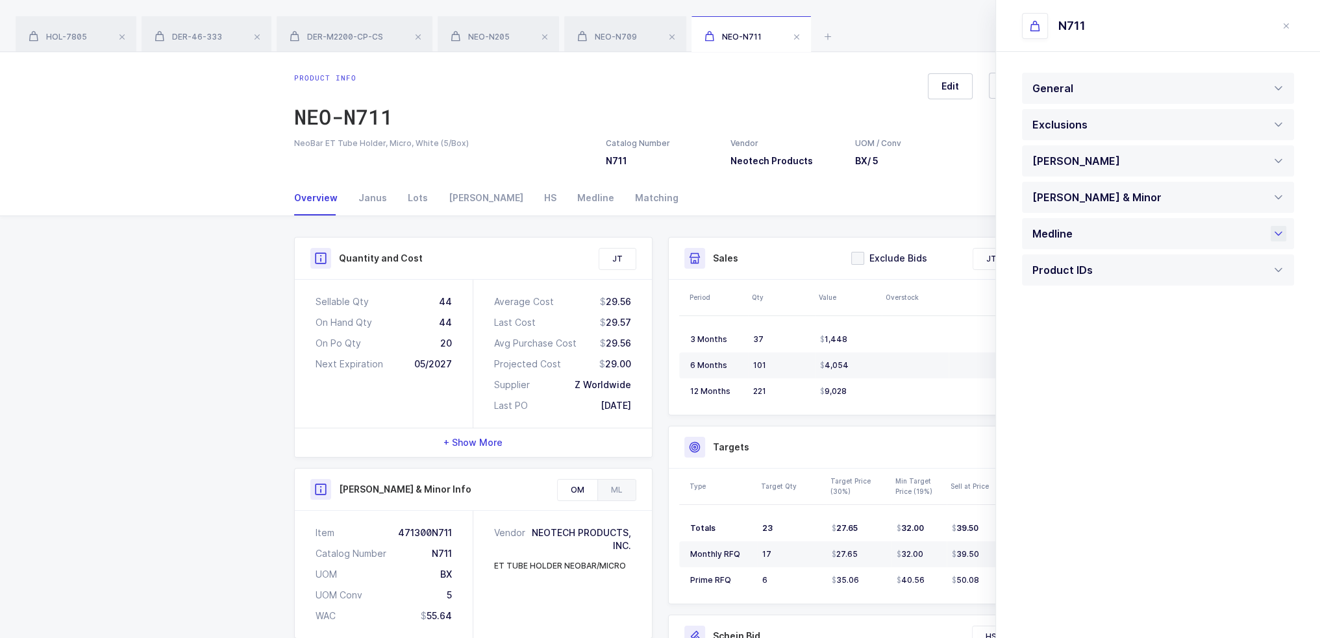
click at [1071, 248] on div "Medline" at bounding box center [1055, 233] width 47 height 31
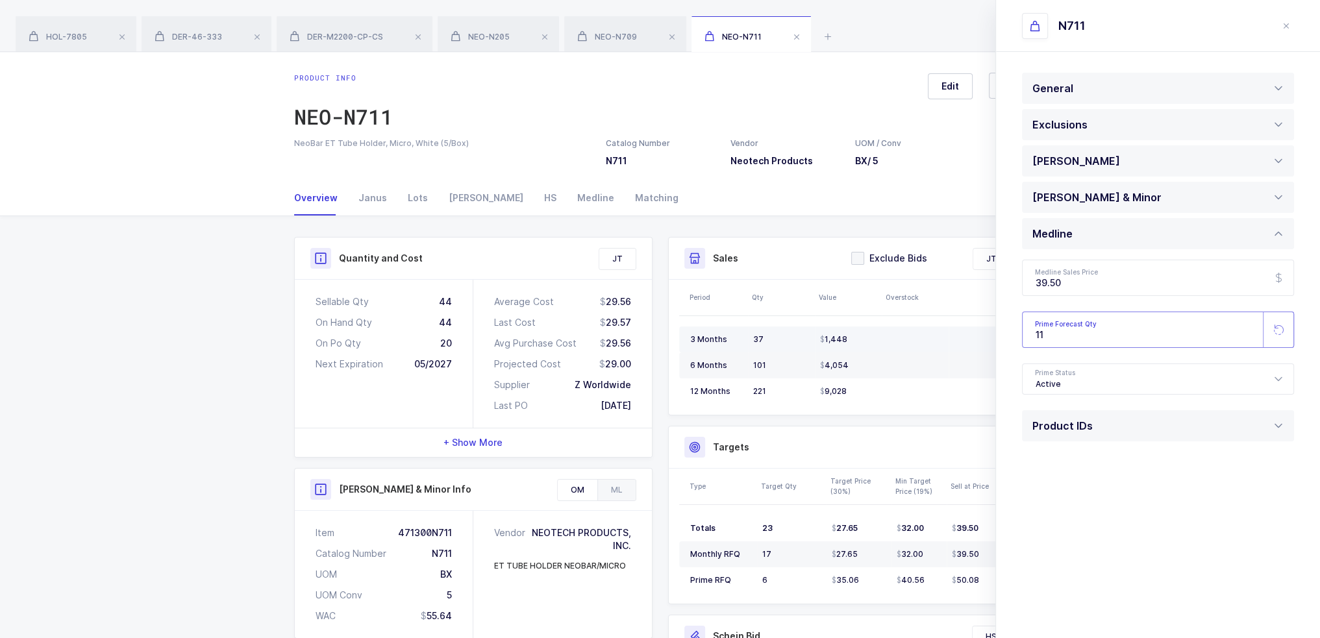
drag, startPoint x: 1085, startPoint y: 336, endPoint x: 982, endPoint y: 340, distance: 103.9
click at [984, 341] on div "Product info NEO-N711 Edit NeoBar ET Tube Holder, Micro, White (5/Box) Catalog …" at bounding box center [660, 444] width 1320 height 784
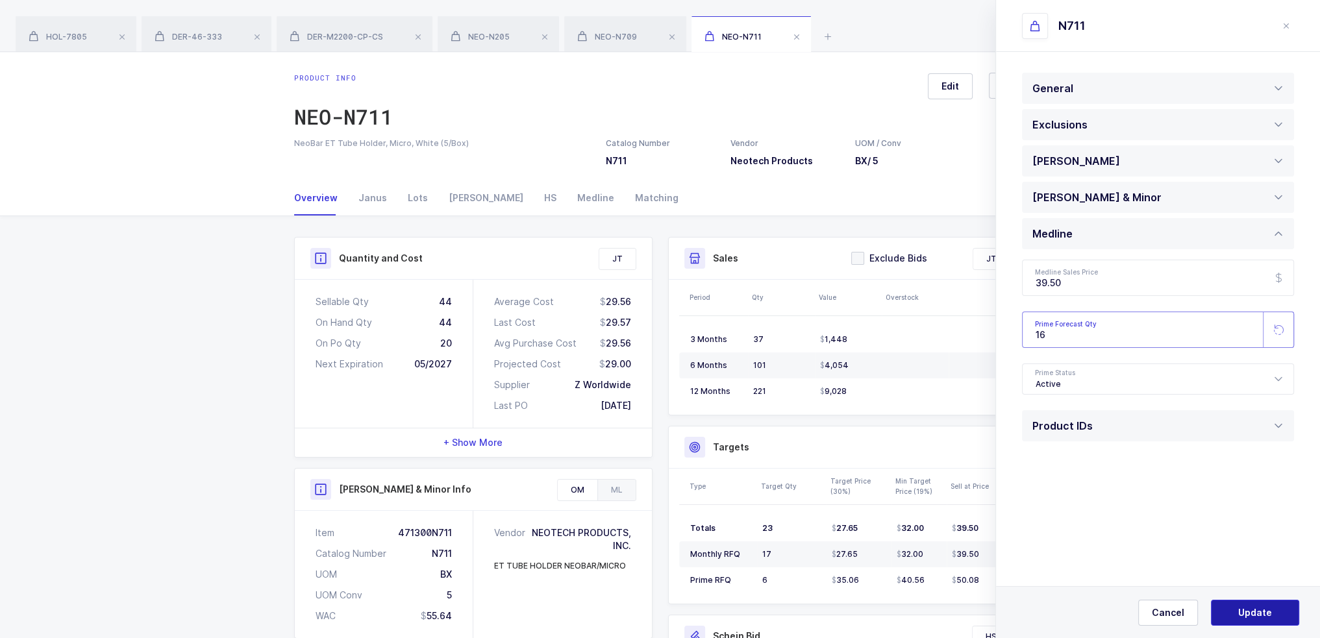
type input "16"
click at [1256, 612] on span "Update" at bounding box center [1255, 612] width 34 height 13
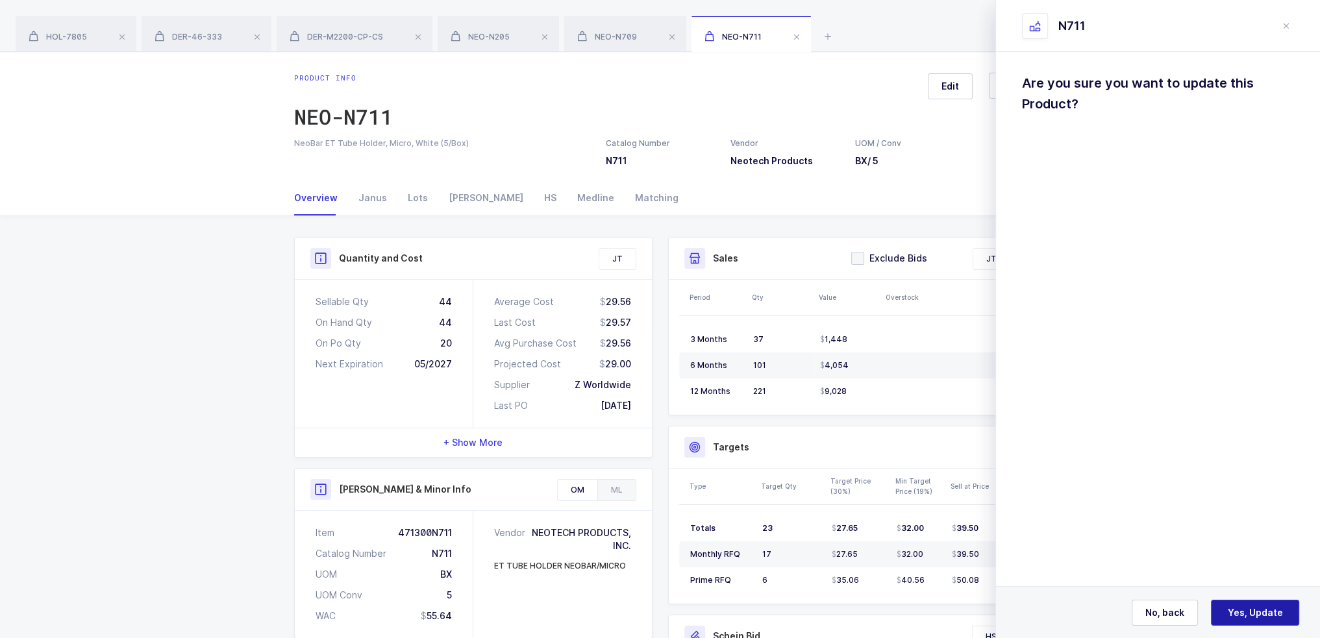
click at [1271, 614] on span "Yes, Update" at bounding box center [1255, 612] width 55 height 13
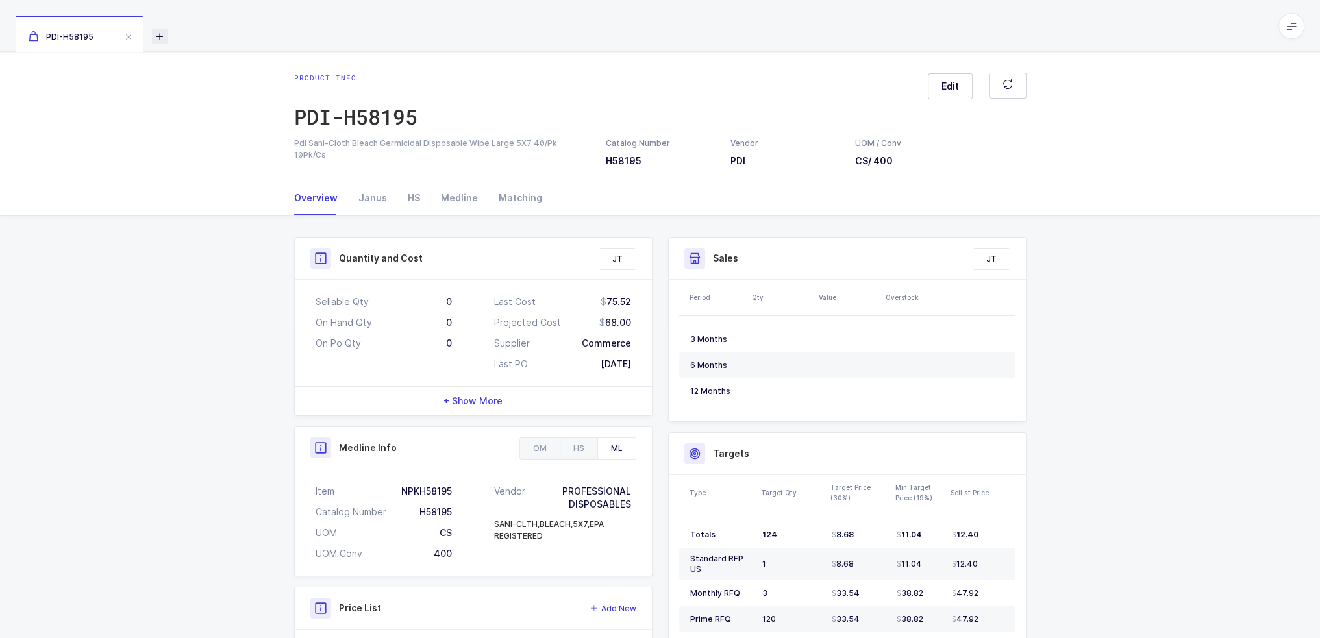
click at [160, 38] on icon at bounding box center [160, 37] width 16 height 16
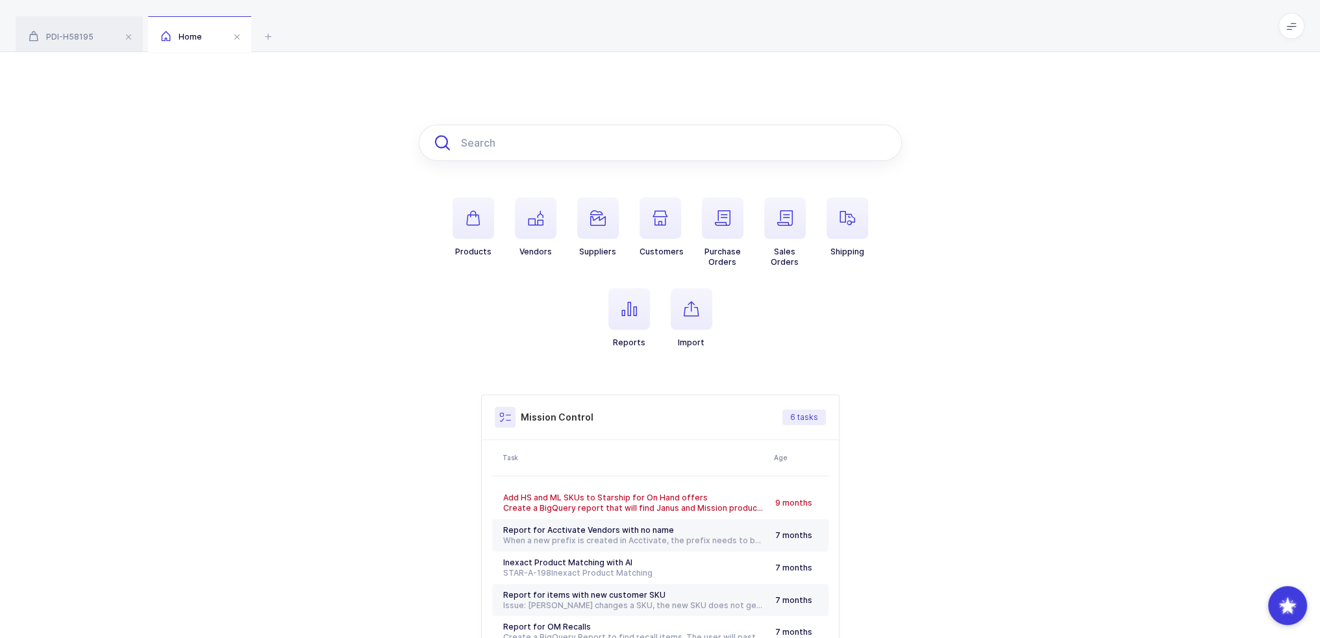
click at [581, 153] on input "text" at bounding box center [660, 143] width 483 height 36
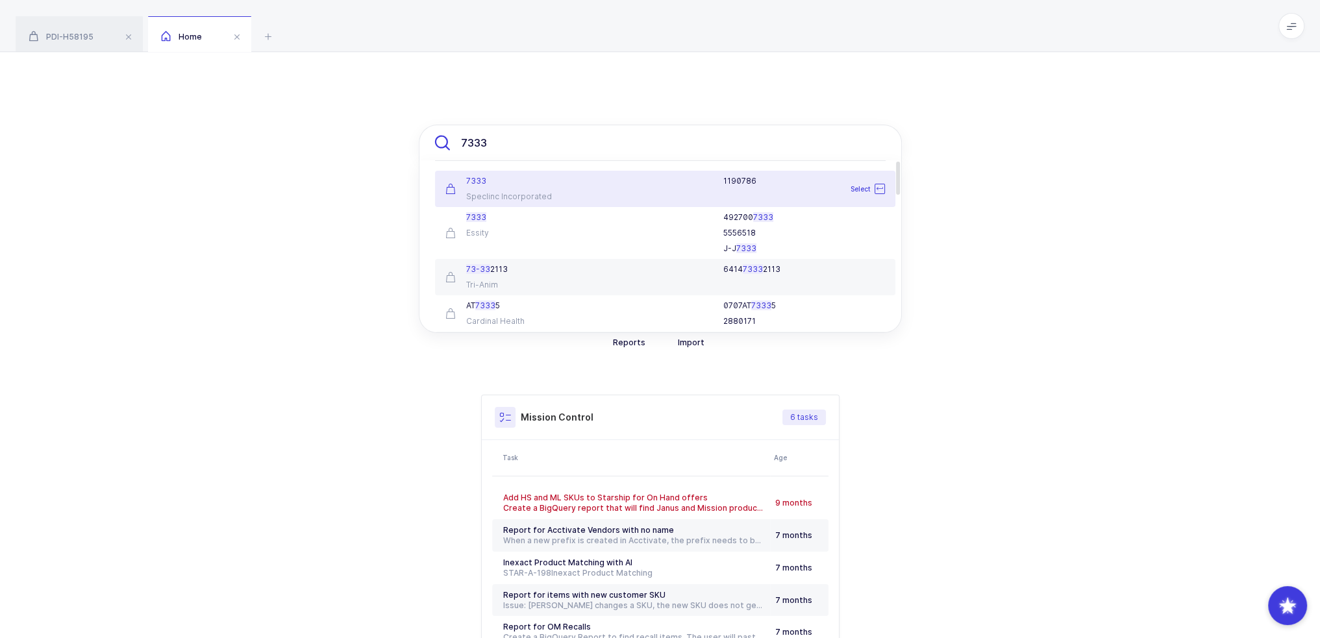
type input "7333"
click at [1151, 195] on div "7333 7333 Speclinc Incorporated 1190786 Select 7333 Essity 492700 7333 5556518 …" at bounding box center [660, 408] width 1320 height 713
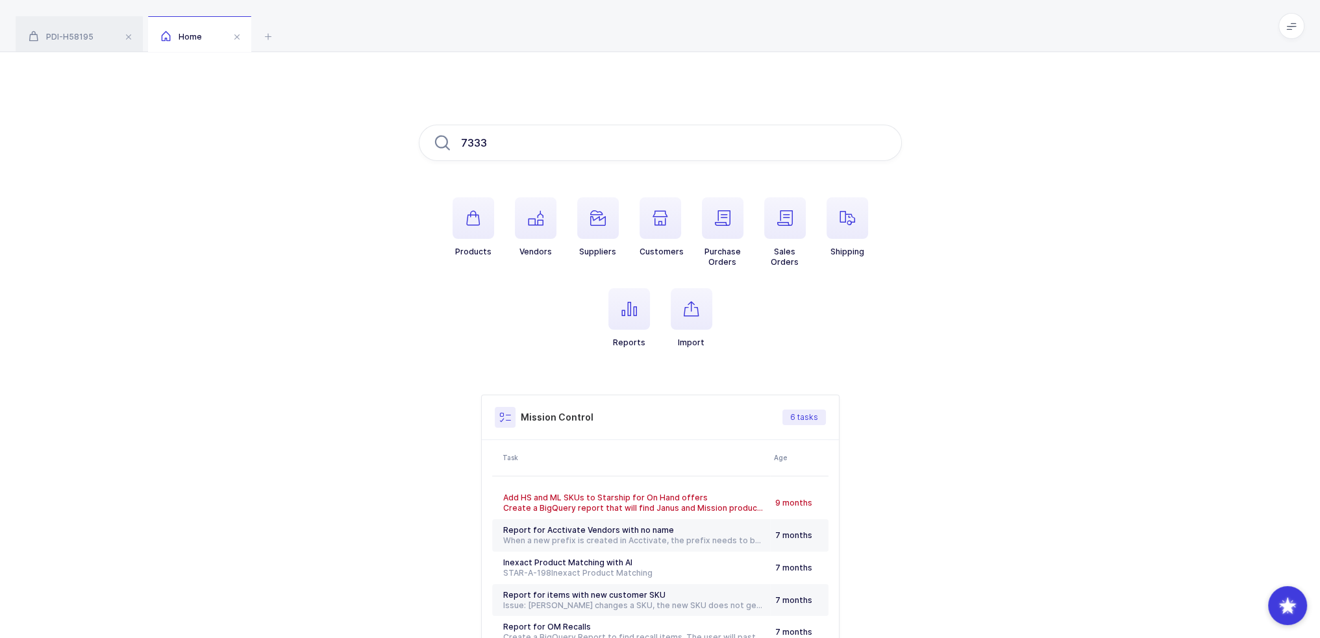
click at [660, 312] on li "Import" at bounding box center [691, 318] width 62 height 60
click at [628, 312] on icon "button" at bounding box center [629, 309] width 16 height 16
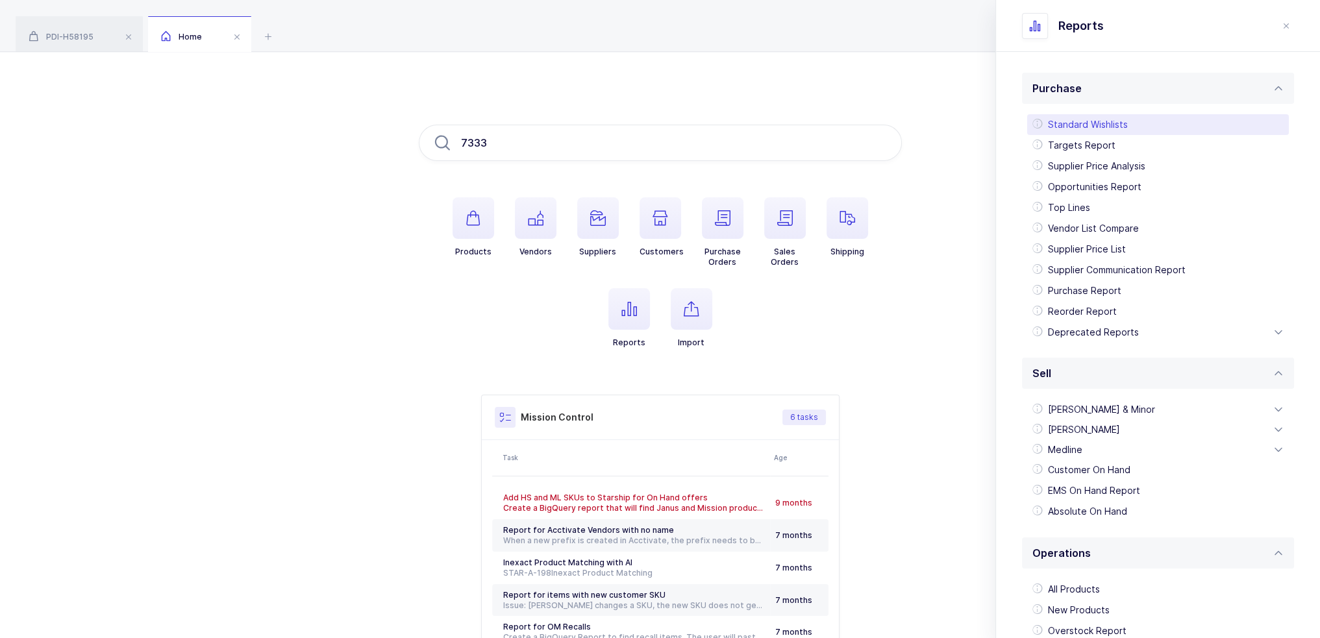
click at [1104, 115] on div "Standard Wishlists" at bounding box center [1158, 124] width 262 height 21
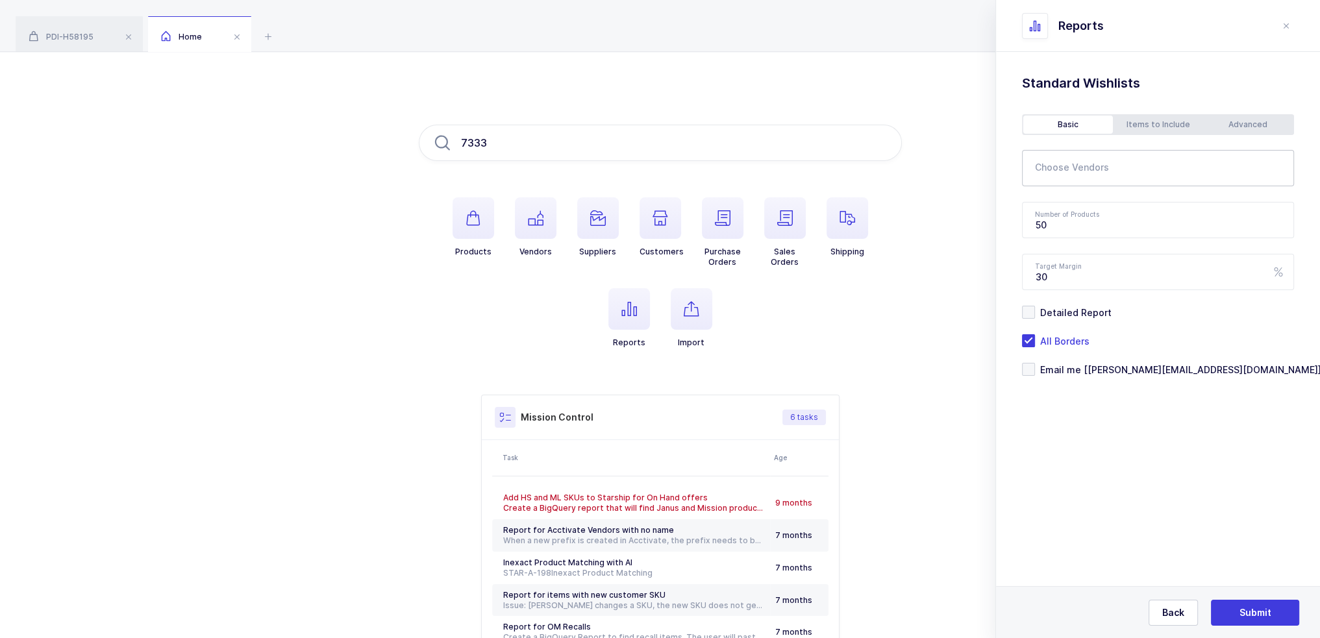
click at [1079, 157] on div at bounding box center [1147, 168] width 251 height 30
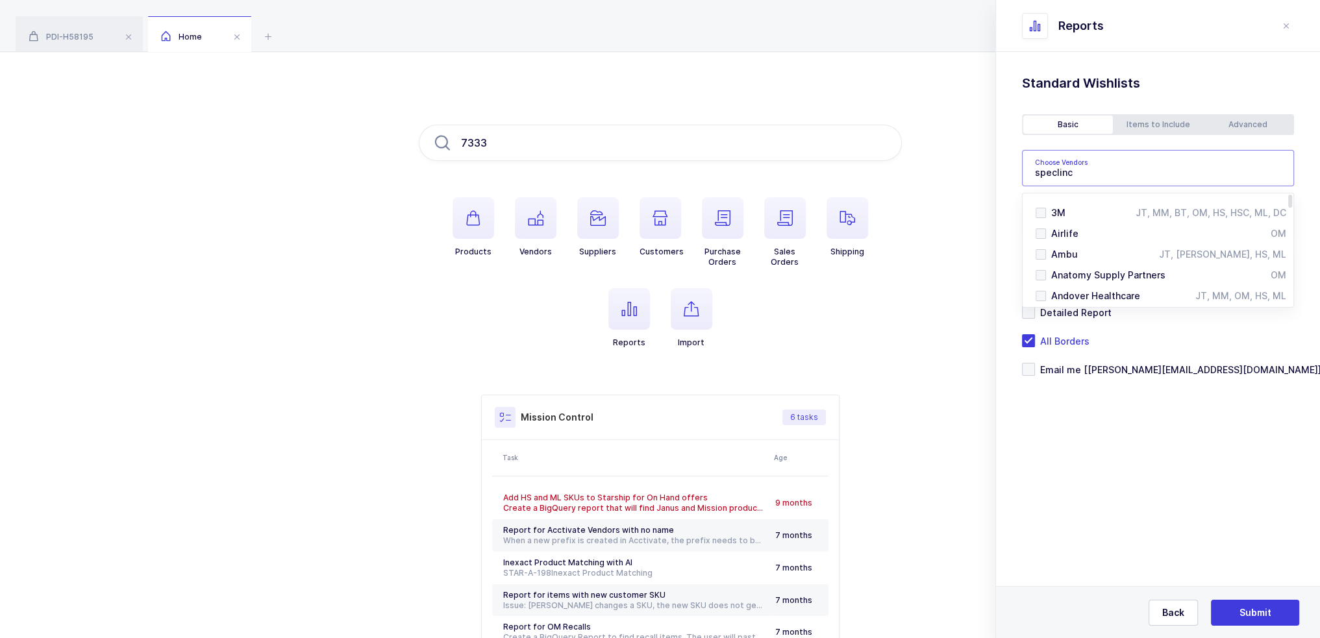
type input "speclinc"
click at [1082, 209] on div "3M" at bounding box center [1093, 212] width 84 height 13
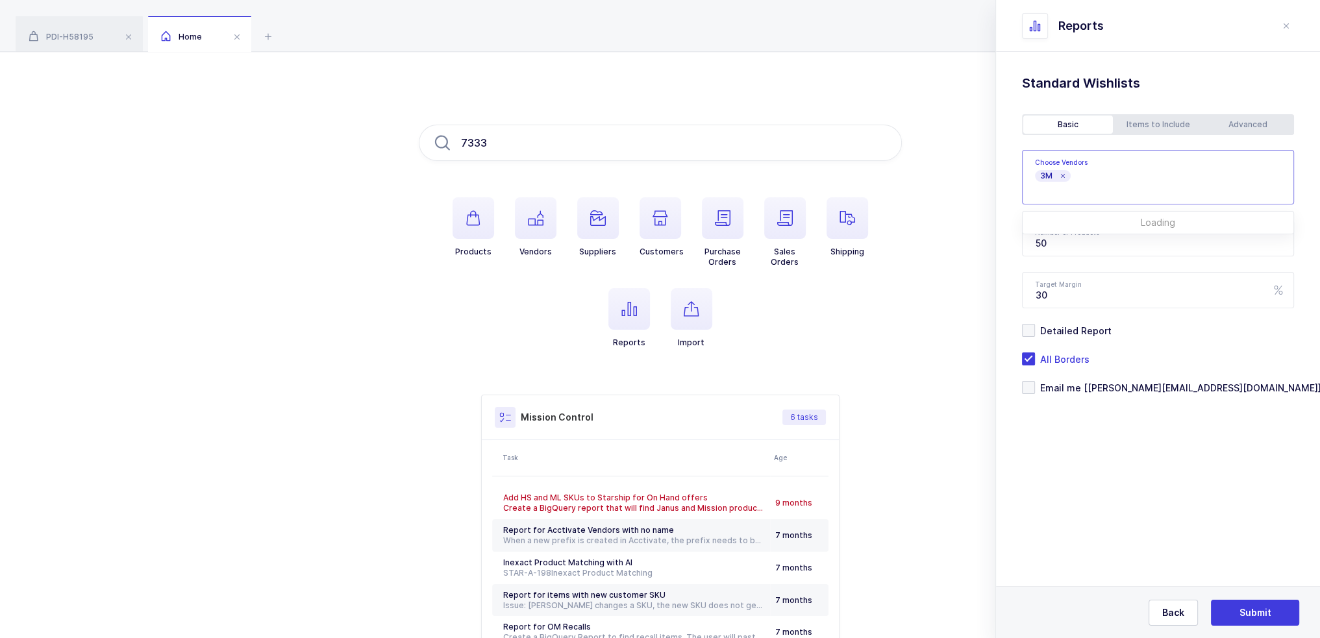
click at [1062, 173] on icon at bounding box center [1062, 176] width 6 height 6
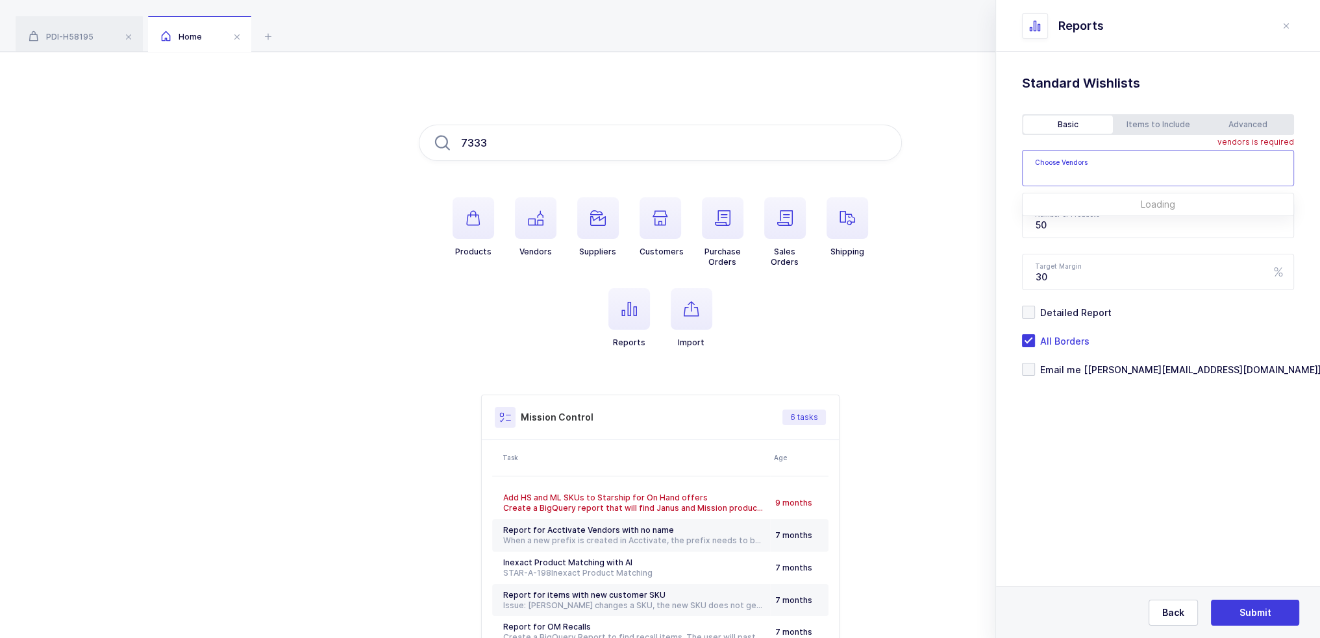
click at [1083, 182] on div at bounding box center [1147, 168] width 251 height 30
click at [1082, 173] on input "text" at bounding box center [1149, 172] width 229 height 17
type input "speclinc"
click at [1130, 206] on div "Speclinc Incorporated" at bounding box center [1162, 212] width 223 height 13
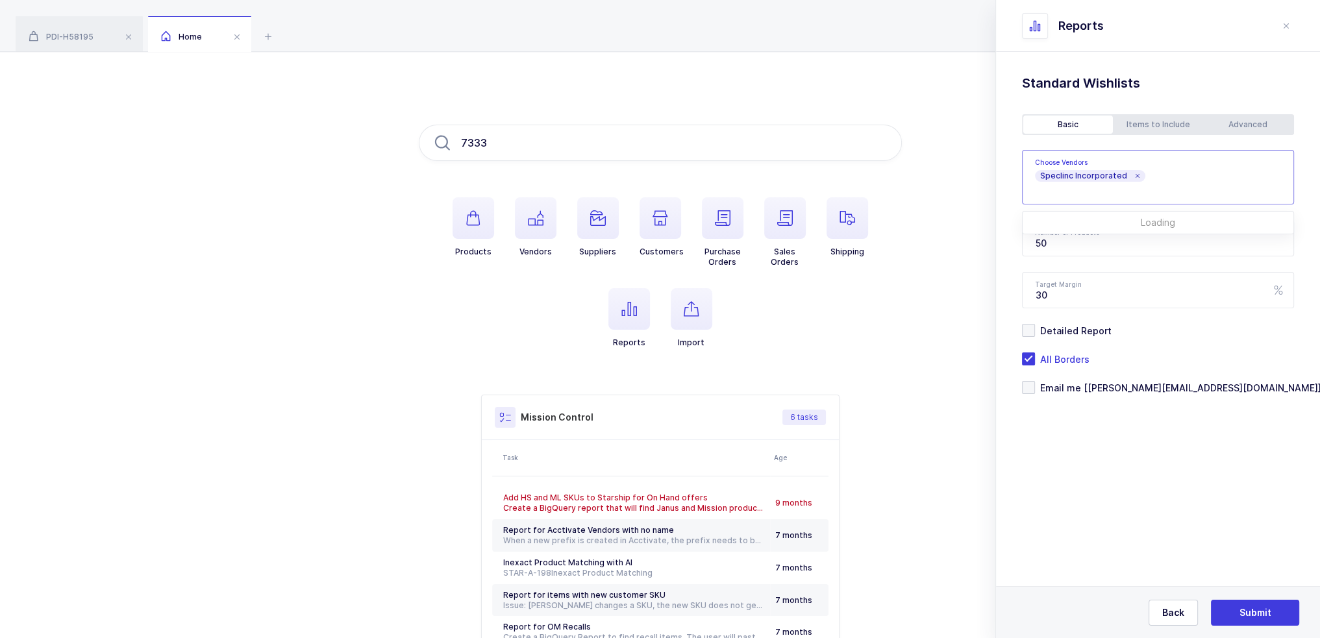
click at [1002, 184] on div "Standard Wishlists Targets Report Supplier Price Analysis Opportunities Report …" at bounding box center [1158, 267] width 324 height 430
click at [1111, 384] on span "Email me [[PERSON_NAME][EMAIL_ADDRESS][DOMAIN_NAME]]" at bounding box center [1178, 388] width 286 height 12
click at [1035, 381] on input "Email me [[PERSON_NAME][EMAIL_ADDRESS][DOMAIN_NAME]]" at bounding box center [1035, 381] width 0 height 0
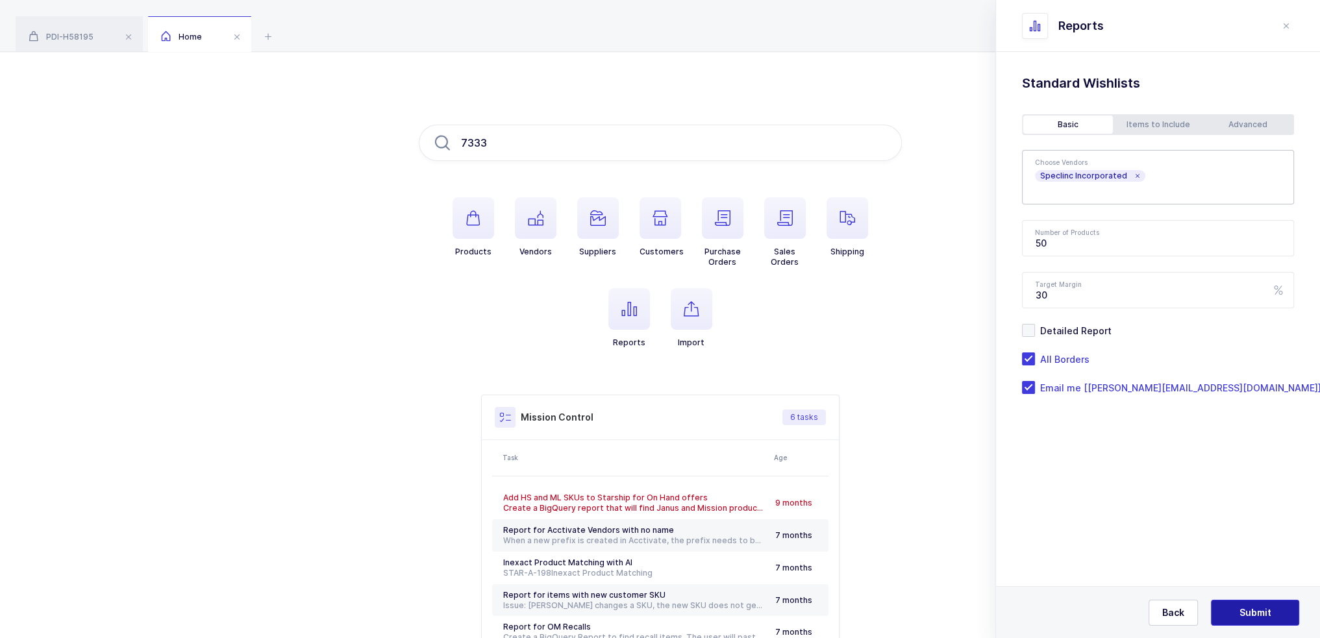
click at [1267, 614] on span "Submit" at bounding box center [1255, 612] width 32 height 13
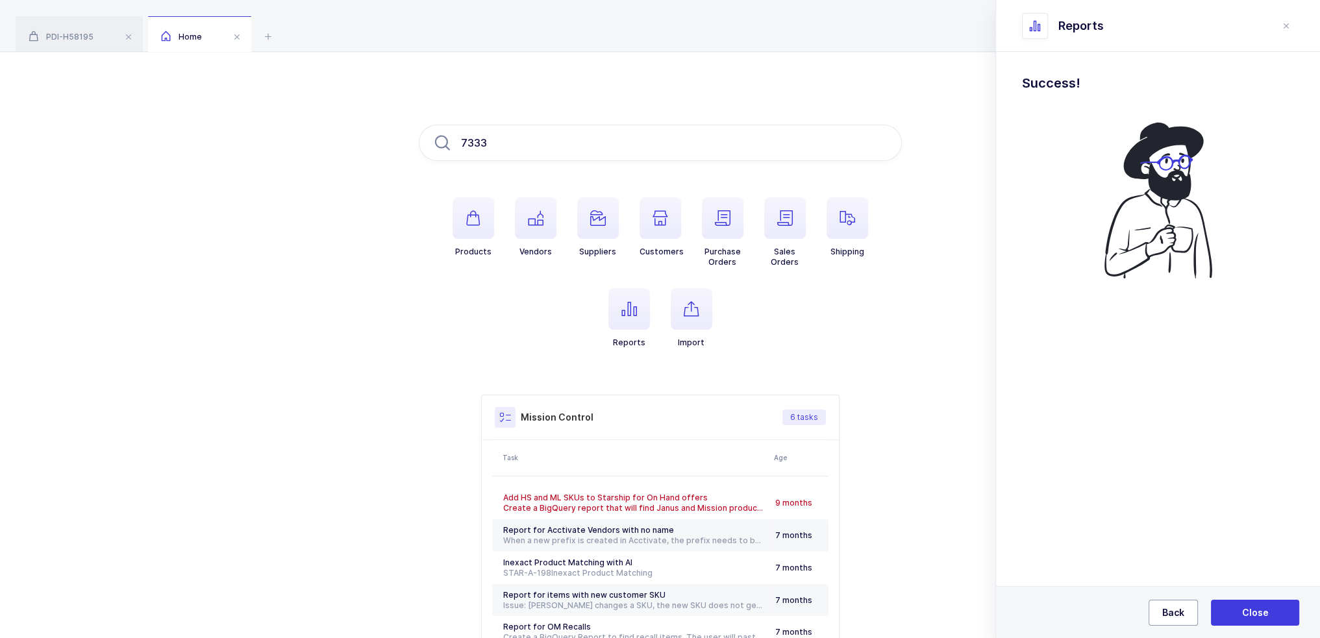
click at [1182, 607] on span "Back" at bounding box center [1173, 612] width 22 height 13
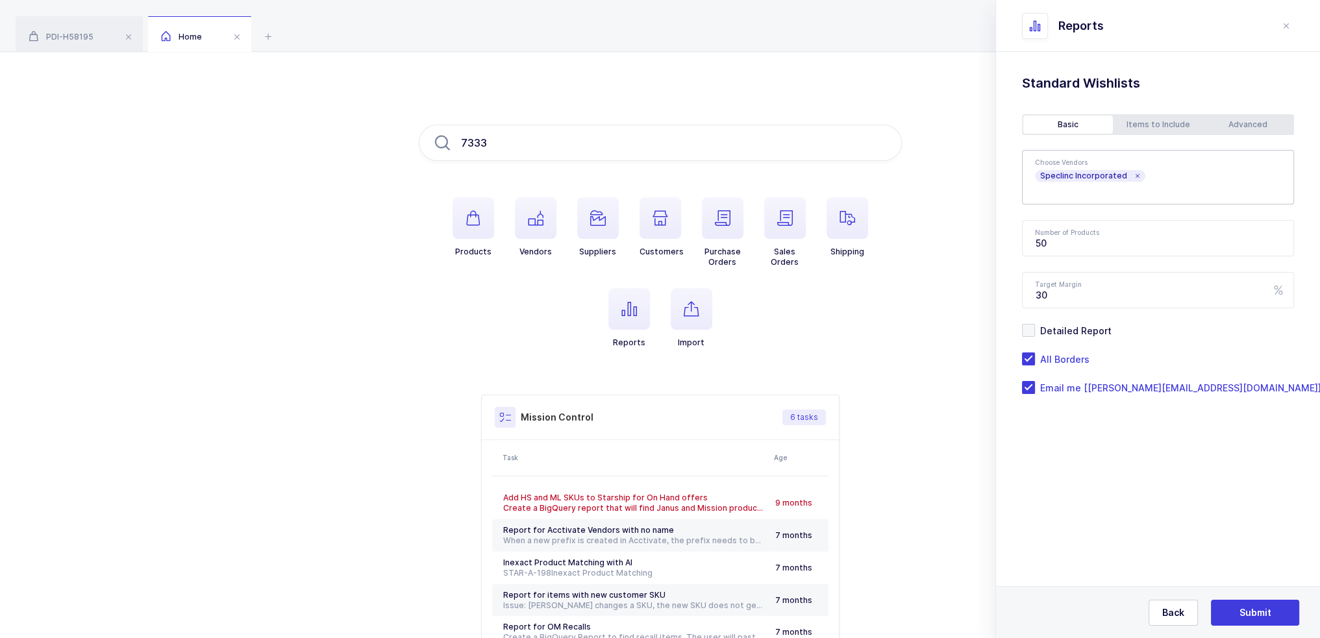
click at [1235, 116] on div "Advanced" at bounding box center [1248, 125] width 90 height 18
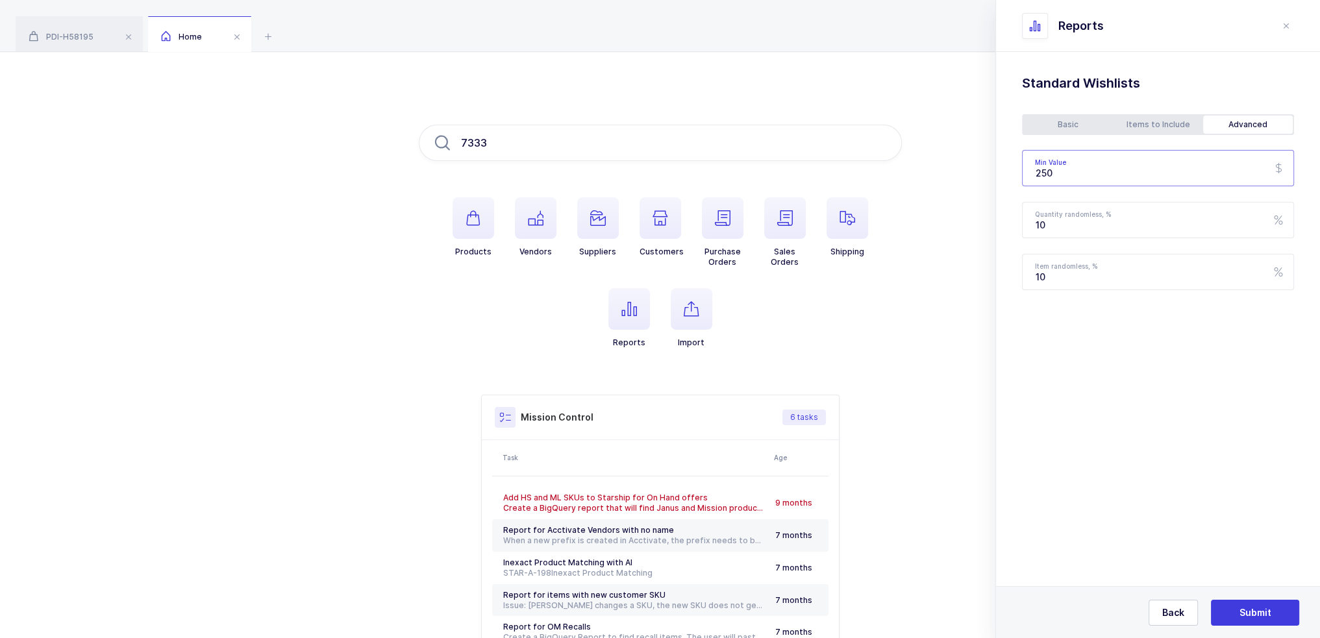
drag, startPoint x: 1127, startPoint y: 168, endPoint x: 993, endPoint y: 169, distance: 133.7
click at [1008, 171] on div "Standard Wishlists Targets Report Supplier Price Analysis Opportunities Report …" at bounding box center [1158, 215] width 324 height 327
type input "100"
click at [1056, 134] on div "Basic Items to Include Advanced" at bounding box center [1158, 124] width 272 height 21
click at [1059, 130] on div "Basic" at bounding box center [1068, 125] width 90 height 18
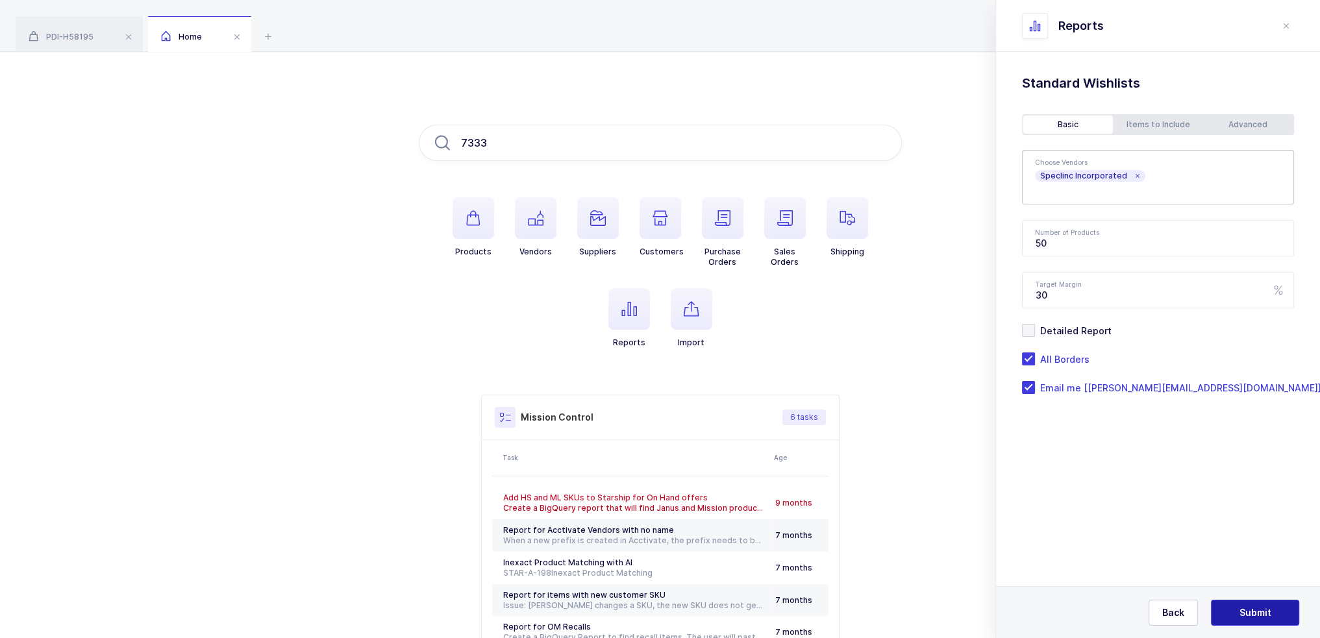
click at [1267, 617] on span "Submit" at bounding box center [1255, 612] width 32 height 13
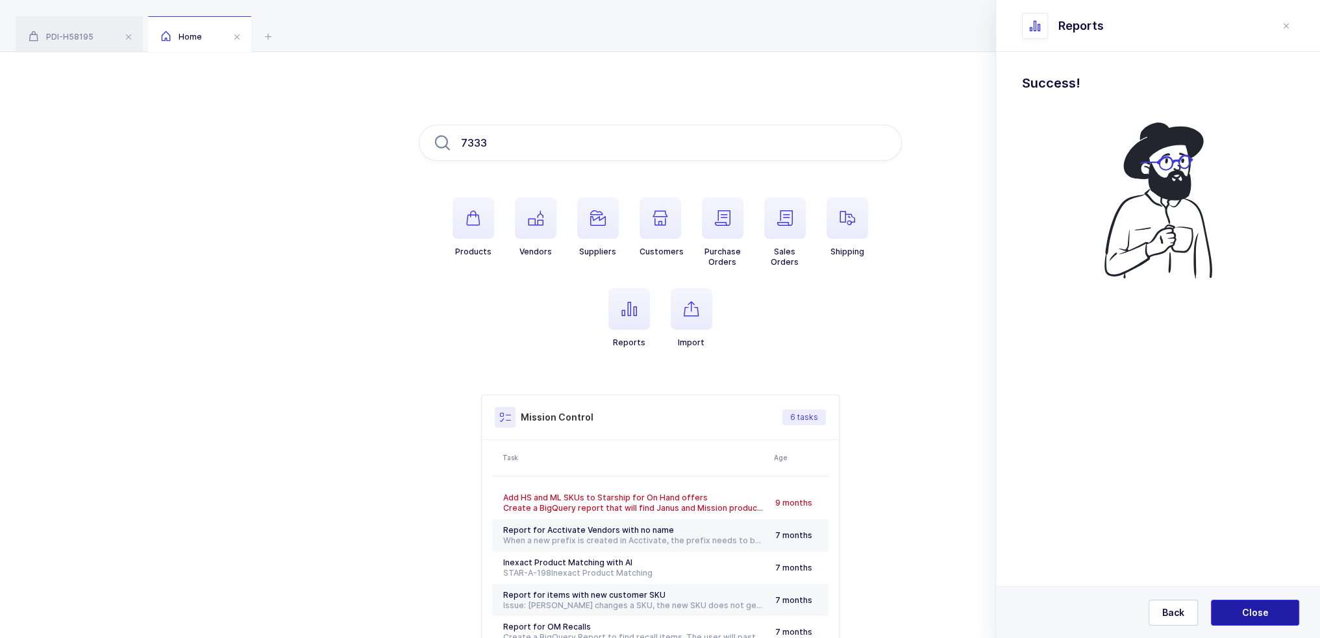
click at [1261, 610] on span "Close" at bounding box center [1255, 612] width 27 height 13
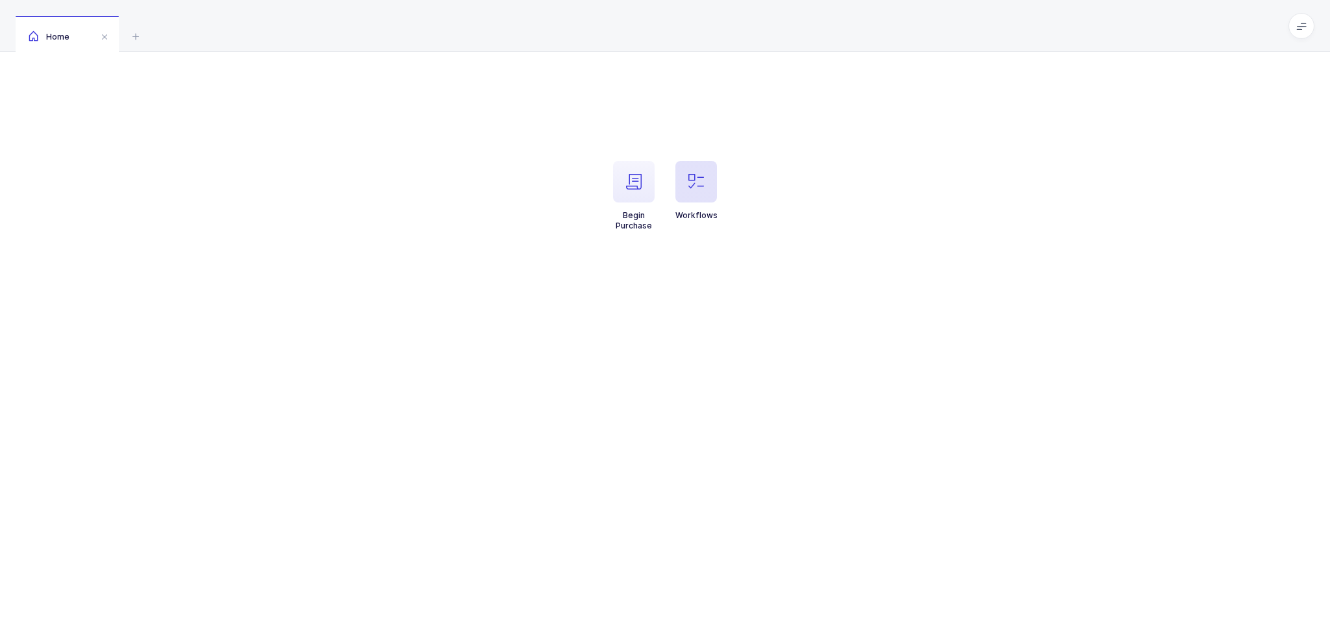
click at [679, 198] on span "button" at bounding box center [696, 182] width 42 height 42
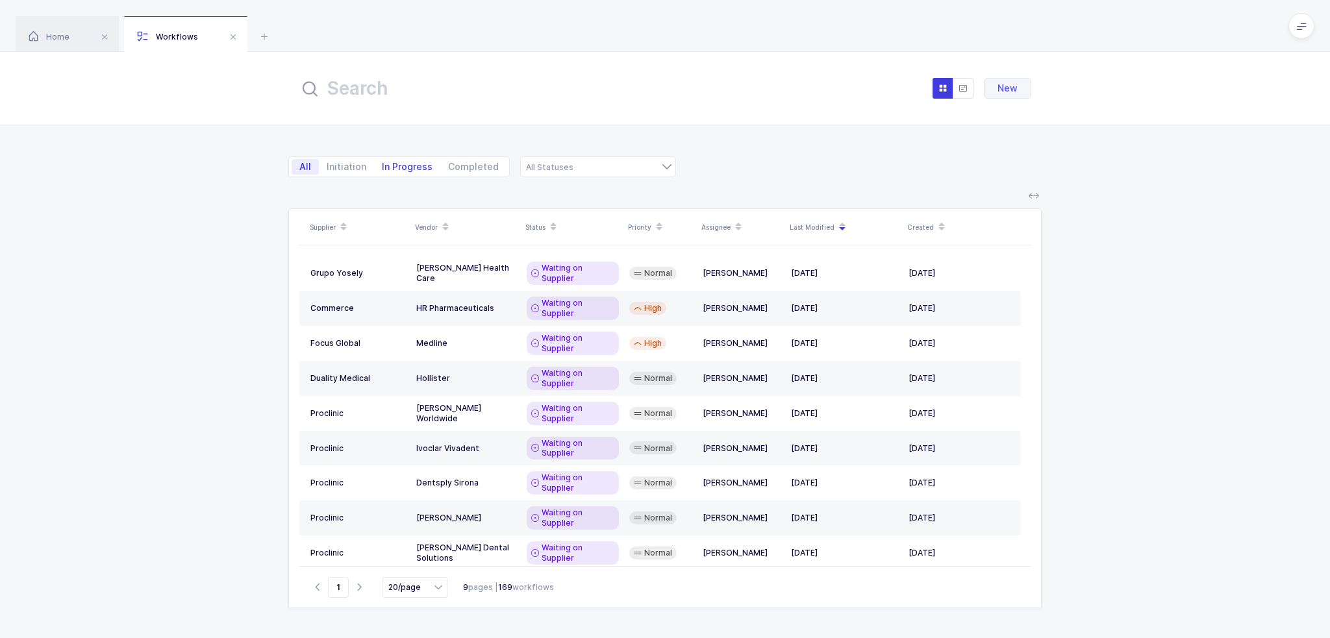
click at [391, 162] on span "In Progress" at bounding box center [407, 166] width 51 height 9
click at [382, 161] on input "In Progress" at bounding box center [378, 163] width 8 height 8
radio input "true"
radio input "false"
click at [556, 165] on div at bounding box center [598, 166] width 156 height 21
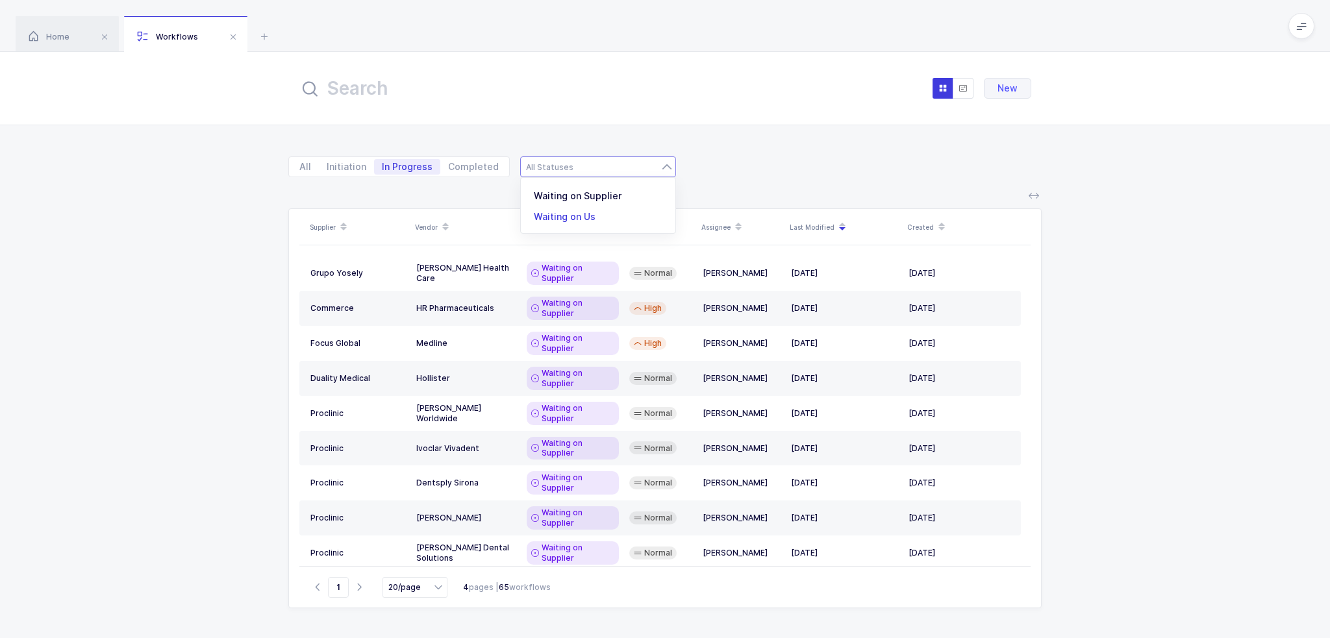
click at [580, 215] on span "Waiting on Us" at bounding box center [565, 216] width 62 height 11
type input "Waiting on Us"
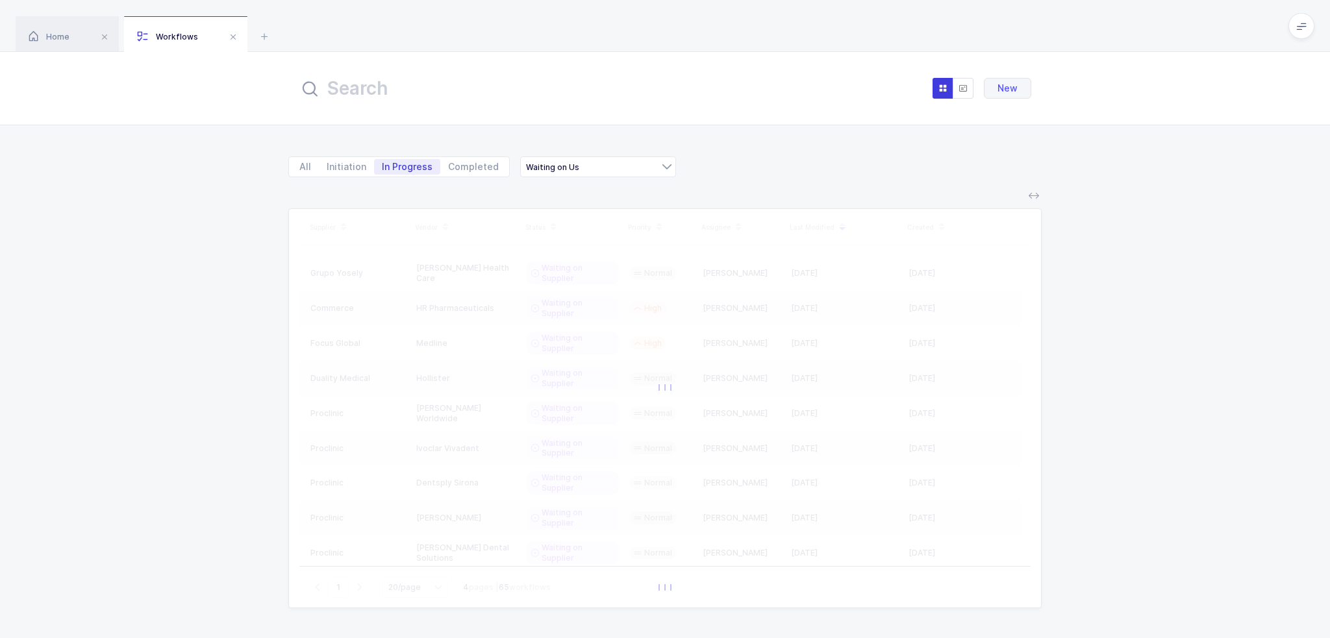
click at [490, 100] on input "text" at bounding box center [442, 88] width 286 height 31
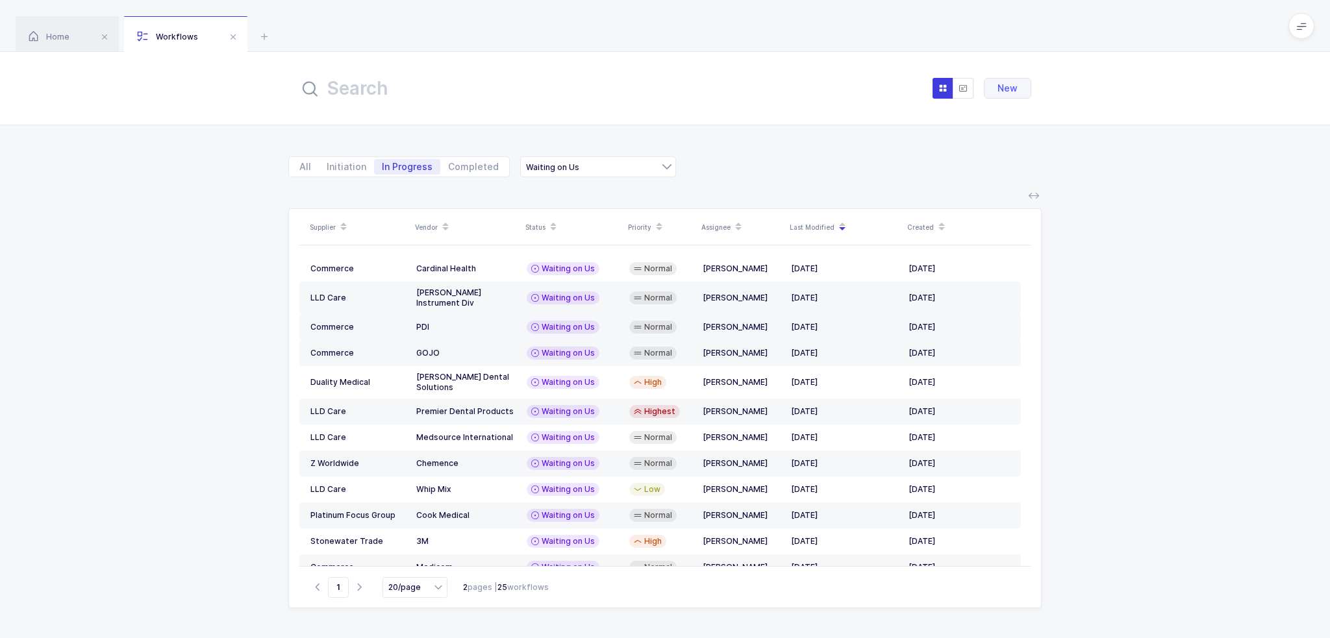
click at [562, 322] on span "Waiting on Us" at bounding box center [567, 327] width 53 height 10
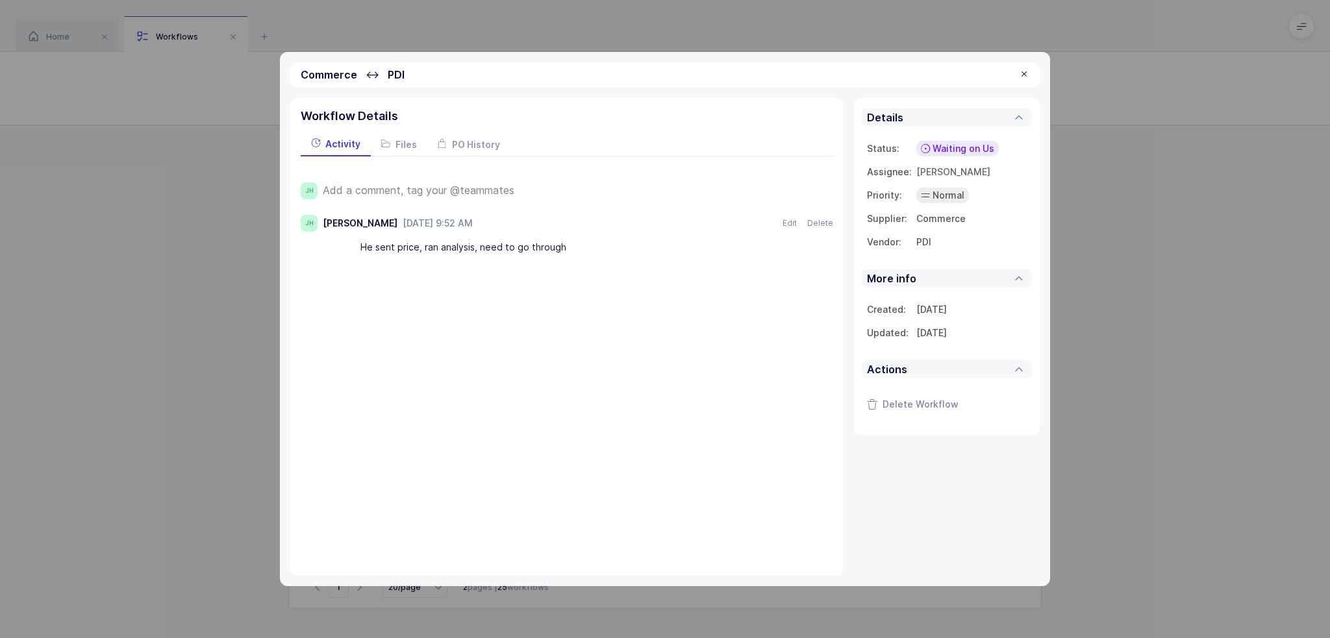
click at [447, 184] on span "Add a comment, tag your @teammates" at bounding box center [419, 190] width 192 height 12
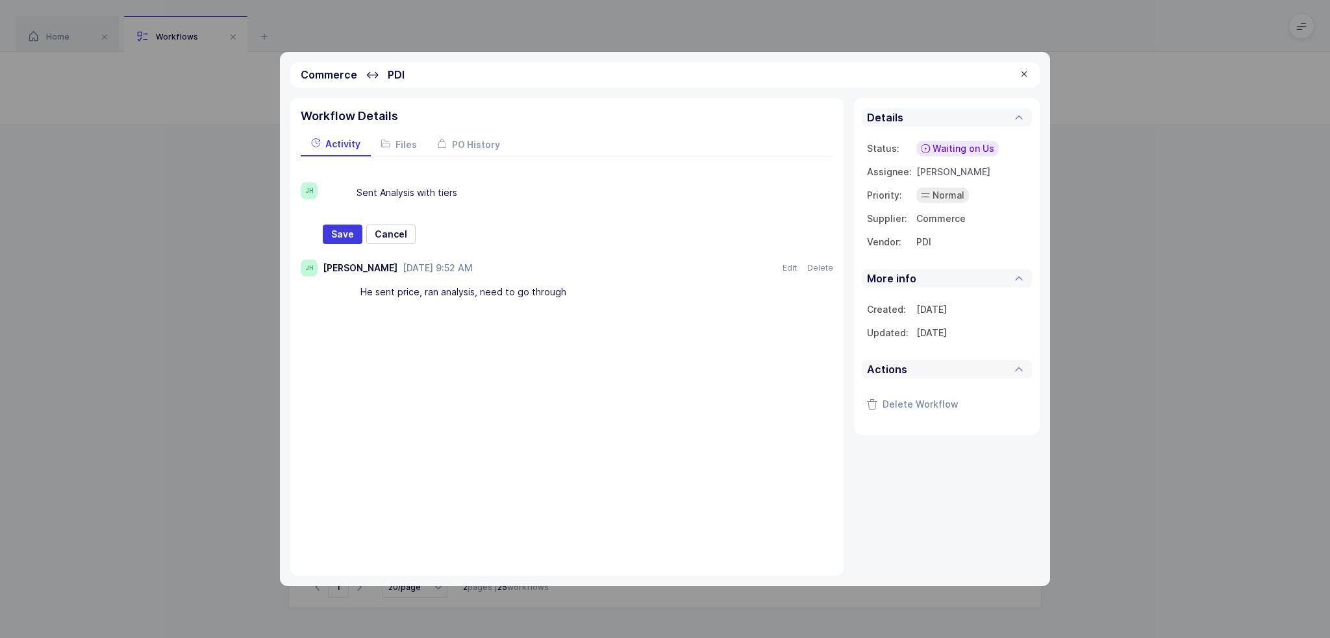
click at [343, 189] on div "Sent Analysis with tiers Nothing found Text Heading Quote Warning Delimiter Lis…" at bounding box center [578, 193] width 510 height 22
click at [334, 192] on icon at bounding box center [331, 193] width 6 height 6
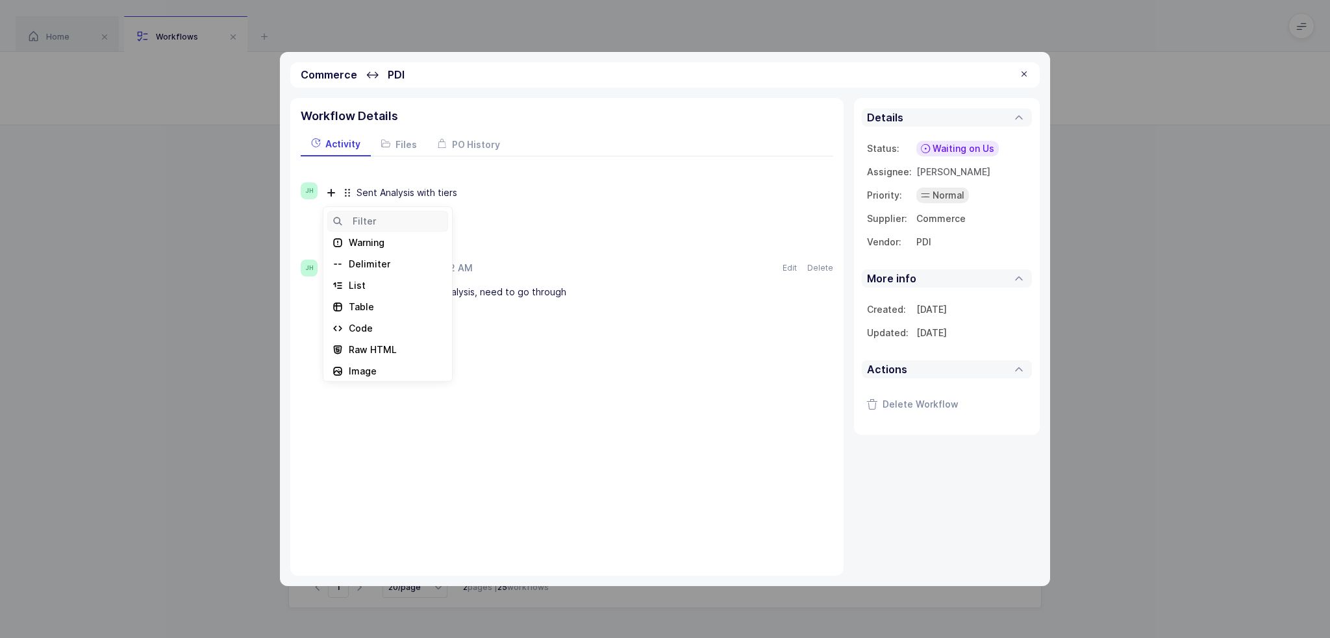
scroll to position [114, 0]
click at [384, 342] on div "Attachment" at bounding box center [375, 346] width 53 height 13
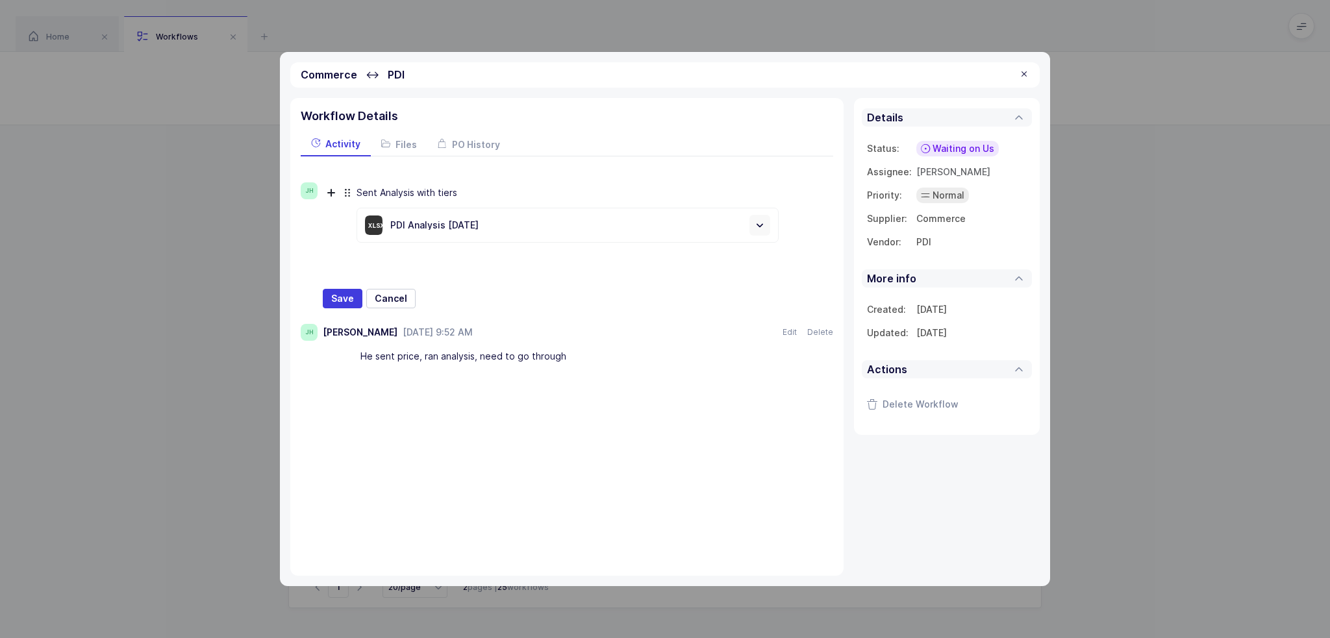
click at [488, 192] on div "Sent Analysis with tiers" at bounding box center [567, 193] width 422 height 22
click at [340, 298] on span "Save" at bounding box center [342, 298] width 23 height 13
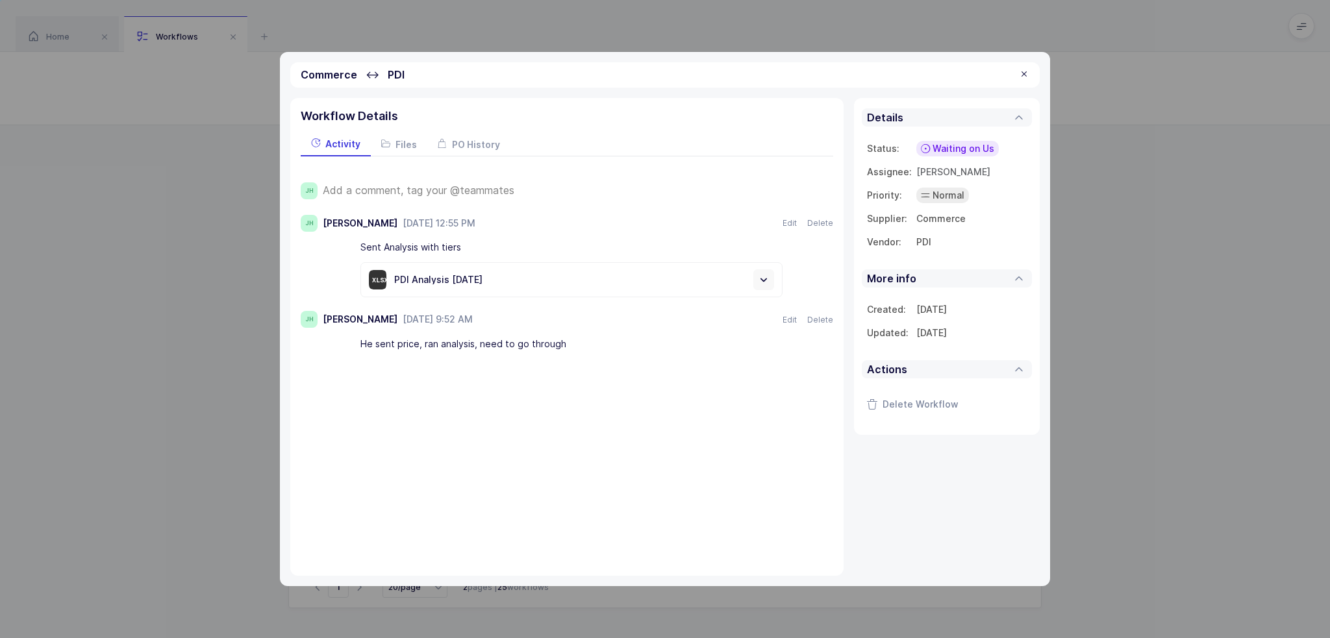
click at [961, 149] on span "Waiting on Us" at bounding box center [963, 148] width 62 height 13
click at [961, 241] on div "Waiting on Supplier" at bounding box center [932, 249] width 109 height 16
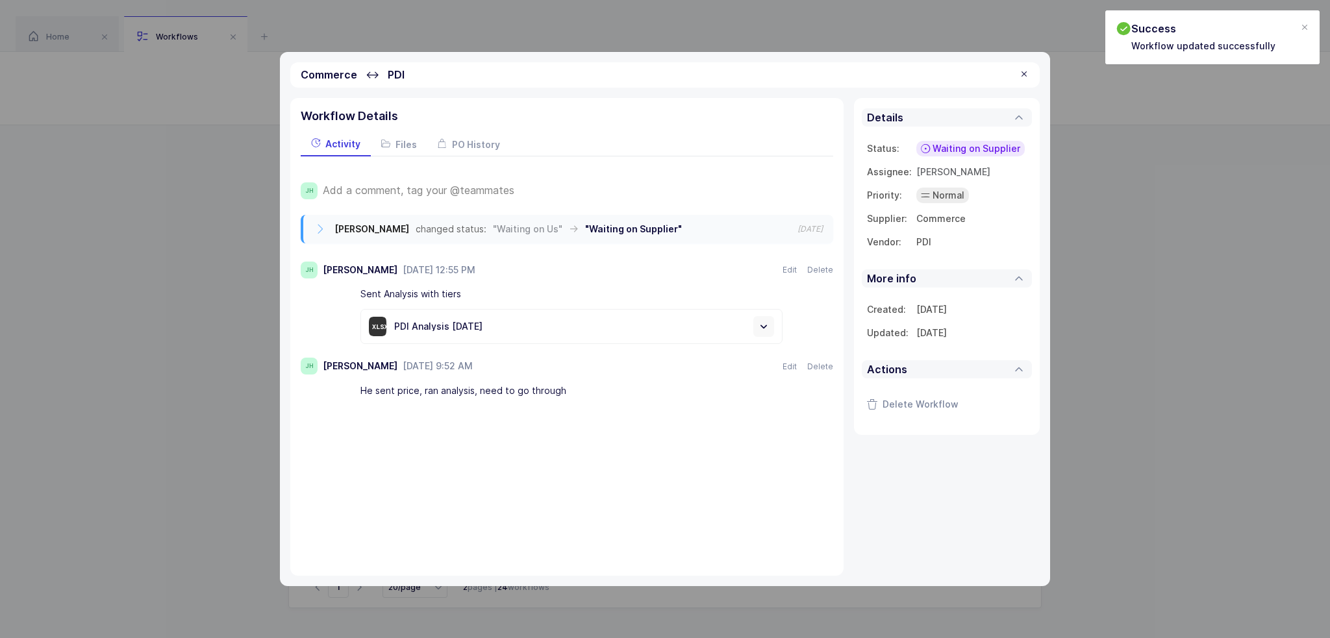
click at [1024, 72] on div at bounding box center [1024, 75] width 10 height 12
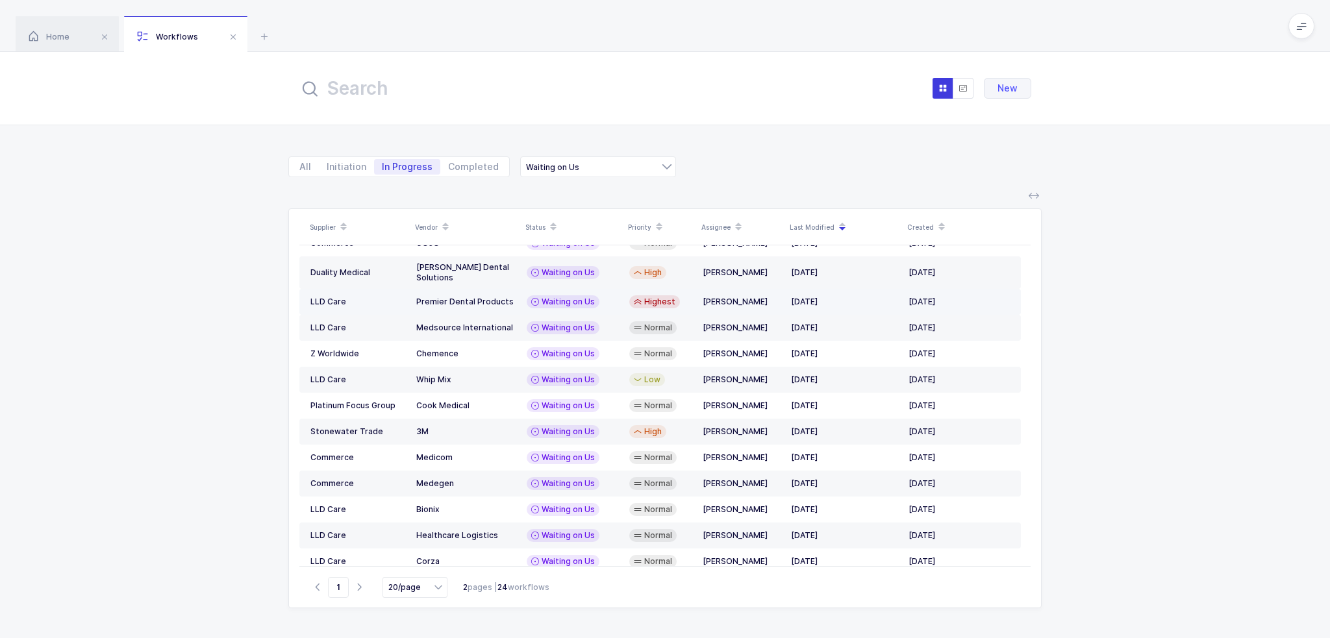
scroll to position [219, 0]
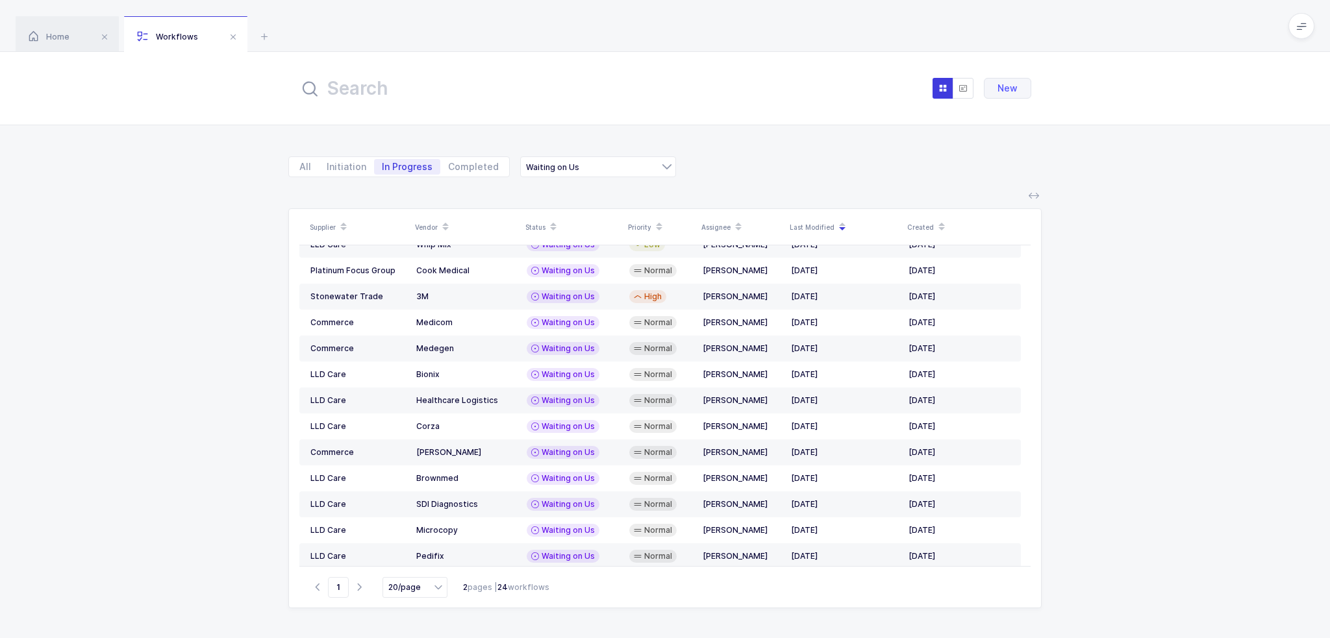
click at [712, 182] on div "All Initiation In Progress Completed Waiting on Us Waiting on Supplier Waiting …" at bounding box center [664, 159] width 753 height 68
click at [847, 184] on div "All Initiation In Progress Completed Waiting on Us Waiting on Supplier Waiting …" at bounding box center [664, 159] width 753 height 68
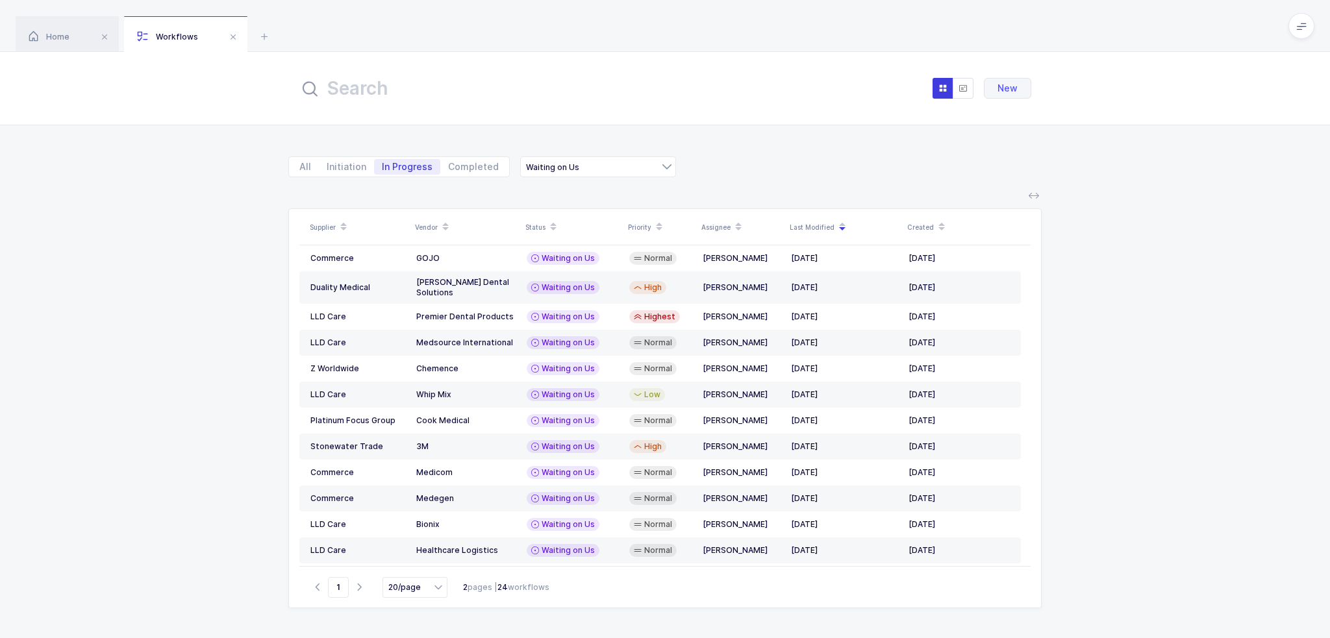
scroll to position [0, 0]
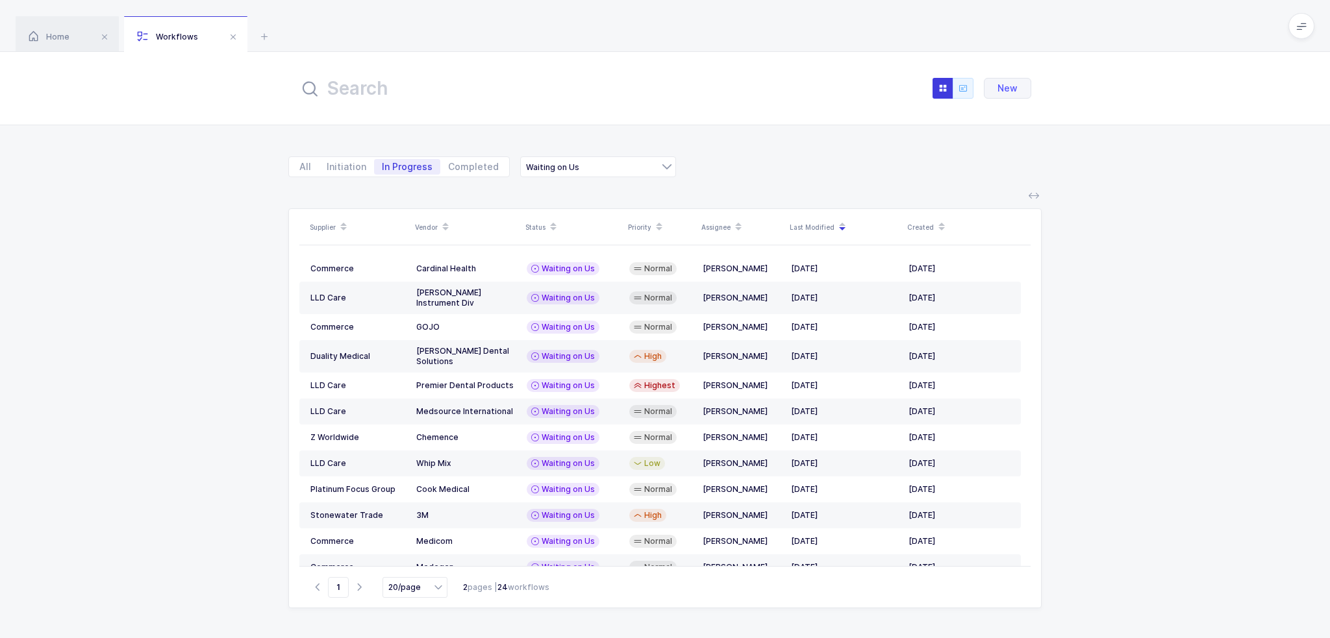
click at [961, 82] on span "button" at bounding box center [962, 88] width 9 height 13
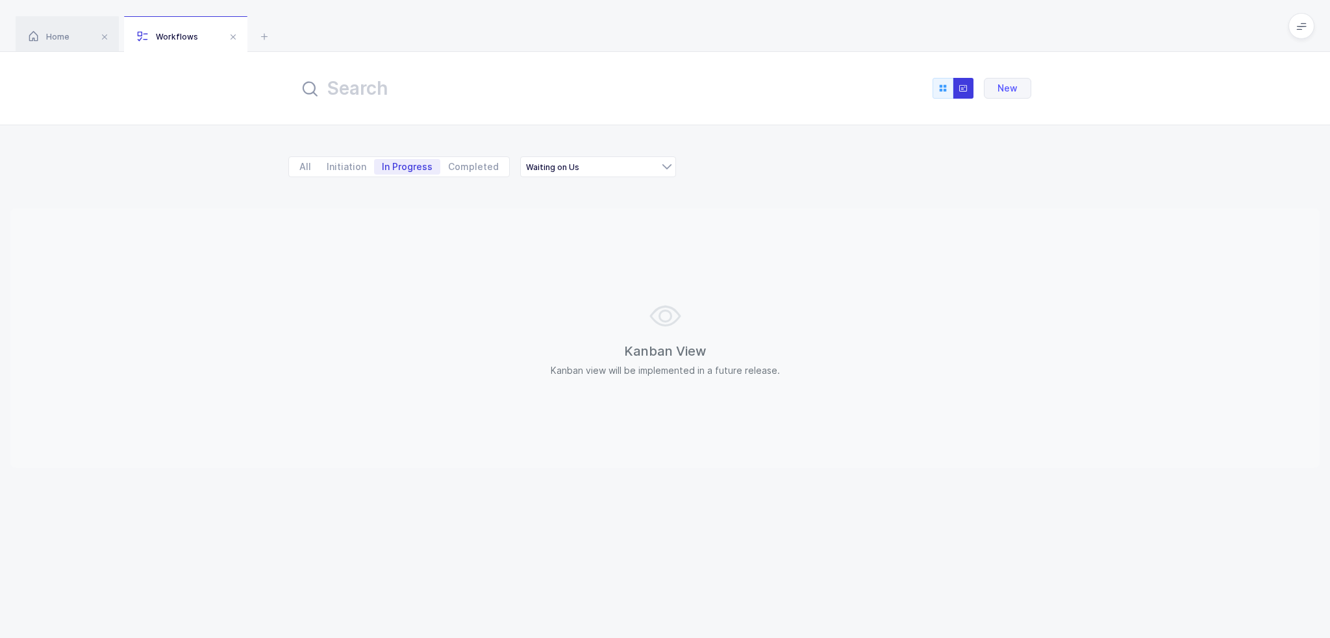
click at [950, 90] on button "button" at bounding box center [942, 88] width 21 height 21
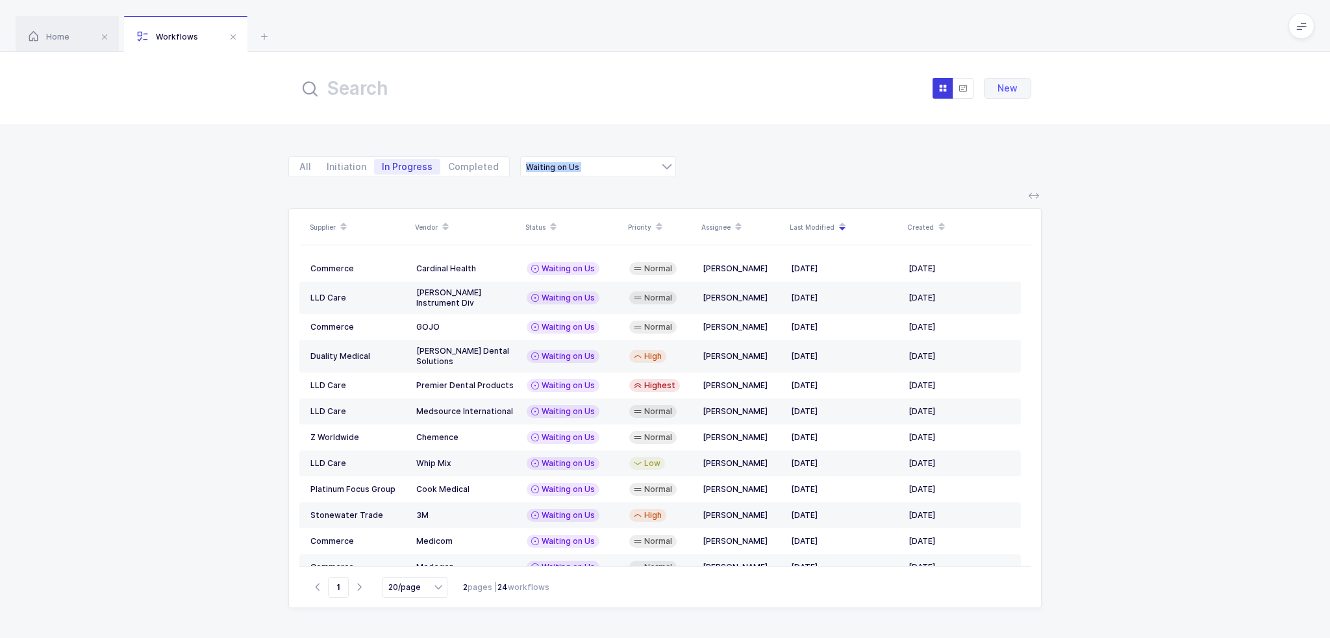
drag, startPoint x: 757, startPoint y: 160, endPoint x: 1156, endPoint y: 555, distance: 561.0
click at [1156, 555] on div "New All Initiation In Progress Completed Waiting on Us Waiting on Supplier Wait…" at bounding box center [665, 345] width 1330 height 586
click at [1158, 554] on div "Supplier Vendor Status Priority Assignee Last Modified Created Commerce Cardina…" at bounding box center [665, 415] width 1330 height 445
drag, startPoint x: 1031, startPoint y: 615, endPoint x: 941, endPoint y: 33, distance: 589.2
click at [941, 33] on div "Home Workflows Begin Purchase Workflows New All Initiation In Progress Complete…" at bounding box center [665, 319] width 1330 height 638
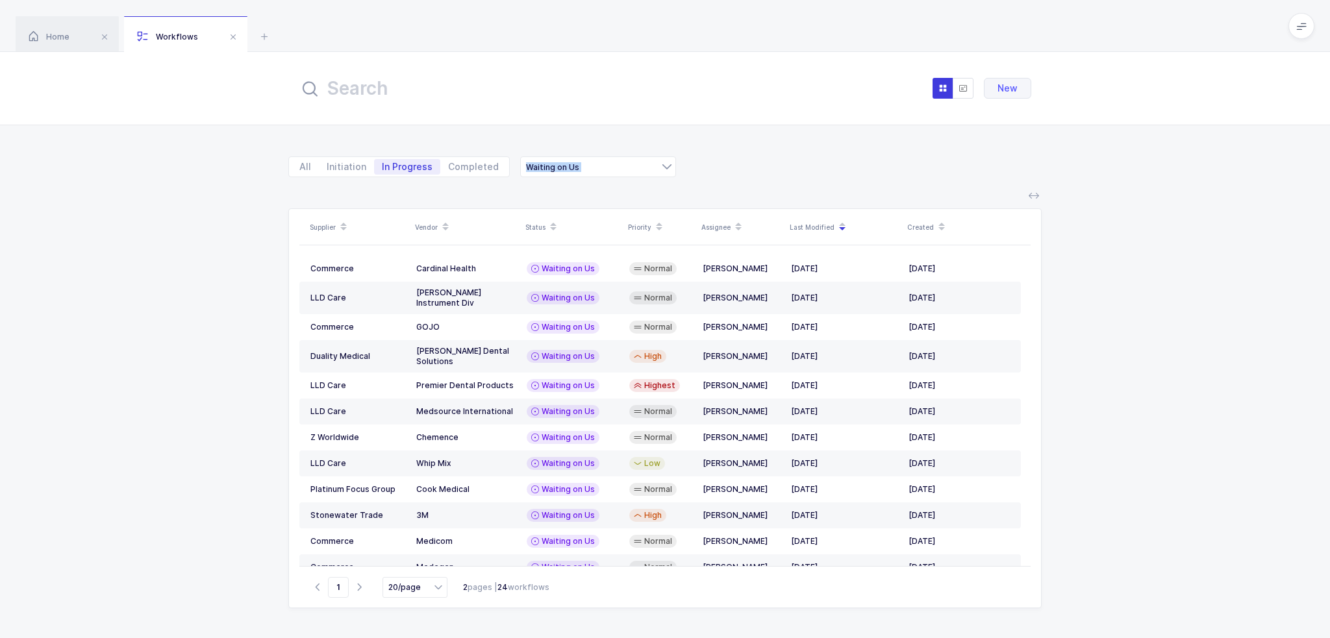
click at [941, 33] on div "Home Workflows" at bounding box center [665, 26] width 1330 height 52
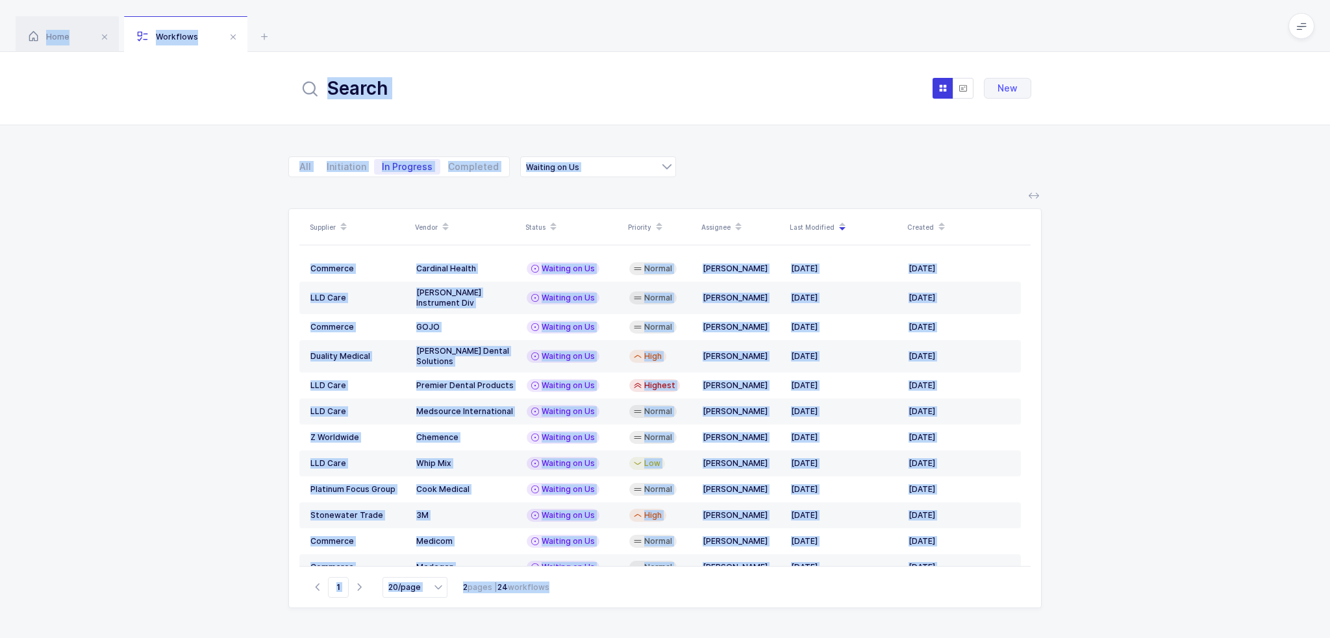
drag, startPoint x: 941, startPoint y: 33, endPoint x: 1060, endPoint y: 667, distance: 644.6
click at [1060, 638] on html "Apps Core Warehouse Admin Mission Control Purchasing Joey H. Logout Account Joe…" at bounding box center [665, 319] width 1330 height 638
click at [1061, 629] on div "Supplier Vendor Status Priority Assignee Last Modified Created Commerce Cardina…" at bounding box center [665, 415] width 1330 height 445
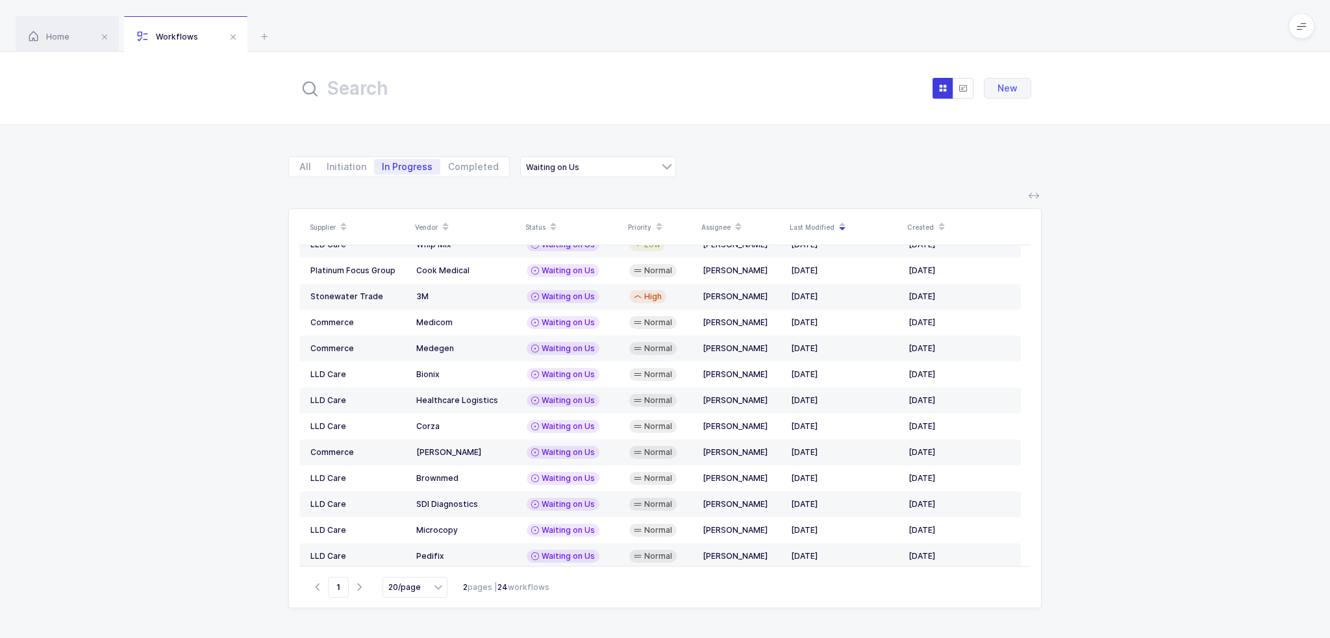
drag, startPoint x: 1081, startPoint y: 610, endPoint x: 1034, endPoint y: 639, distance: 55.3
click at [1034, 638] on html "Apps Core Warehouse Admin Mission Control Purchasing Joey H. Logout Account Joe…" at bounding box center [665, 319] width 1330 height 638
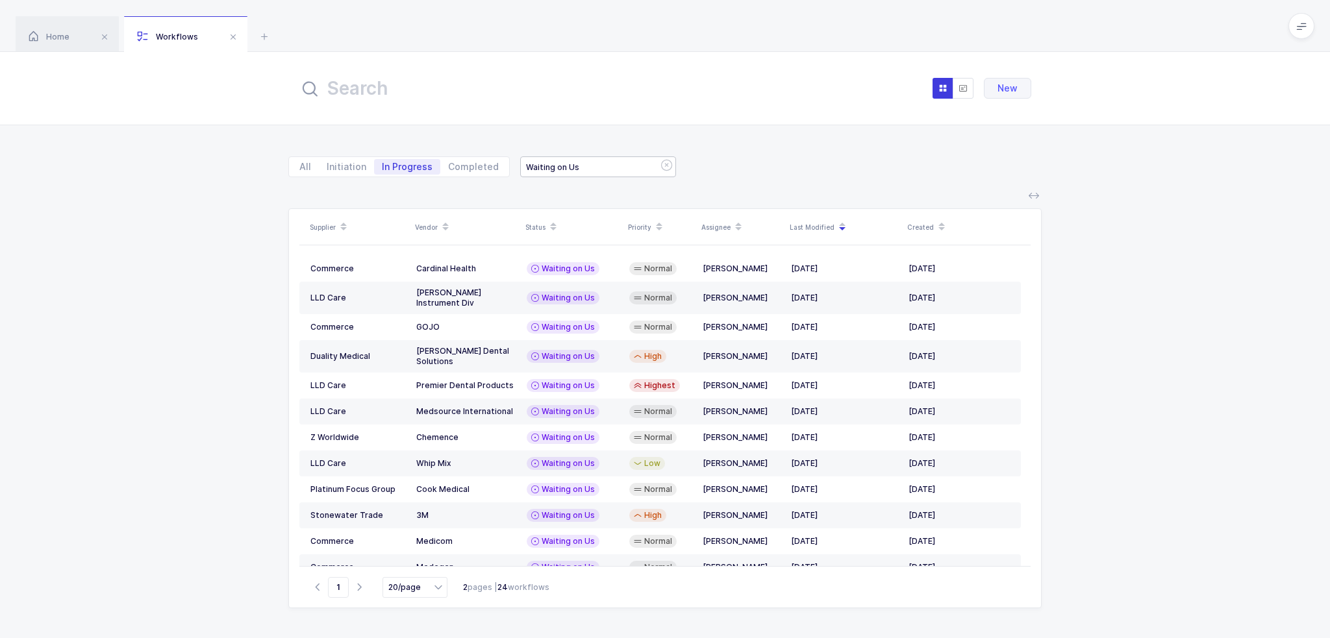
click at [584, 167] on div "Waiting on Us" at bounding box center [598, 166] width 156 height 21
click at [584, 199] on span "Waiting on Supplier" at bounding box center [578, 195] width 88 height 11
type input "Waiting on Supplier"
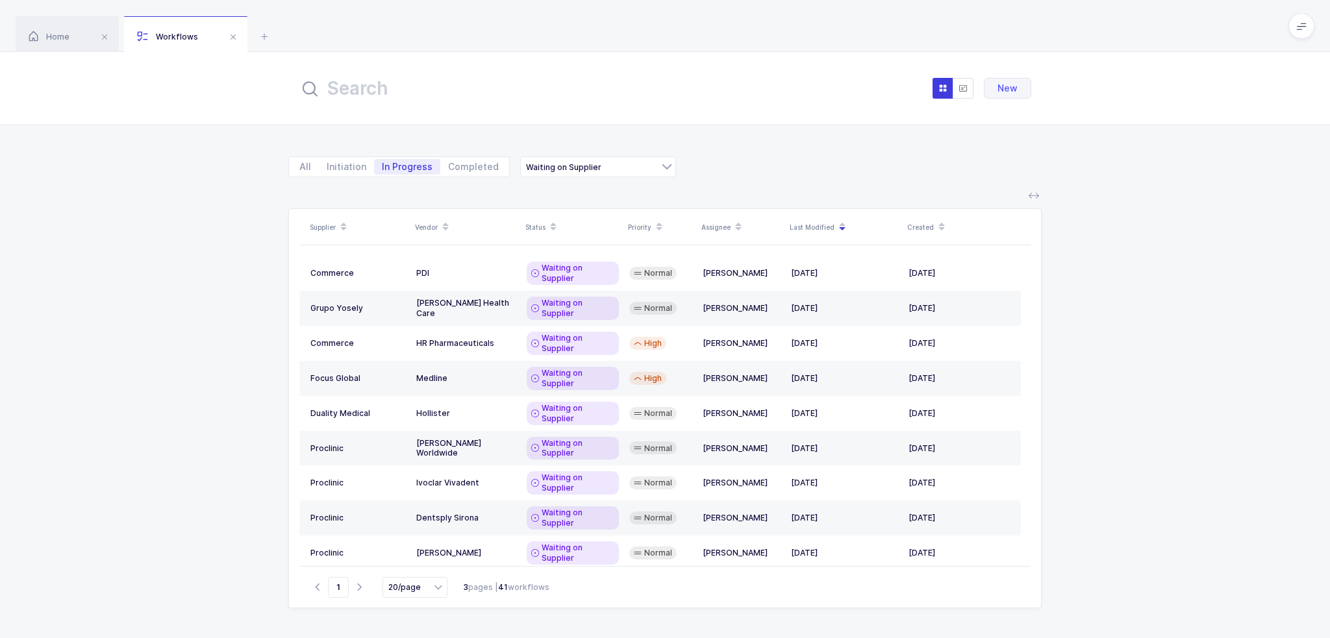
click at [841, 224] on icon at bounding box center [842, 222] width 6 height 6
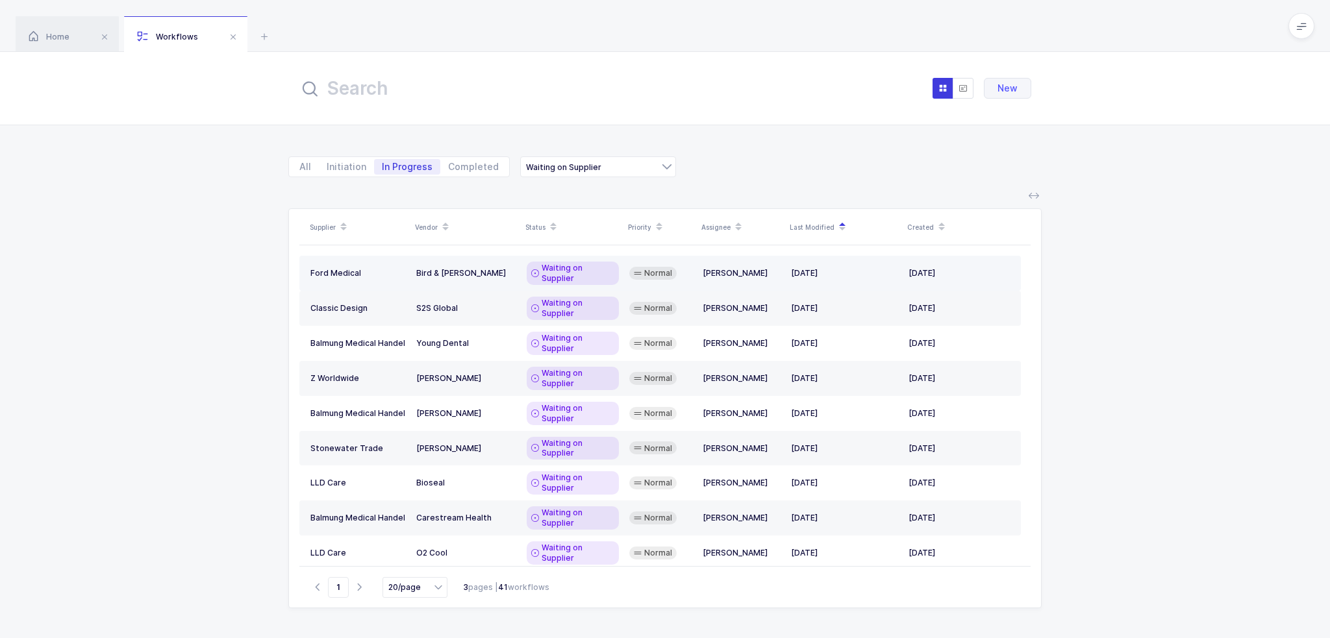
click at [575, 272] on span "Waiting on Supplier" at bounding box center [577, 273] width 73 height 21
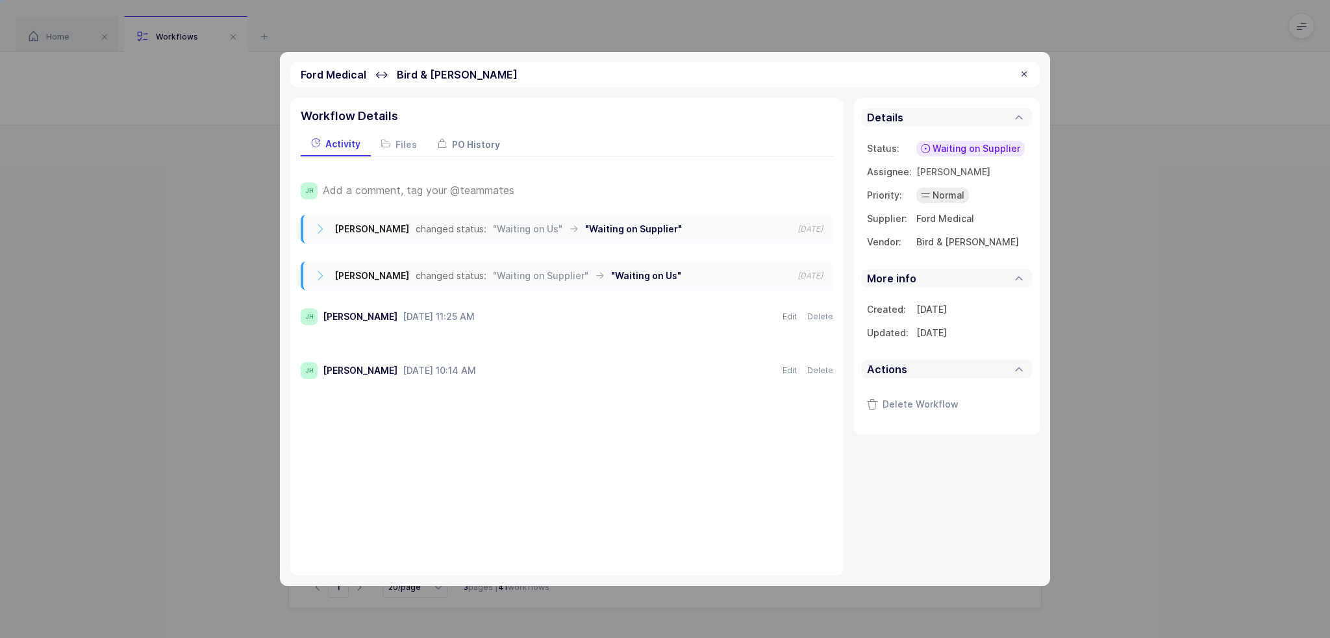
click at [469, 142] on span "PO History" at bounding box center [476, 144] width 48 height 11
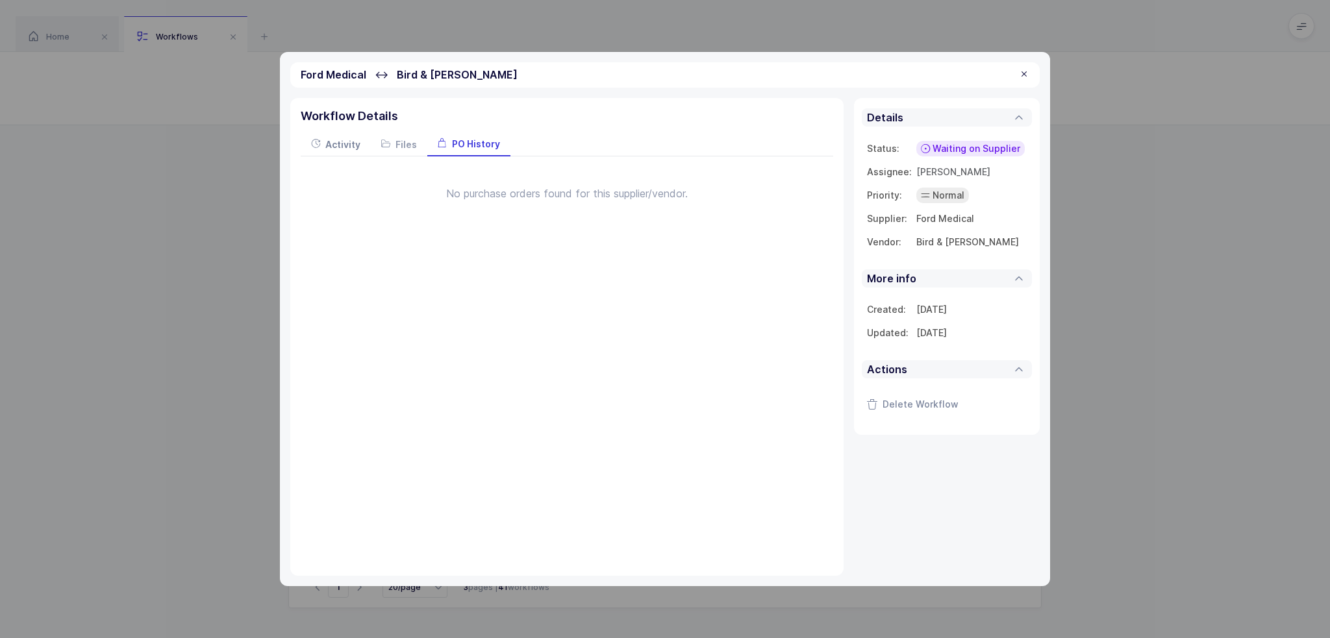
click at [360, 138] on div "Activity" at bounding box center [336, 143] width 70 height 23
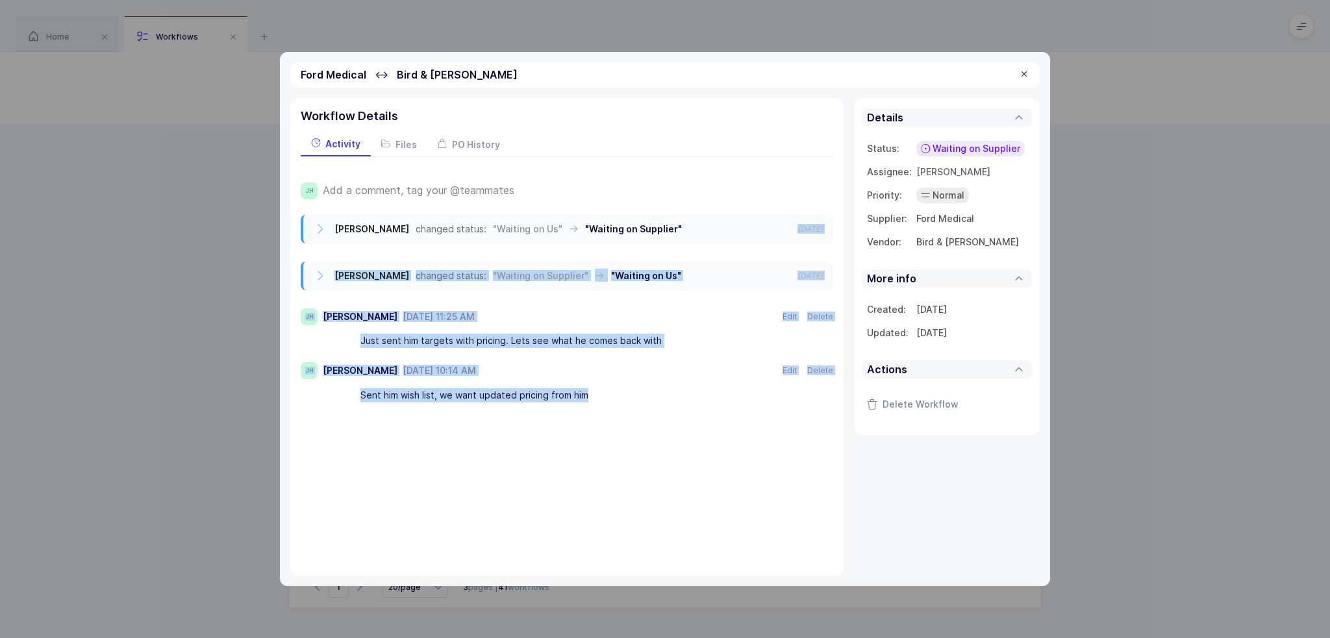
drag, startPoint x: 719, startPoint y: 227, endPoint x: 686, endPoint y: 410, distance: 186.2
click at [686, 410] on div "JH Add a comment, tag your @teammates Joey Husney changed status: "Waiting on U…" at bounding box center [567, 286] width 532 height 260
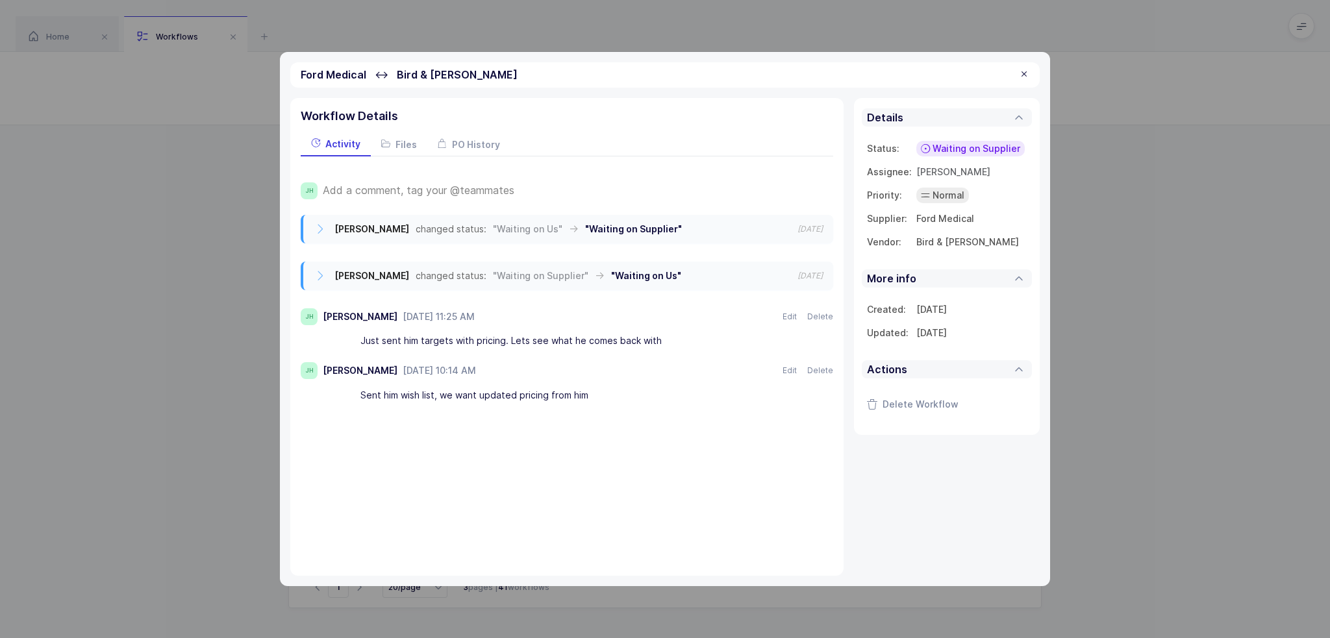
click at [686, 410] on div "JH Add a comment, tag your @teammates Joey Husney changed status: "Waiting on U…" at bounding box center [567, 286] width 532 height 260
drag, startPoint x: 680, startPoint y: 406, endPoint x: 632, endPoint y: 417, distance: 48.7
click at [632, 417] on div "Workflow Details Activity Files PO History JH Add a comment, tag your @teammate…" at bounding box center [566, 337] width 553 height 478
drag, startPoint x: 626, startPoint y: 423, endPoint x: 610, endPoint y: 158, distance: 266.0
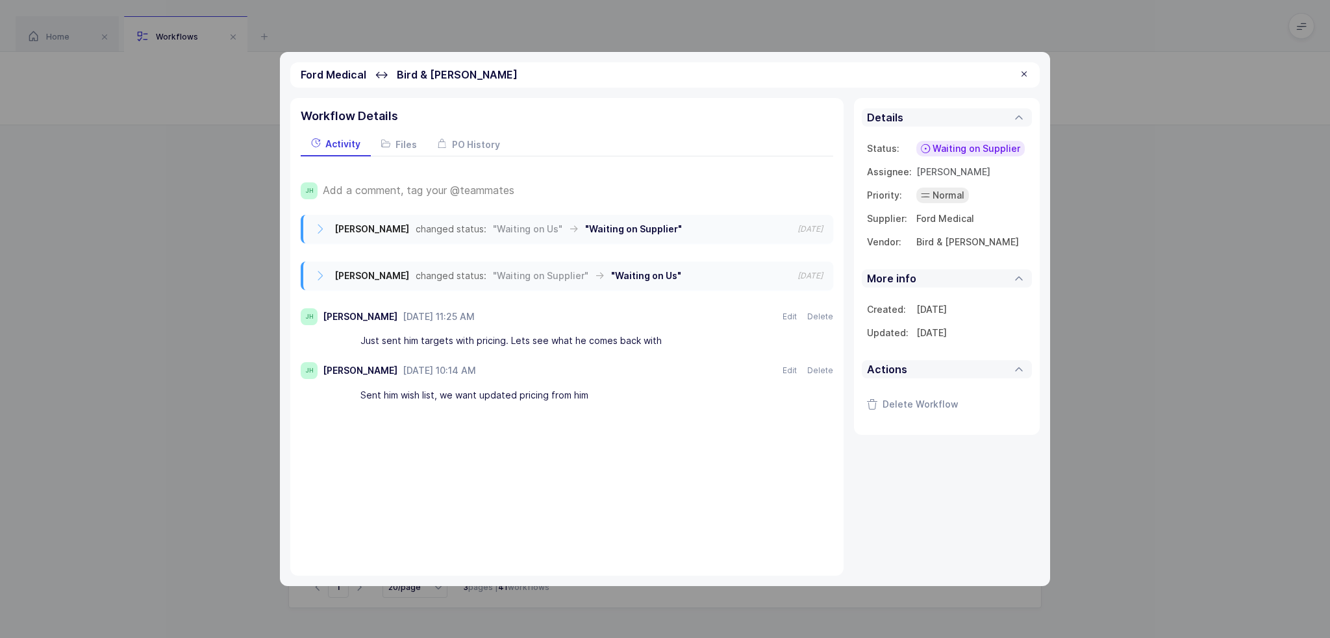
click at [610, 158] on div "Workflow Details Activity Files PO History JH Add a comment, tag your @teammate…" at bounding box center [566, 337] width 553 height 478
click at [578, 467] on div "Workflow Details Activity Files PO History JH Add a comment, tag your @teammate…" at bounding box center [566, 337] width 553 height 478
drag, startPoint x: 602, startPoint y: 452, endPoint x: 615, endPoint y: 441, distance: 17.0
click at [615, 441] on div "Workflow Details Activity Files PO History JH Add a comment, tag your @teammate…" at bounding box center [566, 337] width 553 height 478
click at [475, 189] on span "Add a comment, tag your @teammates" at bounding box center [419, 190] width 192 height 12
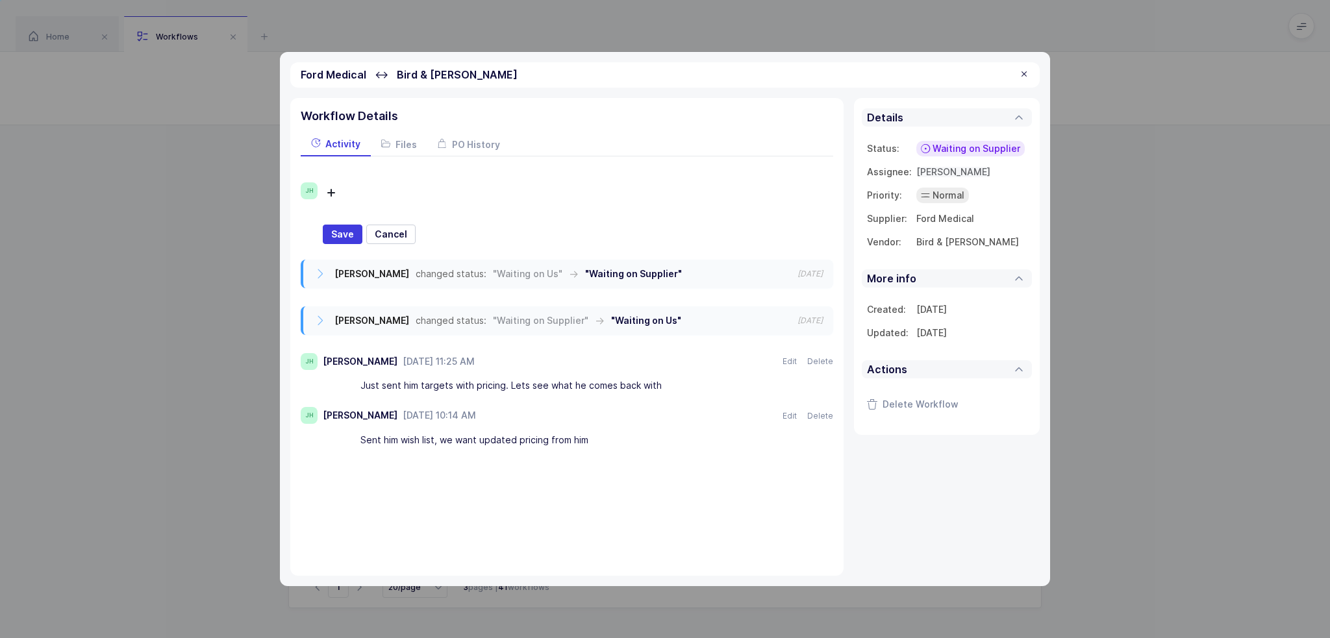
click at [952, 171] on span "[PERSON_NAME]" at bounding box center [953, 171] width 74 height 11
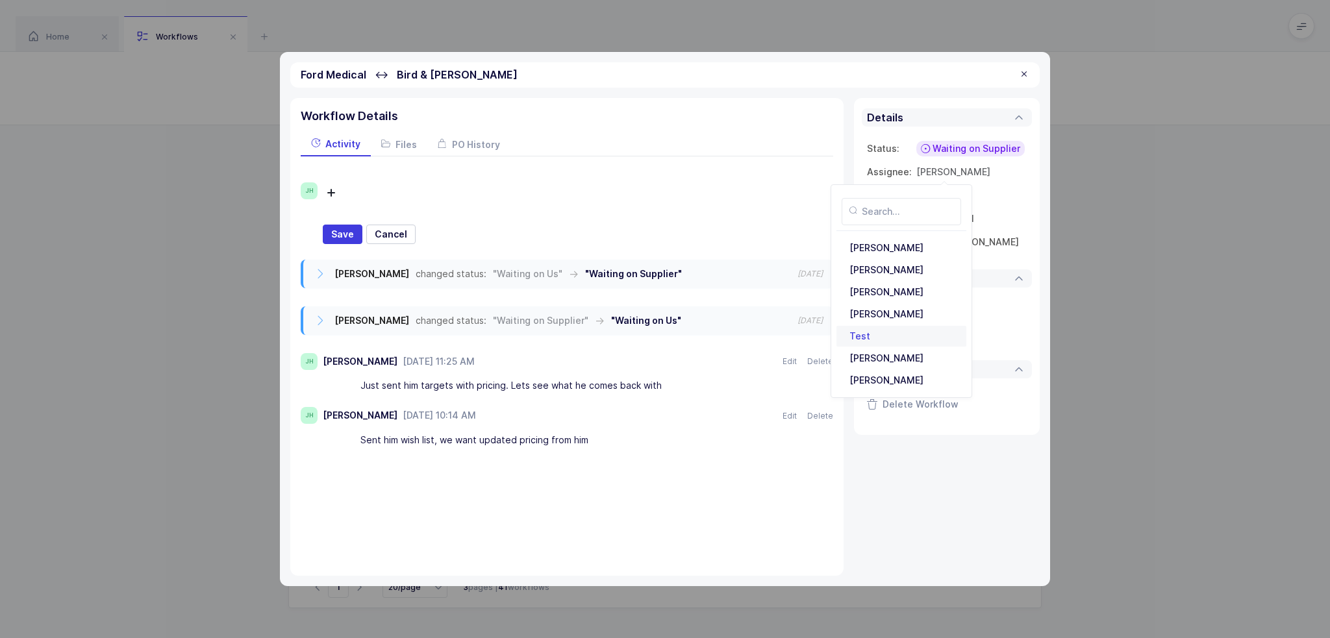
scroll to position [282, 0]
click at [898, 361] on div "[PERSON_NAME]" at bounding box center [901, 357] width 114 height 21
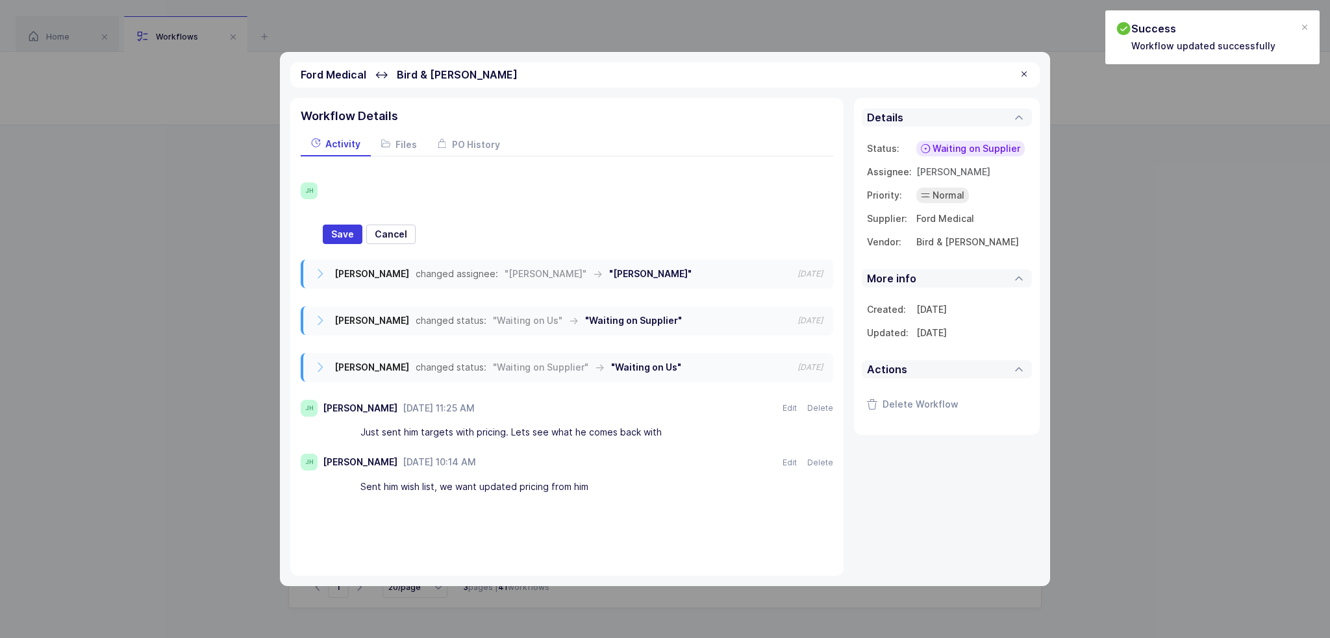
click at [388, 184] on div at bounding box center [567, 193] width 422 height 22
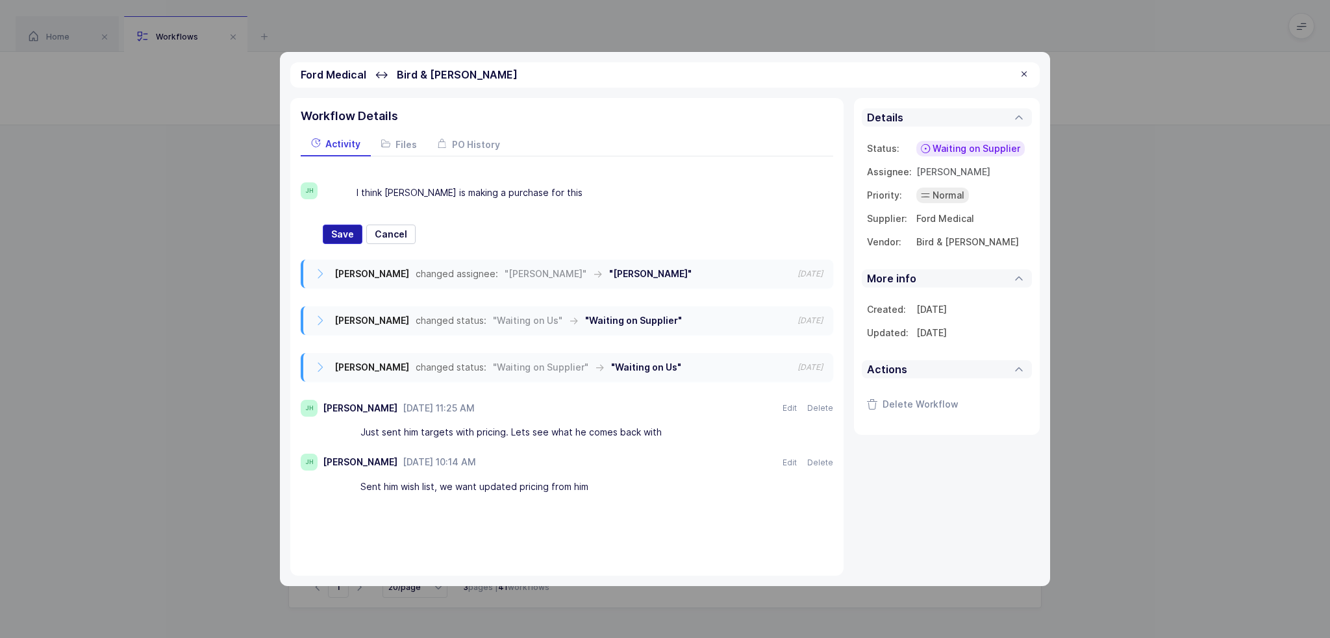
click at [346, 237] on span "Save" at bounding box center [342, 234] width 23 height 13
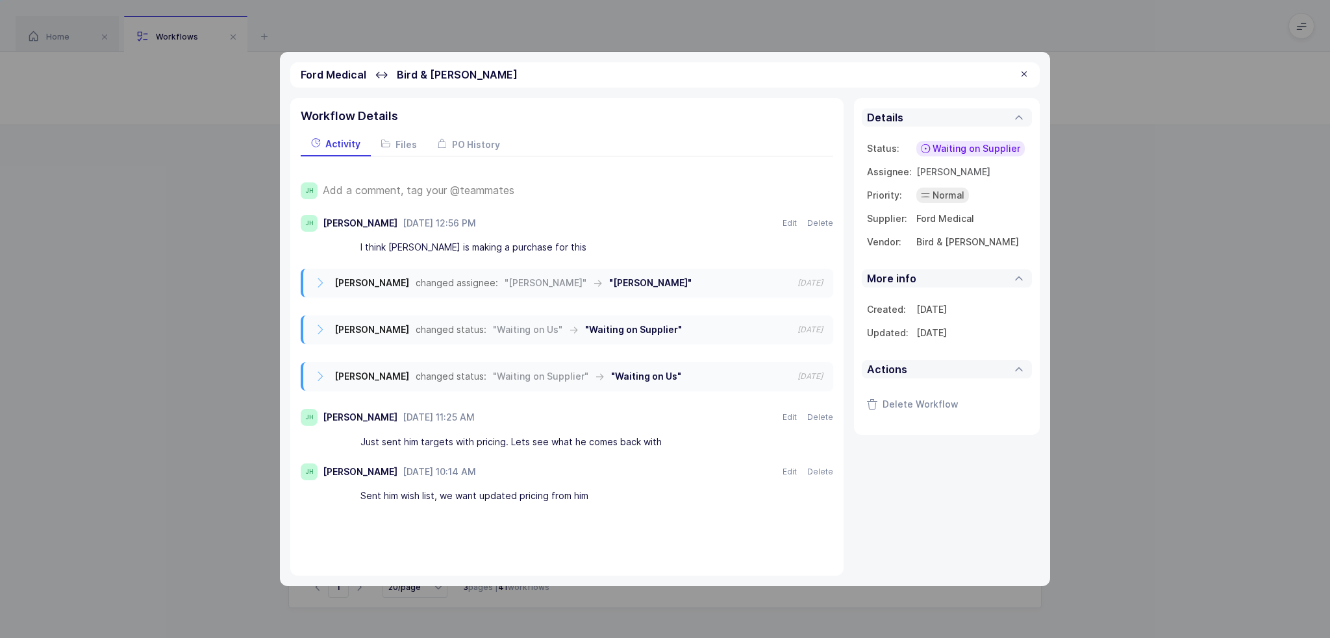
click at [923, 147] on icon at bounding box center [925, 148] width 9 height 10
click at [976, 309] on span "Purchase Made" at bounding box center [953, 314] width 69 height 13
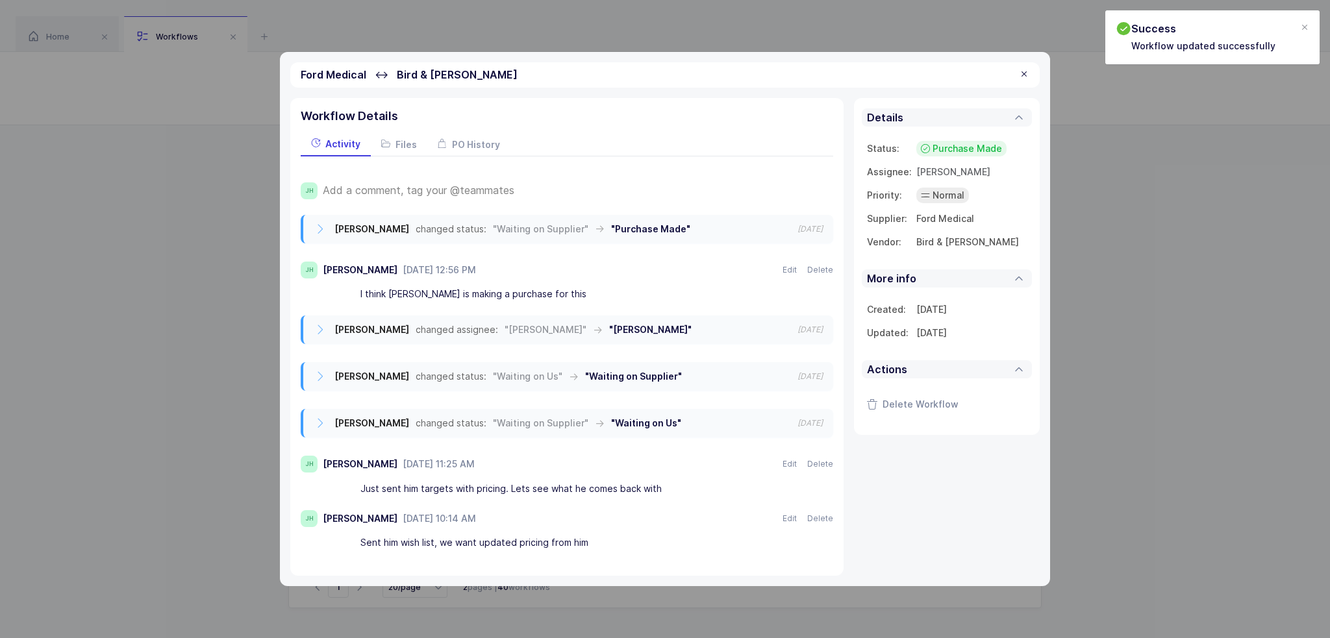
click at [1020, 68] on div "Ford Medical ↔ Bird & Cronin" at bounding box center [664, 74] width 749 height 25
click at [1023, 74] on div at bounding box center [1024, 75] width 10 height 12
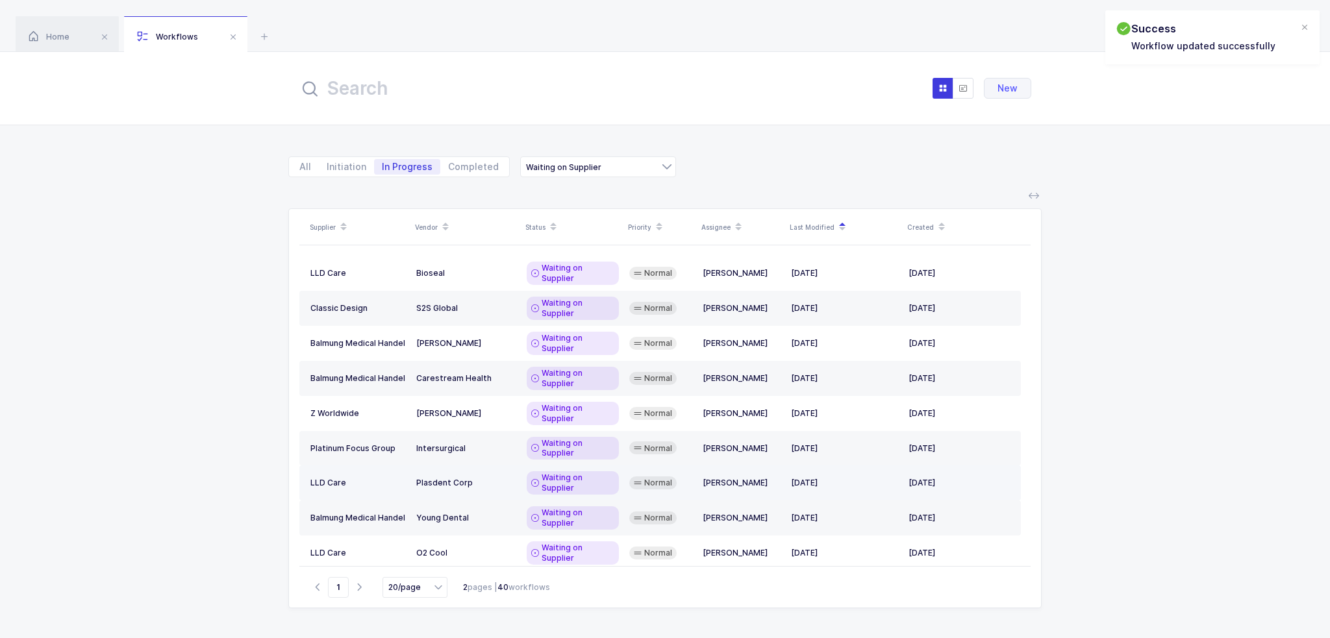
scroll to position [219, 0]
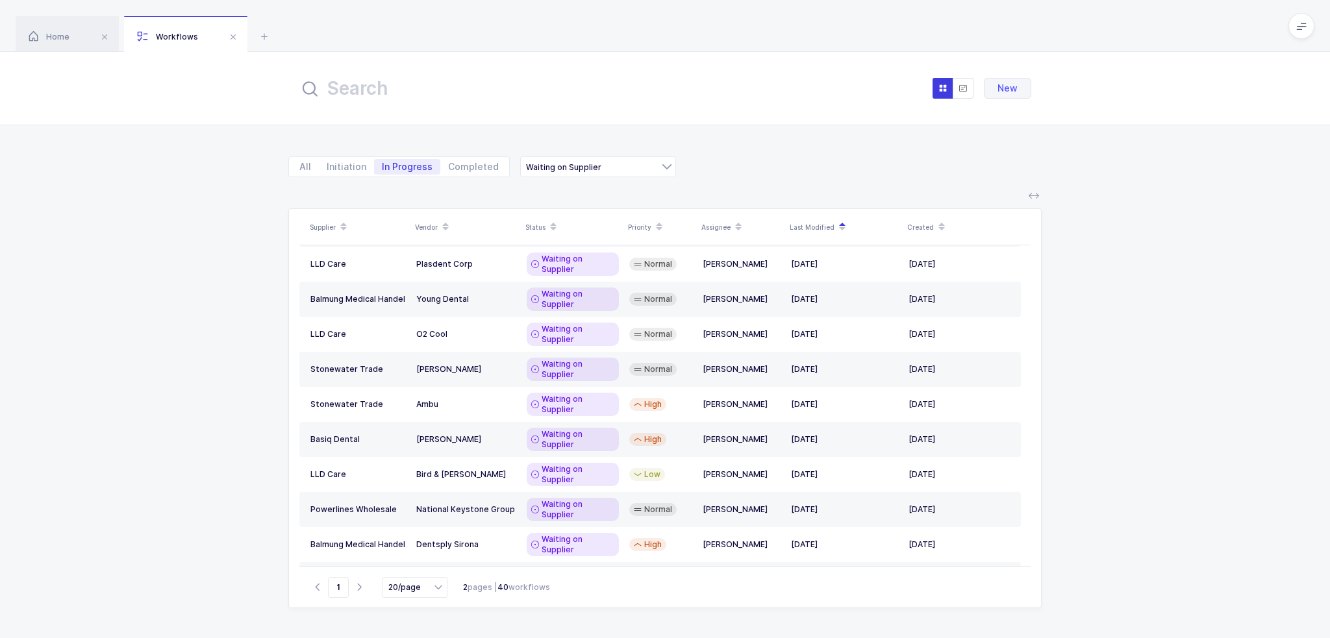
click at [673, 608] on div "High" at bounding box center [660, 614] width 63 height 13
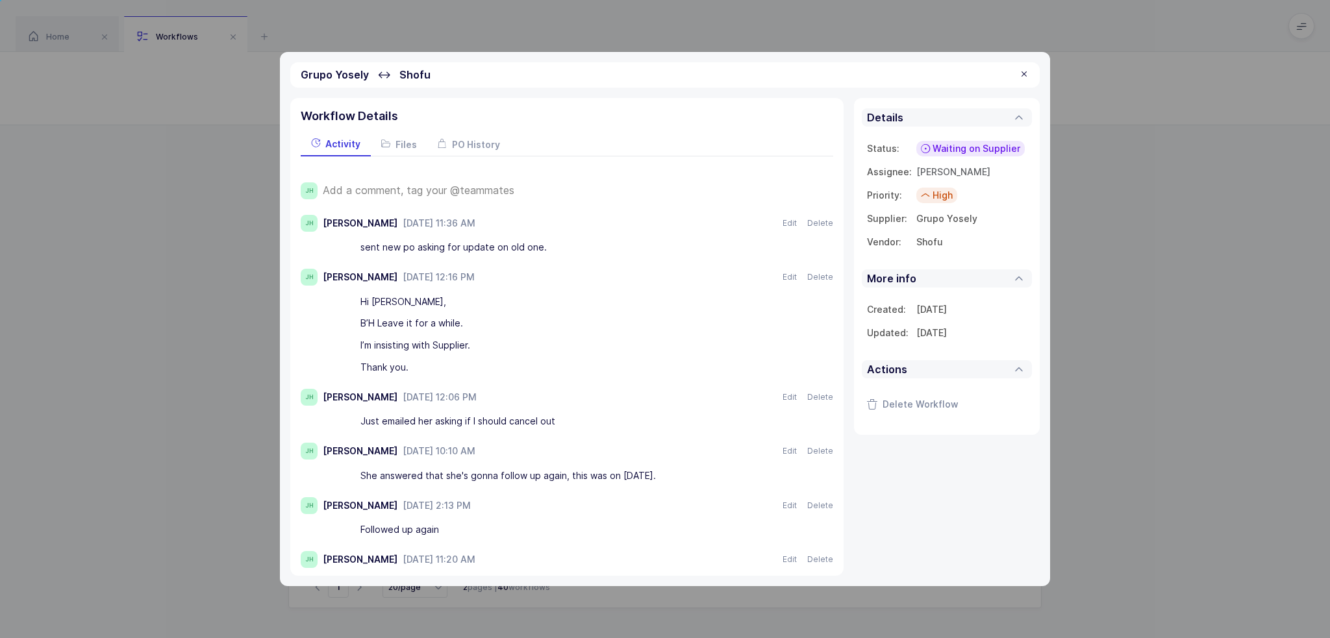
click at [561, 244] on div "sent new po asking for update on old one." at bounding box center [571, 248] width 422 height 22
click at [1017, 74] on div "Grupo Yosely ↔ Shofu" at bounding box center [664, 74] width 749 height 25
click at [1020, 74] on div at bounding box center [1024, 75] width 10 height 12
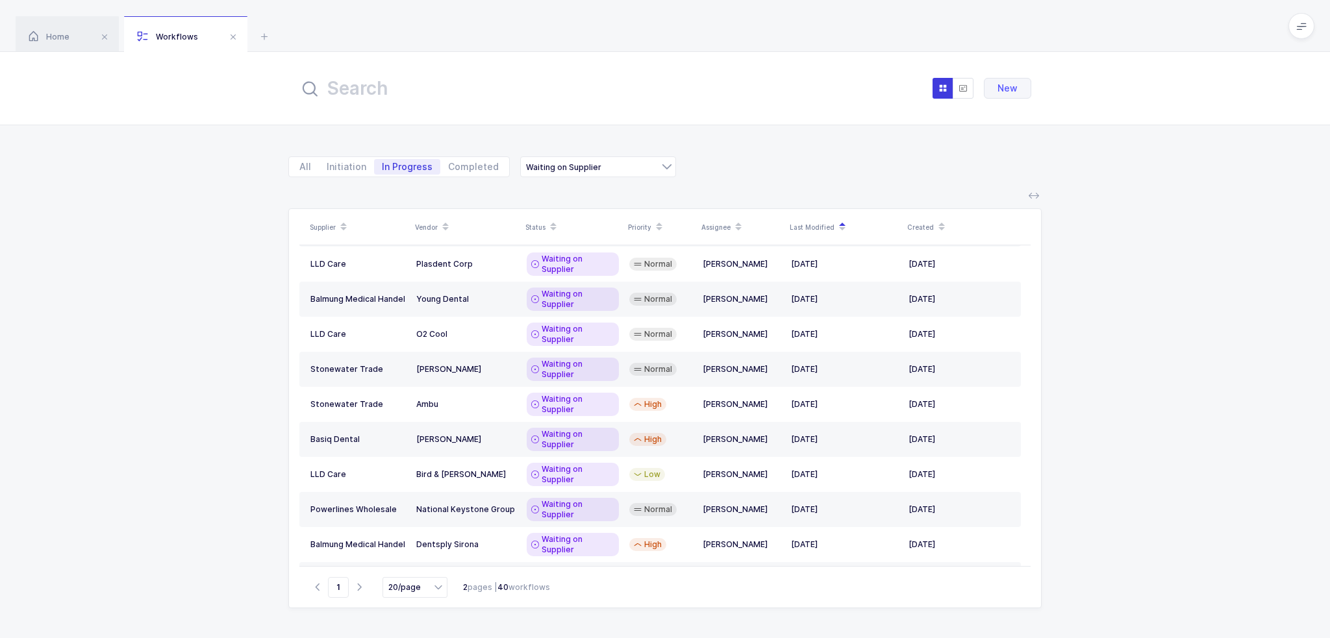
click at [691, 638] on div "Highest" at bounding box center [660, 649] width 63 height 13
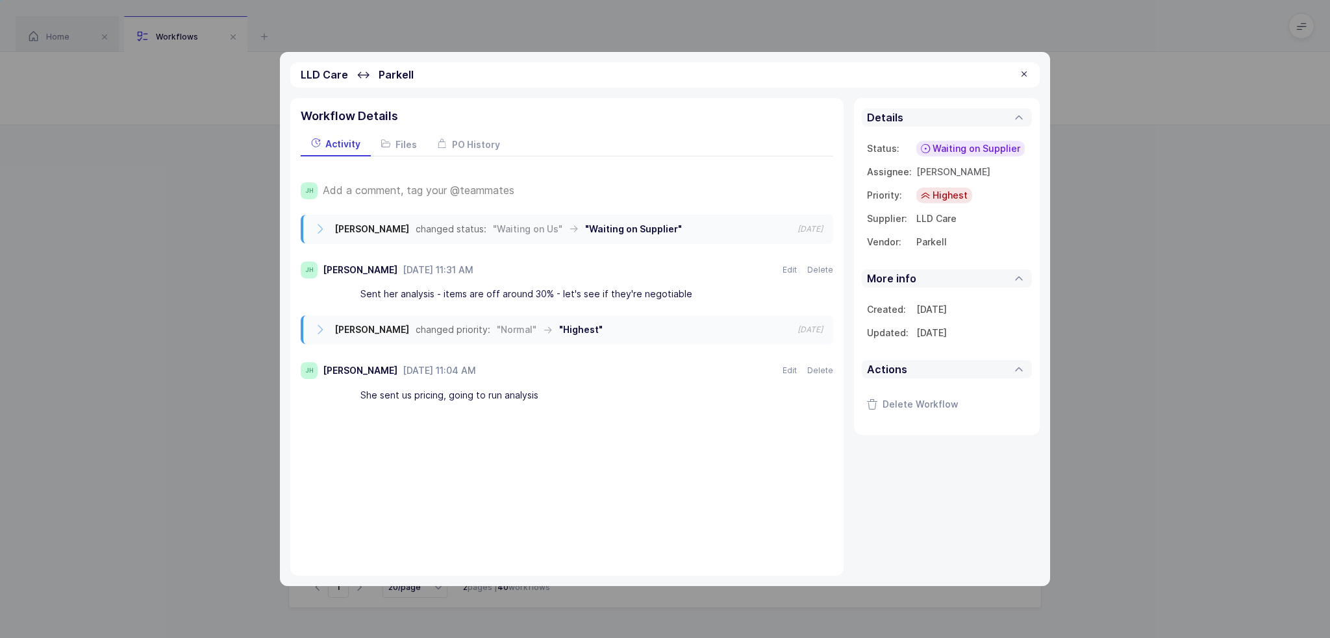
click at [716, 290] on div "Sent her analysis - items are off around 30% - let's see if they're negotiable" at bounding box center [571, 295] width 422 height 22
click at [1021, 75] on div at bounding box center [1024, 75] width 10 height 12
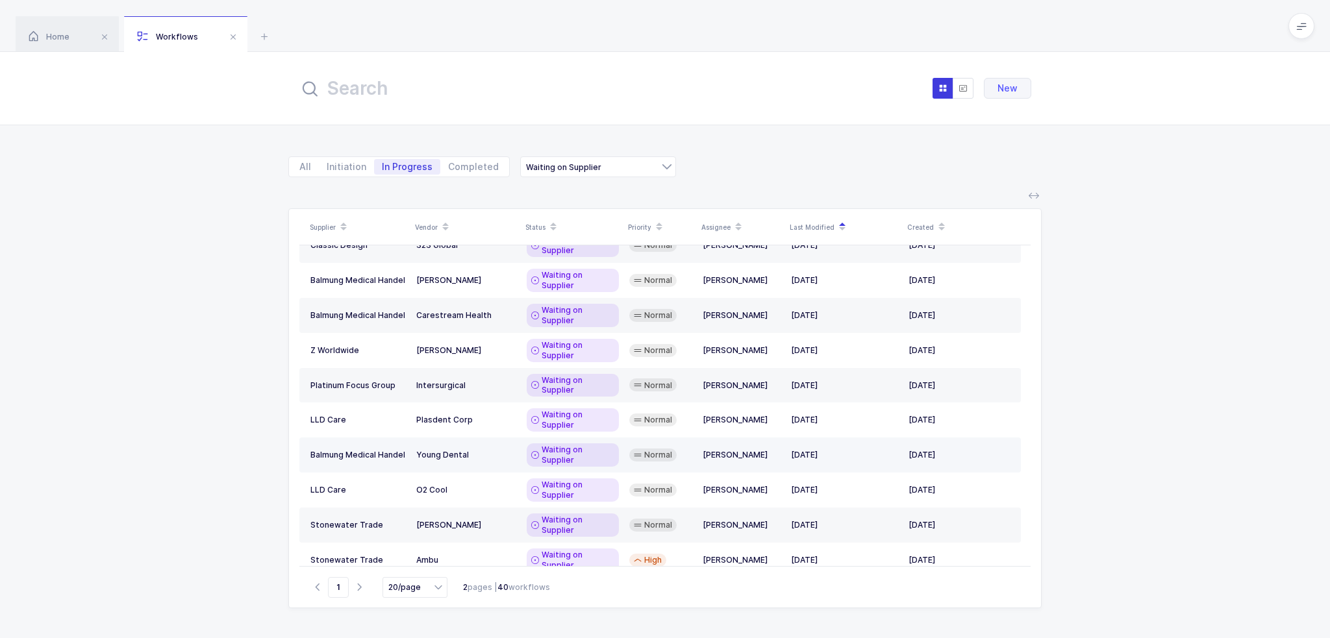
scroll to position [0, 0]
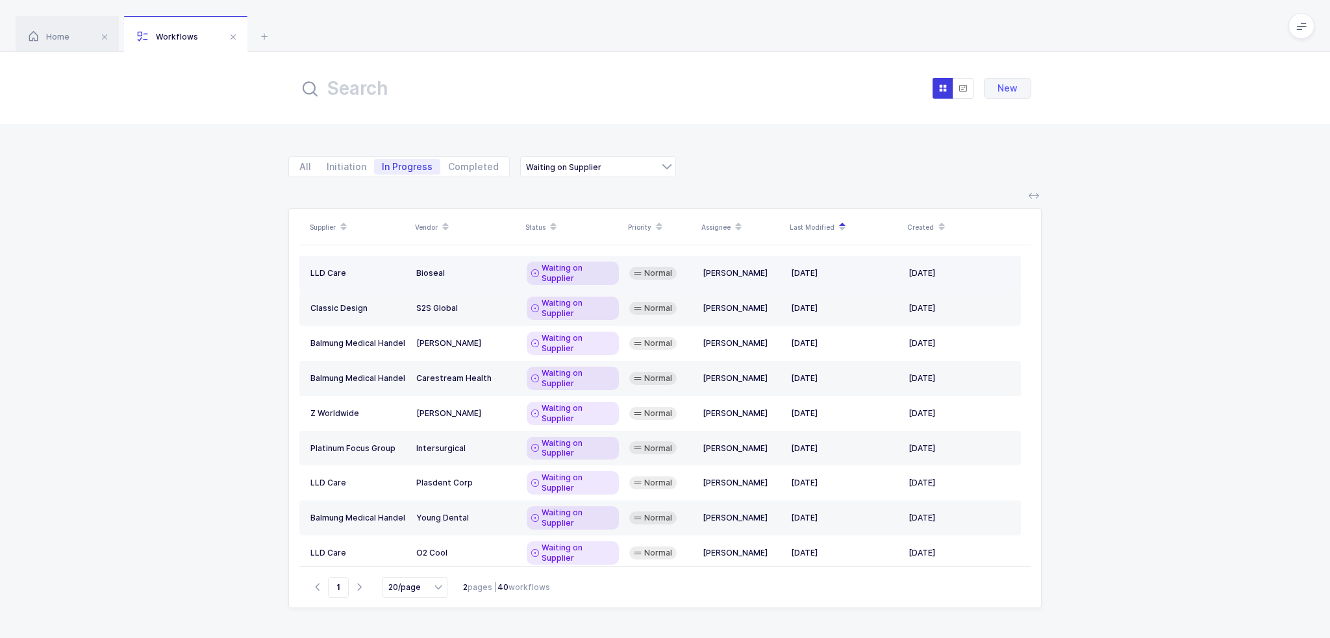
click at [493, 270] on div "Bioseal" at bounding box center [466, 273] width 100 height 10
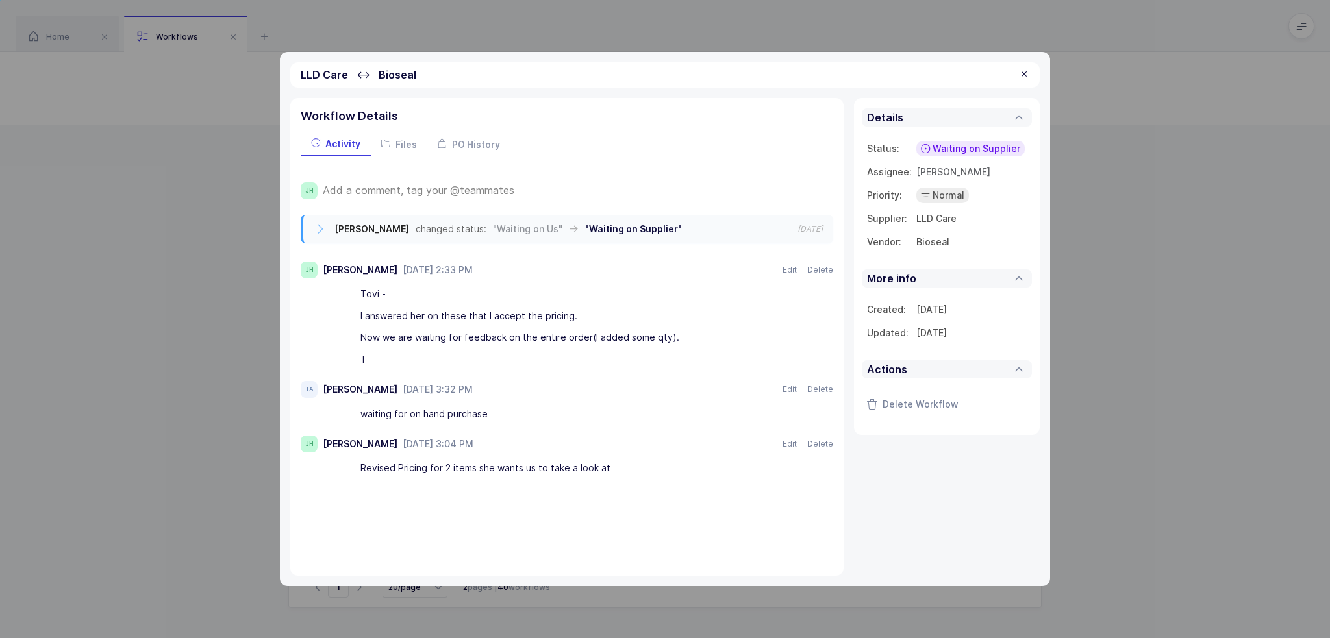
drag, startPoint x: 467, startPoint y: 356, endPoint x: 401, endPoint y: 360, distance: 66.4
click at [401, 360] on div "T" at bounding box center [571, 360] width 422 height 22
drag, startPoint x: 432, startPoint y: 360, endPoint x: 416, endPoint y: 352, distance: 18.6
click at [416, 352] on div "T" at bounding box center [571, 360] width 422 height 22
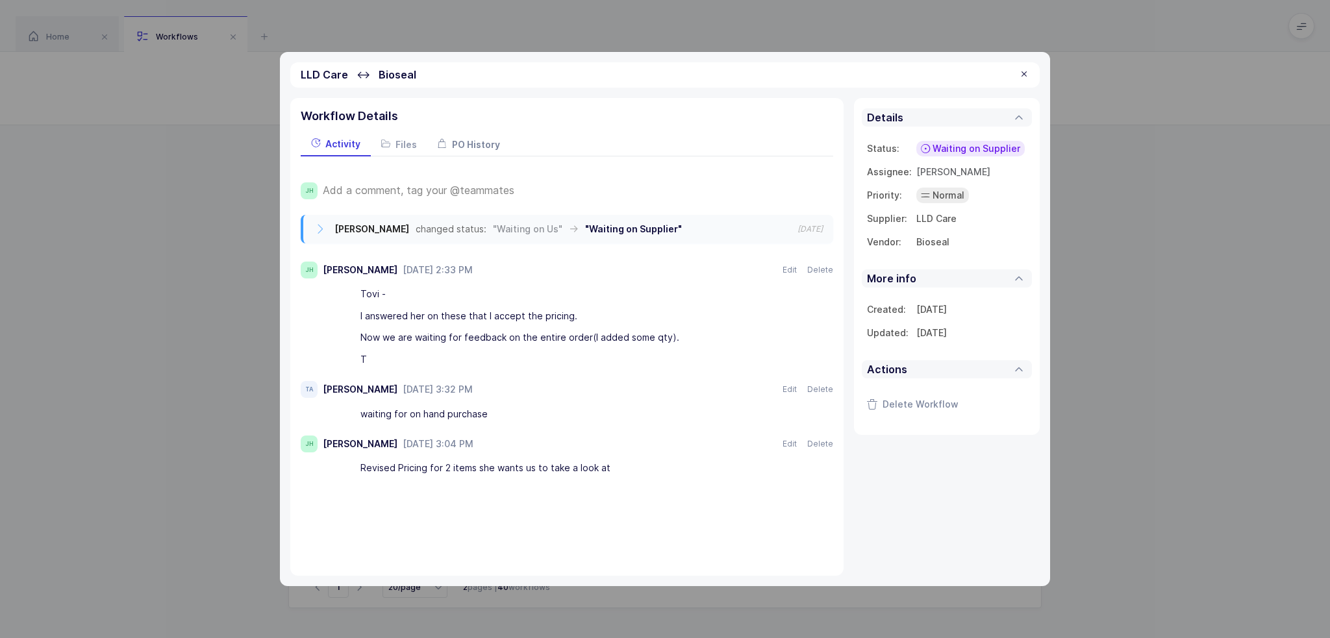
click at [460, 142] on span "PO History" at bounding box center [476, 144] width 48 height 11
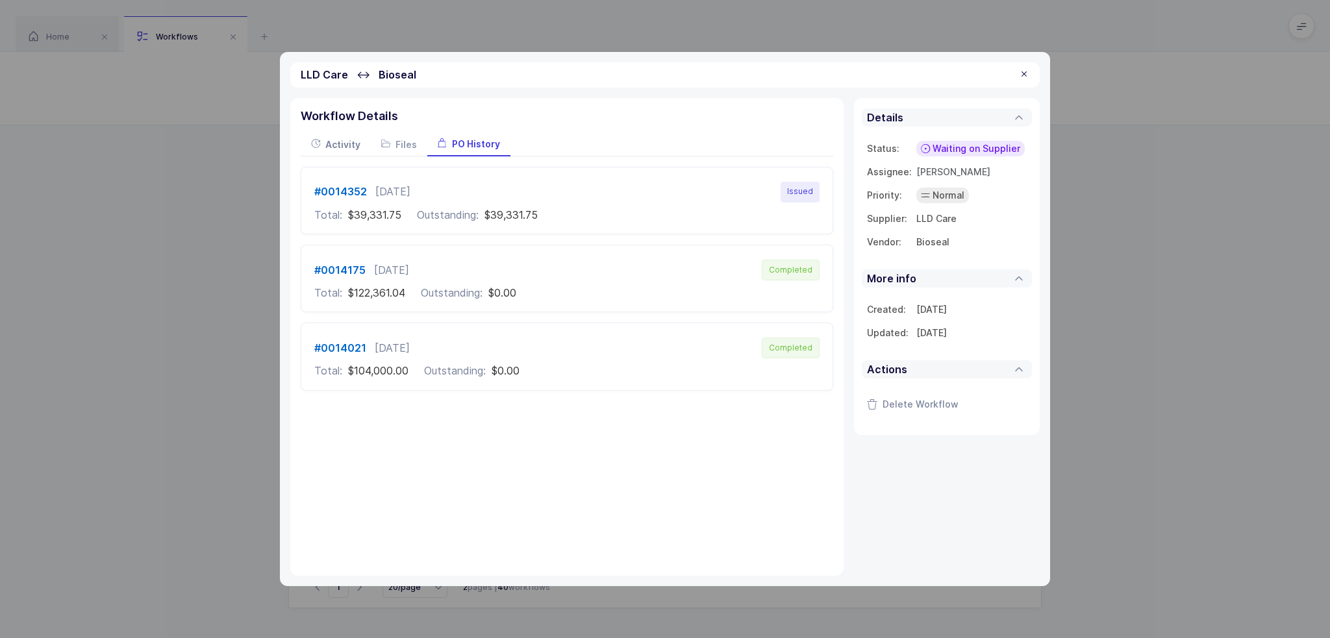
click at [336, 143] on span "Activity" at bounding box center [342, 144] width 35 height 11
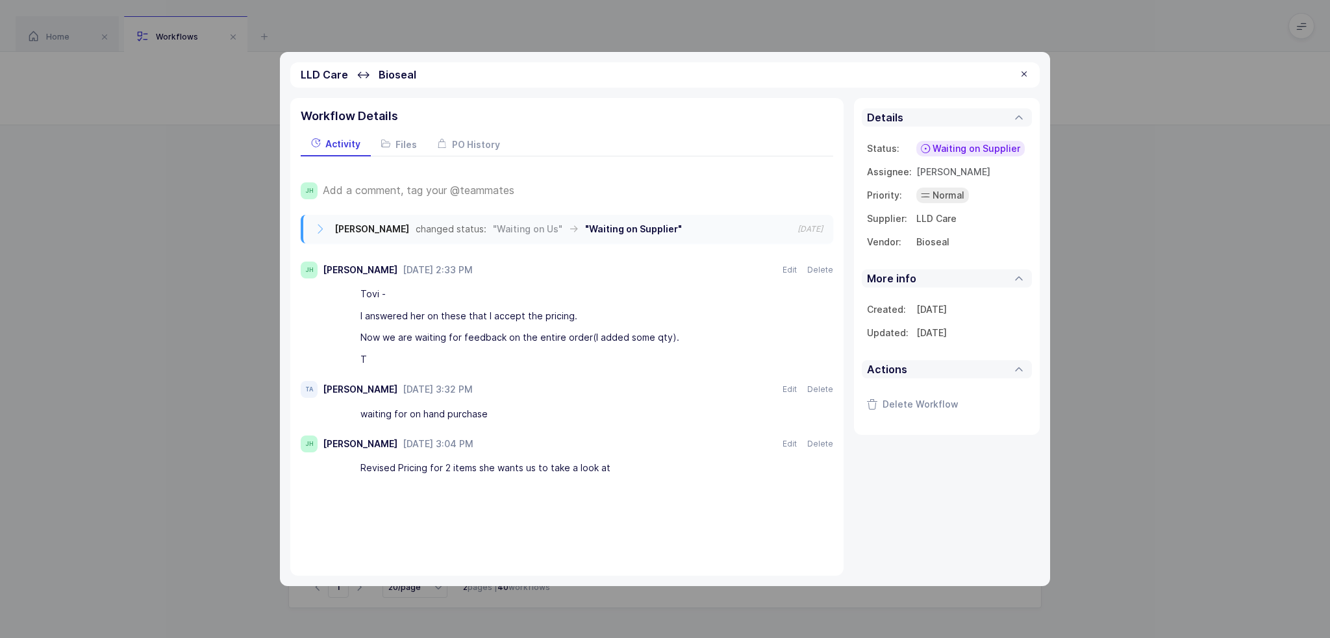
drag, startPoint x: 447, startPoint y: 362, endPoint x: 451, endPoint y: 353, distance: 9.6
click at [451, 353] on div "T" at bounding box center [571, 360] width 422 height 22
click at [468, 356] on div "T" at bounding box center [571, 360] width 422 height 22
click at [471, 145] on span "PO History" at bounding box center [476, 144] width 48 height 11
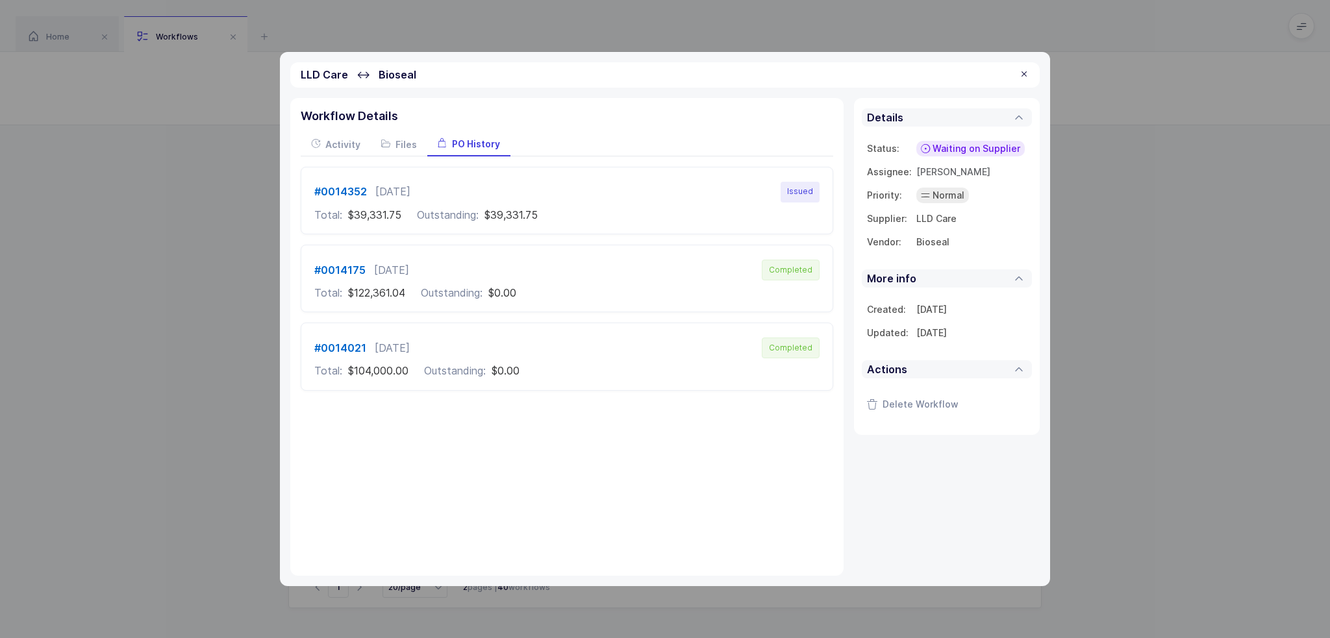
click at [787, 193] on span "Issued" at bounding box center [799, 192] width 39 height 21
click at [355, 189] on b "#0014352" at bounding box center [340, 191] width 53 height 13
click at [388, 140] on icon at bounding box center [385, 143] width 9 height 9
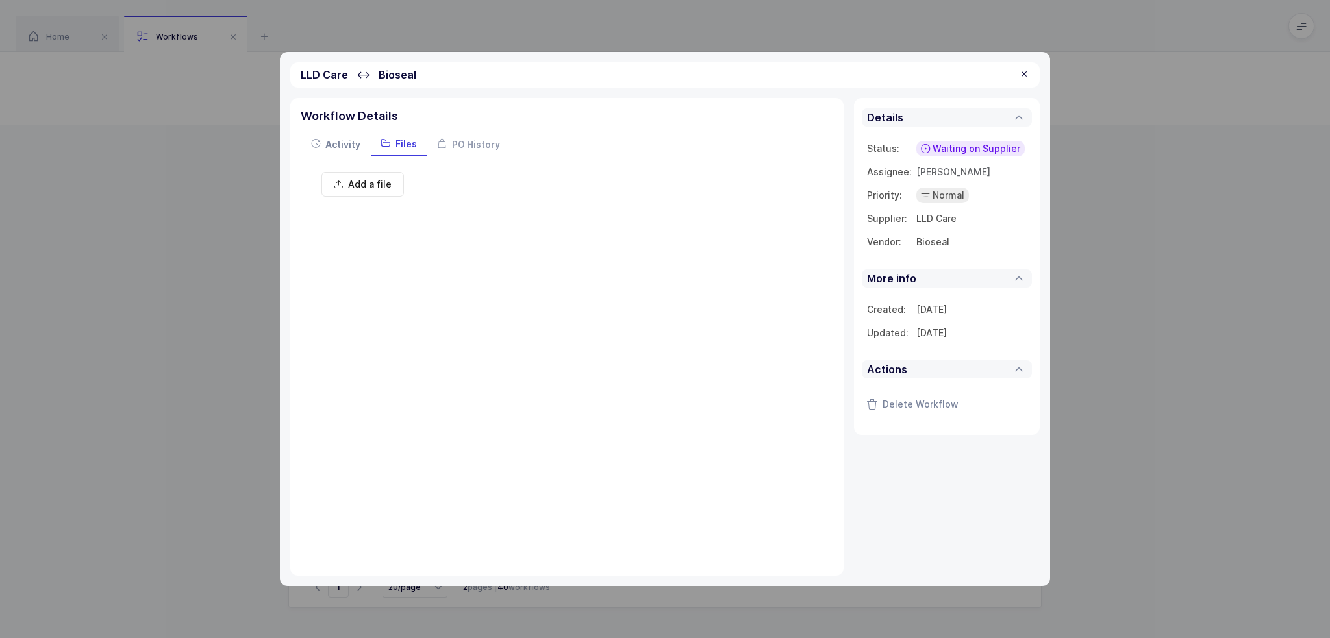
click at [349, 141] on span "Activity" at bounding box center [342, 144] width 35 height 11
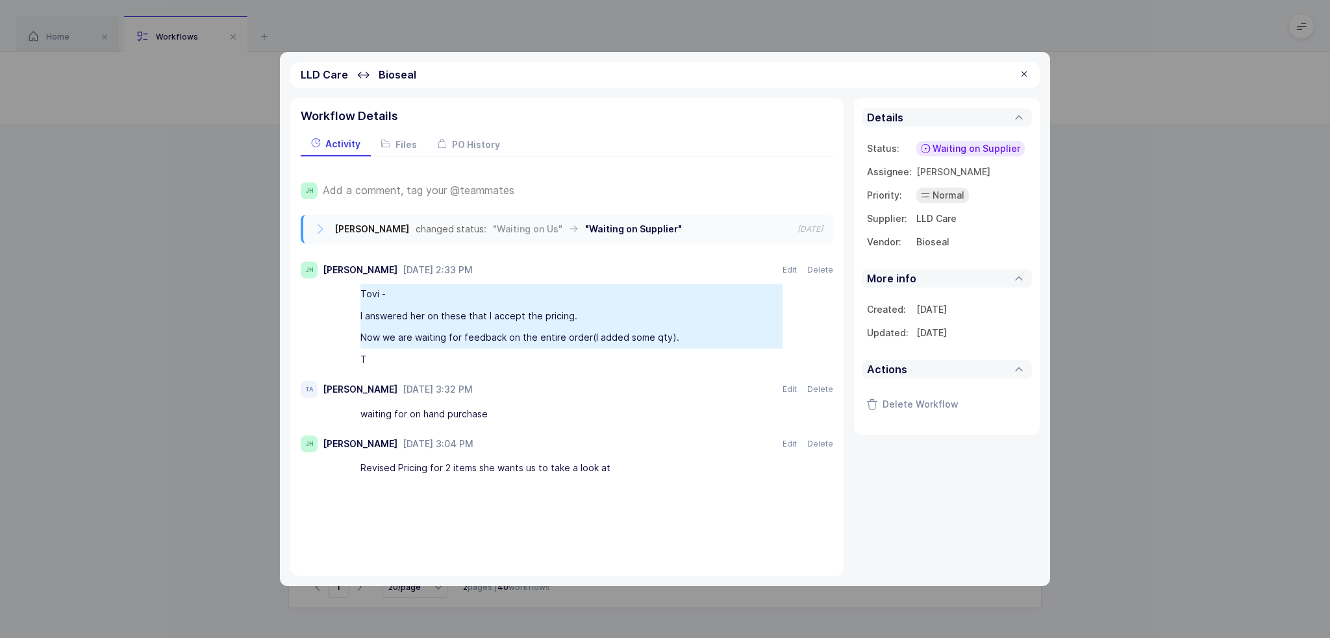
drag, startPoint x: 486, startPoint y: 300, endPoint x: 496, endPoint y: 350, distance: 51.1
click at [496, 350] on div "Tovi - I answered her on these that I accept the pricing. Now we are waiting fo…" at bounding box center [580, 327] width 506 height 87
click at [496, 350] on div "T" at bounding box center [571, 360] width 422 height 22
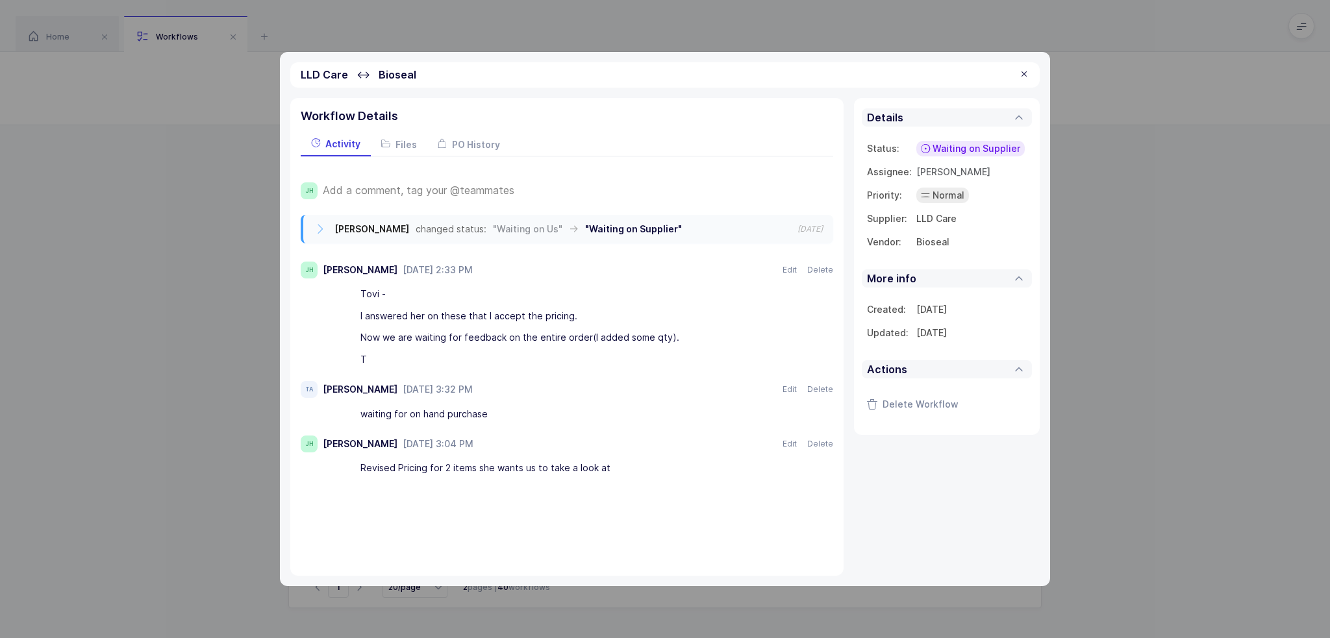
drag, startPoint x: 487, startPoint y: 358, endPoint x: 403, endPoint y: 356, distance: 83.8
click at [403, 356] on div "T" at bounding box center [571, 360] width 422 height 22
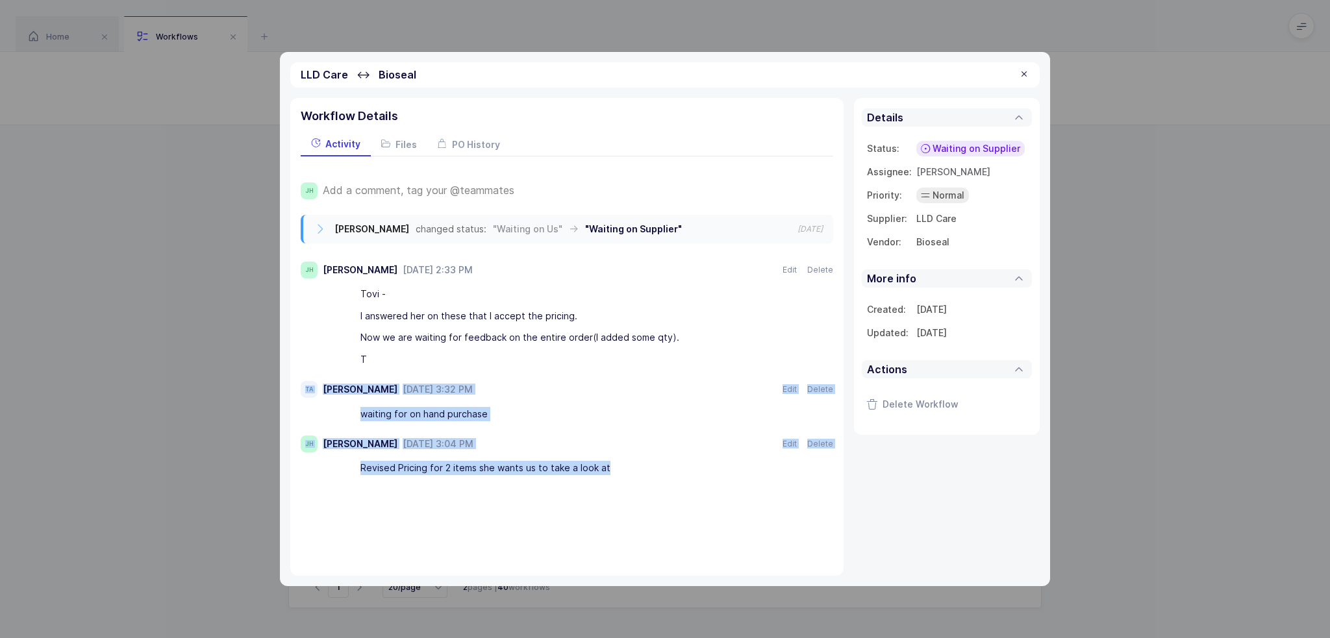
drag, startPoint x: 654, startPoint y: 469, endPoint x: 403, endPoint y: 360, distance: 274.2
click at [403, 360] on div "Joey Husney changed status: "Waiting on Us" → "Waiting on Supplier" 2025-07-21 …" at bounding box center [567, 347] width 532 height 265
click at [403, 358] on div "T" at bounding box center [571, 360] width 422 height 22
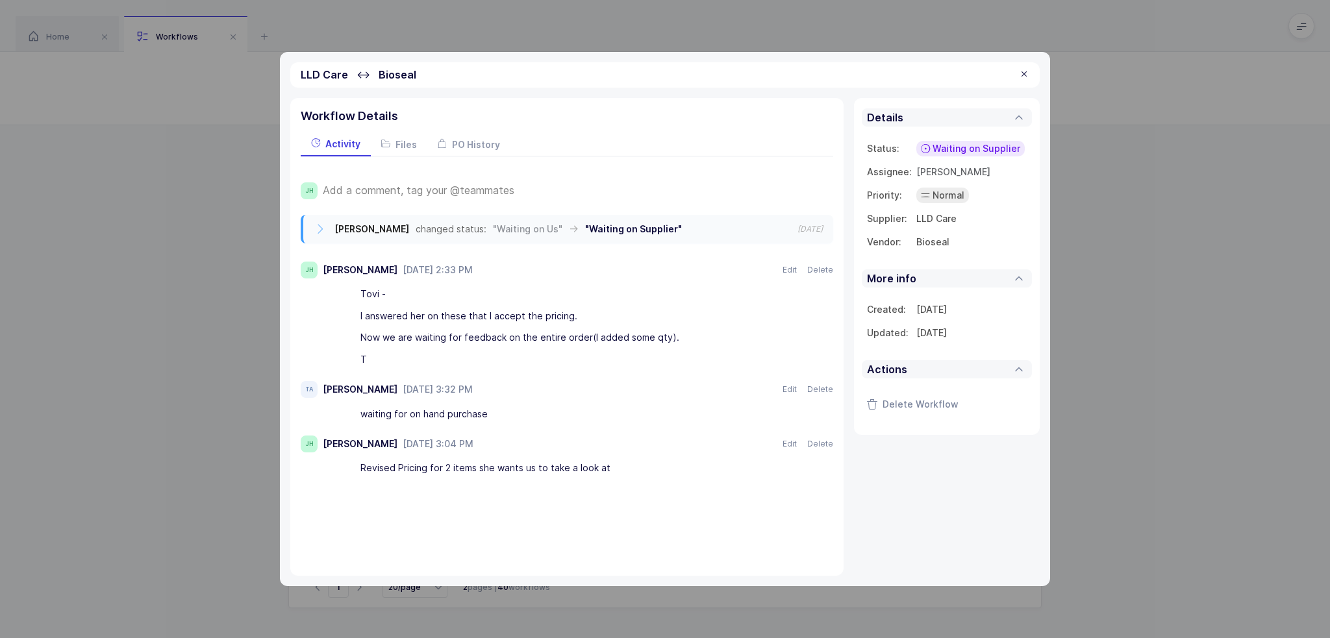
drag, startPoint x: 406, startPoint y: 358, endPoint x: 456, endPoint y: 356, distance: 50.7
click at [434, 366] on div "T" at bounding box center [571, 360] width 422 height 22
click at [456, 356] on div "T" at bounding box center [571, 360] width 422 height 22
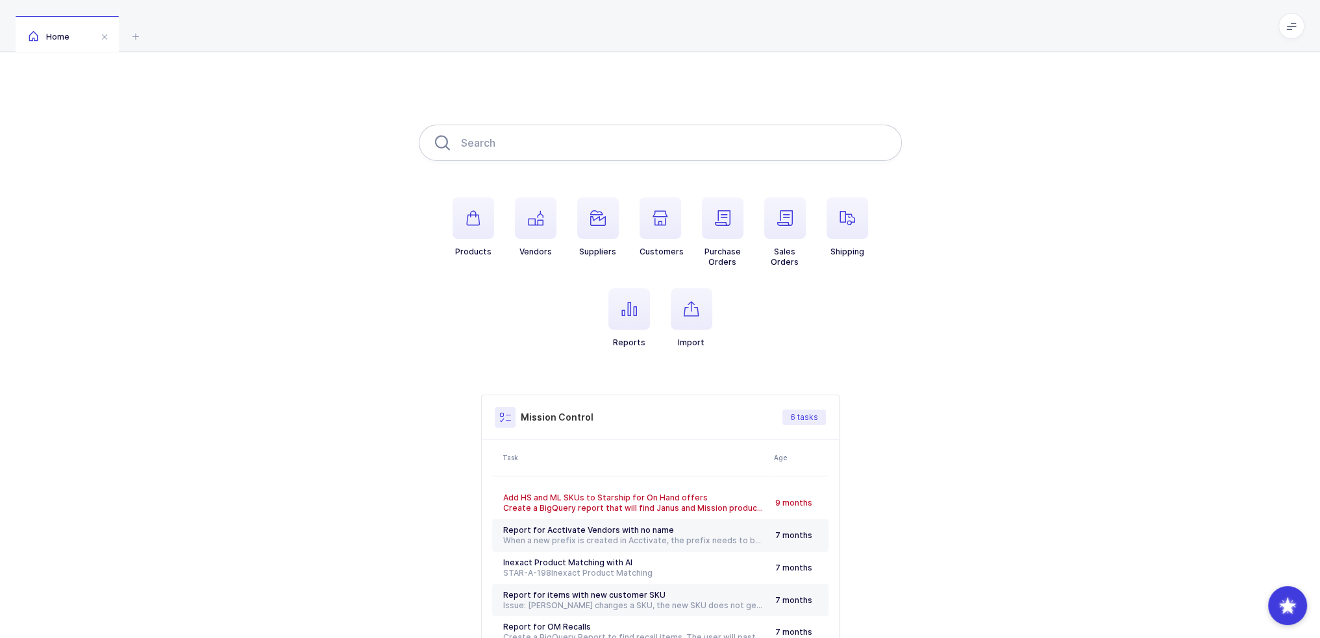
click at [514, 140] on input "text" at bounding box center [660, 143] width 483 height 36
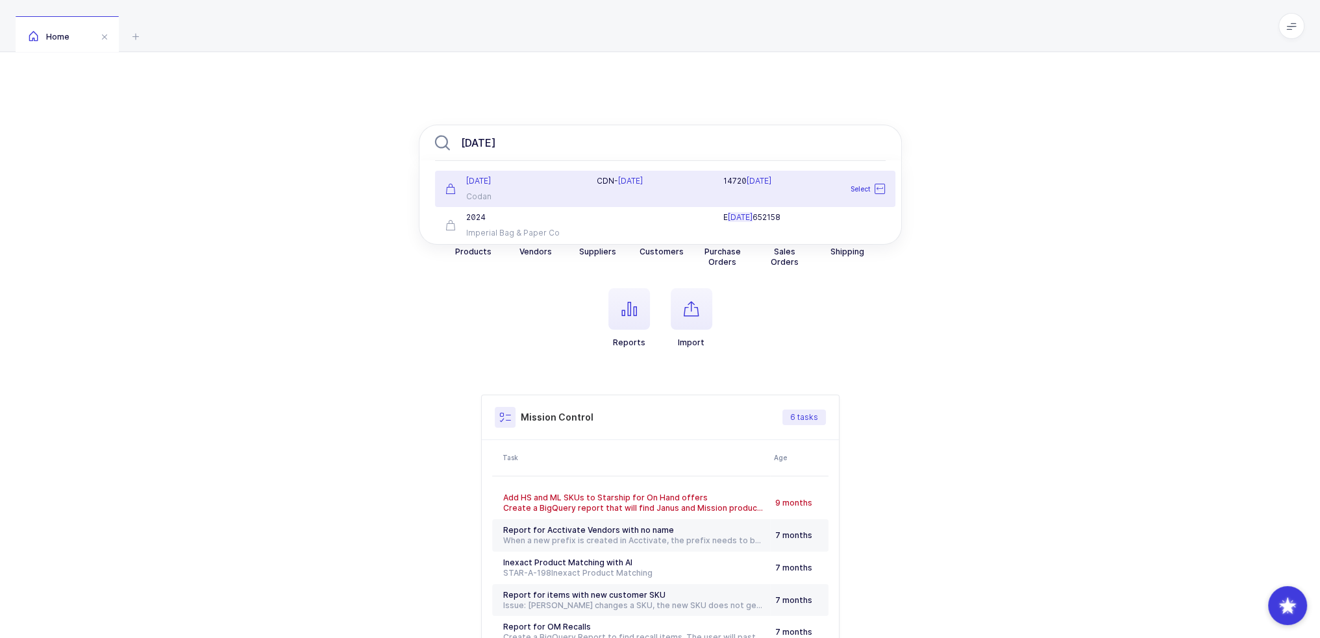
type input "[DATE]"
click at [533, 186] on div "[DATE]" at bounding box center [513, 181] width 136 height 10
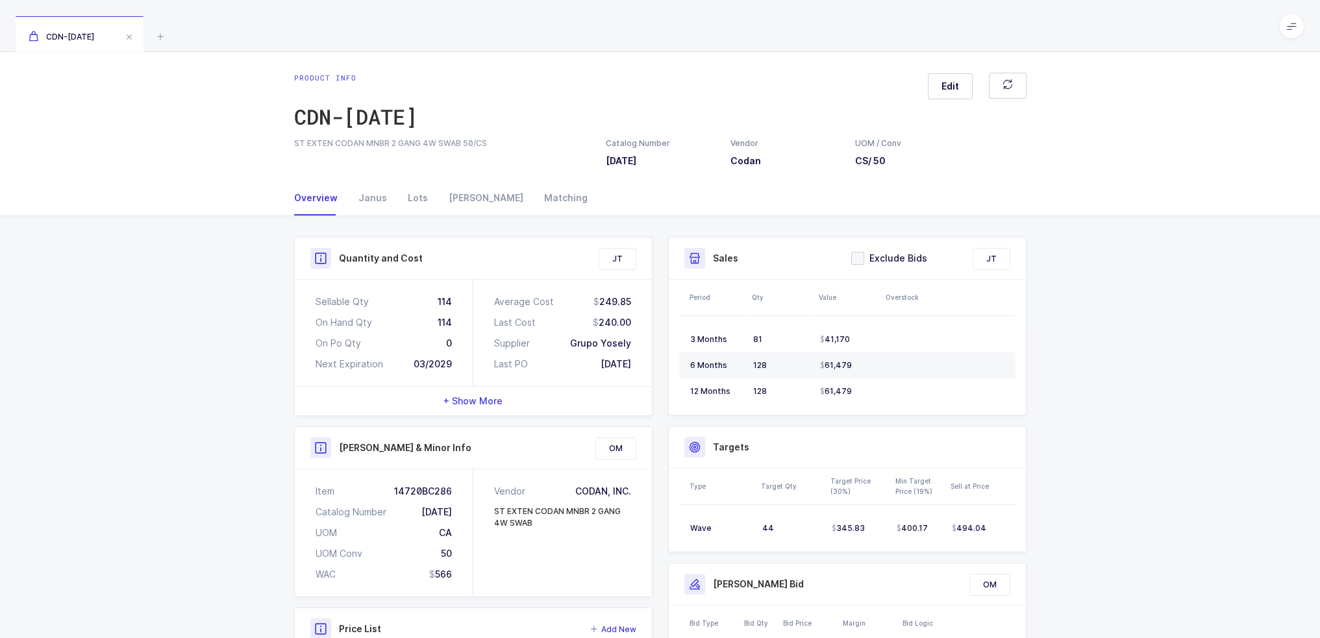
drag, startPoint x: 417, startPoint y: 297, endPoint x: 650, endPoint y: 366, distance: 242.4
click at [632, 363] on div "Sellable Qty 114 On Hand Qty 114 On Po Qty 0 Next Expiration 03/2029 Average Co…" at bounding box center [473, 333] width 357 height 106
click at [650, 366] on div "Average Cost 249.85 Last Cost 240.00 Supplier Grupo Yosely Last PO [DATE]" at bounding box center [562, 333] width 179 height 106
click at [654, 364] on div "Quantity and Cost JT Sellable Qty 114 On Hand Qty 114 On Po Qty 0 Next Expirati…" at bounding box center [473, 503] width 374 height 532
click at [371, 205] on div "Janus" at bounding box center [372, 197] width 49 height 35
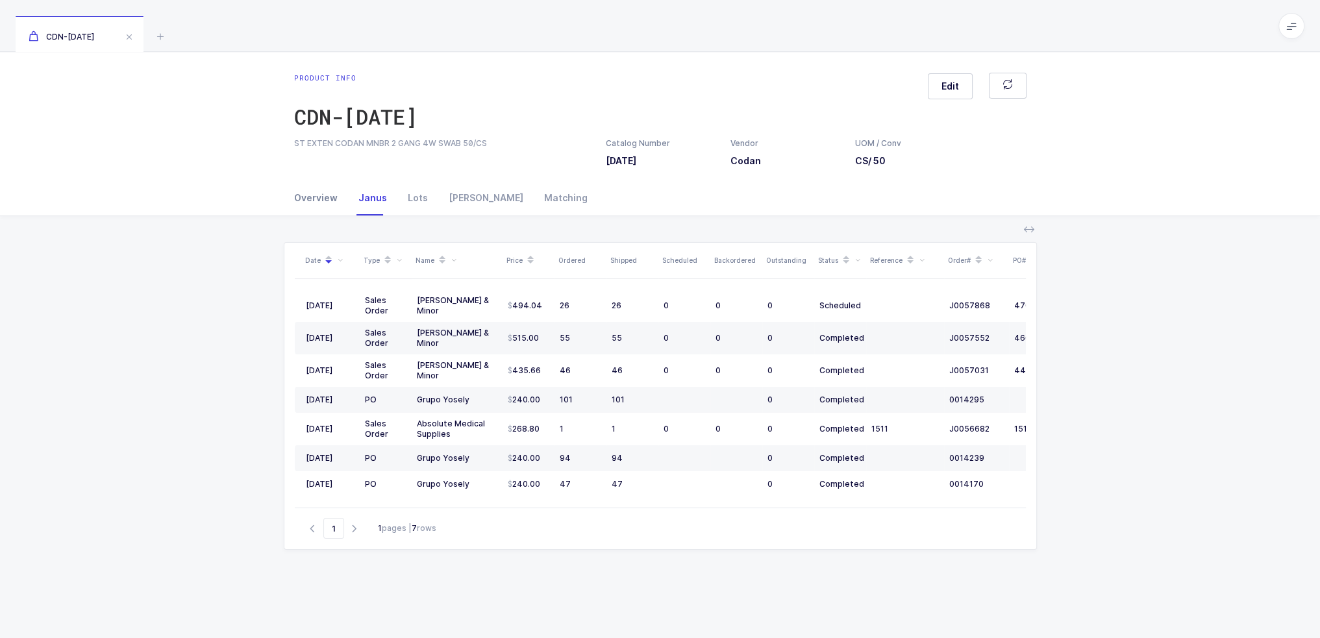
click at [313, 199] on div "Overview" at bounding box center [321, 197] width 54 height 35
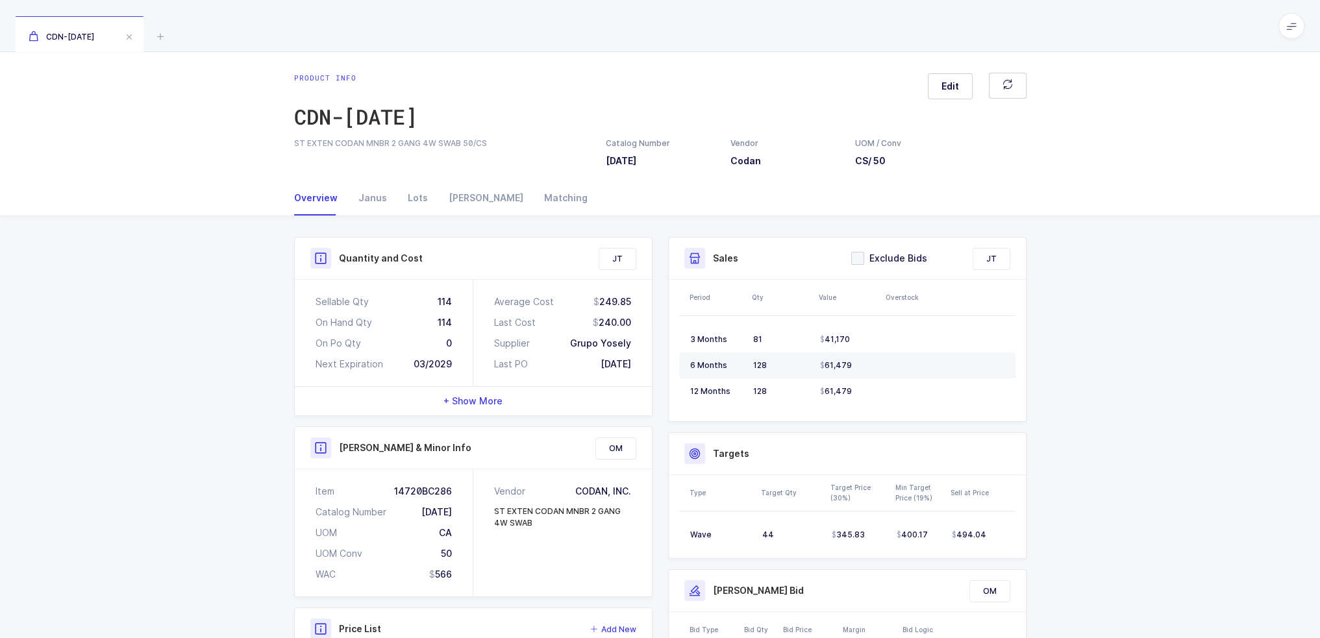
scroll to position [65, 0]
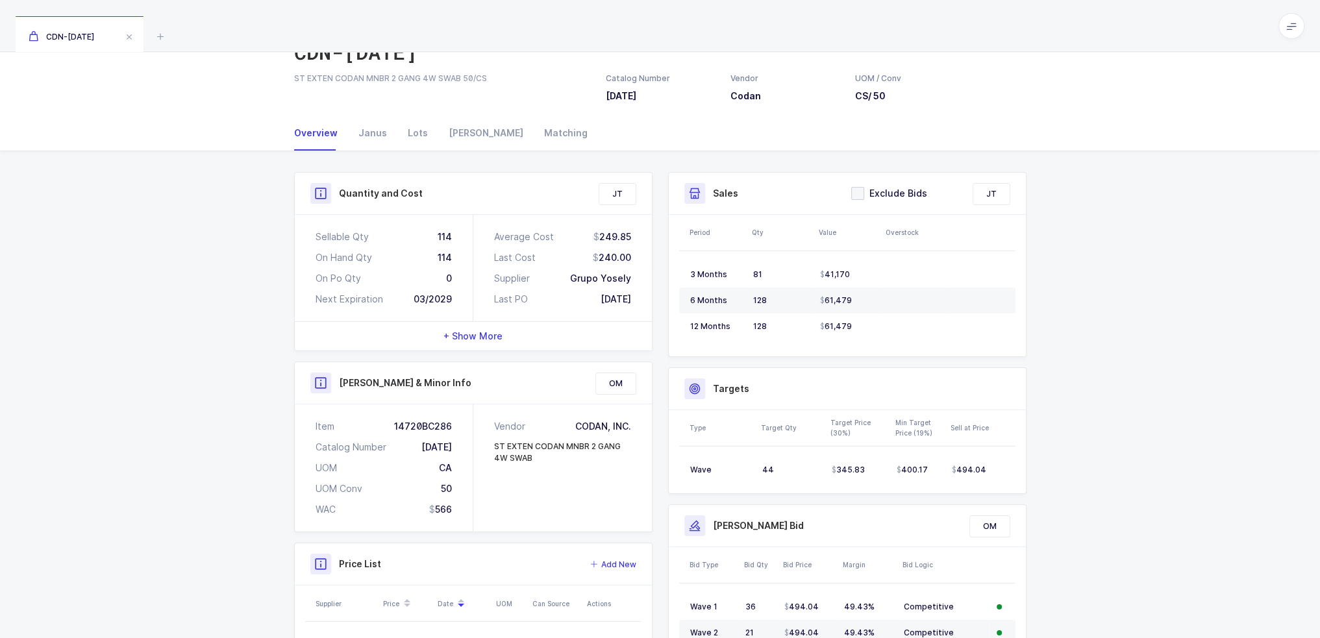
click at [488, 338] on span "+ Show More" at bounding box center [472, 336] width 59 height 13
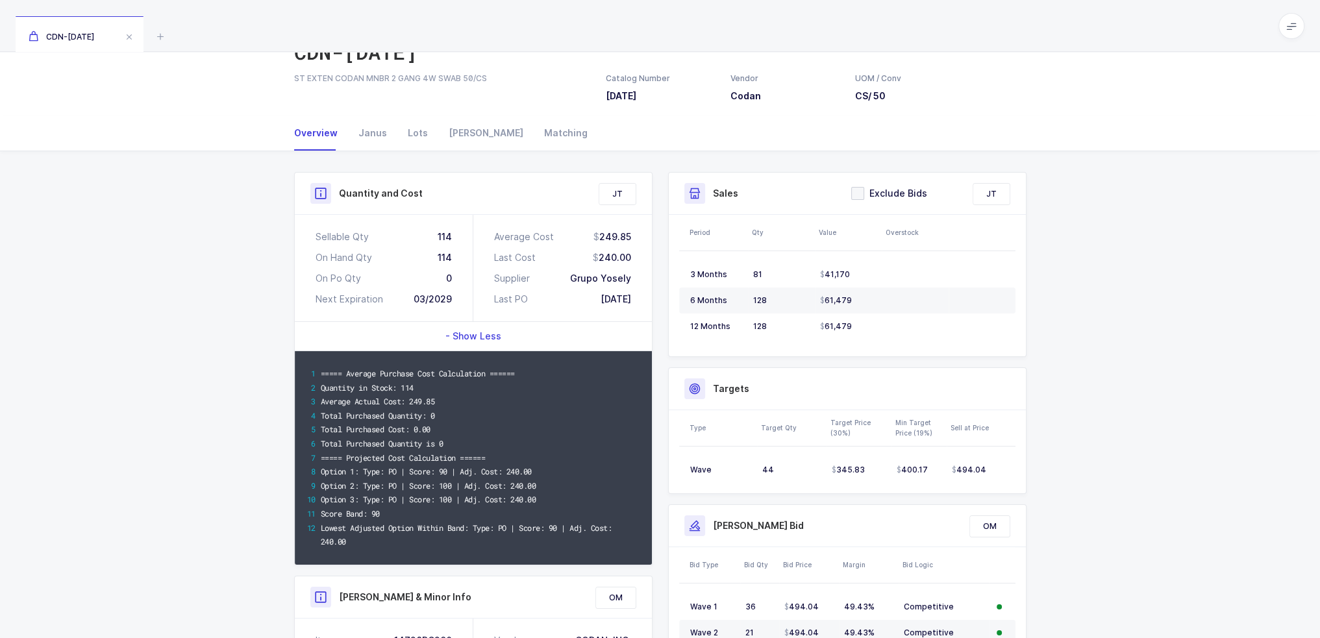
click at [488, 338] on span "- Show Less" at bounding box center [473, 336] width 56 height 13
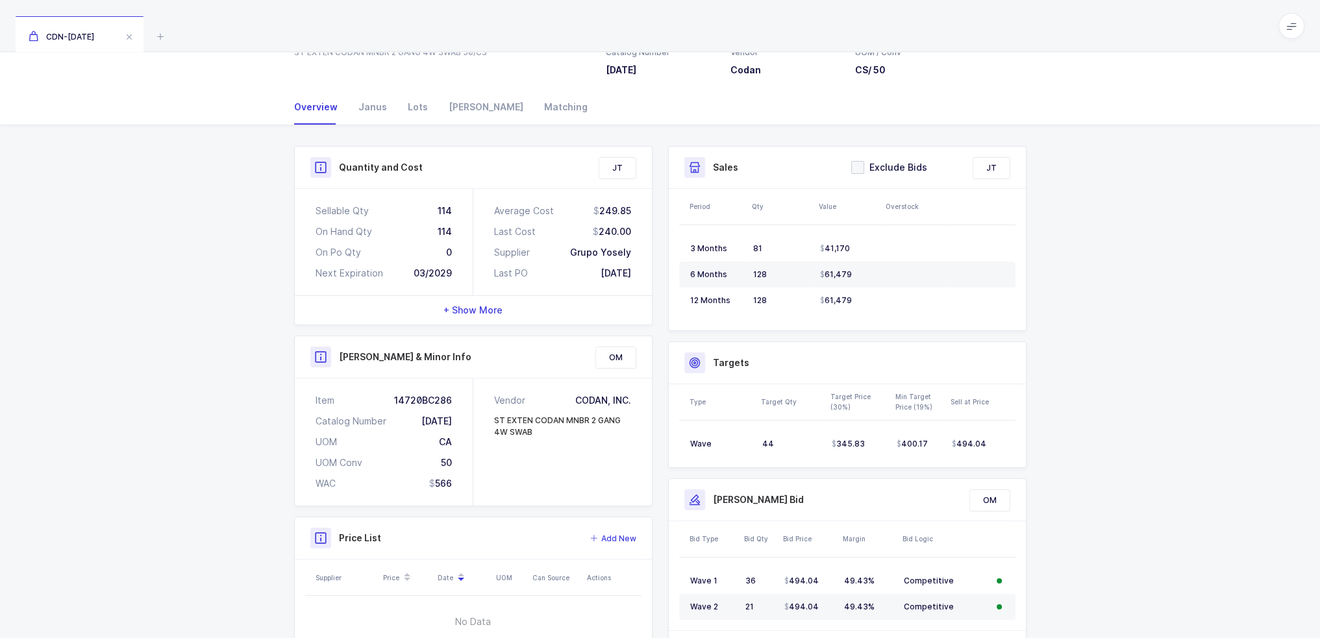
scroll to position [0, 0]
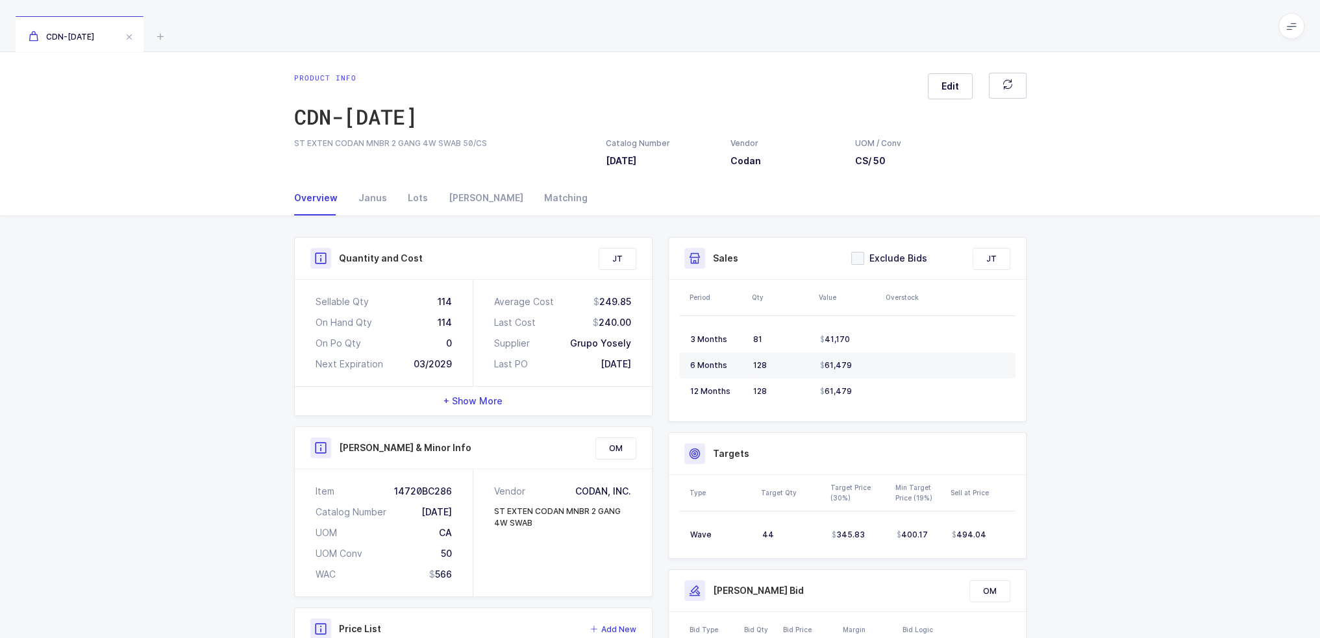
click at [514, 396] on div "+ Show More" at bounding box center [473, 401] width 357 height 29
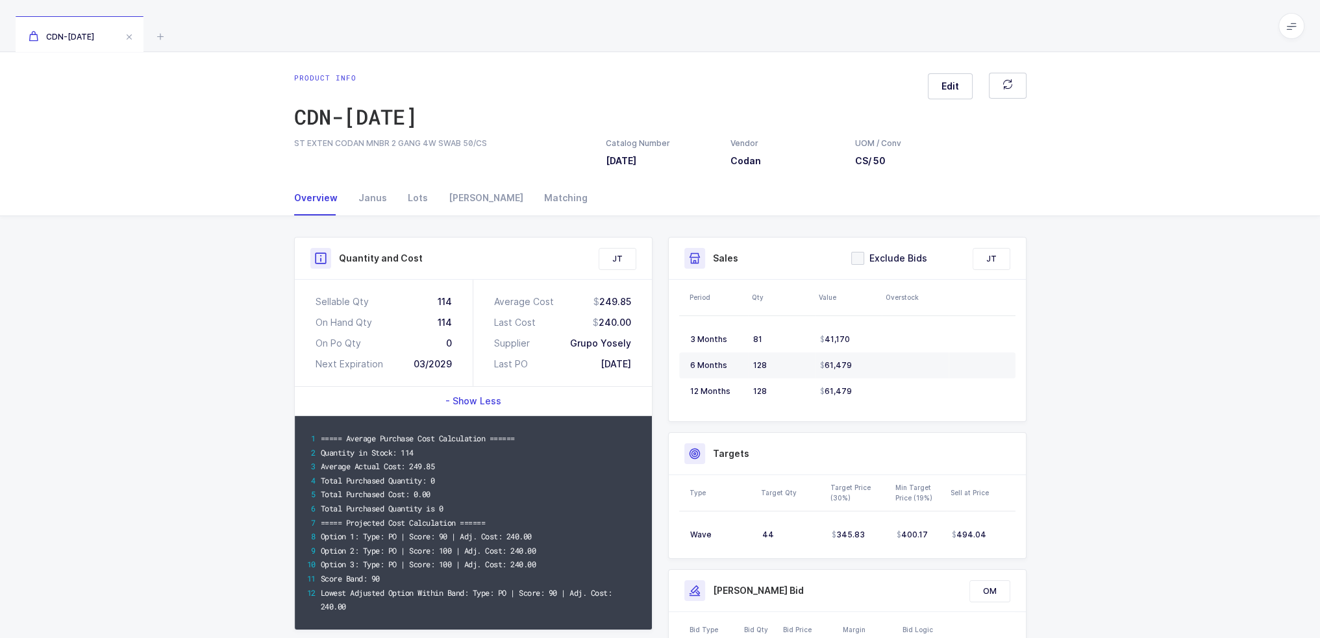
click at [514, 396] on div "- Show Less" at bounding box center [473, 401] width 357 height 29
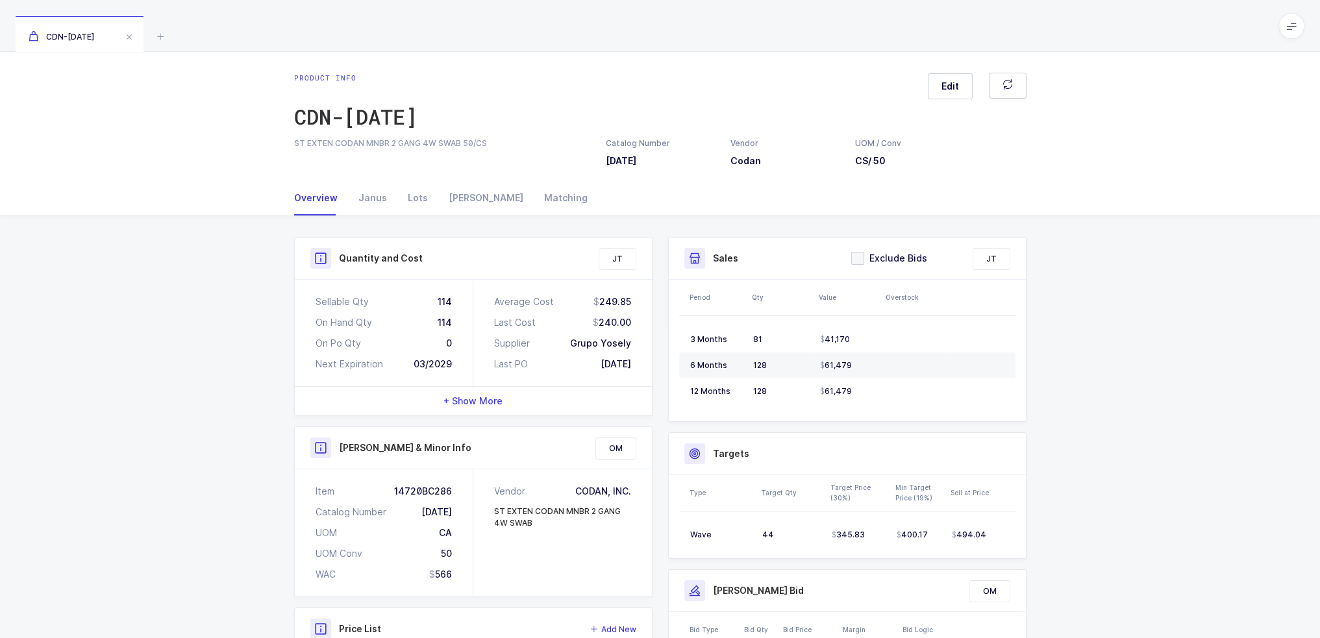
drag, startPoint x: 580, startPoint y: 363, endPoint x: 651, endPoint y: 360, distance: 70.2
click at [651, 360] on div "Average Cost 249.85 Last Cost 240.00 Supplier Grupo Yosely Last PO [DATE]" at bounding box center [562, 333] width 179 height 106
click at [645, 360] on div "Average Cost 249.85 Last Cost 240.00 Supplier Grupo Yosely Last PO [DATE]" at bounding box center [562, 333] width 179 height 106
drag, startPoint x: 650, startPoint y: 360, endPoint x: 490, endPoint y: 291, distance: 173.9
click at [490, 291] on div "Average Cost 249.85 Last Cost 240.00 Supplier Grupo Yosely Last PO [DATE]" at bounding box center [562, 333] width 179 height 106
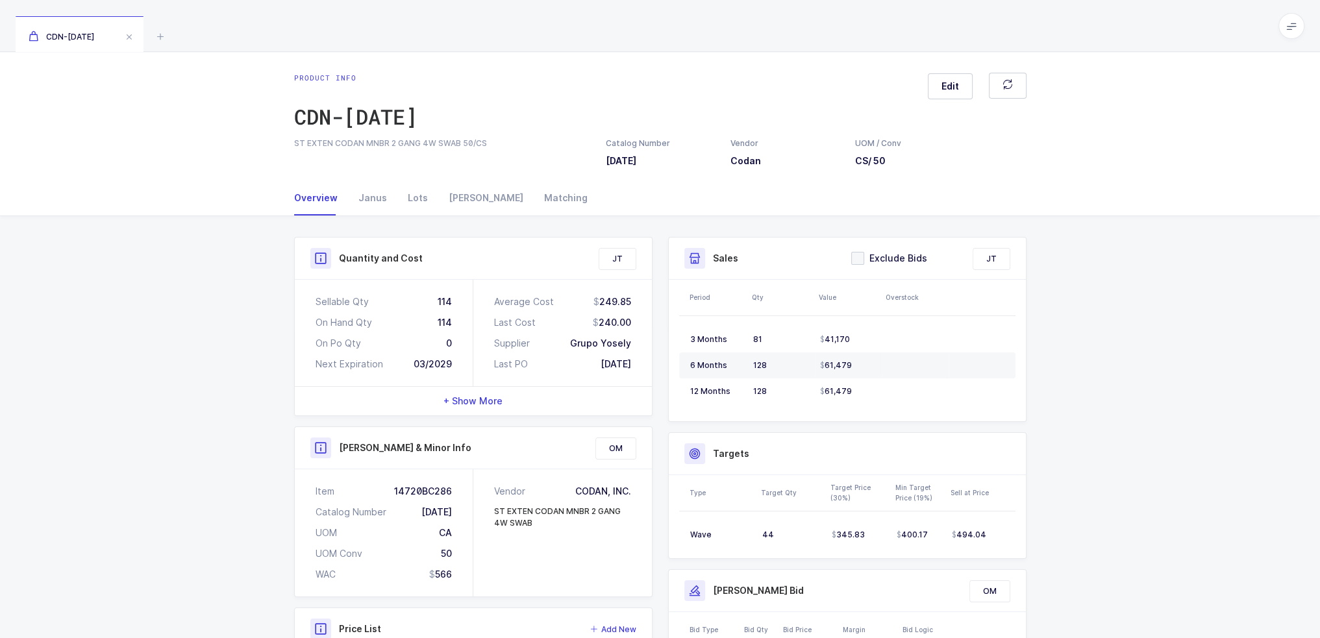
click at [490, 291] on div "Average Cost 249.85 Last Cost 240.00 Supplier Grupo Yosely Last PO [DATE]" at bounding box center [562, 333] width 179 height 106
drag, startPoint x: 490, startPoint y: 291, endPoint x: 647, endPoint y: 366, distance: 173.1
click at [647, 366] on div "Average Cost 249.85 Last Cost 240.00 Supplier Grupo Yosely Last PO [DATE]" at bounding box center [562, 333] width 179 height 106
click at [376, 206] on div "Janus" at bounding box center [372, 197] width 49 height 35
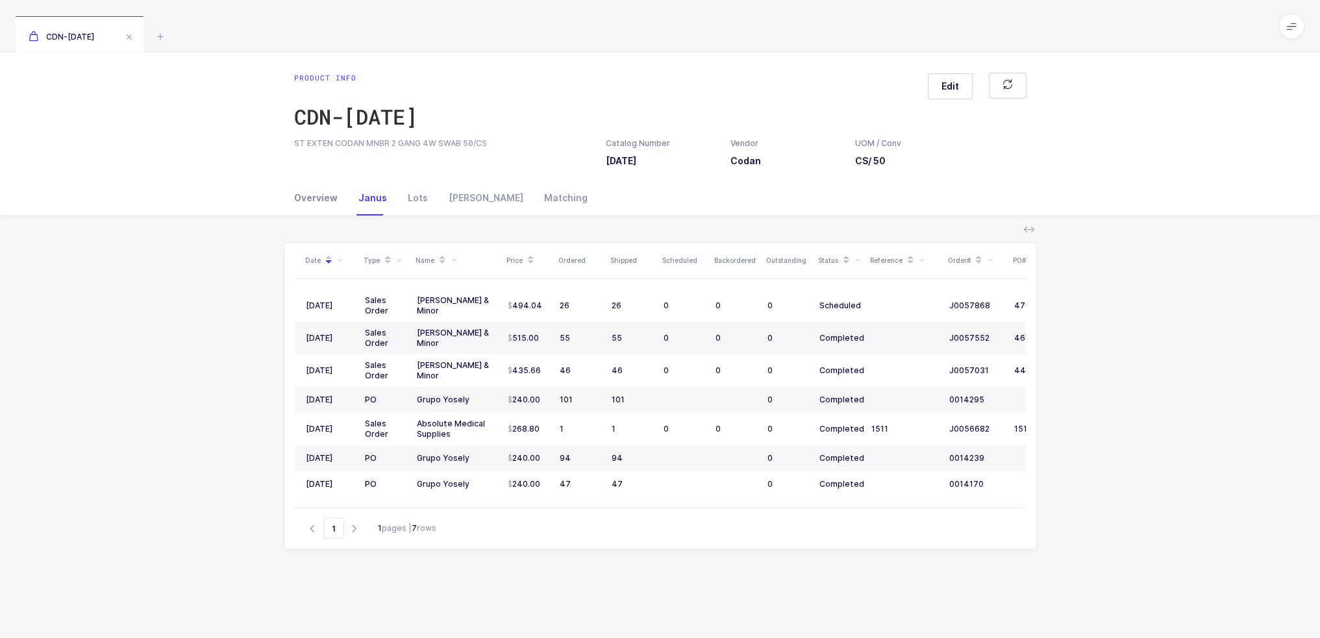
click at [317, 198] on div "Overview" at bounding box center [321, 197] width 54 height 35
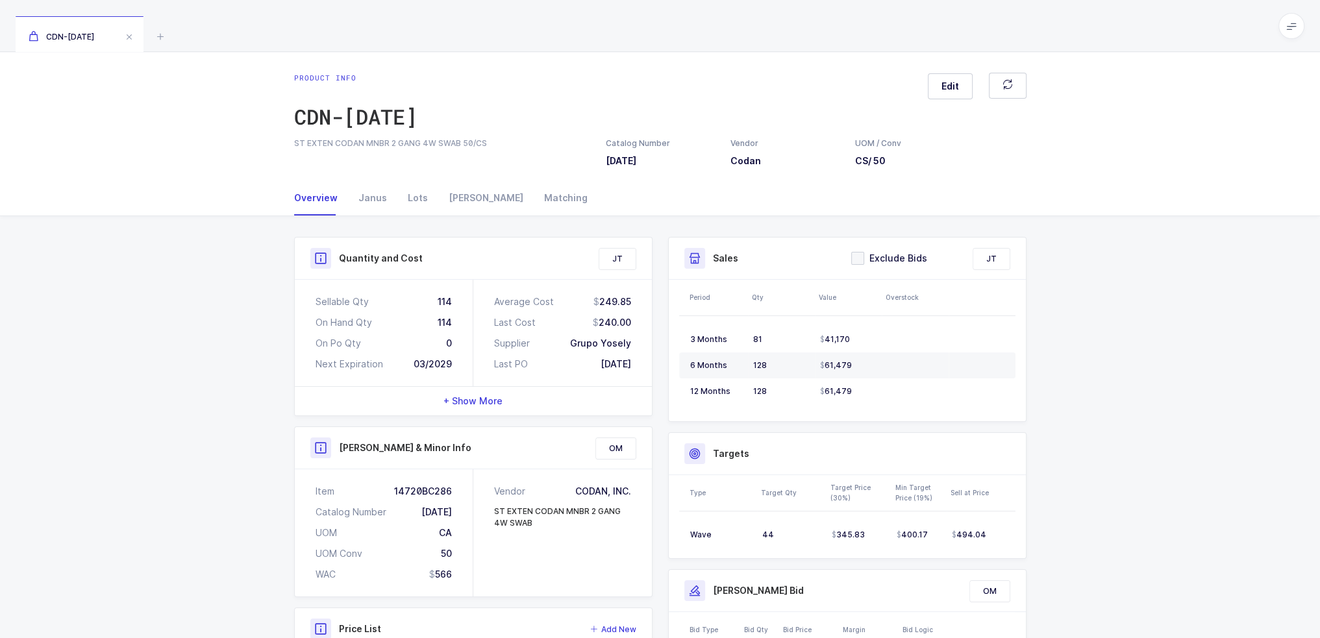
drag, startPoint x: 645, startPoint y: 366, endPoint x: 634, endPoint y: 360, distance: 11.9
click at [634, 360] on div "Average Cost 249.85 Last Cost 240.00 Supplier Grupo Yosely Last PO [DATE]" at bounding box center [562, 333] width 179 height 106
drag, startPoint x: 634, startPoint y: 360, endPoint x: 497, endPoint y: 298, distance: 150.8
click at [497, 298] on div "Average Cost 249.85 Last Cost 240.00 Supplier Grupo Yosely Last PO [DATE]" at bounding box center [562, 333] width 179 height 106
click at [491, 380] on div "Average Cost 249.85 Last Cost 240.00 Supplier Grupo Yosely Last PO [DATE]" at bounding box center [562, 333] width 179 height 106
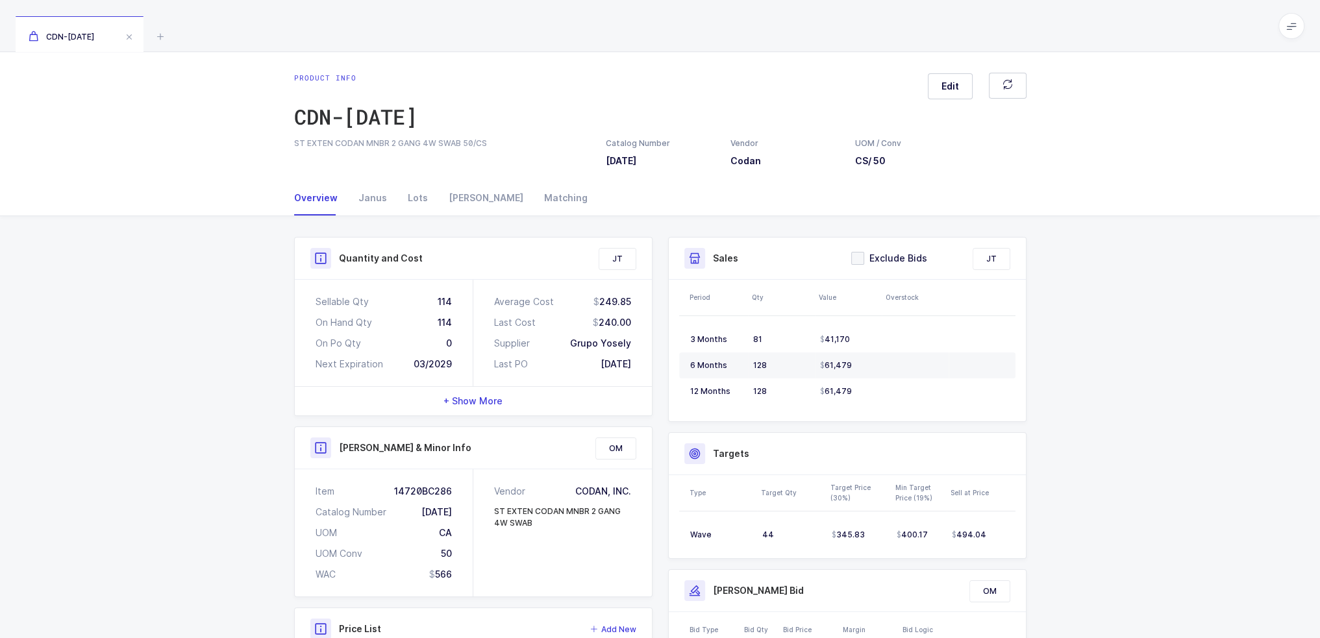
click at [491, 397] on span "+ Show More" at bounding box center [472, 401] width 59 height 13
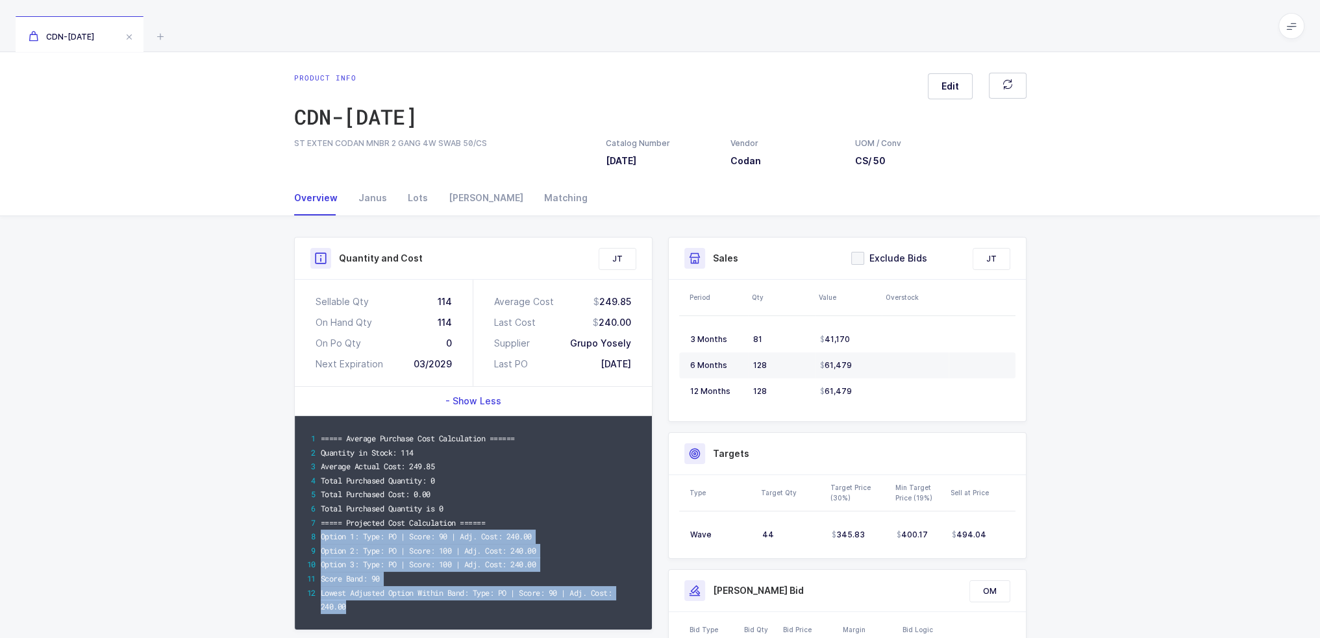
drag, startPoint x: 543, startPoint y: 615, endPoint x: 532, endPoint y: 524, distance: 91.6
click at [532, 524] on div "===== Average Purchase Cost Calculation ====== Quantity in Stock: 114 Average A…" at bounding box center [473, 523] width 357 height 214
click at [532, 524] on div "===== Projected Cost Calculation ======" at bounding box center [480, 523] width 319 height 14
drag, startPoint x: 532, startPoint y: 523, endPoint x: 551, endPoint y: 564, distance: 45.3
click at [551, 564] on div "===== Average Purchase Cost Calculation ====== Quantity in Stock: 114 Average A…" at bounding box center [473, 523] width 357 height 214
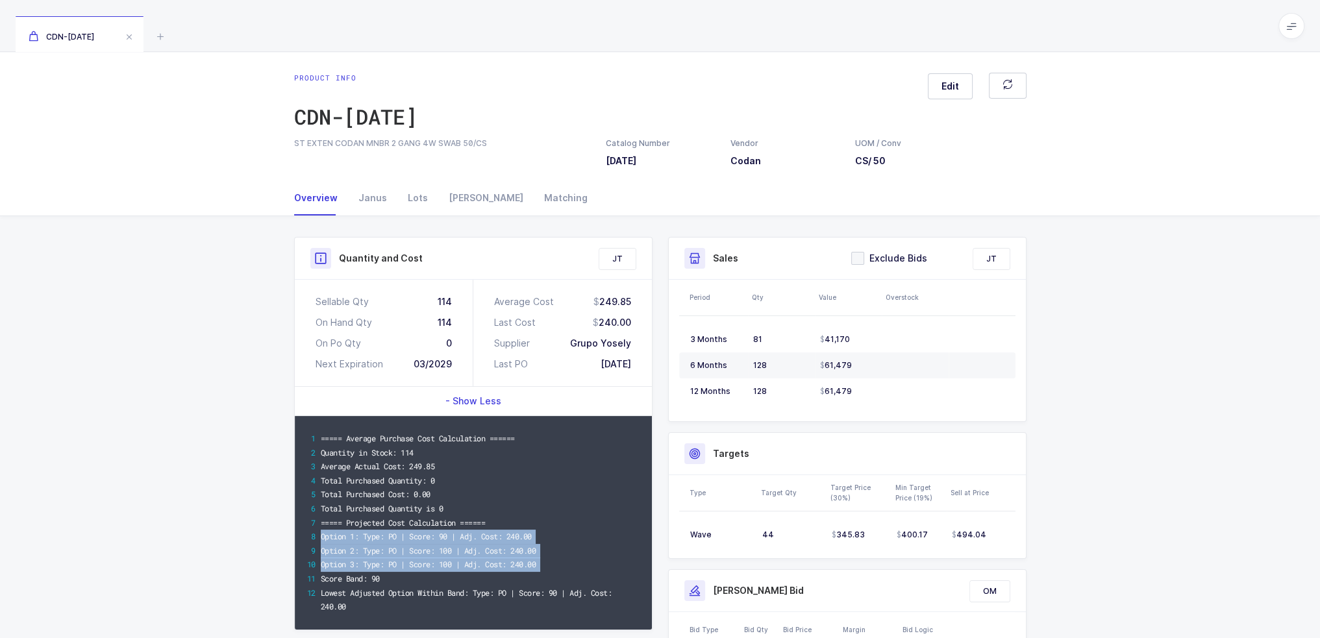
click at [551, 564] on div "Option 3: Type: PO | Score: 100 | Adj. Cost: 240.00" at bounding box center [480, 565] width 319 height 14
drag, startPoint x: 551, startPoint y: 564, endPoint x: 545, endPoint y: 514, distance: 51.1
click at [545, 514] on div "===== Average Purchase Cost Calculation ====== Quantity in Stock: 114 Average A…" at bounding box center [473, 523] width 357 height 214
click at [545, 514] on div "Total Purchased Quantity is 0" at bounding box center [480, 509] width 319 height 14
drag, startPoint x: 545, startPoint y: 514, endPoint x: 551, endPoint y: 567, distance: 53.6
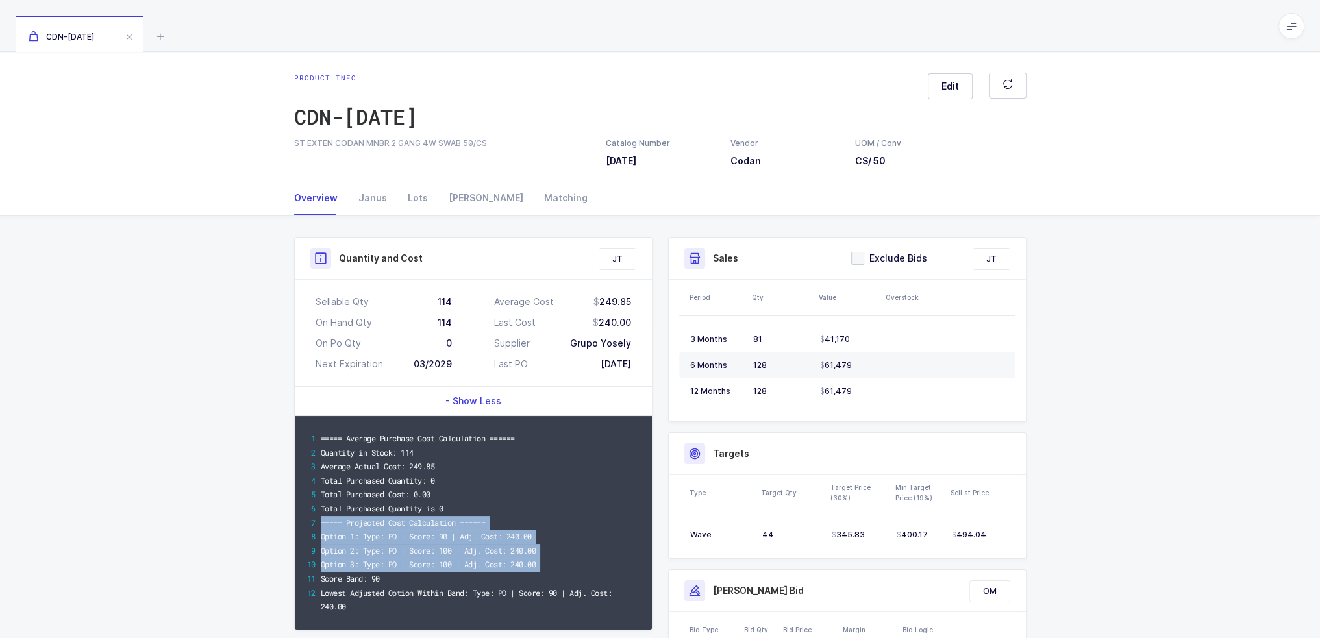
click at [551, 567] on div "===== Average Purchase Cost Calculation ====== Quantity in Stock: 114 Average A…" at bounding box center [473, 523] width 357 height 214
click at [551, 567] on div "Option 3: Type: PO | Score: 100 | Adj. Cost: 240.00" at bounding box center [480, 565] width 319 height 14
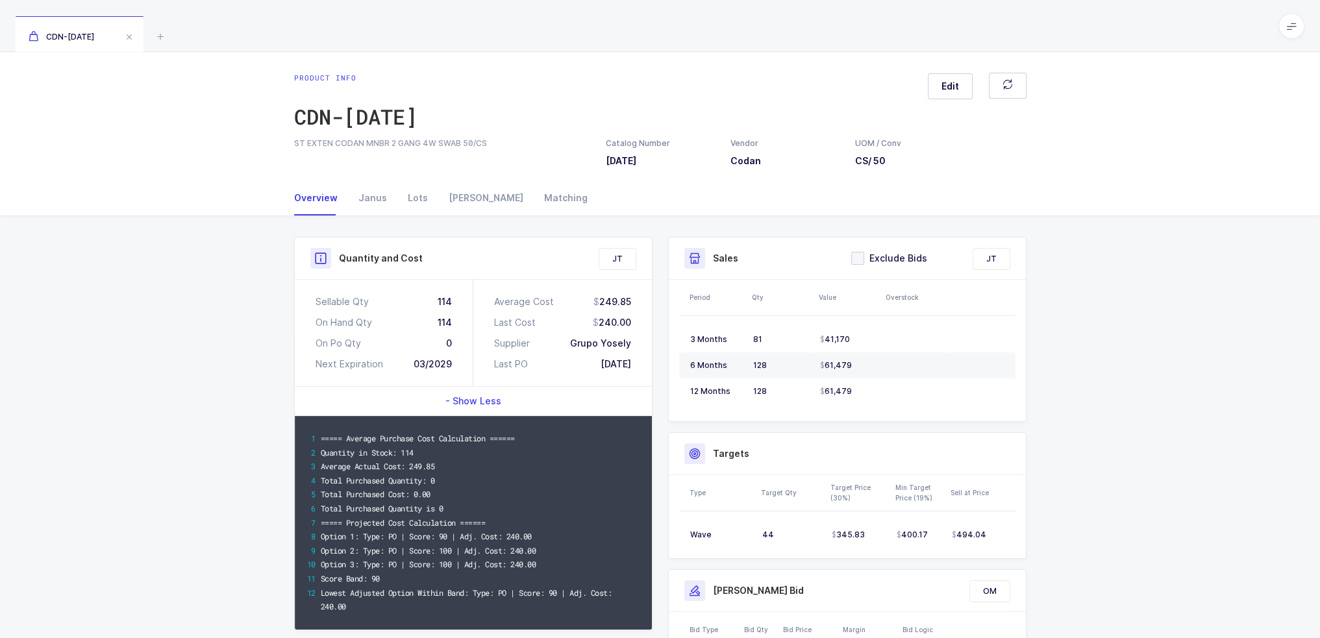
drag, startPoint x: 551, startPoint y: 567, endPoint x: 564, endPoint y: 565, distance: 12.5
click at [564, 565] on div "Option 3: Type: PO | Score: 100 | Adj. Cost: 240.00" at bounding box center [480, 565] width 319 height 14
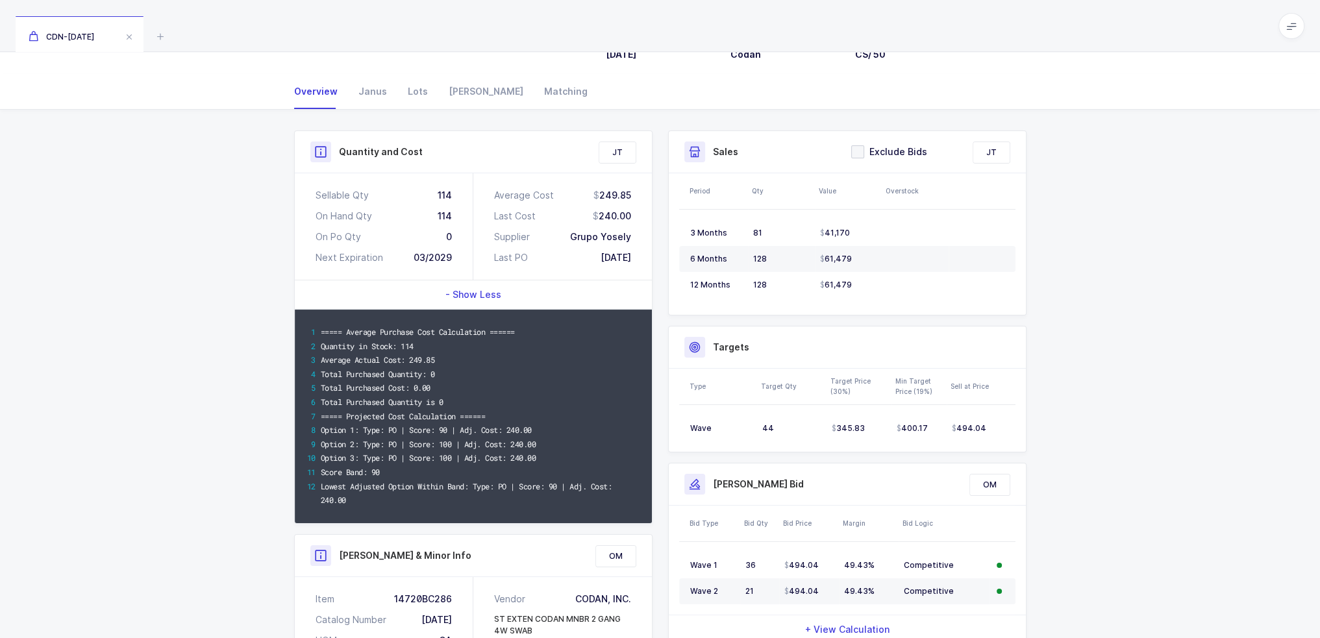
scroll to position [130, 0]
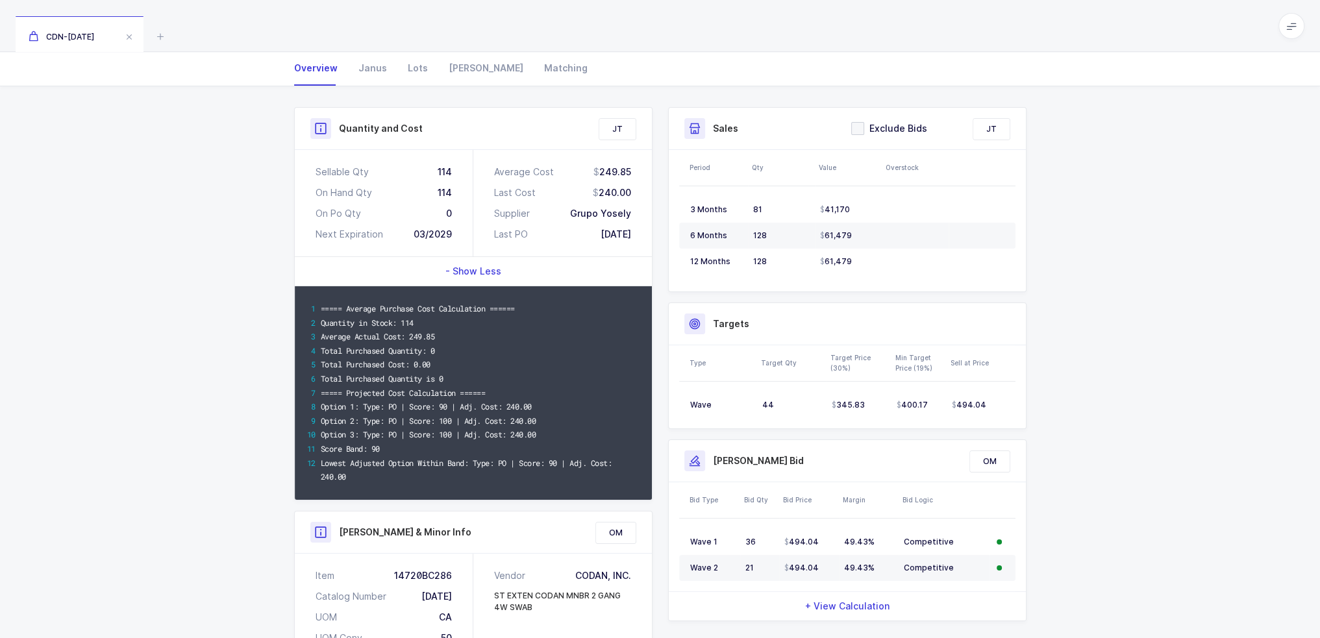
click at [480, 377] on div "Total Purchased Quantity is 0" at bounding box center [480, 379] width 319 height 14
click at [493, 267] on span "- Show Less" at bounding box center [473, 271] width 56 height 13
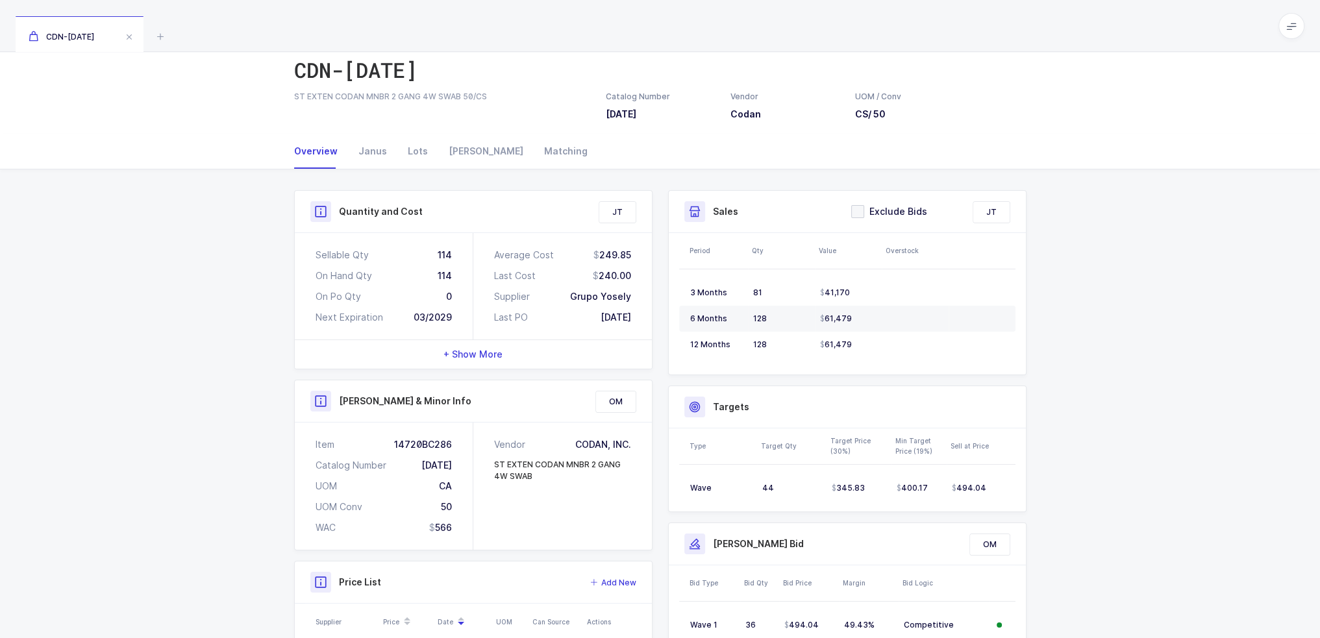
scroll to position [0, 0]
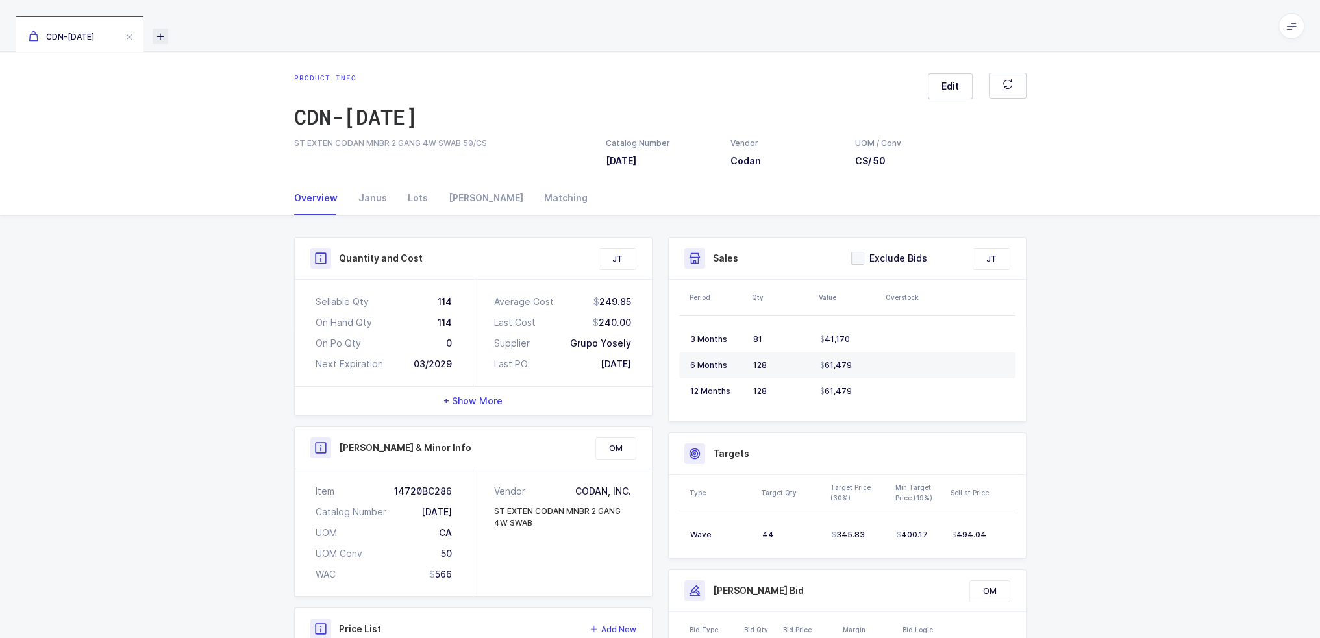
click at [161, 36] on icon at bounding box center [161, 37] width 16 height 16
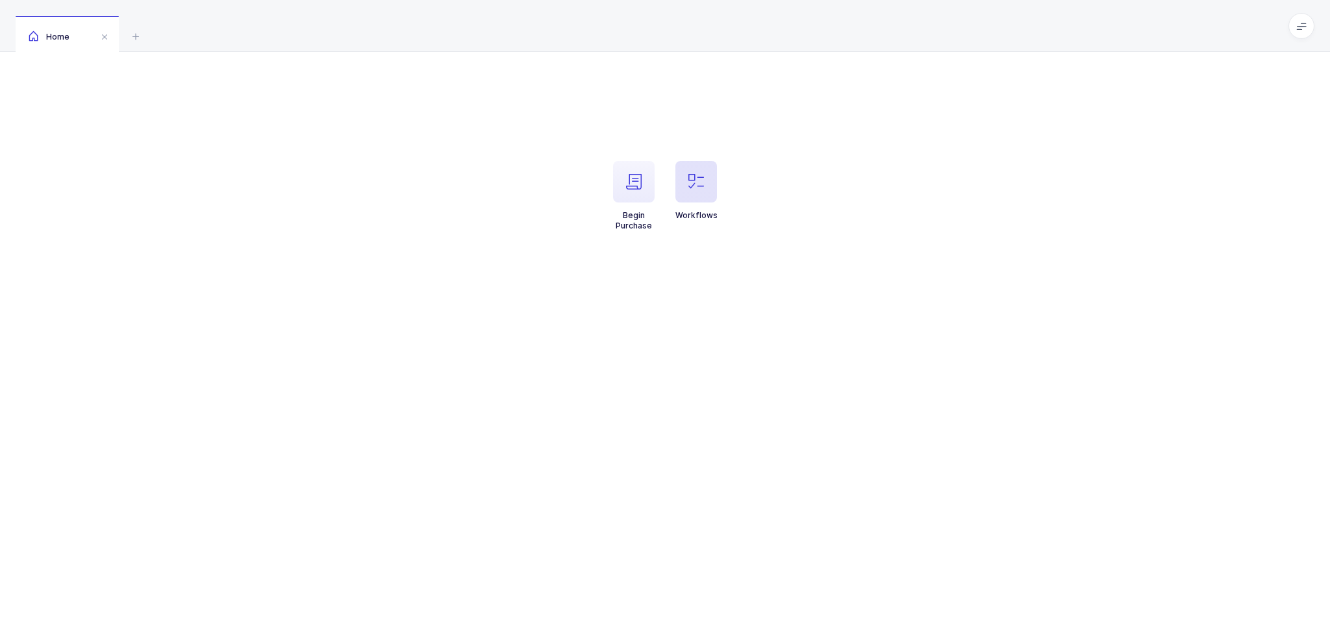
click at [709, 179] on span "button" at bounding box center [696, 182] width 42 height 42
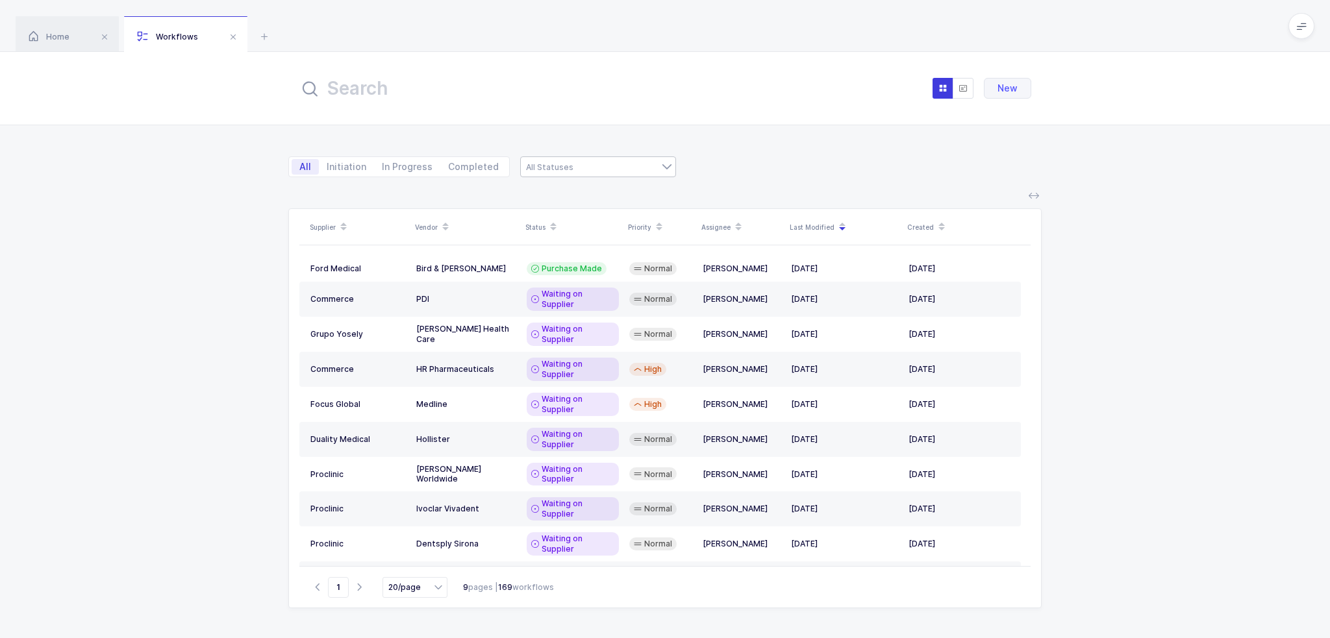
click at [605, 160] on div at bounding box center [598, 166] width 156 height 21
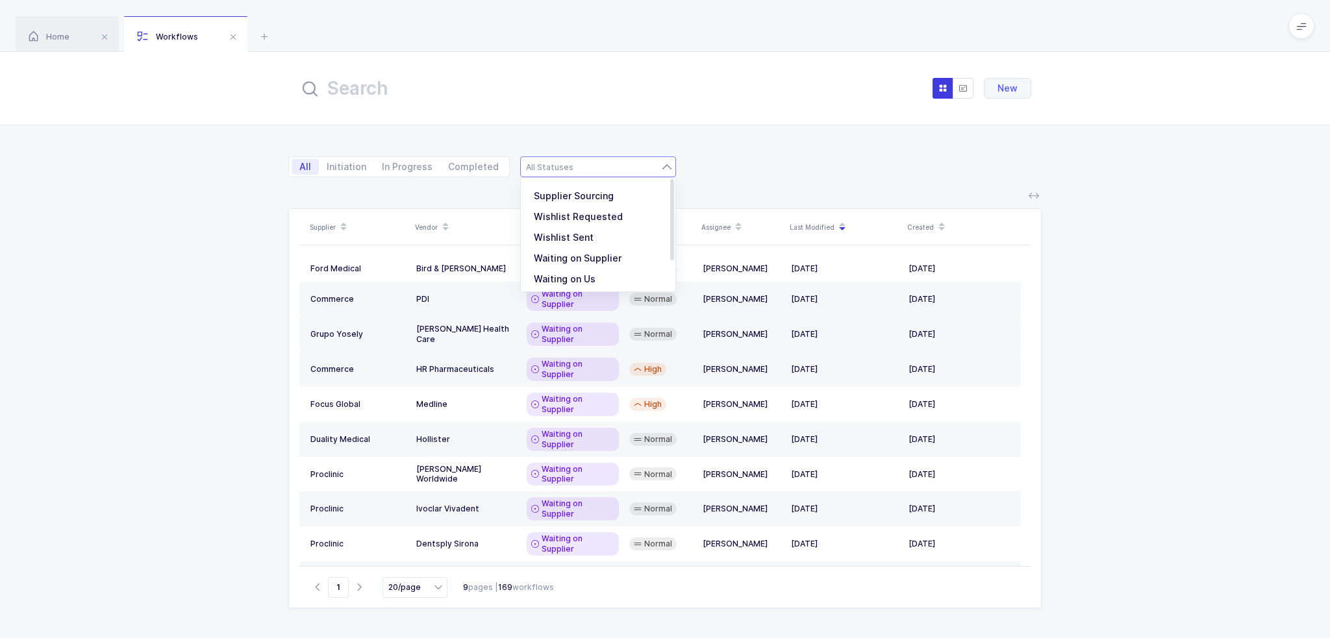
click at [701, 318] on td "[PERSON_NAME]" at bounding box center [741, 334] width 88 height 35
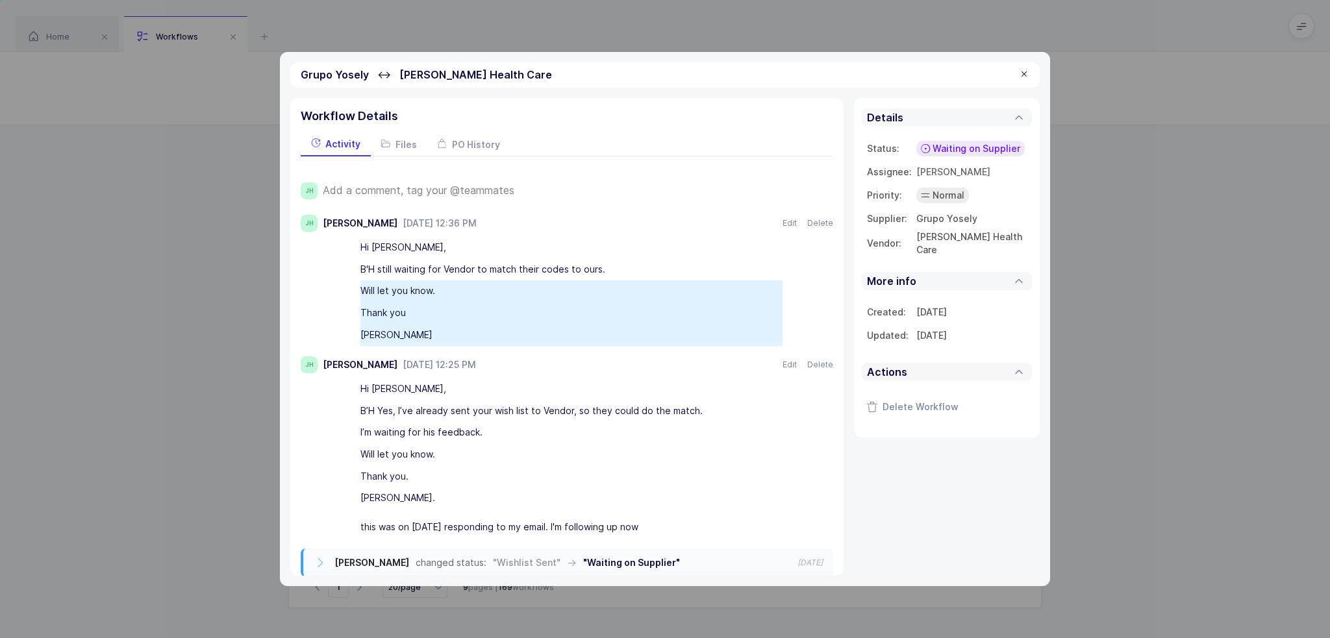
click at [440, 332] on div "[PERSON_NAME]" at bounding box center [571, 335] width 422 height 22
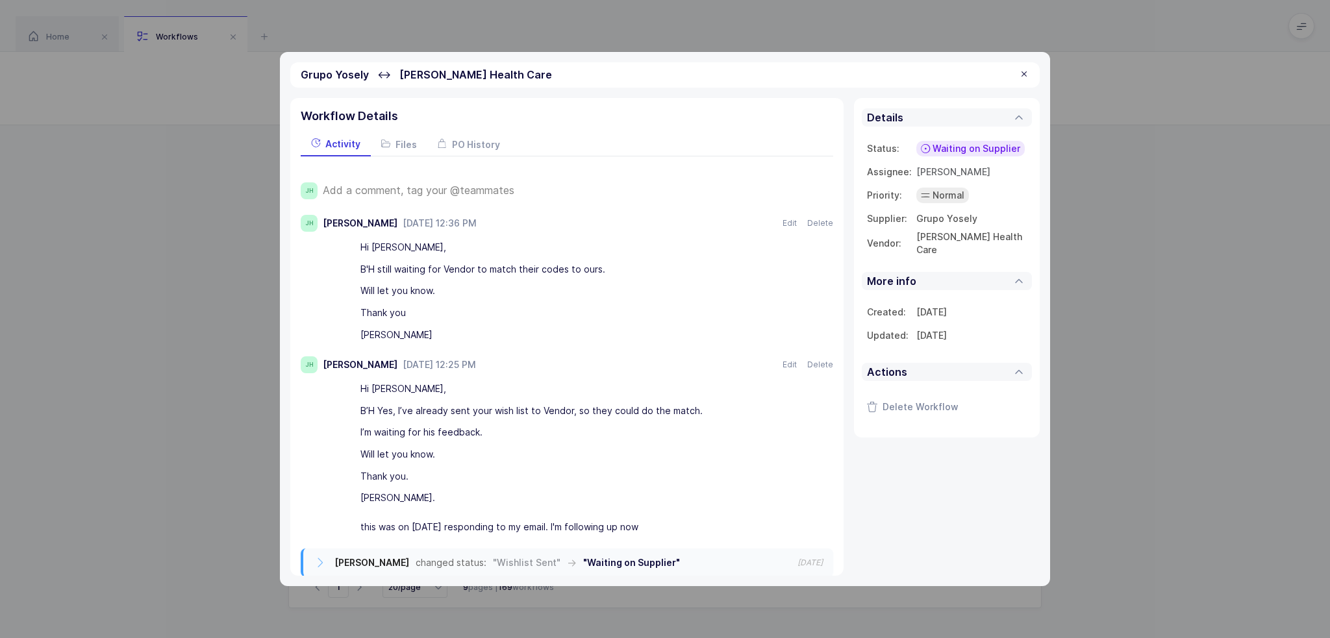
drag, startPoint x: 1002, startPoint y: 241, endPoint x: 1015, endPoint y: 243, distance: 13.8
click at [1015, 243] on td "[PERSON_NAME] Health Care" at bounding box center [971, 243] width 110 height 26
click at [940, 338] on td "[DATE]" at bounding box center [971, 335] width 110 height 23
click at [937, 309] on td "[DATE]" at bounding box center [971, 312] width 110 height 23
click at [931, 194] on div "Normal" at bounding box center [942, 196] width 53 height 16
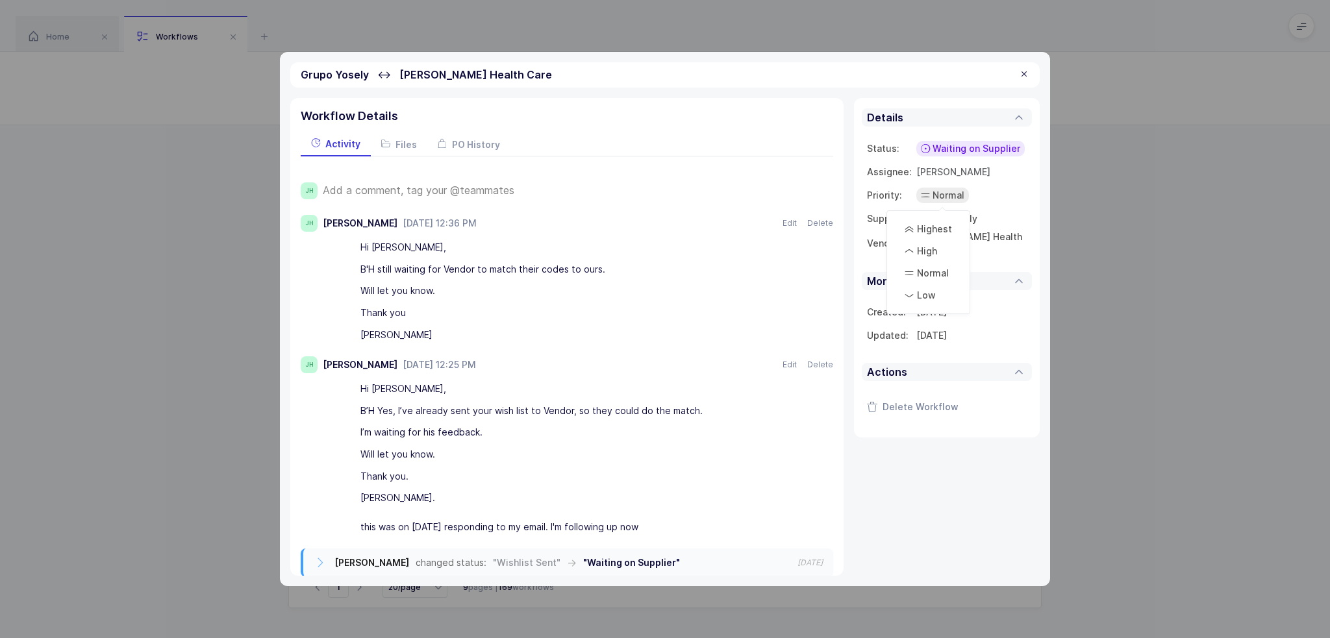
click at [1023, 197] on td "Normal" at bounding box center [971, 195] width 110 height 23
click at [954, 216] on td "Grupo Yosely" at bounding box center [971, 218] width 110 height 23
click at [946, 307] on td "[DATE]" at bounding box center [971, 312] width 110 height 23
click at [930, 336] on td "[DATE]" at bounding box center [971, 335] width 110 height 23
click at [950, 142] on span "Waiting on Supplier" at bounding box center [976, 148] width 88 height 13
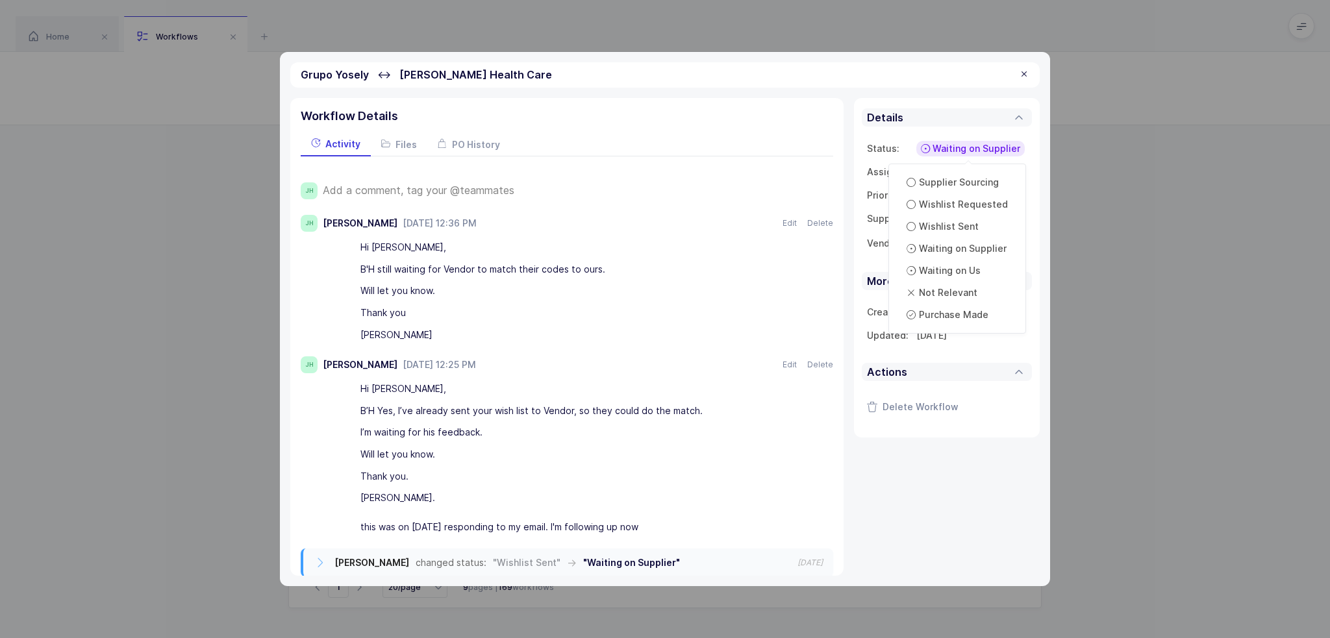
click at [956, 85] on div "Grupo Yosely ↔ [PERSON_NAME] Health Care" at bounding box center [664, 74] width 749 height 25
click at [937, 336] on td "[DATE]" at bounding box center [971, 335] width 110 height 23
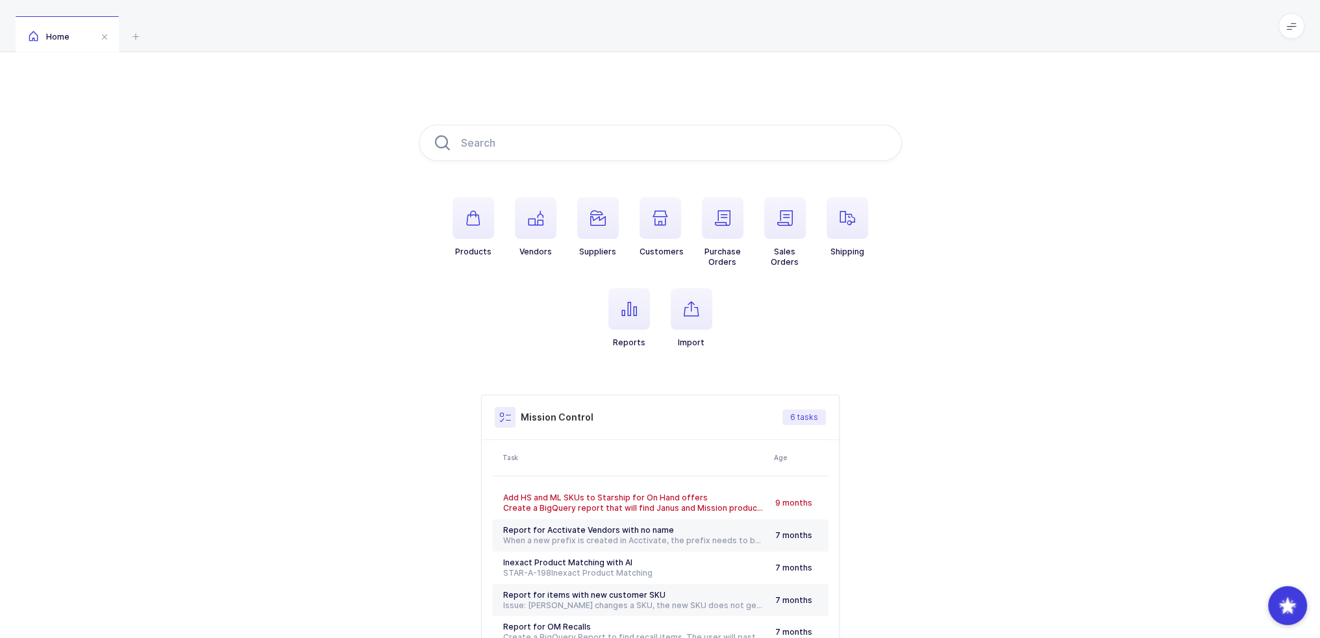
click at [556, 416] on h3 "Mission Control" at bounding box center [557, 417] width 73 height 13
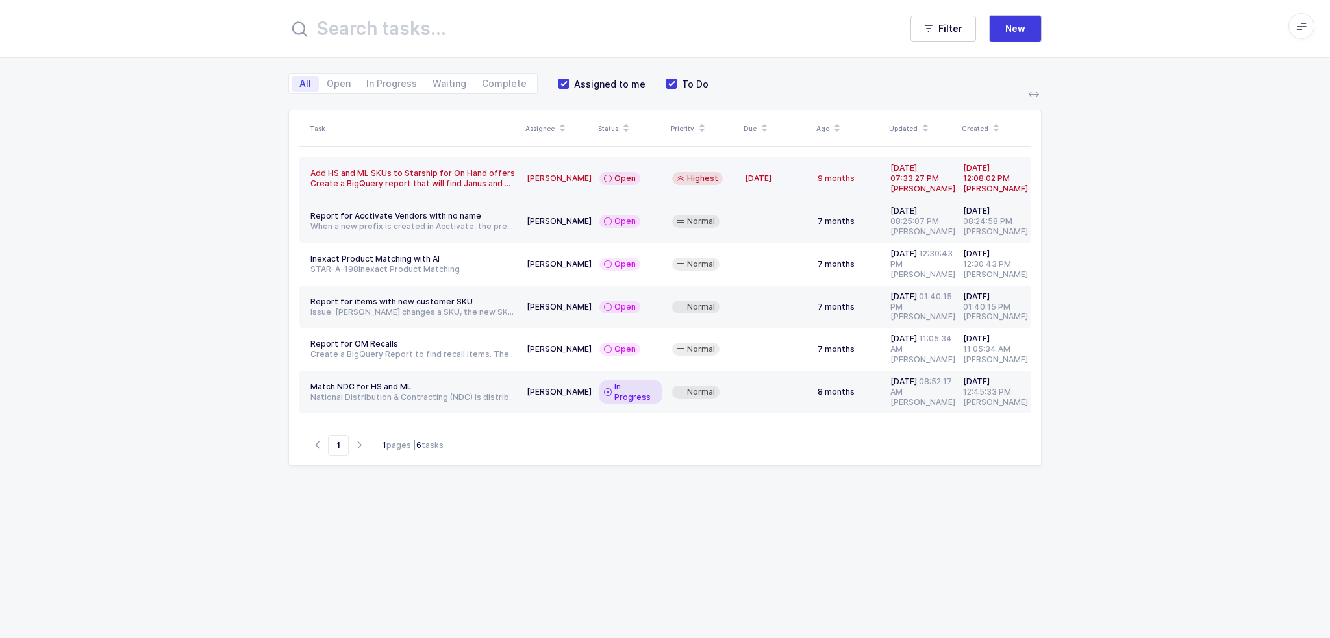
click at [532, 187] on td "[PERSON_NAME]" at bounding box center [557, 178] width 73 height 43
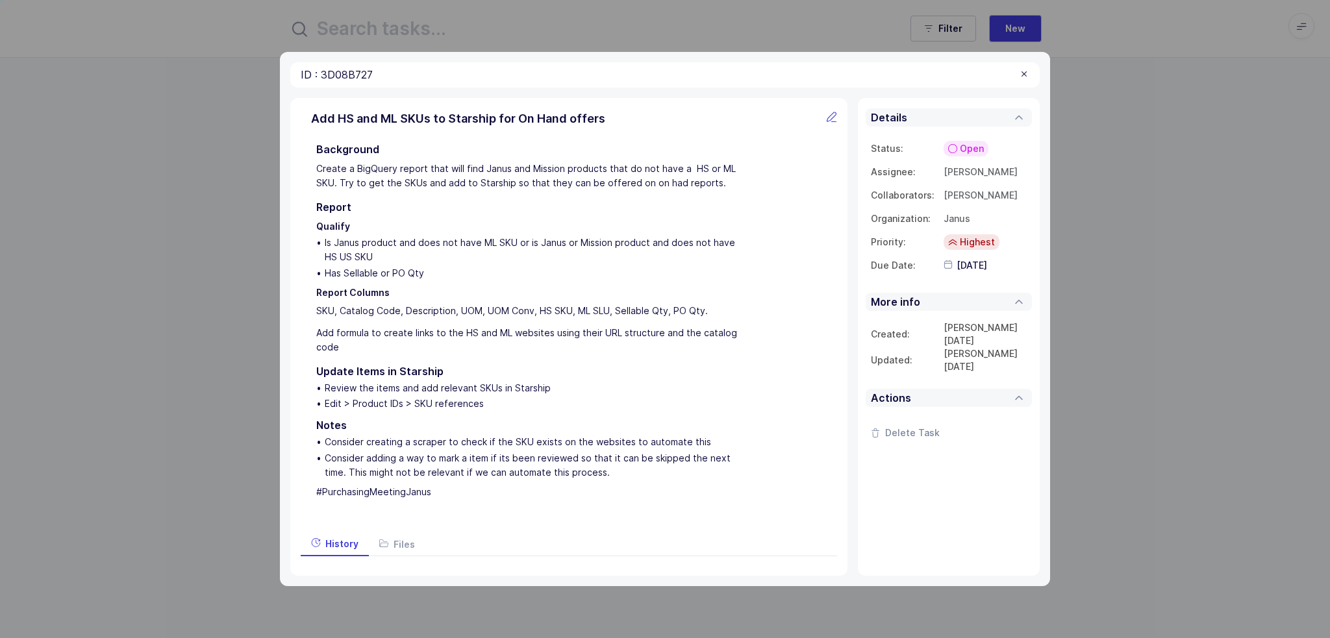
click at [976, 262] on input "[DATE]" at bounding box center [1011, 265] width 143 height 13
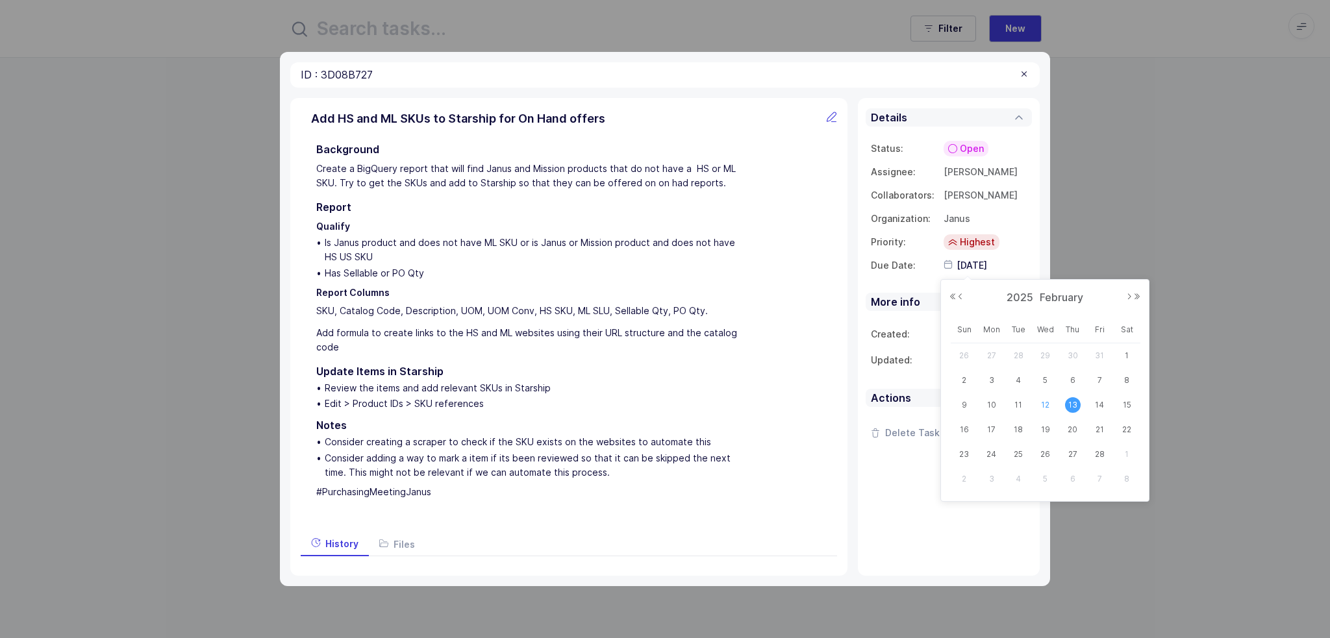
click at [1039, 404] on span "12" at bounding box center [1045, 405] width 16 height 16
click at [985, 267] on input "[DATE]" at bounding box center [1011, 265] width 143 height 13
click at [1091, 430] on span "21" at bounding box center [1099, 430] width 16 height 16
type input "[DATE]"
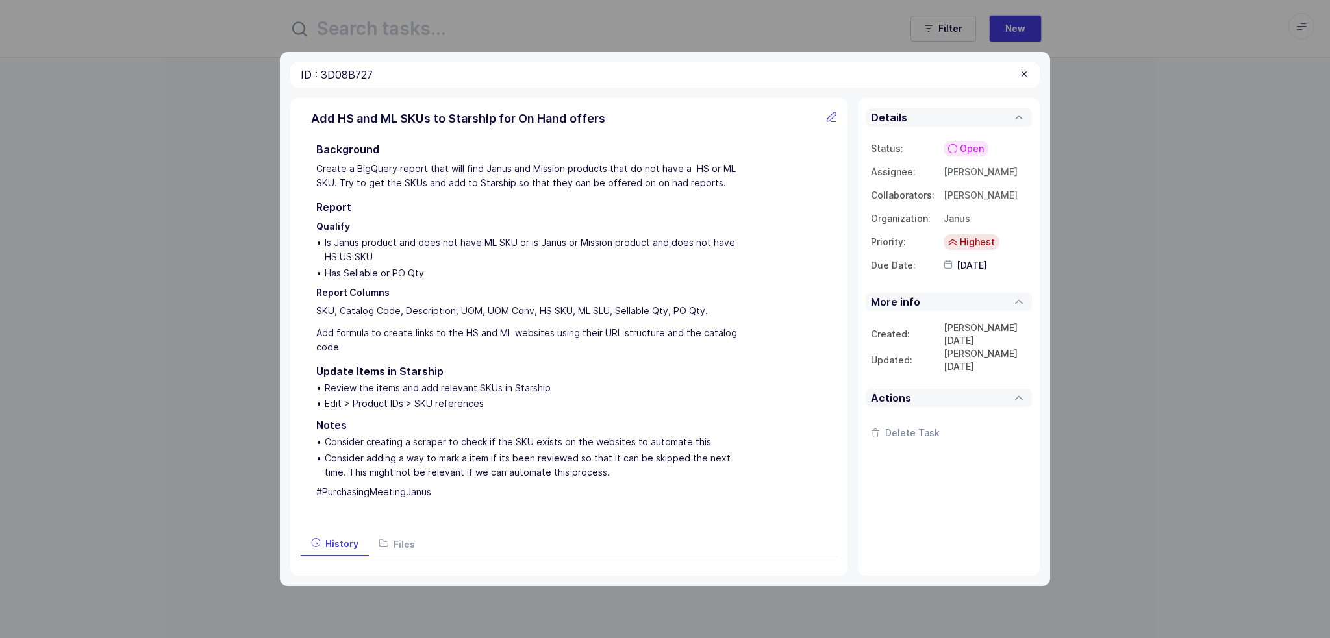
click at [976, 363] on td "[PERSON_NAME] [DATE]" at bounding box center [984, 360] width 83 height 26
click at [958, 317] on div "Created: [PERSON_NAME] [DATE] Updated: [PERSON_NAME] [DATE]" at bounding box center [948, 347] width 166 height 73
click at [956, 264] on input "[DATE]" at bounding box center [1011, 265] width 143 height 13
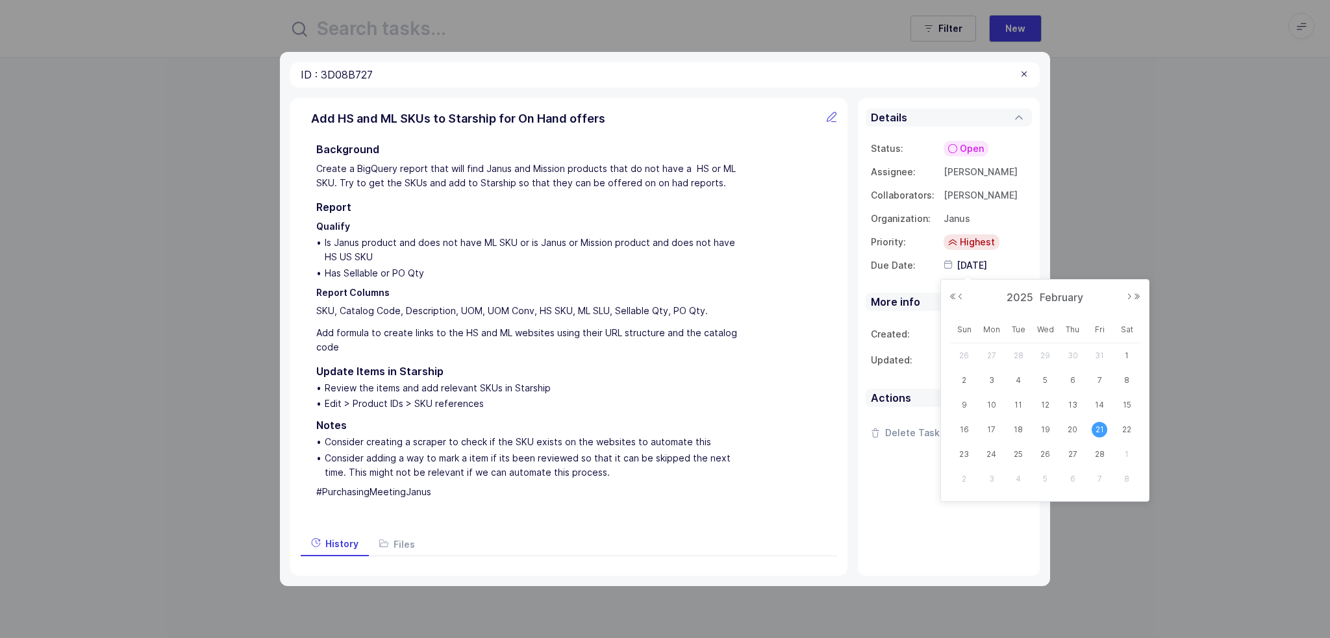
click at [1023, 254] on td "[DATE]" at bounding box center [1014, 265] width 143 height 23
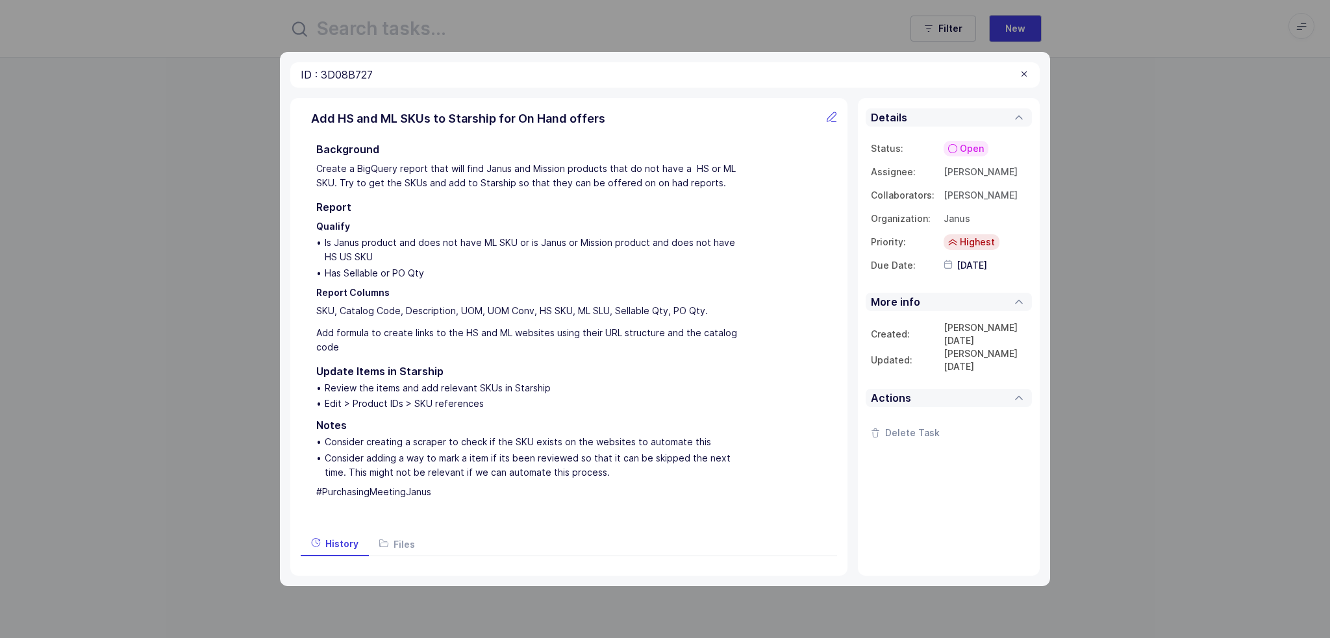
click at [983, 246] on span "Highest" at bounding box center [977, 242] width 35 height 13
click at [995, 203] on td "[PERSON_NAME] [PERSON_NAME] [PERSON_NAME] [PERSON_NAME] [PERSON_NAME] [PERSON_N…" at bounding box center [1014, 195] width 143 height 23
click at [943, 216] on span "Janus" at bounding box center [956, 218] width 27 height 11
click at [1008, 210] on td "Janus" at bounding box center [1014, 218] width 143 height 23
click at [984, 193] on span "[PERSON_NAME]" at bounding box center [980, 195] width 74 height 11
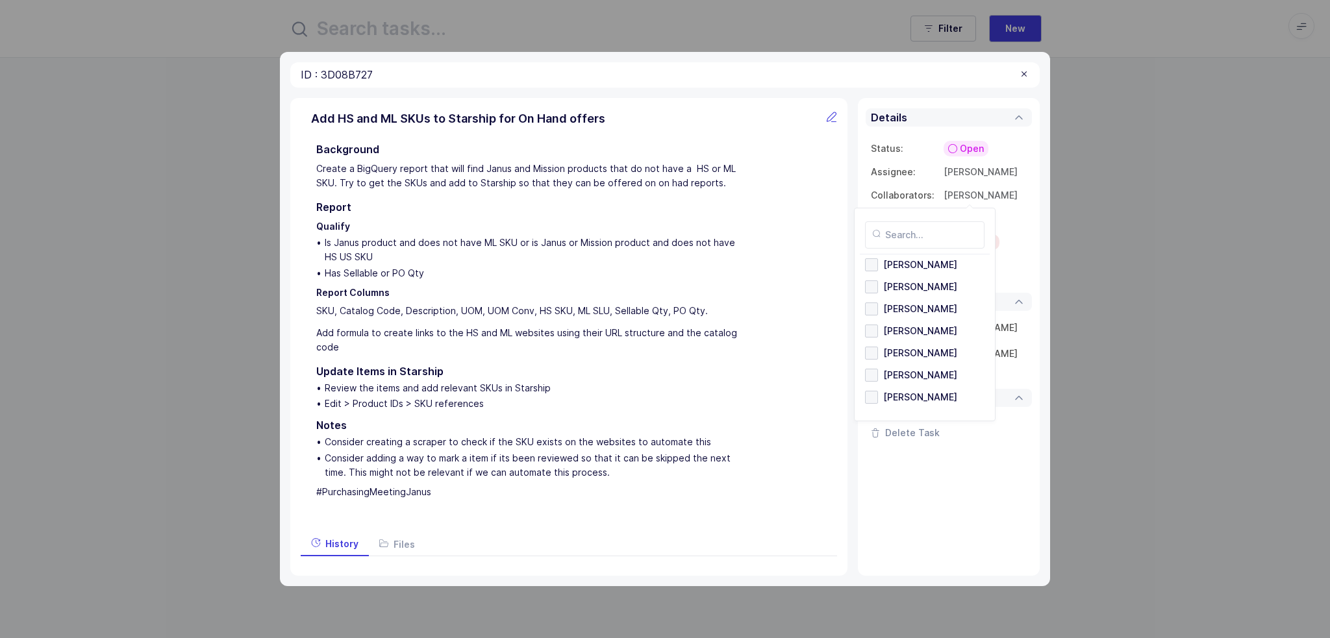
click at [1013, 182] on td "[PERSON_NAME] [PERSON_NAME] [PERSON_NAME] [PERSON_NAME] [PERSON_NAME] [PERSON_N…" at bounding box center [1014, 171] width 143 height 23
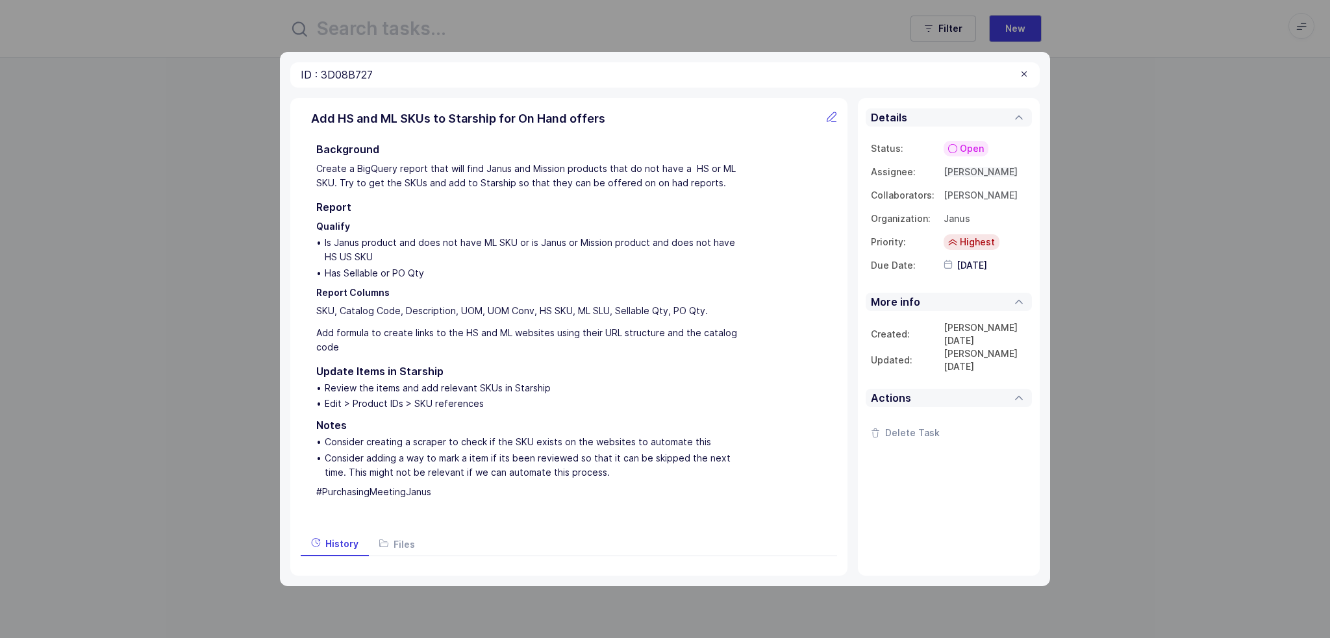
click at [982, 171] on span "[PERSON_NAME]" at bounding box center [980, 171] width 74 height 11
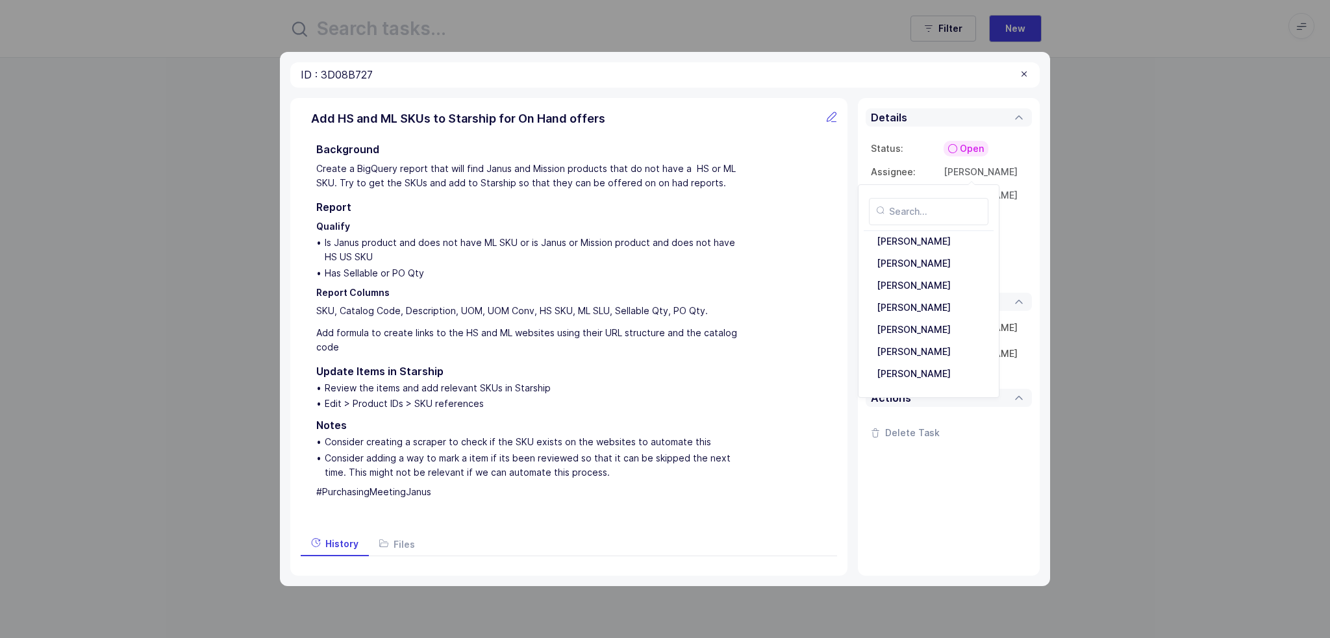
click at [1020, 145] on td "Open Backlog Open In Progress Waiting Complete Canceled Duplicate" at bounding box center [1014, 148] width 143 height 23
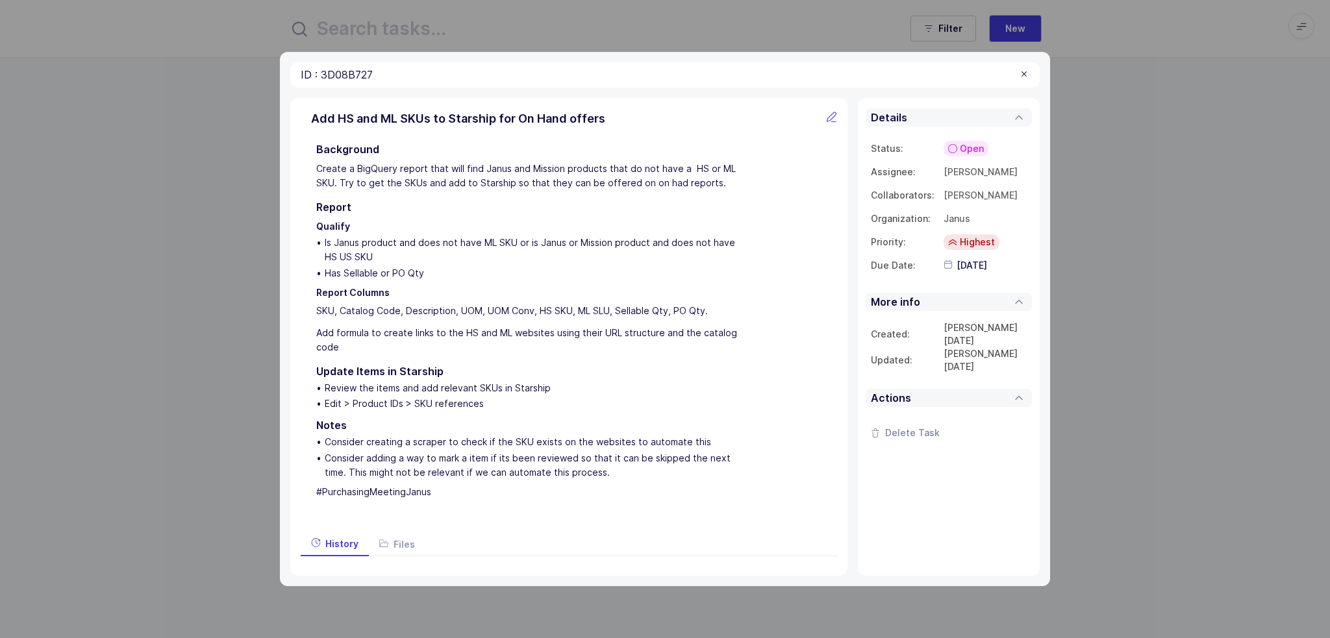
click at [962, 144] on span "Open" at bounding box center [972, 148] width 24 height 13
click at [1019, 141] on td "Open" at bounding box center [1014, 148] width 143 height 23
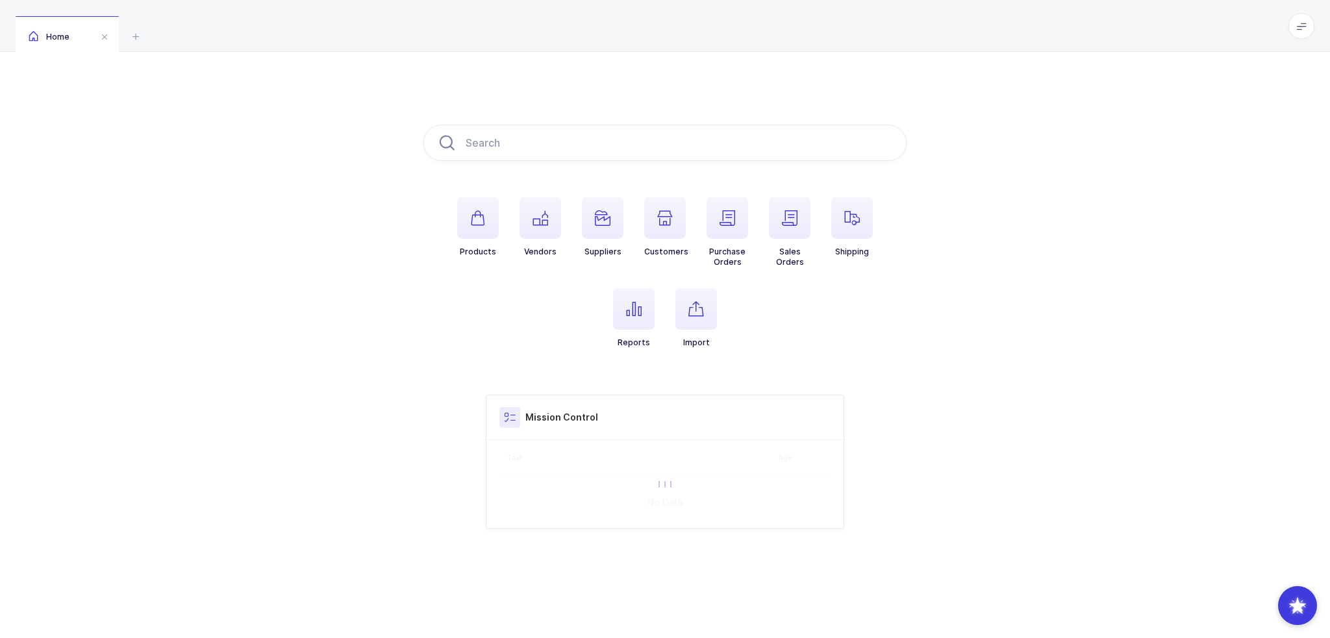
click at [547, 420] on h3 "Mission Control" at bounding box center [561, 417] width 73 height 13
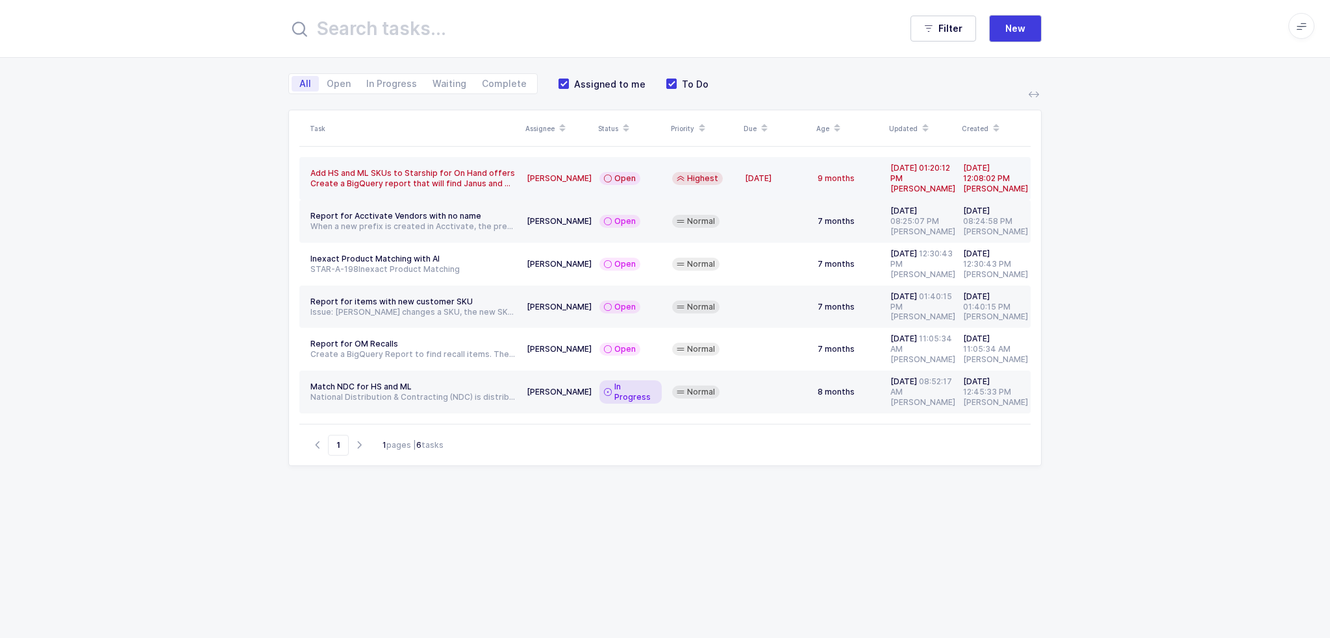
click at [683, 168] on td "Highest" at bounding box center [703, 178] width 73 height 43
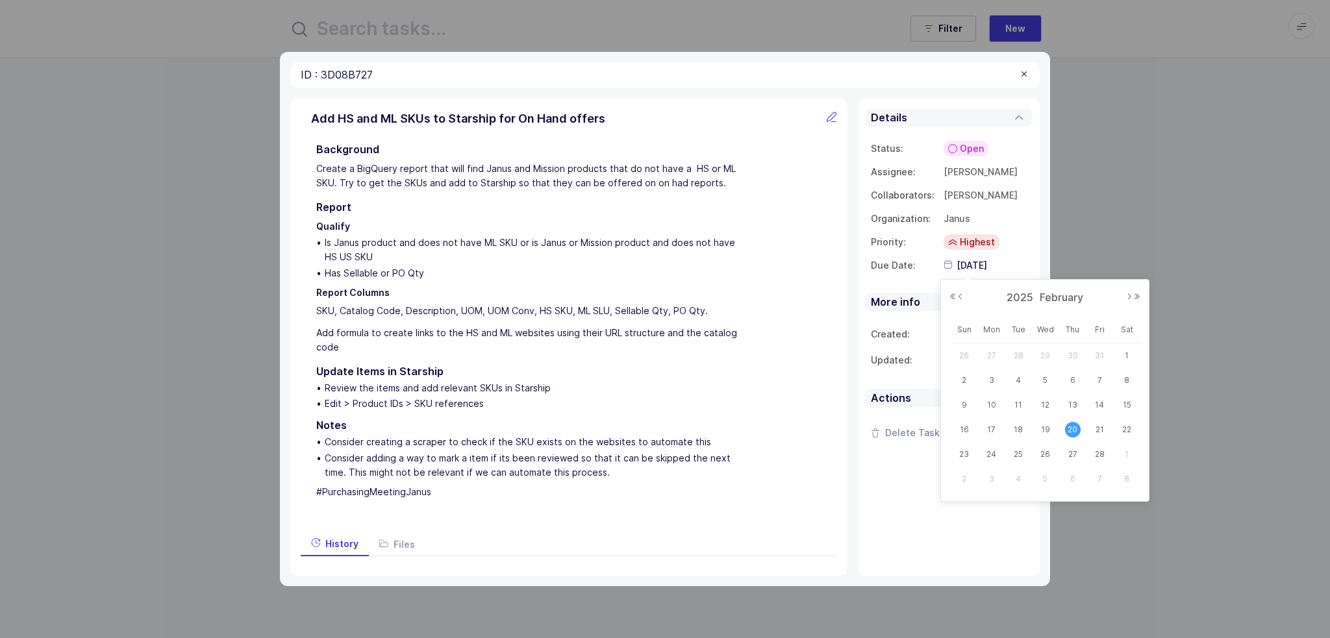
click at [976, 271] on input "[DATE]" at bounding box center [1011, 265] width 143 height 13
click at [919, 527] on div "Details Status: Open Backlog Open In Progress Waiting Complete Canceled Duplica…" at bounding box center [949, 337] width 182 height 478
click at [967, 262] on input "[DATE]" at bounding box center [1011, 265] width 143 height 13
click at [1016, 431] on span "18" at bounding box center [1018, 430] width 16 height 16
click at [995, 264] on input "[DATE]" at bounding box center [1011, 265] width 143 height 13
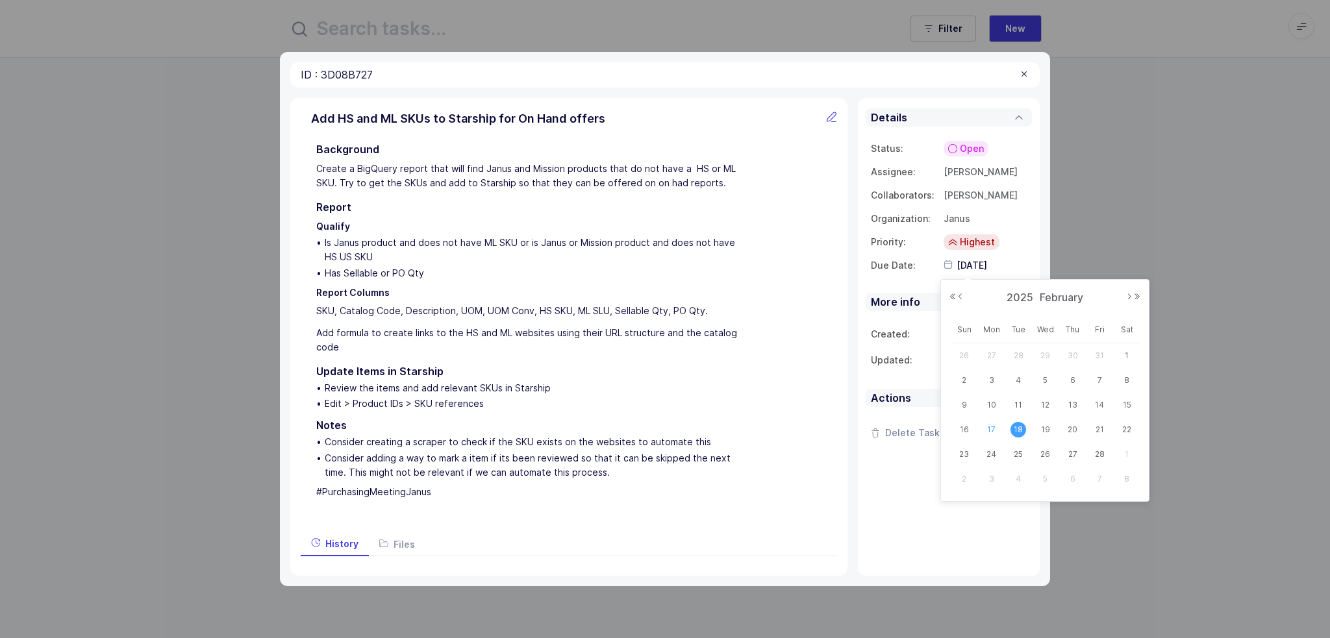
click at [993, 428] on span "17" at bounding box center [992, 430] width 16 height 16
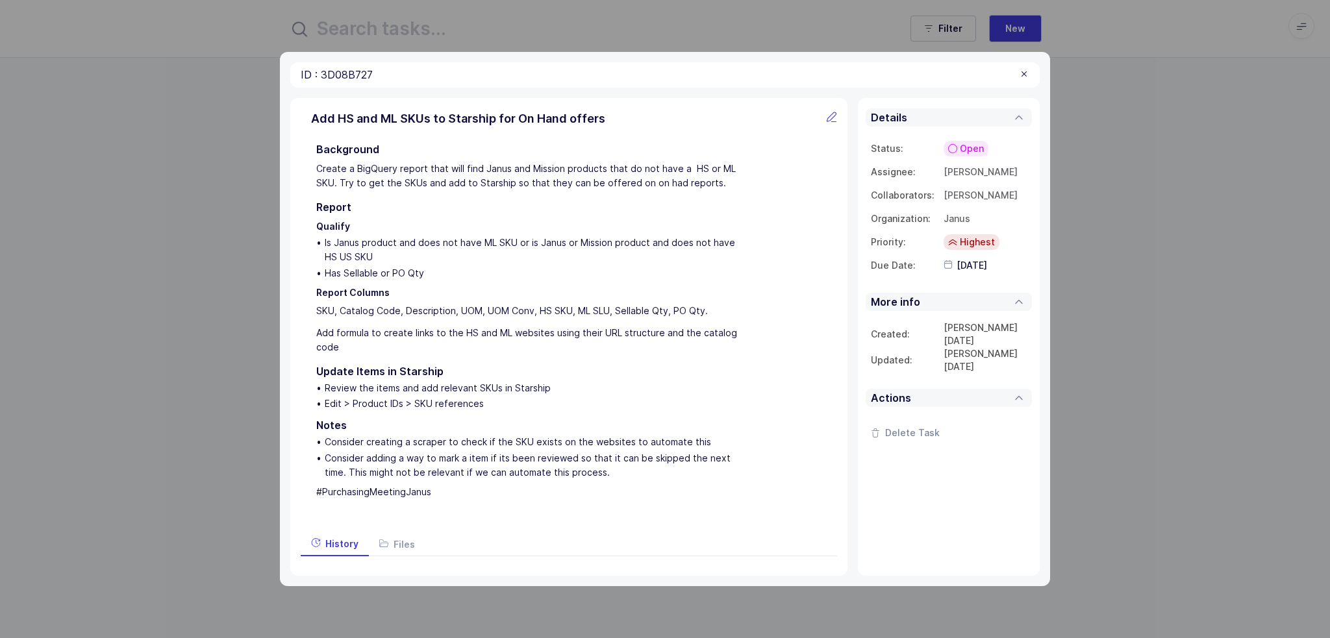
click at [995, 264] on input "[DATE]" at bounding box center [1011, 265] width 143 height 13
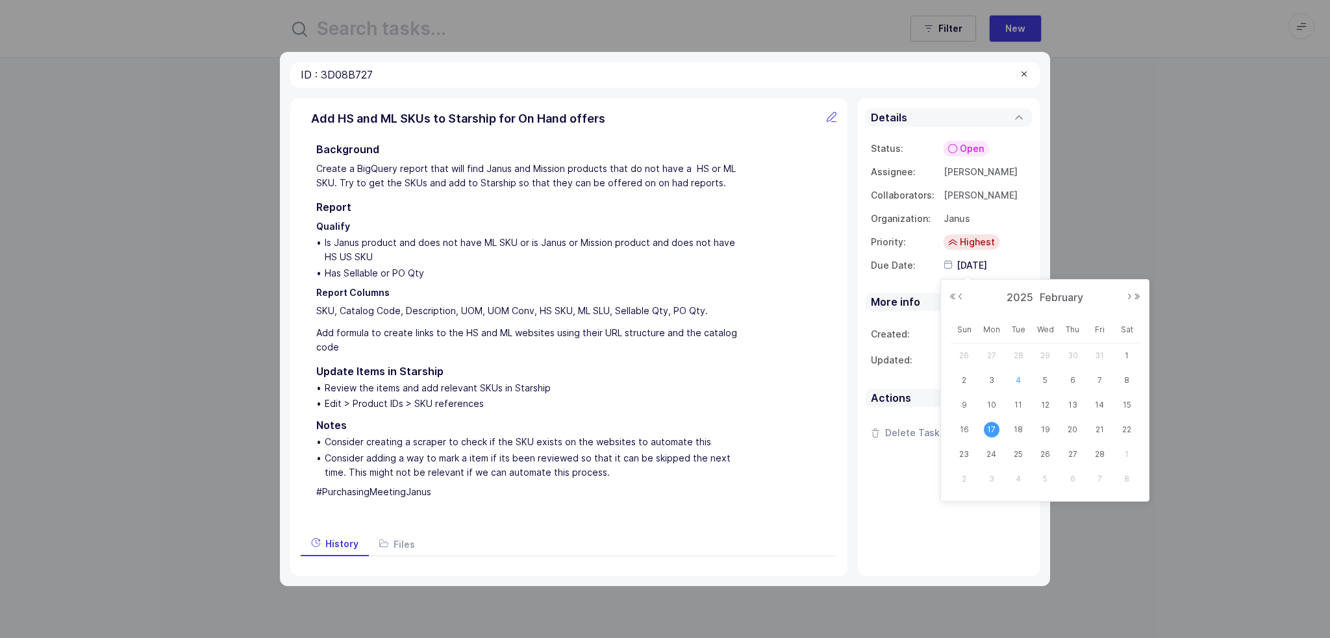
click at [1023, 379] on span "4" at bounding box center [1018, 381] width 16 height 16
type input "[DATE]"
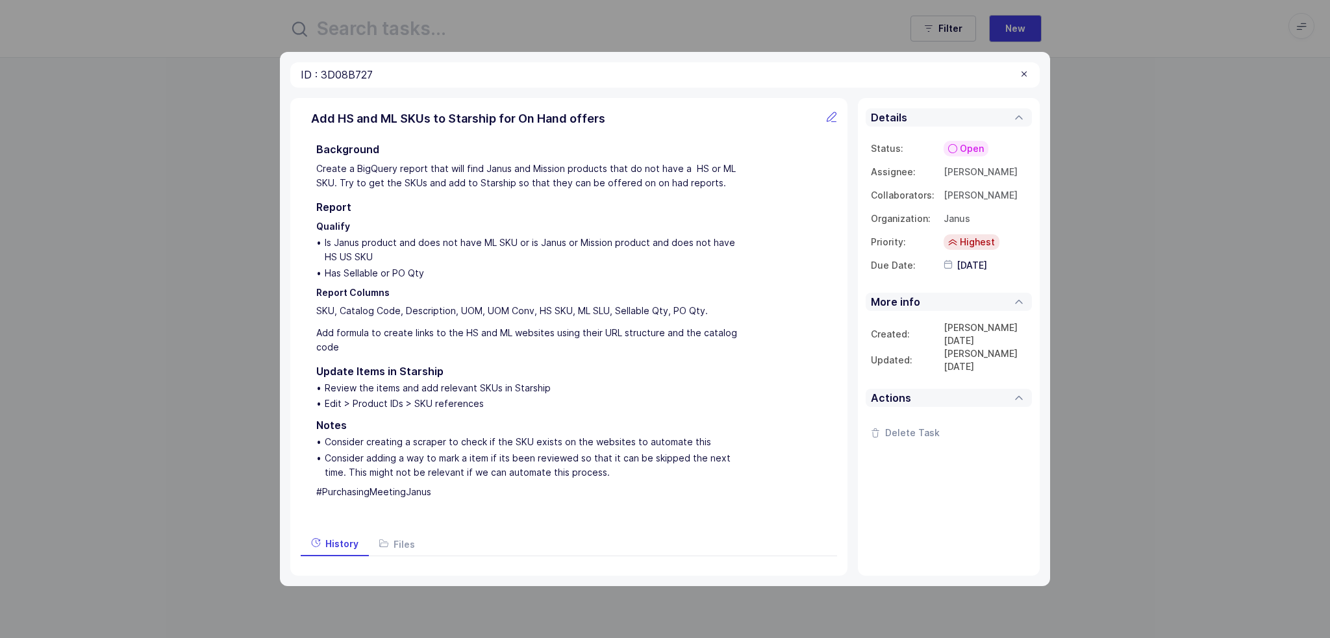
click at [984, 275] on td "[DATE]" at bounding box center [1014, 265] width 143 height 23
click at [983, 264] on input "[DATE]" at bounding box center [1011, 265] width 143 height 13
